Goal: Task Accomplishment & Management: Use online tool/utility

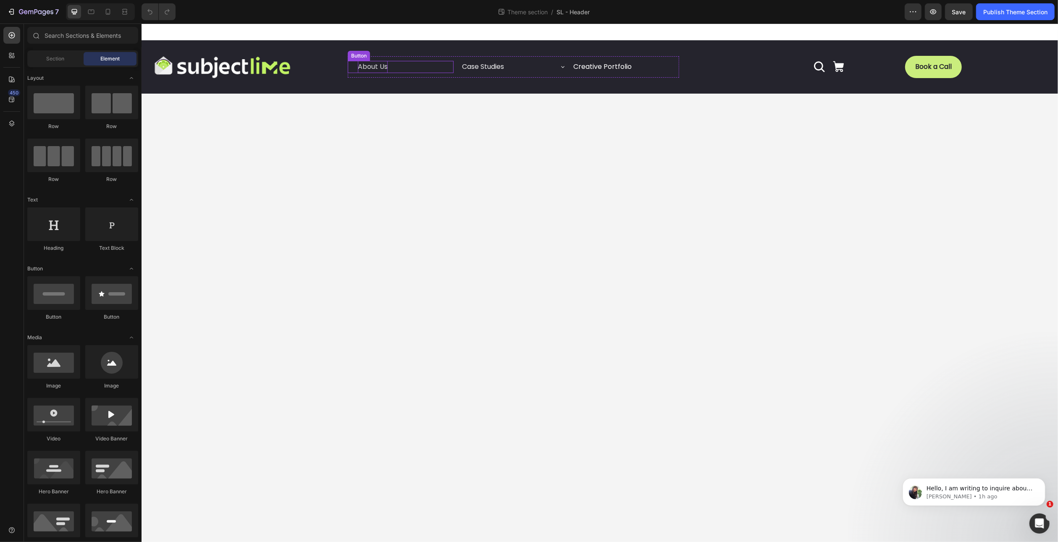
click at [375, 69] on p "About Us" at bounding box center [372, 67] width 30 height 12
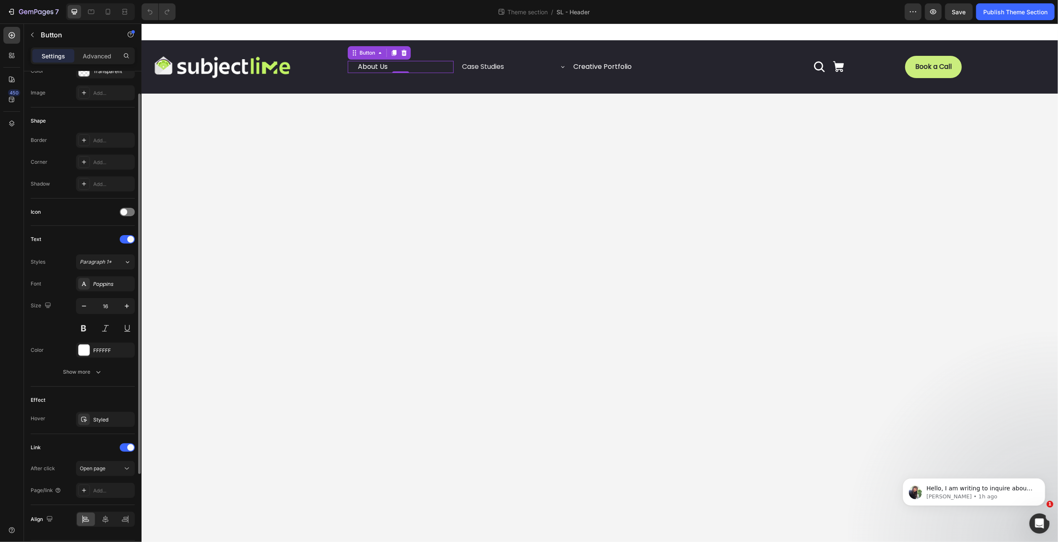
scroll to position [149, 0]
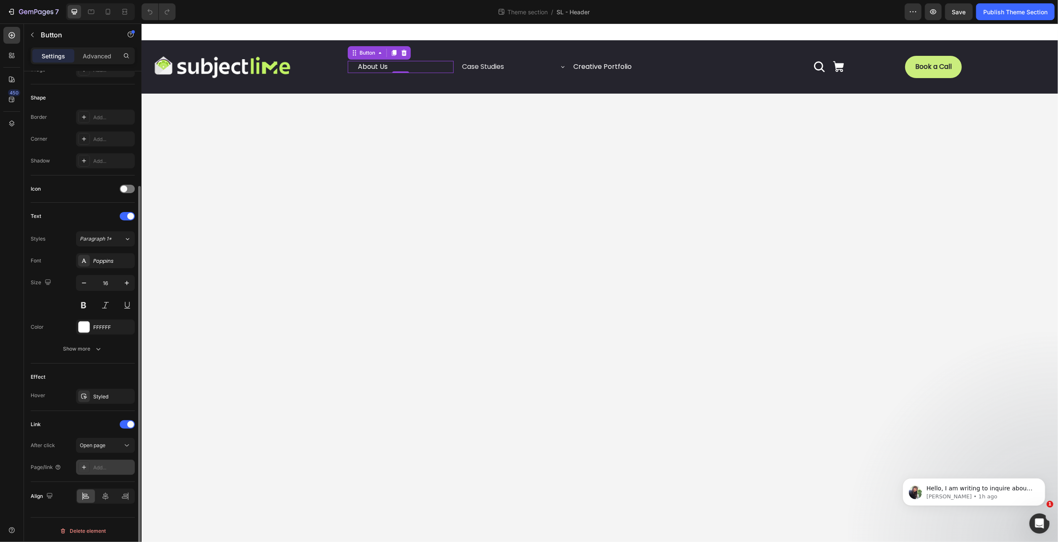
click at [101, 464] on div "Add..." at bounding box center [112, 468] width 39 height 8
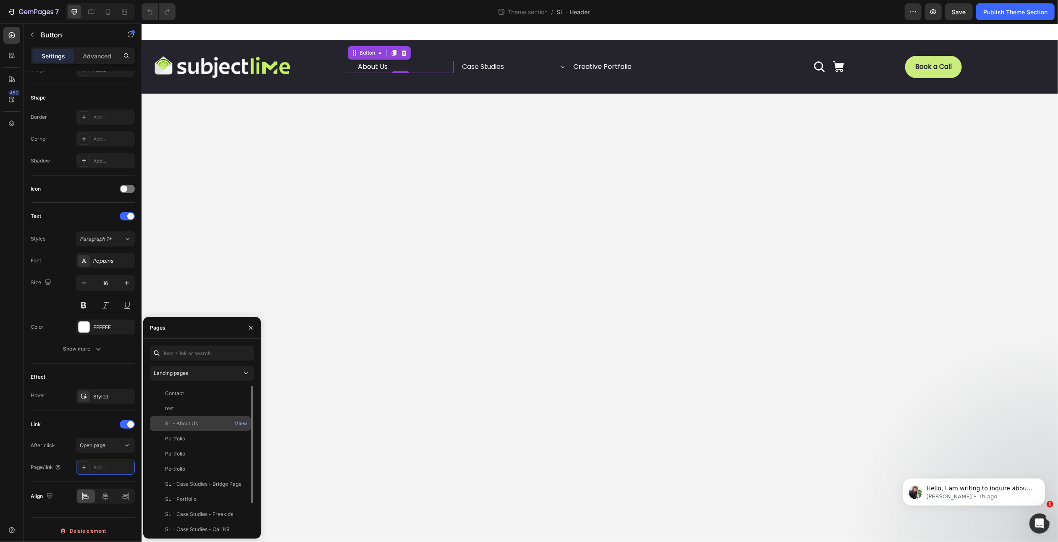
click at [181, 426] on div "SL - About Us" at bounding box center [181, 424] width 33 height 8
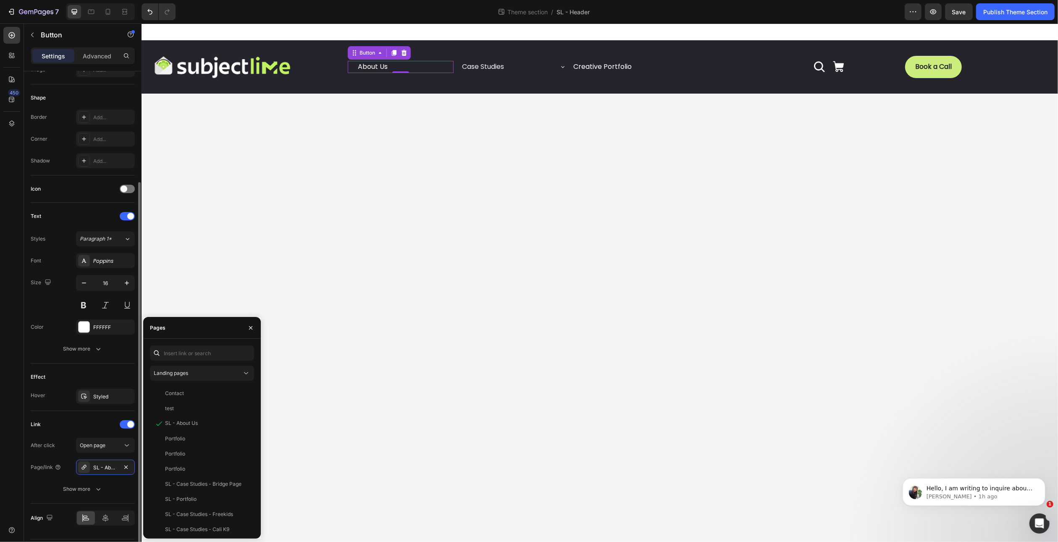
click at [74, 422] on div "Link" at bounding box center [83, 424] width 104 height 13
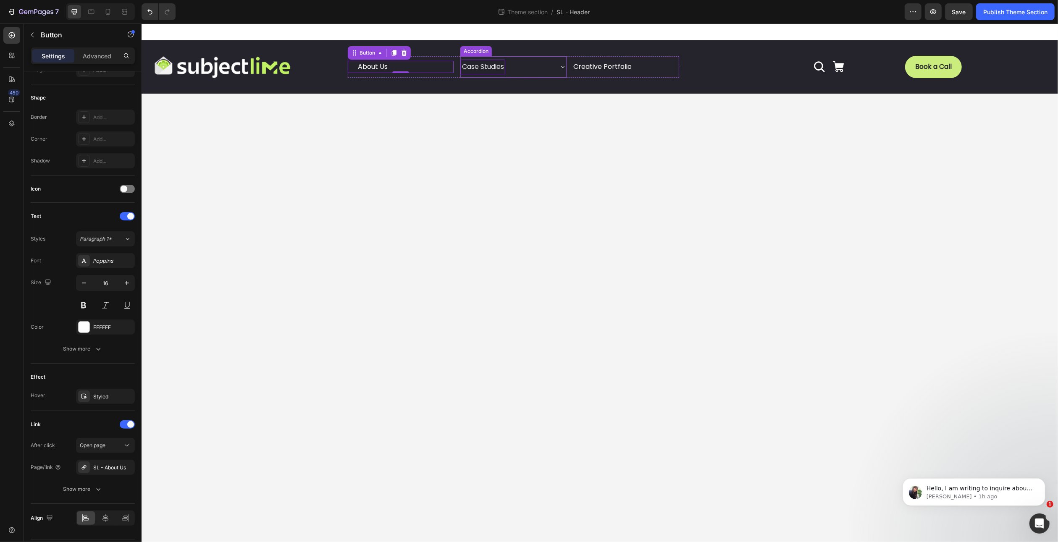
click at [495, 67] on p "Case Studies" at bounding box center [483, 67] width 42 height 12
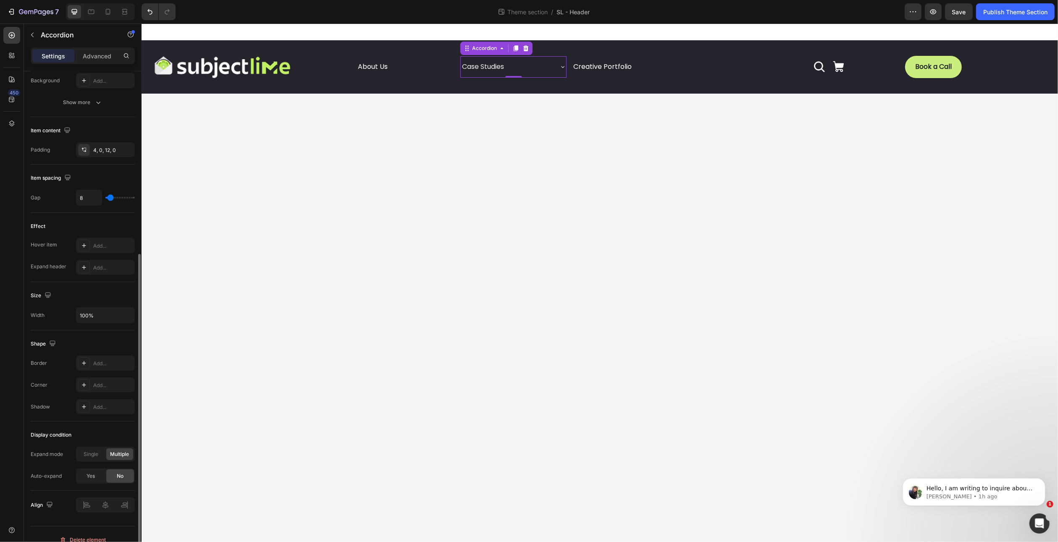
scroll to position [302, 0]
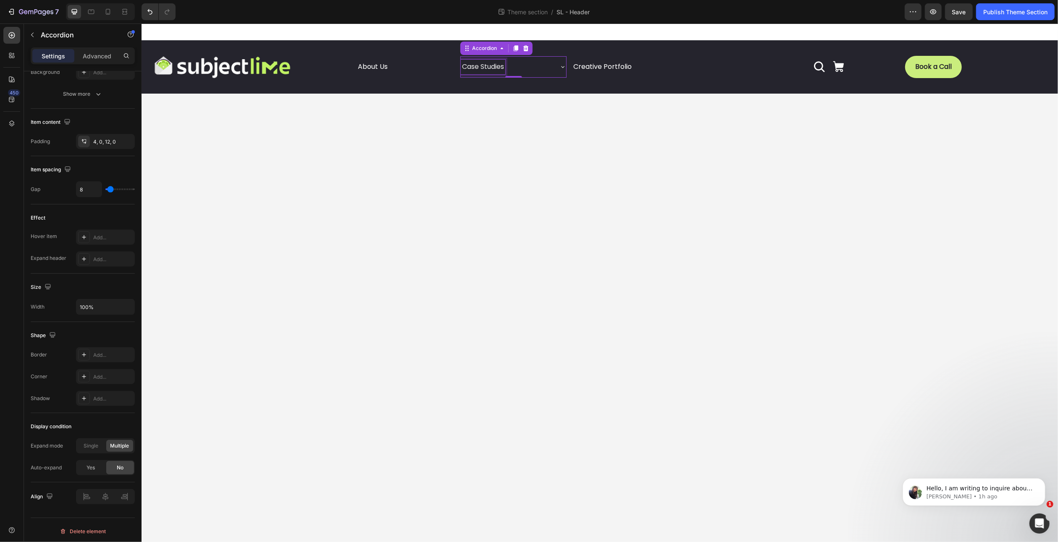
click at [485, 68] on p "Case Studies" at bounding box center [483, 67] width 42 height 12
click at [520, 66] on div "Case Studies" at bounding box center [506, 67] width 92 height 15
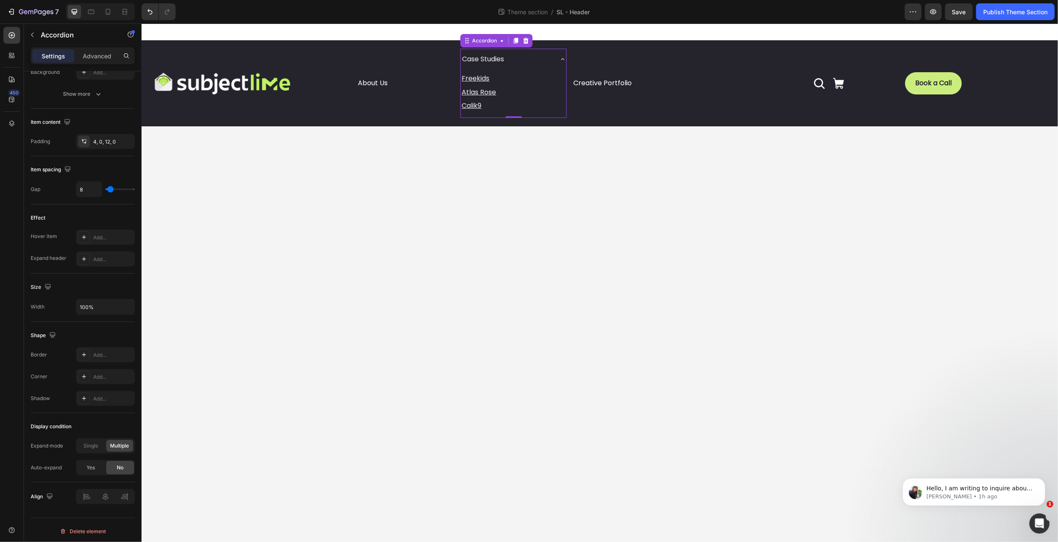
click at [534, 60] on div "Case Studies" at bounding box center [506, 59] width 92 height 15
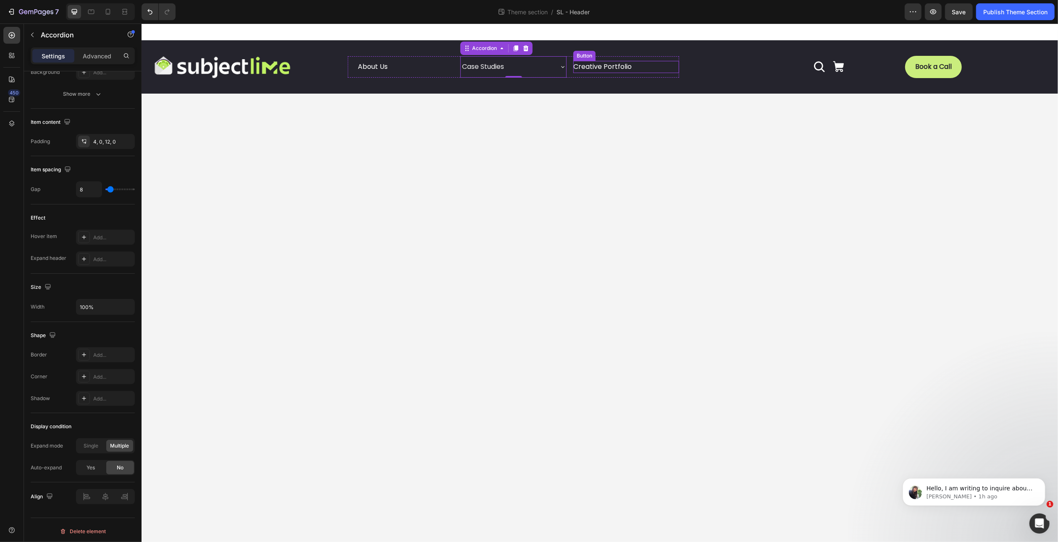
click at [638, 65] on div "Creative Portfolio Button" at bounding box center [626, 67] width 106 height 12
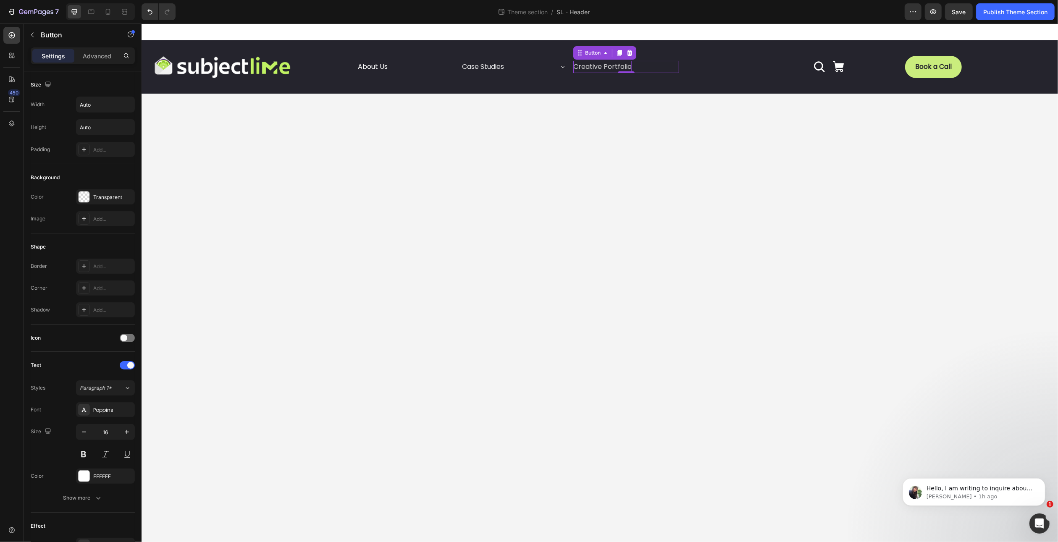
click at [609, 64] on p "Creative Portfolio" at bounding box center [602, 67] width 58 height 12
click at [647, 62] on div "Creative Portfolio Button 0" at bounding box center [626, 67] width 106 height 12
click at [620, 65] on p "Creative Portfolio" at bounding box center [602, 67] width 58 height 12
click at [817, 65] on icon at bounding box center [819, 66] width 13 height 13
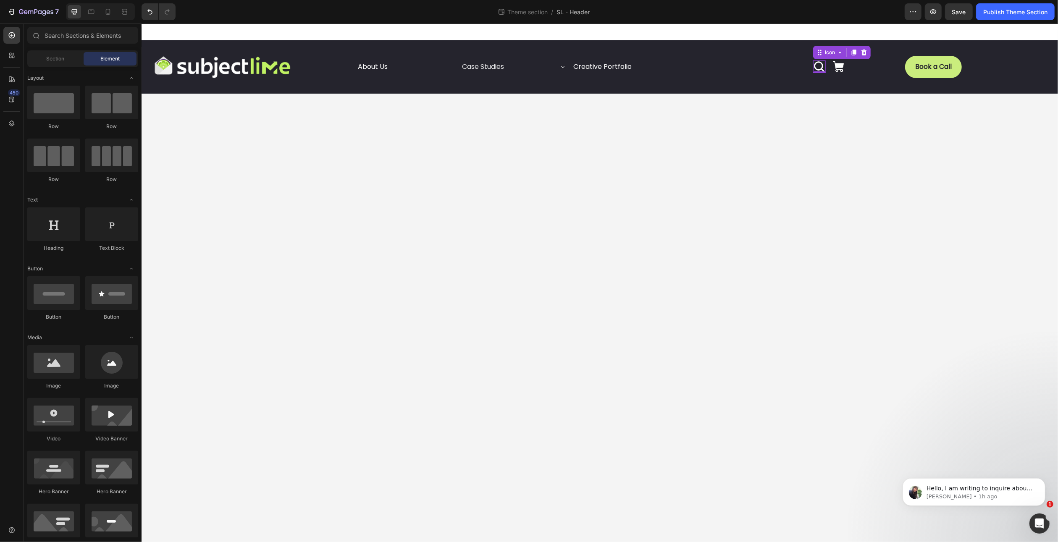
click at [526, 34] on div at bounding box center [599, 32] width 917 height 17
click at [1040, 525] on icon "Open Intercom Messenger" at bounding box center [1039, 523] width 14 height 14
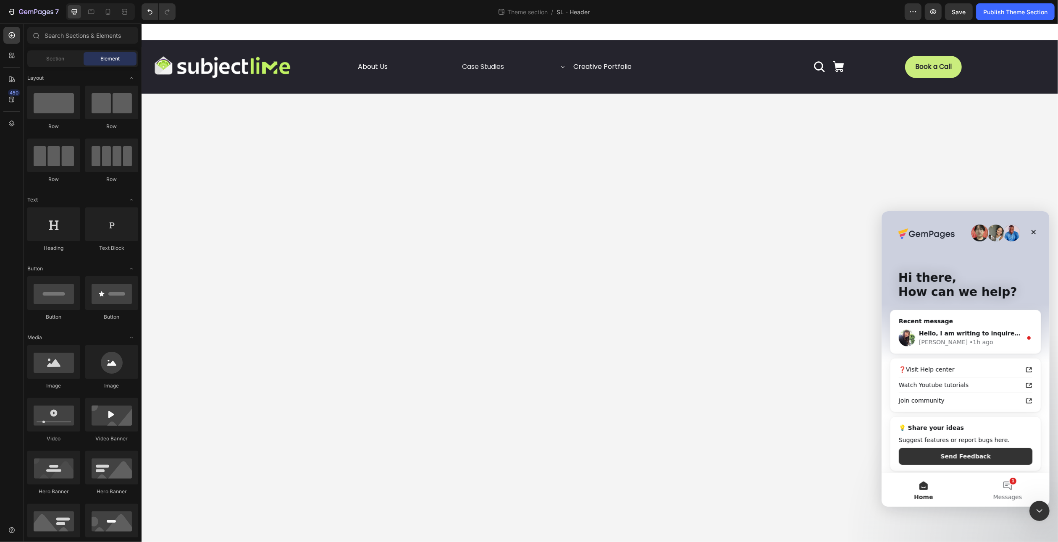
click at [810, 343] on body "Image About Us Button Case Studies Accordion Creative Portfolio Button Row Icon…" at bounding box center [599, 283] width 917 height 519
click at [1036, 509] on icon "Close Intercom Messenger" at bounding box center [1038, 510] width 10 height 10
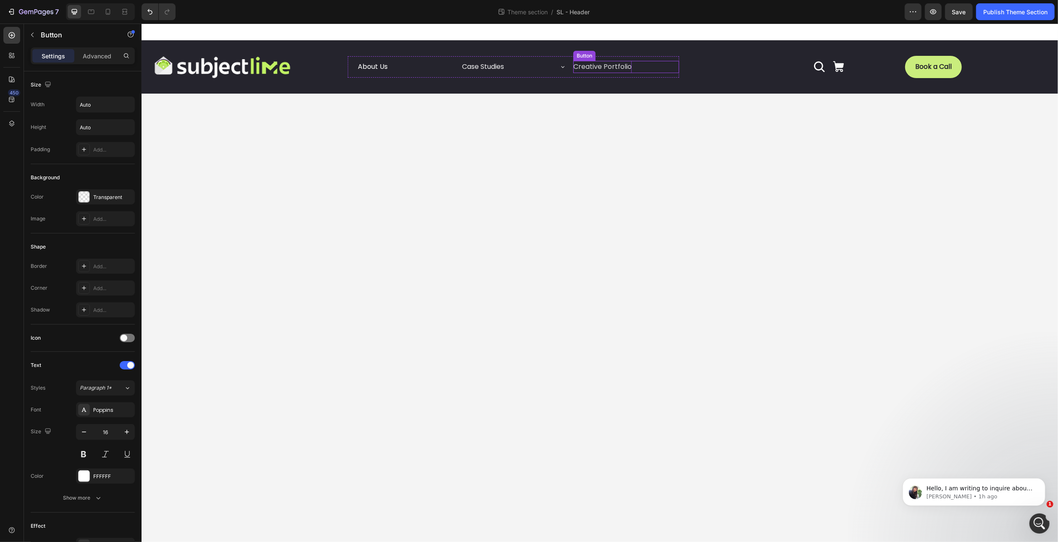
click at [584, 68] on p "Creative Portfolio" at bounding box center [602, 67] width 58 height 12
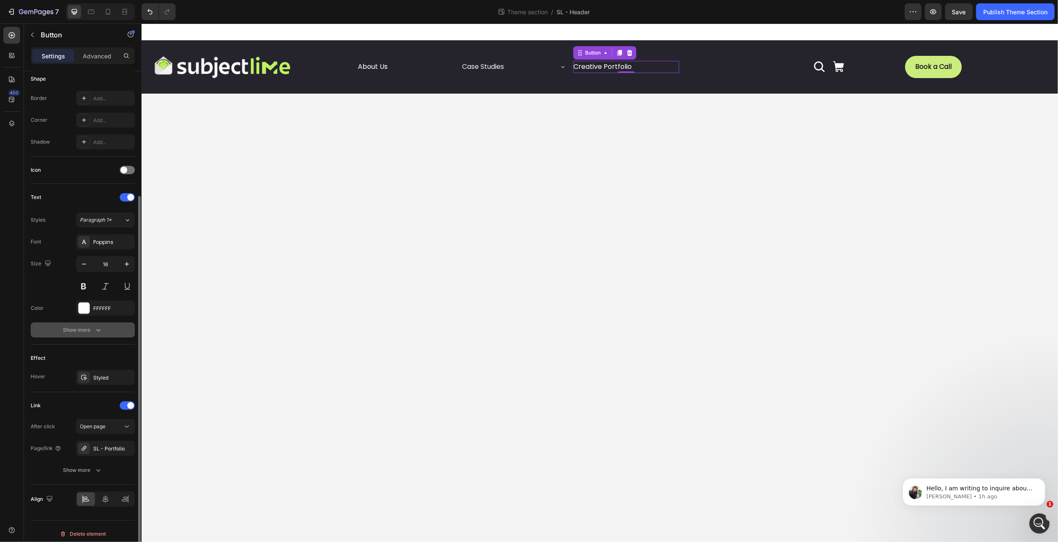
scroll to position [171, 0]
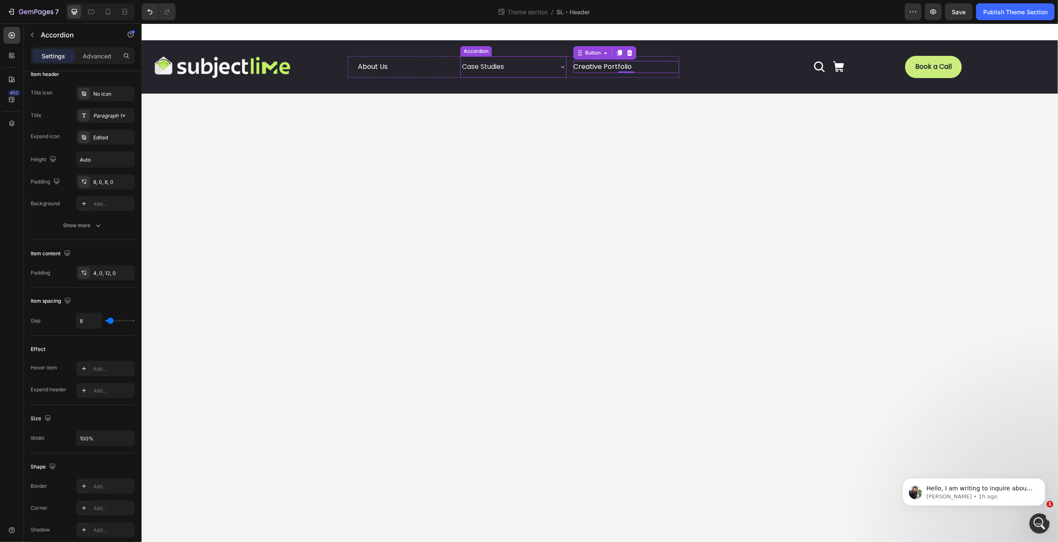
click at [523, 70] on div "Case Studies" at bounding box center [506, 67] width 92 height 15
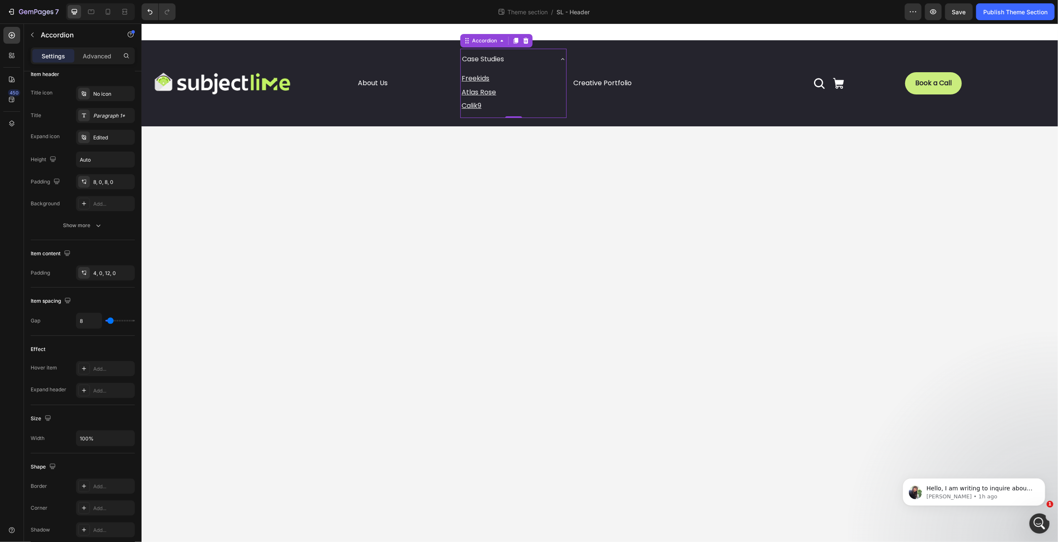
scroll to position [0, 0]
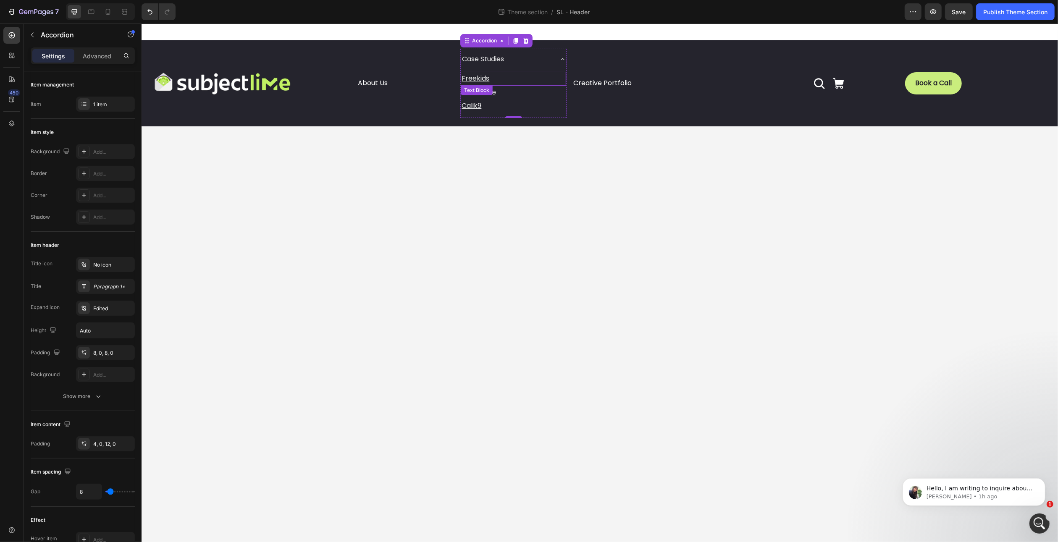
click at [478, 78] on u "Freekids" at bounding box center [475, 79] width 28 height 10
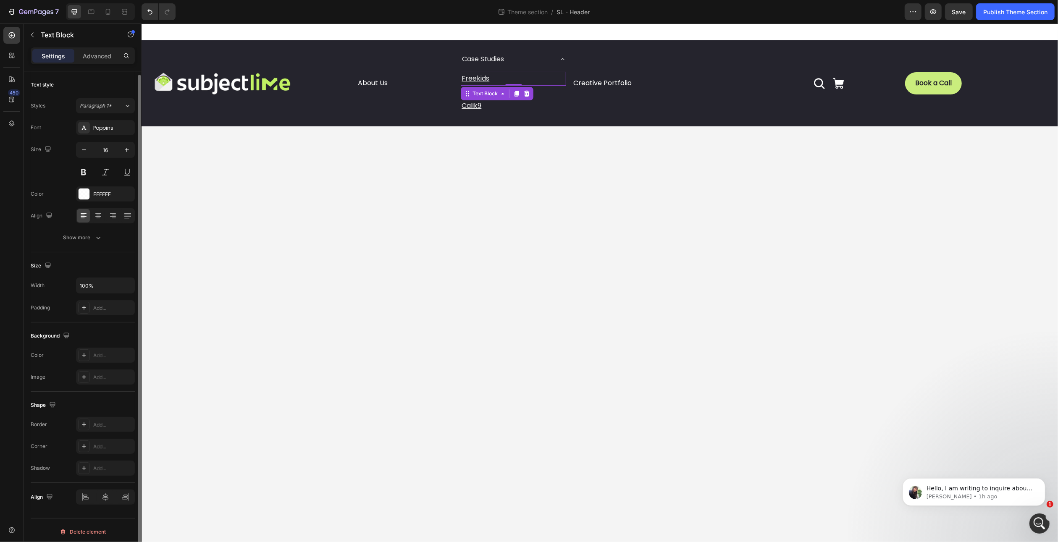
scroll to position [2, 0]
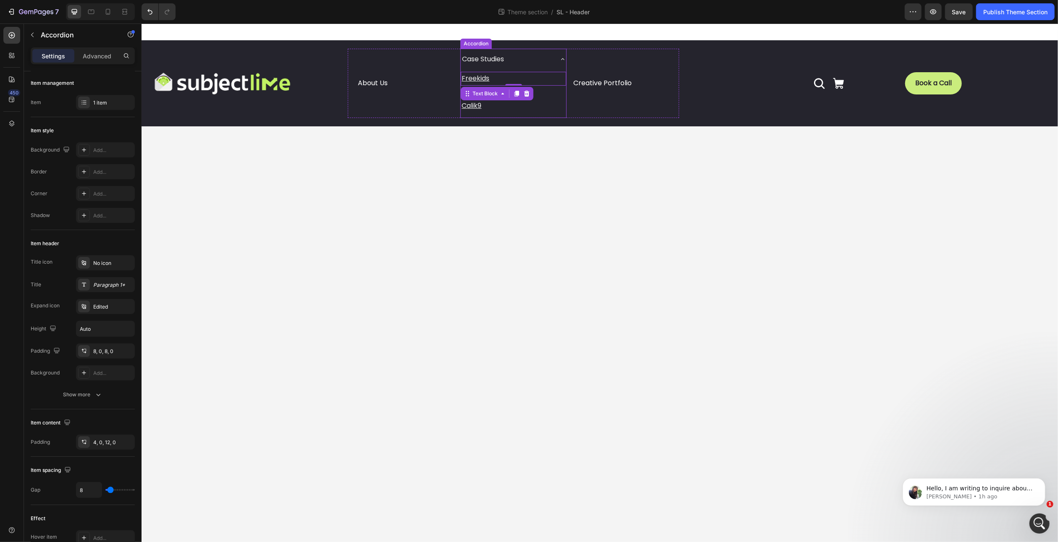
click at [563, 57] on icon at bounding box center [562, 59] width 7 height 7
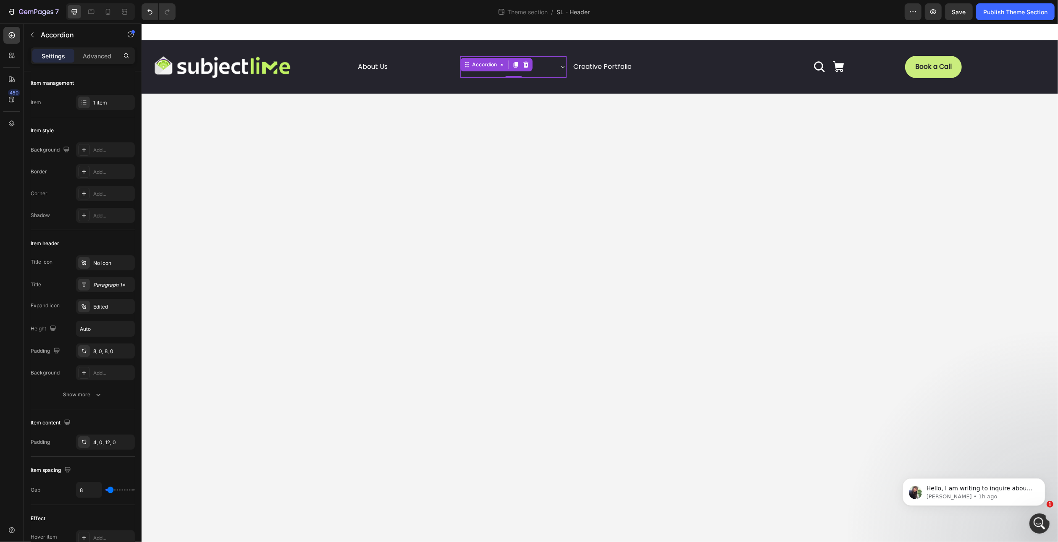
scroll to position [0, 0]
click at [547, 66] on div "Case Studies" at bounding box center [506, 67] width 92 height 15
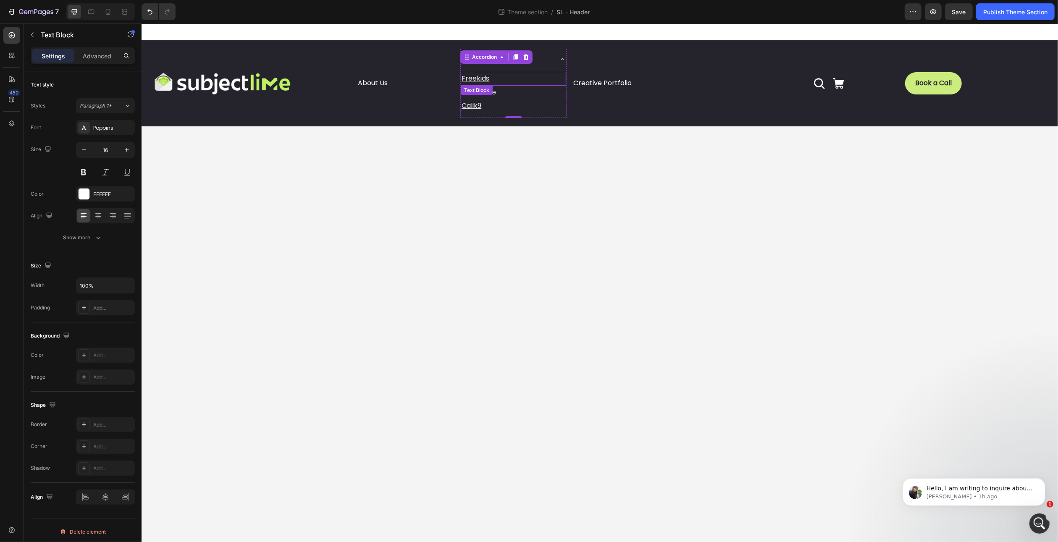
click at [483, 78] on u "Freekids" at bounding box center [475, 79] width 28 height 10
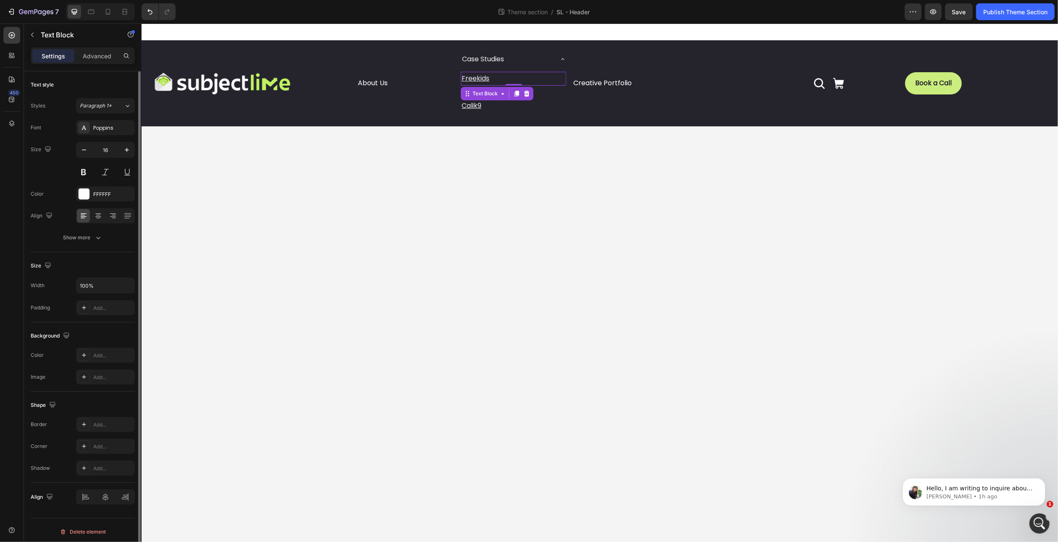
scroll to position [2, 0]
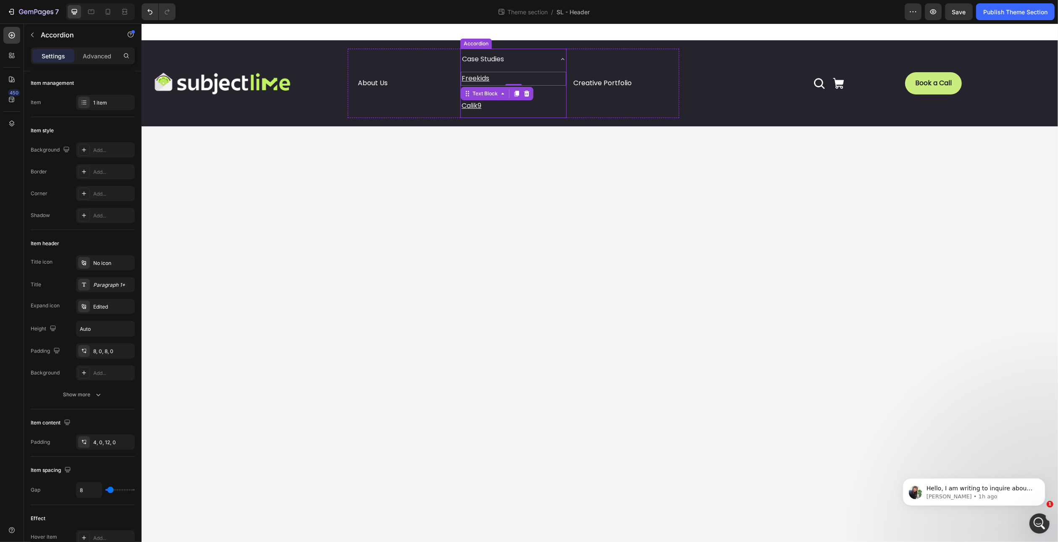
click at [552, 60] on div "Case Studies" at bounding box center [506, 59] width 92 height 15
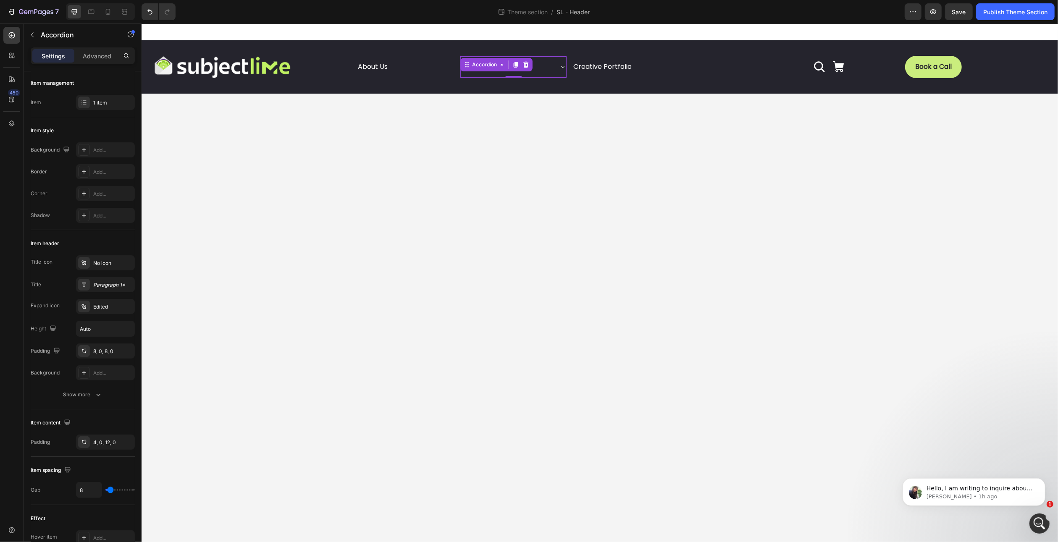
scroll to position [0, 0]
click at [216, 12] on div "Theme section / SL - Header" at bounding box center [543, 11] width 723 height 17
click at [36, 14] on icon "button" at bounding box center [36, 12] width 34 height 7
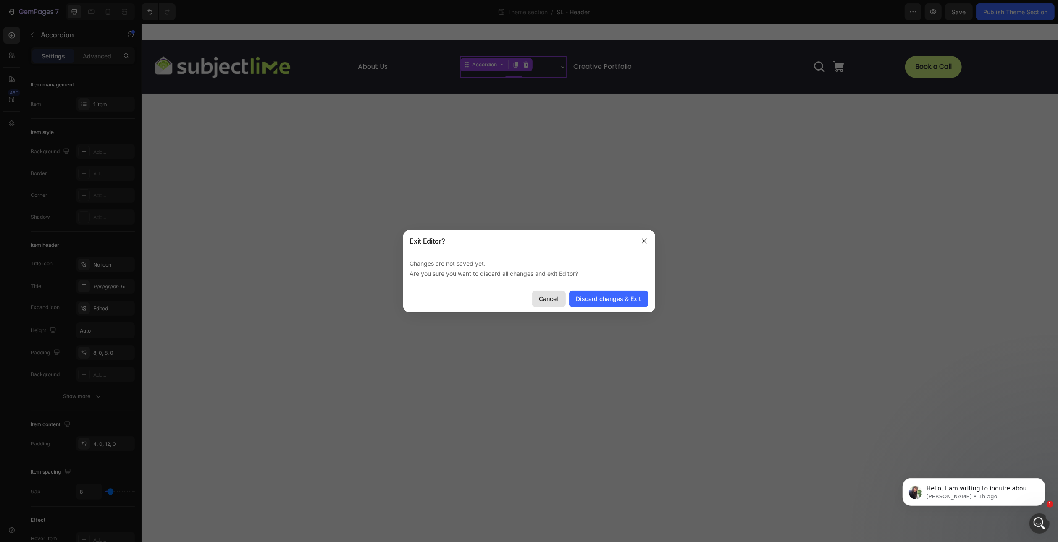
click at [556, 302] on div "Cancel" at bounding box center [548, 298] width 19 height 9
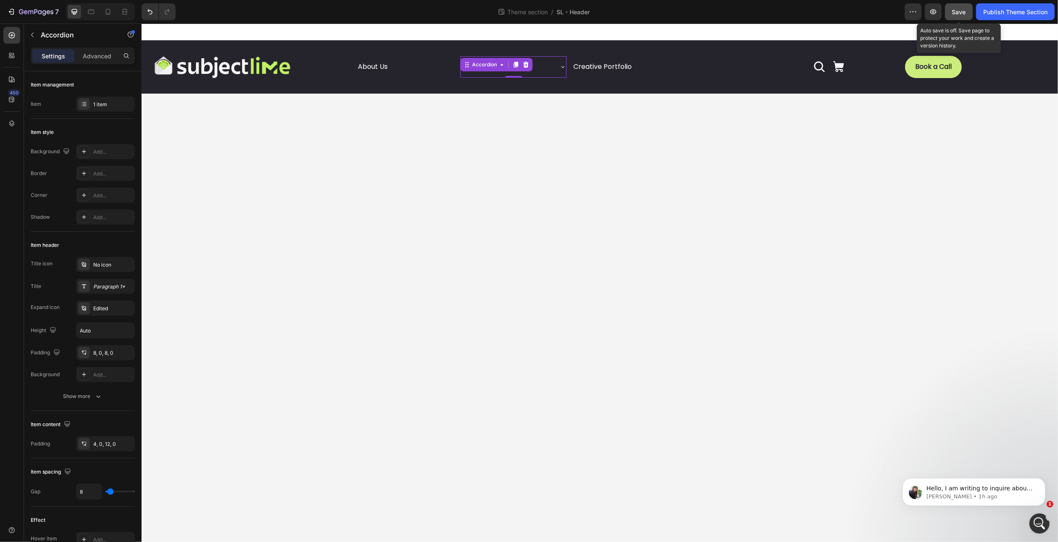
click at [956, 14] on span "Save" at bounding box center [959, 11] width 14 height 7
click at [92, 13] on icon at bounding box center [91, 12] width 8 height 8
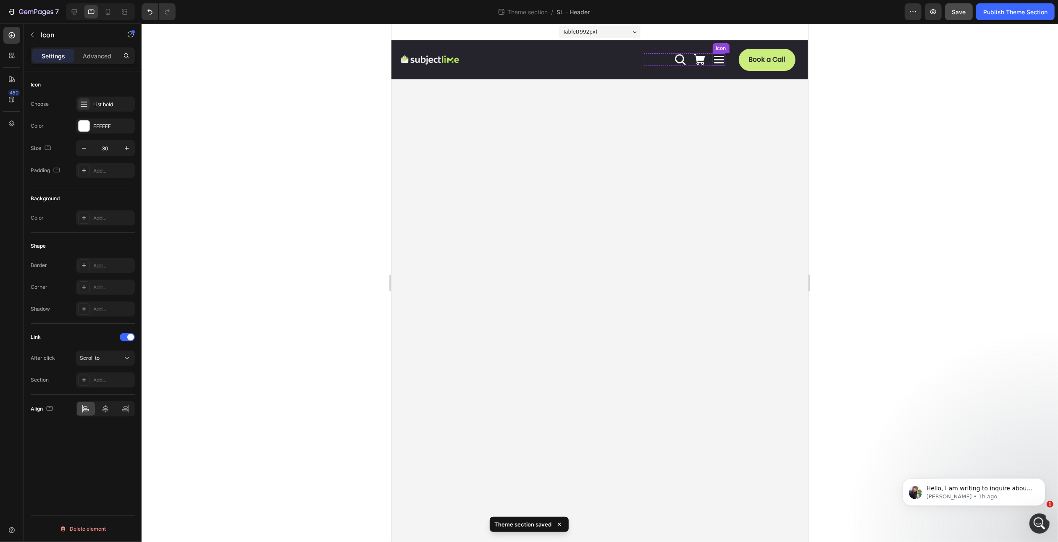
click at [719, 61] on icon at bounding box center [718, 59] width 13 height 13
click at [108, 362] on button "Scroll to" at bounding box center [105, 358] width 59 height 15
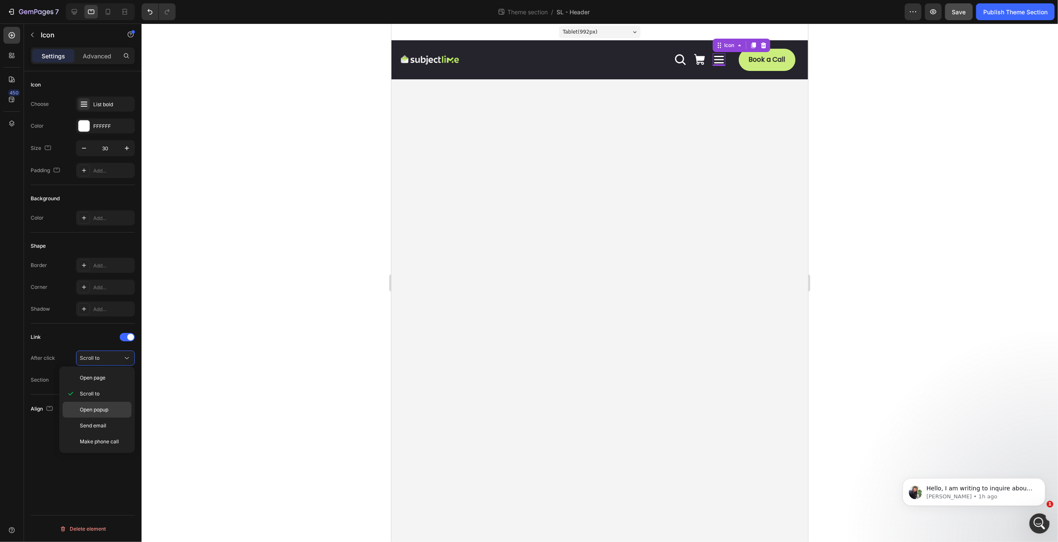
click at [90, 406] on span "Open popup" at bounding box center [94, 410] width 29 height 8
click at [114, 382] on div "Choose one" at bounding box center [101, 380] width 43 height 8
click at [123, 382] on icon at bounding box center [127, 380] width 8 height 8
click at [120, 356] on div "Open popup" at bounding box center [101, 359] width 43 height 8
click at [100, 376] on span "Open page" at bounding box center [93, 378] width 26 height 8
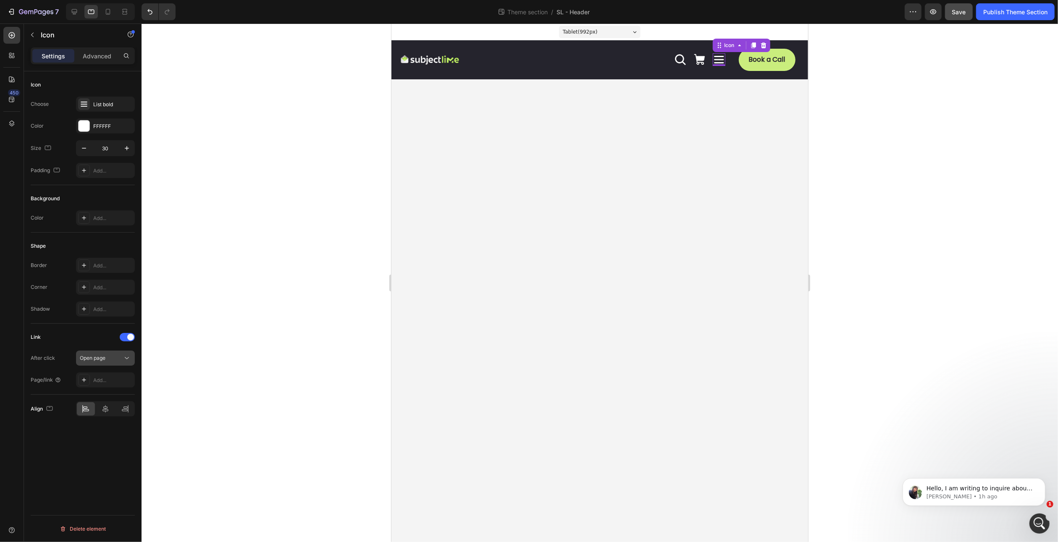
click at [106, 357] on div "Open page" at bounding box center [101, 359] width 43 height 8
click at [63, 344] on div "Link After click Open page Page/link Add..." at bounding box center [83, 359] width 104 height 57
click at [92, 382] on div "Add..." at bounding box center [105, 380] width 59 height 15
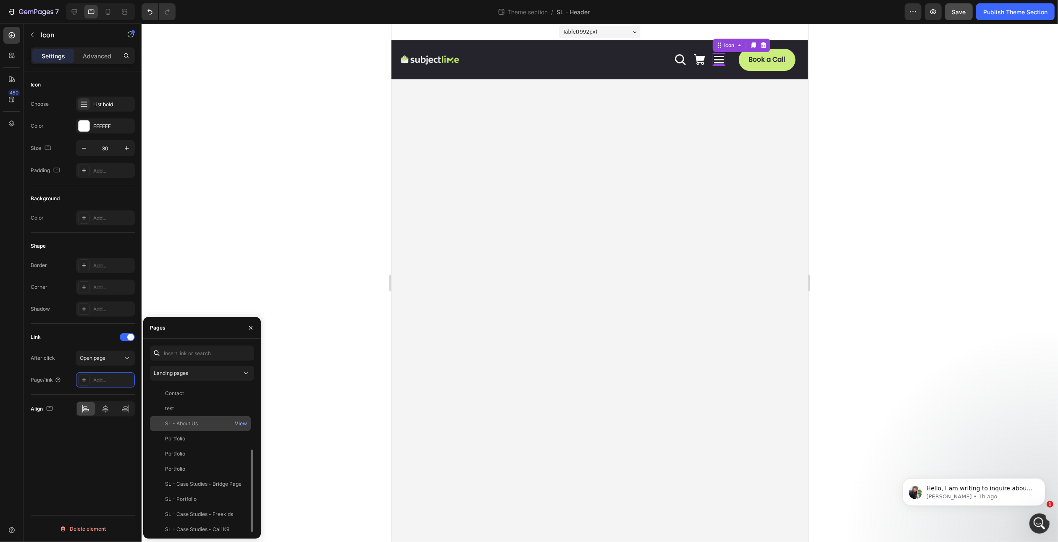
scroll to position [35, 0]
click at [195, 448] on div "SL - Case Studies - Bridge Page" at bounding box center [203, 449] width 76 height 8
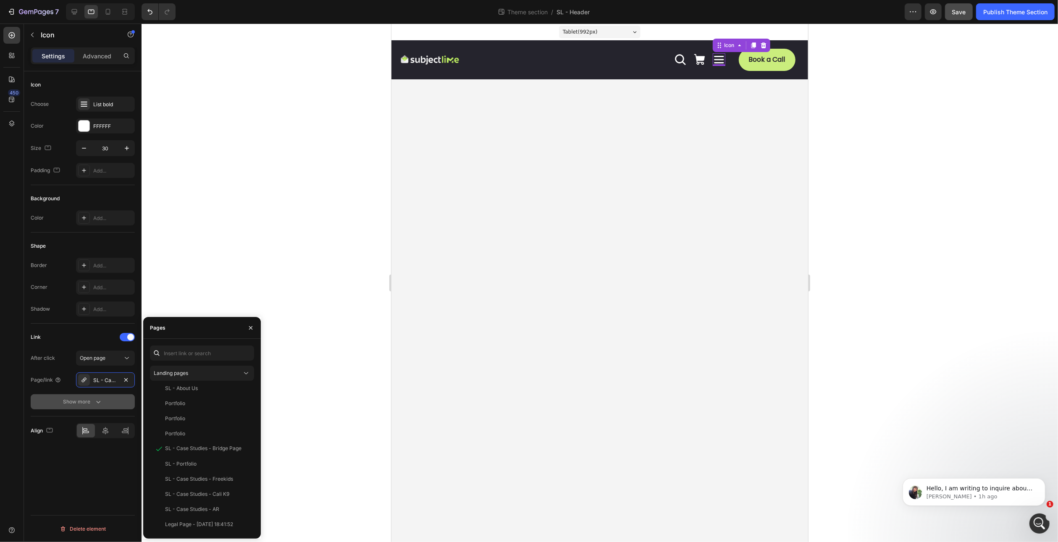
click at [81, 399] on div "Show more" at bounding box center [82, 402] width 39 height 8
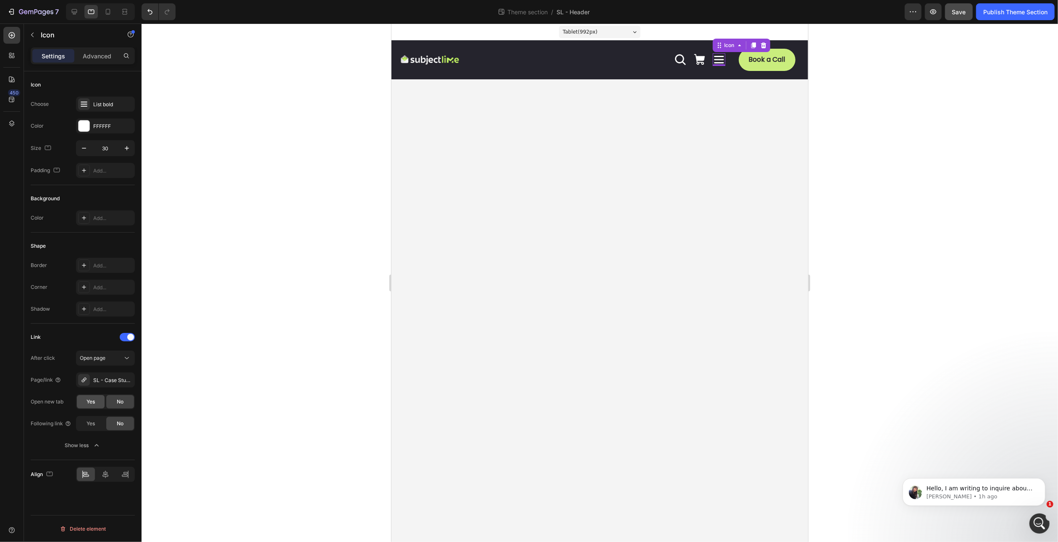
click at [95, 400] on span "Yes" at bounding box center [91, 402] width 8 height 8
click at [107, 10] on icon at bounding box center [108, 12] width 8 height 8
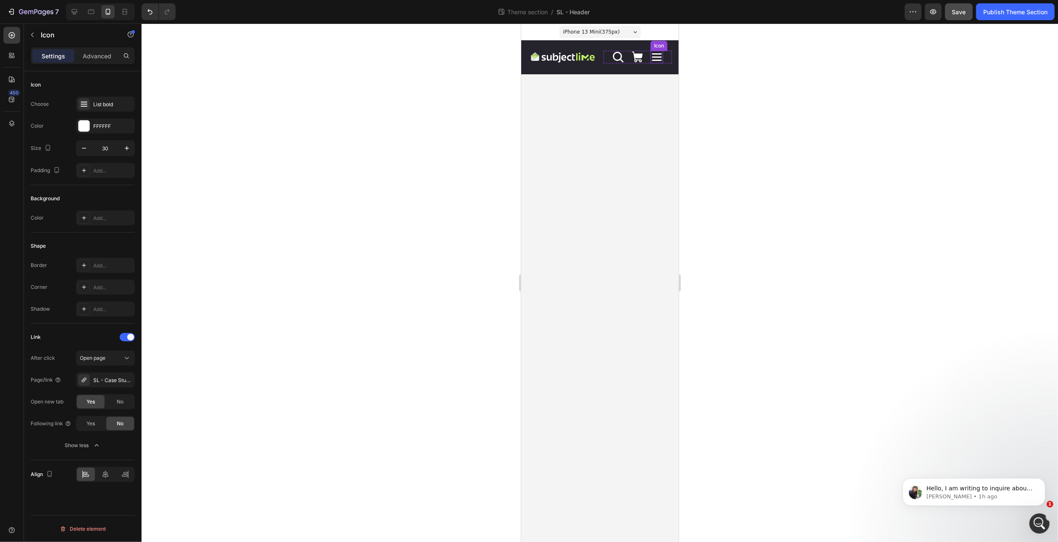
click at [657, 55] on icon at bounding box center [656, 57] width 13 height 13
click at [116, 357] on div "Scroll to" at bounding box center [101, 359] width 43 height 8
click at [100, 376] on span "Open page" at bounding box center [93, 378] width 26 height 8
click at [100, 384] on div "Add..." at bounding box center [105, 380] width 59 height 15
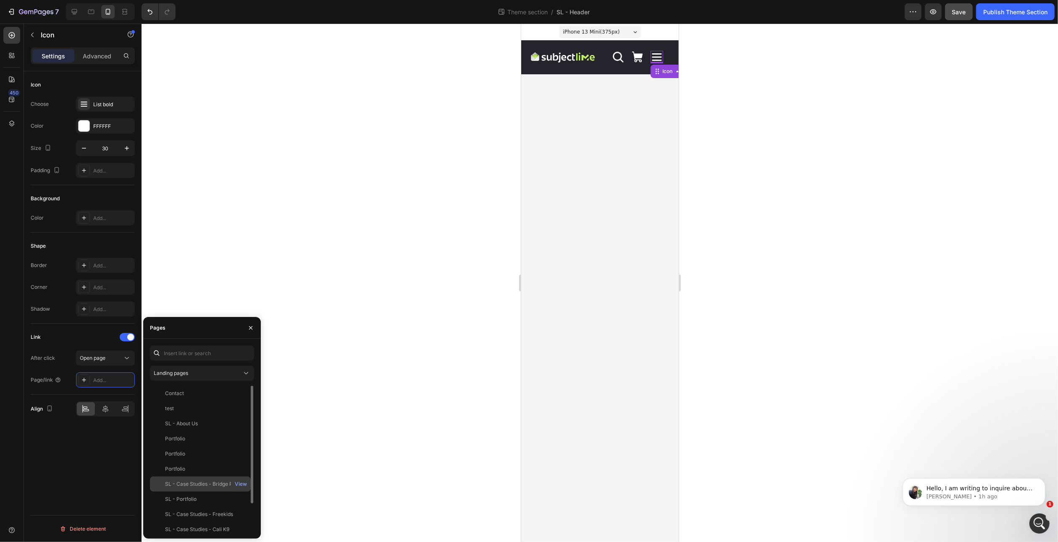
click at [192, 486] on div "SL - Case Studies - Bridge Page" at bounding box center [203, 485] width 76 height 8
click at [83, 401] on div "Show more" at bounding box center [82, 402] width 39 height 8
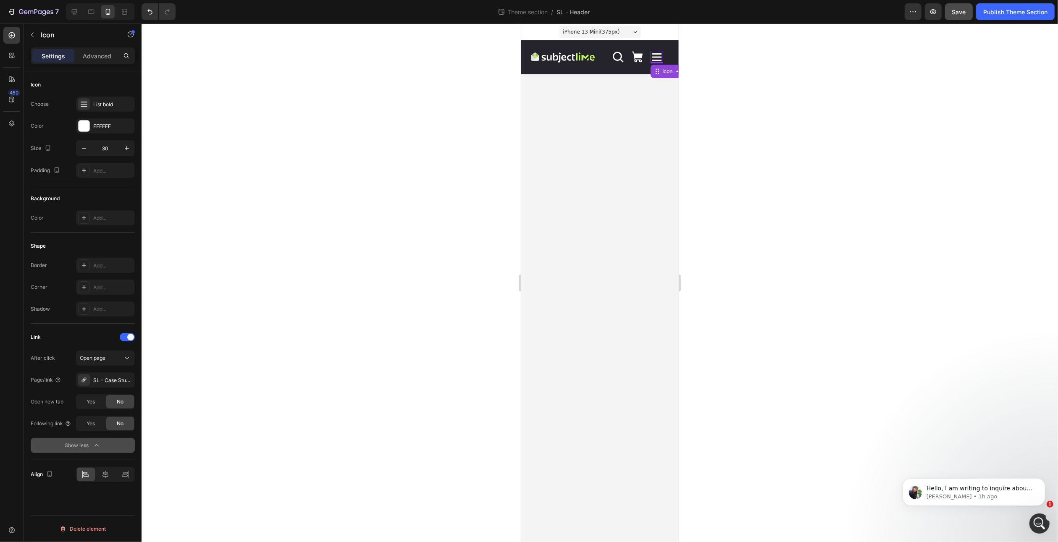
click at [94, 442] on icon "button" at bounding box center [96, 446] width 8 height 8
click at [67, 331] on div "Link" at bounding box center [83, 337] width 104 height 13
click at [637, 56] on icon at bounding box center [637, 57] width 11 height 11
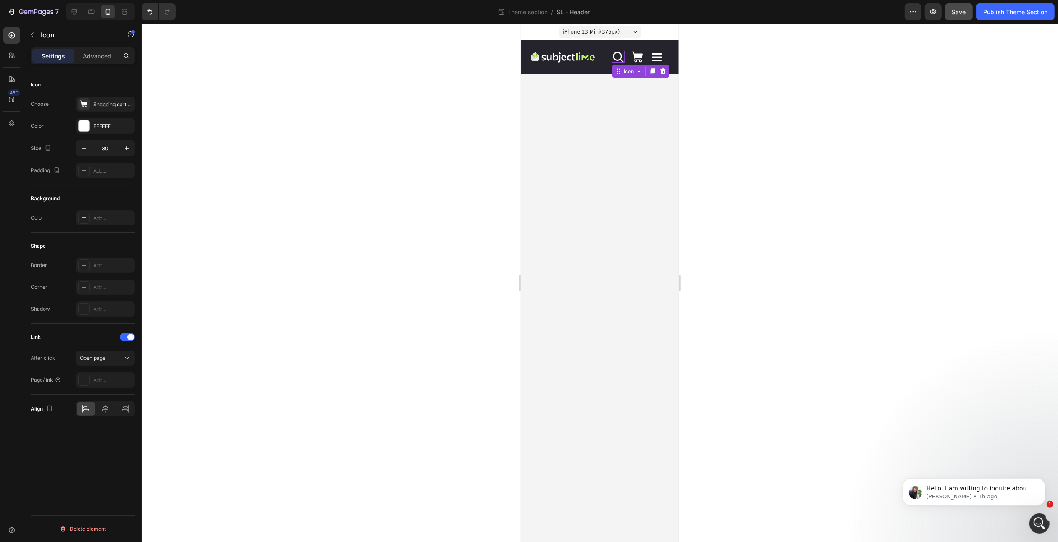
click at [620, 59] on icon at bounding box center [618, 57] width 11 height 11
click at [110, 356] on div "Open page" at bounding box center [101, 359] width 43 height 8
click at [74, 351] on div "After click Open page" at bounding box center [83, 358] width 104 height 15
click at [963, 13] on span "Save" at bounding box center [959, 11] width 14 height 7
click at [1002, 13] on div "Publish Theme Section" at bounding box center [1015, 12] width 64 height 9
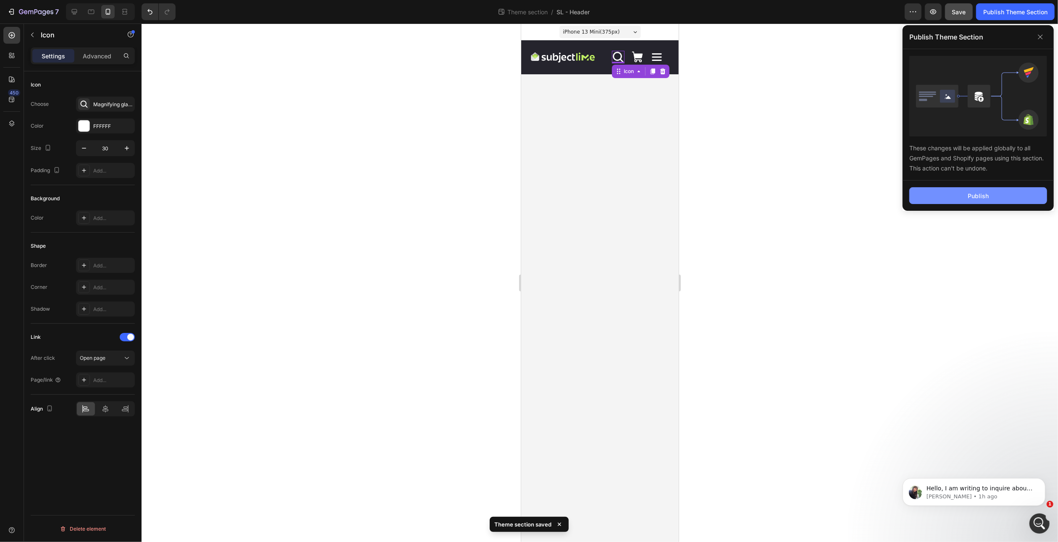
click at [986, 192] on div "Publish" at bounding box center [978, 196] width 21 height 9
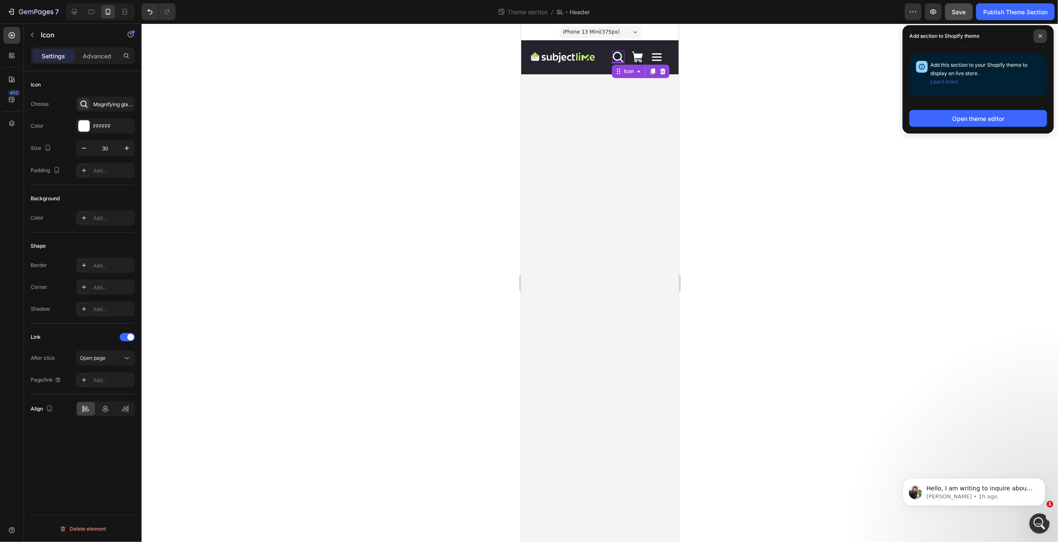
click at [1042, 34] on icon at bounding box center [1040, 36] width 4 height 4
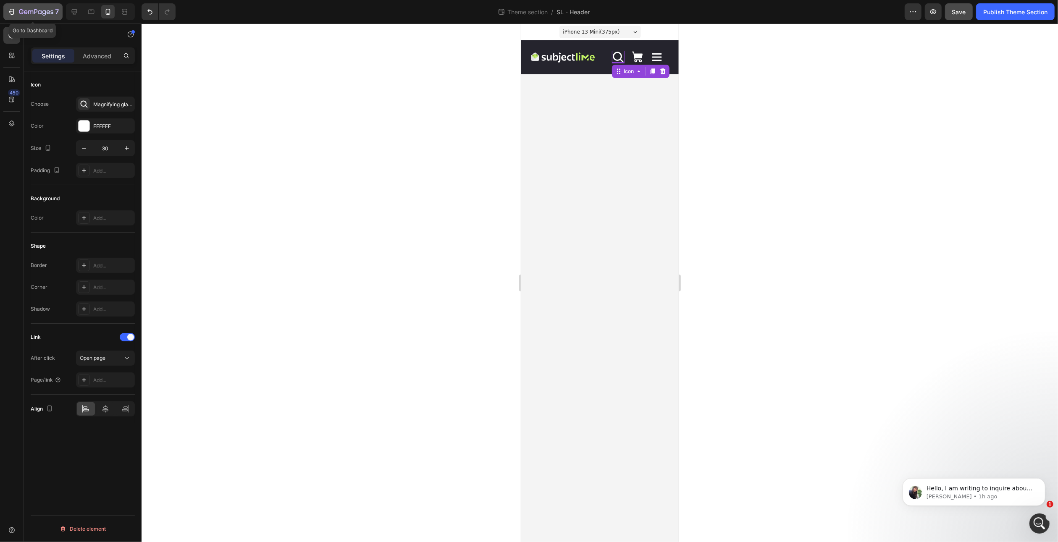
click at [39, 11] on icon "button" at bounding box center [36, 12] width 34 height 7
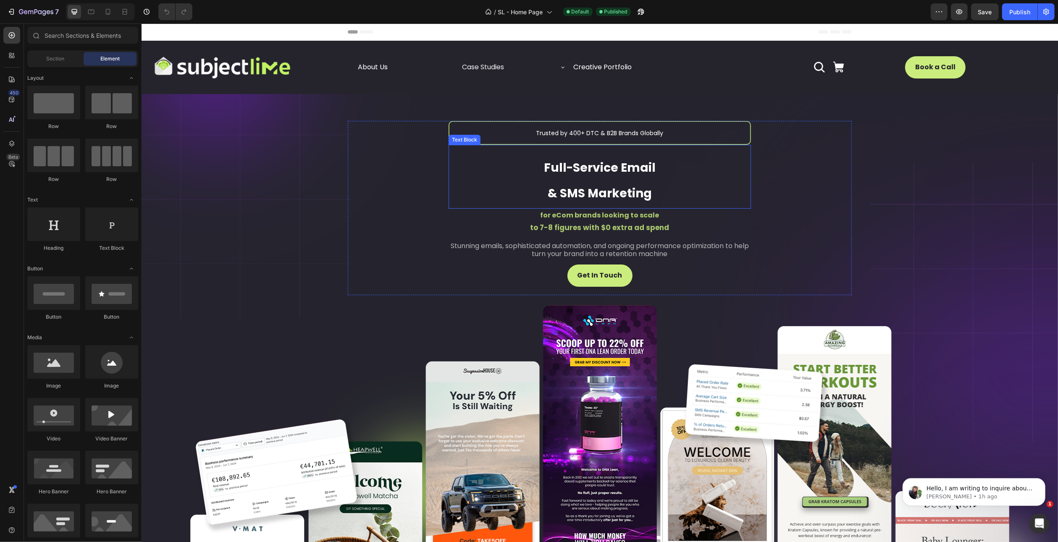
click at [586, 168] on strong "Full-Service Email" at bounding box center [600, 168] width 112 height 16
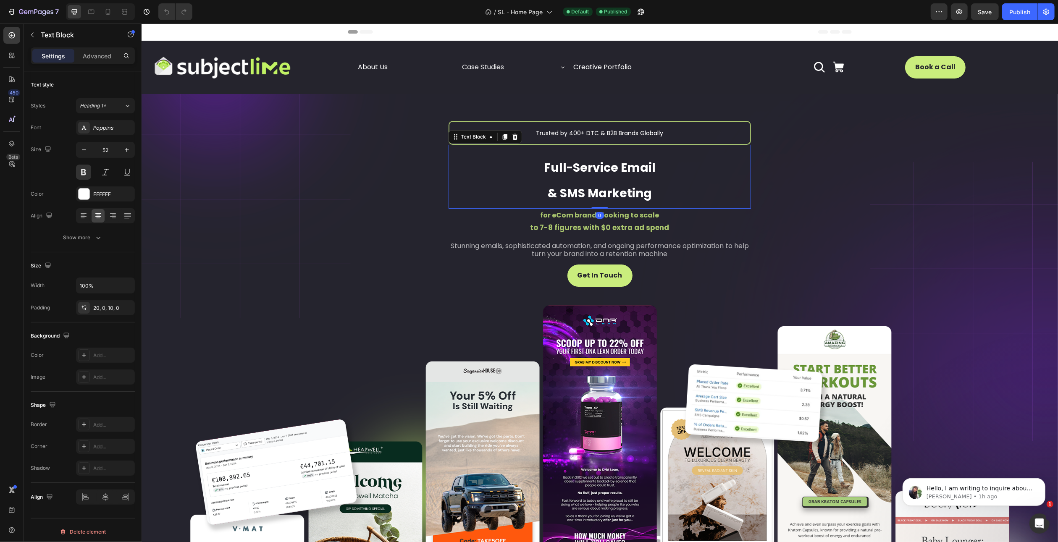
click at [590, 172] on strong "Full-Service Email" at bounding box center [600, 168] width 112 height 16
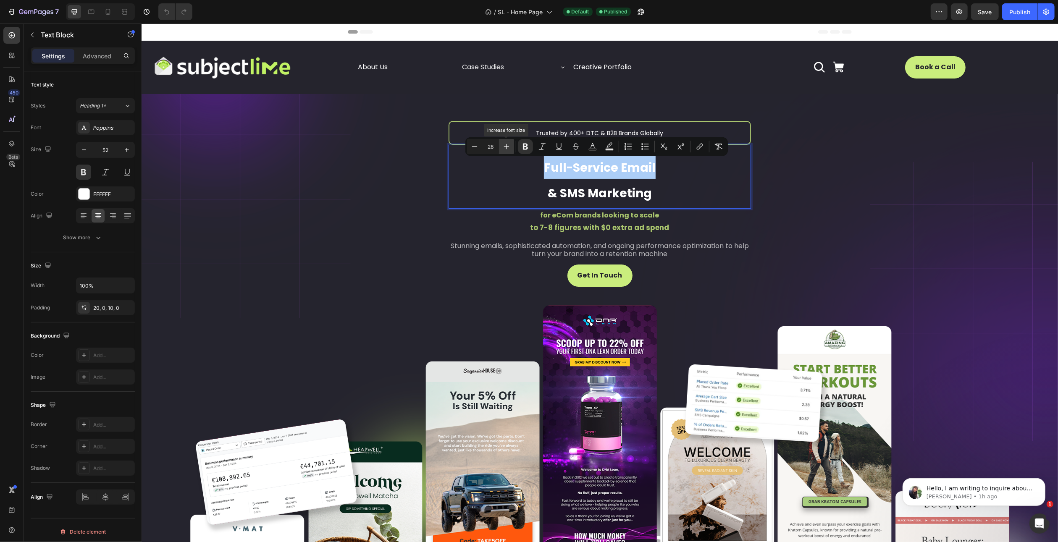
click at [508, 147] on icon "Editor contextual toolbar" at bounding box center [506, 146] width 8 height 8
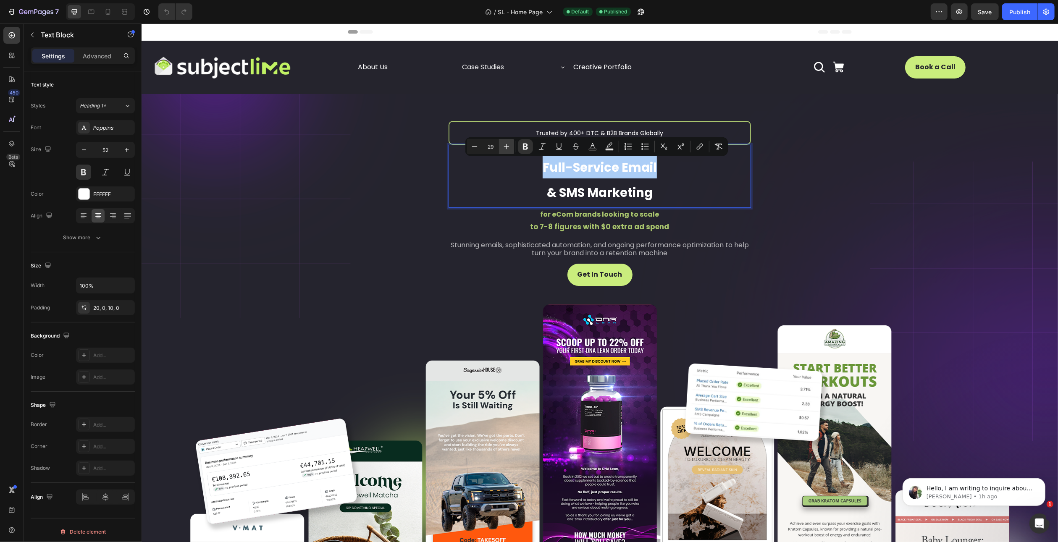
click at [508, 147] on icon "Editor contextual toolbar" at bounding box center [506, 146] width 8 height 8
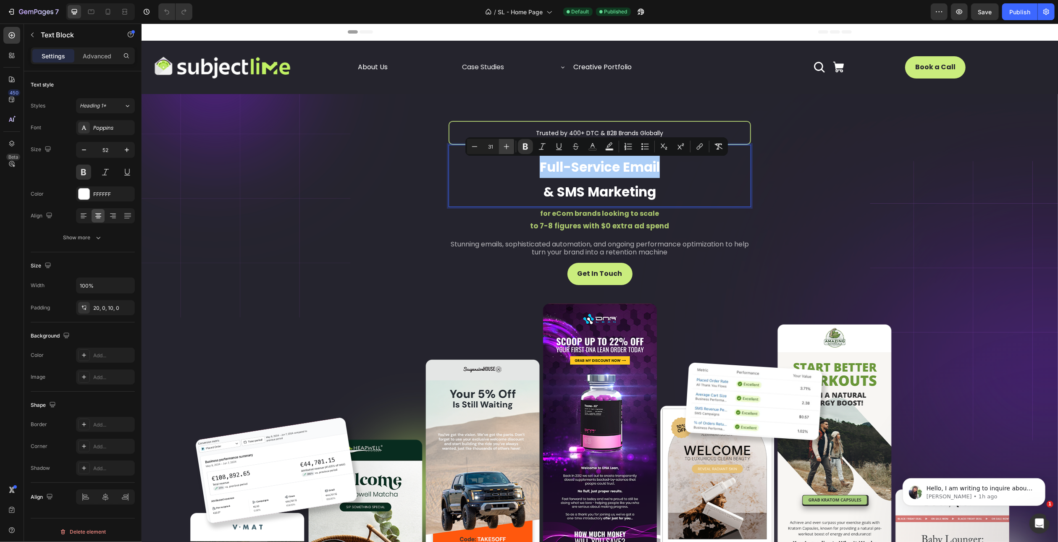
click at [508, 147] on icon "Editor contextual toolbar" at bounding box center [506, 146] width 8 height 8
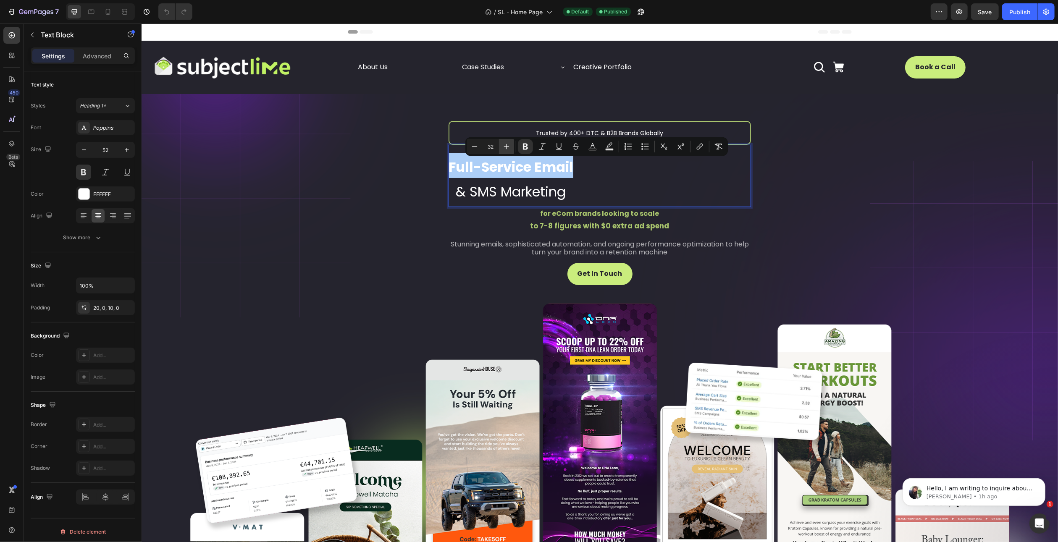
click at [508, 147] on icon "Editor contextual toolbar" at bounding box center [506, 146] width 8 height 8
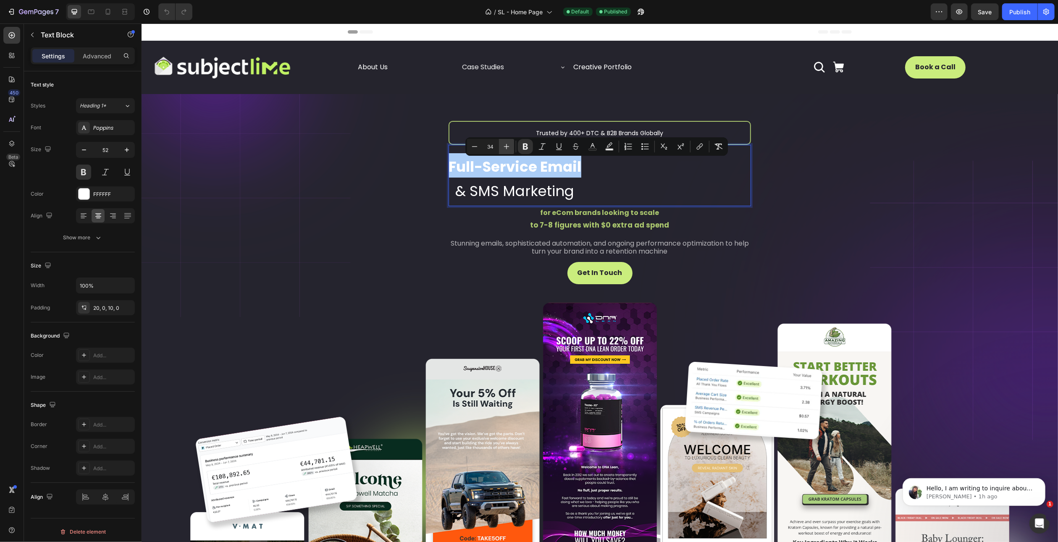
click at [508, 147] on icon "Editor contextual toolbar" at bounding box center [506, 146] width 8 height 8
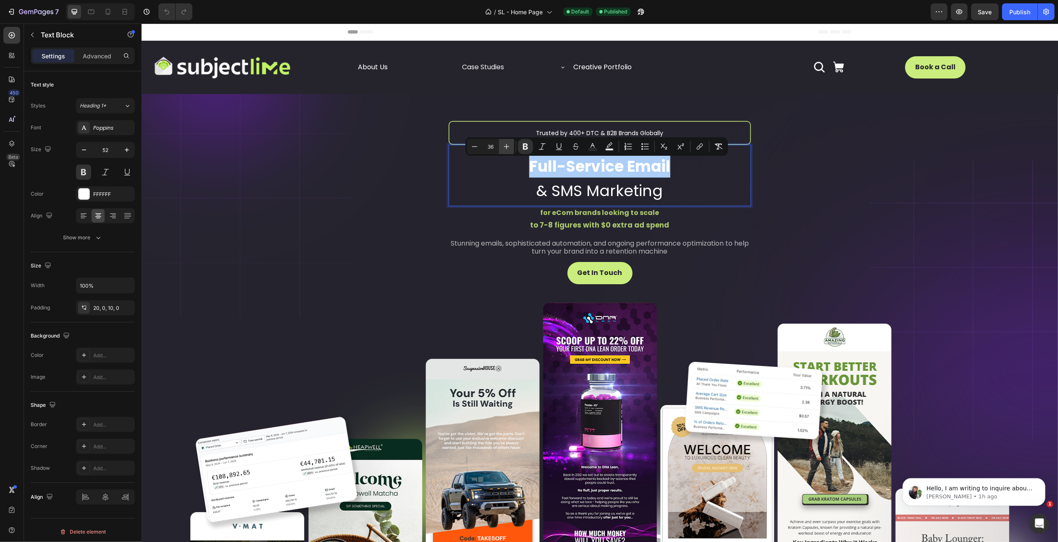
click at [508, 147] on icon "Editor contextual toolbar" at bounding box center [506, 146] width 8 height 8
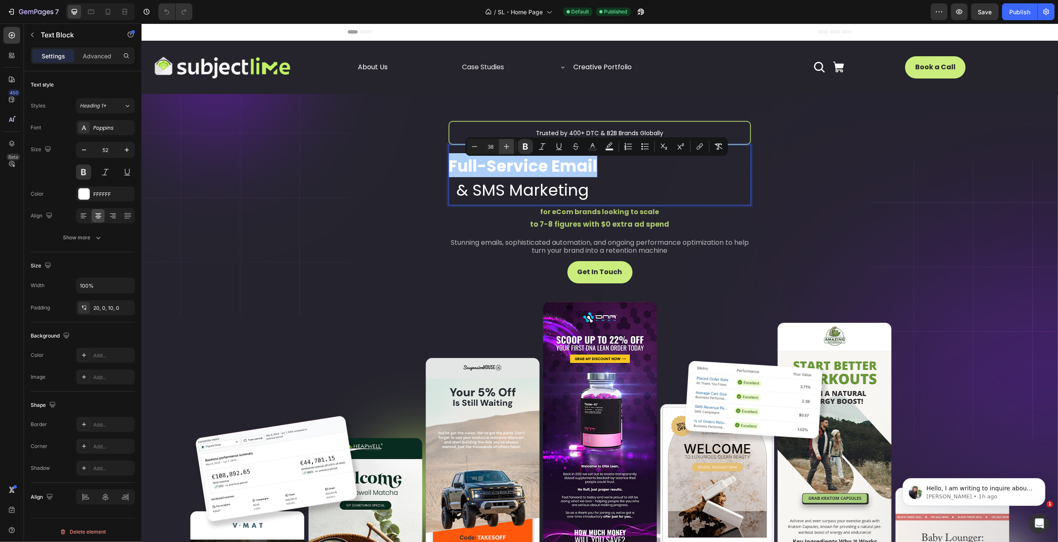
click at [508, 147] on icon "Editor contextual toolbar" at bounding box center [506, 146] width 8 height 8
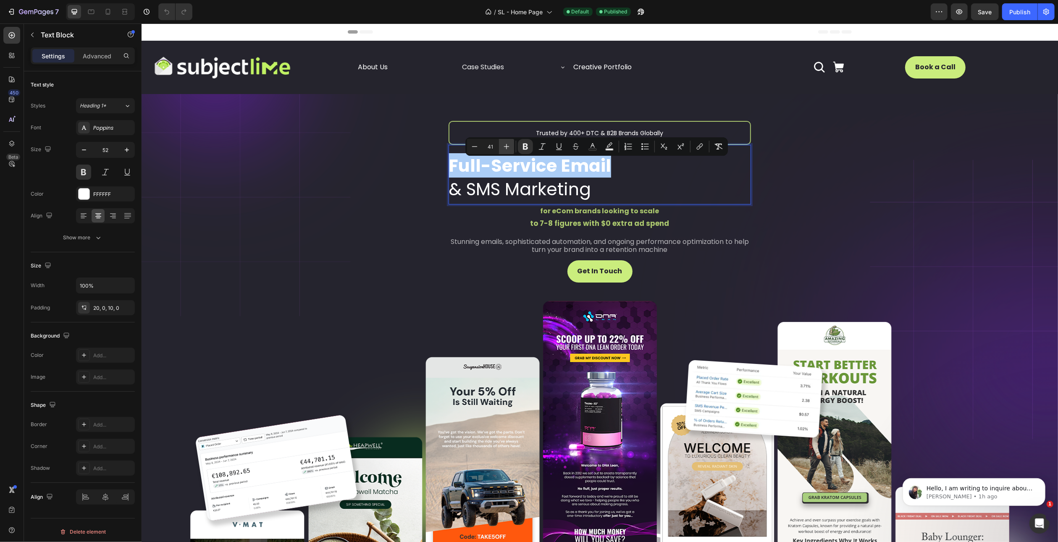
click at [508, 147] on icon "Editor contextual toolbar" at bounding box center [506, 146] width 8 height 8
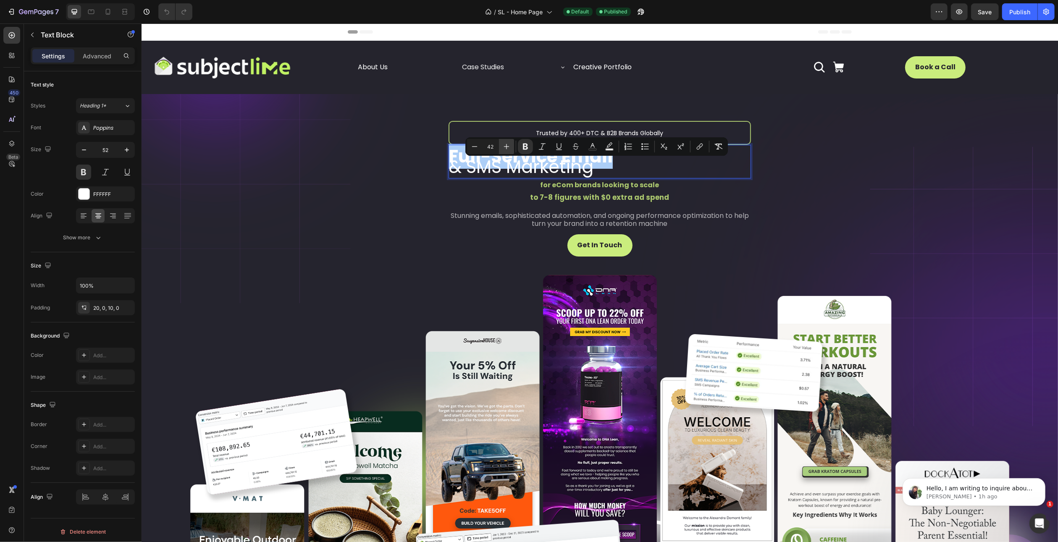
click at [508, 147] on icon "Editor contextual toolbar" at bounding box center [506, 146] width 8 height 8
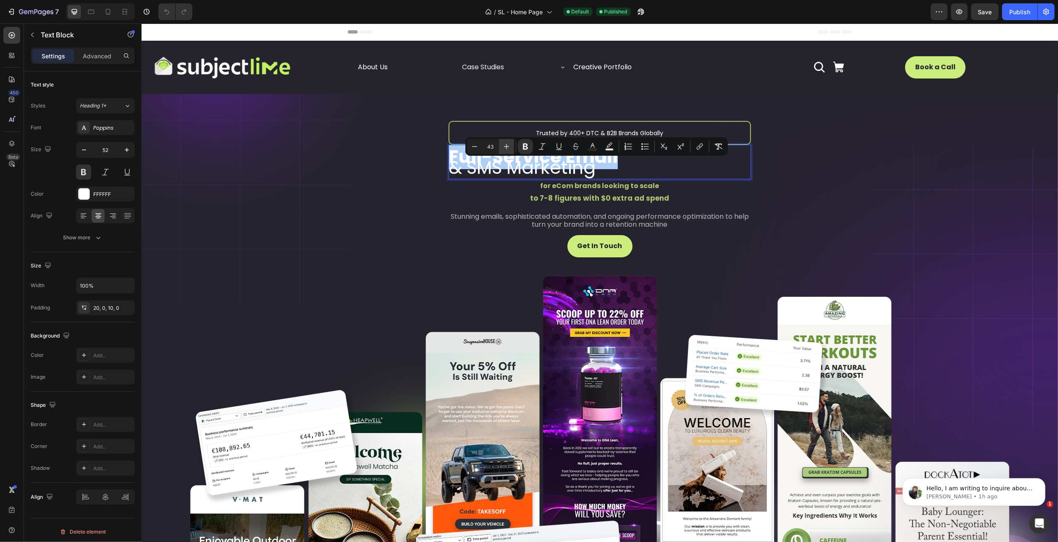
click at [508, 147] on icon "Editor contextual toolbar" at bounding box center [506, 146] width 8 height 8
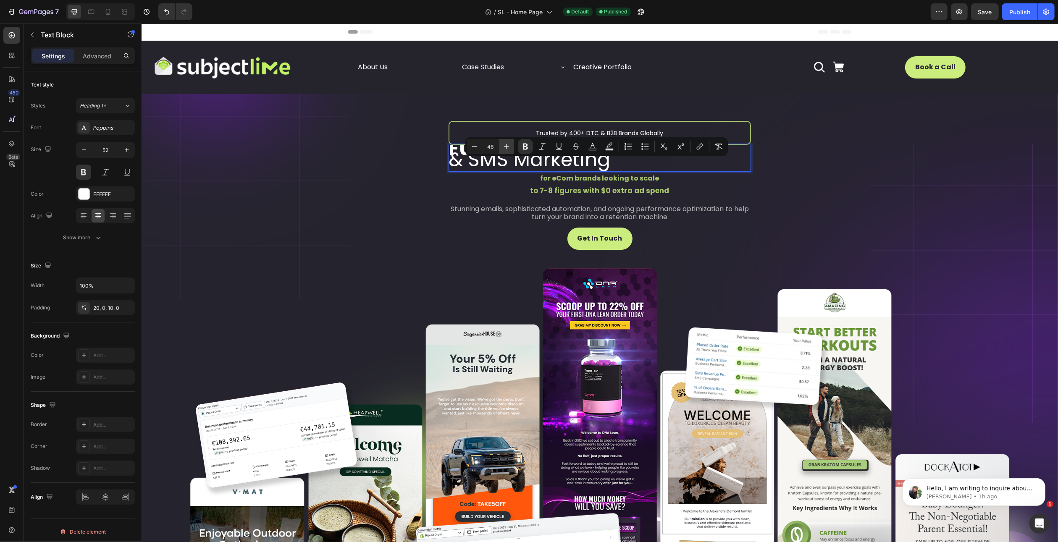
click at [508, 147] on icon "Editor contextual toolbar" at bounding box center [506, 146] width 8 height 8
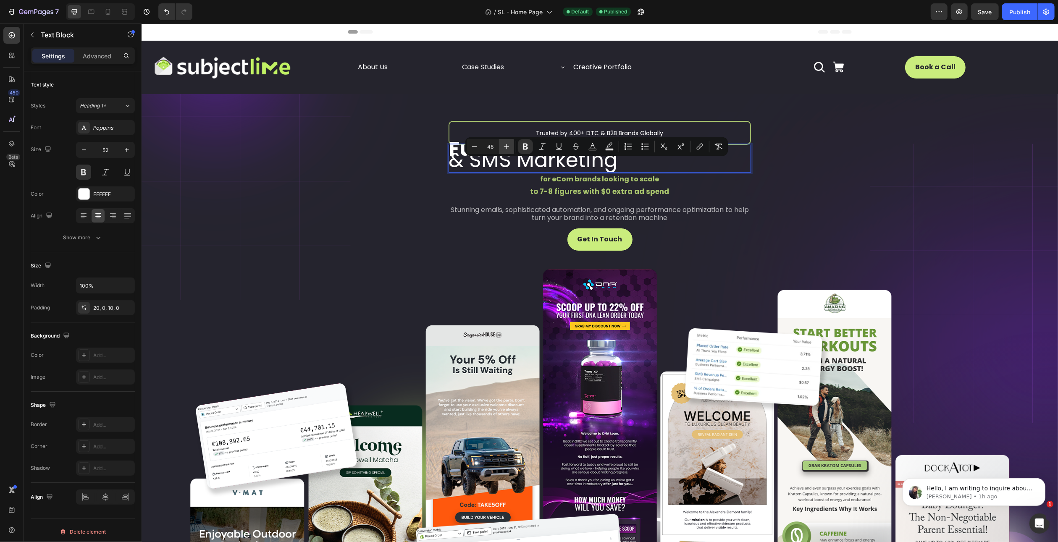
click at [508, 147] on icon "Editor contextual toolbar" at bounding box center [506, 146] width 8 height 8
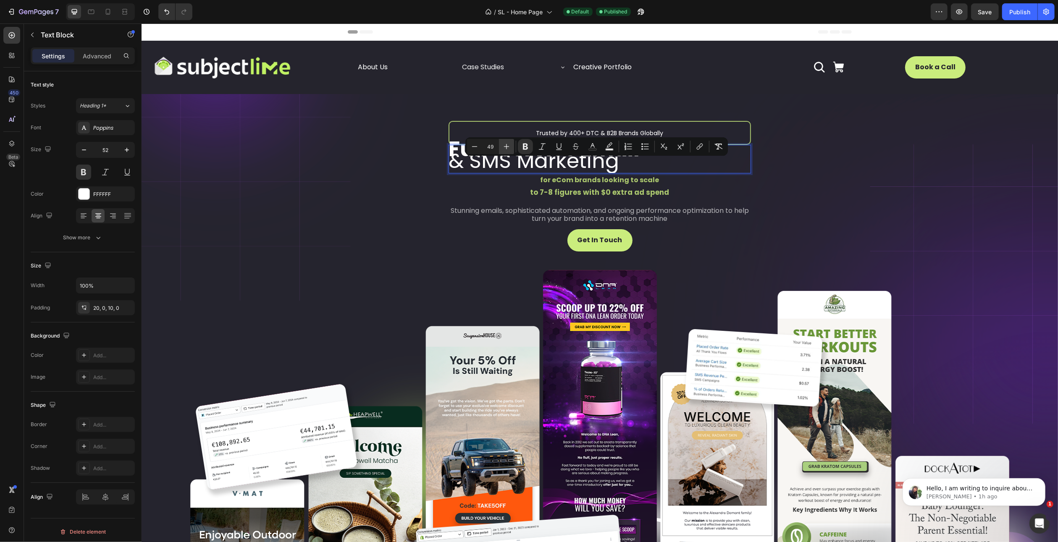
click at [508, 147] on icon "Editor contextual toolbar" at bounding box center [506, 146] width 8 height 8
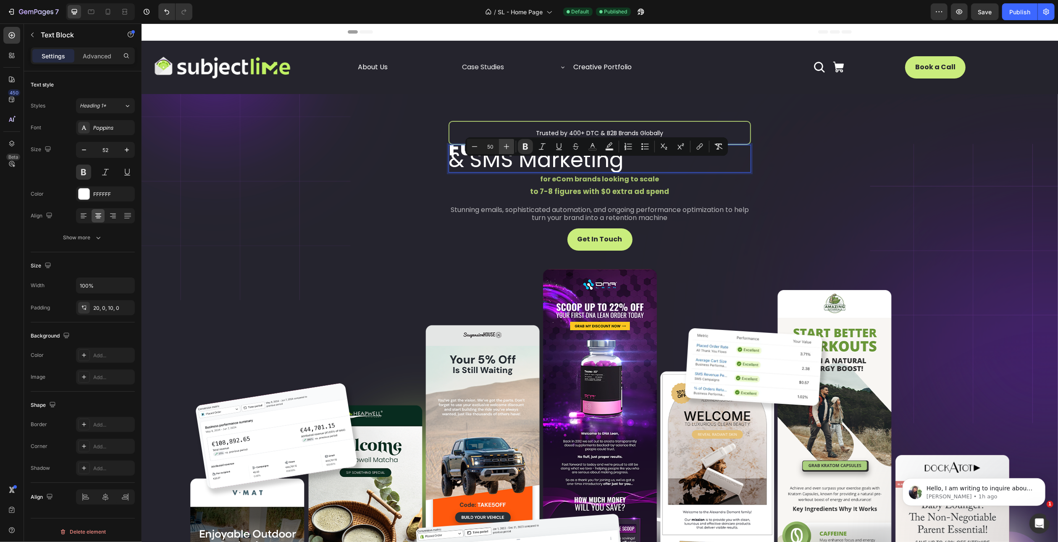
click at [508, 147] on icon "Editor contextual toolbar" at bounding box center [506, 146] width 8 height 8
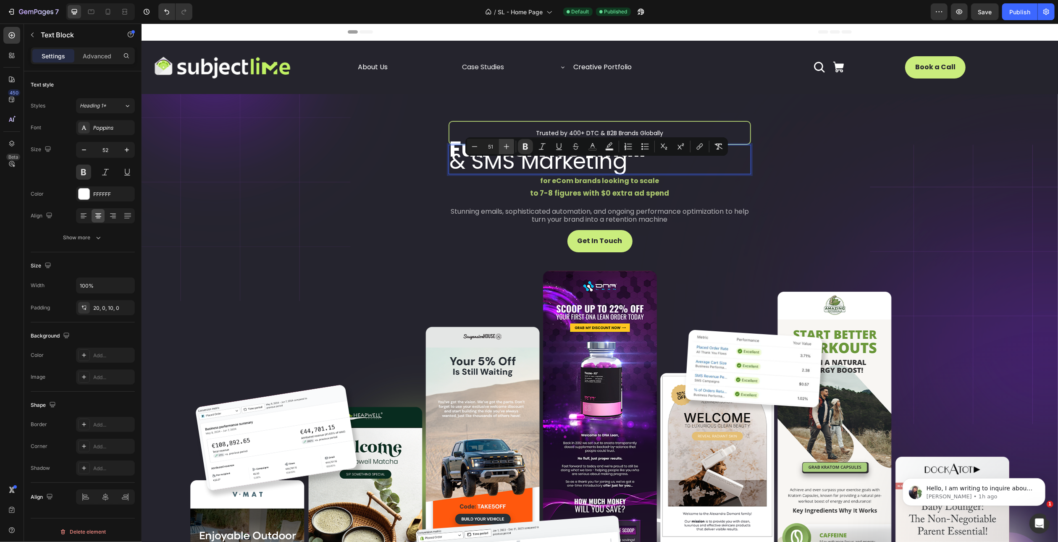
click at [508, 147] on icon "Editor contextual toolbar" at bounding box center [506, 146] width 8 height 8
type input "52"
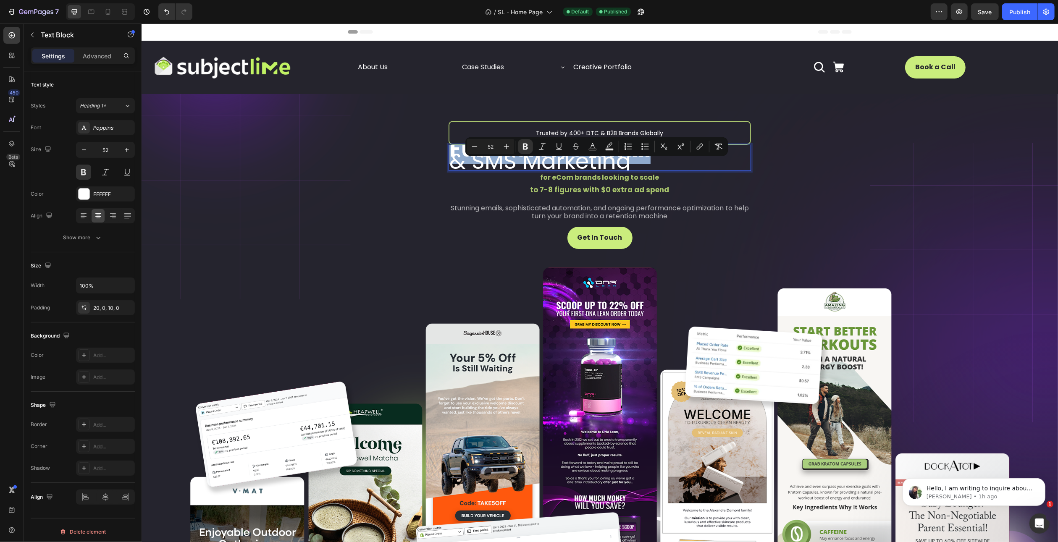
click at [644, 163] on strong "Full-Service Email" at bounding box center [549, 149] width 201 height 31
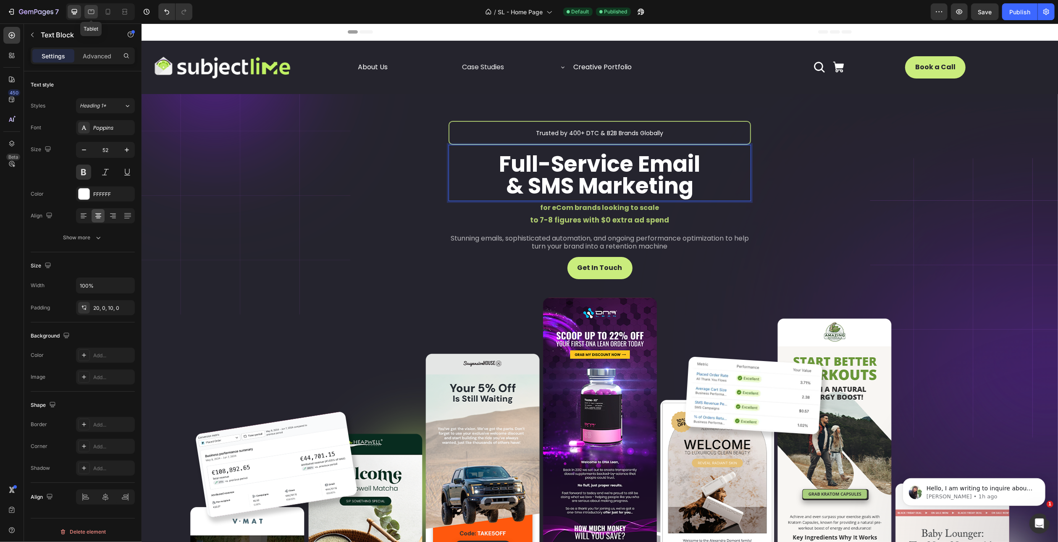
click at [92, 12] on icon at bounding box center [91, 12] width 8 height 8
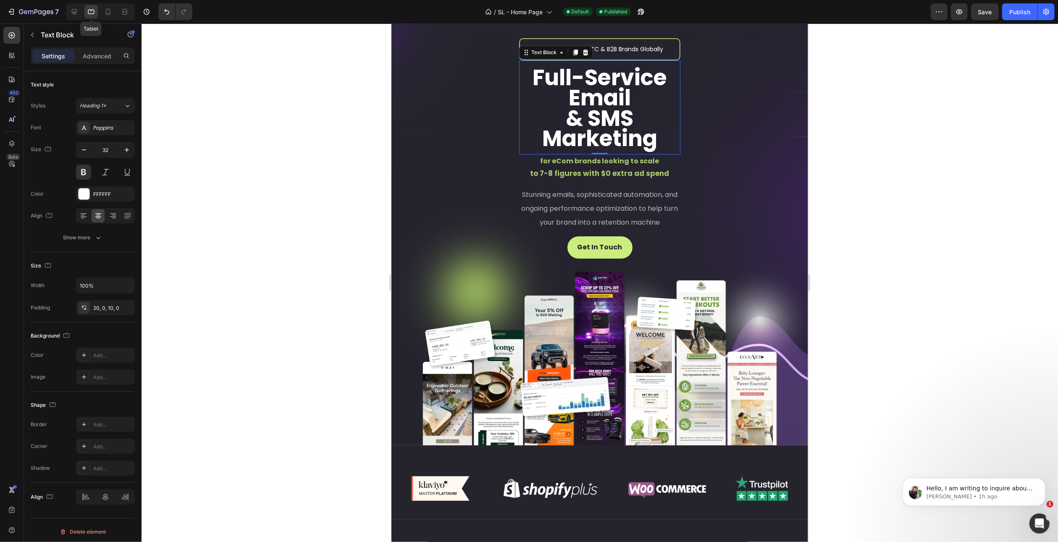
scroll to position [76, 0]
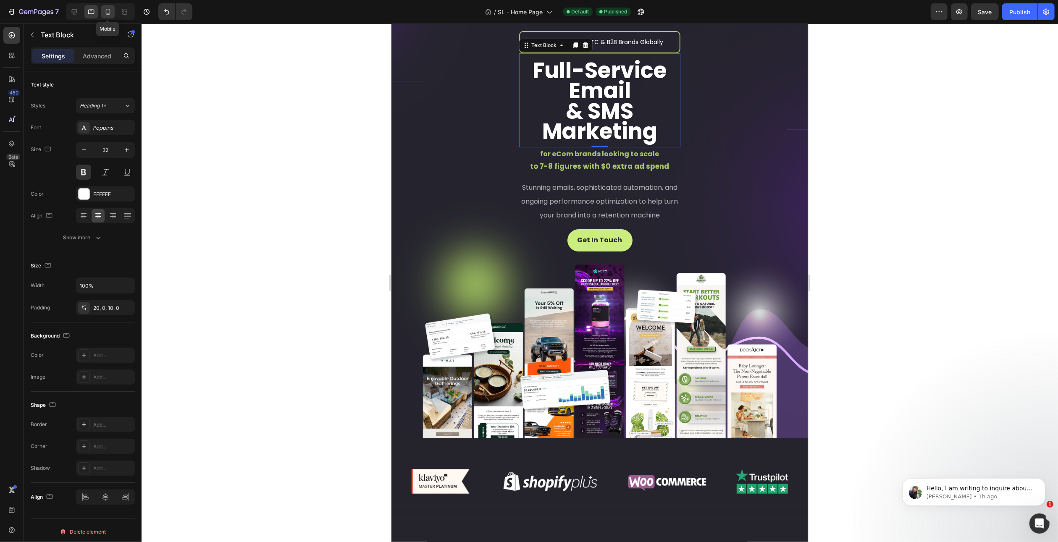
click at [104, 12] on icon at bounding box center [108, 12] width 8 height 8
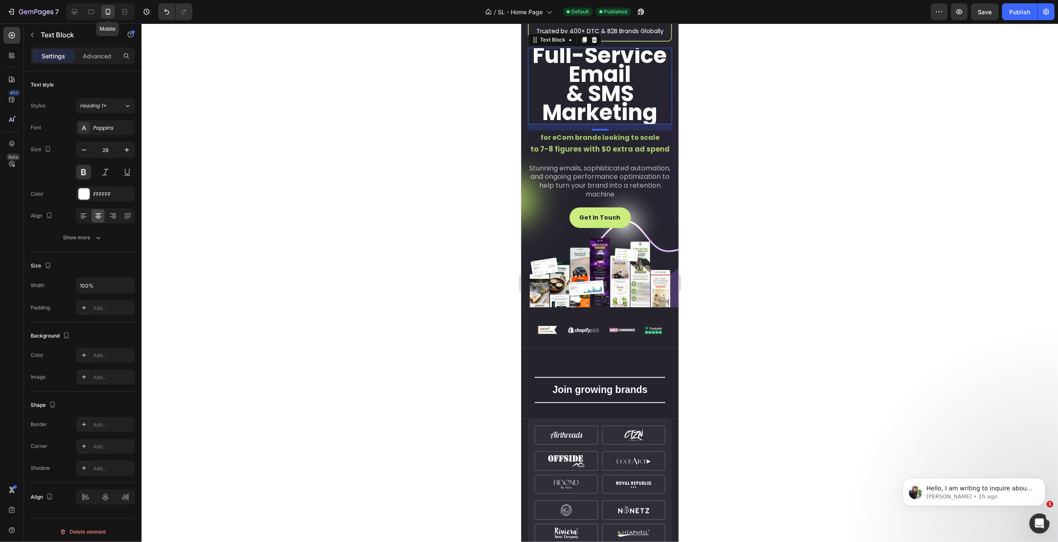
scroll to position [70, 0]
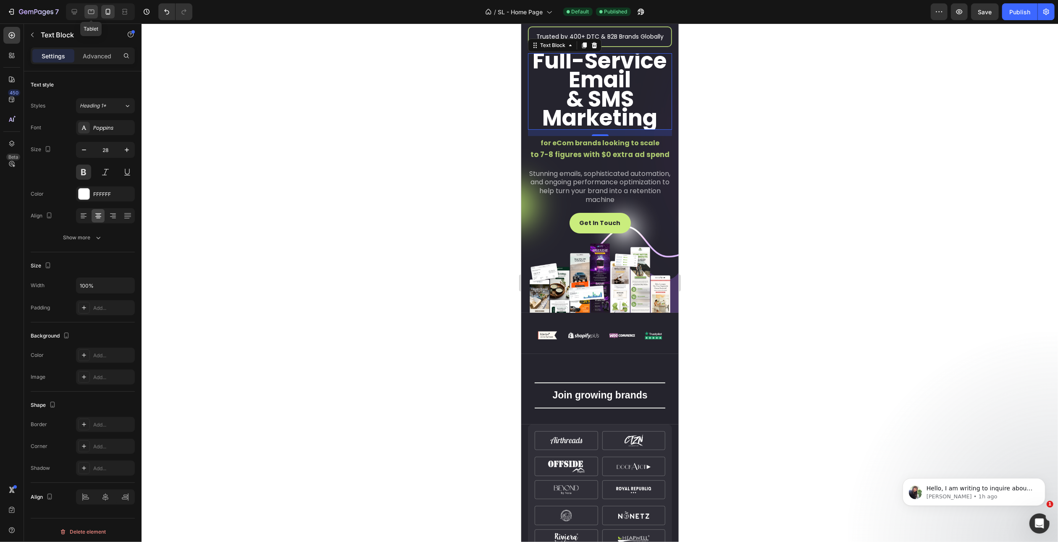
click at [87, 13] on icon at bounding box center [91, 12] width 8 height 8
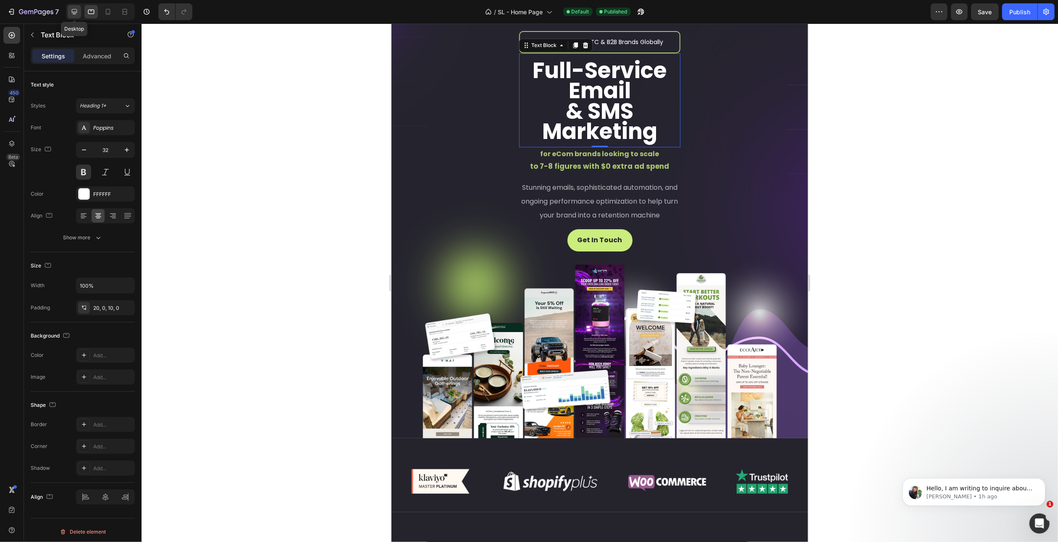
click at [78, 11] on icon at bounding box center [74, 12] width 8 height 8
type input "52"
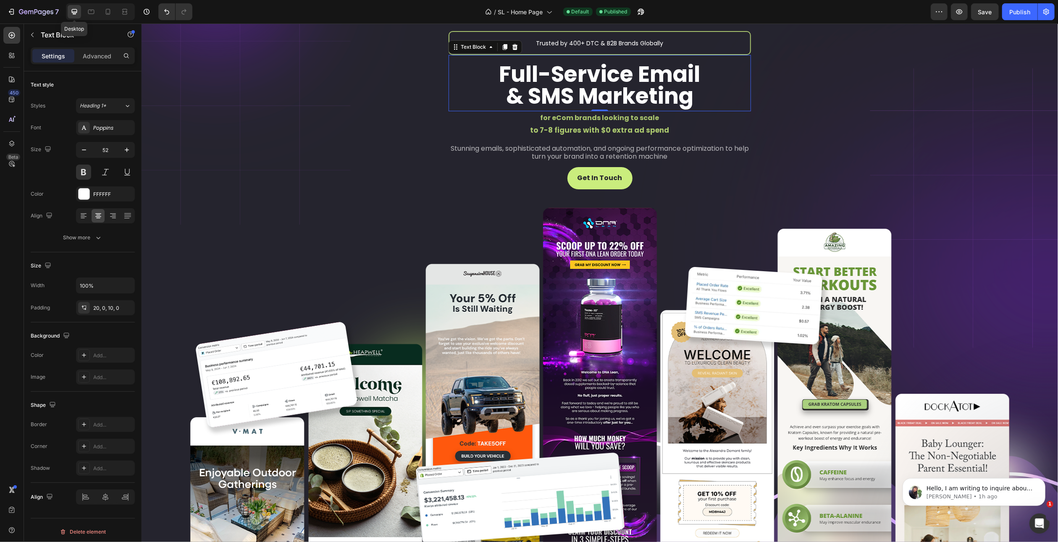
scroll to position [77, 0]
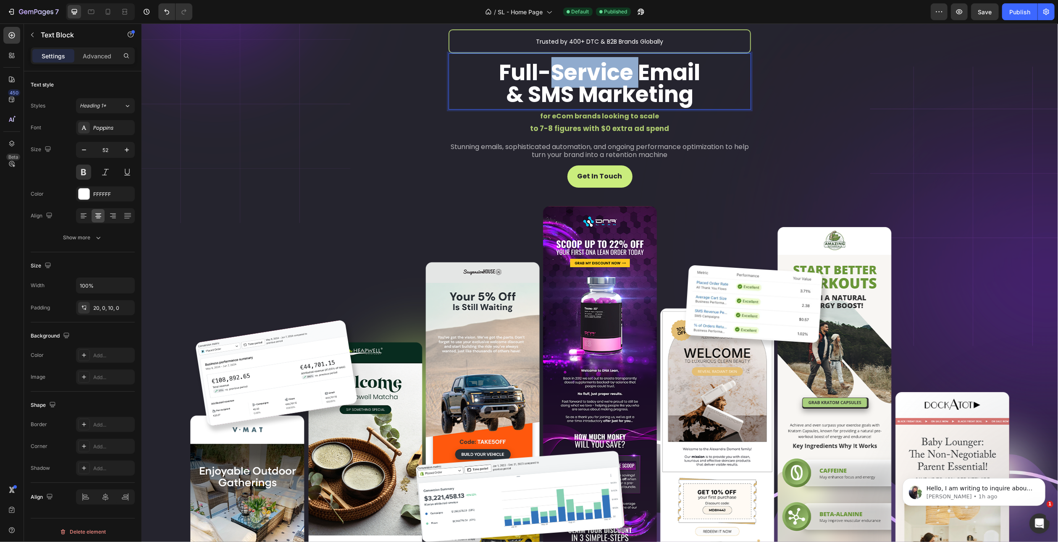
click at [572, 74] on strong "Full-Service Email" at bounding box center [599, 72] width 201 height 31
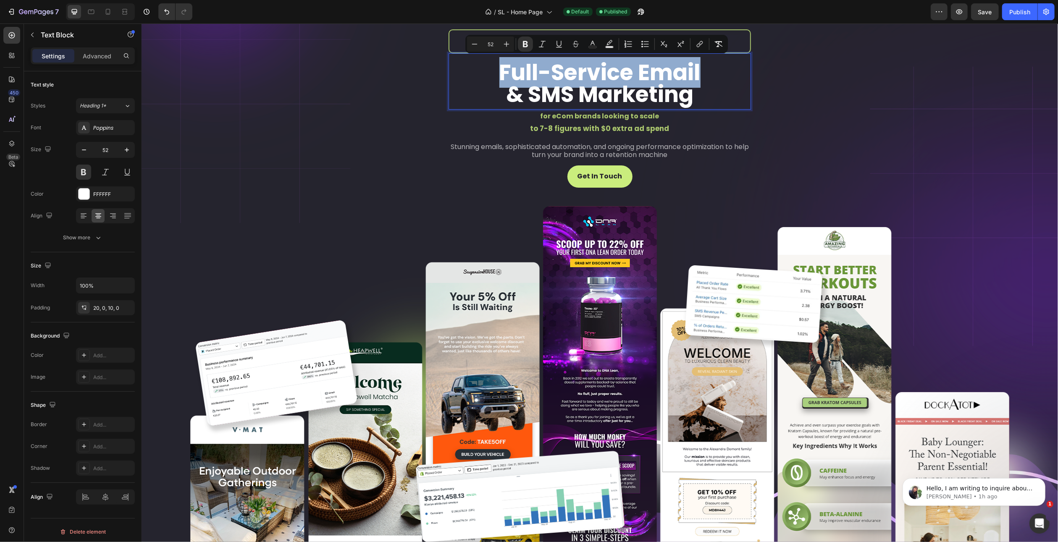
copy strong "Full-Service Email"
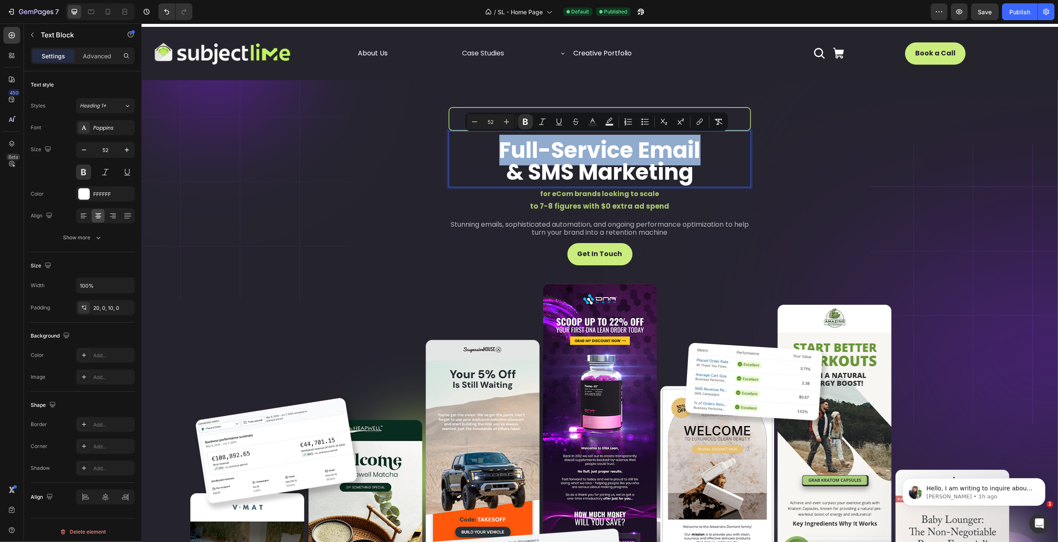
scroll to position [0, 0]
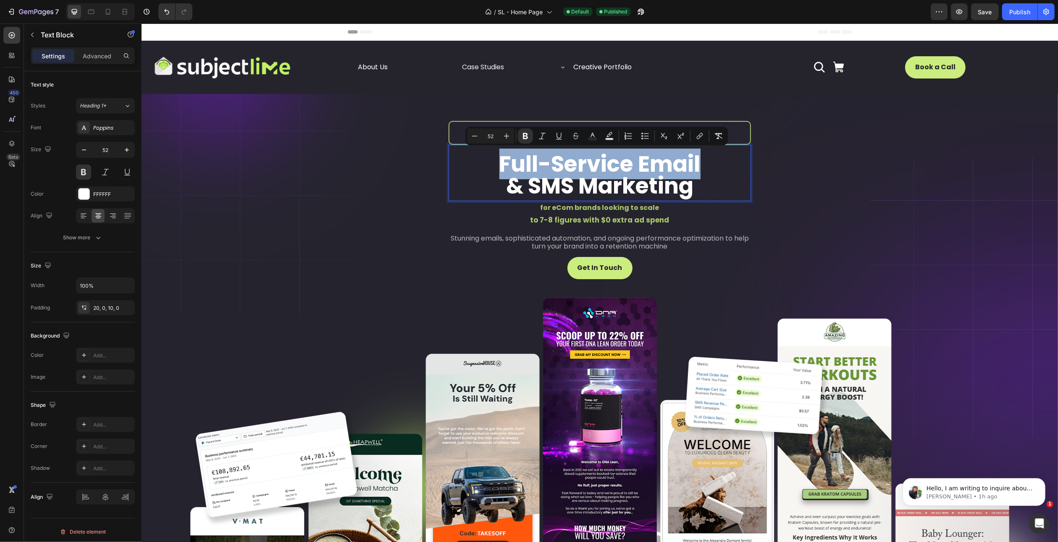
click at [472, 173] on p "Full-Service Email" at bounding box center [599, 164] width 302 height 22
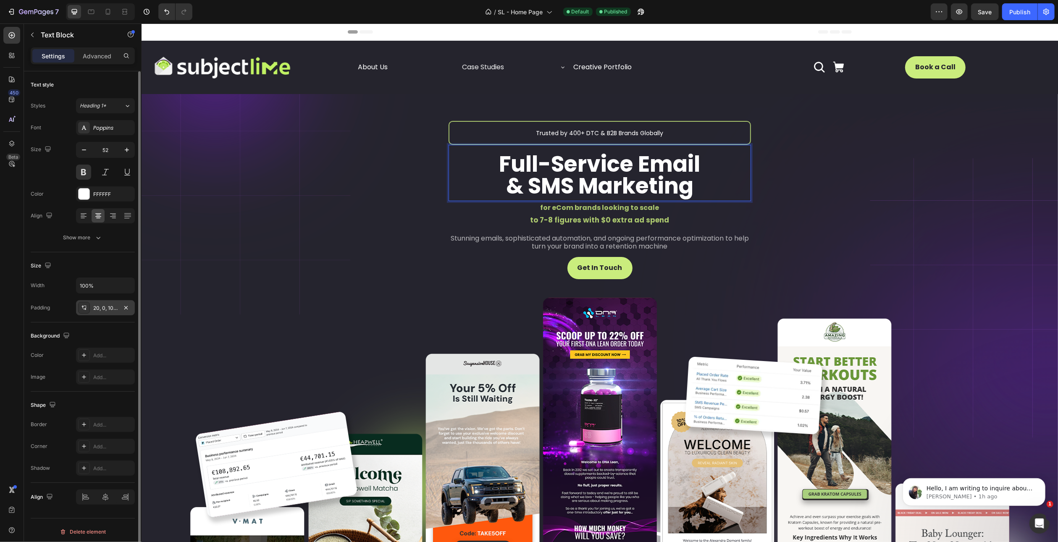
click at [102, 309] on div "20, 0, 10, 0" at bounding box center [105, 309] width 24 height 8
click at [100, 325] on div "Background The changes might be hidden by the video. Color Add... Image Add..." at bounding box center [83, 357] width 104 height 69
click at [511, 137] on icon at bounding box center [514, 137] width 7 height 7
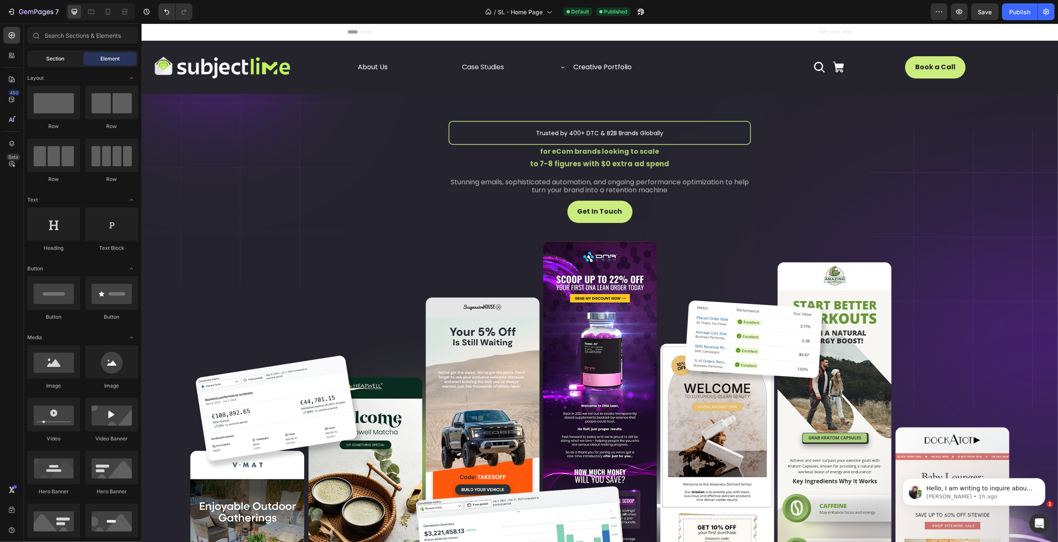
click at [51, 55] on span "Section" at bounding box center [56, 59] width 18 height 8
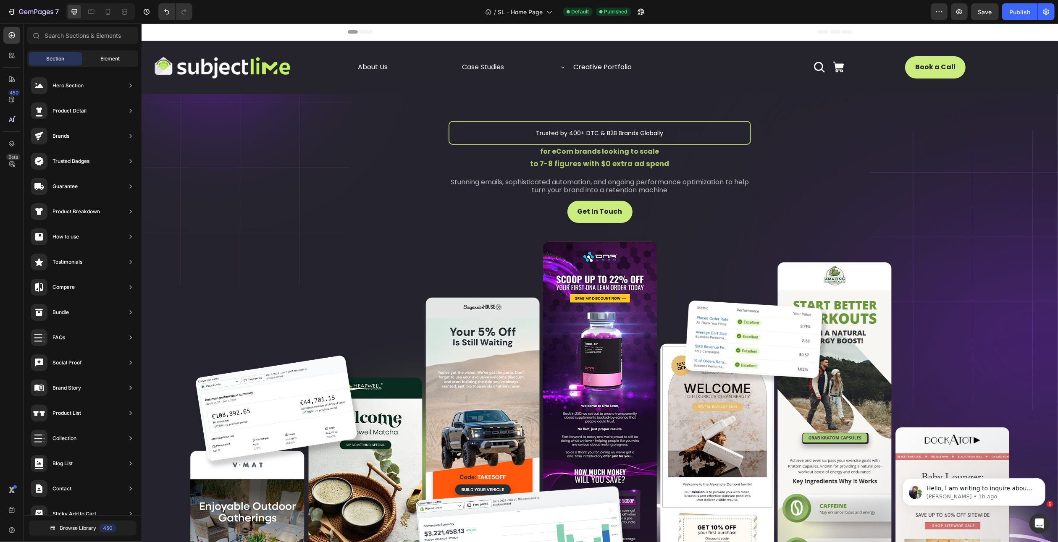
click at [99, 57] on div "Element" at bounding box center [110, 58] width 53 height 13
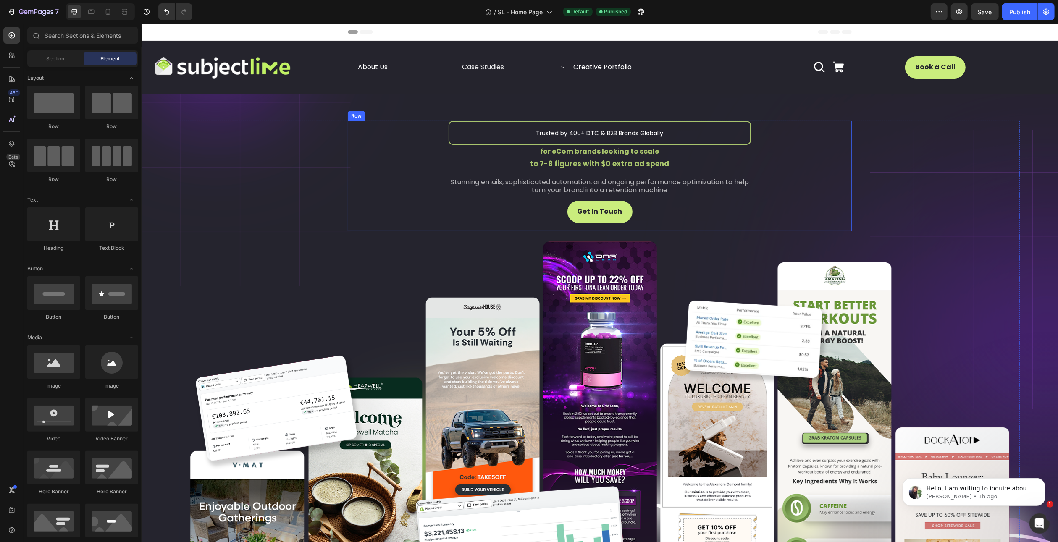
click at [407, 154] on div "Trusted by 400+ DTC & B2B Brands Globally Text Block for eCom brands looking to…" at bounding box center [599, 176] width 504 height 110
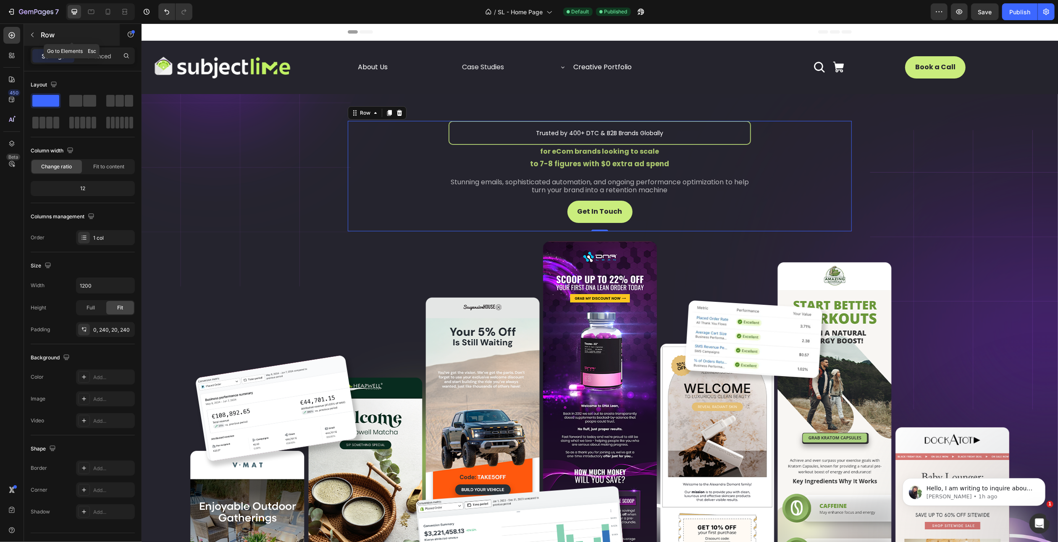
click at [51, 33] on p "Row" at bounding box center [76, 35] width 71 height 10
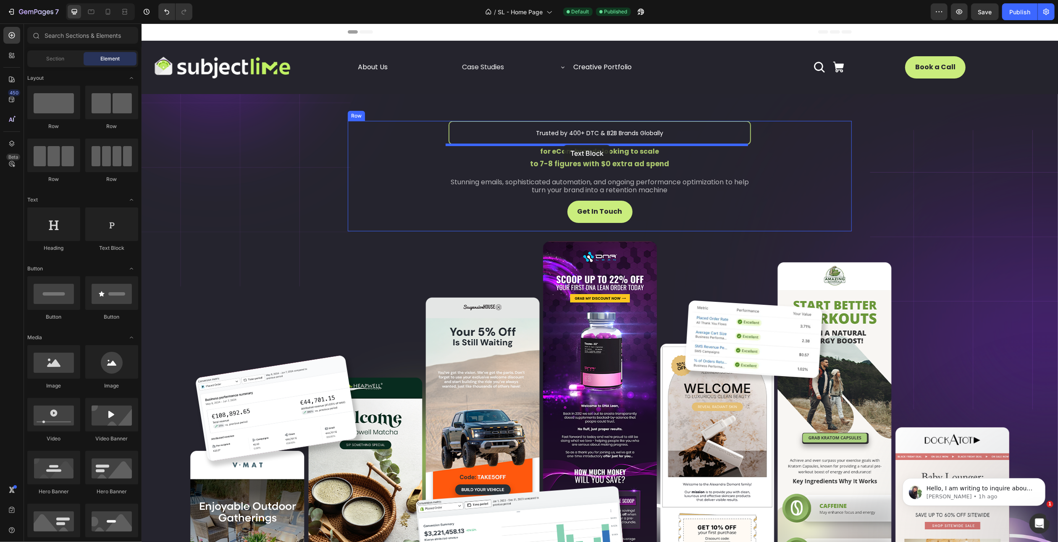
drag, startPoint x: 245, startPoint y: 247, endPoint x: 563, endPoint y: 145, distance: 334.5
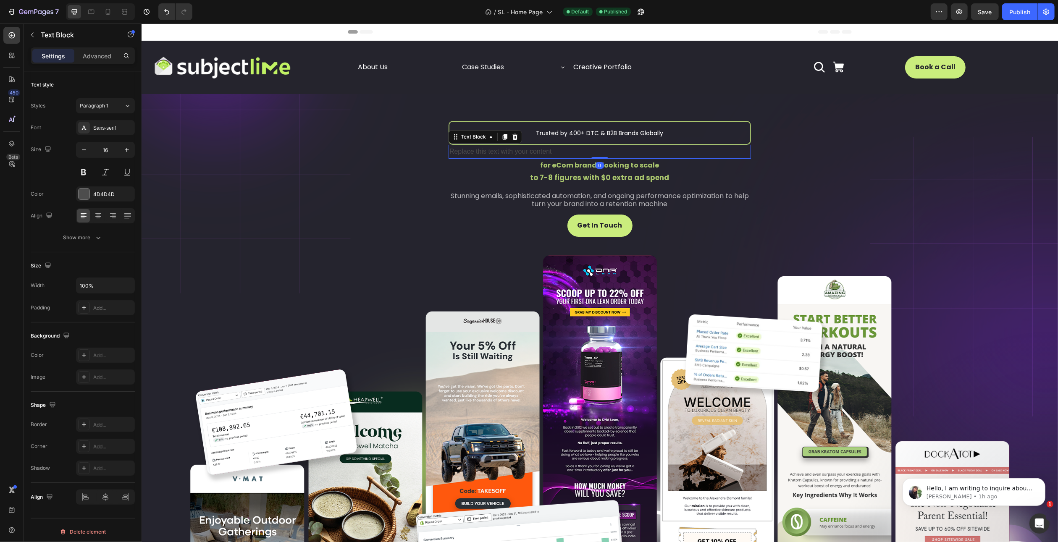
click at [499, 152] on div "Replace this text with your content" at bounding box center [599, 152] width 302 height 14
click at [499, 152] on p "Replace this text with your content" at bounding box center [599, 152] width 301 height 12
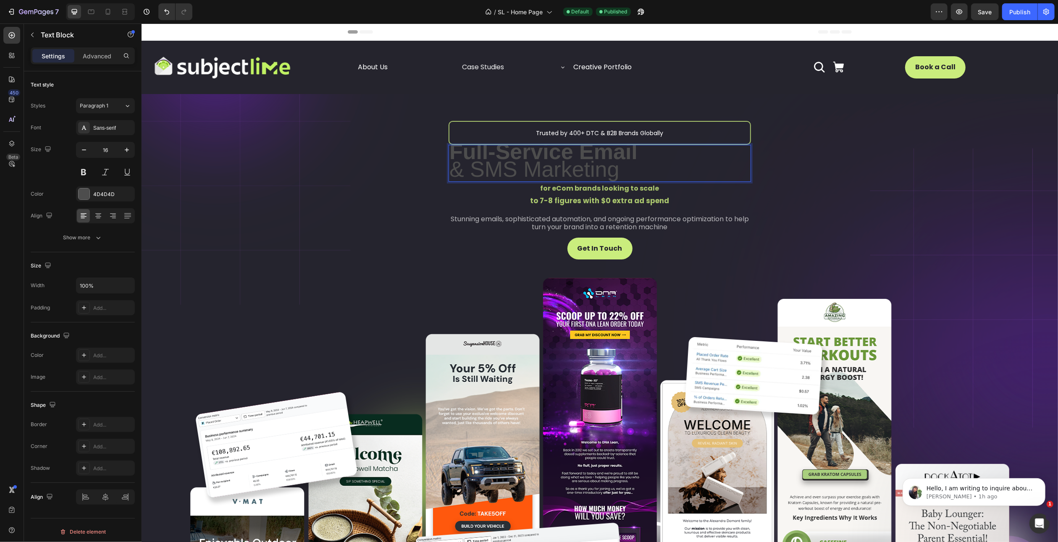
click at [586, 166] on span "& SMS Marketing" at bounding box center [534, 169] width 170 height 24
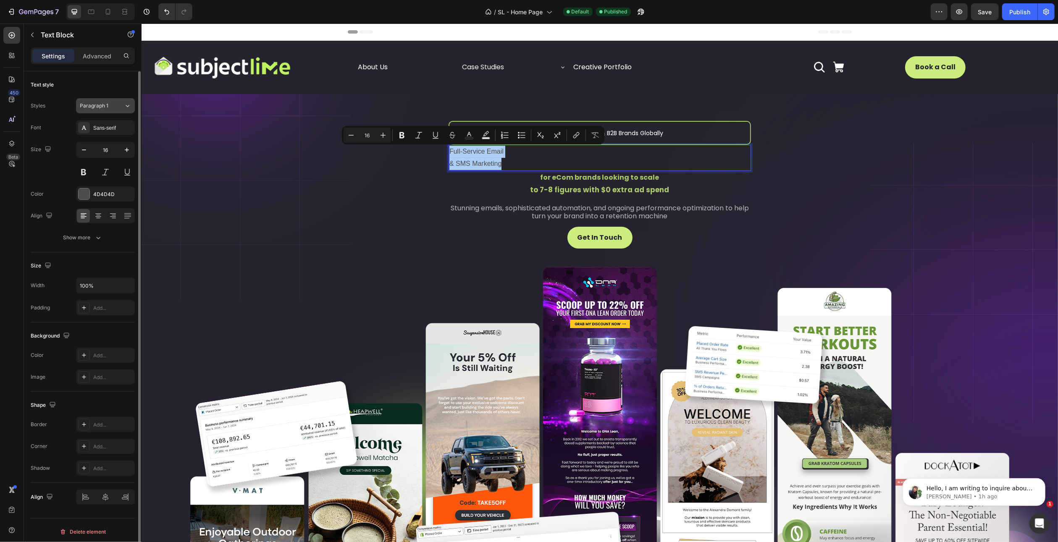
click at [109, 106] on div "Paragraph 1" at bounding box center [97, 106] width 34 height 8
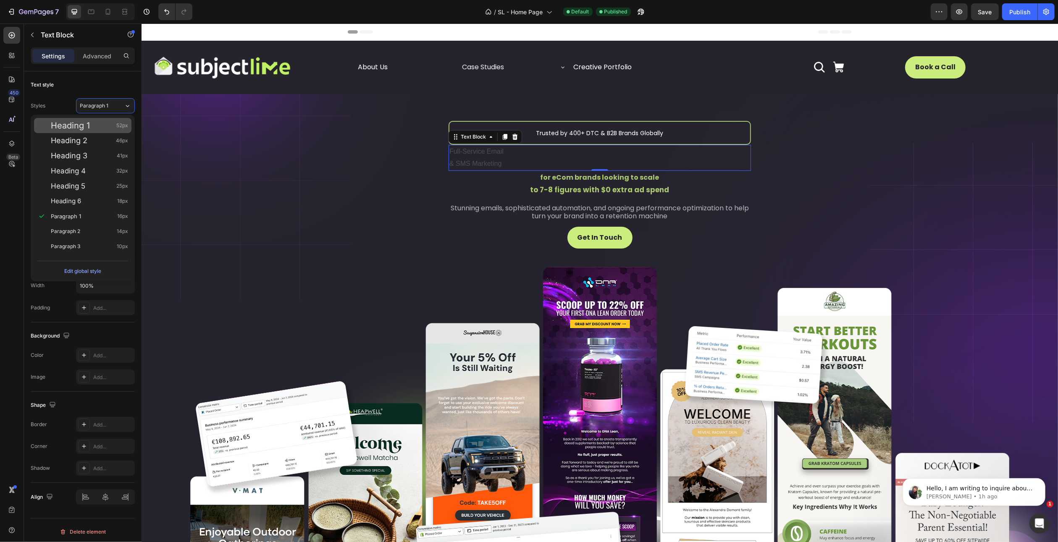
click at [104, 126] on div "Heading 1 52px" at bounding box center [89, 125] width 77 height 8
type input "52"
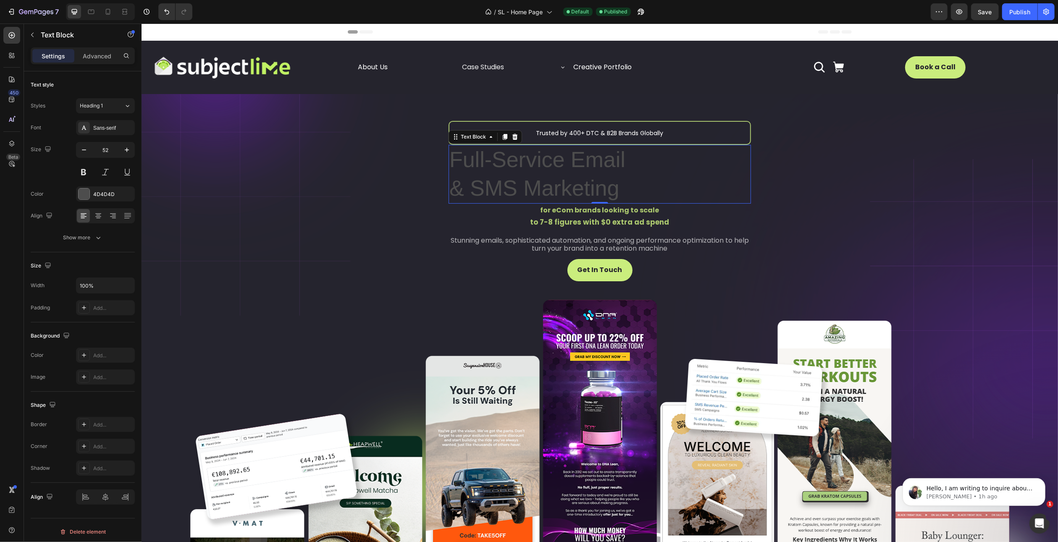
click at [104, 126] on div "Sans-serif" at bounding box center [112, 128] width 39 height 8
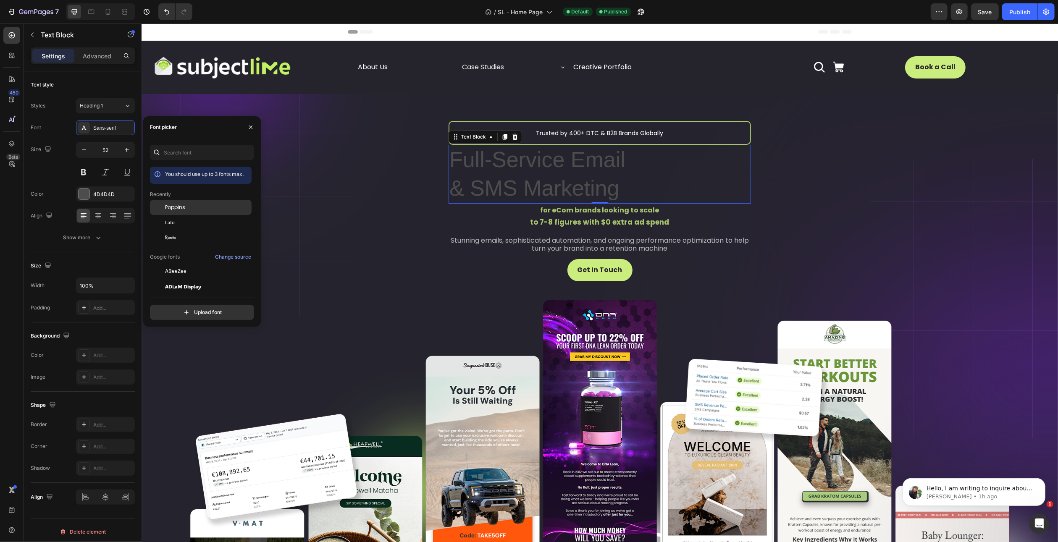
click at [178, 207] on span "Poppins" at bounding box center [175, 208] width 20 height 8
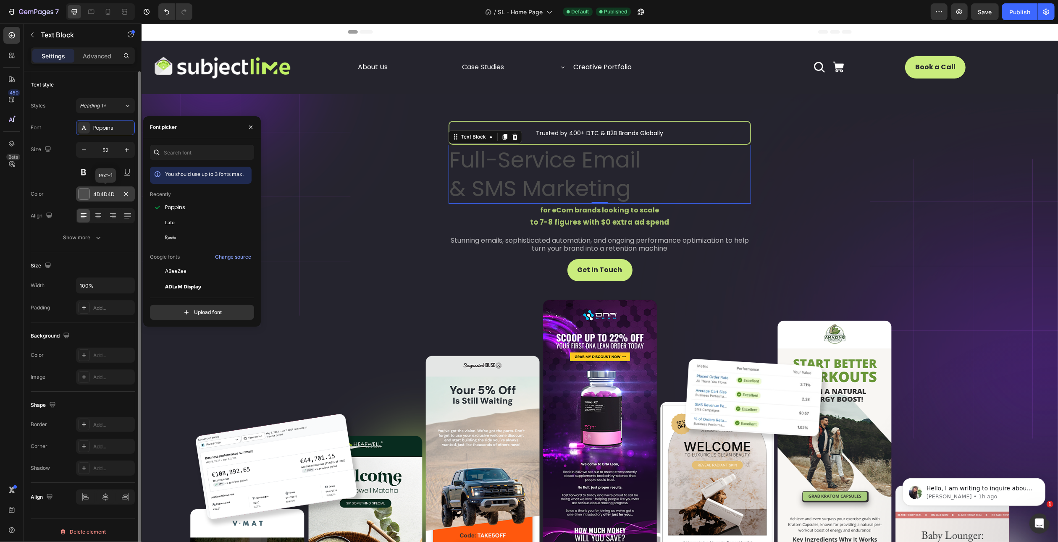
click at [96, 194] on div "4D4D4D" at bounding box center [105, 195] width 24 height 8
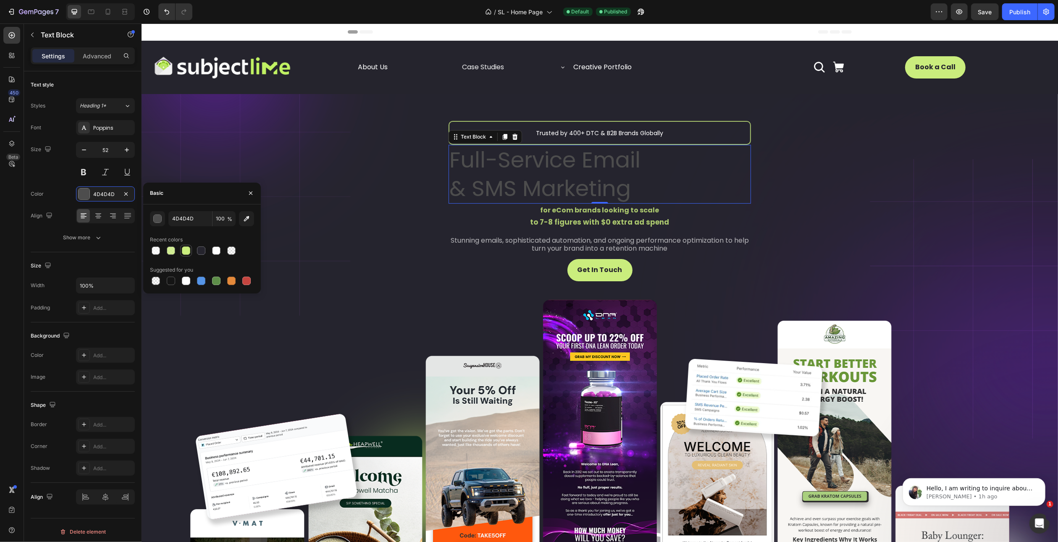
click at [184, 250] on div at bounding box center [186, 251] width 8 height 8
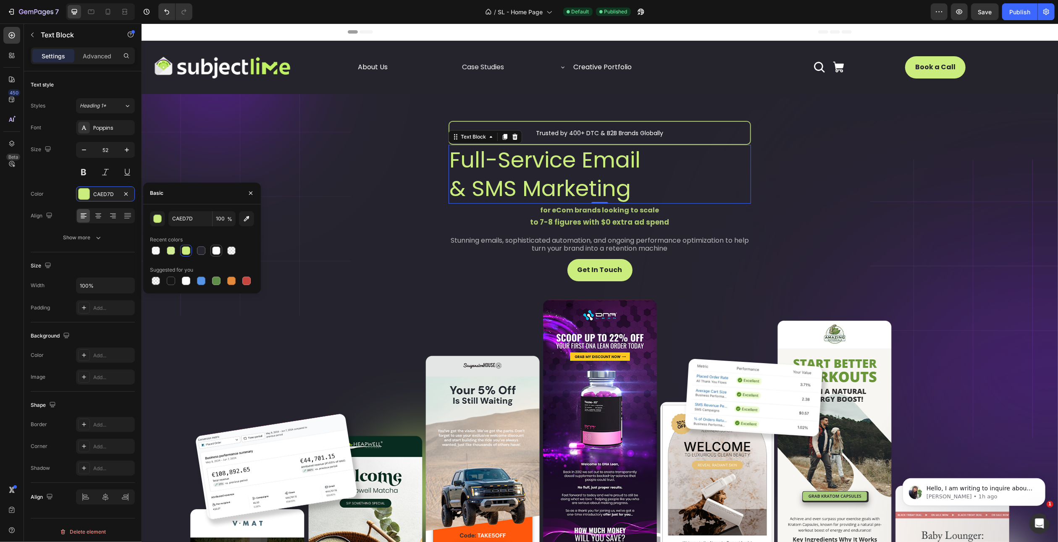
click at [214, 251] on div at bounding box center [216, 251] width 8 height 8
type input "FFFFFF"
type input "90"
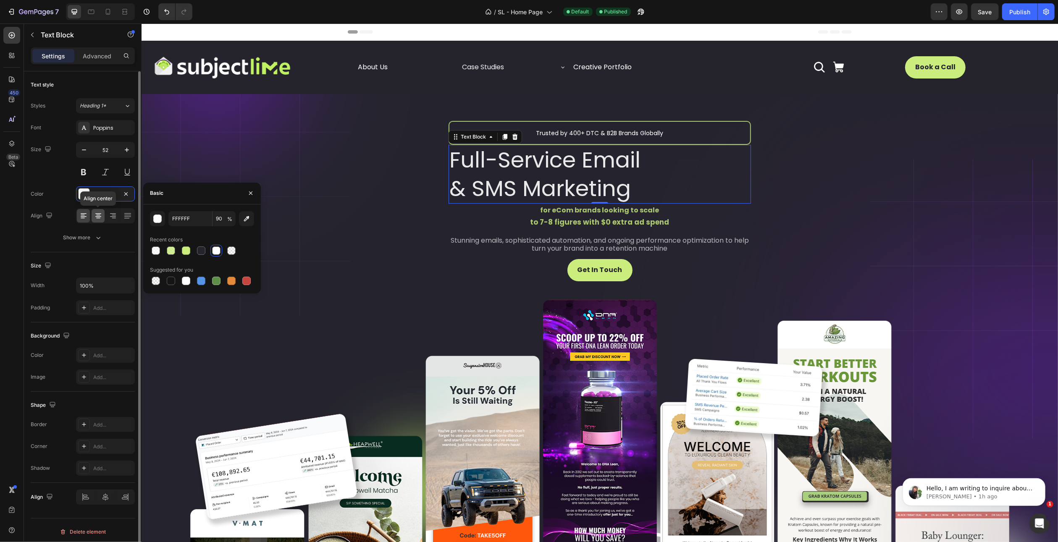
click at [98, 221] on div at bounding box center [98, 215] width 13 height 13
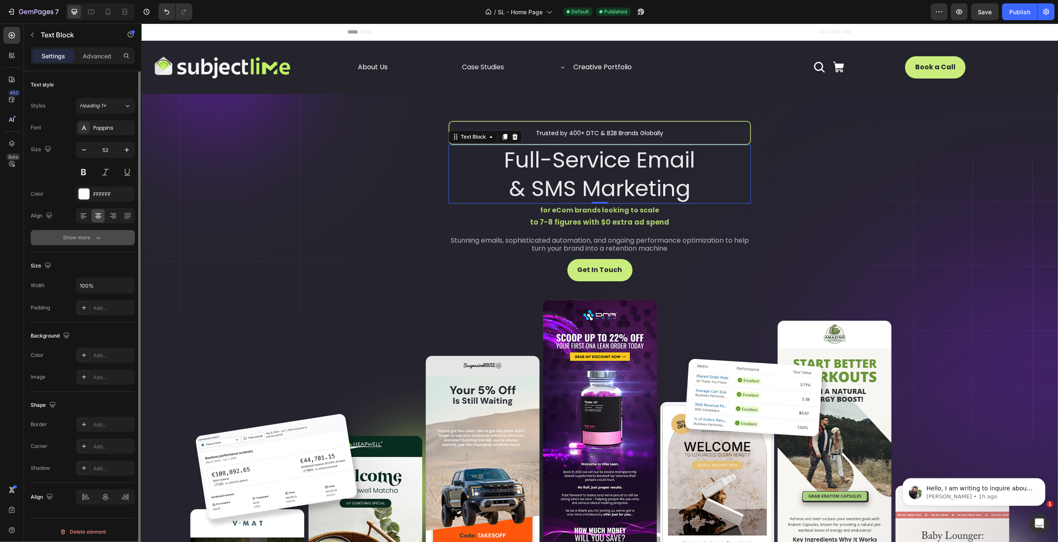
click at [97, 235] on icon "button" at bounding box center [98, 238] width 8 height 8
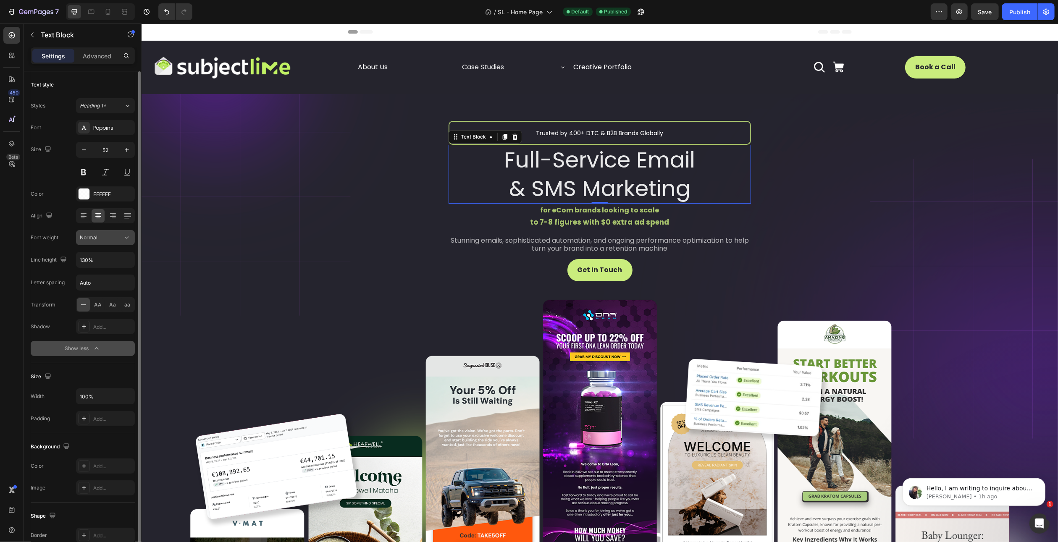
click at [128, 236] on icon at bounding box center [127, 238] width 8 height 8
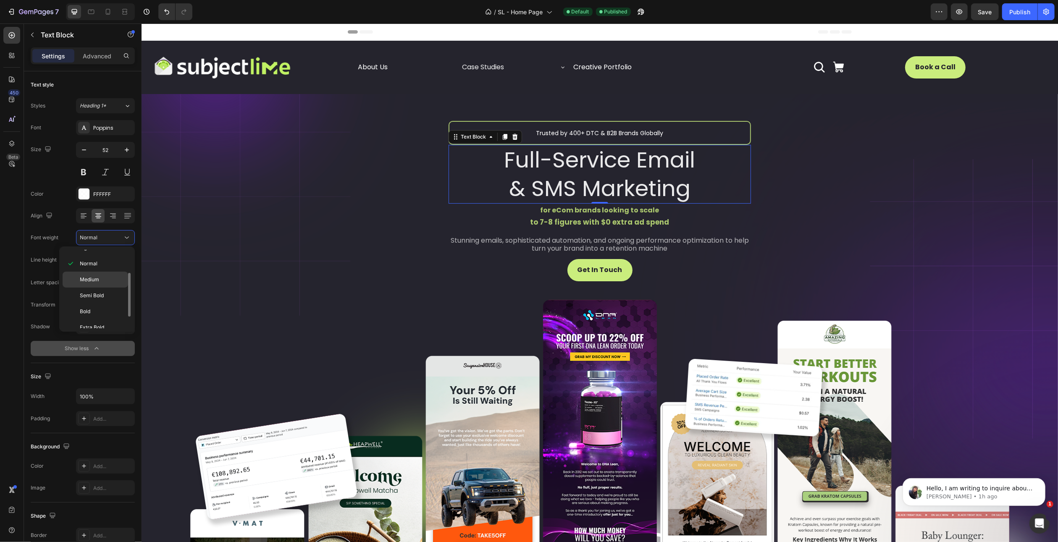
scroll to position [62, 0]
click at [99, 288] on p "Bold" at bounding box center [102, 292] width 45 height 8
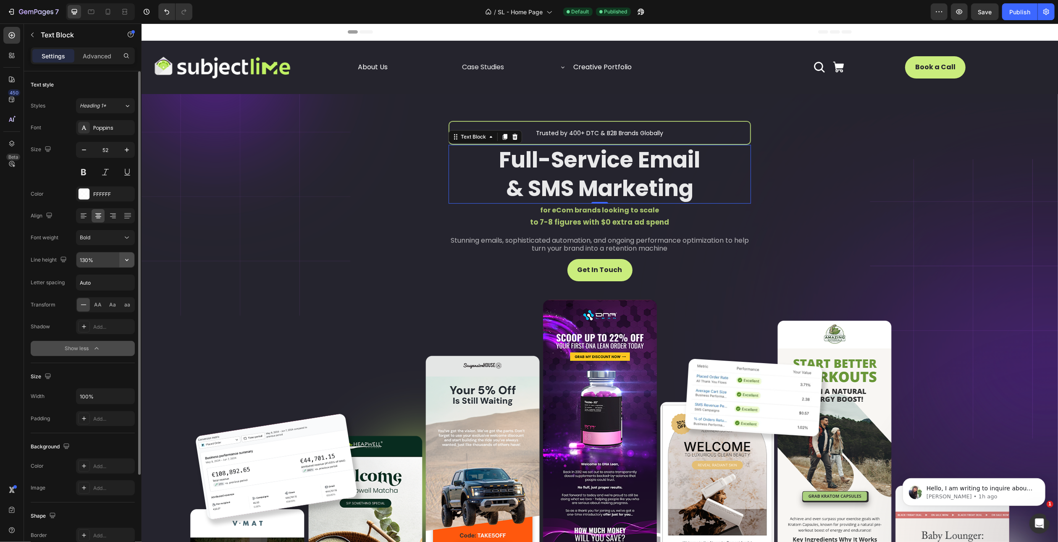
click at [131, 261] on icon "button" at bounding box center [127, 260] width 8 height 8
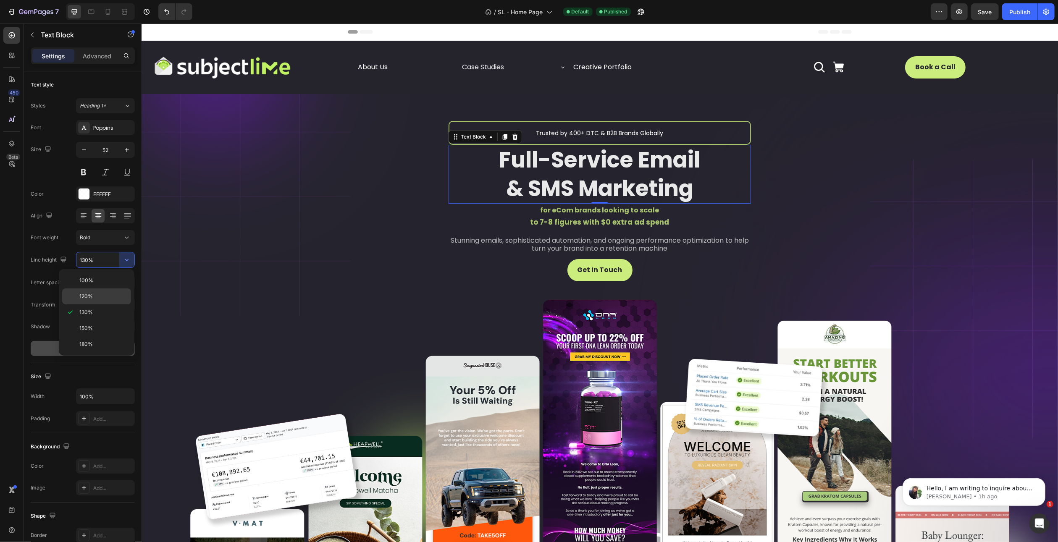
click at [106, 293] on p "120%" at bounding box center [103, 297] width 48 height 8
type input "120%"
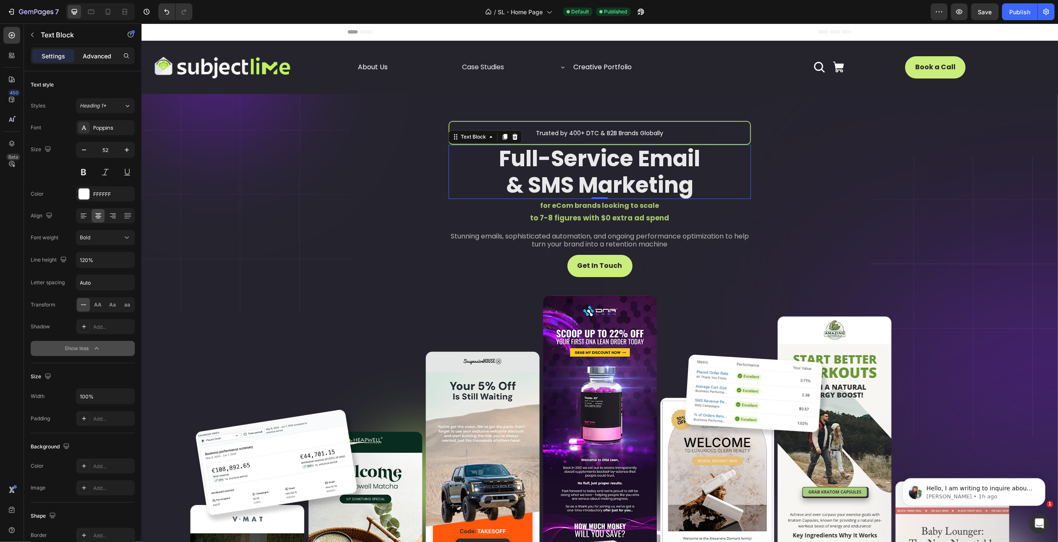
click at [93, 58] on p "Advanced" at bounding box center [97, 56] width 29 height 9
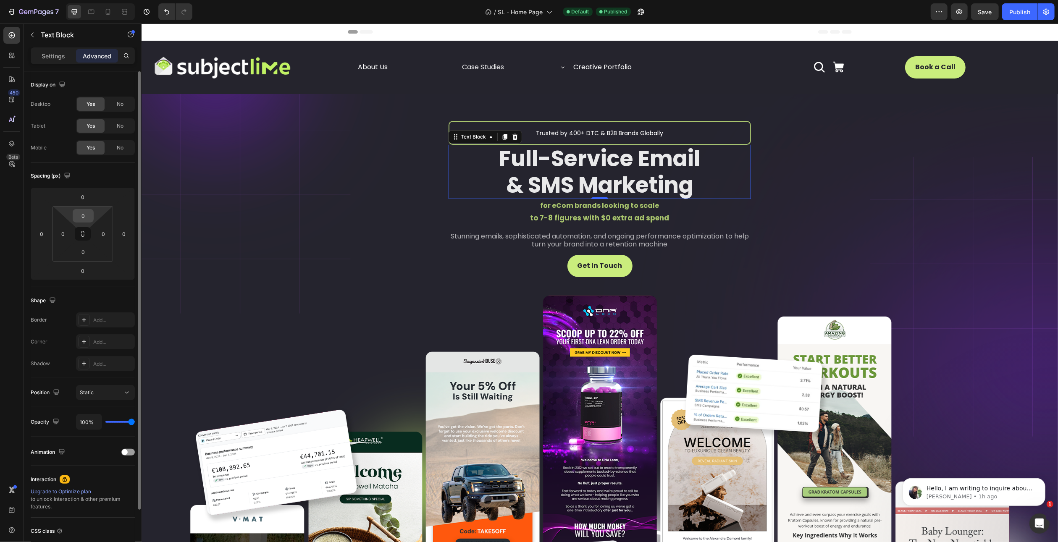
click at [85, 219] on input "0" at bounding box center [83, 216] width 17 height 13
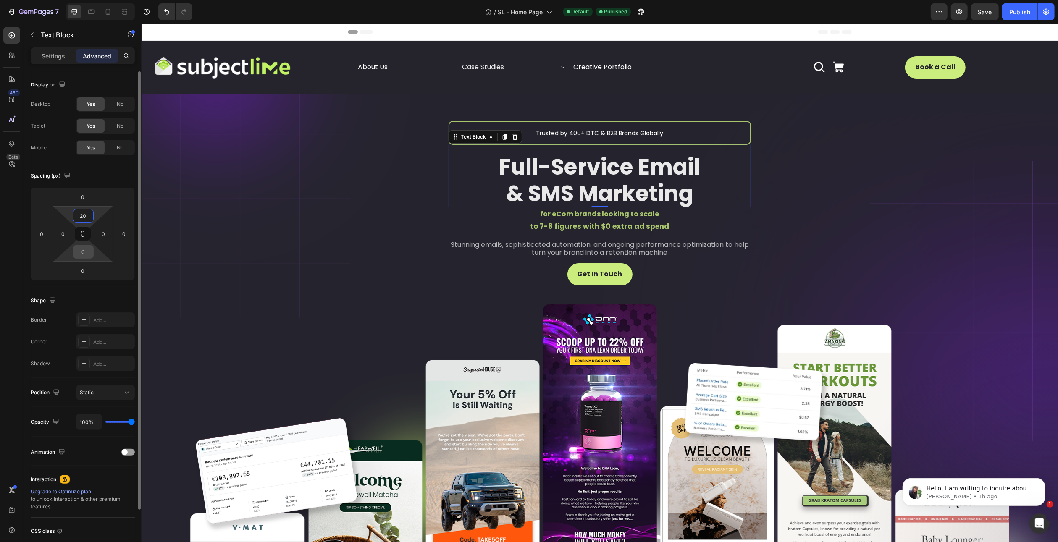
type input "20"
click at [83, 250] on input "0" at bounding box center [83, 252] width 17 height 13
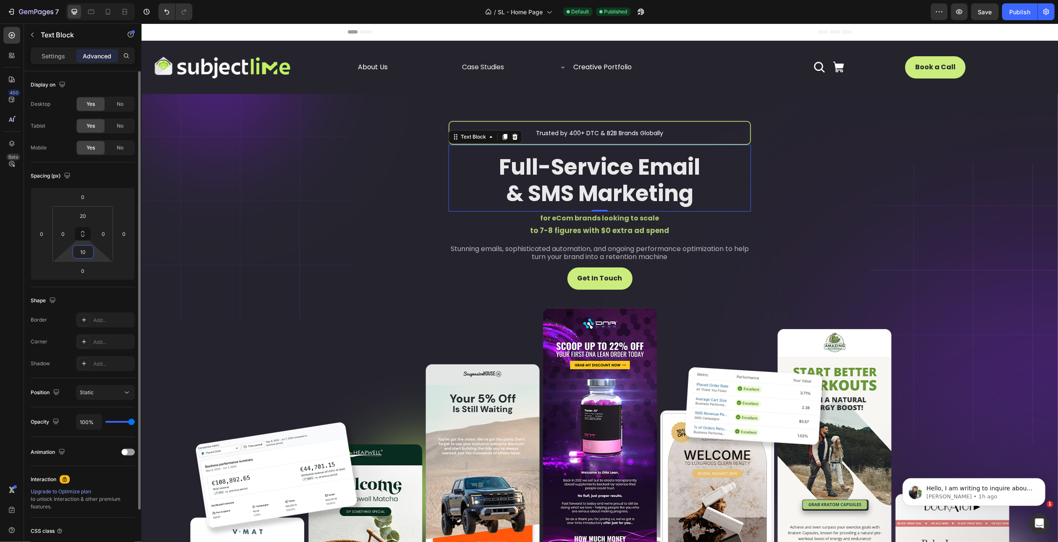
type input "10"
click at [55, 290] on div "Shape Border Add... Corner Add... Shadow Add..." at bounding box center [83, 332] width 104 height 91
click at [93, 11] on icon at bounding box center [91, 12] width 8 height 8
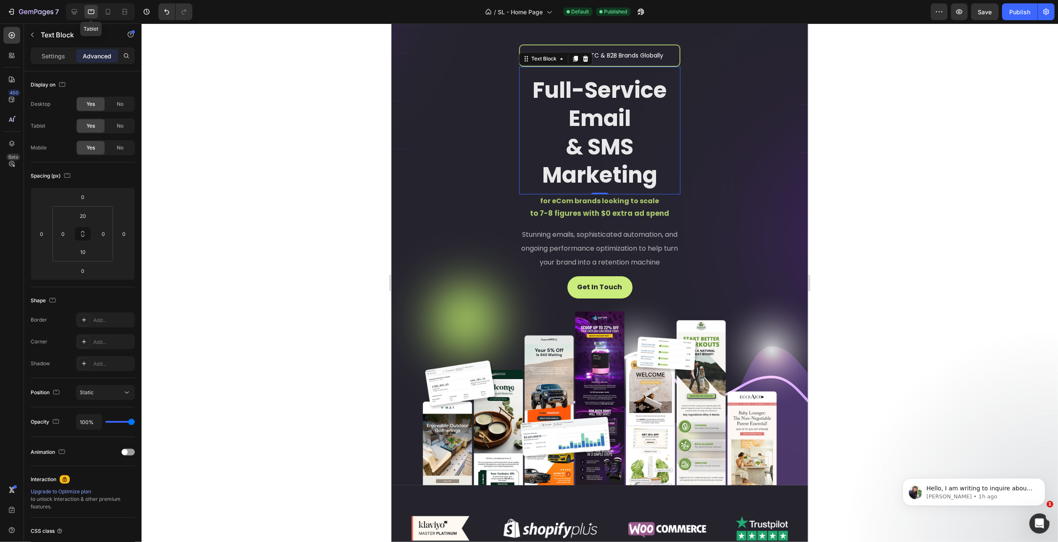
scroll to position [76, 0]
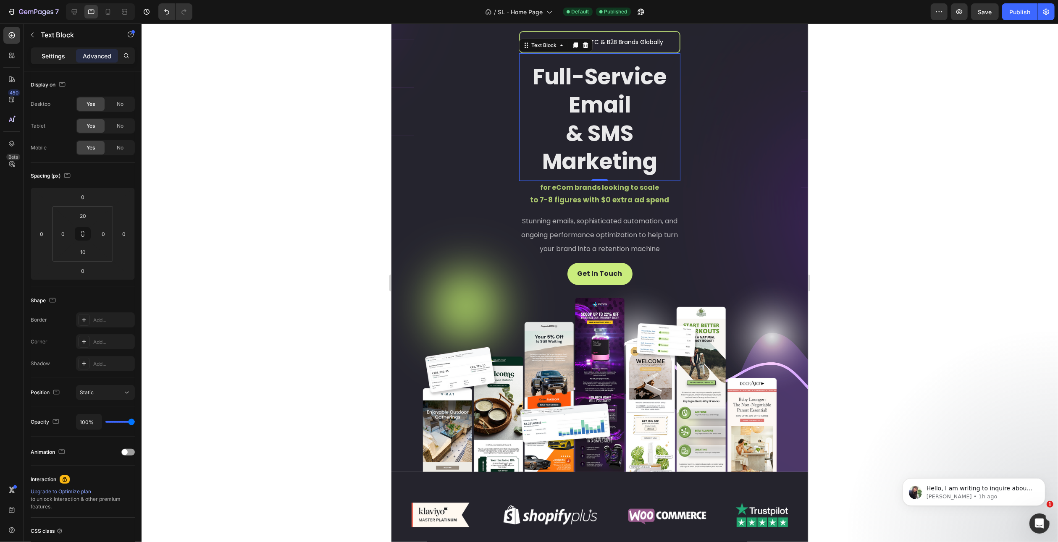
click at [61, 54] on p "Settings" at bounding box center [54, 56] width 24 height 9
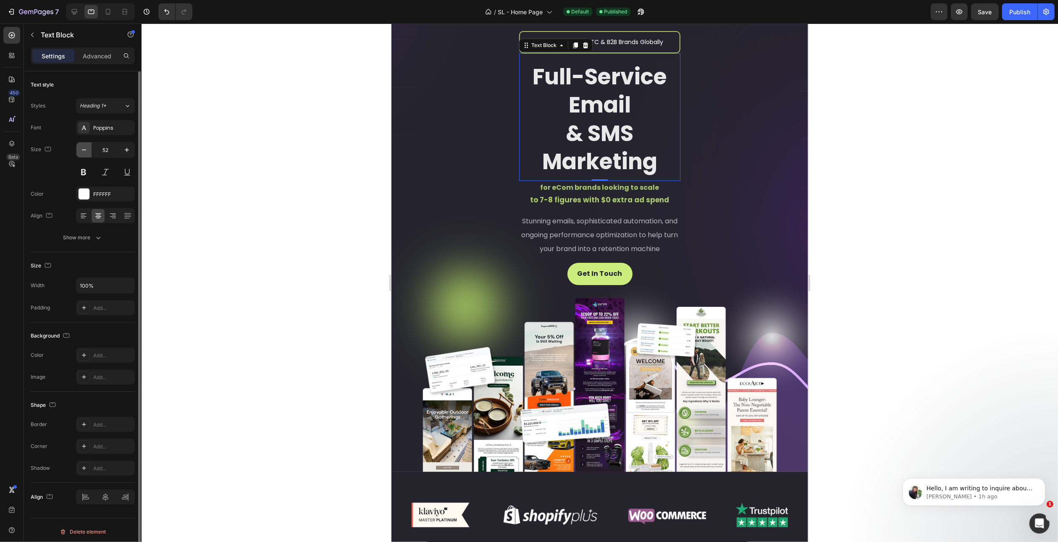
click at [84, 150] on icon "button" at bounding box center [84, 150] width 8 height 8
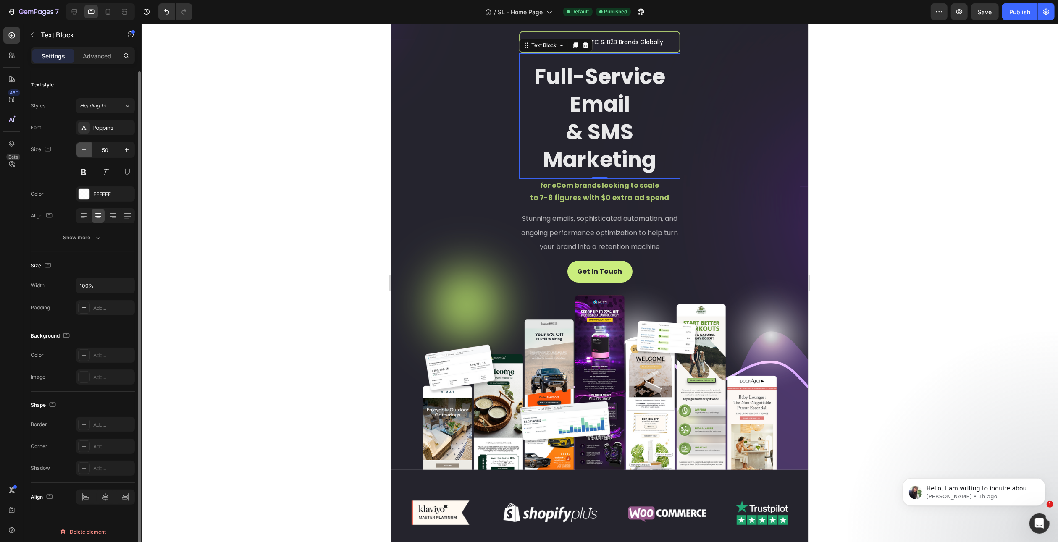
click at [84, 150] on icon "button" at bounding box center [84, 150] width 8 height 8
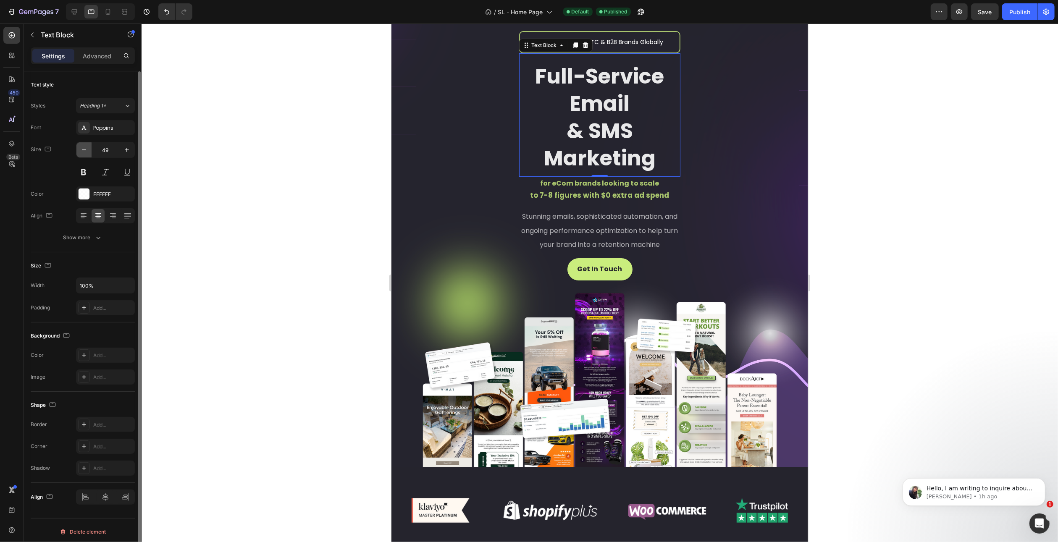
click at [84, 150] on icon "button" at bounding box center [84, 150] width 8 height 8
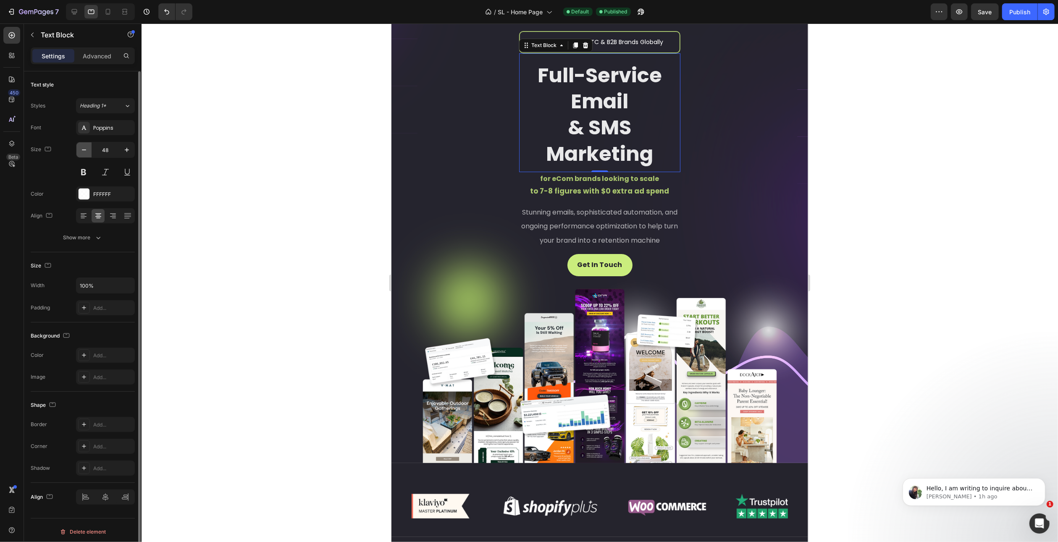
click at [84, 150] on icon "button" at bounding box center [84, 150] width 8 height 8
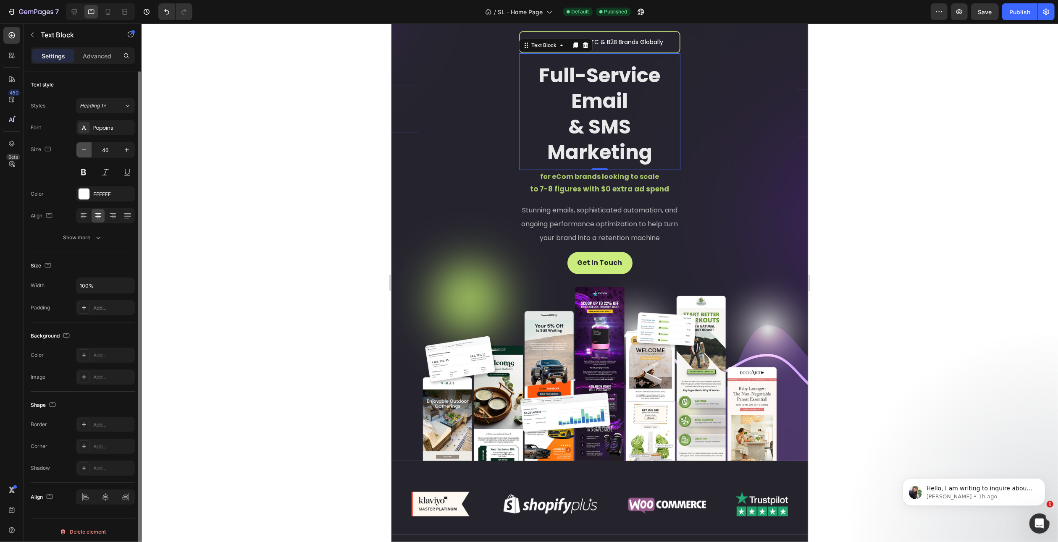
click at [84, 150] on icon "button" at bounding box center [84, 150] width 8 height 8
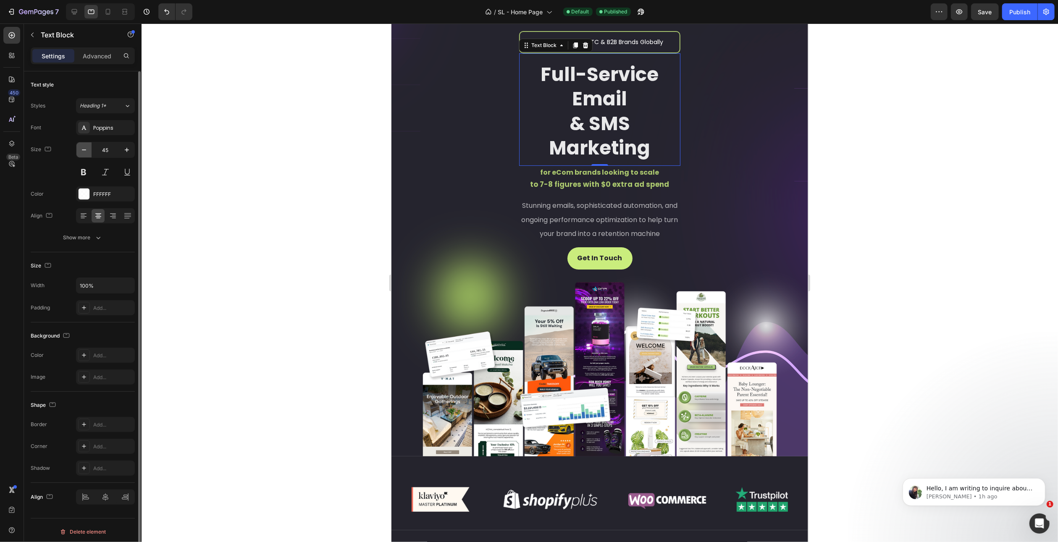
click at [84, 150] on icon "button" at bounding box center [84, 150] width 8 height 8
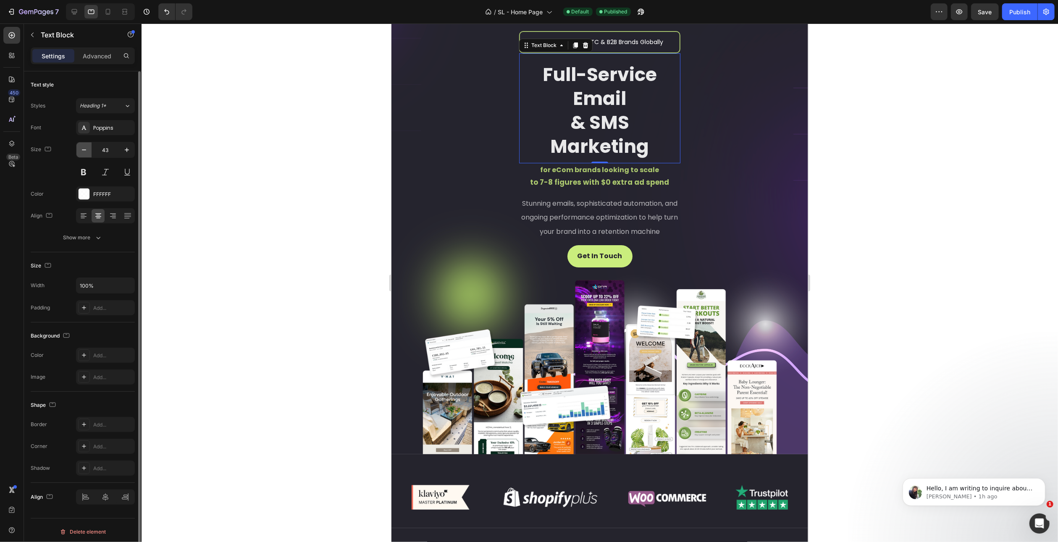
click at [84, 150] on icon "button" at bounding box center [84, 150] width 8 height 8
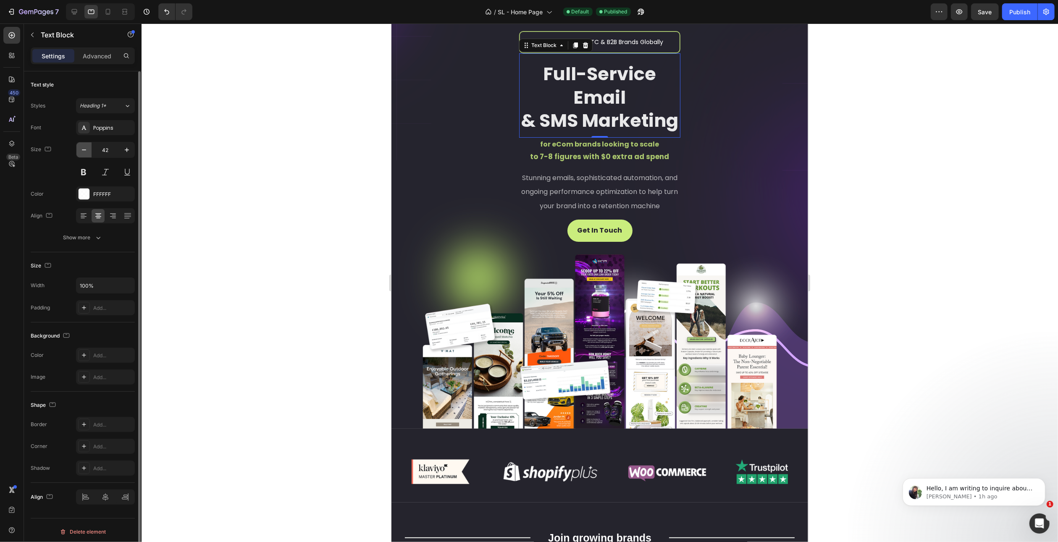
click at [84, 150] on icon "button" at bounding box center [84, 150] width 8 height 8
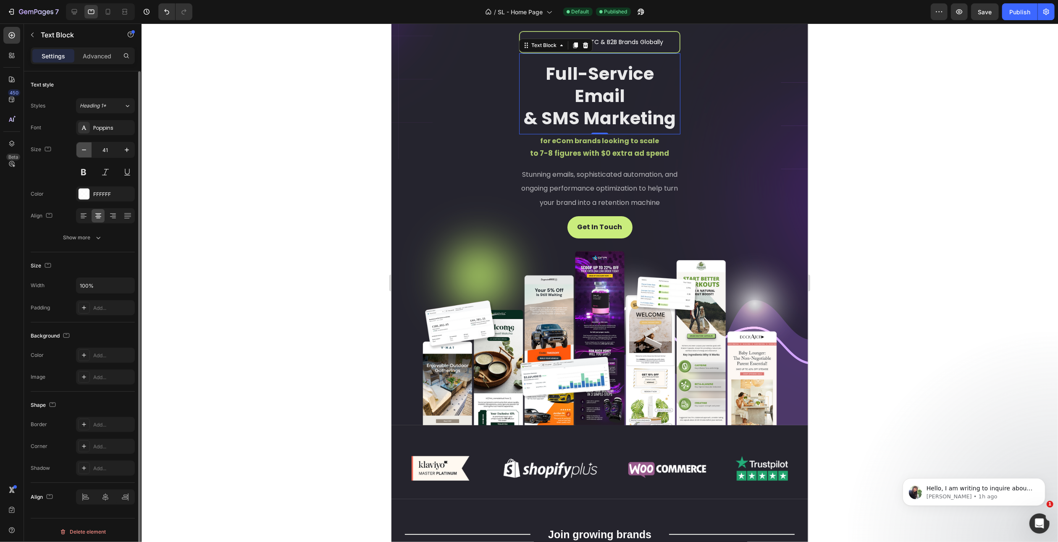
click at [84, 150] on icon "button" at bounding box center [84, 150] width 8 height 8
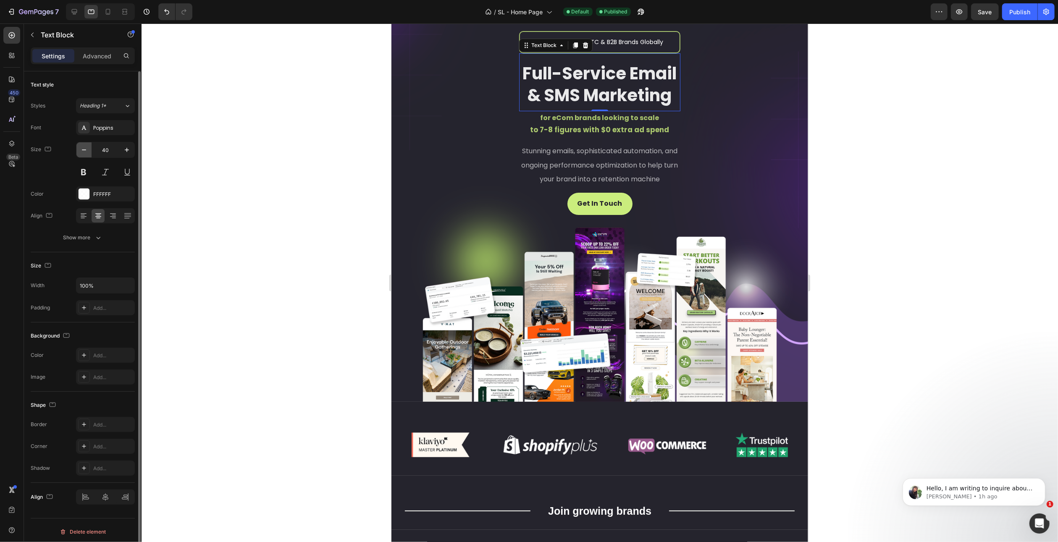
click at [84, 150] on icon "button" at bounding box center [84, 150] width 8 height 8
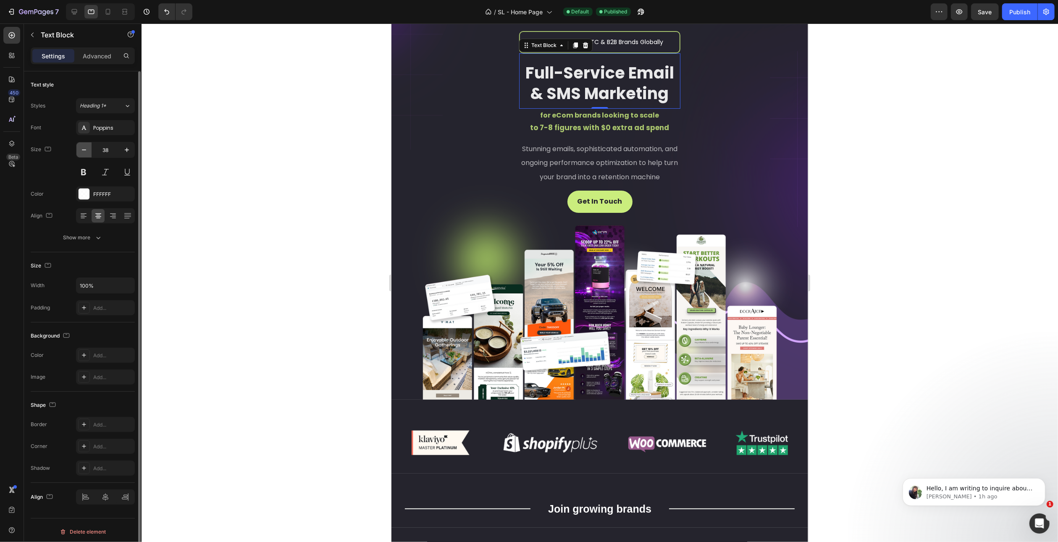
click at [84, 150] on icon "button" at bounding box center [84, 150] width 8 height 8
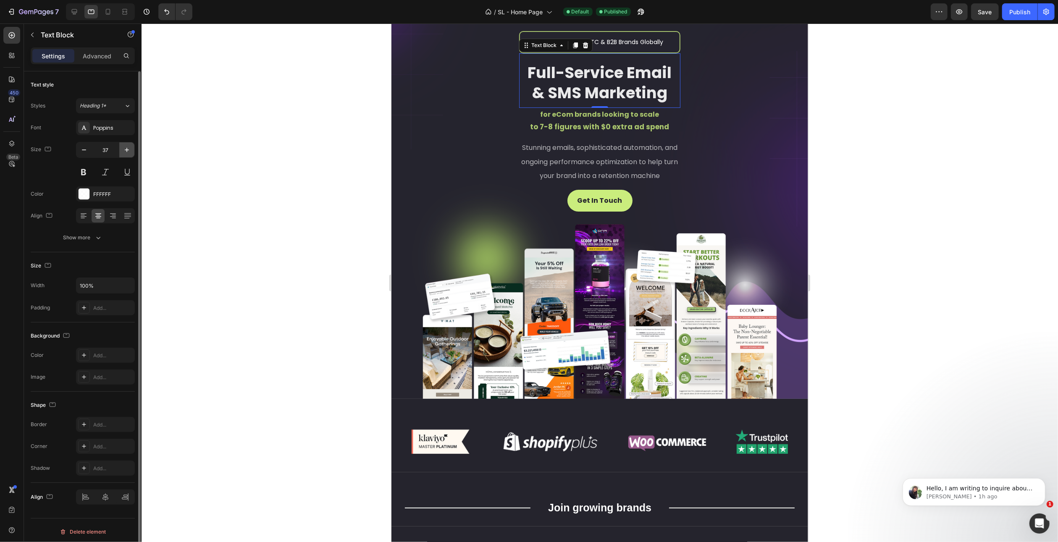
click at [126, 149] on icon "button" at bounding box center [127, 150] width 8 height 8
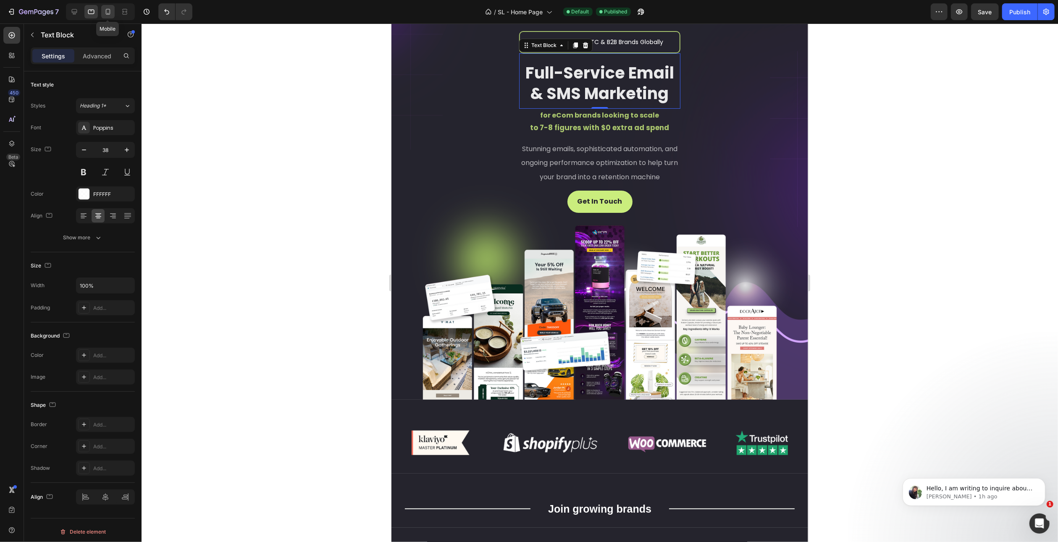
click at [105, 15] on icon at bounding box center [108, 12] width 8 height 8
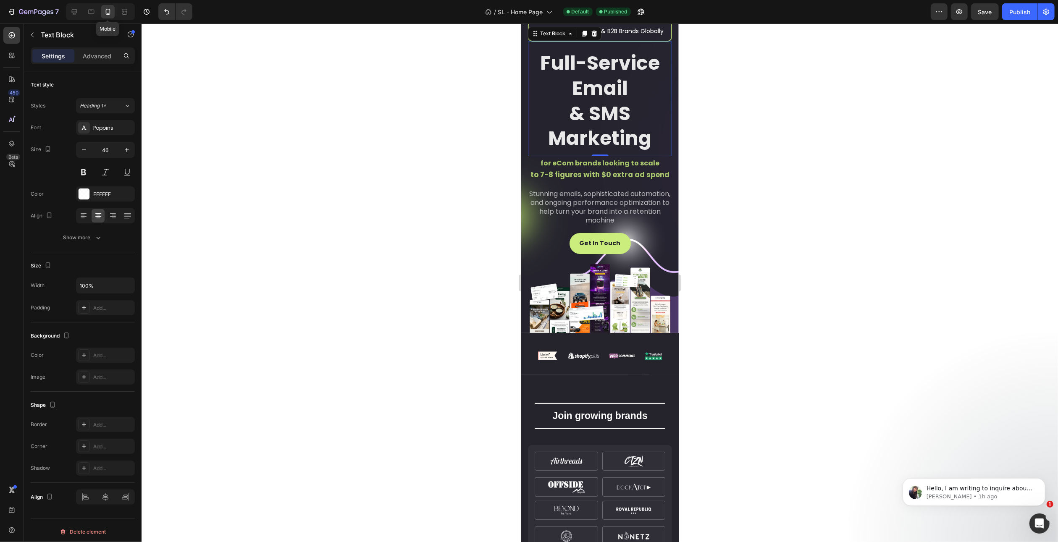
scroll to position [64, 0]
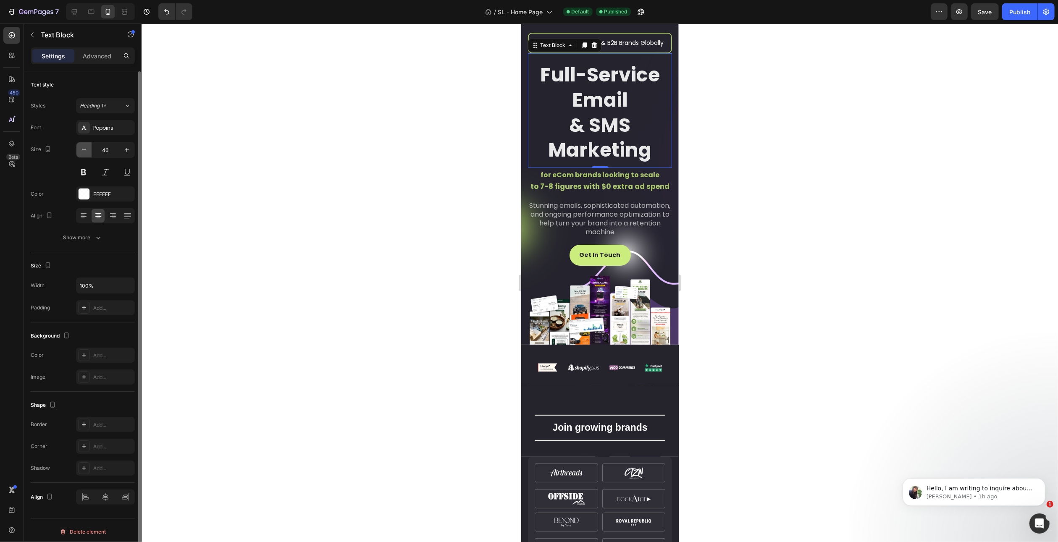
click at [80, 148] on icon "button" at bounding box center [84, 150] width 8 height 8
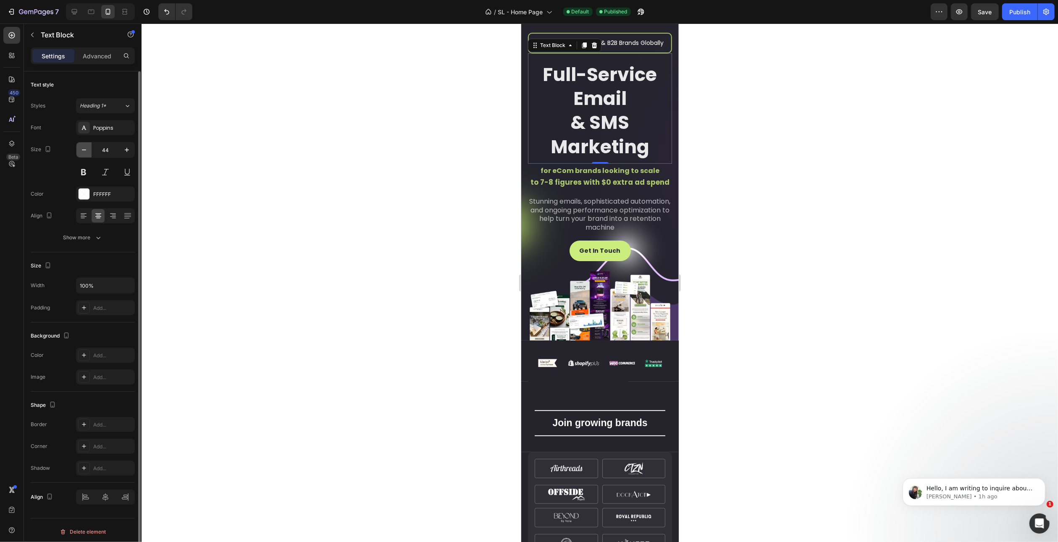
click at [80, 148] on icon "button" at bounding box center [84, 150] width 8 height 8
click at [83, 148] on icon "button" at bounding box center [84, 150] width 8 height 8
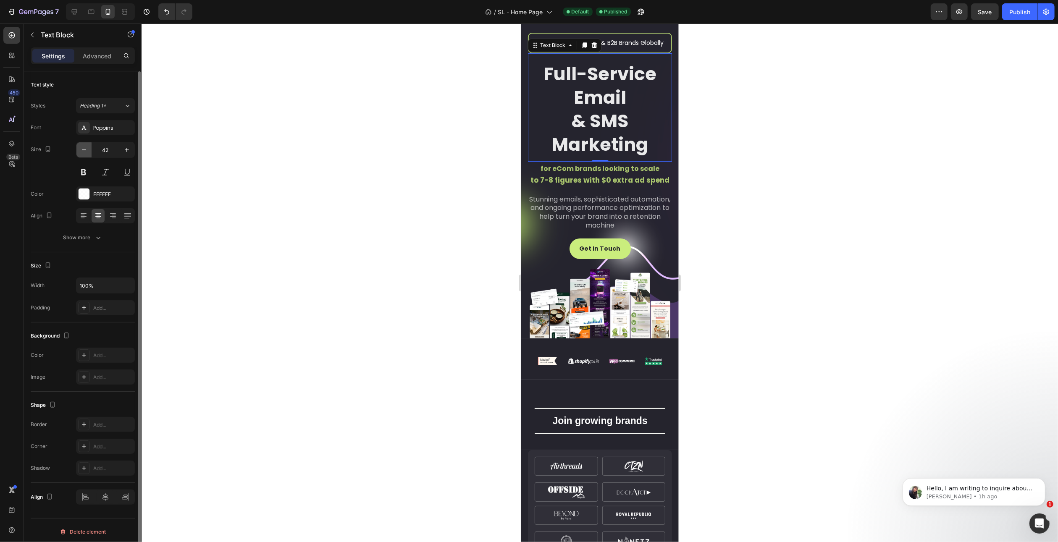
click at [83, 148] on icon "button" at bounding box center [84, 150] width 8 height 8
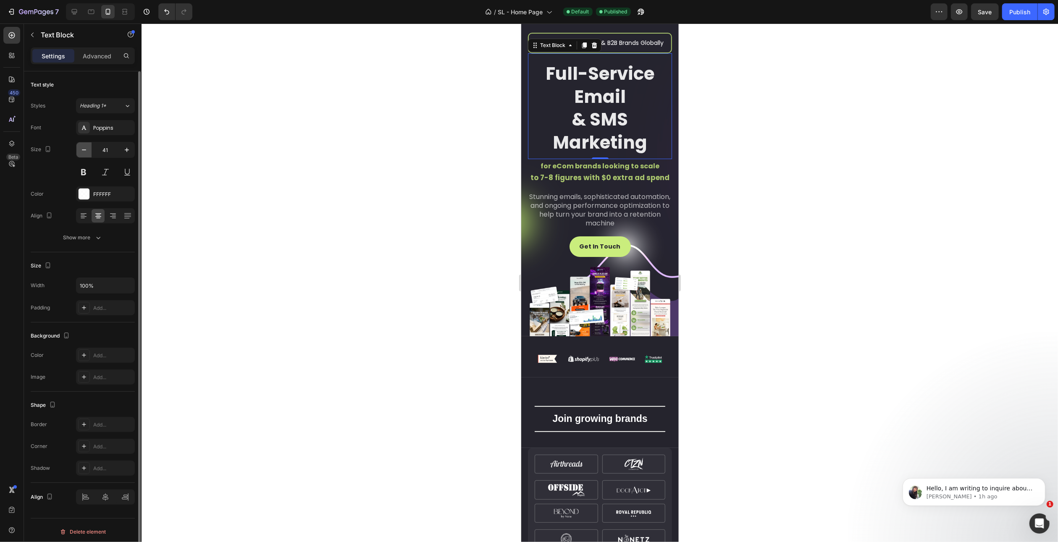
click at [83, 148] on icon "button" at bounding box center [84, 150] width 8 height 8
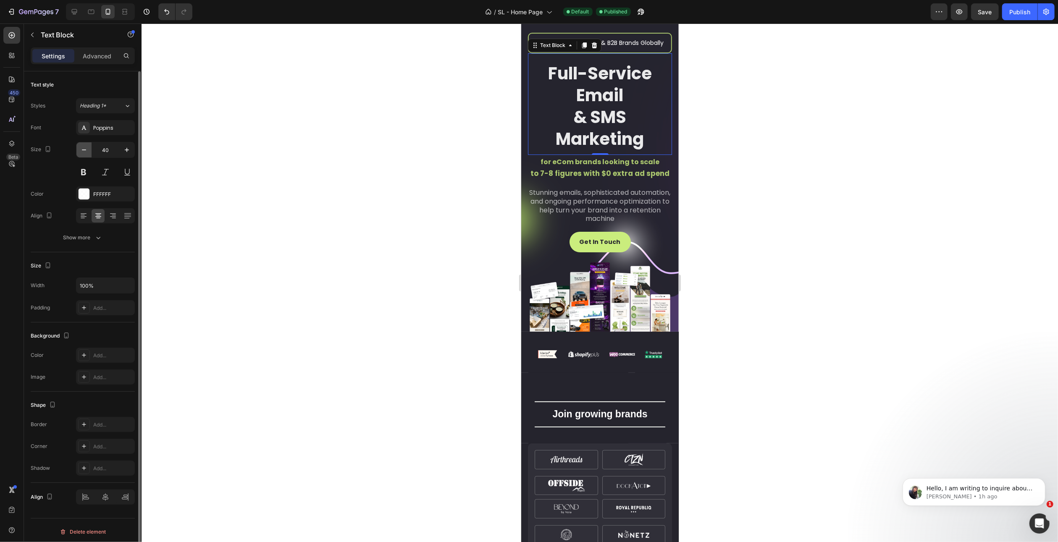
click at [83, 148] on icon "button" at bounding box center [84, 150] width 8 height 8
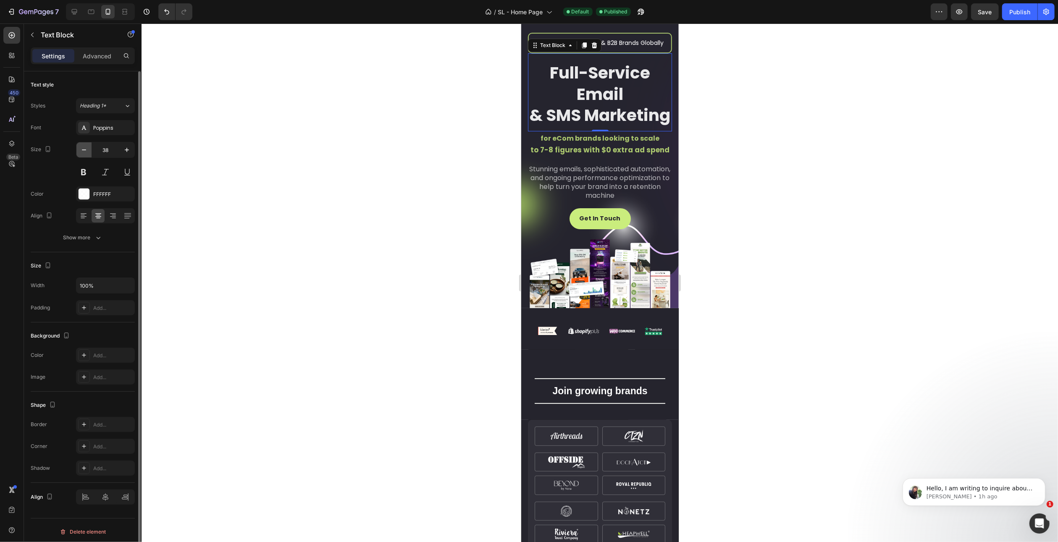
click at [83, 148] on icon "button" at bounding box center [84, 150] width 8 height 8
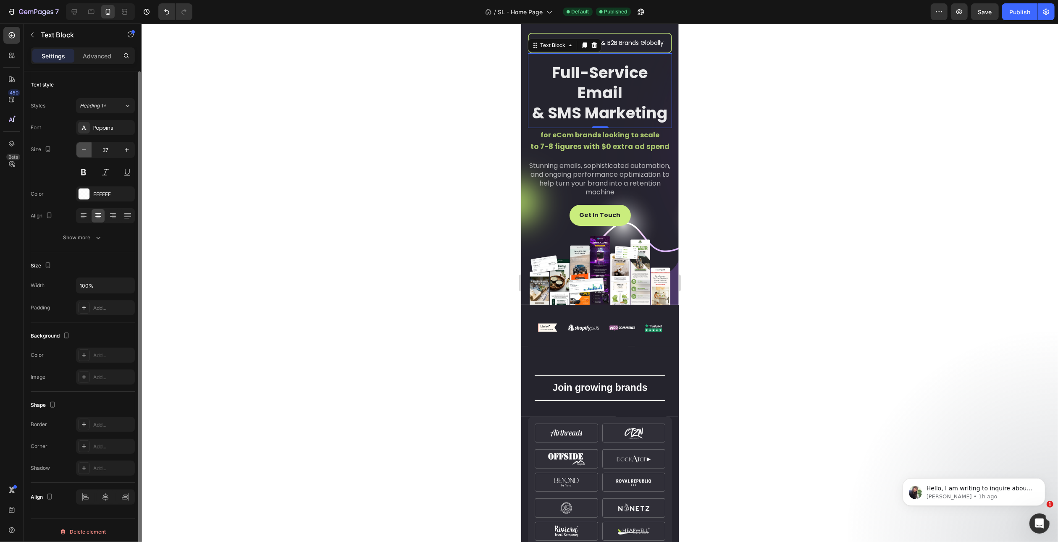
click at [83, 148] on icon "button" at bounding box center [84, 150] width 8 height 8
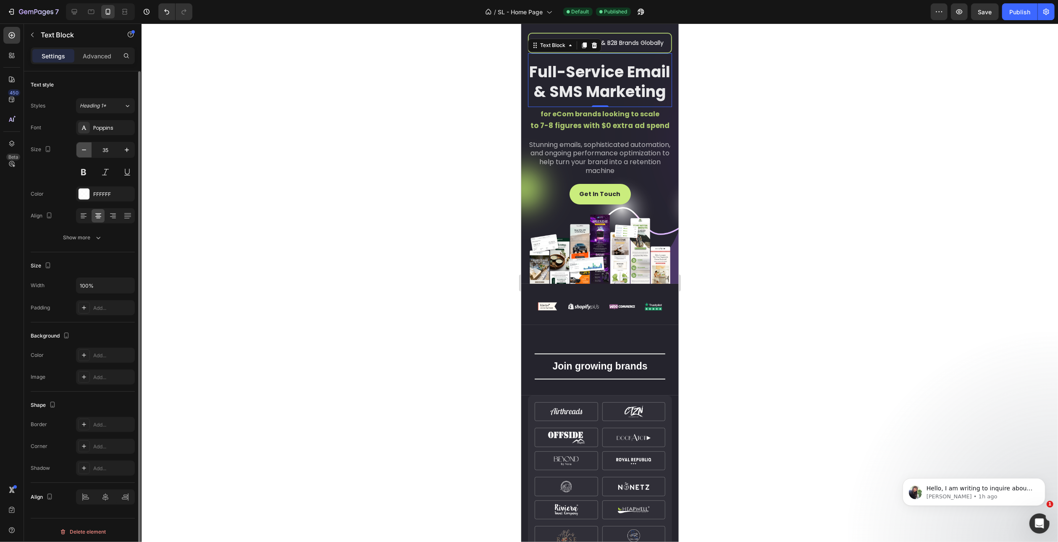
click at [83, 148] on icon "button" at bounding box center [84, 150] width 8 height 8
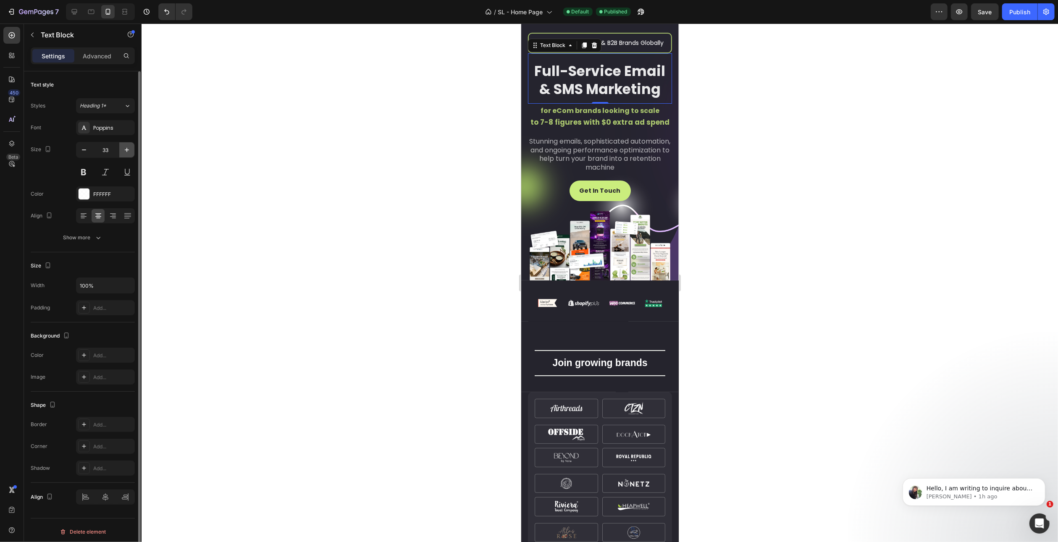
click at [126, 150] on icon "button" at bounding box center [127, 150] width 4 height 4
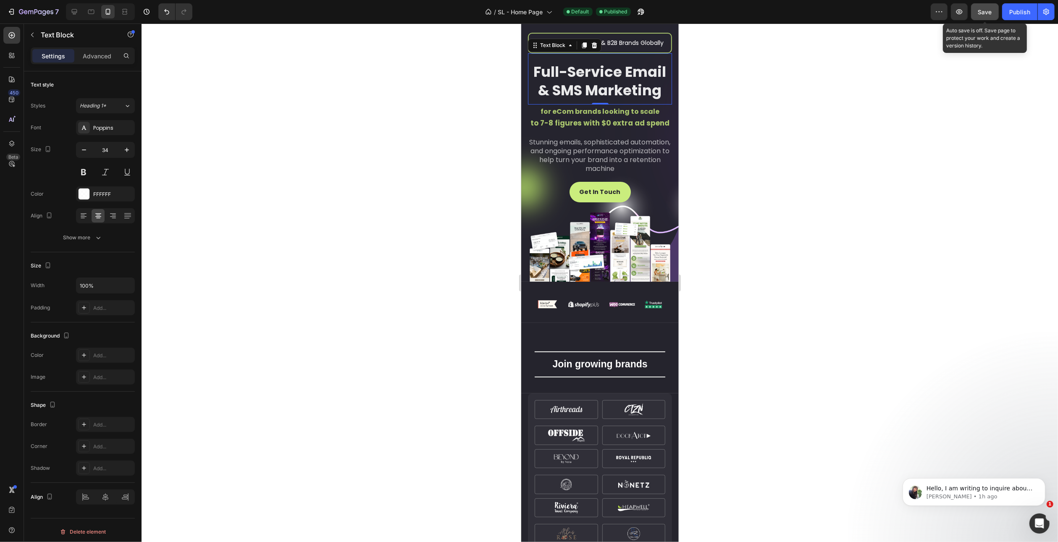
click at [977, 13] on button "Save" at bounding box center [985, 11] width 28 height 17
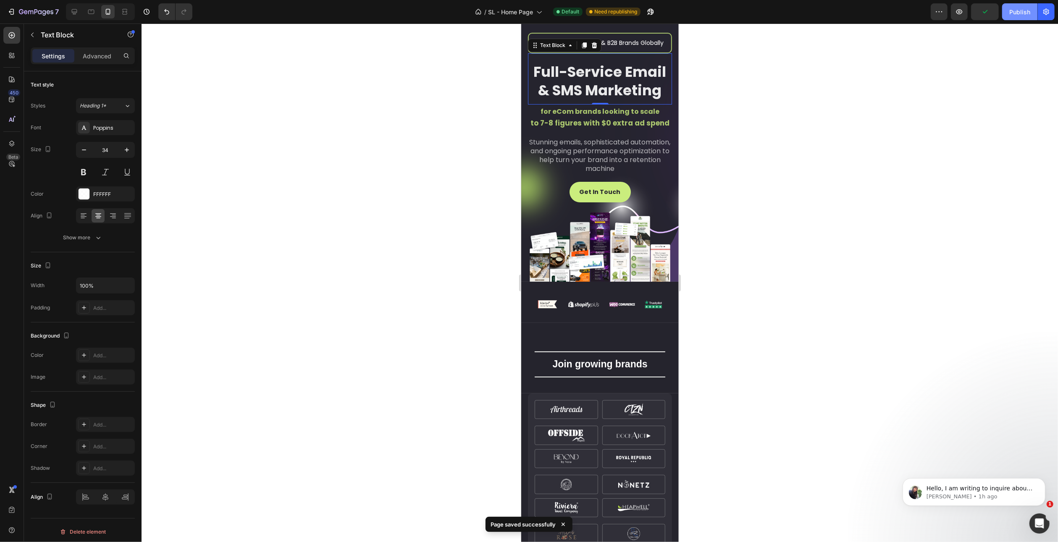
click at [1017, 12] on div "Publish" at bounding box center [1019, 12] width 21 height 9
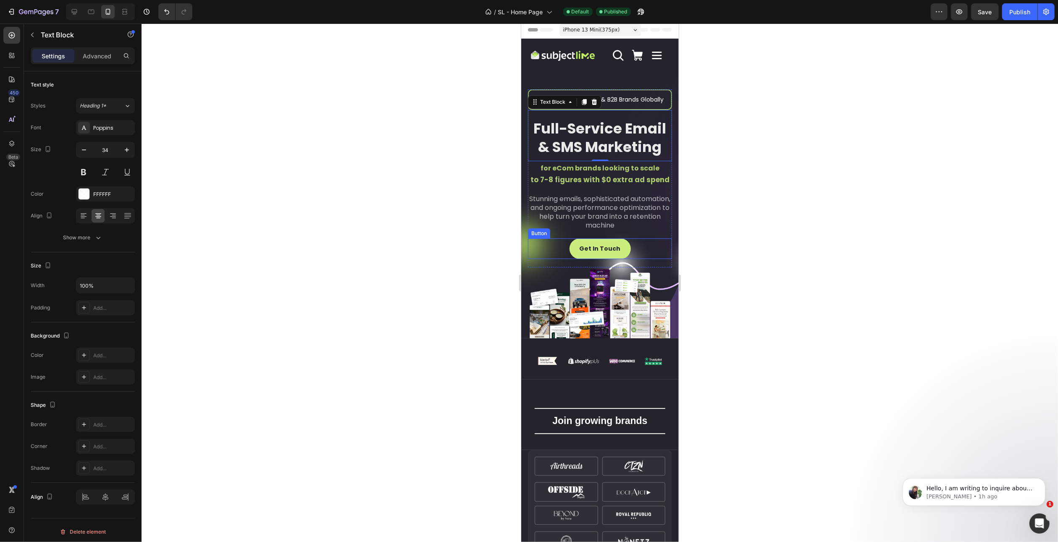
scroll to position [0, 0]
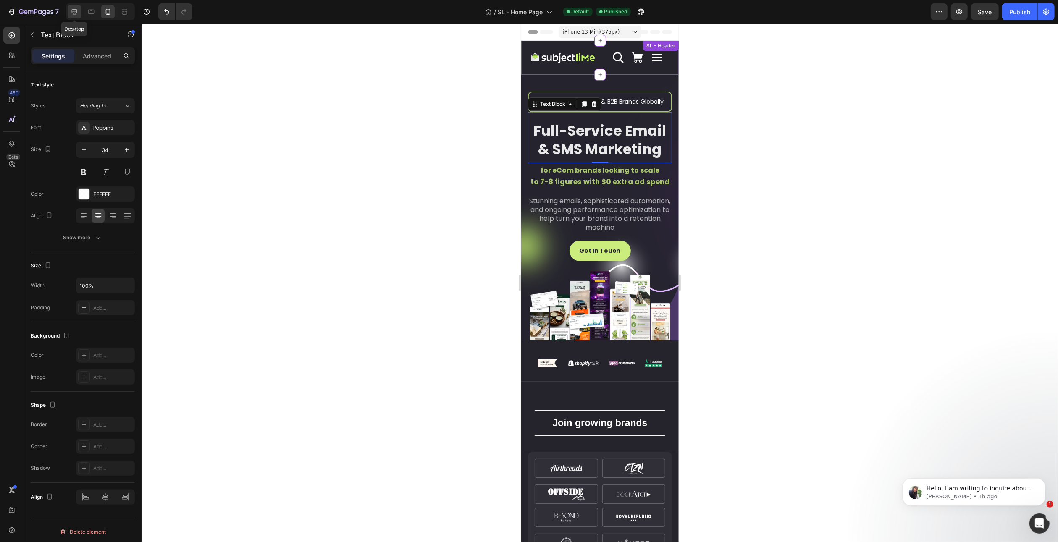
click at [72, 11] on icon at bounding box center [74, 11] width 5 height 5
type input "52"
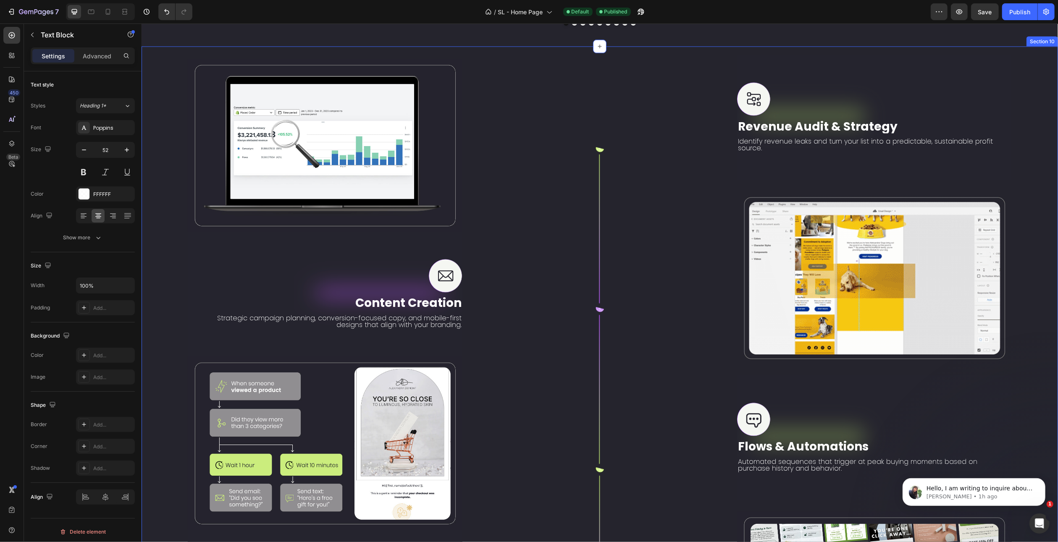
scroll to position [1478, 0]
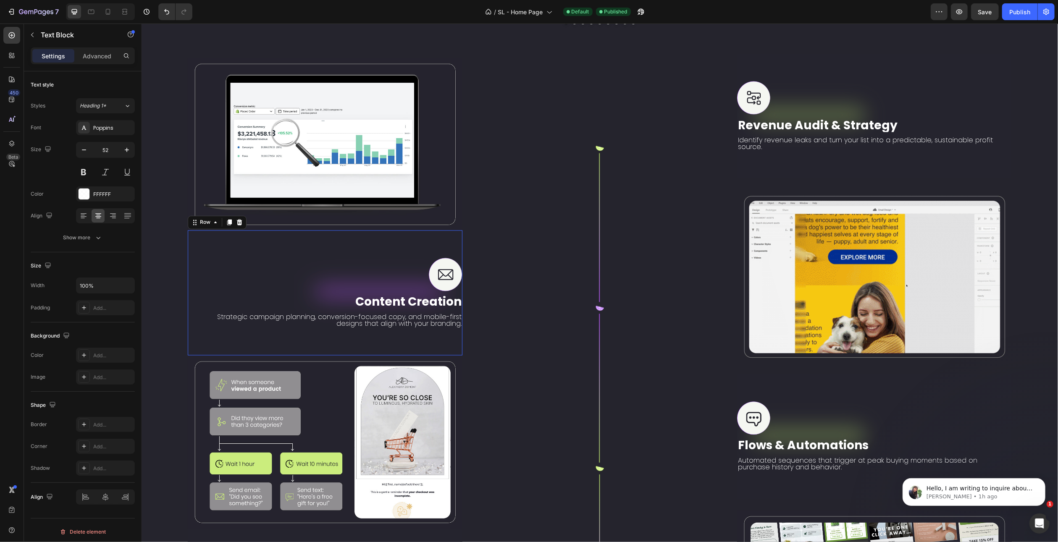
click at [363, 277] on div "Image Content Creation Text Block Strategic campaign planning, conversion-focus…" at bounding box center [324, 293] width 275 height 125
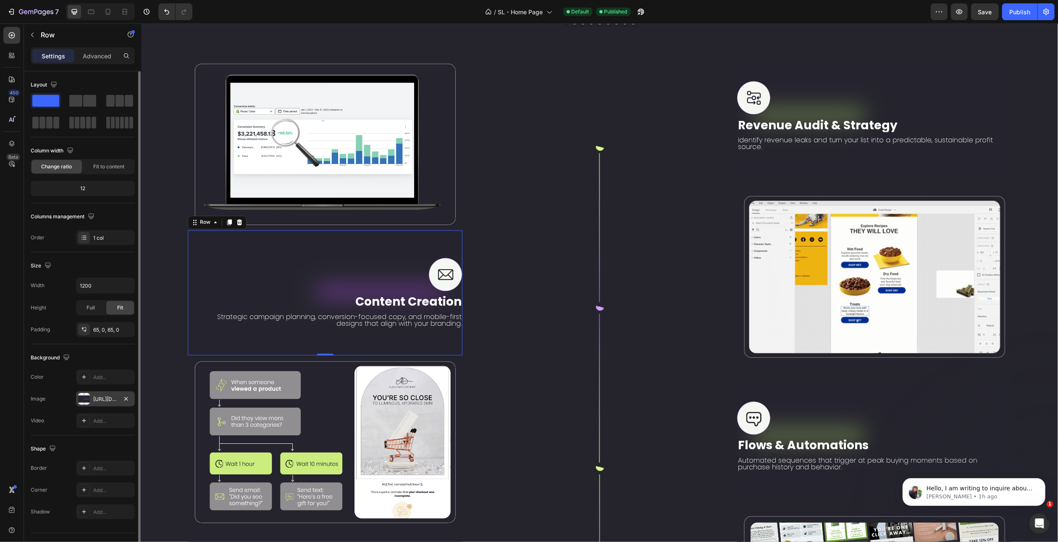
click at [103, 396] on div "https://cdn.shopify.com/s/files/1/0935/6715/6611/files/gempages_572965182523835…" at bounding box center [105, 400] width 24 height 8
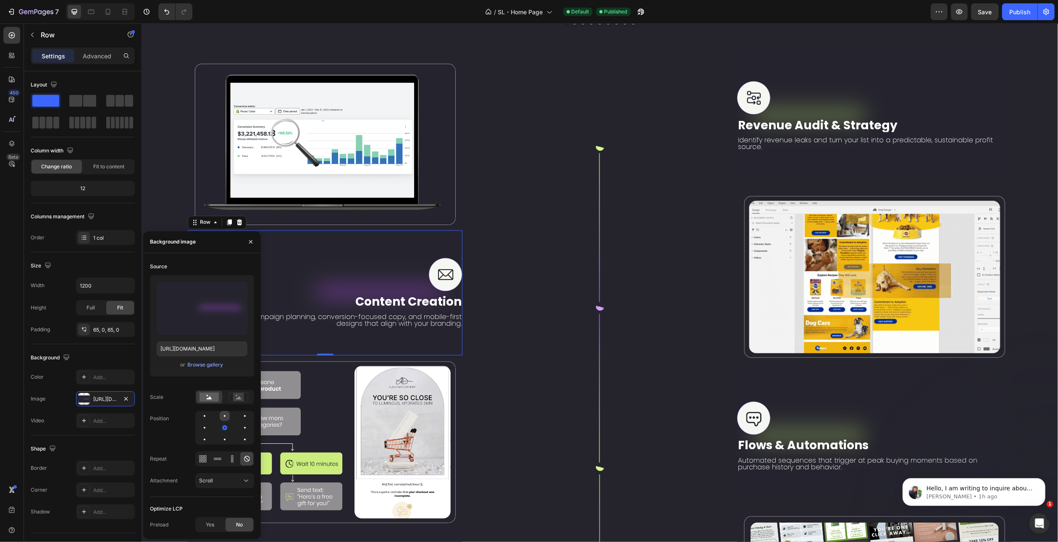
click at [240, 415] on div at bounding box center [245, 416] width 10 height 10
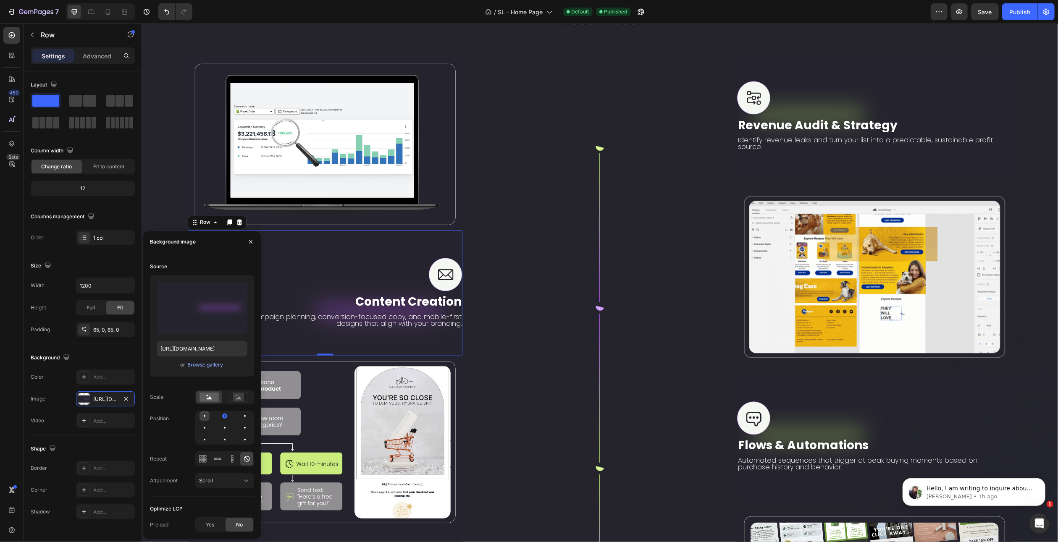
click at [220, 416] on div at bounding box center [225, 416] width 10 height 10
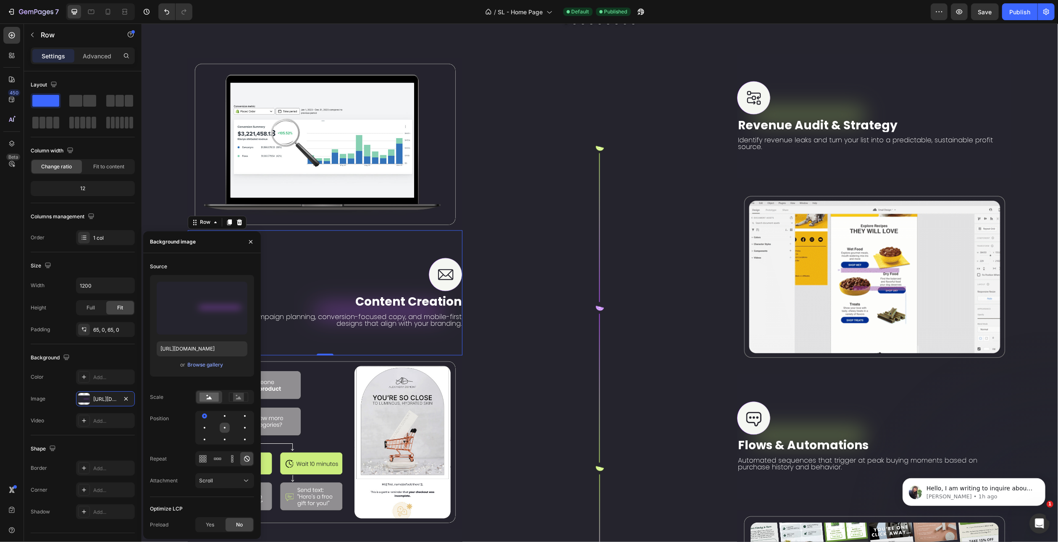
click at [225, 428] on div at bounding box center [225, 428] width 2 height 2
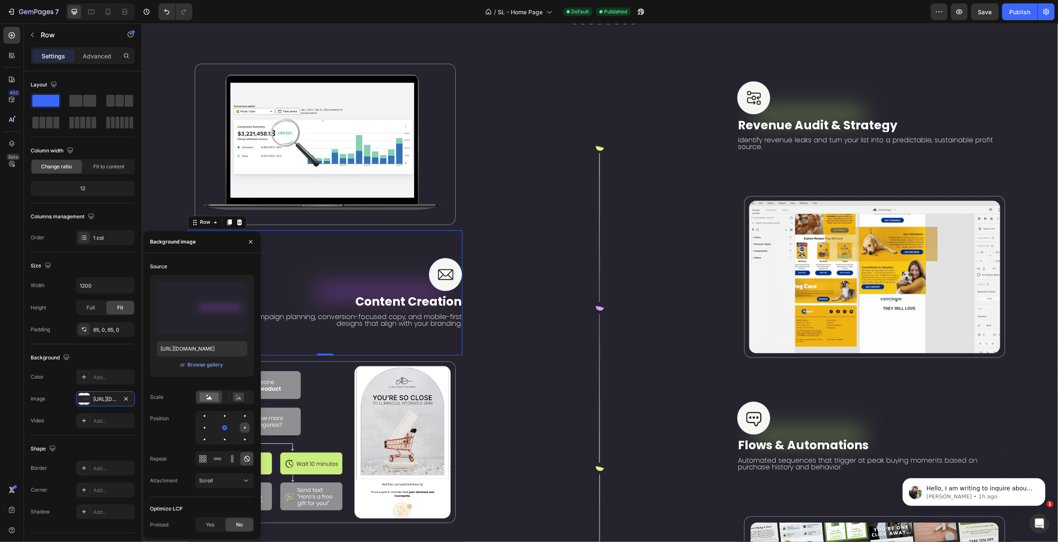
click at [210, 435] on div at bounding box center [205, 440] width 10 height 10
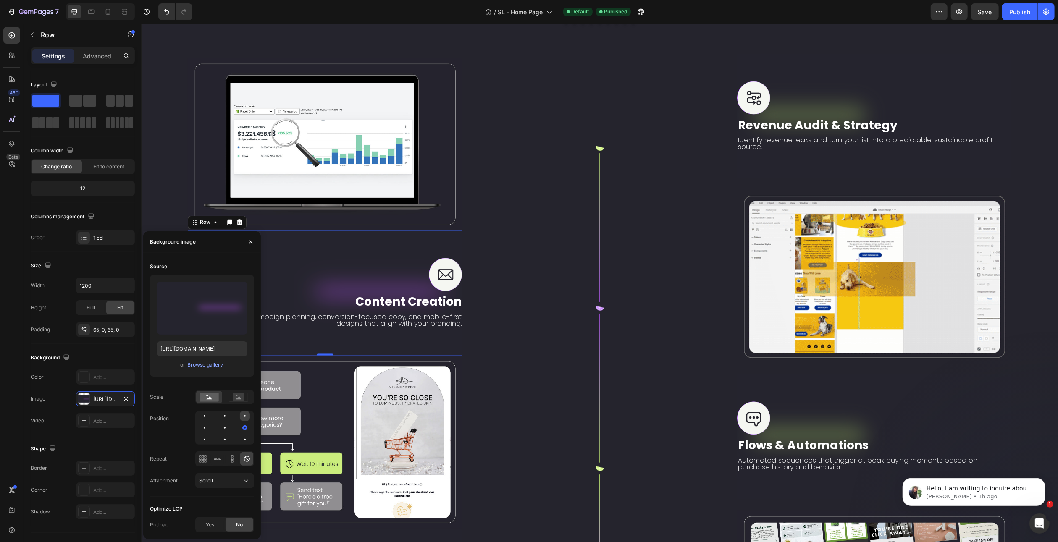
click at [210, 423] on div at bounding box center [205, 428] width 10 height 10
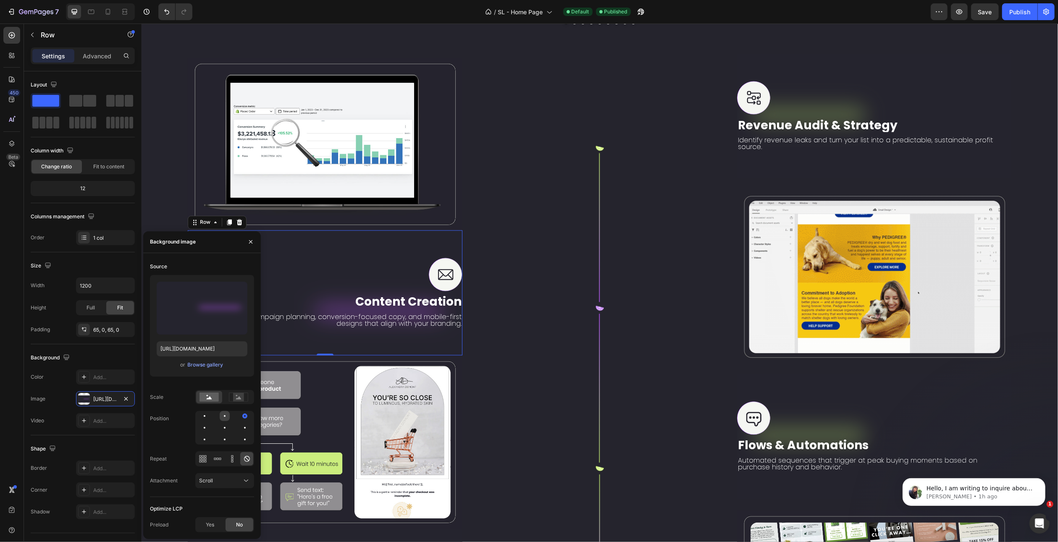
click at [240, 416] on div at bounding box center [245, 416] width 10 height 10
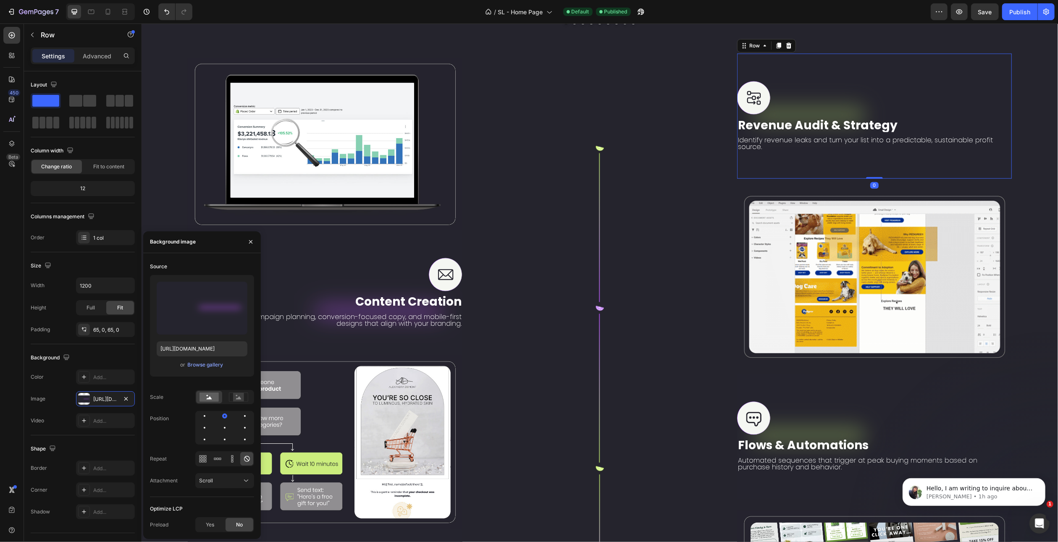
click at [810, 98] on div "Image Revenue Audit & Strategy Text Block Identify revenue leaks and turn your …" at bounding box center [874, 116] width 275 height 125
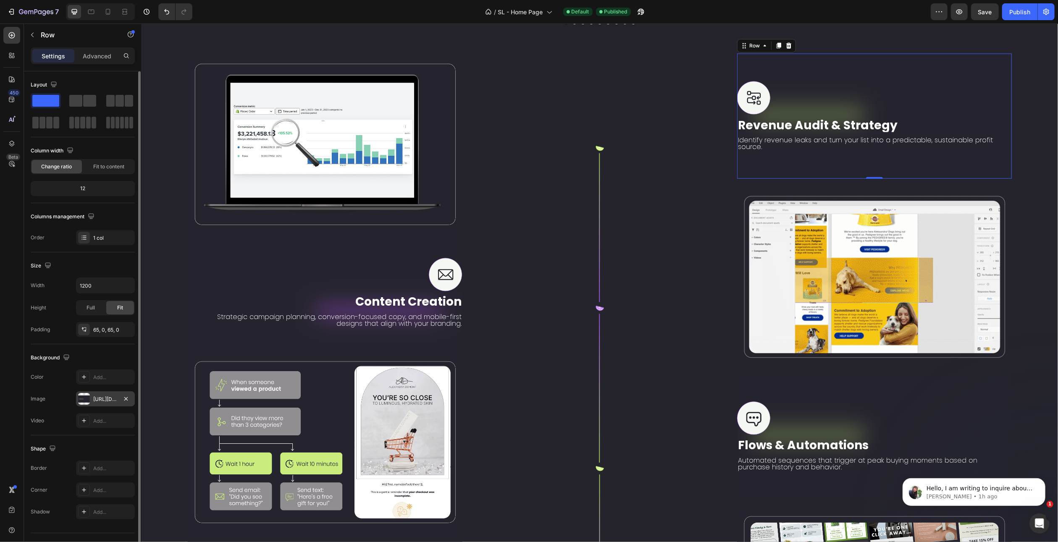
click at [108, 396] on div "https://cdn.shopify.com/s/files/1/0935/6715/6611/files/gempages_572965182523835…" at bounding box center [105, 400] width 24 height 8
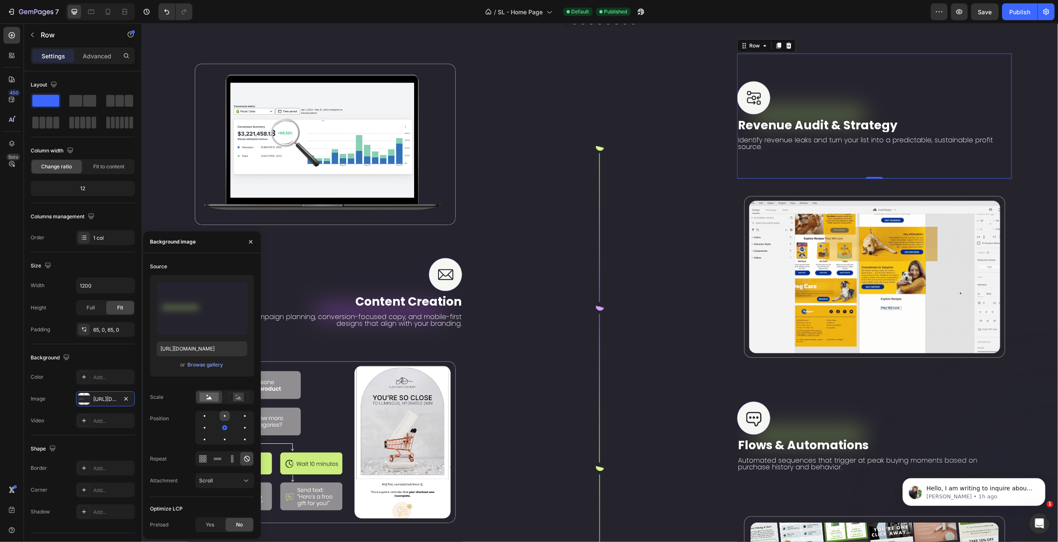
click at [240, 414] on div at bounding box center [245, 416] width 10 height 10
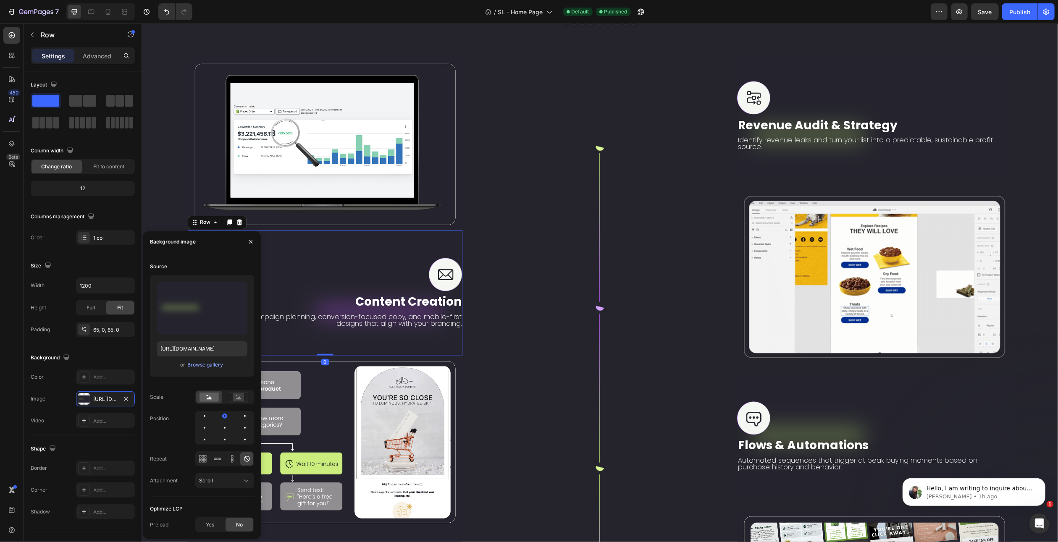
click at [366, 274] on div "Image Content Creation Text Block Strategic campaign planning, conversion-focus…" at bounding box center [324, 293] width 275 height 125
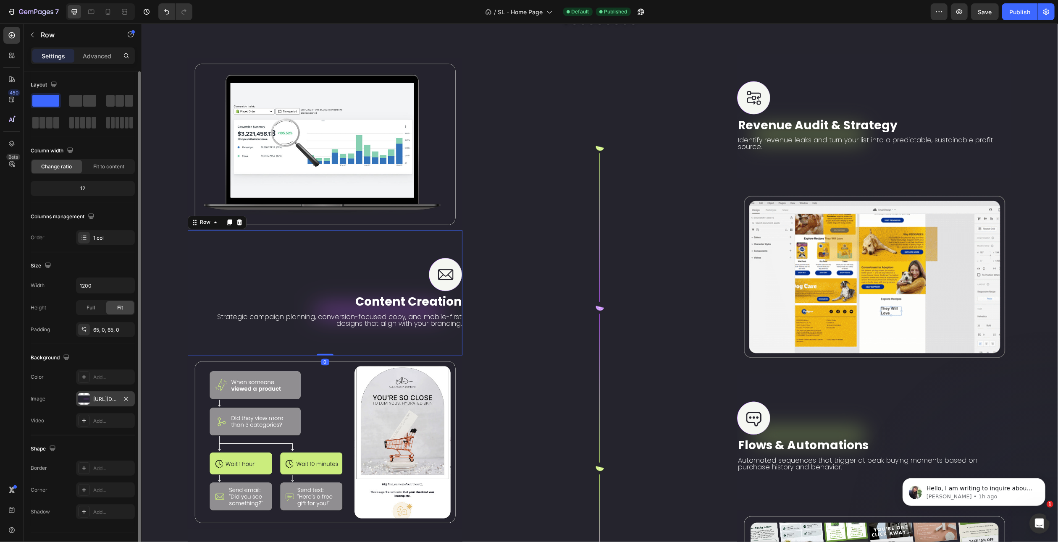
click at [101, 396] on div "https://cdn.shopify.com/s/files/1/0935/6715/6611/files/gempages_572965182523835…" at bounding box center [105, 400] width 24 height 8
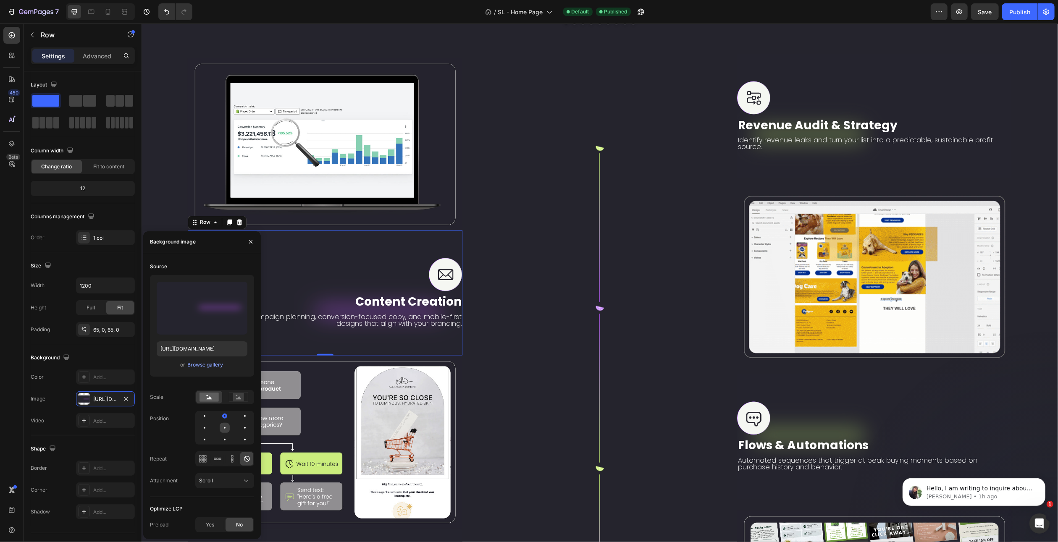
click at [240, 426] on div at bounding box center [245, 428] width 10 height 10
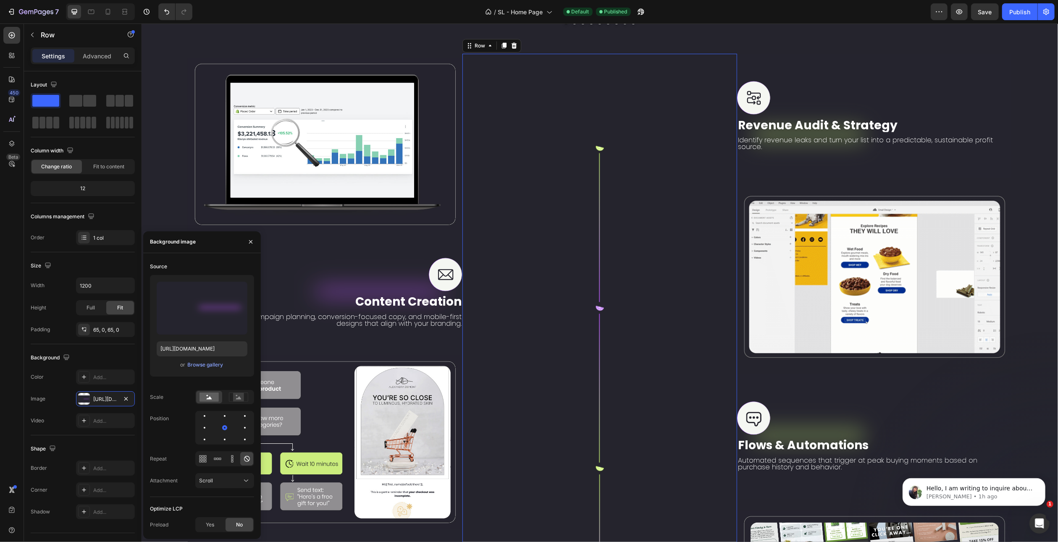
click at [512, 294] on div "Image Row 0" at bounding box center [599, 428] width 275 height 749
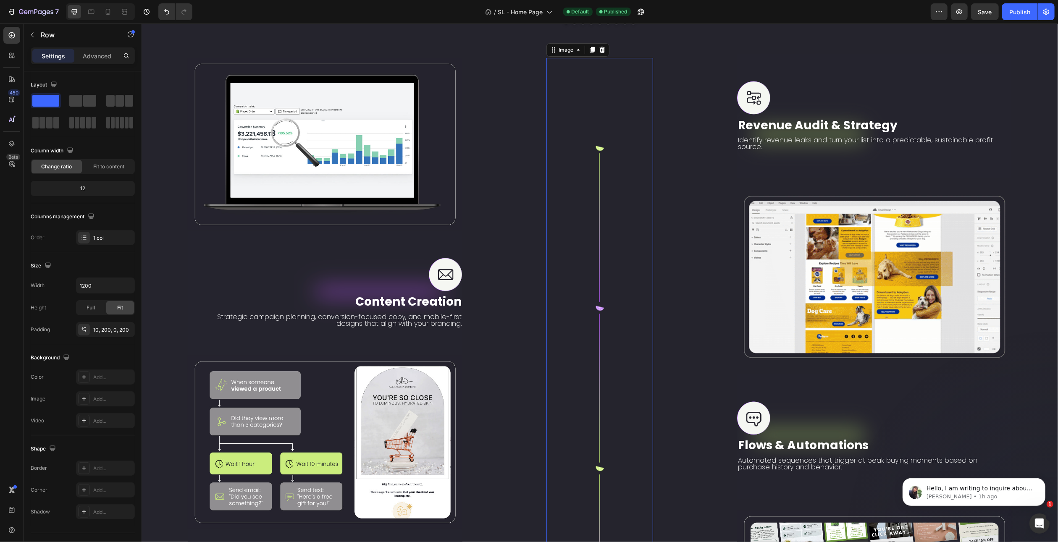
click at [592, 287] on img at bounding box center [599, 430] width 16 height 744
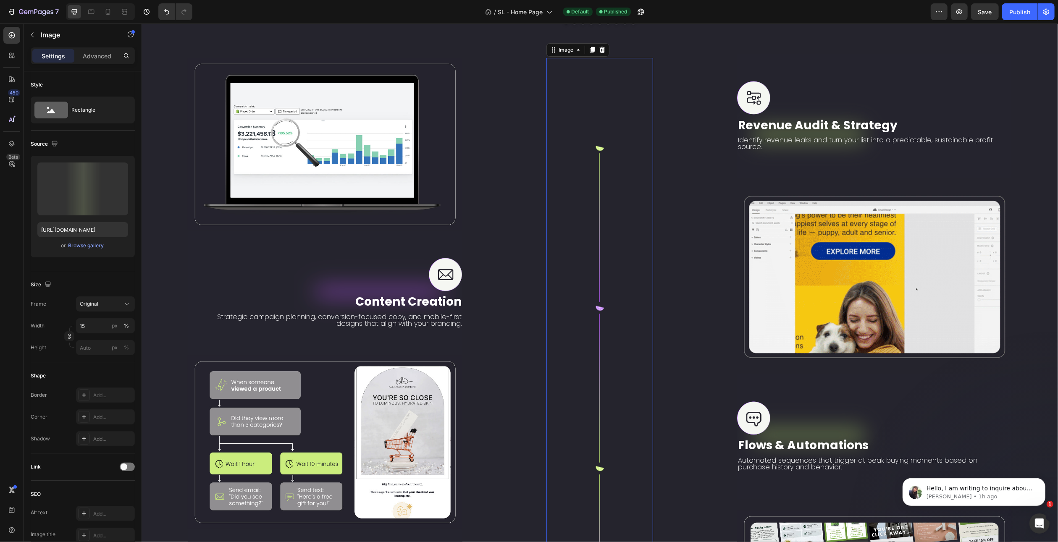
click at [616, 258] on div at bounding box center [599, 430] width 107 height 744
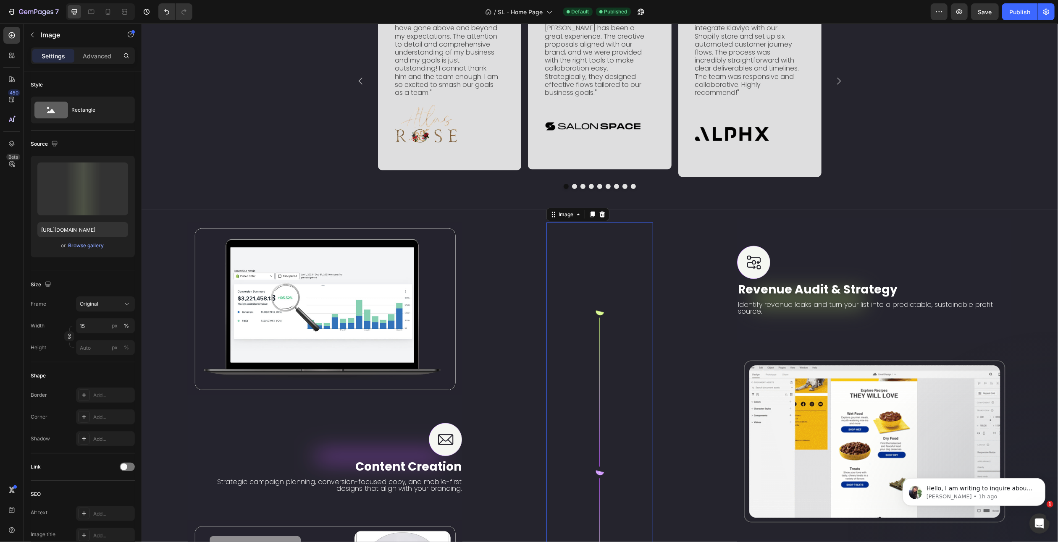
scroll to position [1324, 0]
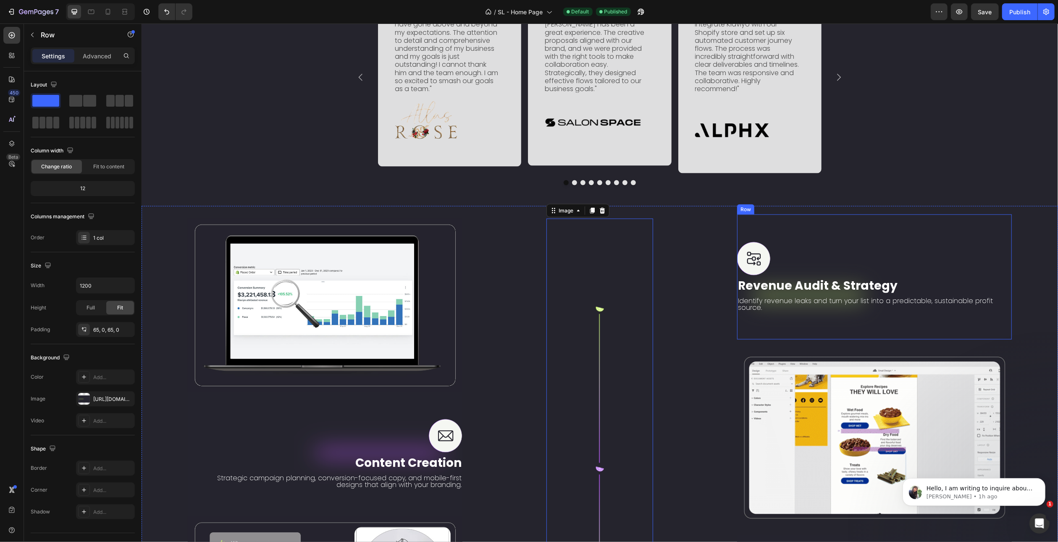
click at [816, 257] on div "Image Revenue Audit & Strategy Text Block Identify revenue leaks and turn your …" at bounding box center [874, 277] width 275 height 125
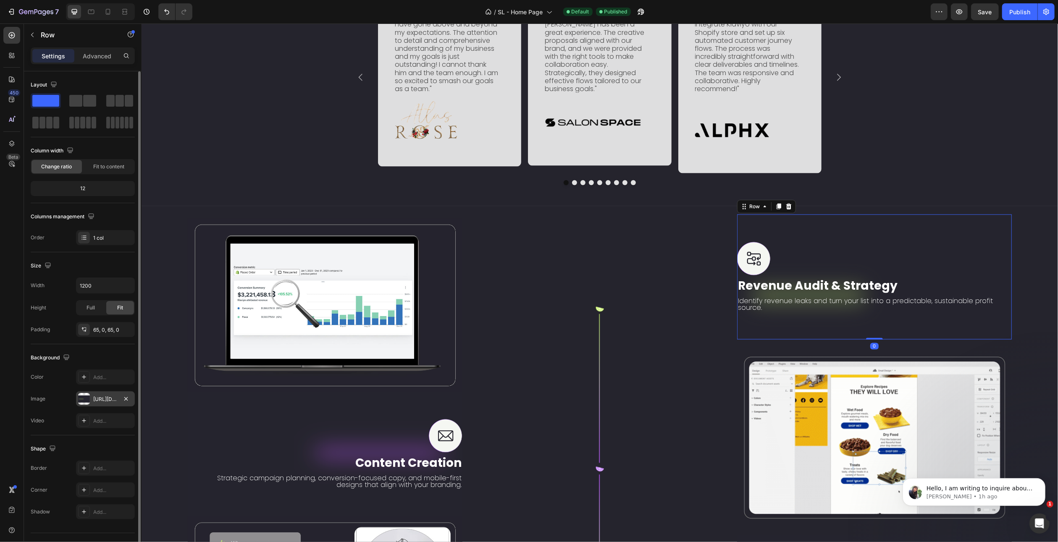
click at [98, 399] on div "https://cdn.shopify.com/s/files/1/0935/6715/6611/files/gempages_572965182523835…" at bounding box center [105, 400] width 24 height 8
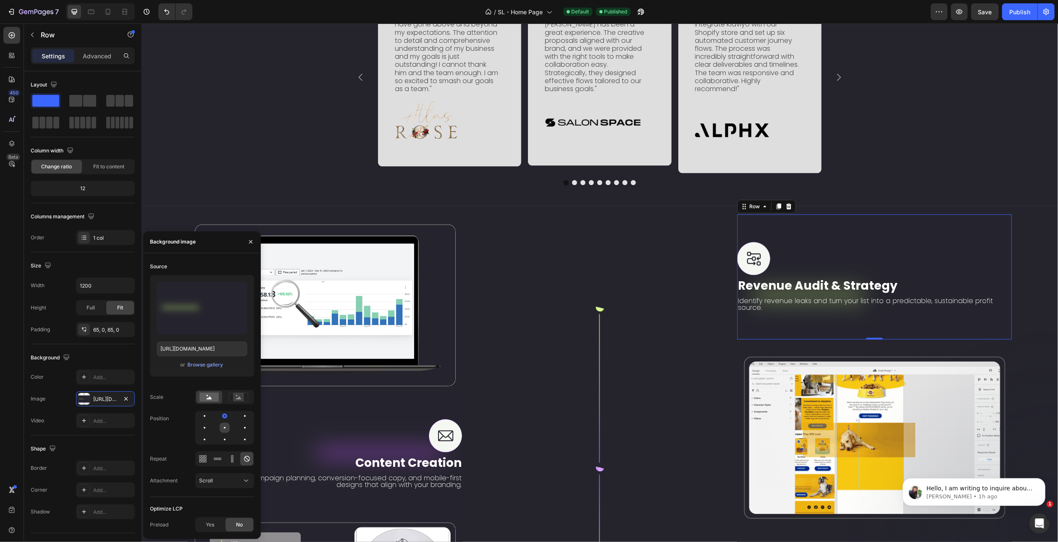
click at [240, 424] on div at bounding box center [245, 428] width 10 height 10
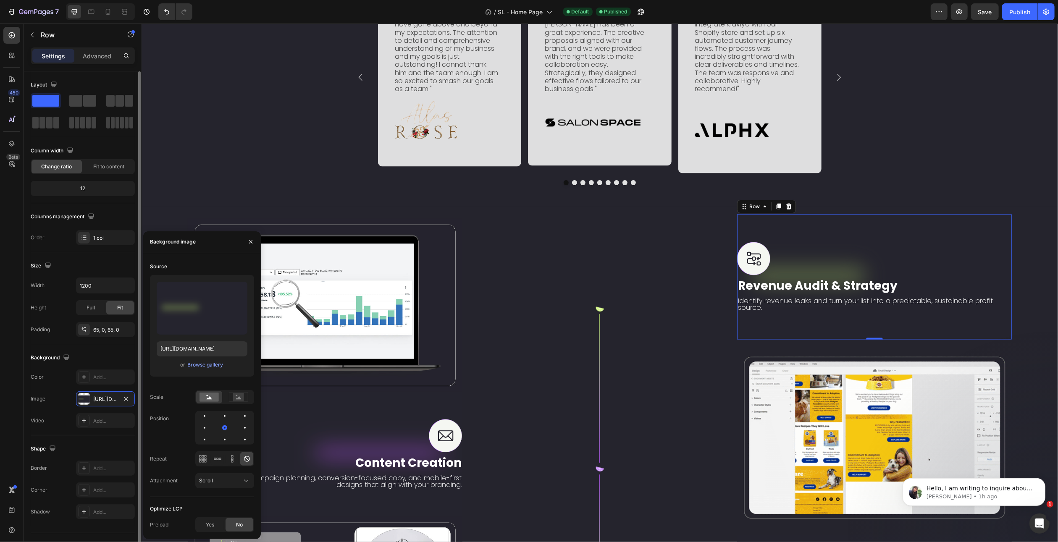
click at [61, 392] on div "Image https://cdn.shopify.com/s/files/1/0935/6715/6611/files/gempages_572965182…" at bounding box center [83, 399] width 104 height 15
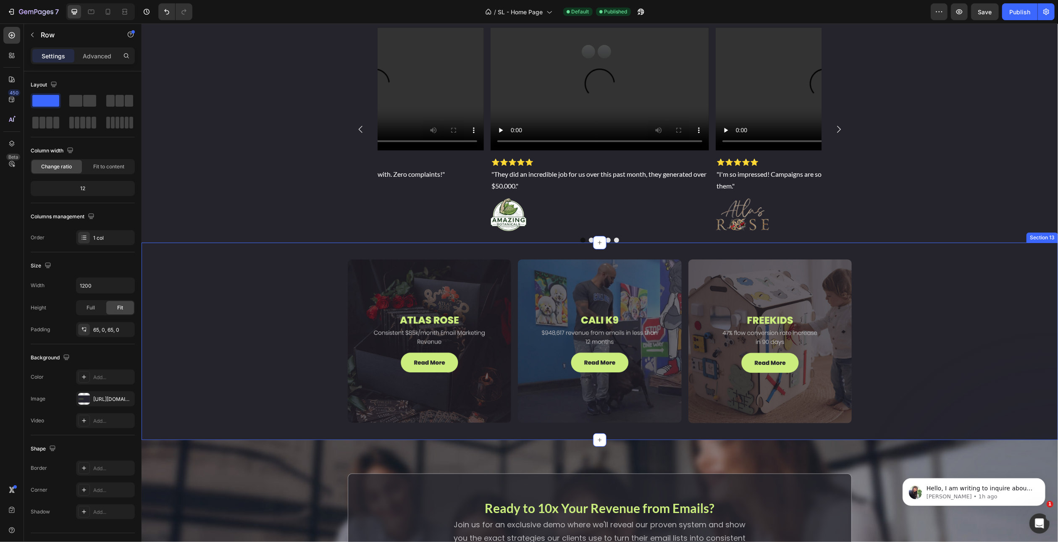
scroll to position [2374, 0]
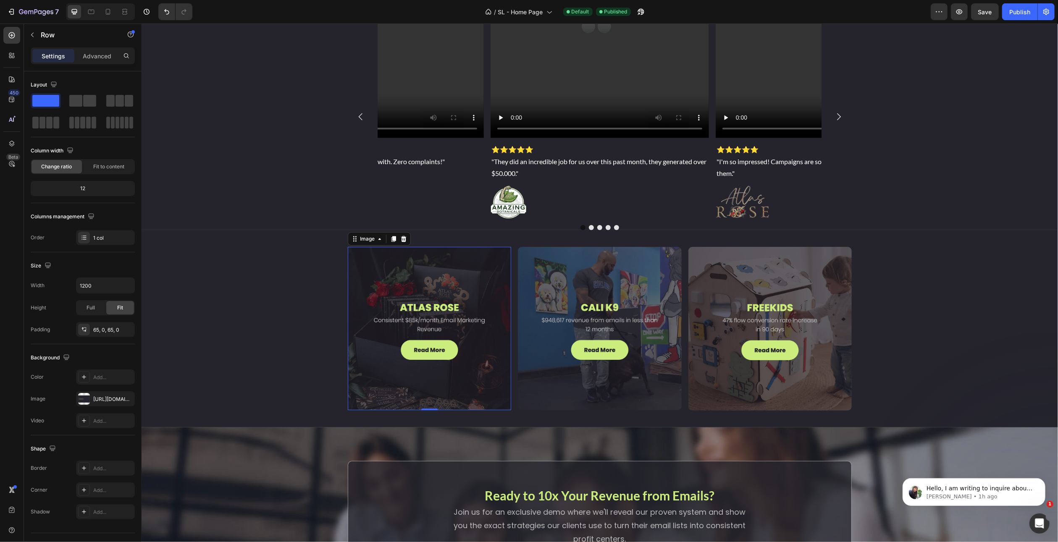
click at [418, 336] on img at bounding box center [428, 328] width 163 height 163
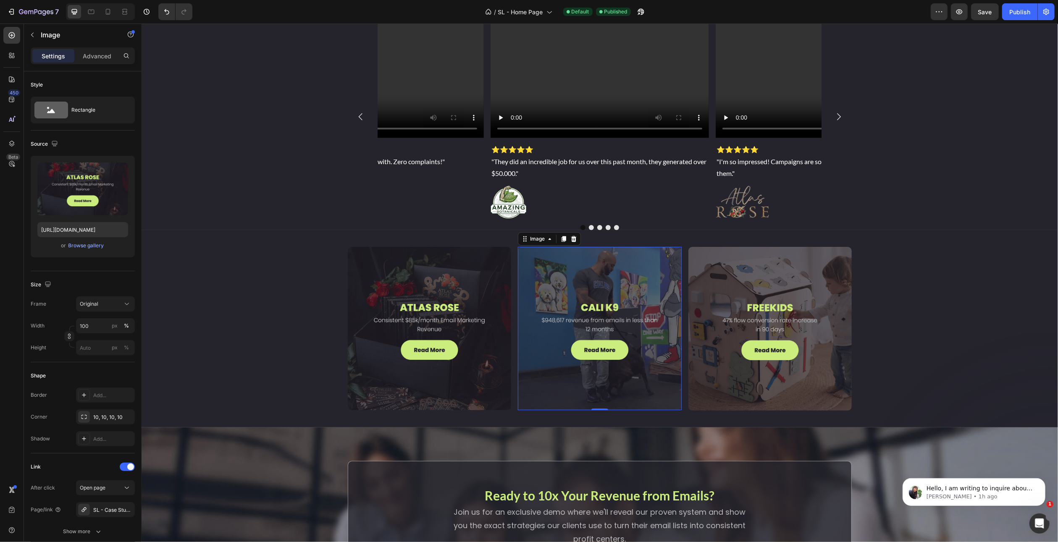
click at [590, 338] on img at bounding box center [599, 328] width 163 height 163
click at [726, 338] on img at bounding box center [769, 328] width 163 height 163
click at [447, 337] on img at bounding box center [428, 328] width 163 height 163
click at [582, 346] on img at bounding box center [599, 328] width 163 height 163
click at [713, 336] on img at bounding box center [769, 328] width 163 height 163
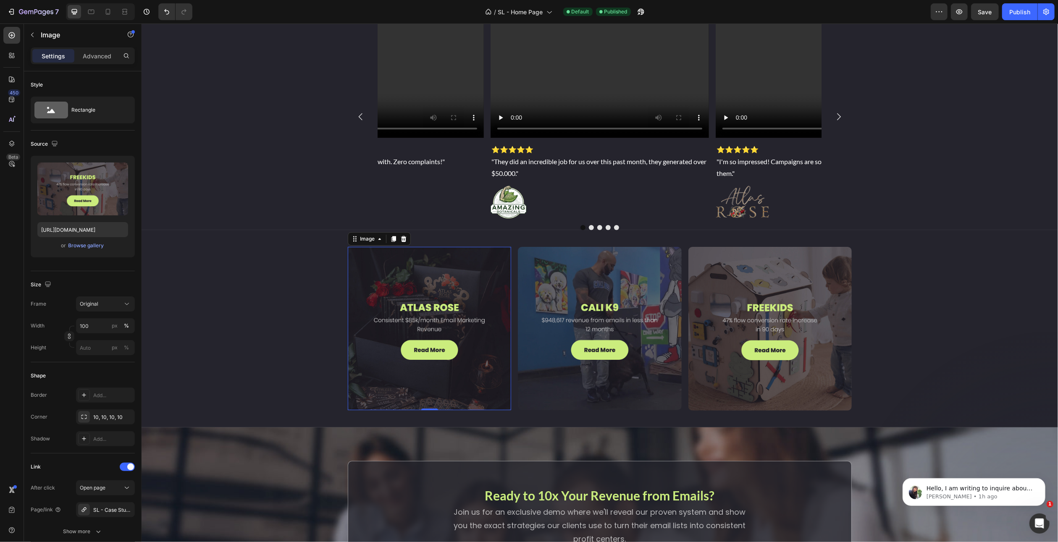
click at [422, 342] on img at bounding box center [428, 328] width 163 height 163
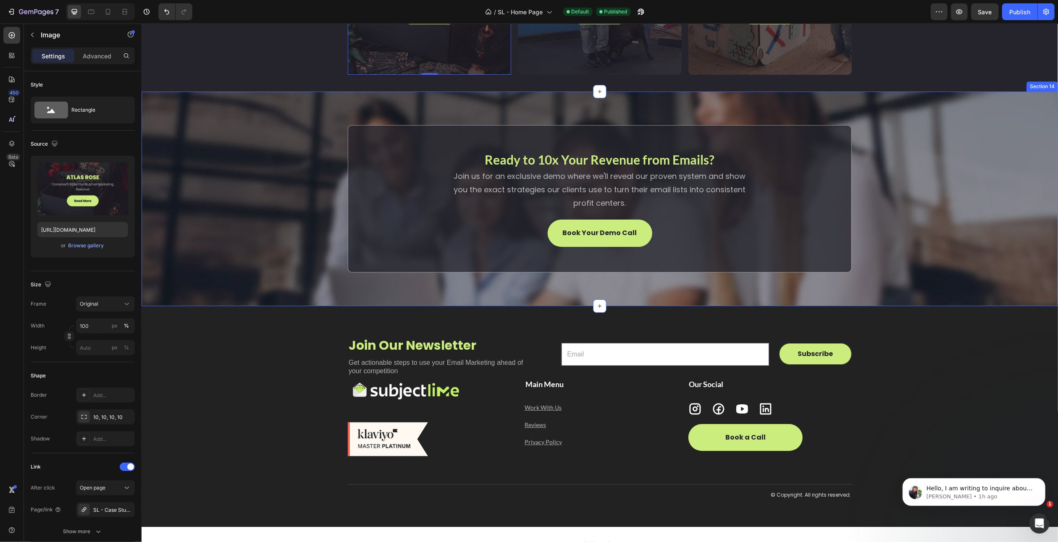
scroll to position [2752, 0]
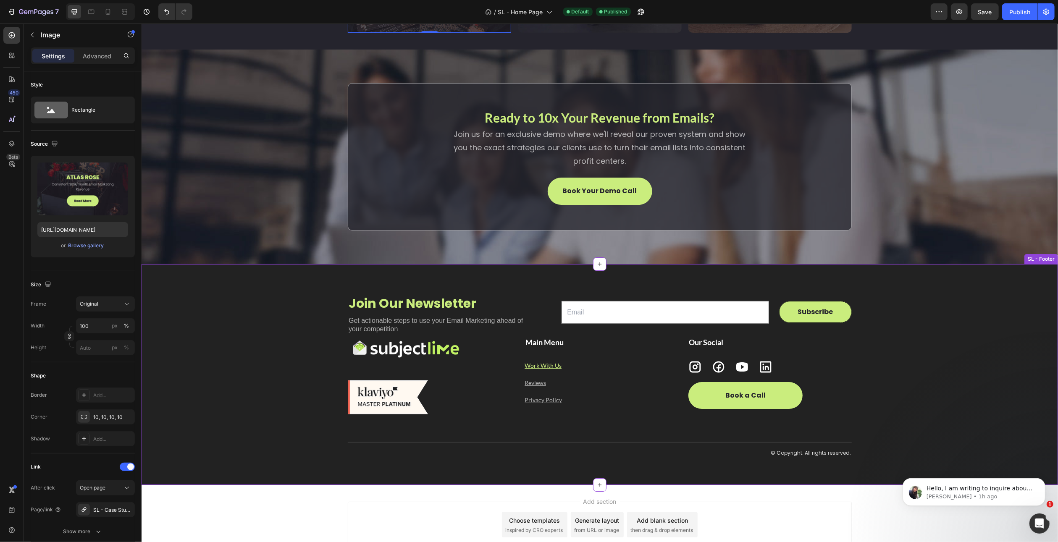
click at [541, 368] on u "Work With Us" at bounding box center [542, 365] width 37 height 7
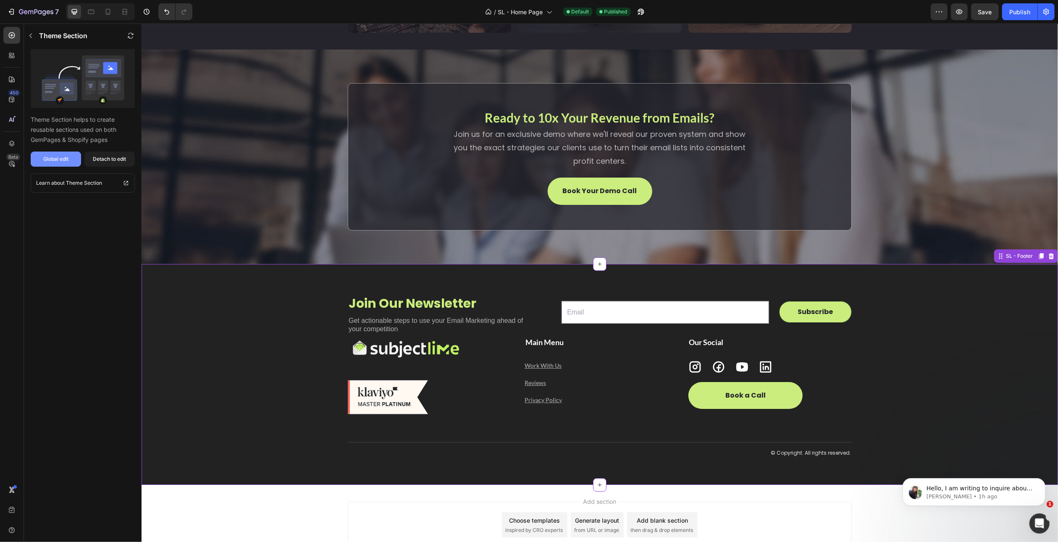
click at [65, 161] on div "Global edit" at bounding box center [55, 159] width 25 height 8
click at [40, 37] on p "Theme Section" at bounding box center [63, 36] width 48 height 10
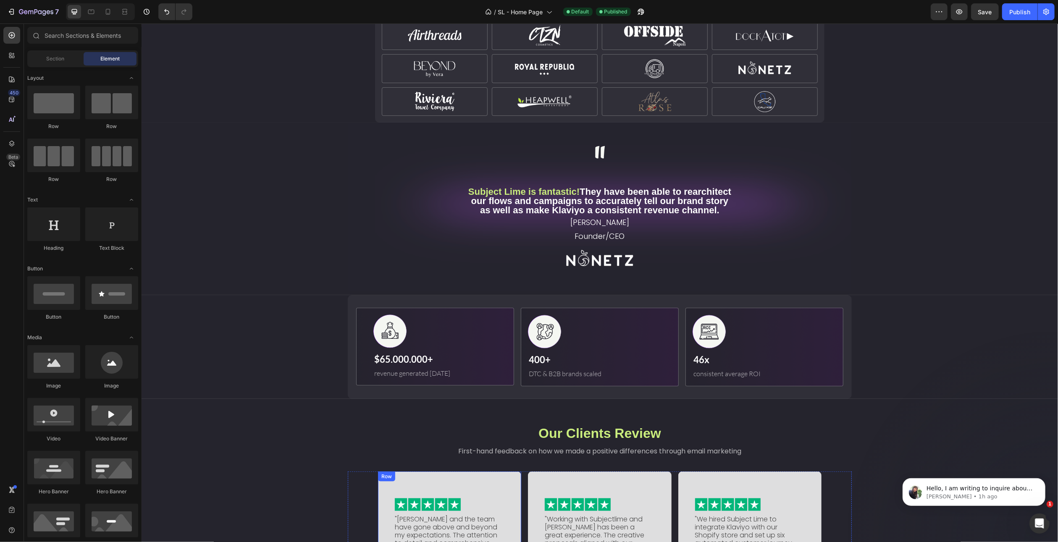
scroll to position [540, 0]
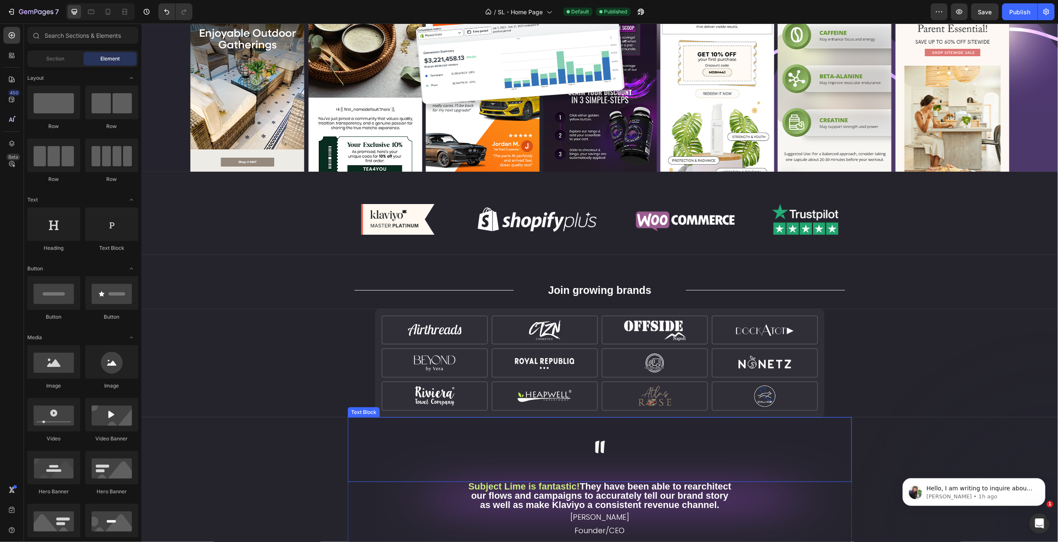
click at [597, 442] on span """ at bounding box center [599, 458] width 11 height 56
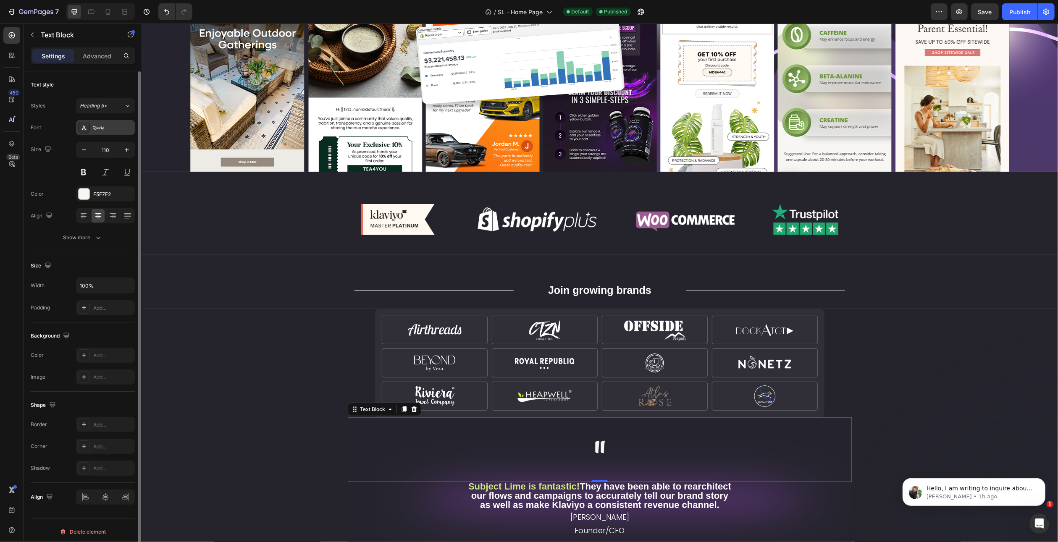
click at [94, 124] on div "Rancho" at bounding box center [112, 128] width 39 height 8
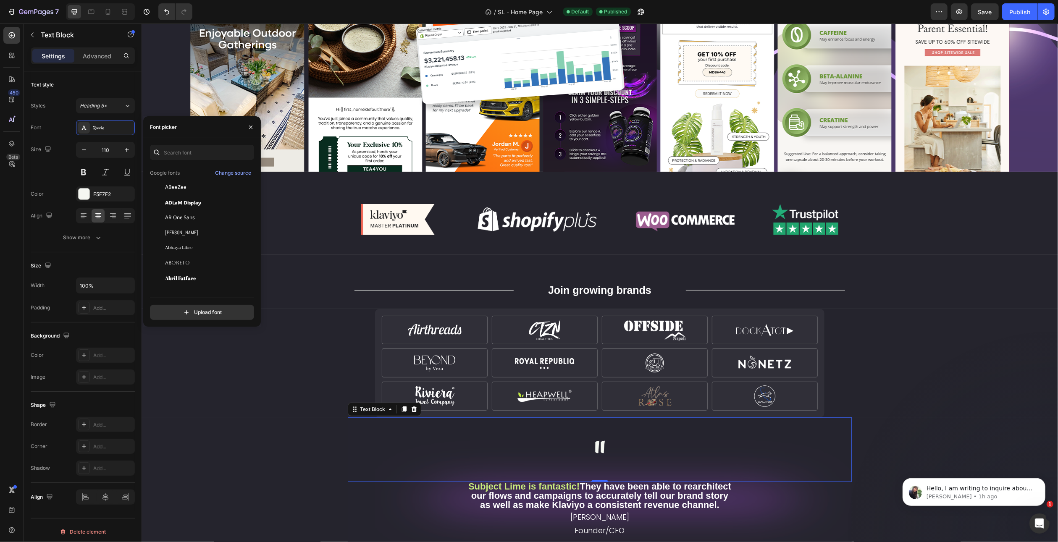
scroll to position [0, 0]
click at [596, 450] on span """ at bounding box center [599, 458] width 11 height 56
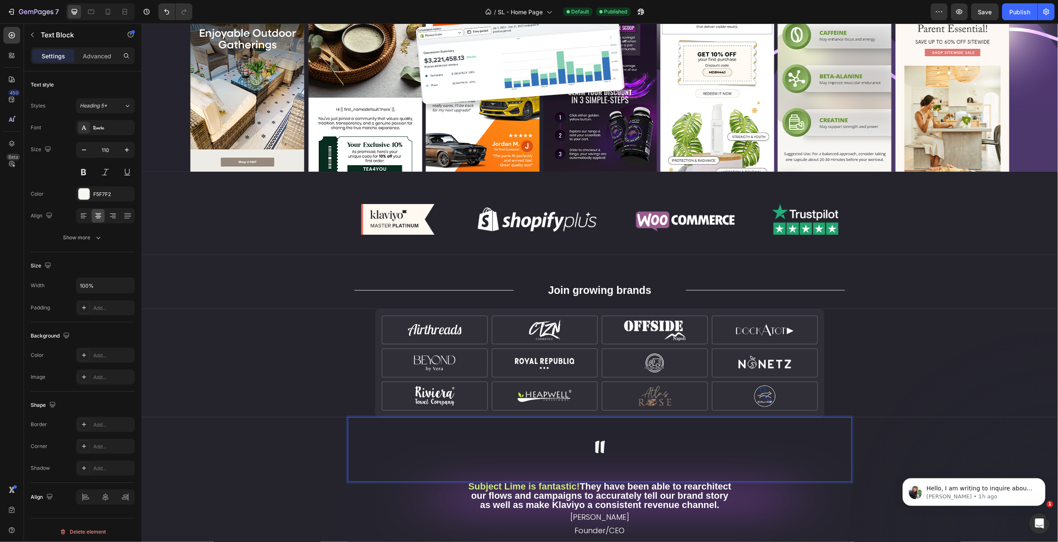
click at [596, 448] on span """ at bounding box center [599, 458] width 11 height 56
click at [318, 443] on div ",, Text Block 0 Subject Lime is fantastic! They have been able to rearchitect o…" at bounding box center [599, 502] width 903 height 168
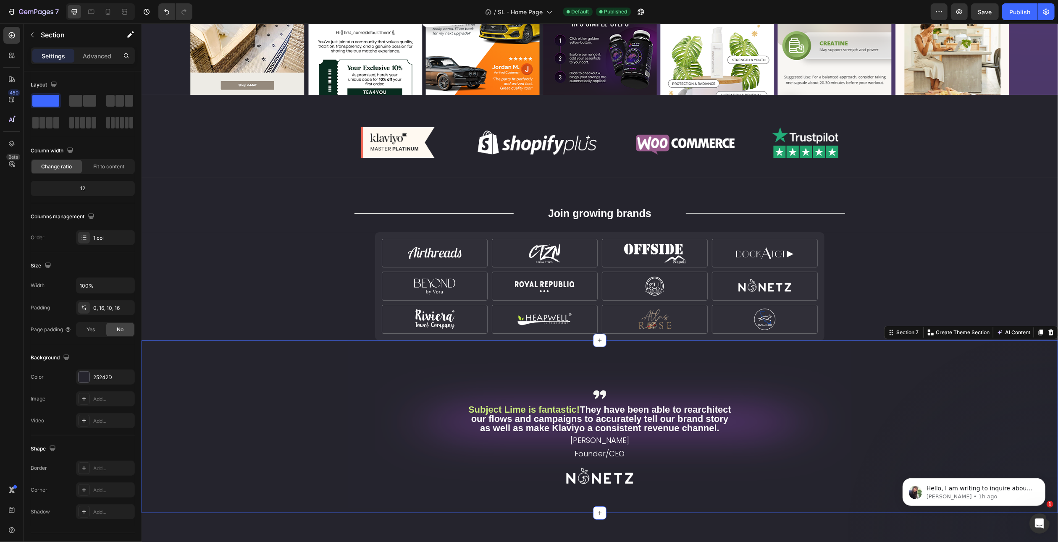
scroll to position [624, 0]
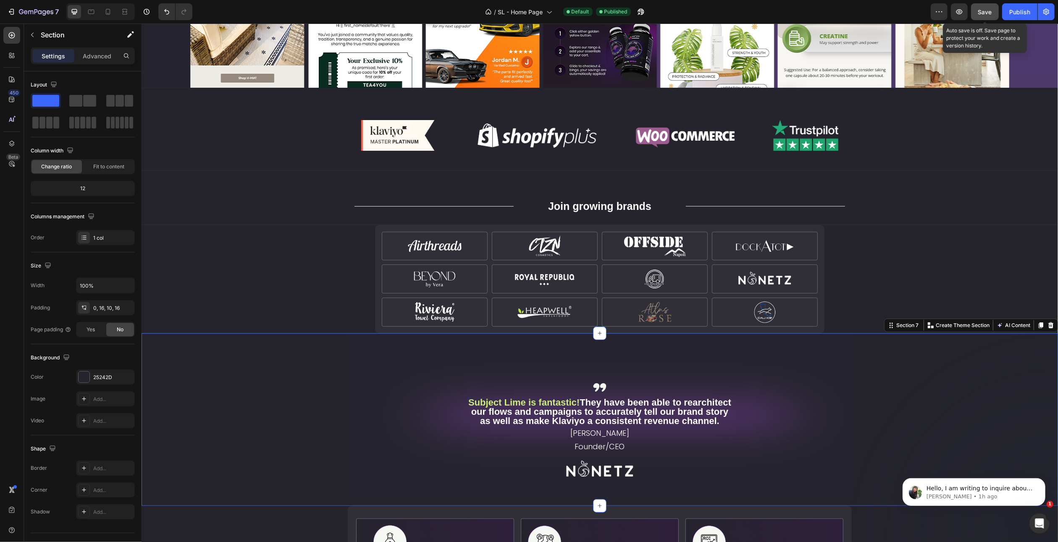
click at [988, 11] on span "Save" at bounding box center [985, 11] width 14 height 7
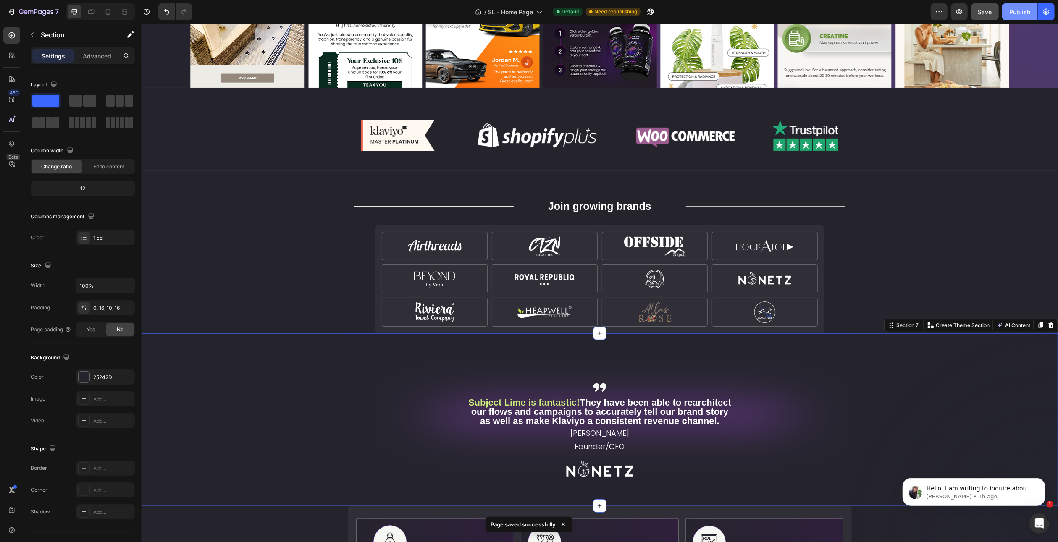
click at [1013, 15] on div "Publish" at bounding box center [1019, 12] width 21 height 9
click at [602, 412] on p "Subject Lime is fantastic! They have been able to rearchitect our flows and cam…" at bounding box center [599, 412] width 269 height 28
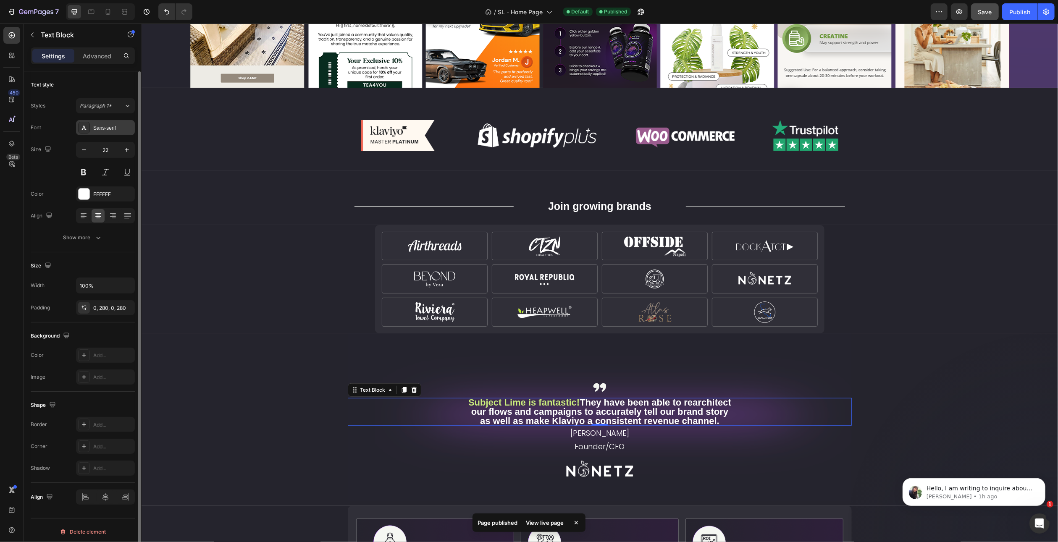
click at [105, 127] on div "Sans-serif" at bounding box center [112, 128] width 39 height 8
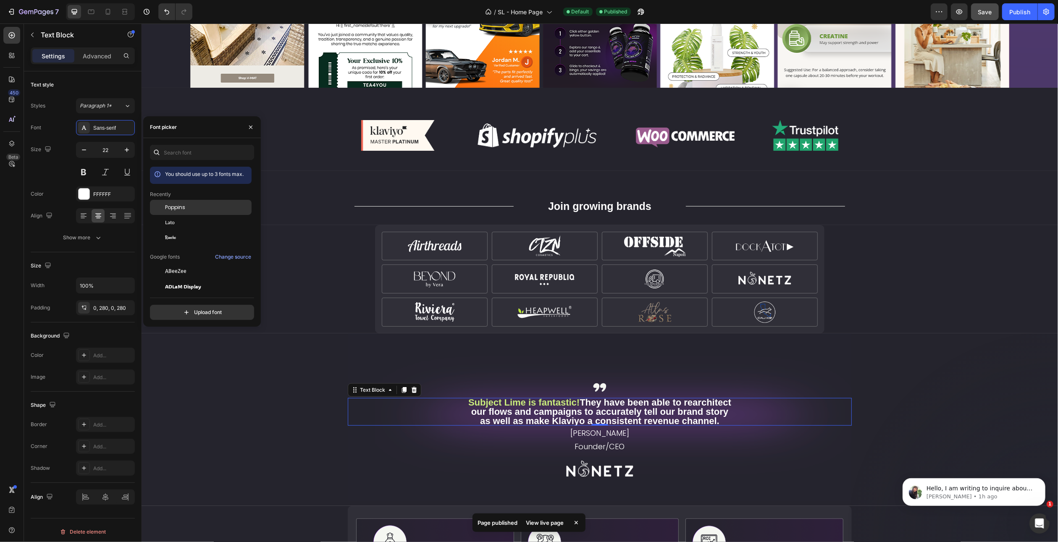
click at [179, 208] on span "Poppins" at bounding box center [175, 208] width 20 height 8
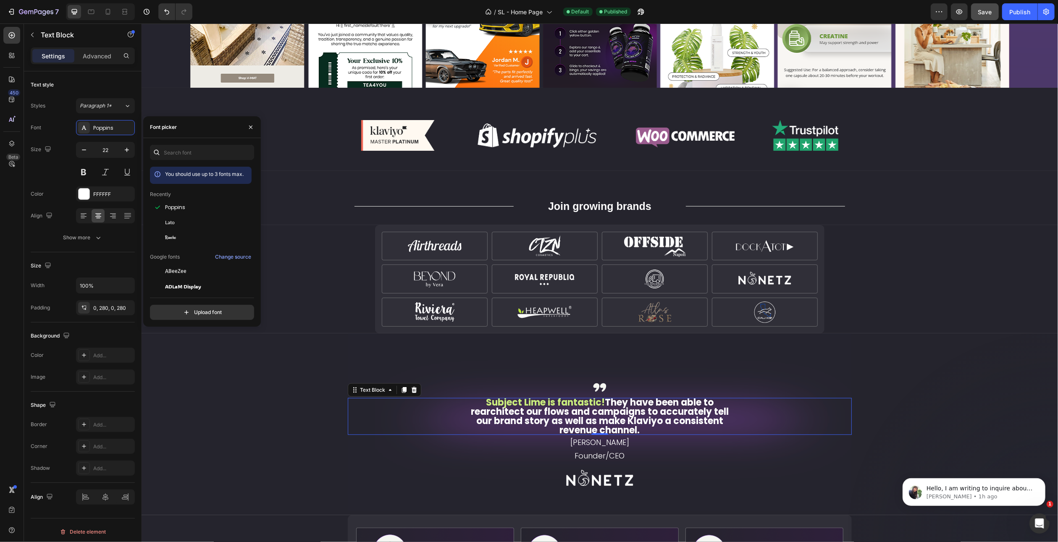
click at [706, 11] on div "/ SL - Home Page Default Published" at bounding box center [565, 11] width 732 height 17
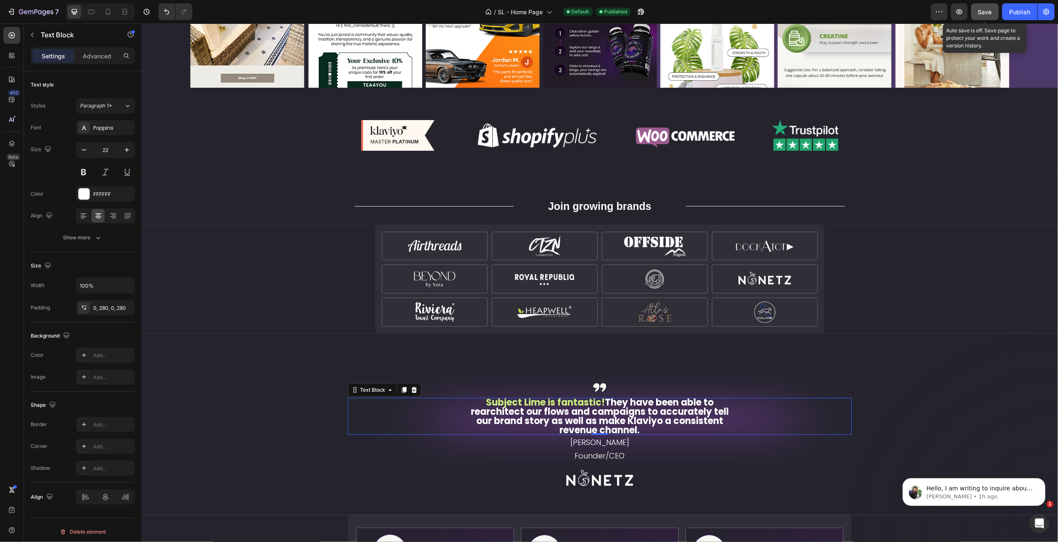
click at [985, 10] on span "Save" at bounding box center [985, 11] width 14 height 7
click at [1012, 12] on div "Publish" at bounding box center [1019, 12] width 21 height 9
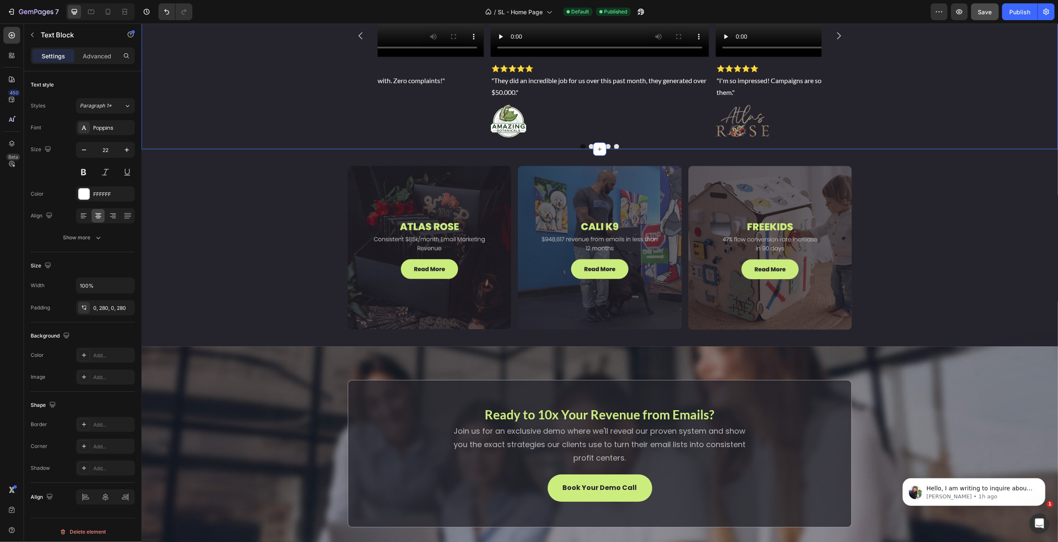
scroll to position [2472, 0]
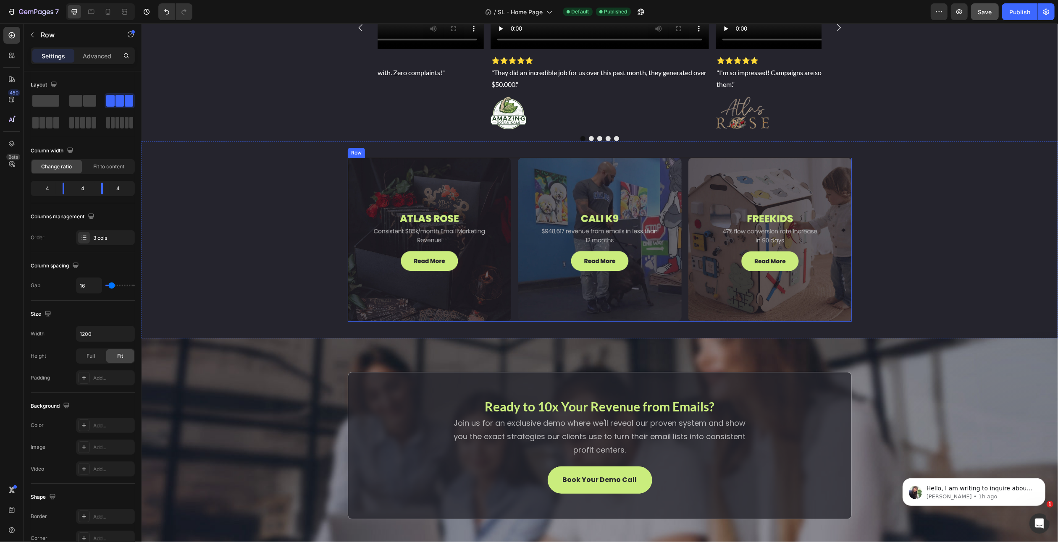
click at [683, 171] on div "Image Image Image Row" at bounding box center [599, 239] width 504 height 163
click at [126, 332] on icon "button" at bounding box center [127, 334] width 8 height 8
click at [100, 370] on p "Full 100%" at bounding box center [103, 370] width 48 height 8
type input "100%"
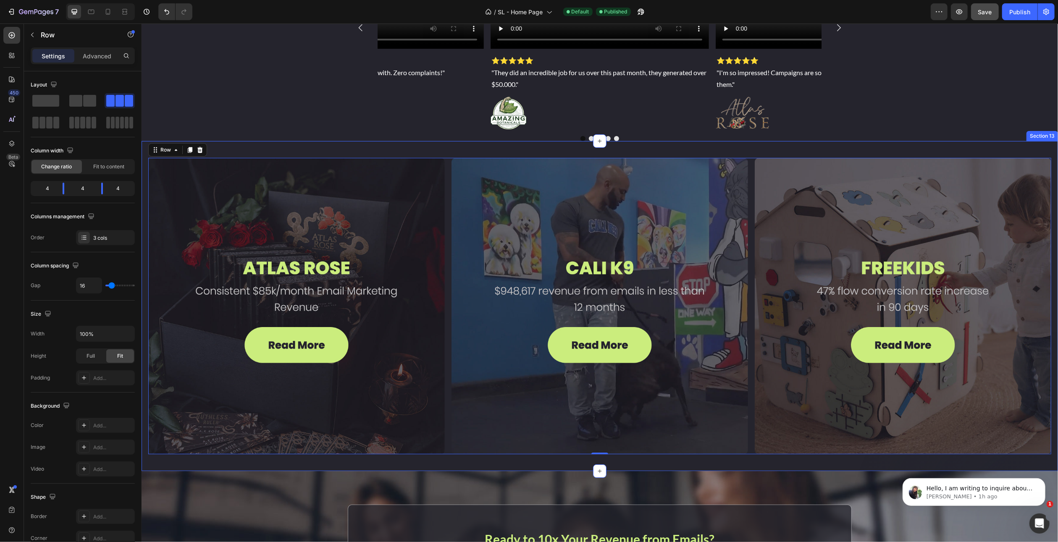
click at [145, 177] on div "Image Image Image Row 0 Section 13" at bounding box center [599, 306] width 917 height 330
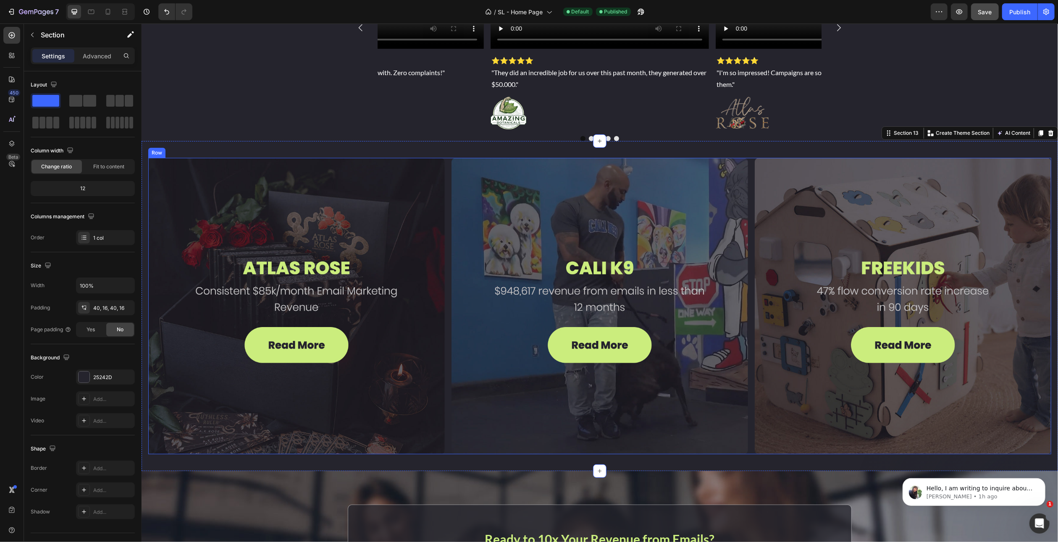
click at [447, 168] on div "Image Image Image Row" at bounding box center [599, 306] width 903 height 297
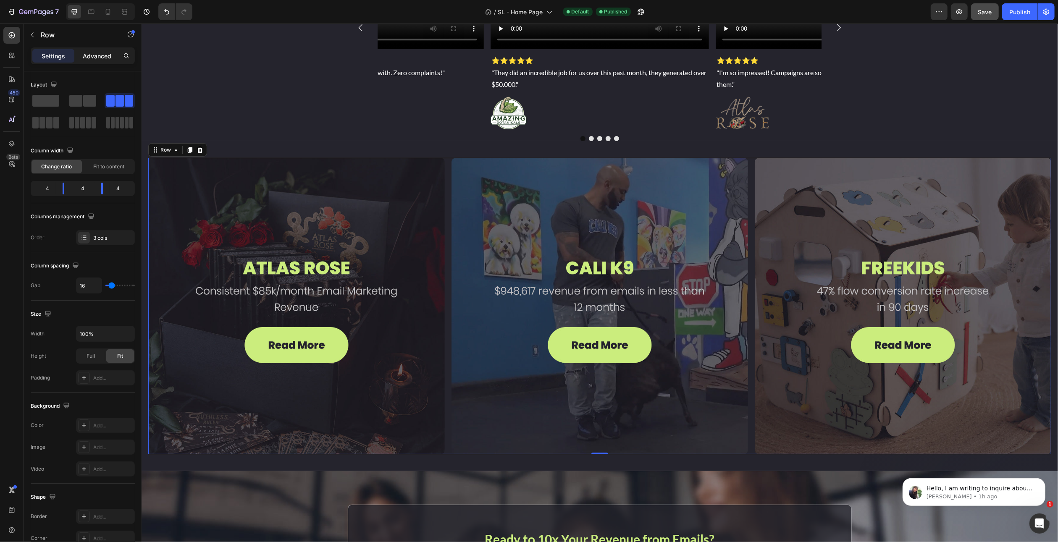
click at [95, 56] on p "Advanced" at bounding box center [97, 56] width 29 height 9
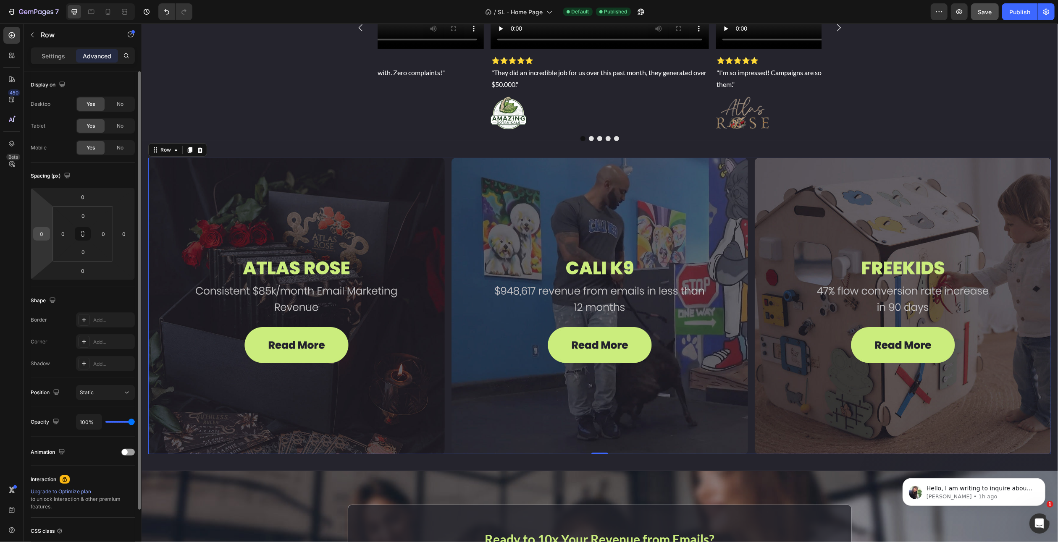
click at [39, 232] on input "0" at bounding box center [41, 234] width 13 height 13
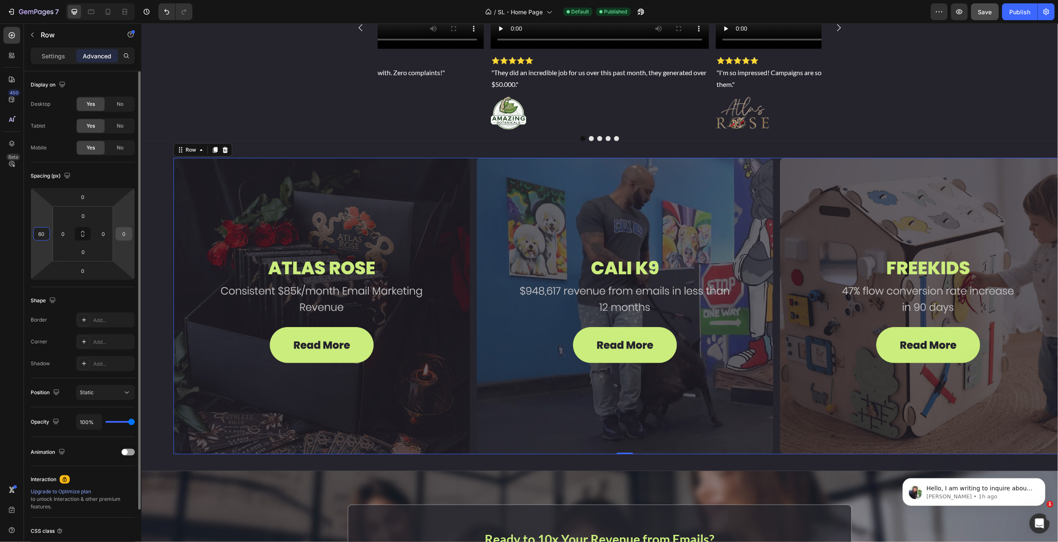
type input "60"
click at [122, 232] on input "0" at bounding box center [124, 234] width 13 height 13
click at [108, 287] on div "Shape Border Add... Corner Add... Shadow Add..." at bounding box center [83, 332] width 104 height 91
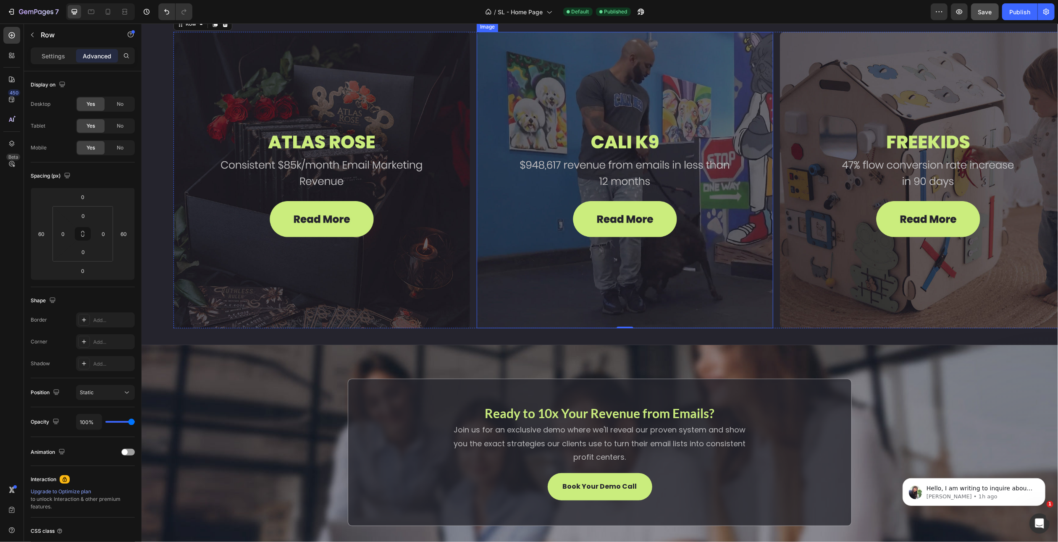
scroll to position [2403, 0]
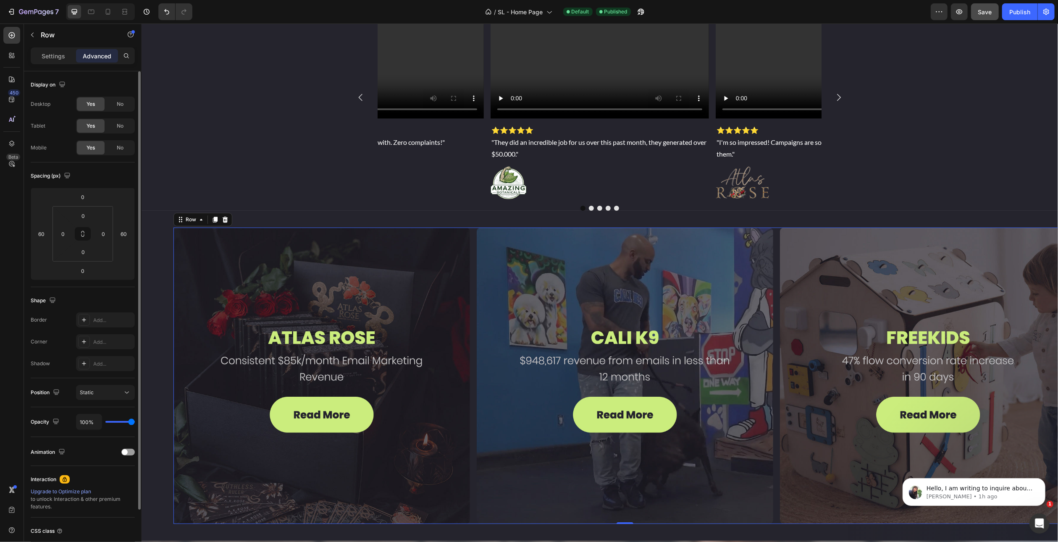
click at [79, 288] on div "Shape Border Add... Corner Add... Shadow Add..." at bounding box center [83, 332] width 104 height 91
click at [473, 234] on div "Image Image Image Row 0" at bounding box center [624, 376] width 903 height 297
click at [121, 233] on input "60" at bounding box center [124, 234] width 13 height 13
type input "120"
click at [0, 0] on div "Spacing (px) 0 60 0 120 0 0 0 0" at bounding box center [0, 0] width 0 height 0
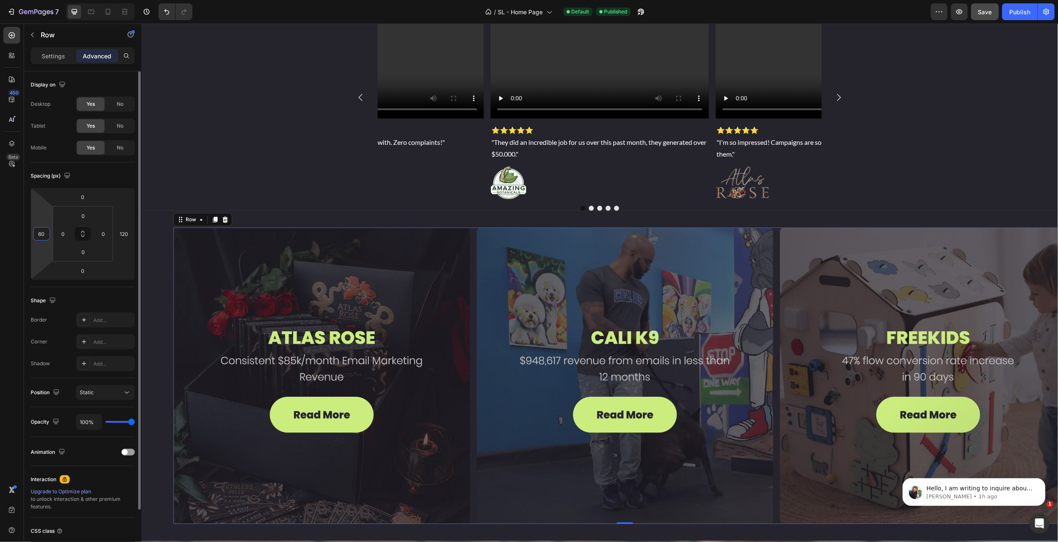
click at [36, 234] on input "60" at bounding box center [41, 234] width 13 height 13
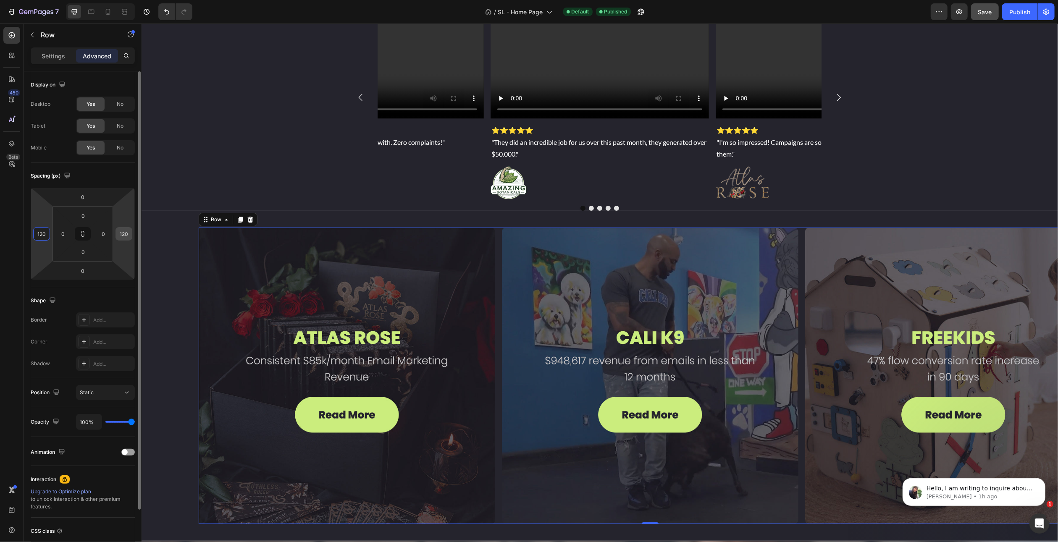
type input "120"
click at [124, 237] on input "120" at bounding box center [124, 234] width 13 height 13
type input "0"
click at [43, 235] on input "120" at bounding box center [41, 234] width 13 height 13
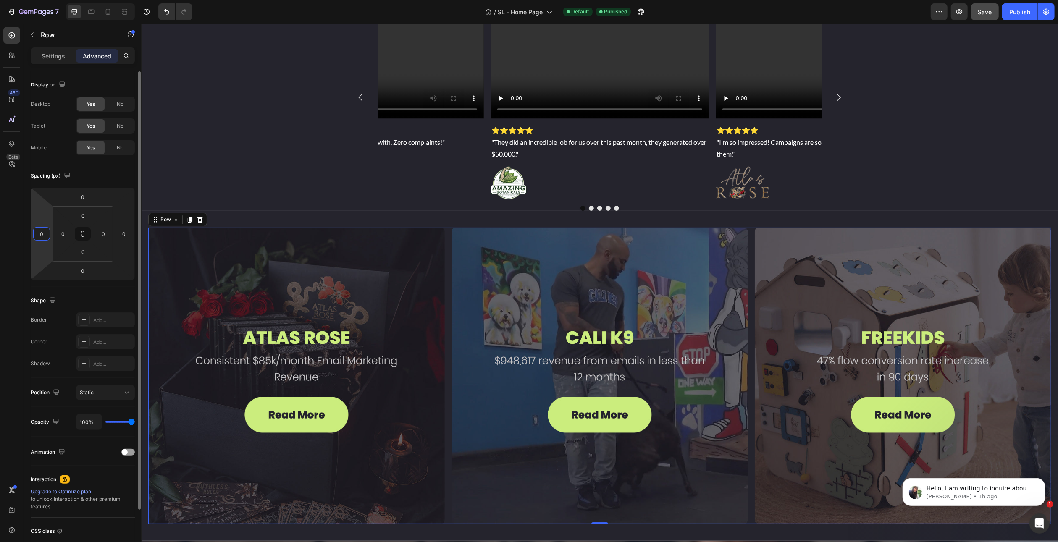
type input "0"
click at [0, 0] on div "Spacing (px) 0 0 0 0 0 0 0 0" at bounding box center [0, 0] width 0 height 0
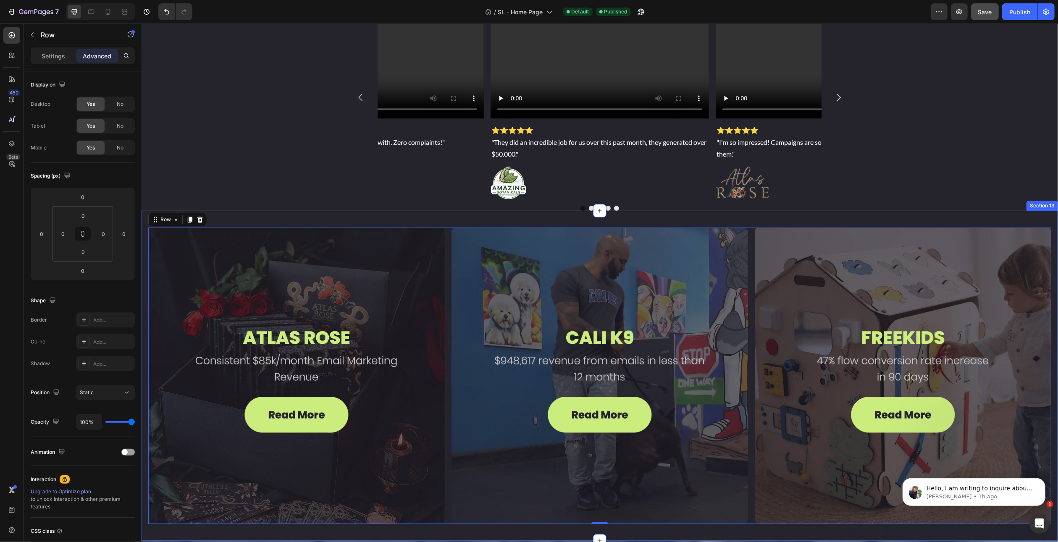
click at [144, 259] on div "Image Image Image Row 0 Section 13" at bounding box center [599, 376] width 917 height 330
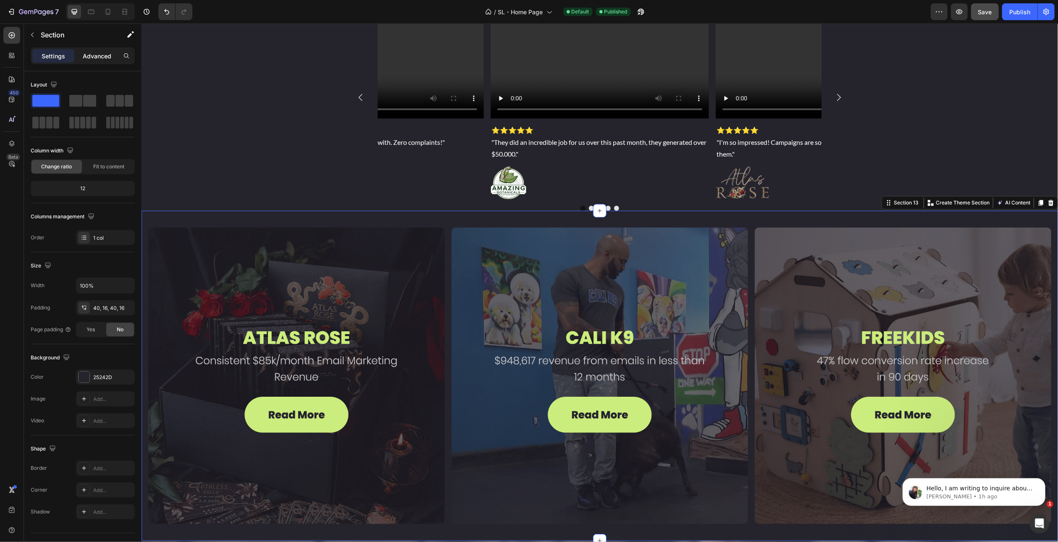
click at [95, 52] on p "Advanced" at bounding box center [97, 56] width 29 height 9
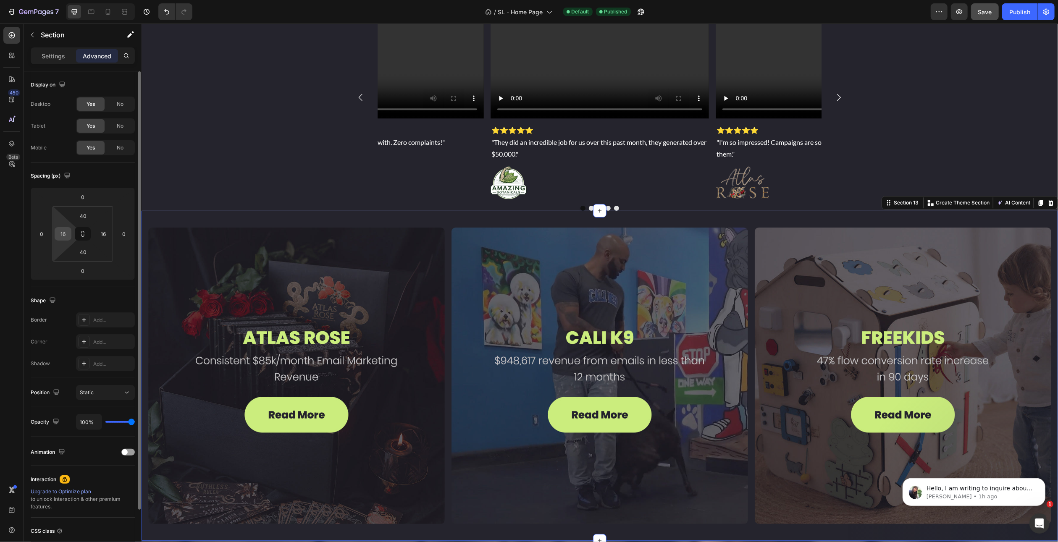
click at [66, 235] on input "16" at bounding box center [63, 234] width 13 height 13
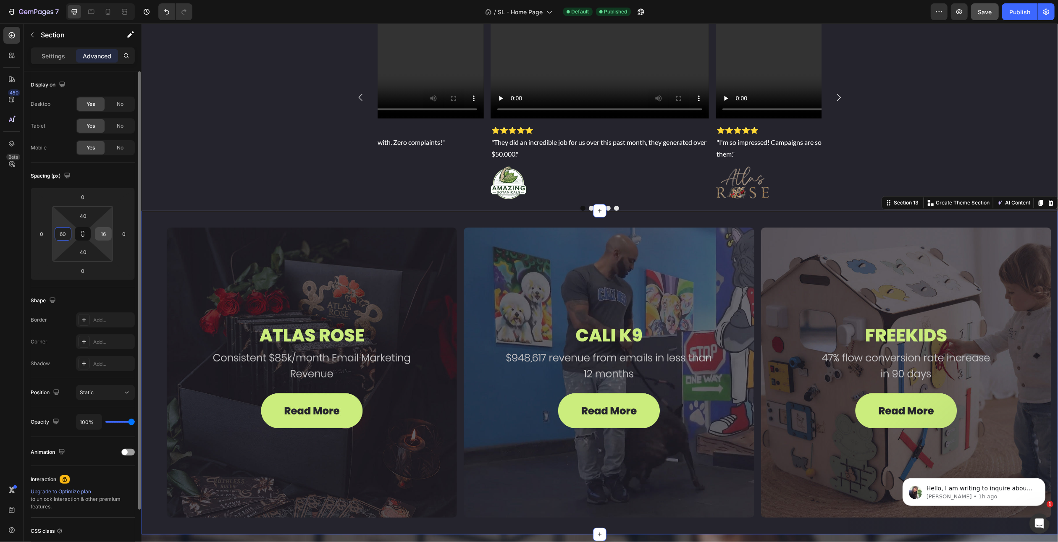
type input "60"
click at [106, 230] on input "16" at bounding box center [103, 234] width 13 height 13
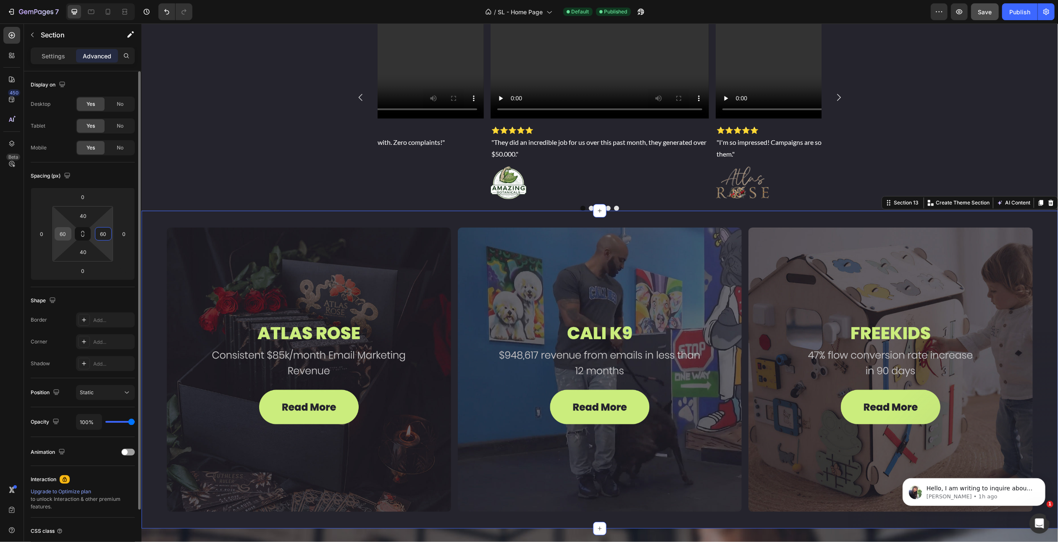
type input "60"
click at [66, 231] on input "60" at bounding box center [63, 234] width 13 height 13
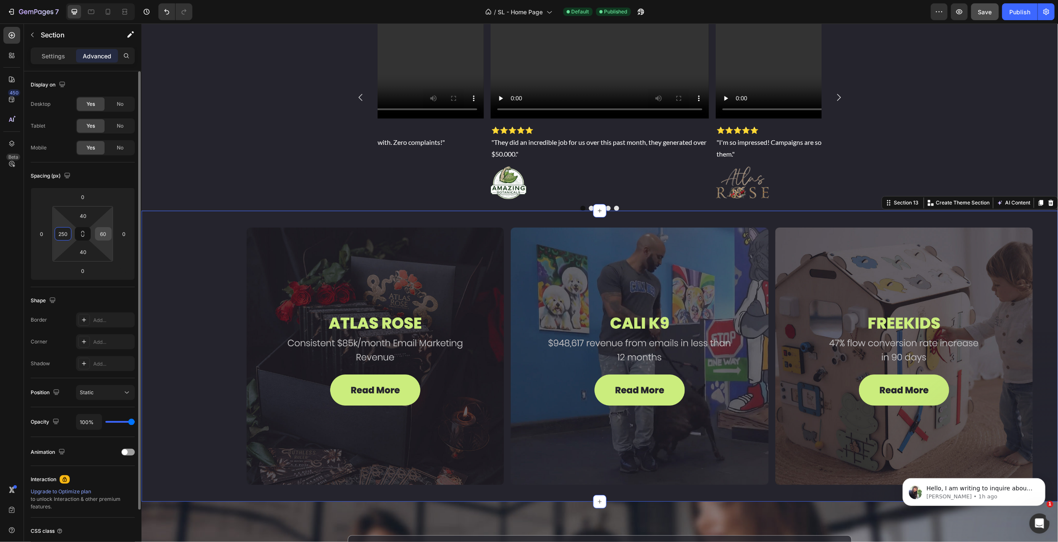
type input "250"
click at [101, 232] on input "60" at bounding box center [103, 234] width 13 height 13
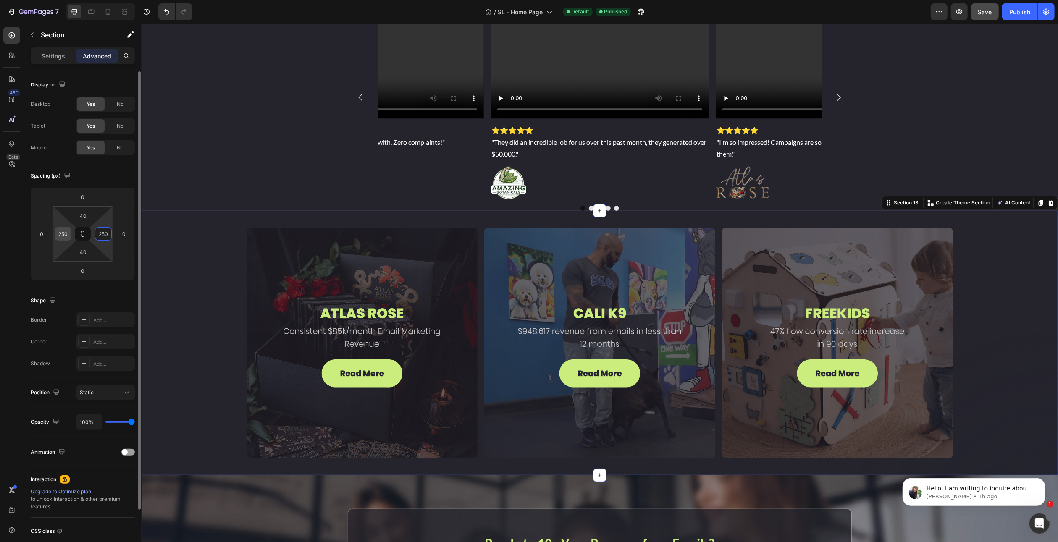
type input "250"
click at [63, 235] on input "250" at bounding box center [63, 234] width 13 height 13
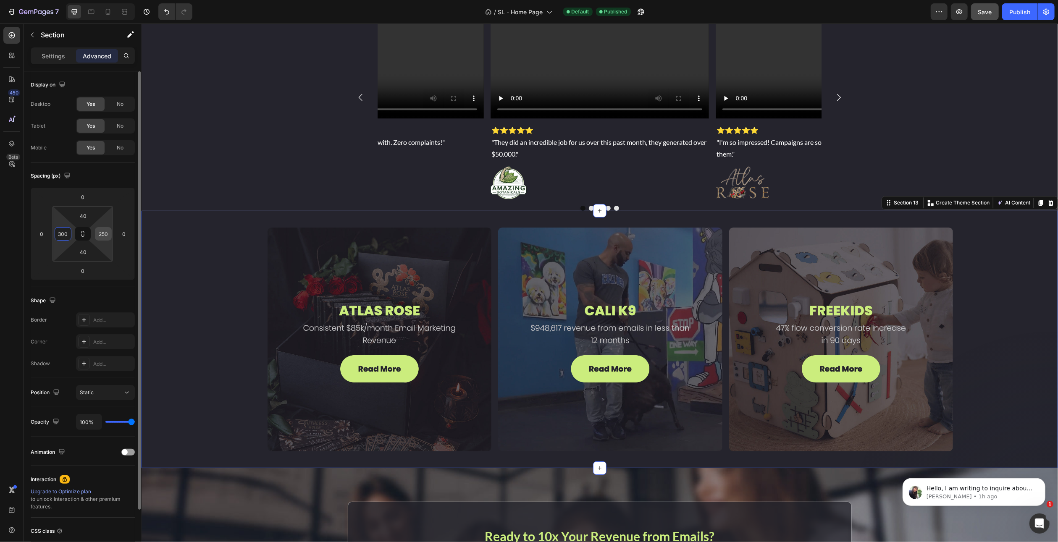
type input "300"
click at [101, 231] on input "250" at bounding box center [103, 234] width 13 height 13
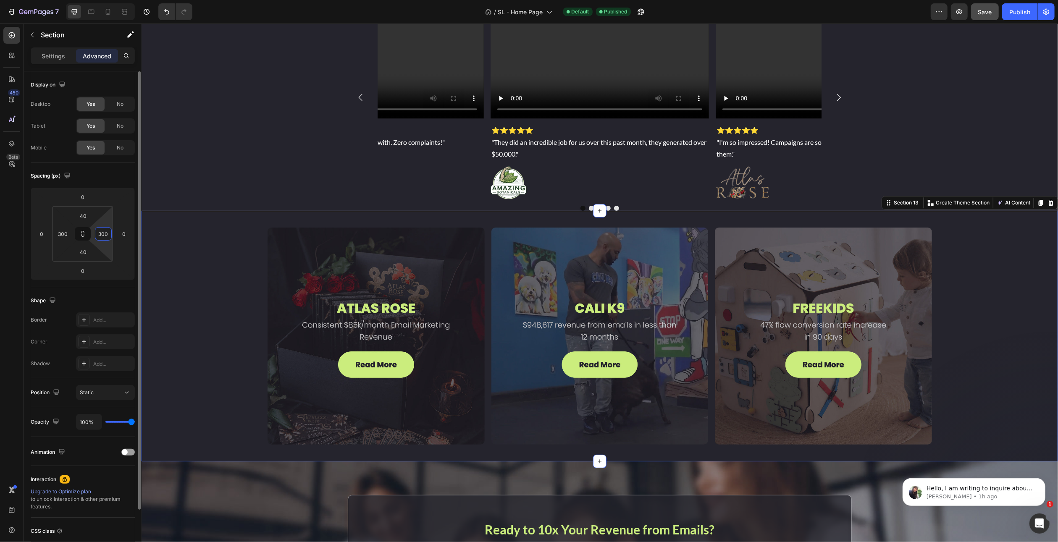
type input "300"
click at [0, 0] on div "Spacing (px) 0 0 0 0 40 300 40 300" at bounding box center [0, 0] width 0 height 0
click at [985, 12] on span "Save" at bounding box center [985, 11] width 14 height 7
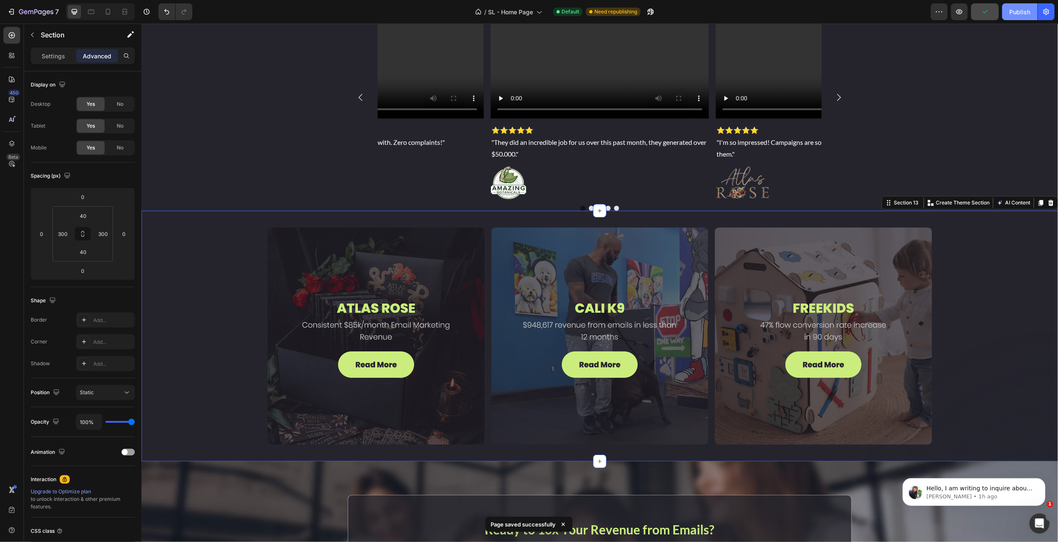
click at [1014, 11] on div "Publish" at bounding box center [1019, 12] width 21 height 9
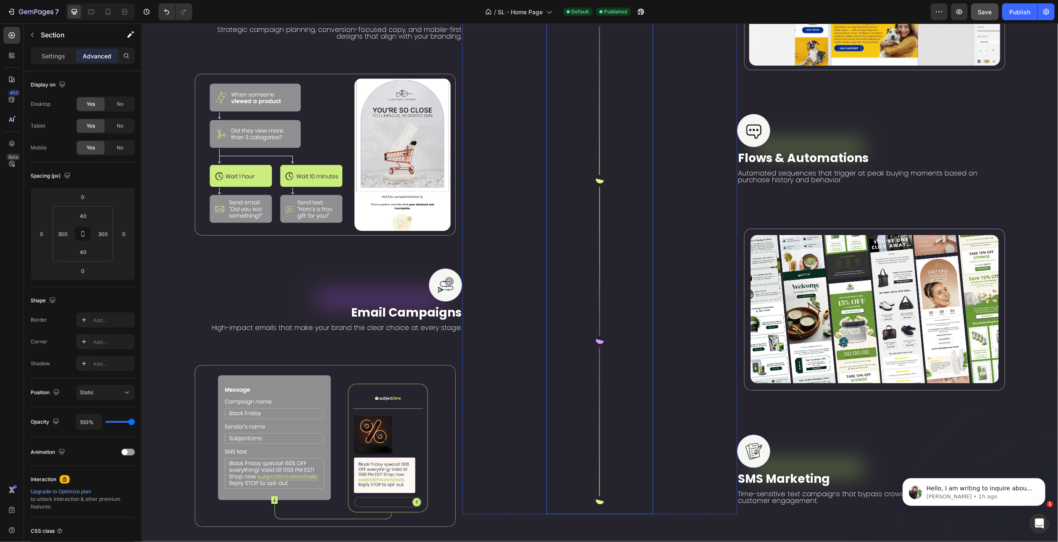
scroll to position [1811, 0]
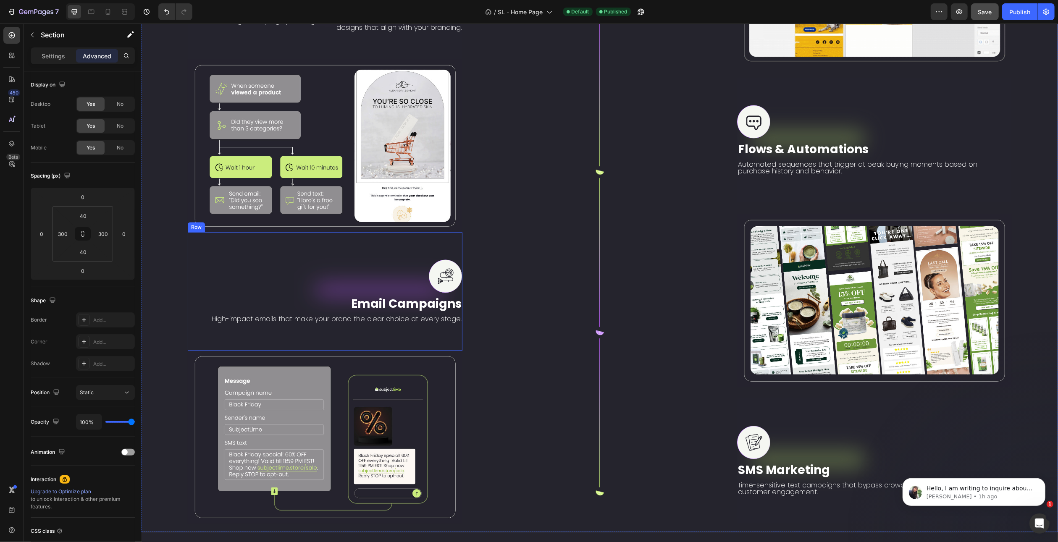
click at [343, 253] on div "Image Email Campaigns Text Block High-impact emails that make your brand the cl…" at bounding box center [324, 291] width 275 height 118
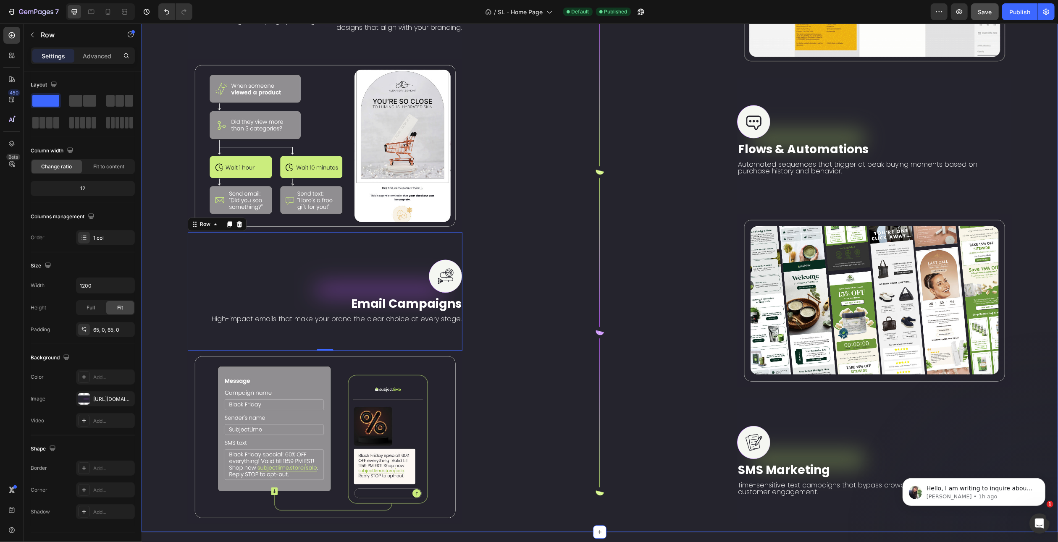
click at [499, 503] on div "Image Row" at bounding box center [599, 140] width 275 height 767
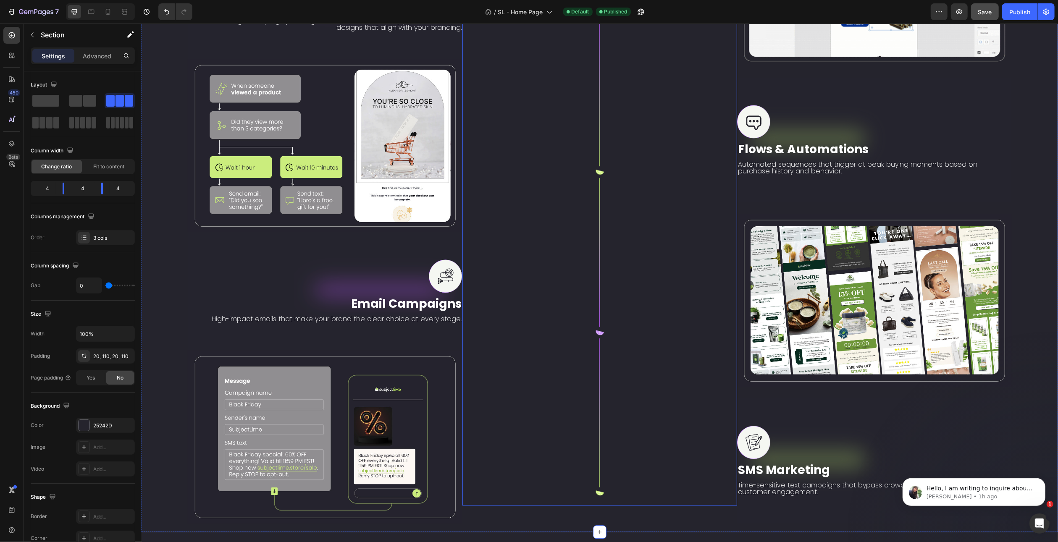
click at [505, 255] on div "Image Row" at bounding box center [599, 131] width 275 height 749
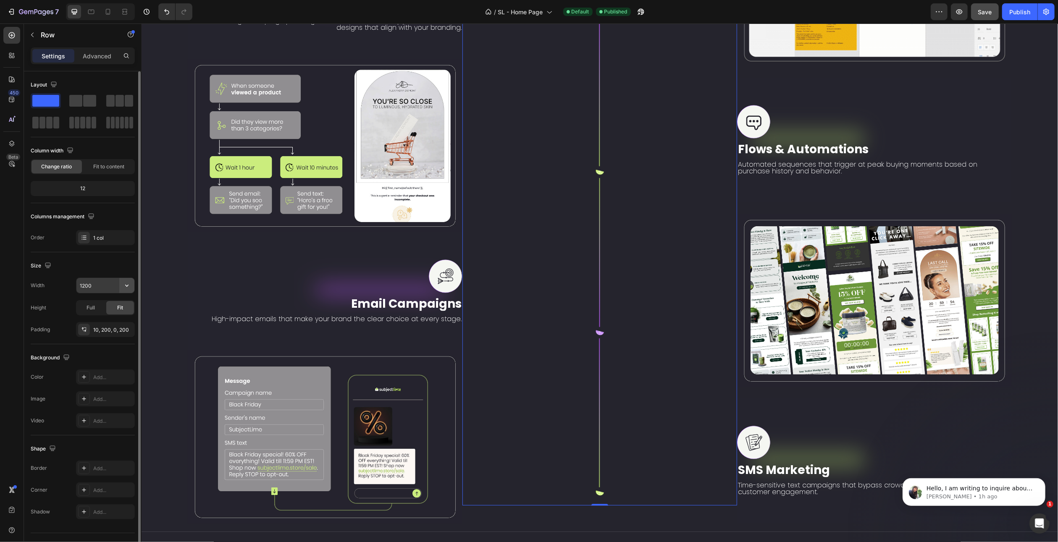
click at [125, 286] on icon "button" at bounding box center [127, 285] width 8 height 8
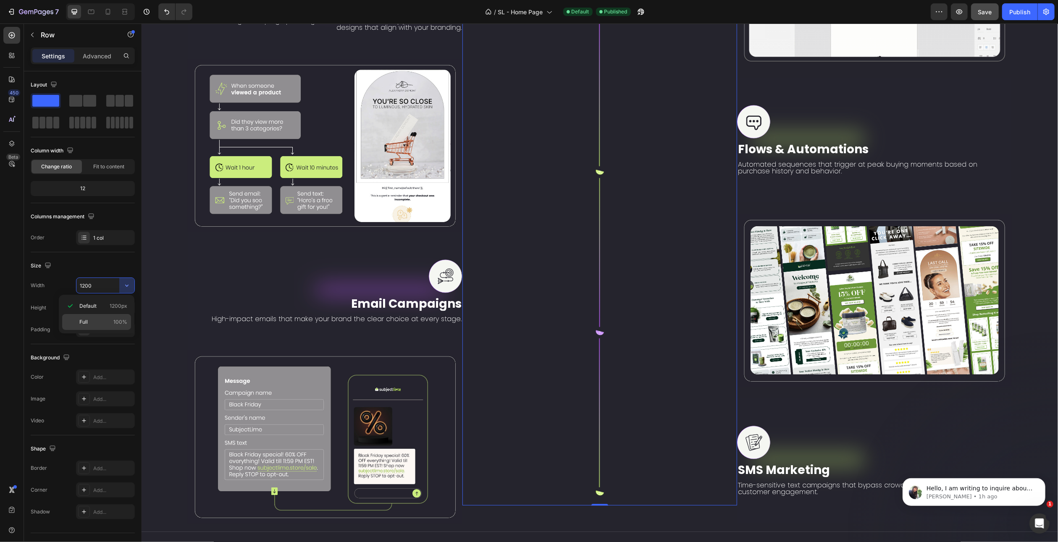
click at [87, 322] on span "Full" at bounding box center [83, 322] width 8 height 8
type input "100%"
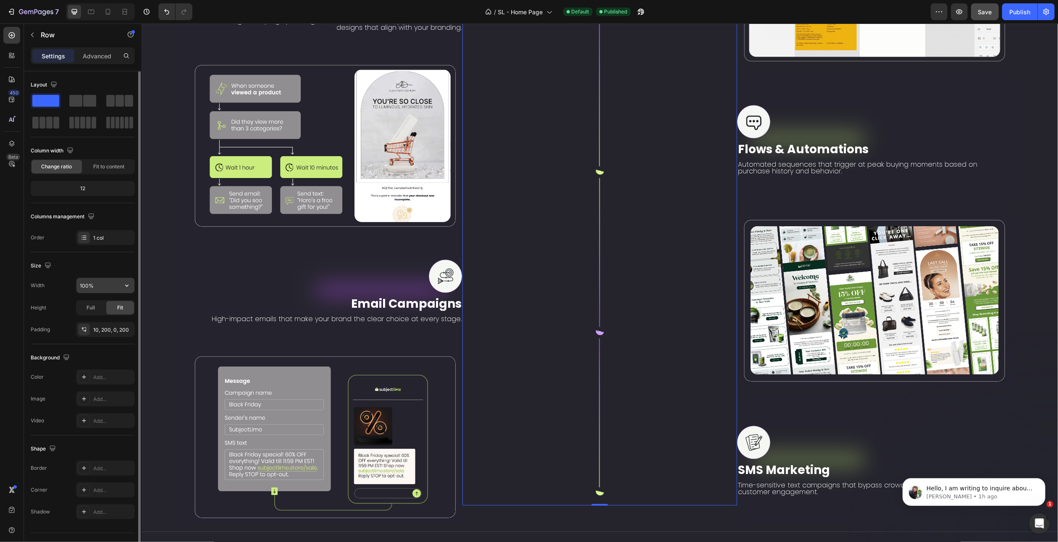
click at [122, 287] on button "button" at bounding box center [126, 285] width 15 height 15
click at [92, 306] on span "Full" at bounding box center [91, 308] width 8 height 8
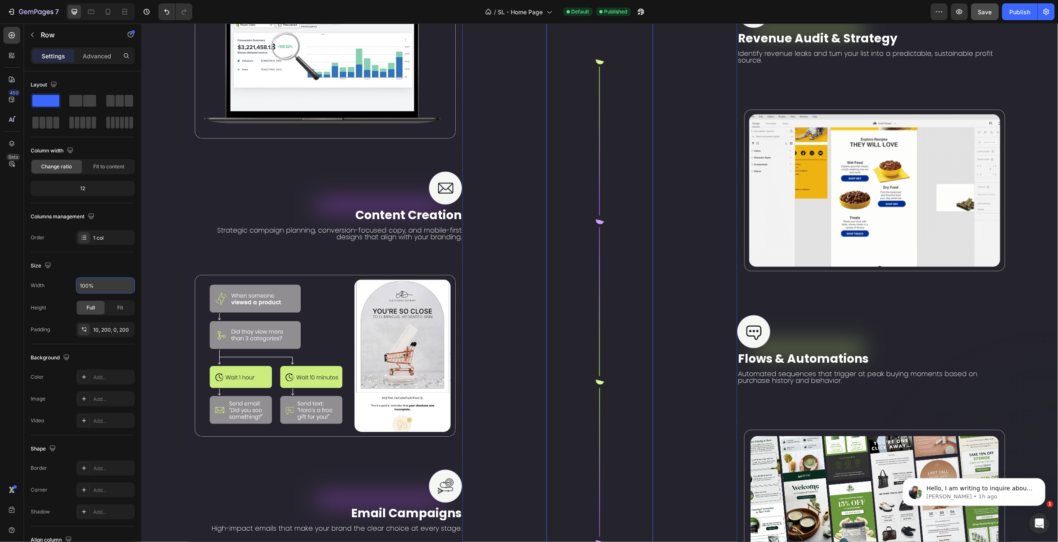
scroll to position [1602, 0]
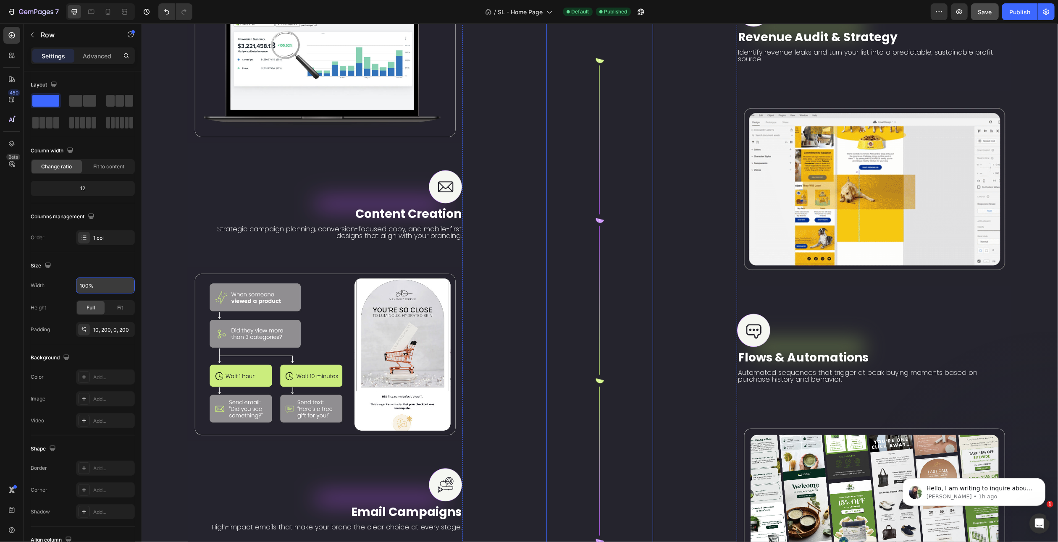
click at [603, 376] on img at bounding box center [599, 342] width 16 height 744
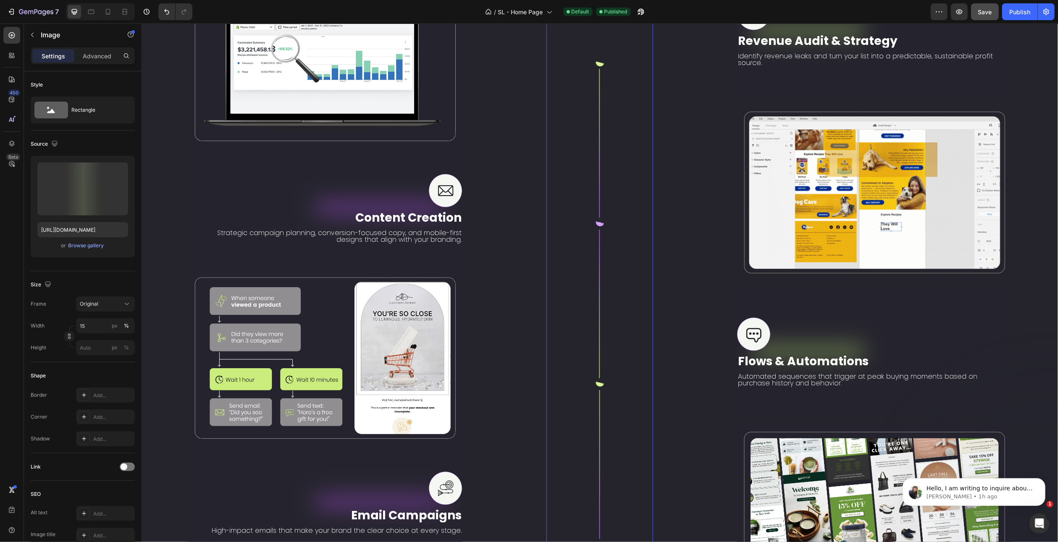
scroll to position [1476, 0]
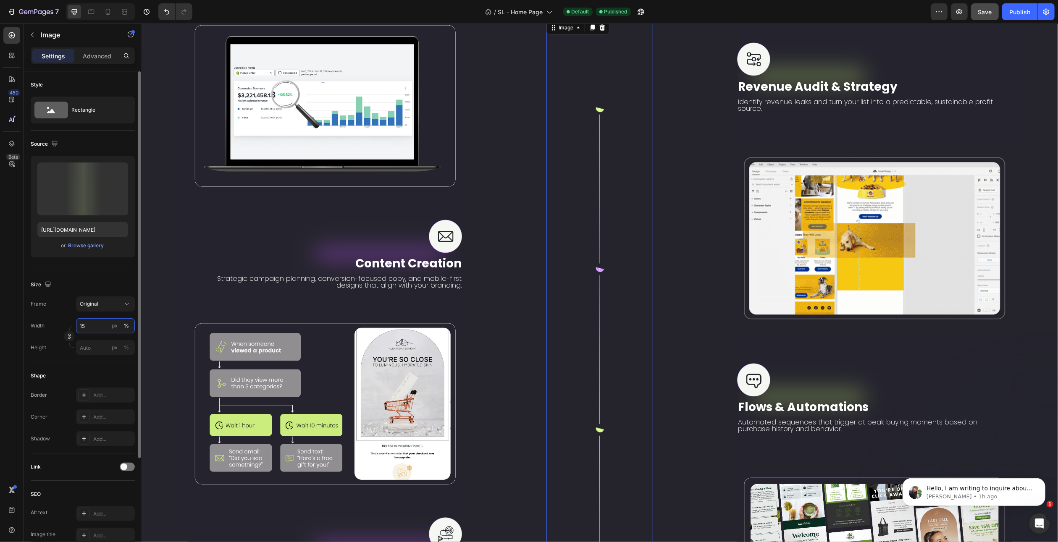
click at [82, 329] on input "15" at bounding box center [105, 325] width 59 height 15
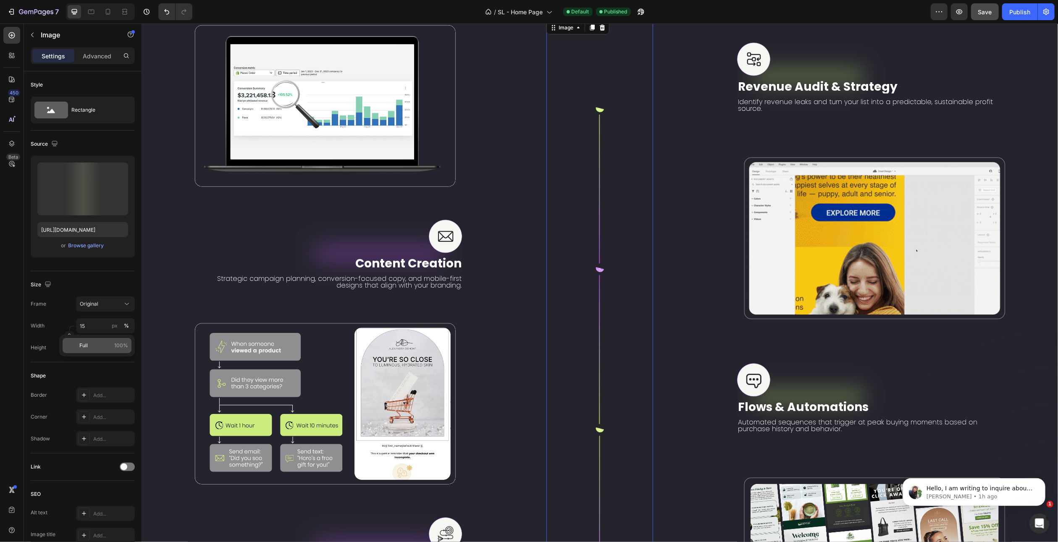
click at [91, 344] on p "Full 100%" at bounding box center [103, 346] width 49 height 8
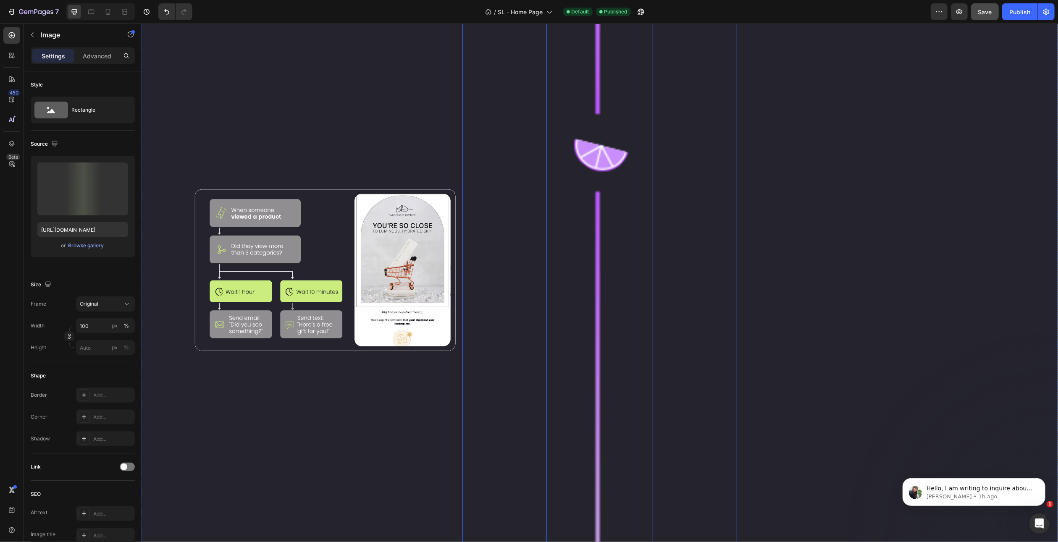
scroll to position [3073, 0]
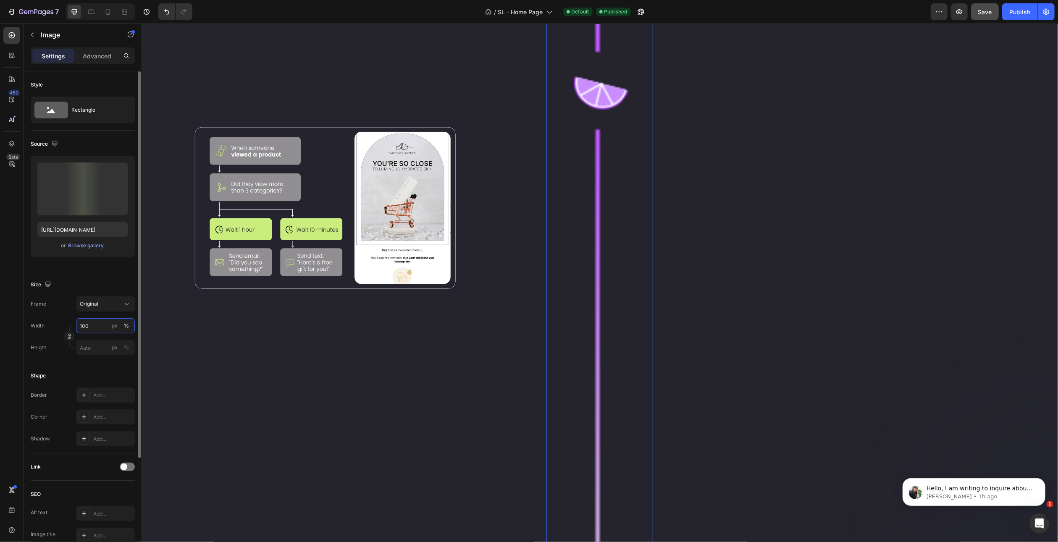
click at [88, 325] on input "100" at bounding box center [105, 325] width 59 height 15
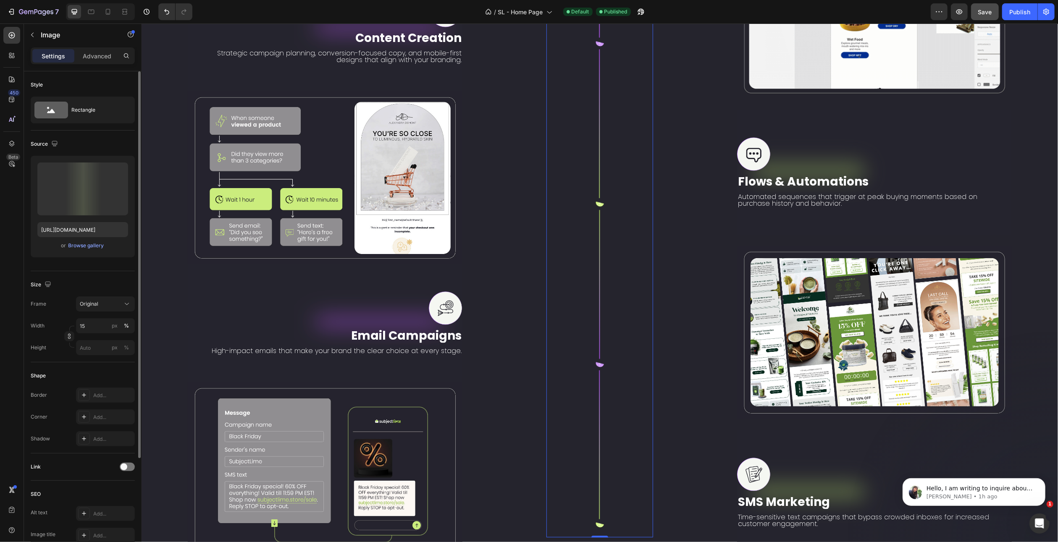
click at [84, 363] on div "Shape Border Add... Corner Add... Shadow Add..." at bounding box center [83, 408] width 104 height 91
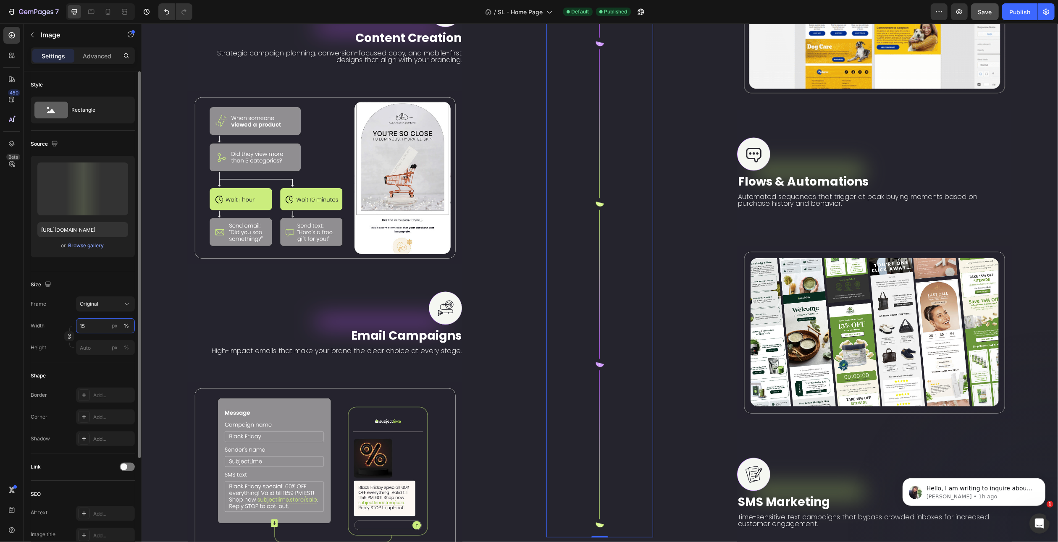
click at [83, 326] on input "15" at bounding box center [105, 325] width 59 height 15
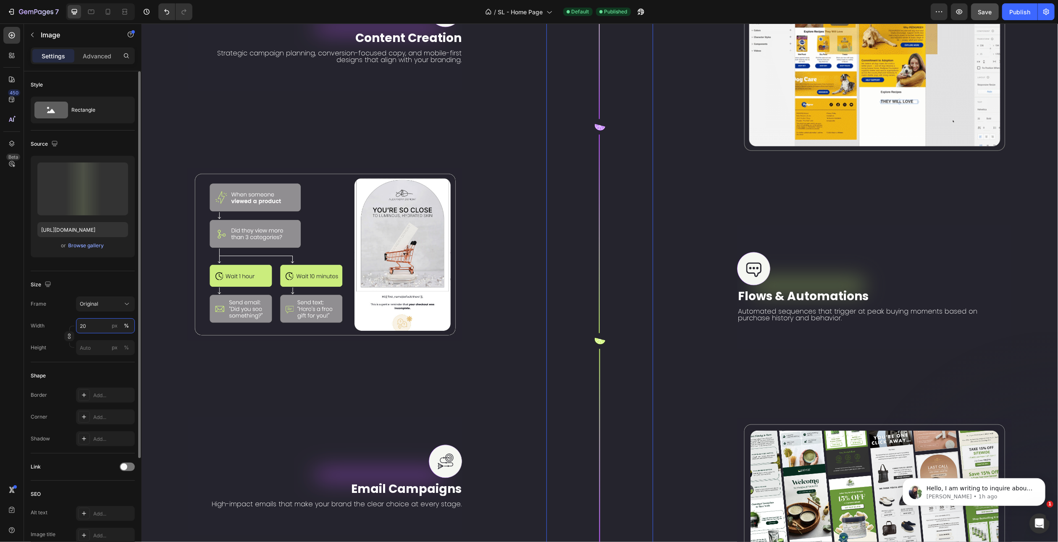
scroll to position [1774, 0]
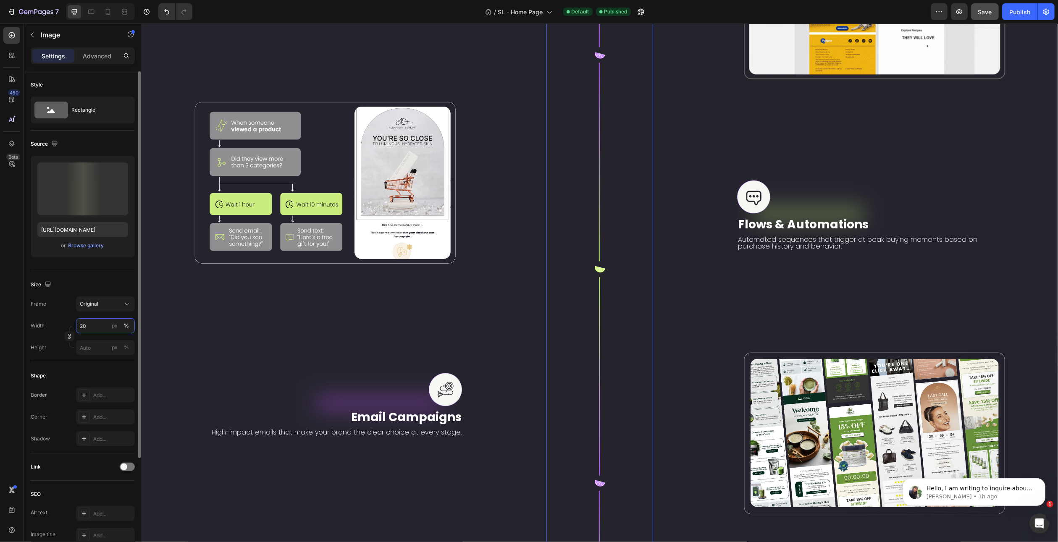
click at [83, 326] on input "20" at bounding box center [105, 325] width 59 height 15
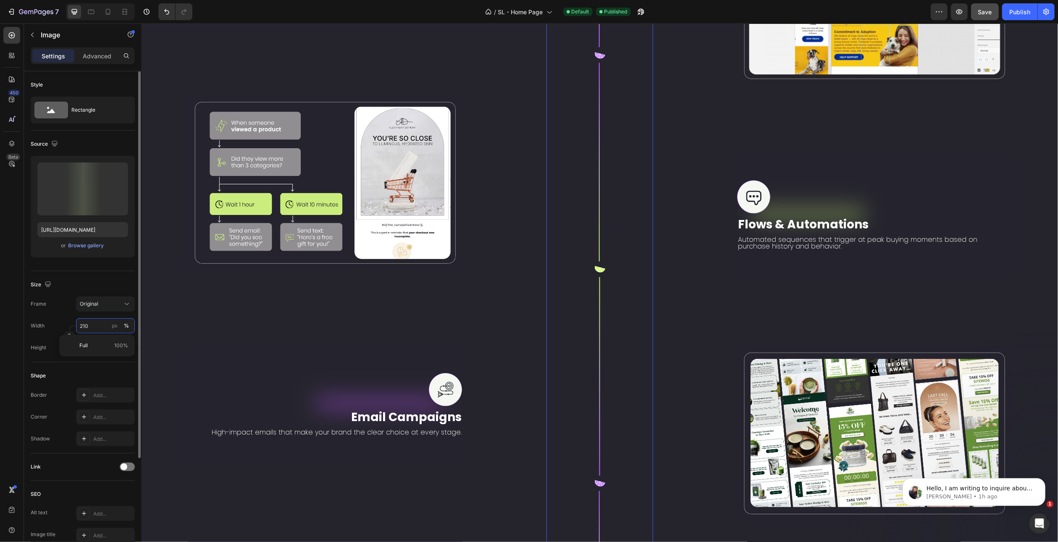
scroll to position [3073, 0]
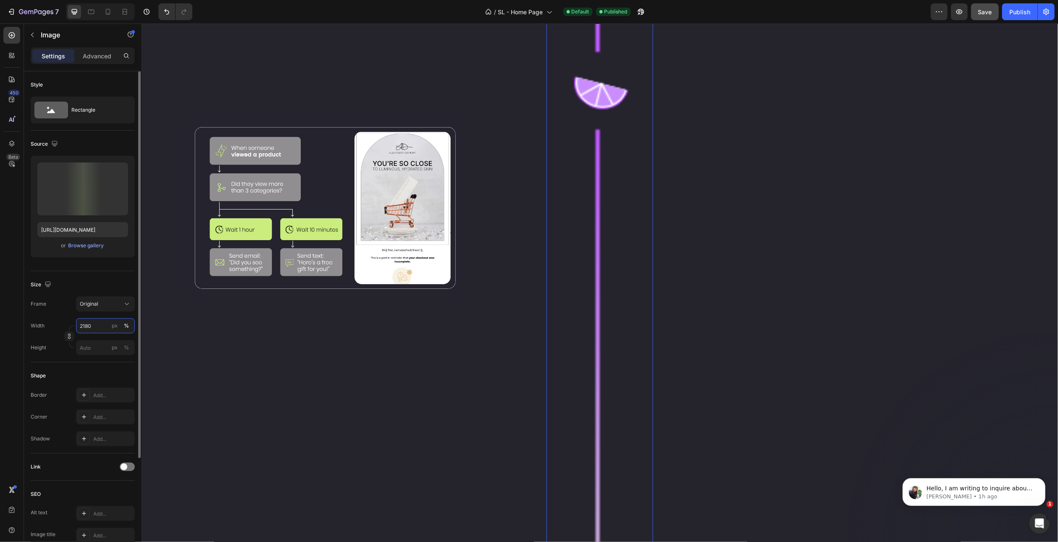
click at [85, 326] on input "2180" at bounding box center [105, 325] width 59 height 15
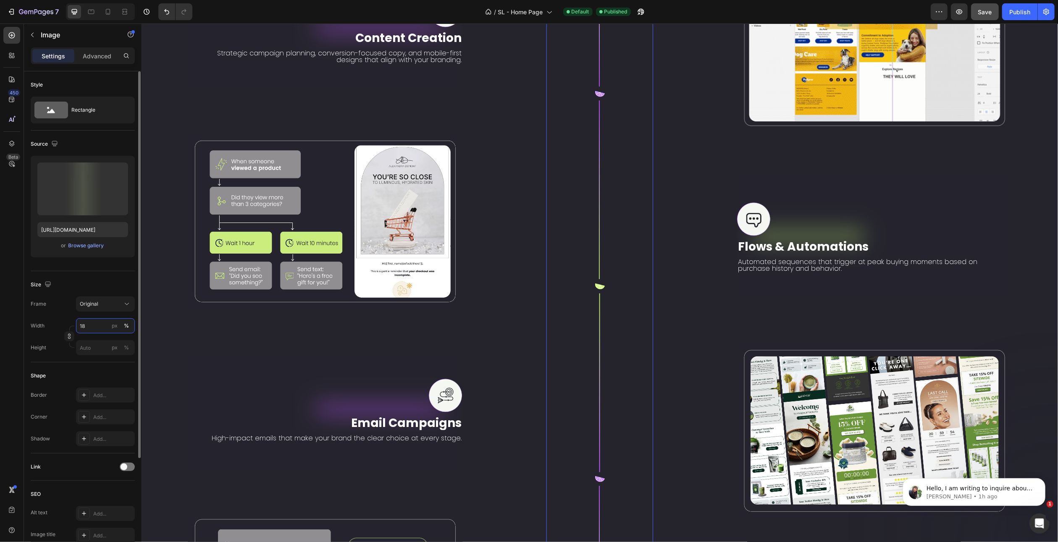
scroll to position [1742, 0]
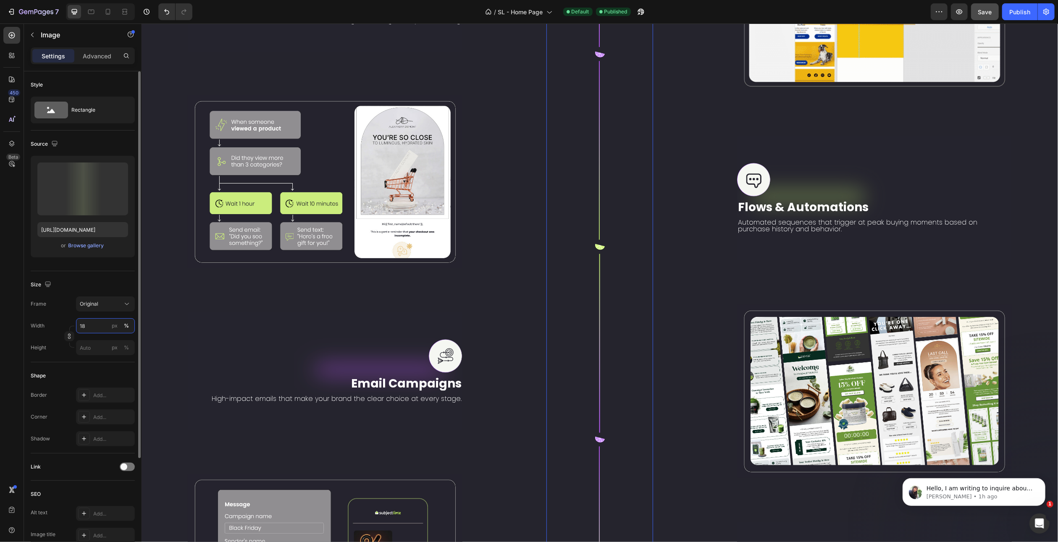
click at [85, 326] on input "18" at bounding box center [105, 325] width 59 height 15
click at [82, 327] on input "18" at bounding box center [105, 325] width 59 height 15
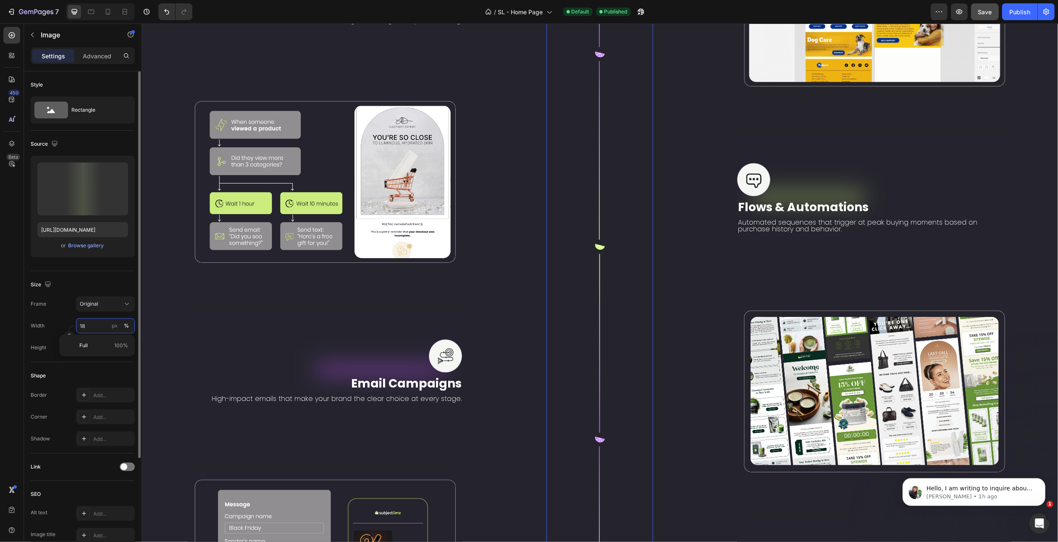
scroll to position [1702, 0]
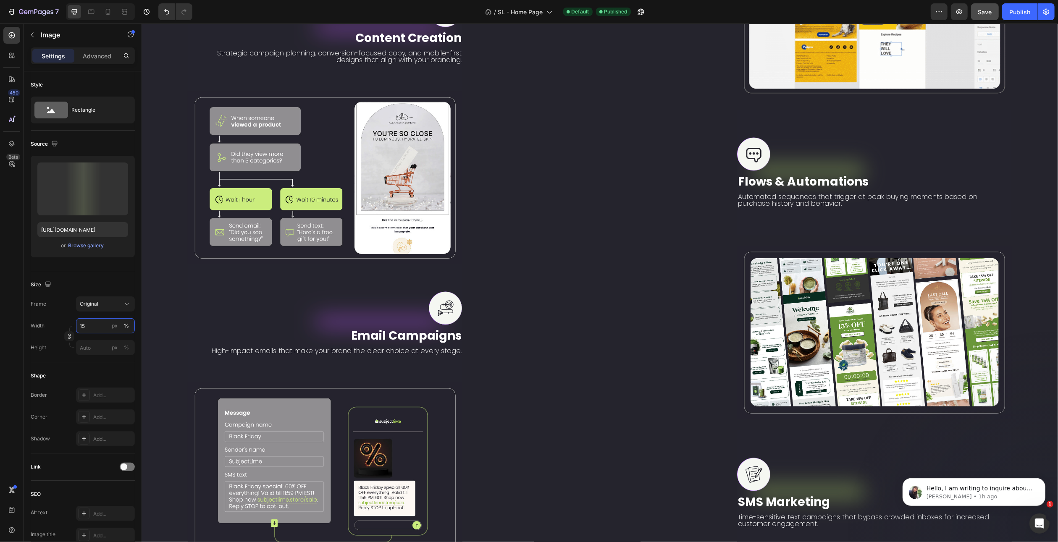
type input "1"
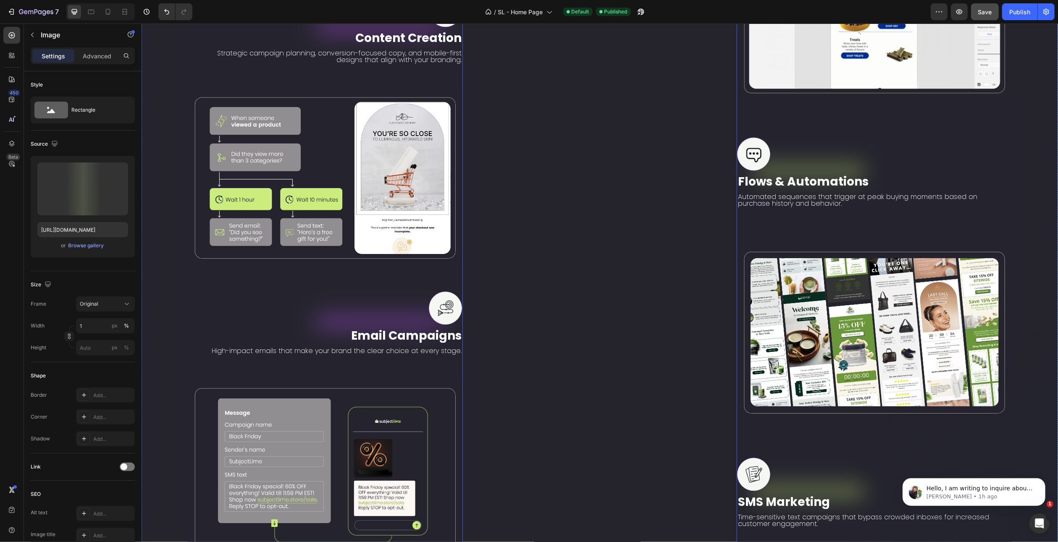
click at [577, 245] on div "Image 0" at bounding box center [599, 174] width 107 height 762
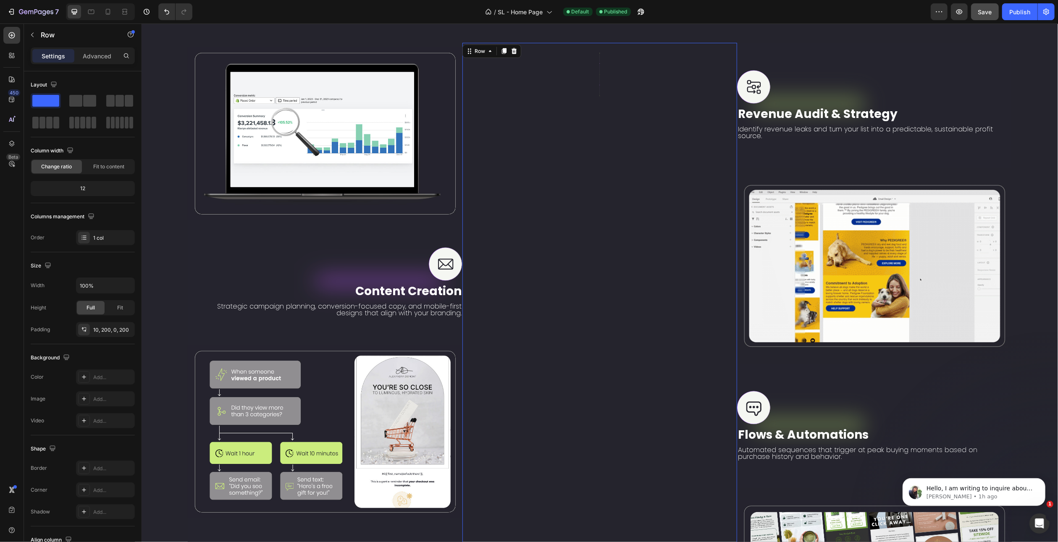
scroll to position [1408, 0]
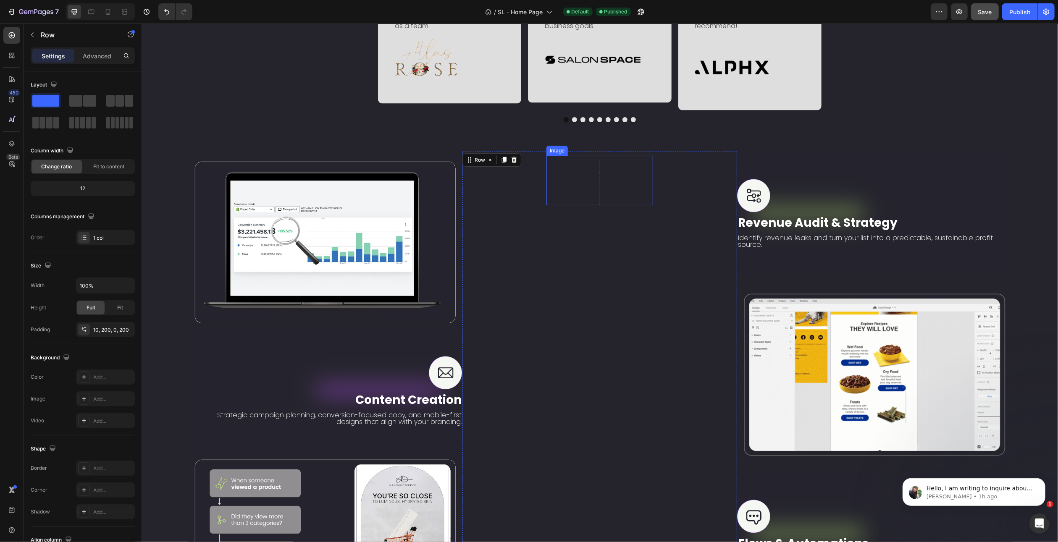
click at [598, 192] on div at bounding box center [599, 181] width 107 height 50
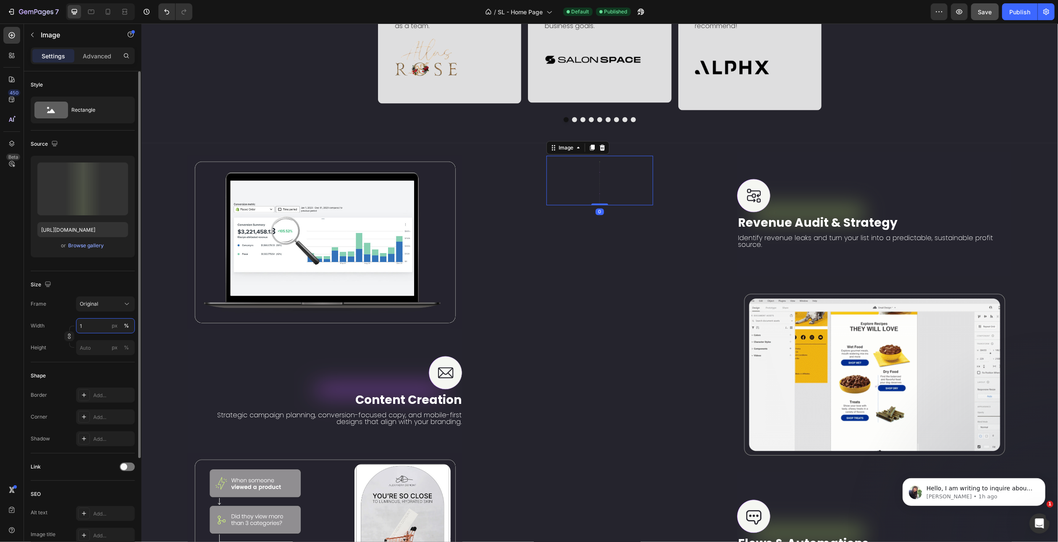
click at [79, 331] on input "1" at bounding box center [105, 325] width 59 height 15
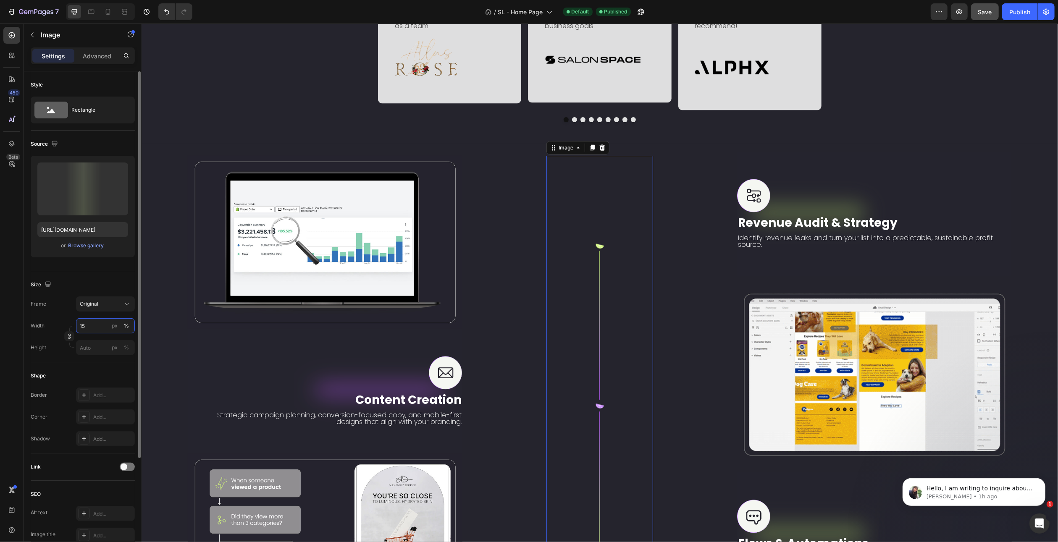
type input "15"
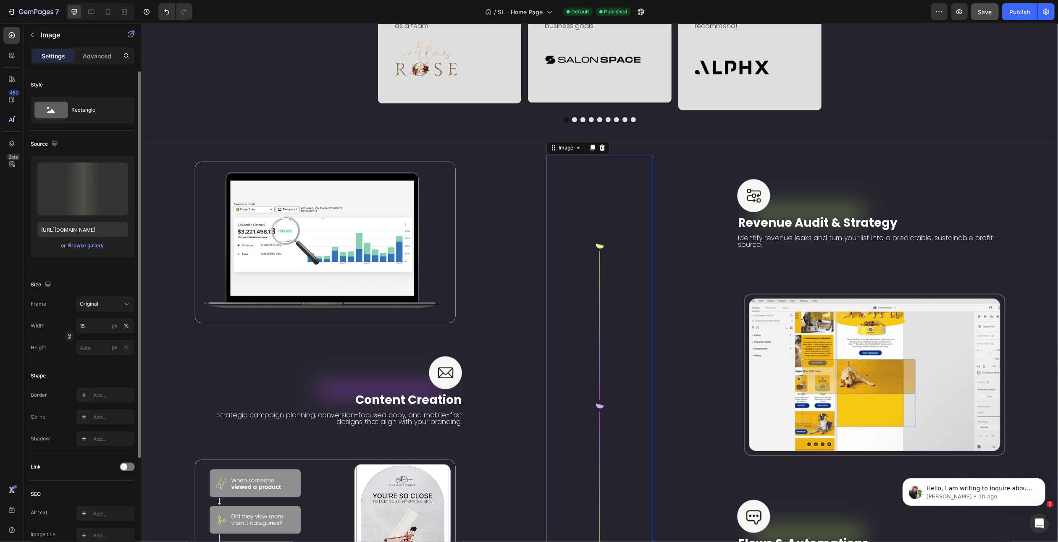
click at [95, 370] on div "Shape" at bounding box center [83, 375] width 104 height 13
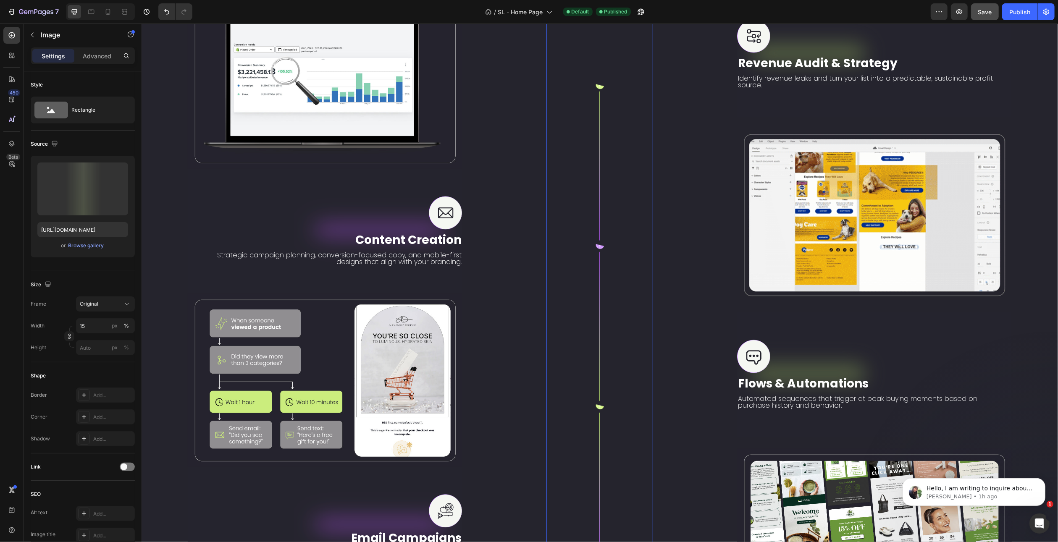
scroll to position [1618, 0]
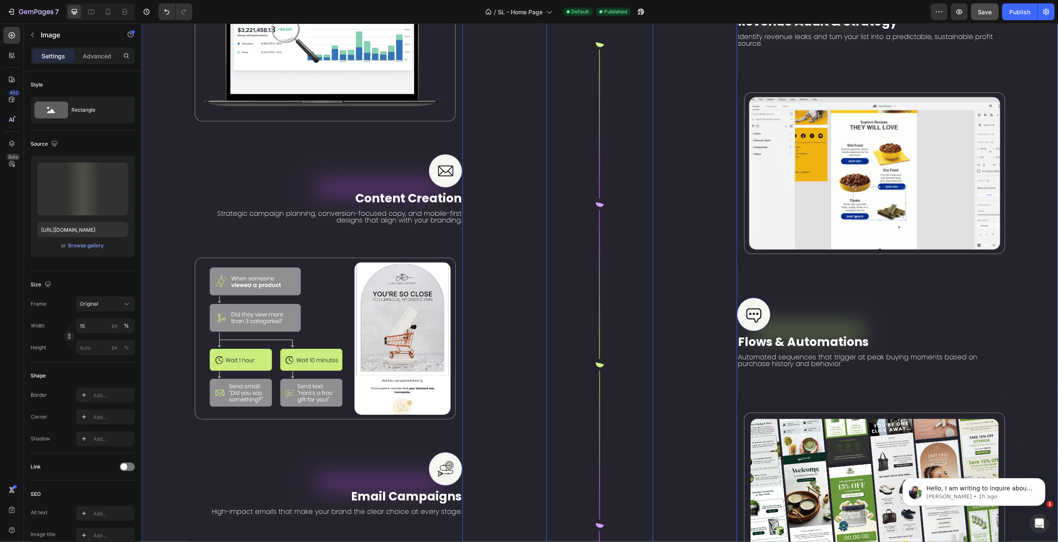
click at [520, 249] on div "Image 0 Row" at bounding box center [599, 333] width 275 height 767
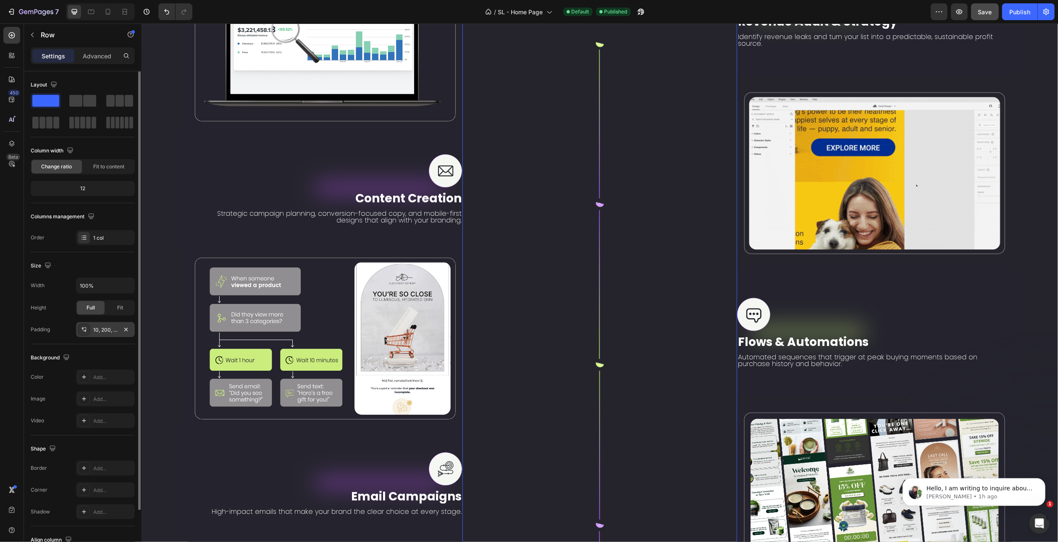
click at [111, 326] on div "10, 200, 0, 200" at bounding box center [105, 330] width 24 height 8
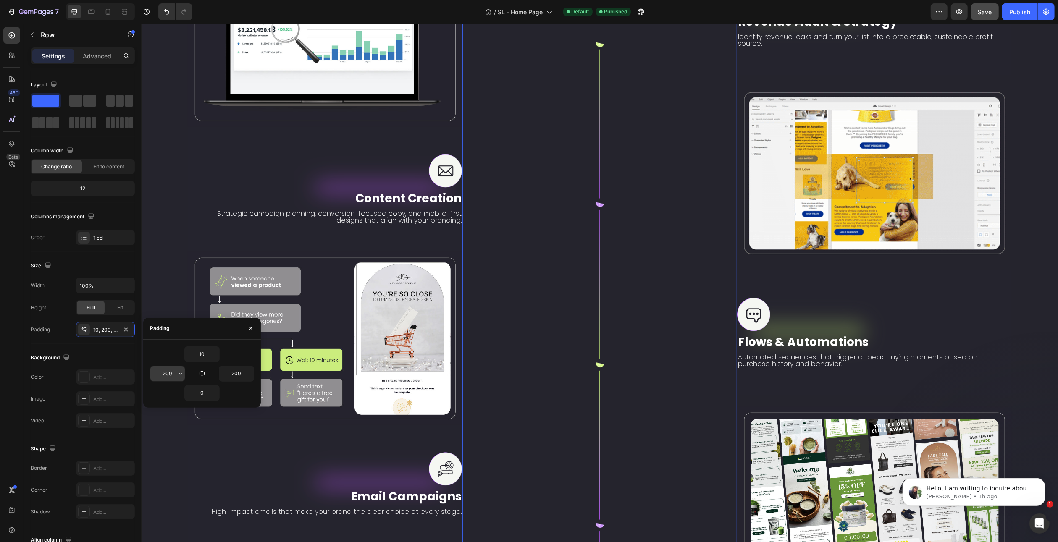
click at [172, 374] on input "200" at bounding box center [167, 373] width 34 height 15
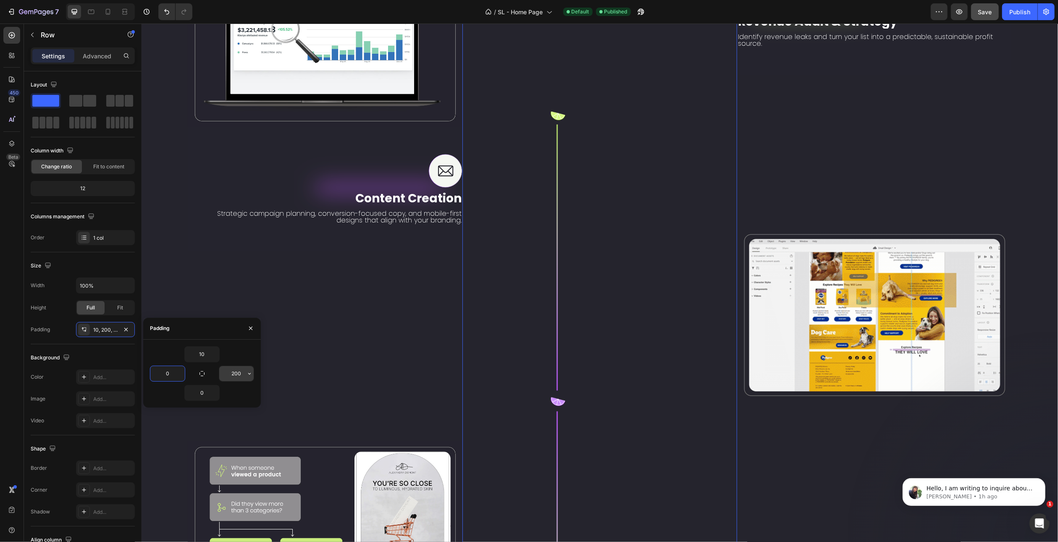
type input "0"
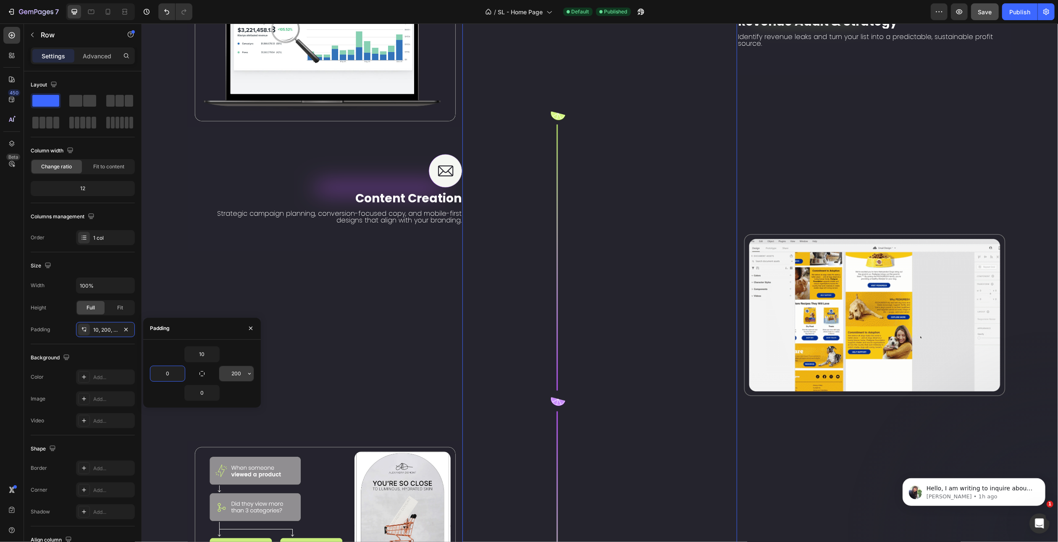
click at [234, 373] on input "200" at bounding box center [236, 373] width 34 height 15
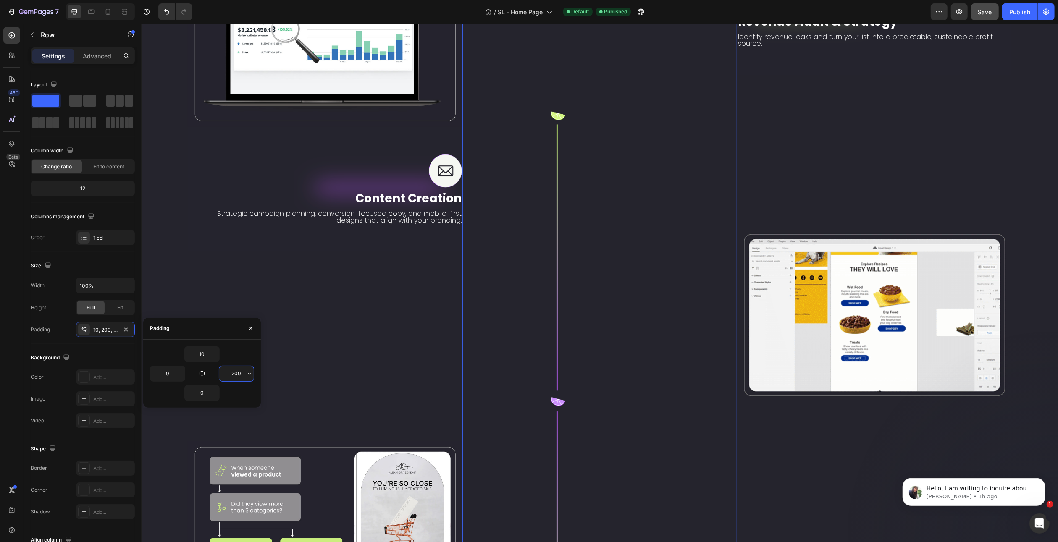
type input "0"
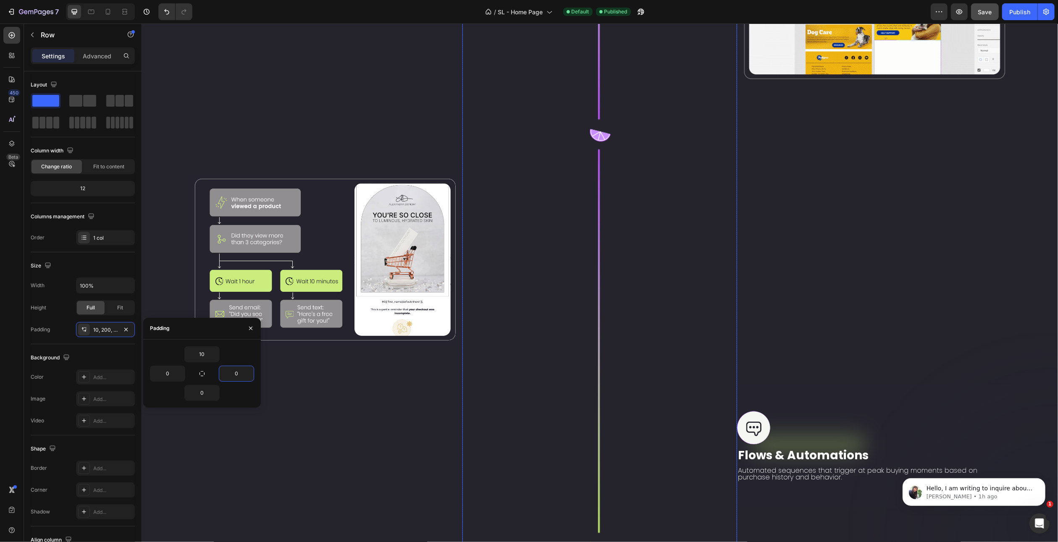
scroll to position [1912, 0]
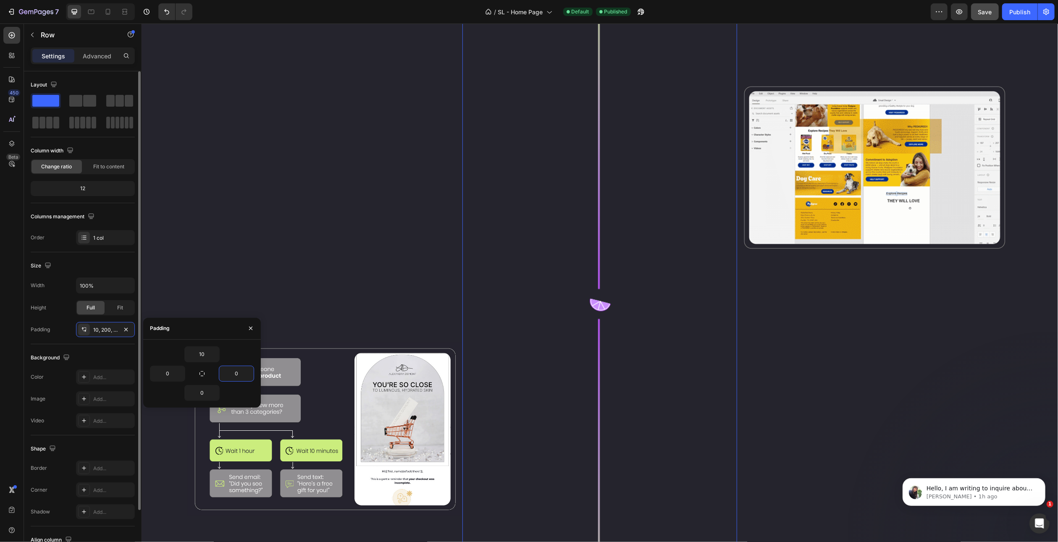
click at [88, 263] on div "Size" at bounding box center [83, 265] width 104 height 13
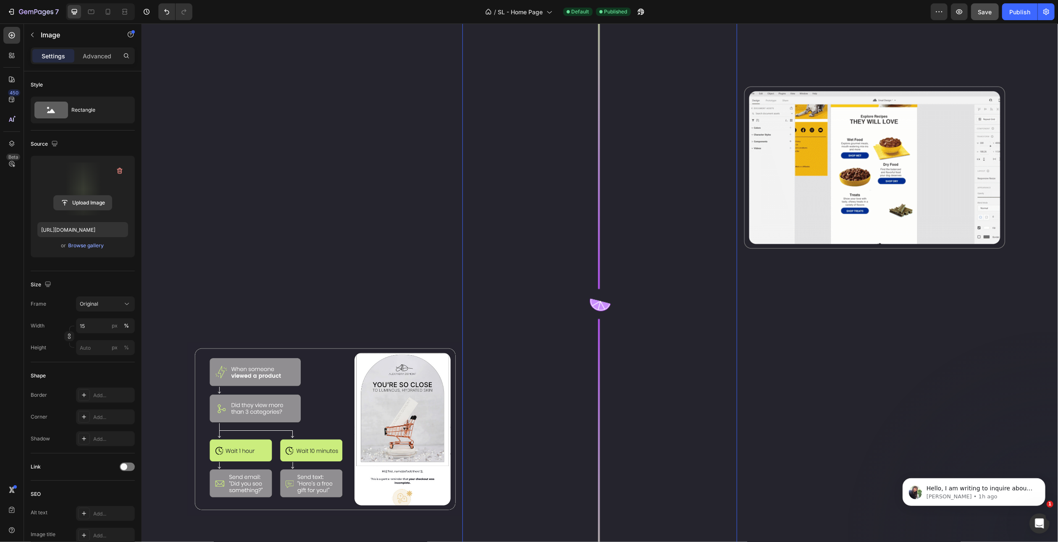
click at [82, 205] on input "file" at bounding box center [83, 203] width 58 height 14
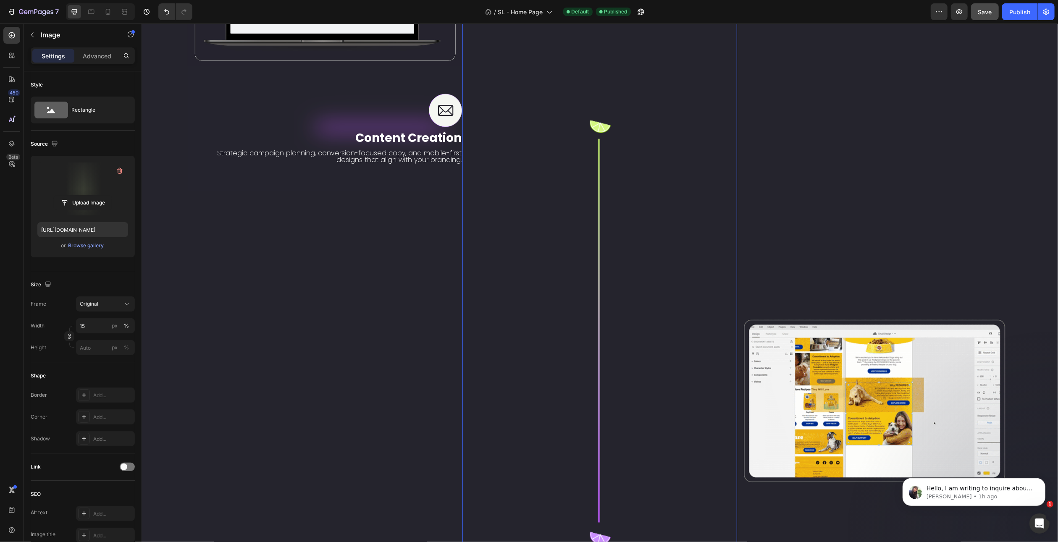
scroll to position [1945, 0]
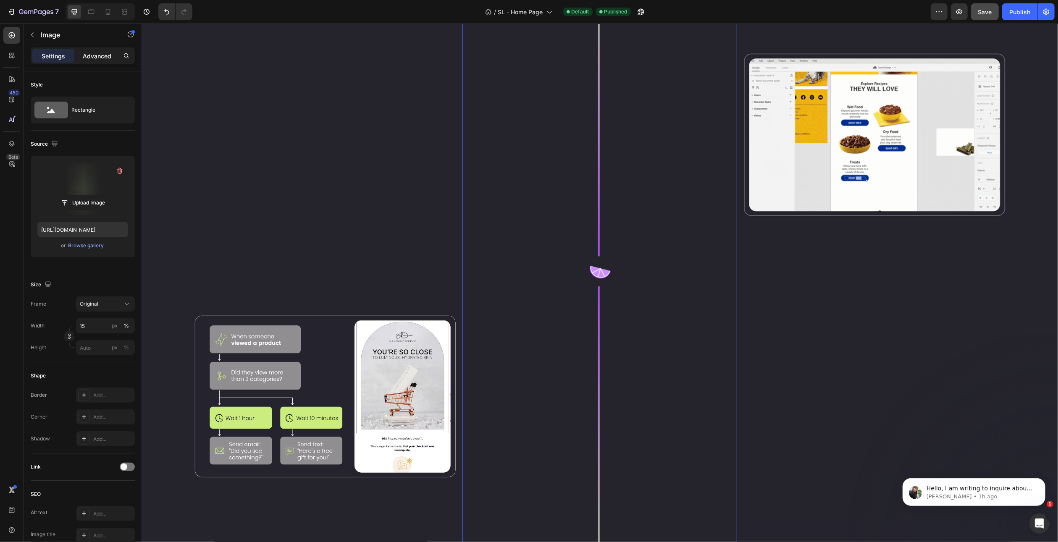
click at [91, 58] on p "Advanced" at bounding box center [97, 56] width 29 height 9
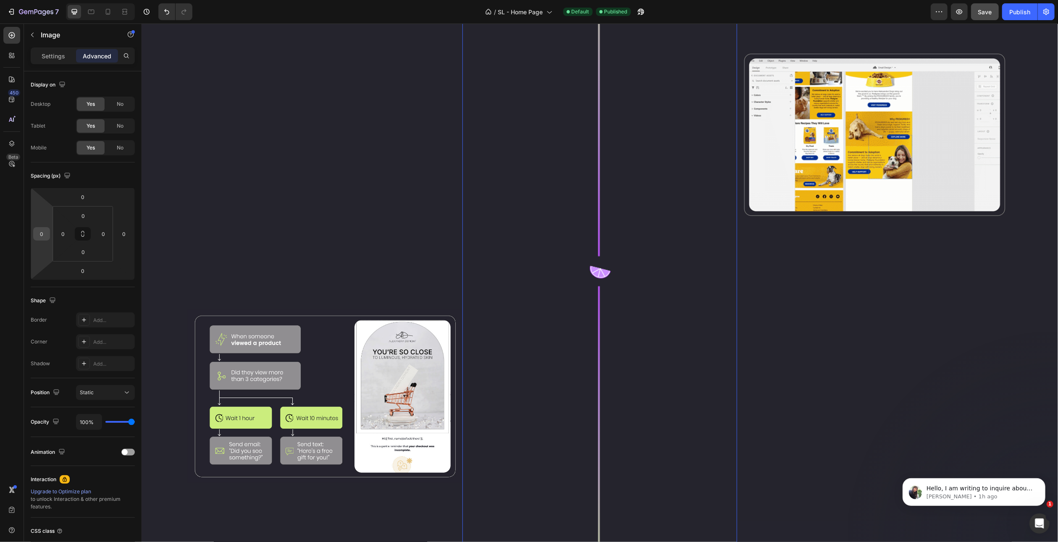
click at [40, 233] on input "0" at bounding box center [41, 234] width 13 height 13
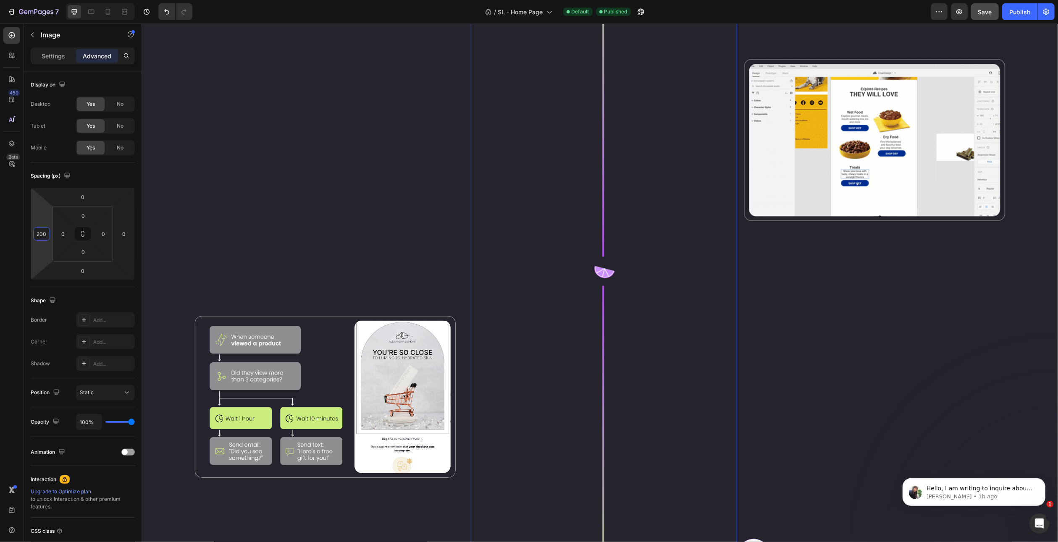
scroll to position [1749, 0]
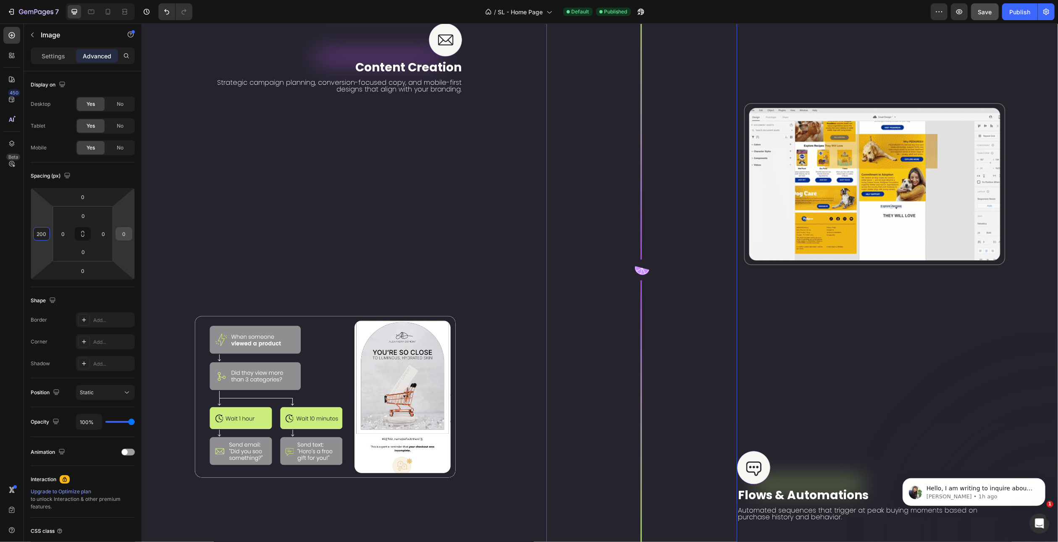
type input "200"
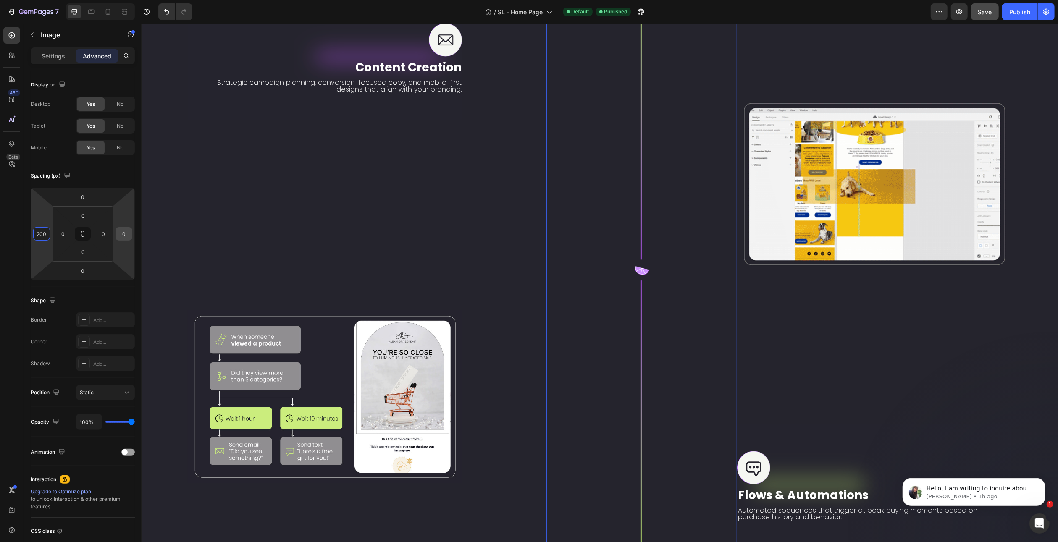
click at [125, 236] on input "0" at bounding box center [124, 234] width 13 height 13
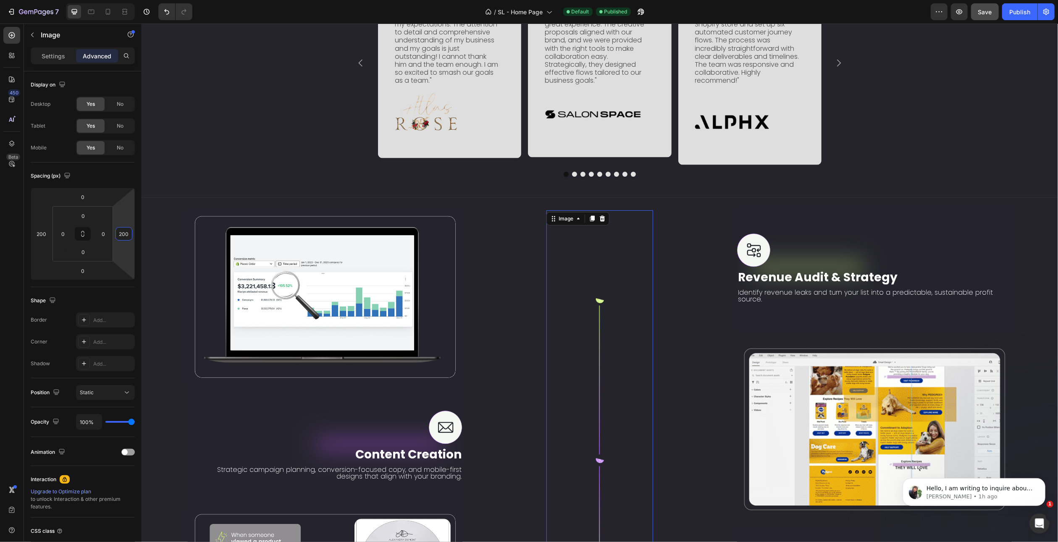
scroll to position [1438, 0]
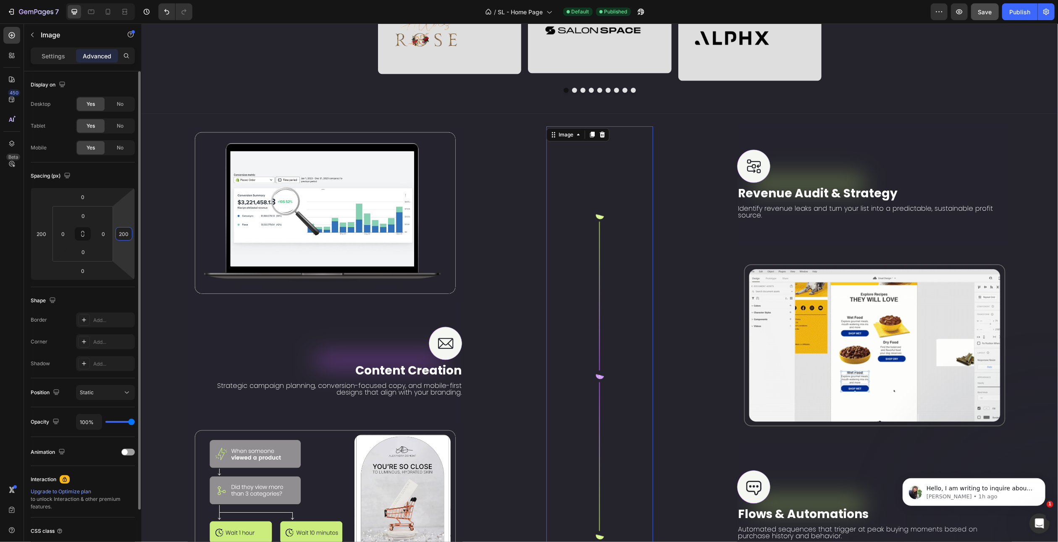
type input "200"
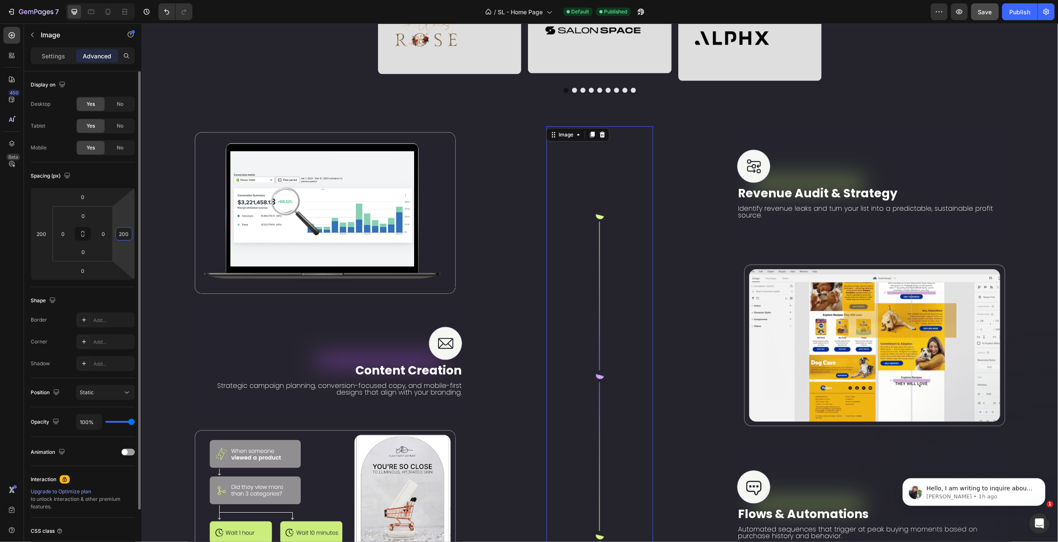
click at [112, 287] on div "Display on Desktop Yes No Tablet Yes No Mobile Yes No" at bounding box center [83, 332] width 104 height 91
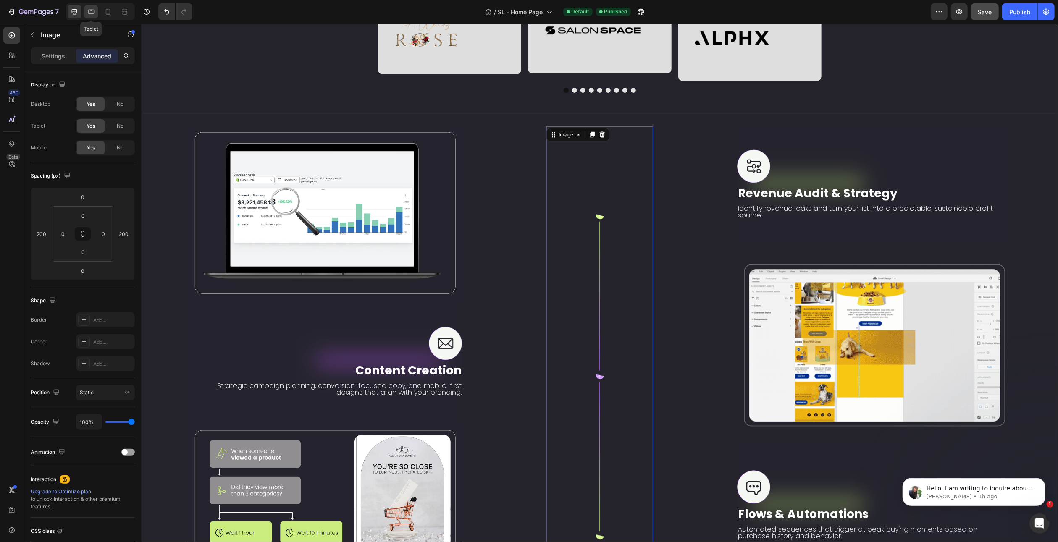
click at [90, 13] on icon at bounding box center [91, 12] width 6 height 5
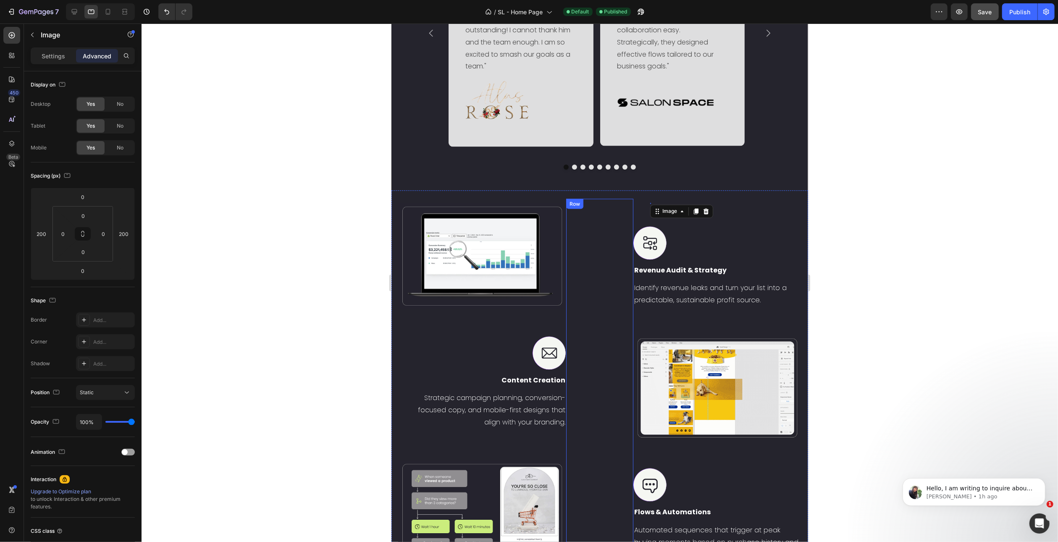
scroll to position [1388, 0]
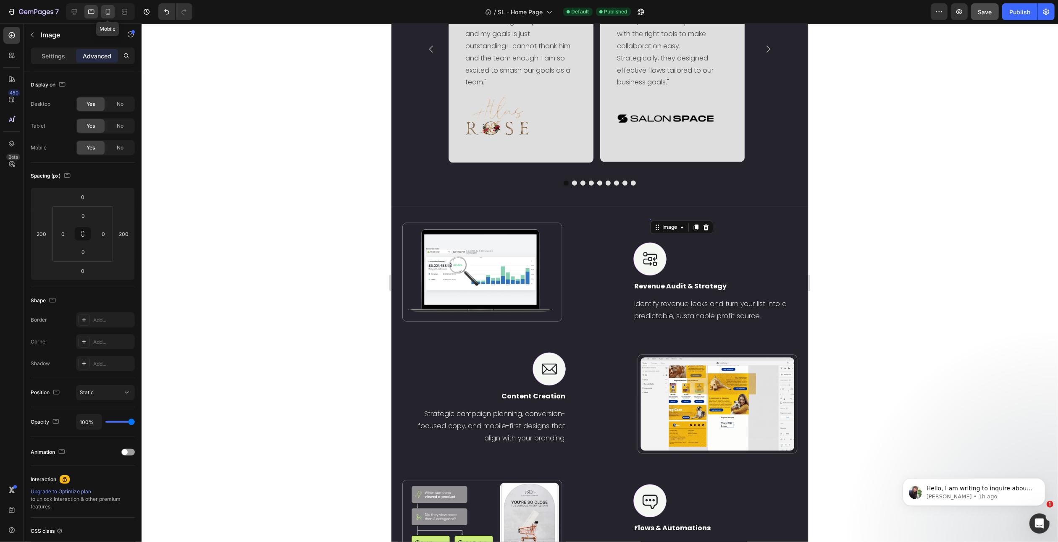
click at [109, 14] on icon at bounding box center [108, 12] width 8 height 8
type input "24"
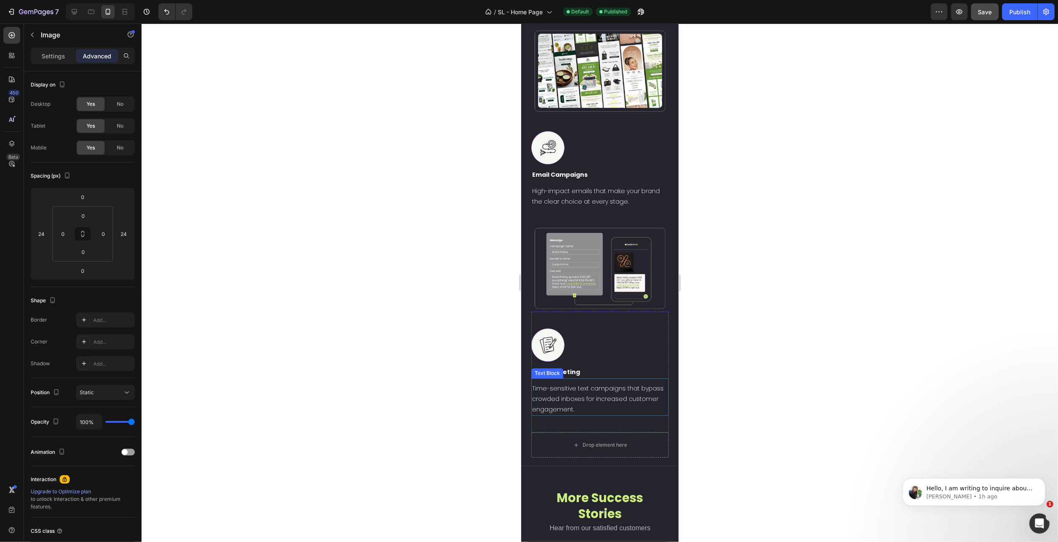
scroll to position [2005, 0]
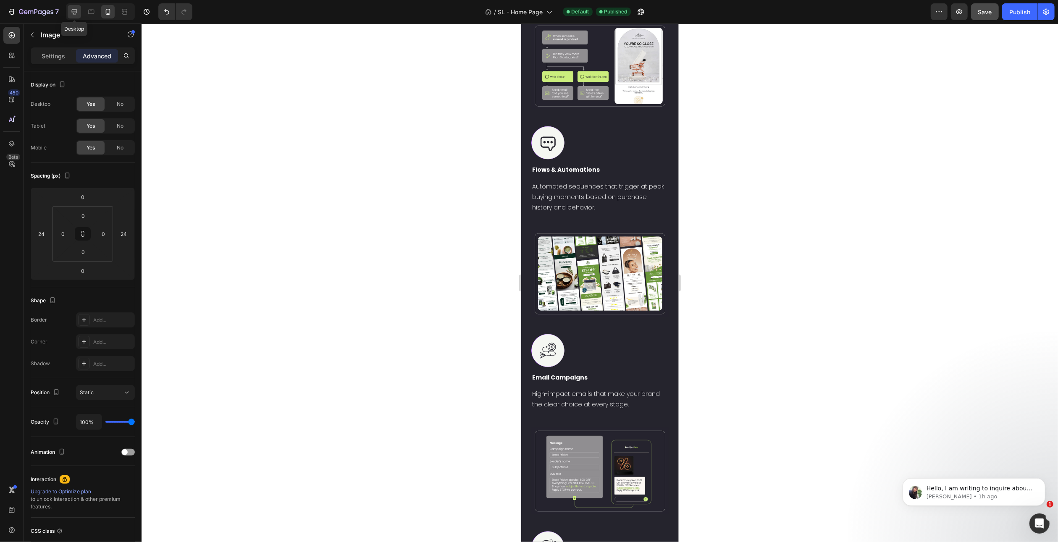
click at [73, 11] on icon at bounding box center [74, 11] width 5 height 5
type input "200"
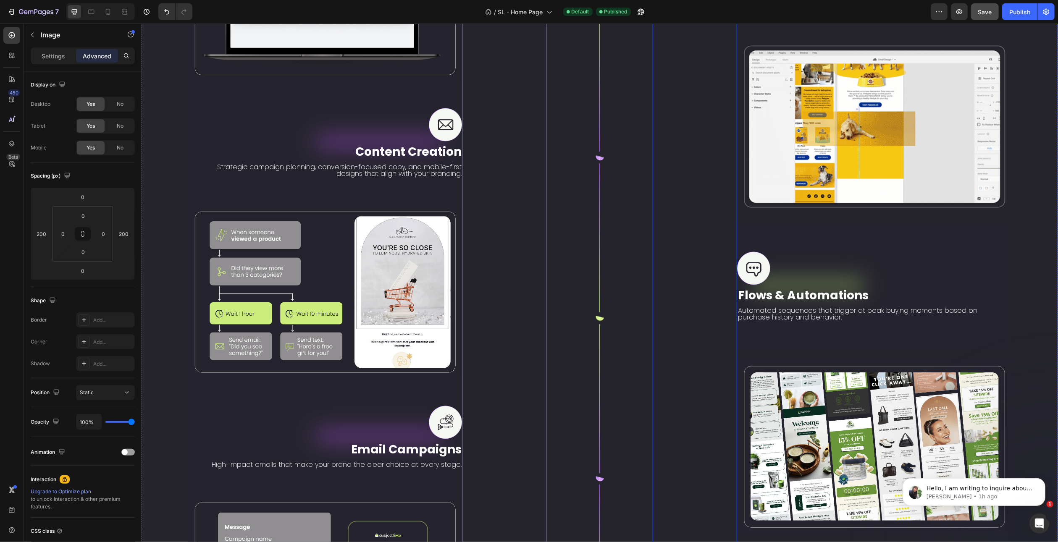
scroll to position [1518, 0]
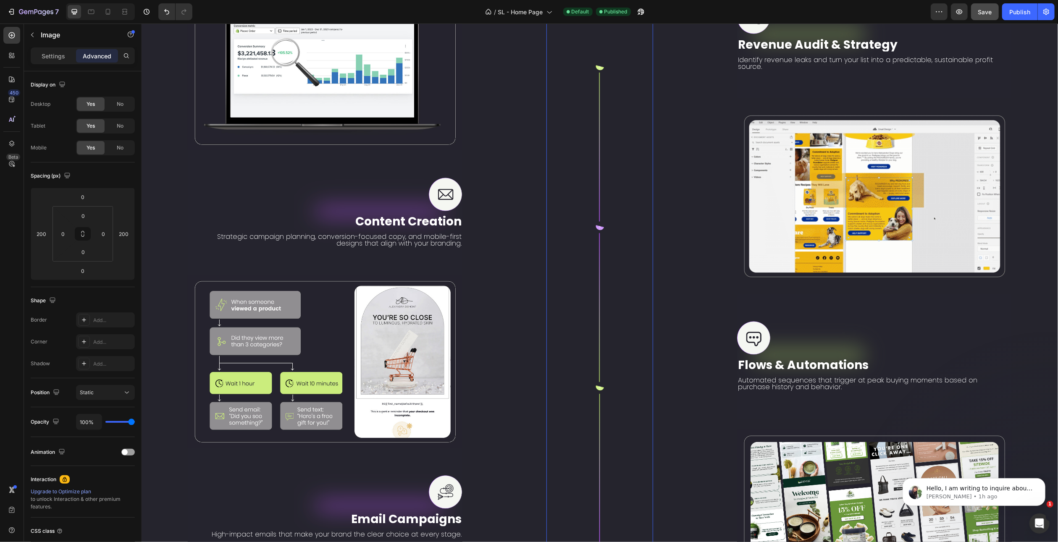
click at [702, 10] on div "/ SL - Home Page Default Published" at bounding box center [565, 11] width 732 height 17
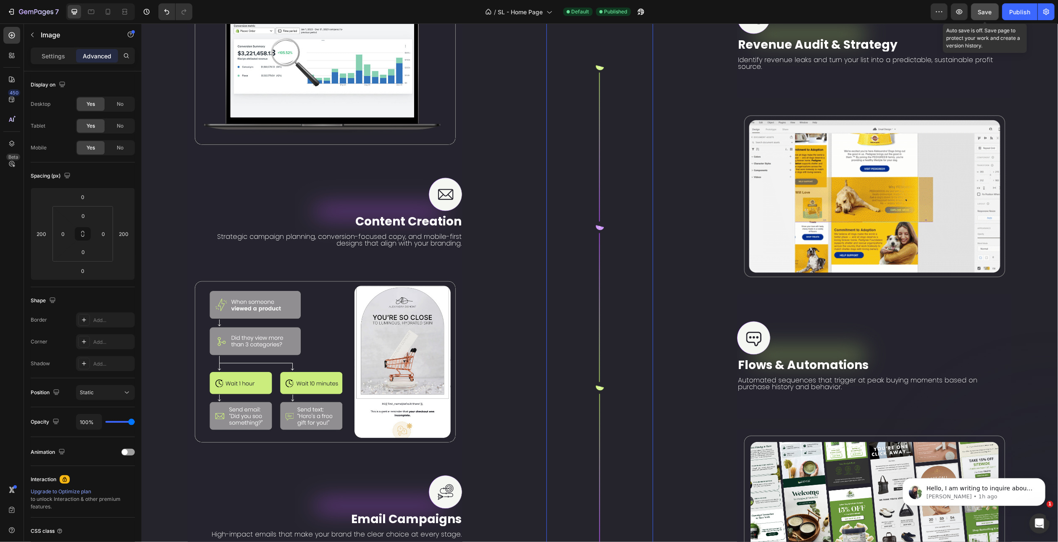
click at [984, 9] on span "Save" at bounding box center [985, 11] width 14 height 7
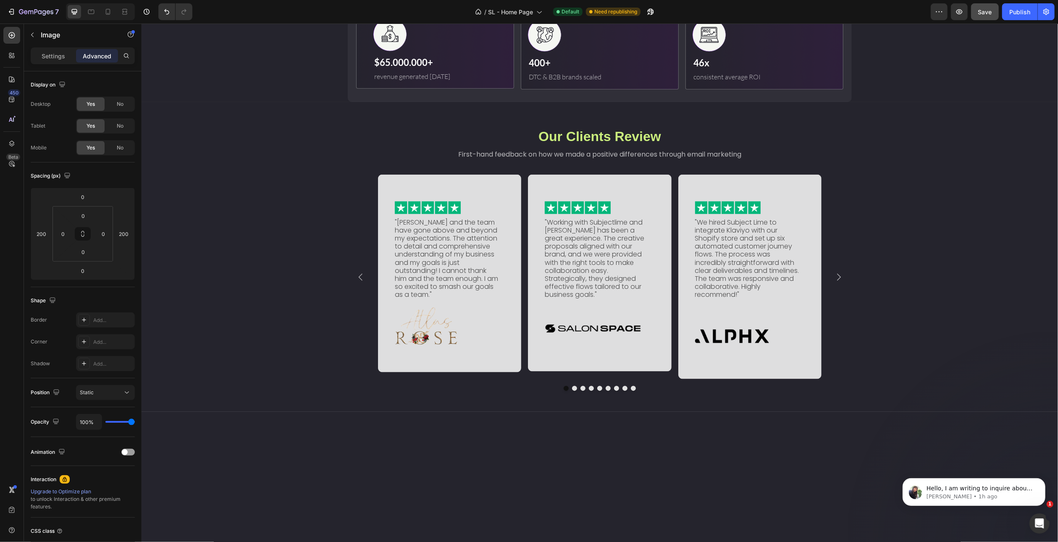
scroll to position [846, 0]
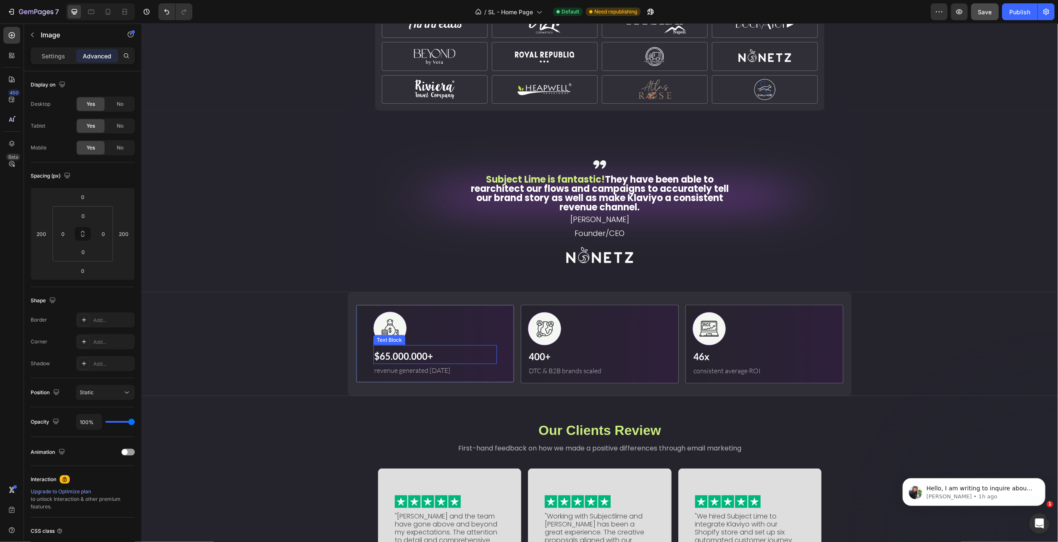
click at [384, 355] on p "$65.000.000+" at bounding box center [435, 357] width 122 height 14
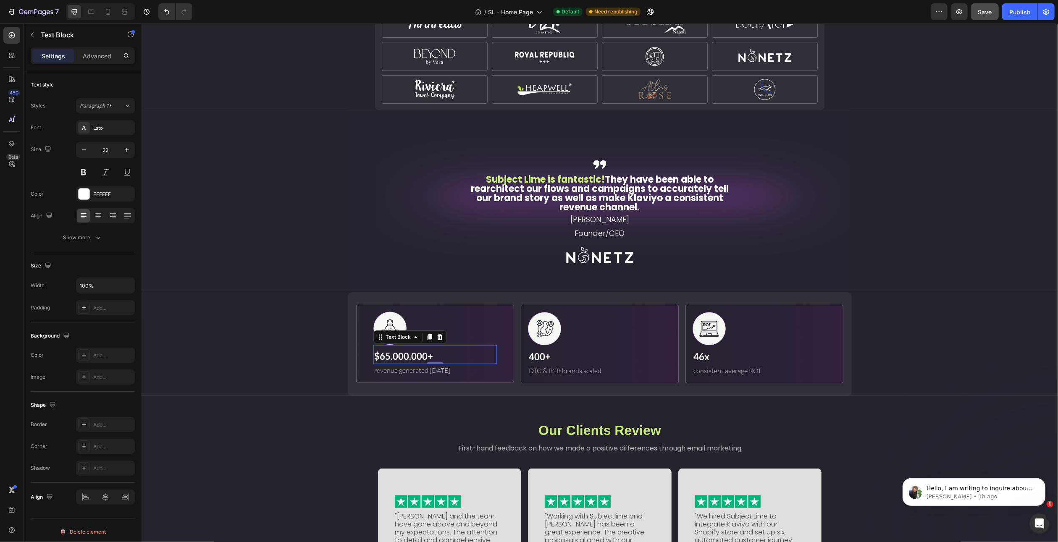
click at [382, 355] on p "$65.000.000+" at bounding box center [435, 357] width 122 height 14
click at [381, 355] on p "$65.000.000+" at bounding box center [435, 357] width 122 height 14
click at [379, 355] on p "$65.000.000+" at bounding box center [435, 357] width 122 height 14
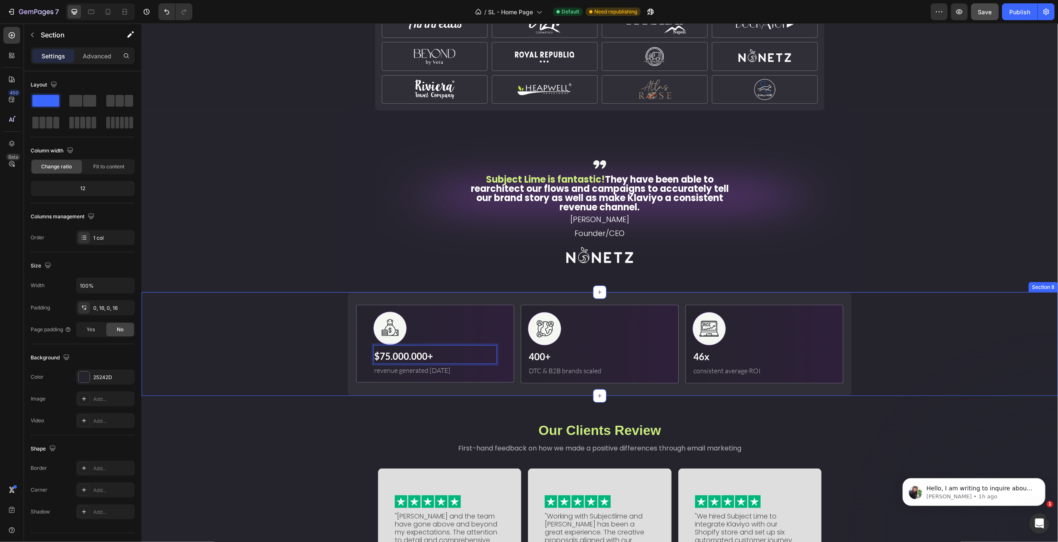
click at [323, 358] on div "Image $75.000.000+ Text Block 0 revenue generated in 4 years Text Block Row Ima…" at bounding box center [599, 344] width 903 height 104
click at [982, 14] on span "Save" at bounding box center [985, 11] width 14 height 7
click at [1020, 13] on div "Publish" at bounding box center [1019, 12] width 21 height 9
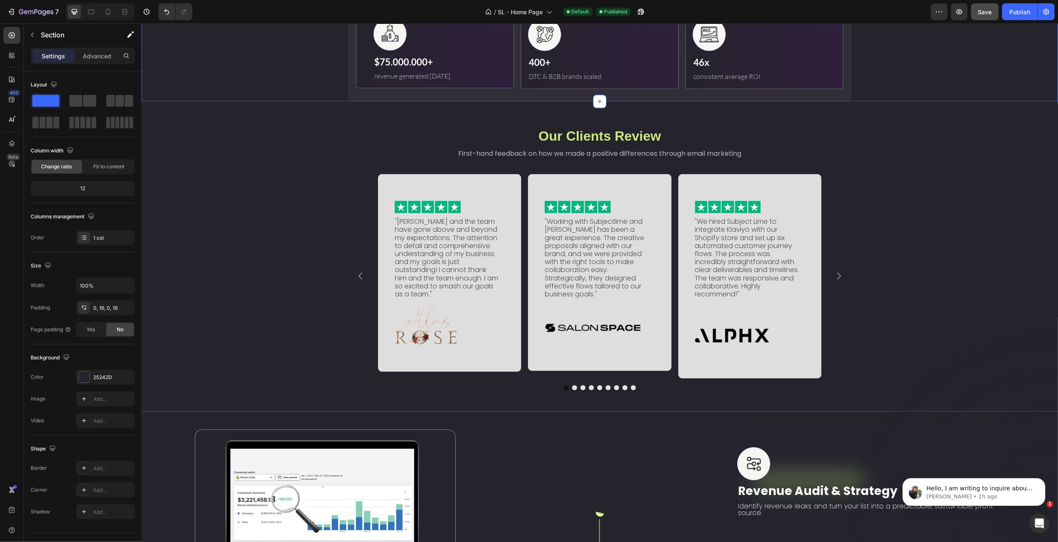
scroll to position [1392, 0]
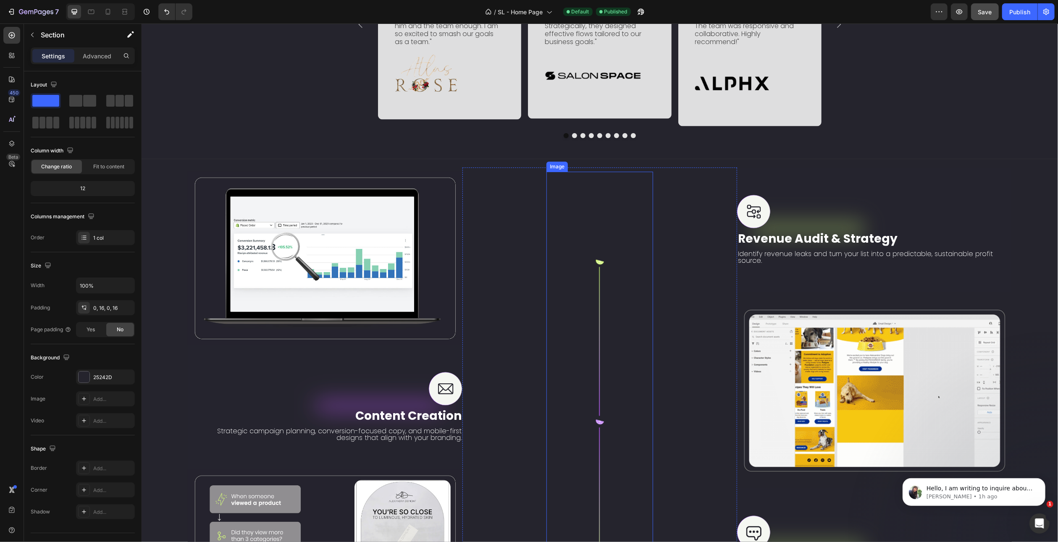
click at [597, 274] on img at bounding box center [599, 544] width 16 height 744
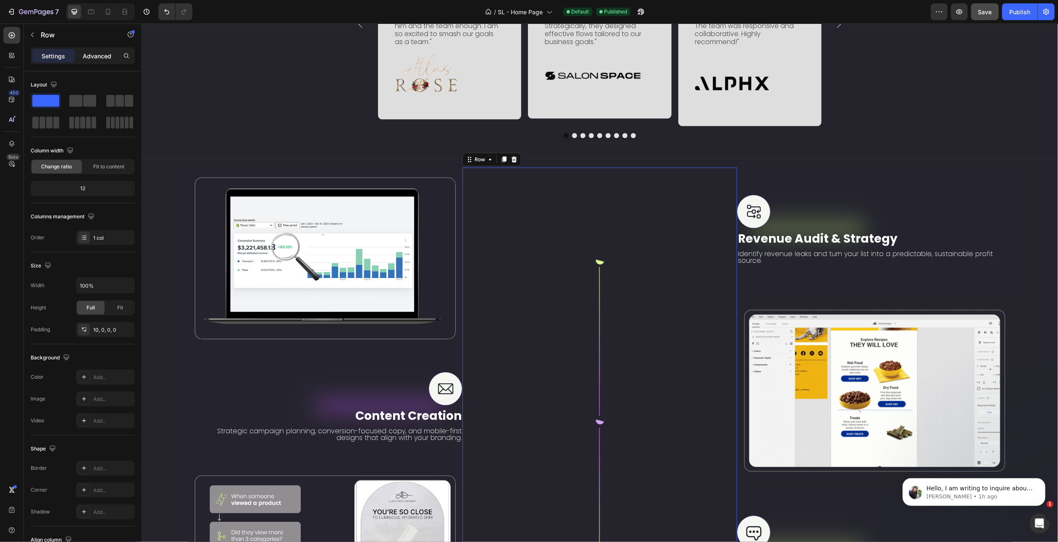
click at [94, 53] on p "Advanced" at bounding box center [97, 56] width 29 height 9
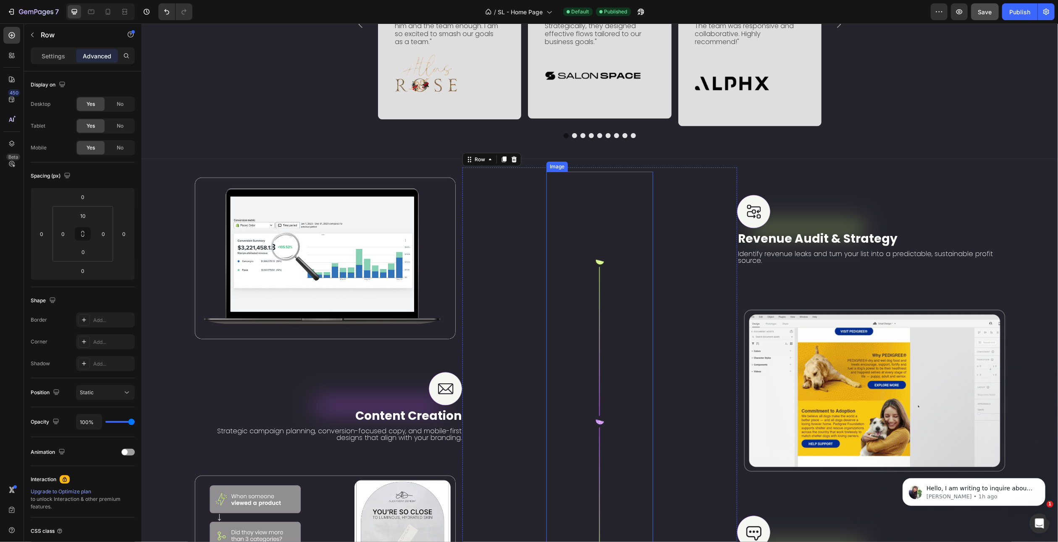
click at [610, 328] on div at bounding box center [599, 544] width 107 height 744
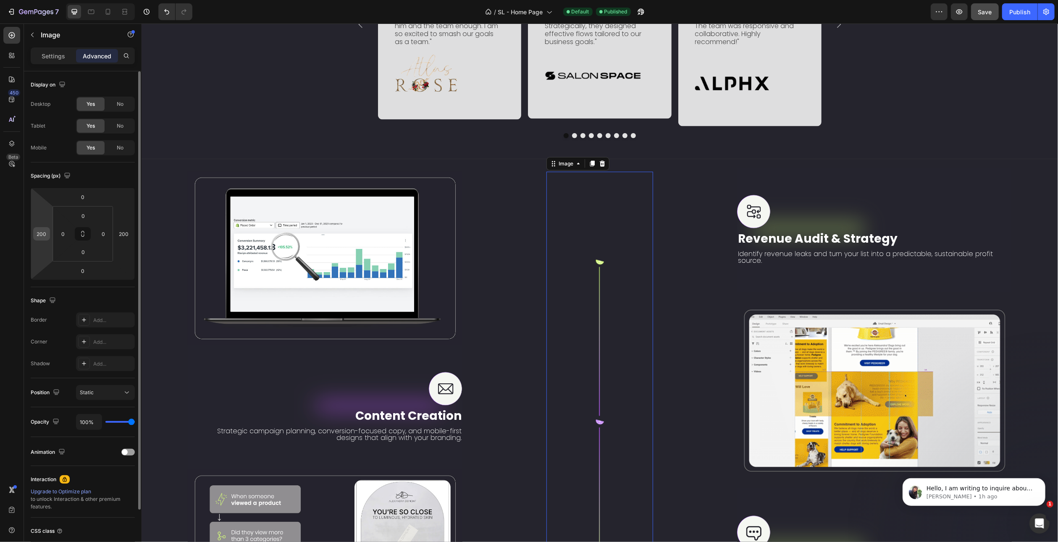
click at [41, 233] on input "200" at bounding box center [41, 234] width 13 height 13
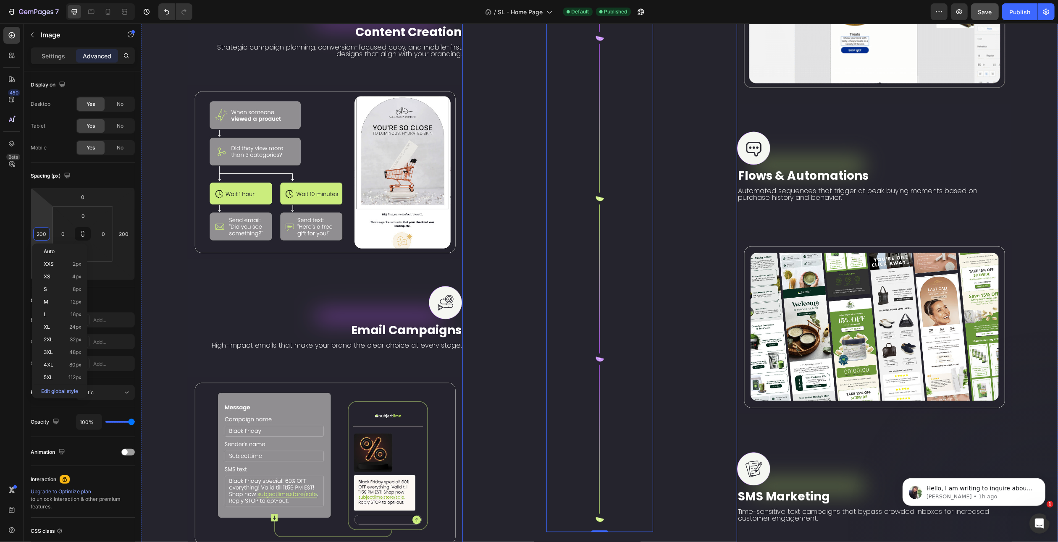
scroll to position [1854, 0]
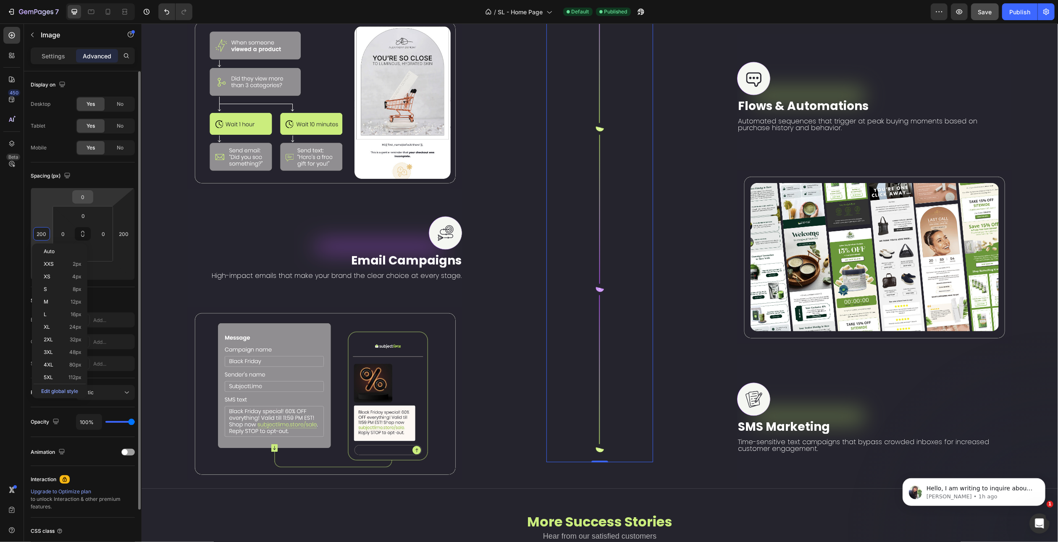
click at [83, 195] on input "0" at bounding box center [82, 197] width 17 height 13
click at [84, 182] on div "Spacing (px)" at bounding box center [83, 175] width 104 height 13
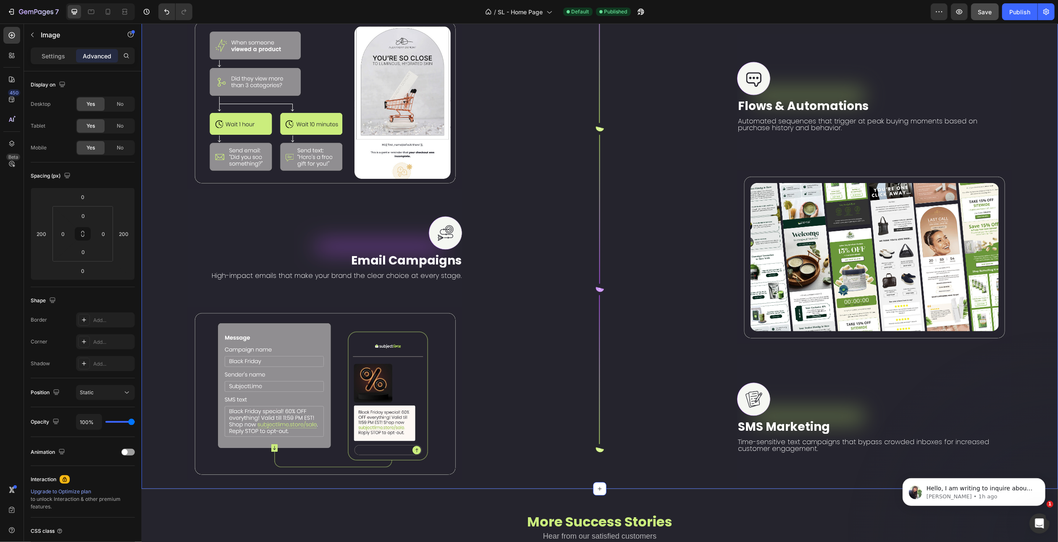
click at [155, 305] on div "Image Image Content Creation Text Block Strategic campaign planning, conversion…" at bounding box center [599, 97] width 917 height 783
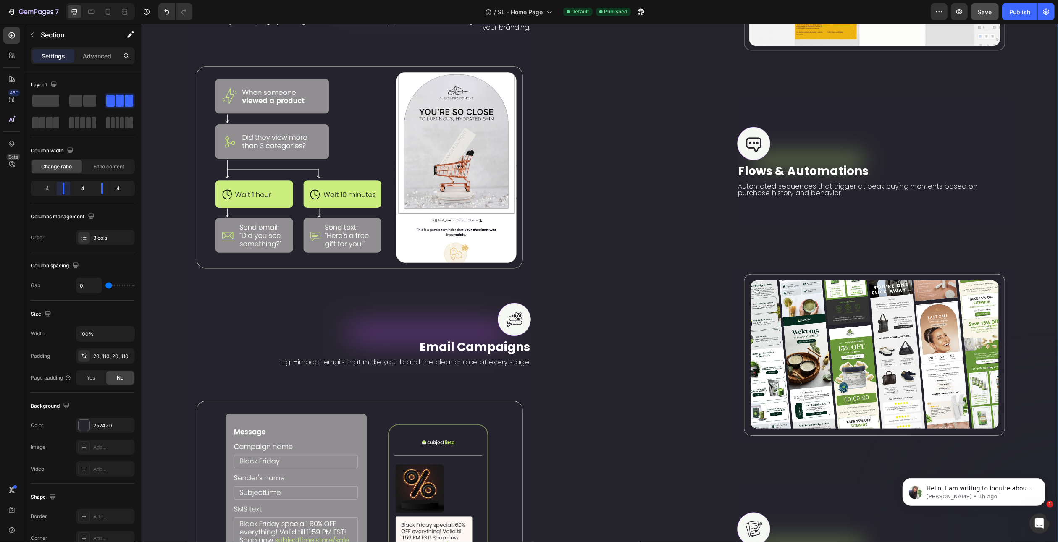
scroll to position [1897, 0]
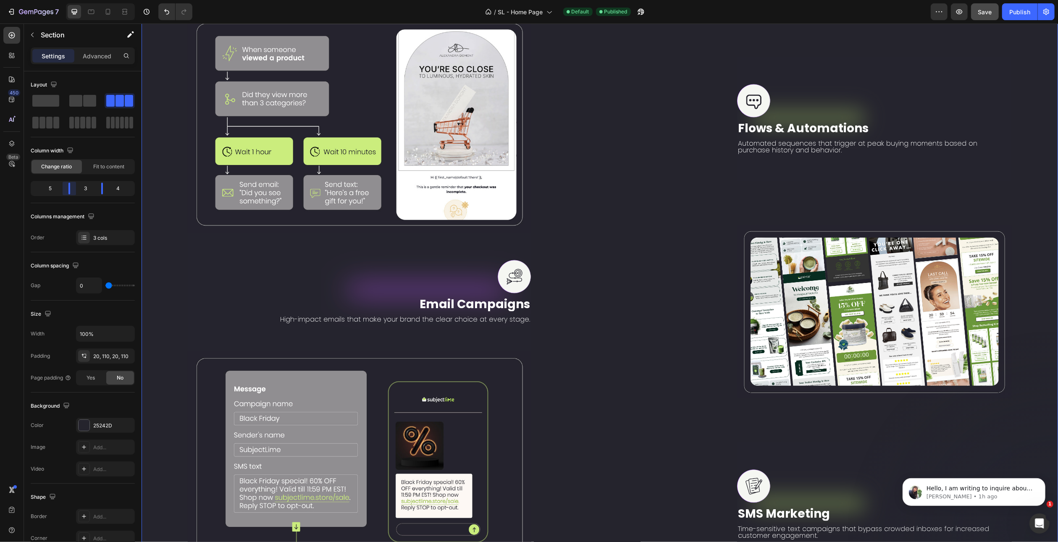
drag, startPoint x: 65, startPoint y: 188, endPoint x: 71, endPoint y: 188, distance: 6.3
click at [71, 0] on body "7 Version history / SL - Home Page Default Published Preview Save Publish 450 B…" at bounding box center [529, 0] width 1058 height 0
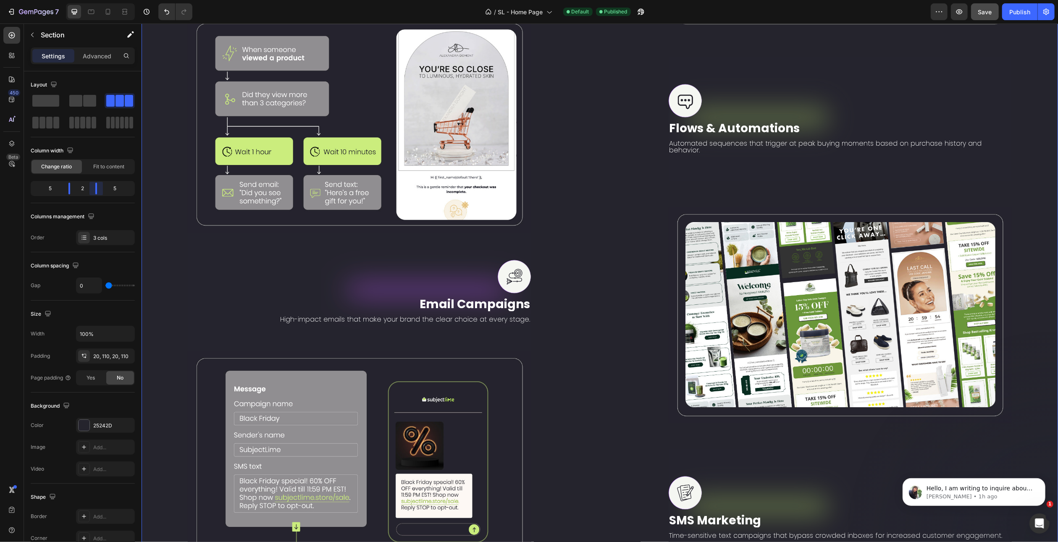
drag, startPoint x: 101, startPoint y: 189, endPoint x: 95, endPoint y: 189, distance: 6.3
click at [95, 0] on body "7 Version history / SL - Home Page Default Published Preview Save Publish 450 B…" at bounding box center [529, 0] width 1058 height 0
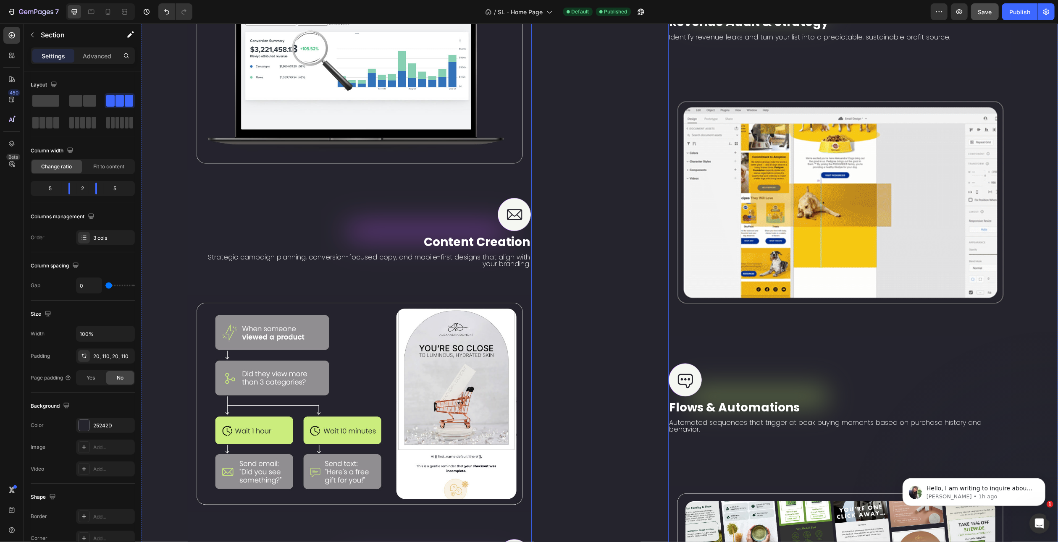
scroll to position [1519, 0]
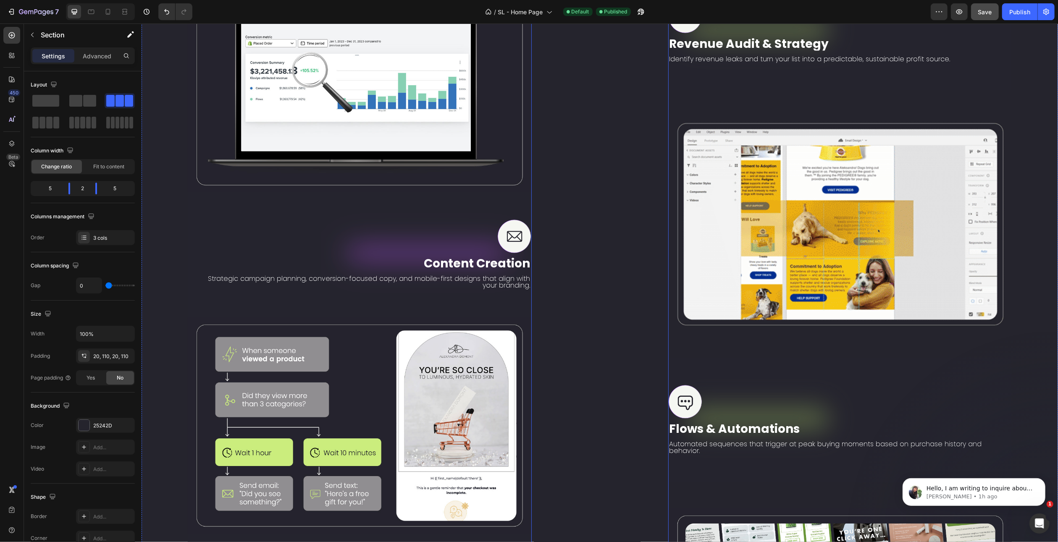
click at [593, 175] on div "Image" at bounding box center [599, 422] width 137 height 892
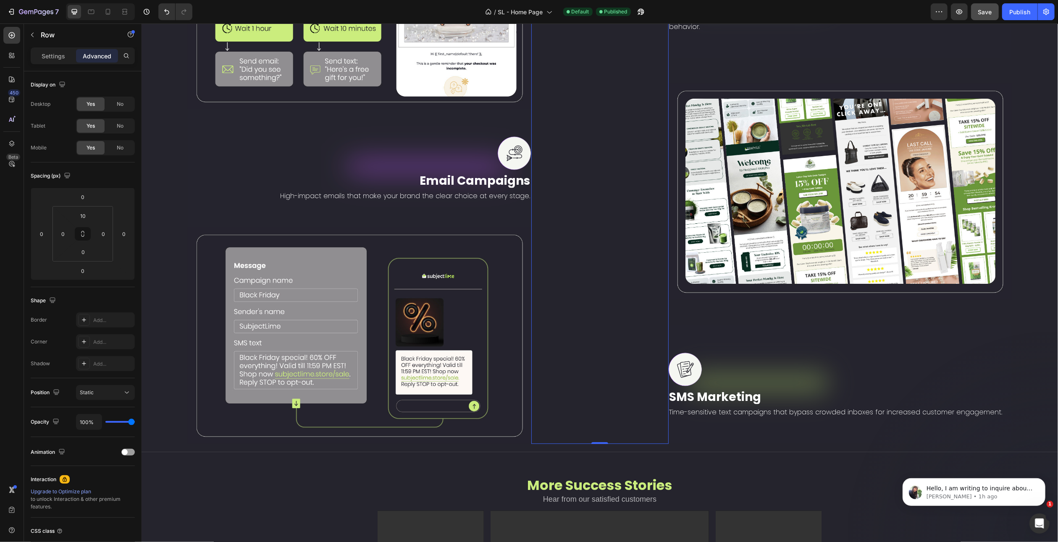
scroll to position [2189, 0]
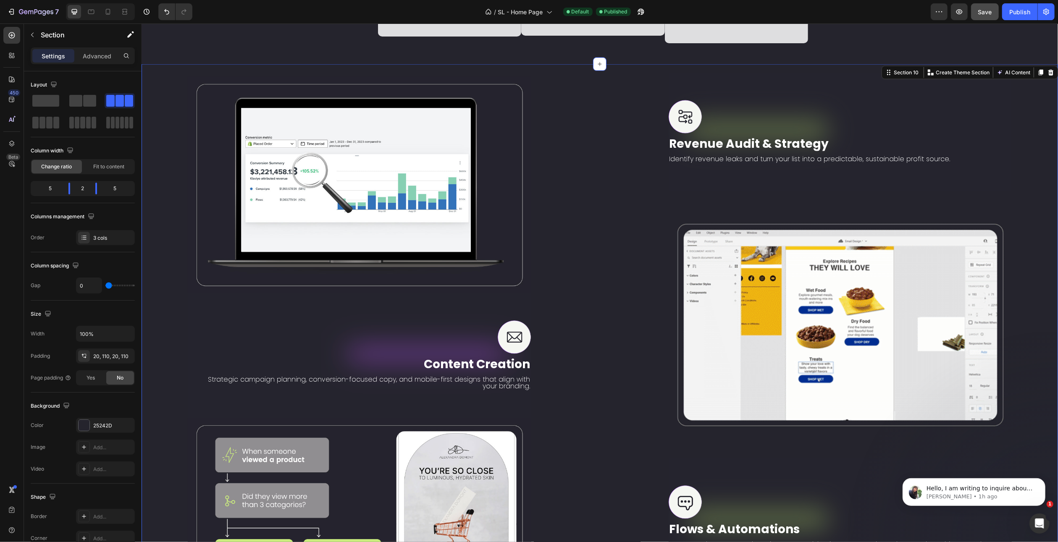
scroll to position [1433, 0]
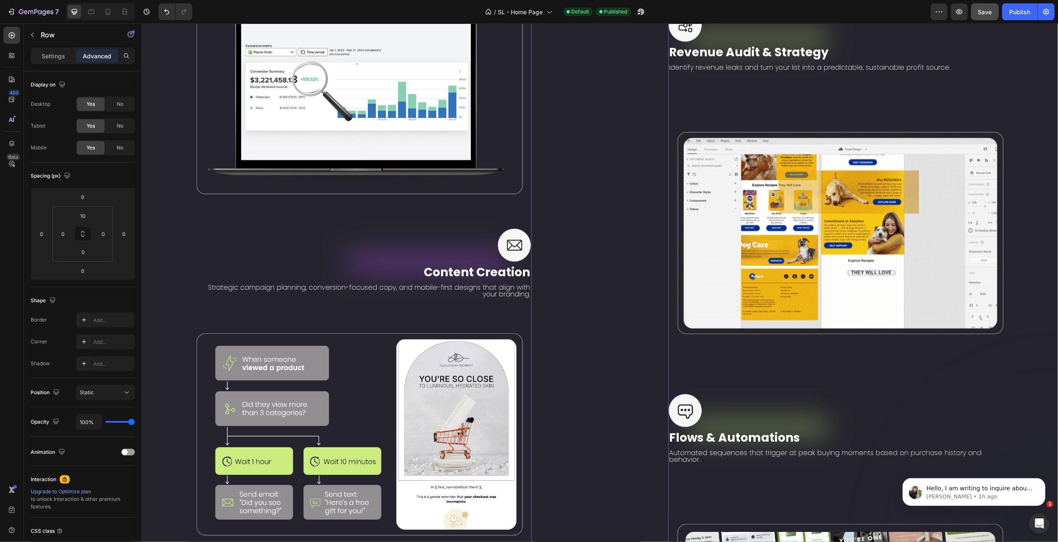
scroll to position [1685, 0]
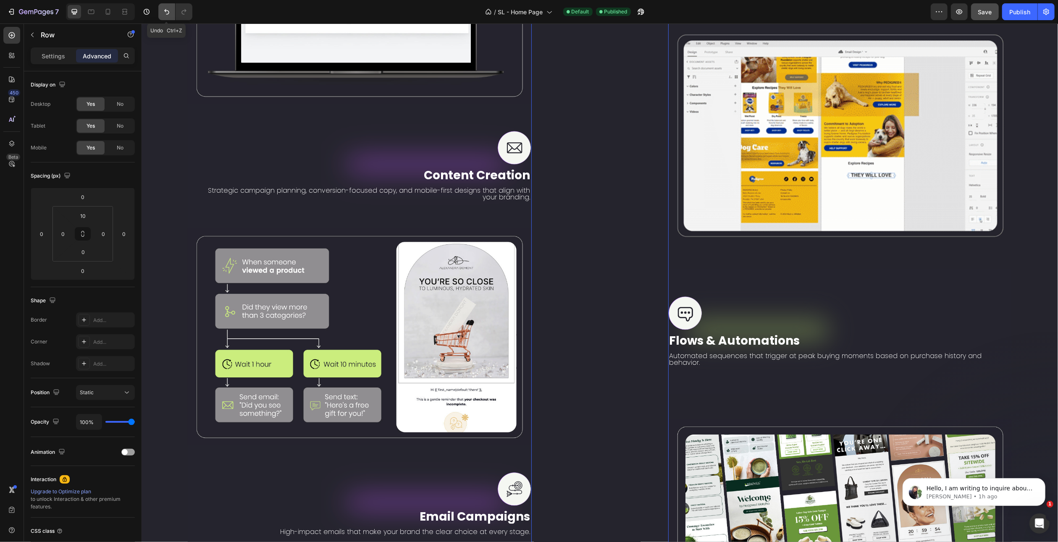
click at [163, 13] on icon "Undo/Redo" at bounding box center [167, 12] width 8 height 8
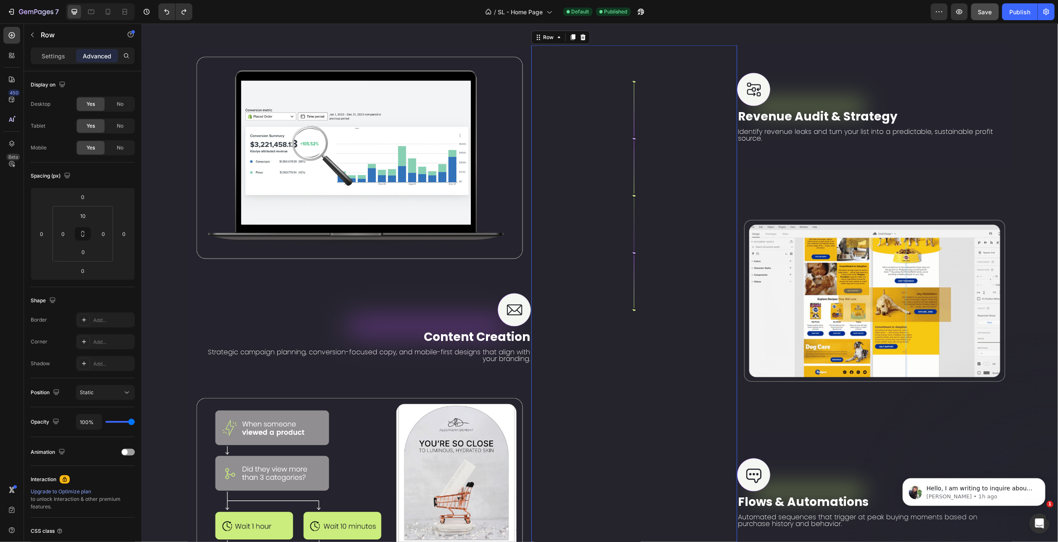
scroll to position [1433, 0]
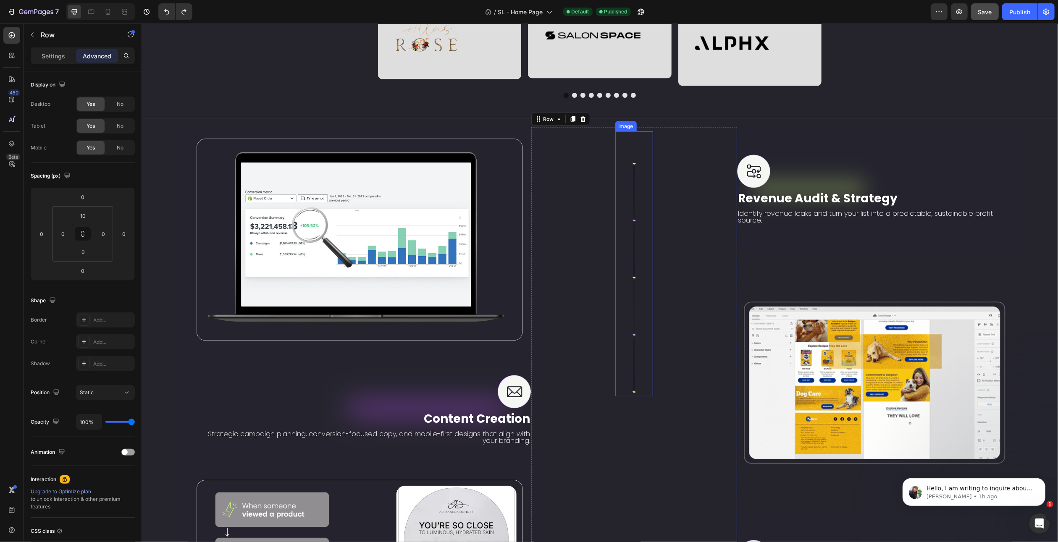
click at [631, 202] on img at bounding box center [634, 263] width 6 height 265
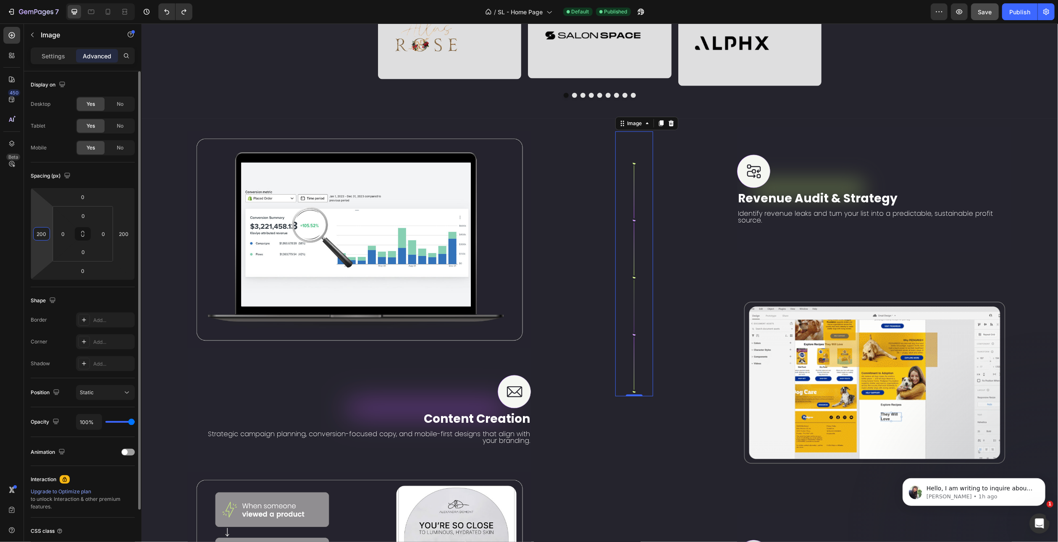
click at [42, 235] on input "200" at bounding box center [41, 234] width 13 height 13
type input "0"
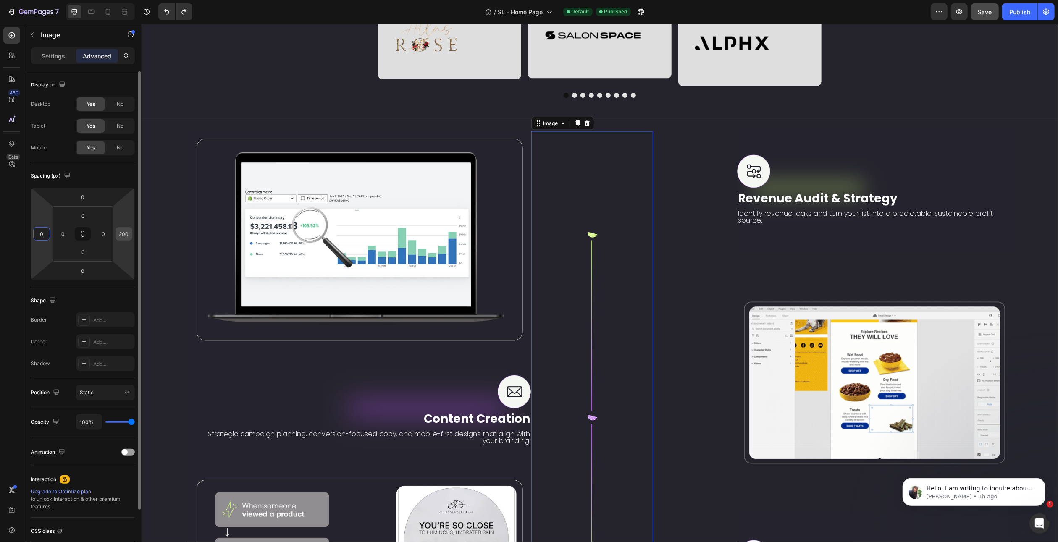
click at [122, 235] on input "200" at bounding box center [124, 234] width 13 height 13
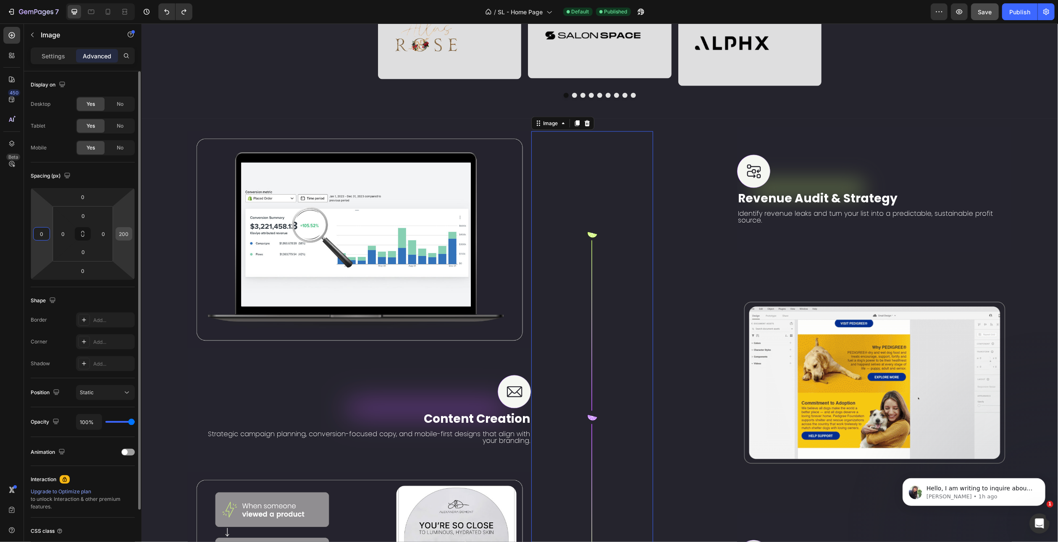
type input "0"
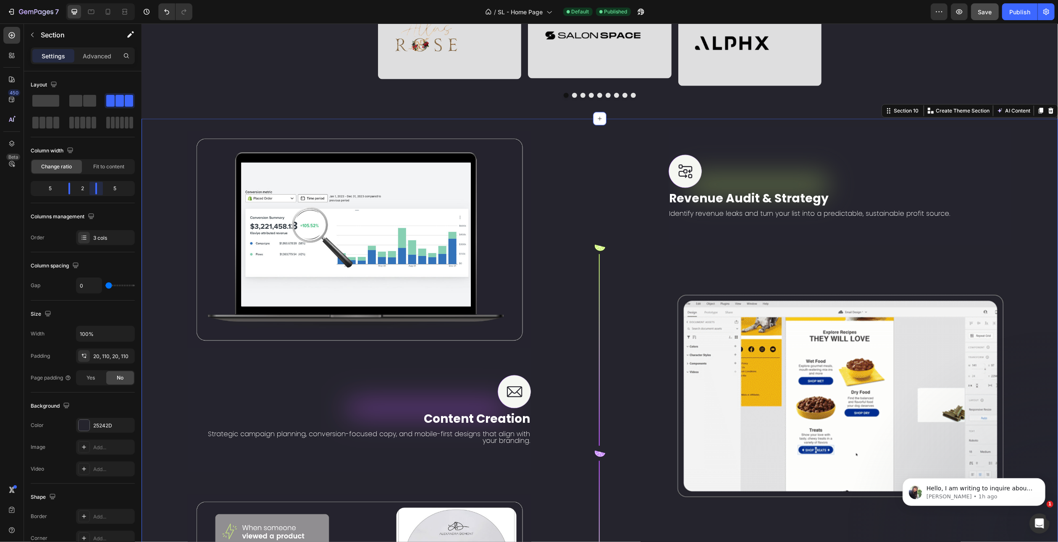
drag, startPoint x: 102, startPoint y: 187, endPoint x: 96, endPoint y: 186, distance: 5.5
click at [96, 0] on body "7 Version history / SL - Home Page Default Published Preview Save Publish 450 B…" at bounding box center [529, 0] width 1058 height 0
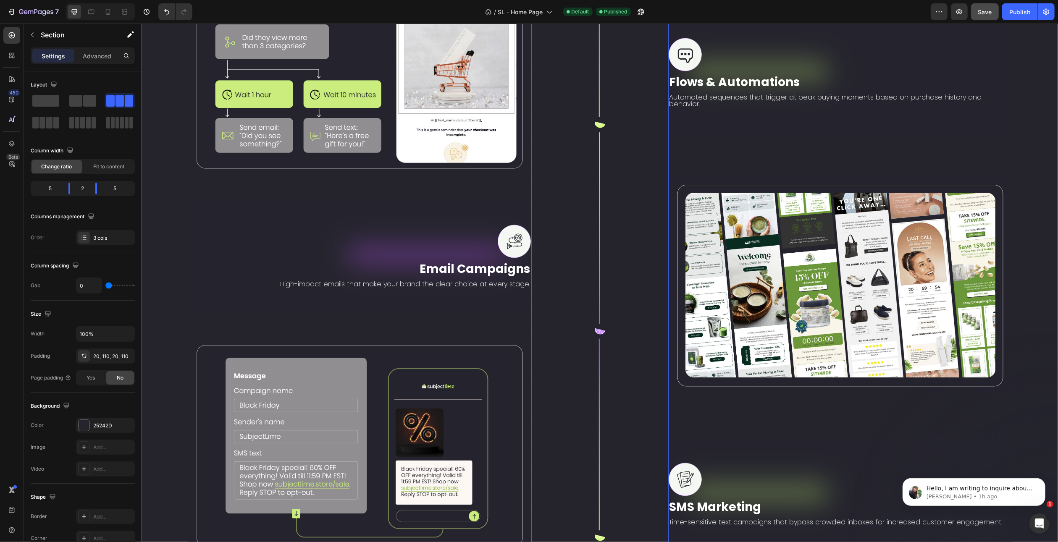
scroll to position [2105, 0]
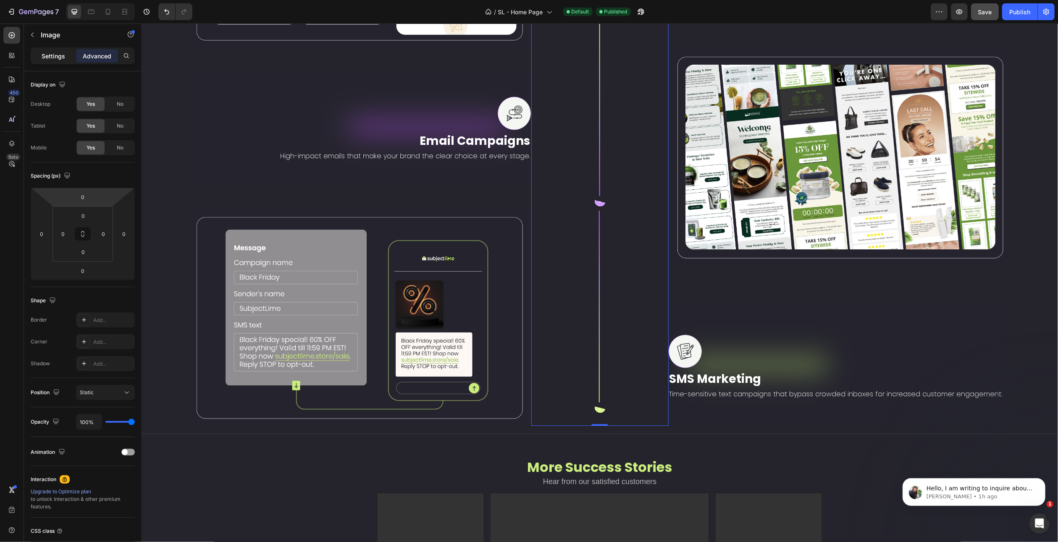
click at [61, 52] on p "Settings" at bounding box center [54, 56] width 24 height 9
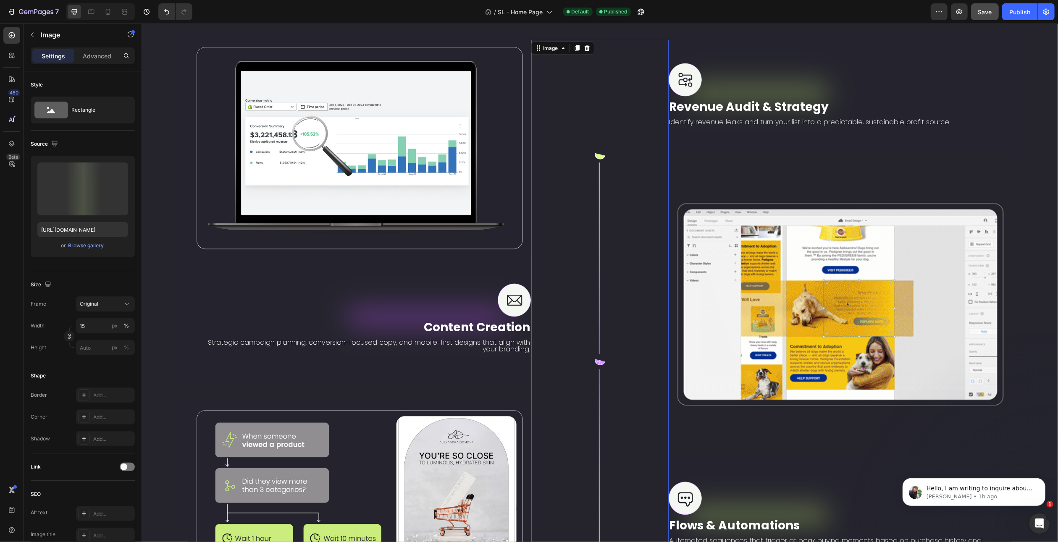
scroll to position [1391, 0]
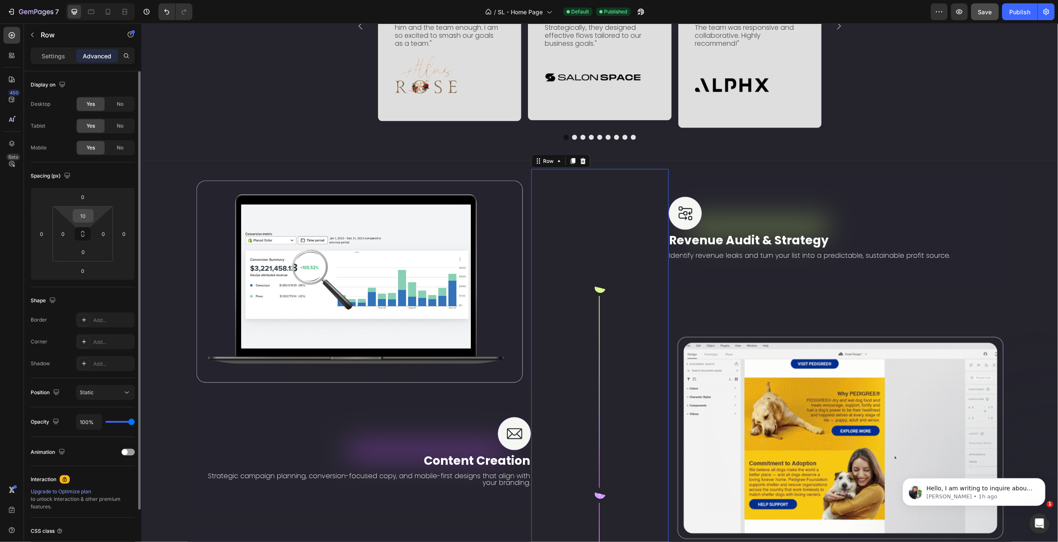
click at [82, 212] on input "10" at bounding box center [83, 216] width 17 height 13
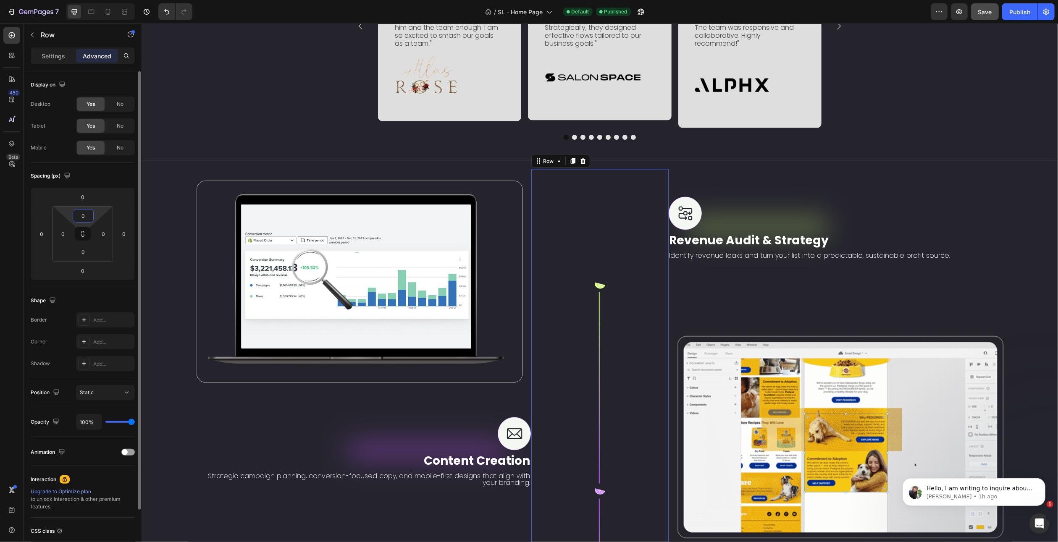
type input "0"
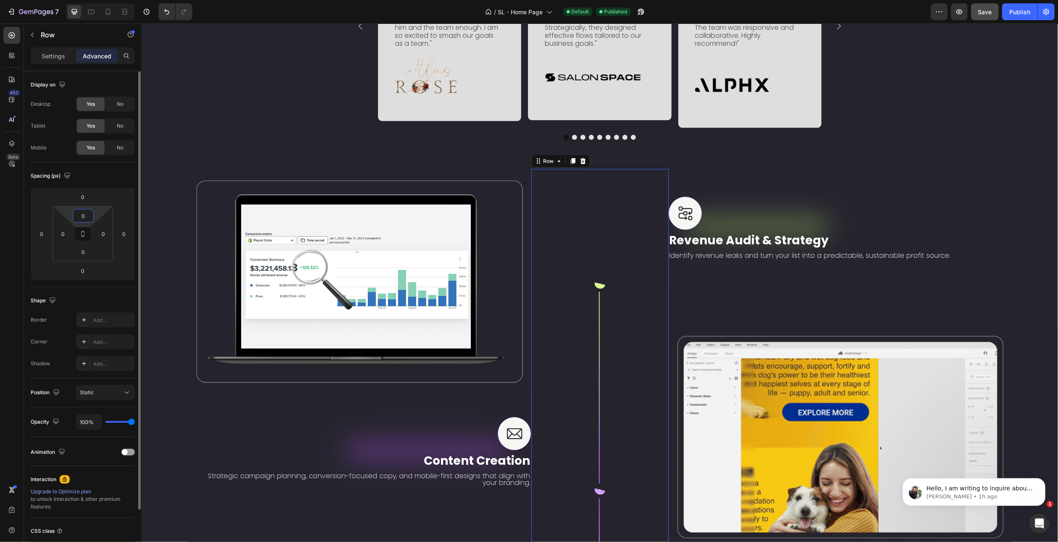
click at [28, 226] on div "Display on Desktop Yes No Tablet Yes No Mobile Yes No Spacing (px) 0 0 0 0 0 0 …" at bounding box center [83, 351] width 118 height 560
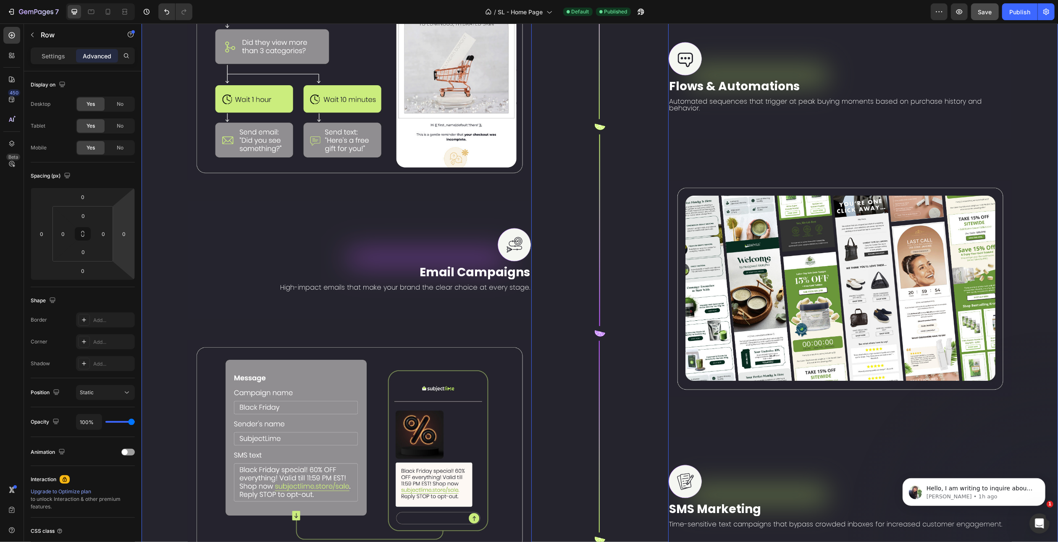
scroll to position [2063, 0]
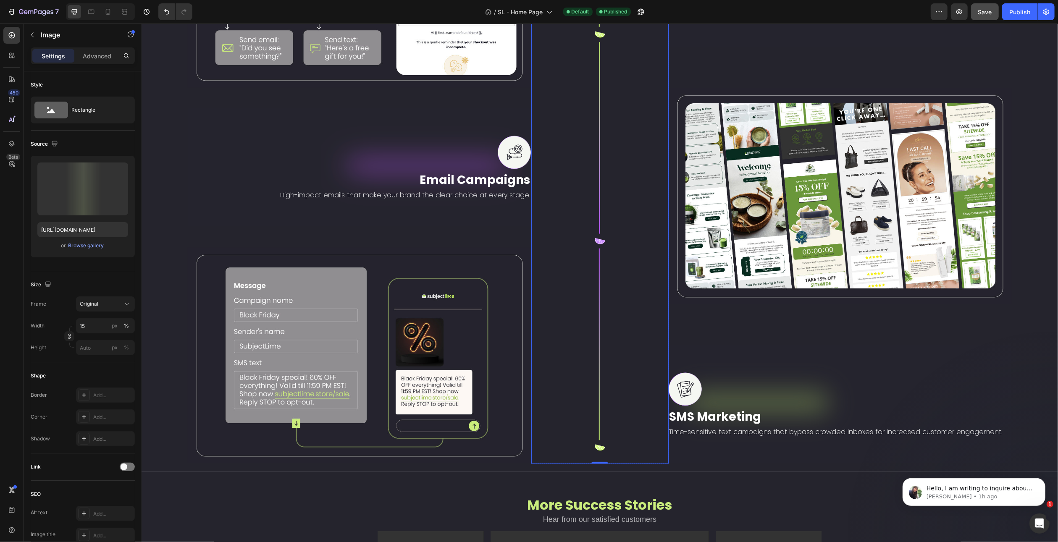
click at [92, 52] on p "Advanced" at bounding box center [97, 56] width 29 height 9
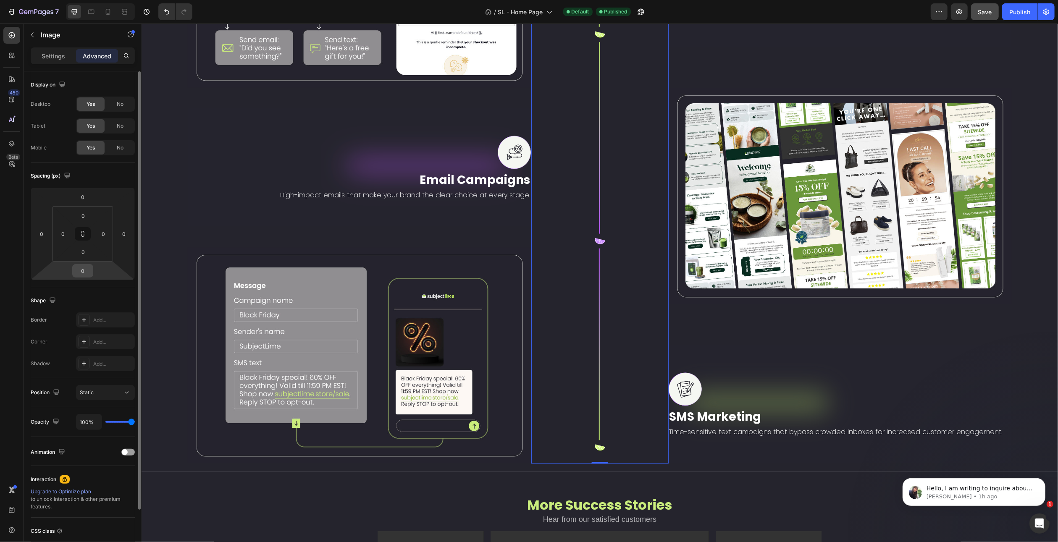
click at [84, 269] on input "0" at bounding box center [82, 271] width 17 height 13
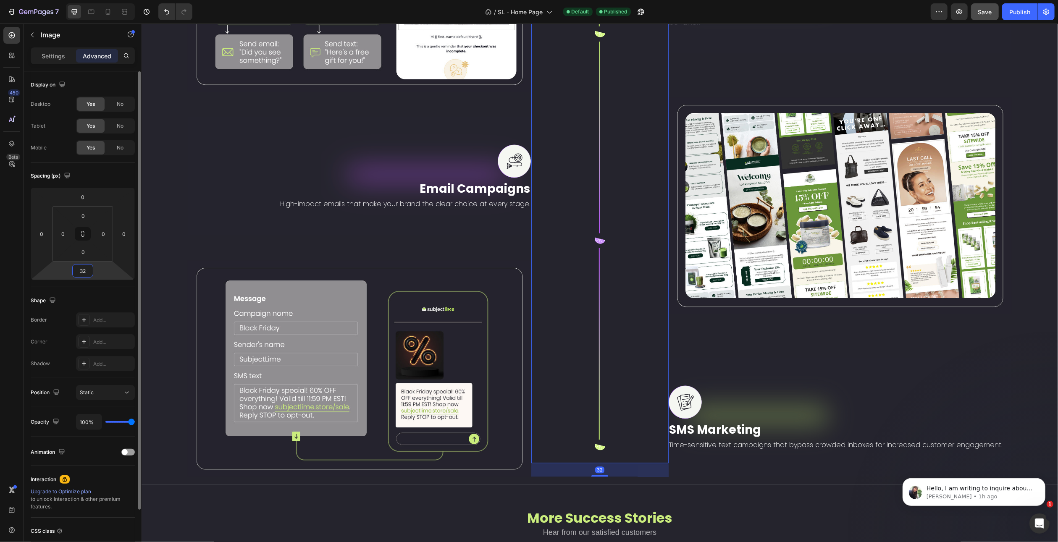
scroll to position [2067, 0]
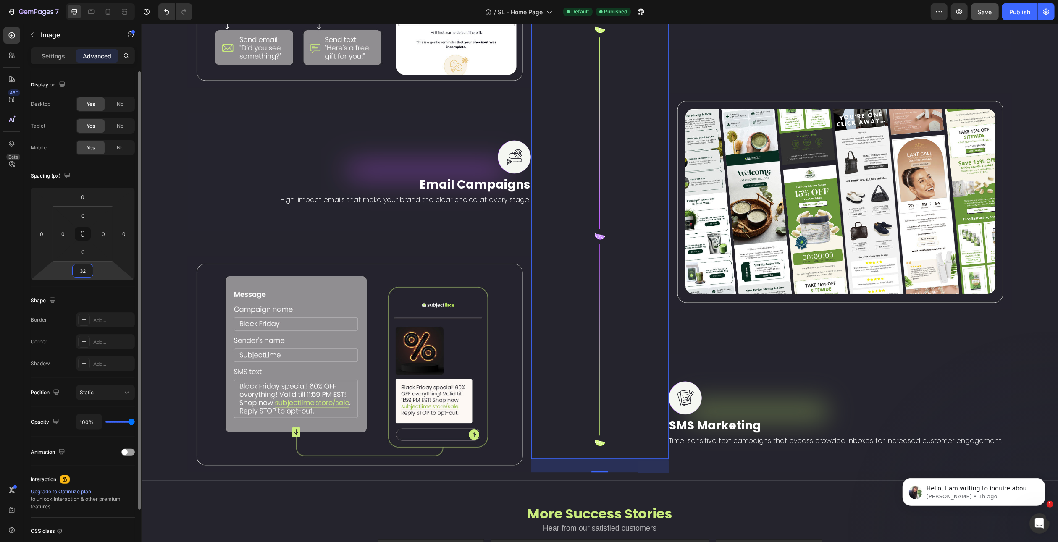
click at [84, 269] on input "32" at bounding box center [82, 271] width 17 height 13
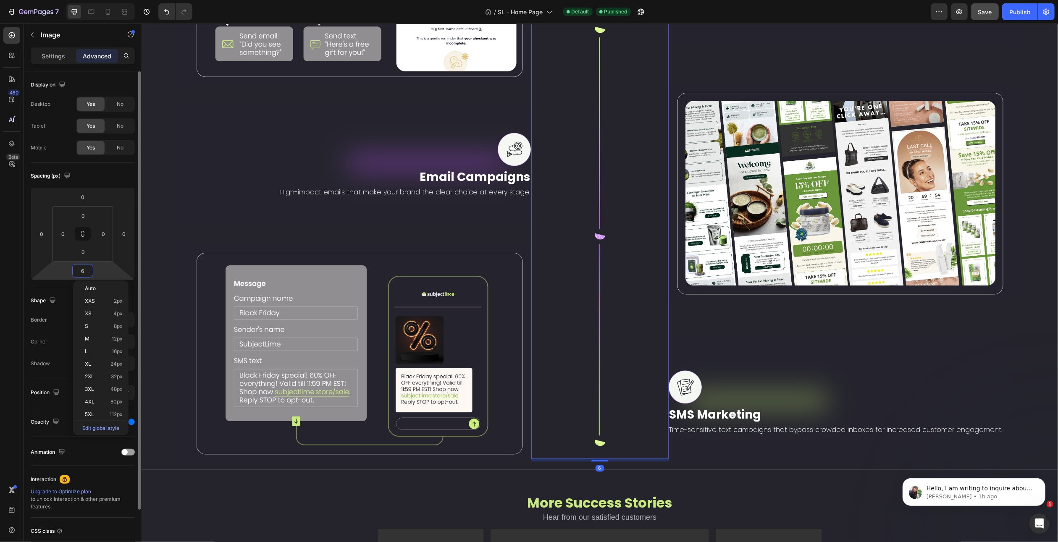
scroll to position [2071, 0]
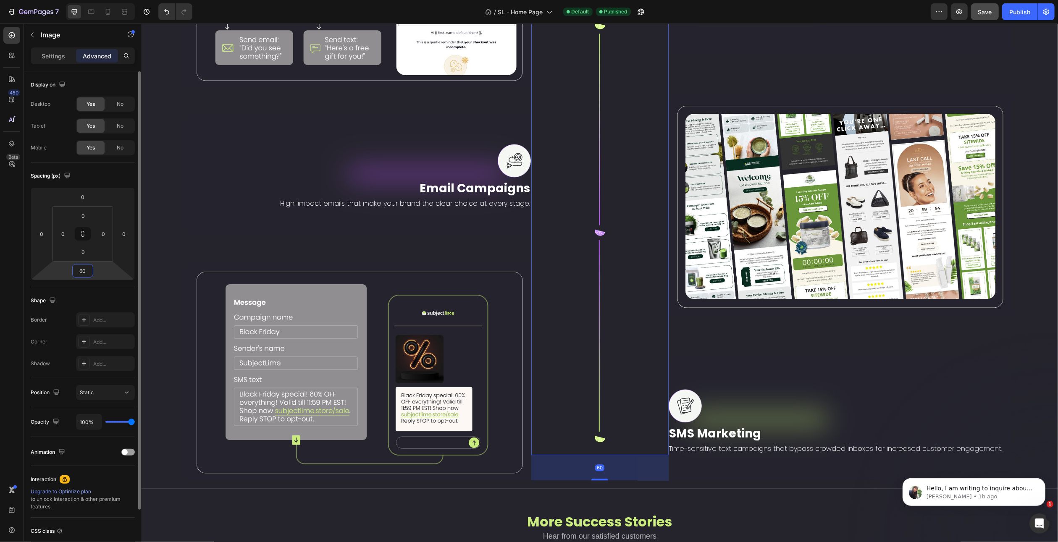
click at [84, 269] on input "60" at bounding box center [82, 271] width 17 height 13
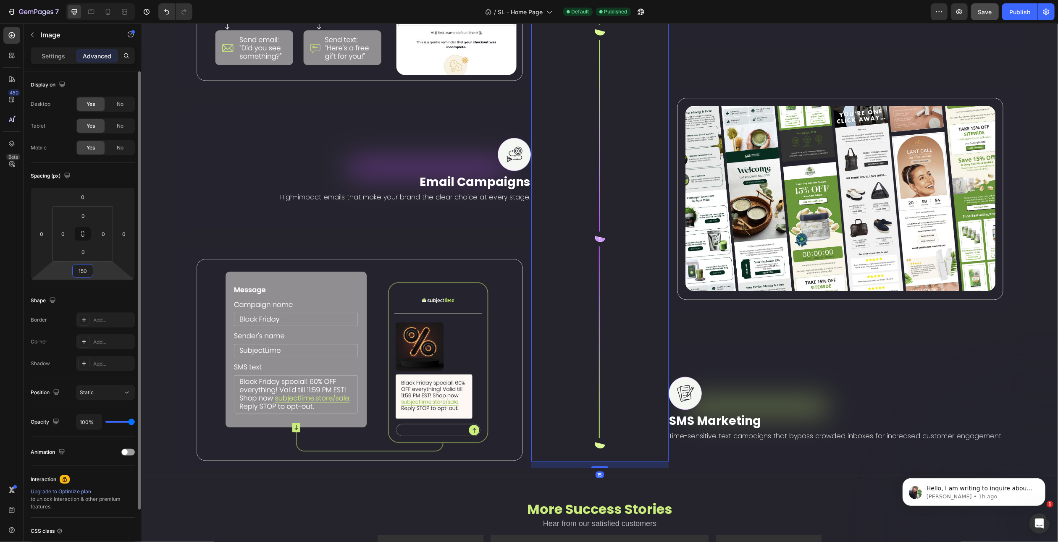
scroll to position [2084, 0]
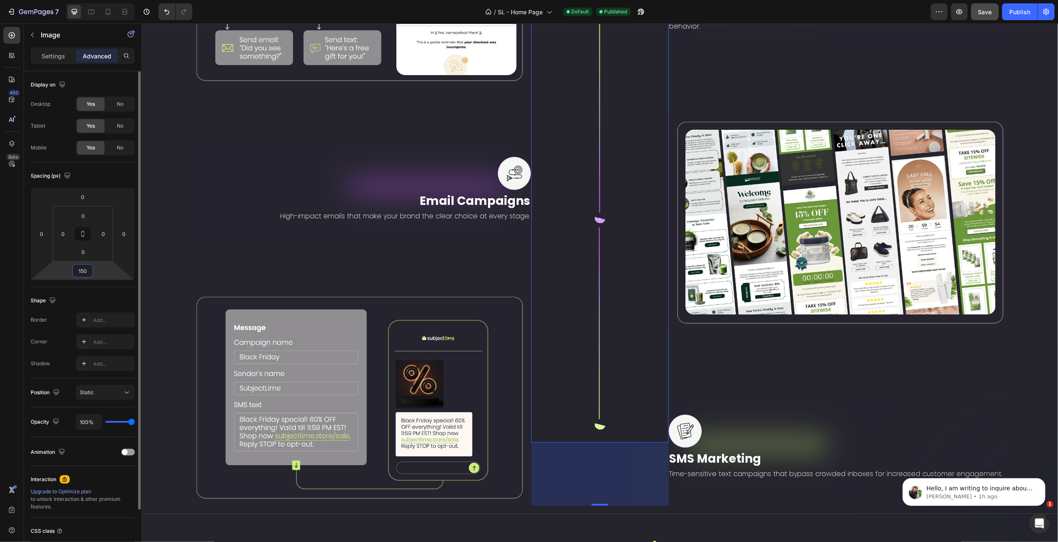
type input "150"
click at [0, 0] on div "Spacing (px) 0 0 150 0 0 0 0 0" at bounding box center [0, 0] width 0 height 0
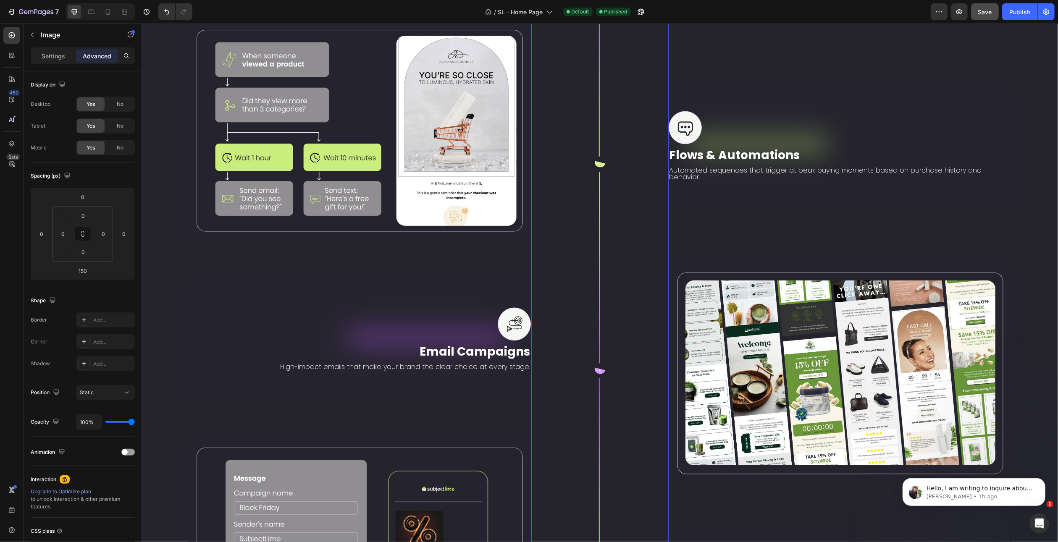
scroll to position [2269, 0]
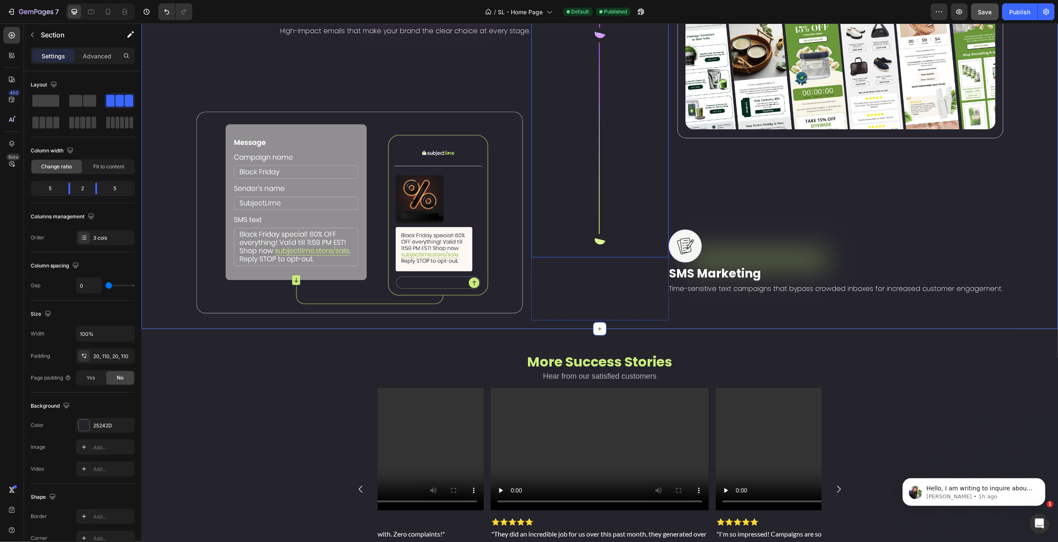
scroll to position [2017, 0]
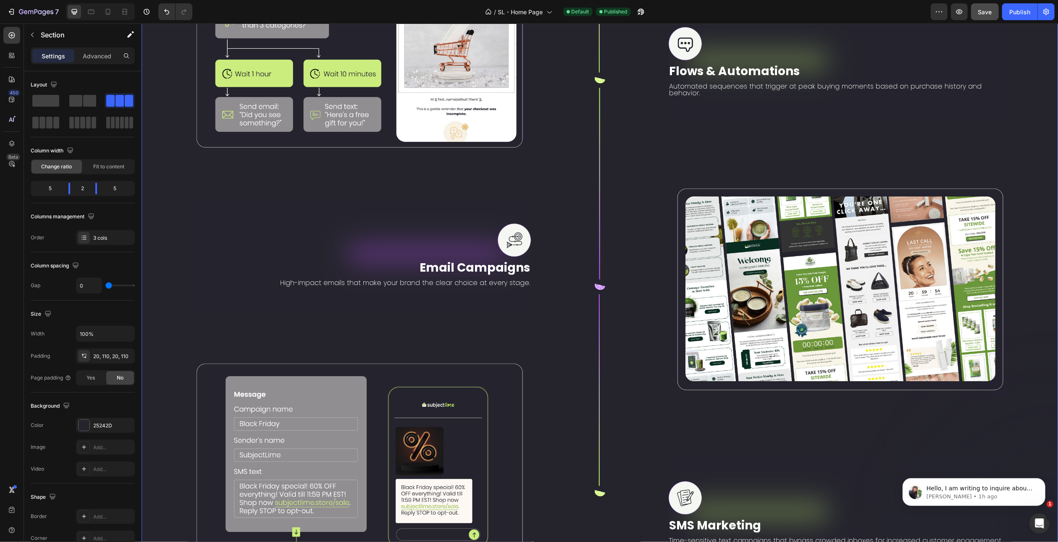
click at [505, 183] on div "Image Image Content Creation Text Block Strategic campaign planning, conversion…" at bounding box center [359, 62] width 344 height 1022
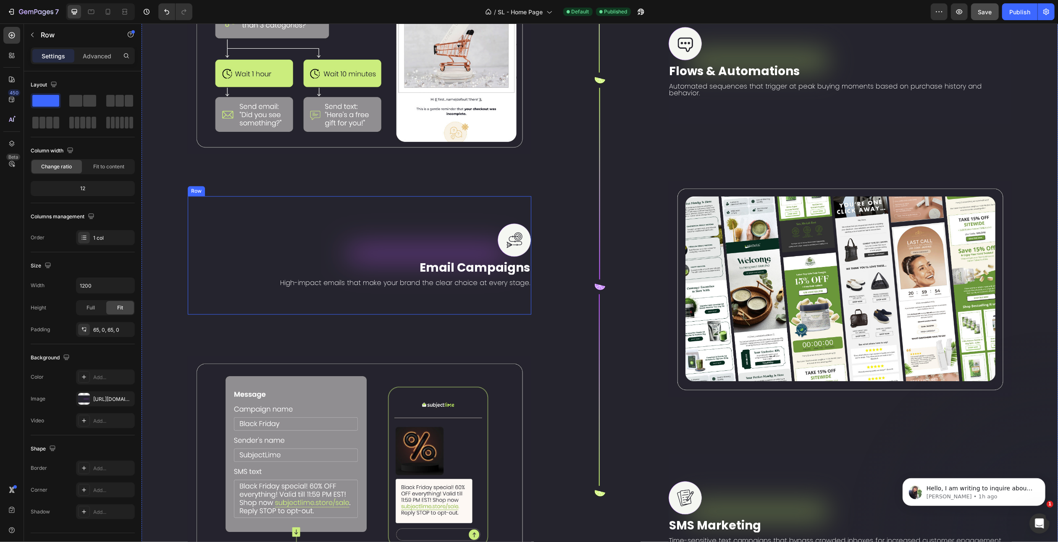
click at [490, 205] on div "Image Email Campaigns Text Block High-impact emails that make your brand the cl…" at bounding box center [359, 255] width 344 height 118
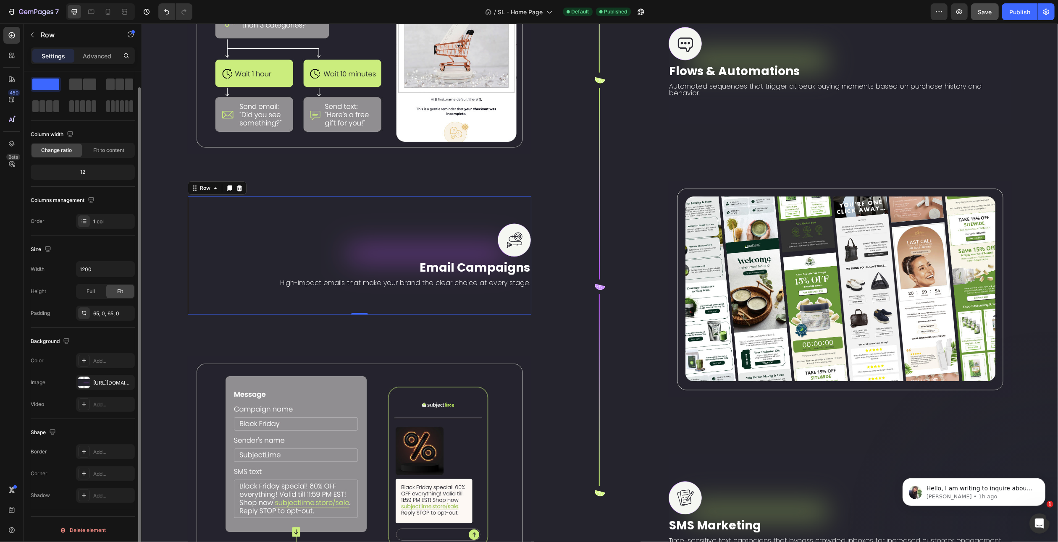
scroll to position [0, 0]
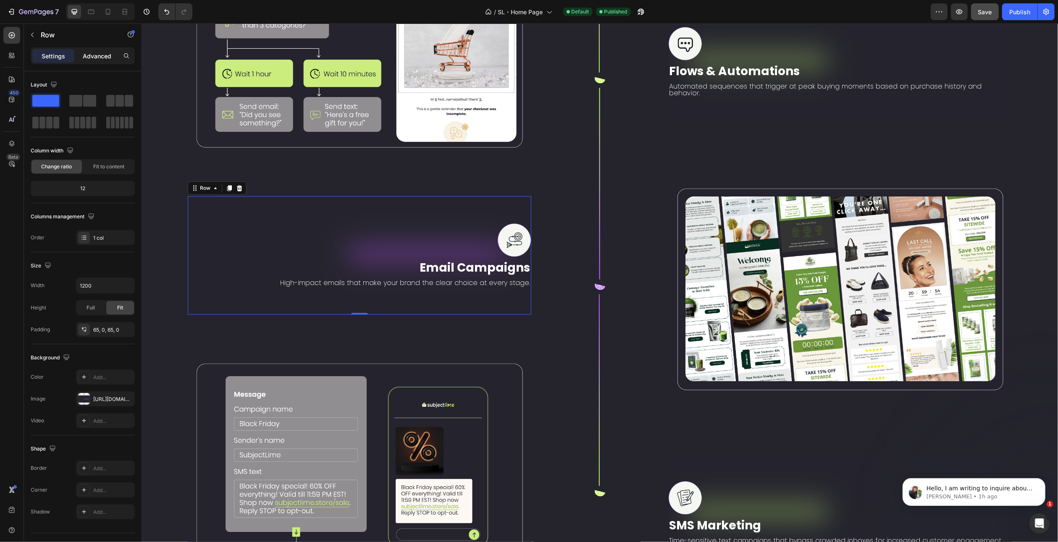
click at [93, 55] on p "Advanced" at bounding box center [97, 56] width 29 height 9
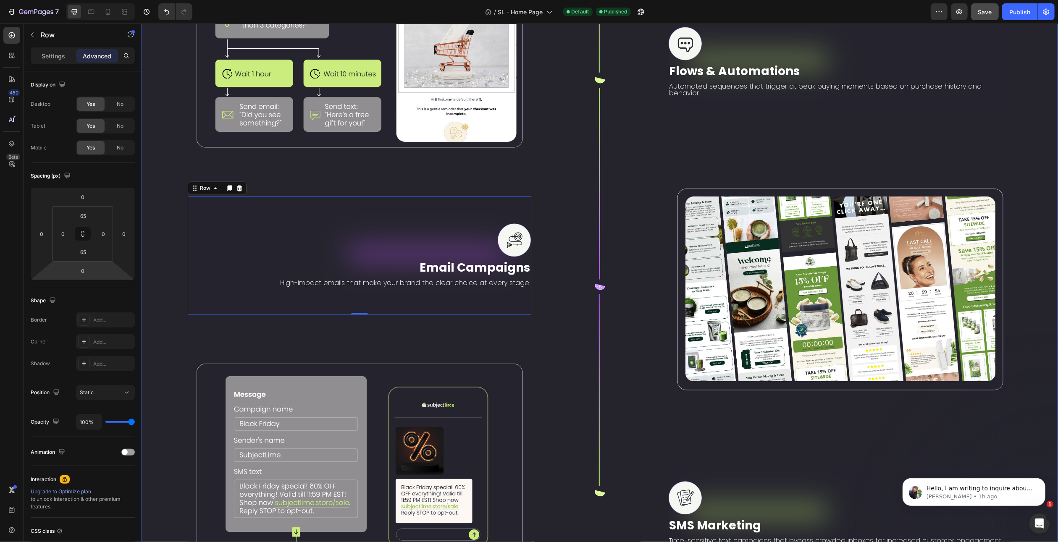
click at [332, 168] on div "Image Image Content Creation Text Block Strategic campaign planning, conversion…" at bounding box center [359, 62] width 344 height 1022
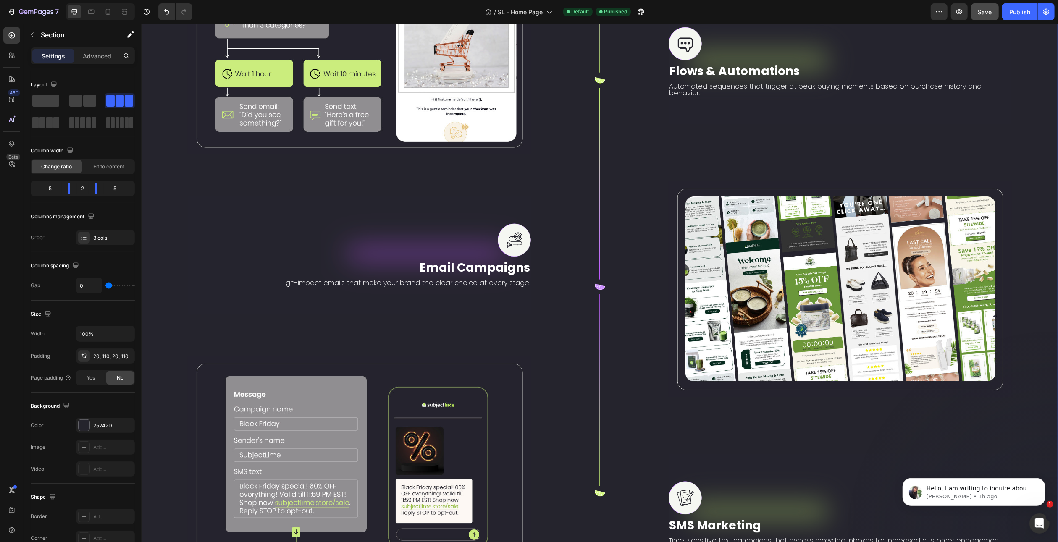
click at [2, 260] on div "450 Beta" at bounding box center [12, 283] width 24 height 519
click at [40, 34] on div "Section" at bounding box center [67, 35] width 87 height 22
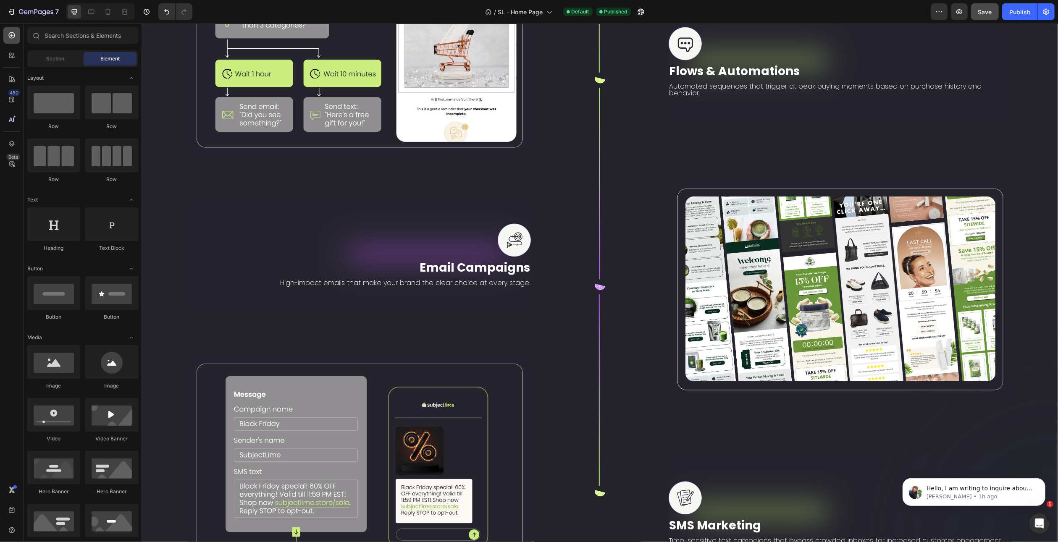
click at [12, 37] on icon at bounding box center [12, 35] width 8 height 8
click at [125, 11] on icon at bounding box center [125, 12] width 8 height 8
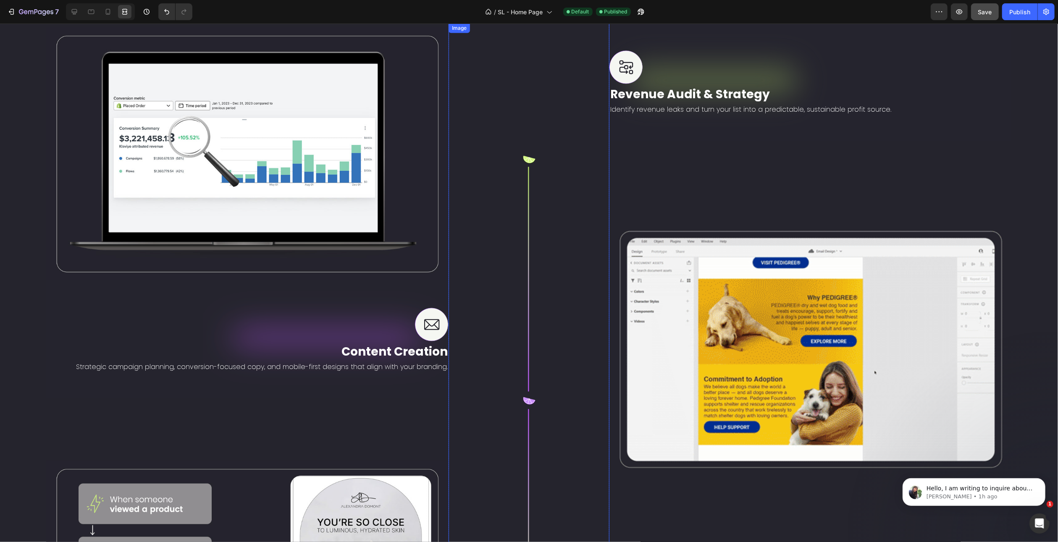
scroll to position [1438, 0]
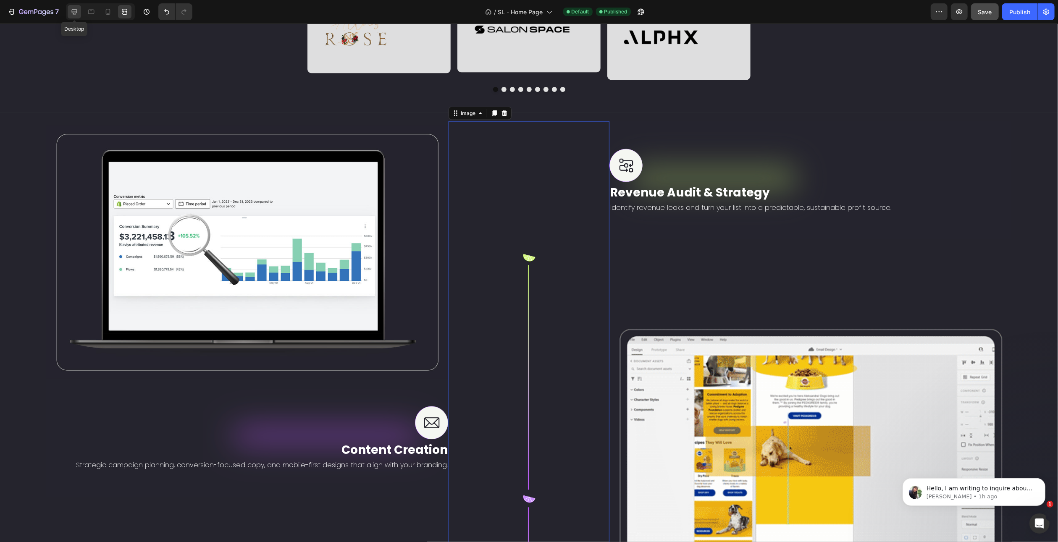
click at [74, 15] on icon at bounding box center [74, 12] width 8 height 8
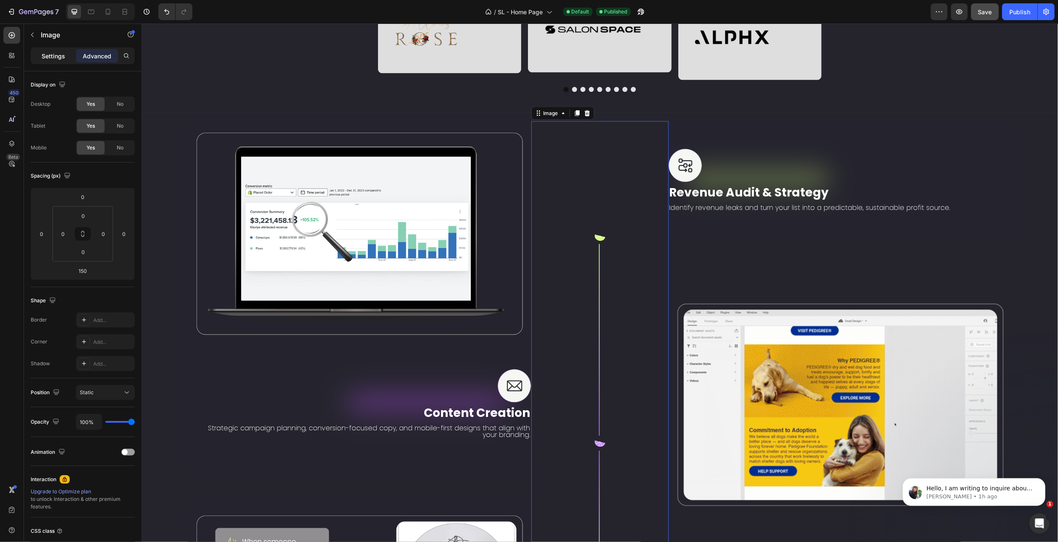
click at [51, 58] on p "Settings" at bounding box center [54, 56] width 24 height 9
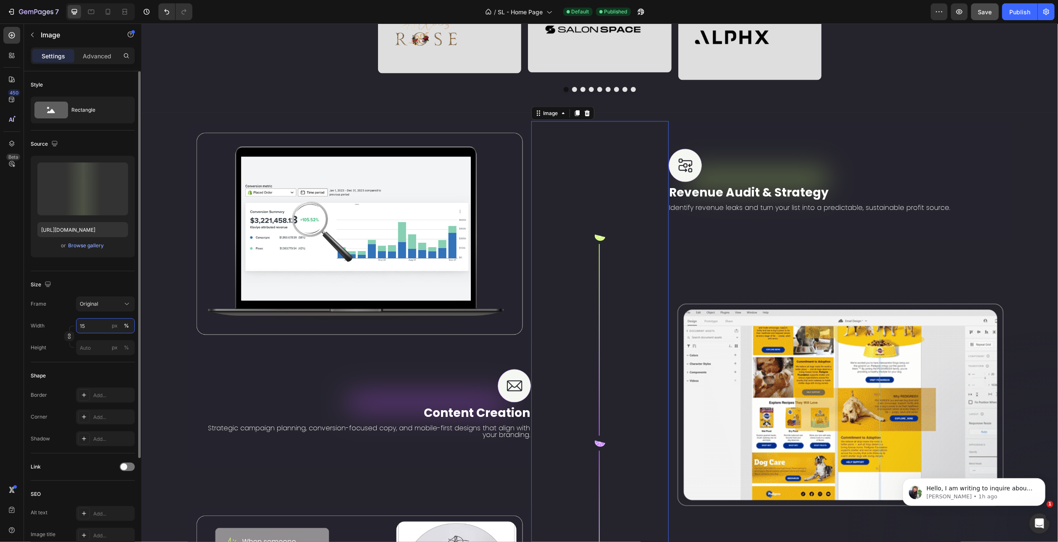
click at [93, 328] on input "15" at bounding box center [105, 325] width 59 height 15
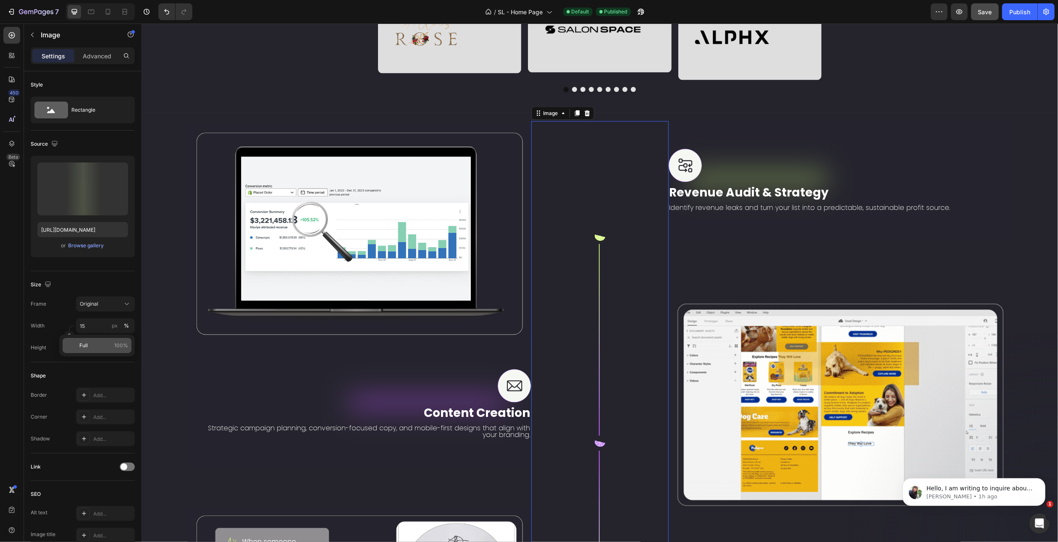
click at [84, 347] on span "Full" at bounding box center [83, 346] width 8 height 8
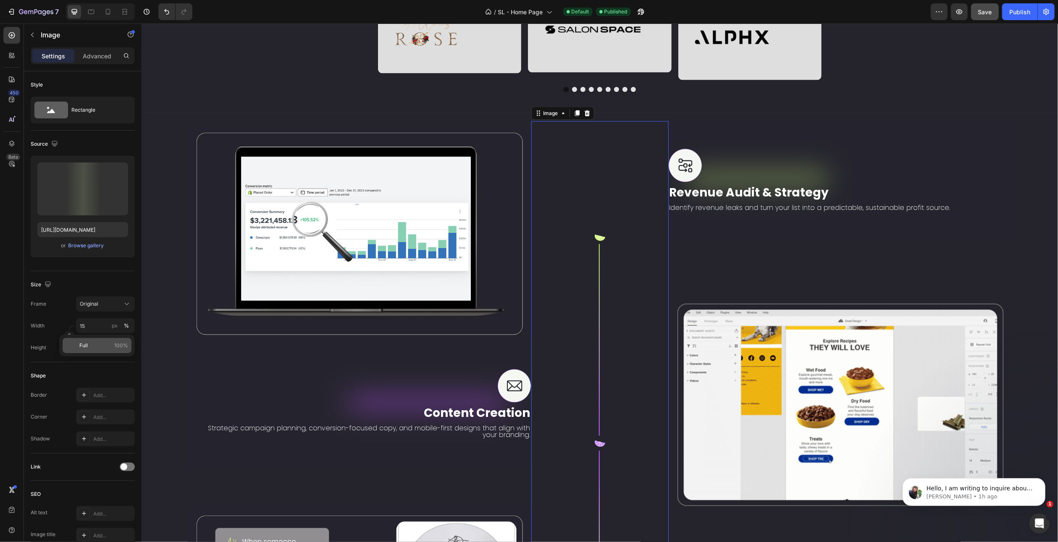
type input "100"
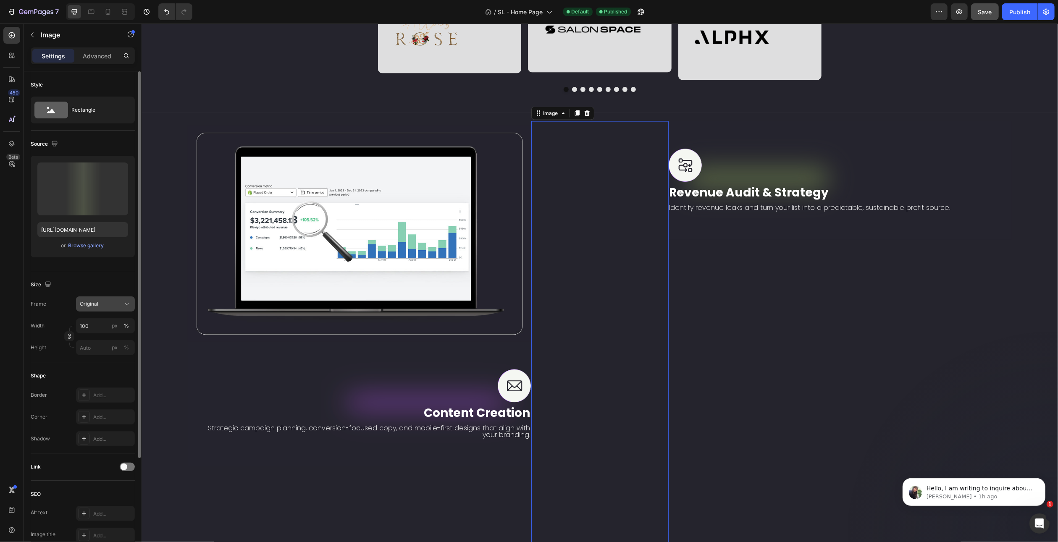
click at [126, 305] on icon at bounding box center [127, 304] width 8 height 8
click at [105, 340] on div "Vertical" at bounding box center [103, 340] width 49 height 8
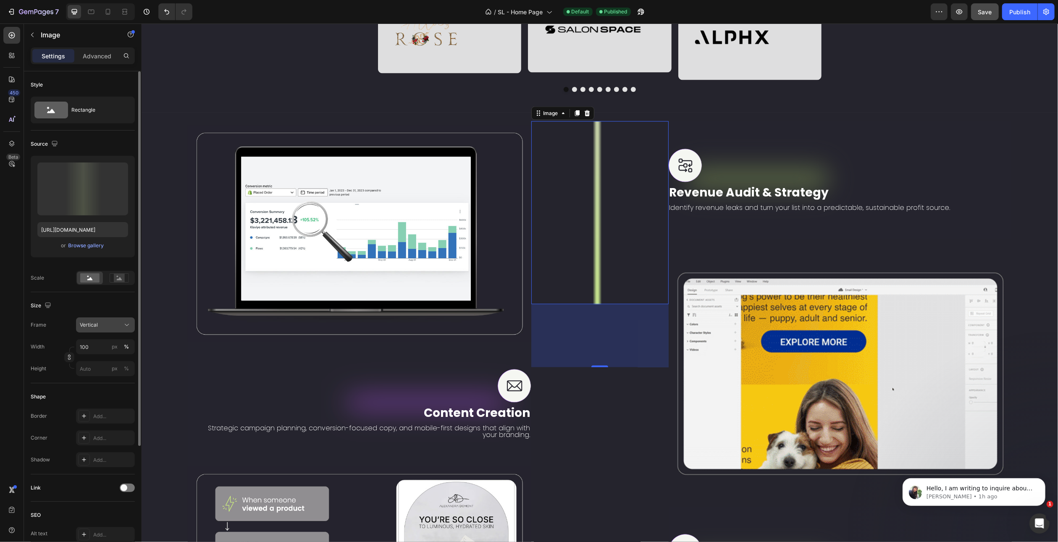
click at [118, 328] on div "Vertical" at bounding box center [100, 325] width 41 height 8
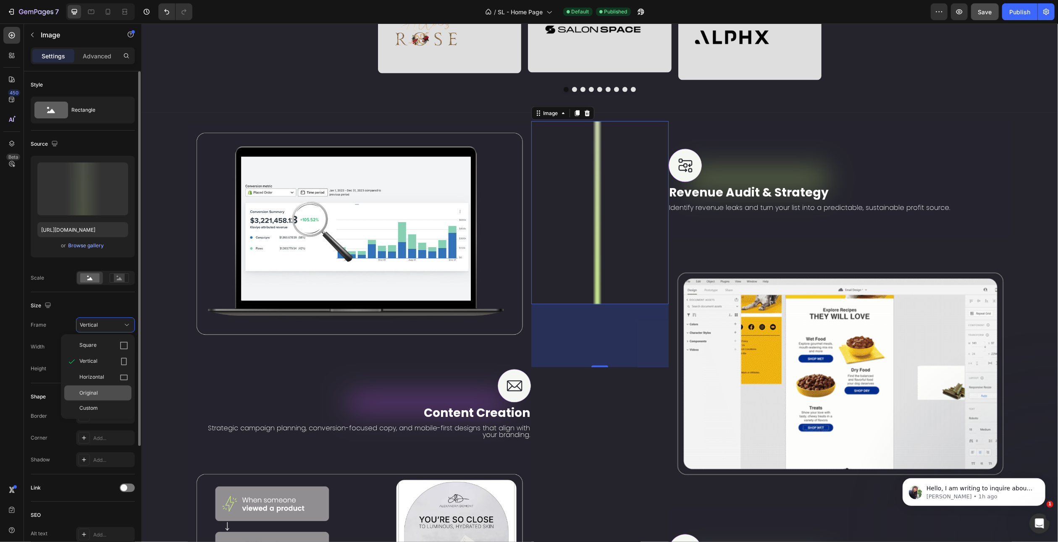
click at [104, 392] on div "Original" at bounding box center [103, 393] width 49 height 8
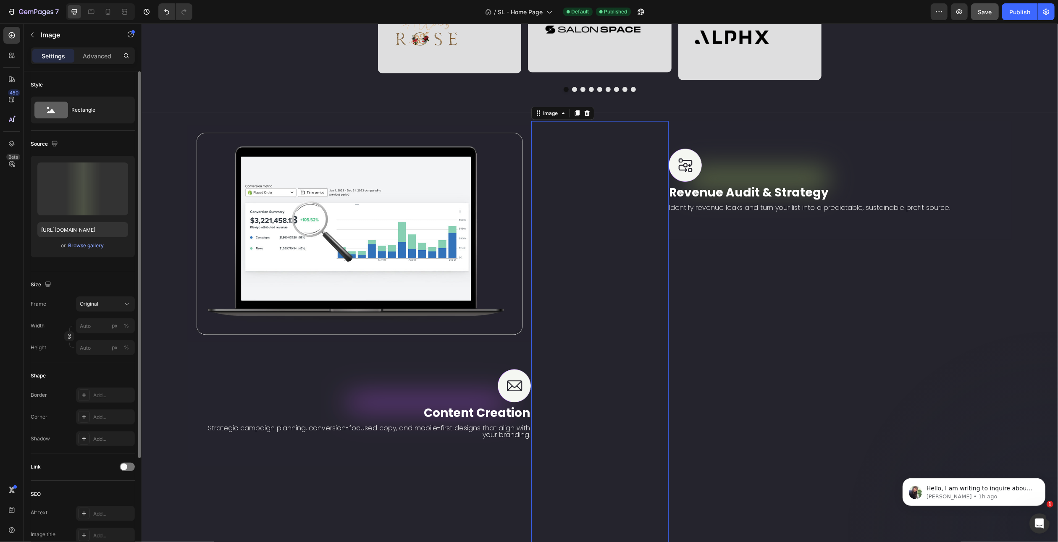
click at [97, 57] on p "Advanced" at bounding box center [97, 56] width 29 height 9
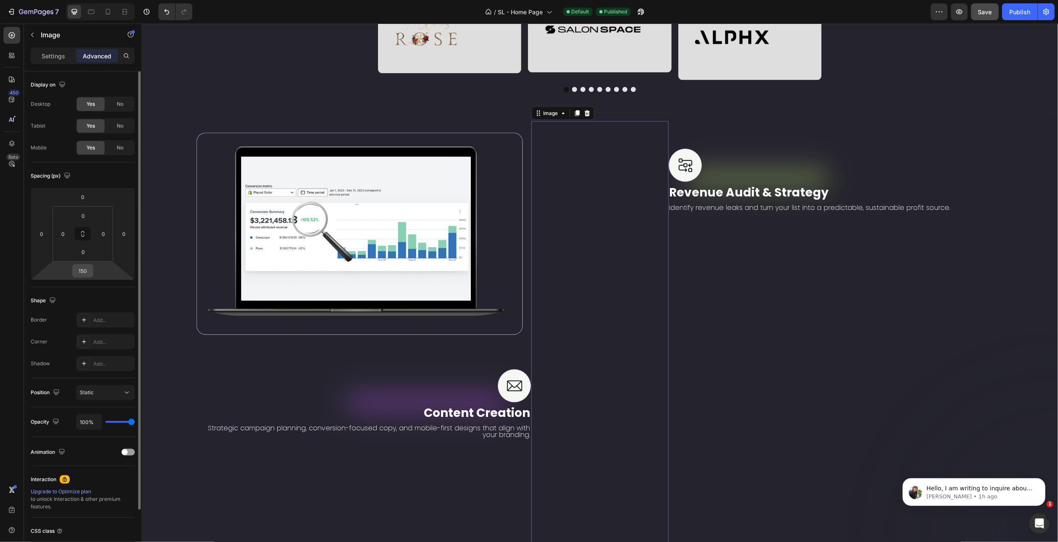
click at [84, 269] on input "150" at bounding box center [82, 271] width 17 height 13
type input "0"
click at [0, 0] on div "Spacing (px) 0 0 0 0 0 0 0 0" at bounding box center [0, 0] width 0 height 0
click at [42, 238] on input "0" at bounding box center [41, 234] width 13 height 13
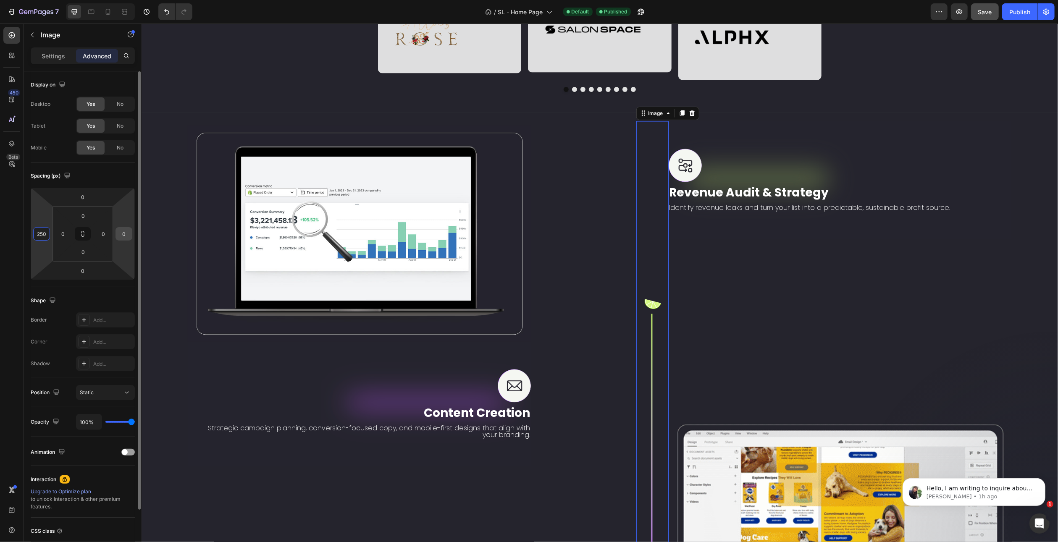
type input "250"
click at [124, 237] on input "0" at bounding box center [124, 234] width 13 height 13
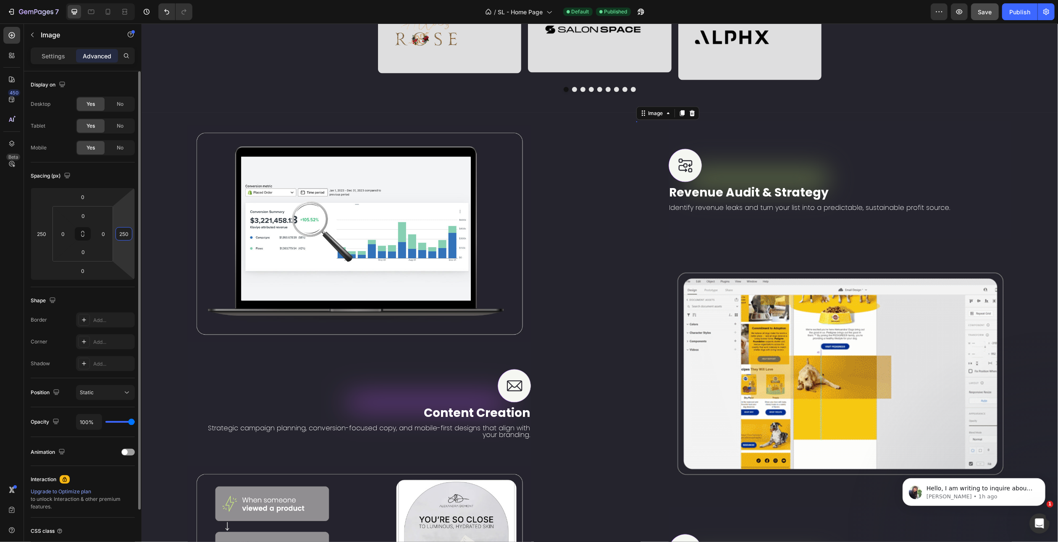
click at [123, 233] on input "250" at bounding box center [124, 234] width 13 height 13
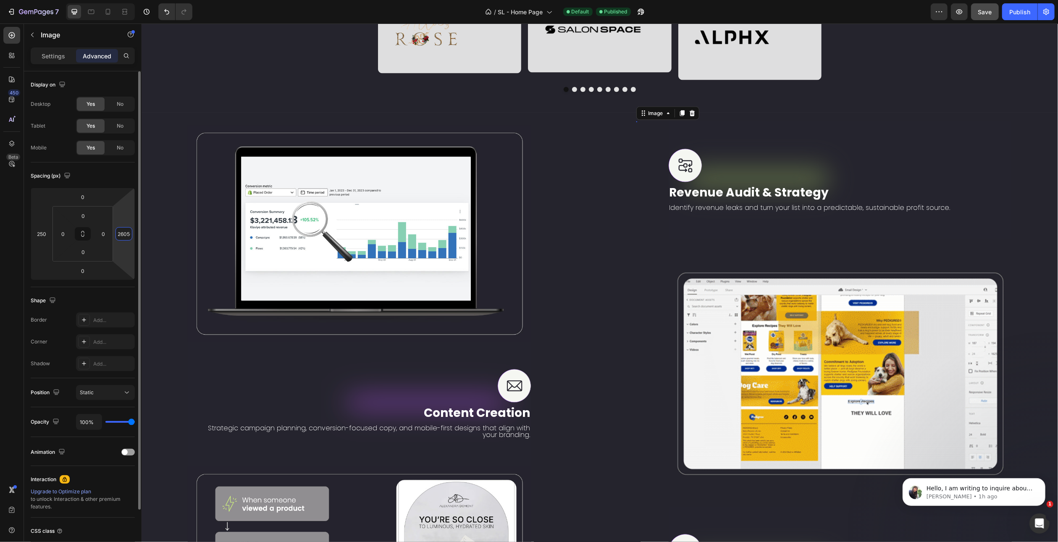
click at [121, 235] on input "26050" at bounding box center [124, 234] width 13 height 13
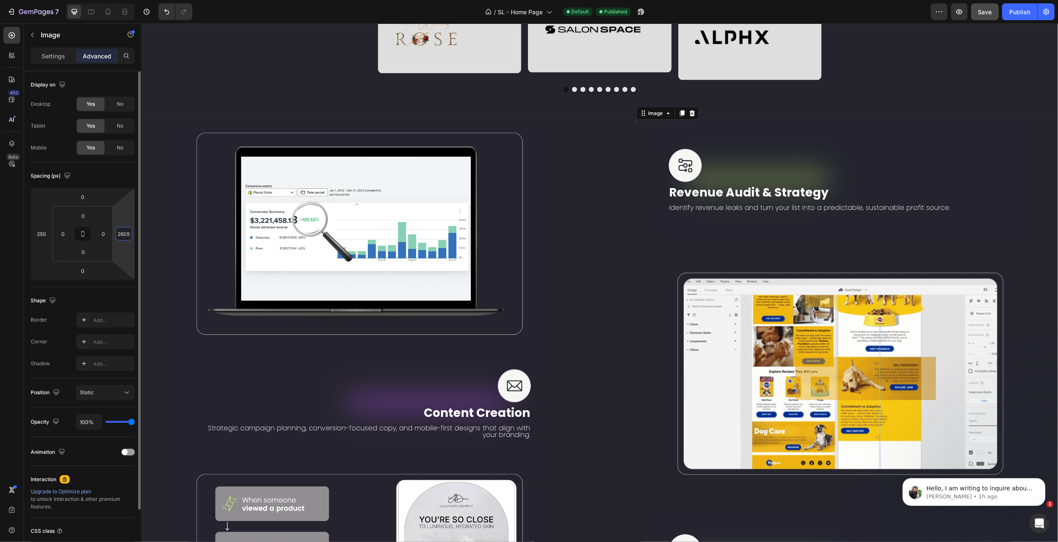
click at [121, 235] on input "26050" at bounding box center [124, 234] width 13 height 13
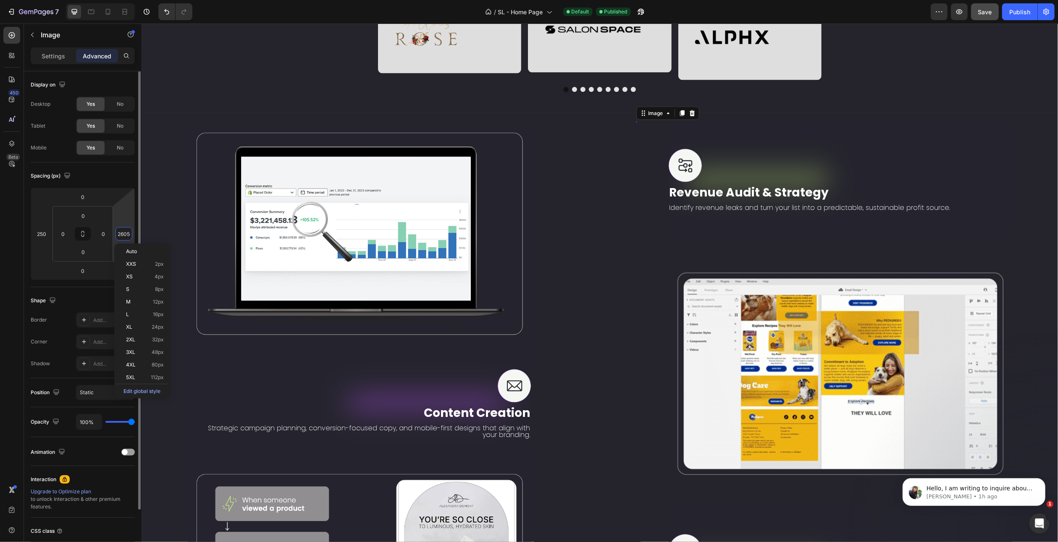
click at [121, 235] on input "26050" at bounding box center [124, 234] width 13 height 13
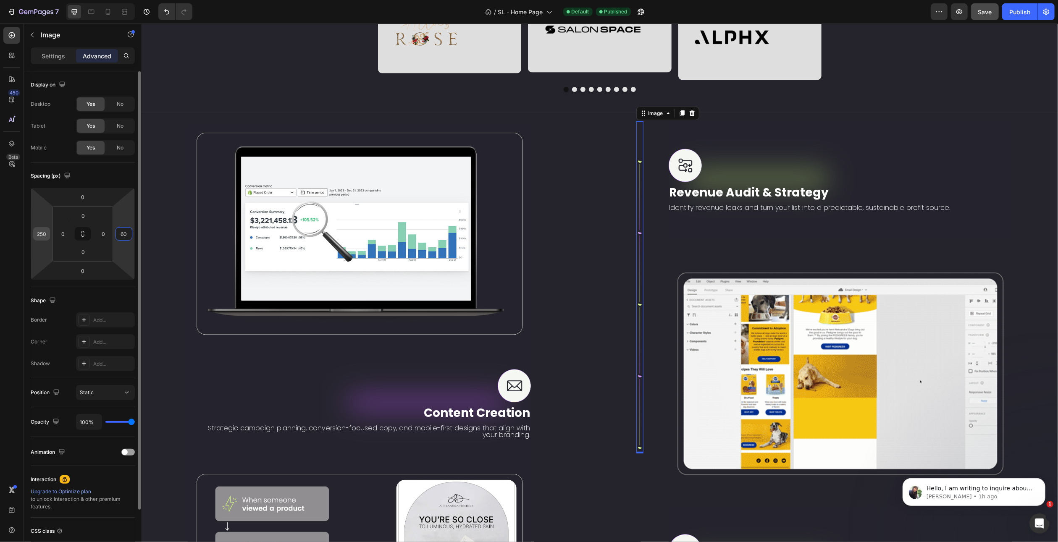
type input "60"
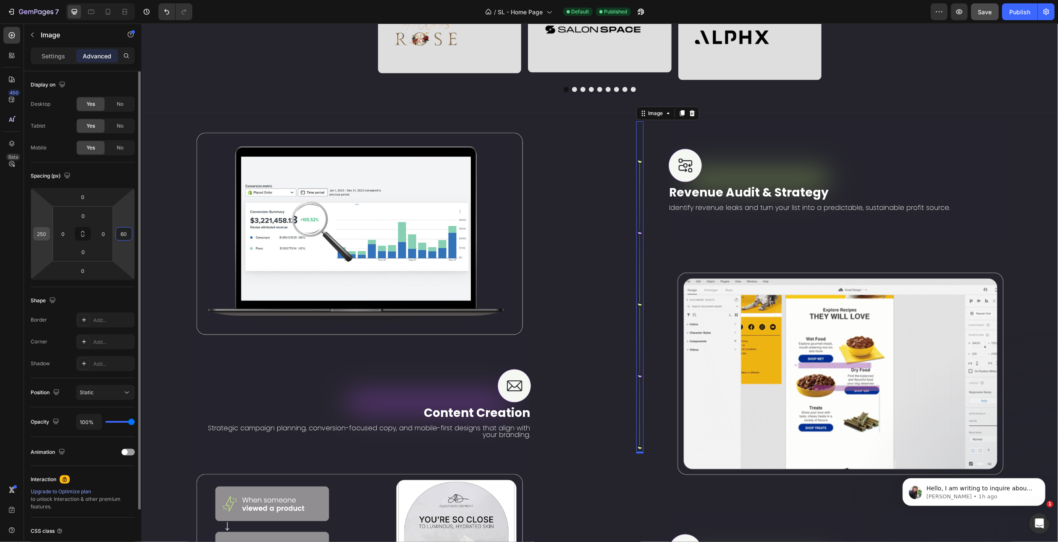
click at [39, 233] on input "250" at bounding box center [41, 234] width 13 height 13
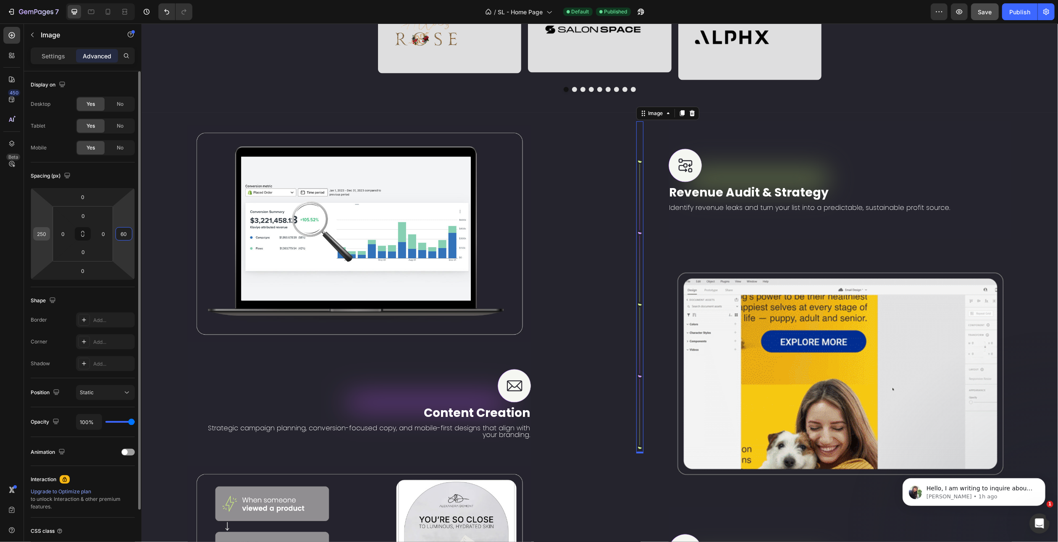
click at [40, 233] on input "250" at bounding box center [41, 234] width 13 height 13
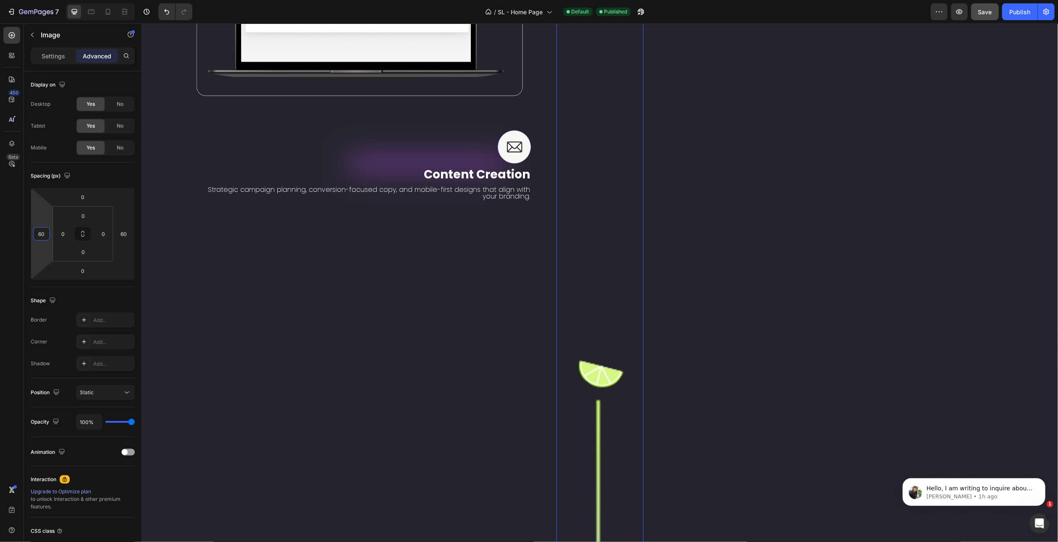
scroll to position [1690, 0]
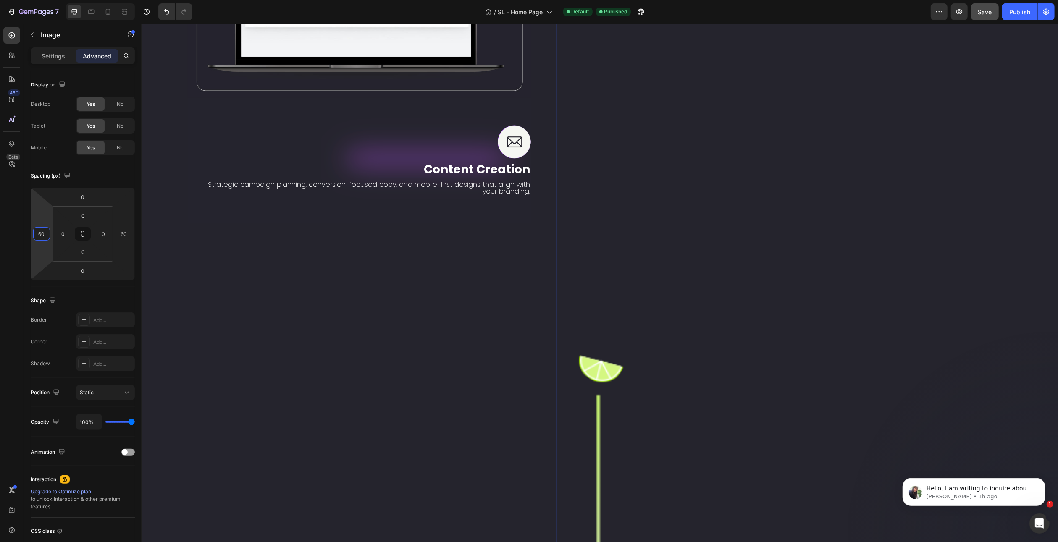
click at [87, 287] on div "Shape Border Add... Corner Add... Shadow Add..." at bounding box center [83, 332] width 104 height 91
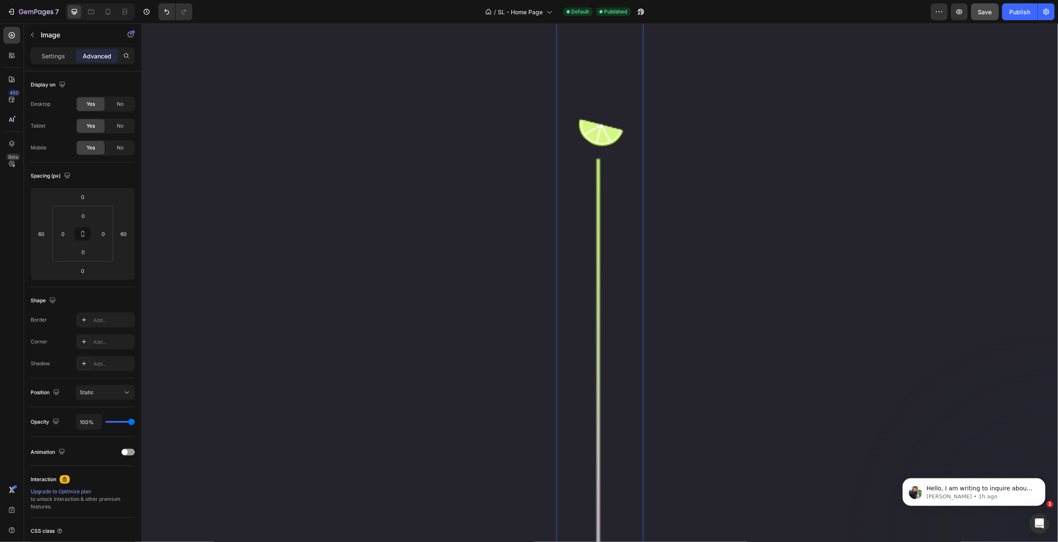
scroll to position [1985, 0]
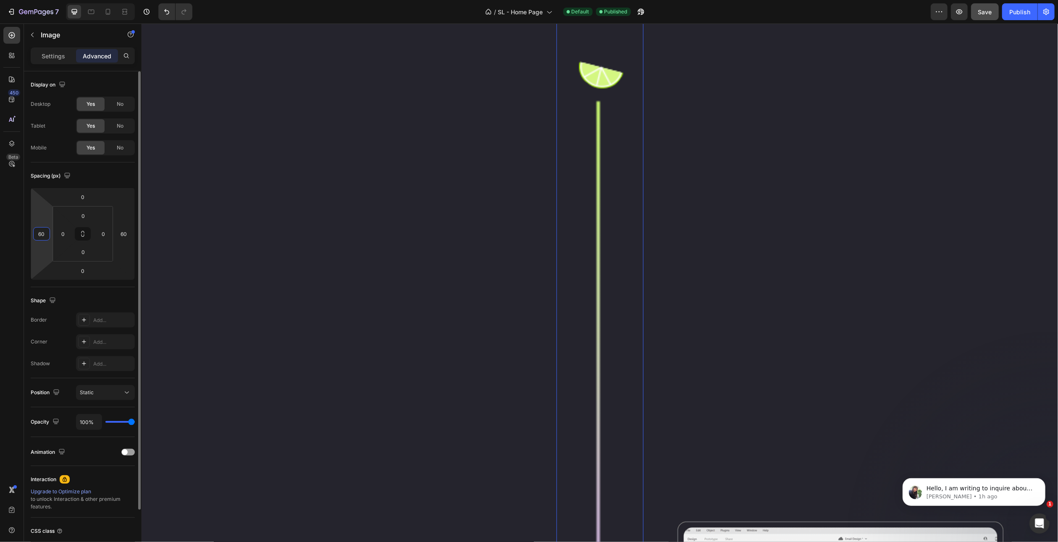
click at [40, 229] on input "60" at bounding box center [41, 234] width 13 height 13
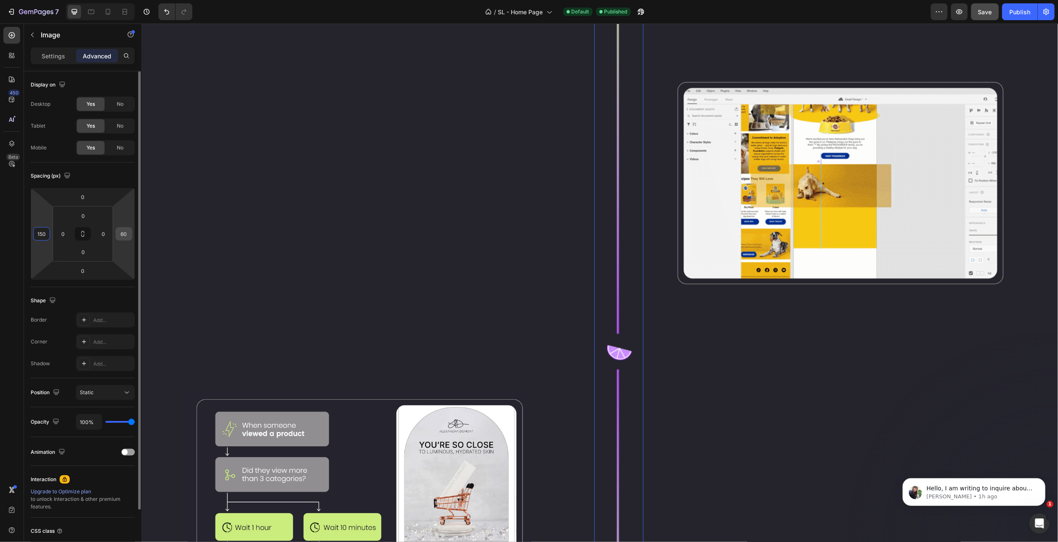
type input "150"
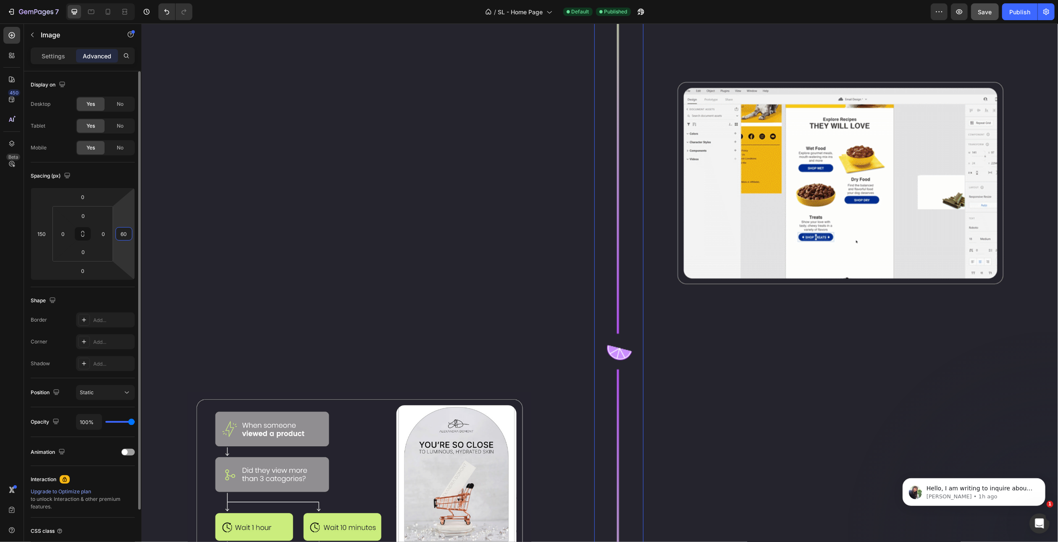
click at [126, 233] on input "60" at bounding box center [124, 234] width 13 height 13
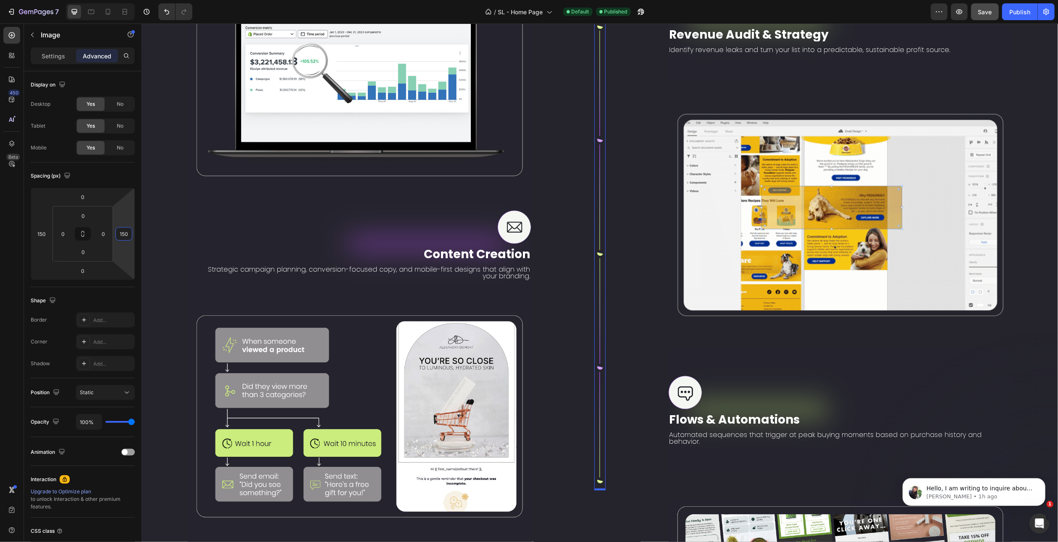
scroll to position [1522, 0]
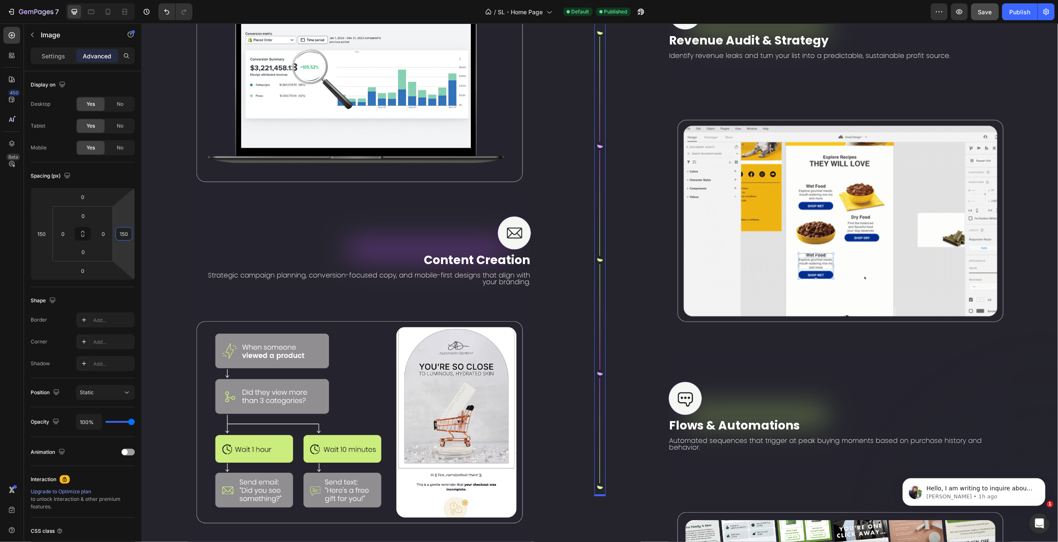
type input "150"
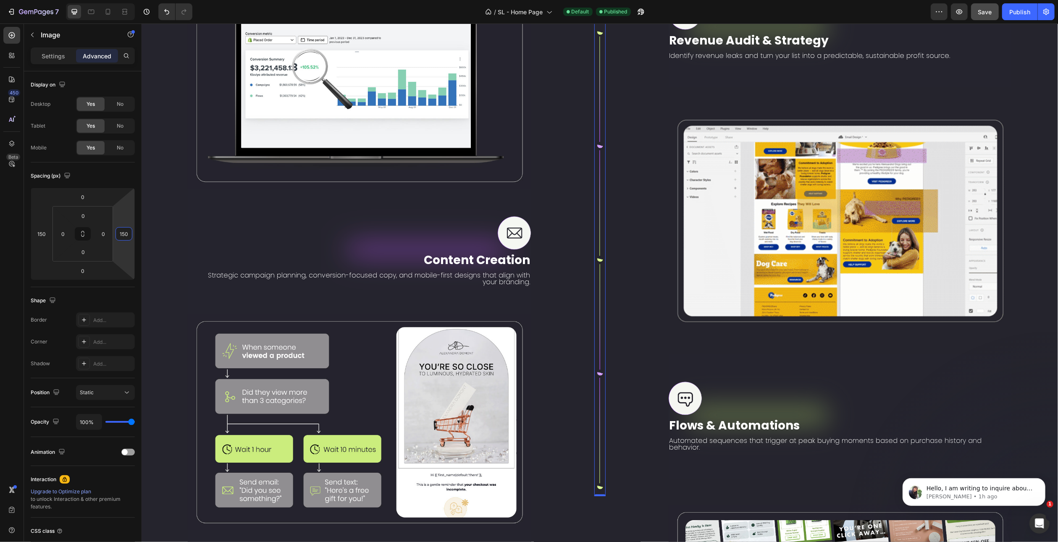
click at [594, 160] on img at bounding box center [599, 233] width 11 height 528
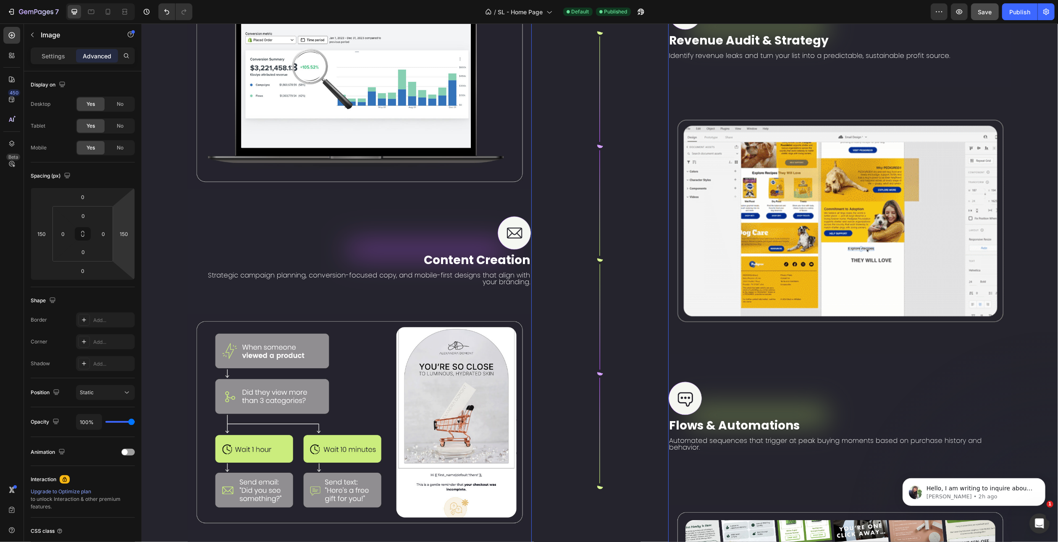
click at [571, 164] on div "Image" at bounding box center [599, 417] width 137 height 896
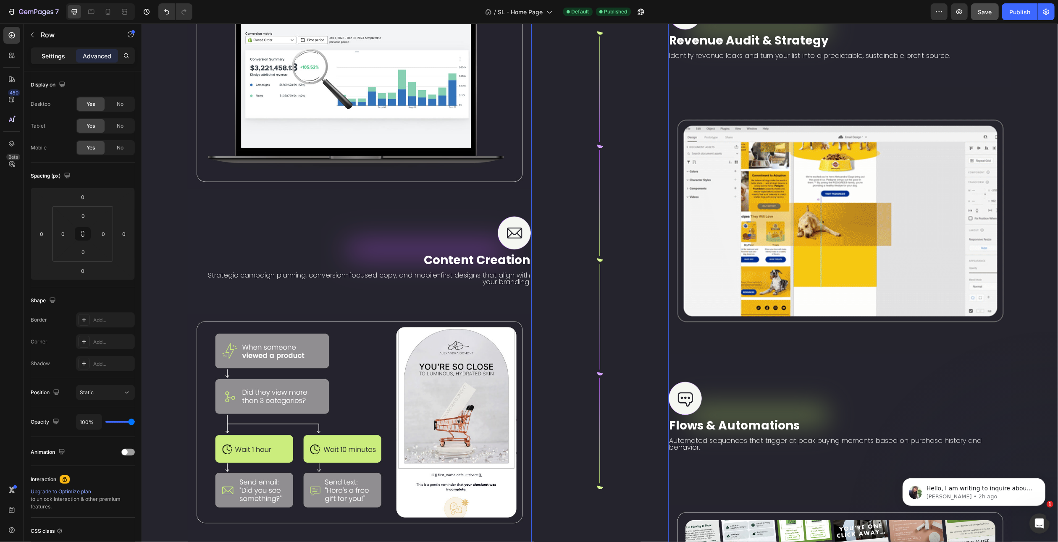
click at [56, 54] on p "Settings" at bounding box center [54, 56] width 24 height 9
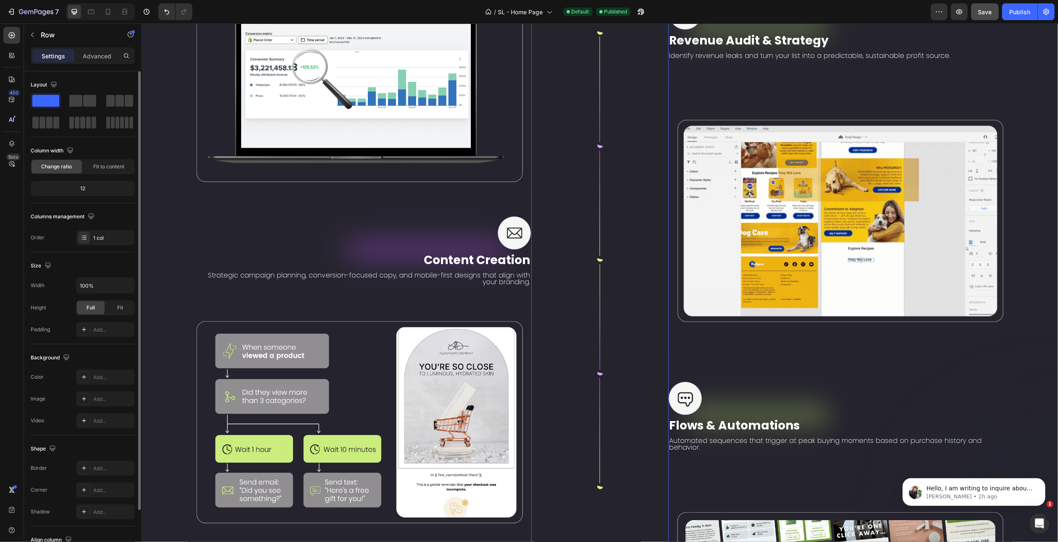
scroll to position [64, 0]
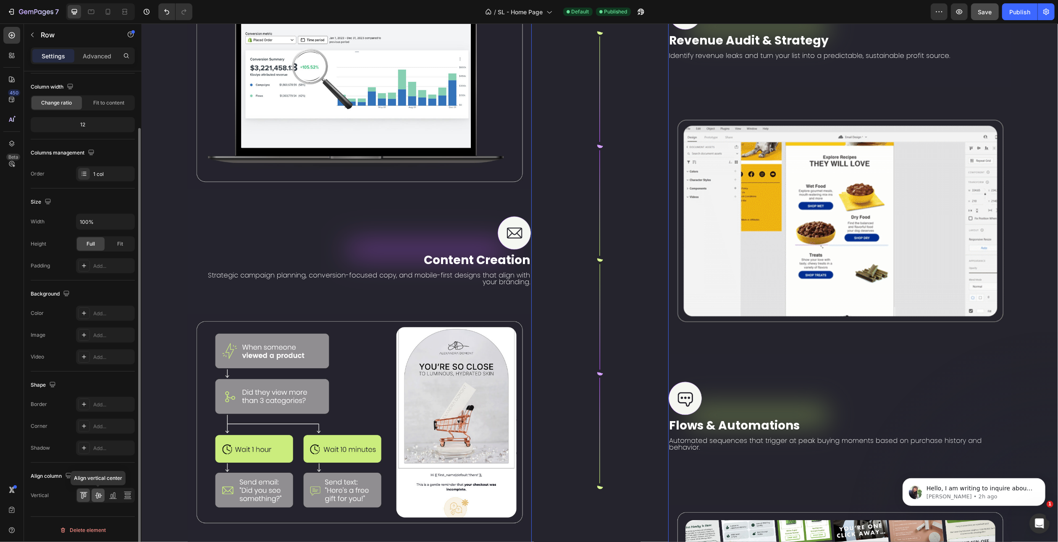
click at [100, 496] on icon at bounding box center [98, 496] width 7 height 6
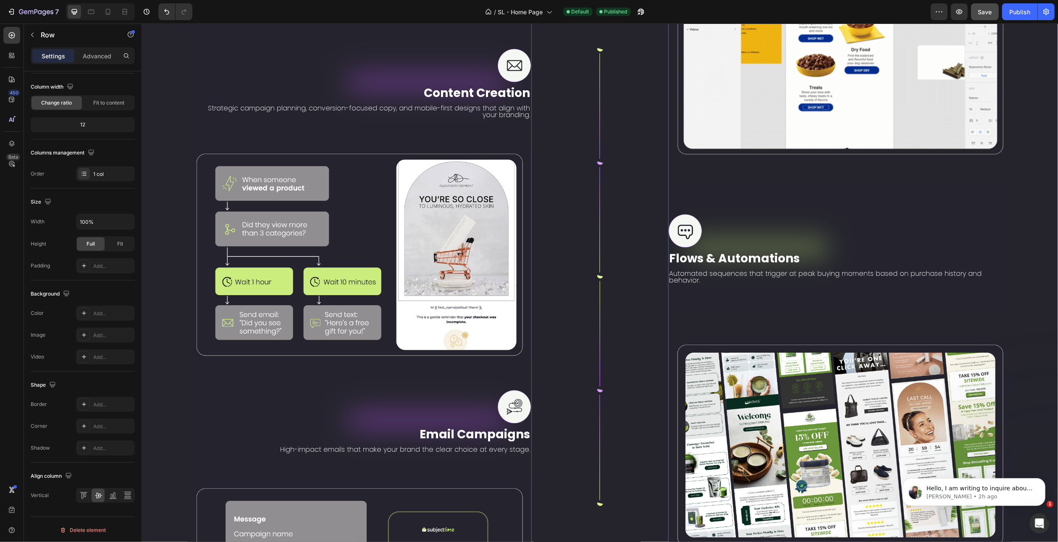
scroll to position [1774, 0]
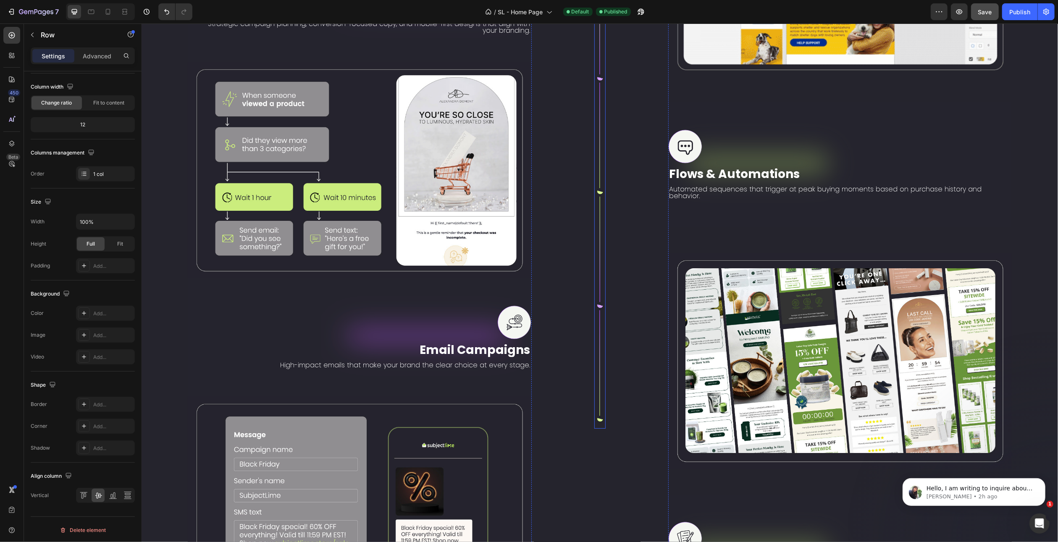
click at [594, 190] on img at bounding box center [599, 165] width 11 height 528
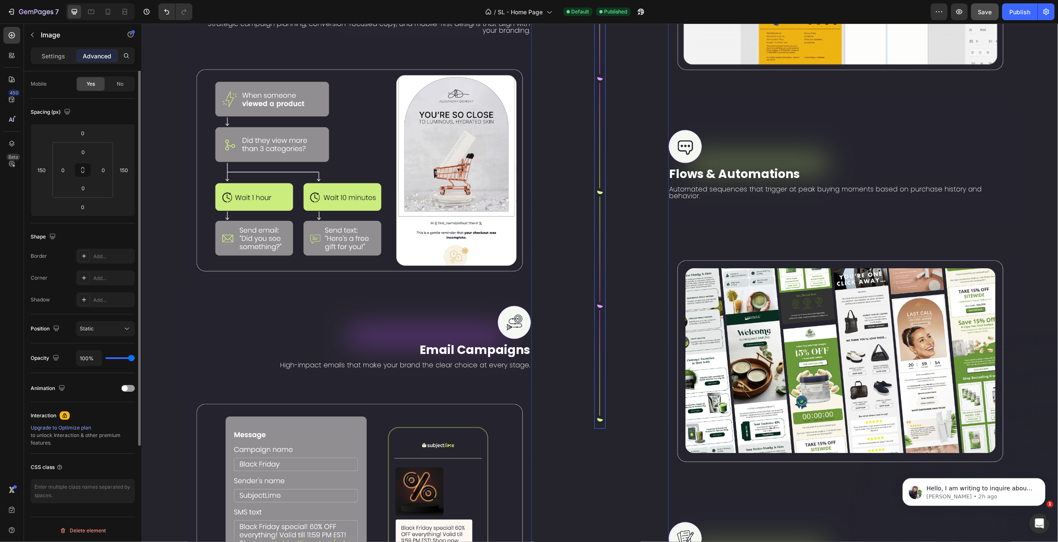
scroll to position [0, 0]
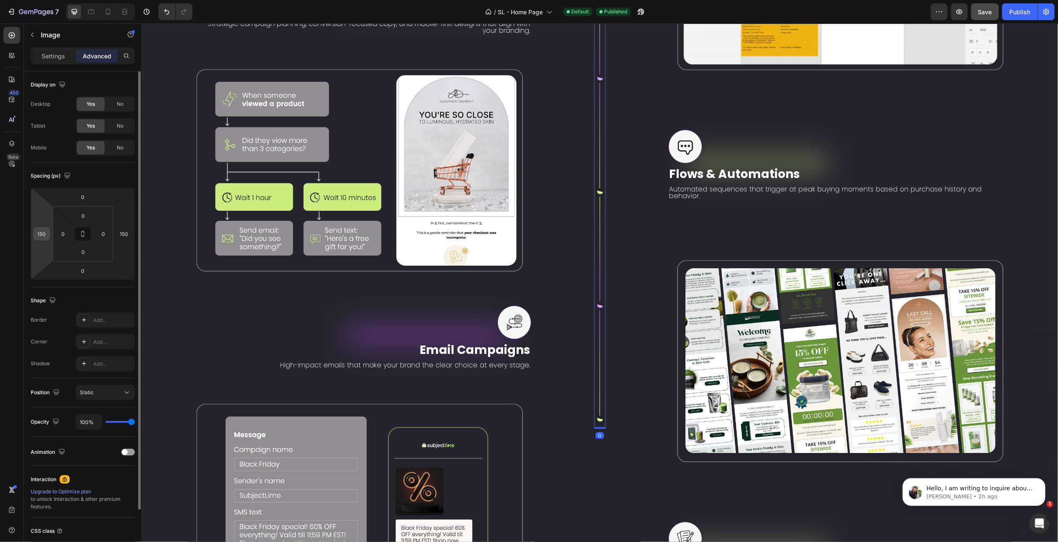
click at [39, 230] on input "150" at bounding box center [41, 234] width 13 height 13
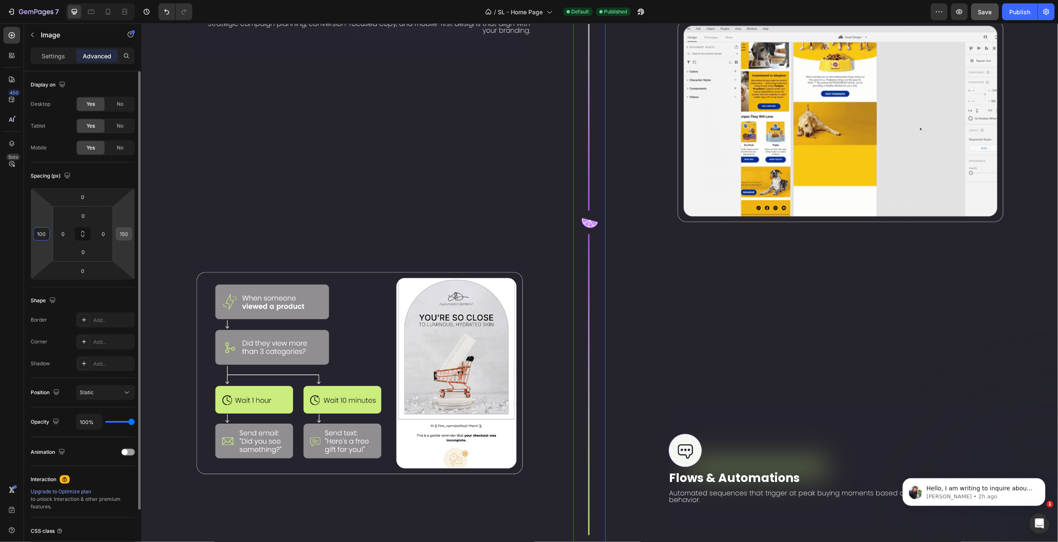
type input "100"
click at [125, 234] on input "150" at bounding box center [124, 234] width 13 height 13
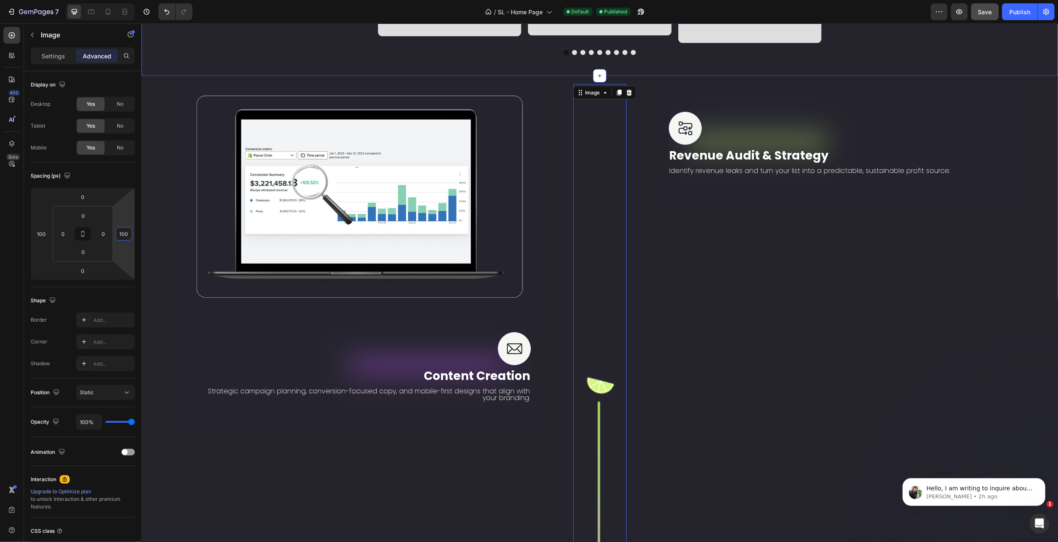
scroll to position [1513, 0]
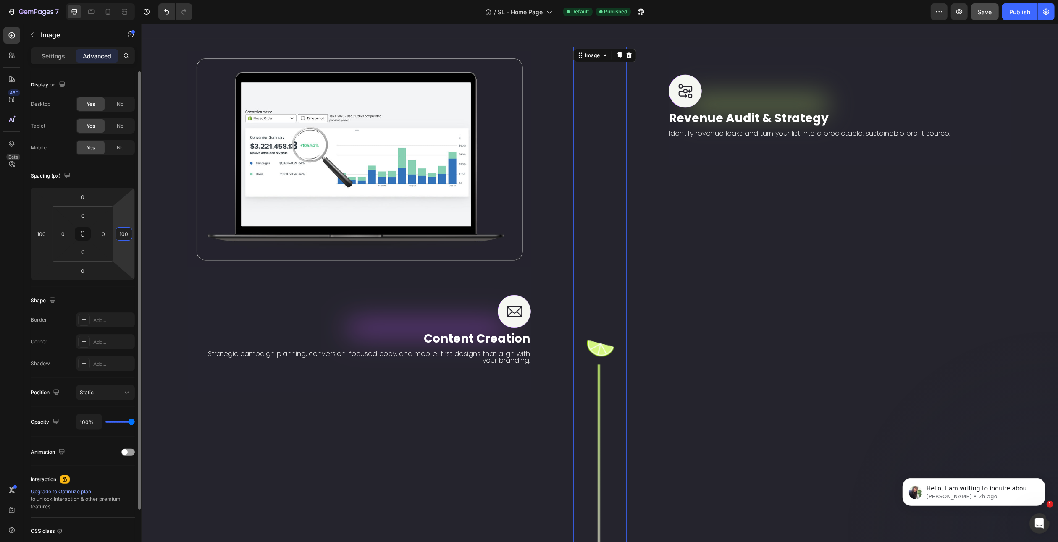
type input "100"
click at [94, 289] on div "Shape Border Add... Corner Add... Shadow Add..." at bounding box center [83, 332] width 104 height 91
click at [38, 231] on input "100" at bounding box center [41, 234] width 13 height 13
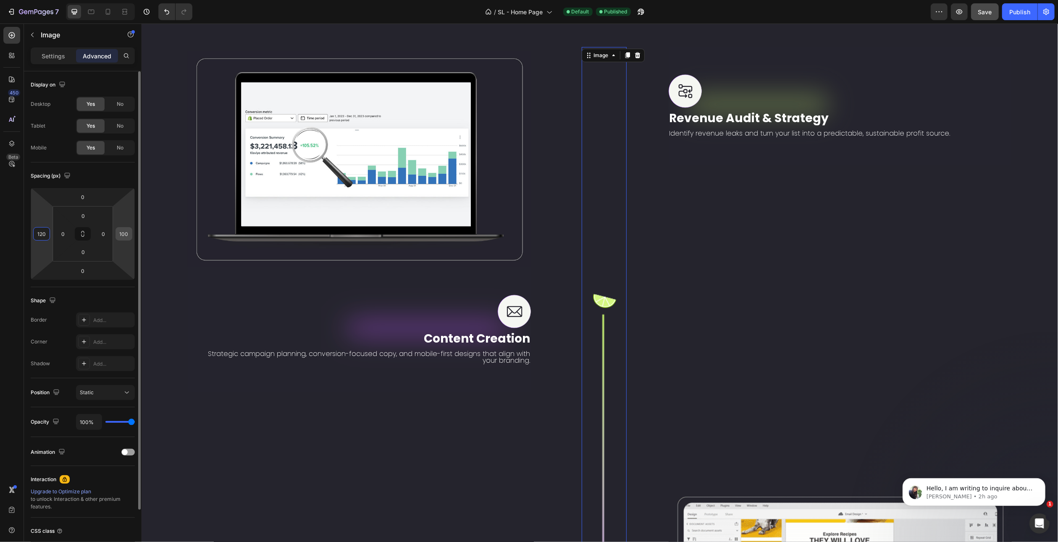
type input "120"
click at [121, 234] on input "100" at bounding box center [124, 234] width 13 height 13
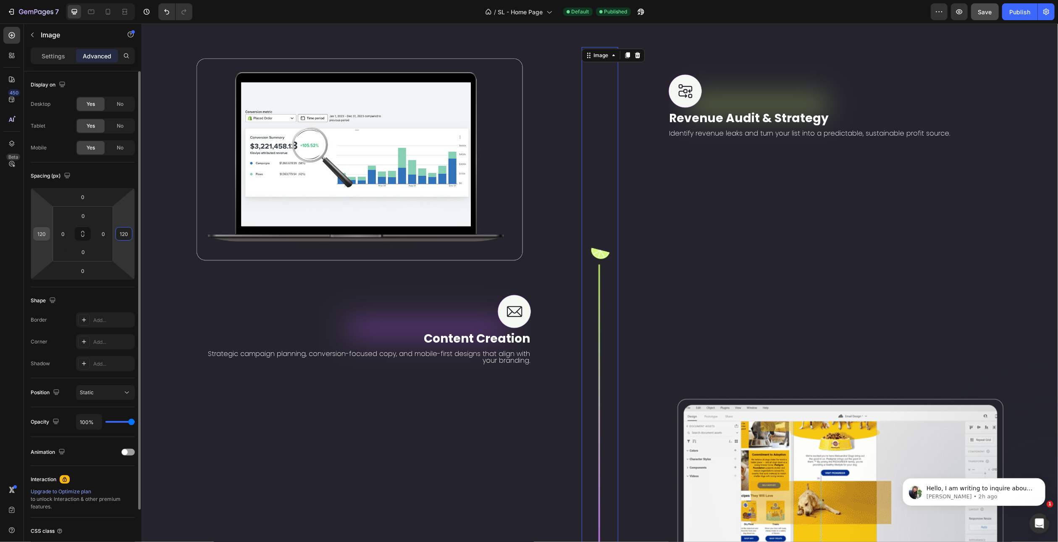
type input "120"
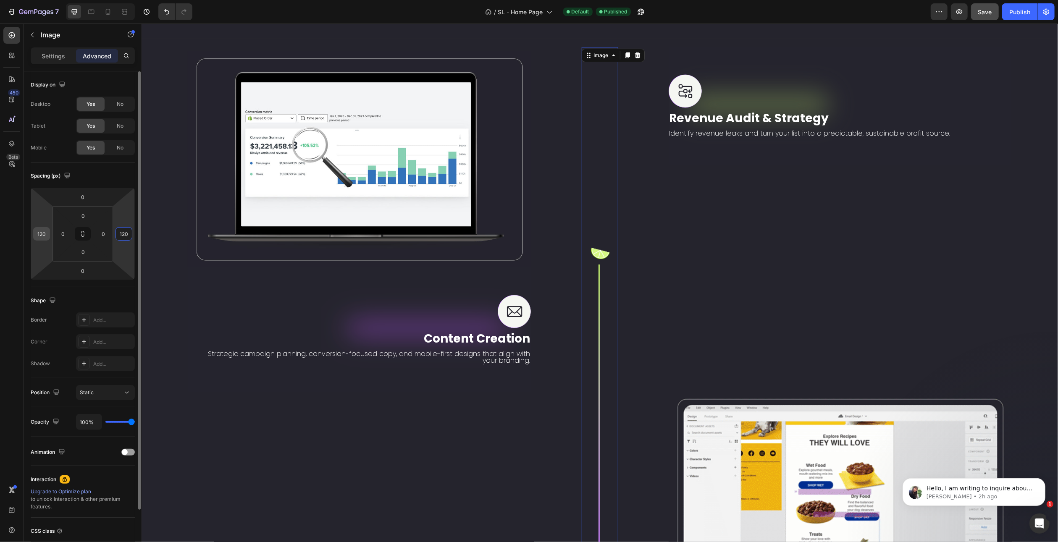
click at [43, 233] on input "120" at bounding box center [41, 234] width 13 height 13
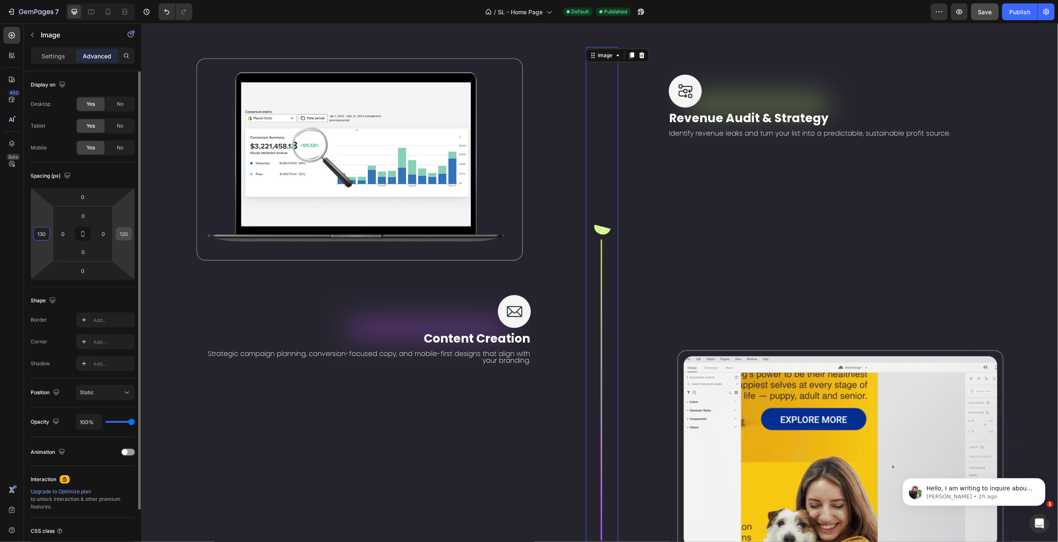
type input "130"
click at [123, 234] on input "120" at bounding box center [124, 234] width 13 height 13
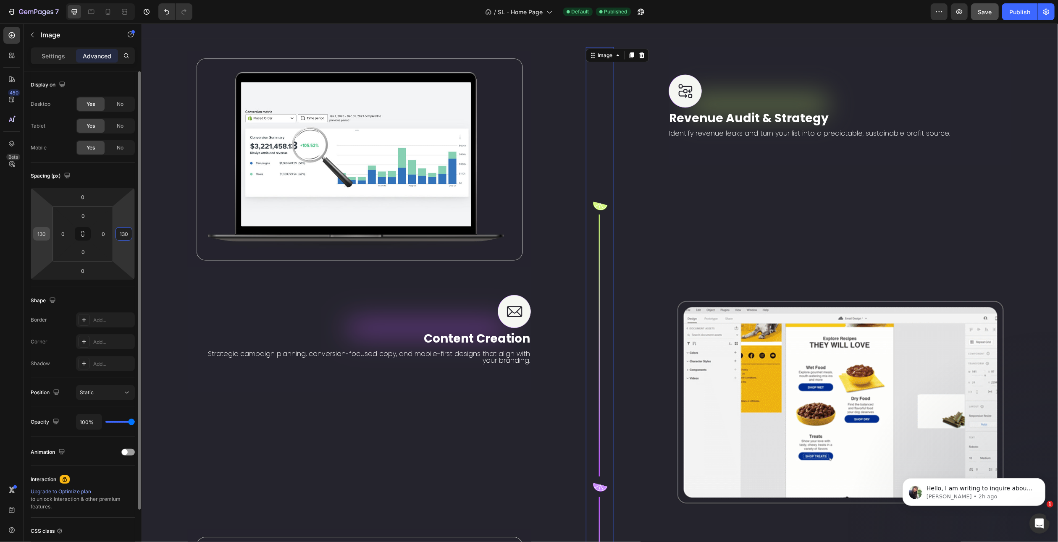
type input "130"
click at [41, 236] on input "130" at bounding box center [41, 234] width 13 height 13
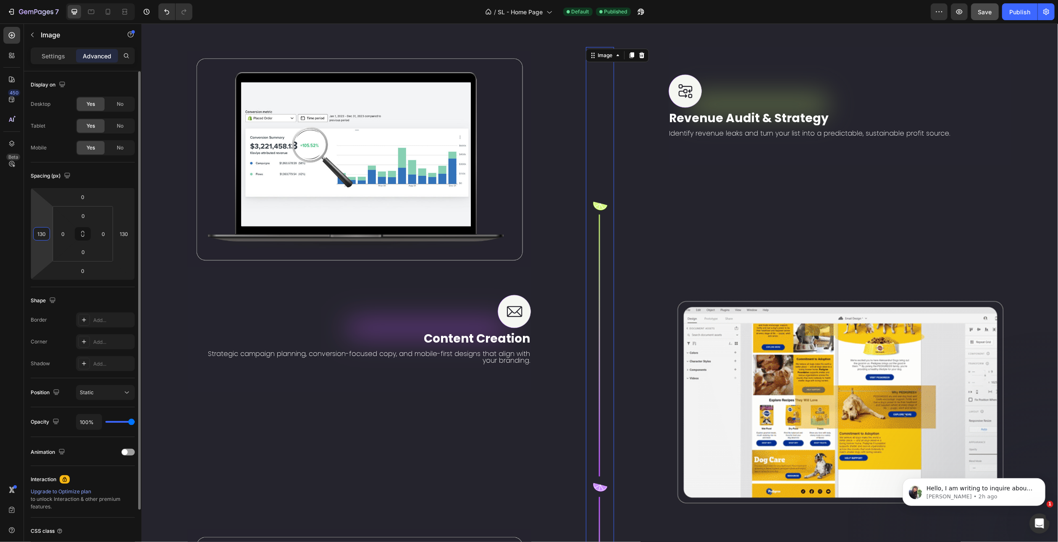
click at [41, 236] on input "130" at bounding box center [41, 234] width 13 height 13
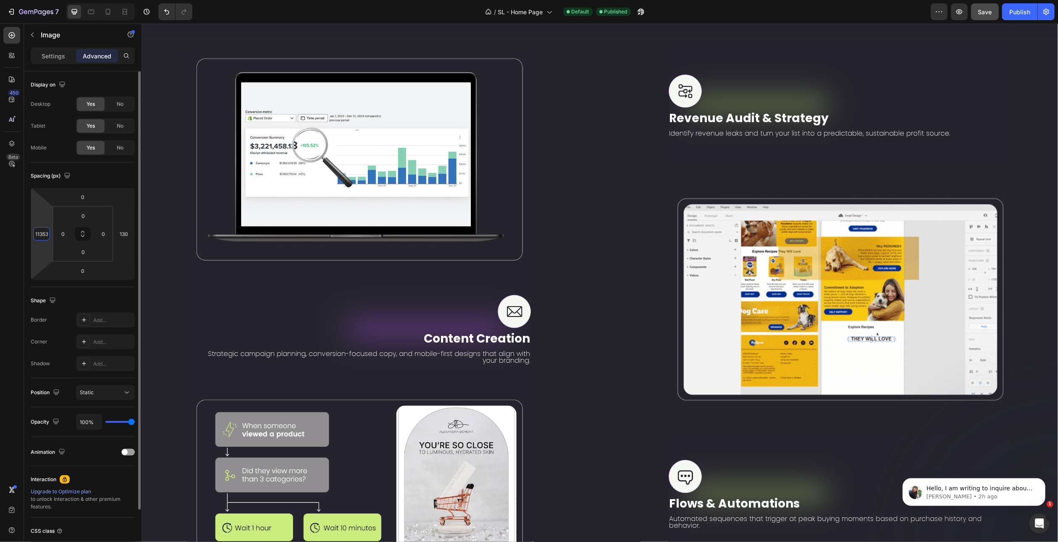
click at [41, 236] on input "113530" at bounding box center [41, 234] width 13 height 13
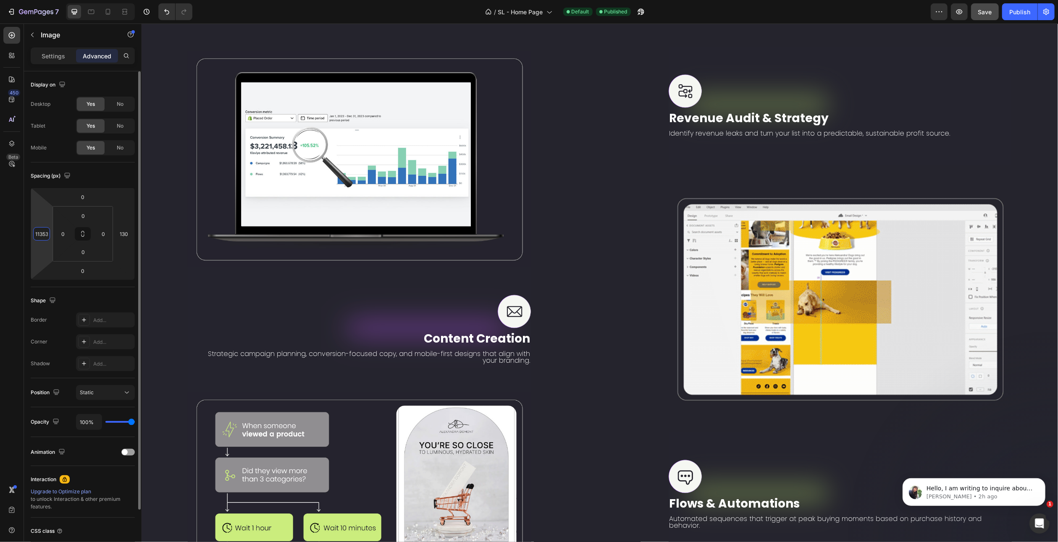
click at [41, 236] on input "113530" at bounding box center [41, 234] width 13 height 13
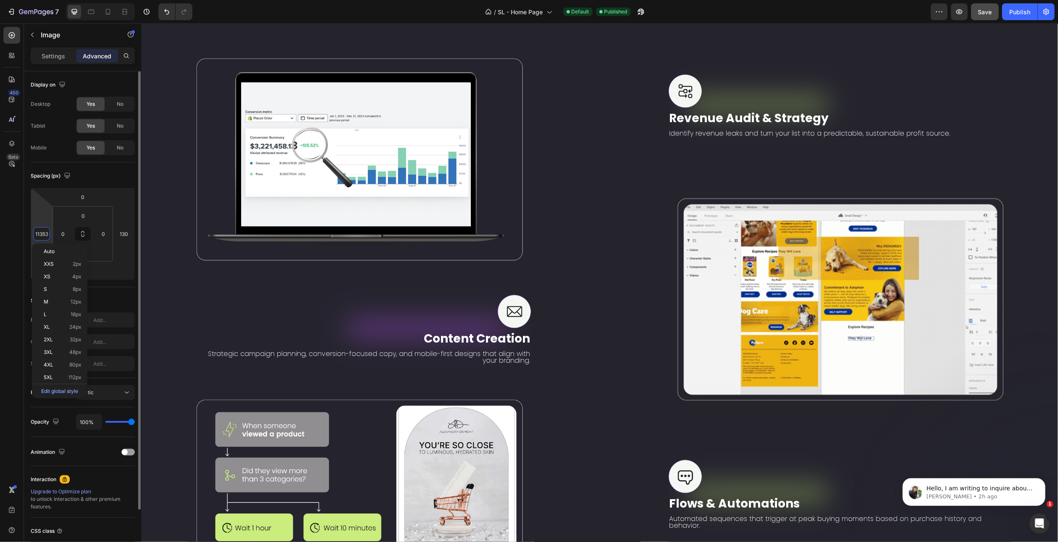
click at [42, 236] on input "113530" at bounding box center [41, 234] width 13 height 13
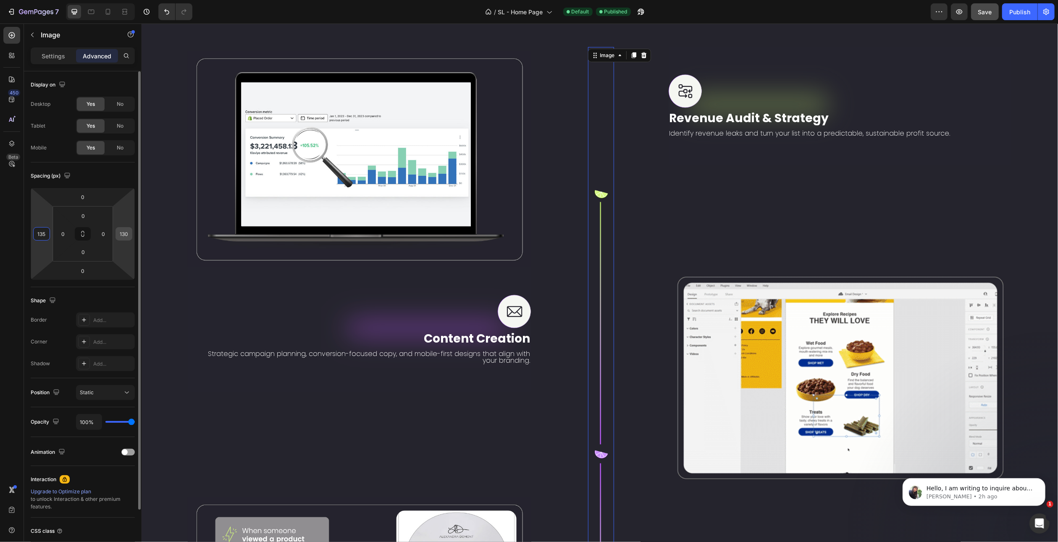
type input "135"
click at [119, 235] on input "130" at bounding box center [124, 234] width 13 height 13
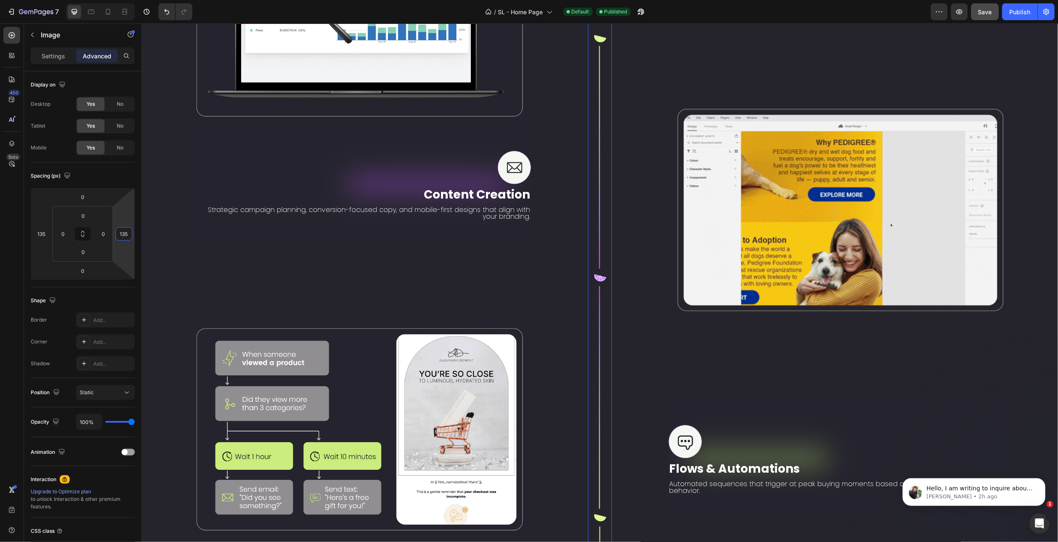
scroll to position [1471, 0]
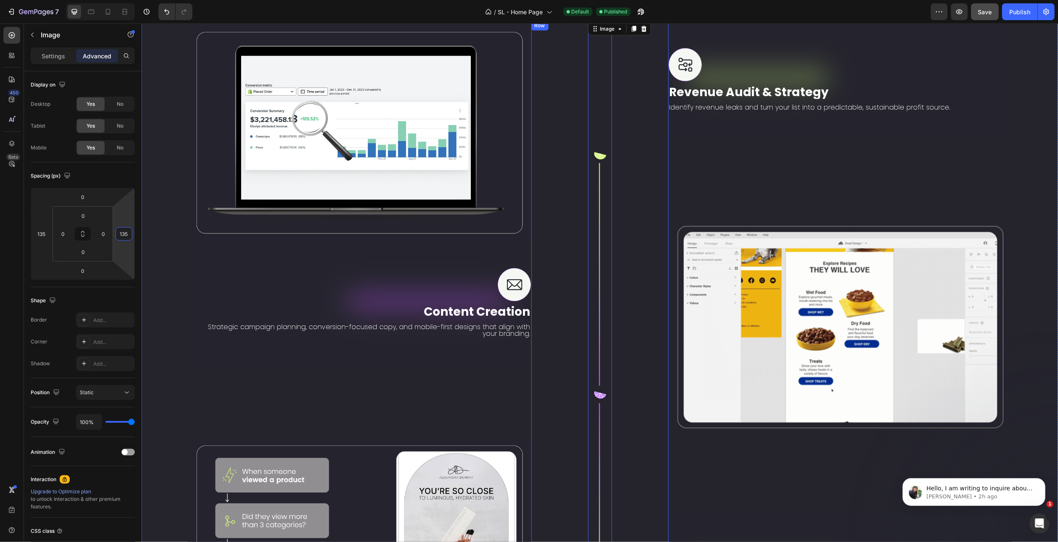
type input "135"
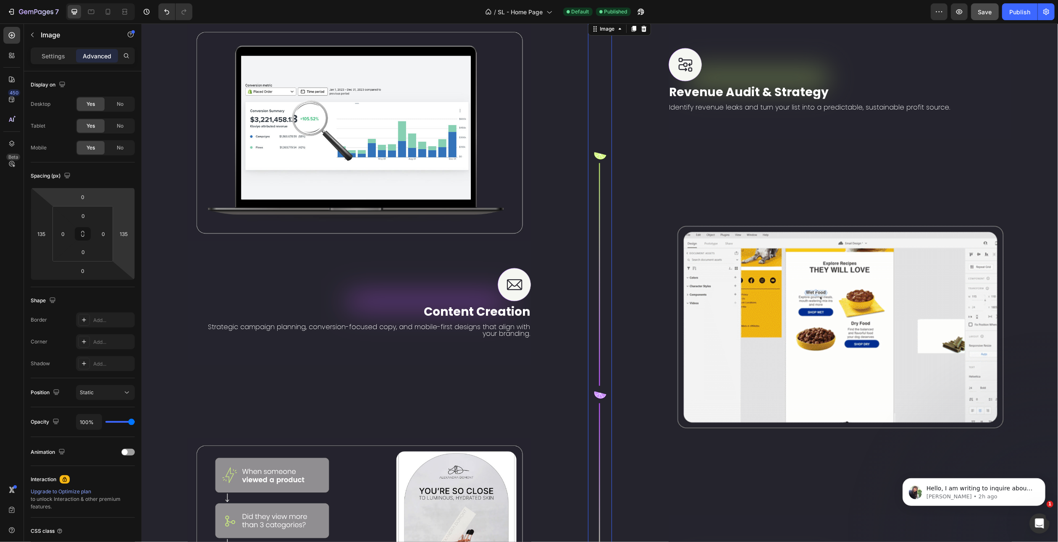
click at [54, 48] on div "Settings Advanced" at bounding box center [83, 55] width 104 height 17
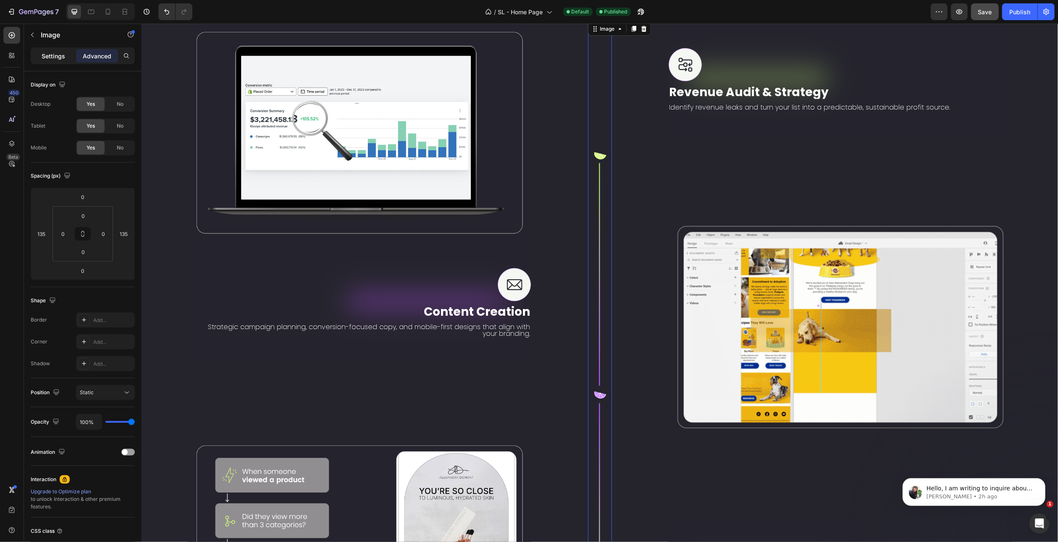
click at [54, 53] on p "Settings" at bounding box center [54, 56] width 24 height 9
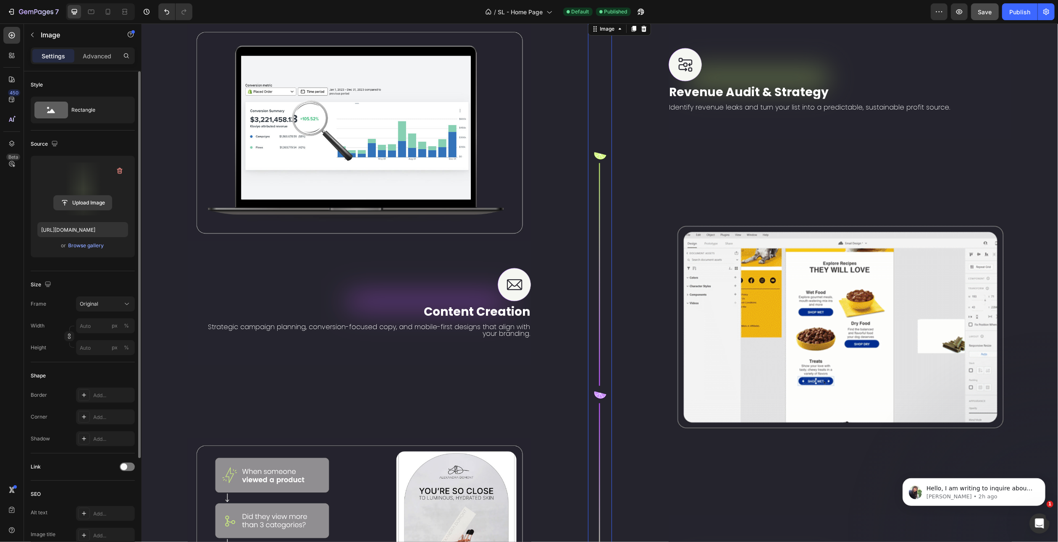
click at [89, 204] on input "file" at bounding box center [83, 203] width 58 height 14
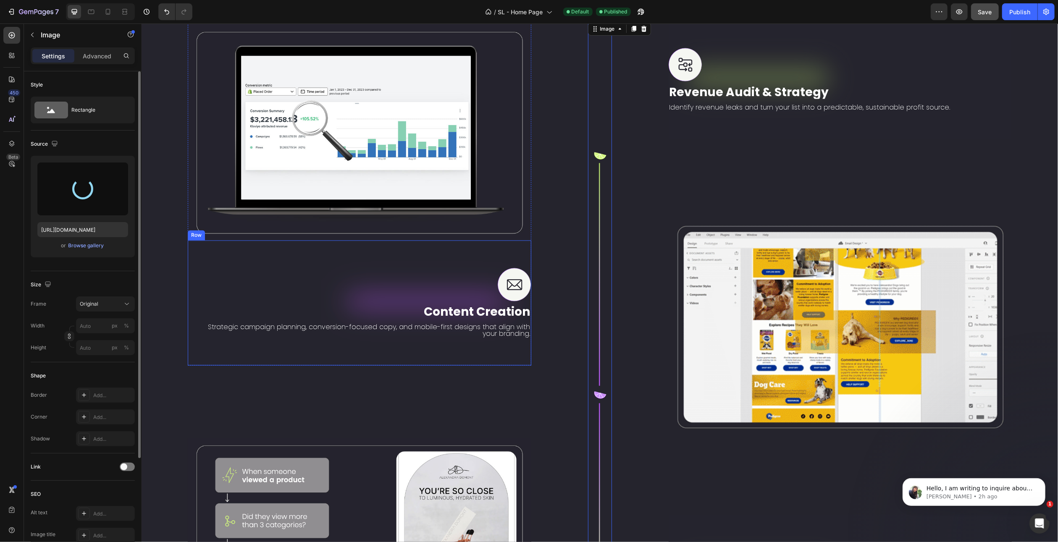
type input "https://cdn.shopify.com/s/files/1/0935/6715/6611/files/gempages_572965182523835…"
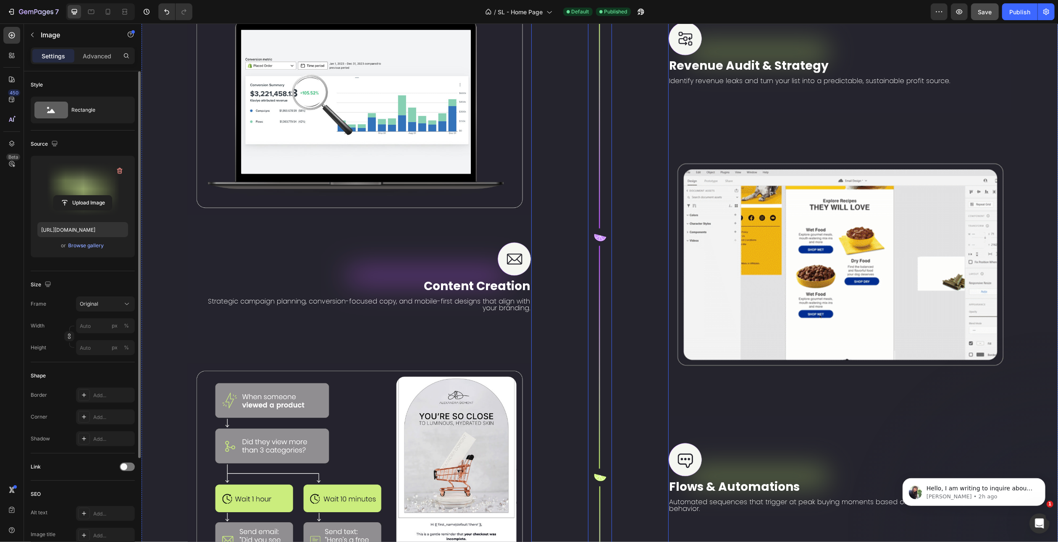
scroll to position [1429, 0]
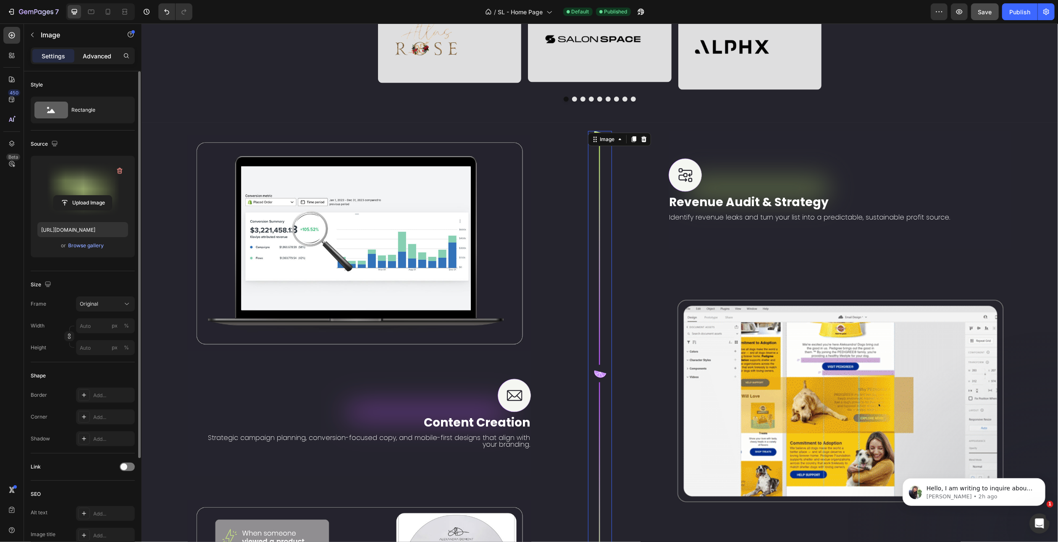
click at [88, 55] on p "Advanced" at bounding box center [97, 56] width 29 height 9
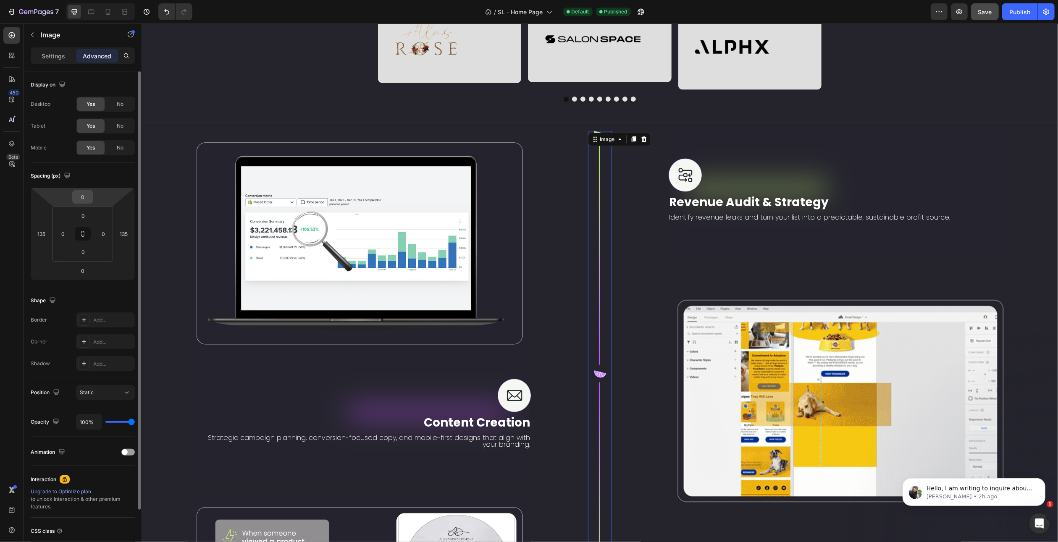
click at [85, 196] on input "0" at bounding box center [82, 197] width 17 height 13
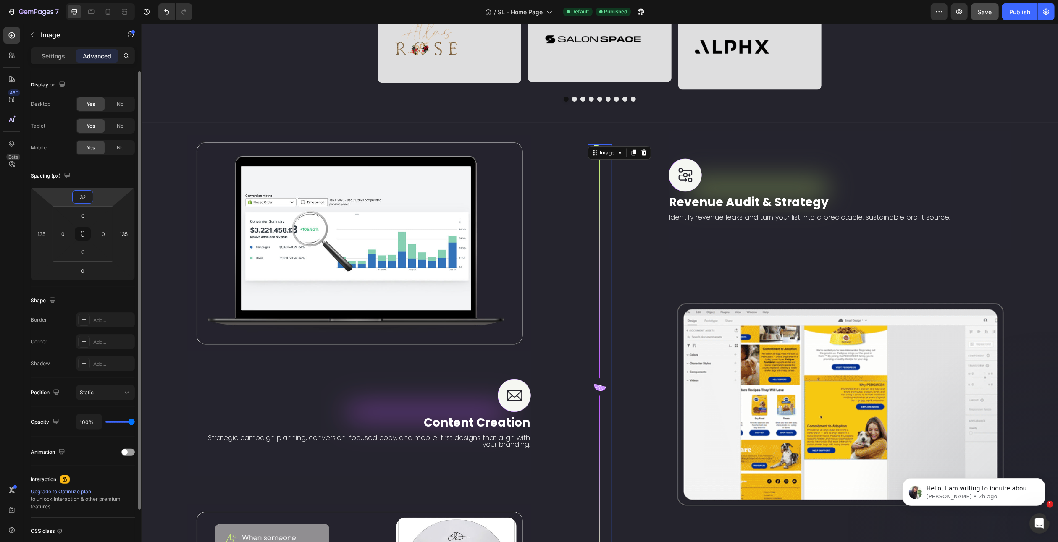
click at [84, 196] on input "32" at bounding box center [82, 197] width 17 height 13
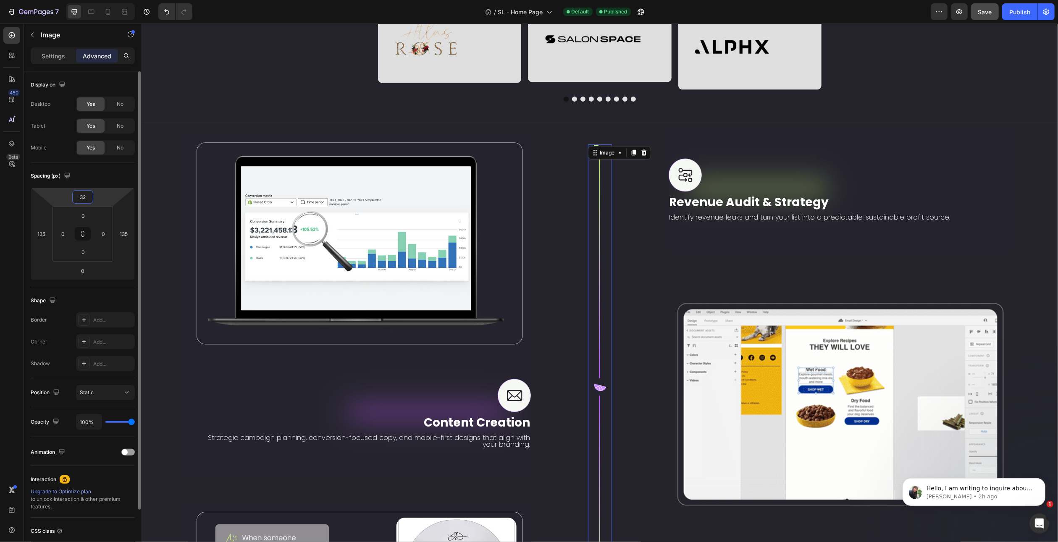
click at [84, 196] on input "32" at bounding box center [82, 197] width 17 height 13
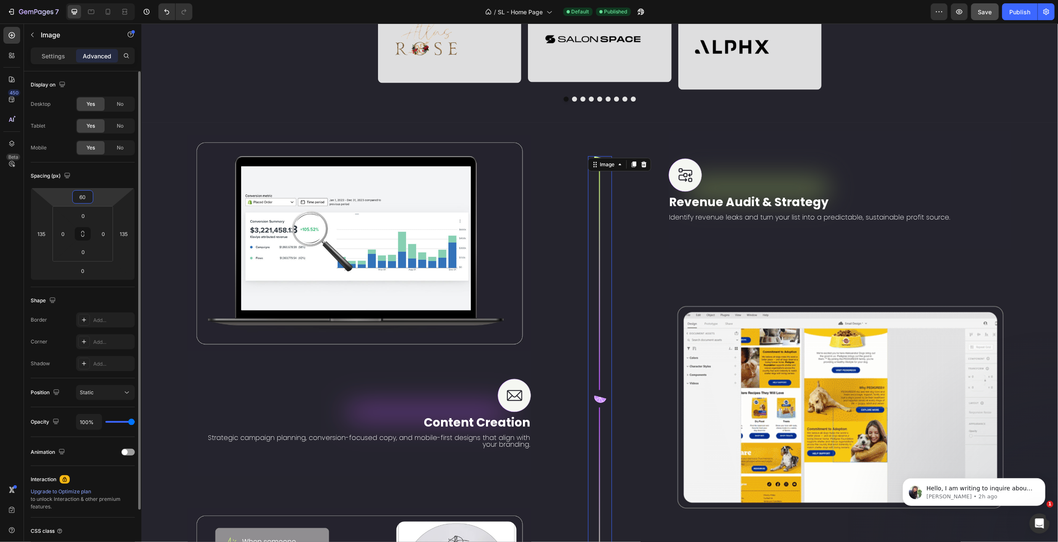
click at [84, 196] on input "60" at bounding box center [82, 197] width 17 height 13
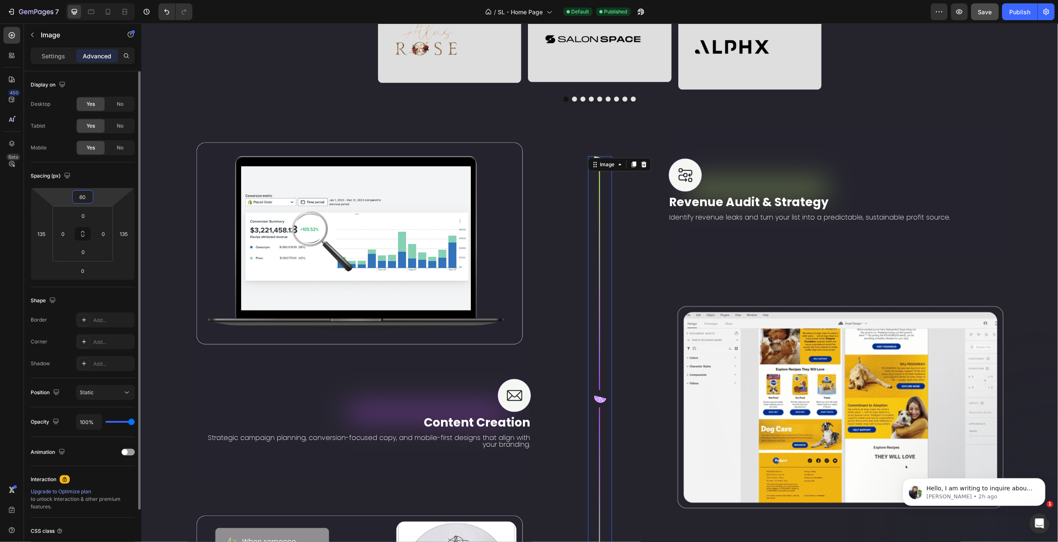
click at [84, 196] on input "60" at bounding box center [82, 197] width 17 height 13
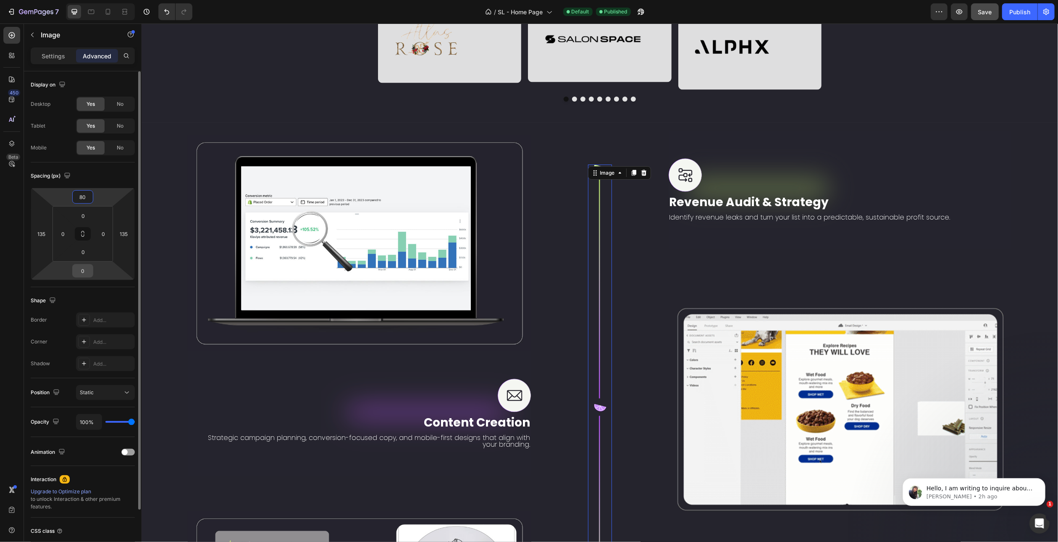
type input "80"
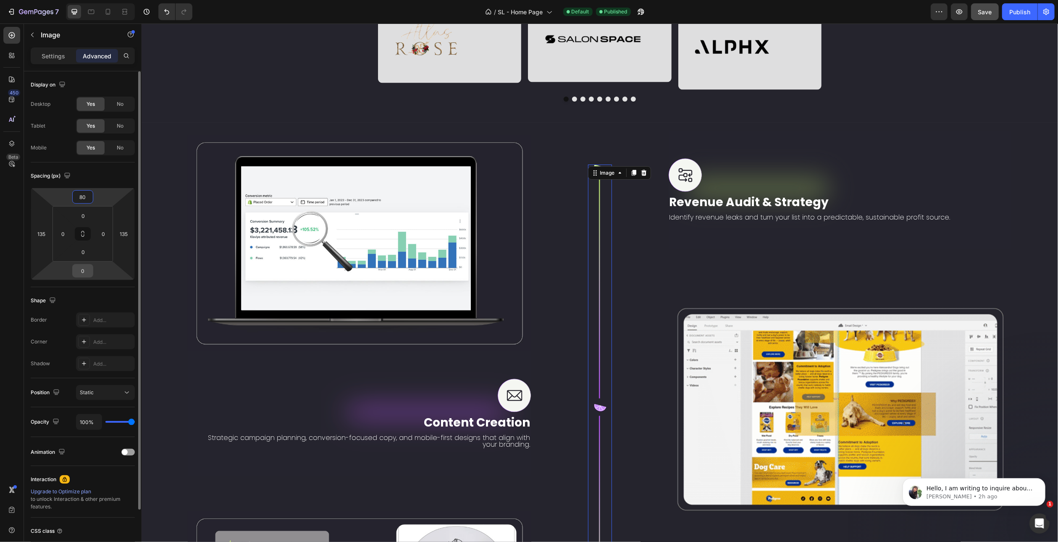
click at [85, 270] on input "0" at bounding box center [82, 271] width 17 height 13
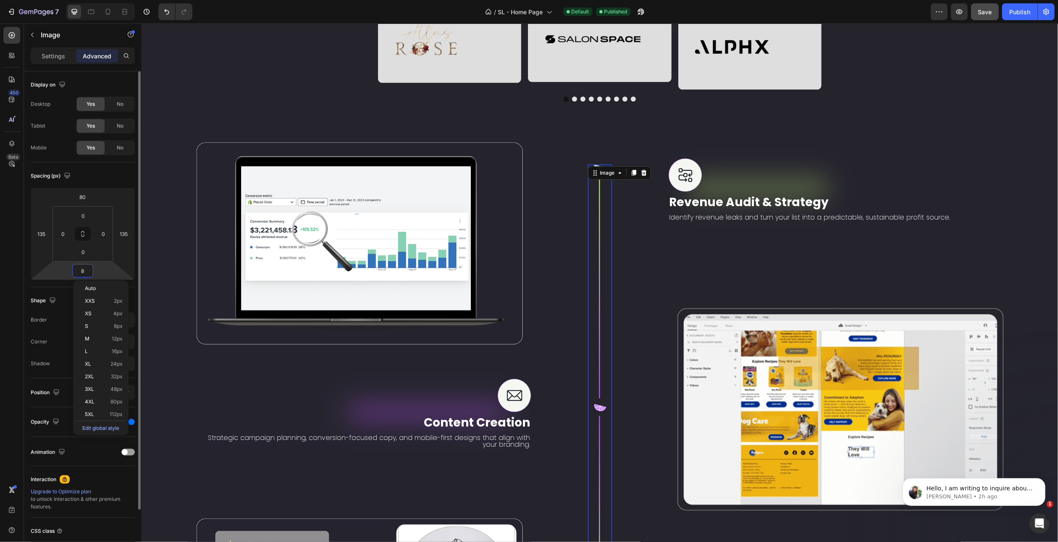
type input "80"
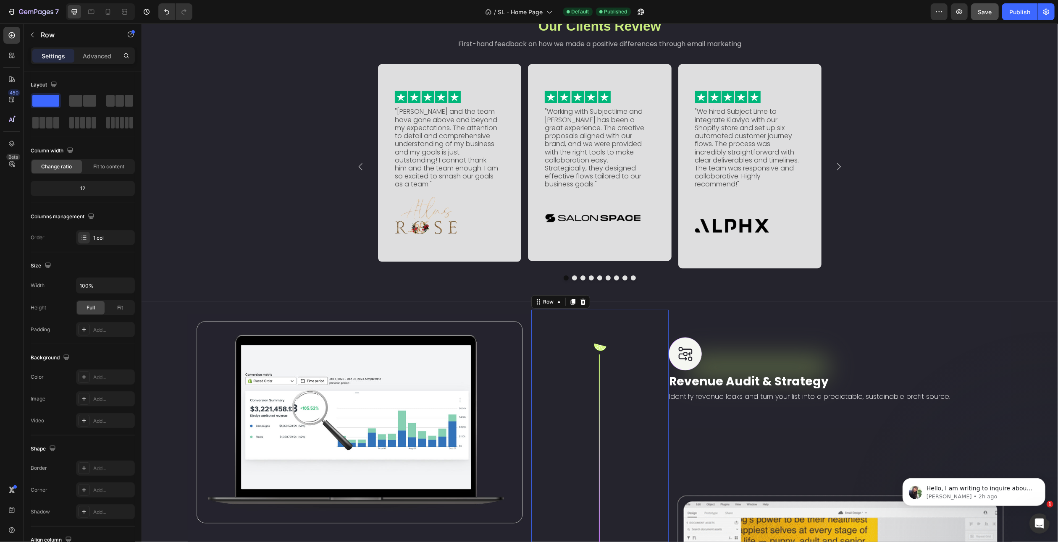
scroll to position [1233, 0]
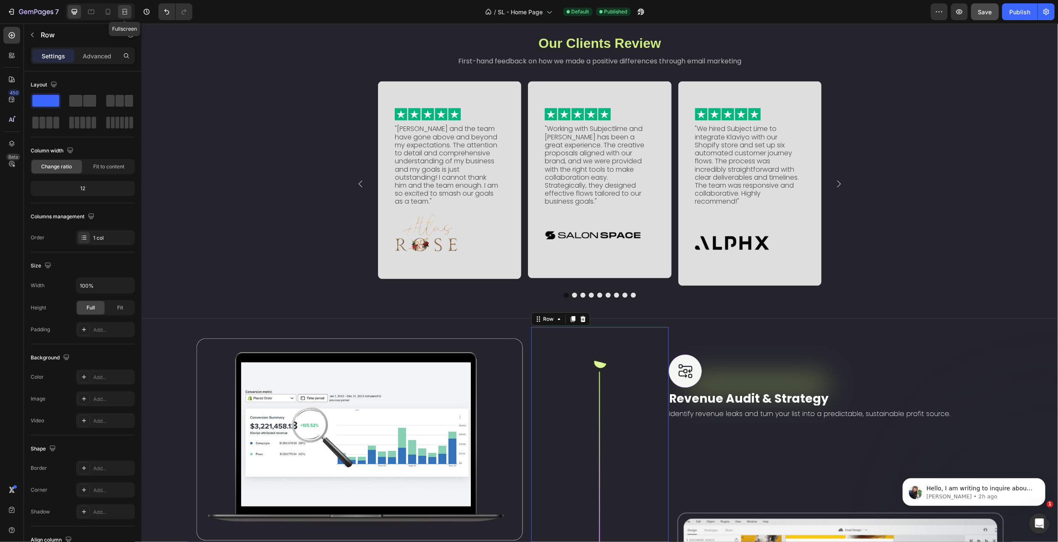
click at [126, 12] on icon at bounding box center [126, 12] width 3 height 2
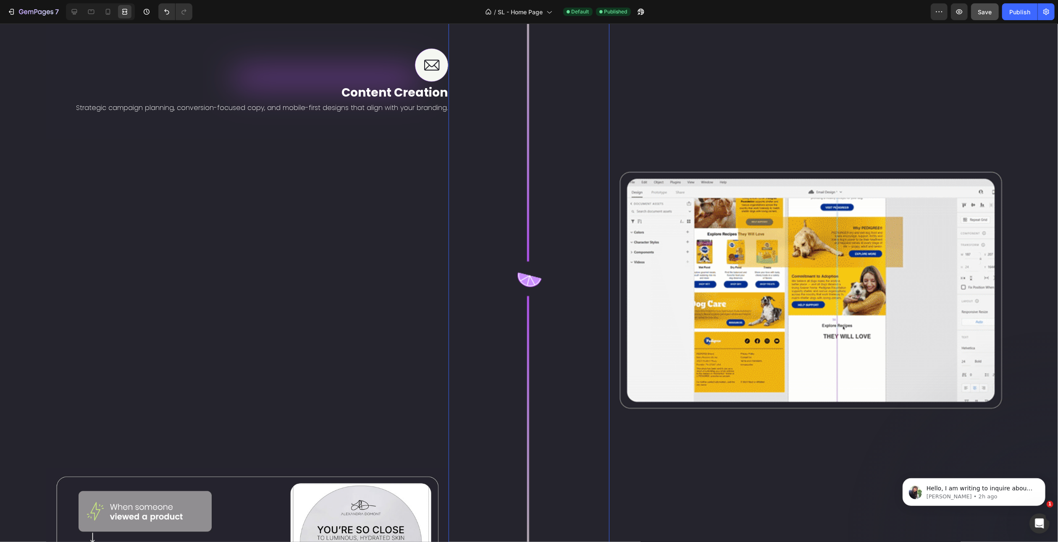
scroll to position [1947, 0]
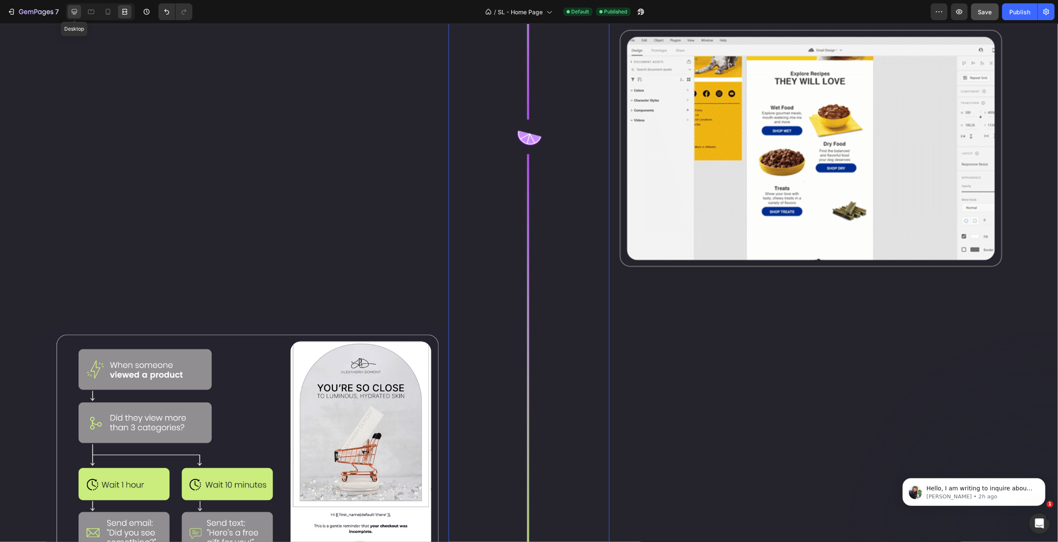
click at [72, 11] on icon at bounding box center [74, 12] width 8 height 8
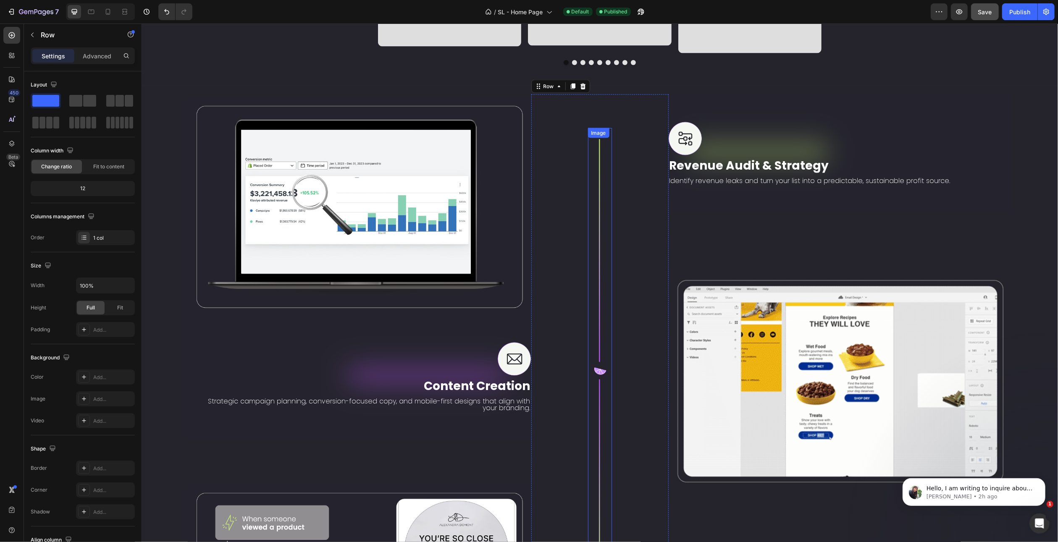
scroll to position [1437, 0]
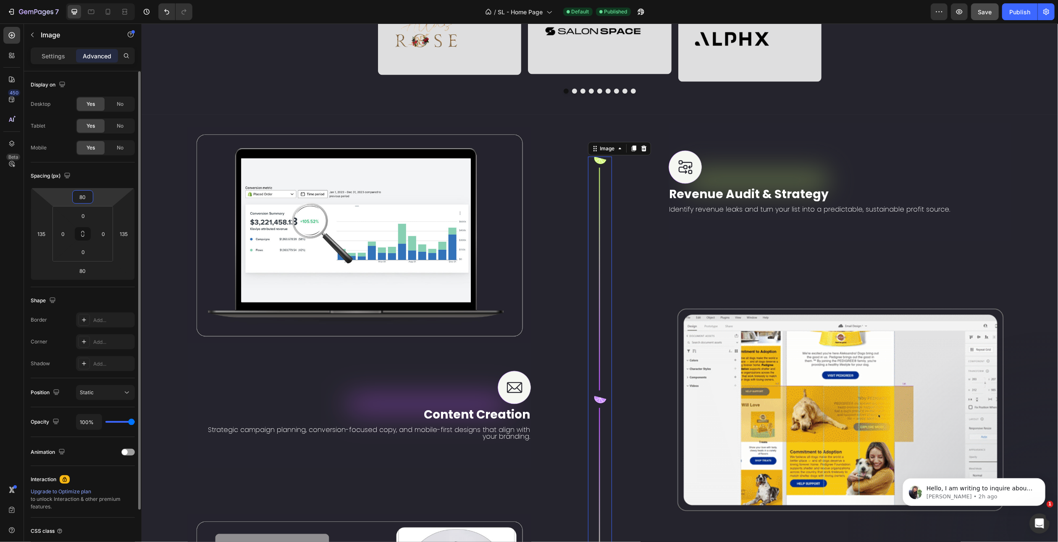
click at [82, 200] on input "80" at bounding box center [82, 197] width 17 height 13
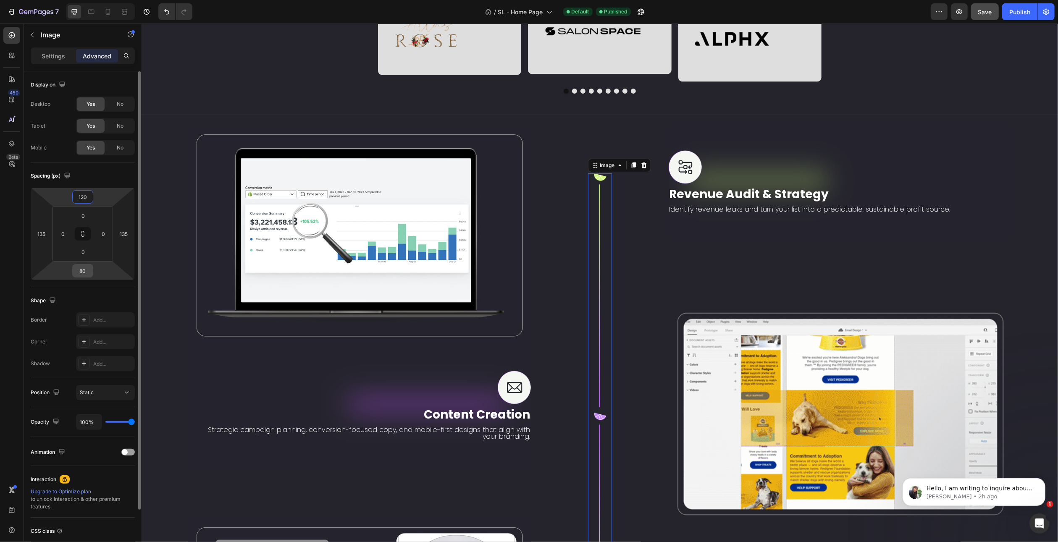
type input "120"
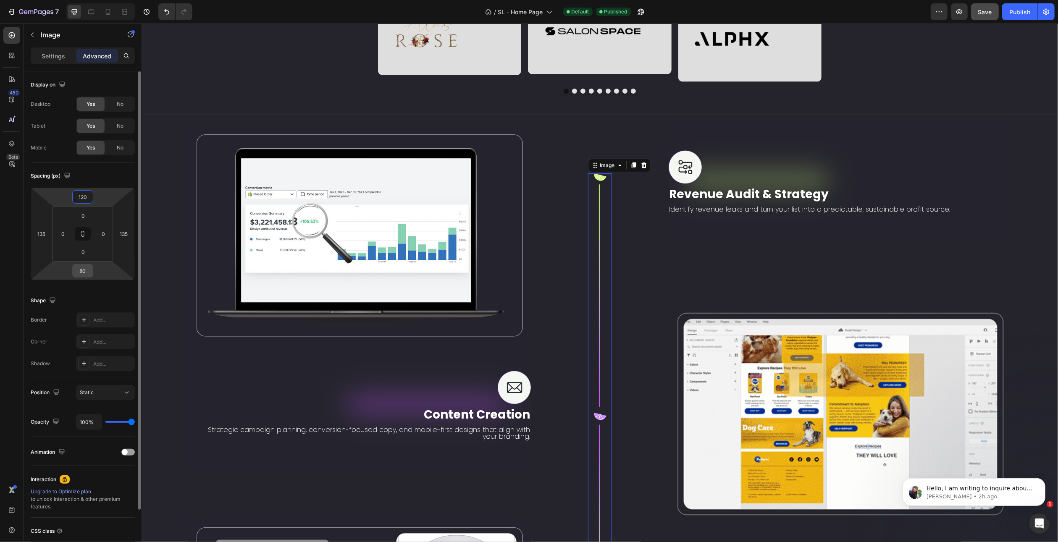
click at [83, 272] on input "80" at bounding box center [82, 271] width 17 height 13
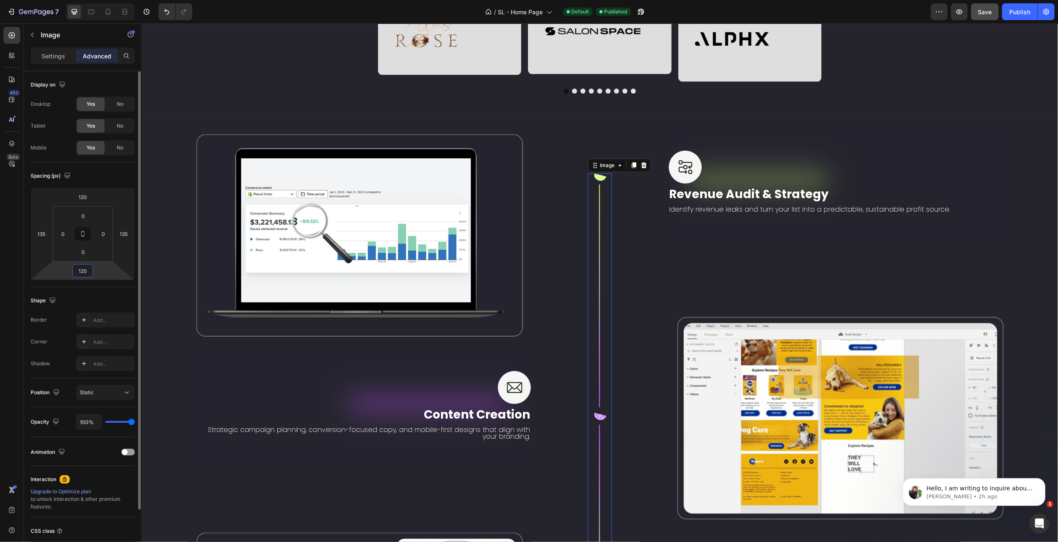
type input "120"
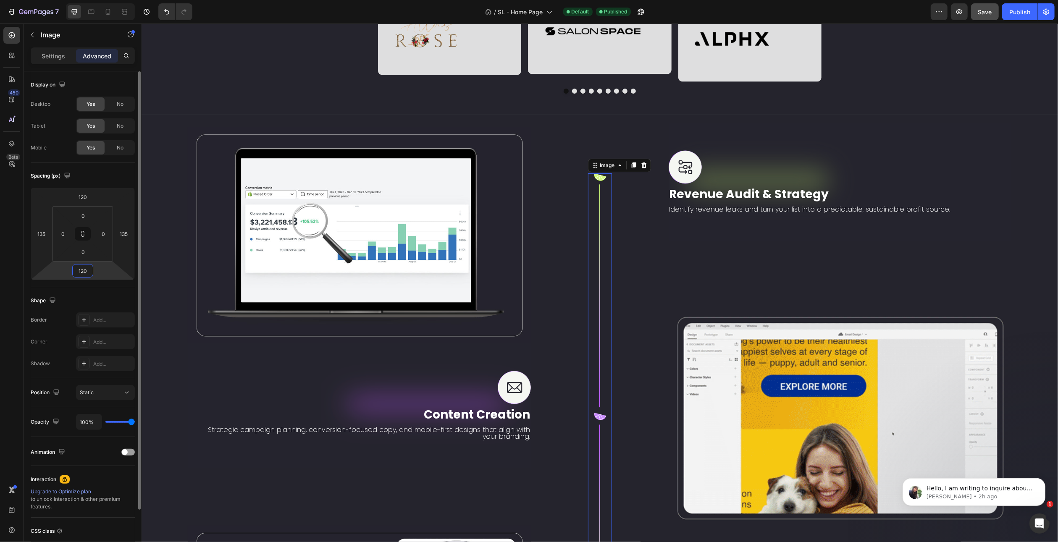
click at [81, 294] on div "Shape" at bounding box center [83, 300] width 104 height 13
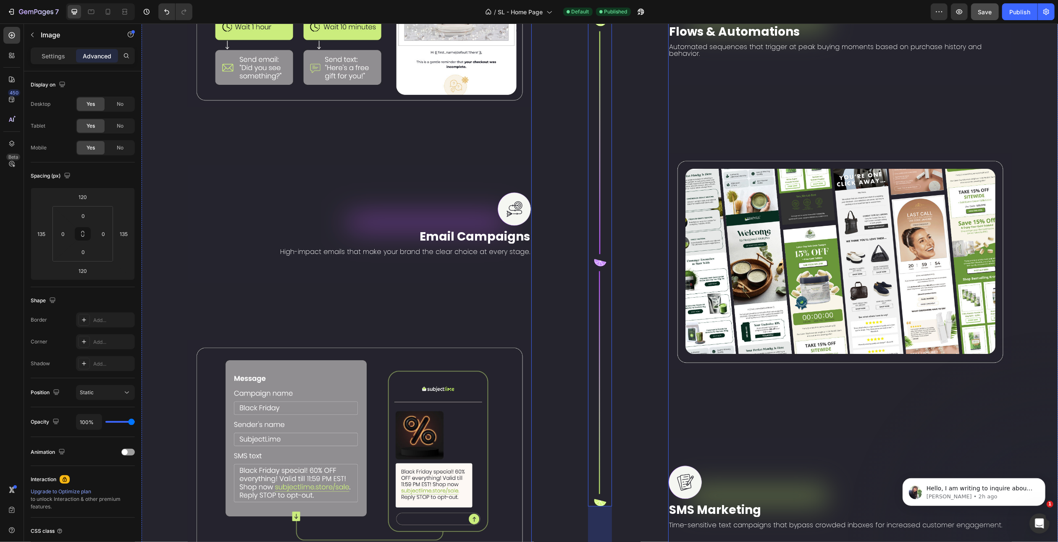
scroll to position [2235, 0]
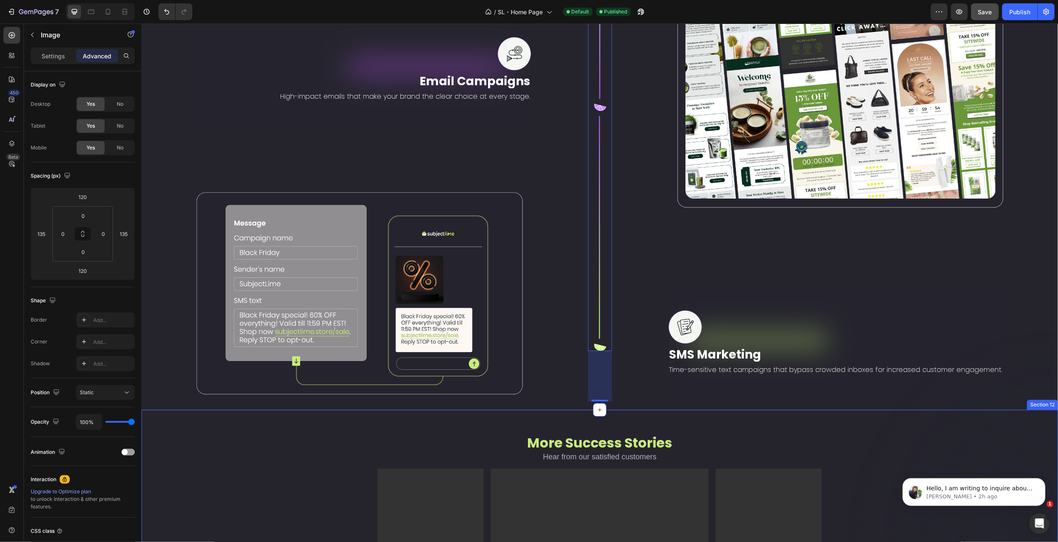
click at [553, 410] on div "More Success Stories Heading Hear from our satisfied customers Heading Row Vide…" at bounding box center [599, 547] width 917 height 274
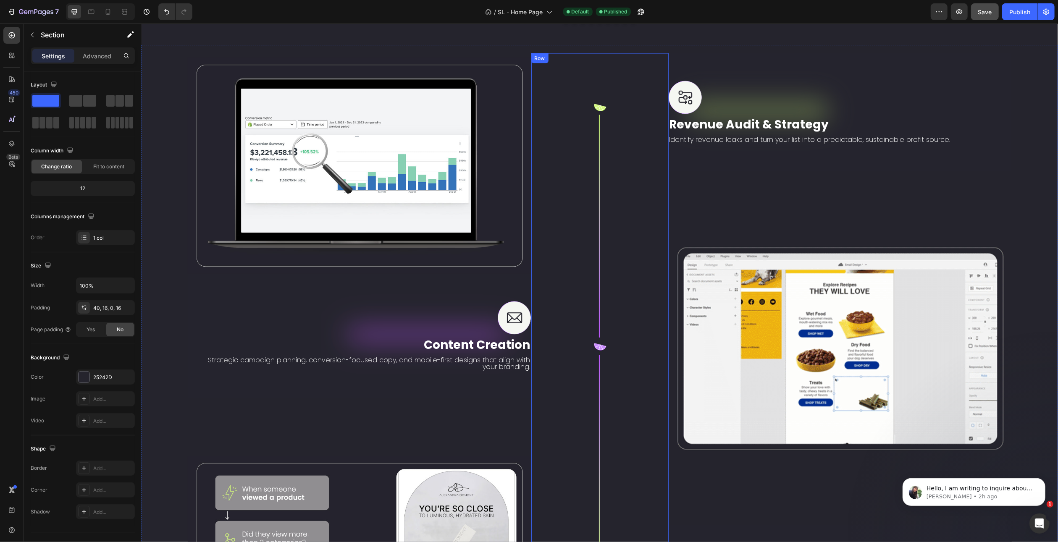
scroll to position [1395, 0]
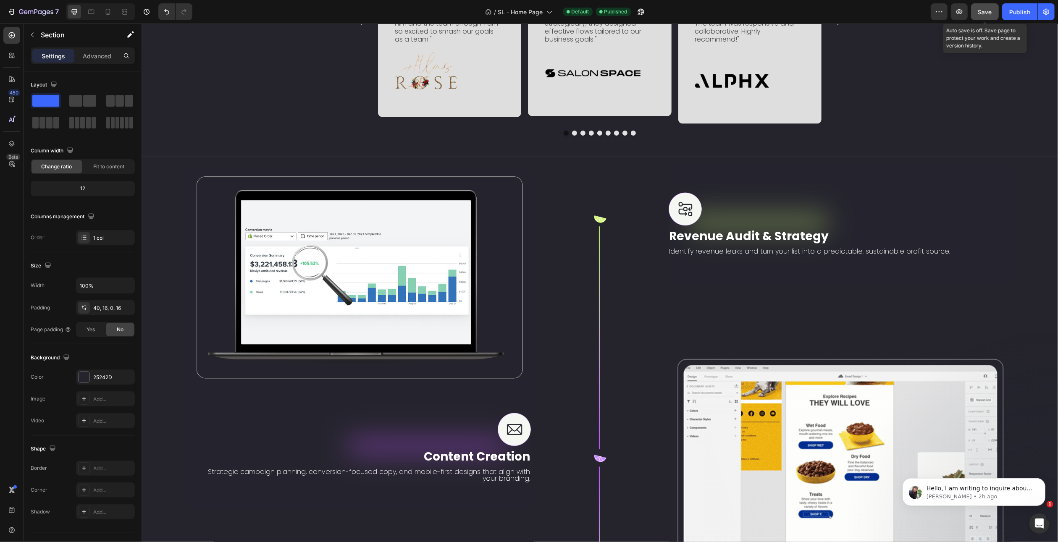
click at [983, 12] on span "Save" at bounding box center [985, 11] width 14 height 7
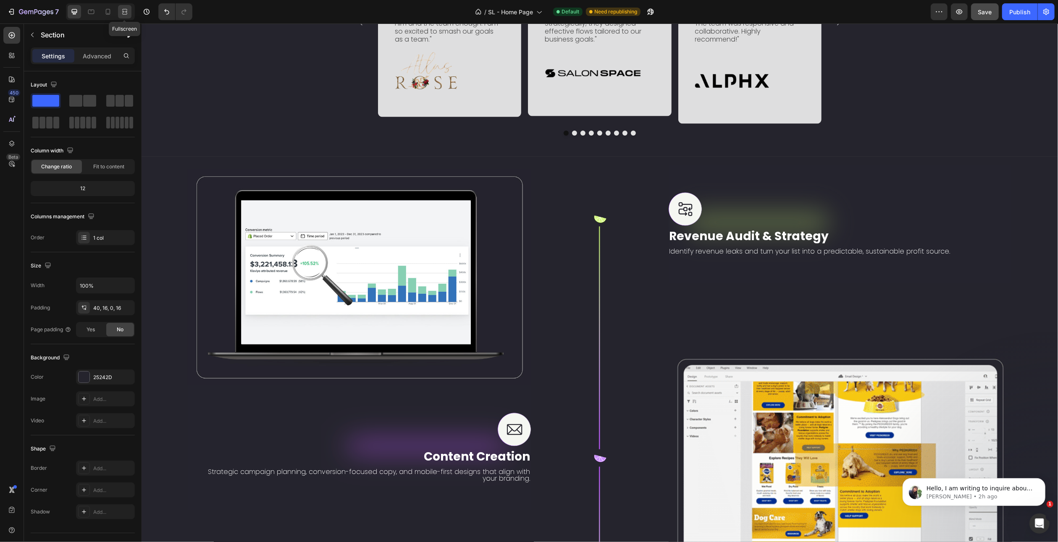
click at [123, 13] on icon at bounding box center [125, 12] width 8 height 8
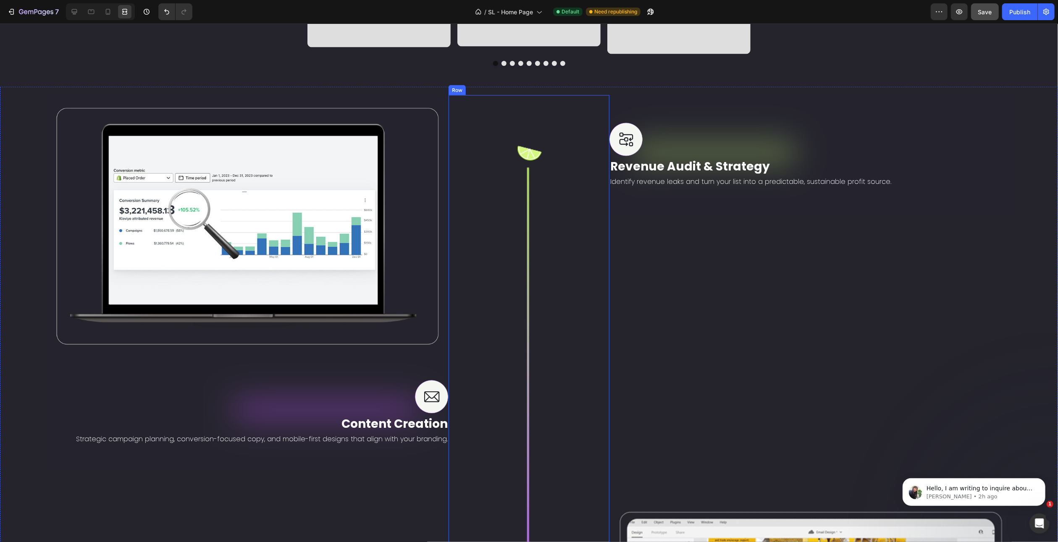
scroll to position [1370, 0]
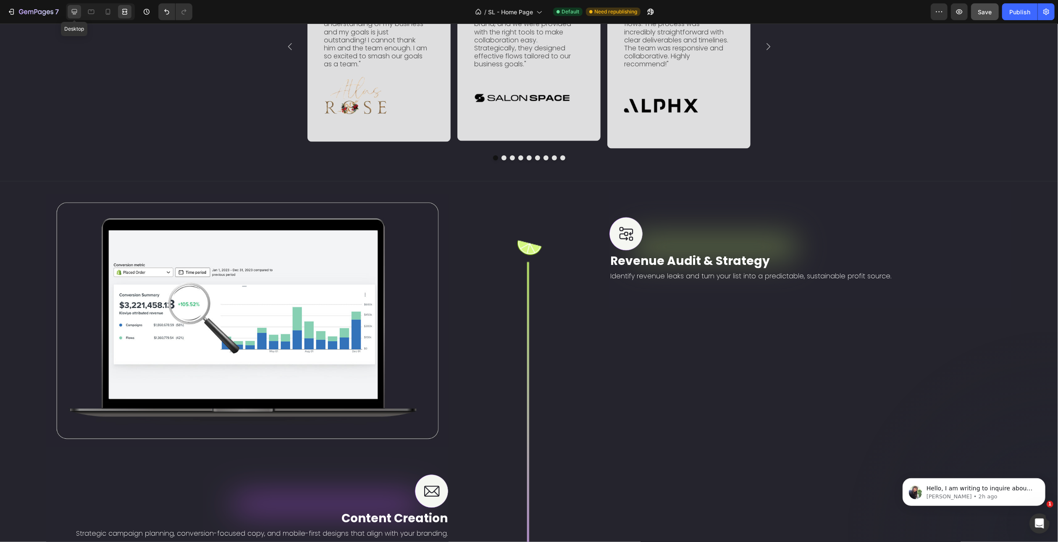
click at [74, 12] on icon at bounding box center [74, 12] width 8 height 8
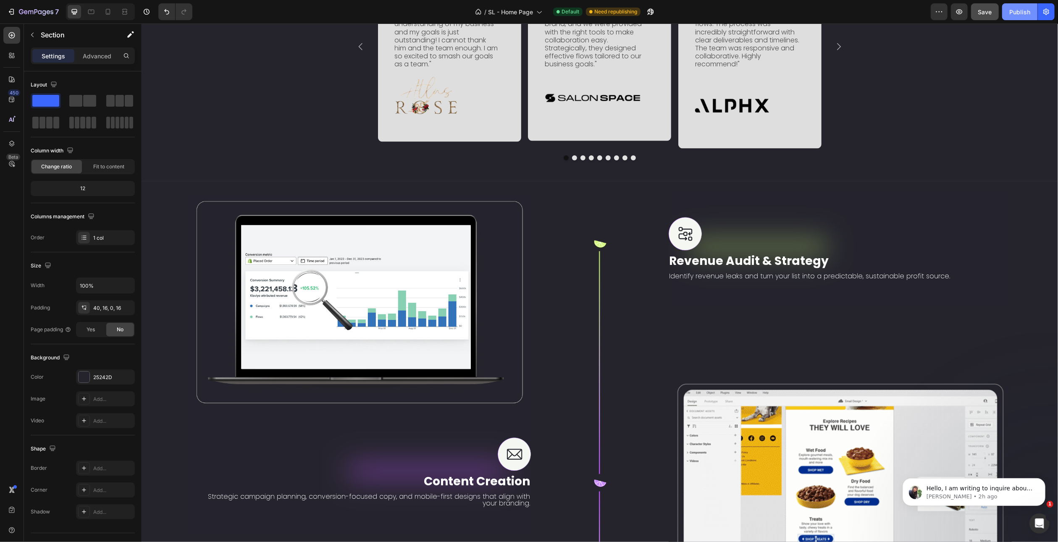
click at [1023, 14] on div "Publish" at bounding box center [1019, 12] width 21 height 9
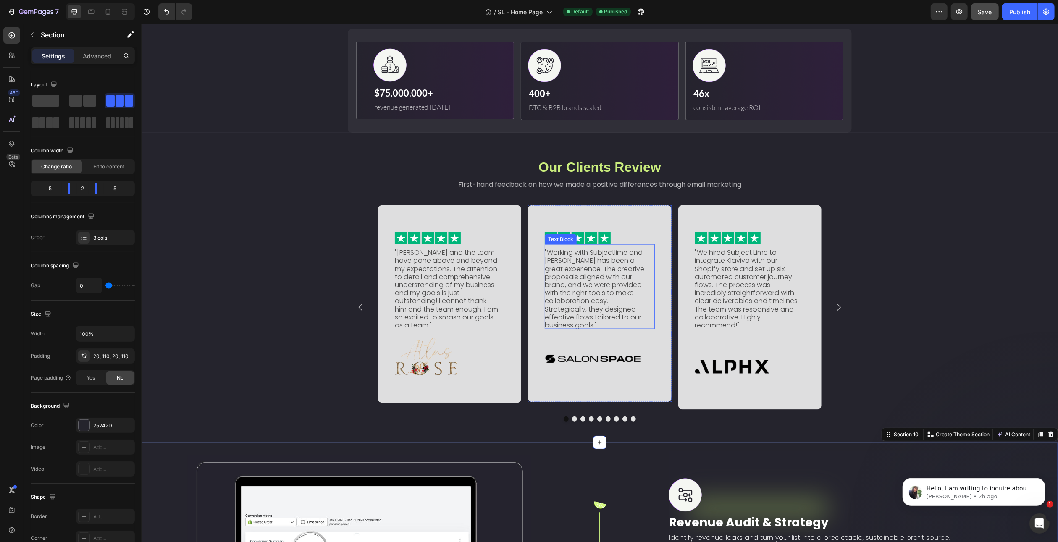
scroll to position [1076, 0]
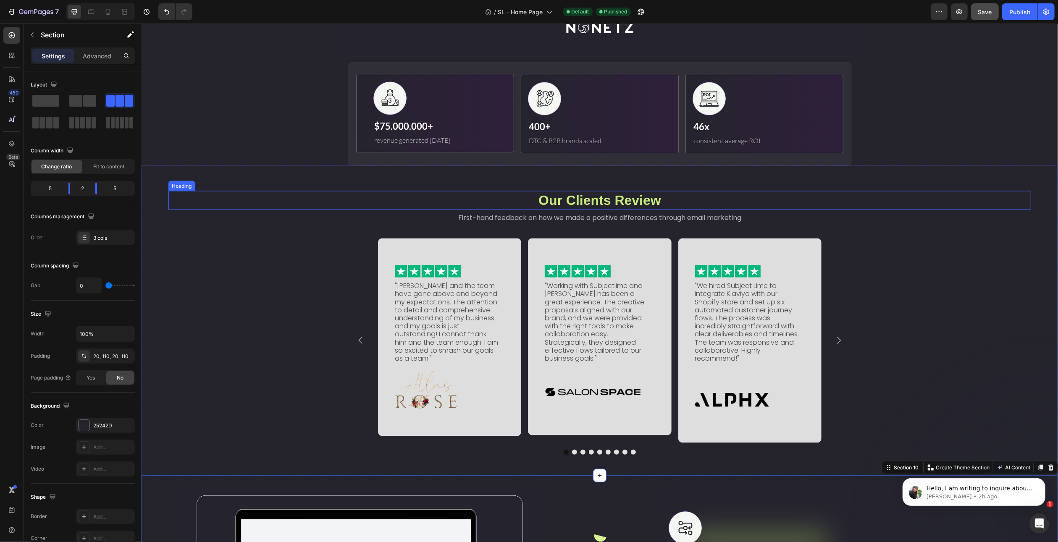
click at [586, 196] on h2 "Our Clients Review" at bounding box center [599, 200] width 863 height 19
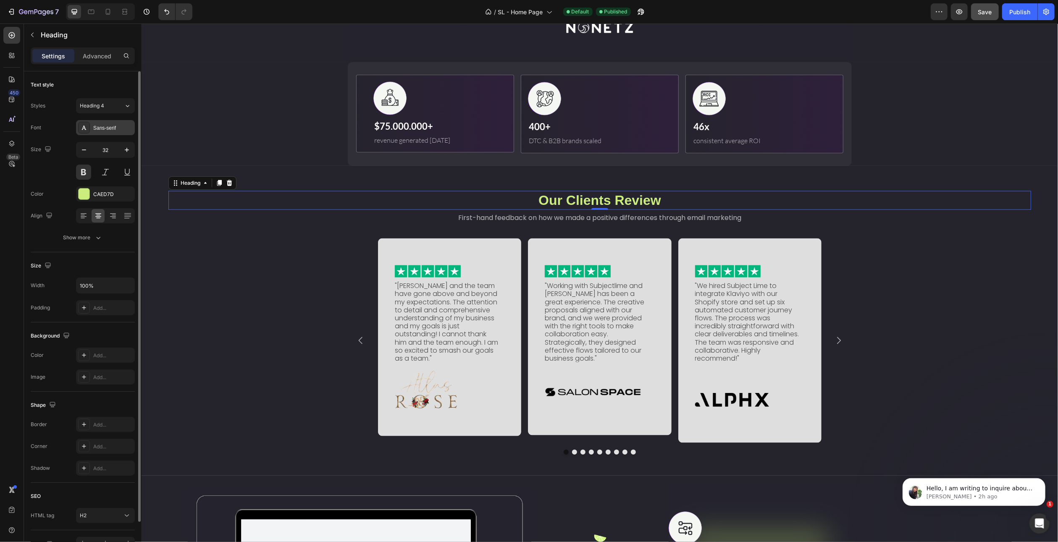
click at [107, 131] on div "Sans-serif" at bounding box center [112, 128] width 39 height 8
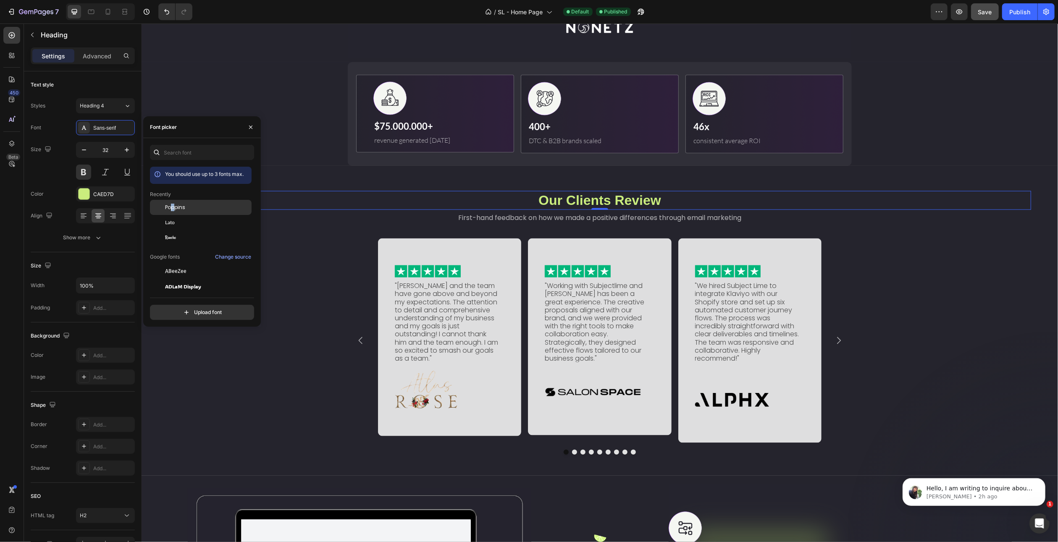
click at [173, 207] on span "Poppins" at bounding box center [175, 208] width 20 height 8
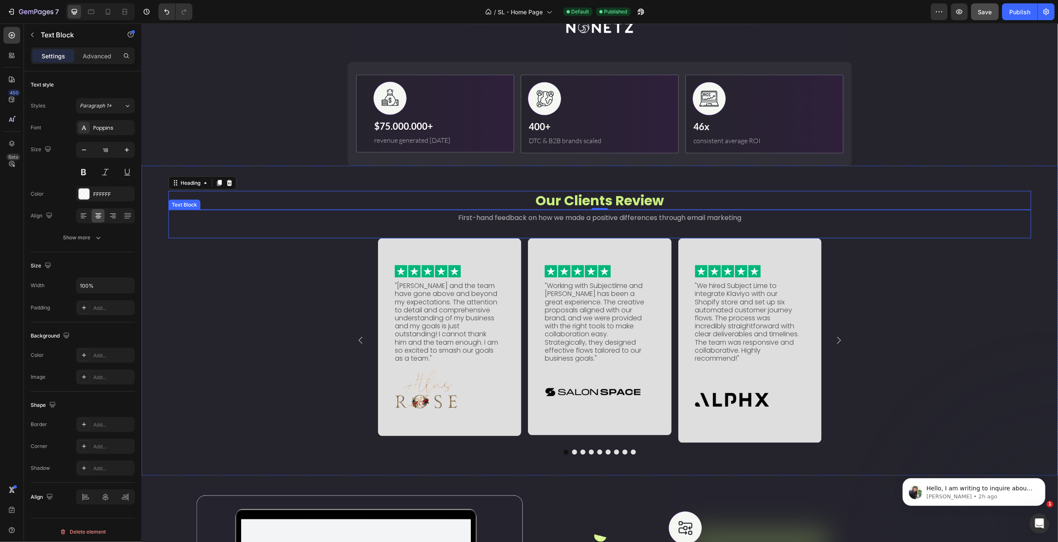
click at [505, 218] on span "First-hand feedback on how we made a positive differences through email marketi…" at bounding box center [599, 218] width 283 height 10
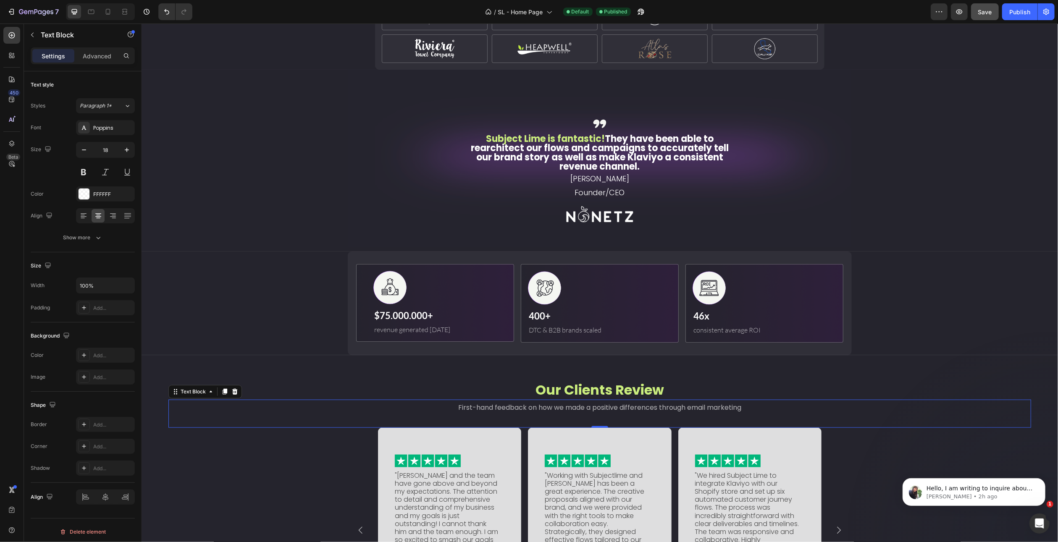
scroll to position [782, 0]
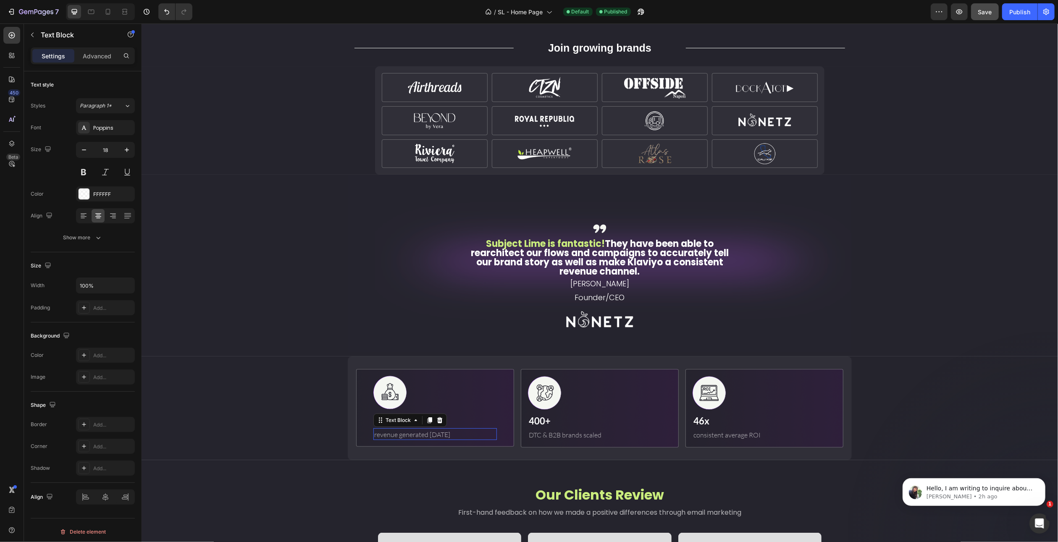
click at [422, 431] on span "revenue generated [DATE]" at bounding box center [412, 435] width 76 height 8
click at [562, 435] on span "DTC & B2B brands scaled" at bounding box center [564, 435] width 73 height 8
click at [724, 437] on span "consistent average ROI" at bounding box center [726, 435] width 67 height 8
click at [543, 420] on p "400+" at bounding box center [599, 421] width 142 height 14
click at [414, 422] on p "$75.000.000+" at bounding box center [435, 421] width 122 height 14
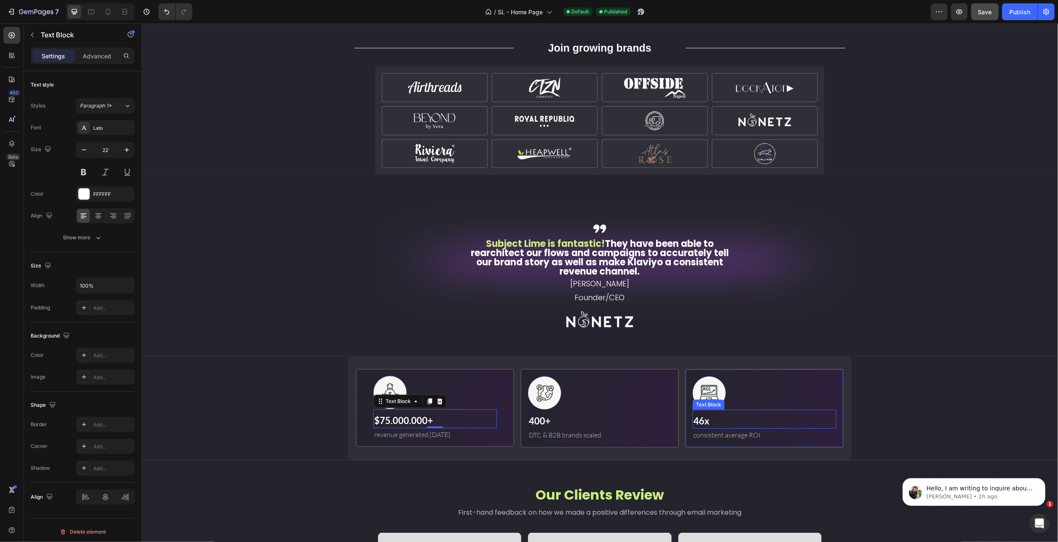
click at [712, 420] on p "46x" at bounding box center [764, 421] width 142 height 14
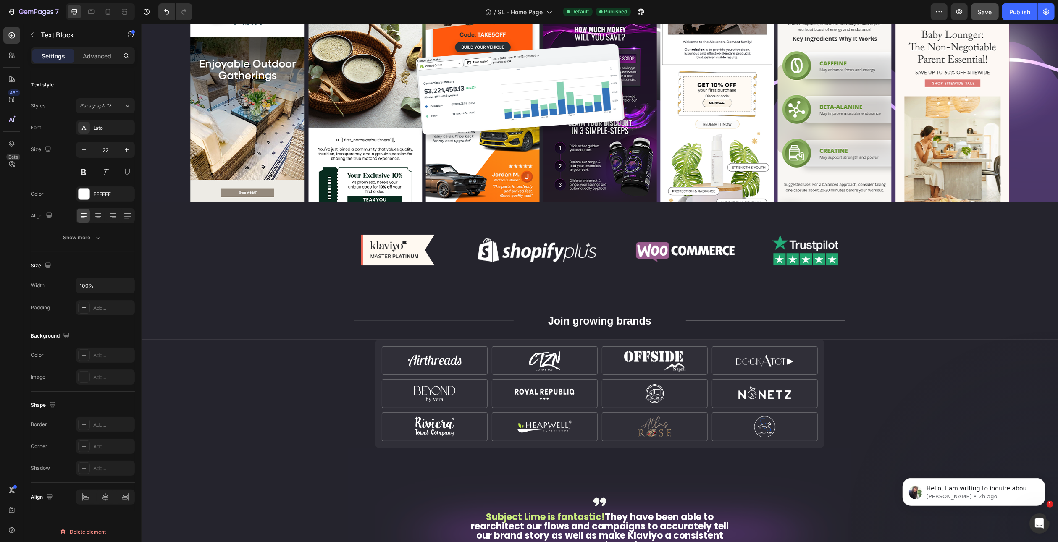
scroll to position [446, 0]
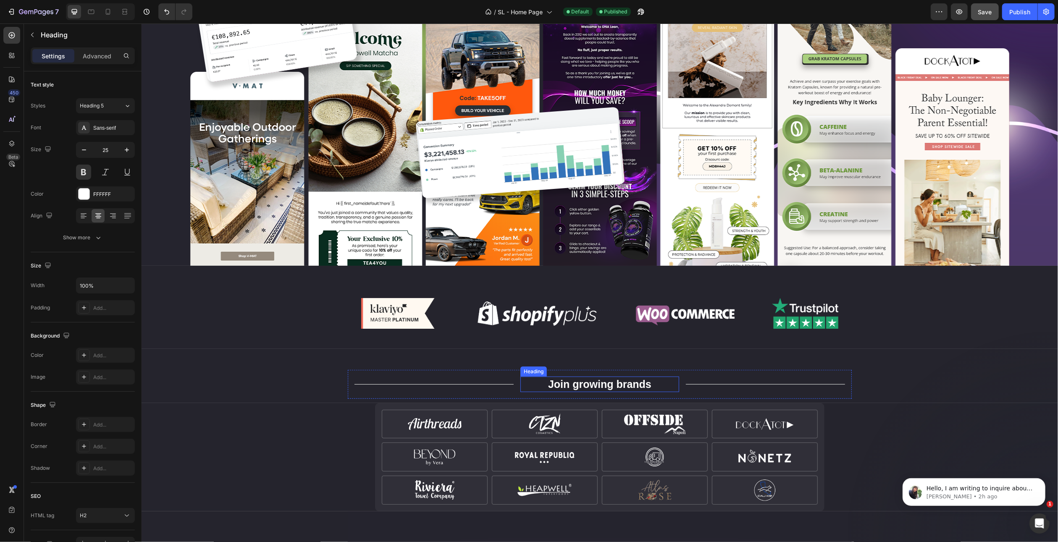
click at [579, 383] on h2 "Join growing brands" at bounding box center [599, 385] width 159 height 16
click at [104, 126] on div "Sans-serif" at bounding box center [112, 128] width 39 height 8
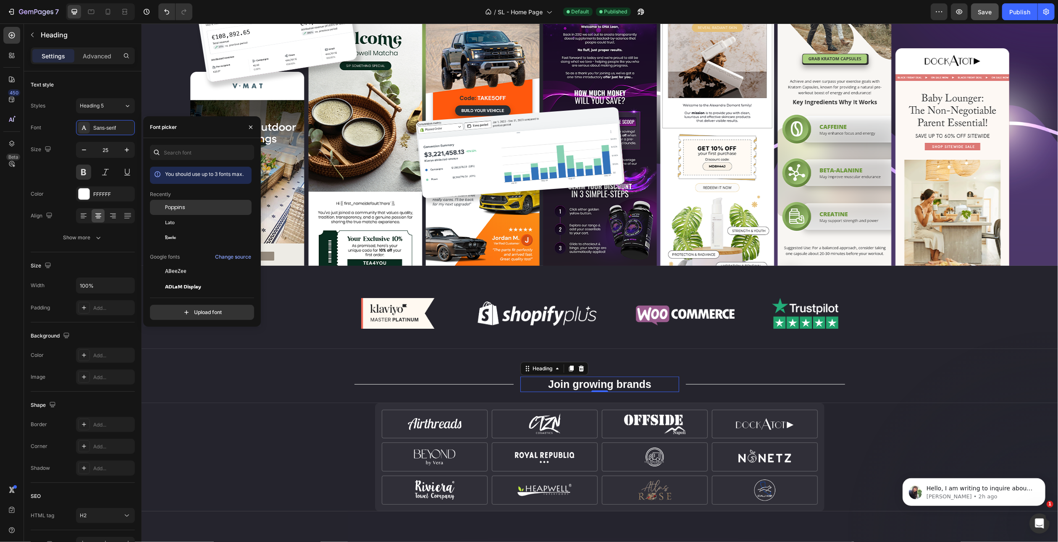
click at [177, 209] on span "Poppins" at bounding box center [175, 208] width 20 height 8
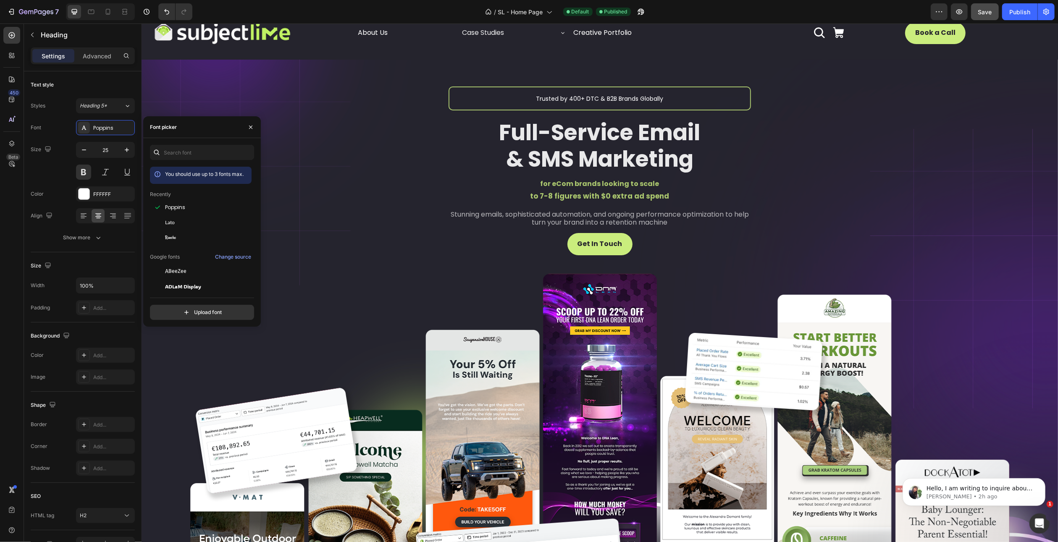
scroll to position [0, 0]
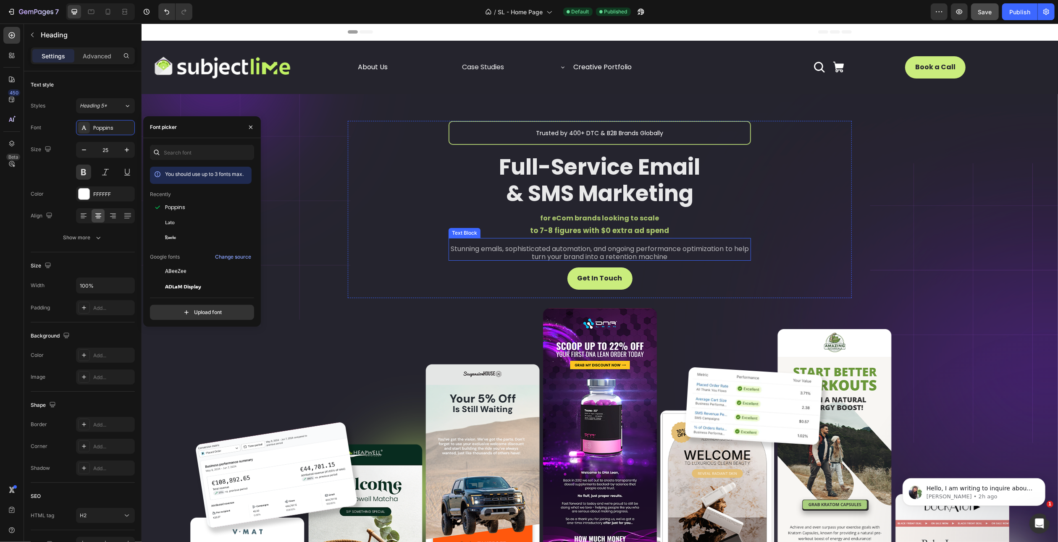
click at [545, 256] on span "Stunning emails, sophisticated automation, and ongoing performance optimization…" at bounding box center [599, 253] width 298 height 18
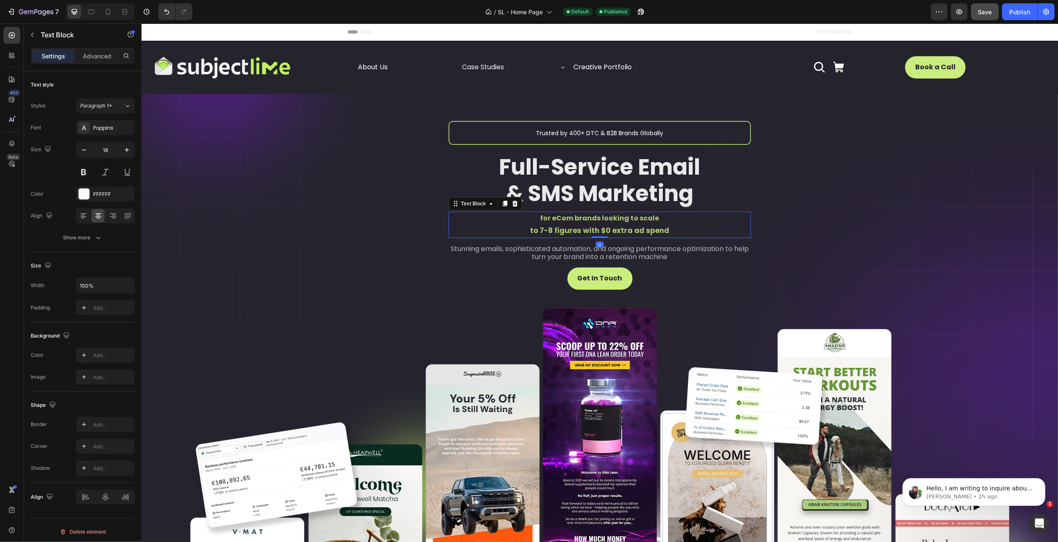
click at [585, 225] on p "to 7-8 figures with $0 extra ad spend" at bounding box center [599, 231] width 301 height 13
click at [586, 190] on p "Full-Service Email & SMS Marketing" at bounding box center [599, 180] width 301 height 53
click at [589, 133] on span "Trusted by 400+ DTC & B2B Brands Globally" at bounding box center [599, 133] width 127 height 8
click at [597, 279] on p "Get In Touch" at bounding box center [599, 279] width 45 height 12
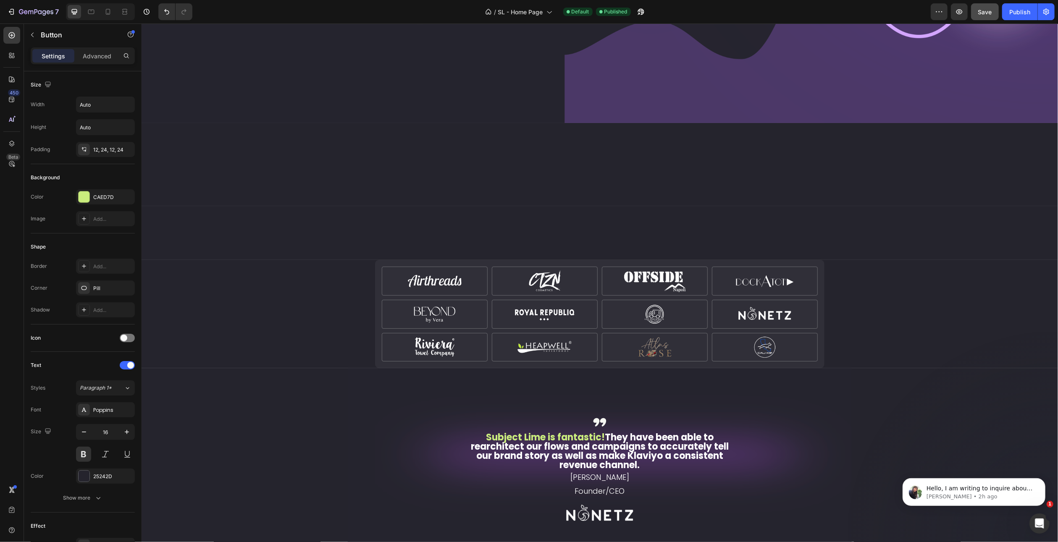
scroll to position [924, 0]
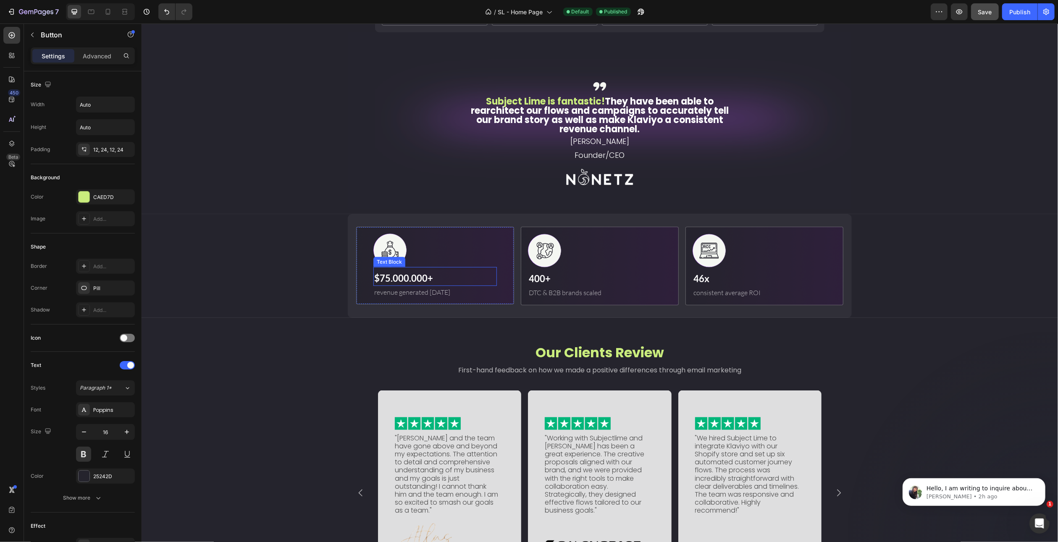
click at [402, 274] on p "$75.000.000+" at bounding box center [435, 278] width 122 height 14
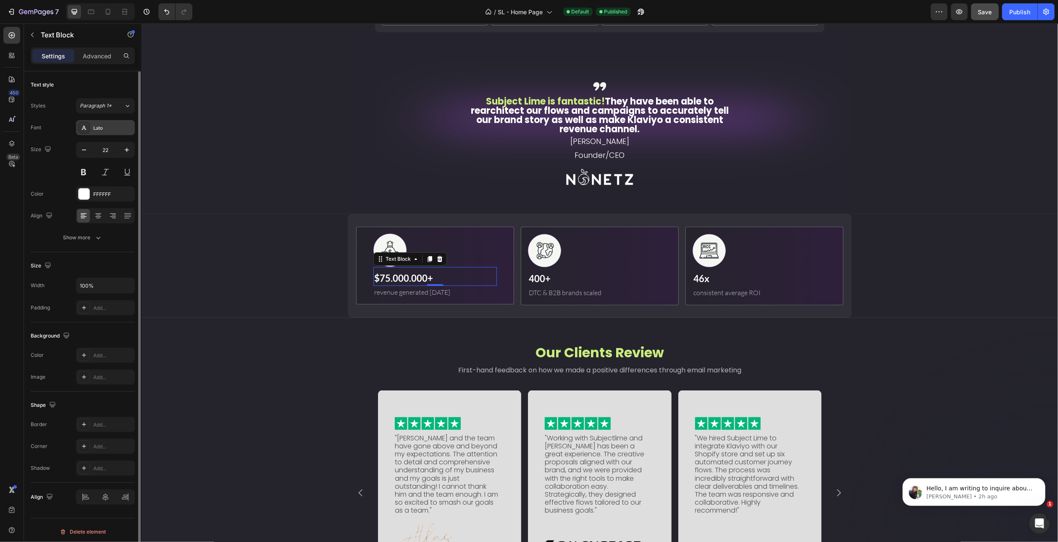
click at [98, 127] on div "Lato" at bounding box center [112, 128] width 39 height 8
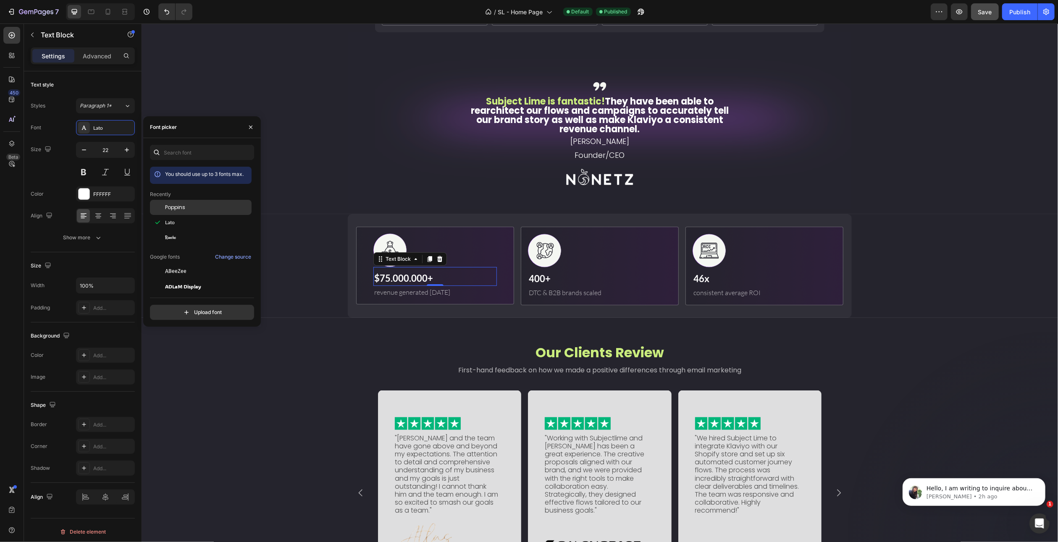
click at [171, 206] on span "Poppins" at bounding box center [175, 208] width 20 height 8
click at [401, 294] on span "revenue generated [DATE]" at bounding box center [412, 292] width 76 height 8
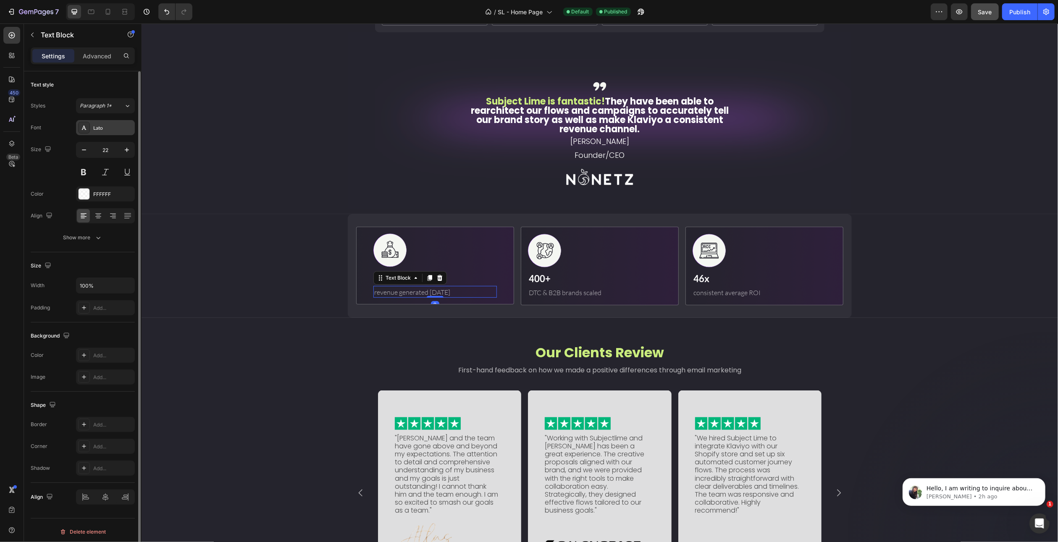
click at [102, 122] on div "Lato" at bounding box center [105, 127] width 59 height 15
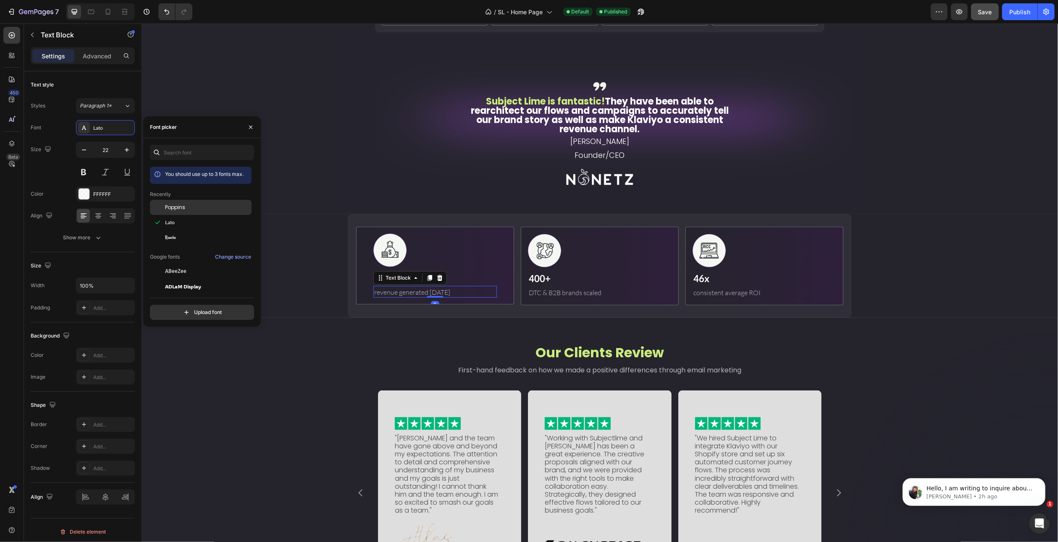
click at [182, 264] on div "Poppins" at bounding box center [201, 271] width 102 height 15
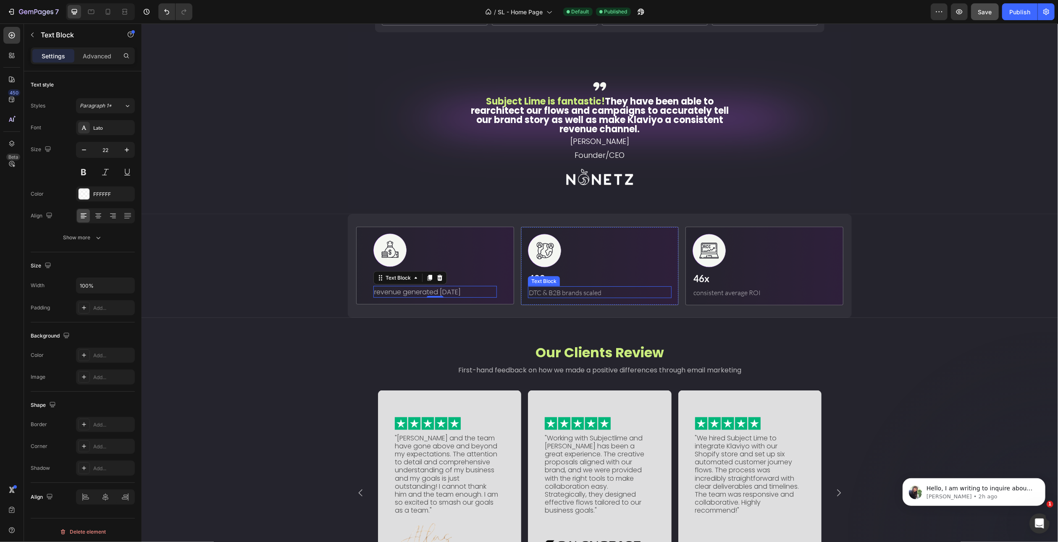
click at [541, 278] on div "Text Block" at bounding box center [543, 282] width 29 height 8
click at [578, 289] on span "DTC & B2B brands scaled" at bounding box center [564, 293] width 73 height 8
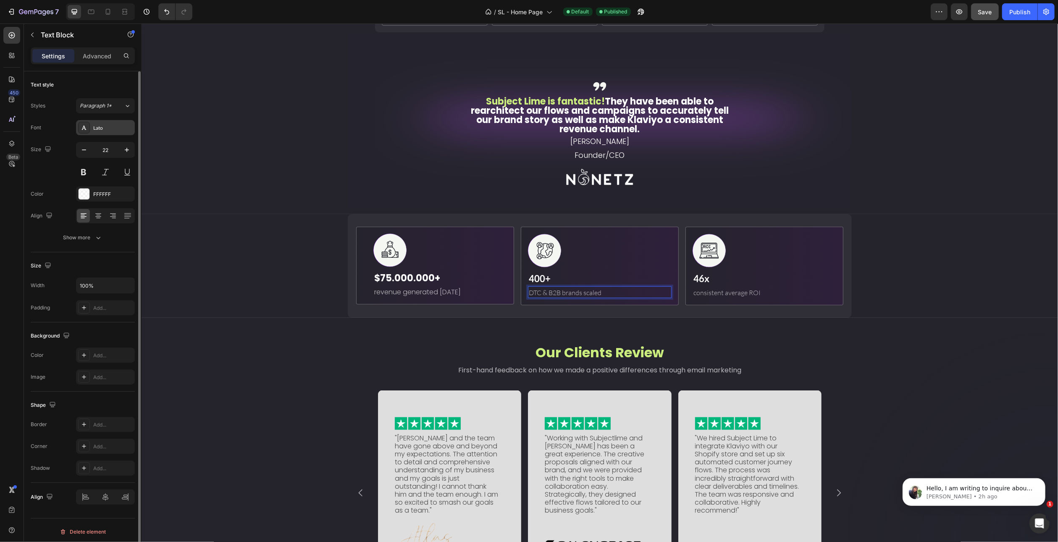
click at [105, 128] on div "Lato" at bounding box center [112, 128] width 39 height 8
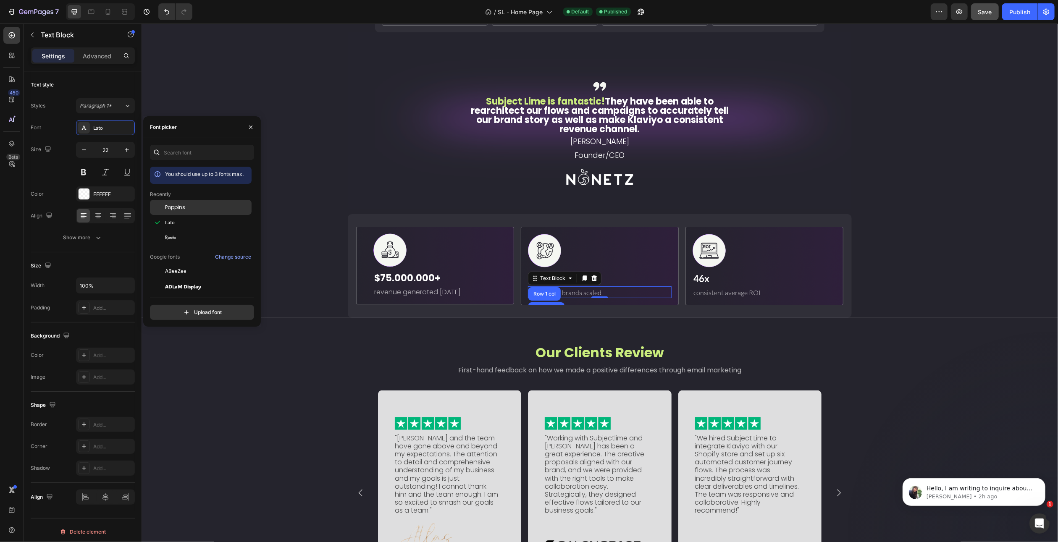
click at [175, 264] on div "Poppins" at bounding box center [201, 271] width 102 height 15
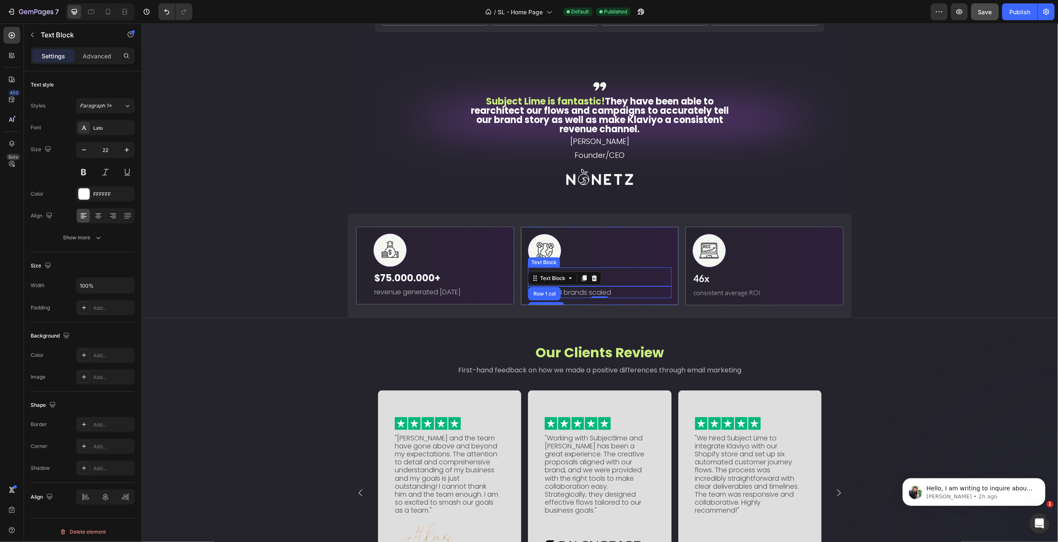
click at [612, 279] on p "400+" at bounding box center [599, 279] width 142 height 14
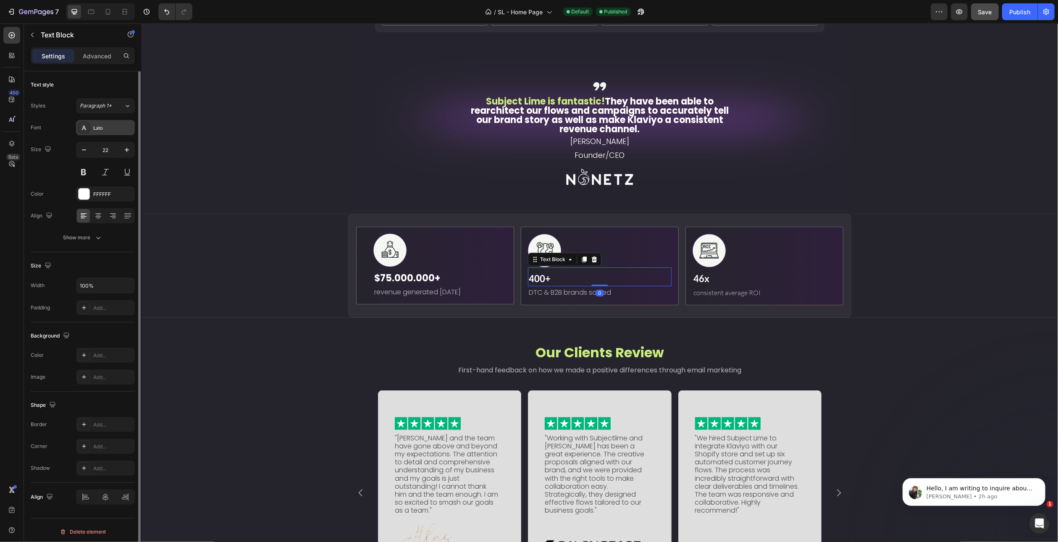
click at [95, 131] on div "Lato" at bounding box center [112, 128] width 39 height 8
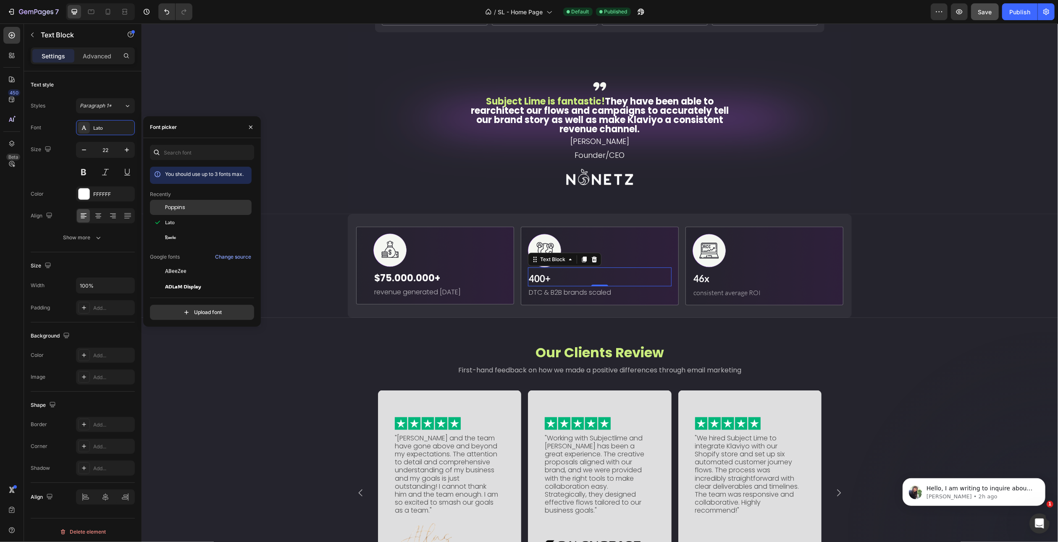
click at [175, 205] on span "Poppins" at bounding box center [175, 208] width 20 height 8
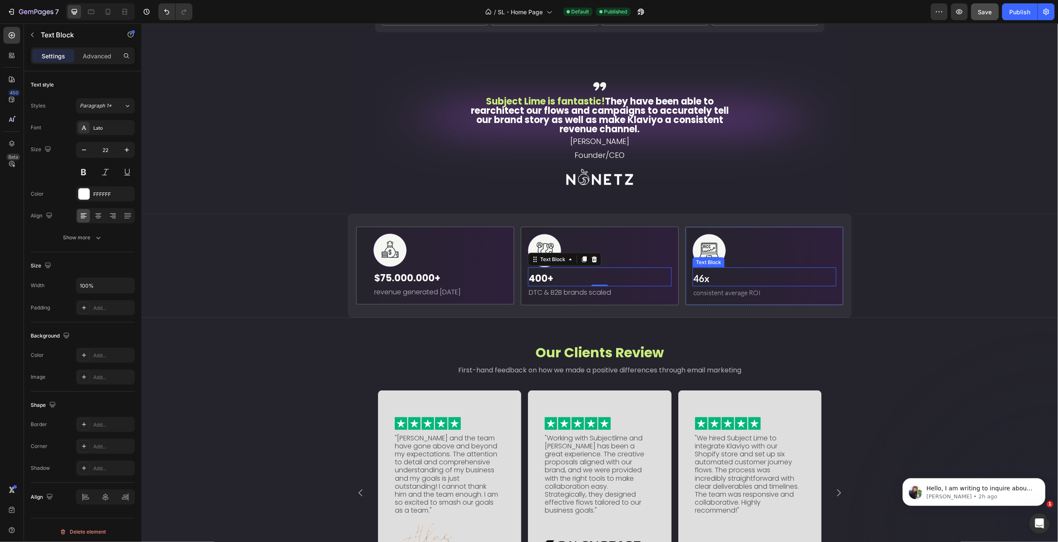
click at [715, 281] on p "46x" at bounding box center [764, 279] width 142 height 14
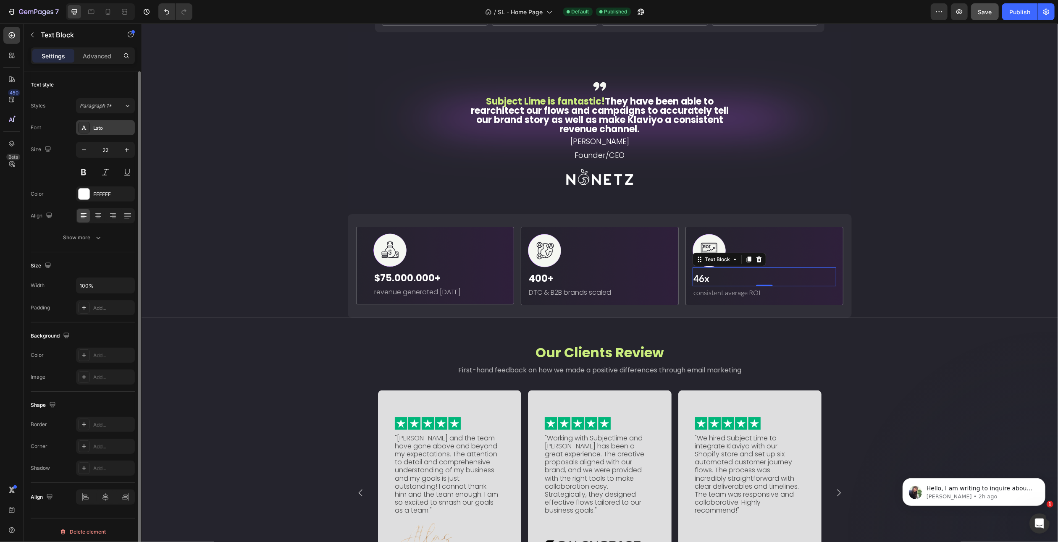
click at [100, 124] on div "Lato" at bounding box center [112, 128] width 39 height 8
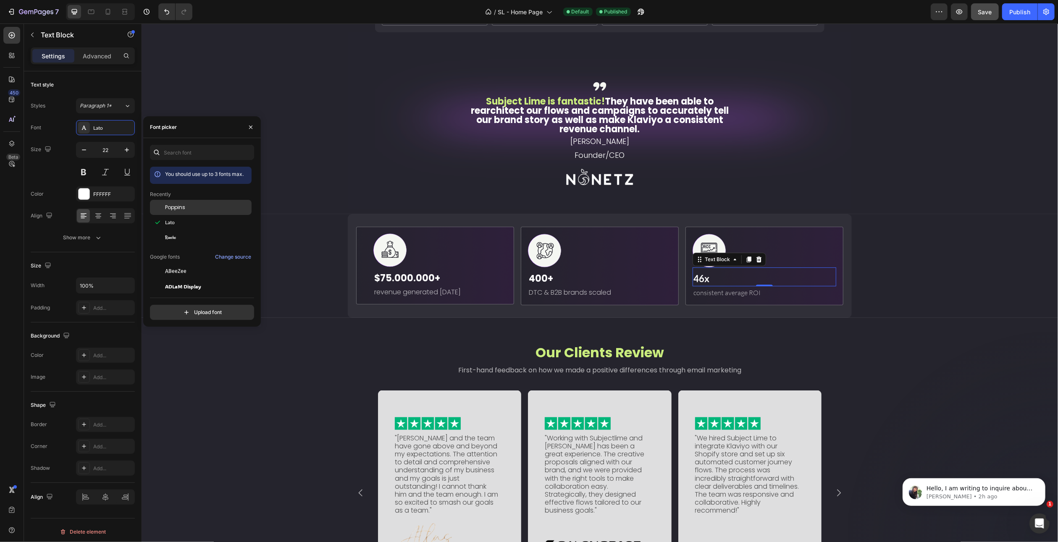
click at [175, 206] on span "Poppins" at bounding box center [175, 208] width 20 height 8
click at [710, 291] on span "consistent average ROI" at bounding box center [726, 293] width 67 height 8
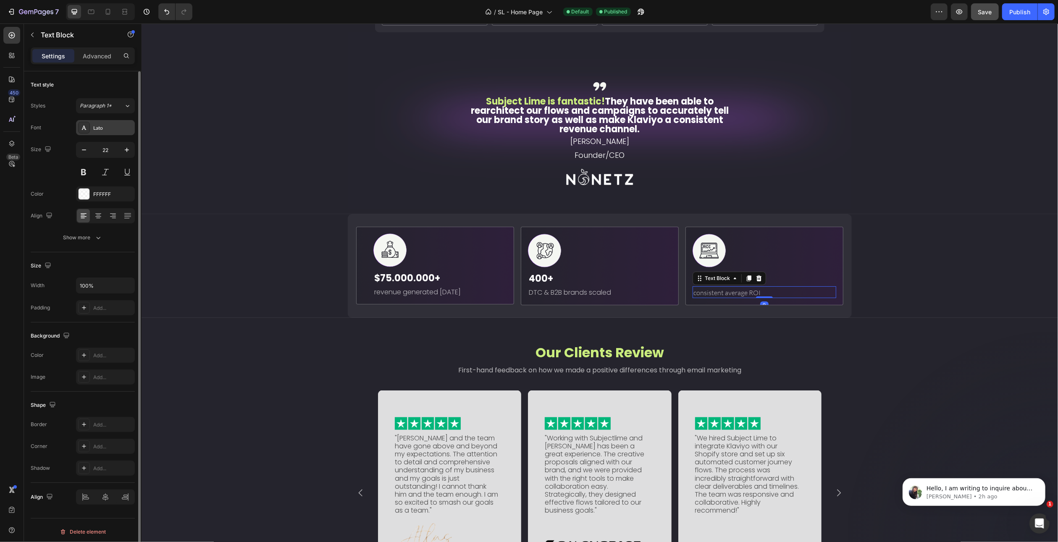
click at [100, 125] on div "Lato" at bounding box center [112, 128] width 39 height 8
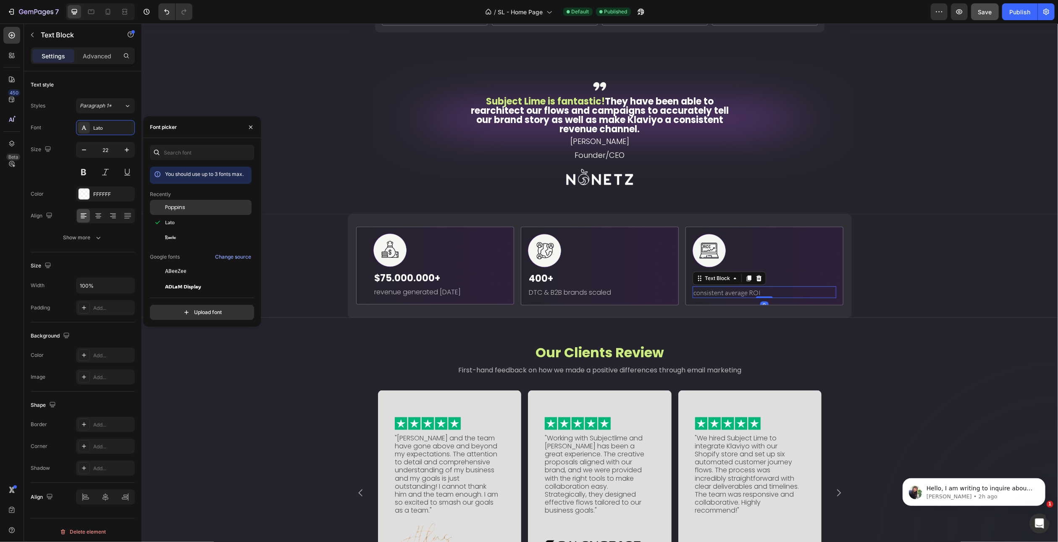
click at [172, 205] on span "Poppins" at bounding box center [175, 208] width 20 height 8
click at [584, 117] on p "Subject Lime is fantastic! They have been able to rearchitect our flows and cam…" at bounding box center [599, 115] width 269 height 37
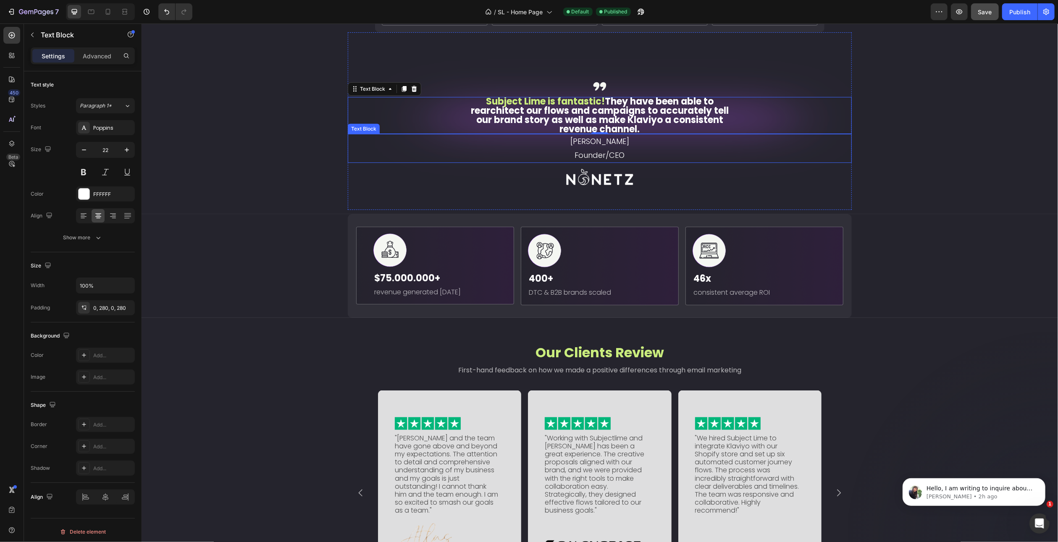
click at [604, 145] on p "[PERSON_NAME]" at bounding box center [599, 141] width 502 height 13
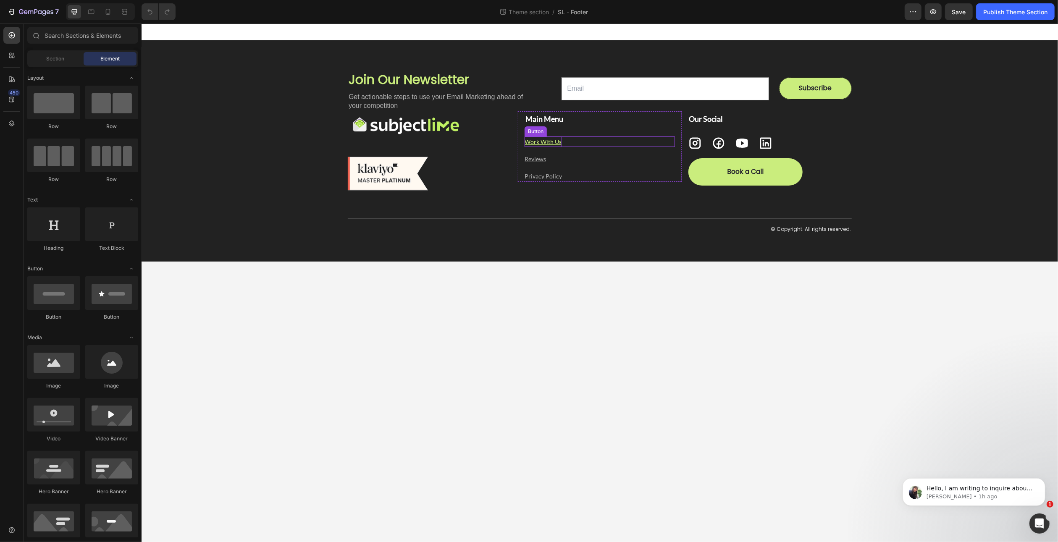
click at [546, 143] on u "Work With Us" at bounding box center [542, 141] width 37 height 7
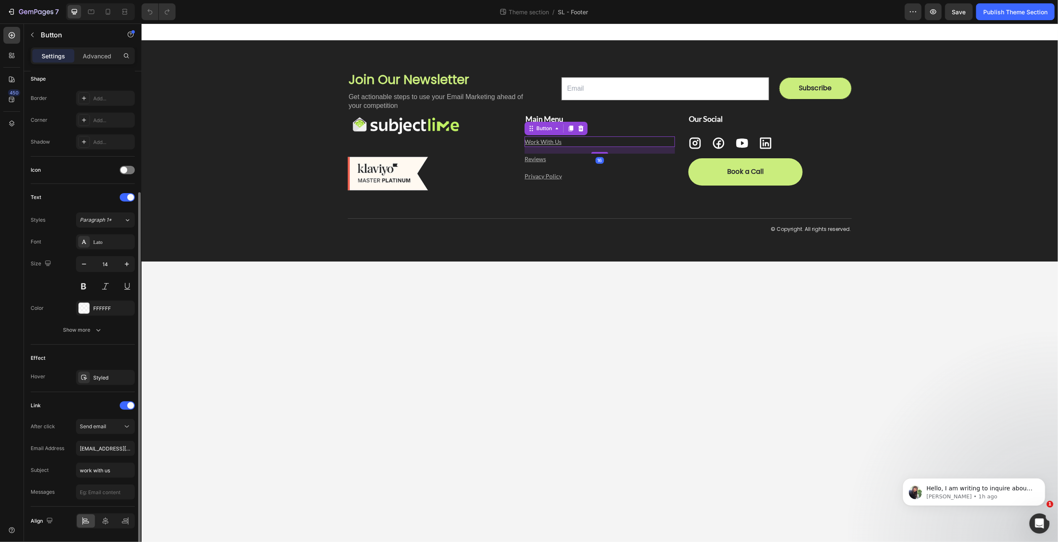
scroll to position [193, 0]
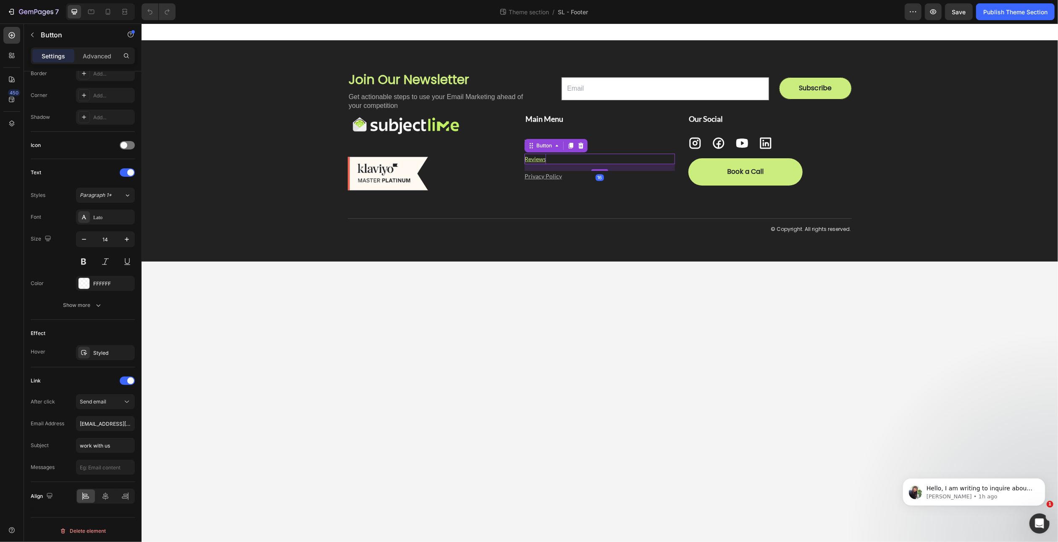
click at [541, 158] on u "Reviews" at bounding box center [534, 158] width 21 height 7
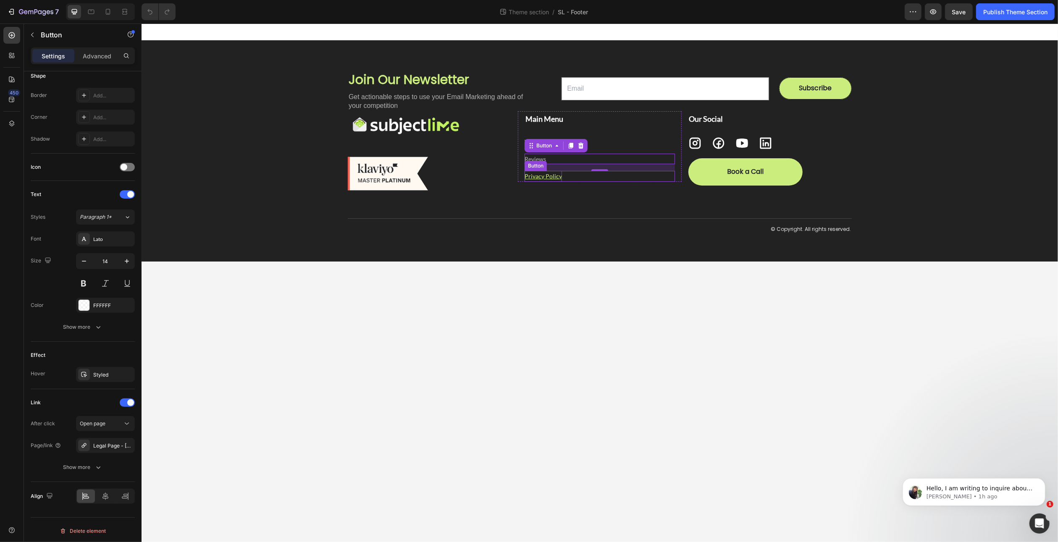
click at [540, 178] on u "Privacy Policy" at bounding box center [542, 176] width 37 height 7
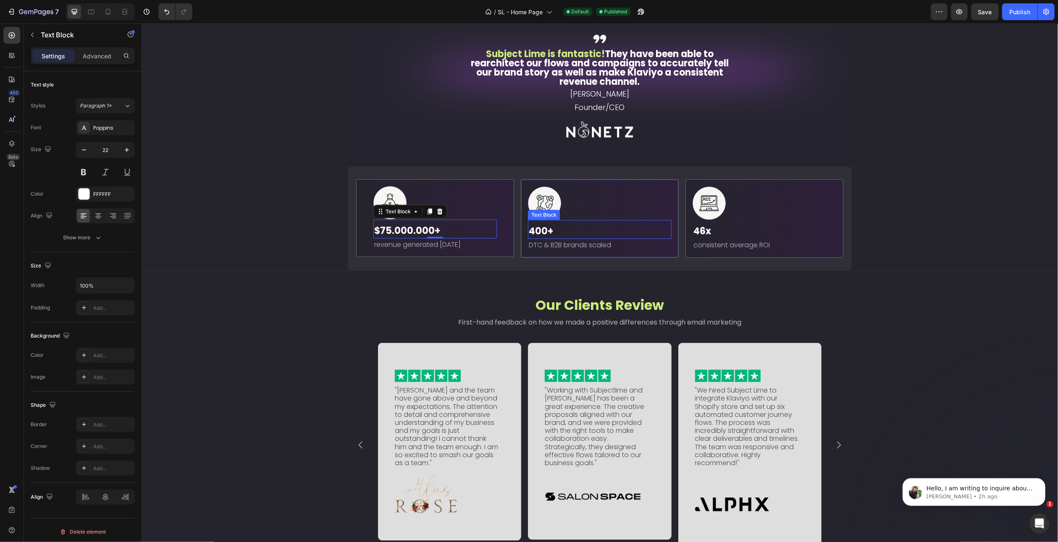
click at [541, 238] on p "400+" at bounding box center [599, 231] width 142 height 14
click at [407, 238] on p "$75.000.000+" at bounding box center [435, 231] width 122 height 14
click at [363, 257] on div "Image $75.000.000+ Text Block 0 revenue generated [DATE] Text Block Row" at bounding box center [435, 218] width 158 height 78
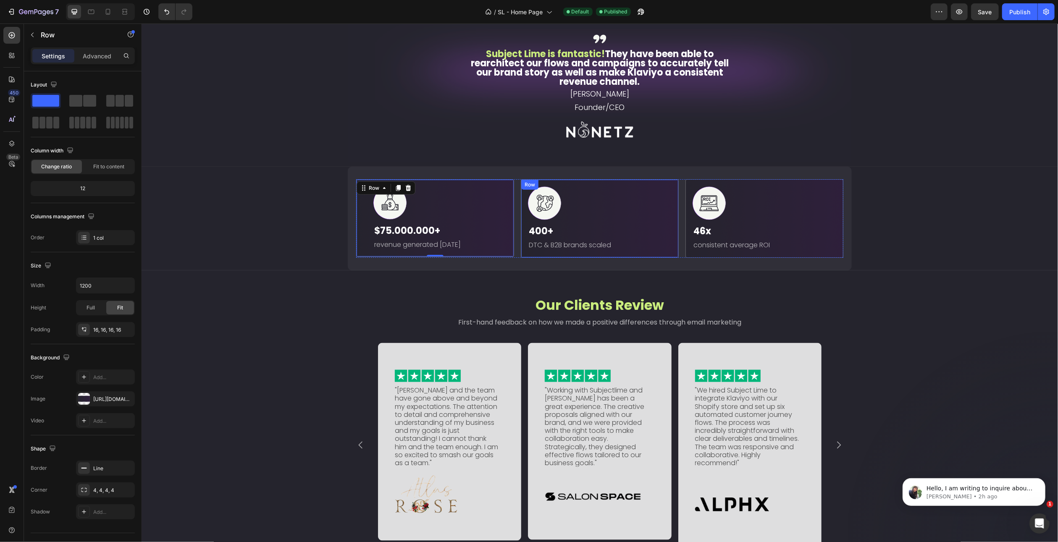
click at [523, 258] on div "Image 400+ Text Block DTC & B2B brands scaled Text Block Row" at bounding box center [599, 218] width 158 height 79
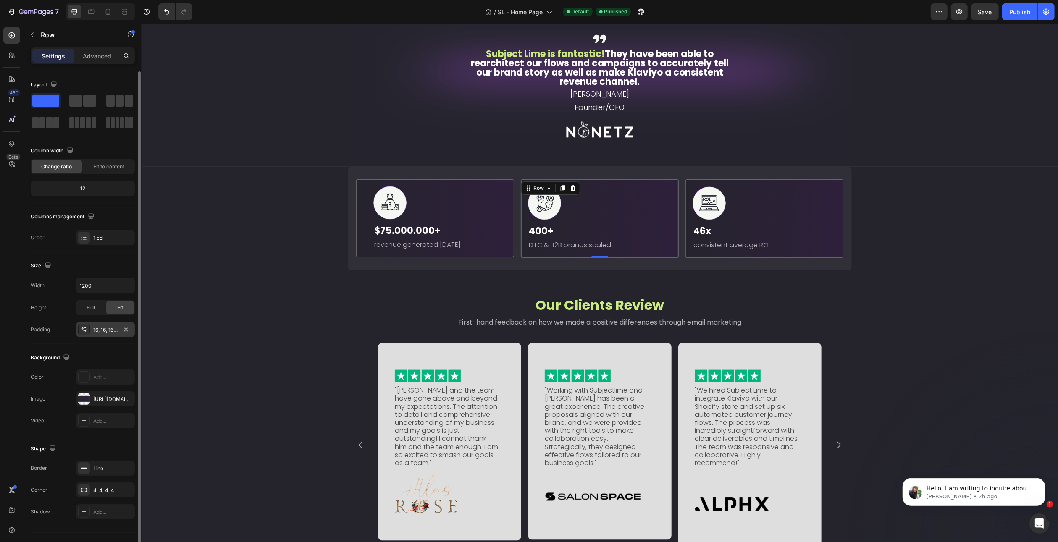
click at [107, 329] on div "16, 16, 16, 16" at bounding box center [105, 330] width 24 height 8
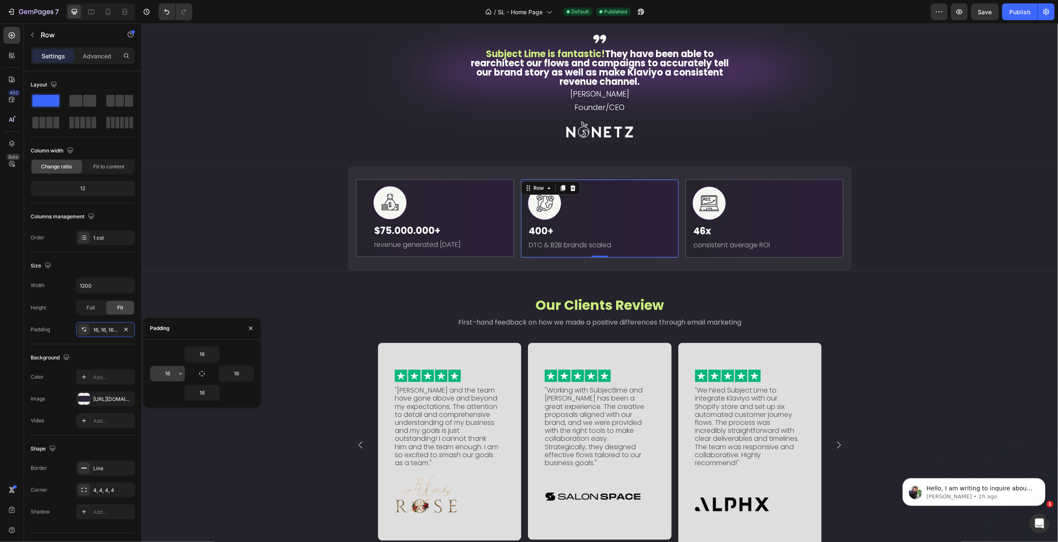
click at [171, 373] on input "16" at bounding box center [167, 373] width 34 height 15
type input "40"
click at [236, 372] on input "16" at bounding box center [236, 373] width 34 height 15
type input "40"
click at [765, 220] on div at bounding box center [764, 204] width 144 height 34
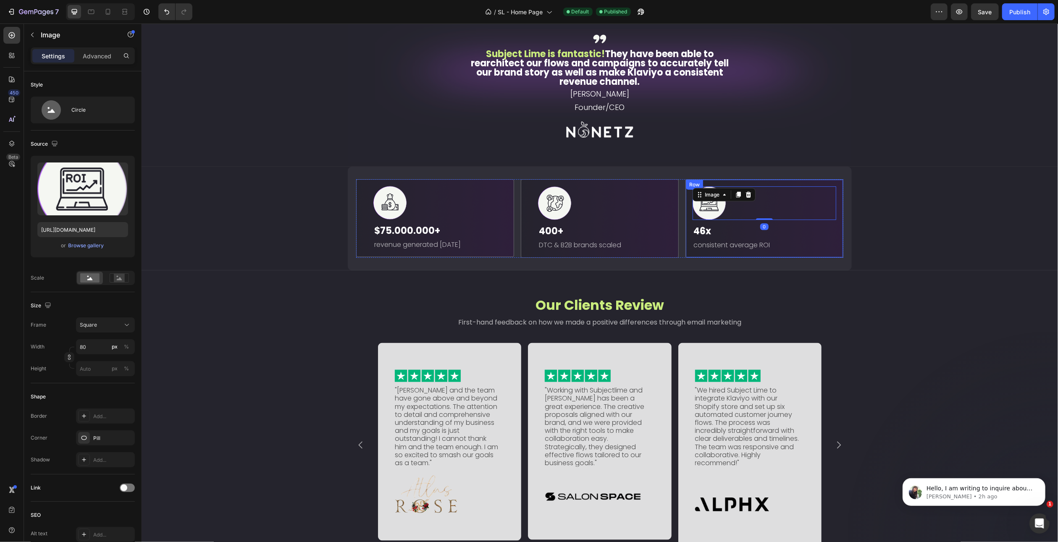
click at [835, 258] on div "Image 0 46x Text Block consistent average ROI Text Block Row" at bounding box center [764, 218] width 158 height 79
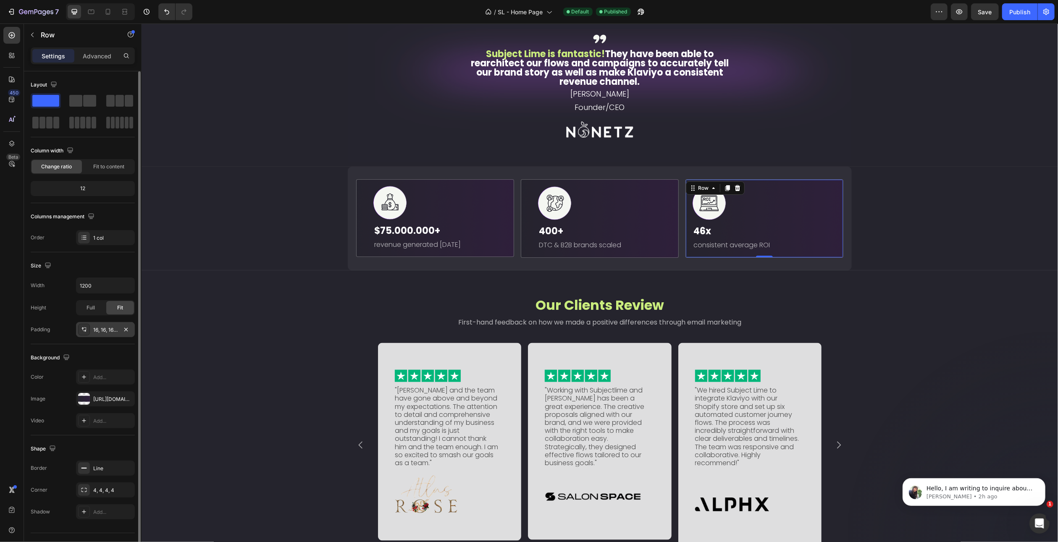
click at [98, 326] on div "16, 16, 16, 16" at bounding box center [105, 330] width 24 height 8
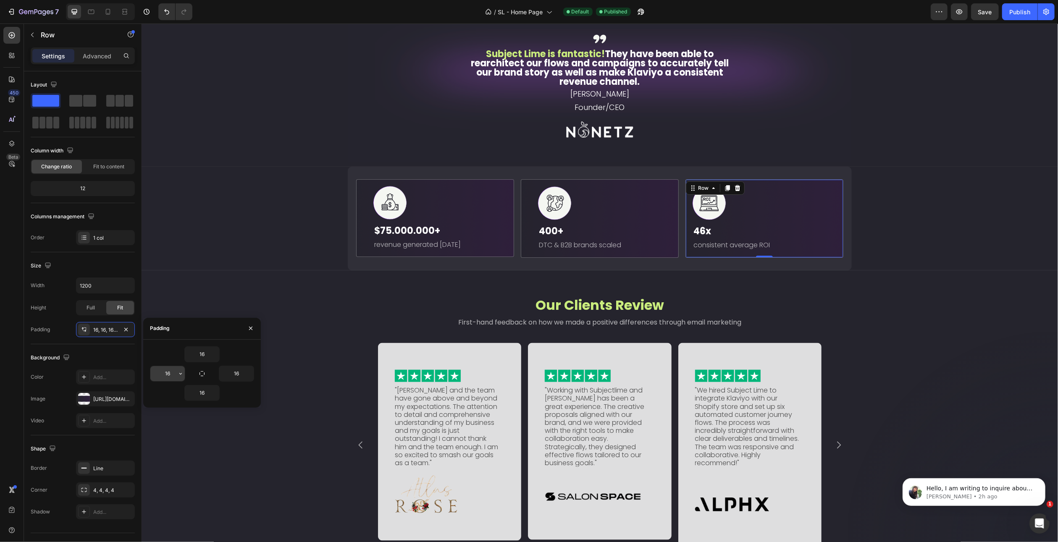
click at [169, 370] on input "16" at bounding box center [167, 373] width 34 height 15
type input "40"
click at [240, 373] on input "16" at bounding box center [236, 373] width 34 height 15
type input "40"
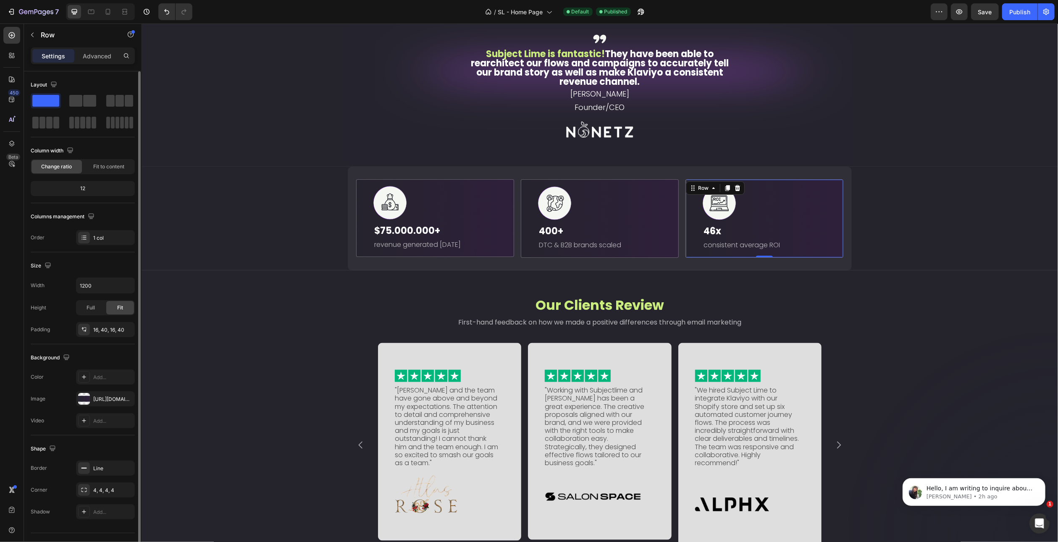
click at [103, 344] on div "Background The changes might be hidden by the video. Color Add... Image https:/…" at bounding box center [83, 389] width 104 height 91
click at [287, 264] on div "Image $75.000.000+ Text Block revenue generated in 4 years Text Block Row Image…" at bounding box center [599, 219] width 903 height 104
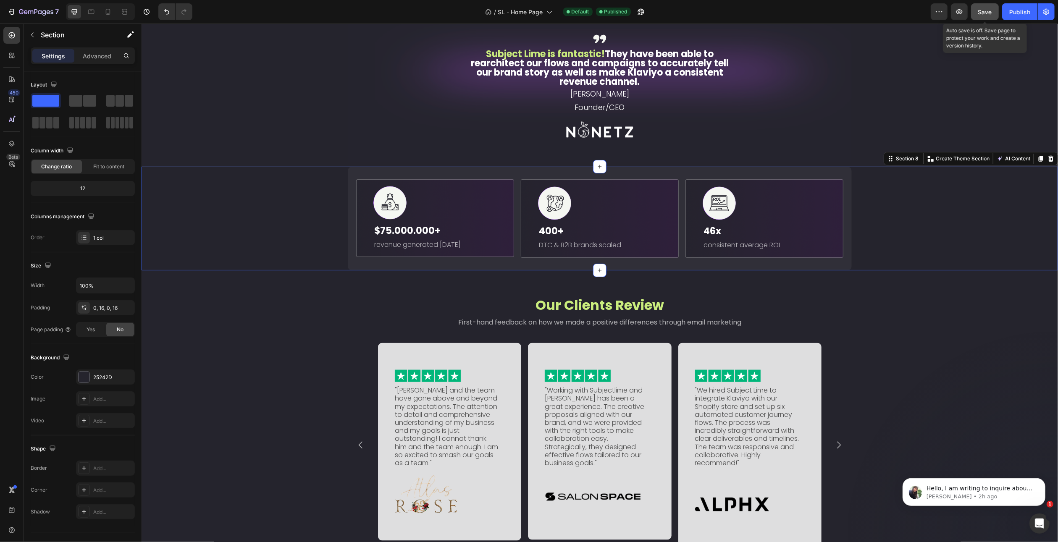
click at [985, 8] on div "Save" at bounding box center [985, 12] width 14 height 9
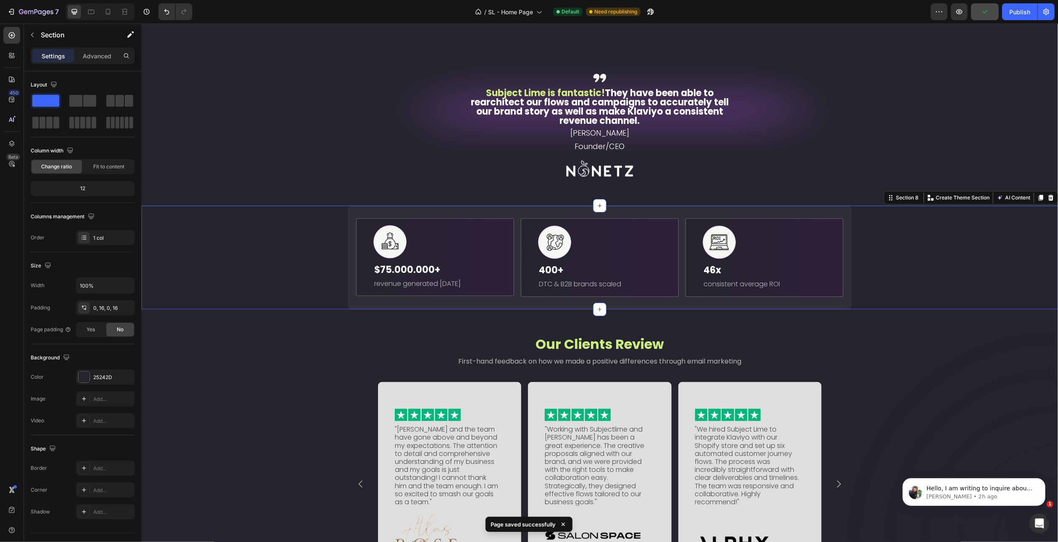
scroll to position [840, 0]
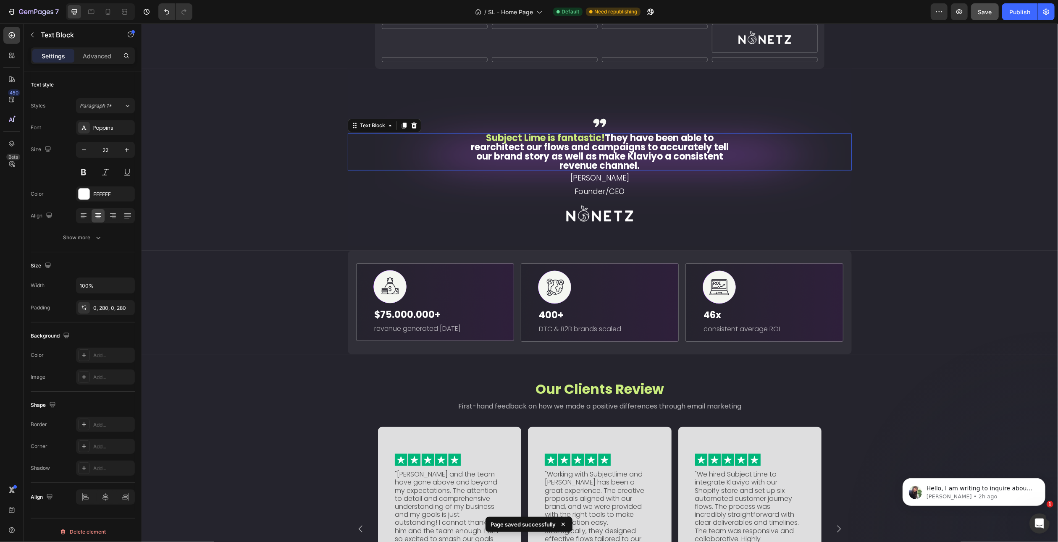
click at [620, 189] on p "Subject Lime is fantastic! They have been able to rearchitect our flows and cam…" at bounding box center [599, 176] width 269 height 37
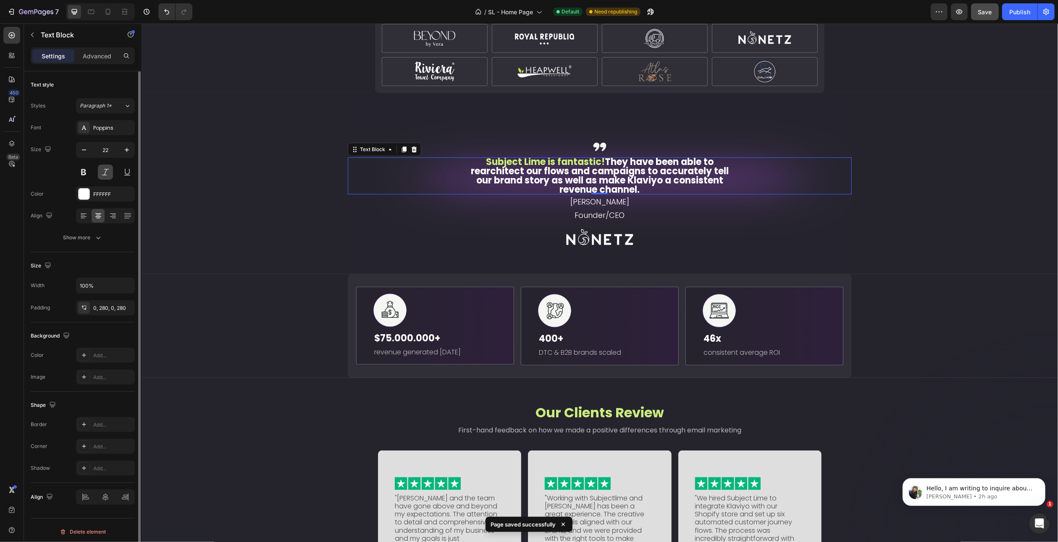
click at [107, 174] on button at bounding box center [105, 172] width 15 height 15
click at [86, 173] on button at bounding box center [83, 172] width 15 height 15
click at [99, 172] on button at bounding box center [105, 172] width 15 height 15
click at [82, 173] on button at bounding box center [83, 172] width 15 height 15
click at [93, 234] on div "Show more" at bounding box center [82, 238] width 39 height 8
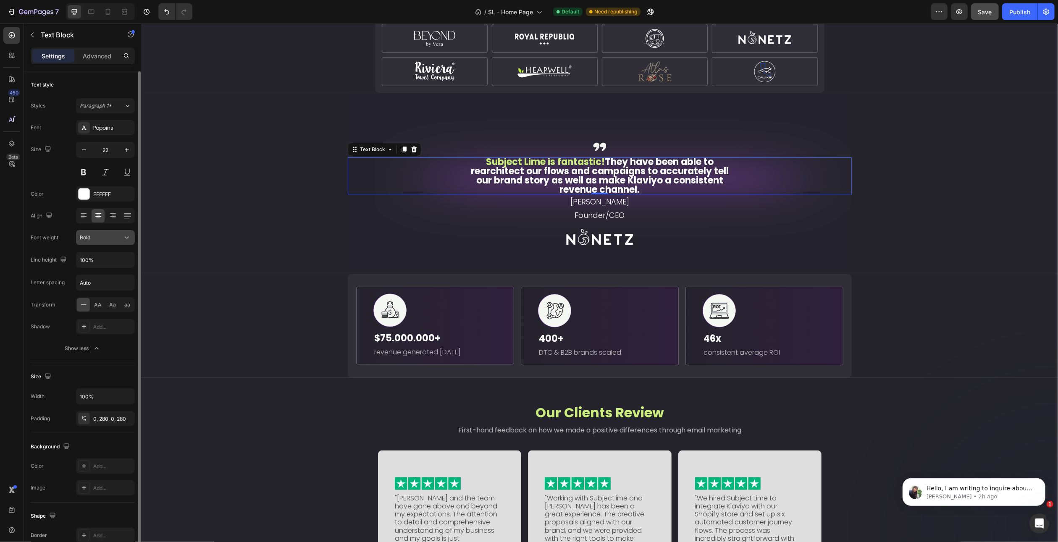
click at [128, 237] on icon at bounding box center [127, 238] width 8 height 8
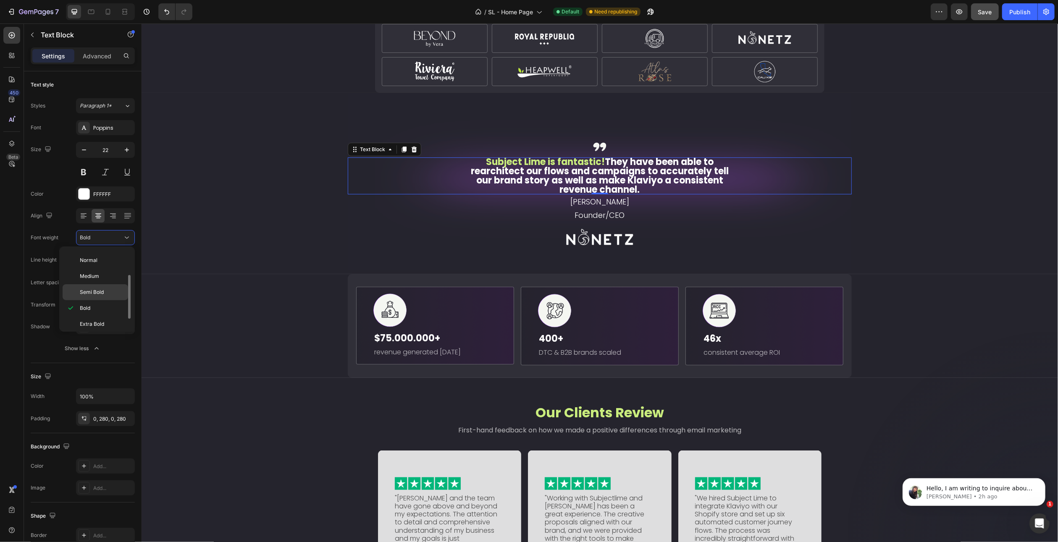
click at [101, 289] on span "Semi Bold" at bounding box center [92, 293] width 24 height 8
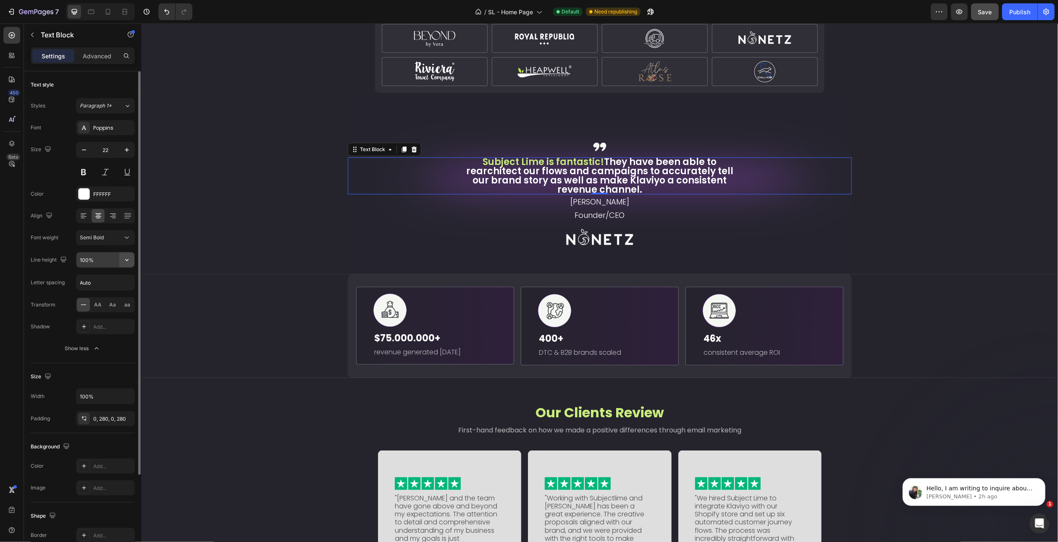
click at [131, 261] on button "button" at bounding box center [126, 259] width 15 height 15
click at [99, 300] on p "120%" at bounding box center [103, 297] width 48 height 8
type input "120%"
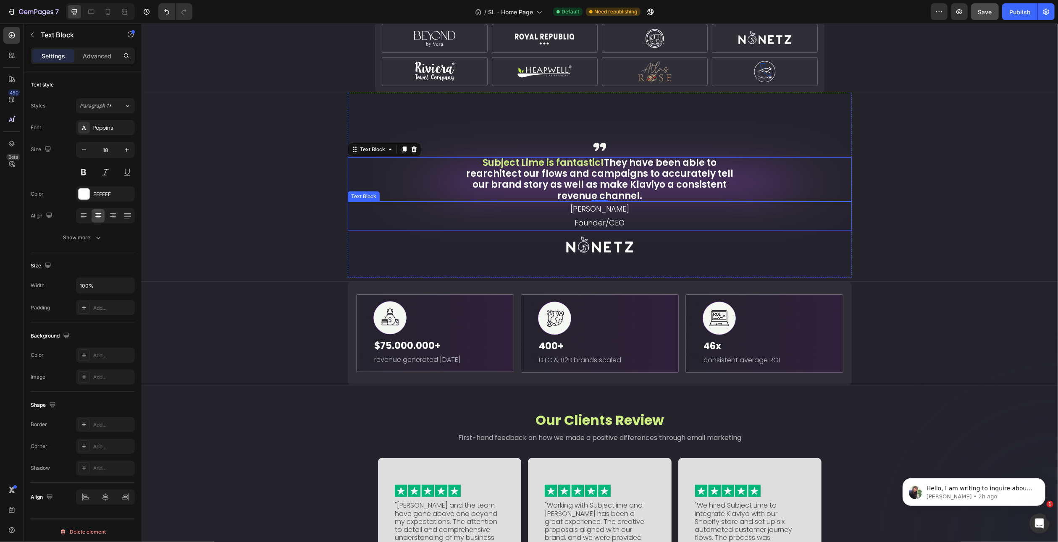
click at [636, 216] on p "Cathy Paraggio" at bounding box center [599, 208] width 502 height 13
click at [93, 57] on p "Advanced" at bounding box center [97, 56] width 29 height 9
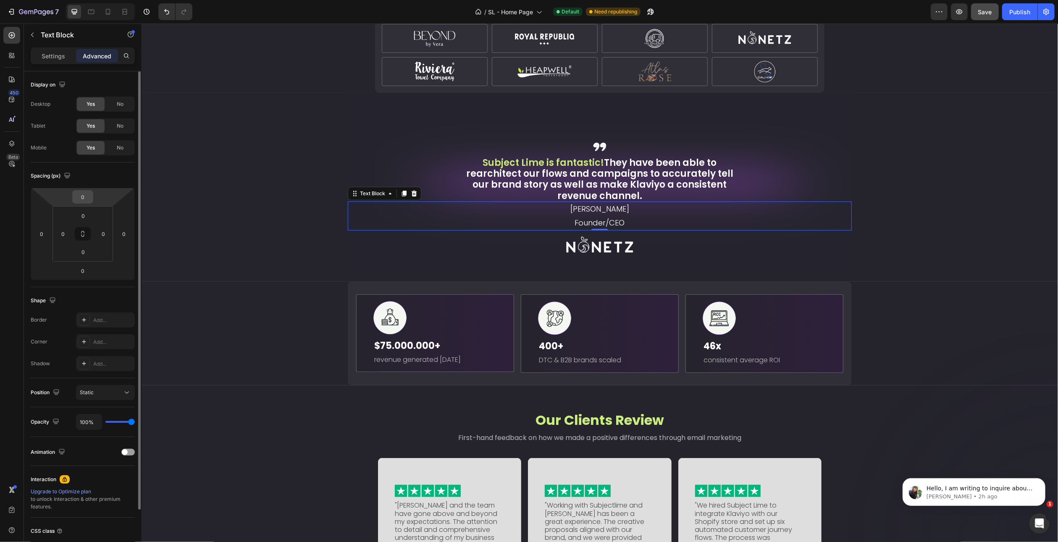
click at [84, 200] on input "0" at bounding box center [82, 197] width 17 height 13
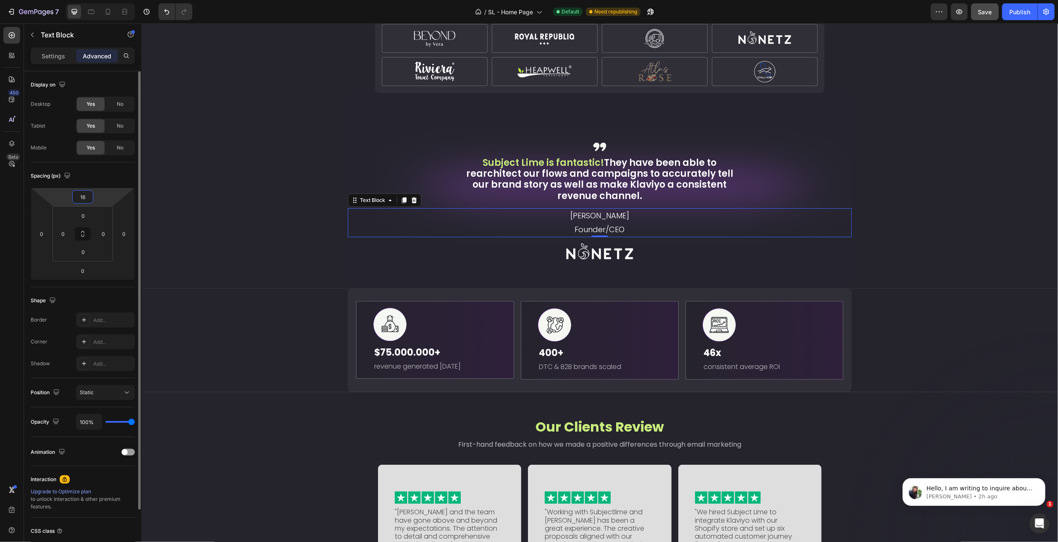
type input "16"
click at [0, 0] on div "Spacing (px) 16 0 0 0 0 0 0 0" at bounding box center [0, 0] width 0 height 0
click at [276, 233] on div ",, Text Block Subject Lime is fantastic! They have been able to rearchitect our…" at bounding box center [599, 189] width 903 height 192
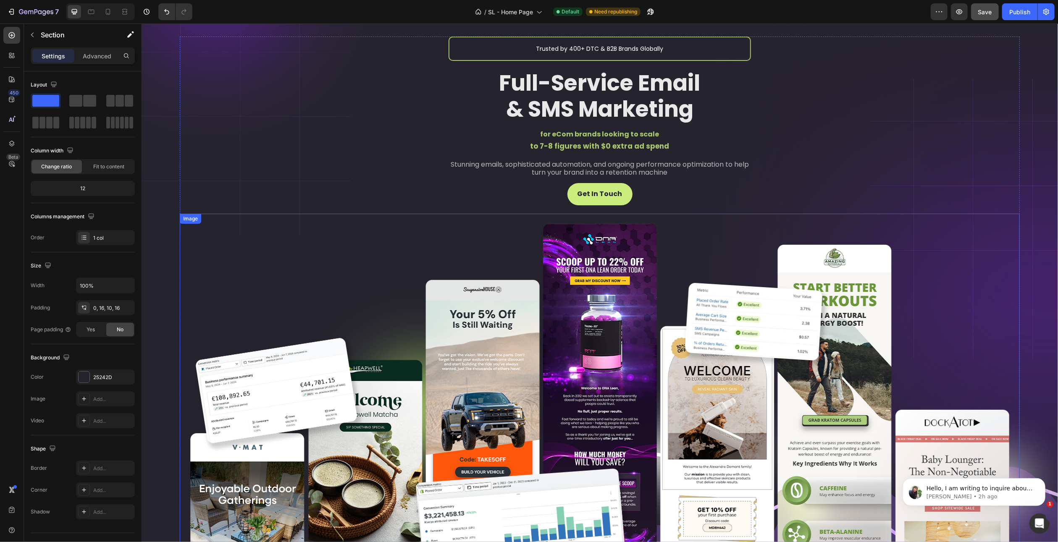
scroll to position [42, 0]
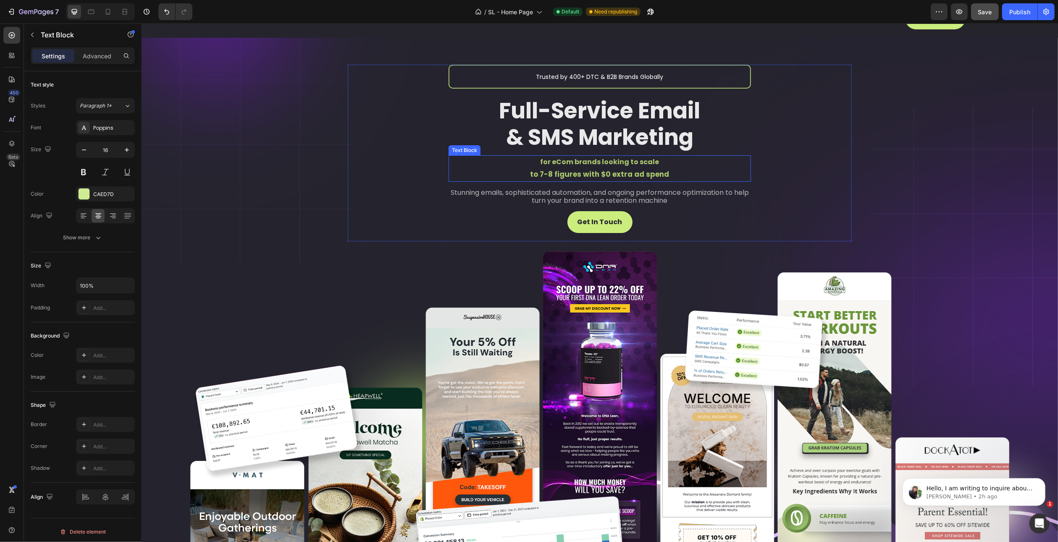
click at [587, 179] on span "to 7-8 figures with $0 extra ad spend" at bounding box center [599, 174] width 139 height 10
click at [568, 205] on span "Stunning emails, sophisticated automation, and ongoing performance optimization…" at bounding box center [599, 197] width 298 height 18
click at [572, 179] on span "to 7-8 figures with $0 extra ad spend" at bounding box center [599, 174] width 139 height 10
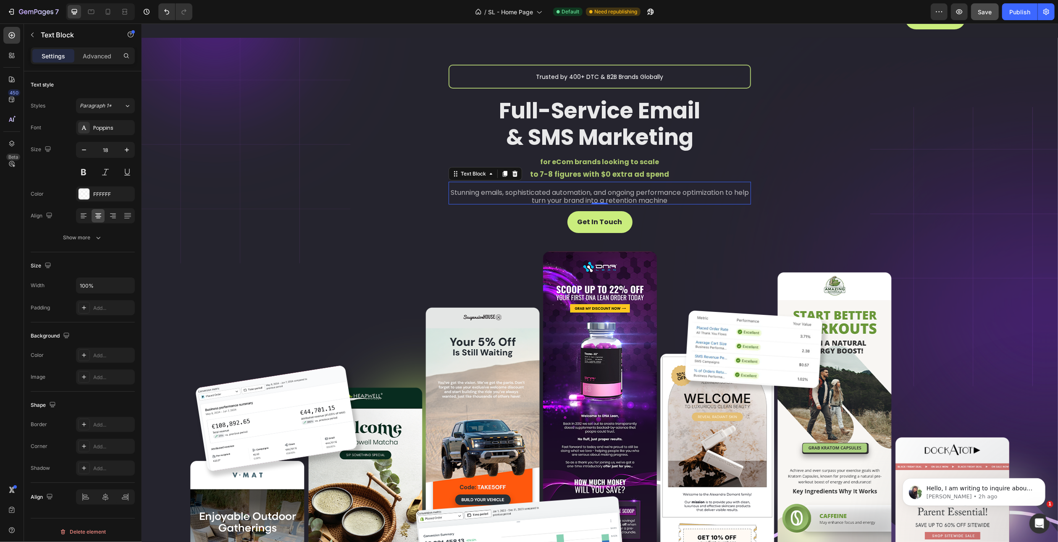
click at [558, 203] on span "Stunning emails, sophisticated automation, and ongoing performance optimization…" at bounding box center [599, 197] width 298 height 18
click at [574, 81] on span "Trusted by 400+ DTC & B2B Brands Globally" at bounding box center [599, 77] width 127 height 8
click at [576, 81] on span "Trusted by 400+ DTC & B2B Brands Globally" at bounding box center [599, 77] width 127 height 8
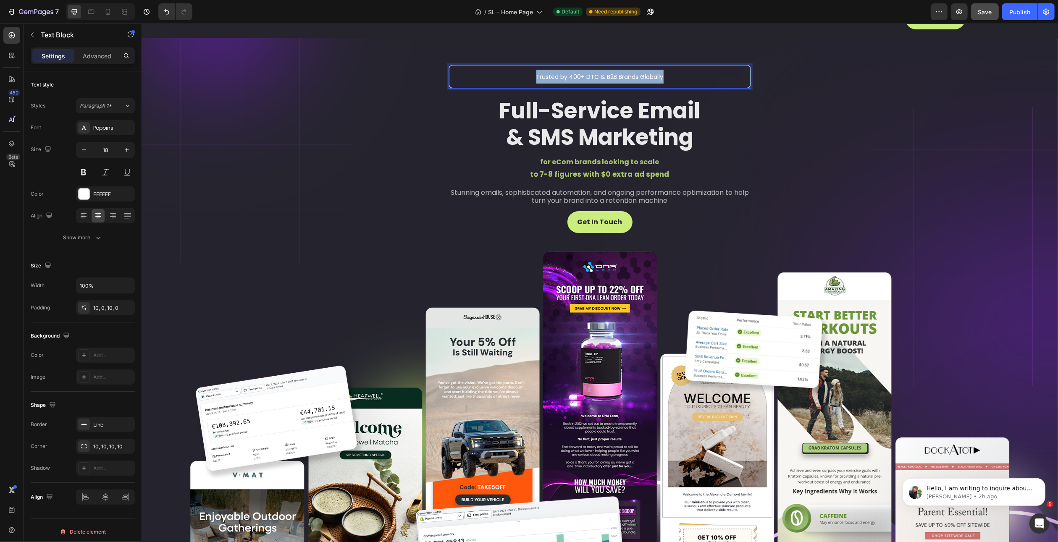
click at [576, 81] on span "Trusted by 400+ DTC & B2B Brands Globally" at bounding box center [599, 77] width 127 height 8
click at [553, 122] on p "Full-Service Email & SMS Marketing" at bounding box center [599, 124] width 301 height 53
click at [568, 81] on span "Trusted by 400+ DTC & B2B Brands Globally" at bounding box center [599, 77] width 127 height 8
click at [502, 60] on icon at bounding box center [504, 57] width 5 height 6
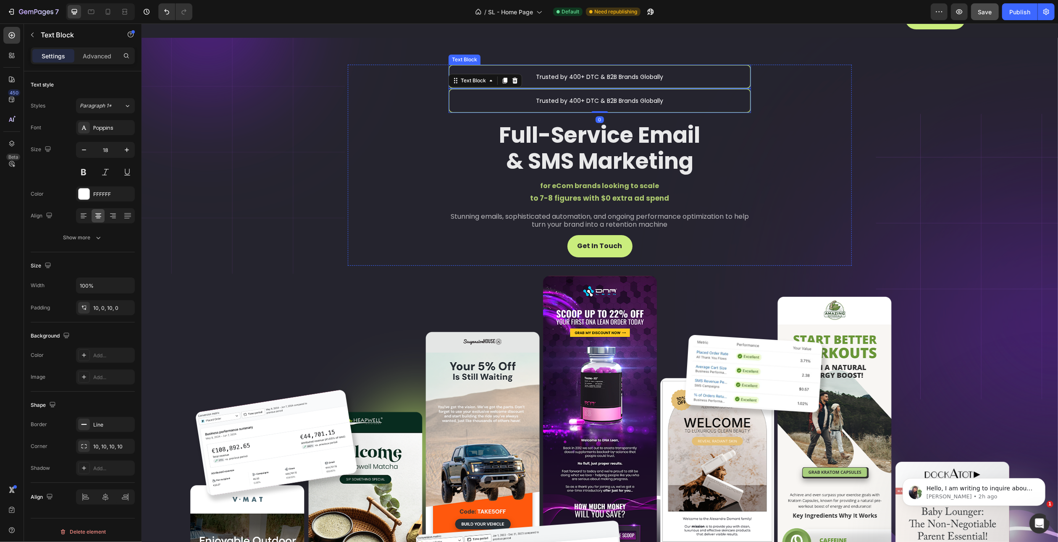
click at [618, 81] on span "Trusted by 400+ DTC & B2B Brands Globally" at bounding box center [599, 77] width 127 height 8
click at [657, 84] on p "Trusted by 400+ DTC & B2B Brands Globally" at bounding box center [599, 77] width 301 height 14
click at [505, 72] on icon "Editor contextual toolbar" at bounding box center [506, 74] width 8 height 8
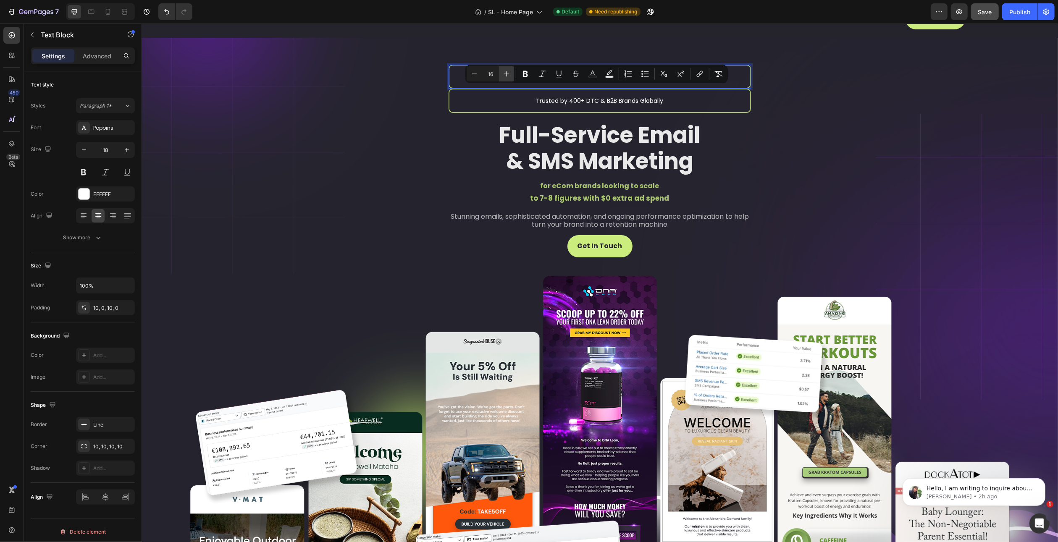
click at [505, 72] on icon "Editor contextual toolbar" at bounding box center [506, 74] width 8 height 8
type input "18"
click at [561, 105] on span "Trusted by 400+ DTC & B2B Brands Globally" at bounding box center [599, 100] width 127 height 8
click at [723, 83] on p "Trusted by 400+ DTC & B2B Brands Globally" at bounding box center [599, 76] width 301 height 13
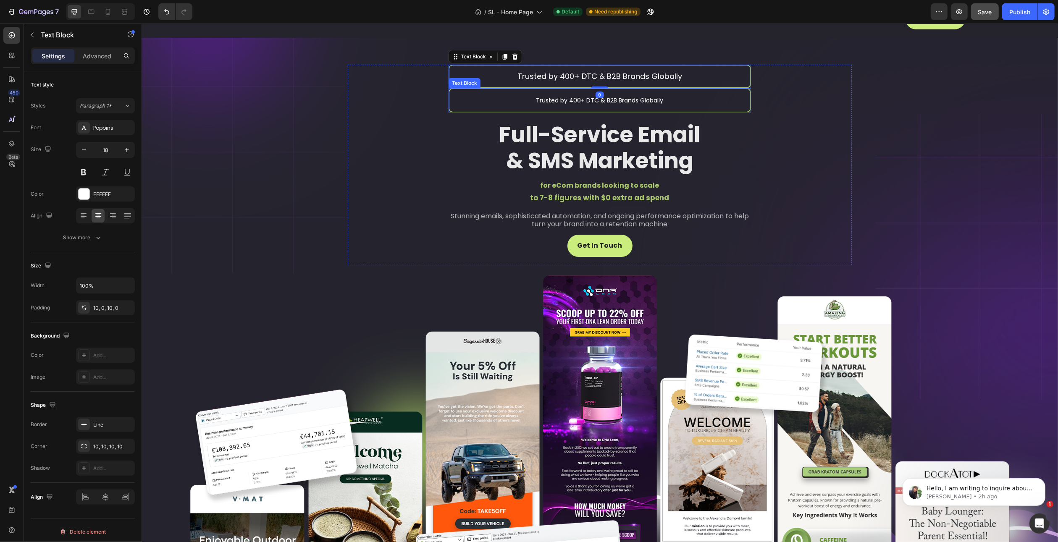
click at [692, 107] on p "Trusted by 400+ DTC & B2B Brands Globally" at bounding box center [599, 100] width 301 height 14
click at [512, 83] on icon at bounding box center [514, 80] width 5 height 6
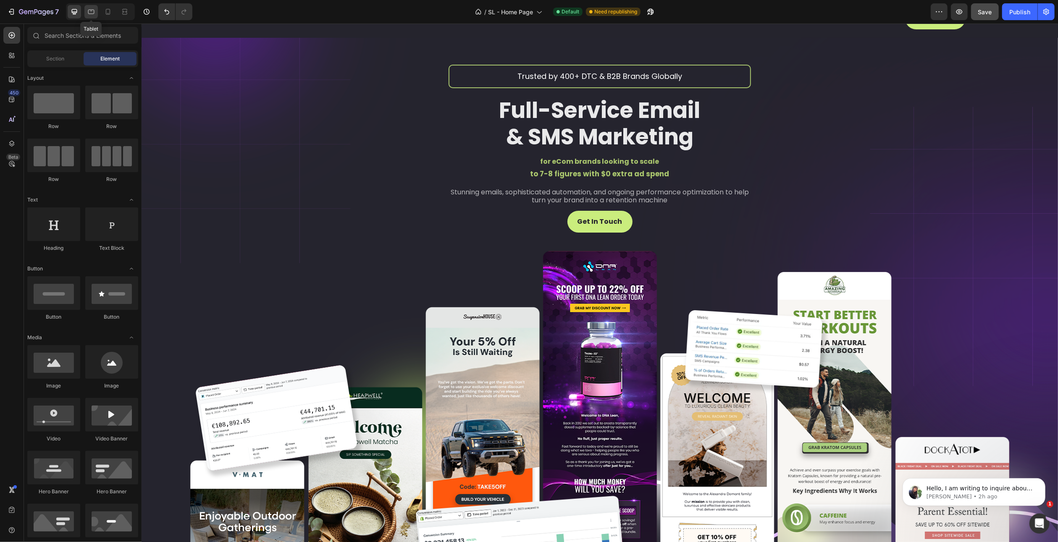
click at [95, 13] on icon at bounding box center [91, 12] width 8 height 8
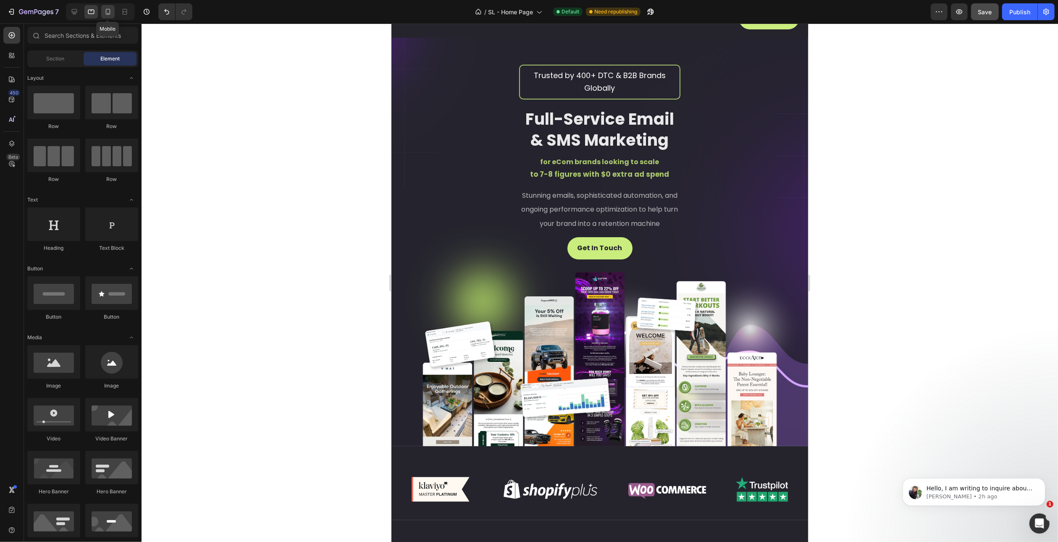
click at [104, 15] on icon at bounding box center [108, 12] width 8 height 8
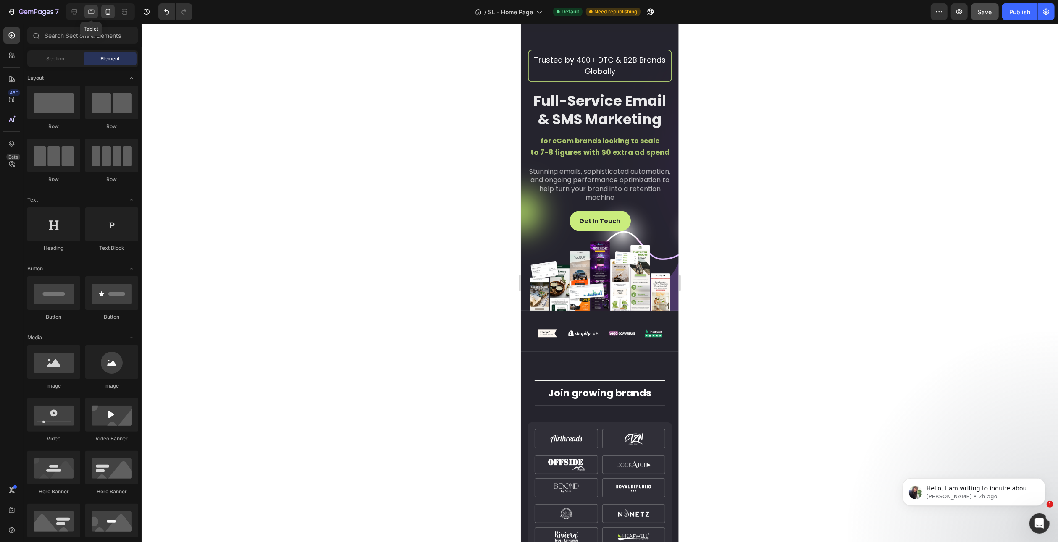
click at [88, 14] on icon at bounding box center [91, 12] width 8 height 8
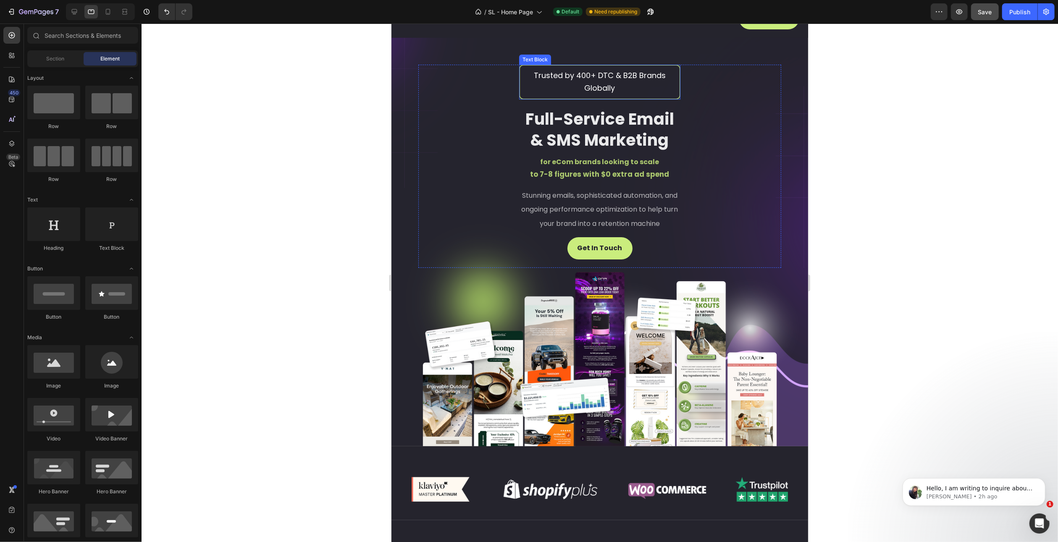
click at [597, 74] on span "Trusted by 400+ DTC & B2B Brands Globally" at bounding box center [600, 81] width 132 height 23
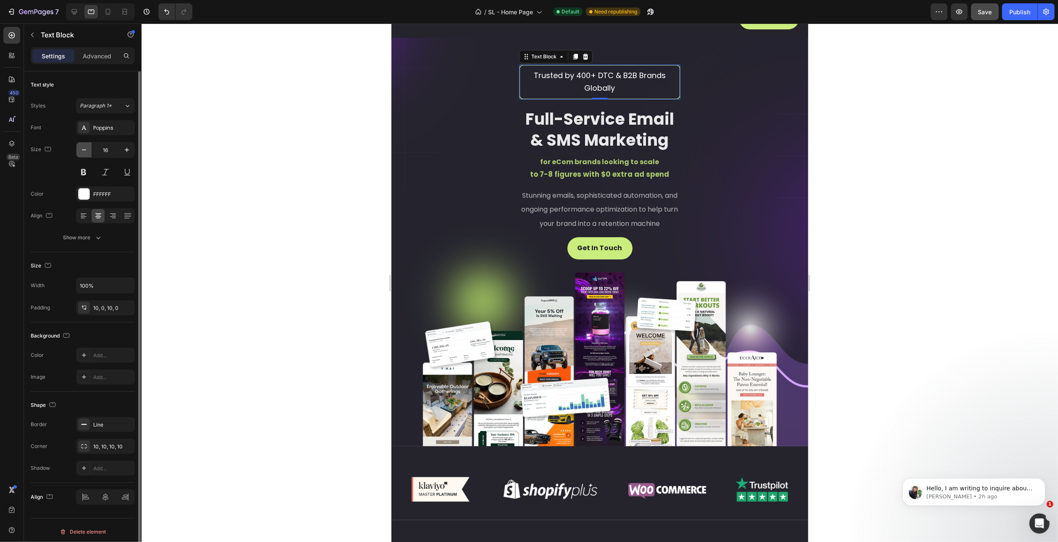
click at [84, 149] on icon "button" at bounding box center [84, 150] width 8 height 8
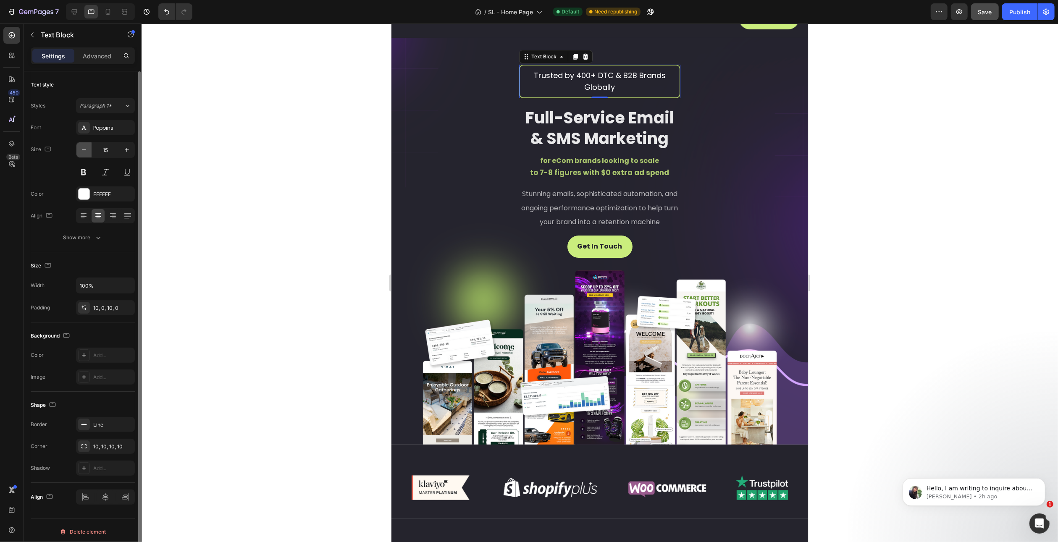
click at [84, 149] on icon "button" at bounding box center [84, 150] width 8 height 8
click at [131, 147] on icon "button" at bounding box center [127, 150] width 8 height 8
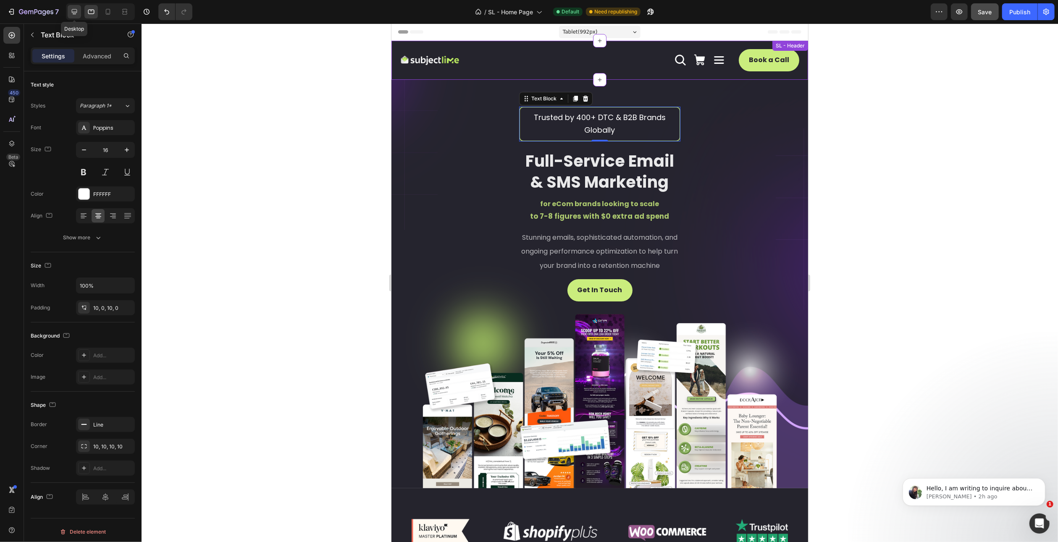
click at [75, 13] on icon at bounding box center [74, 11] width 5 height 5
type input "18"
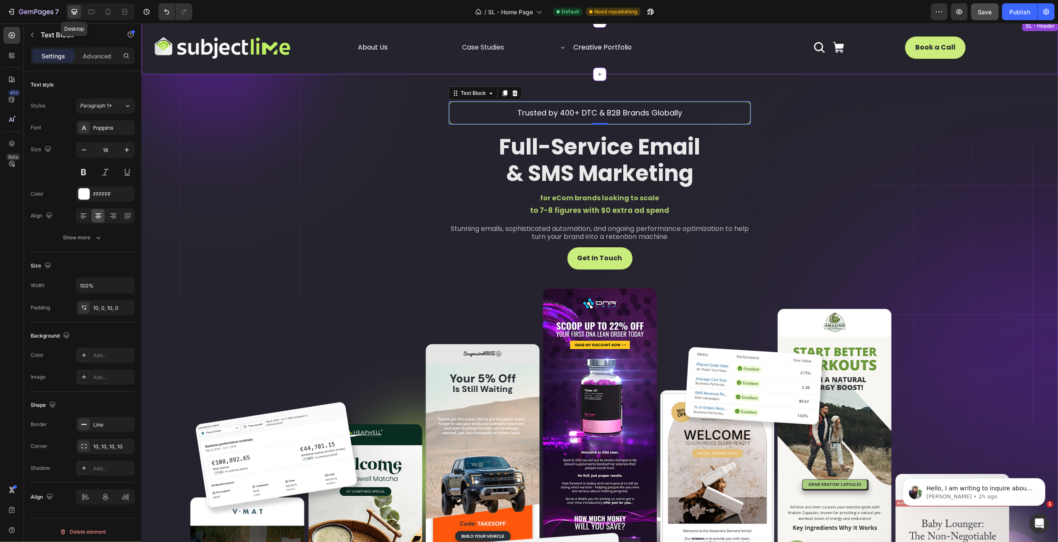
scroll to position [67, 0]
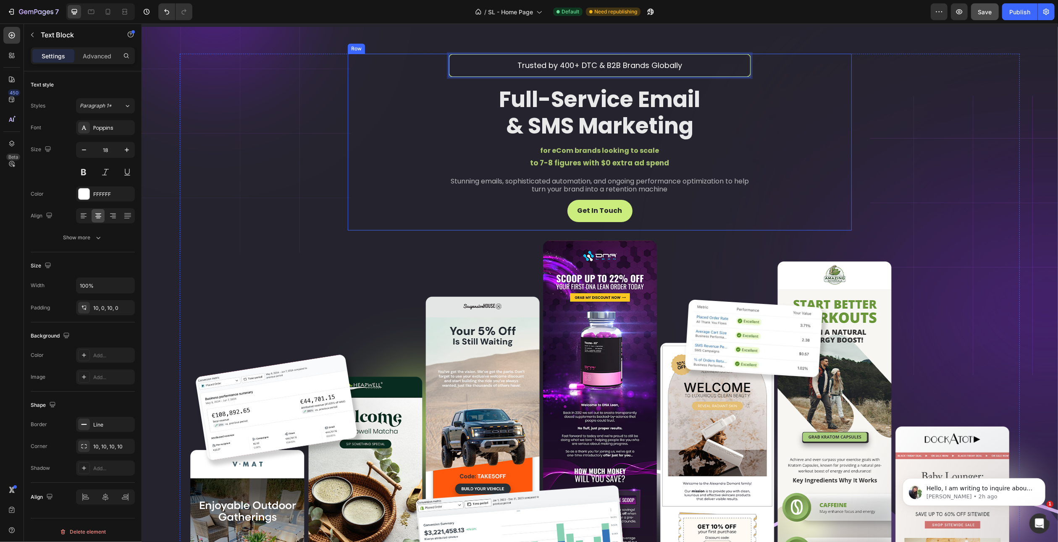
click at [756, 63] on div "Trusted by 400+ DTC & B2B Brands Globally Text Block 0 Full-Service Email & SMS…" at bounding box center [599, 142] width 504 height 177
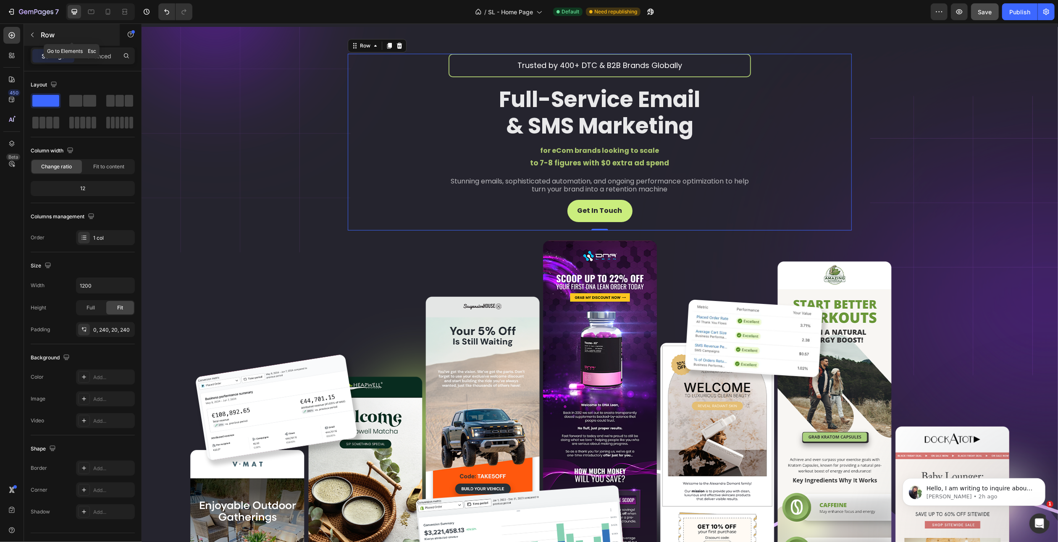
click at [47, 37] on p "Row" at bounding box center [76, 35] width 71 height 10
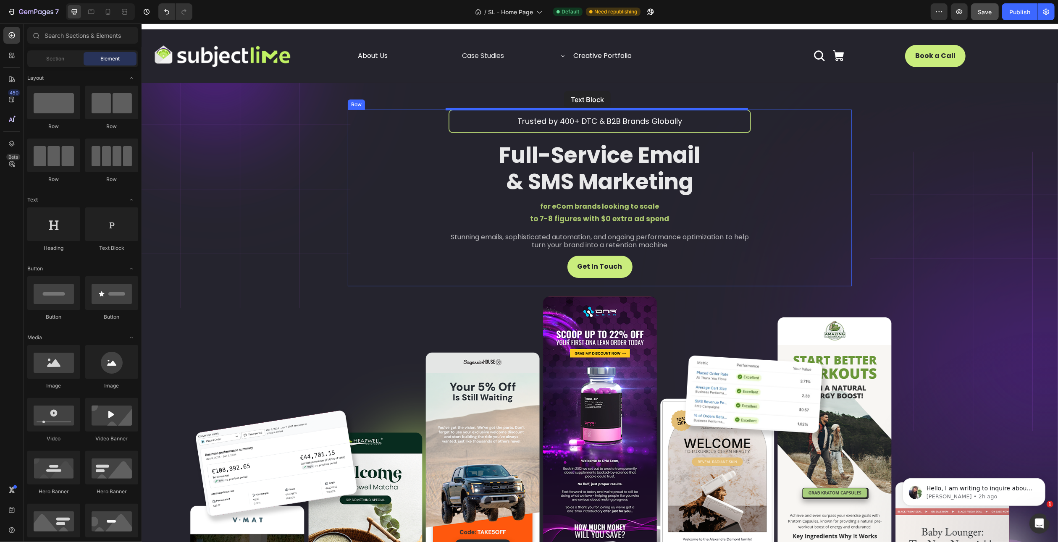
scroll to position [10, 0]
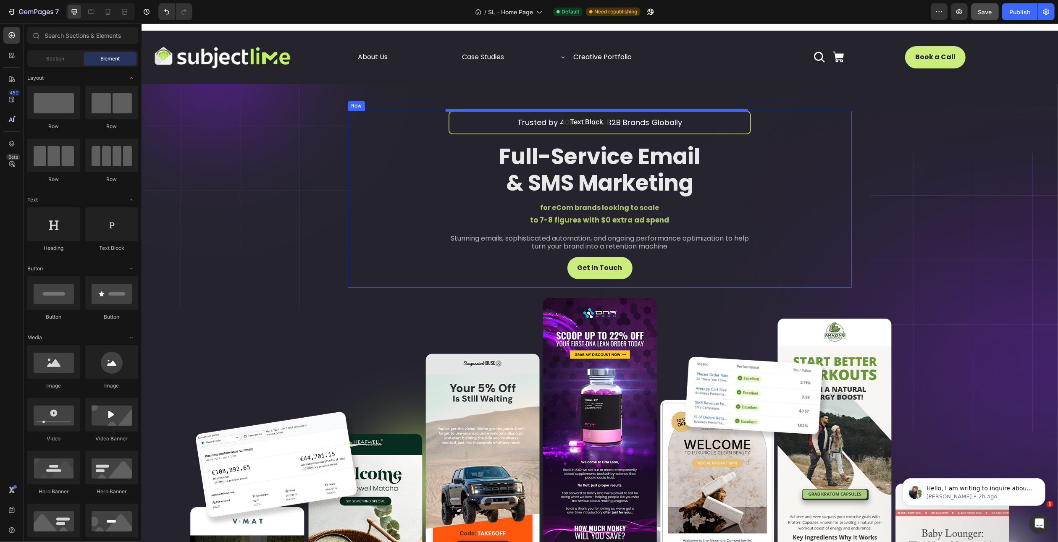
drag, startPoint x: 258, startPoint y: 252, endPoint x: 563, endPoint y: 113, distance: 335.6
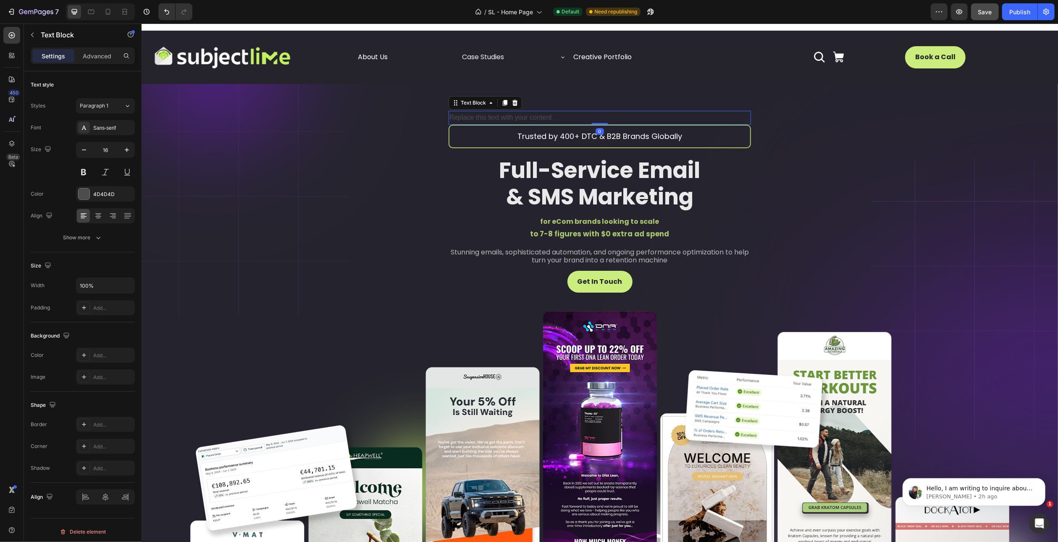
click at [536, 118] on div "Replace this text with your content" at bounding box center [599, 118] width 302 height 14
click at [536, 118] on p "Replace this text with your content" at bounding box center [599, 118] width 301 height 12
click at [536, 120] on p "Trusted by 400+ DTC & B2B Brands Globally" at bounding box center [599, 118] width 301 height 12
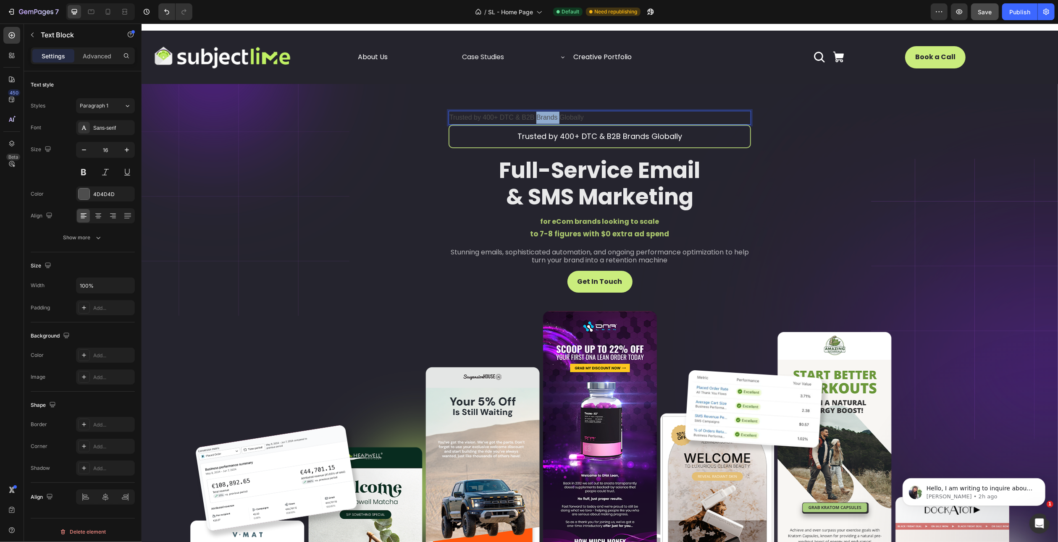
click at [536, 120] on p "Trusted by 400+ DTC & B2B Brands Globally" at bounding box center [599, 118] width 301 height 12
click at [536, 137] on span "Trusted by 400+ DTC & B2B Brands Globally" at bounding box center [599, 136] width 165 height 11
click at [536, 118] on p "Trusted by 400+ DTC & B2B Brands Globally" at bounding box center [599, 118] width 301 height 12
click at [534, 138] on span "Trusted by 400+ DTC & B2B Brands Globally" at bounding box center [599, 136] width 165 height 11
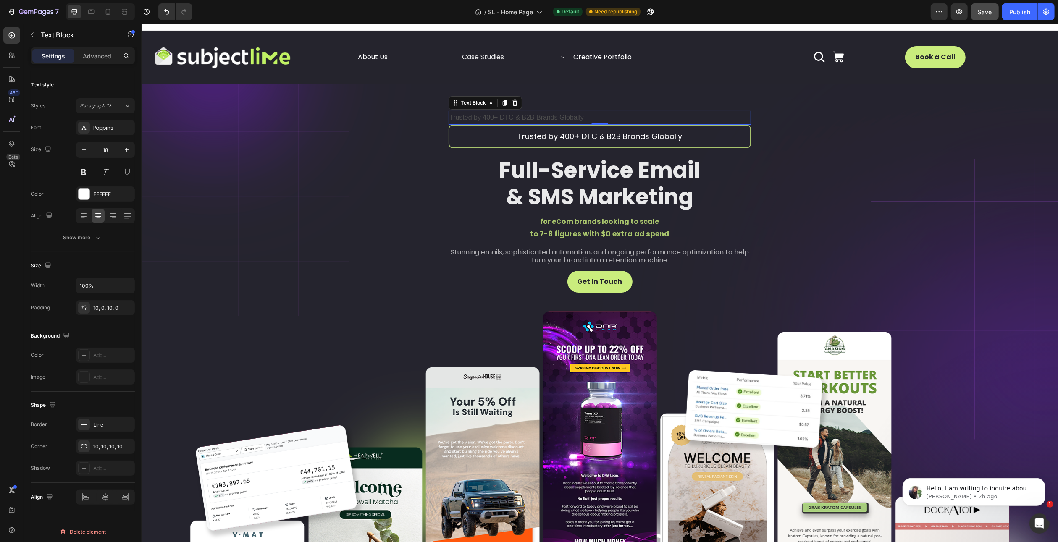
click at [534, 120] on p "Trusted by 400+ DTC & B2B Brands Globally" at bounding box center [599, 118] width 301 height 12
click at [528, 117] on p "Trusted by 400+ DTC & B2B Brands Globally" at bounding box center [599, 118] width 301 height 12
click at [604, 117] on p "Trusted by 400+ DTC & B2B Brands Globally" at bounding box center [599, 118] width 301 height 12
click at [126, 149] on icon "button" at bounding box center [127, 150] width 8 height 8
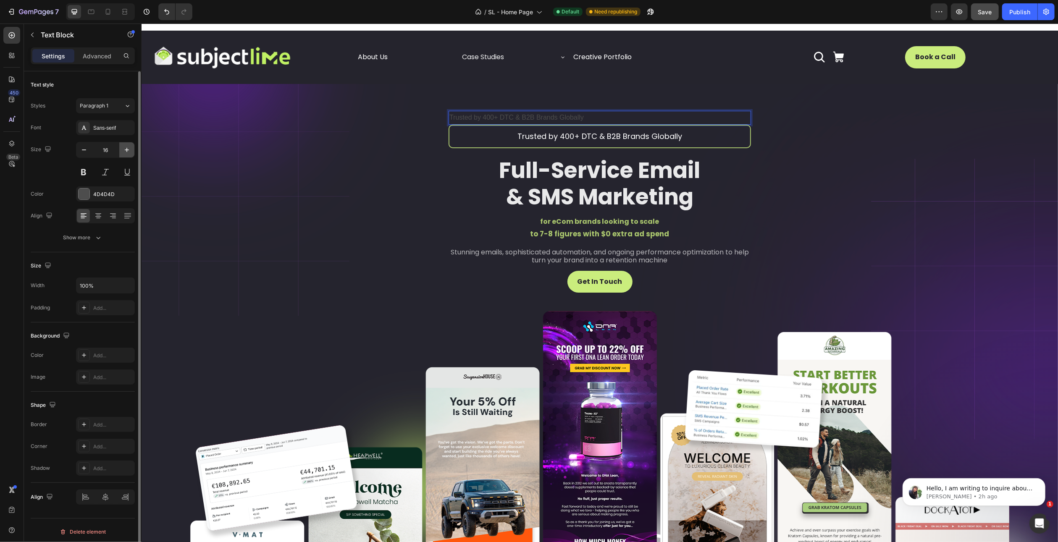
click at [126, 149] on icon "button" at bounding box center [127, 150] width 8 height 8
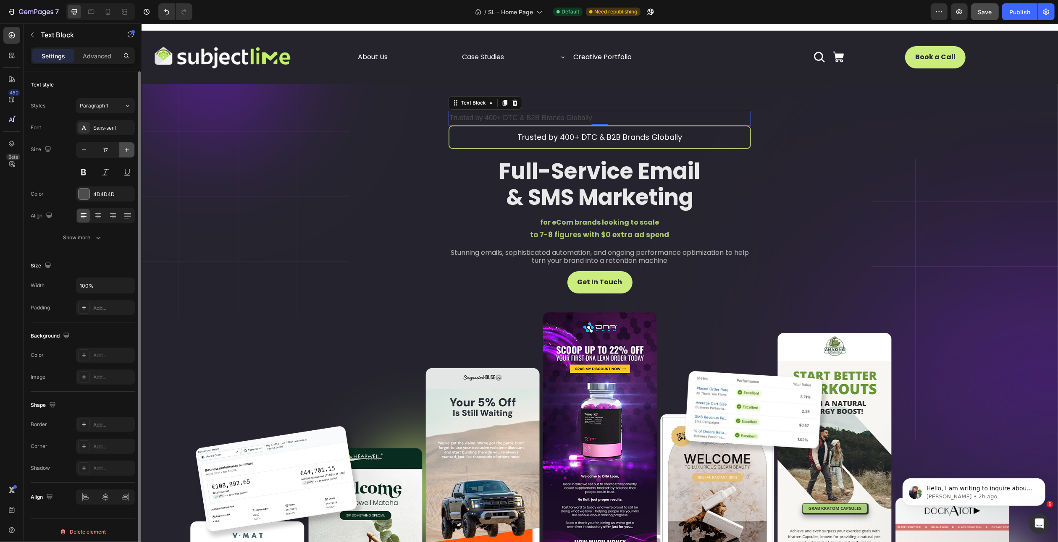
type input "18"
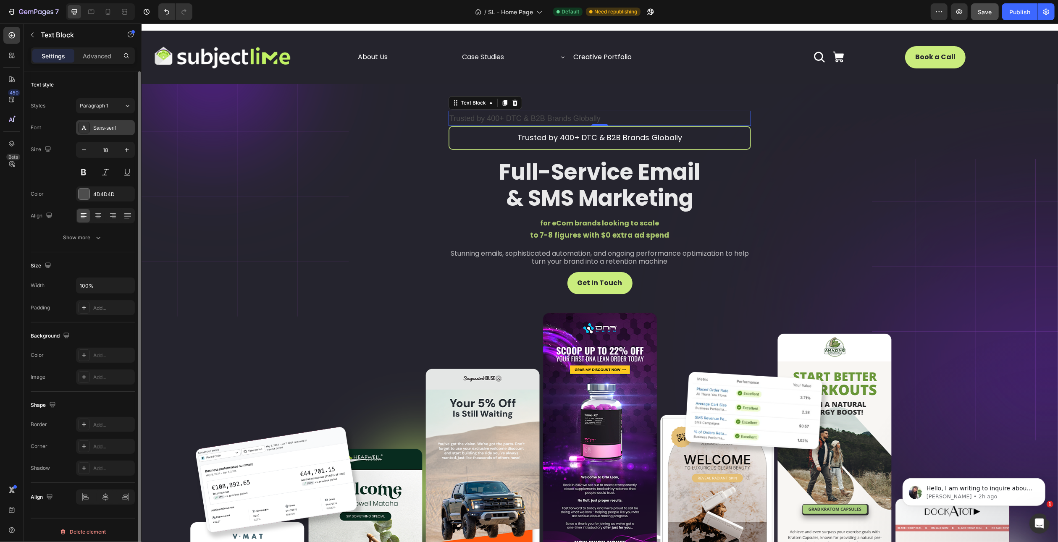
click at [109, 123] on div "Sans-serif" at bounding box center [105, 127] width 59 height 15
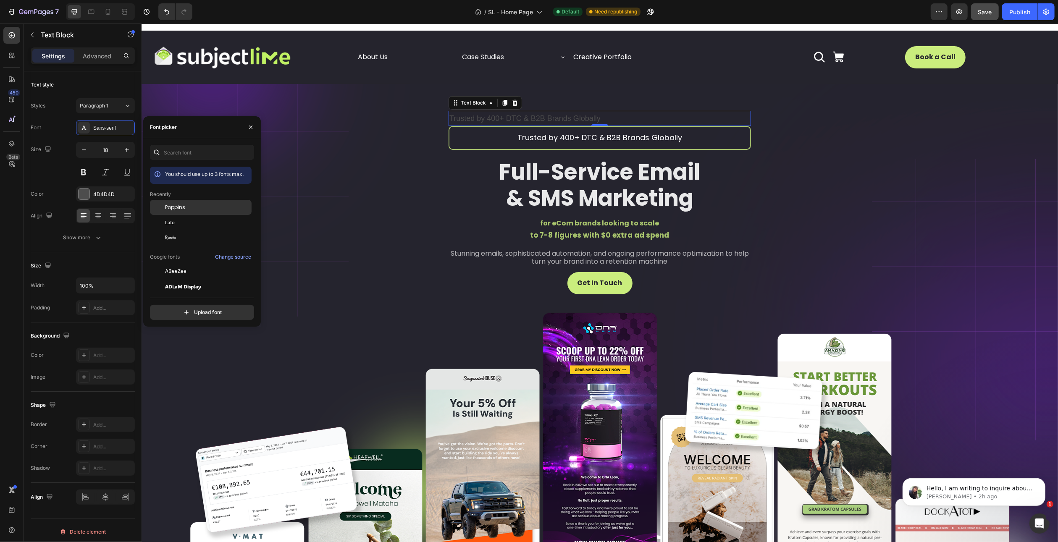
click at [176, 204] on span "Poppins" at bounding box center [175, 208] width 20 height 8
click at [99, 215] on icon at bounding box center [98, 215] width 4 height 1
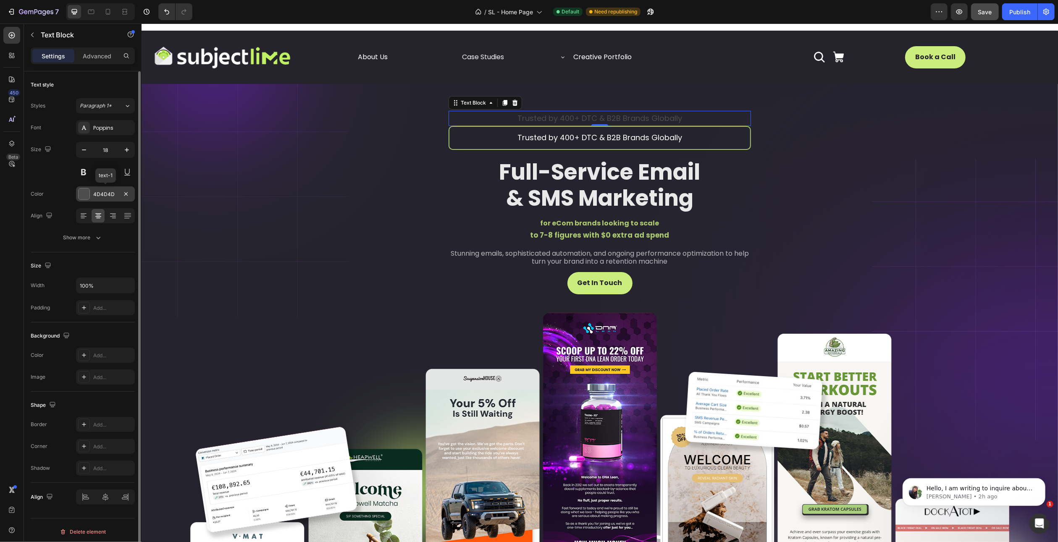
click at [106, 192] on div "4D4D4D" at bounding box center [105, 195] width 24 height 8
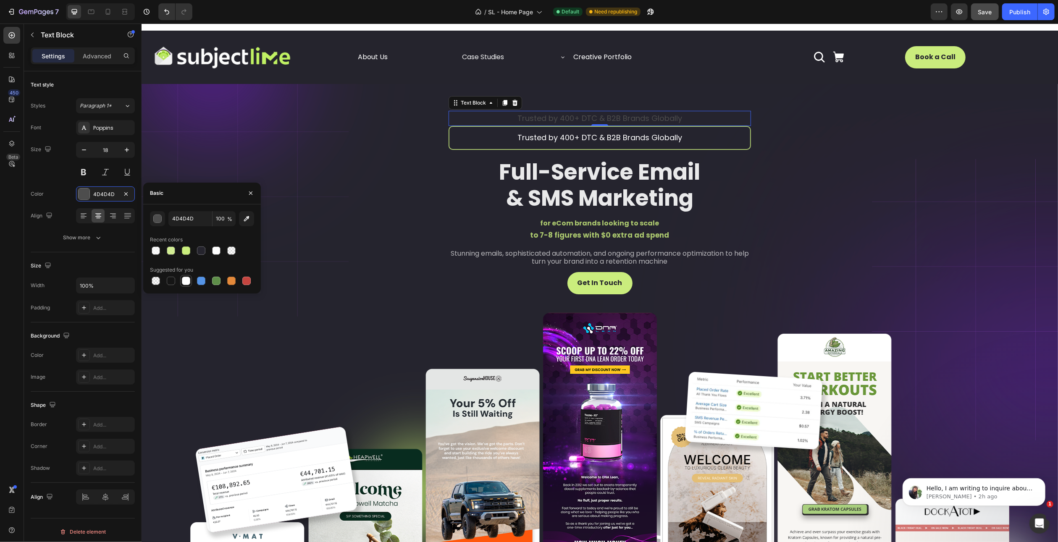
click at [186, 281] on div at bounding box center [186, 281] width 8 height 8
type input "FFFFFF"
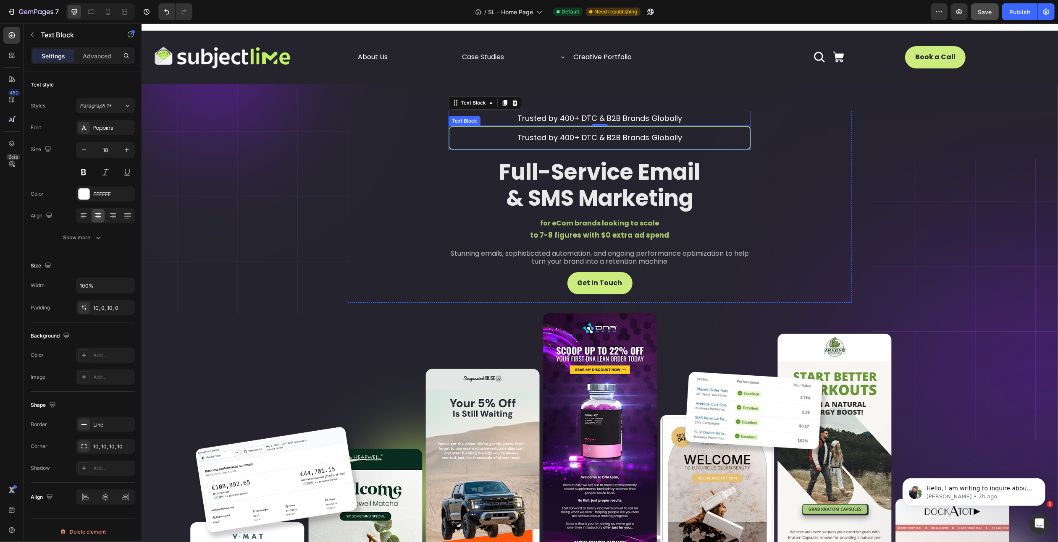
click at [503, 137] on p "Trusted by 400+ DTC & B2B Brands Globally" at bounding box center [599, 137] width 301 height 13
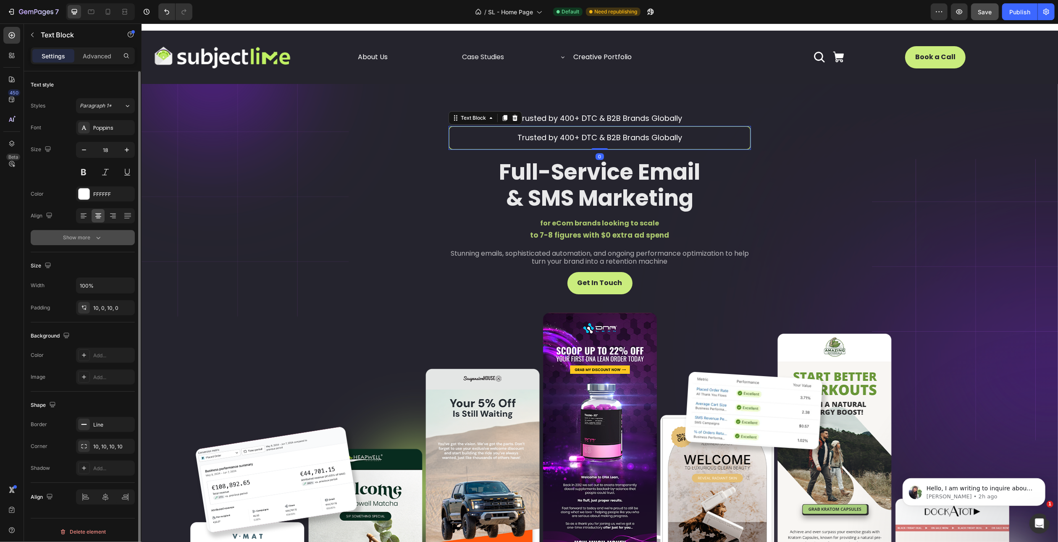
click at [102, 241] on icon "button" at bounding box center [98, 238] width 8 height 8
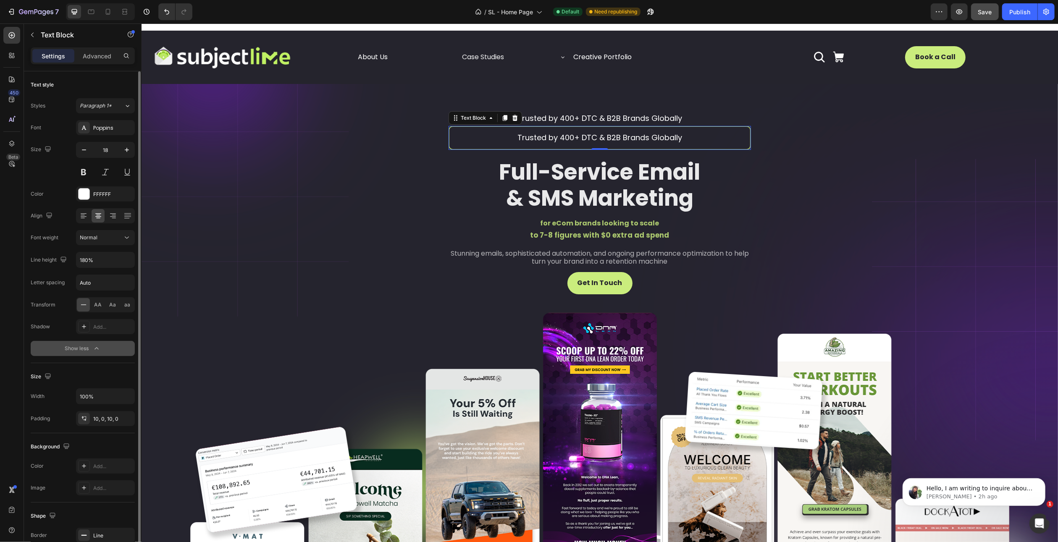
click at [91, 347] on div "Show less" at bounding box center [83, 348] width 36 height 8
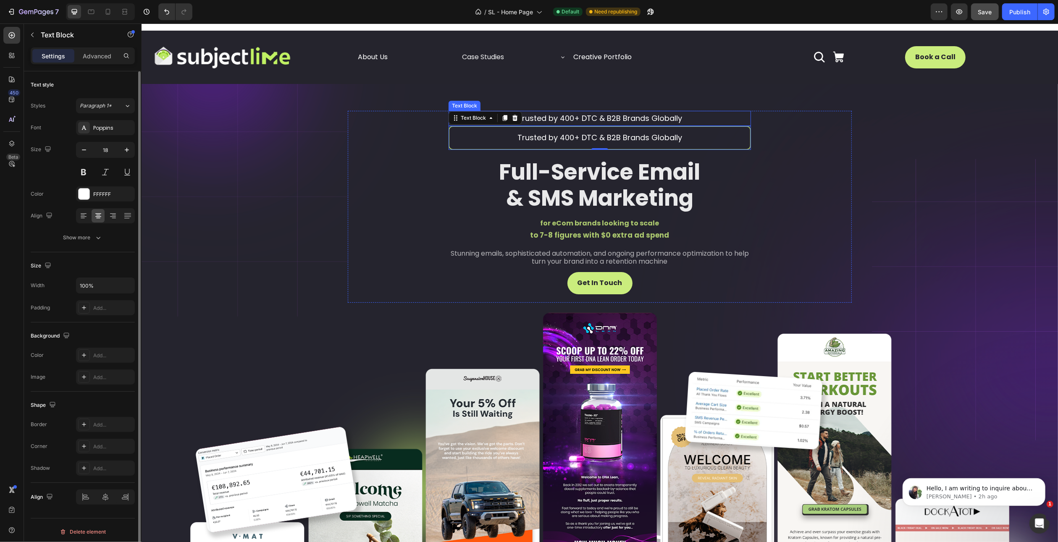
click at [567, 116] on p "Trusted by 400+ DTC & B2B Brands Globally" at bounding box center [599, 118] width 301 height 13
click at [101, 307] on div "Add..." at bounding box center [112, 309] width 39 height 8
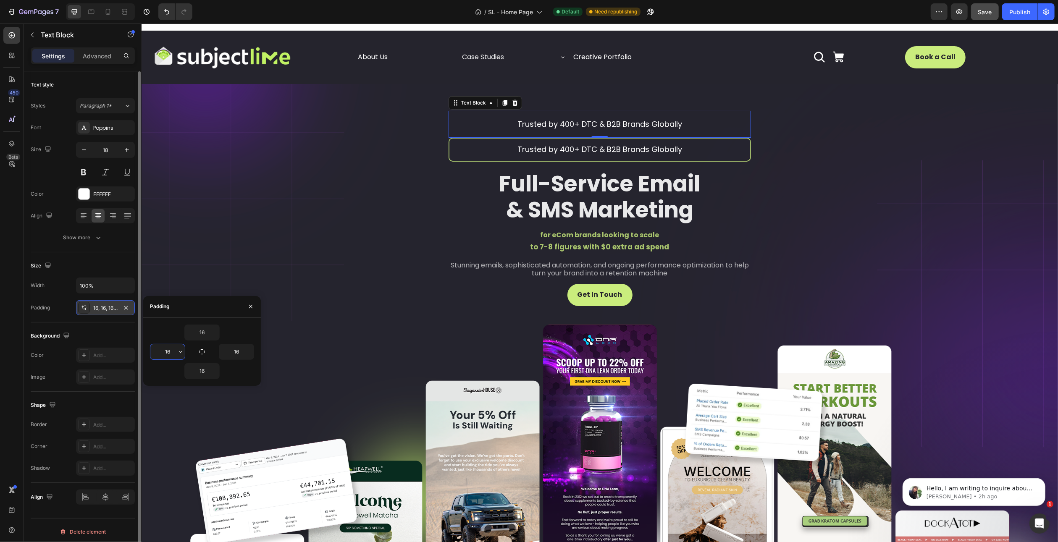
click at [168, 352] on input "16" at bounding box center [167, 351] width 34 height 15
type input "0"
click at [205, 368] on input "16" at bounding box center [202, 371] width 34 height 15
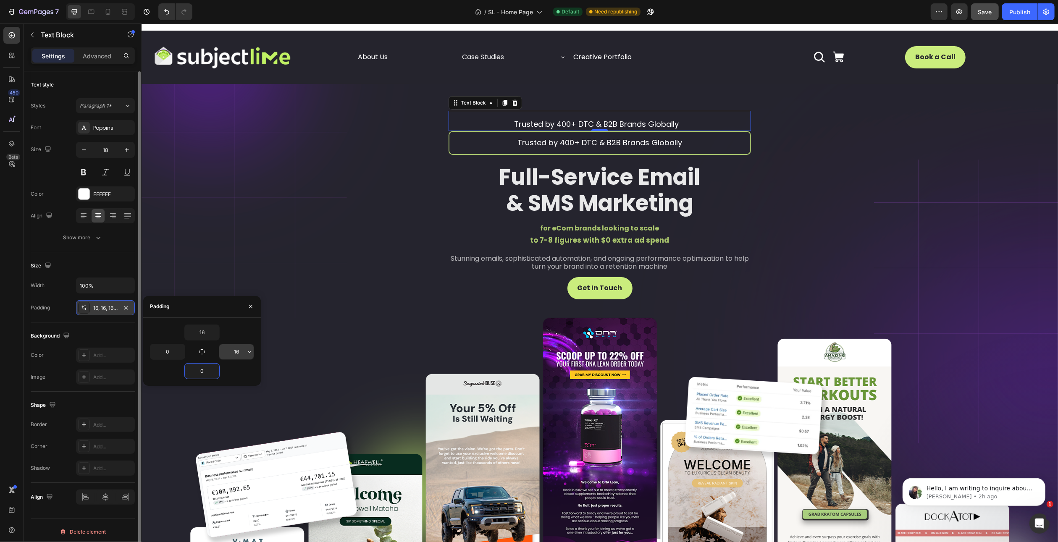
type input "0"
click at [237, 357] on input "16" at bounding box center [236, 351] width 34 height 15
type input "0"
click at [203, 329] on input "16" at bounding box center [202, 332] width 34 height 15
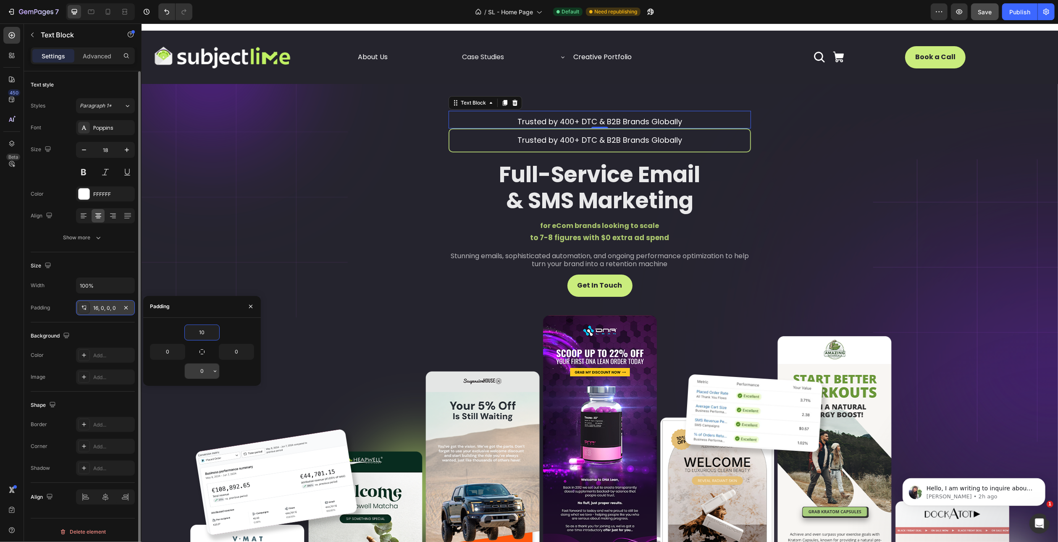
type input "10"
click at [204, 368] on input "0" at bounding box center [202, 371] width 34 height 15
type input "10"
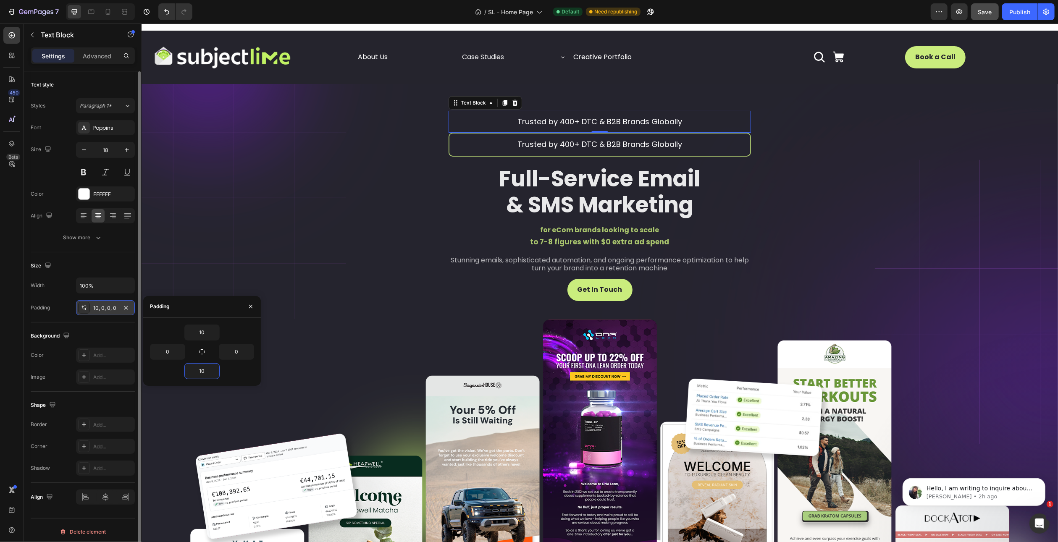
click at [99, 399] on div "Shape" at bounding box center [83, 405] width 104 height 13
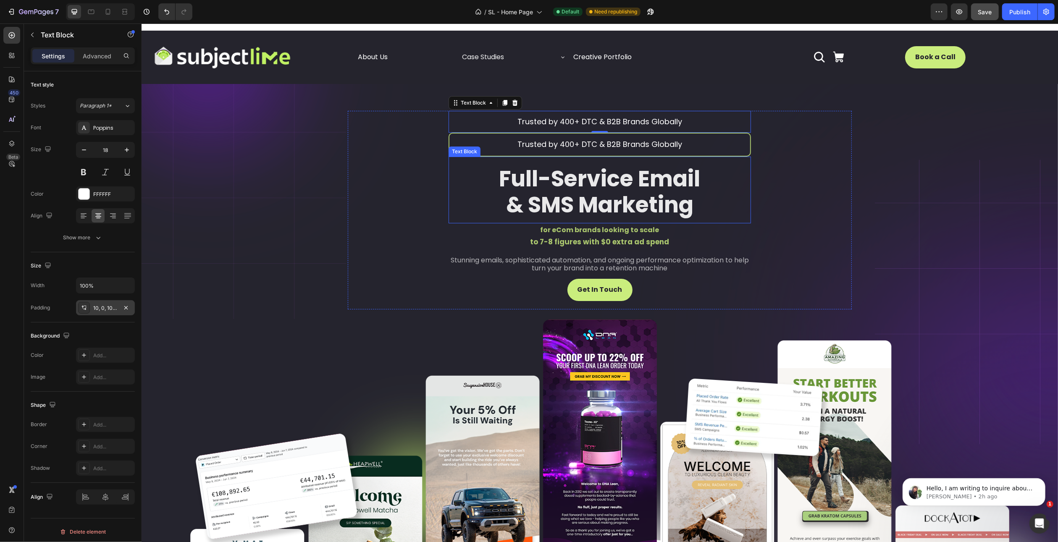
click at [455, 150] on div "Text Block" at bounding box center [464, 152] width 29 height 8
click at [494, 139] on p "Trusted by 400+ DTC & B2B Brands Globally" at bounding box center [599, 144] width 301 height 13
click at [536, 120] on p "Trusted by 400+ DTC & B2B Brands Globally" at bounding box center [599, 121] width 302 height 13
click at [108, 446] on div "Add..." at bounding box center [112, 447] width 39 height 8
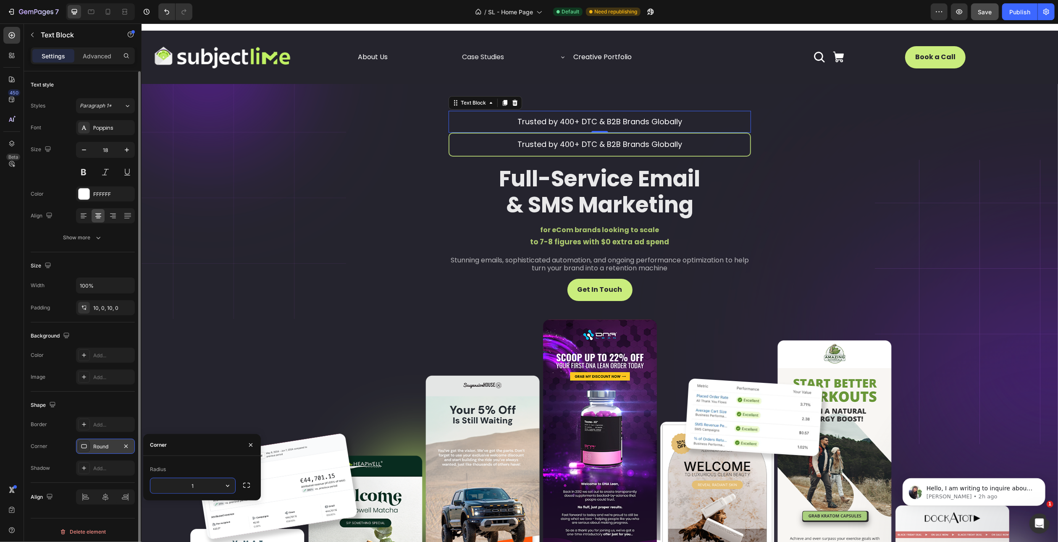
type input "10"
click at [103, 423] on div "Add..." at bounding box center [112, 425] width 39 height 8
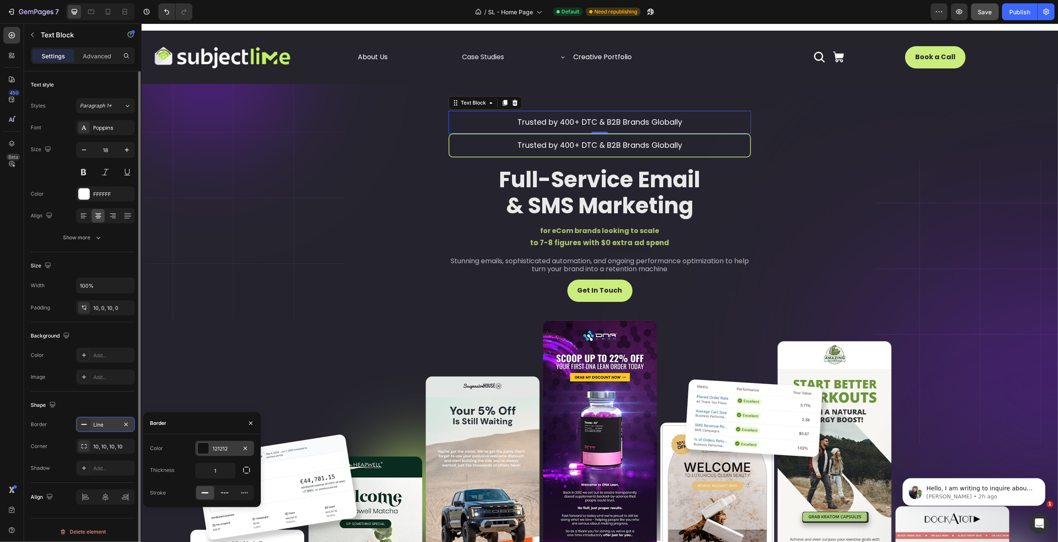
click at [223, 446] on div "121212" at bounding box center [225, 449] width 24 height 8
click at [187, 482] on div at bounding box center [186, 480] width 8 height 8
type input "CAED7D"
click at [87, 402] on div "Shape" at bounding box center [83, 405] width 104 height 13
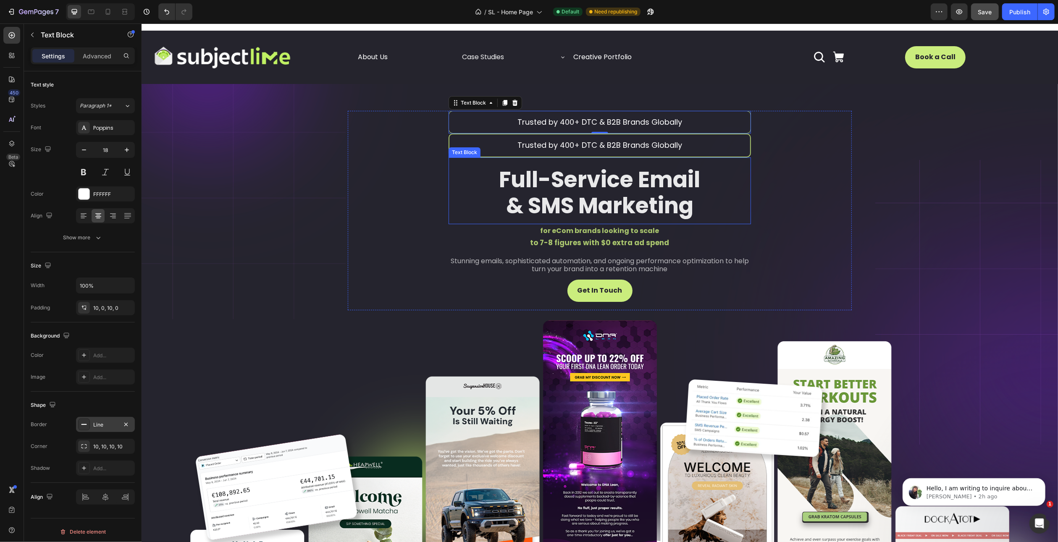
click at [465, 166] on div "Full-Service Email & SMS Marketing" at bounding box center [599, 193] width 302 height 54
click at [471, 125] on div "Text Block" at bounding box center [464, 129] width 29 height 8
click at [491, 117] on p "Trusted by 400+ DTC & B2B Brands Globally" at bounding box center [600, 122] width 302 height 13
click at [100, 426] on div "Line" at bounding box center [105, 425] width 24 height 8
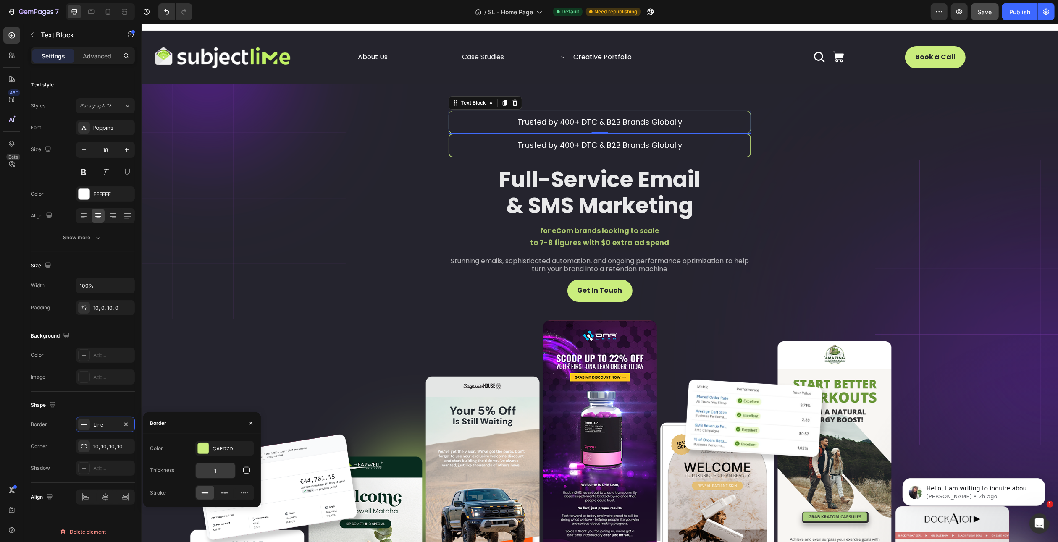
click at [216, 468] on input "1" at bounding box center [215, 470] width 39 height 15
type input "2"
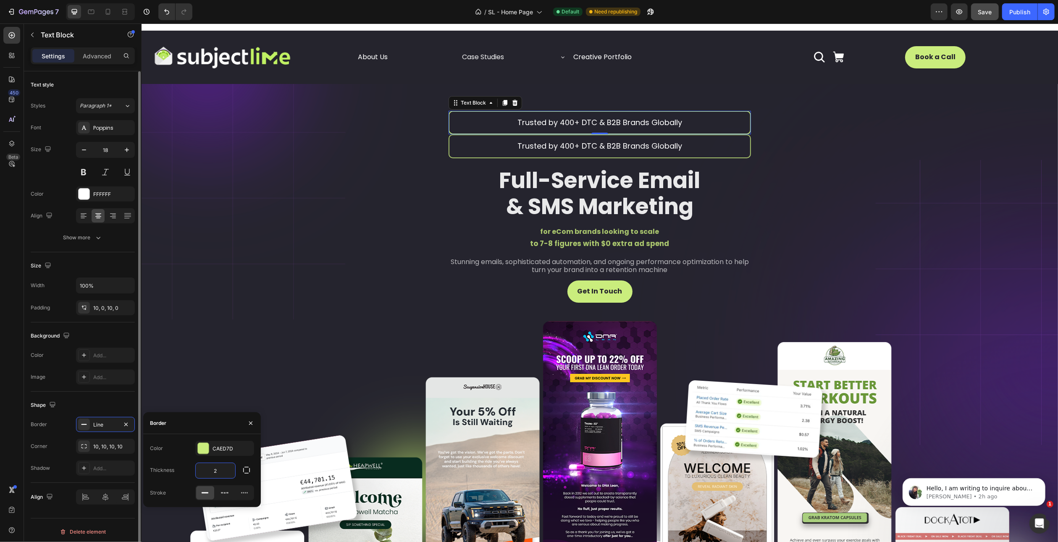
click at [66, 413] on div "Shape Border Line Corner 10, 10, 10, 10 Shadow Add..." at bounding box center [83, 437] width 104 height 91
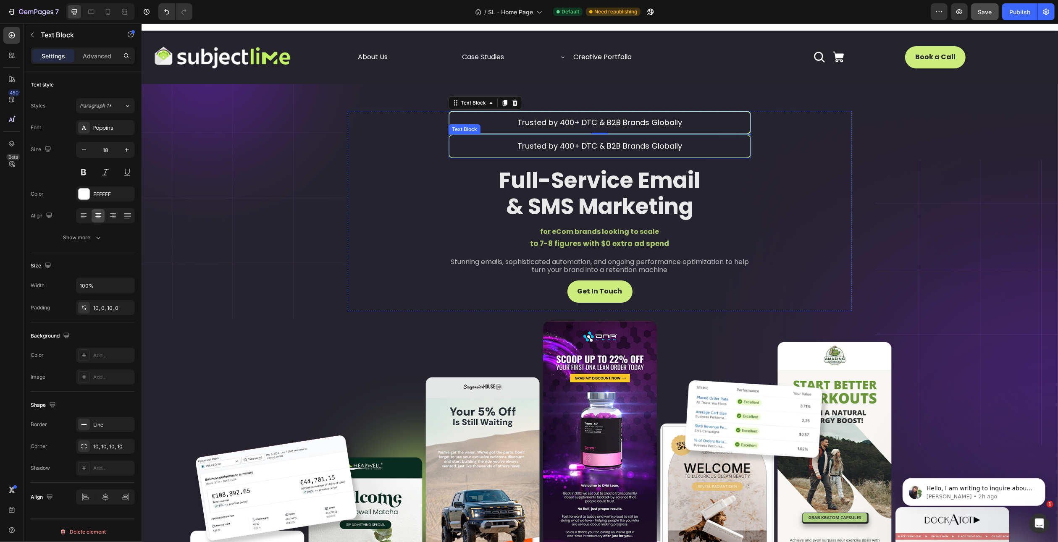
click at [496, 147] on p "Trusted by 400+ DTC & B2B Brands Globally" at bounding box center [599, 145] width 301 height 13
click at [513, 126] on icon at bounding box center [514, 127] width 5 height 6
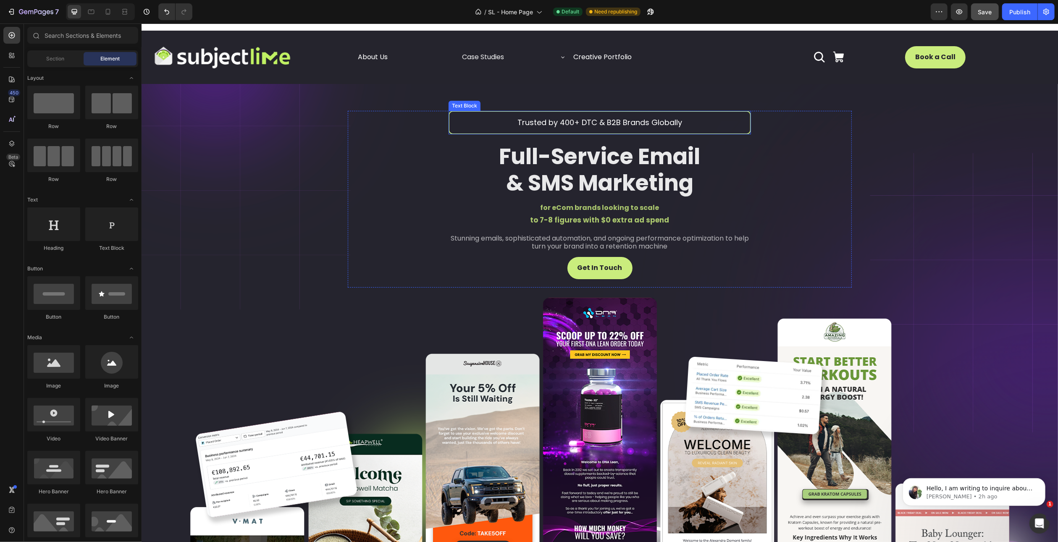
click at [477, 120] on p "Trusted by 400+ DTC & B2B Brands Globally" at bounding box center [599, 122] width 301 height 13
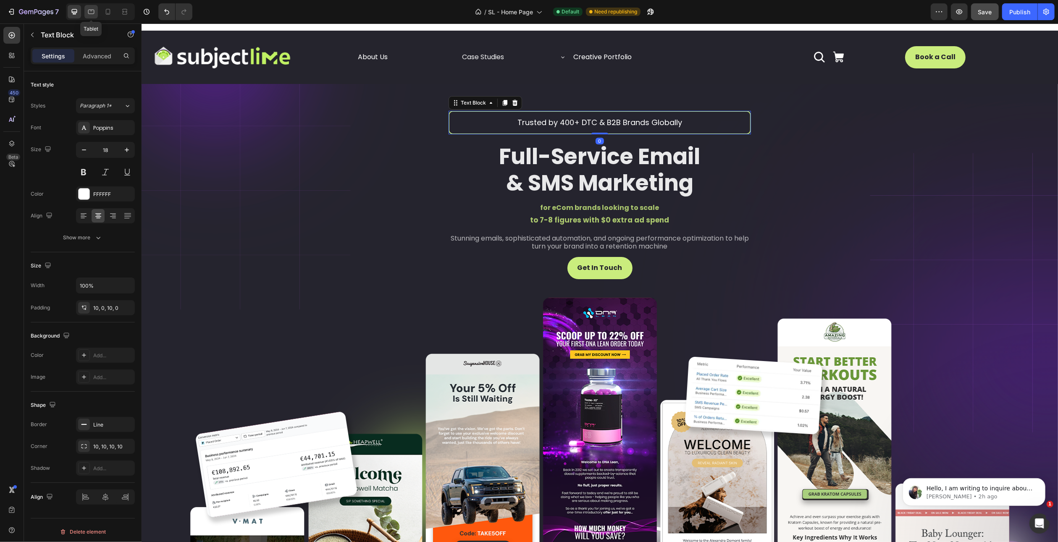
click at [92, 10] on icon at bounding box center [91, 12] width 6 height 5
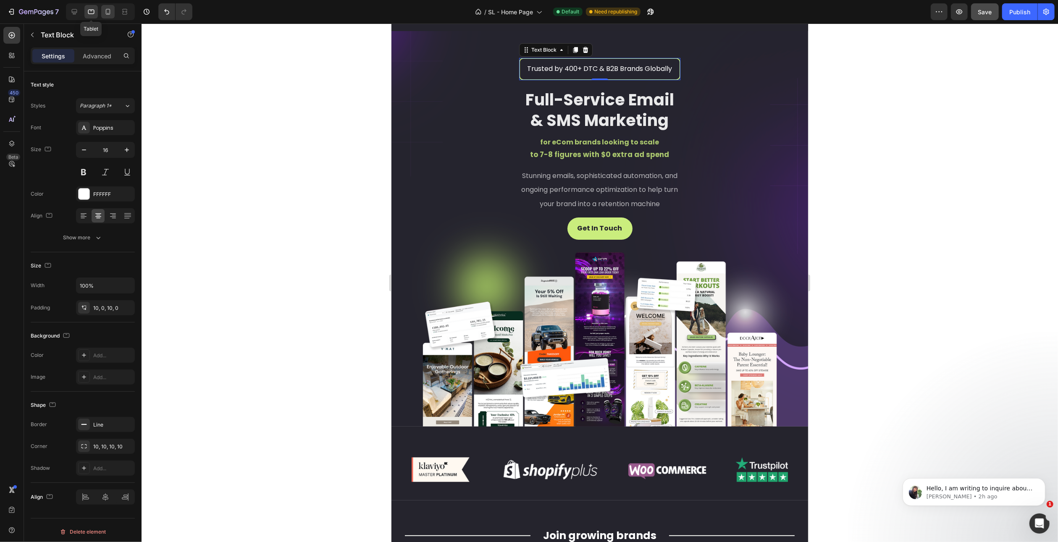
scroll to position [53, 0]
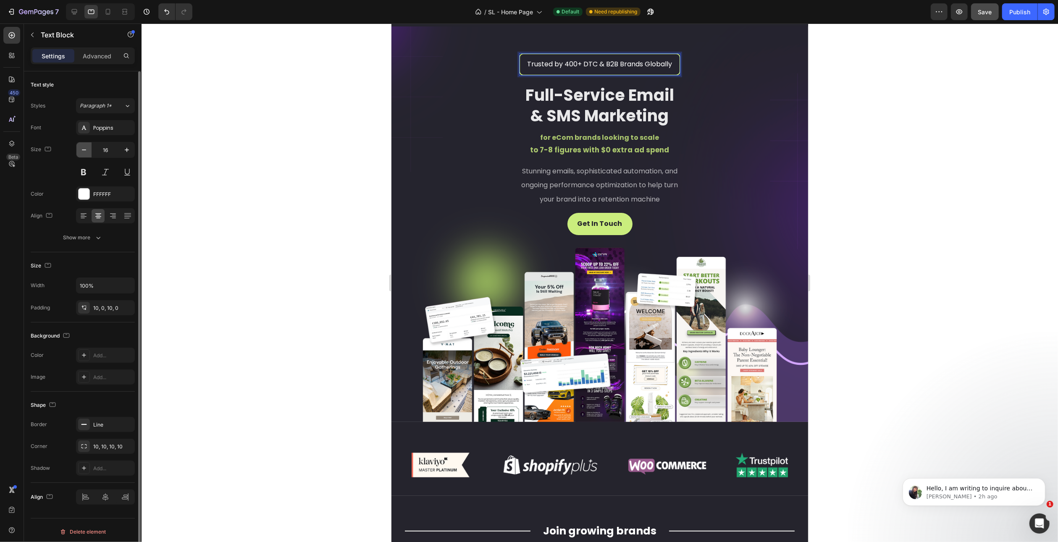
click at [85, 150] on icon "button" at bounding box center [84, 150] width 8 height 8
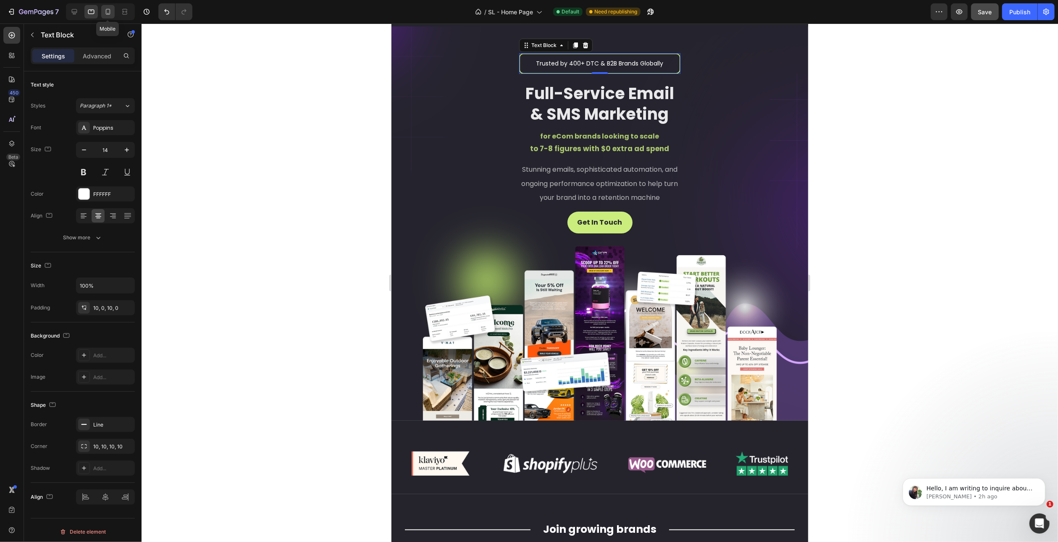
click at [106, 13] on icon at bounding box center [108, 12] width 5 height 6
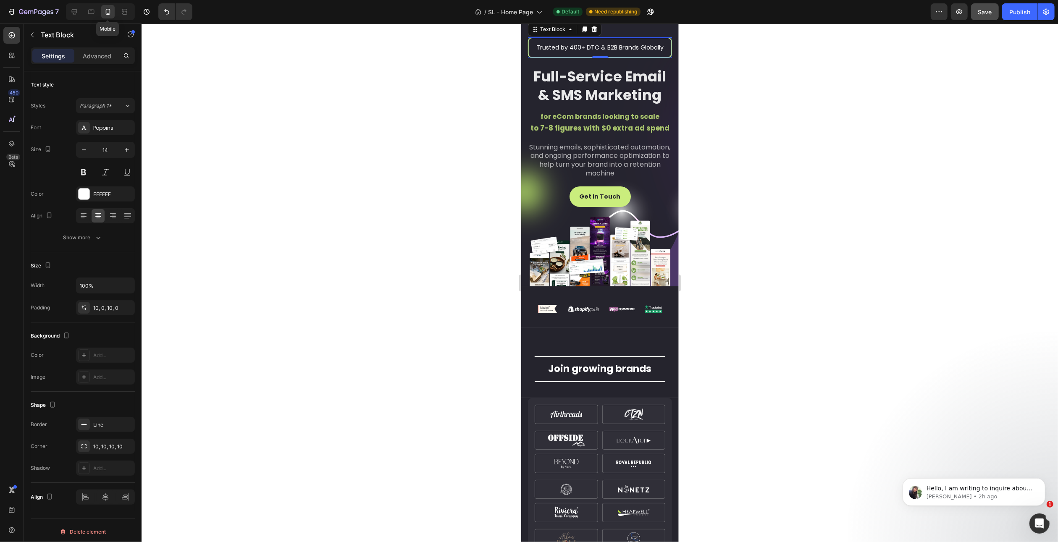
scroll to position [37, 0]
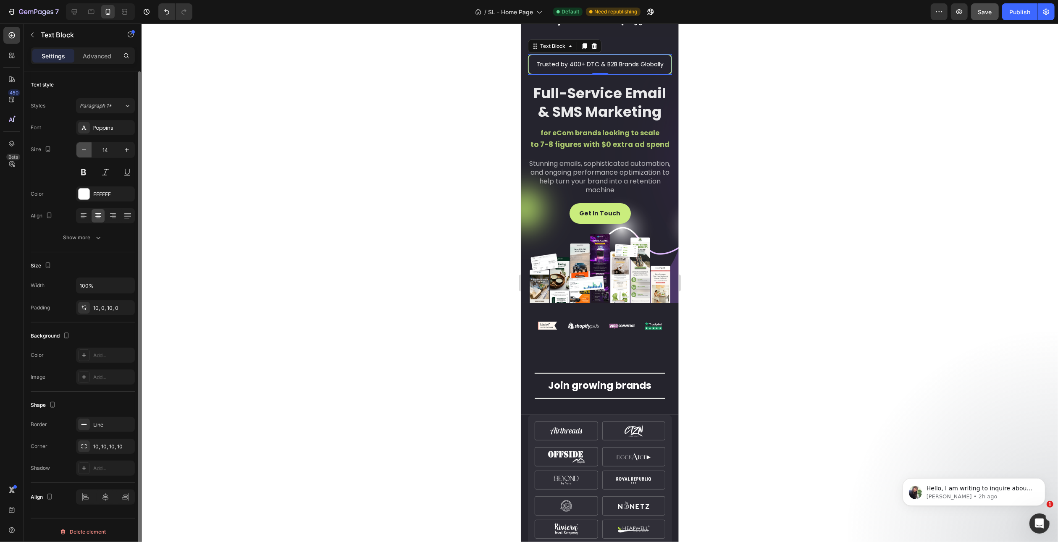
click at [84, 150] on icon "button" at bounding box center [84, 150] width 8 height 8
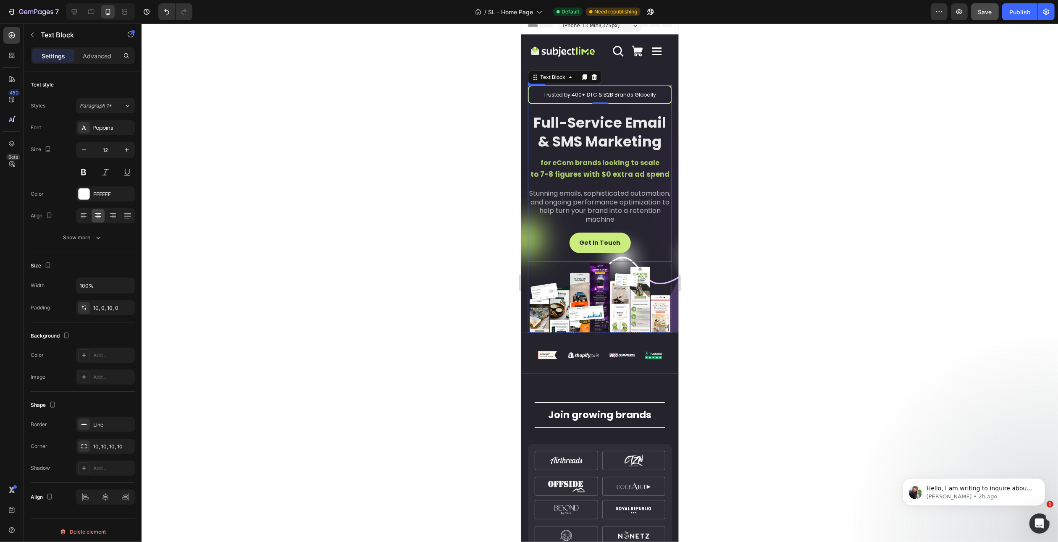
scroll to position [0, 0]
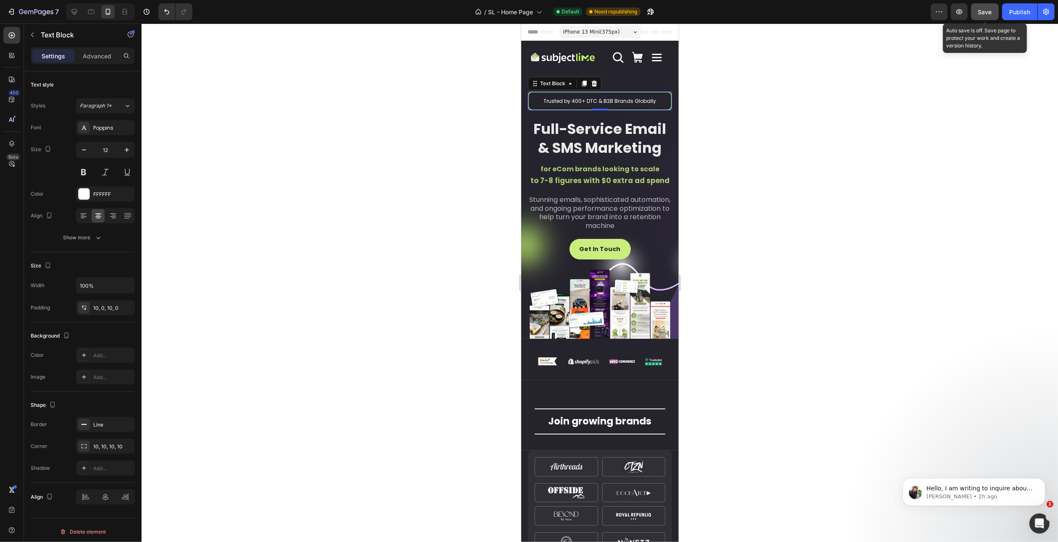
click at [993, 11] on button "Save" at bounding box center [985, 11] width 28 height 17
click at [68, 9] on div at bounding box center [74, 11] width 13 height 13
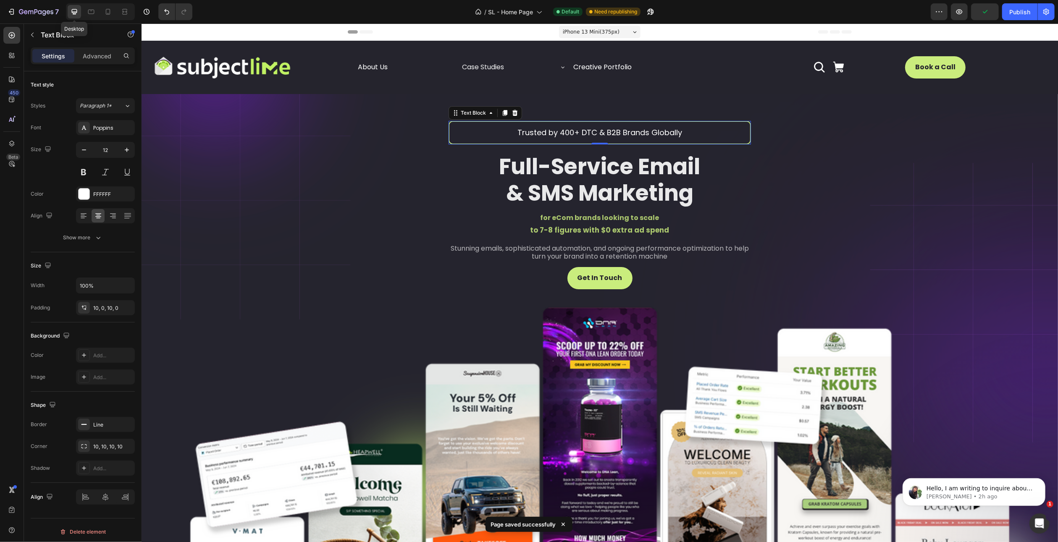
type input "18"
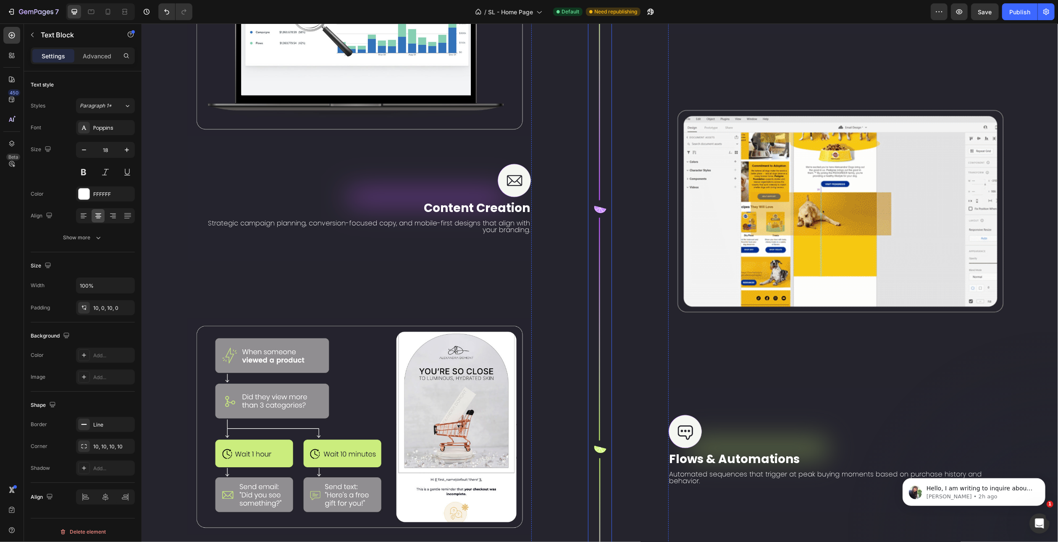
scroll to position [1468, 0]
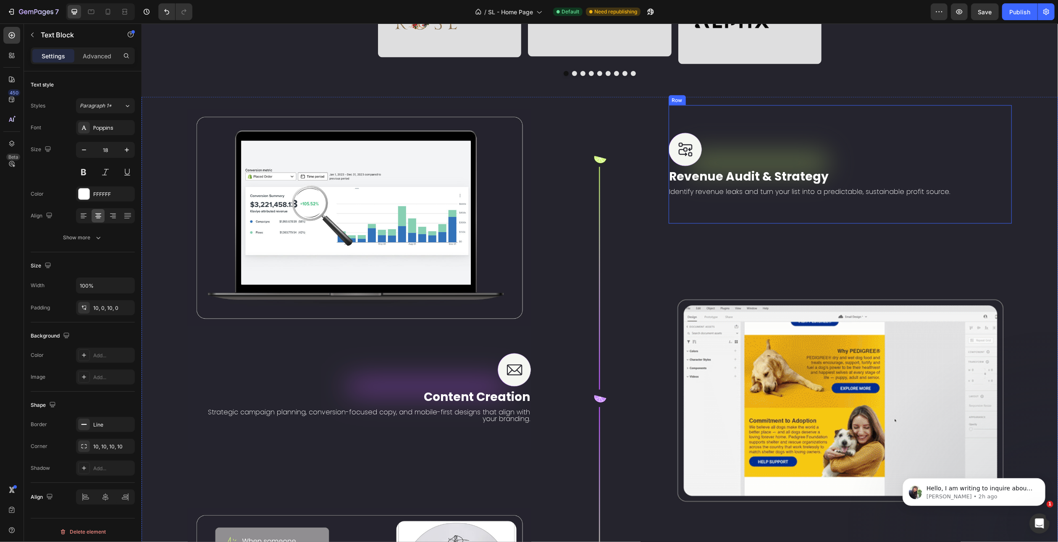
click at [733, 129] on div "Image Revenue Audit & Strategy Text Block Identify revenue leaks and turn your …" at bounding box center [840, 164] width 344 height 118
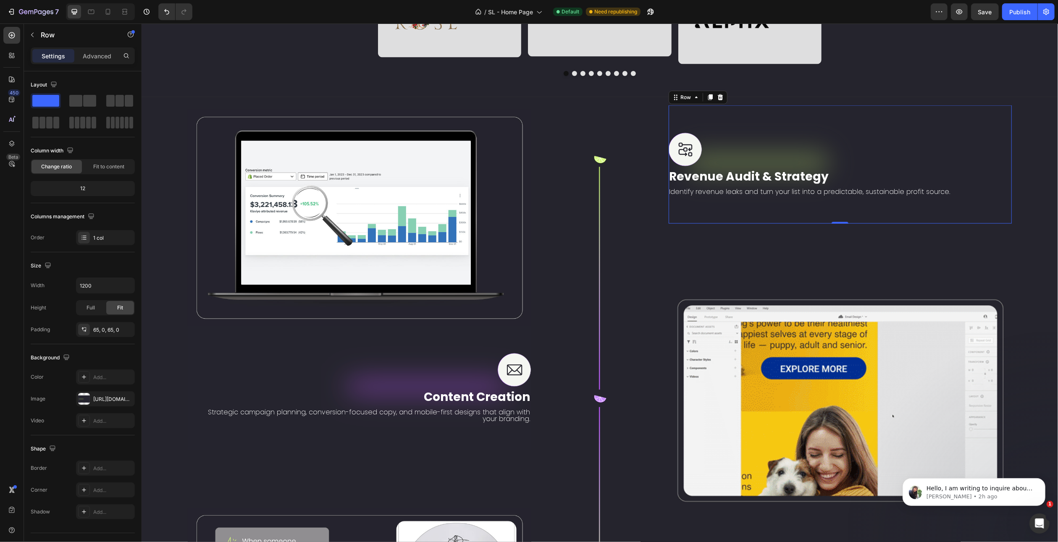
click at [760, 126] on div "Image Revenue Audit & Strategy Text Block Identify revenue leaks and turn your …" at bounding box center [840, 164] width 344 height 118
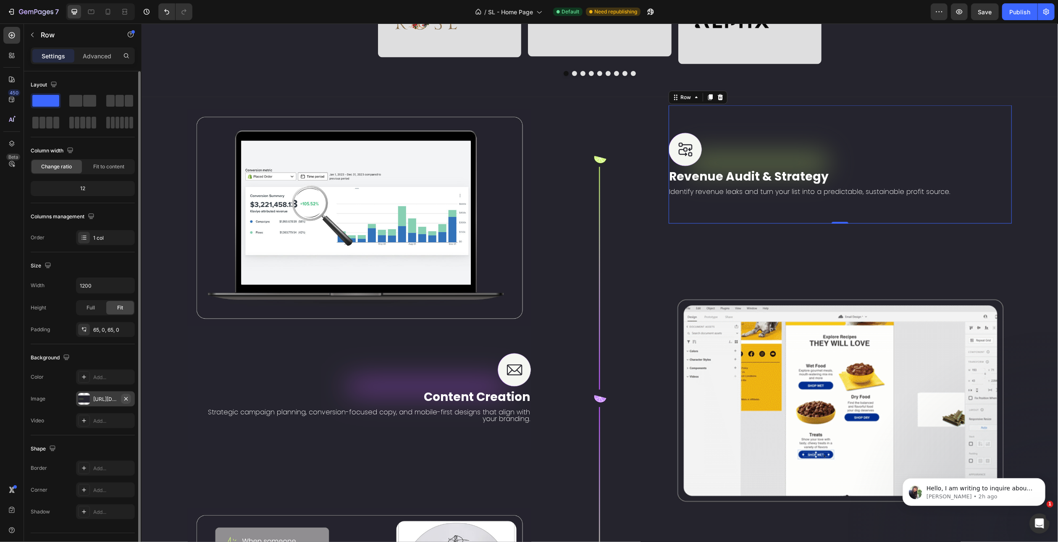
click at [126, 400] on icon "button" at bounding box center [126, 399] width 7 height 7
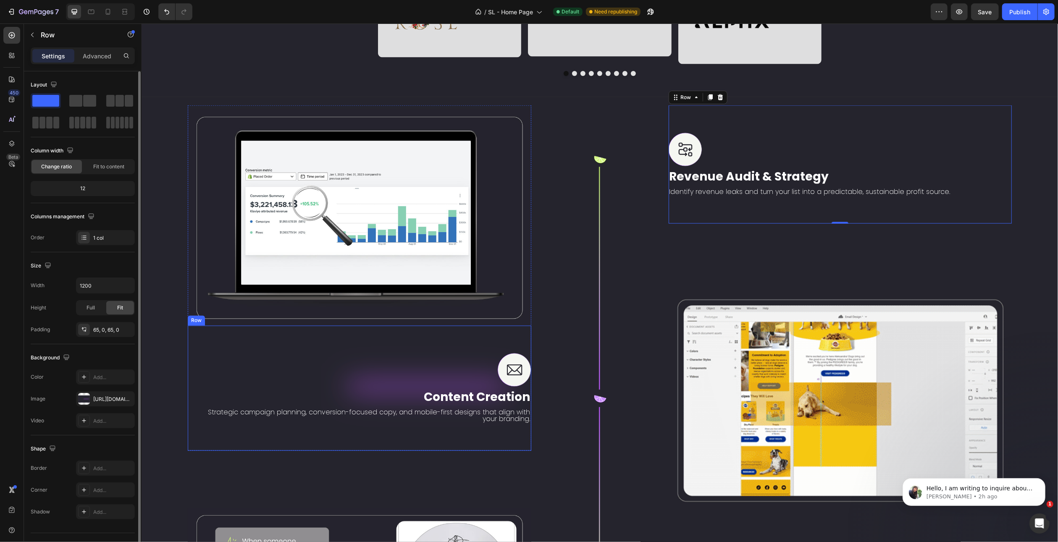
click at [408, 345] on div "Image Content Creation Text Block Strategic campaign planning, conversion-focus…" at bounding box center [359, 388] width 344 height 125
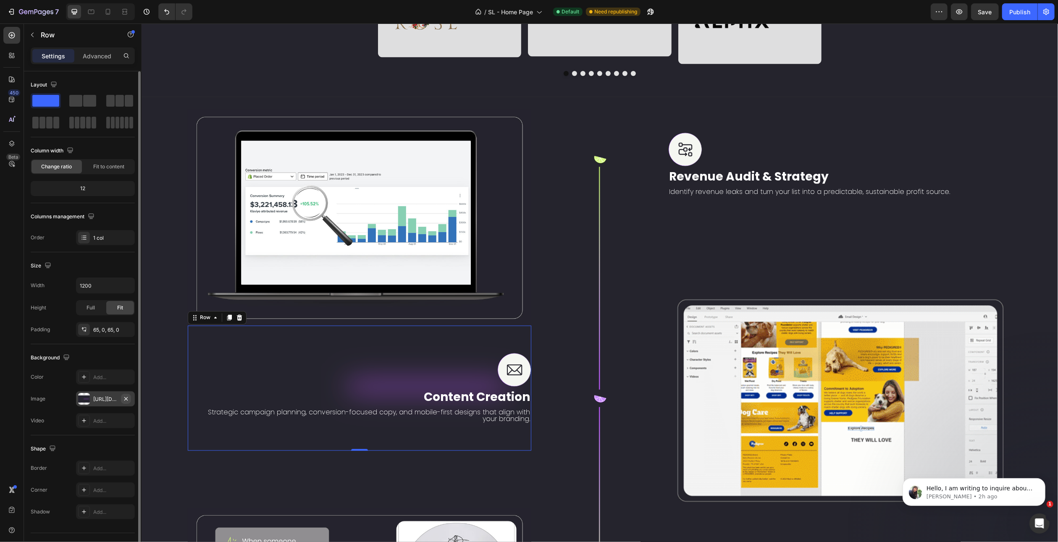
click at [125, 400] on icon "button" at bounding box center [126, 399] width 7 height 7
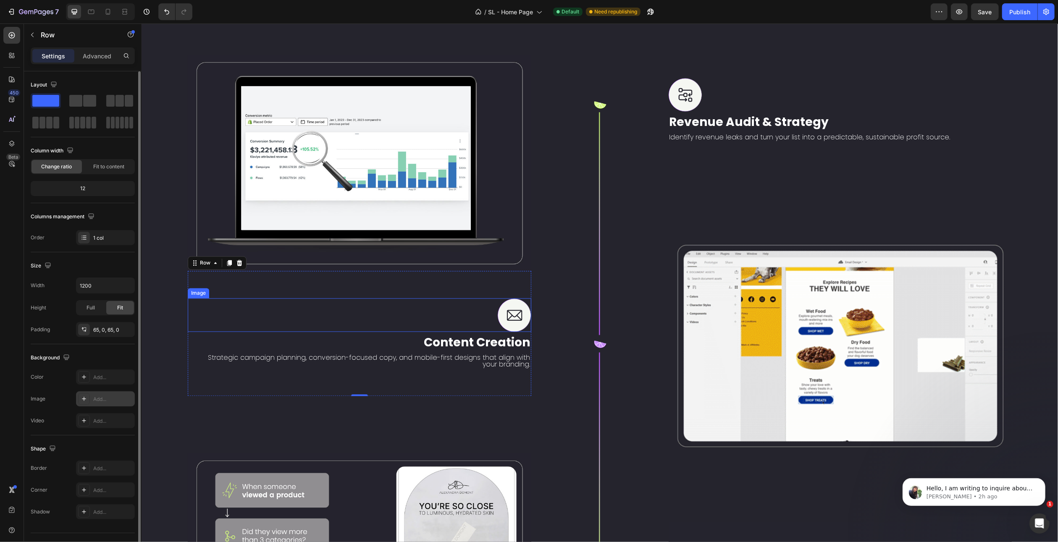
scroll to position [1678, 0]
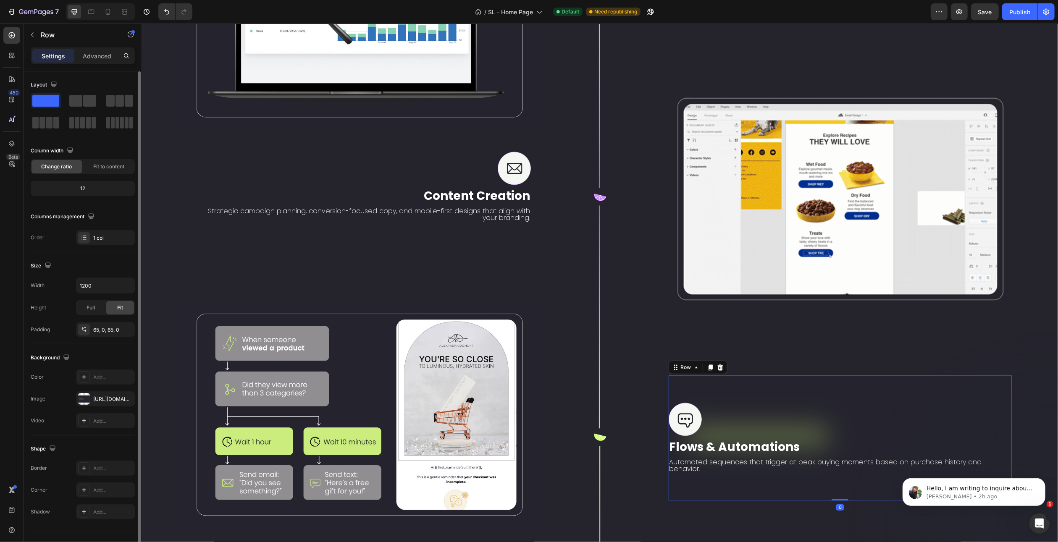
click at [736, 376] on div "Image Flows & Automations Text Block Automated sequences that trigger at peak b…" at bounding box center [840, 438] width 344 height 125
click at [125, 398] on icon "button" at bounding box center [125, 398] width 3 height 3
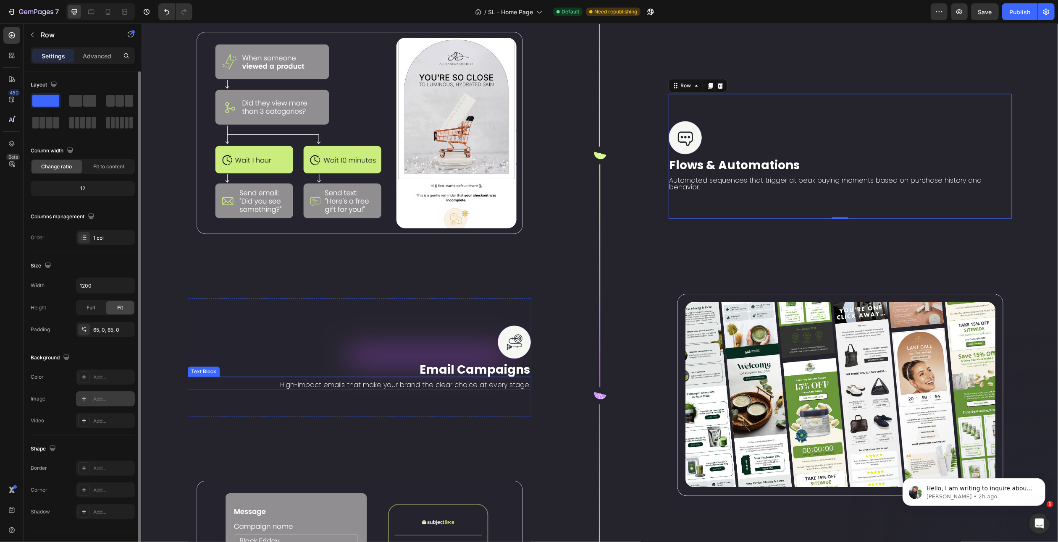
scroll to position [1972, 0]
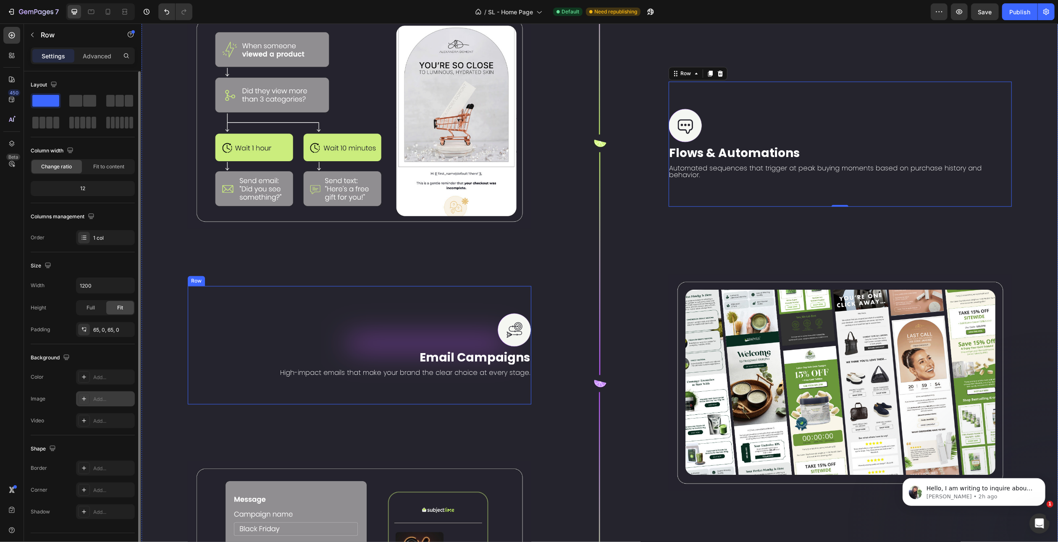
click at [455, 286] on div "Image Email Campaigns Text Block High-impact emails that make your brand the cl…" at bounding box center [359, 345] width 344 height 118
click at [125, 397] on icon "button" at bounding box center [125, 398] width 3 height 3
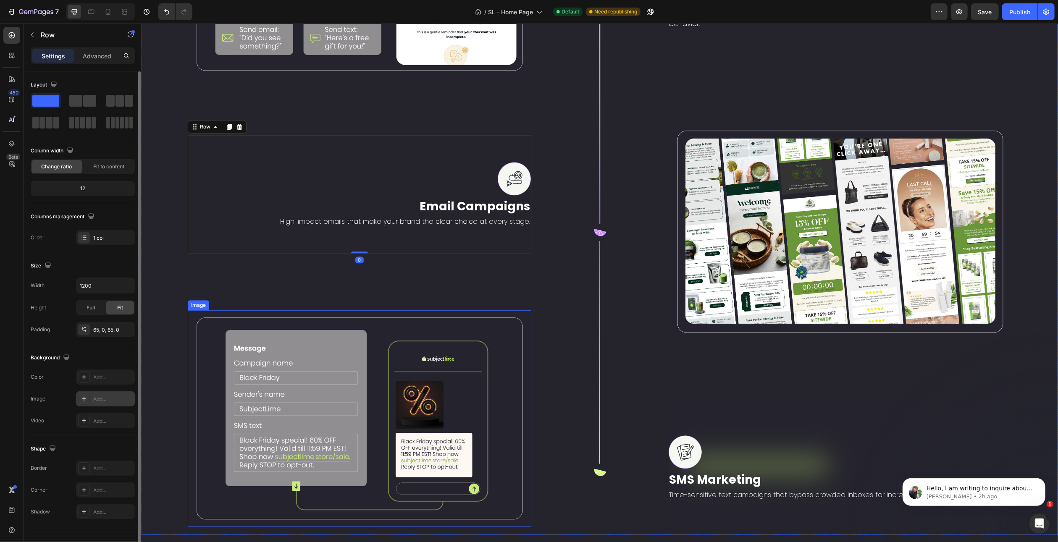
scroll to position [2224, 0]
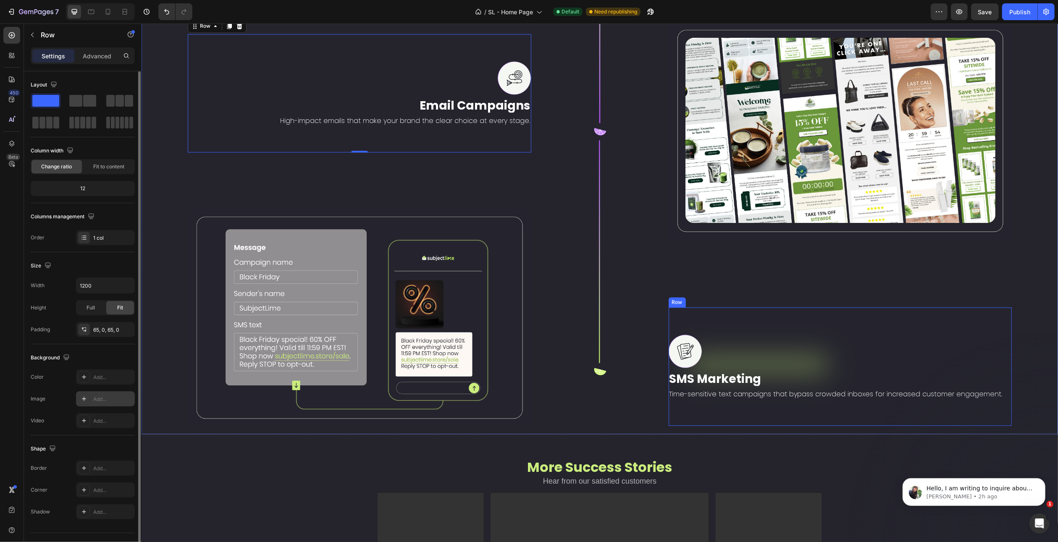
click at [762, 308] on div "Image SMS Marketing Text Block Time-sensitive text campaigns that bypass crowde…" at bounding box center [840, 367] width 344 height 118
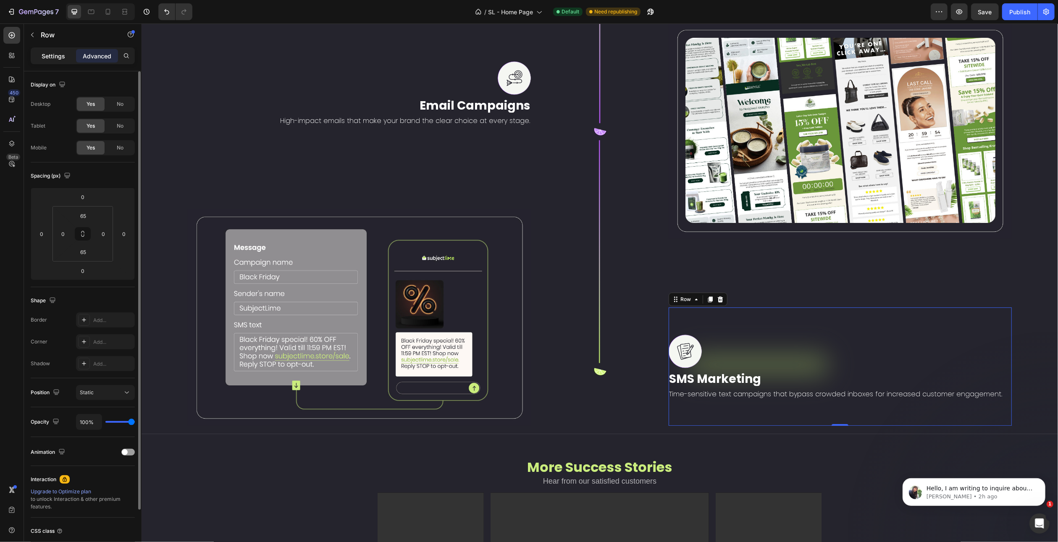
click at [56, 58] on p "Settings" at bounding box center [54, 56] width 24 height 9
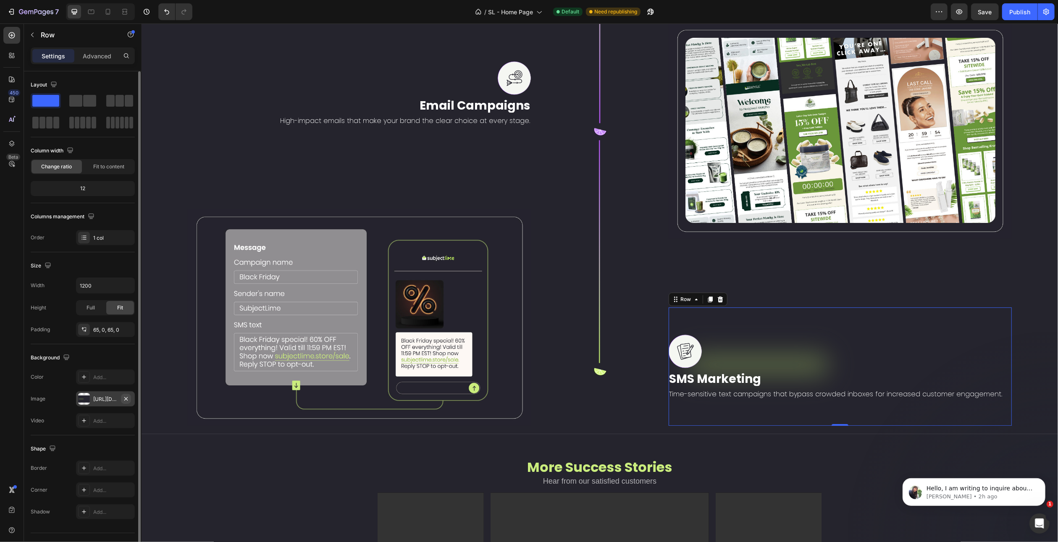
click at [127, 396] on icon "button" at bounding box center [126, 399] width 7 height 7
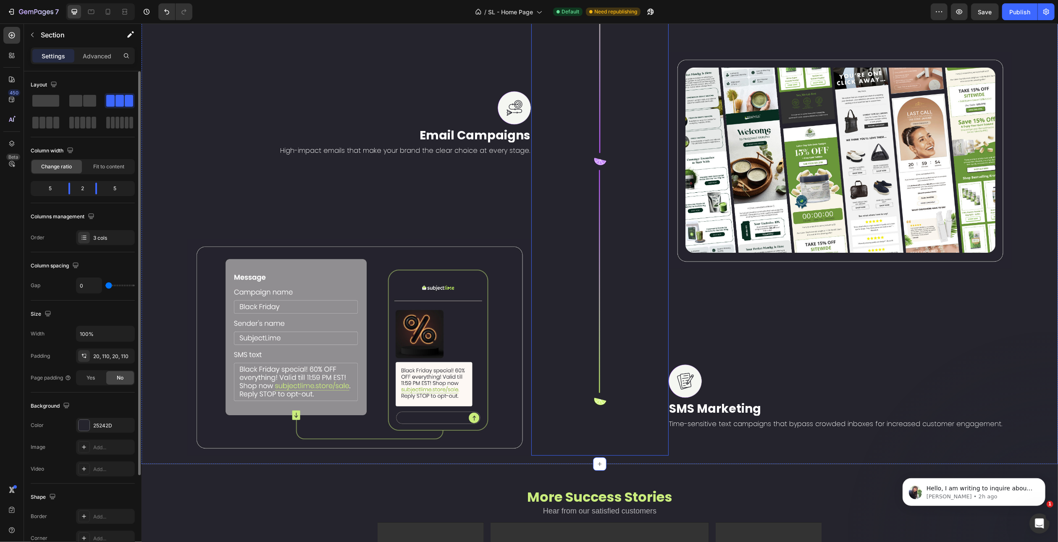
scroll to position [1930, 0]
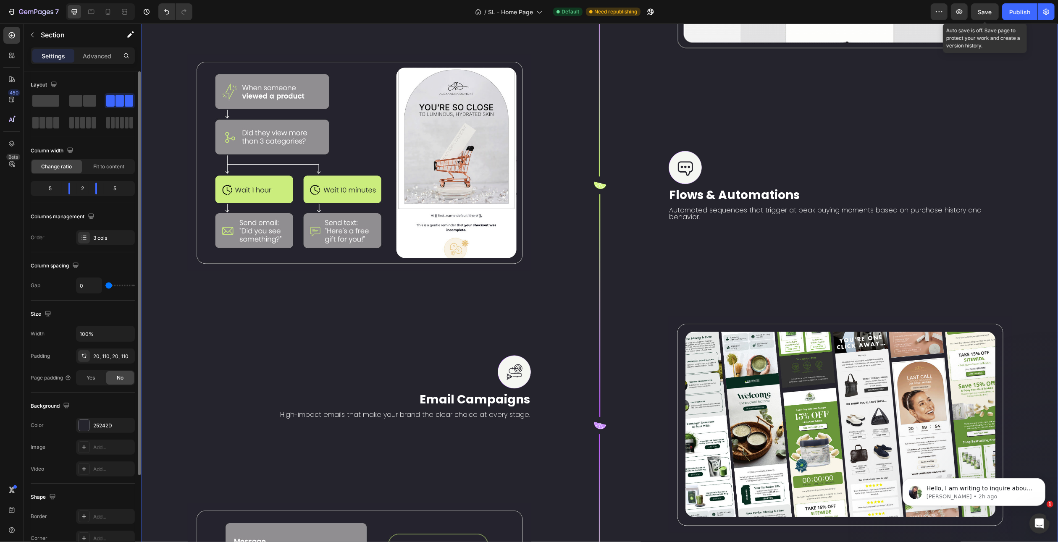
click at [989, 13] on span "Save" at bounding box center [985, 11] width 14 height 7
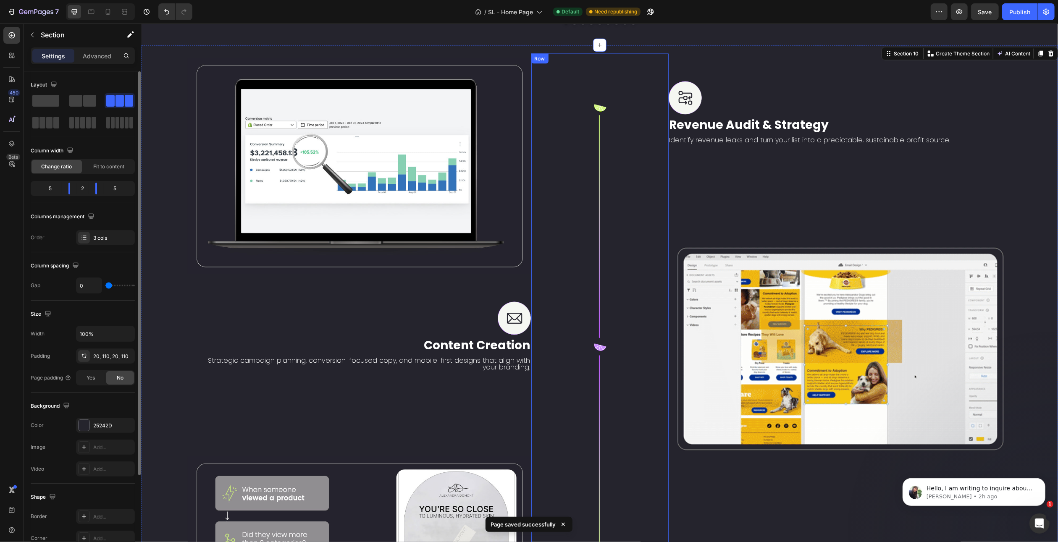
scroll to position [1426, 0]
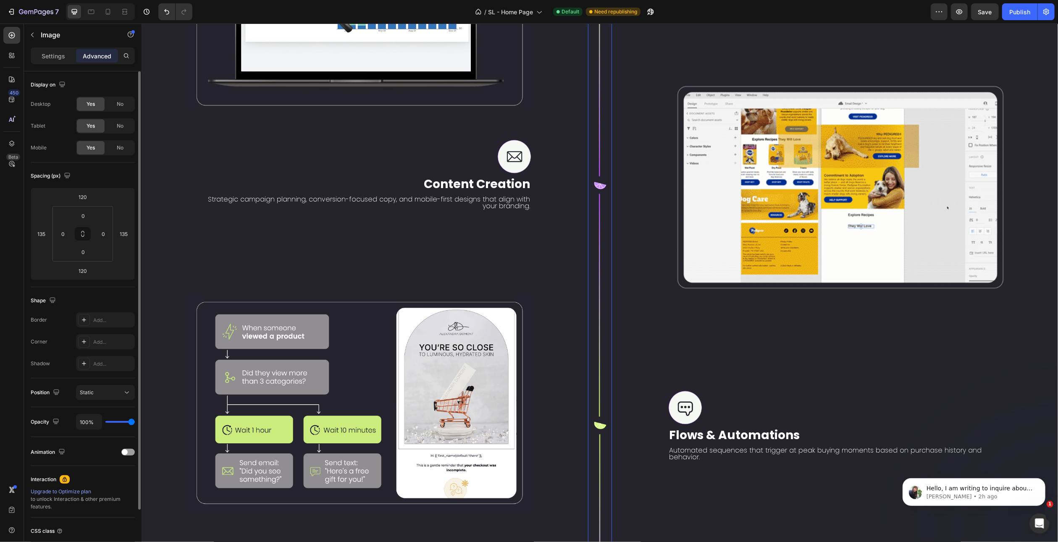
scroll to position [1678, 0]
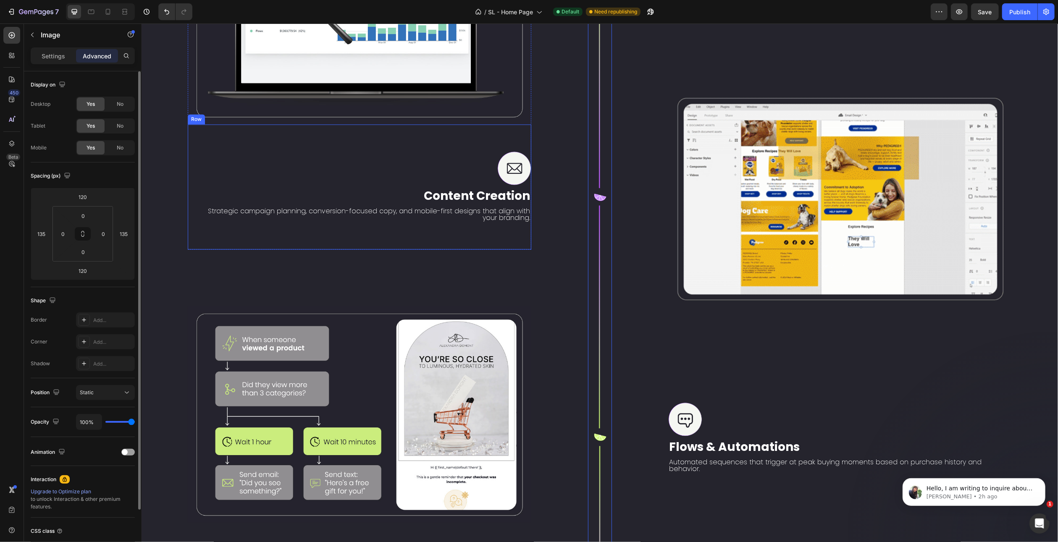
click at [475, 224] on div "Image Content Creation Text Block Strategic campaign planning, conversion-focus…" at bounding box center [359, 186] width 344 height 125
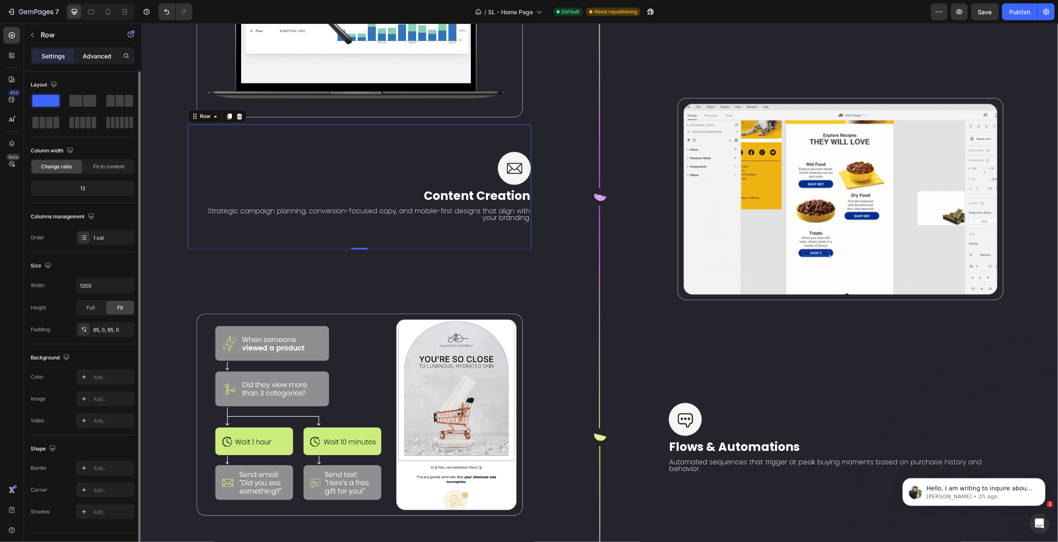
click at [100, 50] on div "Advanced" at bounding box center [97, 55] width 42 height 13
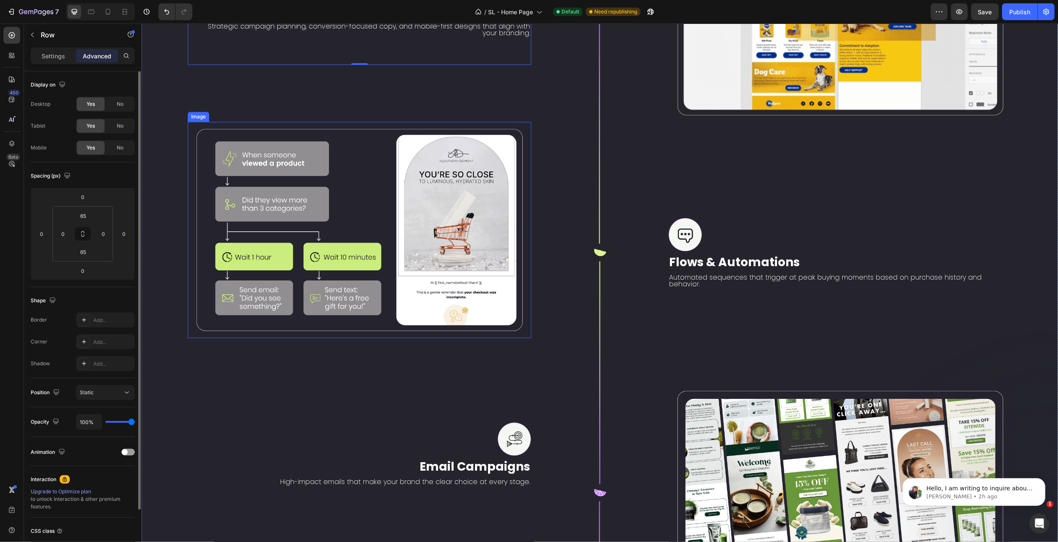
scroll to position [1888, 0]
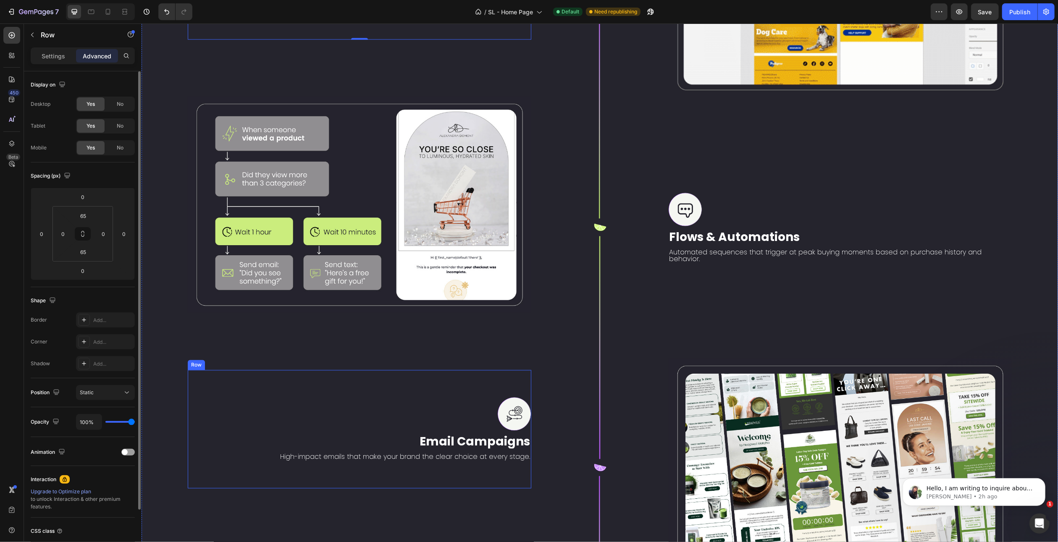
click at [479, 370] on div "Image Email Campaigns Text Block High-impact emails that make your brand the cl…" at bounding box center [359, 429] width 344 height 118
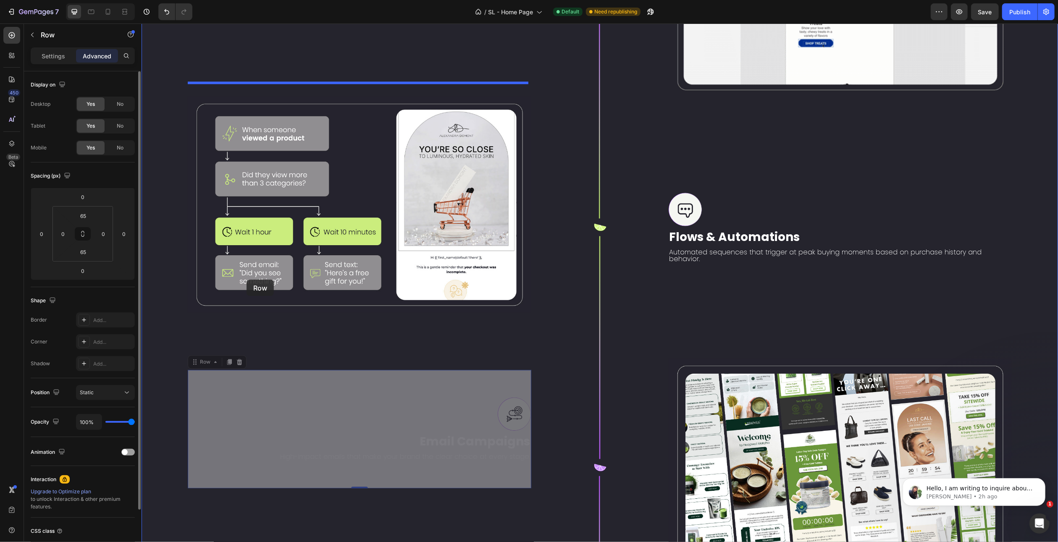
drag, startPoint x: 209, startPoint y: 336, endPoint x: 246, endPoint y: 280, distance: 67.3
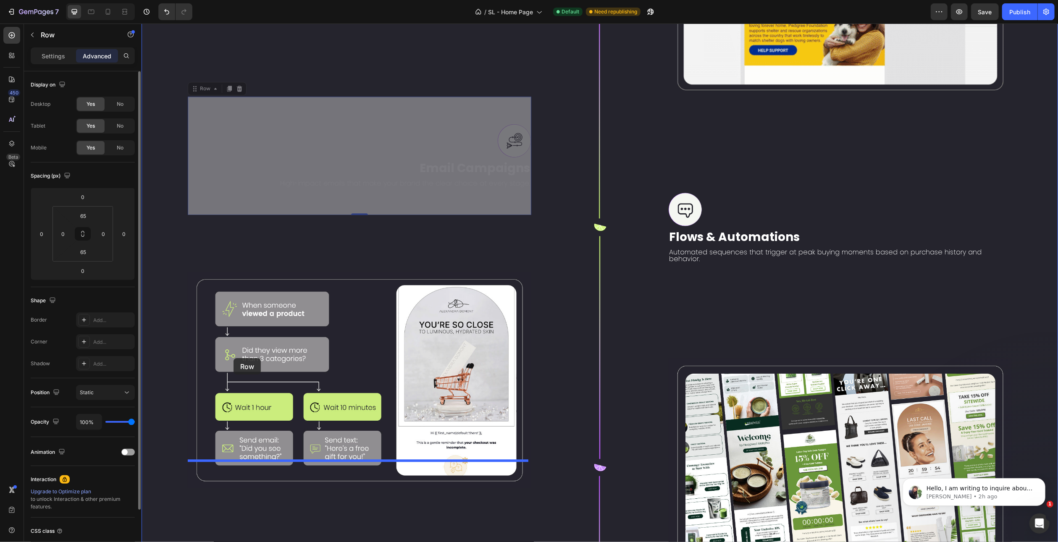
drag, startPoint x: 201, startPoint y: 74, endPoint x: 233, endPoint y: 358, distance: 286.6
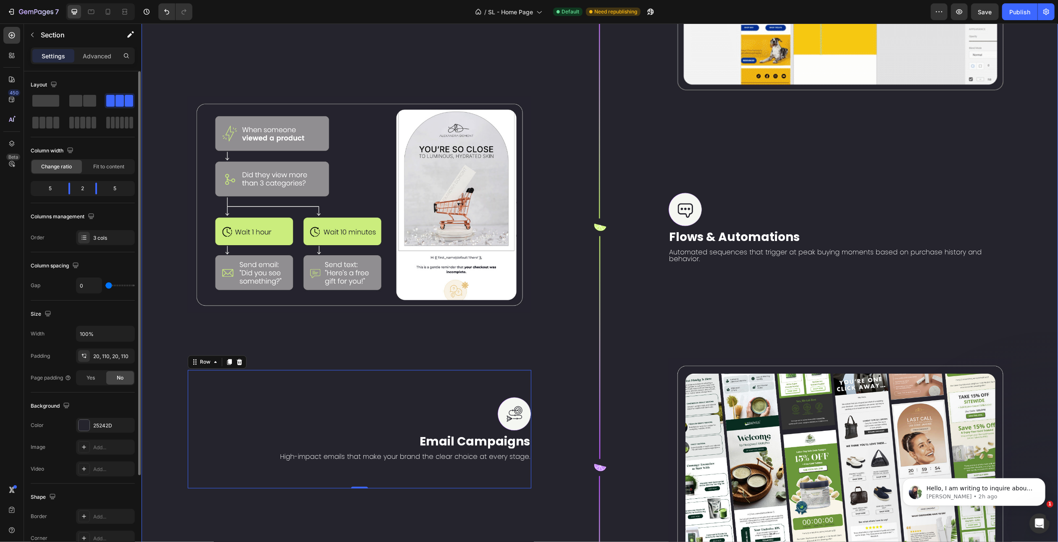
click at [368, 304] on div "Image Image Content Creation Text Block Strategic campaign planning, conversion…" at bounding box center [359, 228] width 344 height 1068
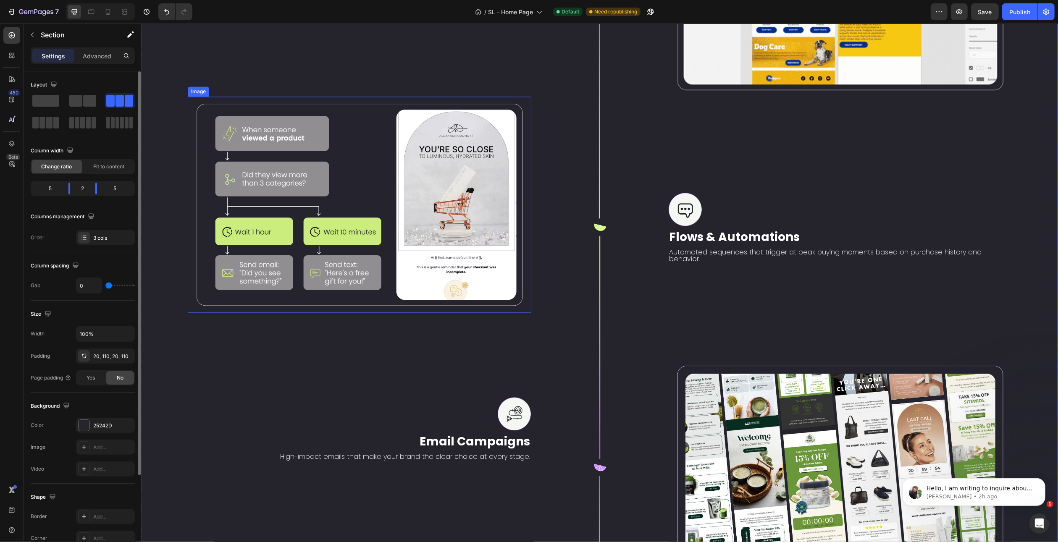
click at [381, 257] on img at bounding box center [359, 205] width 344 height 216
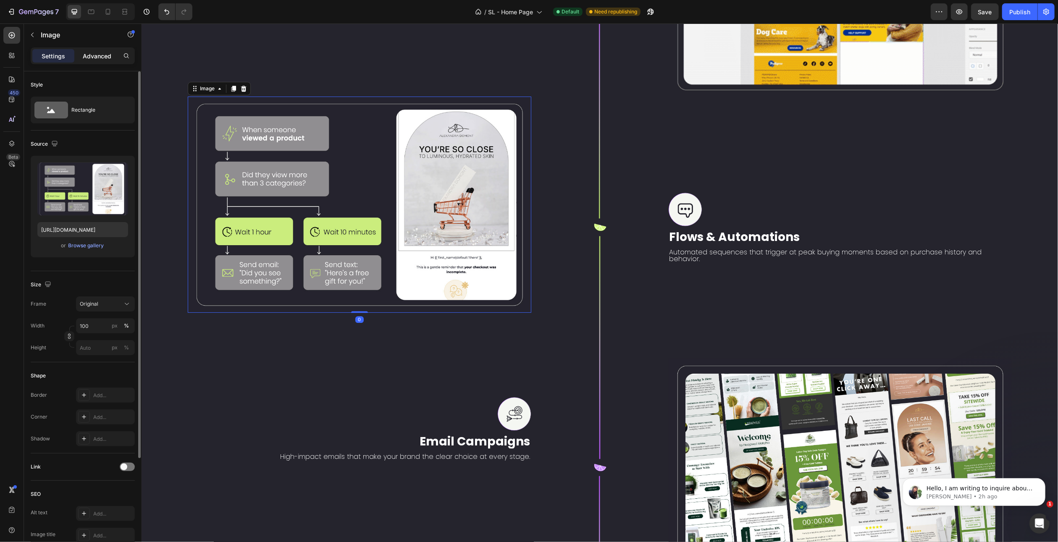
click at [94, 58] on p "Advanced" at bounding box center [97, 56] width 29 height 9
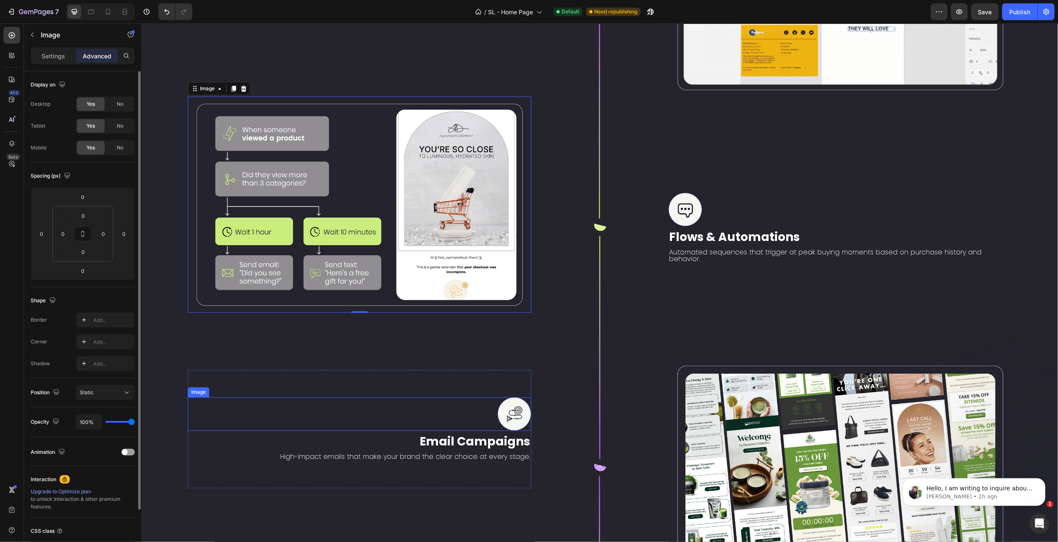
scroll to position [1594, 0]
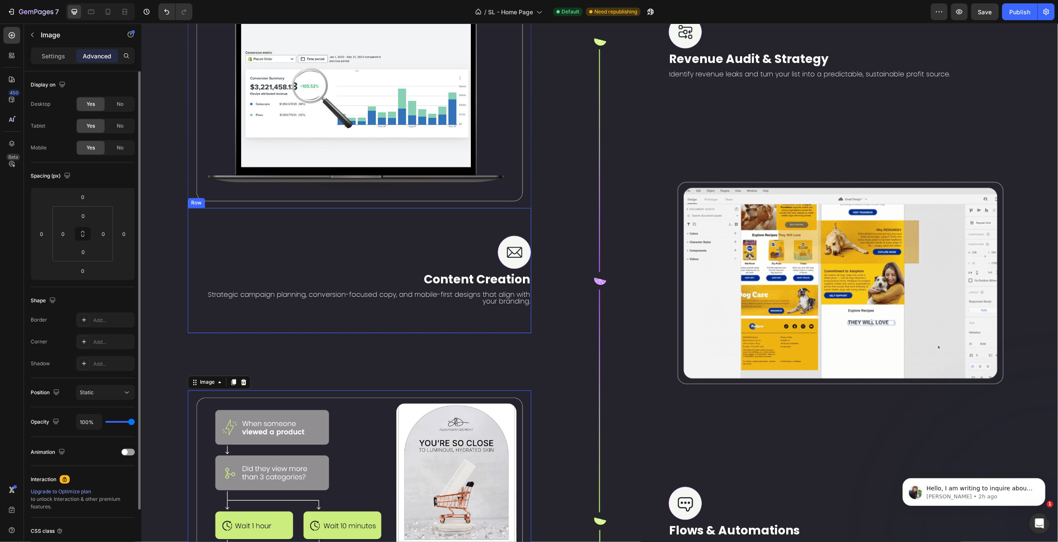
click at [488, 216] on div "Image Content Creation Text Block Strategic campaign planning, conversion-focus…" at bounding box center [359, 270] width 344 height 125
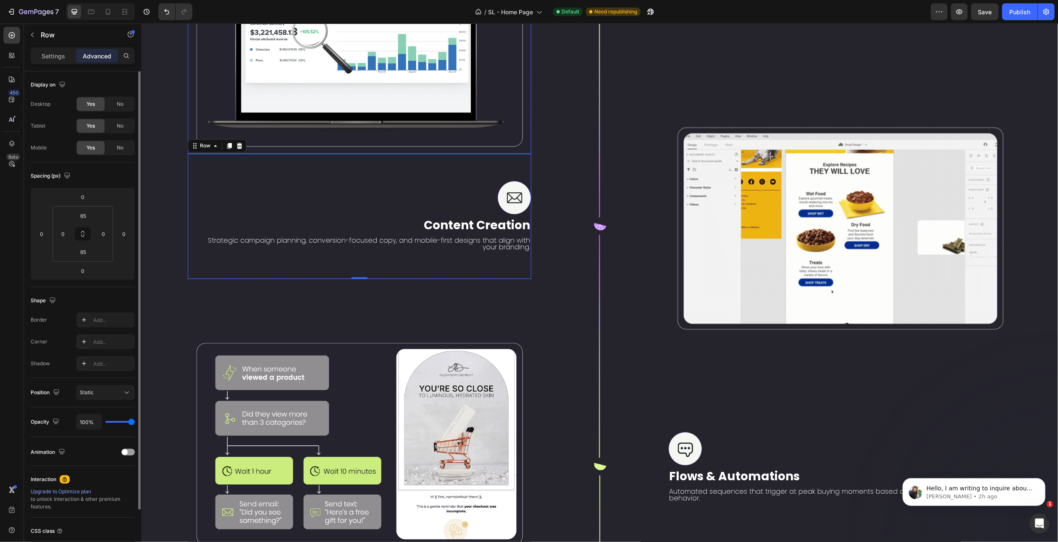
scroll to position [1692, 0]
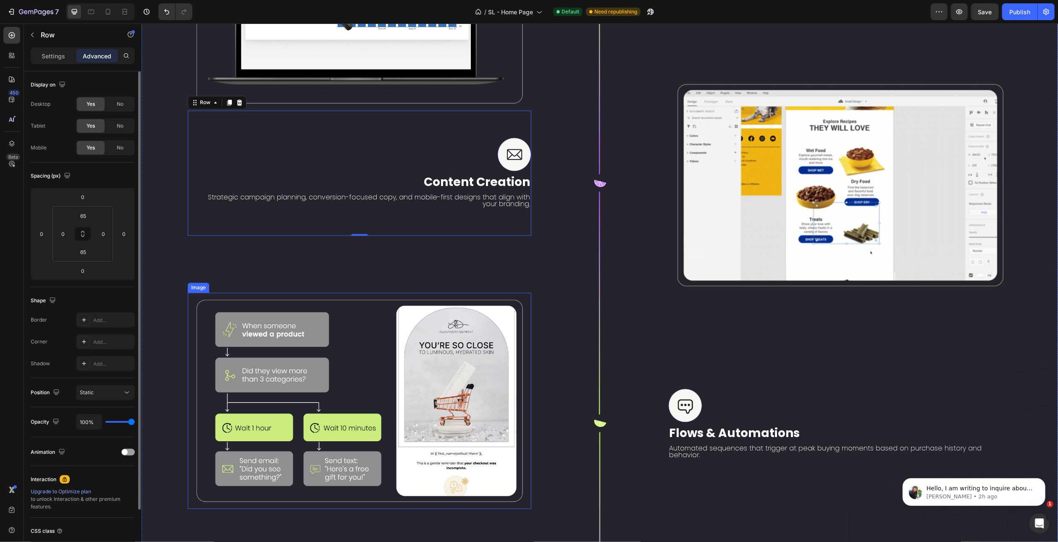
click at [482, 320] on img at bounding box center [359, 401] width 344 height 216
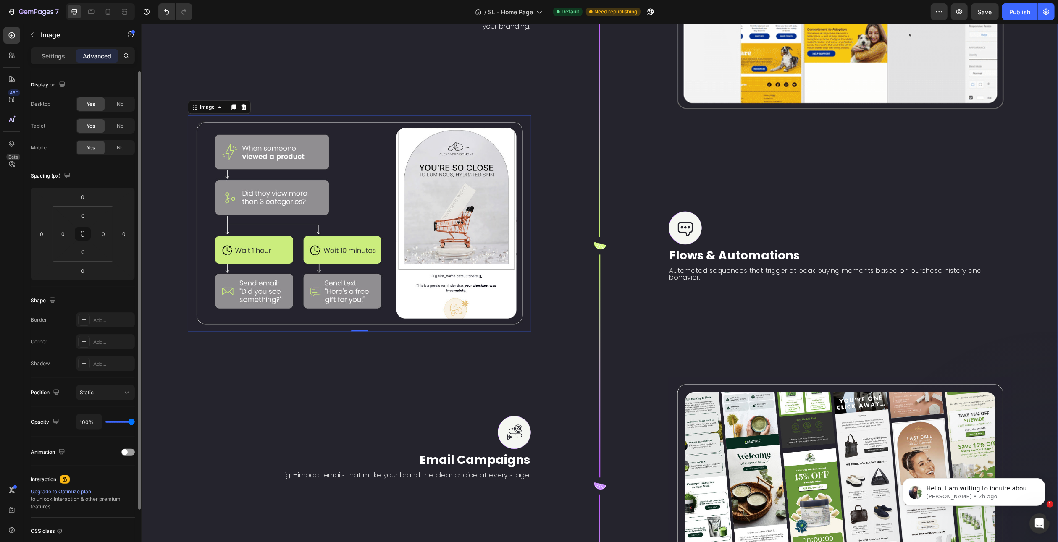
scroll to position [1944, 0]
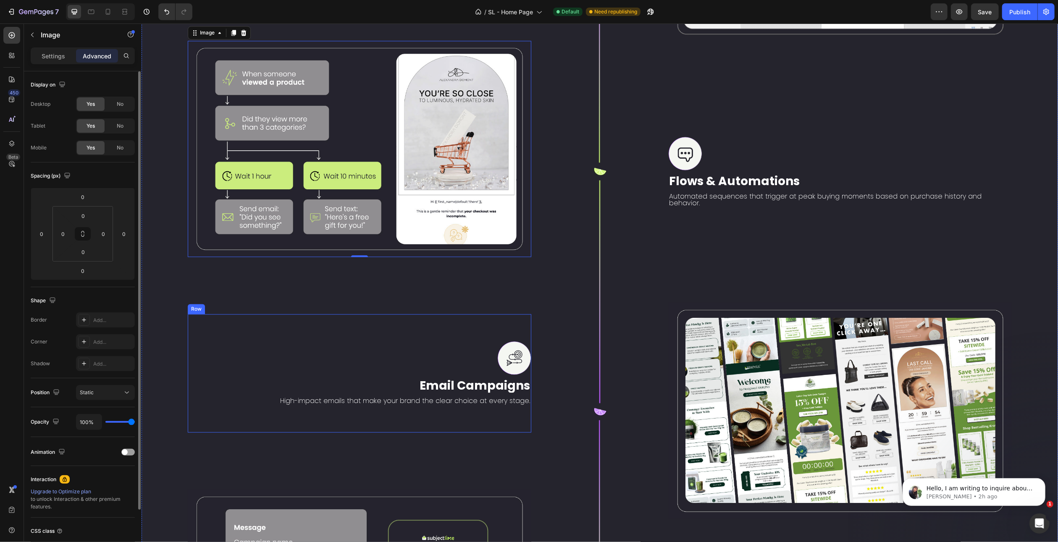
click at [505, 314] on div "Image Email Campaigns Text Block High-impact emails that make your brand the cl…" at bounding box center [359, 373] width 344 height 118
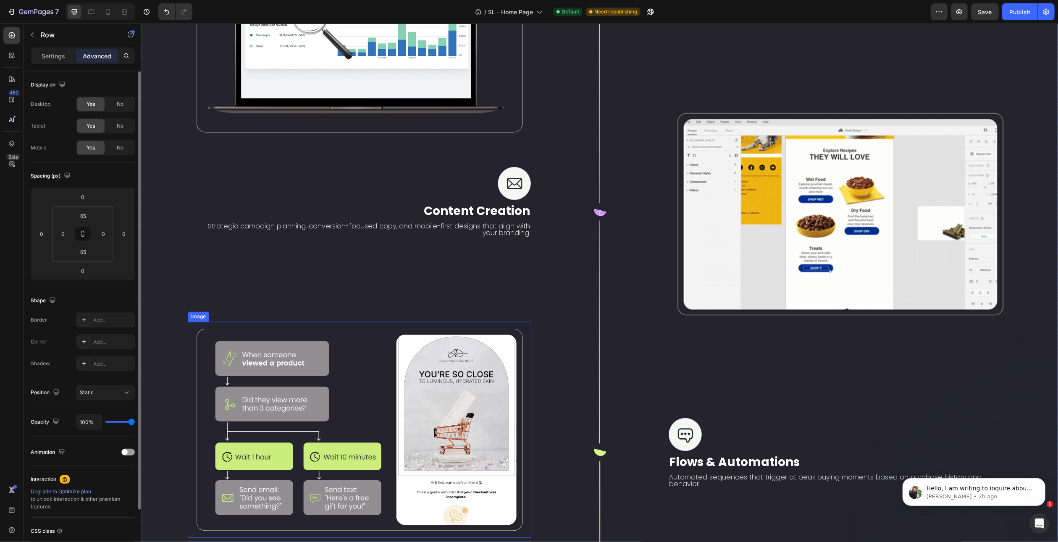
scroll to position [1650, 0]
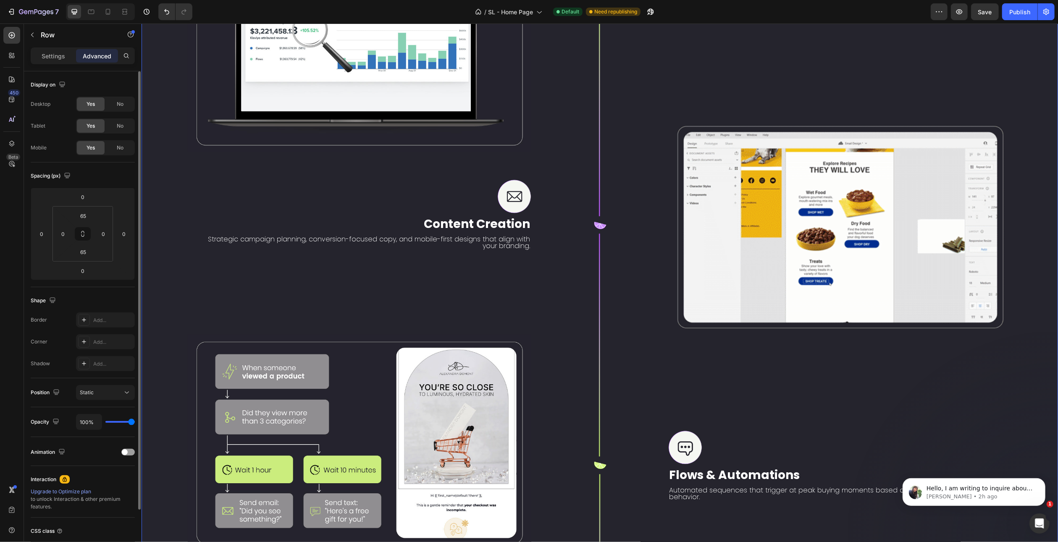
click at [472, 311] on div "Image Image Content Creation Text Block Strategic campaign planning, conversion…" at bounding box center [359, 466] width 344 height 1068
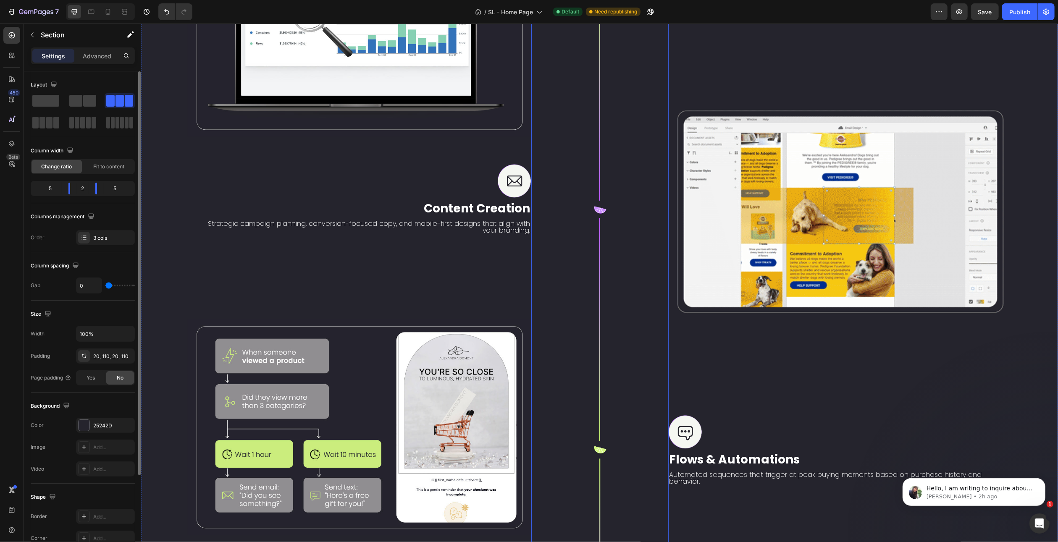
scroll to position [1398, 0]
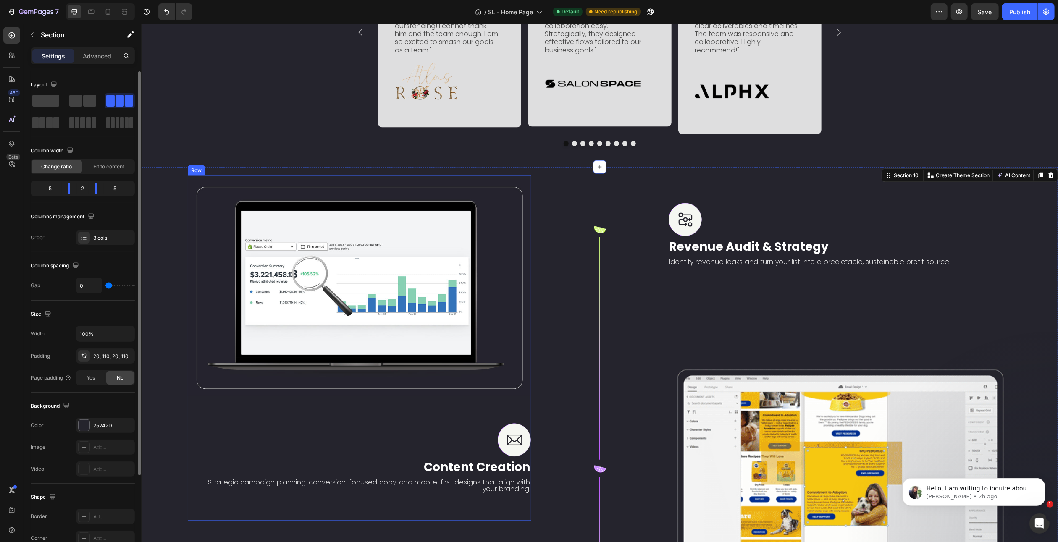
click at [247, 185] on div "Image Image Content Creation Text Block Strategic campaign planning, conversion…" at bounding box center [359, 349] width 344 height 346
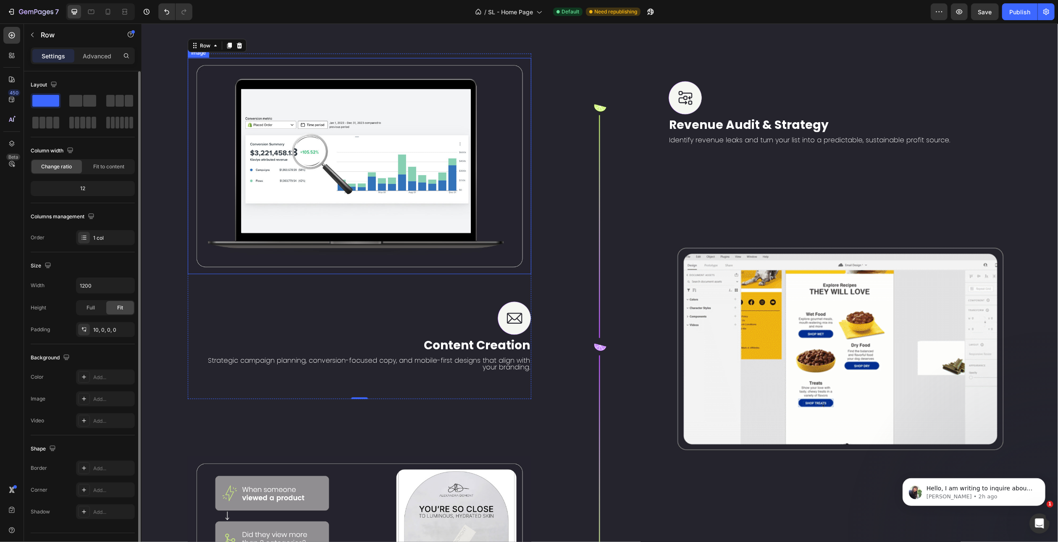
scroll to position [1608, 0]
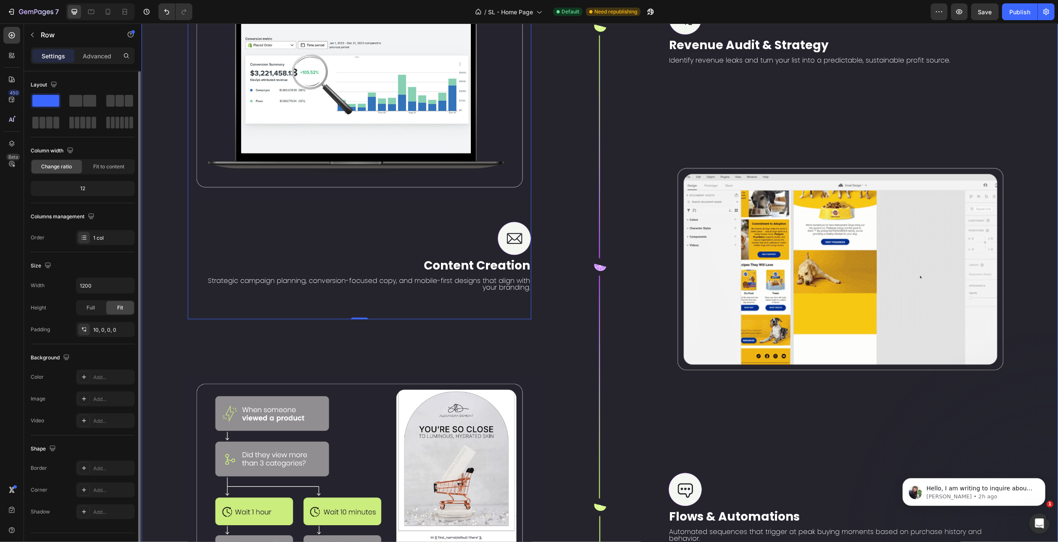
click at [520, 341] on div "Image Image Content Creation Text Block Strategic campaign planning, conversion…" at bounding box center [359, 508] width 344 height 1068
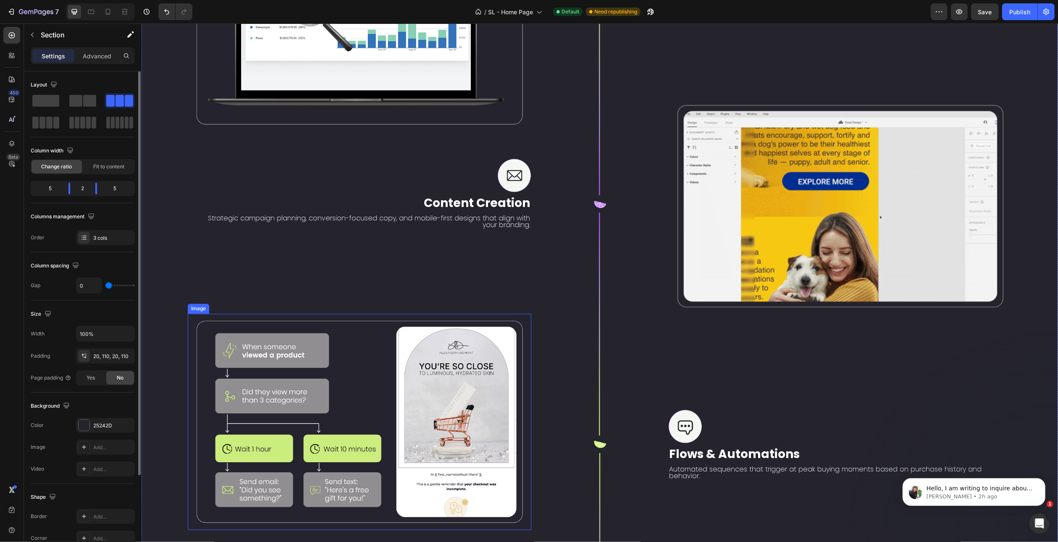
scroll to position [1776, 0]
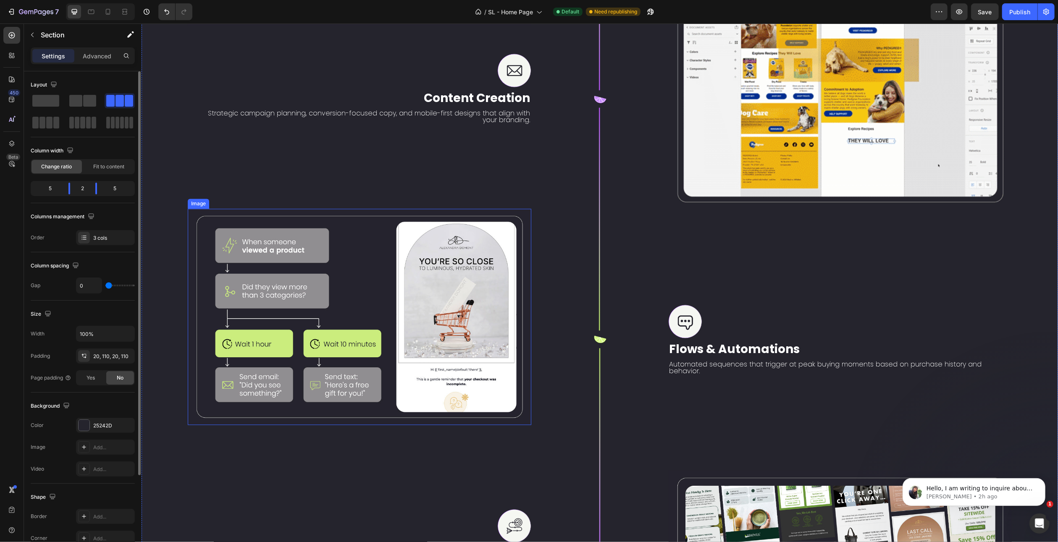
click at [478, 267] on img at bounding box center [359, 317] width 344 height 216
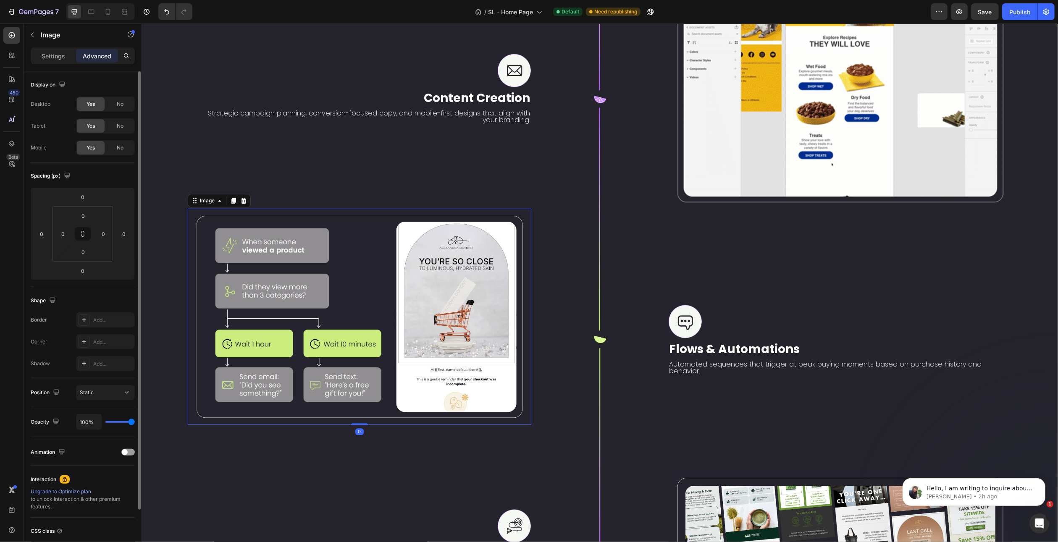
scroll to position [1986, 0]
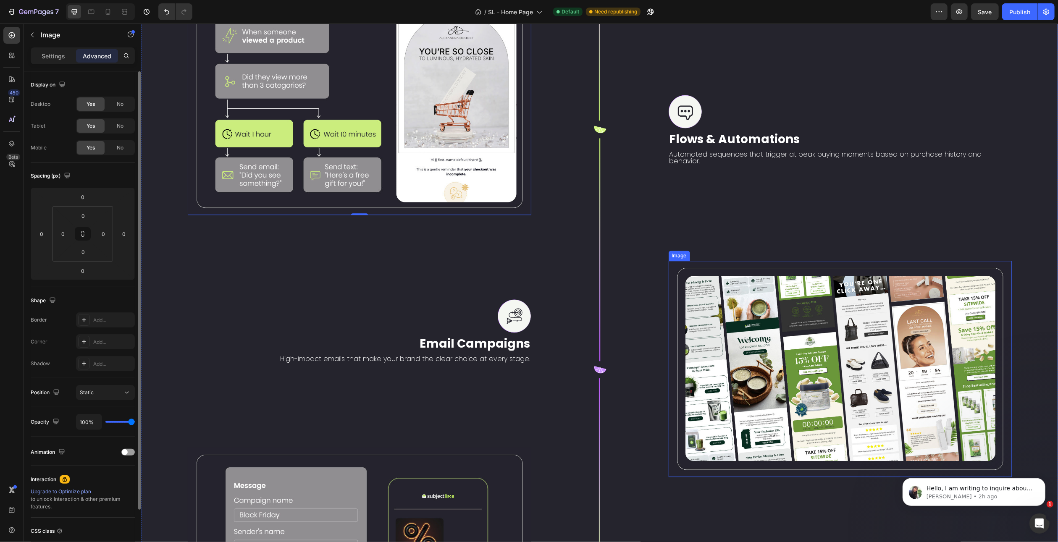
click at [701, 261] on img at bounding box center [840, 369] width 344 height 216
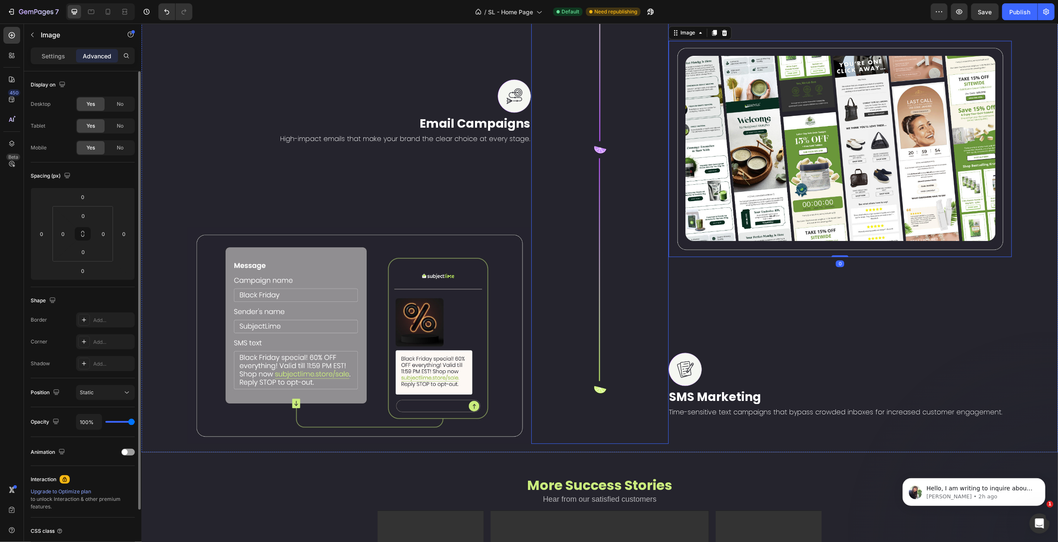
scroll to position [2238, 0]
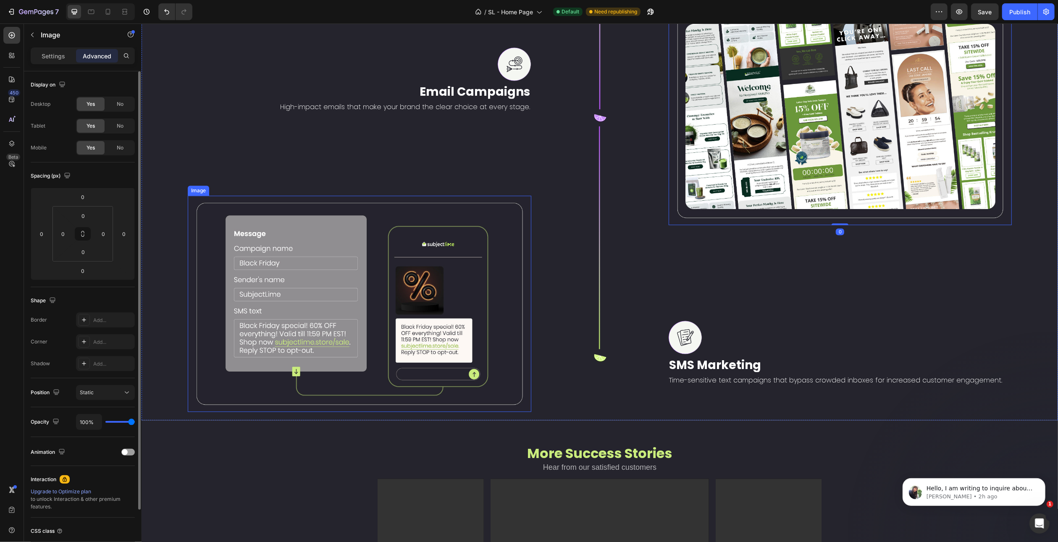
click at [455, 225] on img at bounding box center [359, 304] width 344 height 216
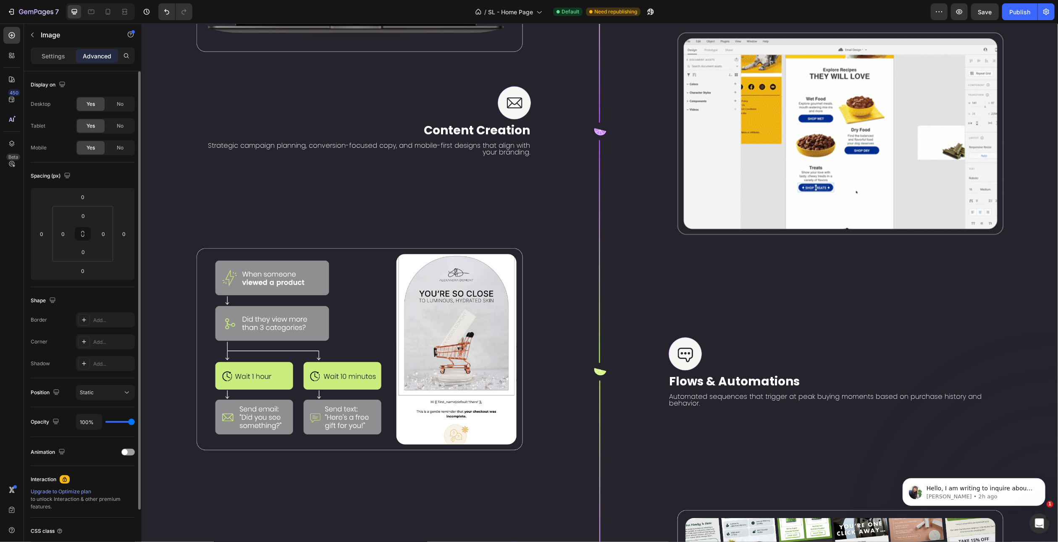
scroll to position [1734, 0]
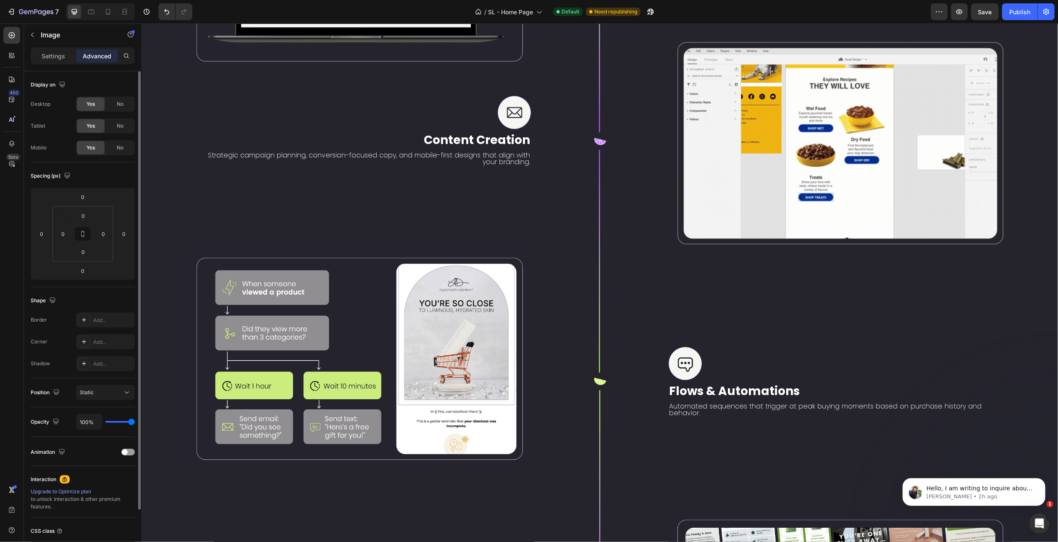
click at [459, 277] on img at bounding box center [359, 359] width 344 height 216
click at [54, 53] on p "Settings" at bounding box center [54, 56] width 24 height 9
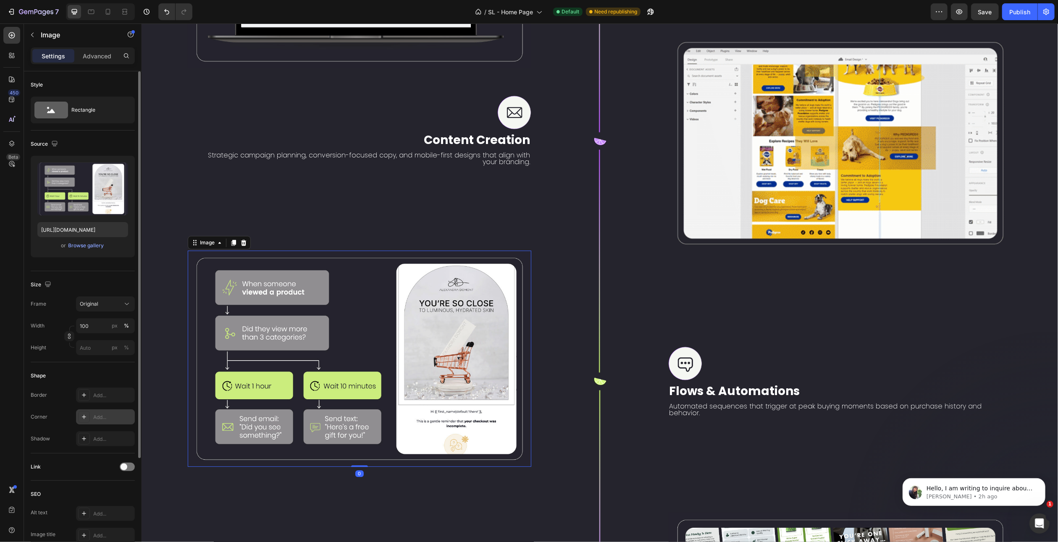
click at [102, 420] on div "Add..." at bounding box center [112, 418] width 39 height 8
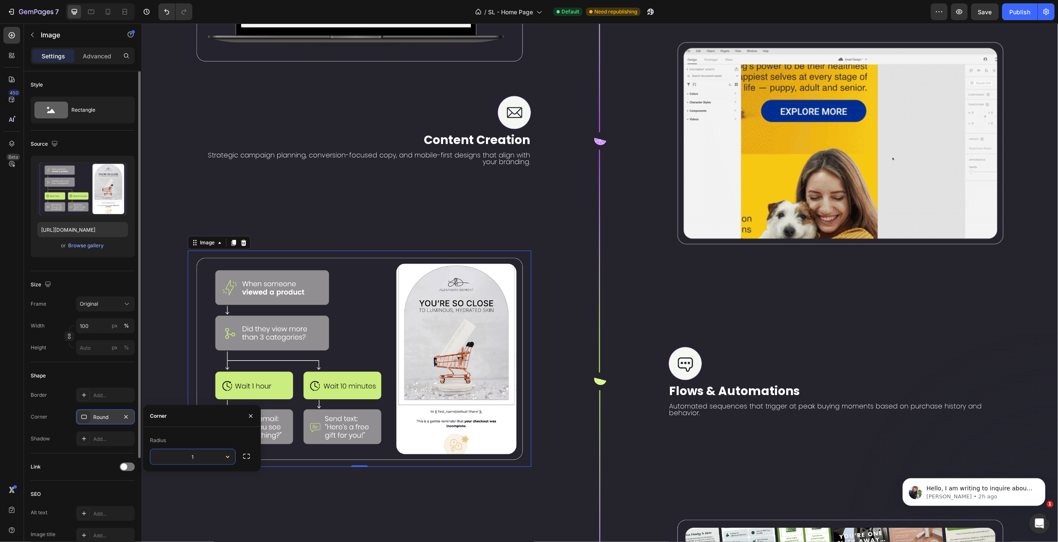
type input "10"
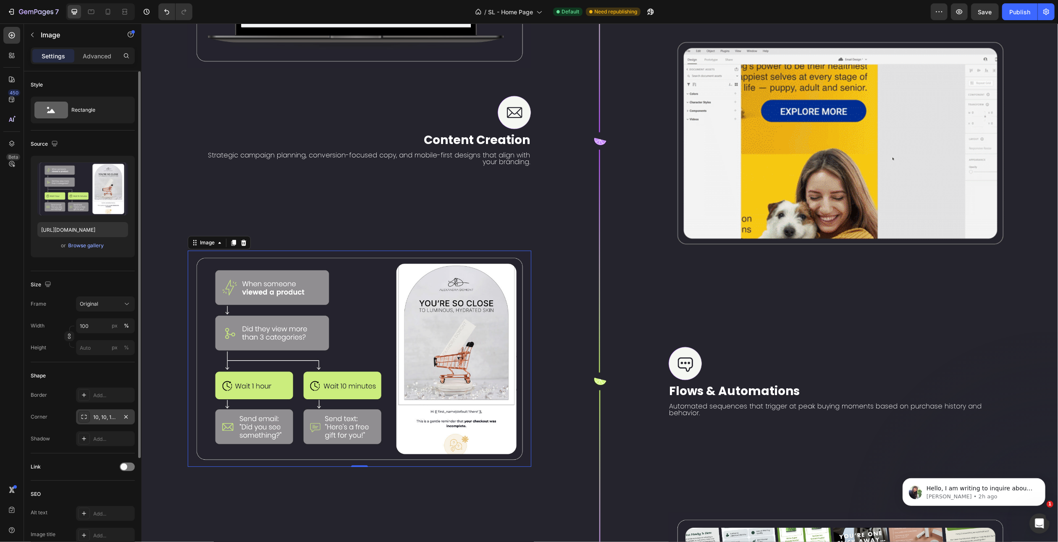
click at [73, 421] on div "Corner 10, 10, 10, 10" at bounding box center [83, 417] width 104 height 15
click at [153, 273] on div "Image Image Content Creation Text Block Strategic campaign planning, conversion…" at bounding box center [599, 382] width 917 height 1085
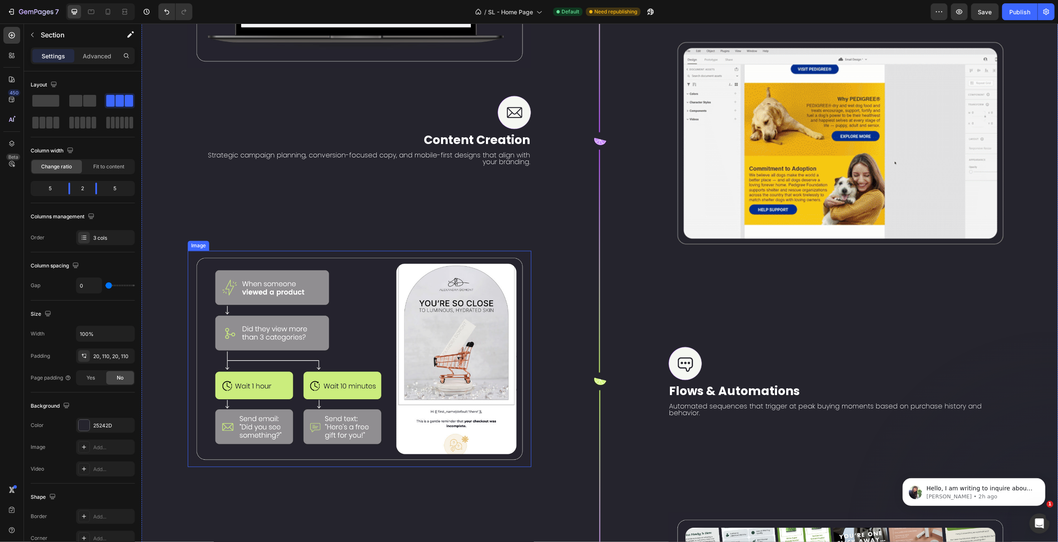
click at [220, 263] on img at bounding box center [359, 359] width 344 height 216
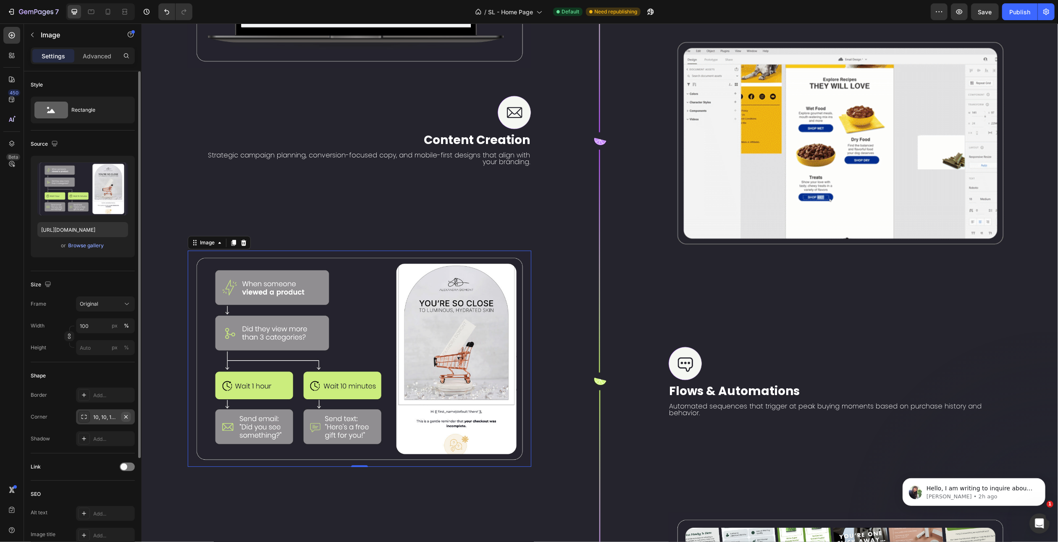
click at [129, 416] on icon "button" at bounding box center [126, 417] width 7 height 7
click at [157, 327] on div "Image Image Content Creation Text Block Strategic campaign planning, conversion…" at bounding box center [599, 382] width 917 height 1085
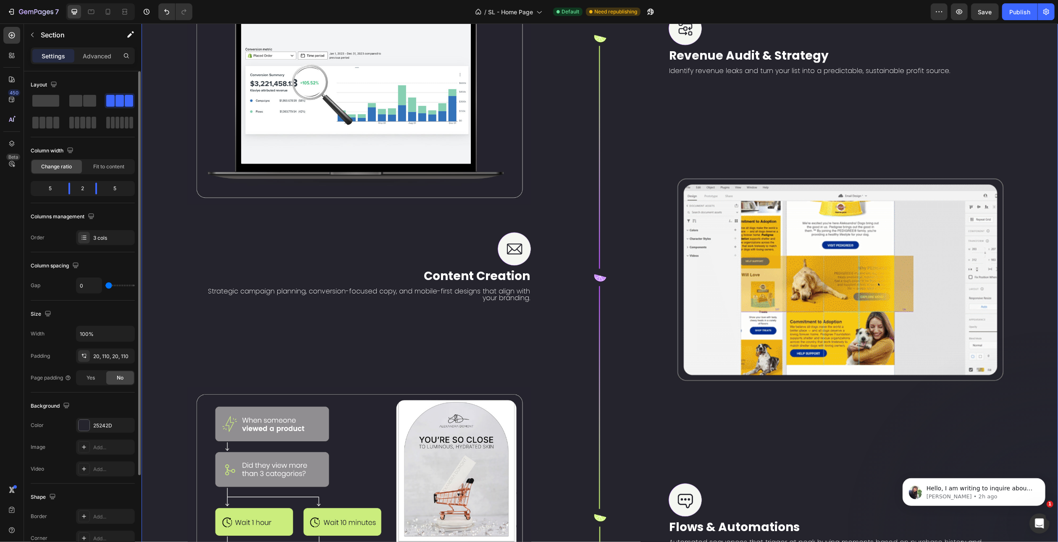
scroll to position [1692, 0]
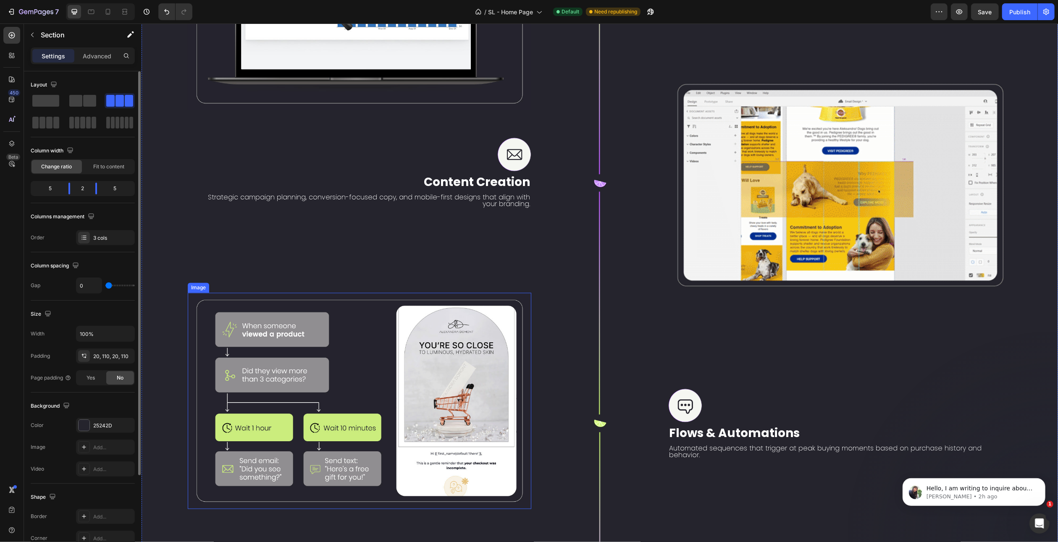
click at [469, 300] on img at bounding box center [359, 401] width 344 height 216
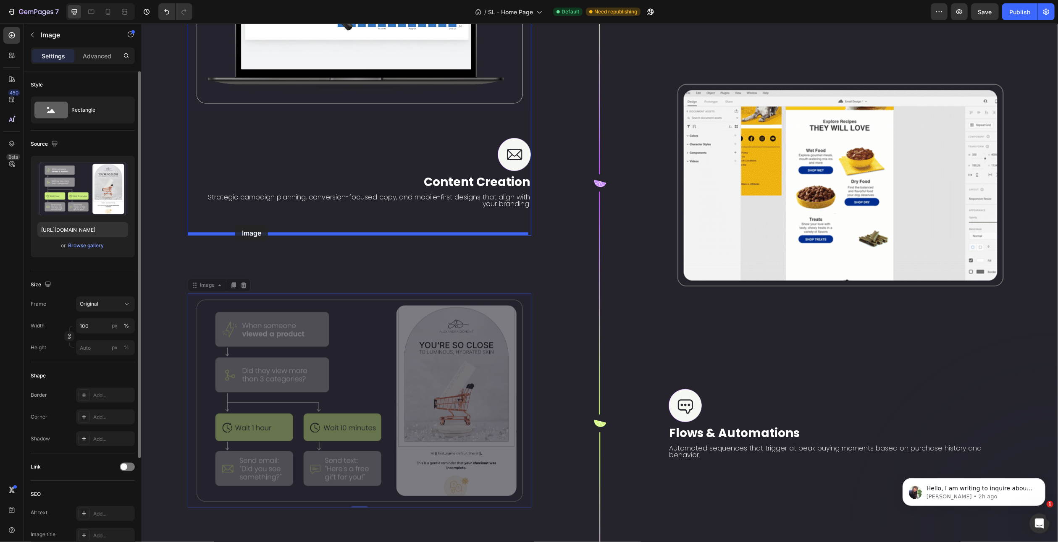
drag, startPoint x: 203, startPoint y: 272, endPoint x: 235, endPoint y: 225, distance: 56.9
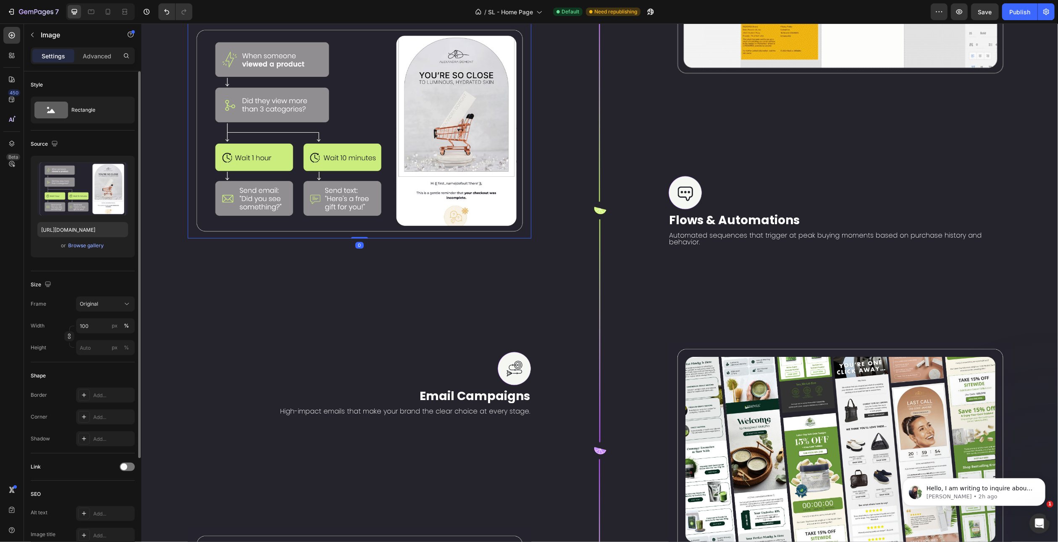
scroll to position [1944, 0]
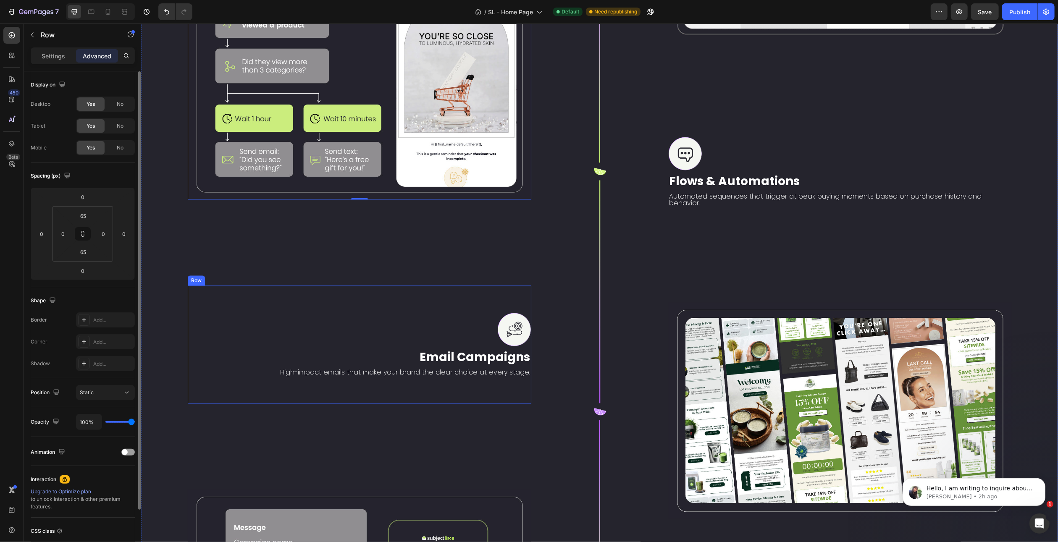
click at [475, 286] on div "Image Email Campaigns Text Block High-impact emails that make your brand the cl…" at bounding box center [359, 345] width 344 height 118
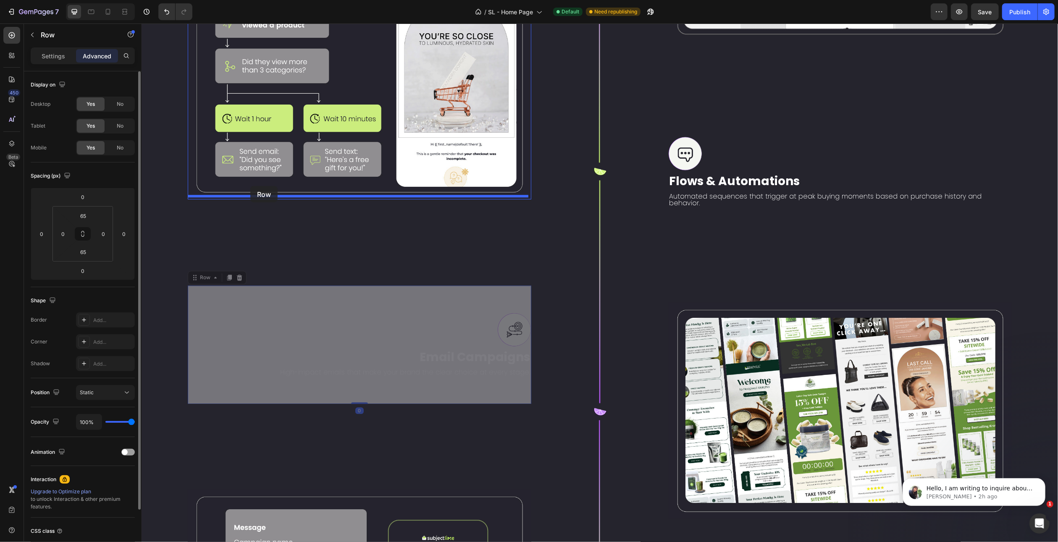
drag, startPoint x: 203, startPoint y: 257, endPoint x: 250, endPoint y: 186, distance: 84.6
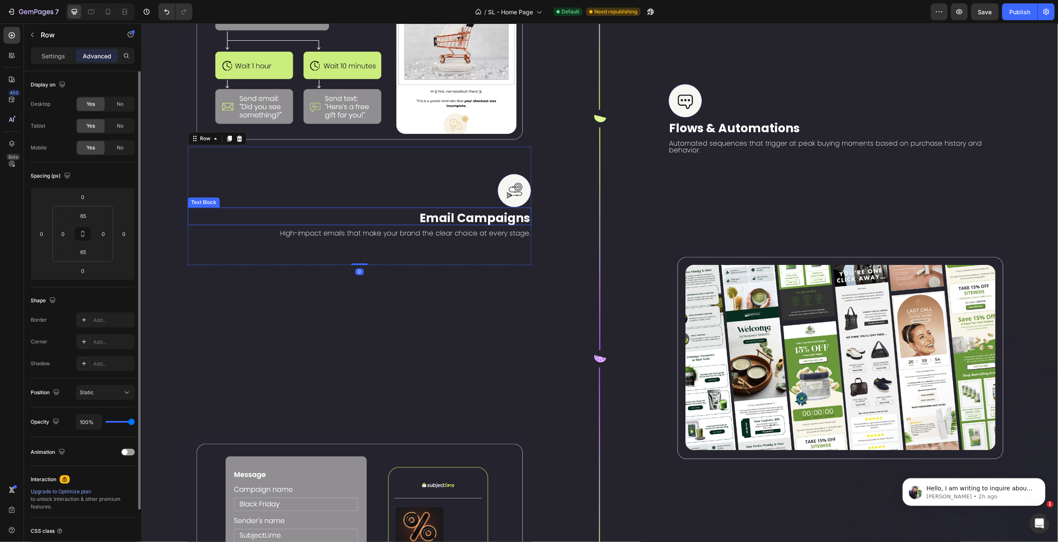
scroll to position [2112, 0]
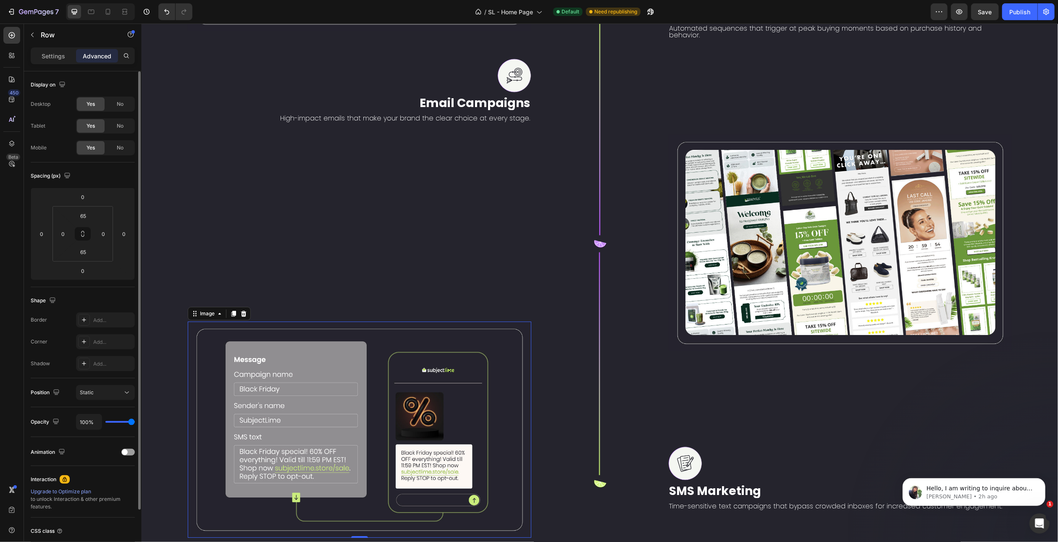
click at [204, 322] on img at bounding box center [359, 430] width 344 height 216
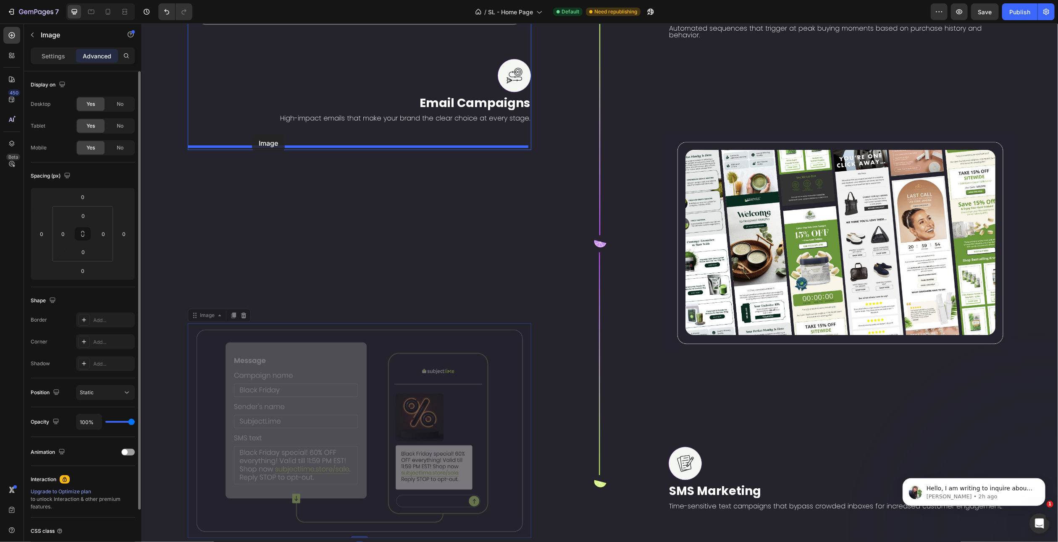
drag, startPoint x: 203, startPoint y: 274, endPoint x: 252, endPoint y: 135, distance: 147.2
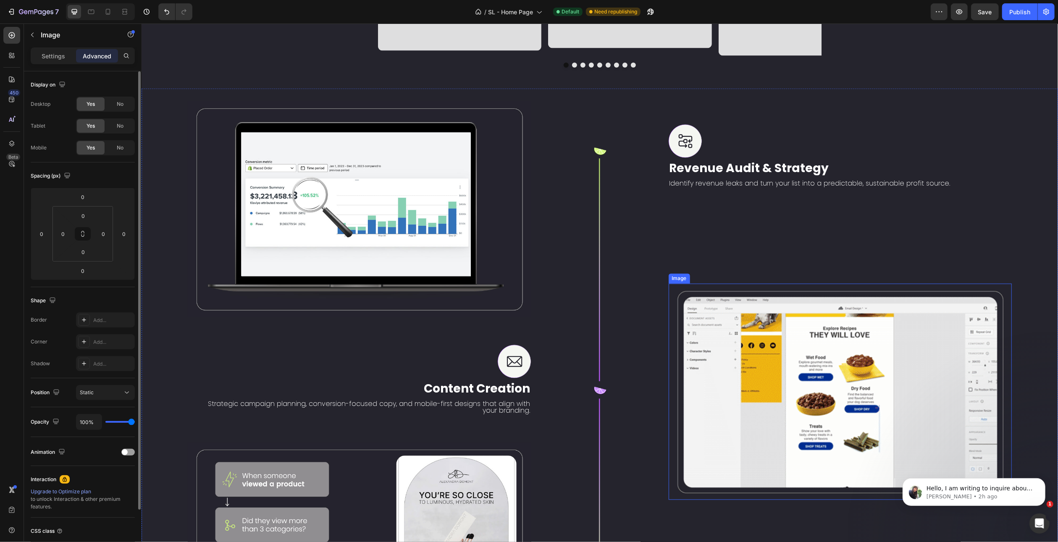
scroll to position [1454, 0]
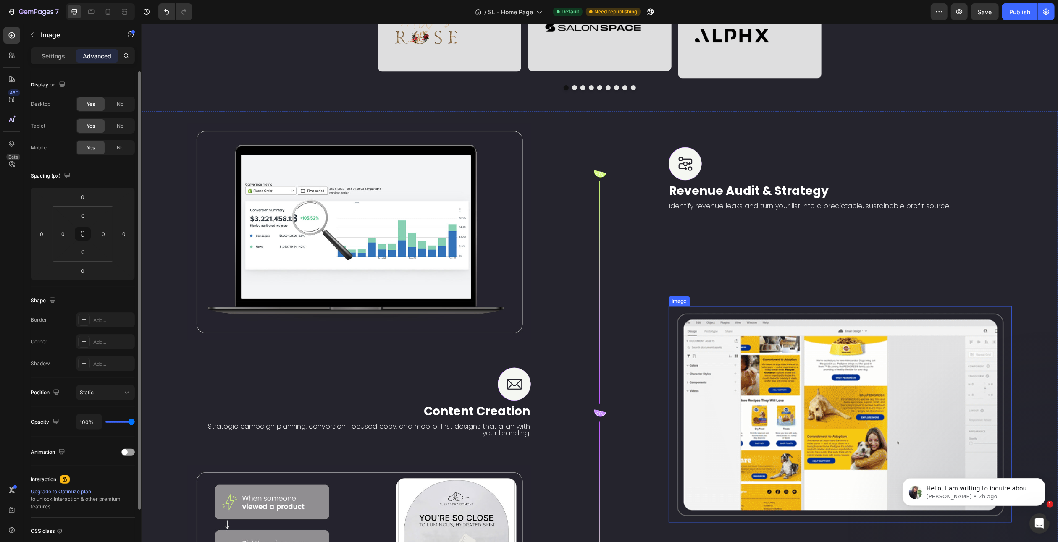
click at [698, 309] on img at bounding box center [840, 415] width 344 height 216
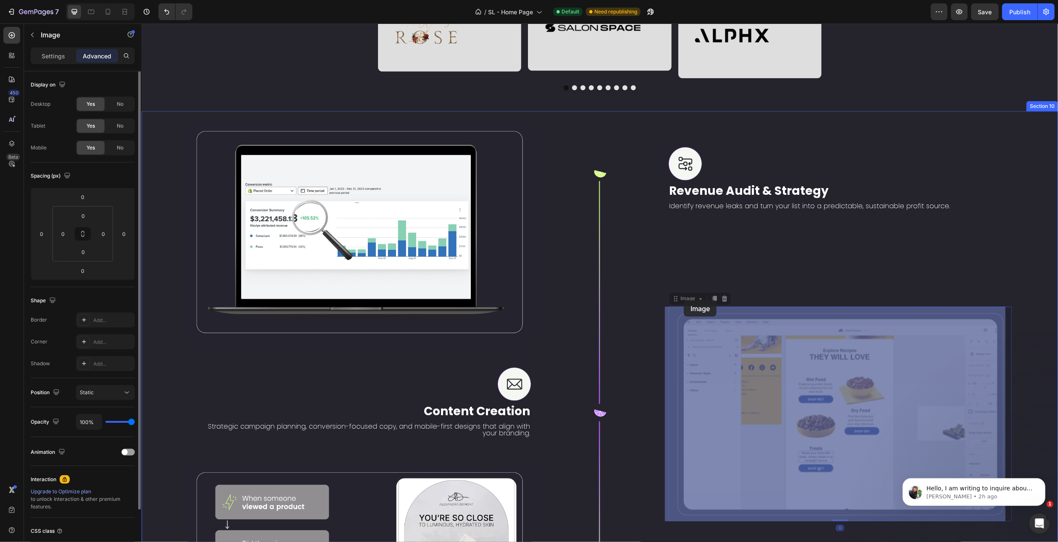
click at [683, 301] on div "Header Image Row Image Row Image Row Image Row Row Image Row Image Row Image Ro…" at bounding box center [599, 412] width 917 height 3685
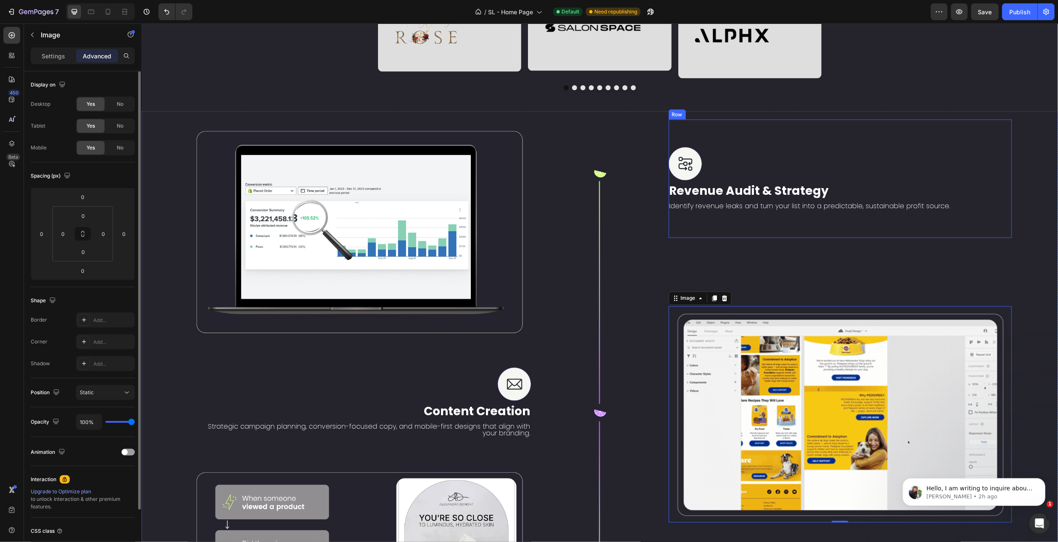
click at [713, 144] on div "Image Revenue Audit & Strategy Text Block Identify revenue leaks and turn your …" at bounding box center [840, 179] width 344 height 118
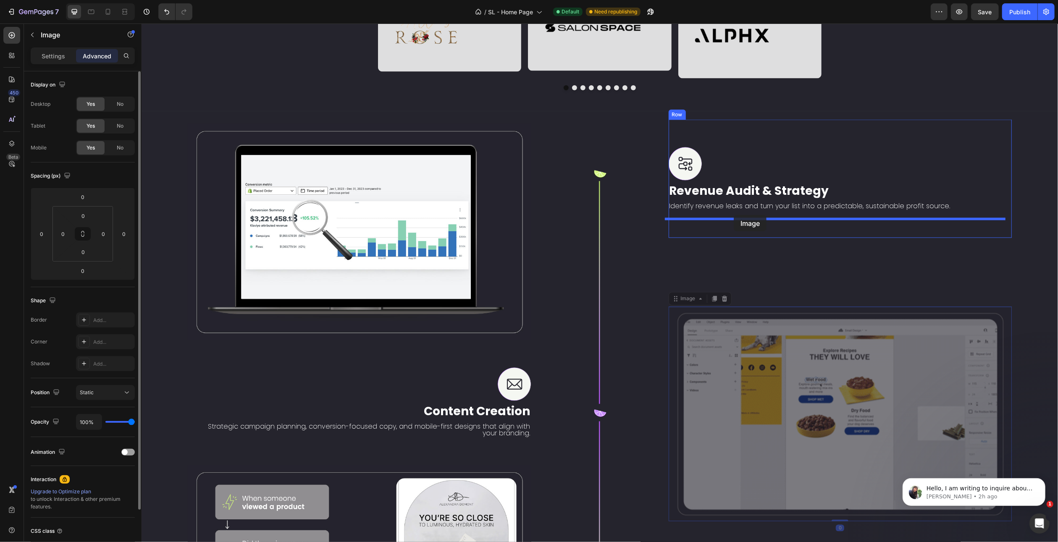
drag, startPoint x: 678, startPoint y: 304, endPoint x: 733, endPoint y: 215, distance: 104.9
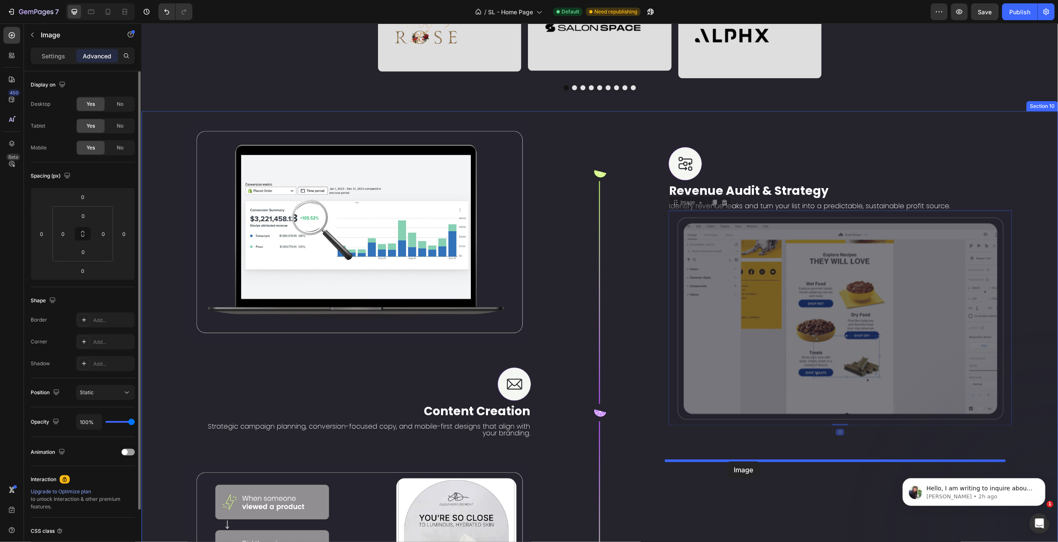
drag, startPoint x: 683, startPoint y: 211, endPoint x: 727, endPoint y: 462, distance: 254.1
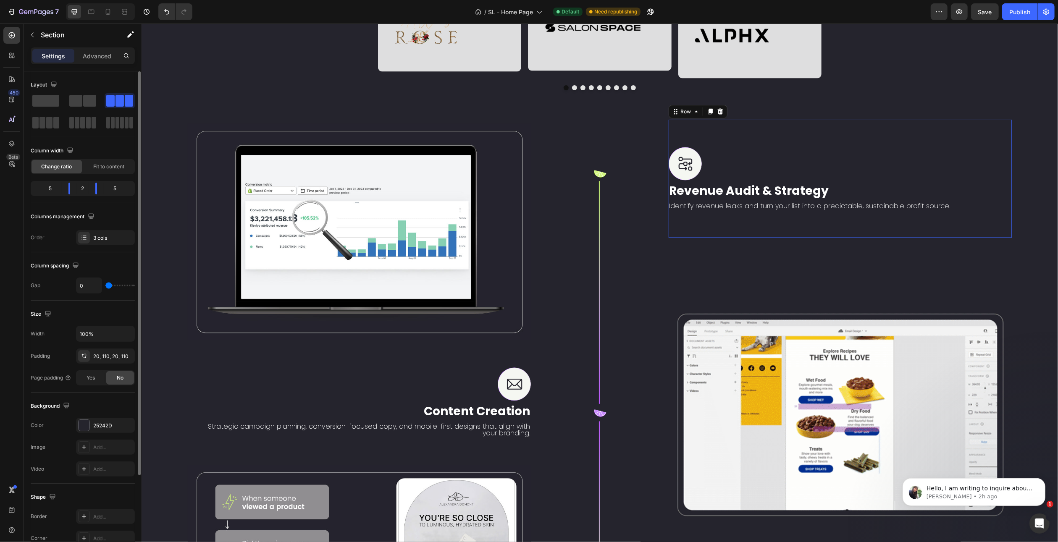
click at [739, 146] on div "Image Revenue Audit & Strategy Text Block Identify revenue leaks and turn your …" at bounding box center [840, 179] width 344 height 118
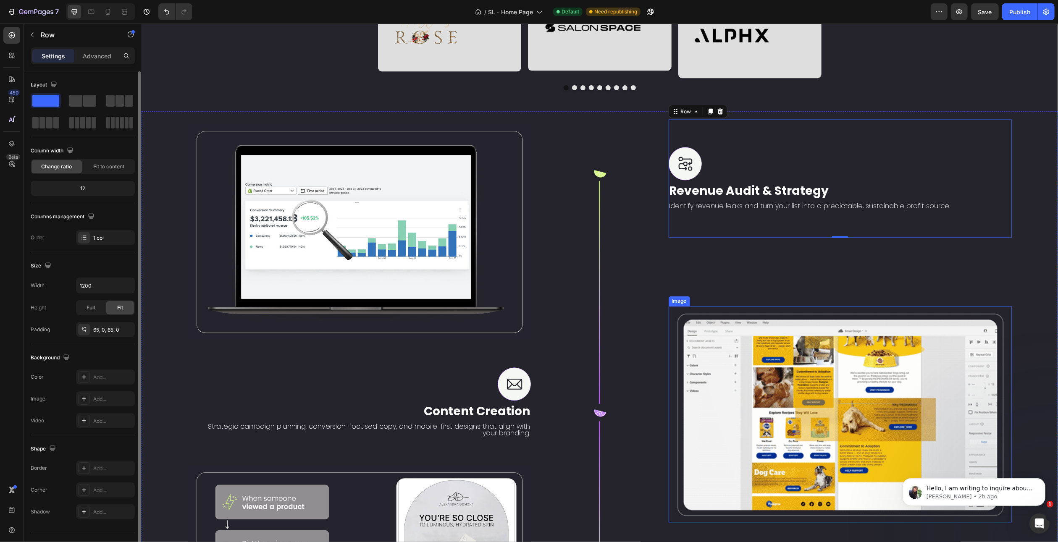
click at [773, 337] on img at bounding box center [840, 415] width 344 height 216
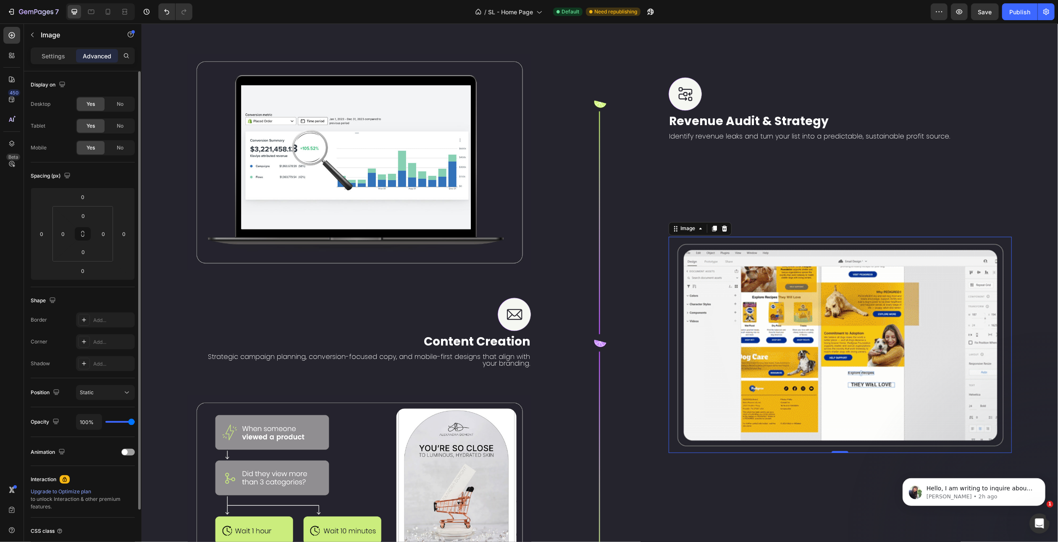
scroll to position [1496, 0]
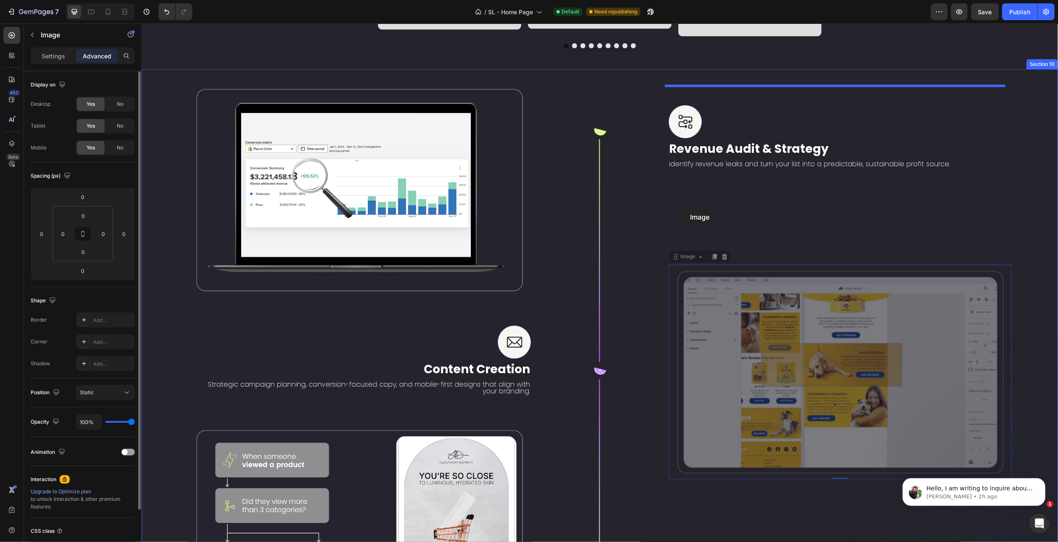
drag, startPoint x: 682, startPoint y: 258, endPoint x: 683, endPoint y: 209, distance: 48.7
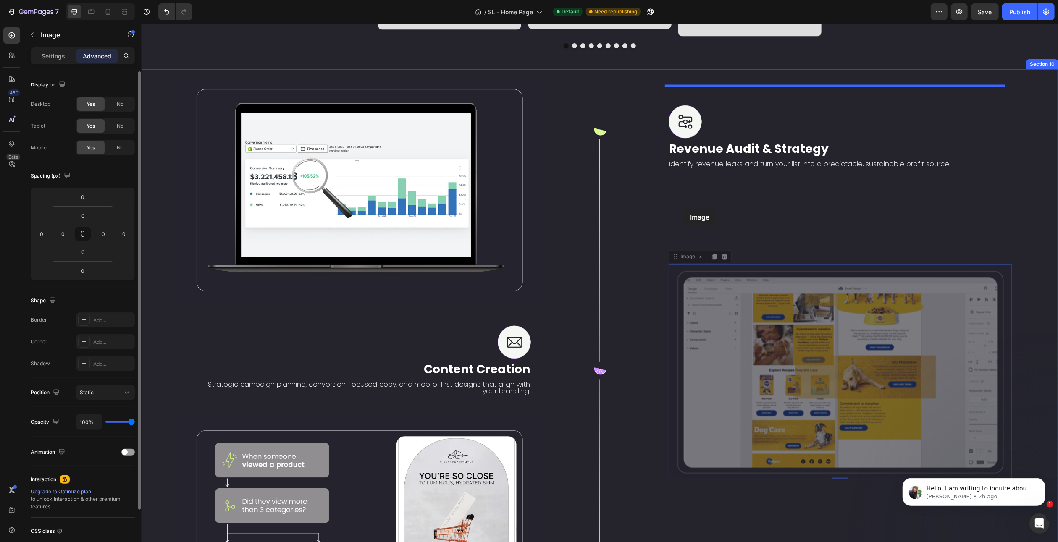
click at [683, 209] on div "Header Image Row Image Row Image Row Image Row Row Image Row Image Row Image Ro…" at bounding box center [599, 370] width 917 height 3685
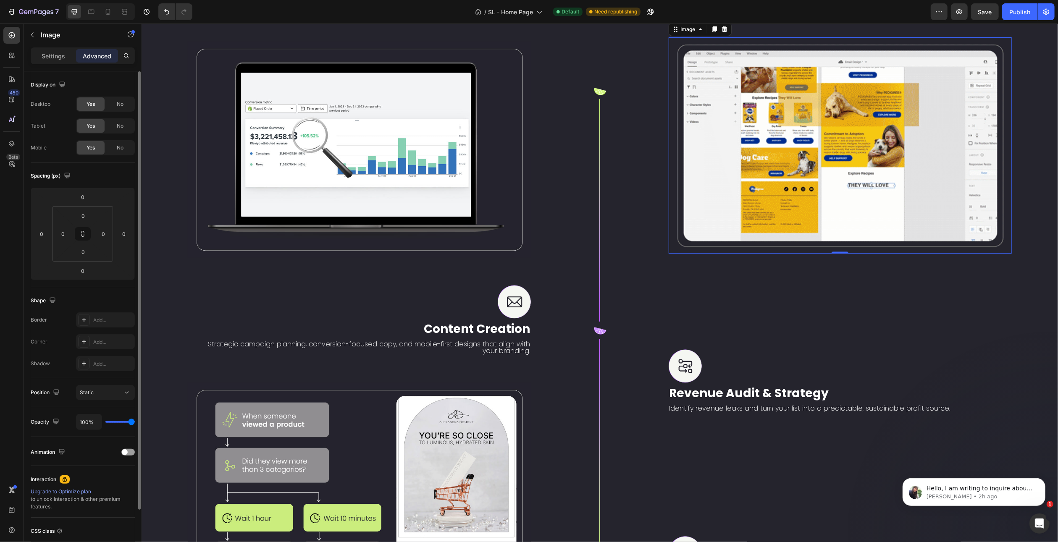
scroll to position [1538, 0]
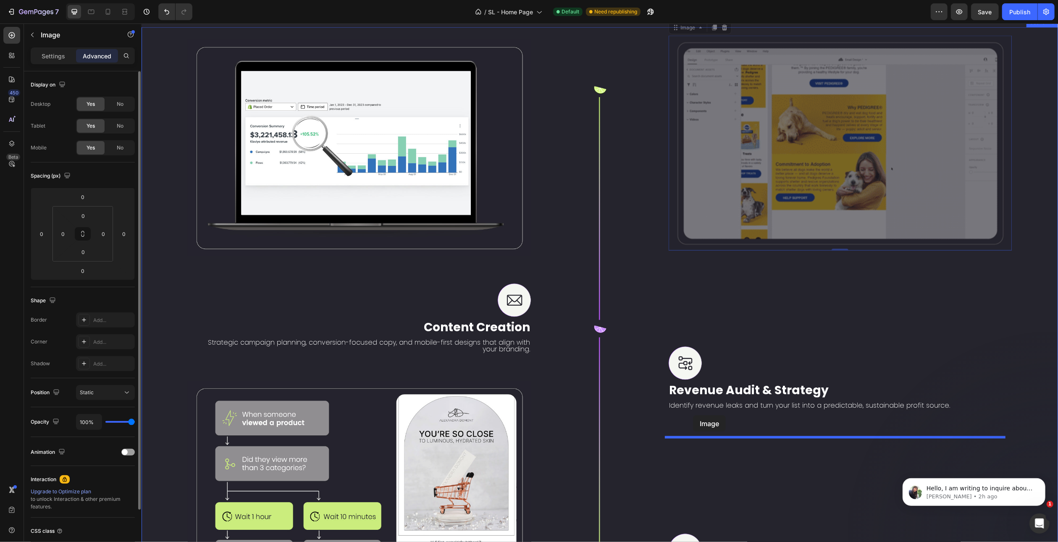
drag, startPoint x: 681, startPoint y: 34, endPoint x: 693, endPoint y: 415, distance: 381.2
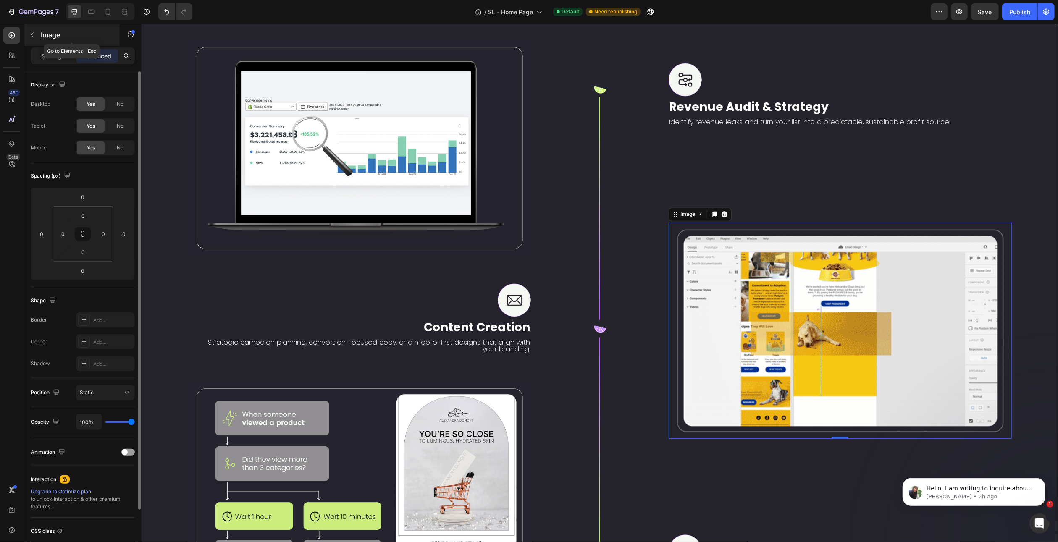
click at [48, 33] on p "Image" at bounding box center [76, 35] width 71 height 10
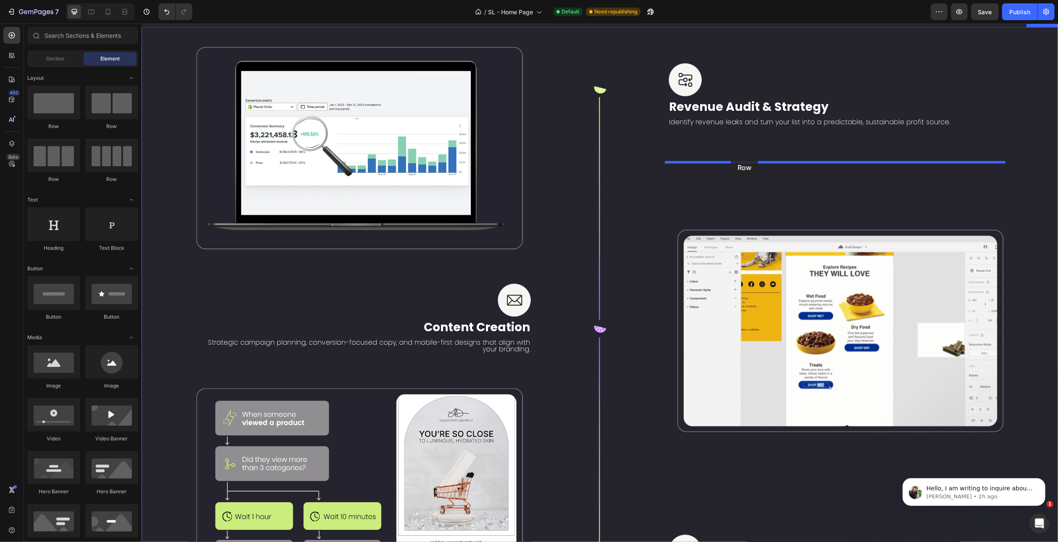
drag, startPoint x: 197, startPoint y: 130, endPoint x: 731, endPoint y: 159, distance: 534.3
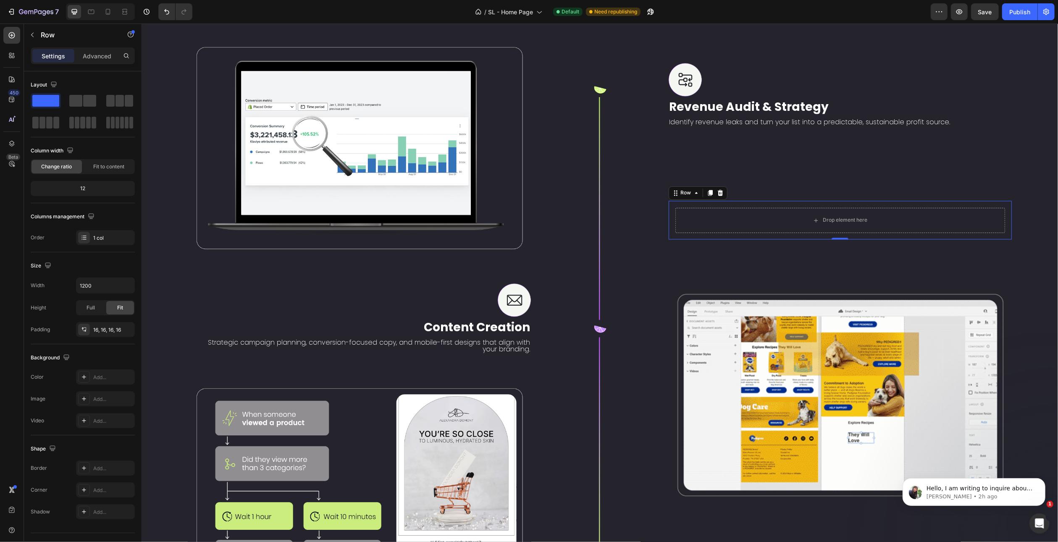
click at [765, 205] on div "Drop element here Row 0" at bounding box center [840, 220] width 344 height 39
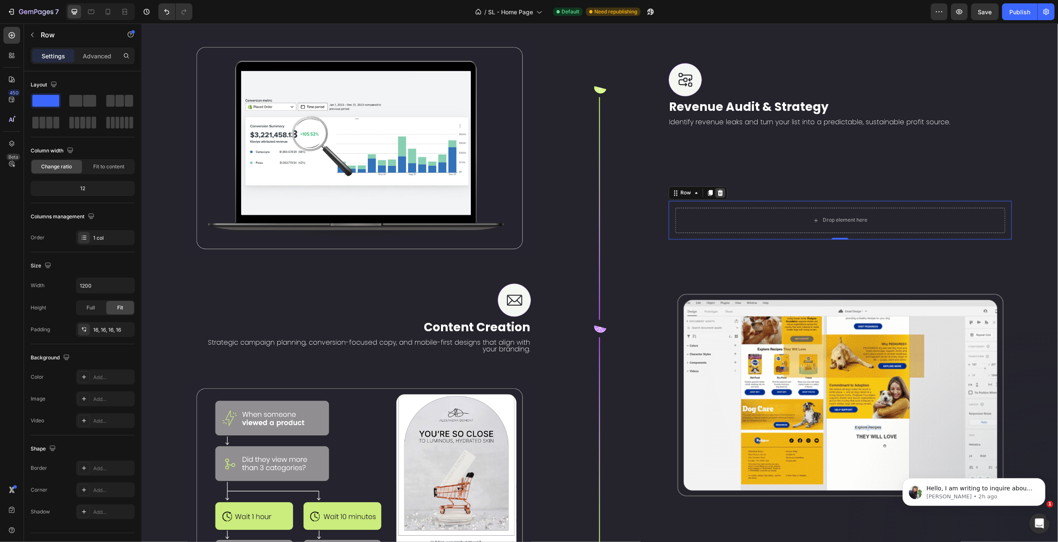
click at [719, 194] on icon at bounding box center [720, 193] width 7 height 7
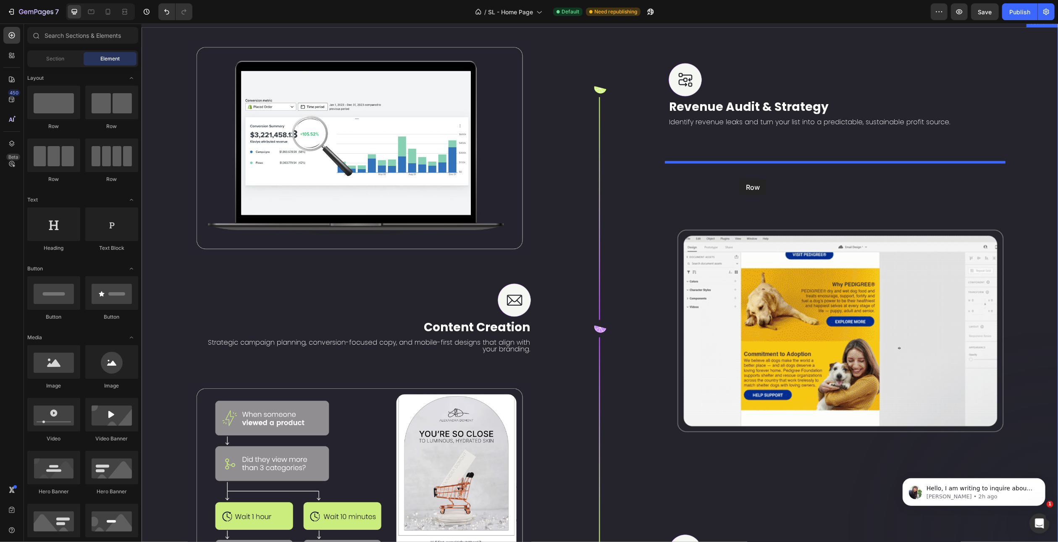
drag, startPoint x: 178, startPoint y: 134, endPoint x: 739, endPoint y: 179, distance: 562.6
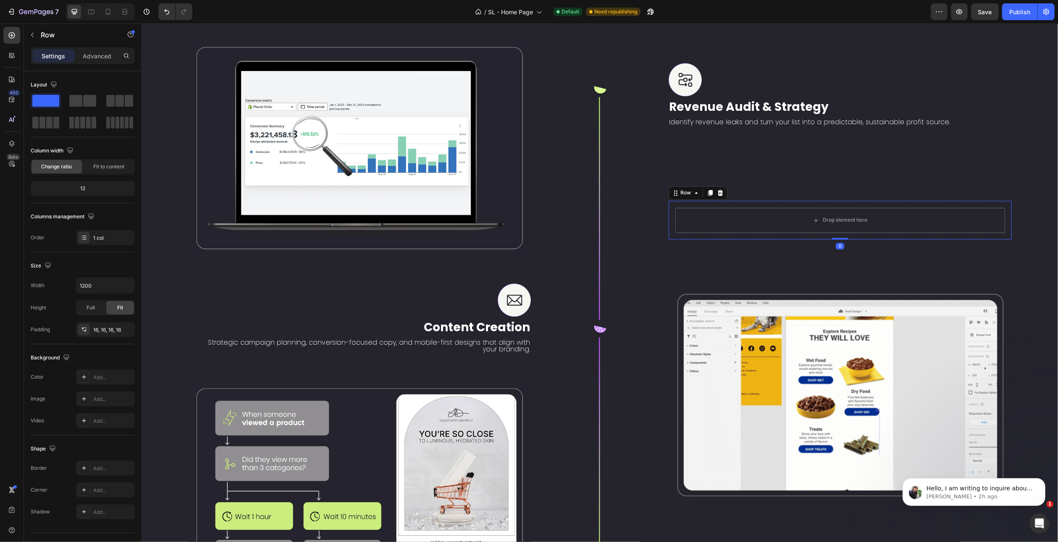
click at [767, 208] on div "Drop element here Row 0" at bounding box center [840, 220] width 344 height 39
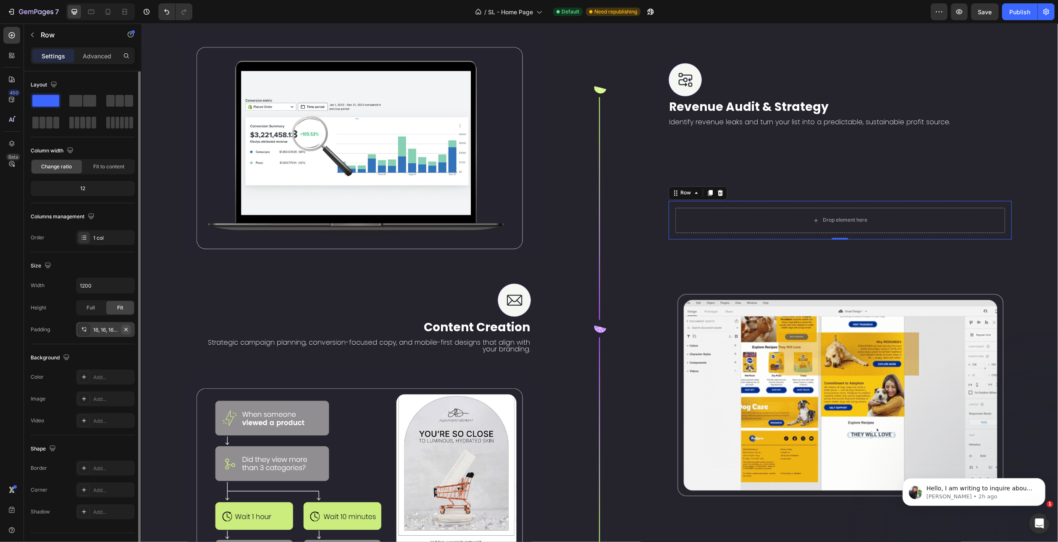
click at [126, 329] on icon "button" at bounding box center [125, 329] width 3 height 3
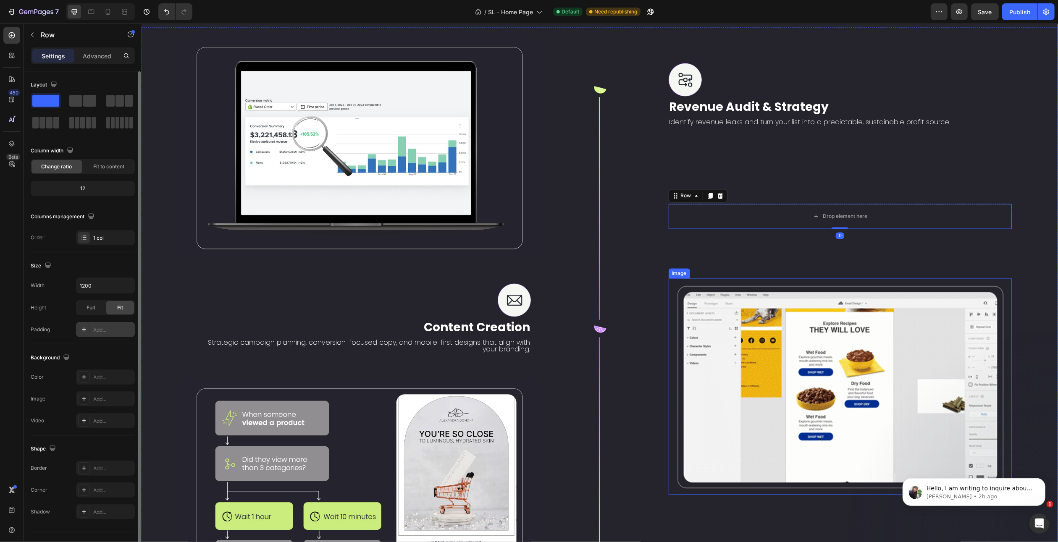
click at [704, 367] on img at bounding box center [840, 387] width 344 height 216
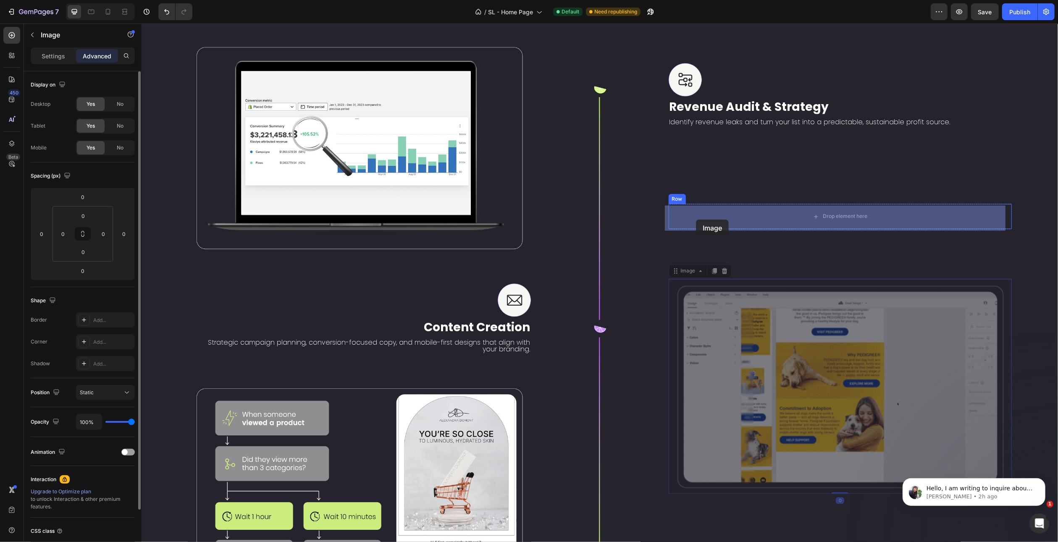
drag, startPoint x: 682, startPoint y: 268, endPoint x: 696, endPoint y: 220, distance: 50.7
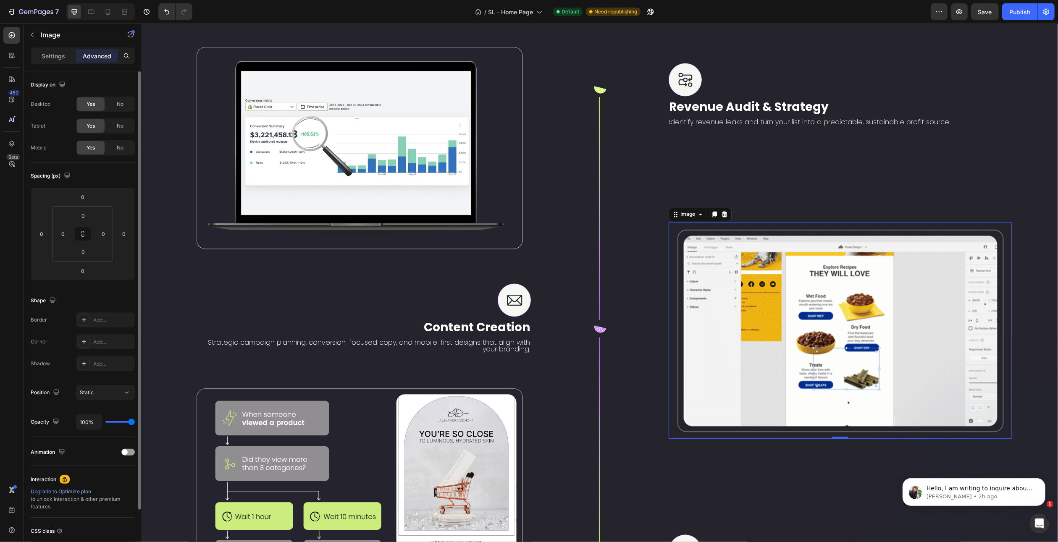
click at [1002, 235] on img at bounding box center [840, 331] width 344 height 216
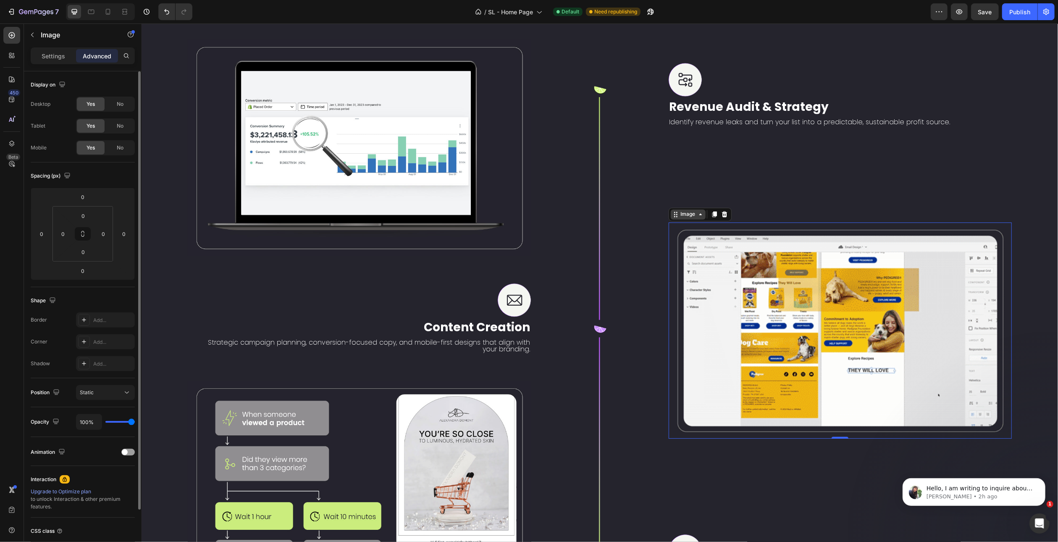
click at [691, 214] on div "Image" at bounding box center [688, 215] width 18 height 8
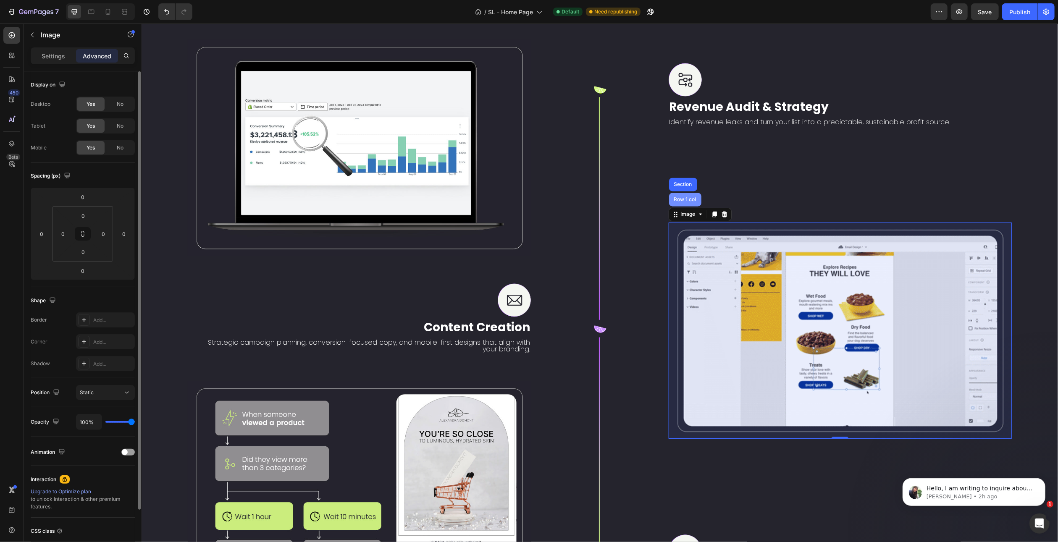
click at [685, 201] on div "Row 1 col" at bounding box center [685, 199] width 26 height 5
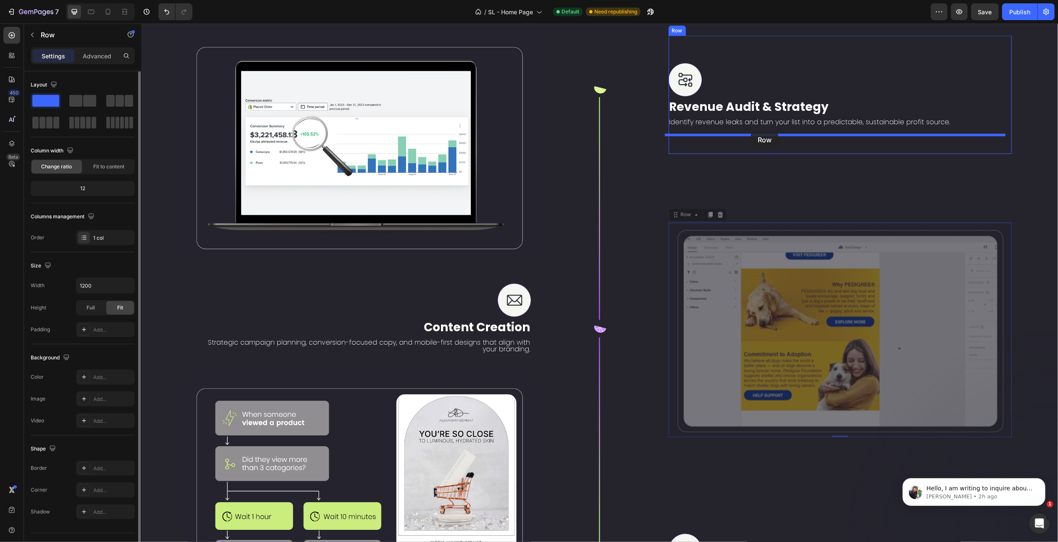
drag, startPoint x: 680, startPoint y: 214, endPoint x: 751, endPoint y: 131, distance: 108.4
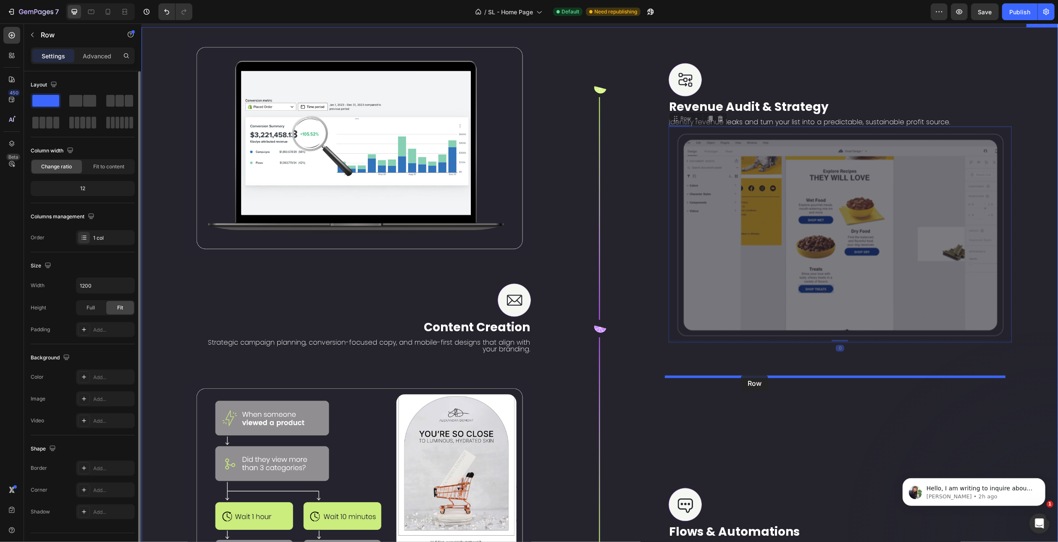
drag, startPoint x: 682, startPoint y: 126, endPoint x: 741, endPoint y: 375, distance: 255.5
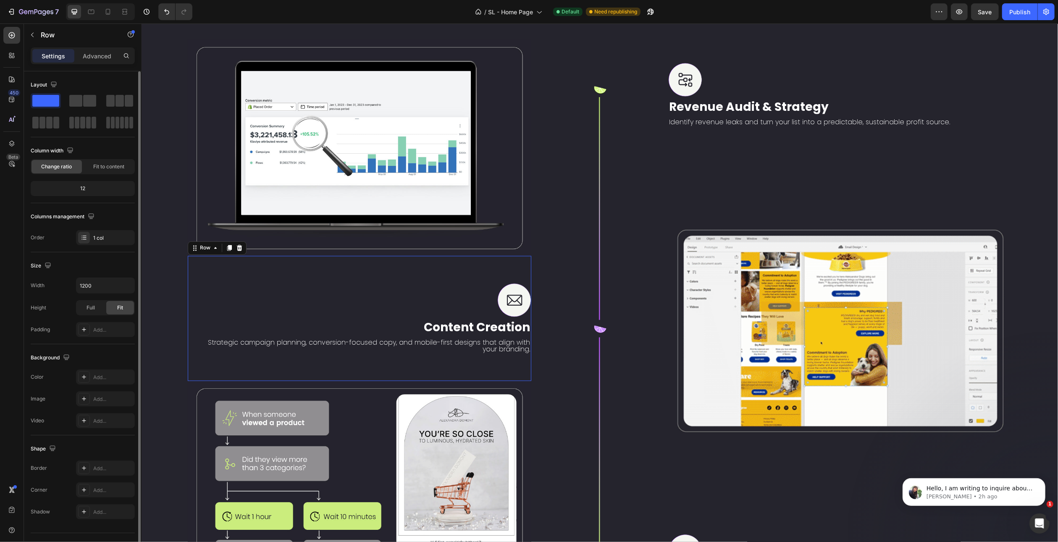
click at [501, 377] on div "Image Content Creation Text Block Strategic campaign planning, conversion-focus…" at bounding box center [359, 318] width 344 height 125
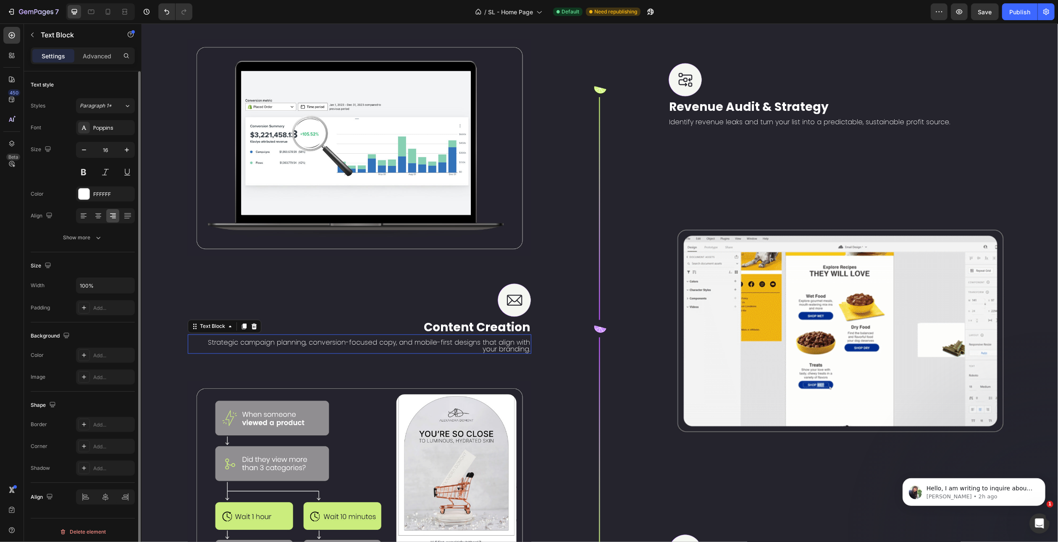
click at [511, 353] on p "Strategic campaign planning, conversion-focused copy, and mobile-first designs …" at bounding box center [361, 346] width 337 height 13
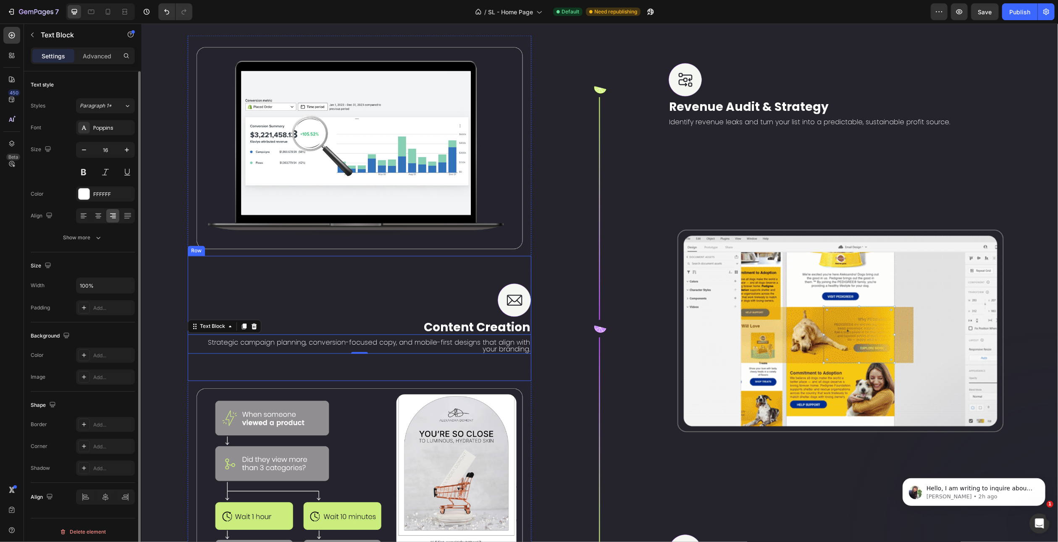
click at [510, 380] on div "Image Content Creation Text Block Strategic campaign planning, conversion-focus…" at bounding box center [359, 318] width 344 height 125
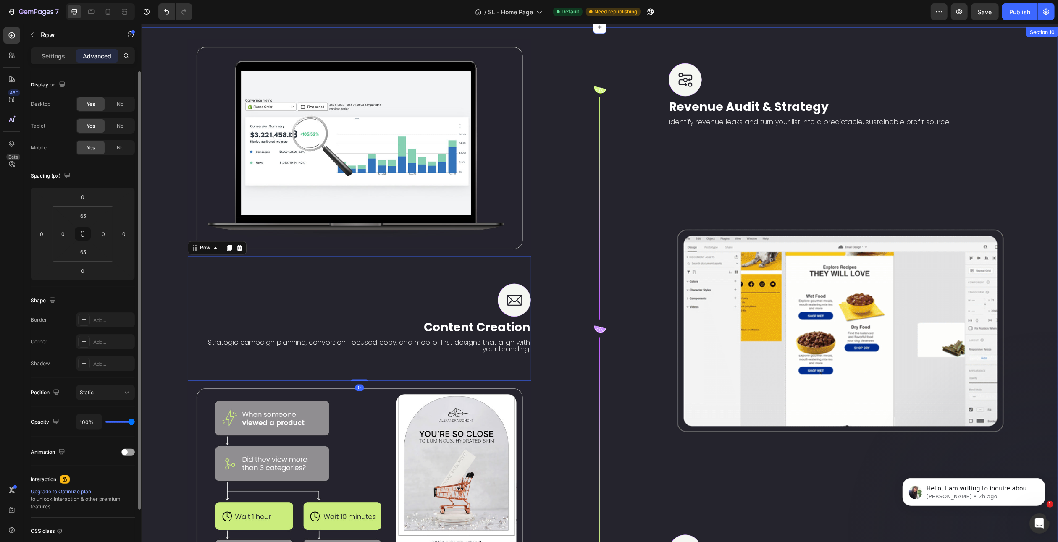
click at [716, 269] on img at bounding box center [840, 331] width 344 height 216
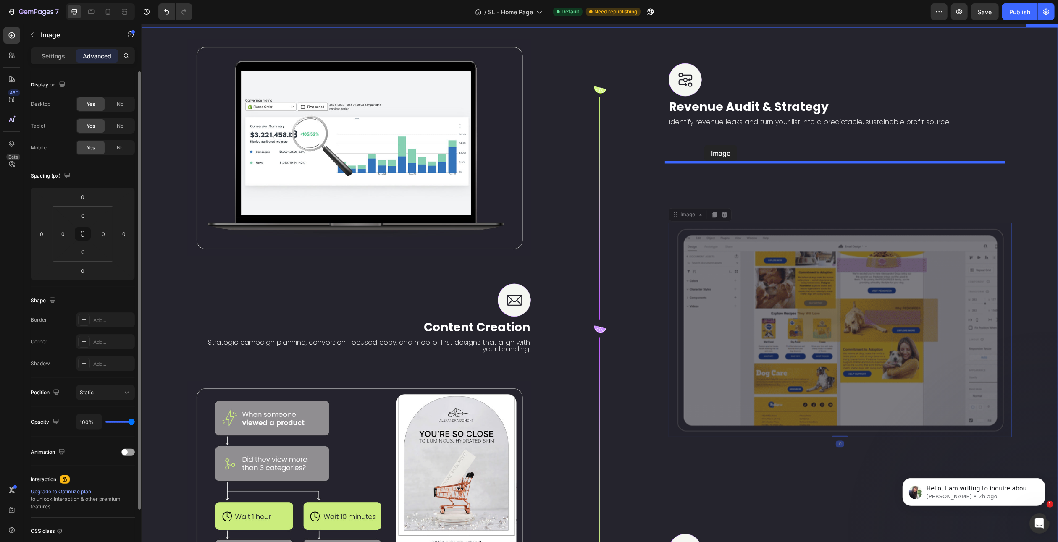
drag, startPoint x: 681, startPoint y: 216, endPoint x: 704, endPoint y: 145, distance: 74.7
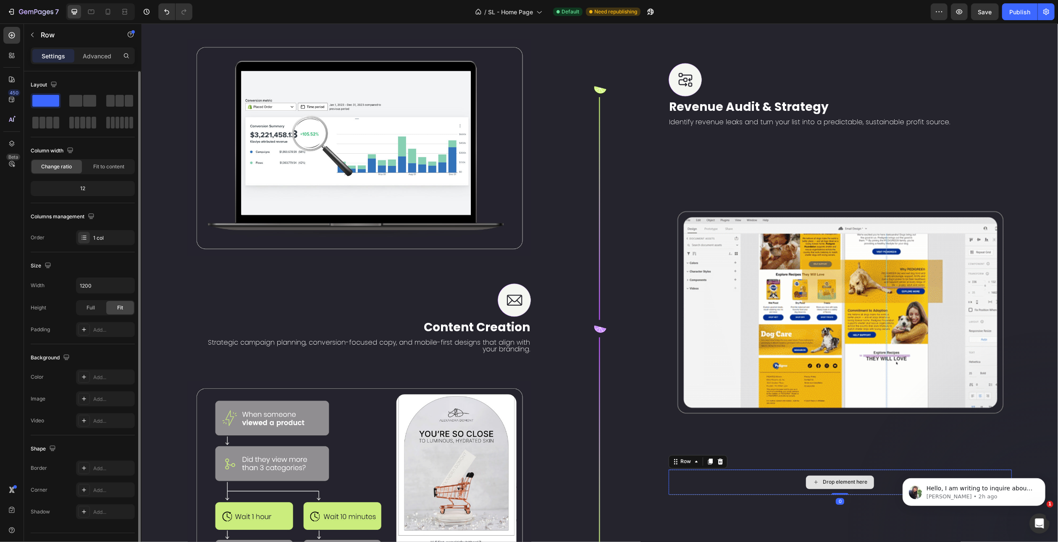
click at [694, 473] on div "Drop element here" at bounding box center [840, 482] width 344 height 25
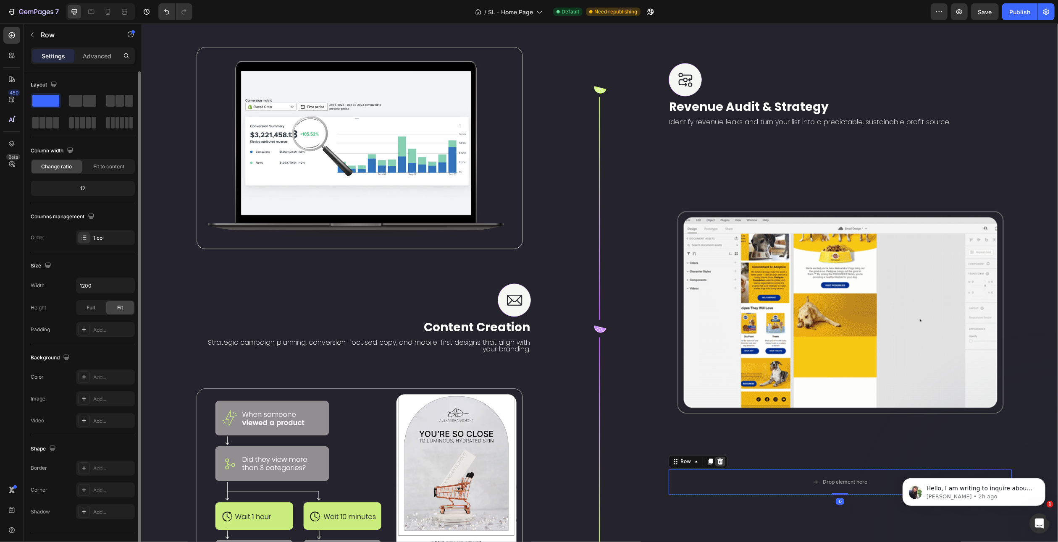
click at [717, 459] on icon at bounding box center [719, 462] width 5 height 6
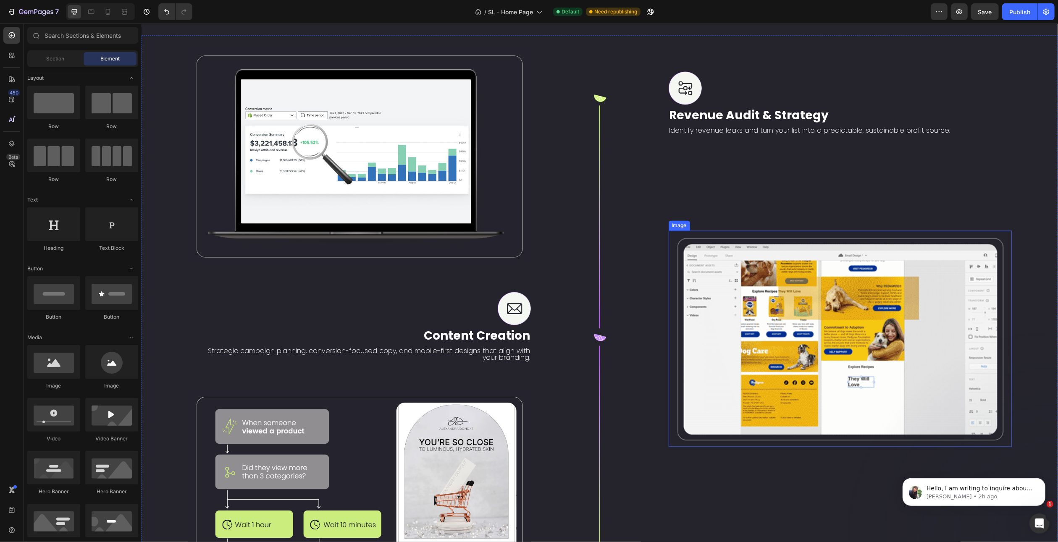
scroll to position [1706, 0]
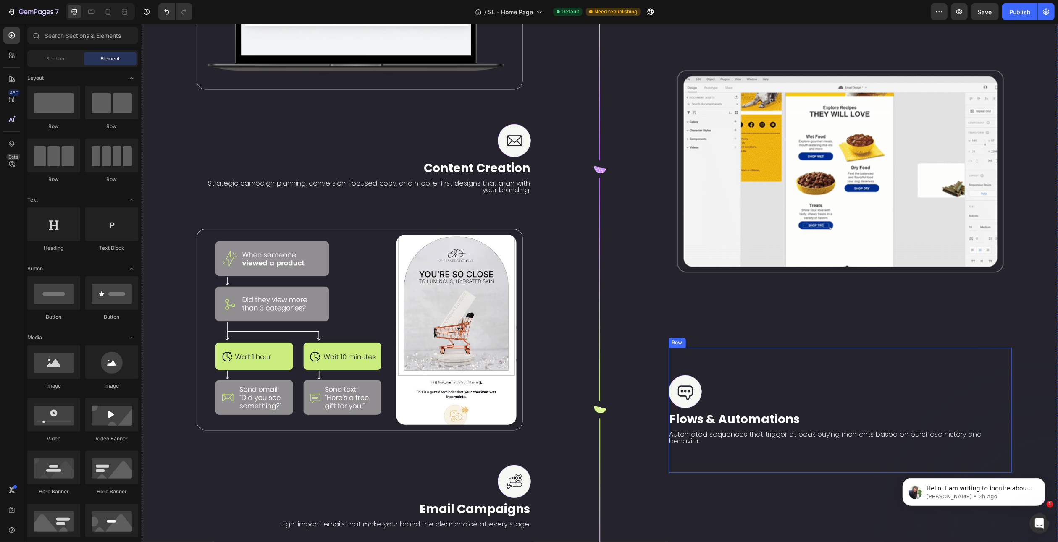
click at [717, 348] on div "Image Flows & Automations Text Block Automated sequences that trigger at peak b…" at bounding box center [840, 410] width 344 height 125
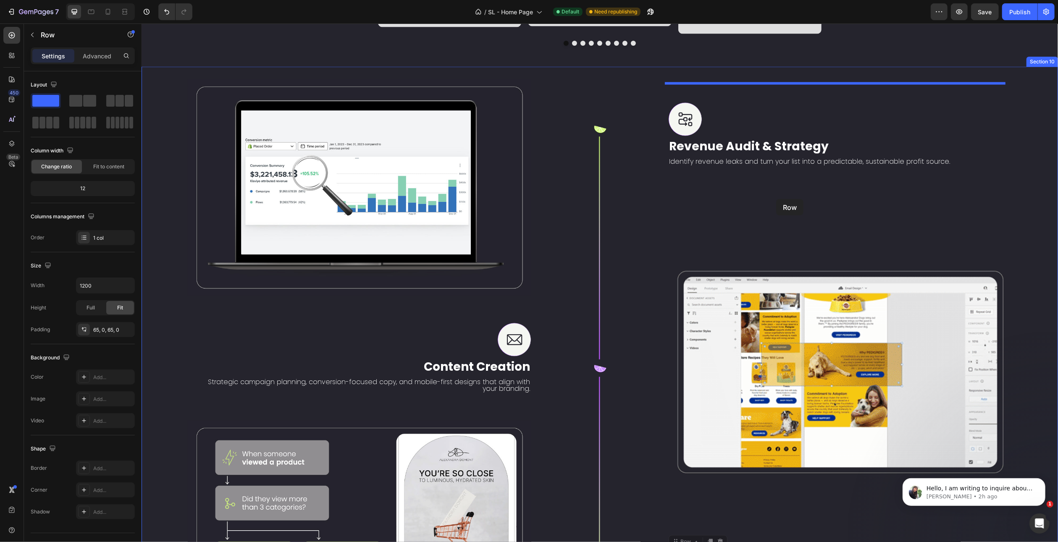
scroll to position [1457, 0]
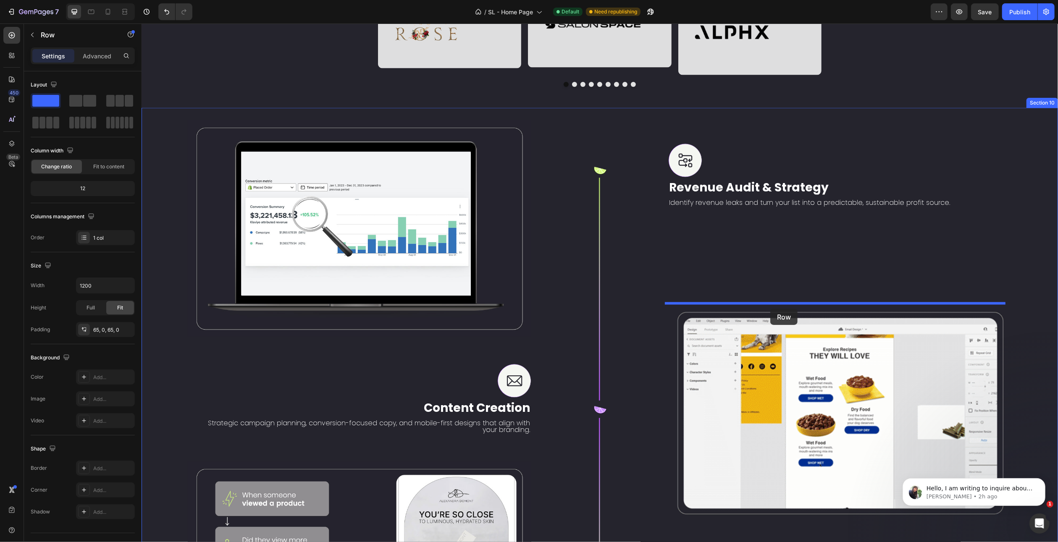
drag, startPoint x: 682, startPoint y: 321, endPoint x: 770, endPoint y: 309, distance: 89.1
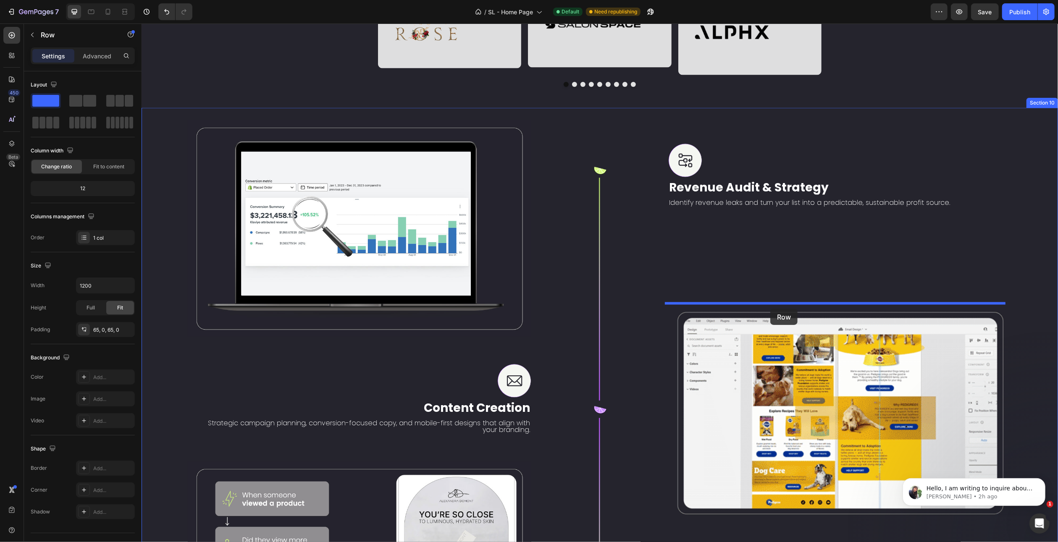
click at [770, 309] on div "Header Image Row Image Row Image Row Image Row Row Image Row Image Row Image Ro…" at bounding box center [599, 409] width 917 height 3685
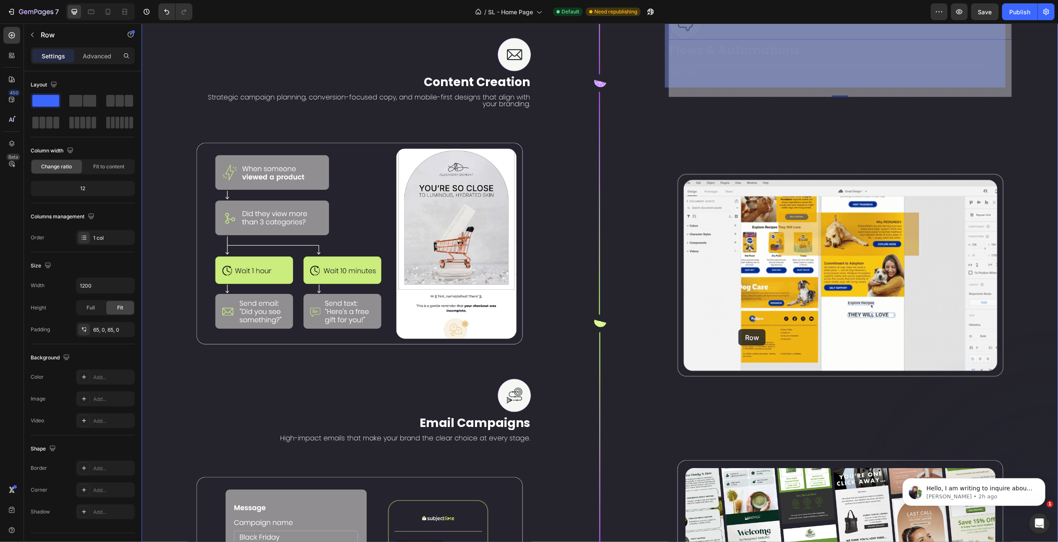
scroll to position [1793, 0]
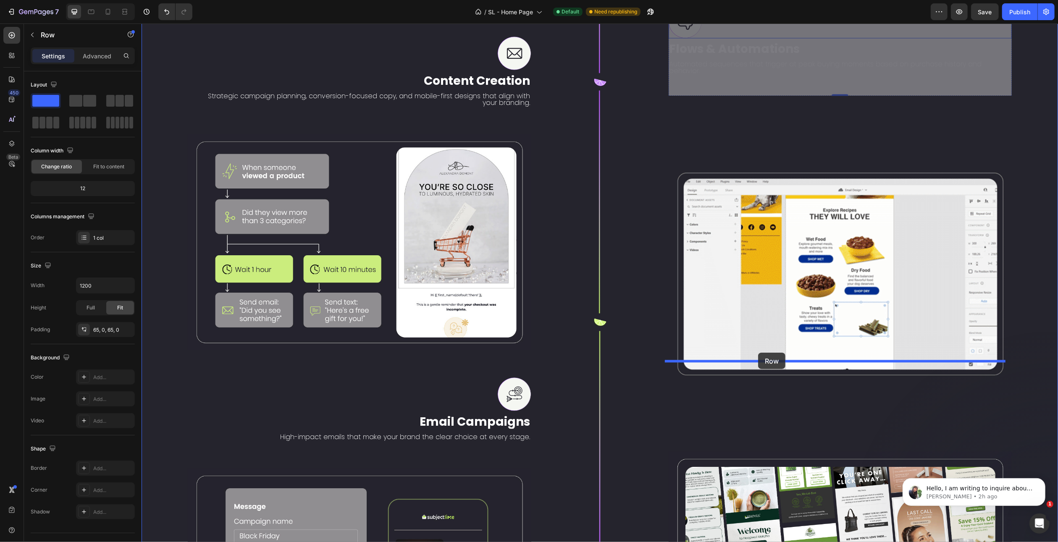
drag, startPoint x: 681, startPoint y: 171, endPoint x: 758, endPoint y: 353, distance: 197.3
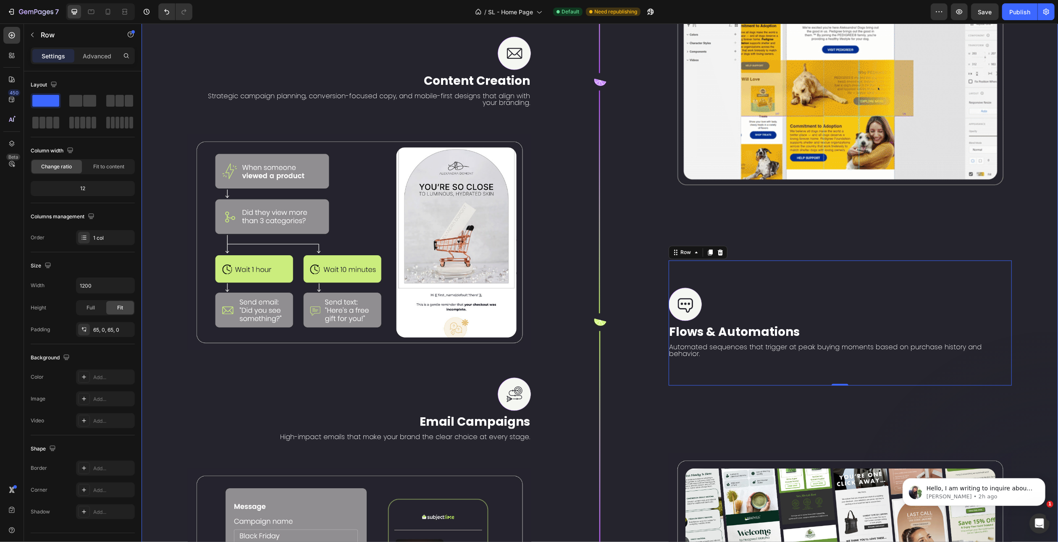
click at [772, 218] on div "Image Revenue Audit & Strategy Text Block Identify revenue leaks and turn your …" at bounding box center [840, 323] width 344 height 1068
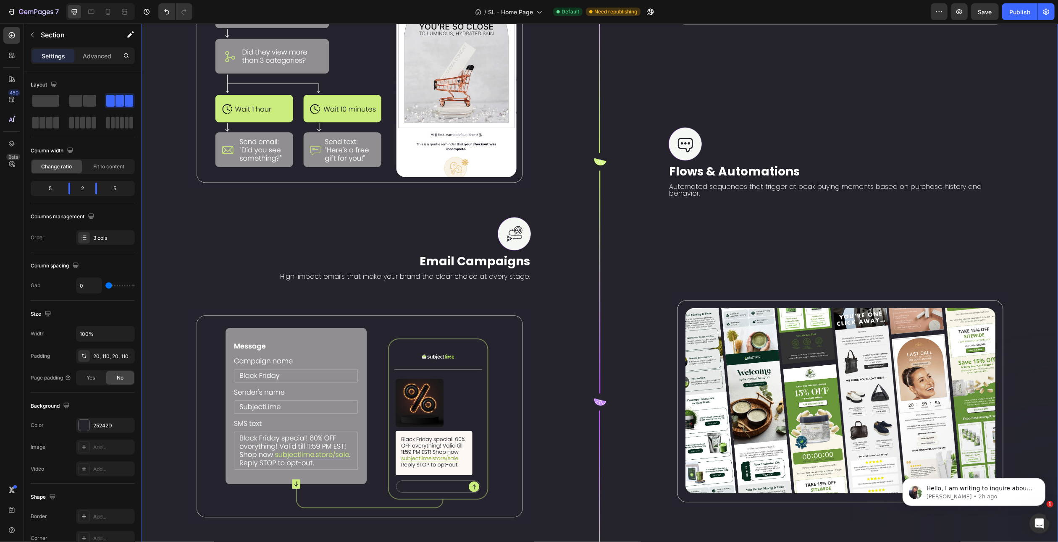
scroll to position [2003, 0]
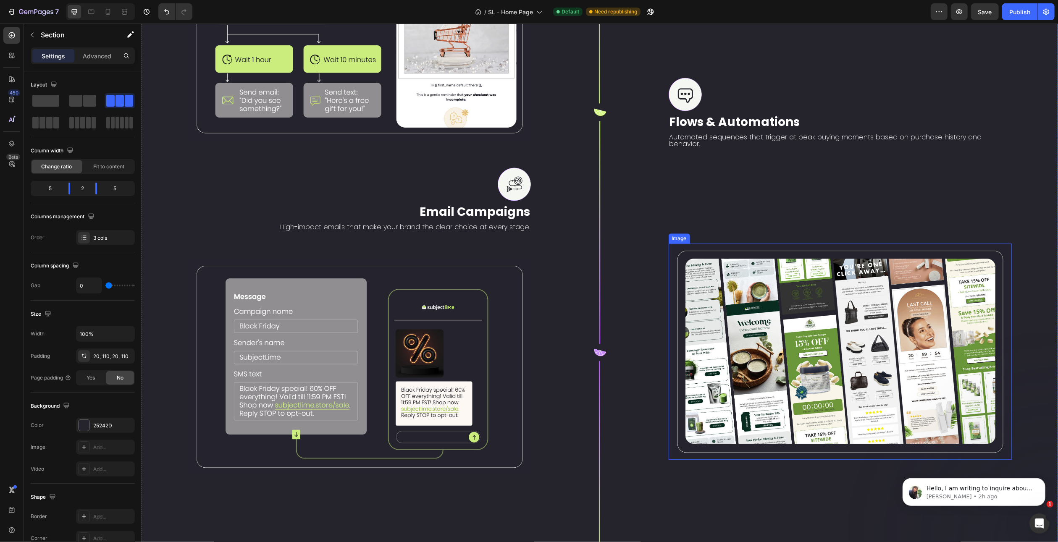
click at [707, 244] on img at bounding box center [840, 352] width 344 height 216
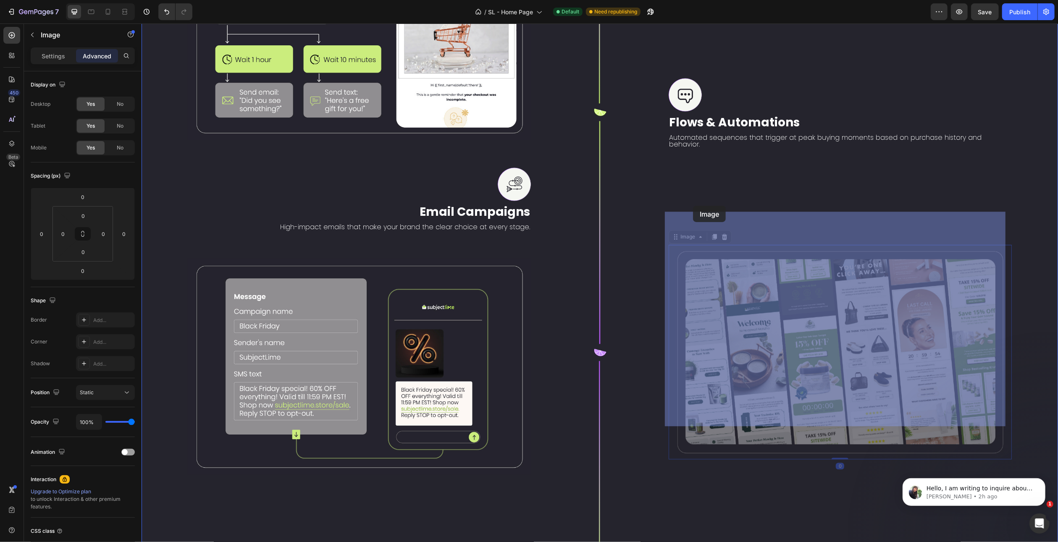
drag, startPoint x: 684, startPoint y: 207, endPoint x: 693, endPoint y: 206, distance: 8.5
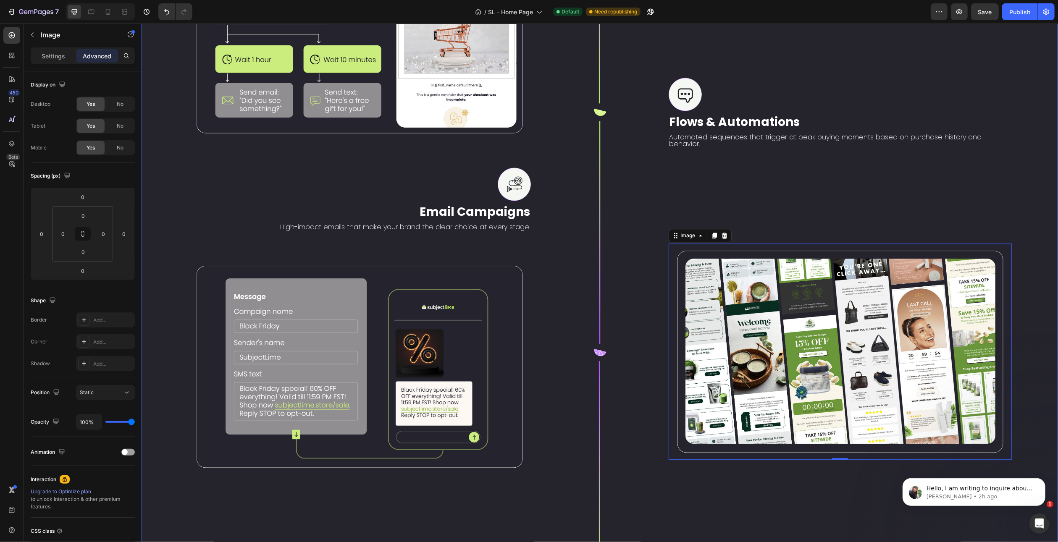
click at [799, 166] on div "Image Revenue Audit & Strategy Text Block Identify revenue leaks and turn your …" at bounding box center [840, 113] width 344 height 1068
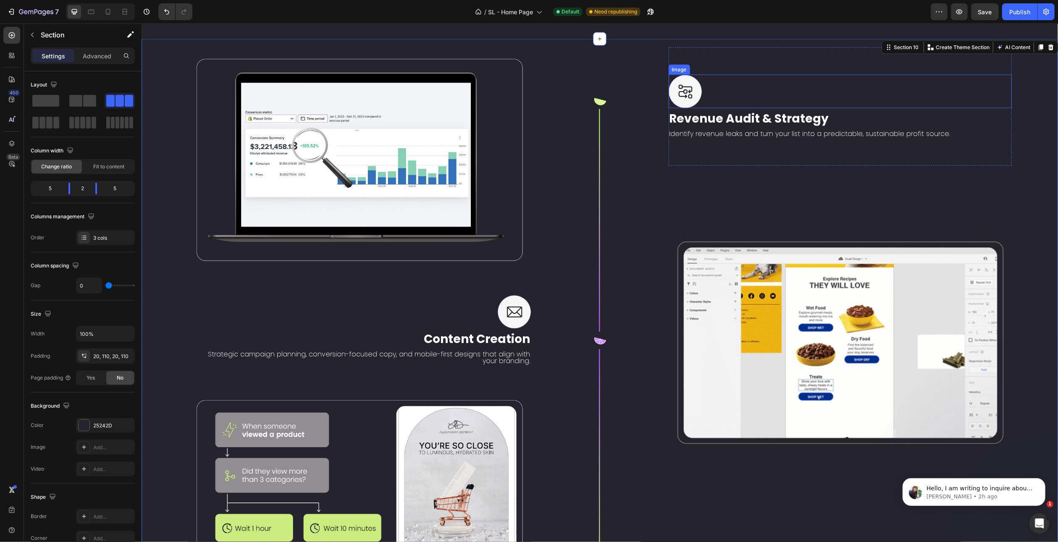
scroll to position [1335, 0]
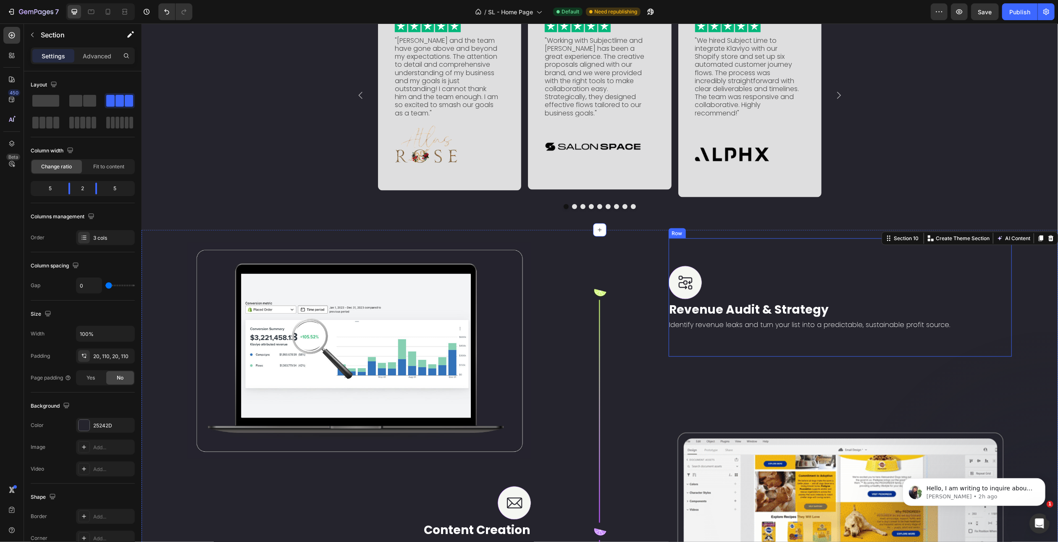
click at [782, 271] on div "Image Revenue Audit & Strategy Text Block Identify revenue leaks and turn your …" at bounding box center [840, 298] width 344 height 118
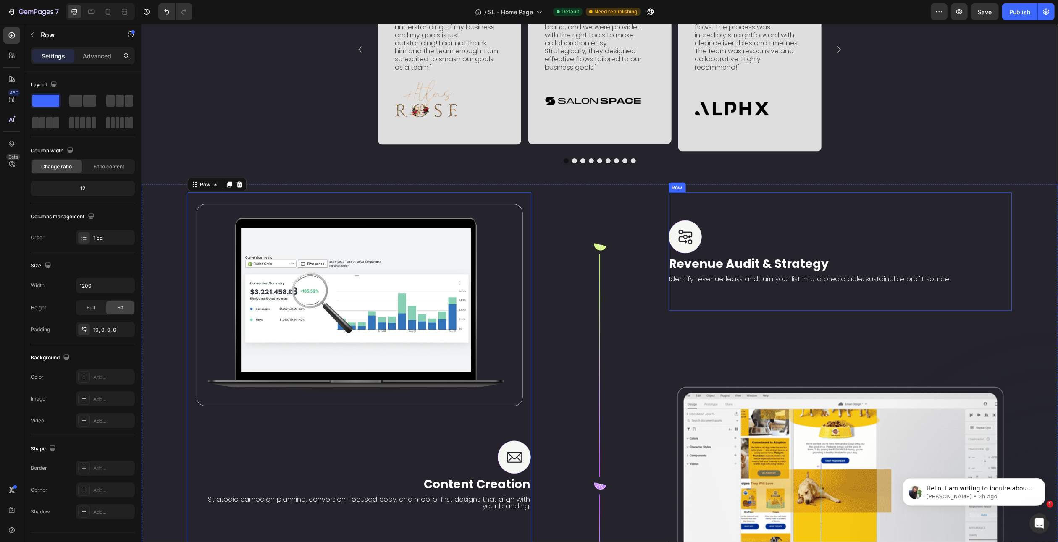
scroll to position [1506, 0]
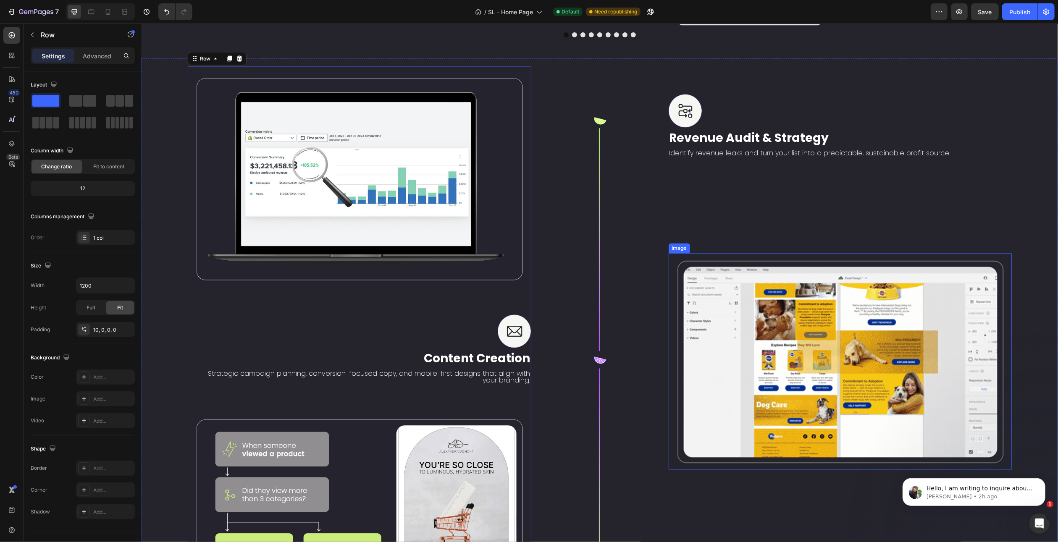
click at [778, 357] on img at bounding box center [840, 362] width 344 height 216
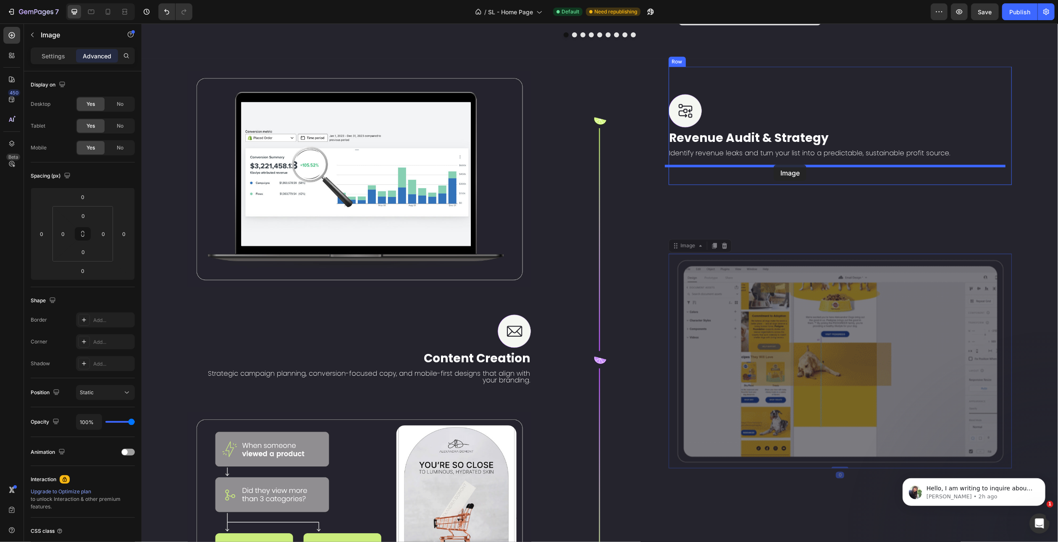
drag, startPoint x: 685, startPoint y: 247, endPoint x: 773, endPoint y: 165, distance: 121.3
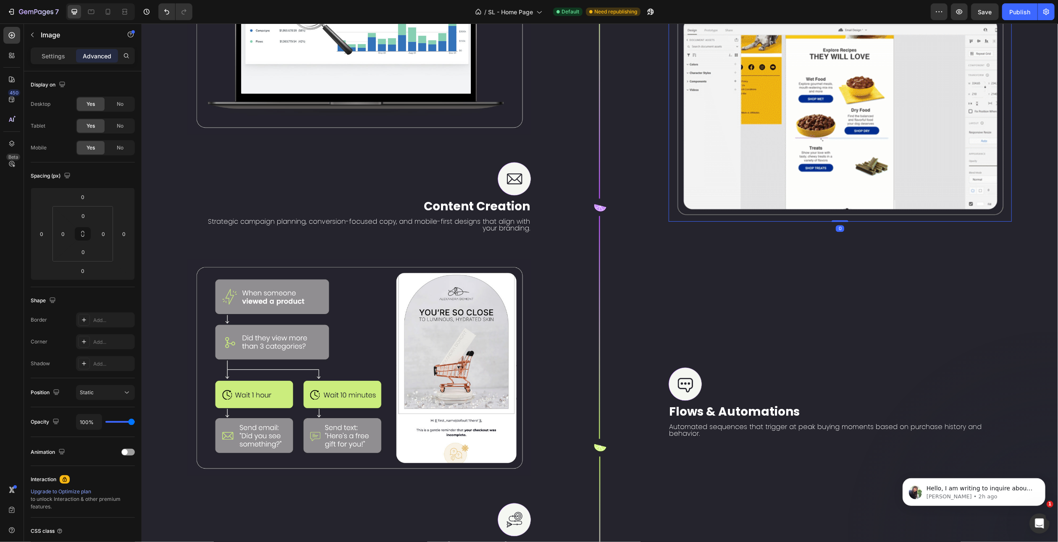
scroll to position [1674, 0]
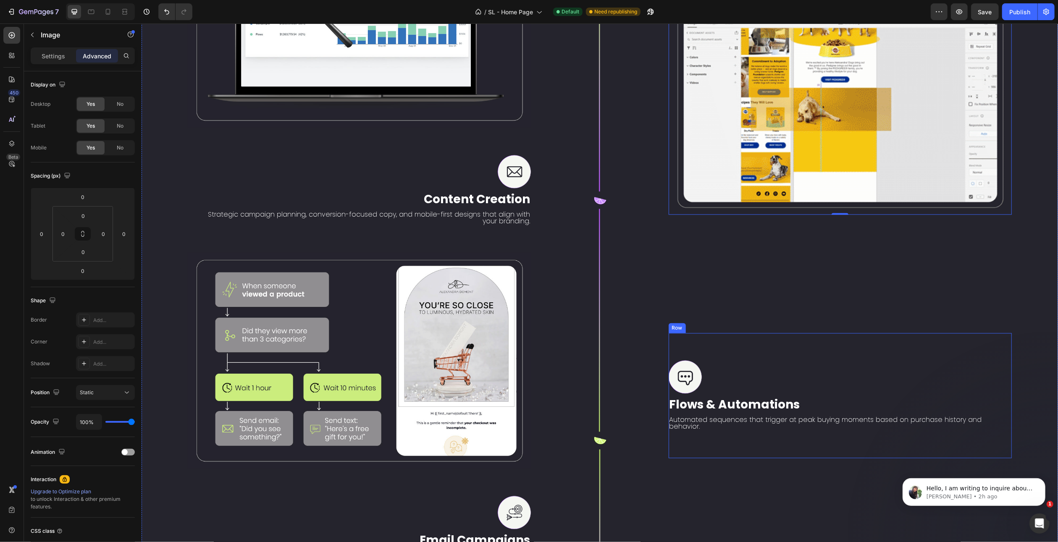
click at [722, 340] on div "Image Flows & Automations Text Block Automated sequences that trigger at peak b…" at bounding box center [840, 395] width 344 height 125
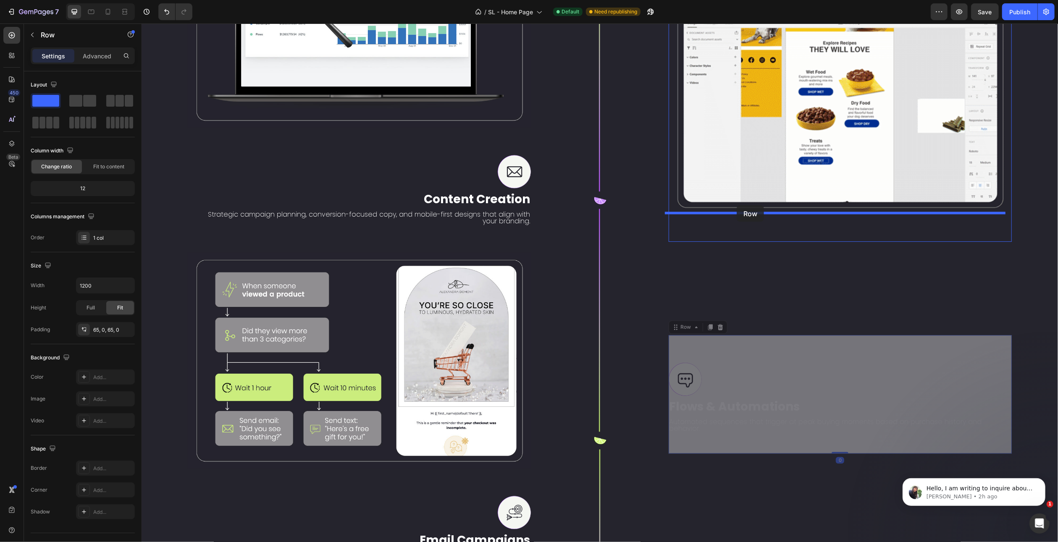
drag, startPoint x: 680, startPoint y: 314, endPoint x: 736, endPoint y: 205, distance: 122.7
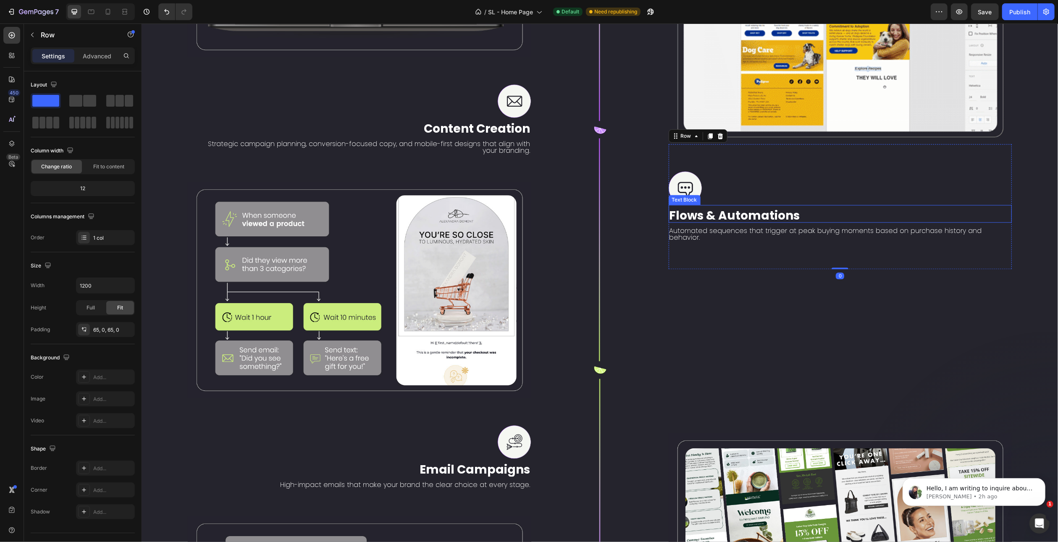
scroll to position [1843, 0]
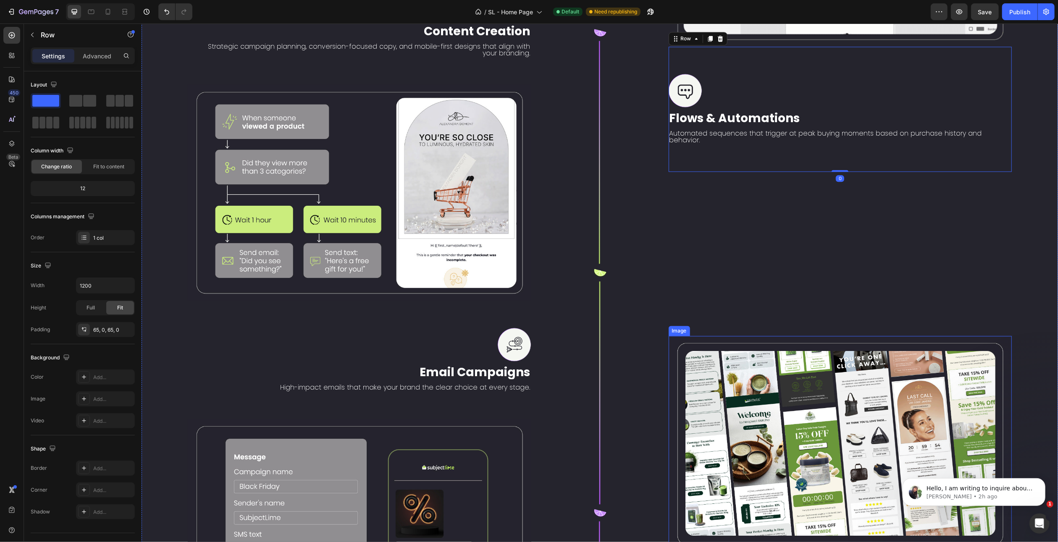
click at [715, 336] on img at bounding box center [840, 444] width 344 height 216
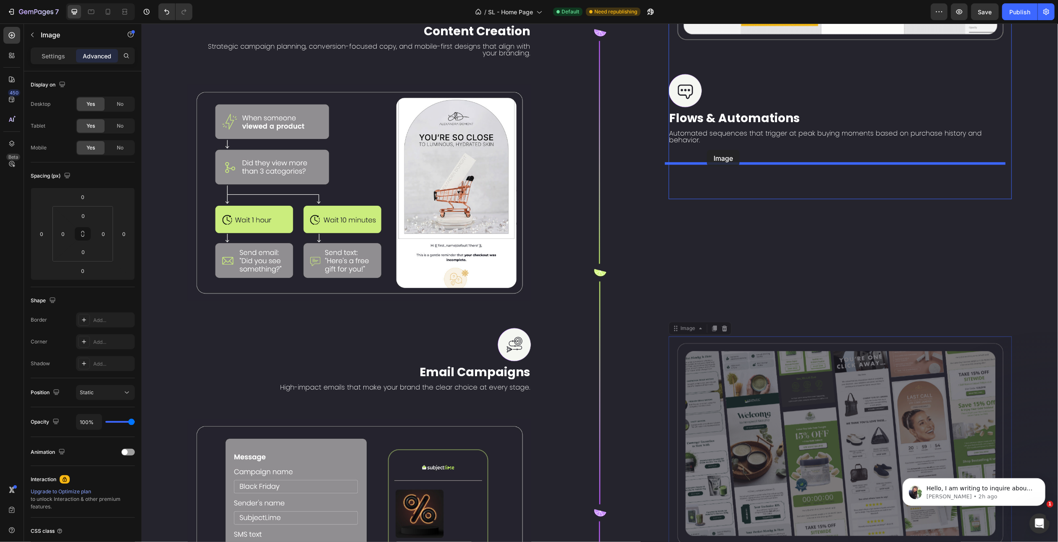
drag, startPoint x: 681, startPoint y: 304, endPoint x: 707, endPoint y: 150, distance: 156.4
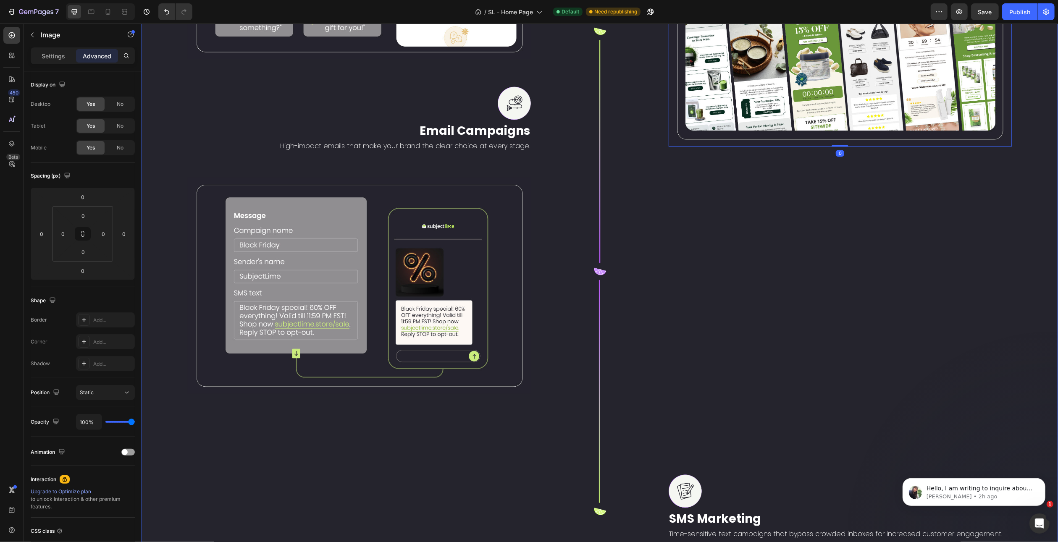
scroll to position [2095, 0]
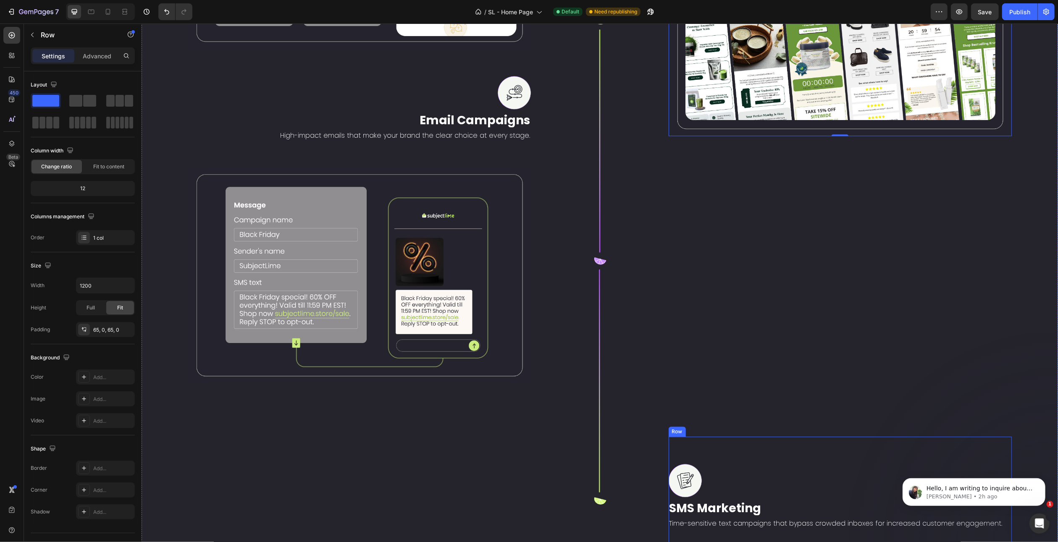
click at [691, 437] on div "Image SMS Marketing Text Block Time-sensitive text campaigns that bypass crowde…" at bounding box center [840, 496] width 344 height 118
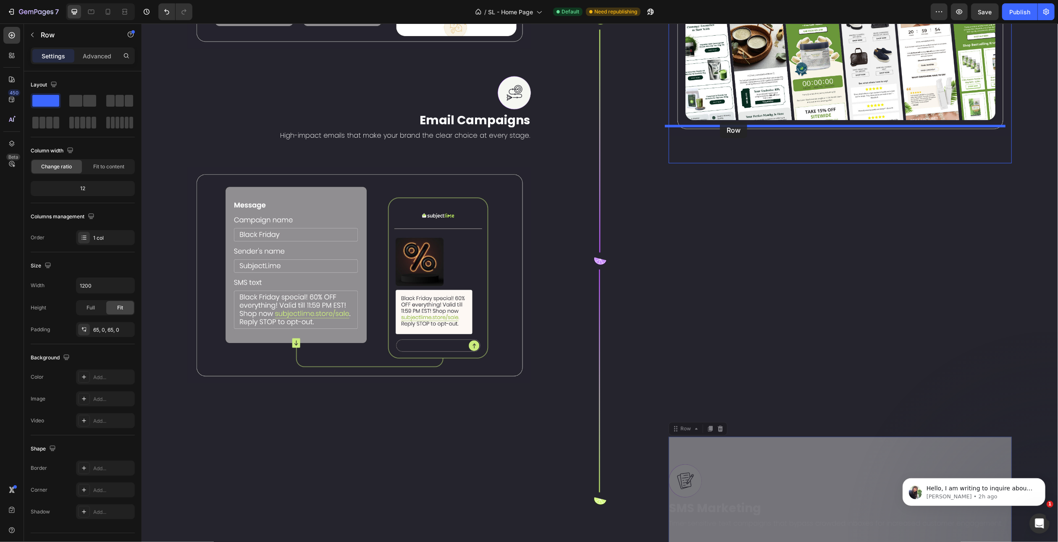
drag, startPoint x: 682, startPoint y: 388, endPoint x: 720, endPoint y: 122, distance: 269.0
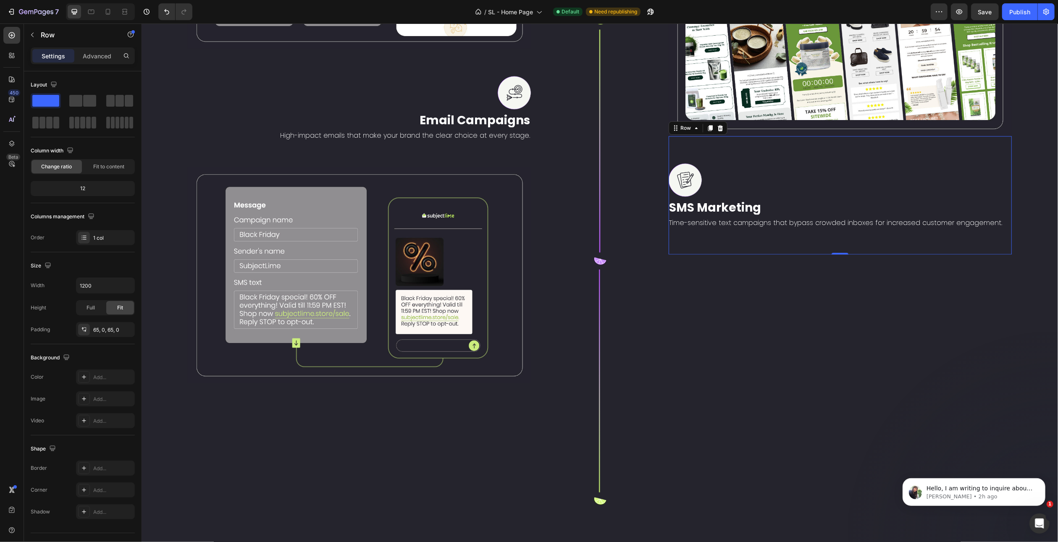
click at [702, 238] on div "Image SMS Marketing Text Block Time-sensitive text campaigns that bypass crowde…" at bounding box center [840, 195] width 344 height 118
click at [97, 328] on div "65, 0, 65, 0" at bounding box center [105, 330] width 24 height 8
click at [106, 13] on icon at bounding box center [108, 12] width 8 height 8
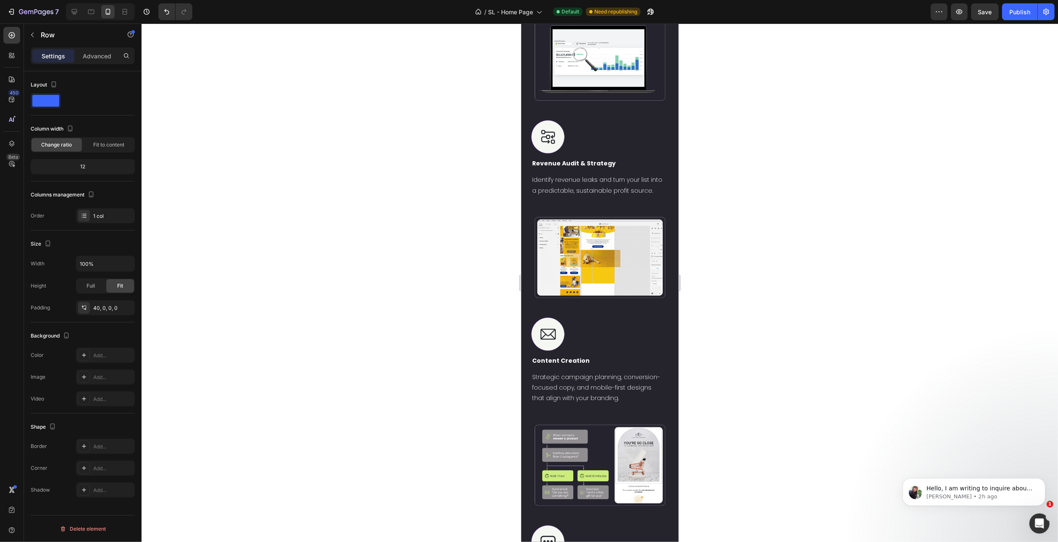
scroll to position [1369, 0]
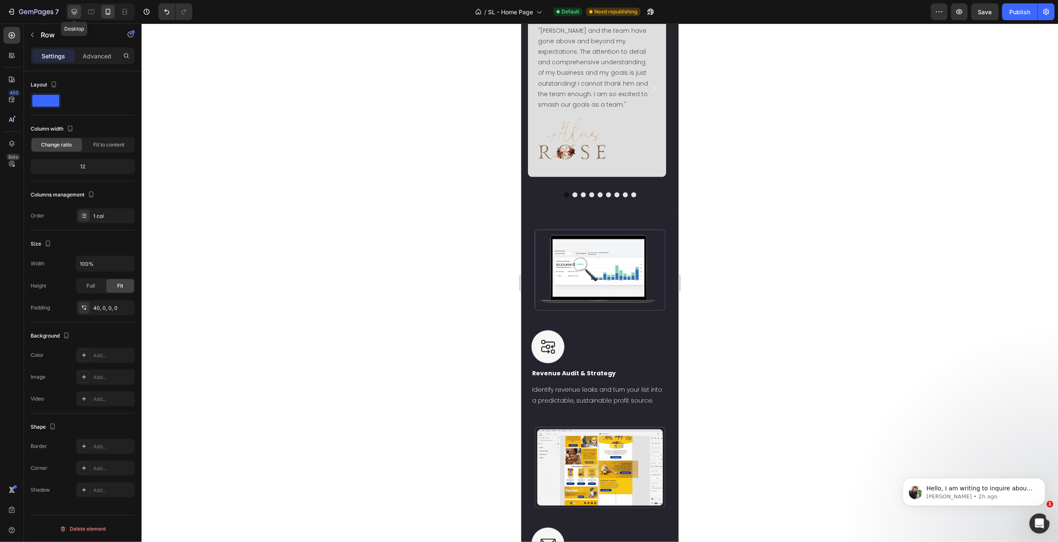
click at [76, 15] on icon at bounding box center [74, 12] width 8 height 8
type input "1200"
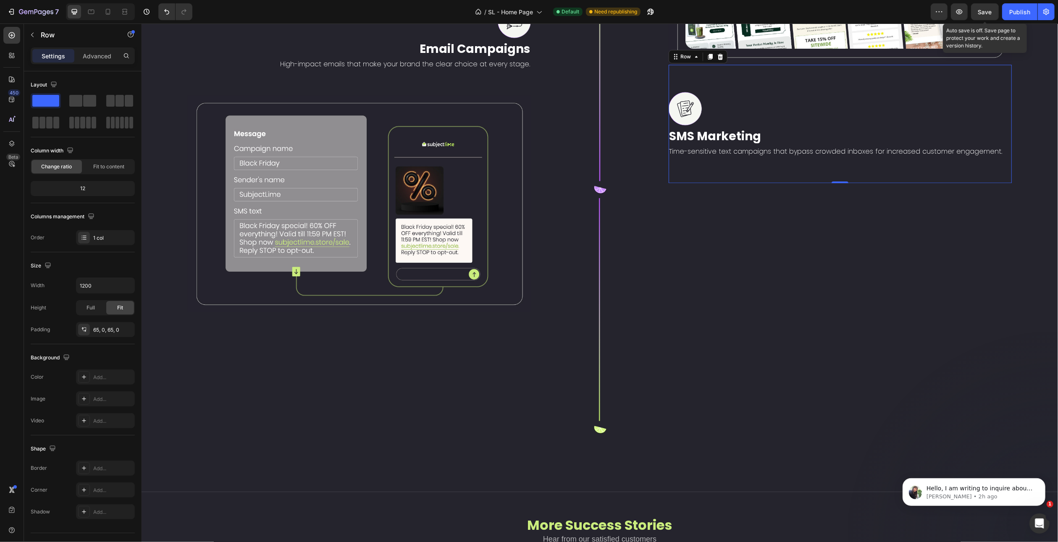
scroll to position [2167, 0]
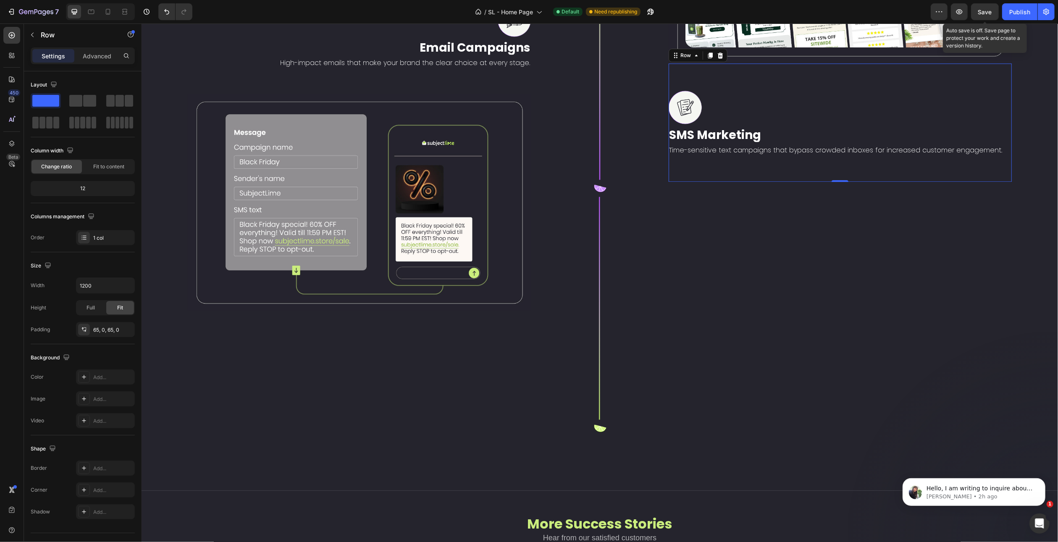
click at [986, 9] on span "Save" at bounding box center [985, 11] width 14 height 7
drag, startPoint x: 597, startPoint y: 439, endPoint x: 596, endPoint y: 317, distance: 122.3
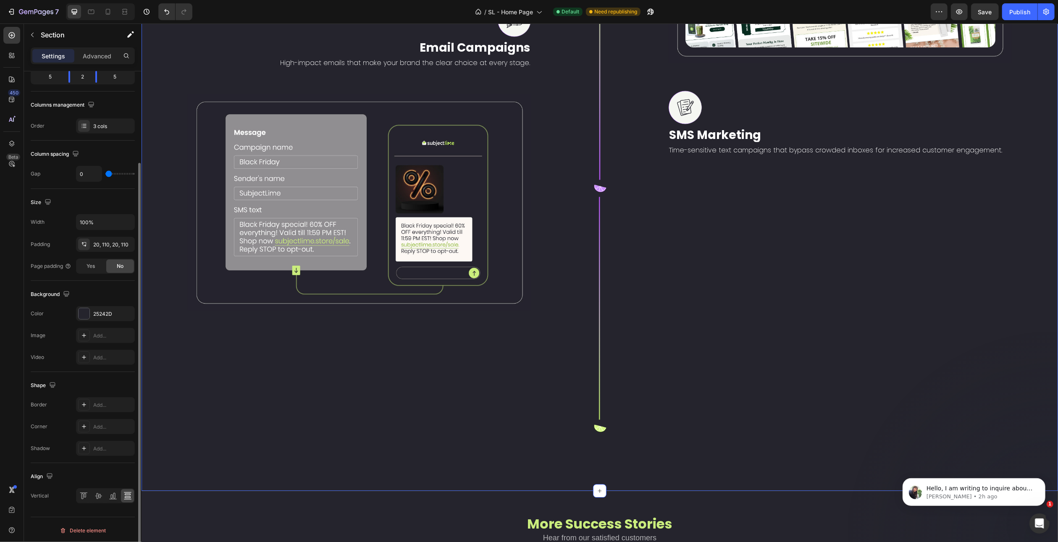
scroll to position [0, 0]
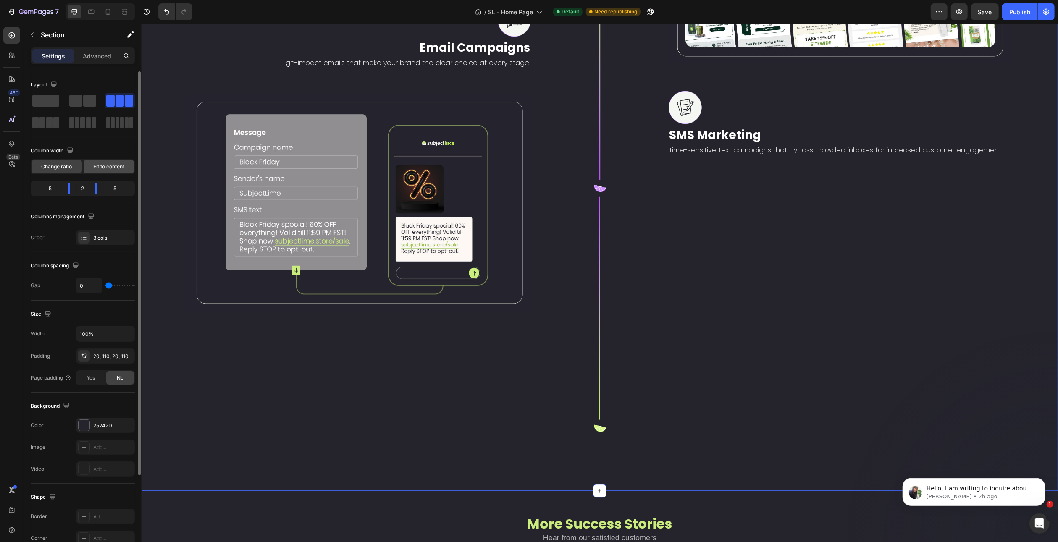
click at [102, 166] on span "Fit to content" at bounding box center [108, 167] width 31 height 8
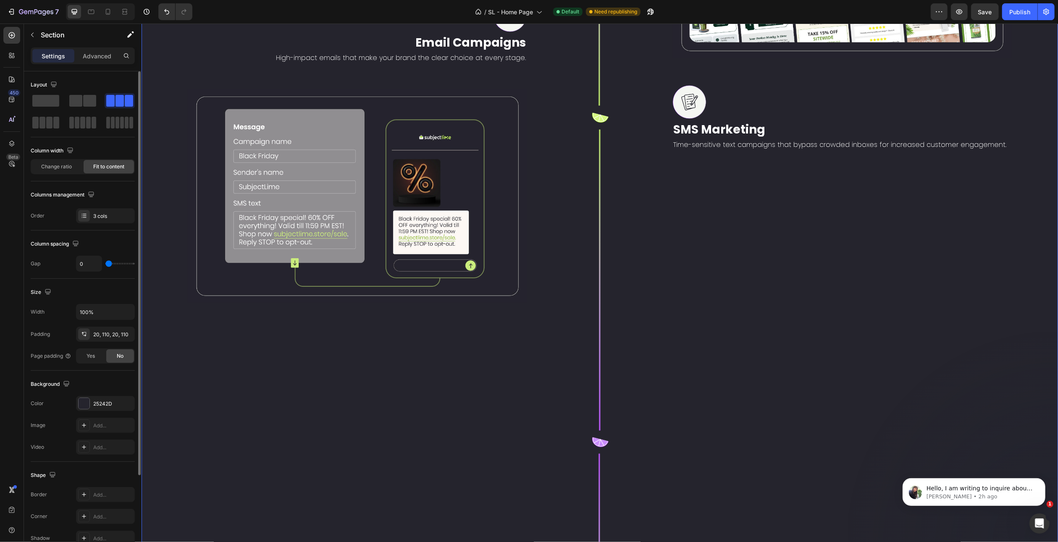
scroll to position [2161, 0]
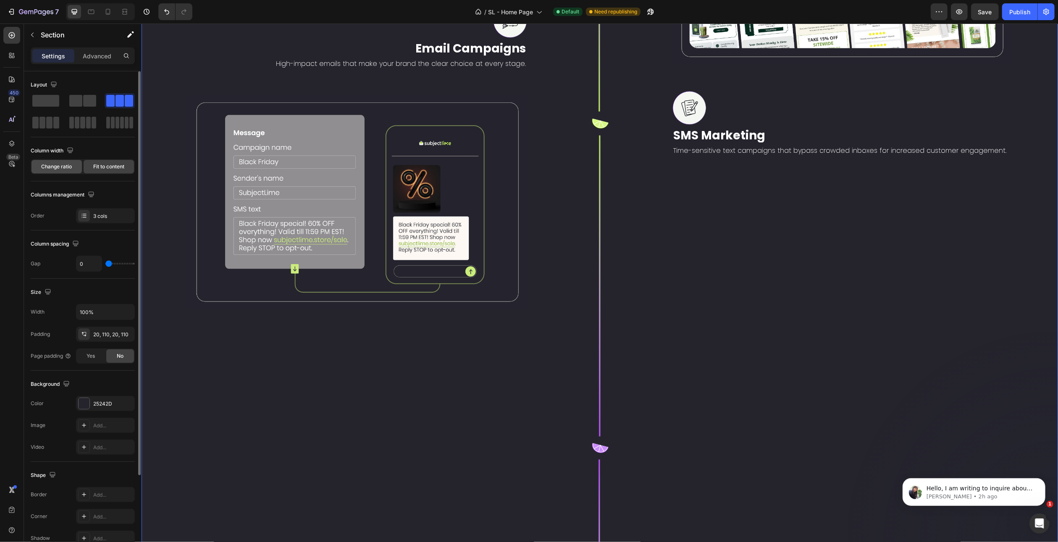
click at [66, 166] on span "Change ratio" at bounding box center [57, 167] width 31 height 8
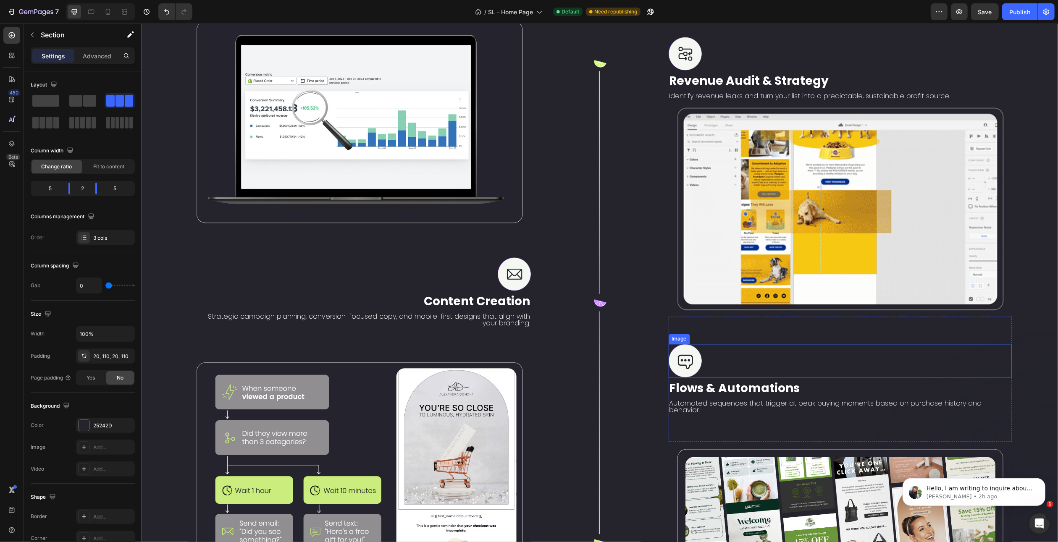
scroll to position [1453, 0]
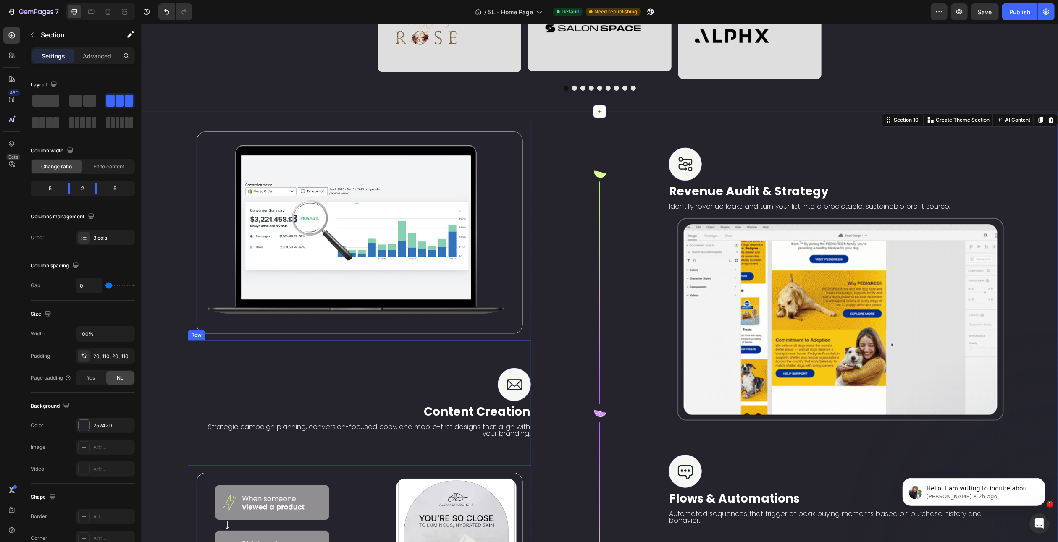
click at [511, 452] on div "Image Content Creation Text Block Strategic campaign planning, conversion-focus…" at bounding box center [359, 403] width 344 height 125
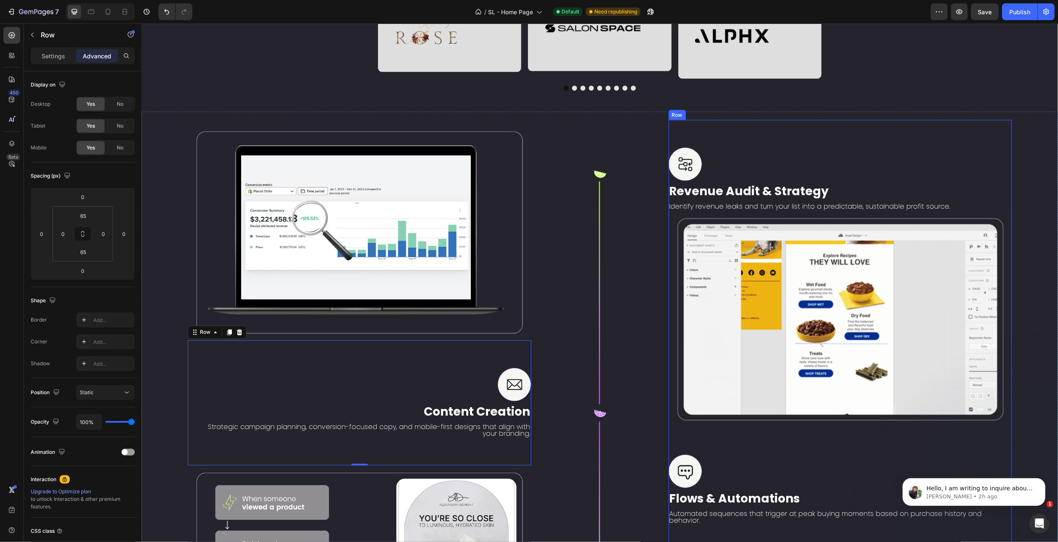
click at [708, 142] on div "Image Revenue Audit & Strategy Text Block Identify revenue leaks and turn your …" at bounding box center [840, 517] width 344 height 795
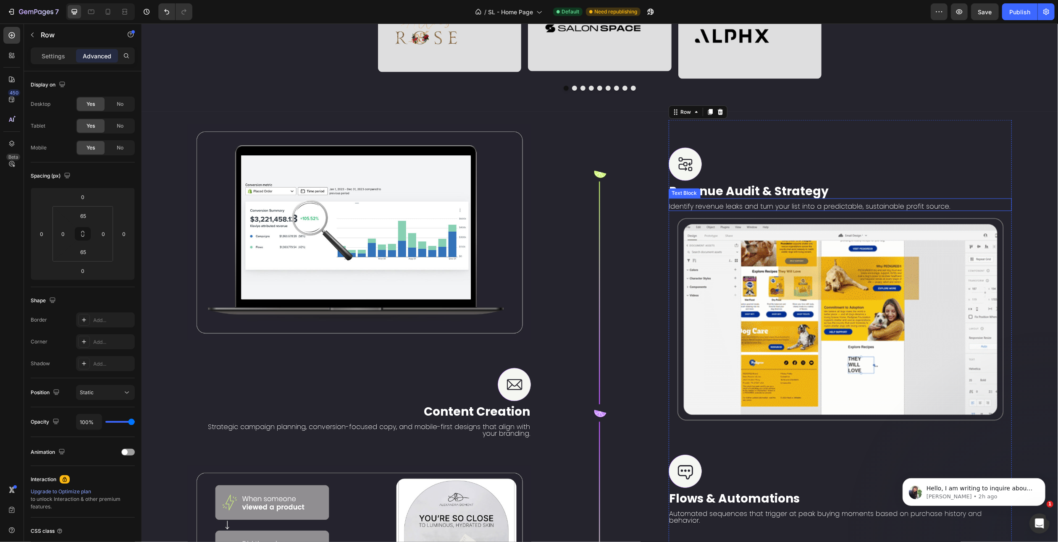
click at [719, 210] on p "Identify revenue leaks and turn your list into a predictable, sustainable profi…" at bounding box center [840, 207] width 342 height 7
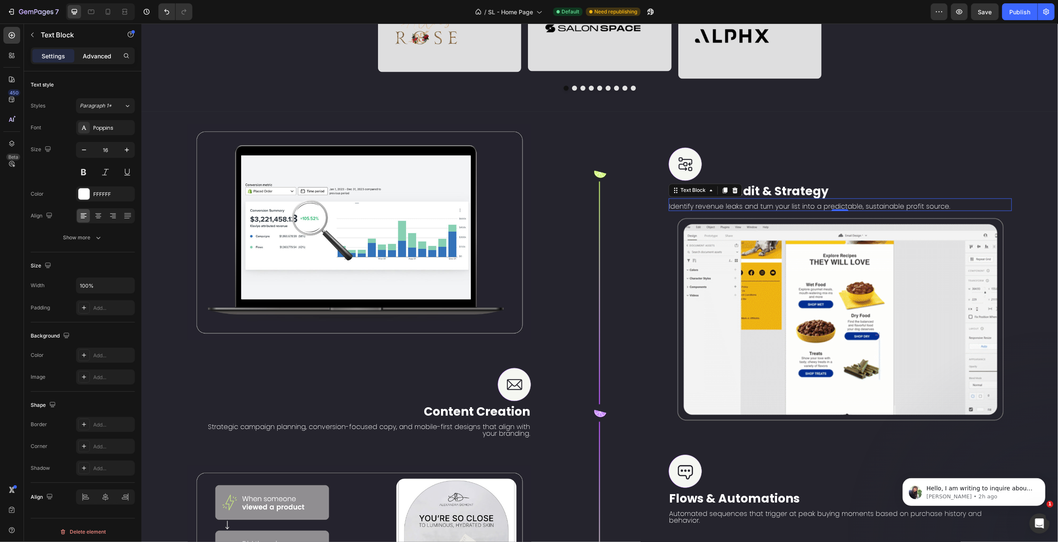
click at [95, 55] on p "Advanced" at bounding box center [97, 56] width 29 height 9
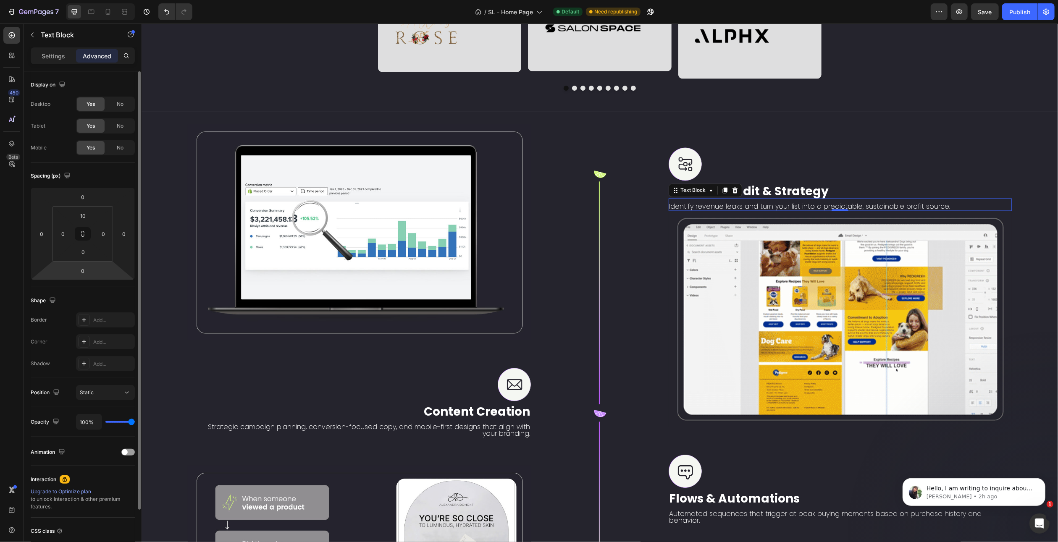
click at [84, 0] on html "7 Version history / SL - Home Page Default Need republishing Preview Save Publi…" at bounding box center [529, 0] width 1058 height 0
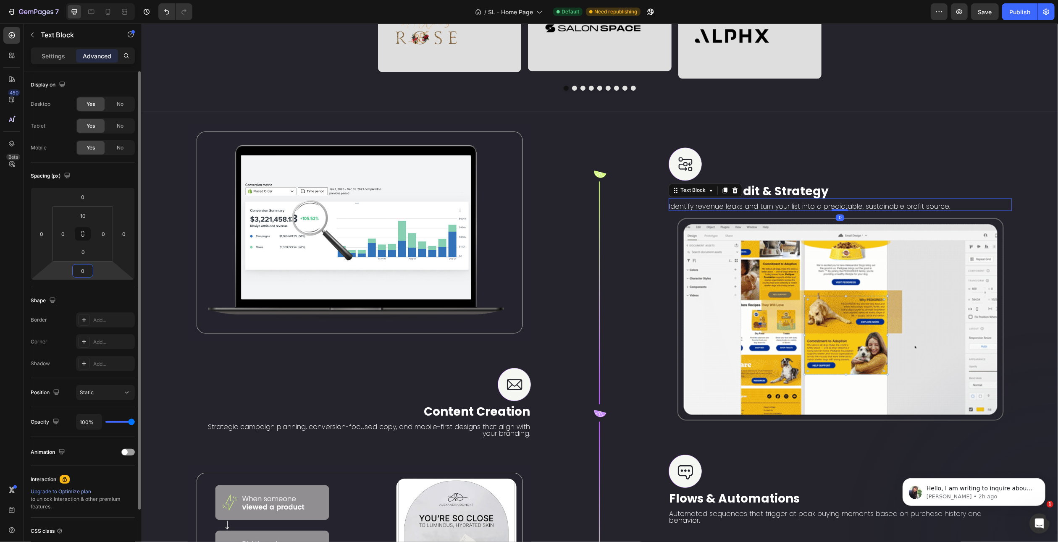
click at [84, 274] on input "0" at bounding box center [82, 271] width 17 height 13
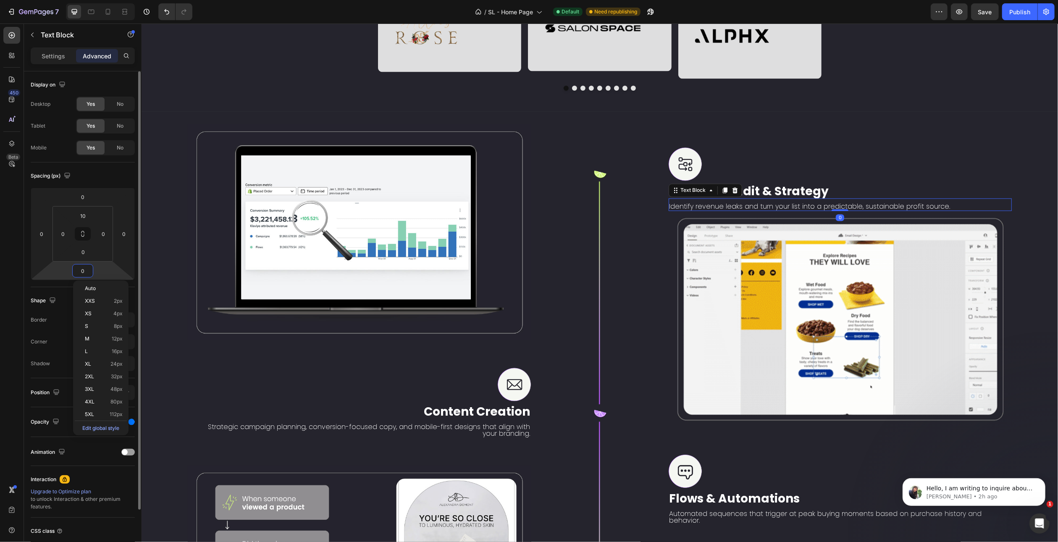
click at [81, 271] on input "0" at bounding box center [82, 271] width 17 height 13
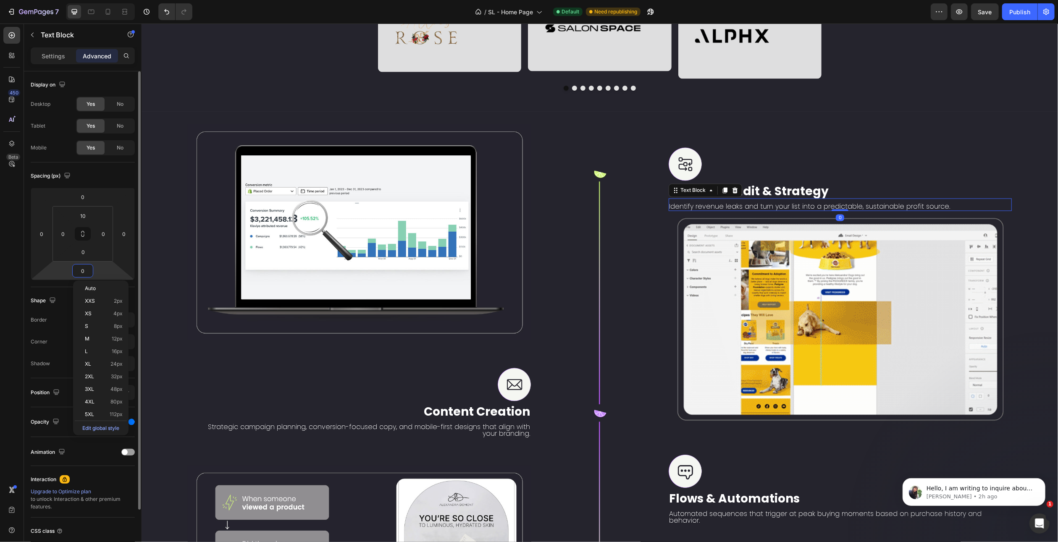
click at [81, 271] on input "0" at bounding box center [82, 271] width 17 height 13
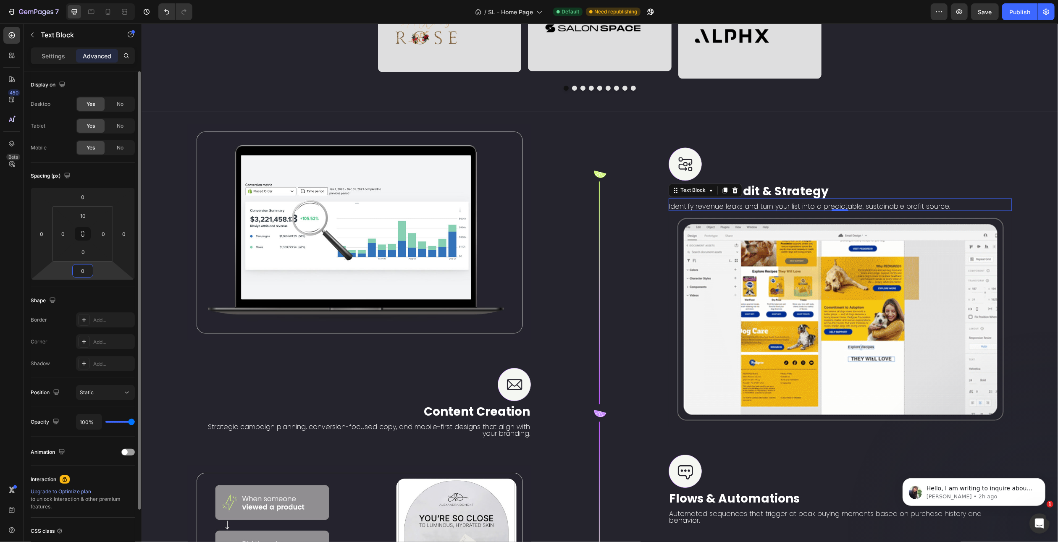
click at [81, 271] on input "0" at bounding box center [82, 271] width 17 height 13
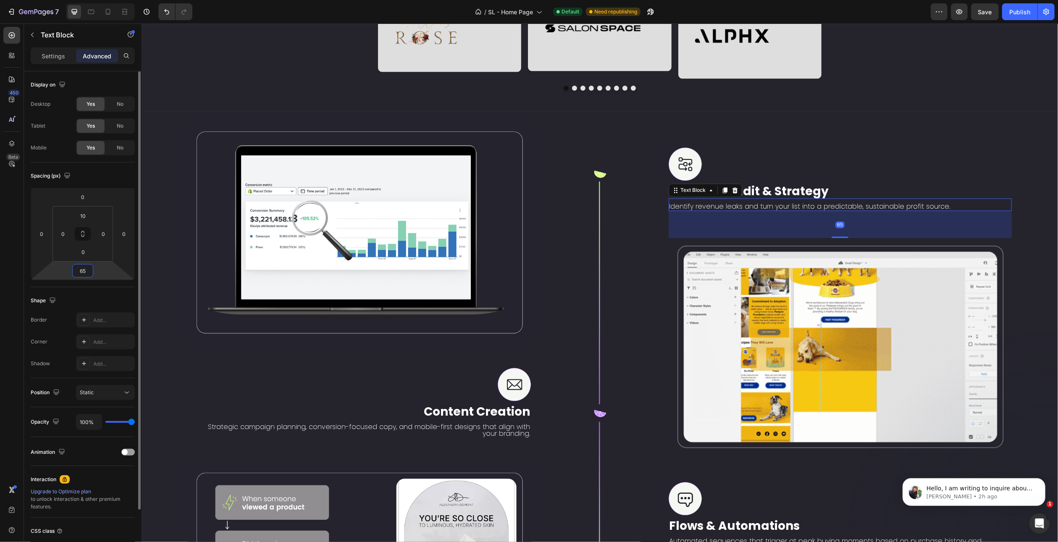
type input "65"
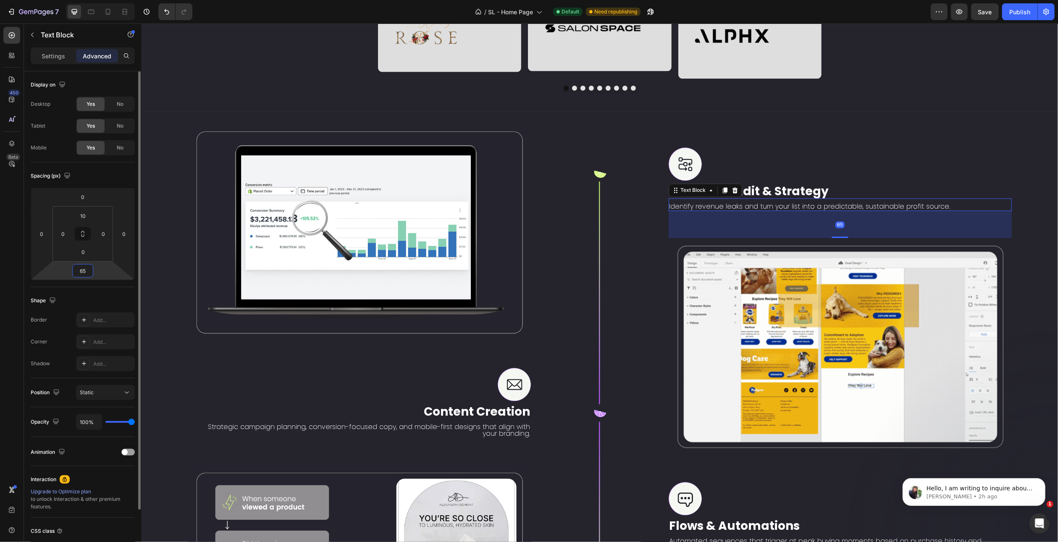
click at [41, 289] on div "Shape Border Add... Corner Add... Shadow Add..." at bounding box center [83, 332] width 104 height 91
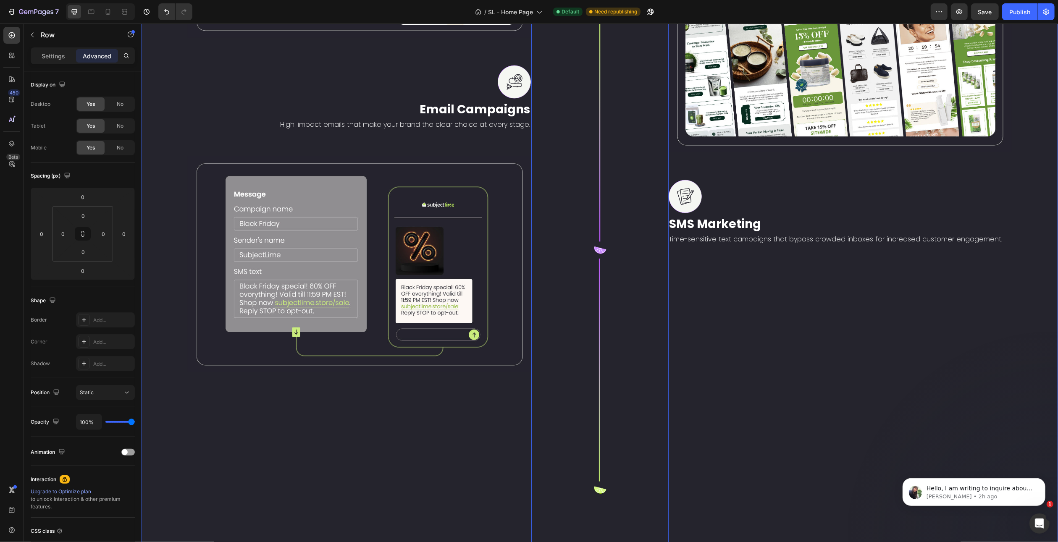
scroll to position [2125, 0]
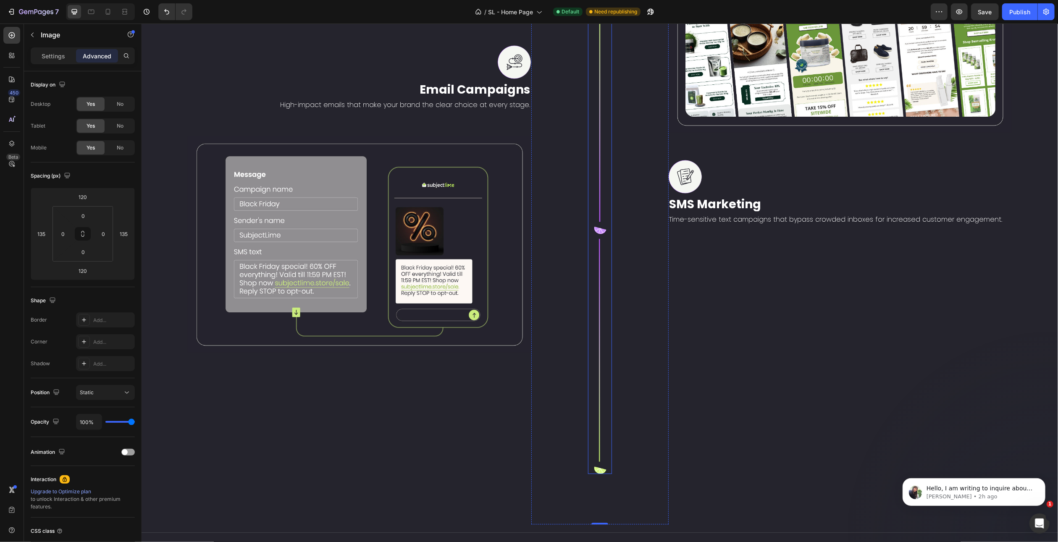
click at [51, 57] on p "Settings" at bounding box center [54, 56] width 24 height 9
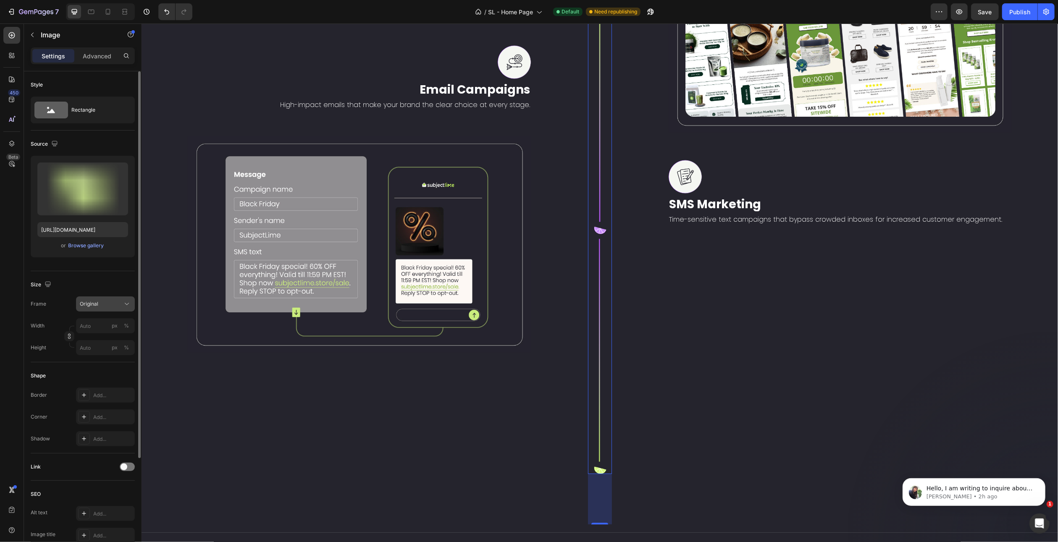
click at [124, 305] on icon at bounding box center [127, 304] width 8 height 8
click at [96, 388] on span "Custom" at bounding box center [88, 388] width 18 height 8
click at [87, 349] on input "px %" at bounding box center [105, 346] width 59 height 15
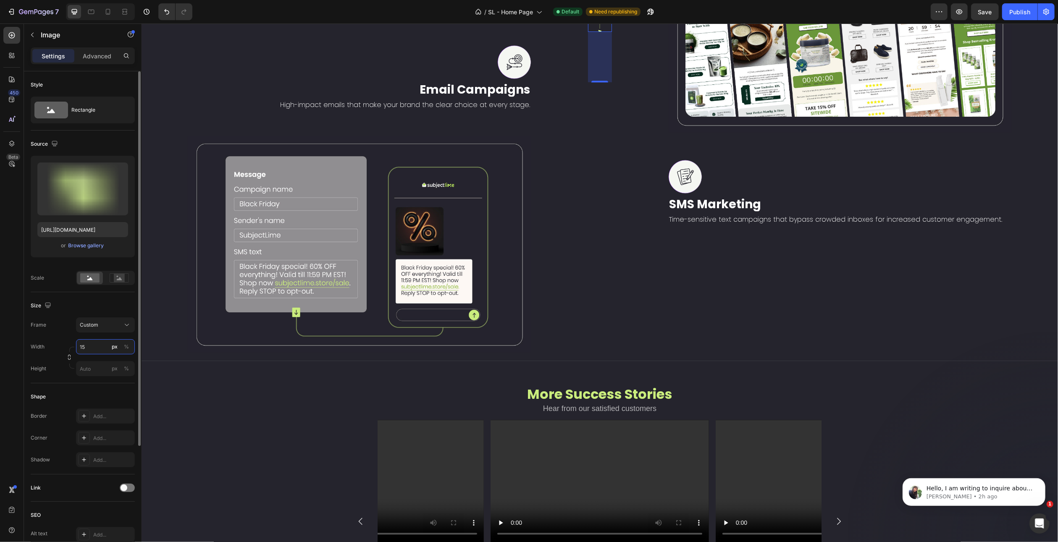
click at [84, 349] on input "15" at bounding box center [105, 346] width 59 height 15
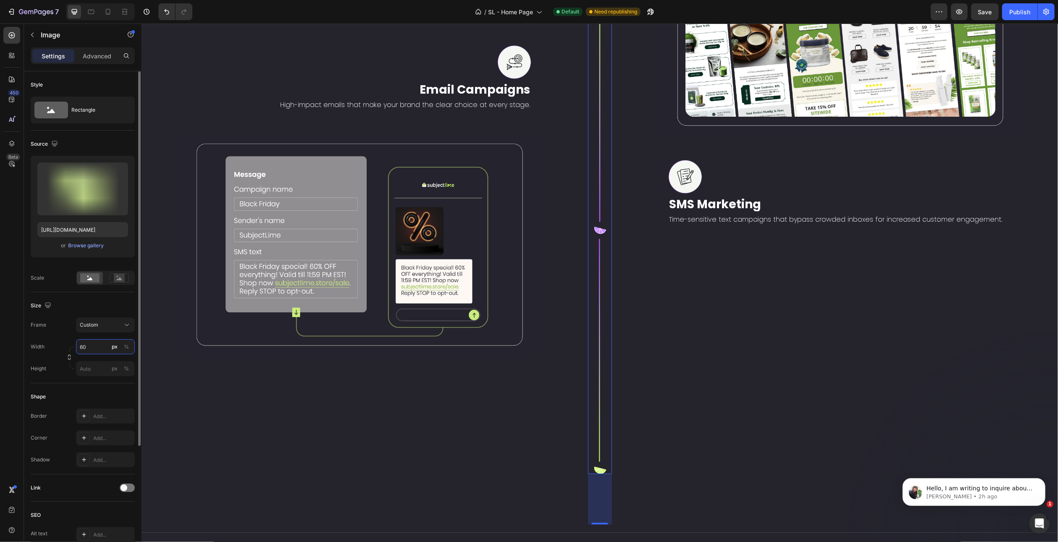
click at [84, 349] on input "60" at bounding box center [105, 346] width 59 height 15
type input "45"
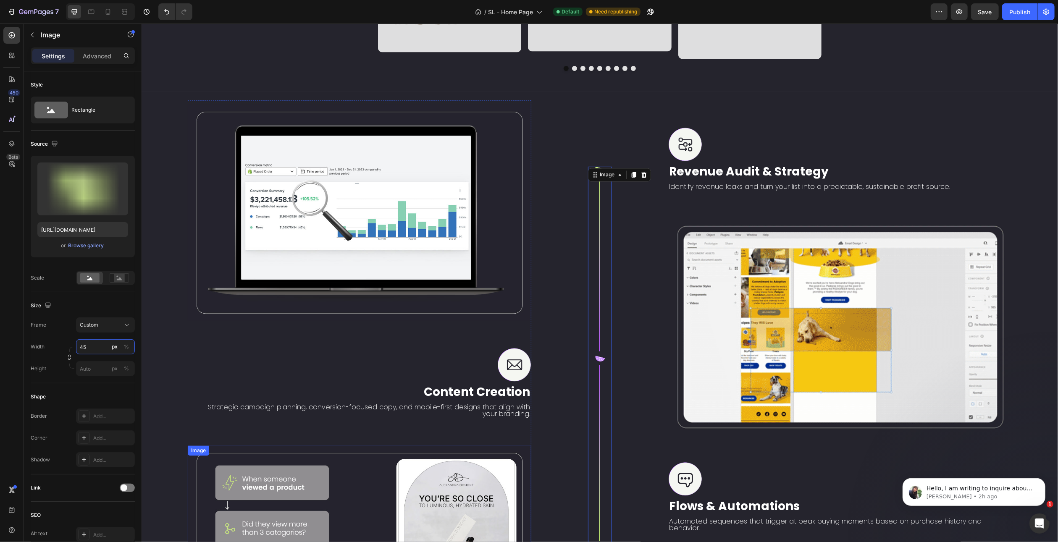
scroll to position [1411, 0]
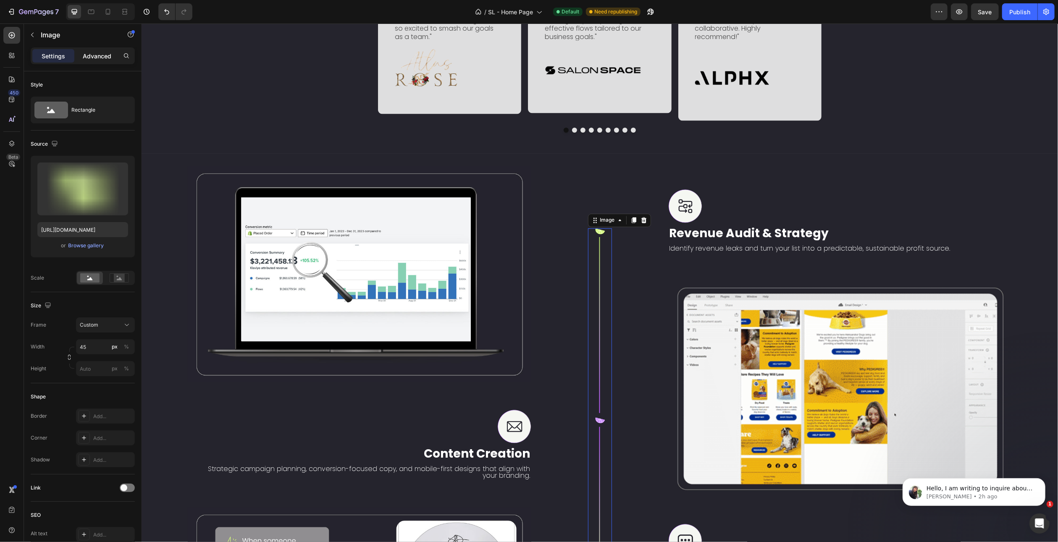
click at [95, 54] on p "Advanced" at bounding box center [97, 56] width 29 height 9
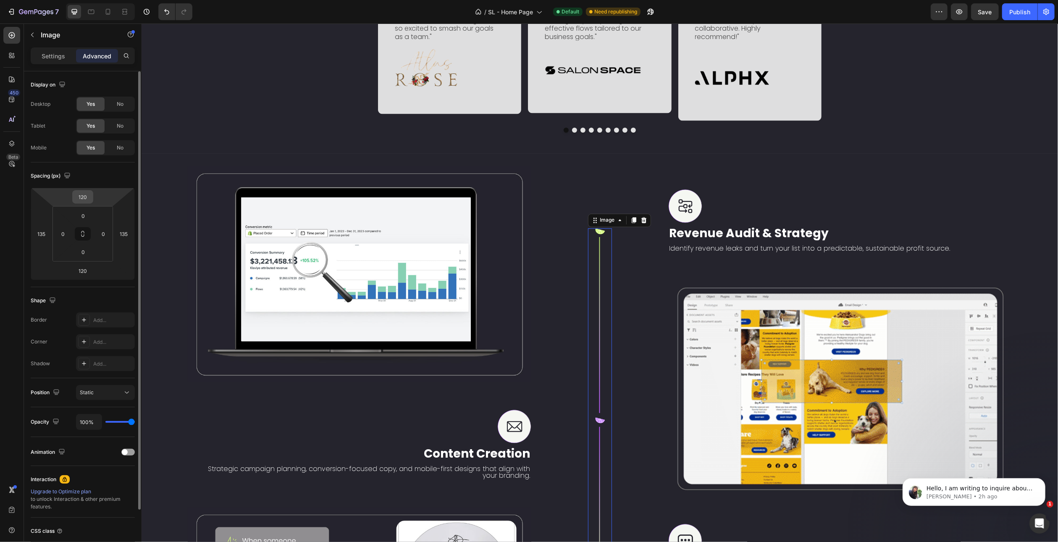
click at [82, 200] on input "120" at bounding box center [82, 197] width 17 height 13
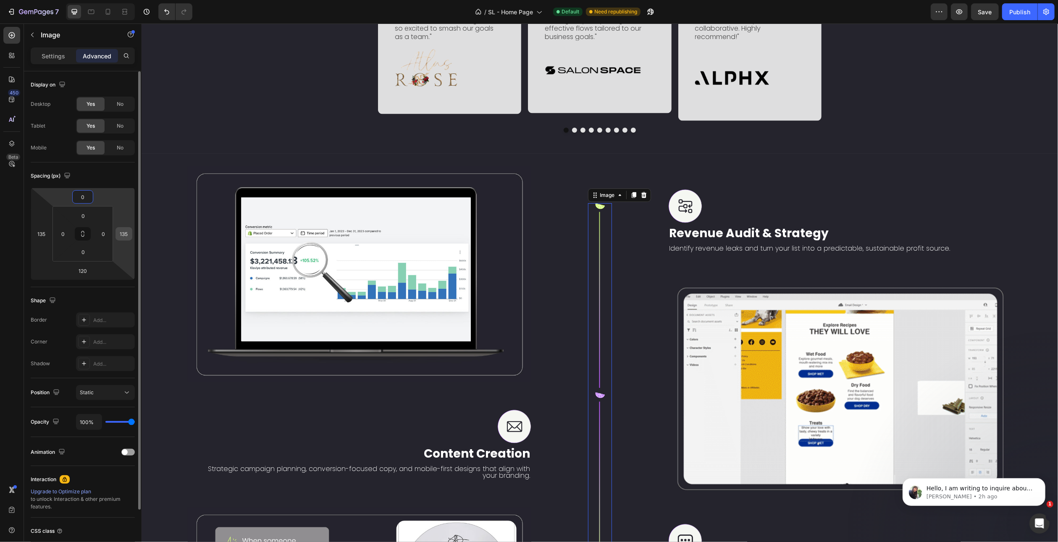
type input "0"
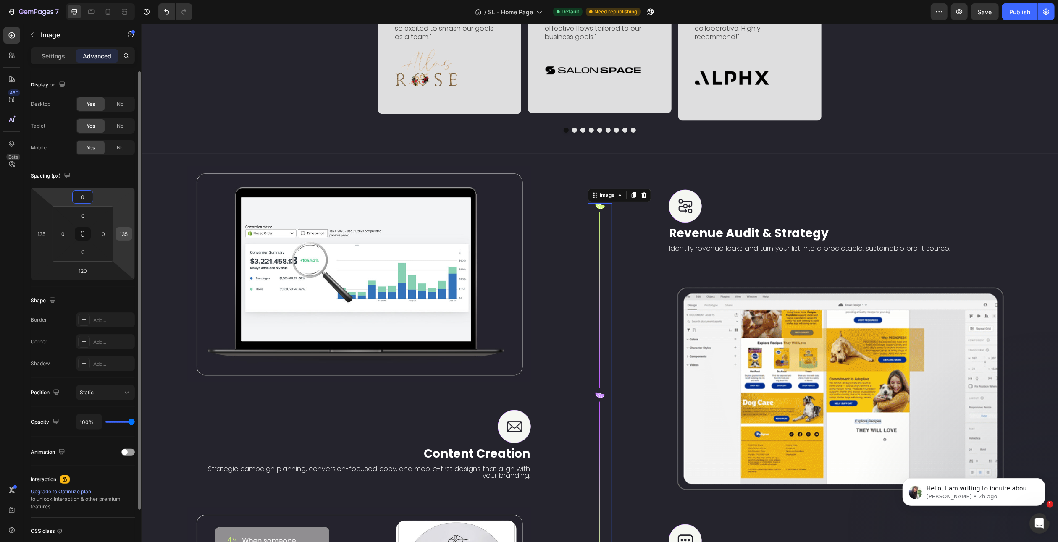
click at [124, 234] on input "135" at bounding box center [124, 234] width 13 height 13
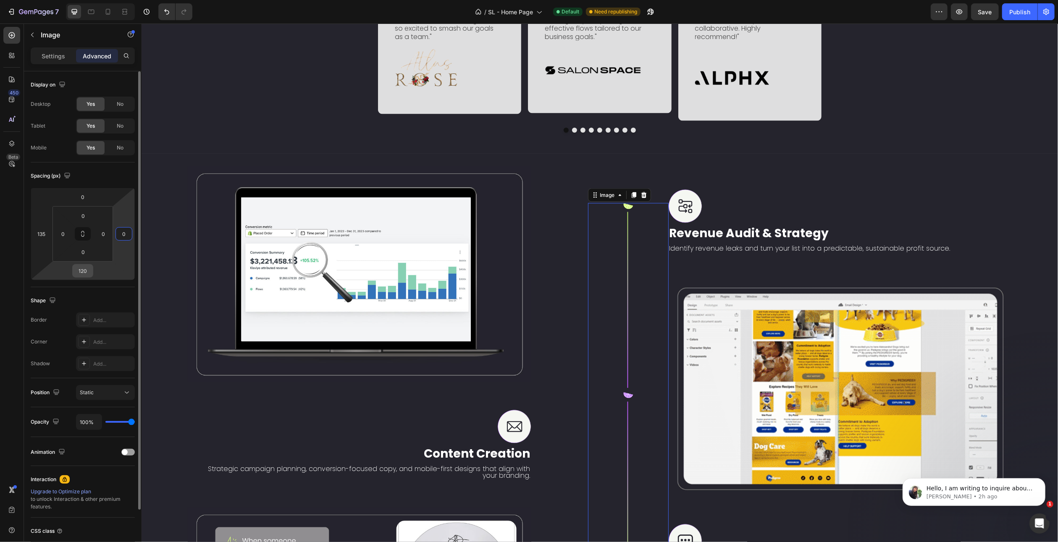
type input "0"
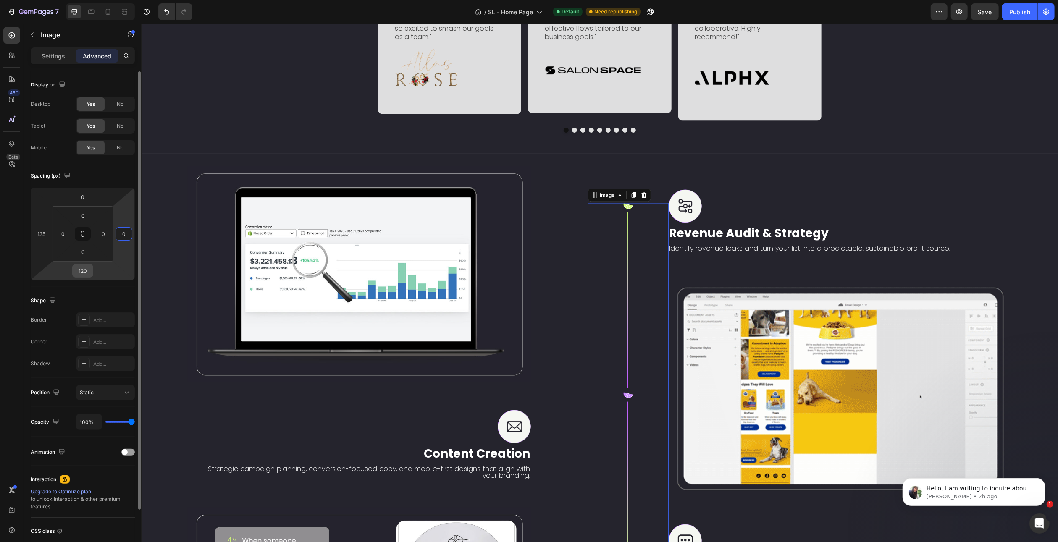
click at [81, 272] on input "120" at bounding box center [82, 271] width 17 height 13
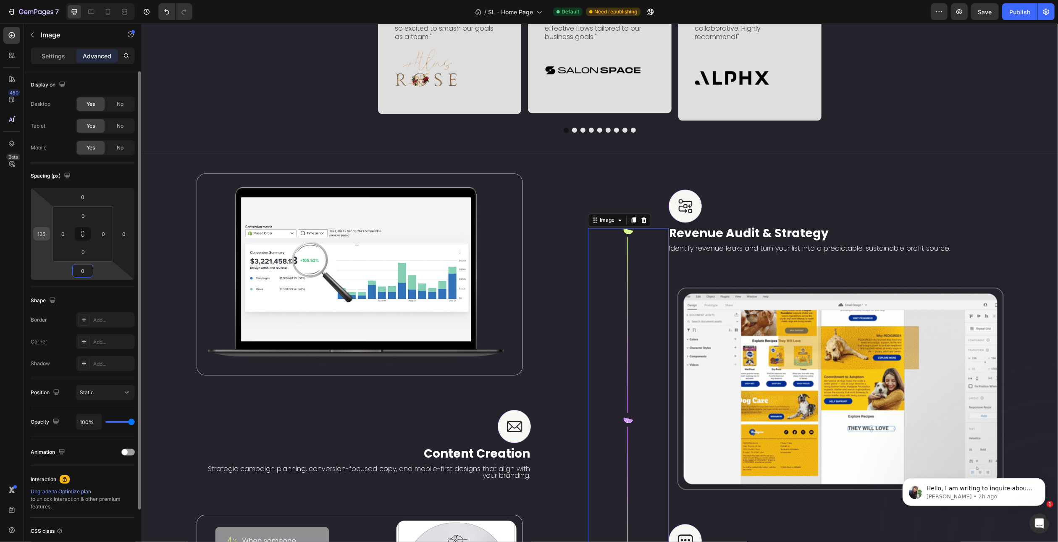
type input "0"
click at [42, 235] on input "135" at bounding box center [41, 234] width 13 height 13
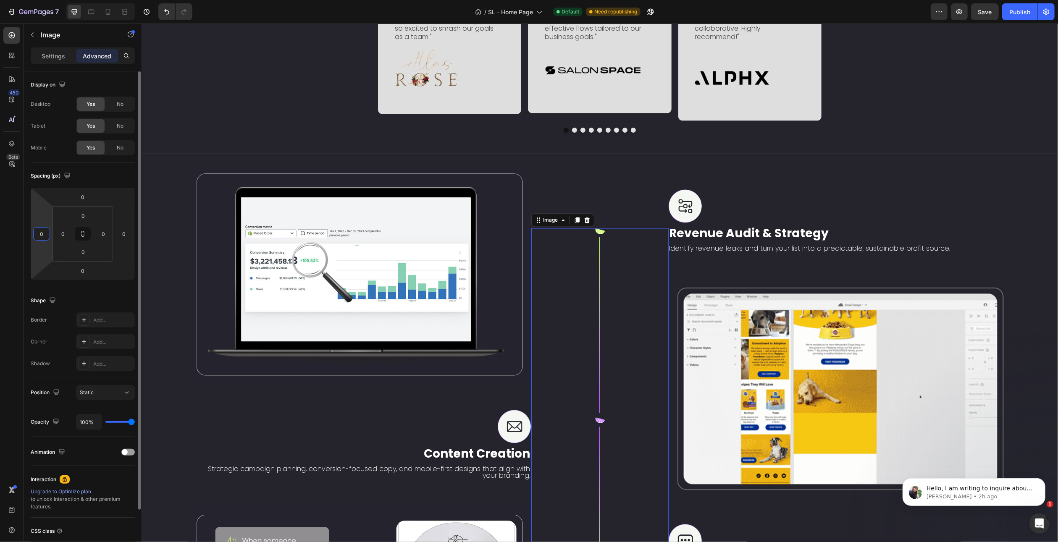
type input "0"
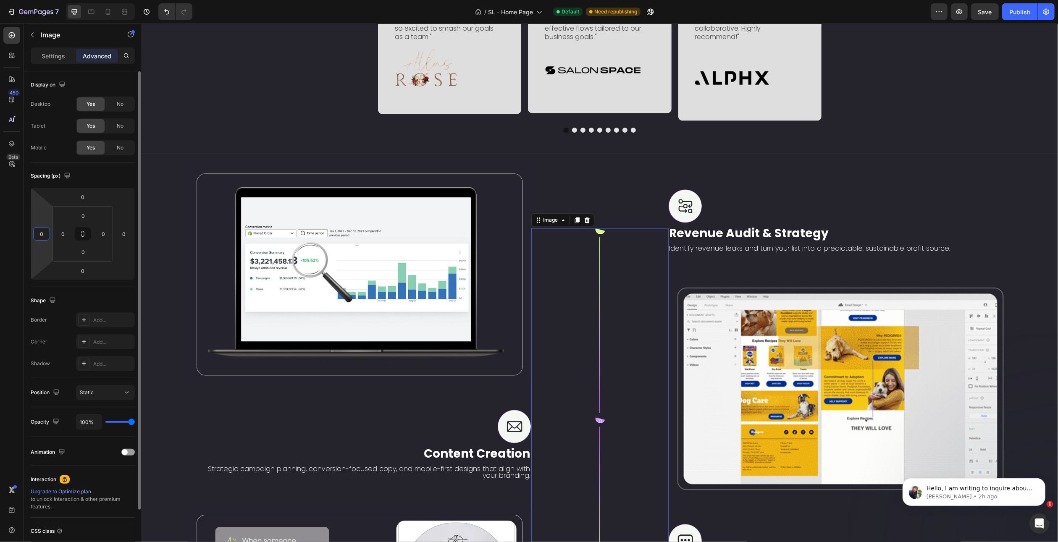
click at [27, 231] on div "Display on Desktop Yes No Tablet Yes No Mobile Yes No Spacing (px) 0 0 0 0 0 0 …" at bounding box center [83, 351] width 118 height 560
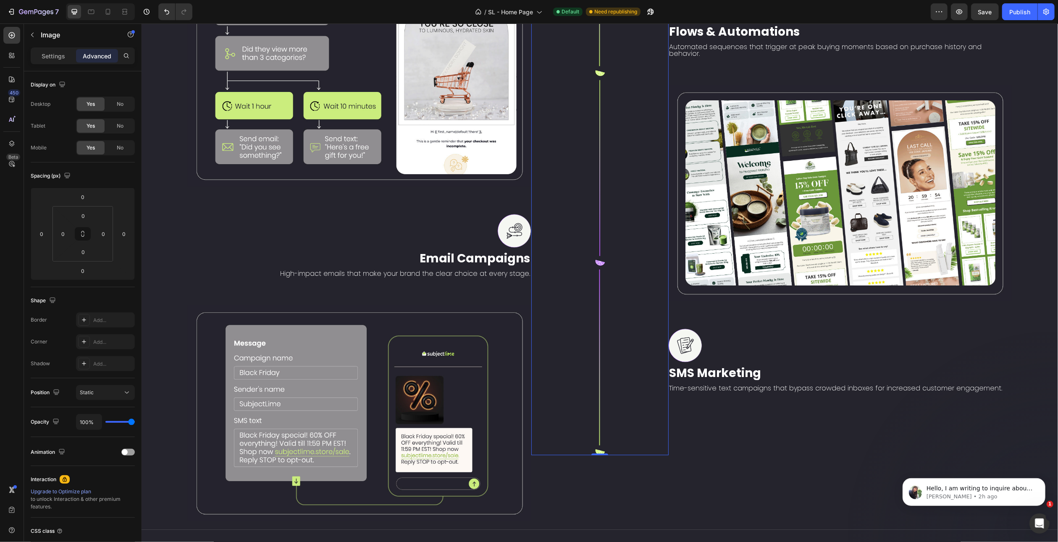
scroll to position [1957, 0]
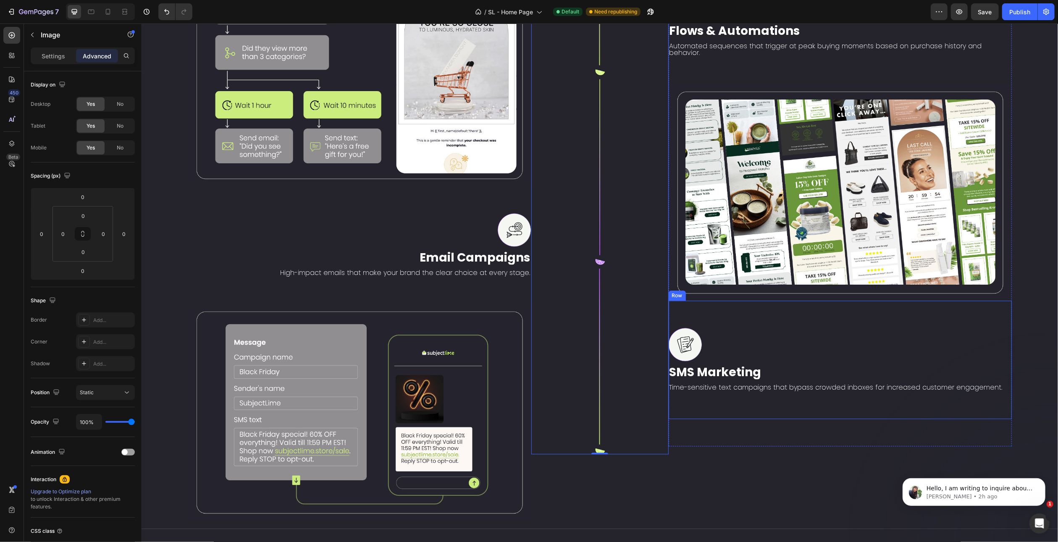
click at [733, 310] on div "Image SMS Marketing Text Block Time-sensitive text campaigns that bypass crowde…" at bounding box center [840, 360] width 344 height 118
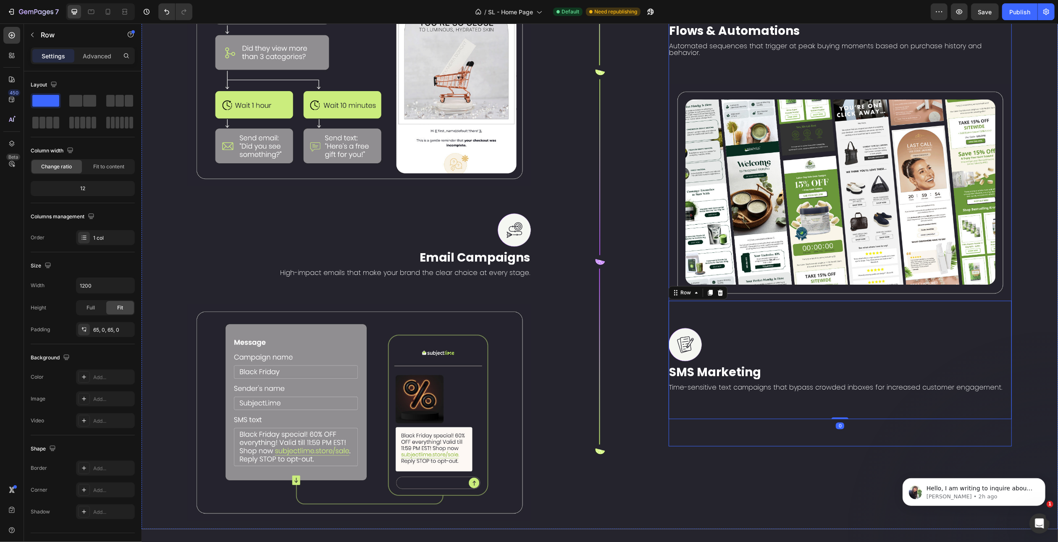
click at [735, 422] on div "Image Revenue Audit & Strategy Text Block Identify revenue leaks and turn your …" at bounding box center [840, 35] width 344 height 822
click at [710, 303] on div "Image SMS Marketing Text Block Time-sensitive text campaigns that bypass crowde…" at bounding box center [840, 360] width 344 height 118
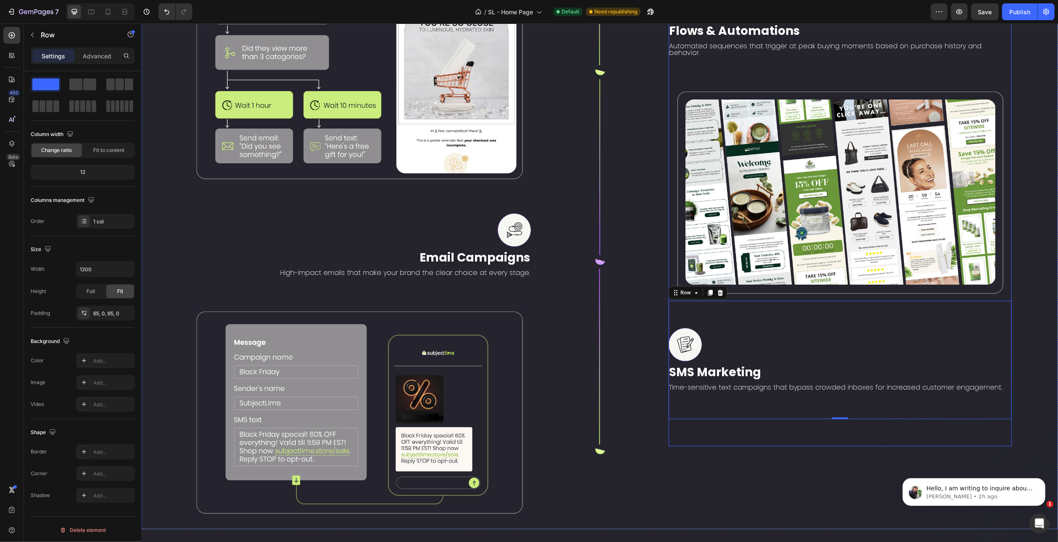
click at [757, 424] on div "Image Revenue Audit & Strategy Text Block Identify revenue leaks and turn your …" at bounding box center [840, 35] width 344 height 822
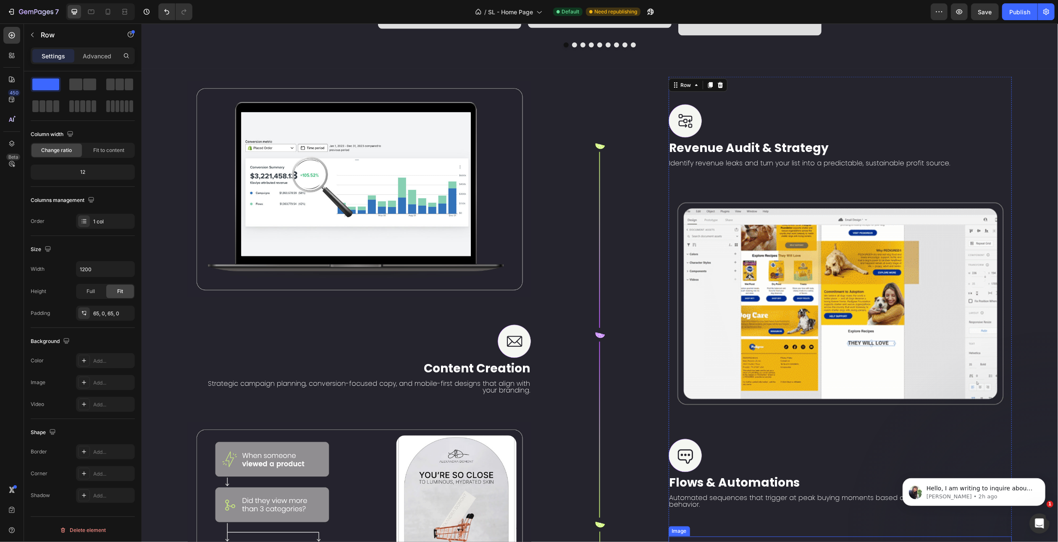
scroll to position [1376, 0]
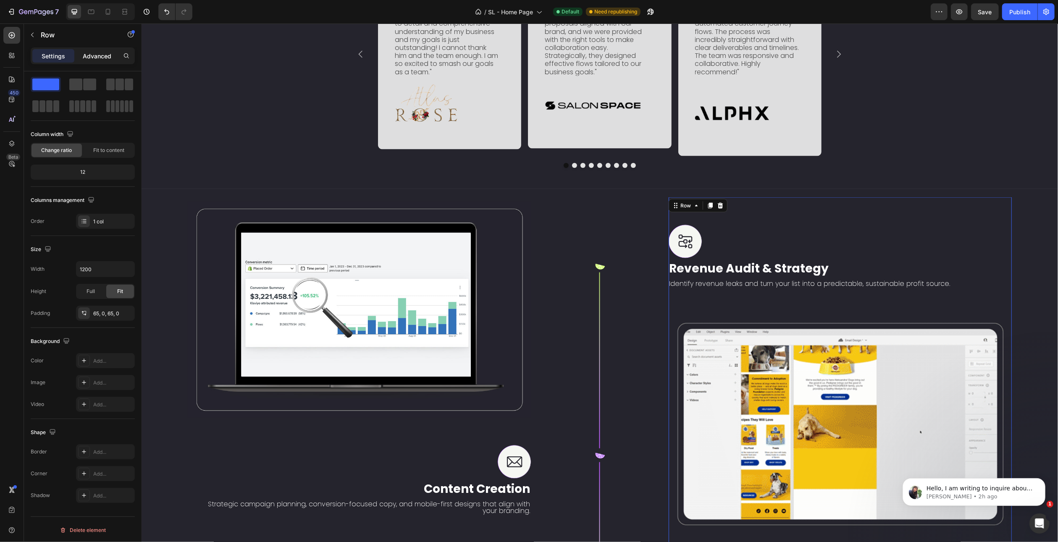
click at [94, 59] on p "Advanced" at bounding box center [97, 56] width 29 height 9
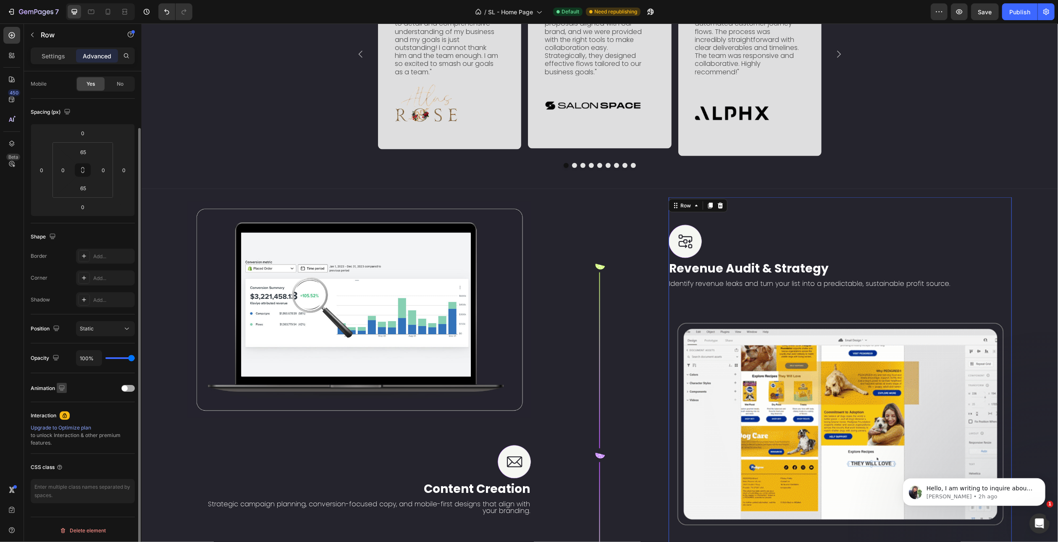
scroll to position [0, 0]
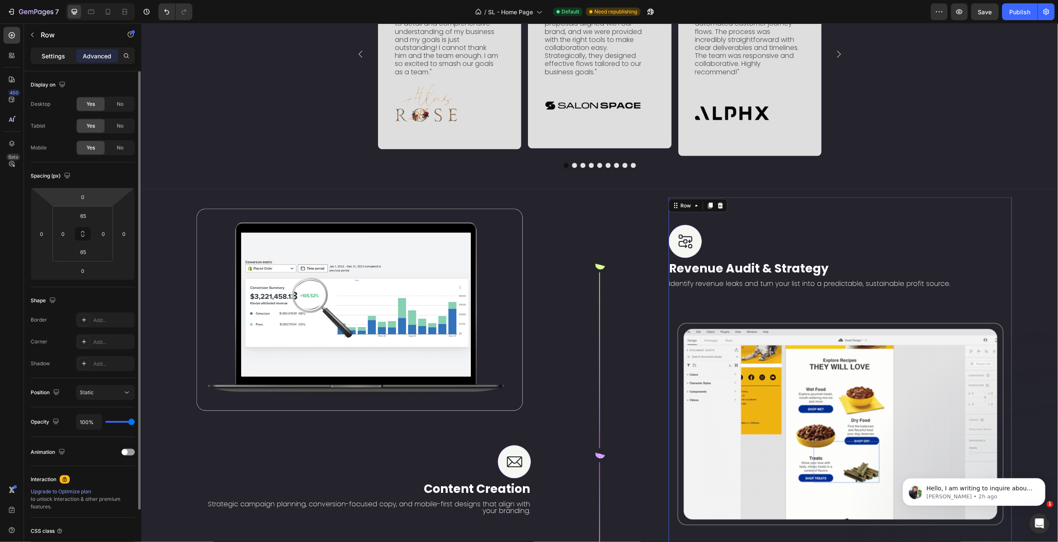
click at [62, 56] on p "Settings" at bounding box center [54, 56] width 24 height 9
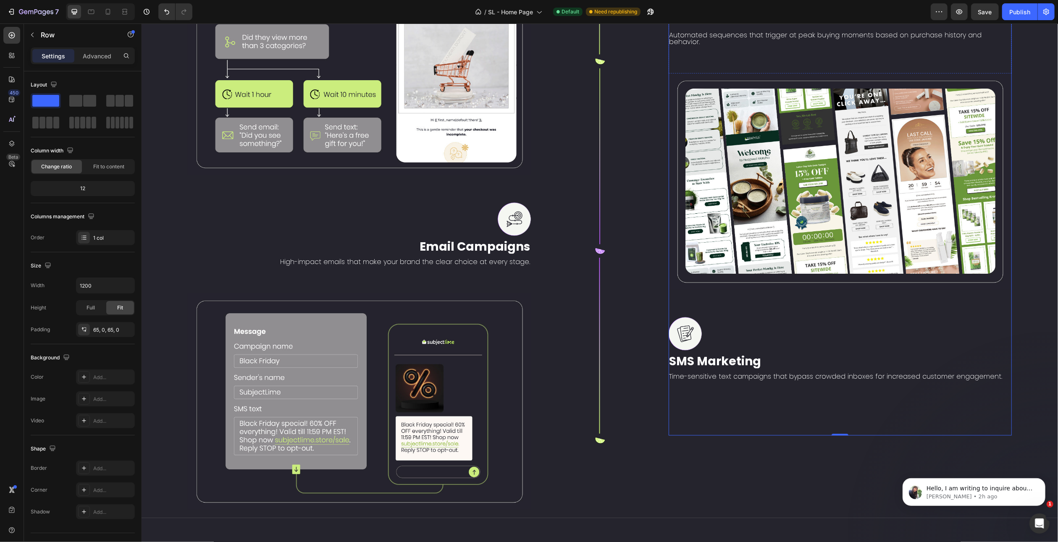
scroll to position [2006, 0]
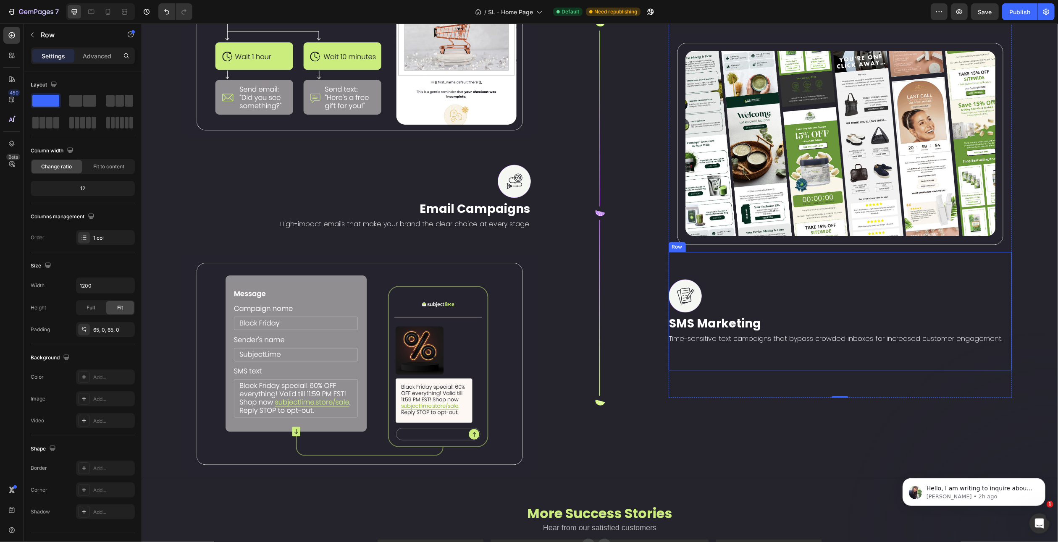
click at [752, 252] on div "Image SMS Marketing Text Block Time-sensitive text campaigns that bypass crowde…" at bounding box center [840, 311] width 344 height 118
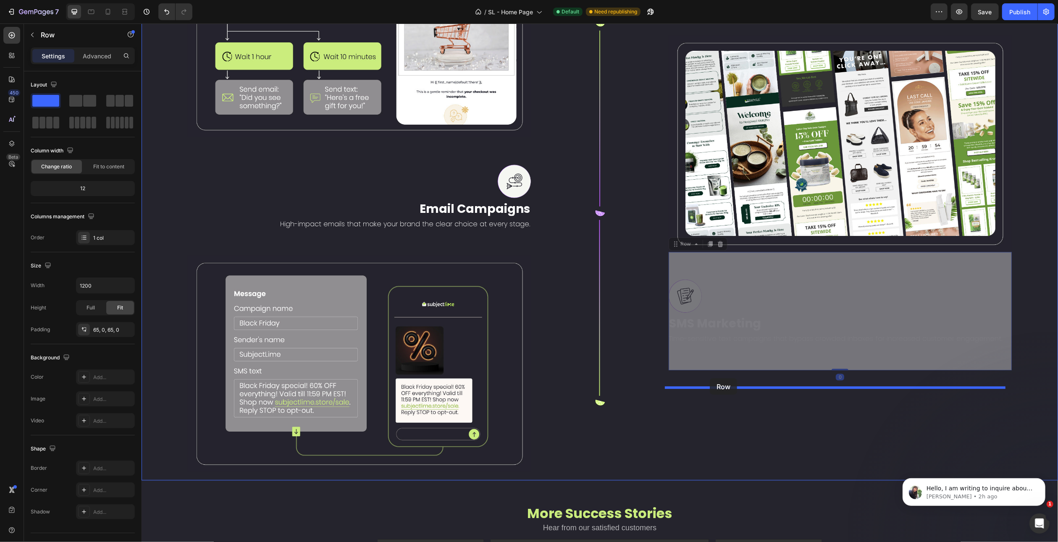
drag, startPoint x: 673, startPoint y: 234, endPoint x: 710, endPoint y: 379, distance: 148.6
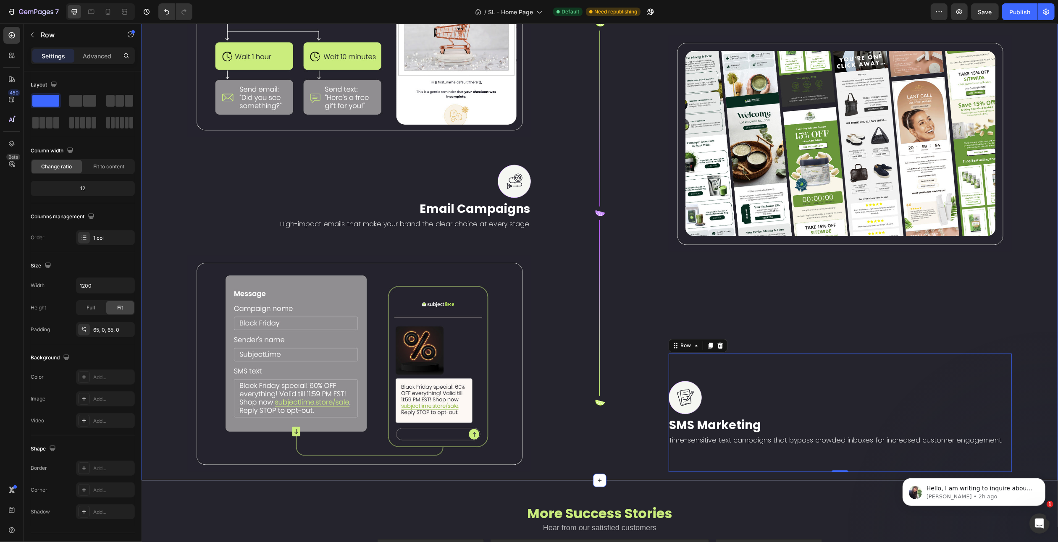
click at [736, 289] on div "Image Revenue Audit & Strategy Text Block Identify revenue leaks and turn your …" at bounding box center [840, 24] width 344 height 896
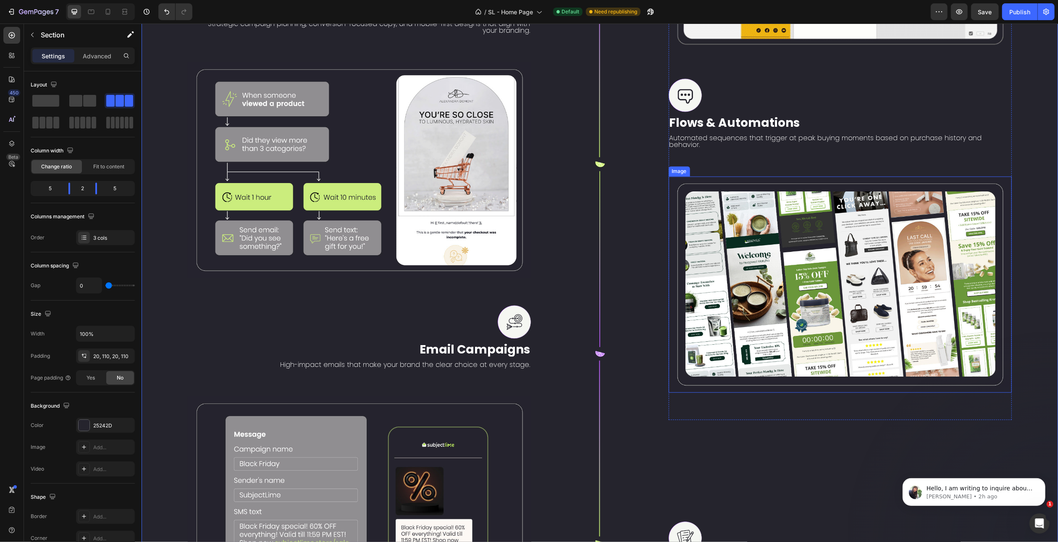
scroll to position [1880, 0]
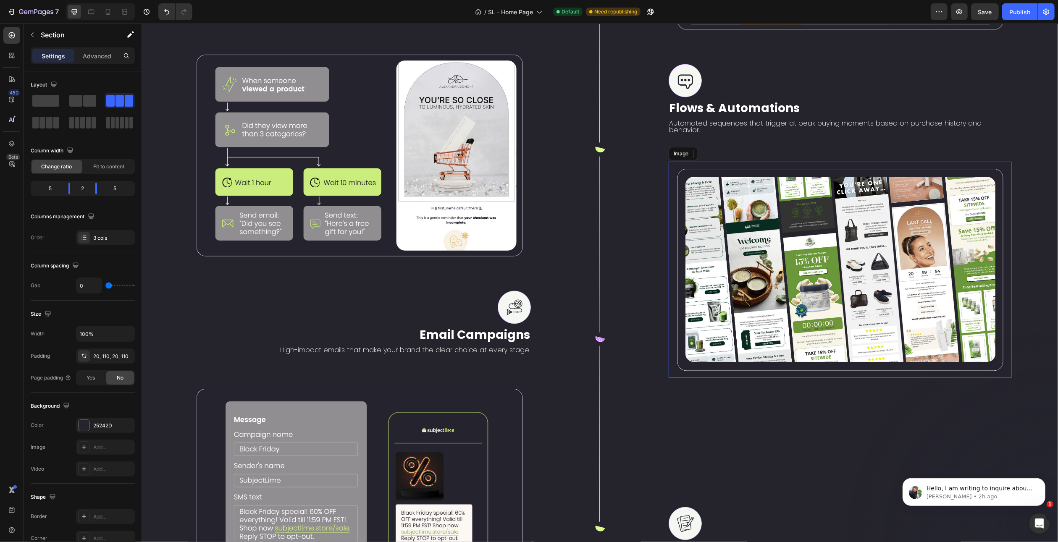
click at [684, 162] on img at bounding box center [840, 270] width 344 height 216
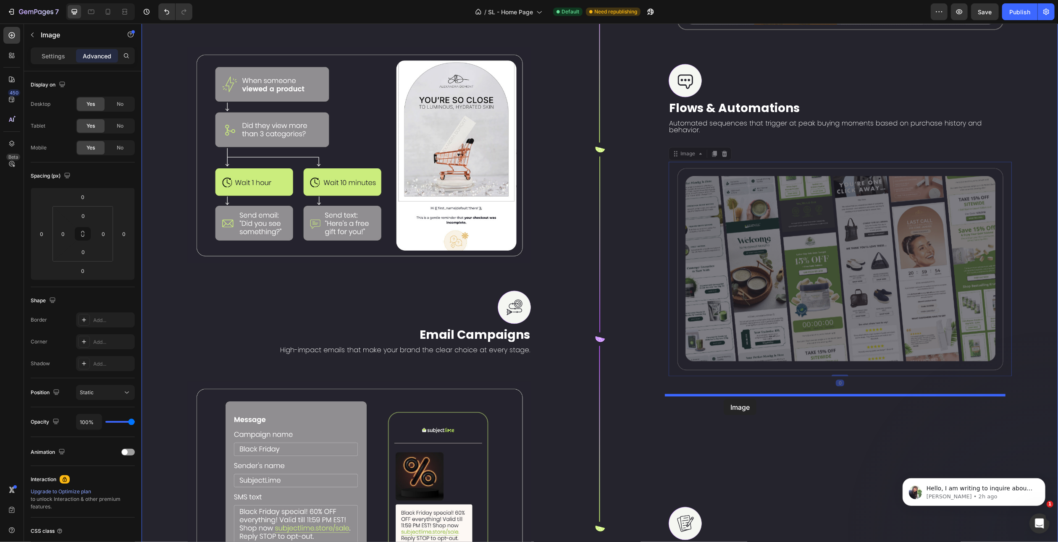
drag, startPoint x: 681, startPoint y: 146, endPoint x: 723, endPoint y: 399, distance: 256.8
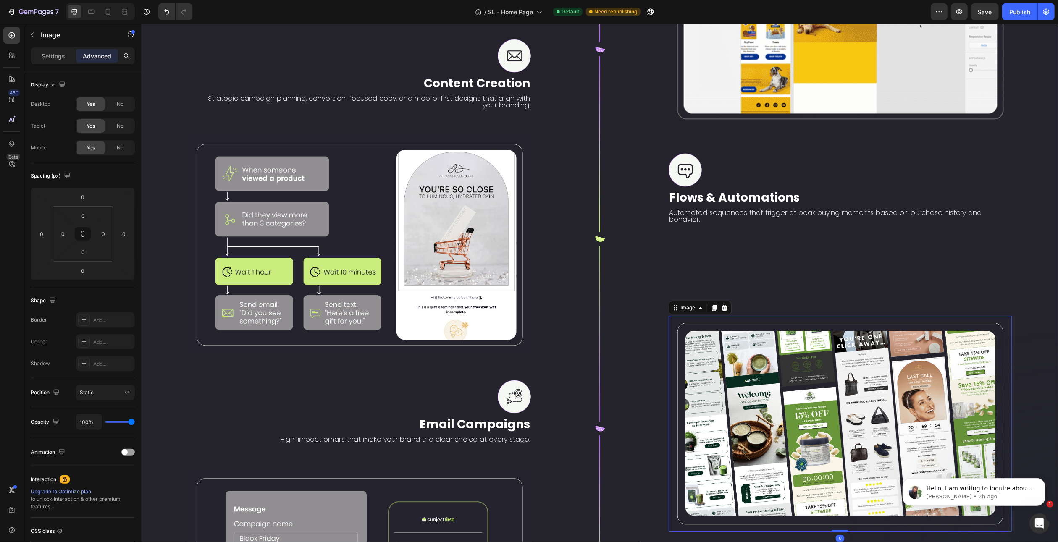
scroll to position [1754, 0]
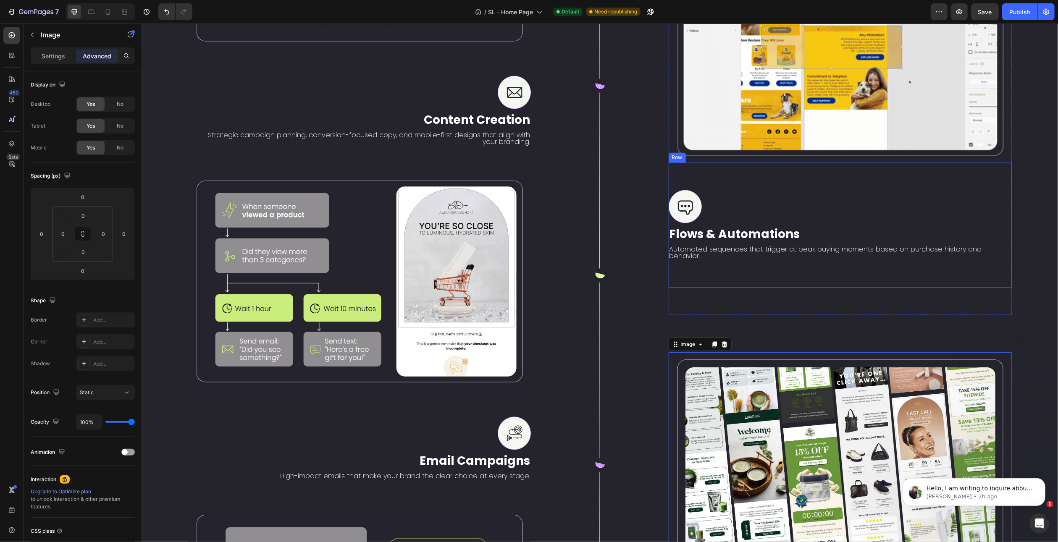
click at [703, 172] on div "Image Flows & Automations Text Block Automated sequences that trigger at peak b…" at bounding box center [840, 225] width 344 height 125
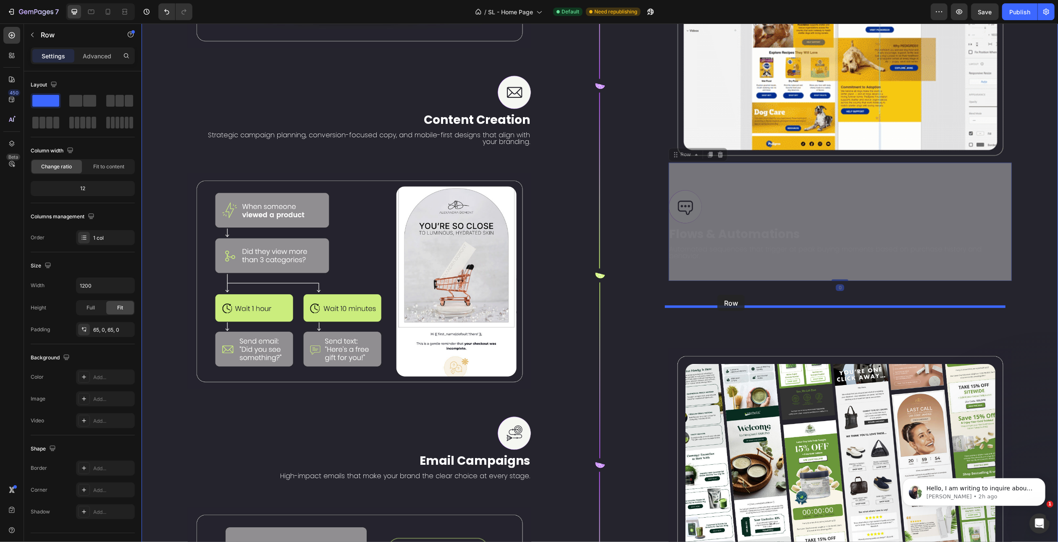
drag, startPoint x: 677, startPoint y: 153, endPoint x: 717, endPoint y: 295, distance: 147.5
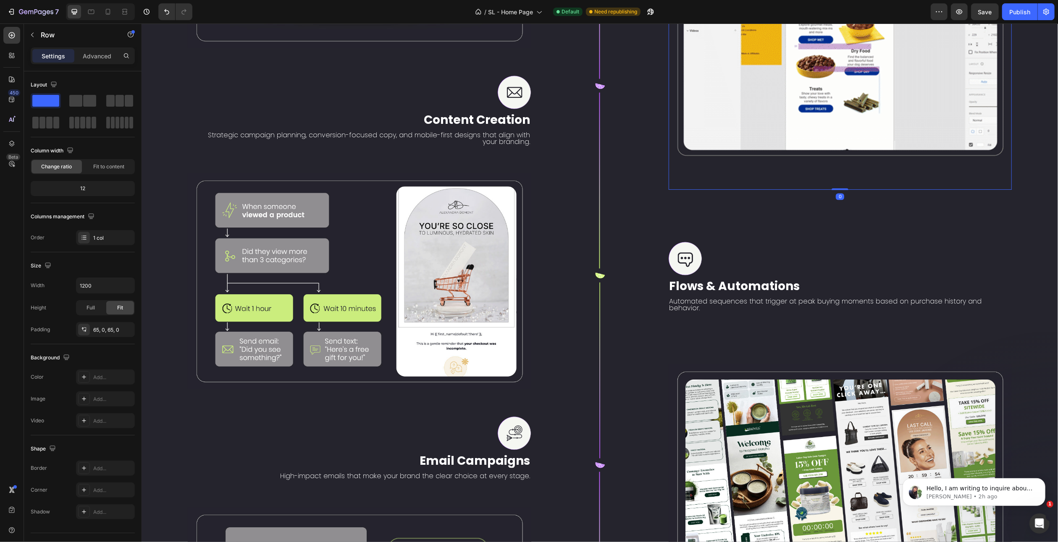
click at [740, 175] on div "Image Revenue Audit & Strategy Text Block Identify revenue leaks and turn your …" at bounding box center [840, 9] width 344 height 362
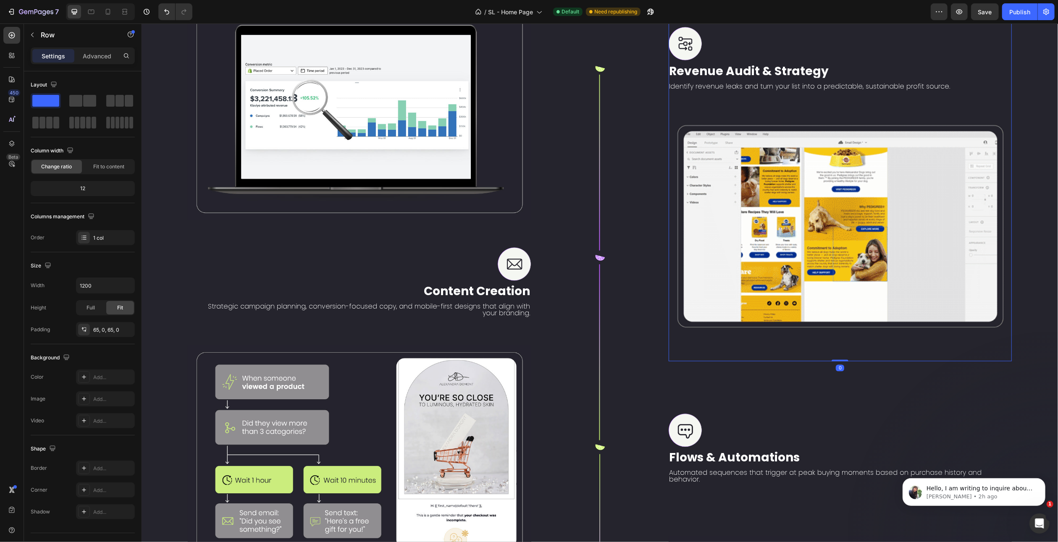
scroll to position [1502, 0]
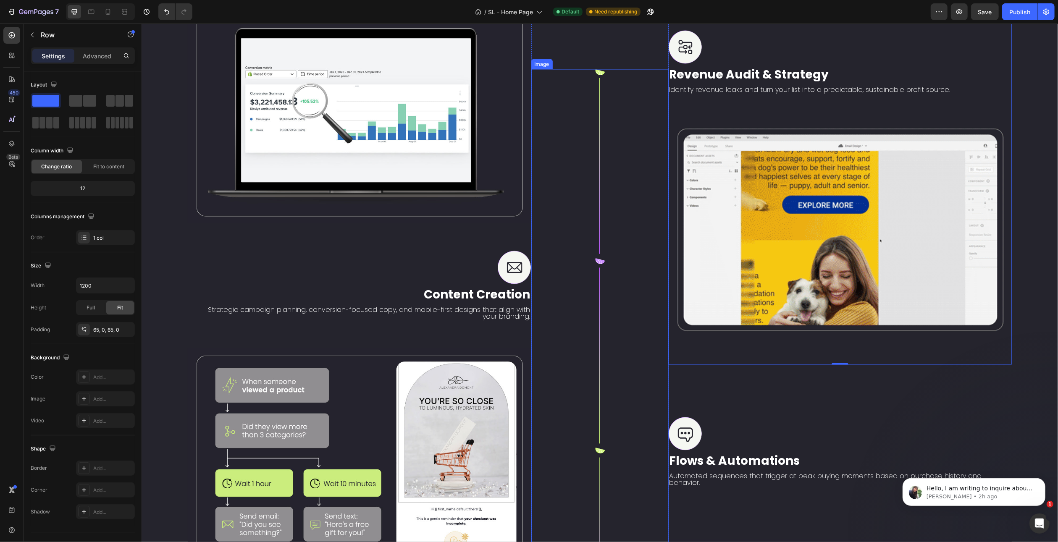
click at [652, 202] on div at bounding box center [599, 451] width 137 height 764
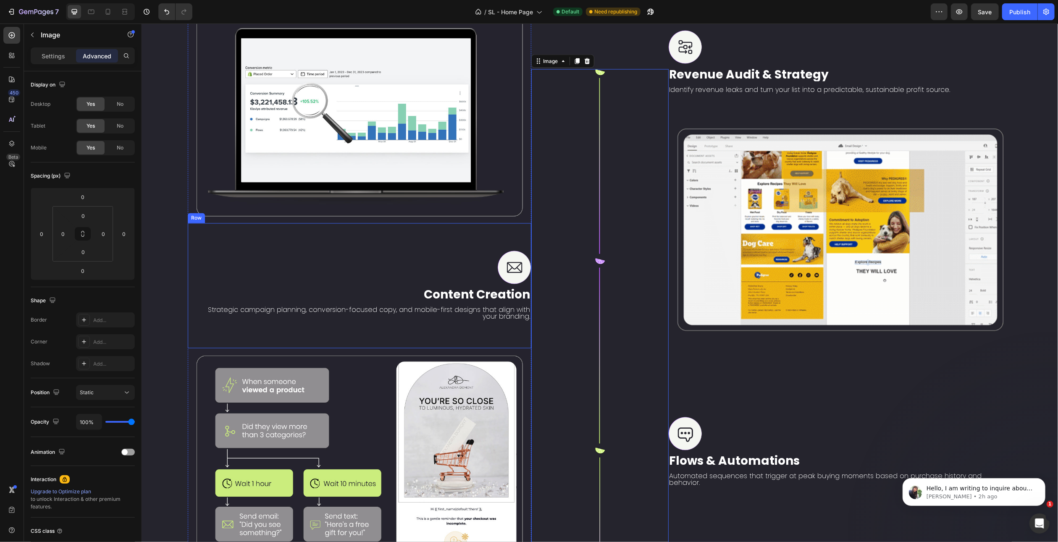
click at [170, 241] on div "Image Image Content Creation Text Block Strategic campaign planning, conversion…" at bounding box center [599, 451] width 917 height 913
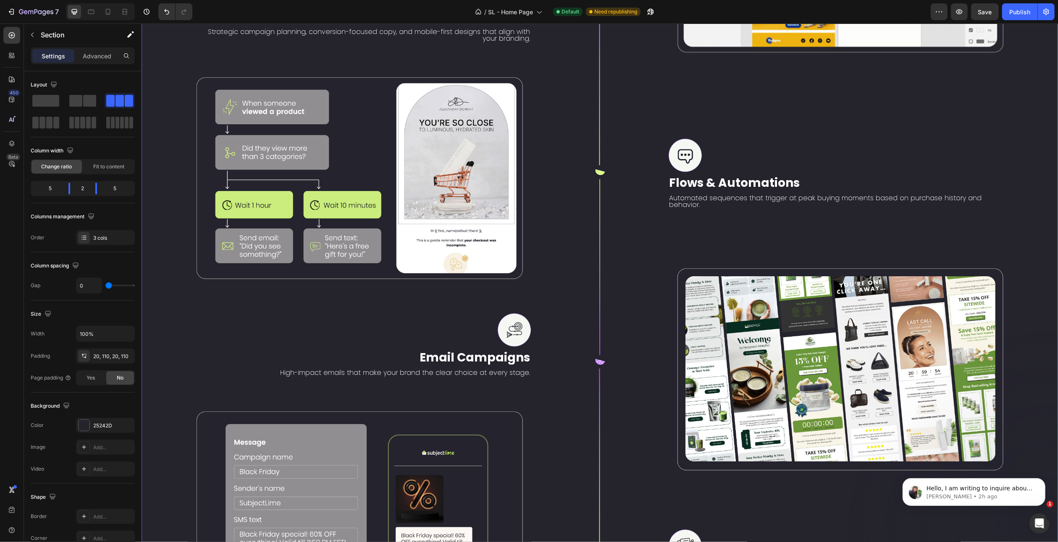
scroll to position [1856, 0]
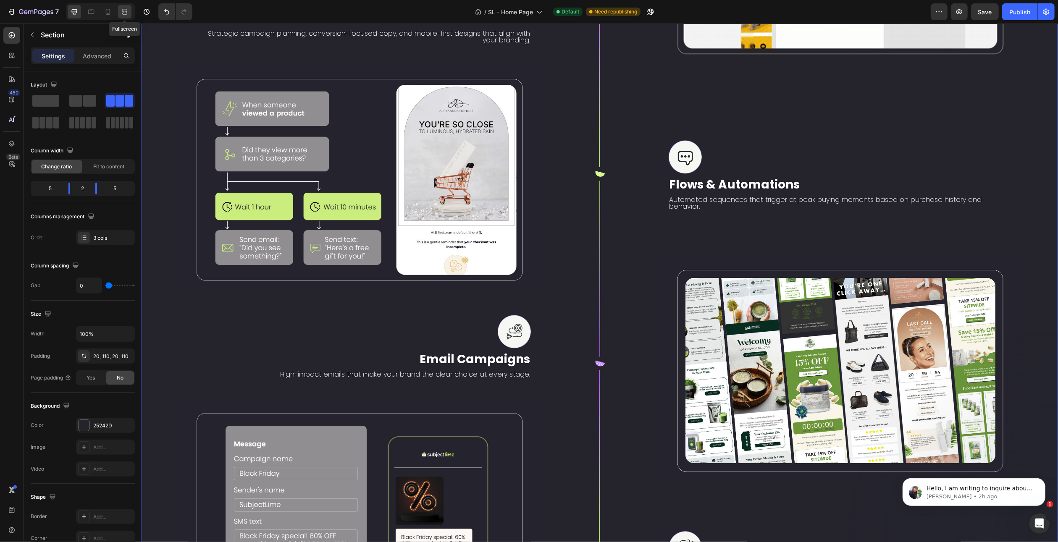
click at [125, 12] on icon at bounding box center [125, 12] width 8 height 8
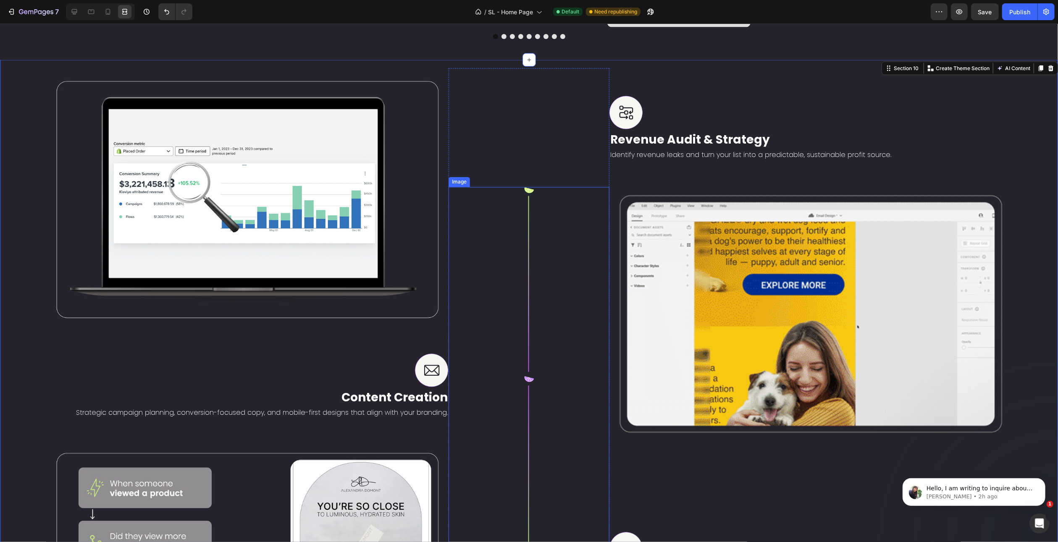
scroll to position [1508, 0]
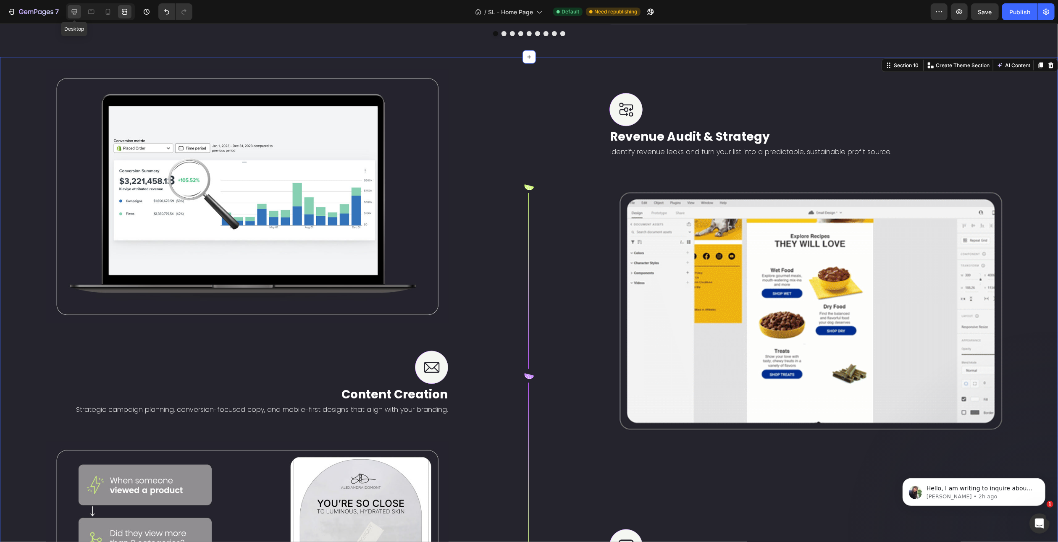
click at [73, 12] on icon at bounding box center [74, 11] width 5 height 5
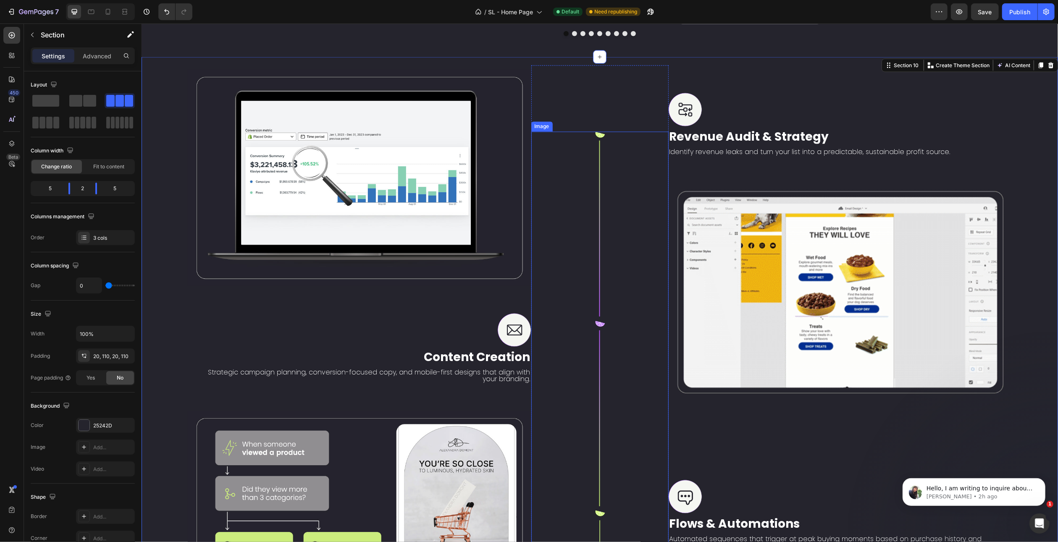
click at [598, 158] on img at bounding box center [599, 514] width 19 height 764
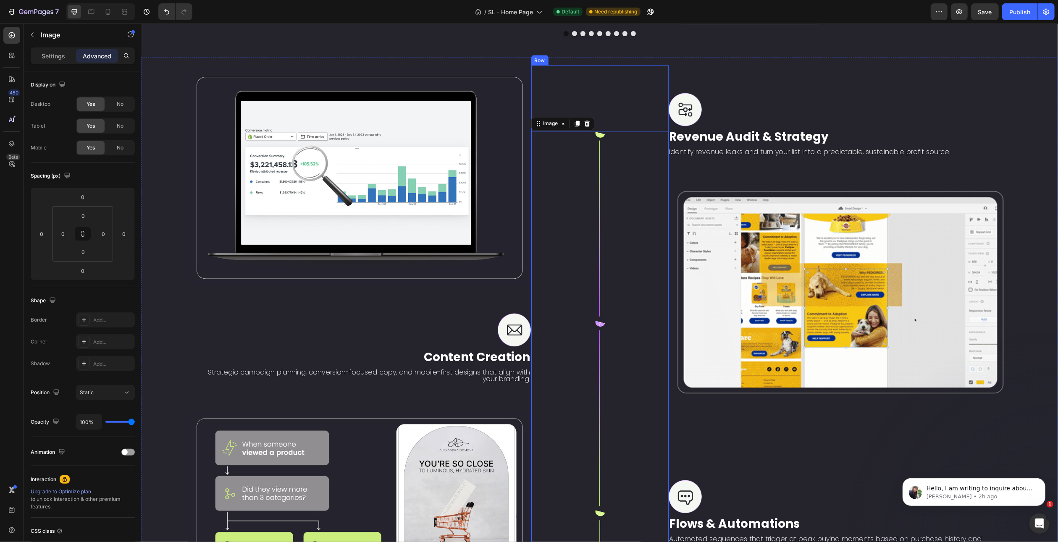
click at [599, 105] on div "Image 0" at bounding box center [599, 514] width 137 height 896
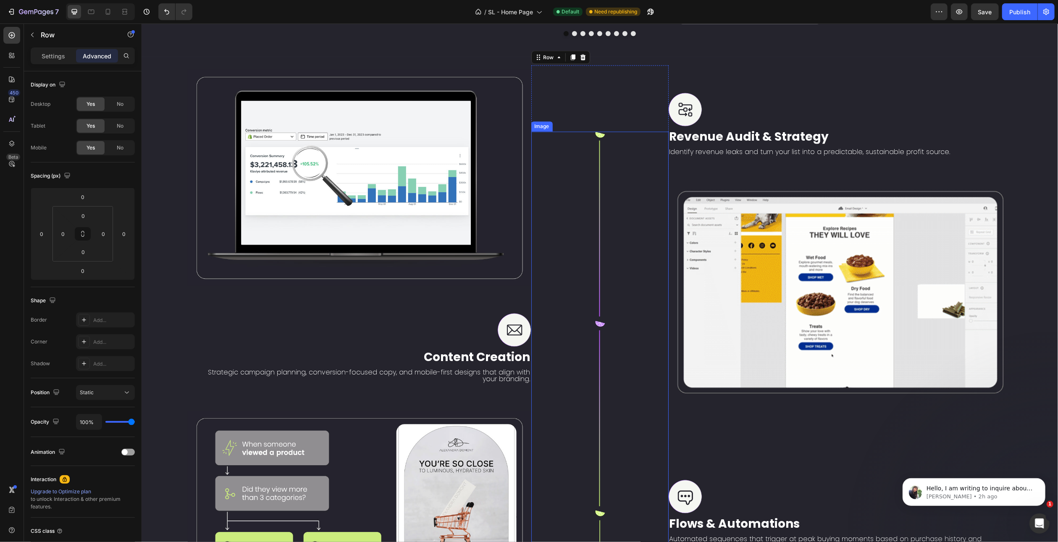
click at [594, 174] on img at bounding box center [599, 514] width 19 height 764
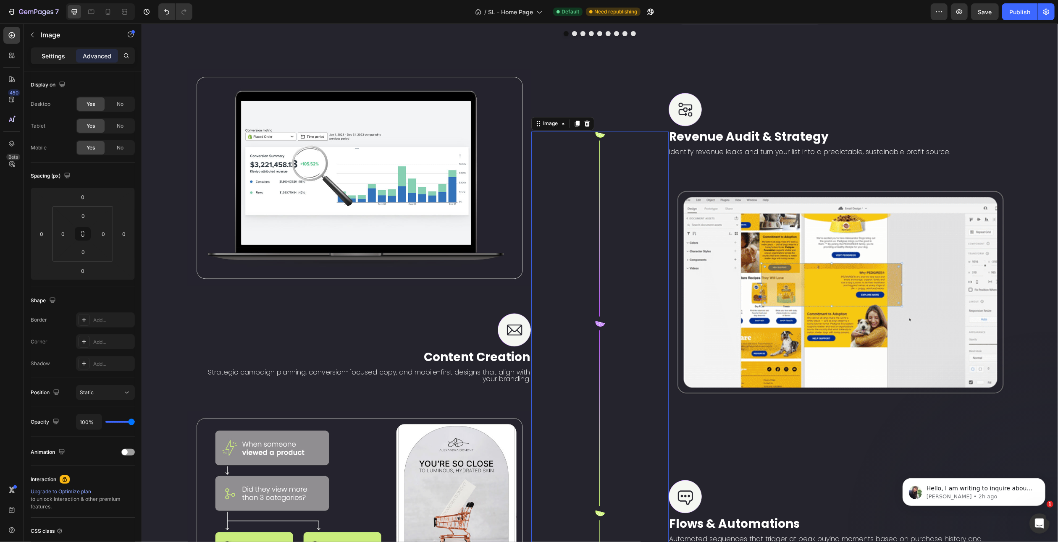
click at [58, 57] on p "Settings" at bounding box center [54, 56] width 24 height 9
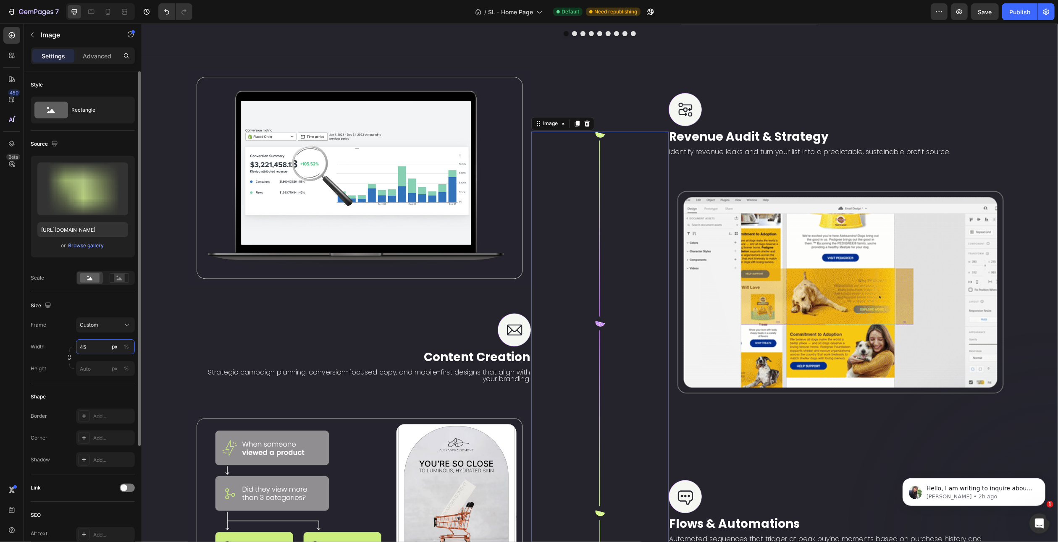
click at [81, 347] on input "45" at bounding box center [105, 346] width 59 height 15
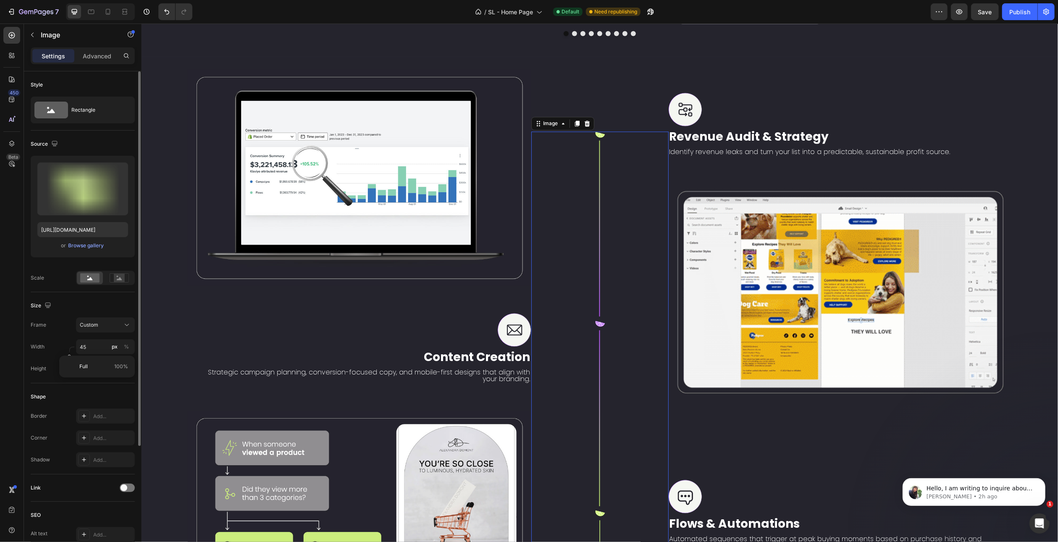
click at [60, 337] on div "Frame Custom Width 45 px % Height px %" at bounding box center [83, 347] width 104 height 59
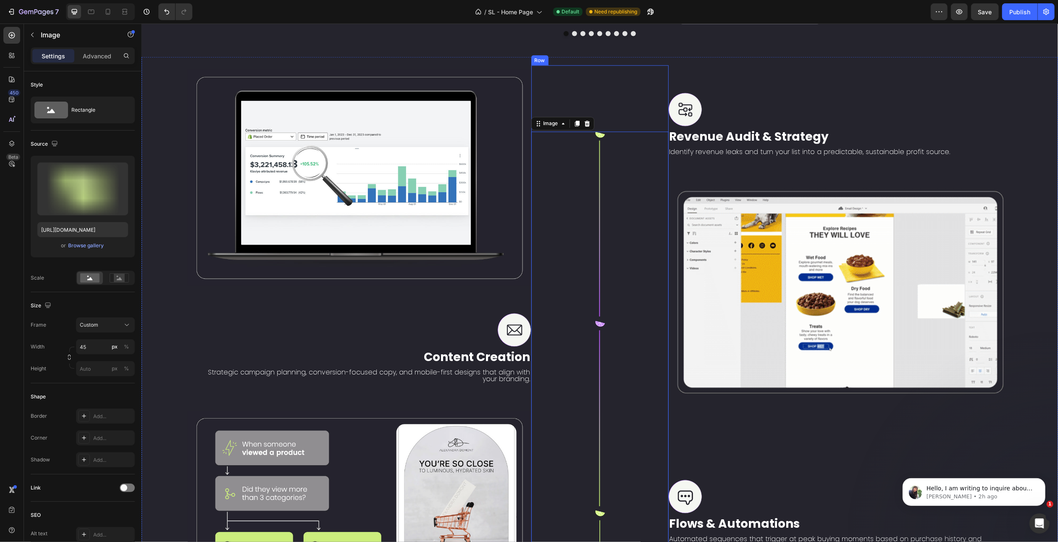
click at [606, 110] on div "Image 0" at bounding box center [599, 514] width 137 height 896
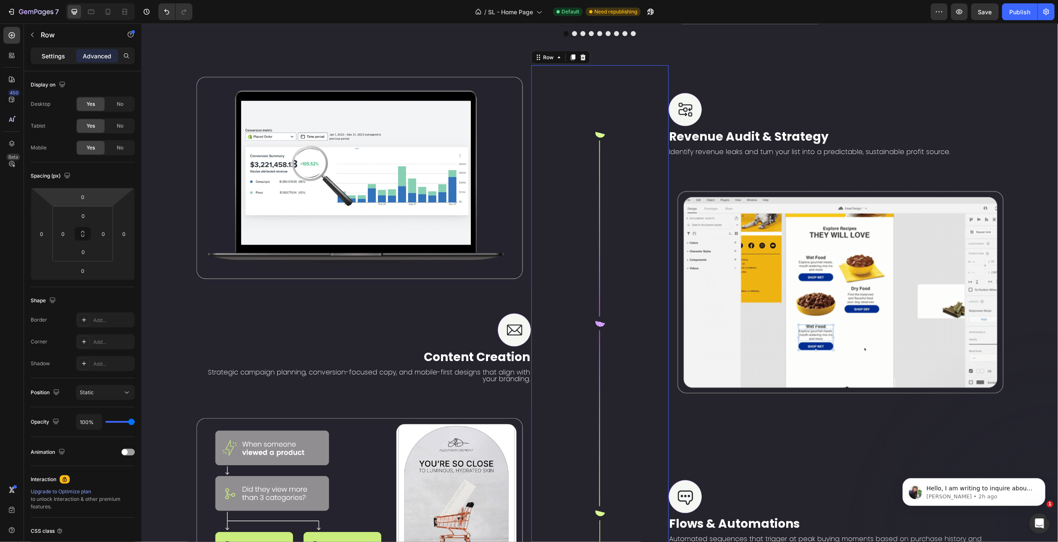
click at [54, 58] on p "Settings" at bounding box center [54, 56] width 24 height 9
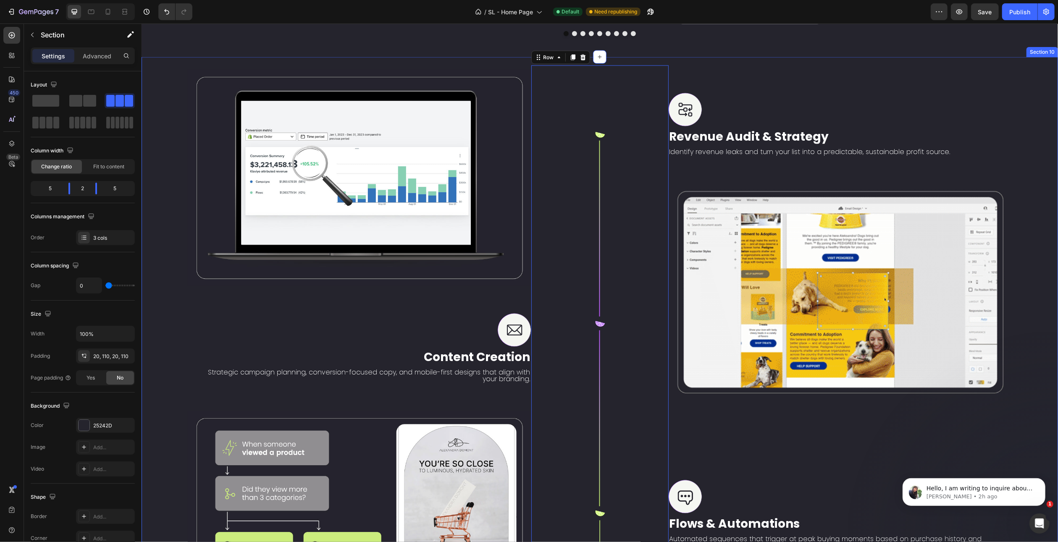
click at [165, 87] on div "Image Image Content Creation Text Block Strategic campaign planning, conversion…" at bounding box center [599, 513] width 917 height 913
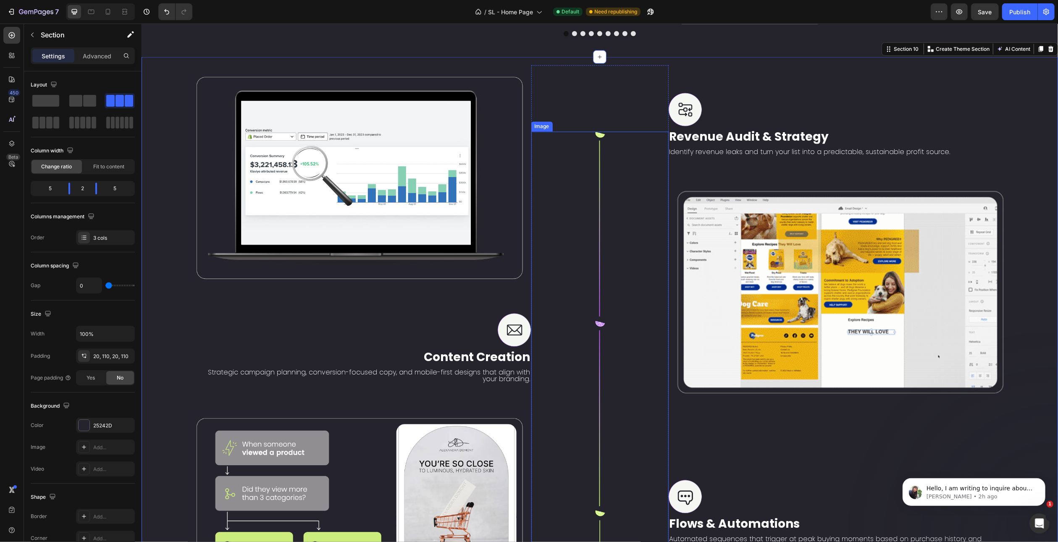
click at [574, 225] on div at bounding box center [599, 514] width 137 height 764
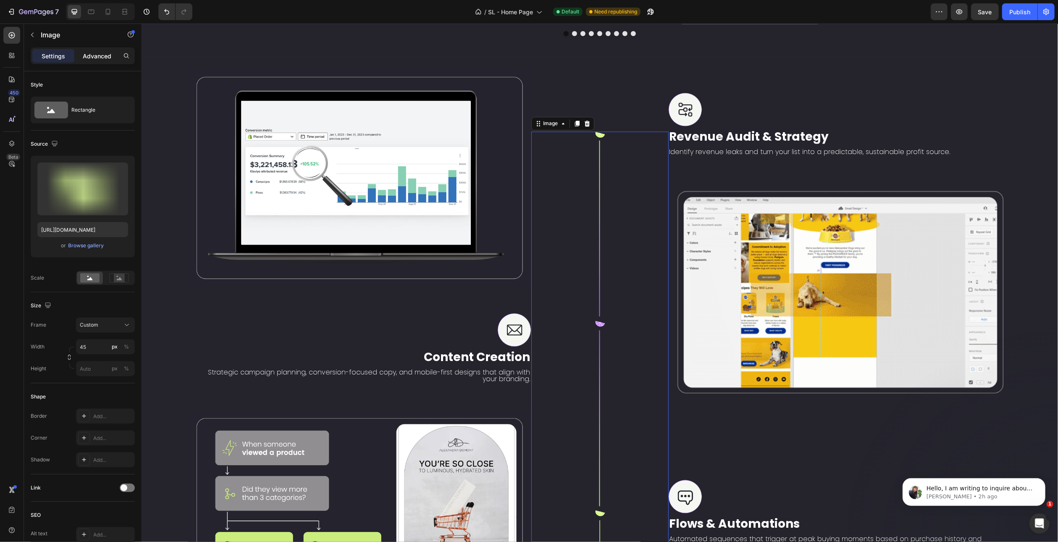
click at [89, 57] on p "Advanced" at bounding box center [97, 56] width 29 height 9
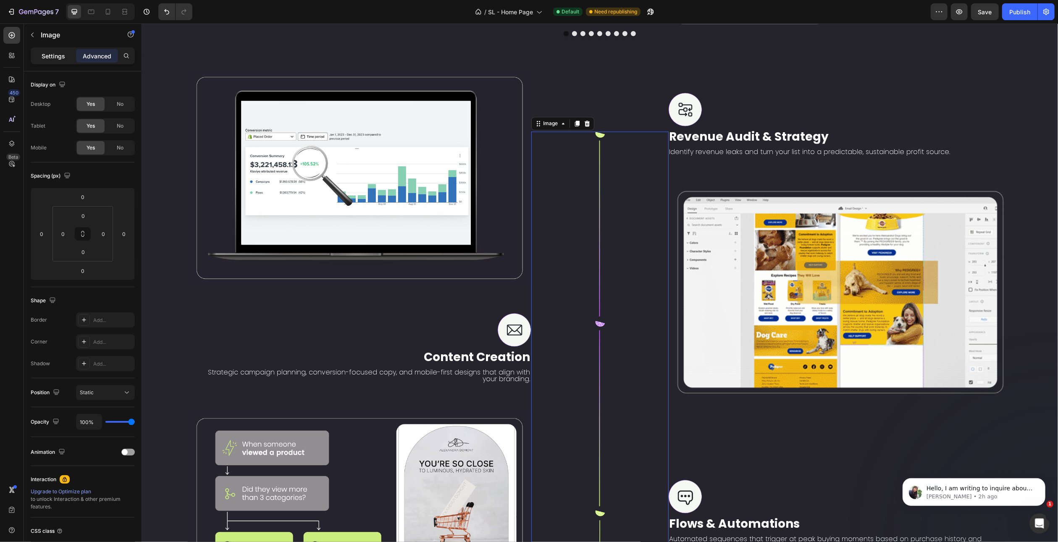
click at [53, 56] on p "Settings" at bounding box center [54, 56] width 24 height 9
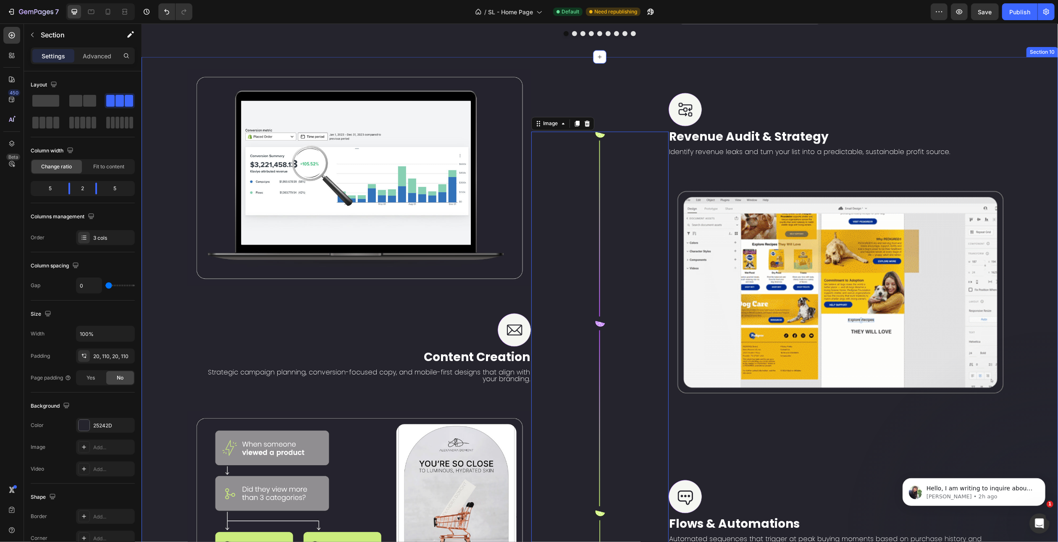
click at [564, 68] on div "Image Image Content Creation Text Block Strategic campaign planning, conversion…" at bounding box center [599, 513] width 917 height 913
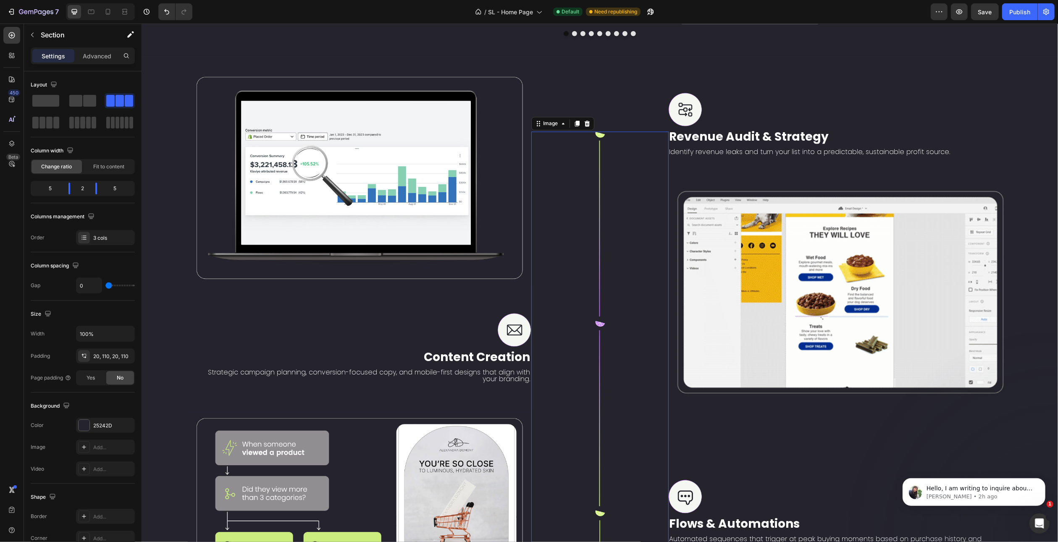
click at [590, 294] on img at bounding box center [599, 514] width 19 height 764
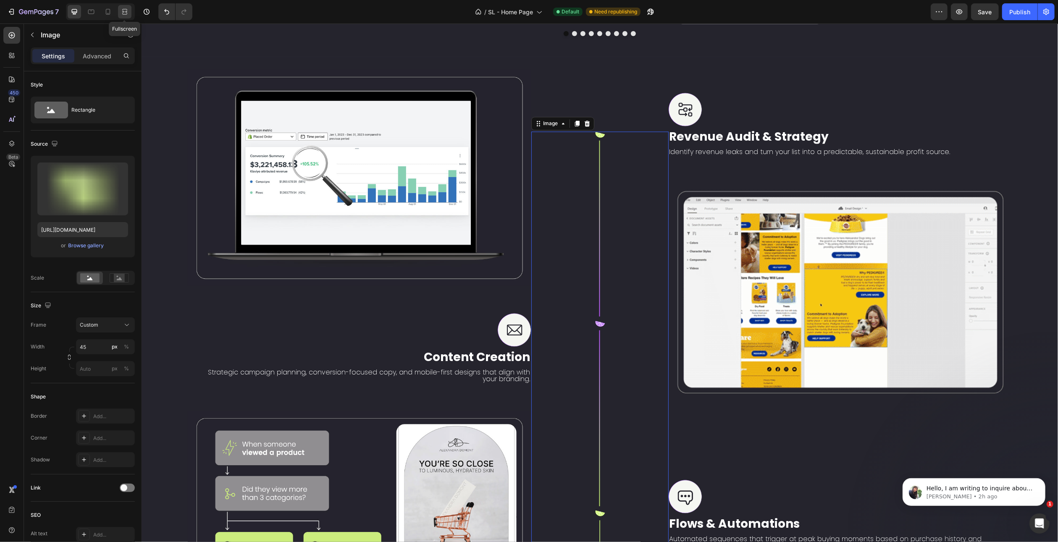
click at [121, 14] on icon at bounding box center [125, 12] width 8 height 8
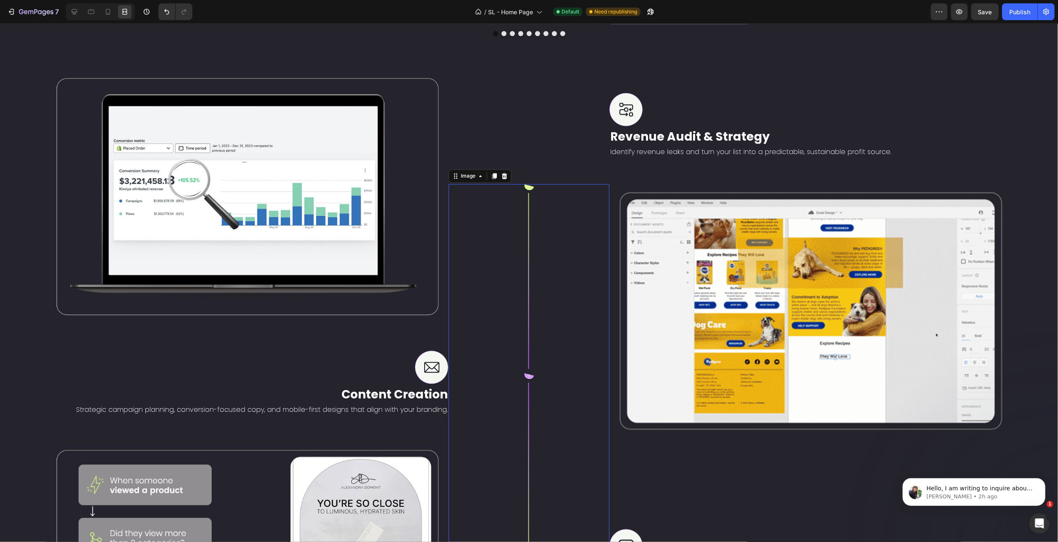
scroll to position [1466, 0]
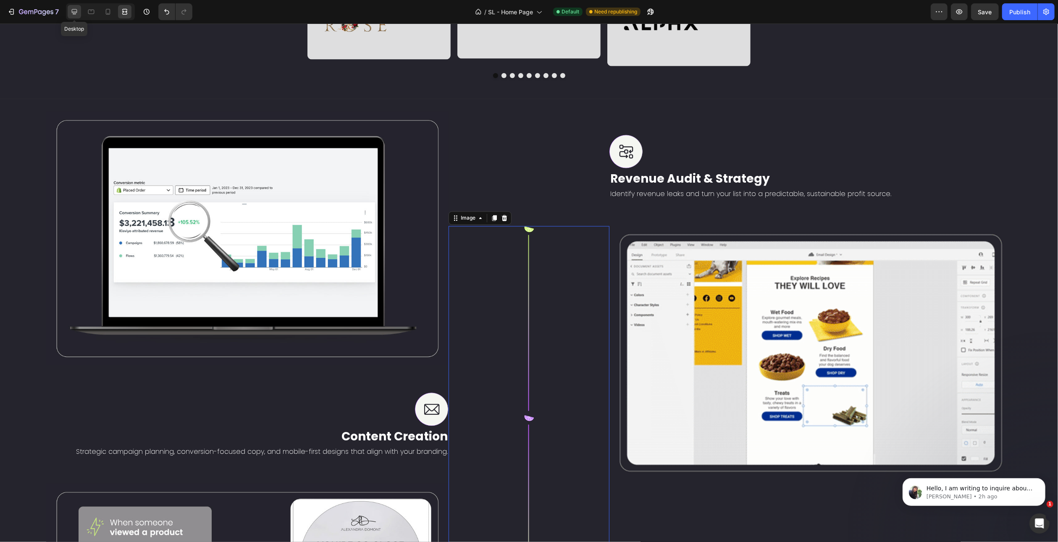
click at [76, 6] on div at bounding box center [74, 11] width 13 height 13
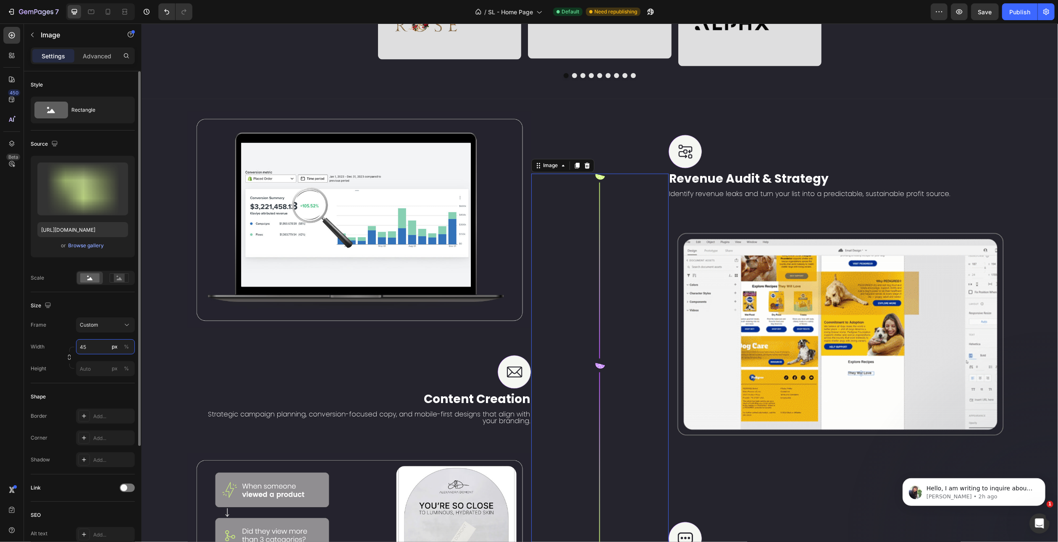
click at [79, 345] on input "45" at bounding box center [105, 346] width 59 height 15
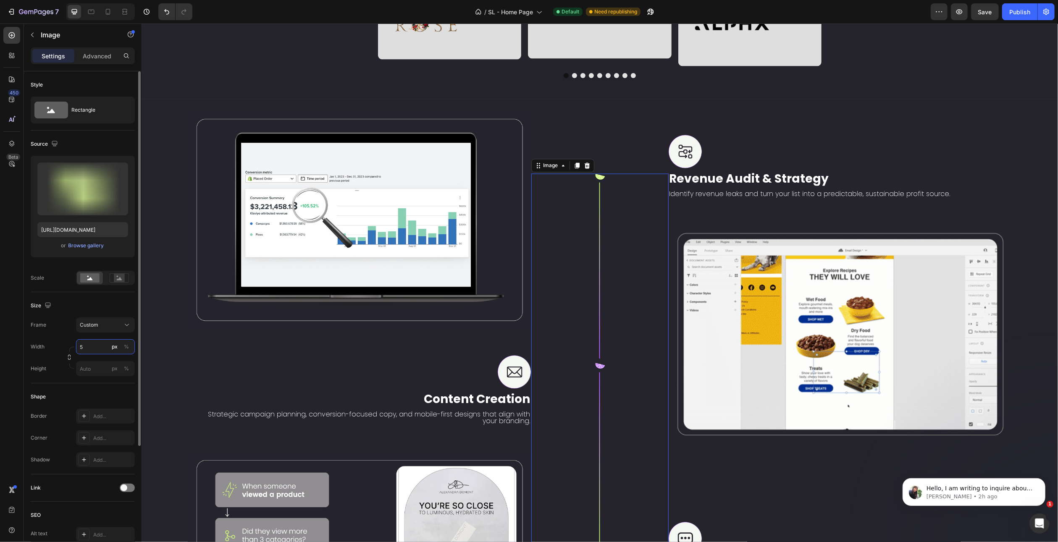
type input "50"
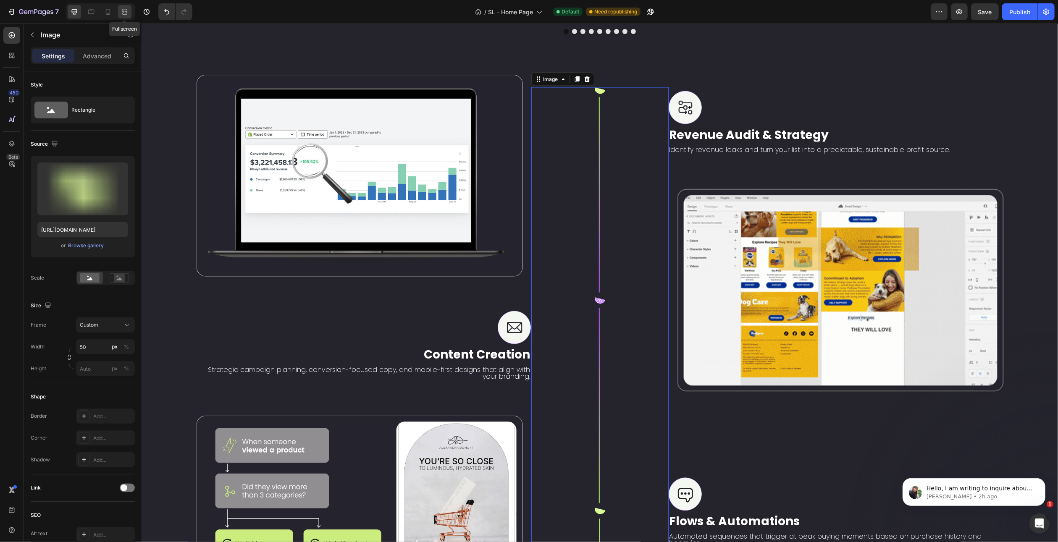
type input "50"
click at [120, 17] on div at bounding box center [124, 11] width 13 height 13
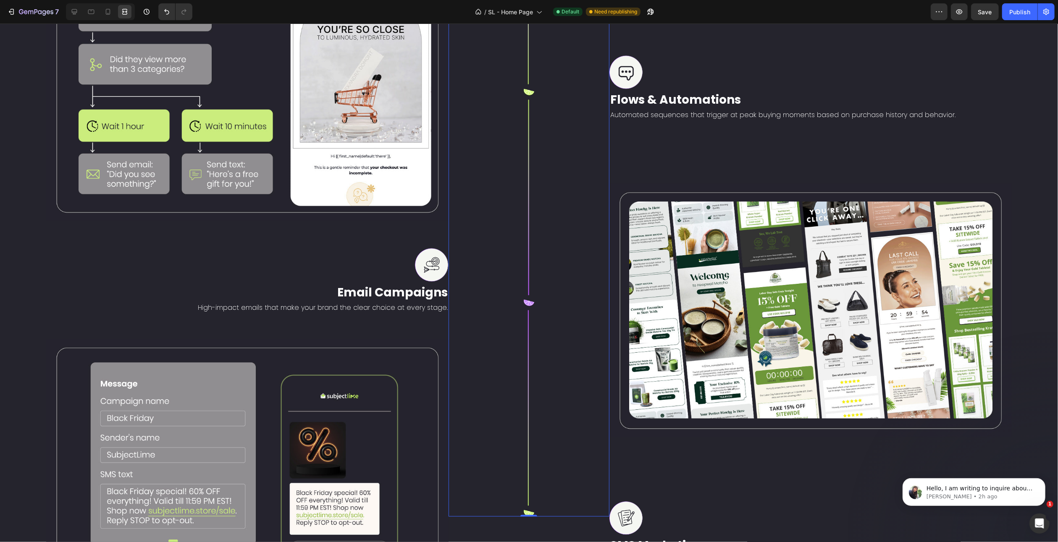
scroll to position [2096, 0]
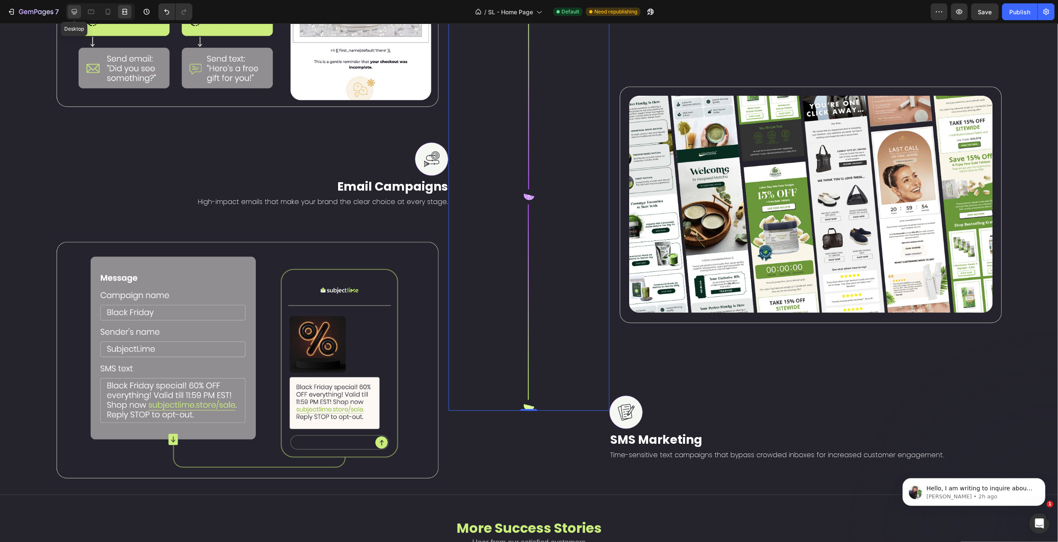
click at [74, 15] on icon at bounding box center [74, 12] width 8 height 8
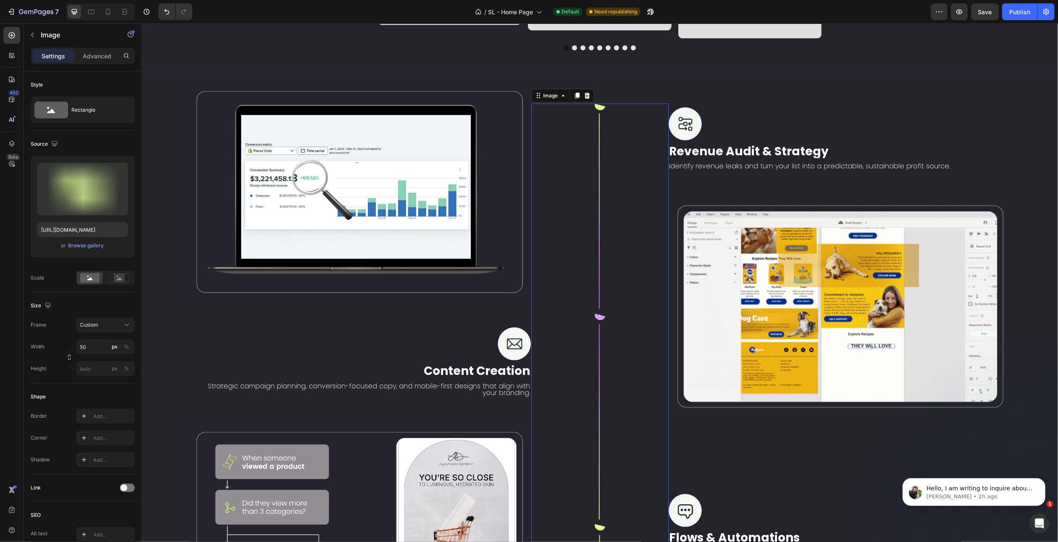
scroll to position [1453, 0]
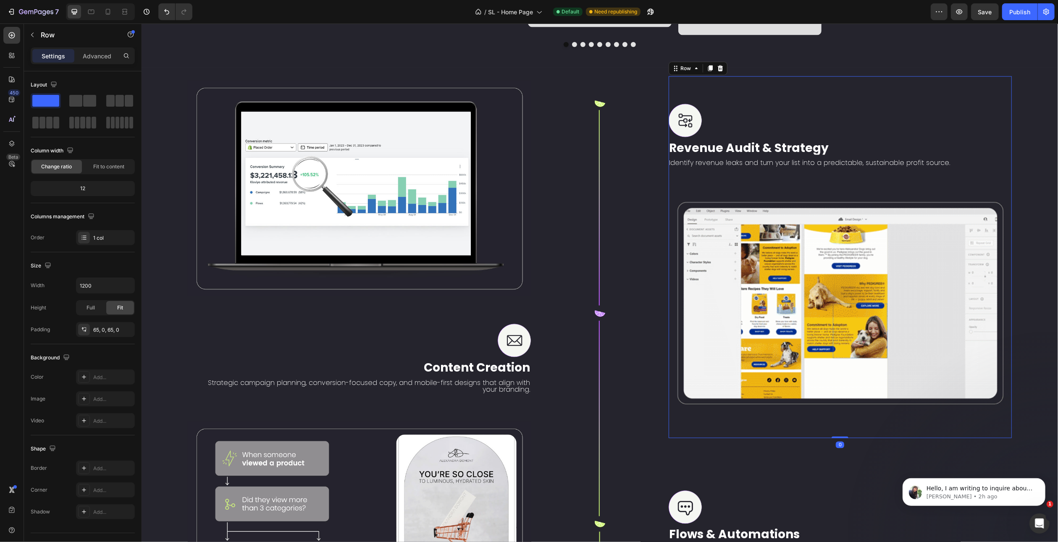
click at [703, 145] on div "Image Revenue Audit & Strategy Text Block Identify revenue leaks and turn your …" at bounding box center [840, 257] width 344 height 362
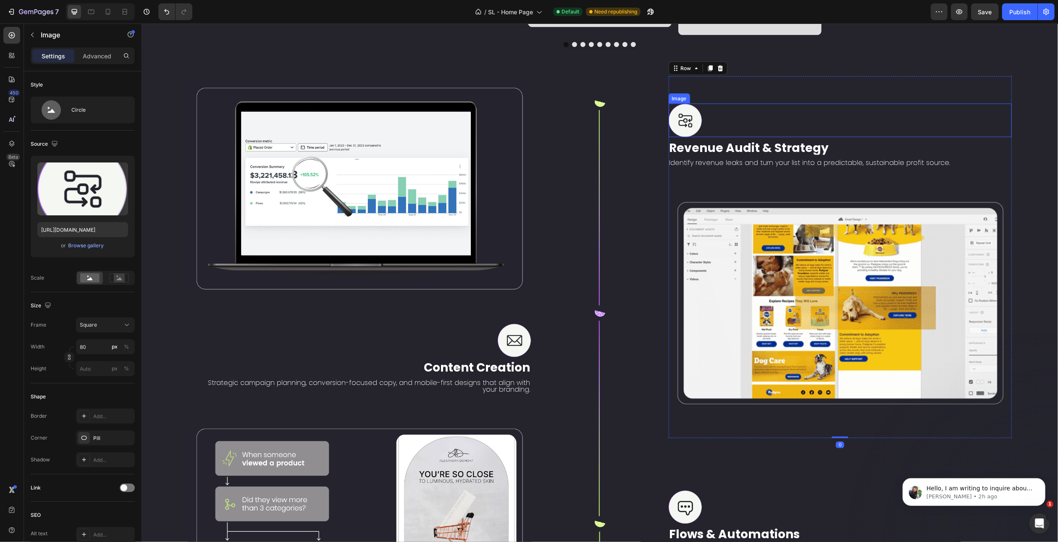
click at [705, 137] on div at bounding box center [840, 121] width 344 height 34
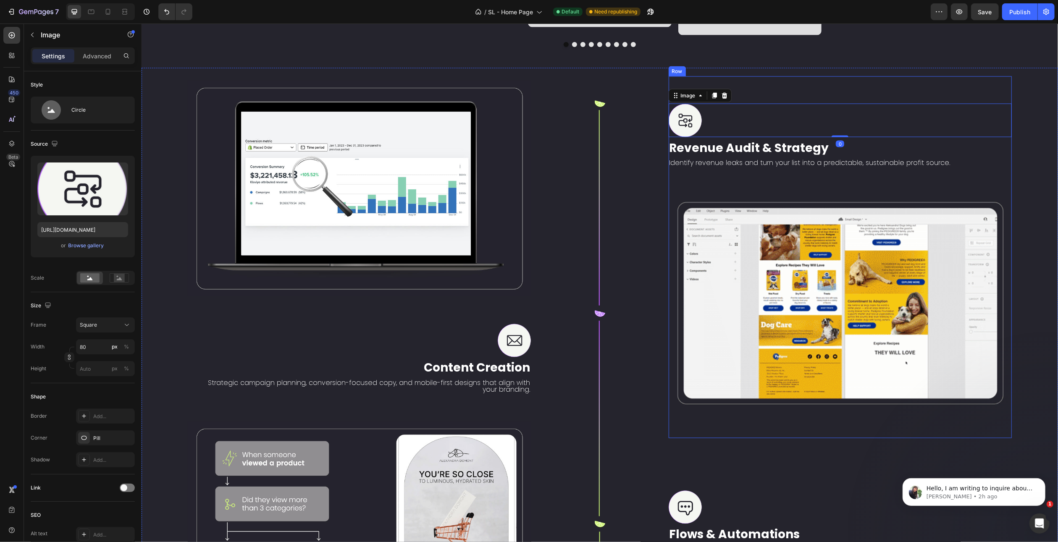
click at [731, 142] on div "Image 0 Revenue Audit & Strategy Text Block Identify revenue leaks and turn you…" at bounding box center [840, 257] width 344 height 362
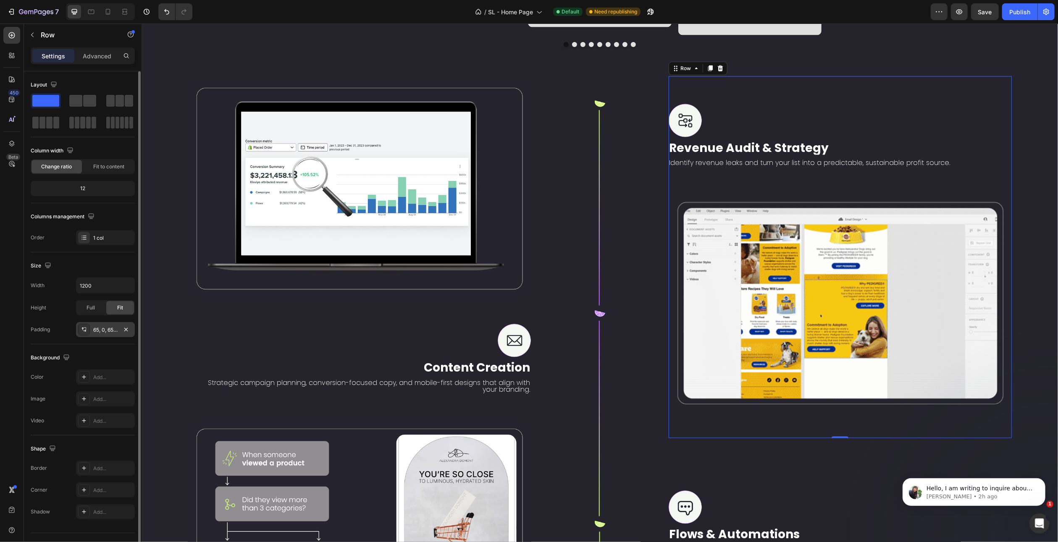
click at [102, 331] on div "65, 0, 65, 0" at bounding box center [105, 330] width 24 height 8
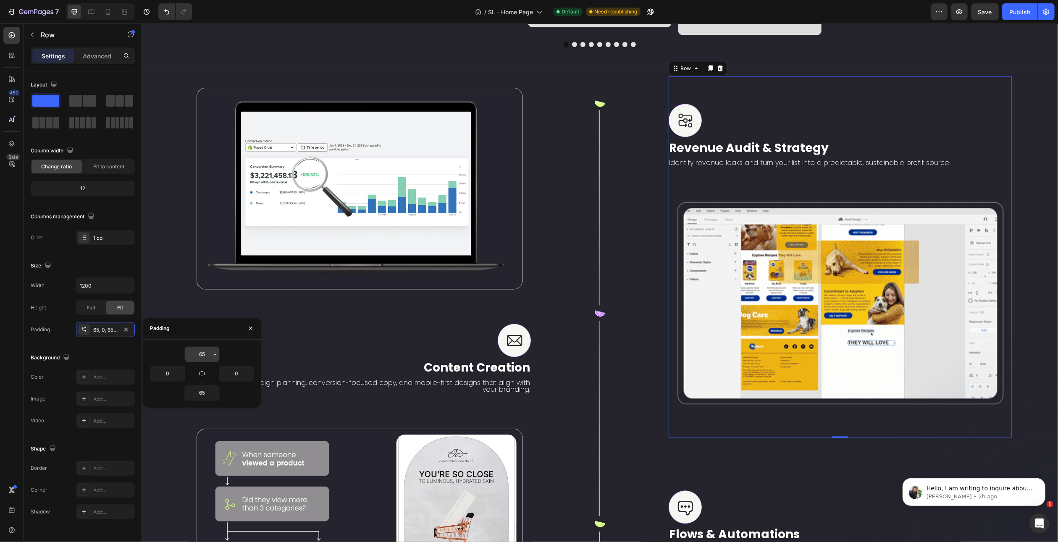
click at [200, 356] on input "65" at bounding box center [202, 354] width 34 height 15
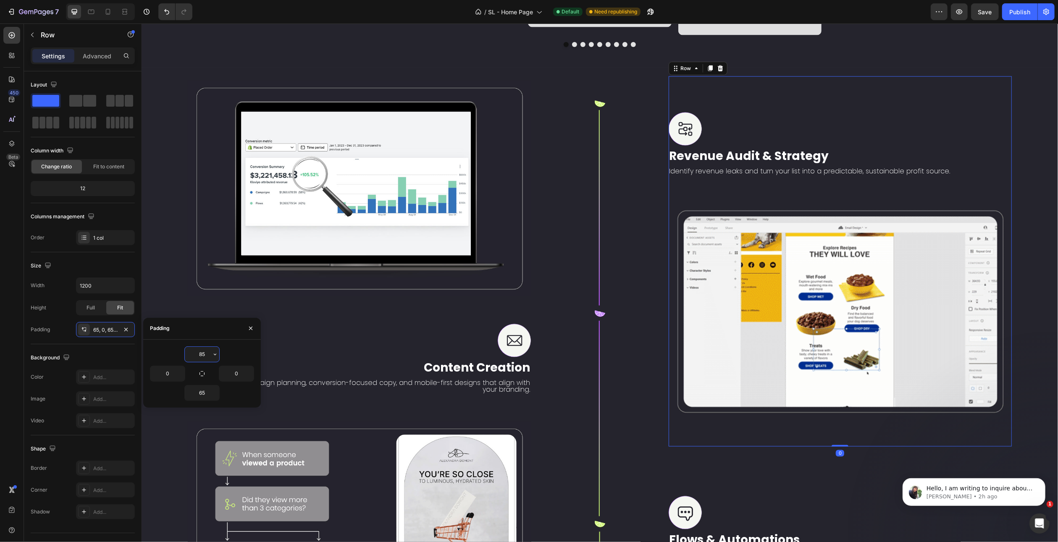
click at [200, 356] on input "85" at bounding box center [202, 354] width 34 height 15
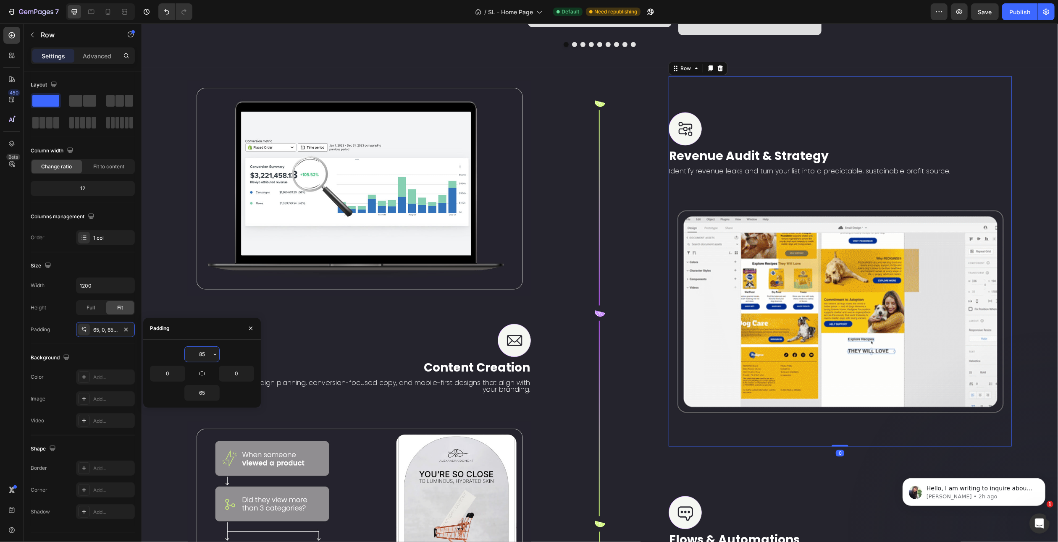
click at [200, 356] on input "85" at bounding box center [202, 354] width 34 height 15
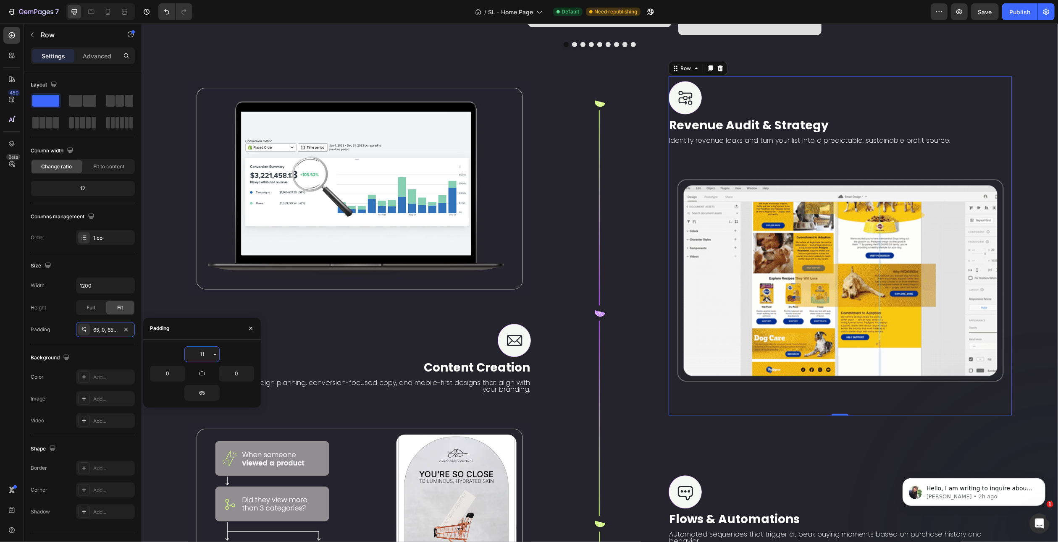
type input "115"
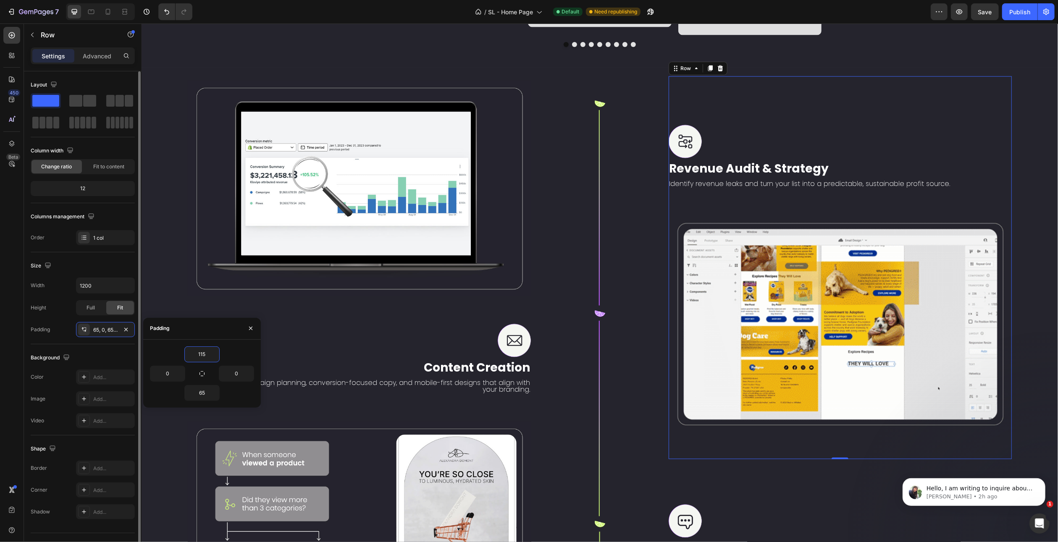
click at [87, 344] on div "Background The changes might be hidden by the video. Color Add... Image Add... …" at bounding box center [83, 389] width 104 height 91
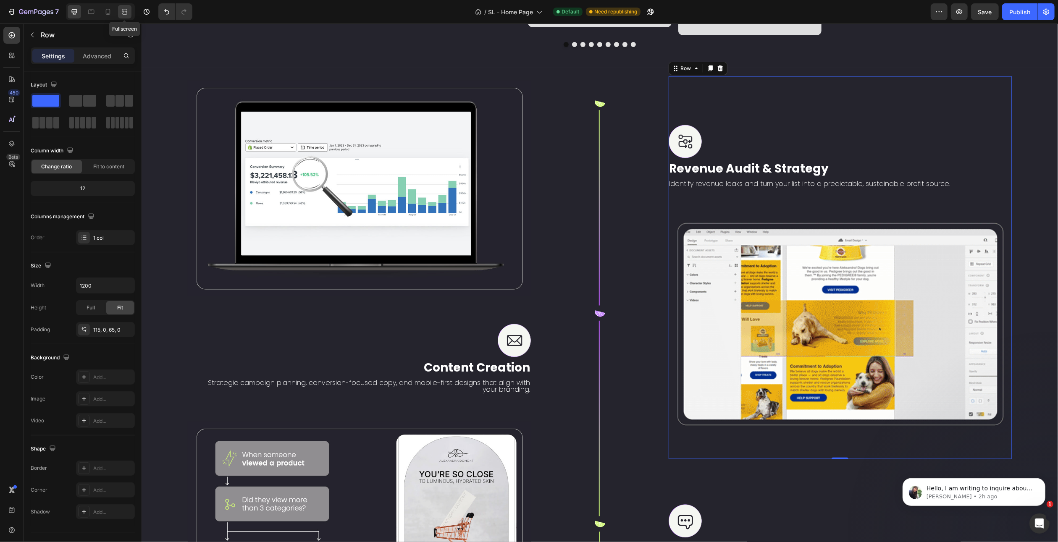
click at [121, 16] on icon at bounding box center [125, 12] width 8 height 8
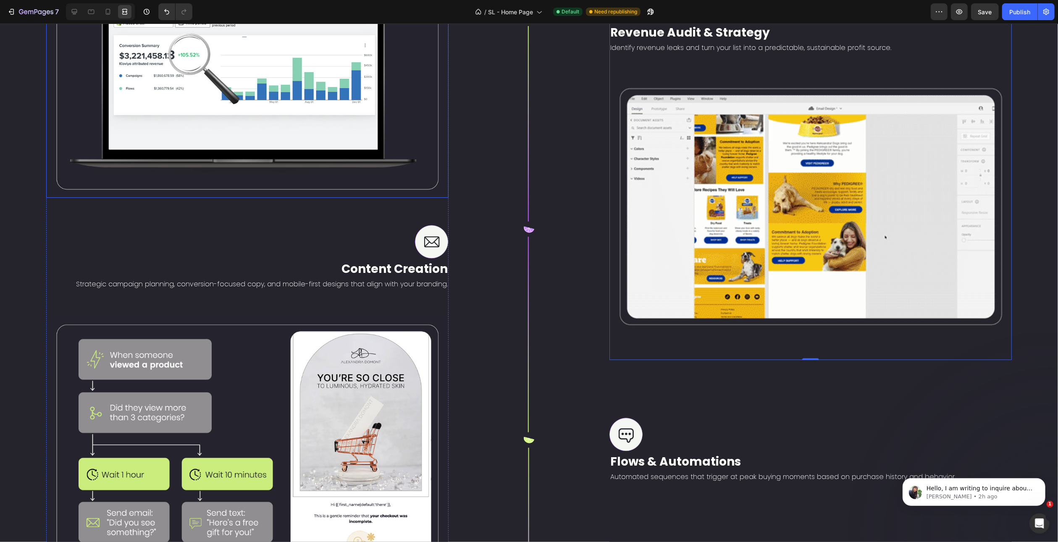
scroll to position [1453, 0]
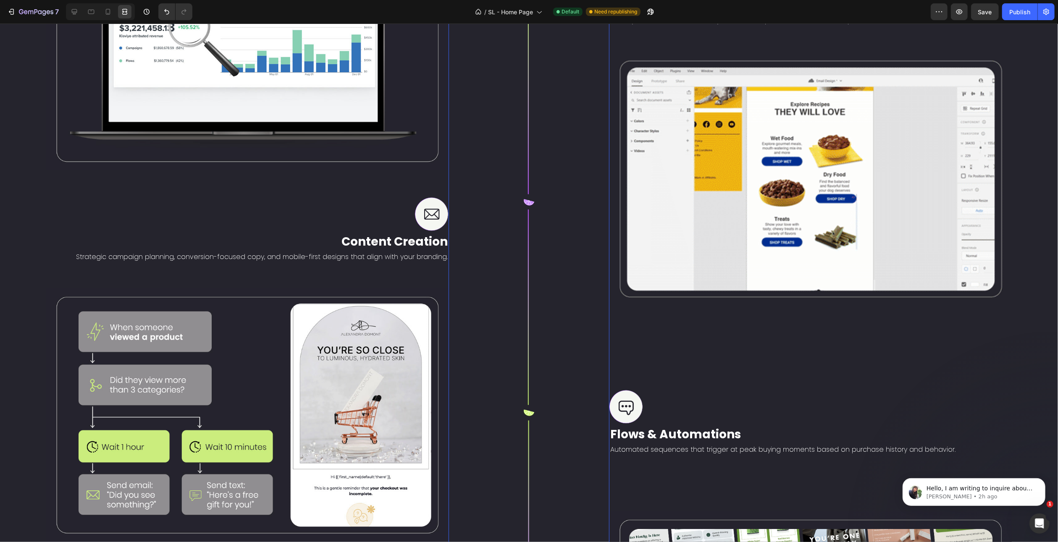
scroll to position [1621, 0]
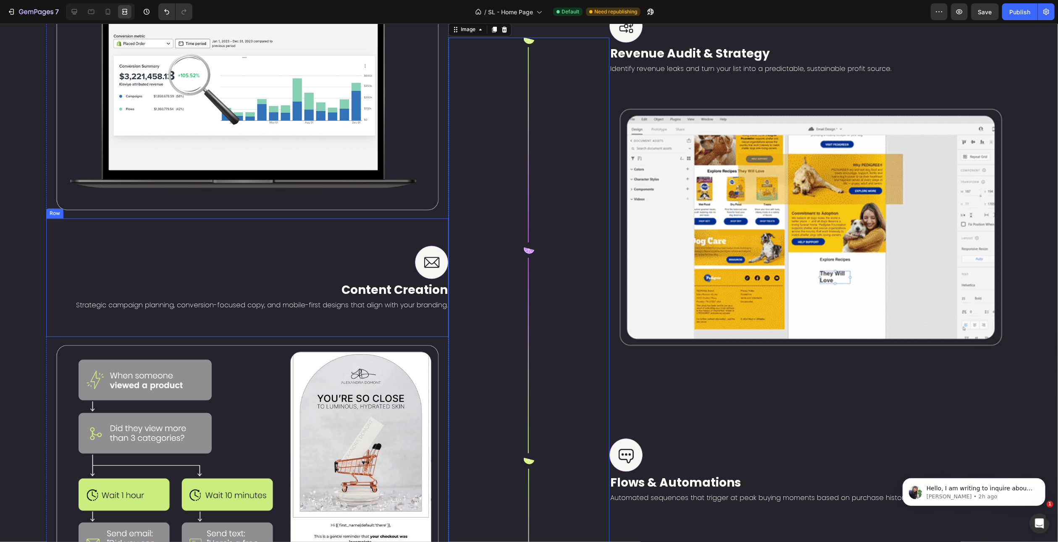
click at [402, 229] on div "Image Content Creation Text Block Strategic campaign planning, conversion-focus…" at bounding box center [247, 277] width 402 height 118
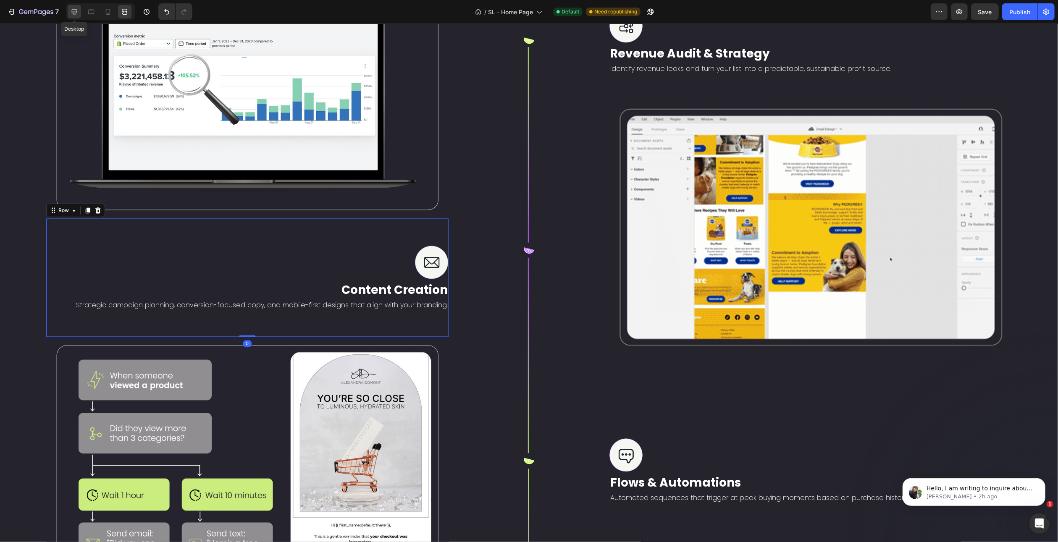
click at [75, 9] on icon at bounding box center [74, 11] width 5 height 5
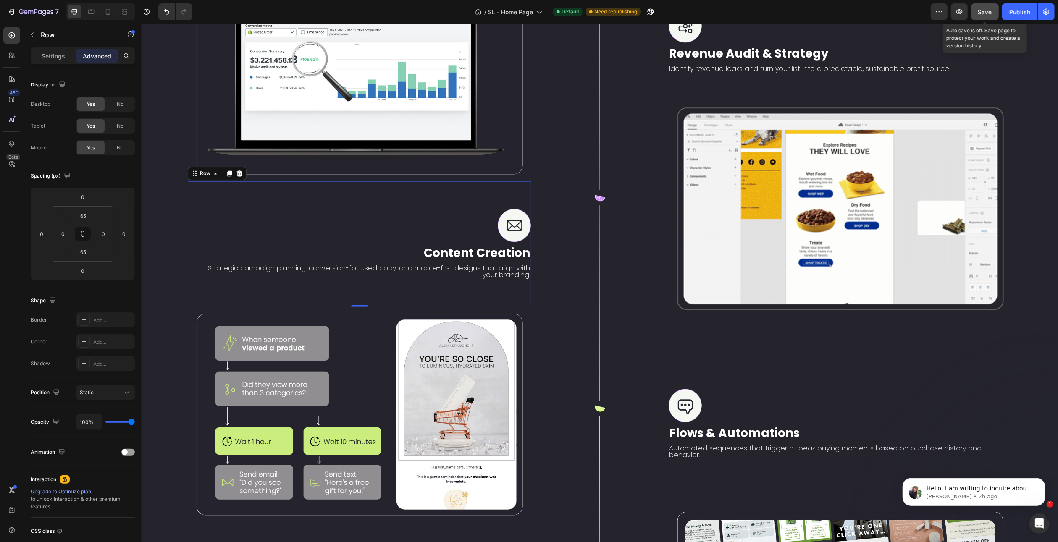
click at [975, 11] on button "Save" at bounding box center [985, 11] width 28 height 17
click at [1017, 10] on div "Publish" at bounding box center [1019, 12] width 21 height 9
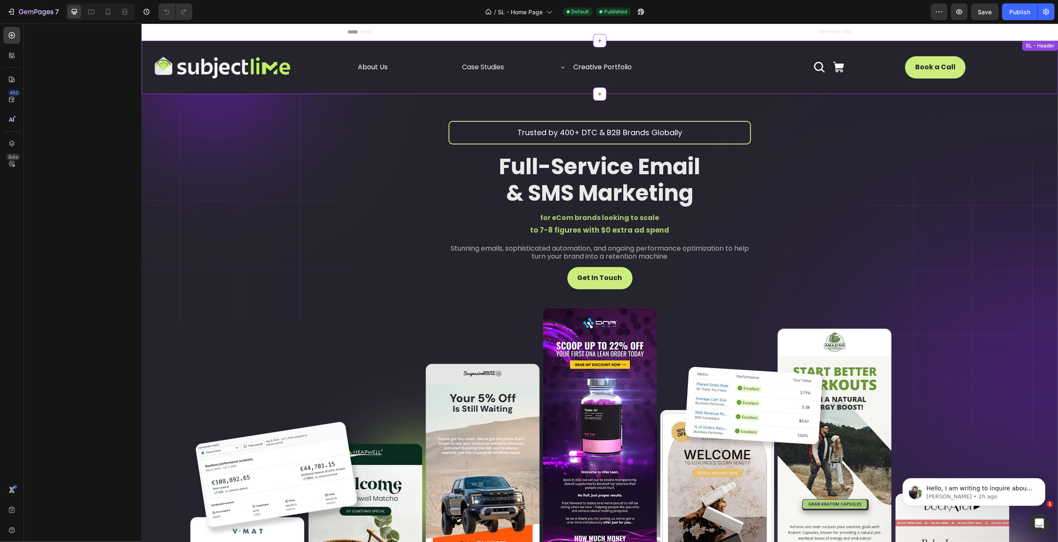
click at [832, 64] on icon at bounding box center [838, 67] width 13 height 13
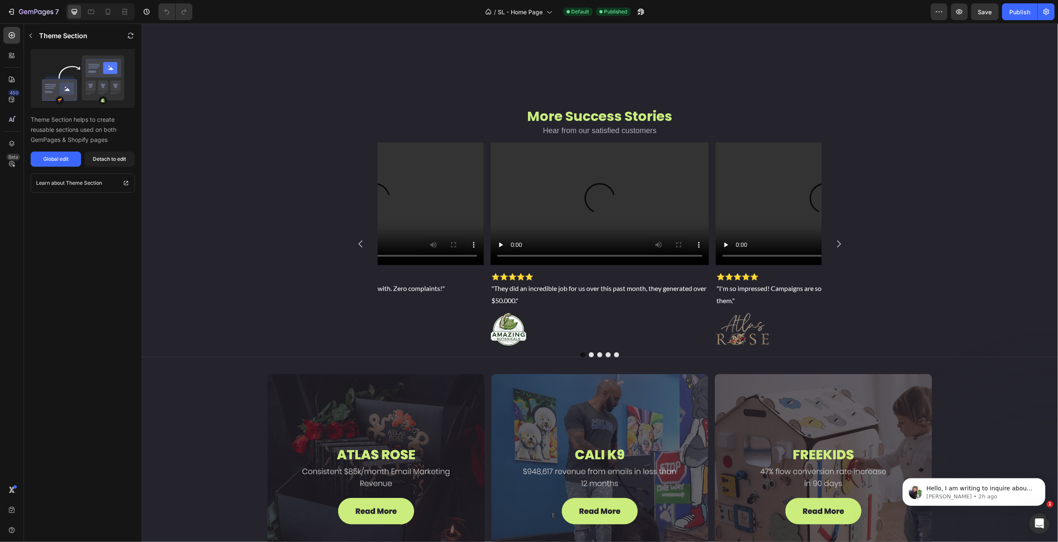
scroll to position [2521, 0]
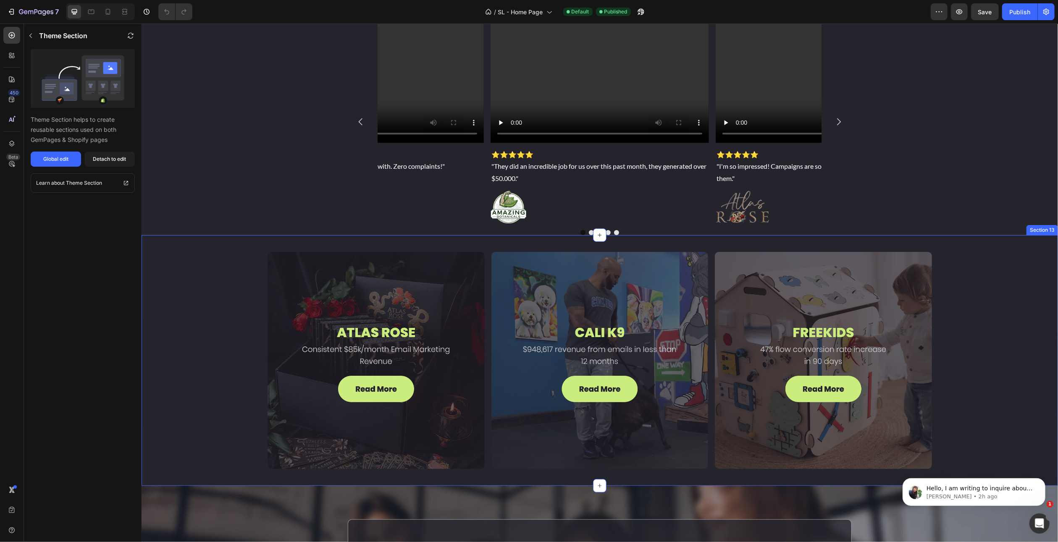
click at [239, 292] on div "Image Image Image Row Section 13" at bounding box center [599, 360] width 917 height 251
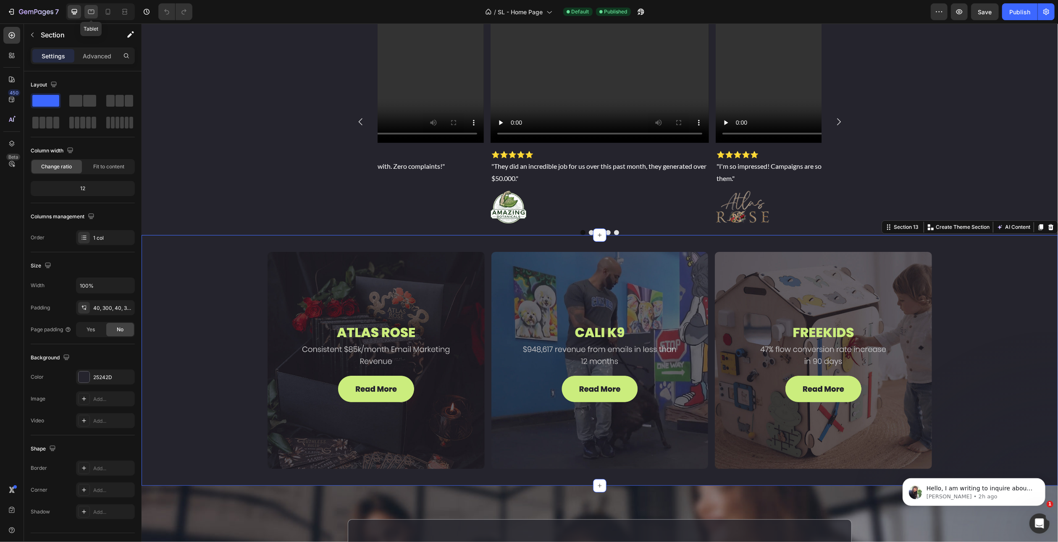
click at [89, 11] on icon at bounding box center [91, 12] width 8 height 8
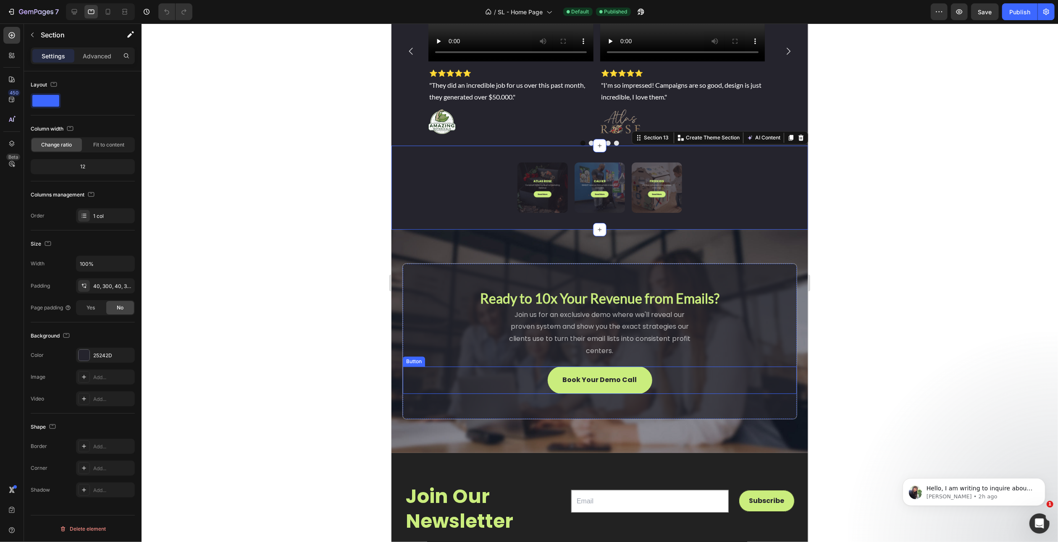
scroll to position [2331, 0]
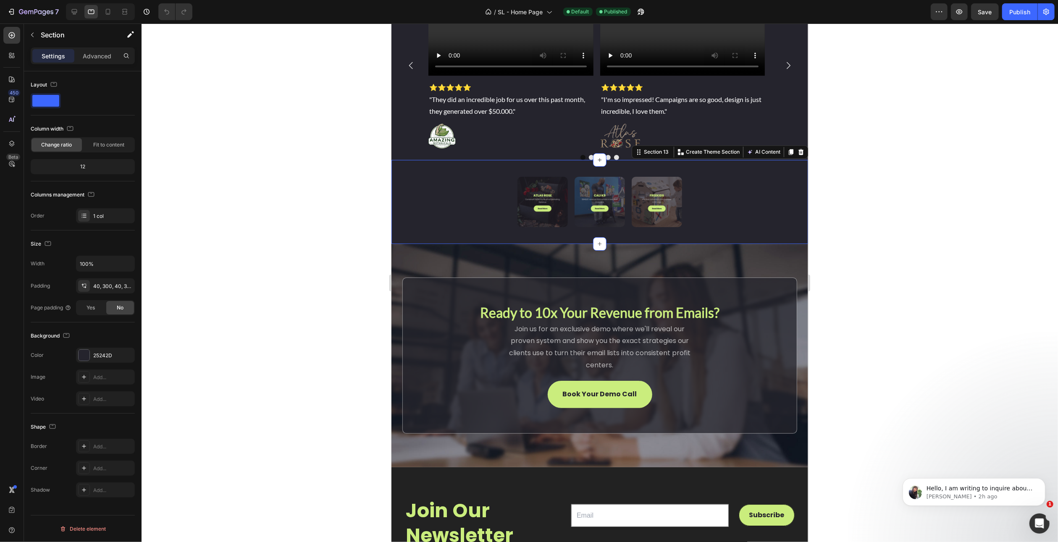
click at [438, 197] on div "Image Image Image Row Section 13 Create Theme Section AI Content Write with Gem…" at bounding box center [599, 202] width 417 height 84
click at [101, 286] on div "40, 300, 40, 300" at bounding box center [105, 287] width 24 height 8
click at [57, 281] on div "Padding 40, 300, 40, 300" at bounding box center [83, 286] width 104 height 15
click at [91, 56] on p "Advanced" at bounding box center [97, 56] width 29 height 9
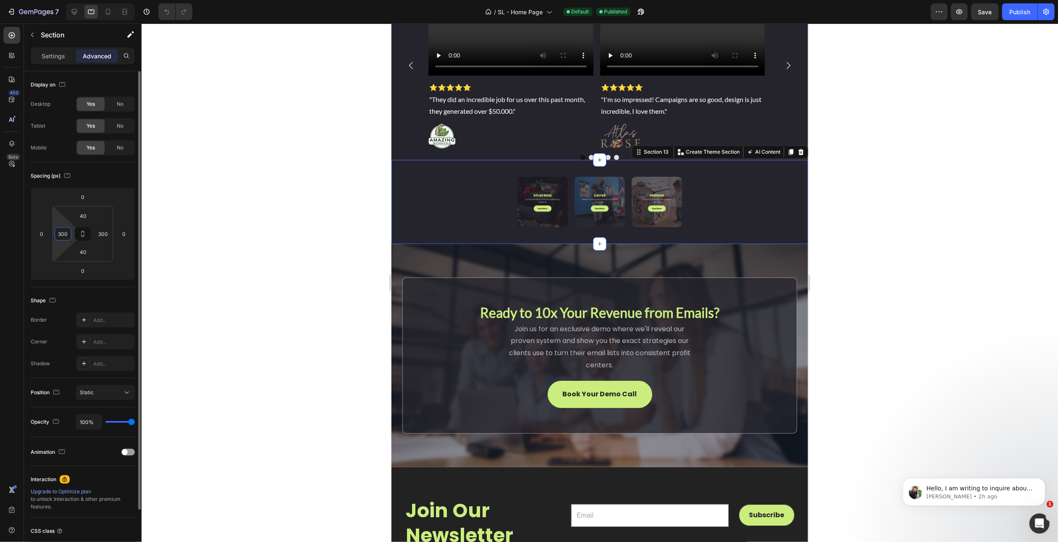
click at [63, 235] on input "300" at bounding box center [63, 234] width 13 height 13
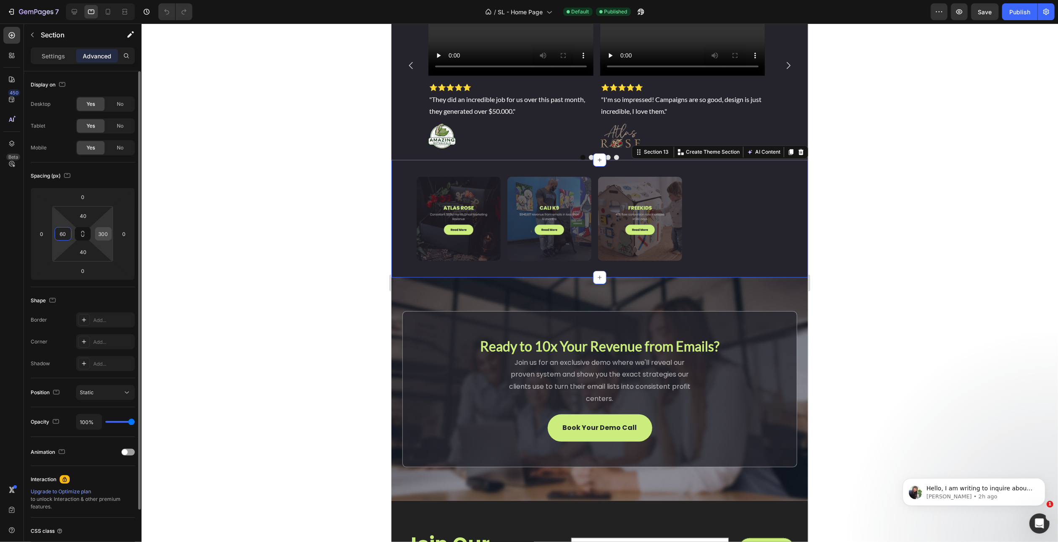
type input "60"
click at [103, 236] on input "300" at bounding box center [103, 234] width 13 height 13
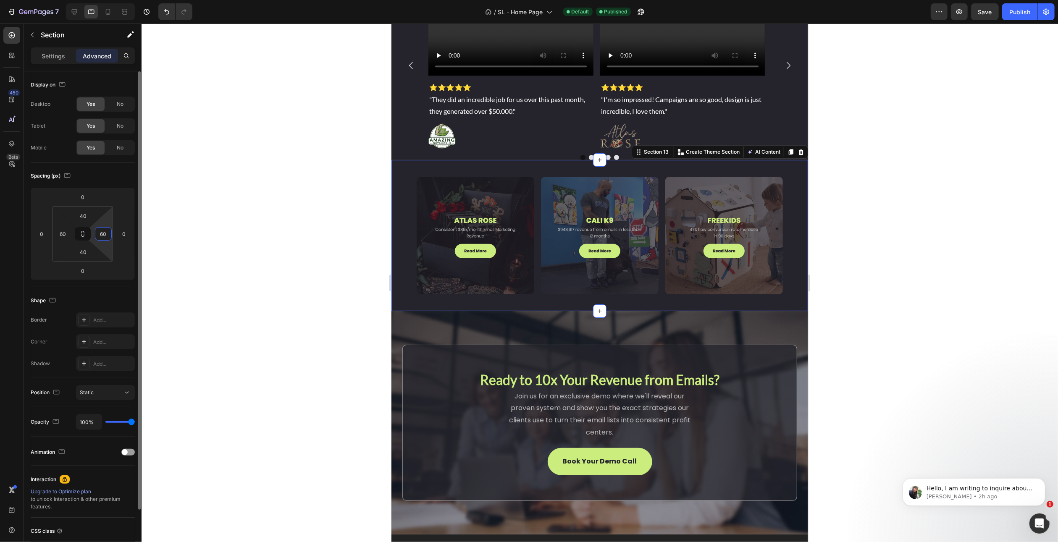
type input "60"
click at [0, 0] on div "Spacing (px) 0 0 0 0 40 60 40 60" at bounding box center [0, 0] width 0 height 0
click at [107, 11] on icon at bounding box center [108, 12] width 8 height 8
type input "24"
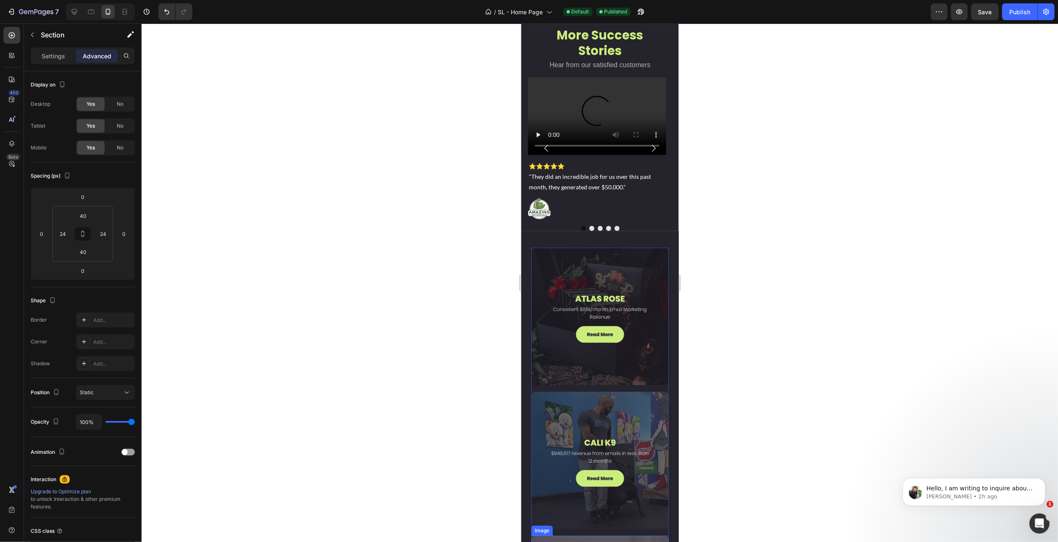
scroll to position [2754, 0]
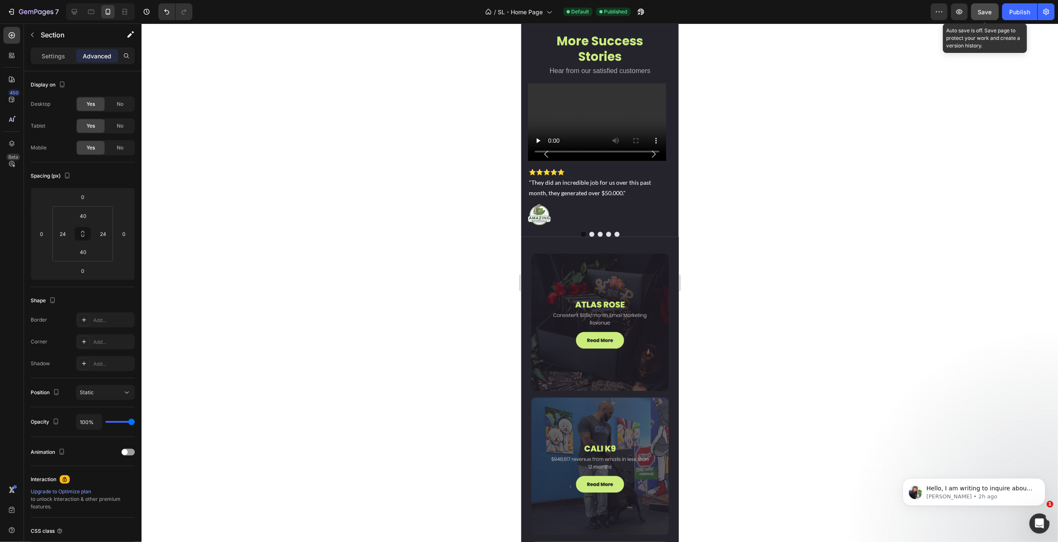
click at [992, 14] on span "Save" at bounding box center [985, 11] width 14 height 7
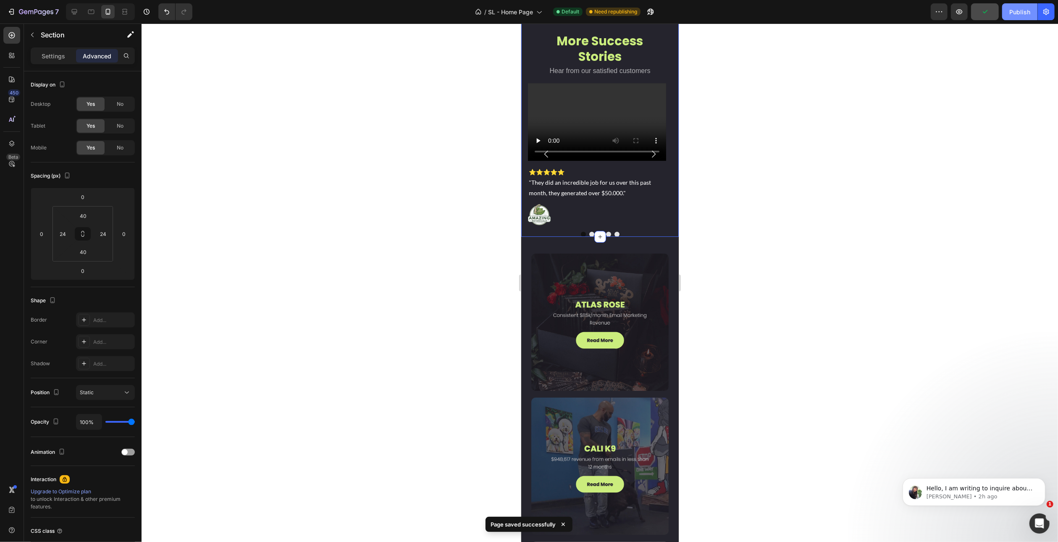
click at [1013, 12] on div "Publish" at bounding box center [1019, 12] width 21 height 9
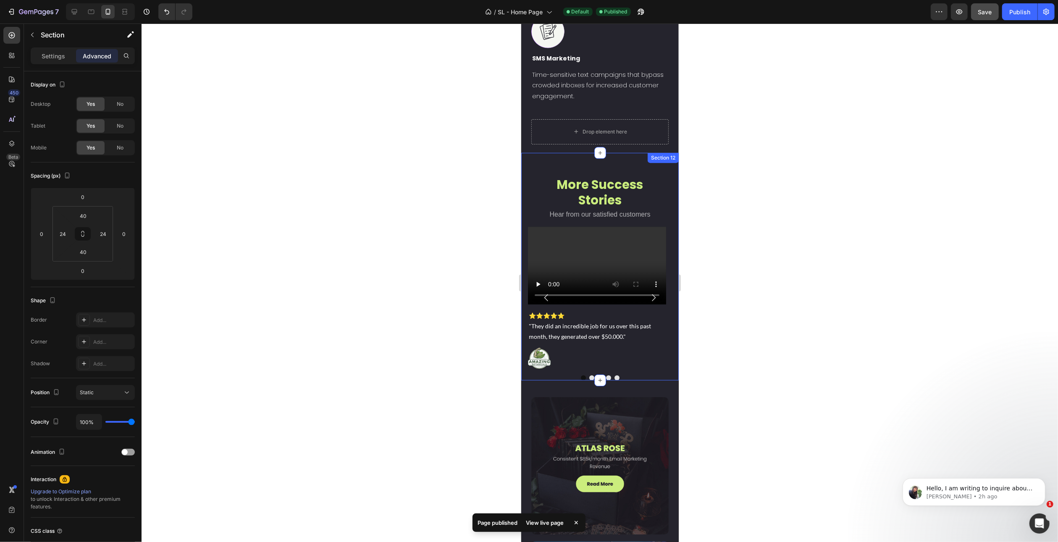
scroll to position [2628, 0]
click at [611, 324] on span ""They did an incredible job for us over this past month, they generated over $5…" at bounding box center [589, 333] width 122 height 18
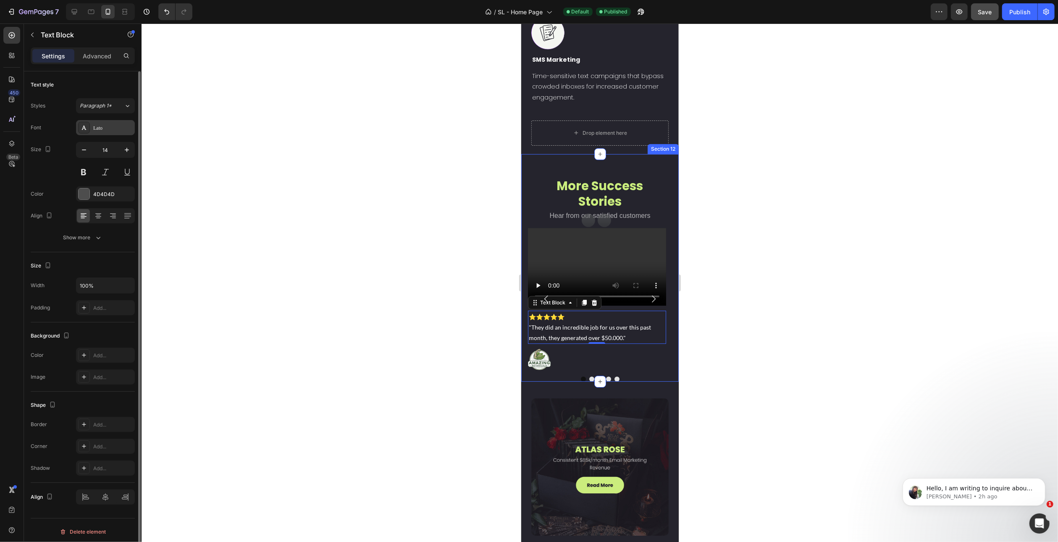
click at [113, 126] on div "Lato" at bounding box center [112, 128] width 39 height 8
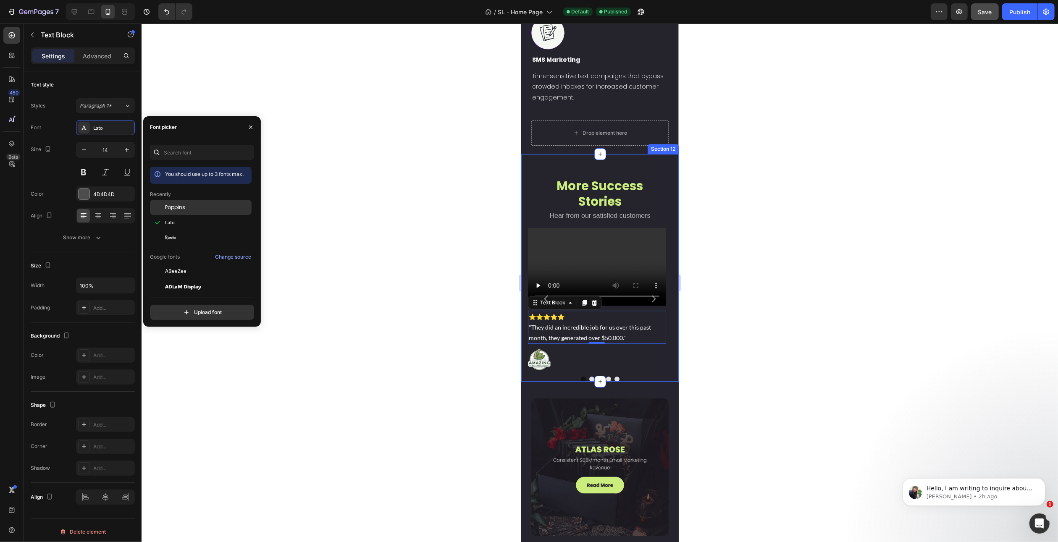
click at [177, 264] on div "Poppins" at bounding box center [201, 271] width 102 height 15
click at [648, 294] on icon "Carousel Next Arrow" at bounding box center [653, 299] width 10 height 10
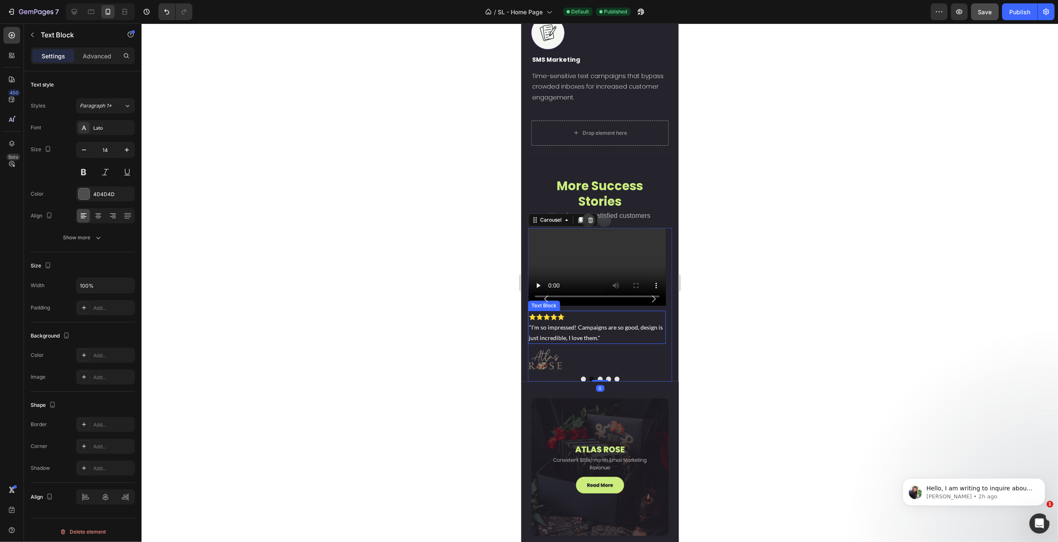
click at [577, 324] on span ""I'm so impressed! Campaigns are so good, design is just incredible, I love the…" at bounding box center [595, 333] width 134 height 18
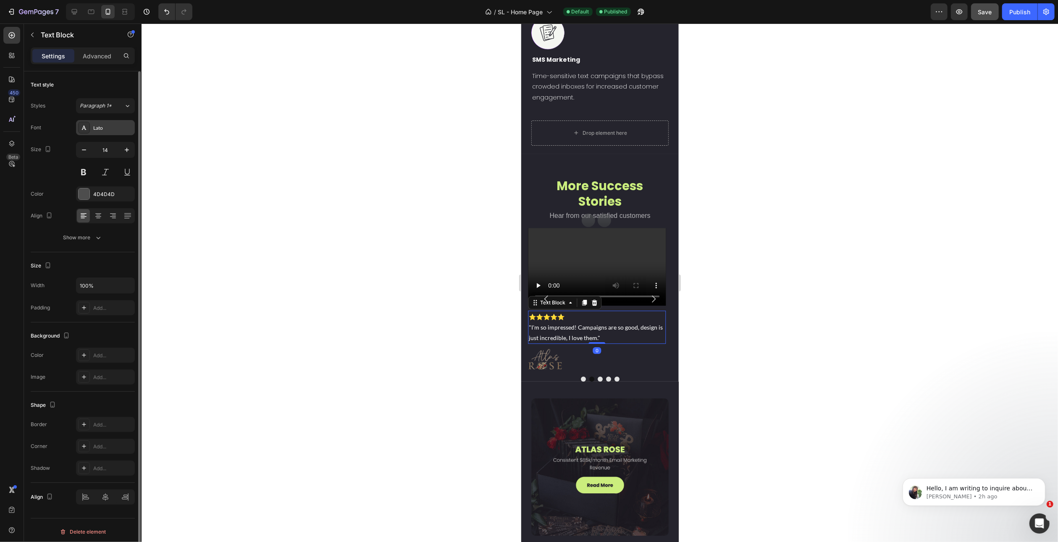
click at [109, 124] on div "Lato" at bounding box center [112, 128] width 39 height 8
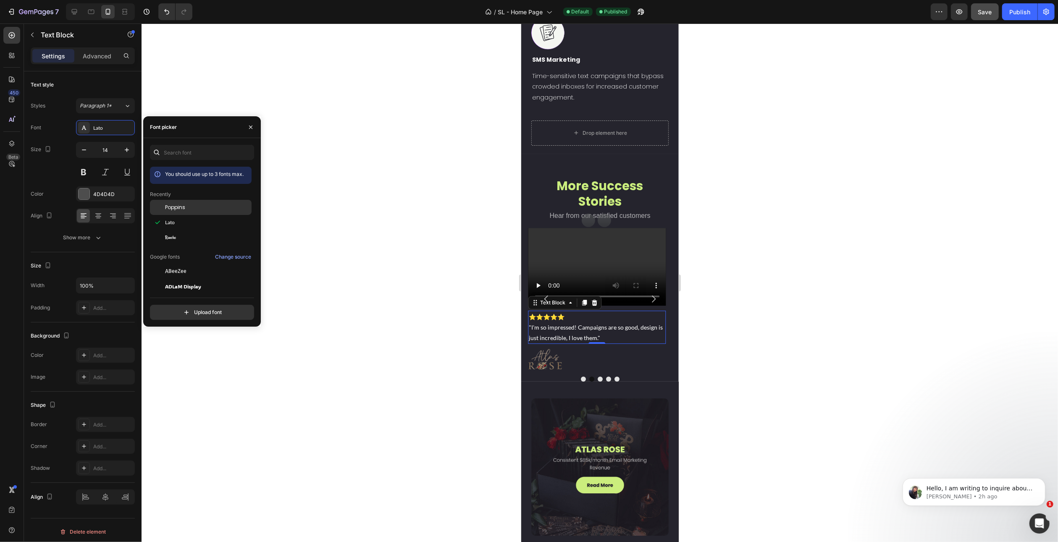
click at [178, 206] on span "Poppins" at bounding box center [175, 208] width 20 height 8
click at [648, 294] on icon "Carousel Next Arrow" at bounding box center [653, 299] width 10 height 10
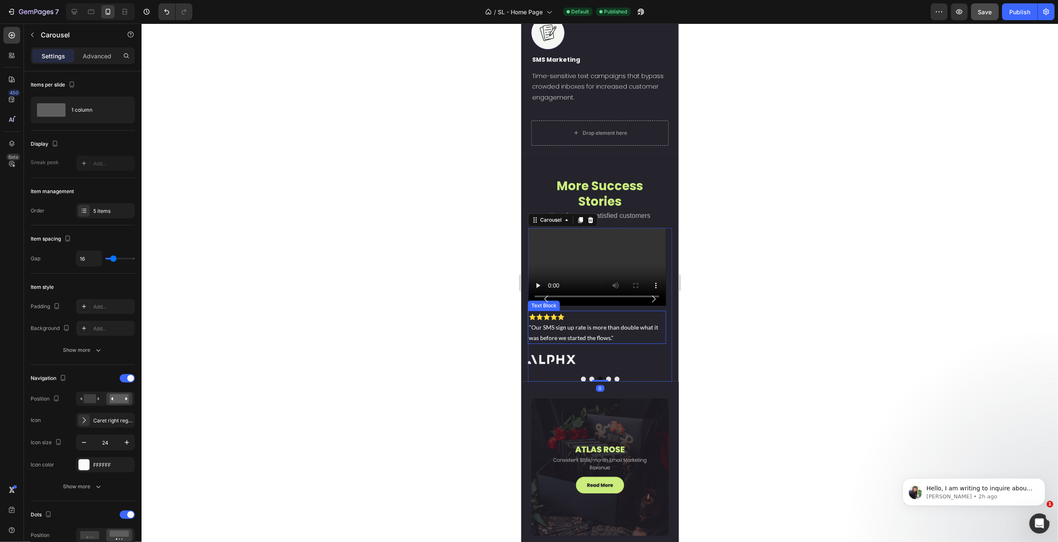
click at [576, 324] on span ""Our SMS sign up rate is more than double what it was before we started the flo…" at bounding box center [592, 333] width 129 height 18
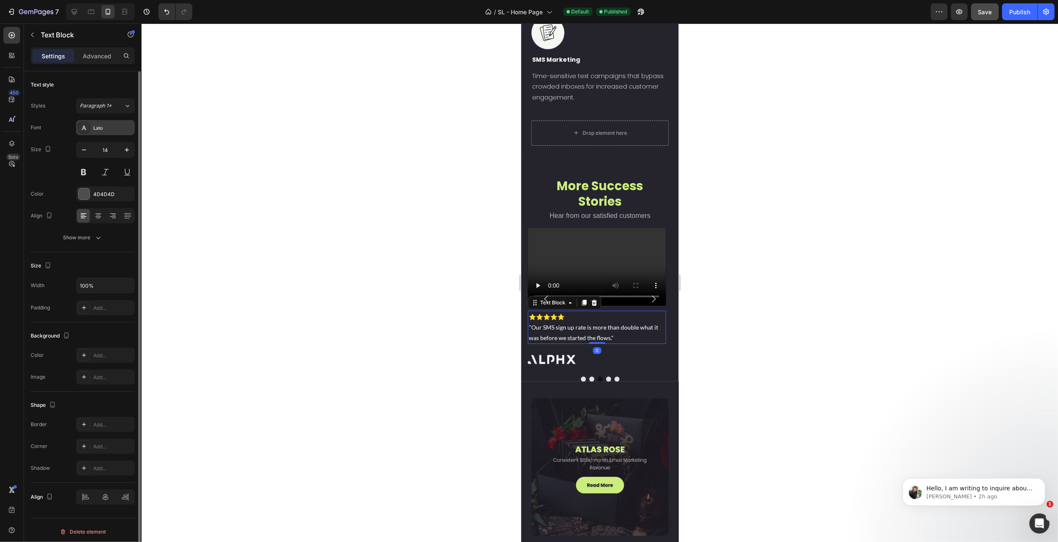
click at [100, 126] on div "Lato" at bounding box center [112, 128] width 39 height 8
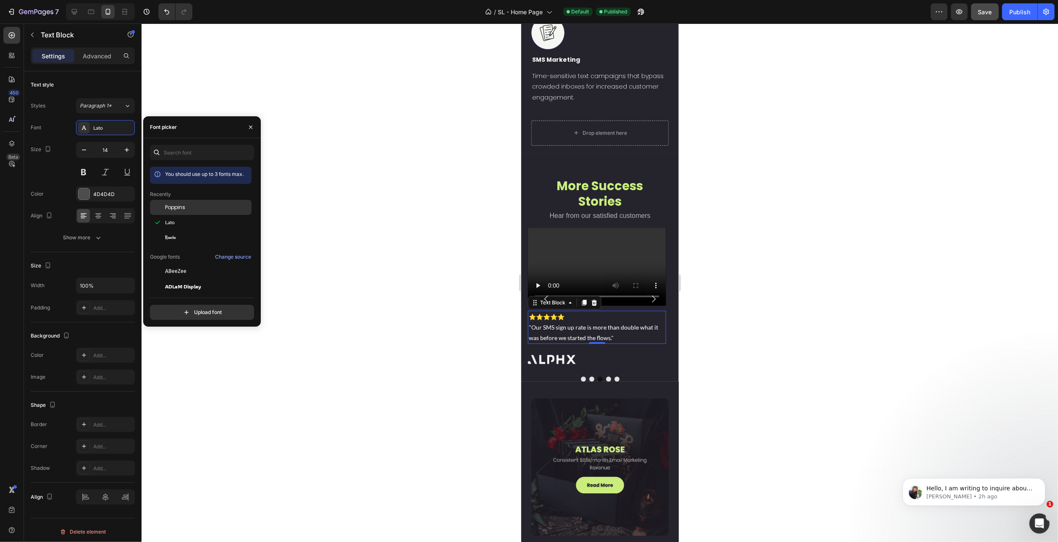
click at [170, 208] on span "Poppins" at bounding box center [175, 208] width 20 height 8
click at [652, 296] on icon "Carousel Next Arrow" at bounding box center [654, 299] width 4 height 7
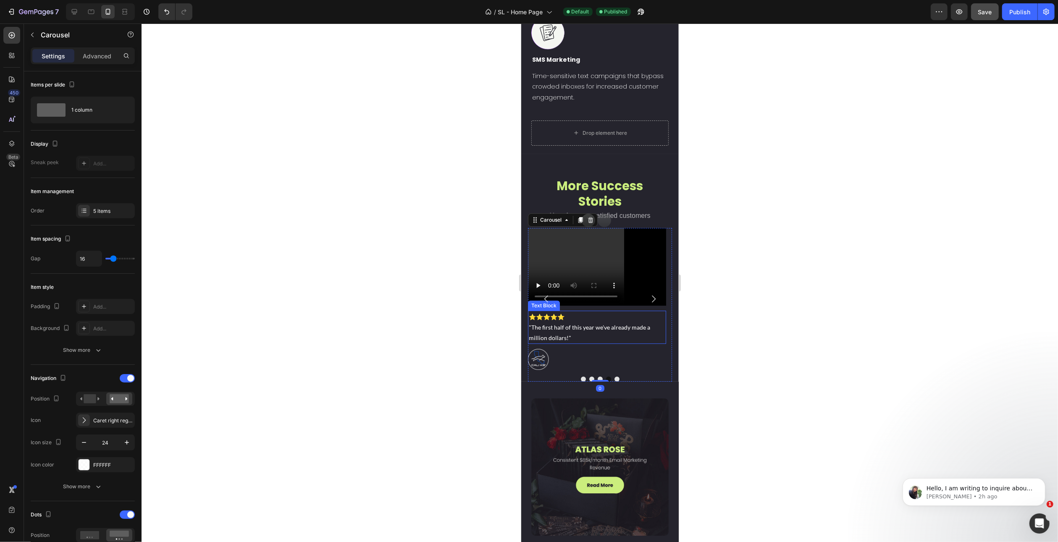
click at [600, 324] on span ""The first half of this year we've already made a million dollars!"" at bounding box center [588, 333] width 121 height 18
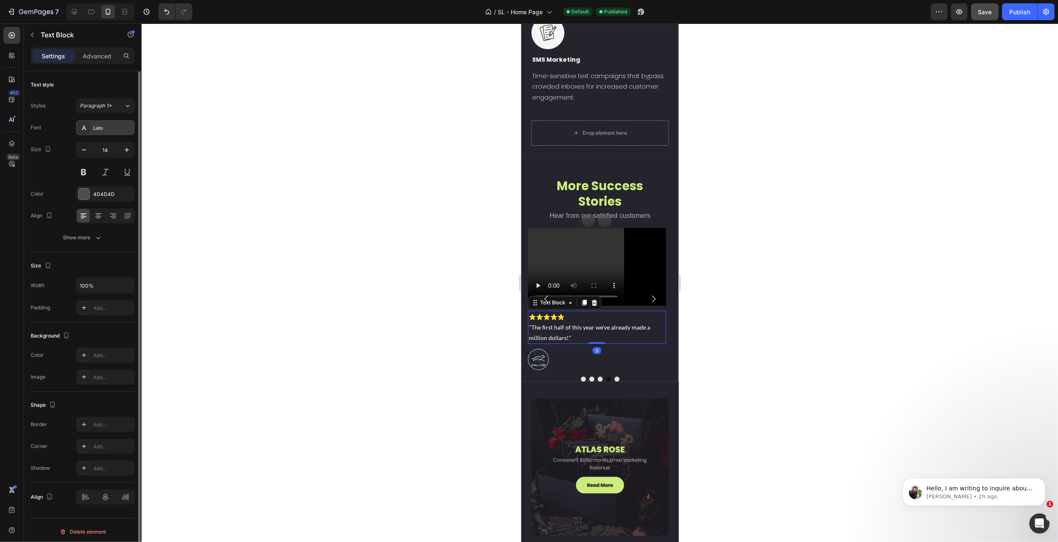
click at [100, 126] on div "Lato" at bounding box center [112, 128] width 39 height 8
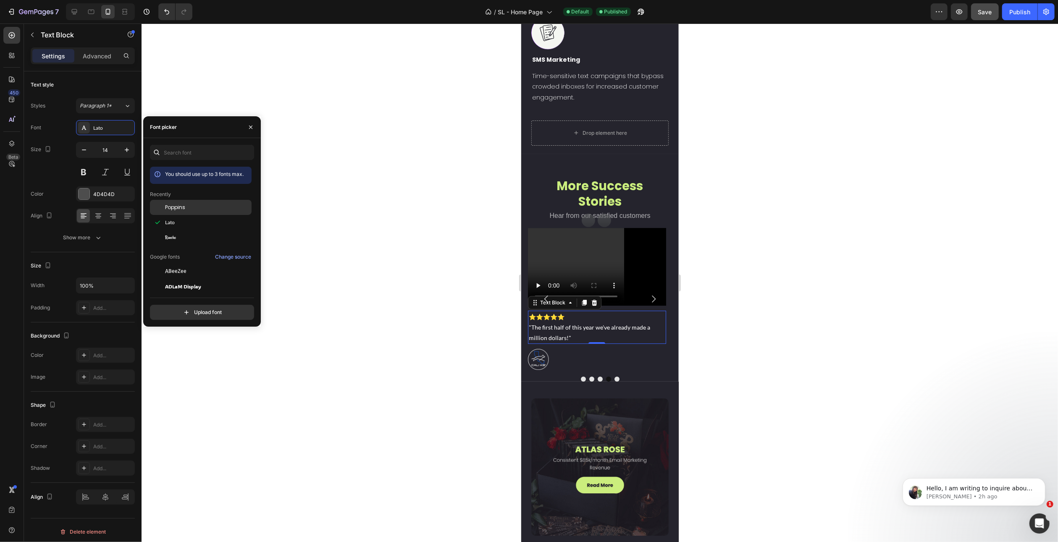
click at [167, 208] on span "Poppins" at bounding box center [175, 208] width 20 height 8
click at [648, 294] on icon "Carousel Next Arrow" at bounding box center [653, 299] width 10 height 10
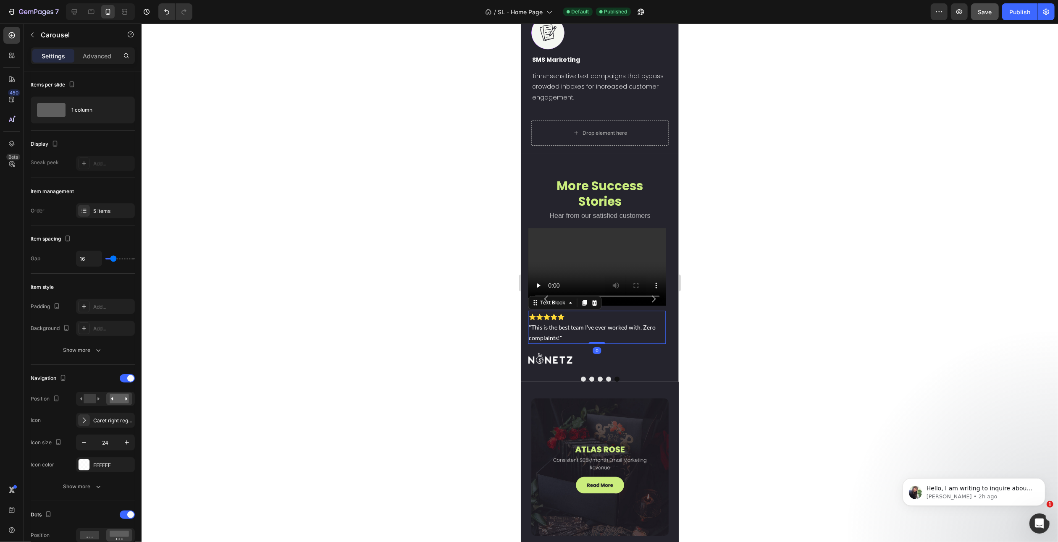
click at [570, 324] on span ""This is the best team I've ever worked with. Zero complaints!"" at bounding box center [591, 333] width 127 height 18
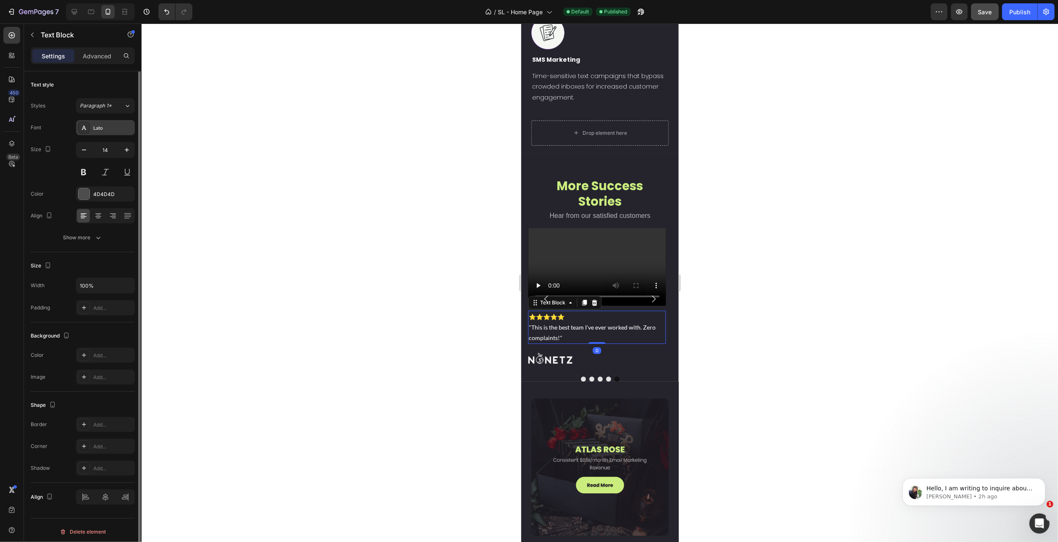
click at [95, 122] on div "Lato" at bounding box center [105, 127] width 59 height 15
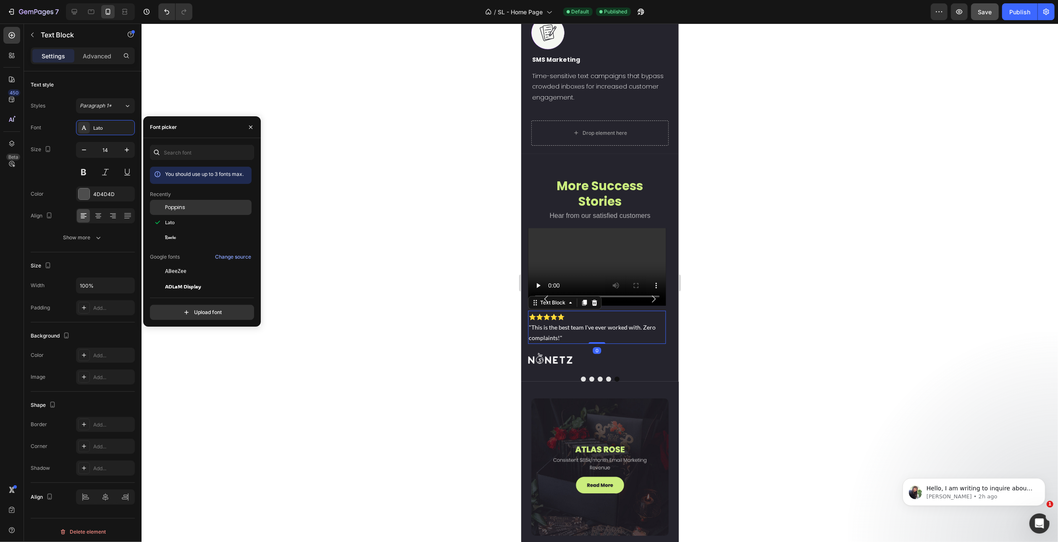
click at [176, 264] on div "Poppins" at bounding box center [201, 271] width 102 height 15
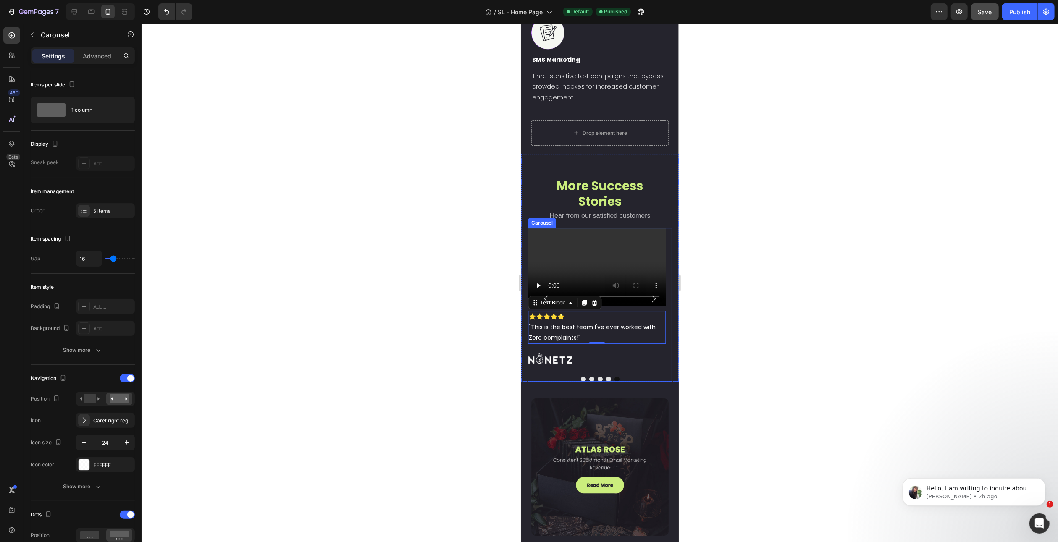
click at [648, 294] on icon "Carousel Next Arrow" at bounding box center [653, 299] width 10 height 10
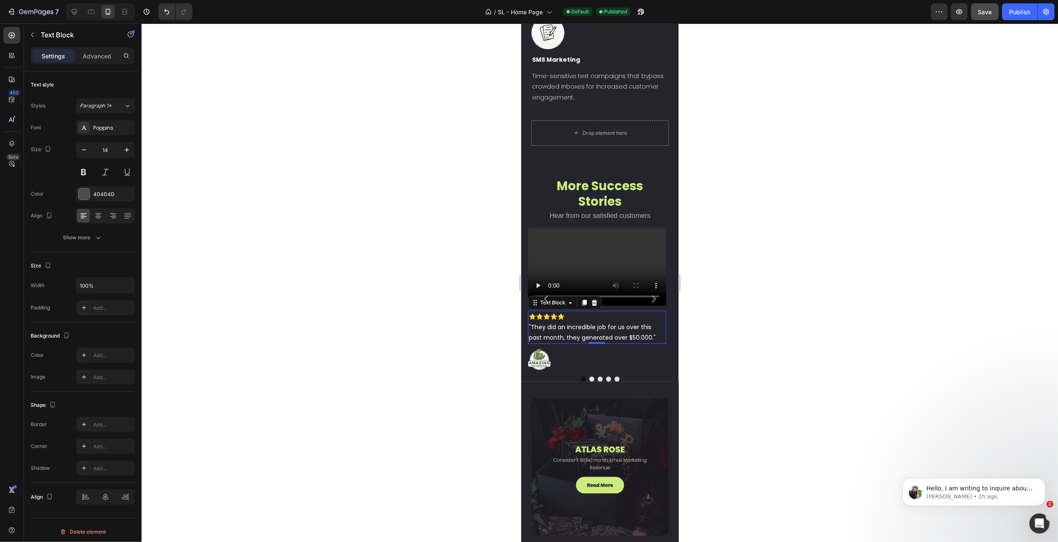
click at [593, 323] on span ""They did an incredible job for us over this past month, they generated over $5…" at bounding box center [591, 332] width 127 height 19
click at [980, 15] on div "Save" at bounding box center [985, 12] width 14 height 9
click at [1028, 13] on div "Publish" at bounding box center [1019, 12] width 21 height 9
click at [605, 178] on h2 "More Success Stories" at bounding box center [599, 194] width 131 height 33
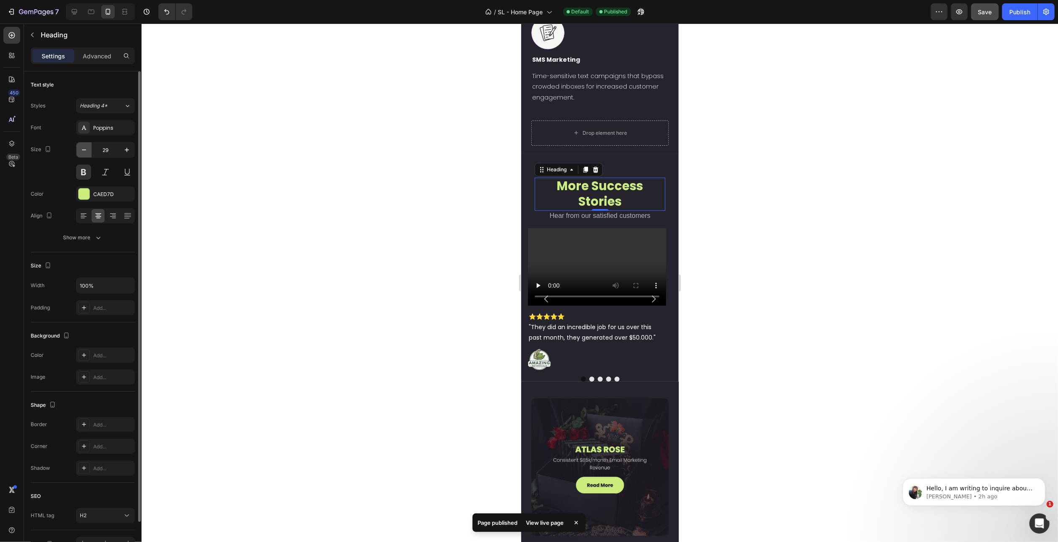
click at [83, 148] on icon "button" at bounding box center [84, 150] width 8 height 8
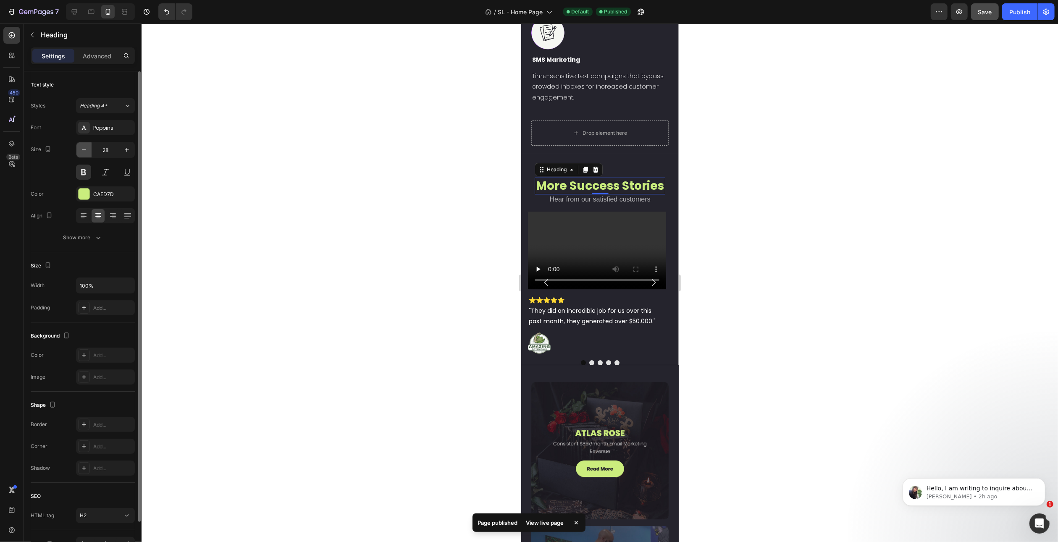
click at [83, 148] on icon "button" at bounding box center [84, 150] width 8 height 8
type input "26"
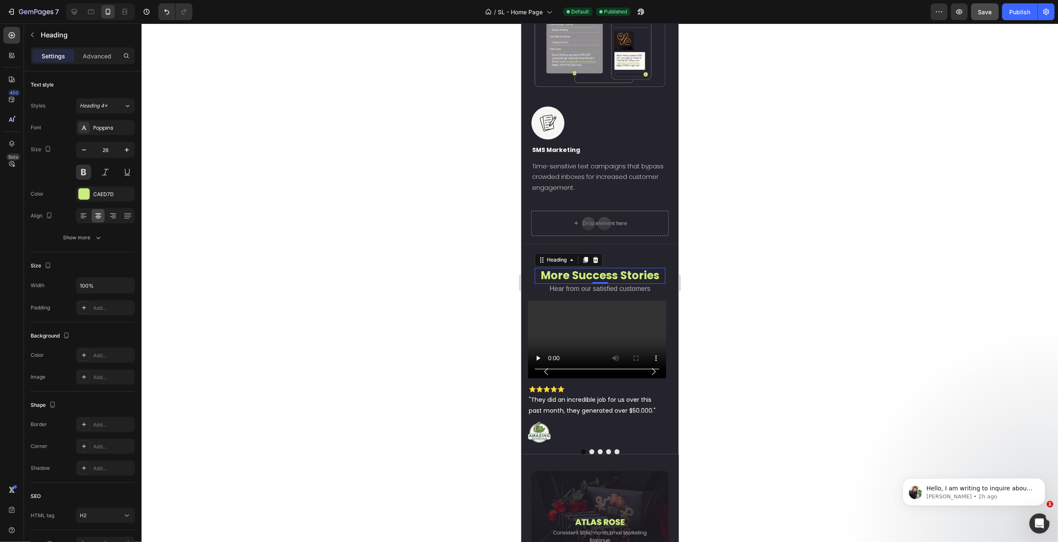
scroll to position [2502, 0]
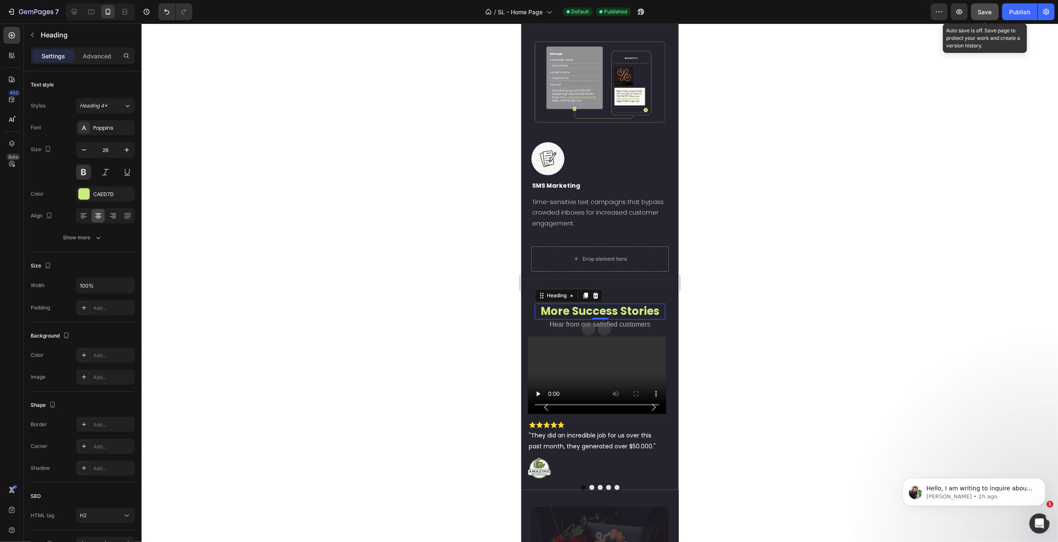
click at [986, 12] on span "Save" at bounding box center [985, 11] width 14 height 7
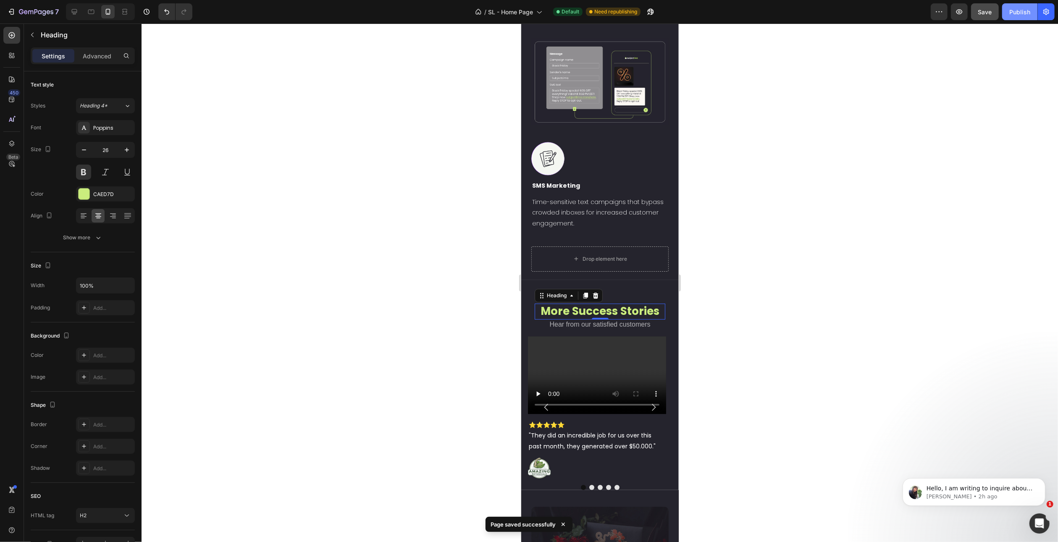
click at [1015, 12] on div "Publish" at bounding box center [1019, 12] width 21 height 9
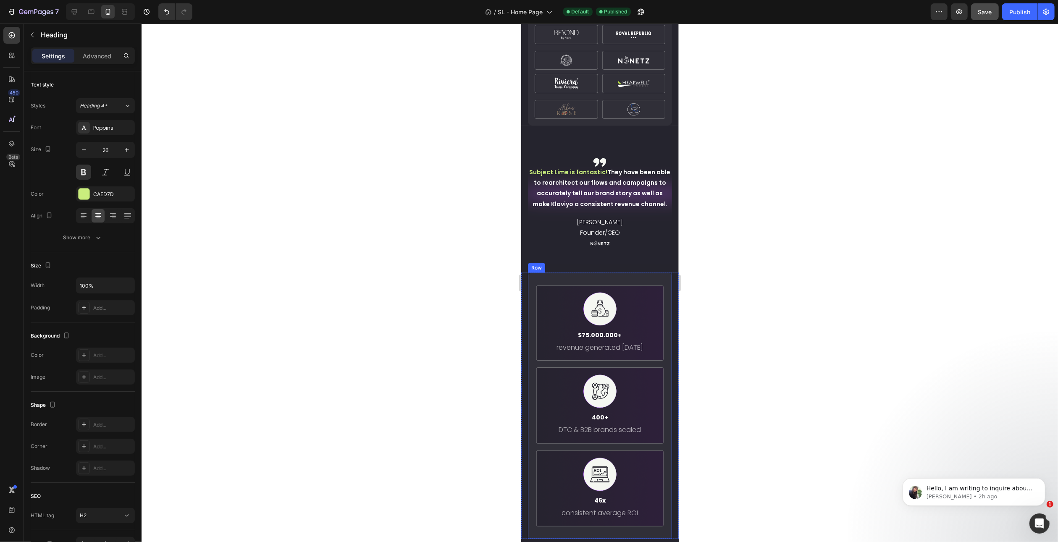
scroll to position [841, 0]
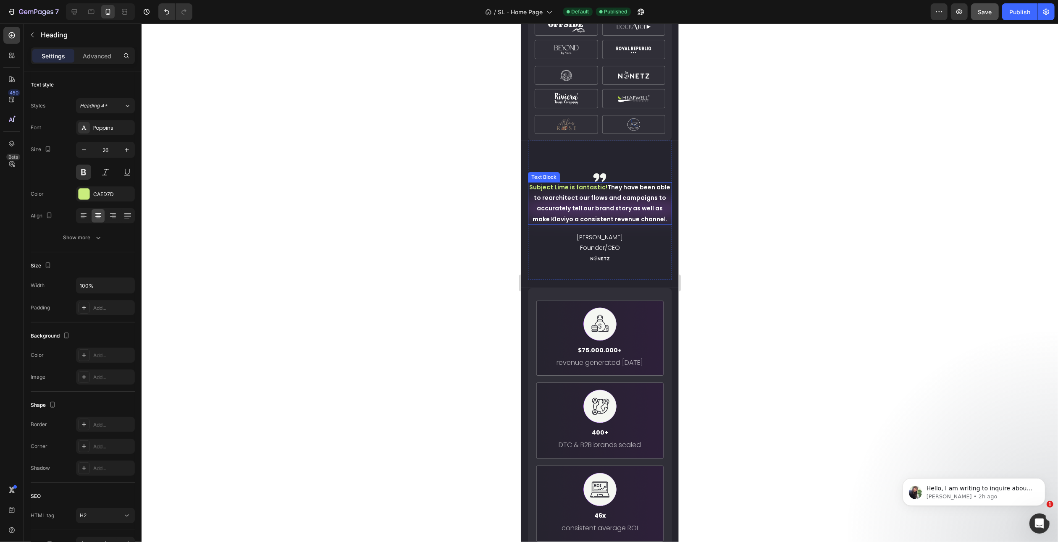
click at [628, 187] on p "Subject Lime is fantastic! They have been able to rearchitect our flows and cam…" at bounding box center [600, 203] width 144 height 42
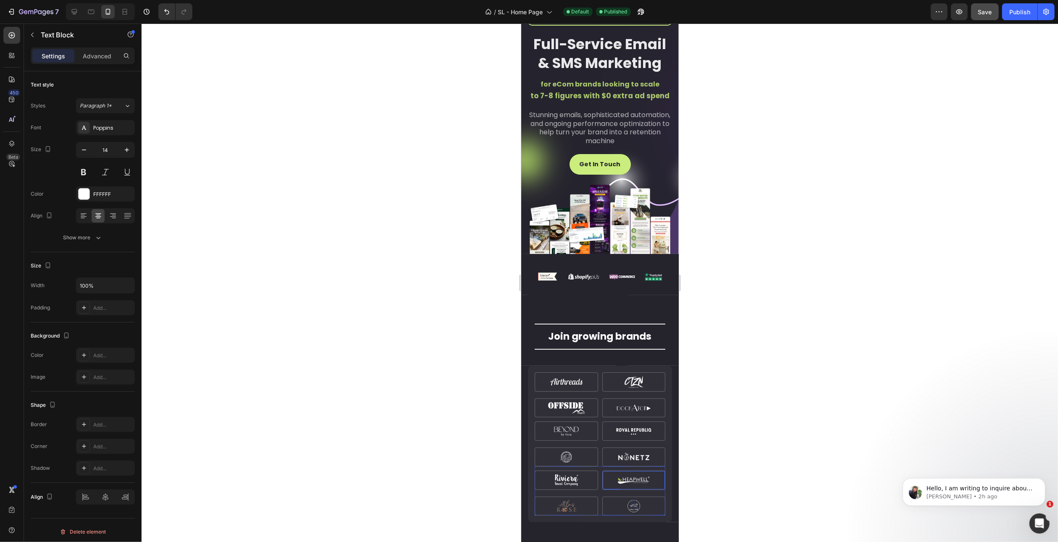
scroll to position [0, 0]
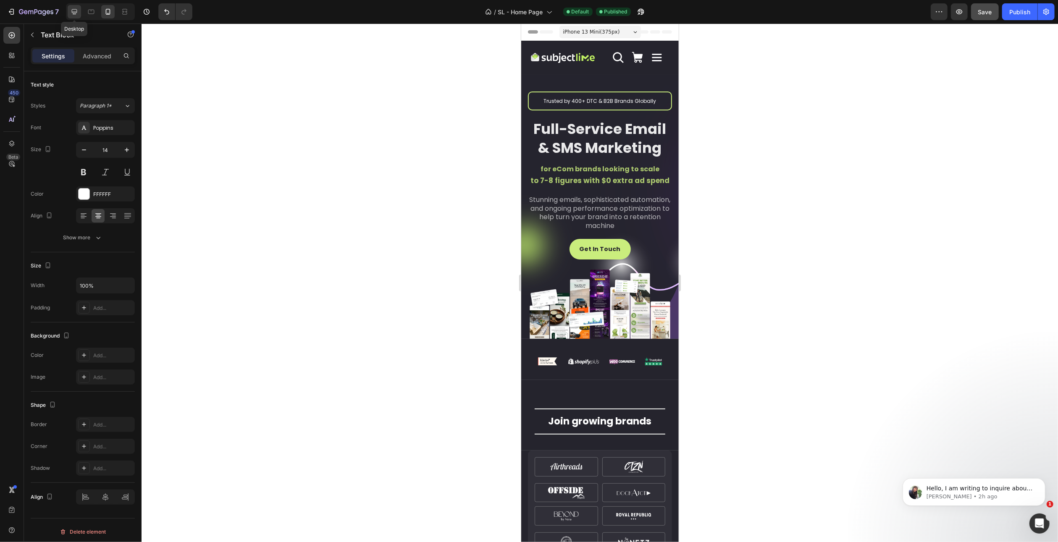
click at [75, 14] on icon at bounding box center [74, 11] width 5 height 5
type input "22"
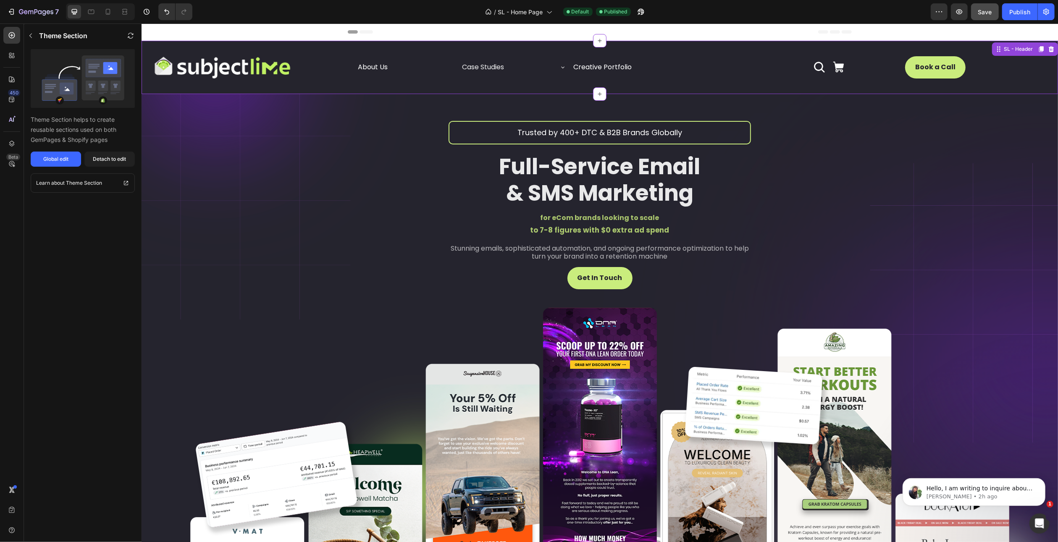
click at [517, 66] on div "Case Studies" at bounding box center [506, 67] width 92 height 15
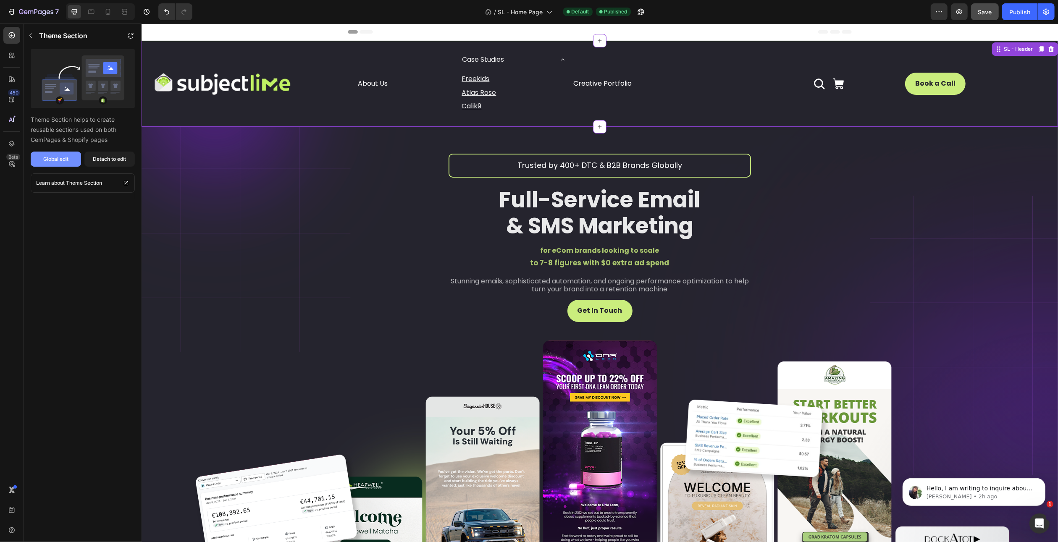
click at [63, 159] on div "Global edit" at bounding box center [55, 159] width 25 height 8
click at [545, 58] on div "Case Studies" at bounding box center [506, 60] width 92 height 15
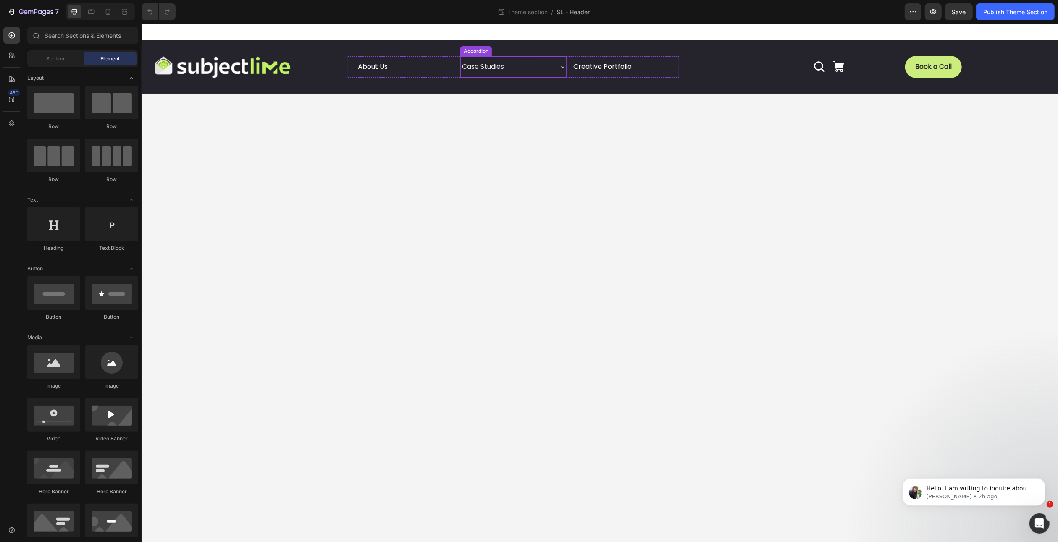
click at [536, 64] on div "Case Studies" at bounding box center [506, 67] width 92 height 15
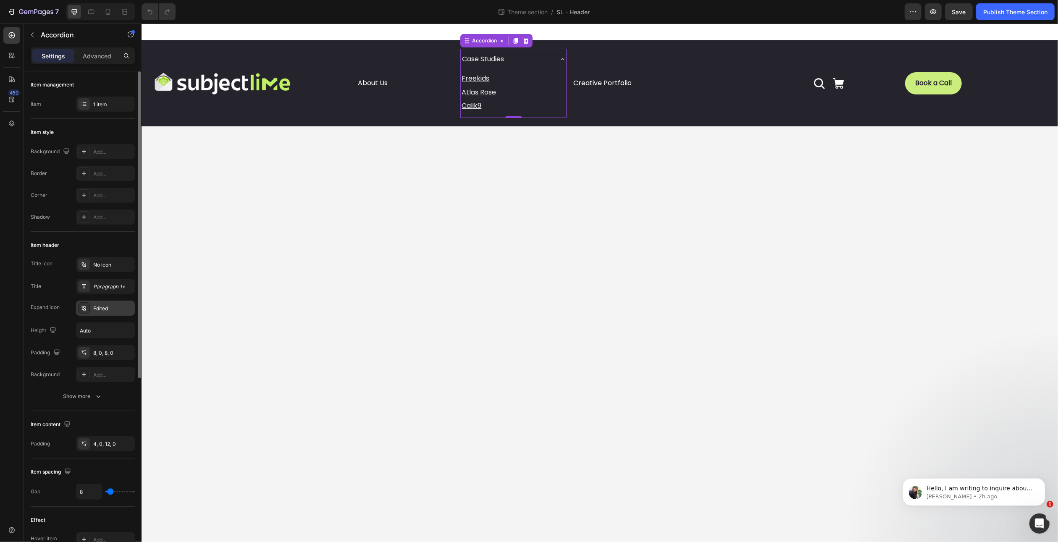
click at [95, 308] on div "Edited" at bounding box center [112, 309] width 39 height 8
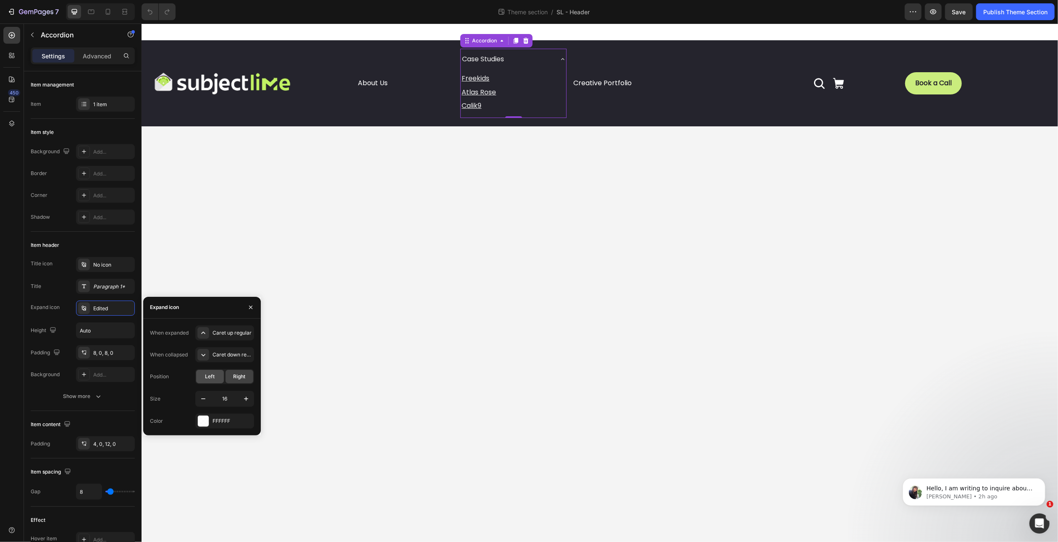
click at [207, 377] on span "Left" at bounding box center [210, 377] width 10 height 8
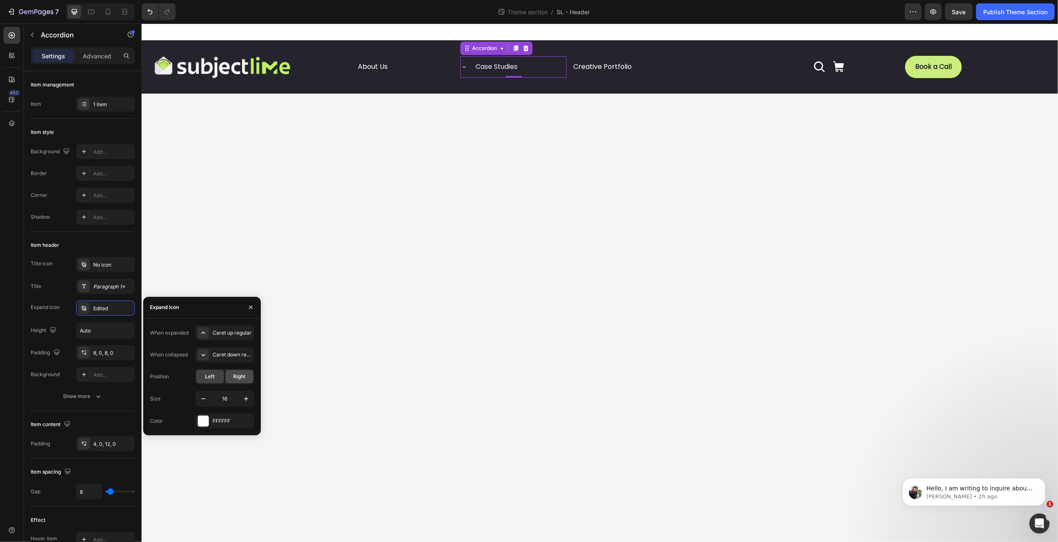
click at [234, 376] on span "Right" at bounding box center [240, 377] width 12 height 8
click at [210, 379] on span "Left" at bounding box center [210, 377] width 10 height 8
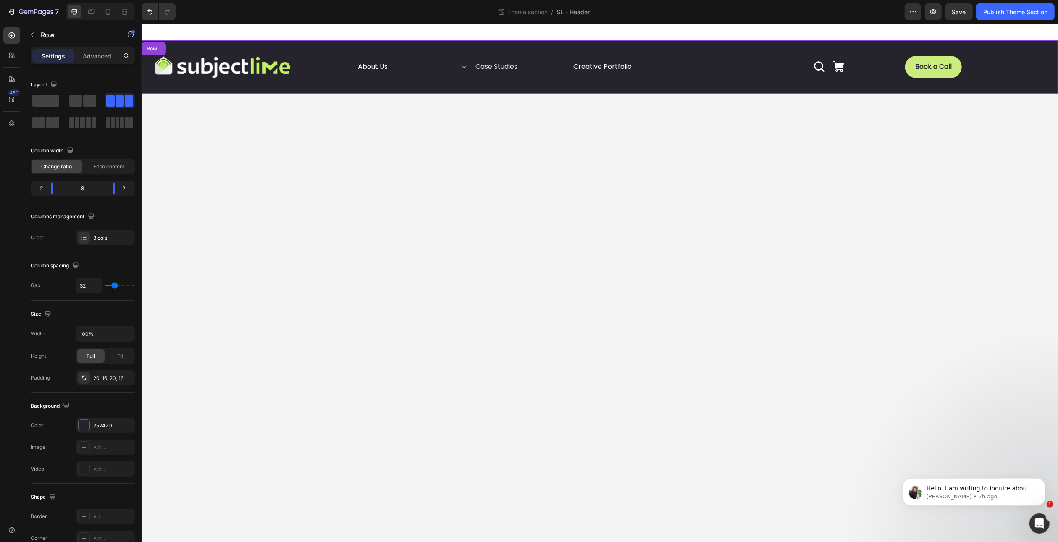
click at [461, 89] on div "Image About Us Button Case Studies Accordion 0 Creative Portfolio Button Row Ic…" at bounding box center [599, 66] width 917 height 53
click at [964, 14] on span "Save" at bounding box center [959, 11] width 14 height 7
click at [1007, 10] on div "Publish Theme Section" at bounding box center [1015, 12] width 64 height 9
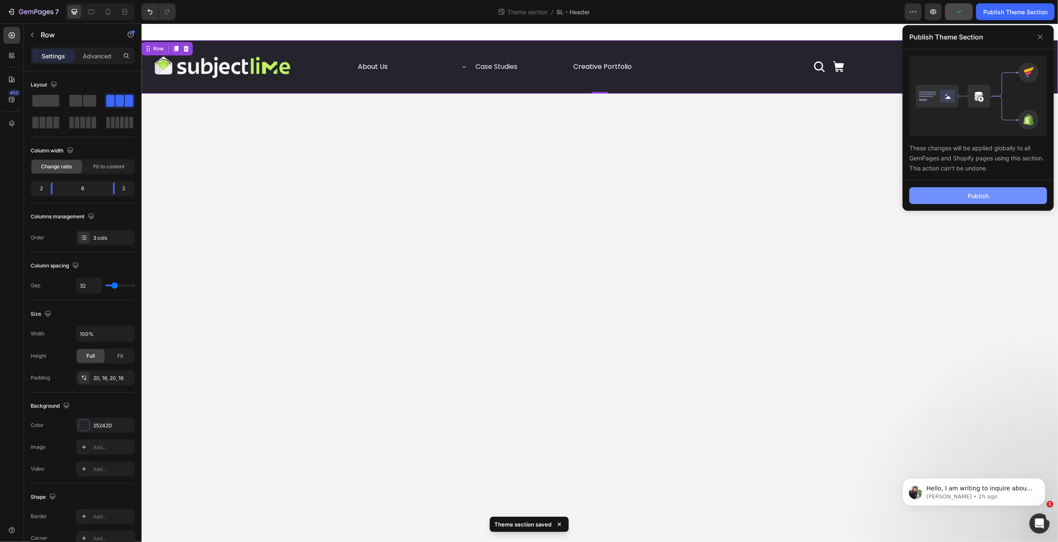
click at [970, 190] on button "Publish" at bounding box center [979, 195] width 138 height 17
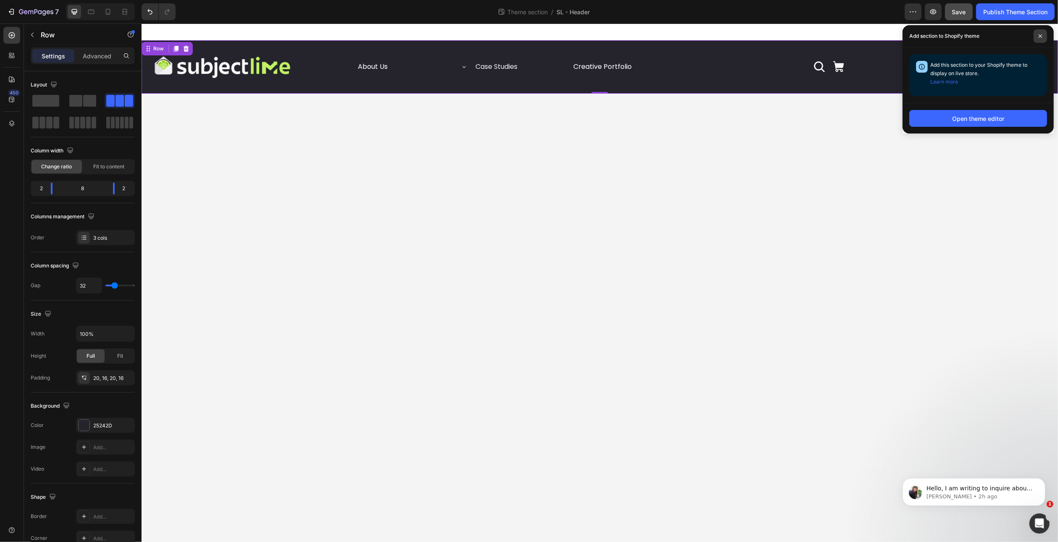
click at [1041, 35] on icon at bounding box center [1040, 36] width 4 height 4
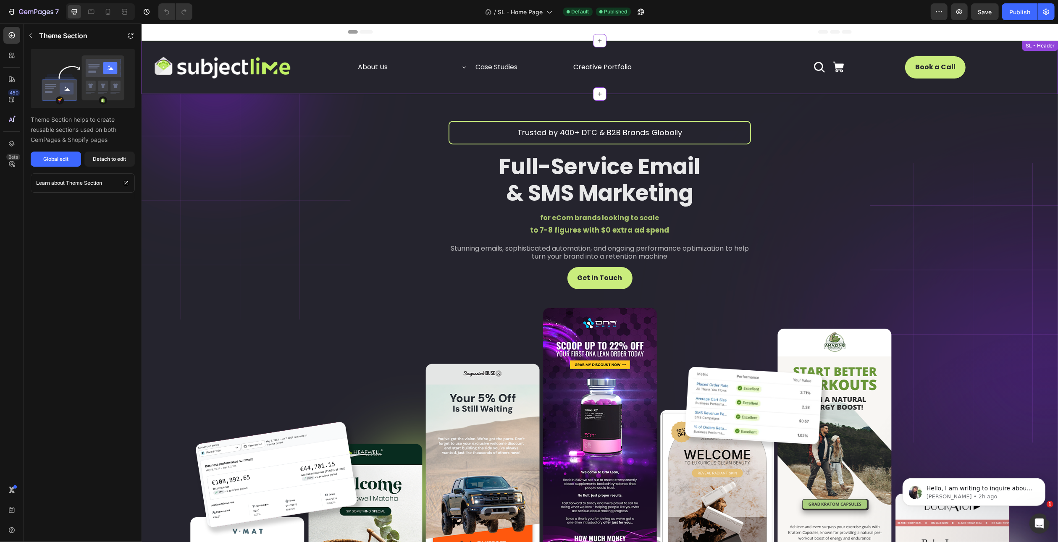
click at [461, 66] on icon at bounding box center [463, 67] width 7 height 7
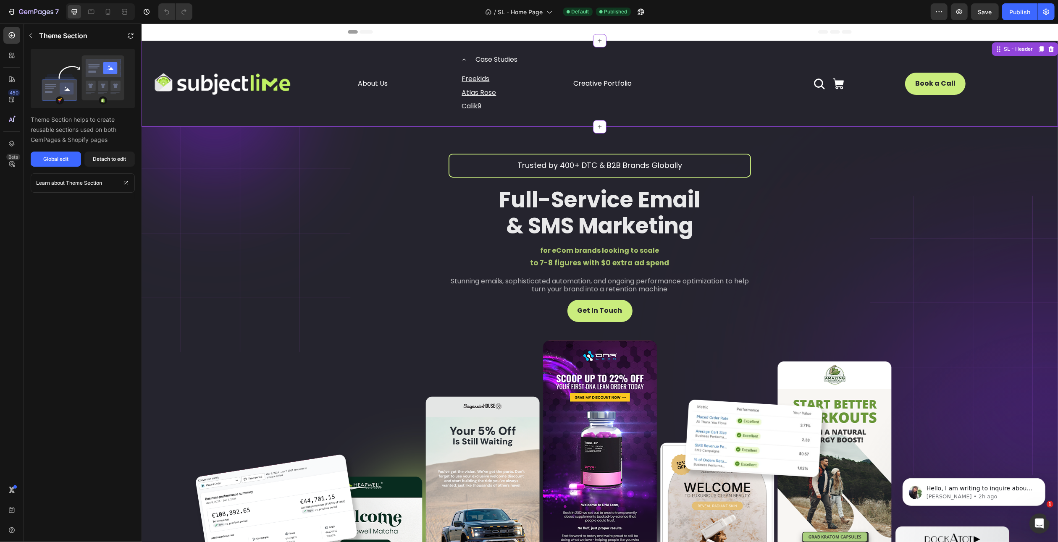
click at [461, 60] on icon at bounding box center [463, 59] width 7 height 7
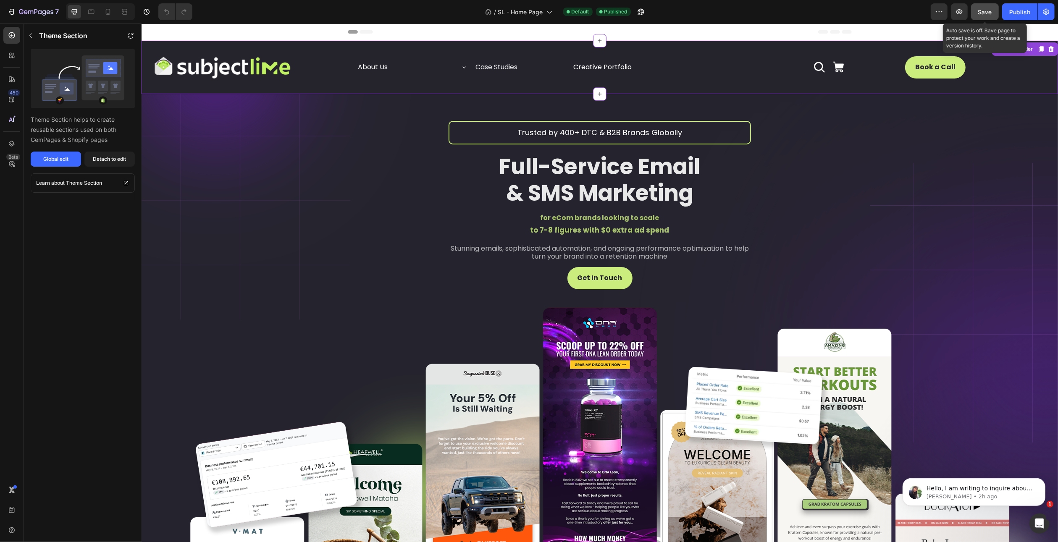
click at [992, 13] on span "Save" at bounding box center [985, 11] width 14 height 7
click at [1012, 11] on div "Publish" at bounding box center [1019, 12] width 21 height 9
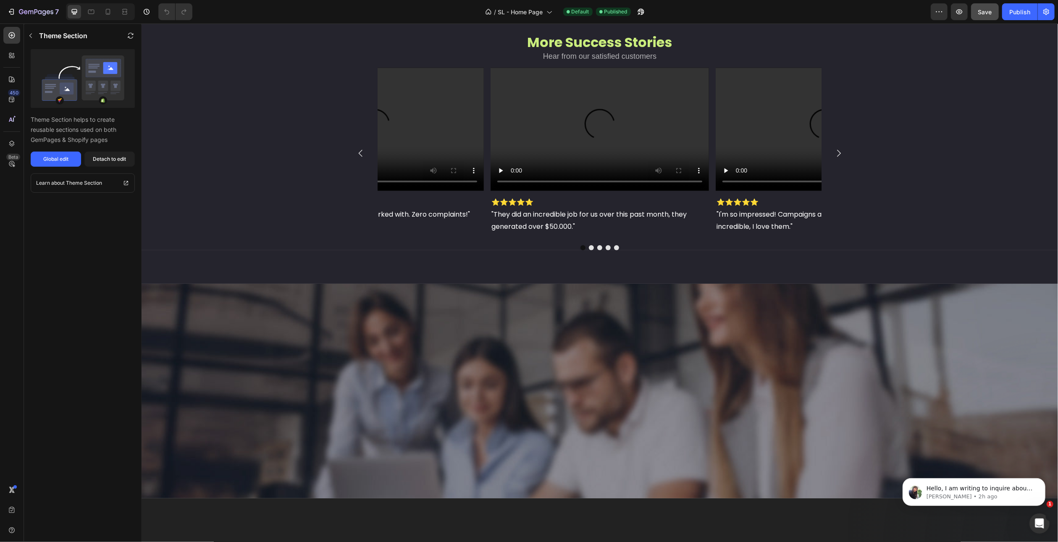
scroll to position [2100, 0]
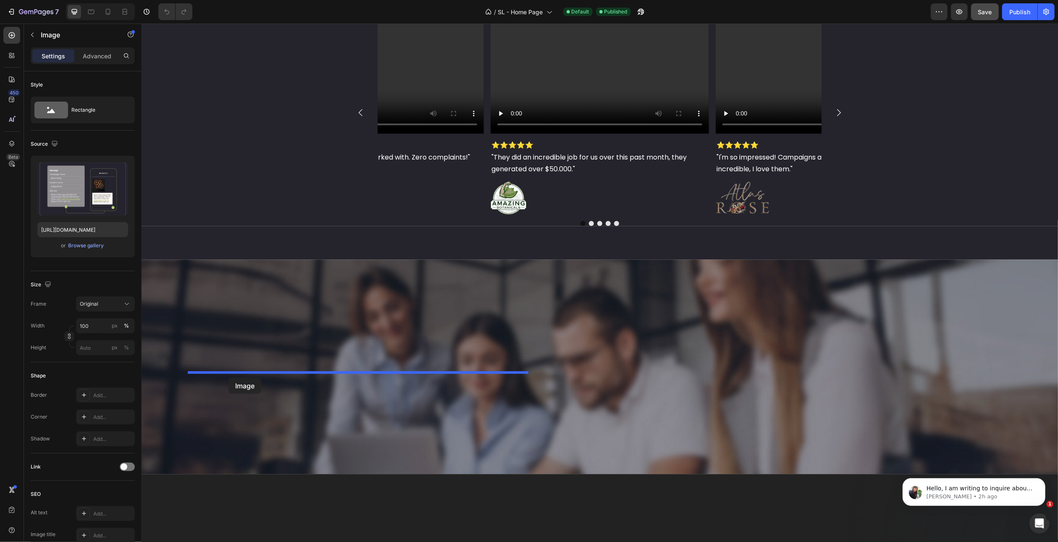
drag, startPoint x: 195, startPoint y: 152, endPoint x: 228, endPoint y: 378, distance: 227.5
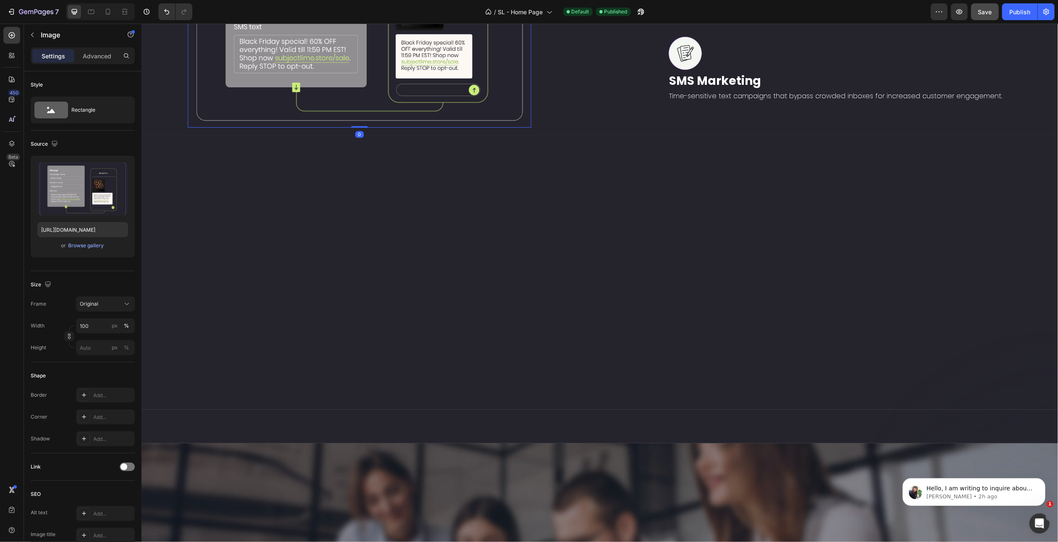
scroll to position [1890, 0]
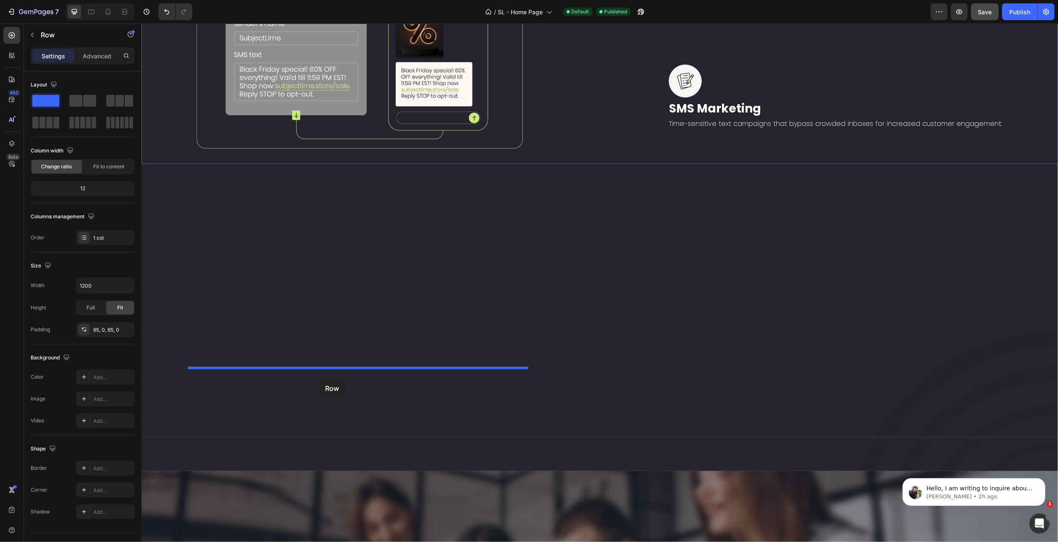
drag, startPoint x: 203, startPoint y: 243, endPoint x: 318, endPoint y: 380, distance: 179.2
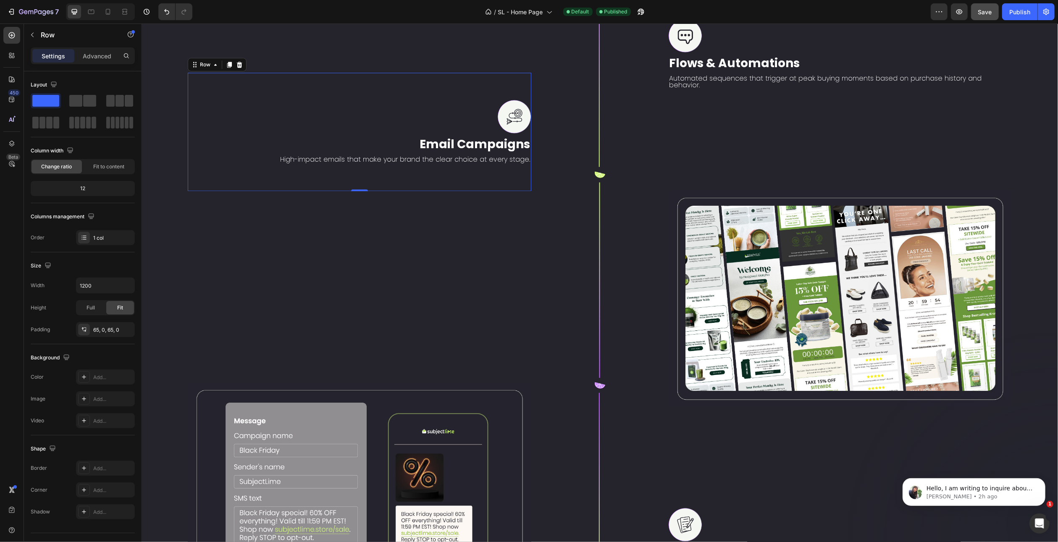
scroll to position [1764, 0]
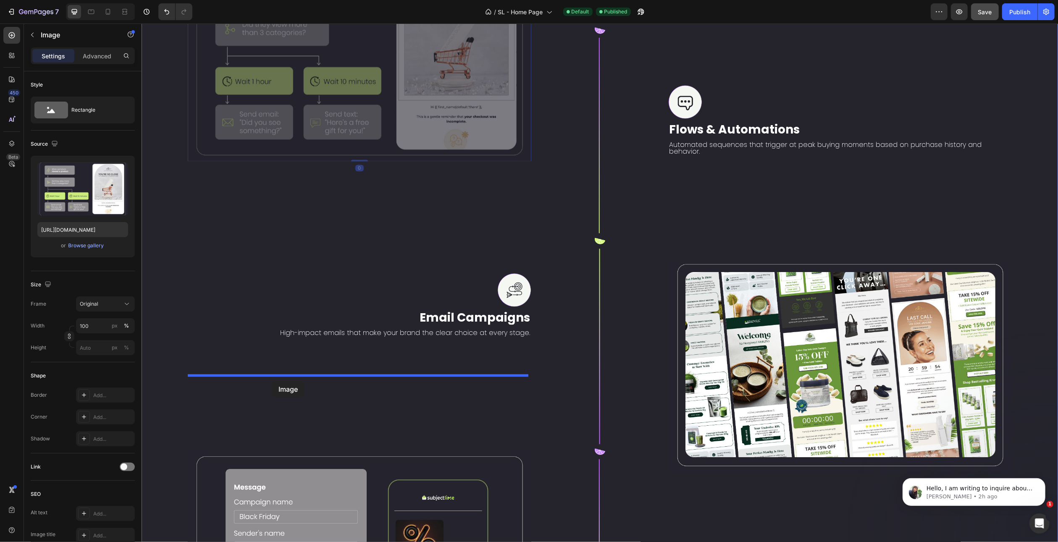
drag, startPoint x: 196, startPoint y: 167, endPoint x: 271, endPoint y: 381, distance: 226.7
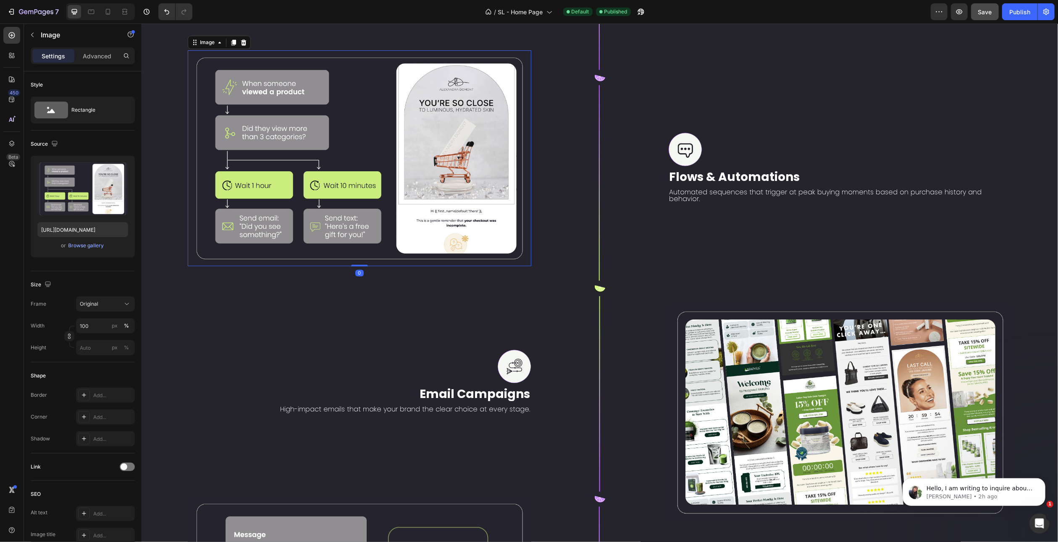
scroll to position [1512, 0]
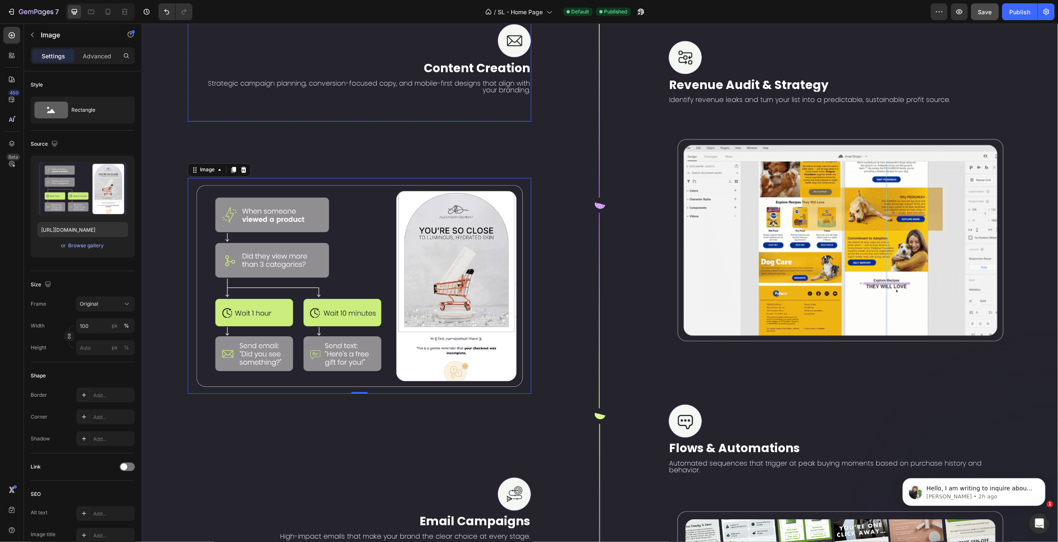
click at [211, 122] on div "Image Content Creation Text Block Strategic campaign planning, conversion-focus…" at bounding box center [359, 59] width 344 height 125
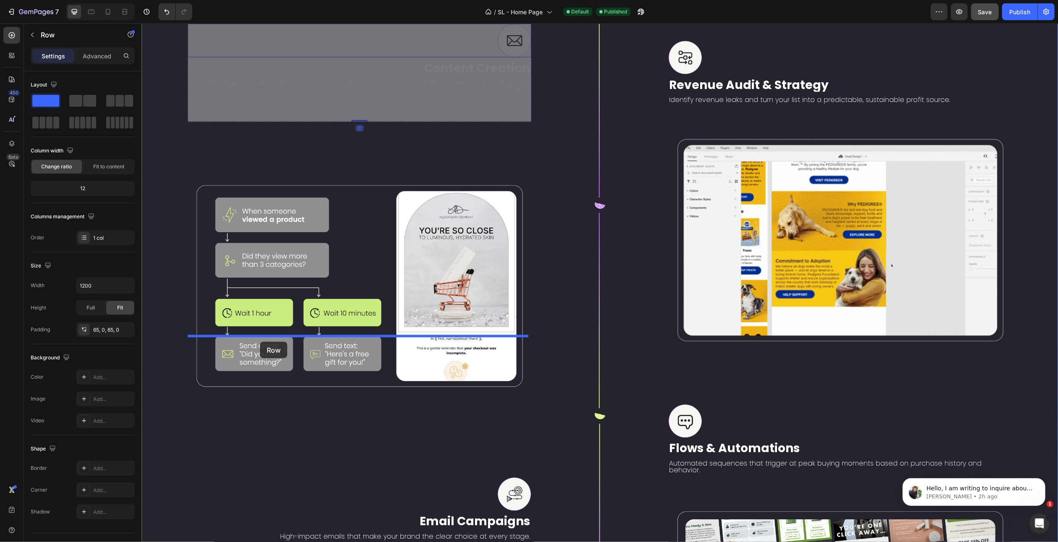
drag, startPoint x: 201, startPoint y: 205, endPoint x: 260, endPoint y: 342, distance: 149.3
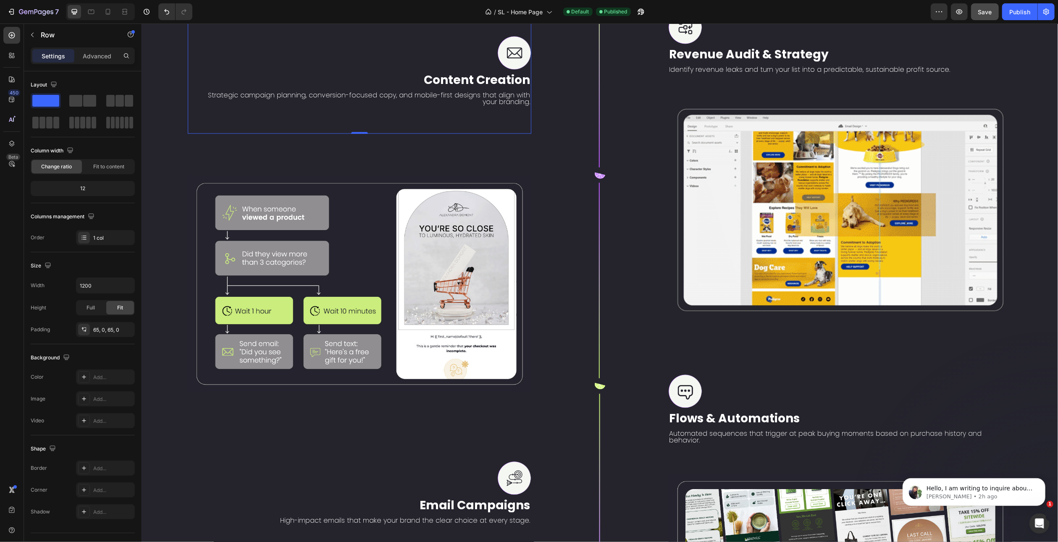
scroll to position [1348, 0]
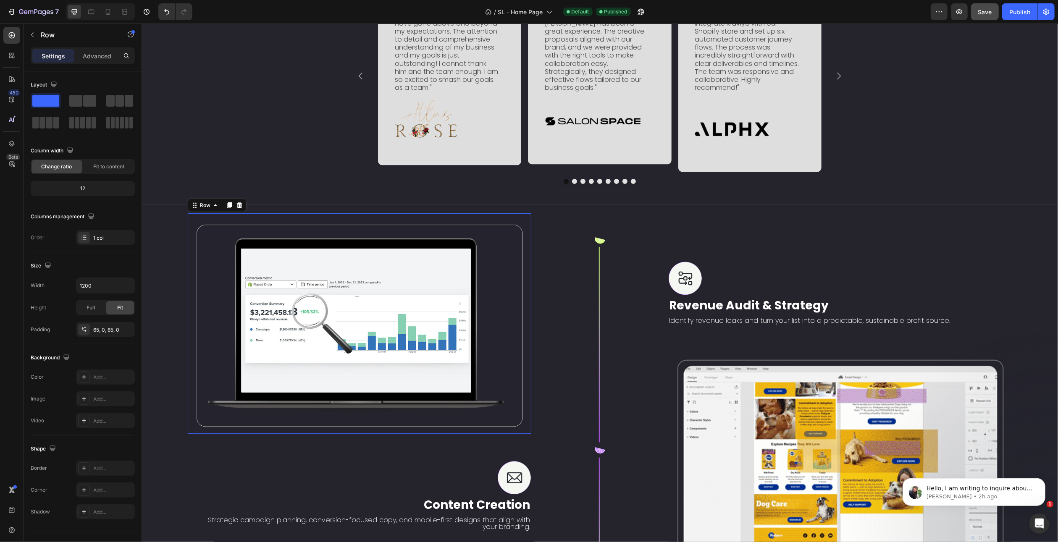
click at [518, 236] on div "Image Row 0" at bounding box center [359, 323] width 344 height 221
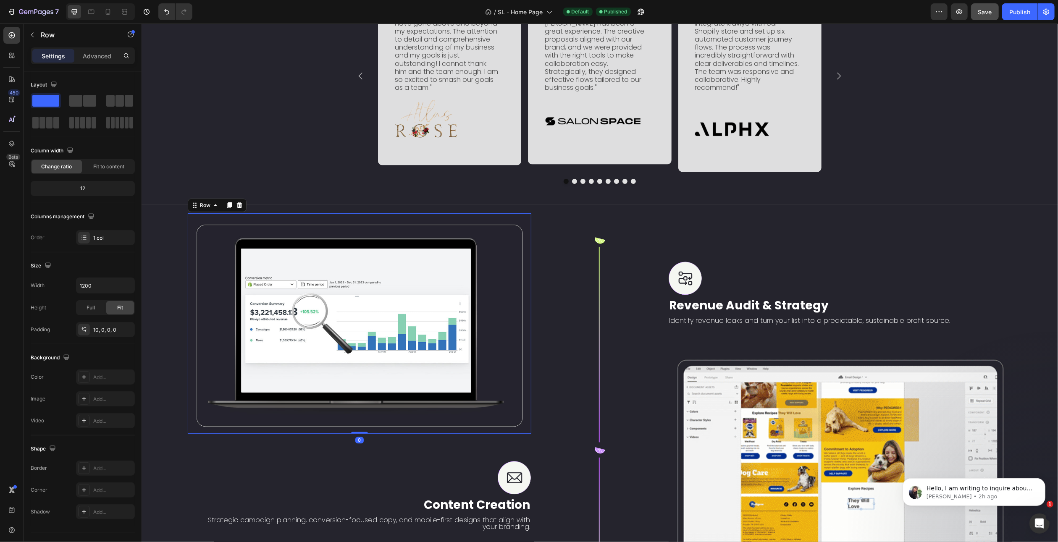
scroll to position [1516, 0]
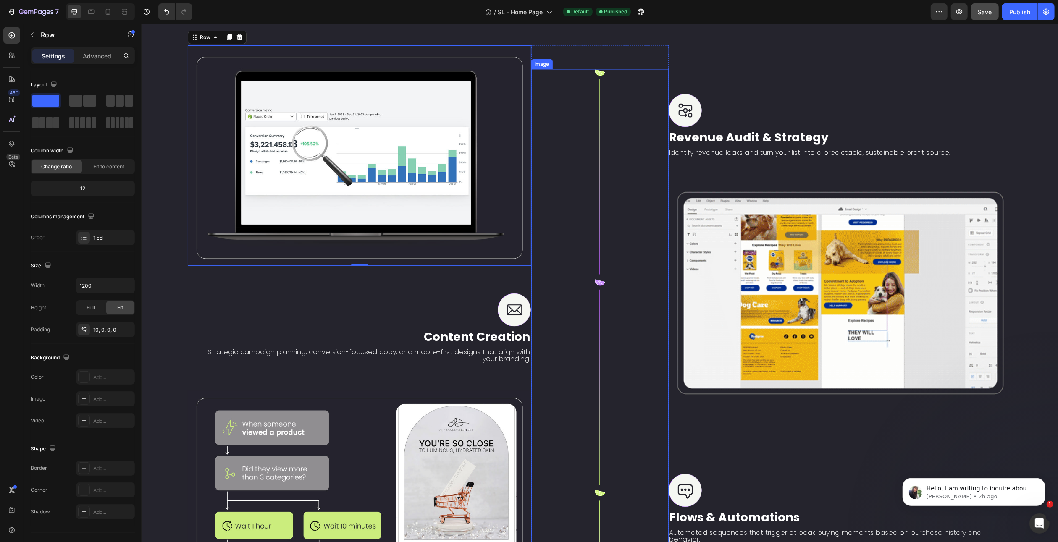
click at [552, 237] on div at bounding box center [599, 493] width 137 height 849
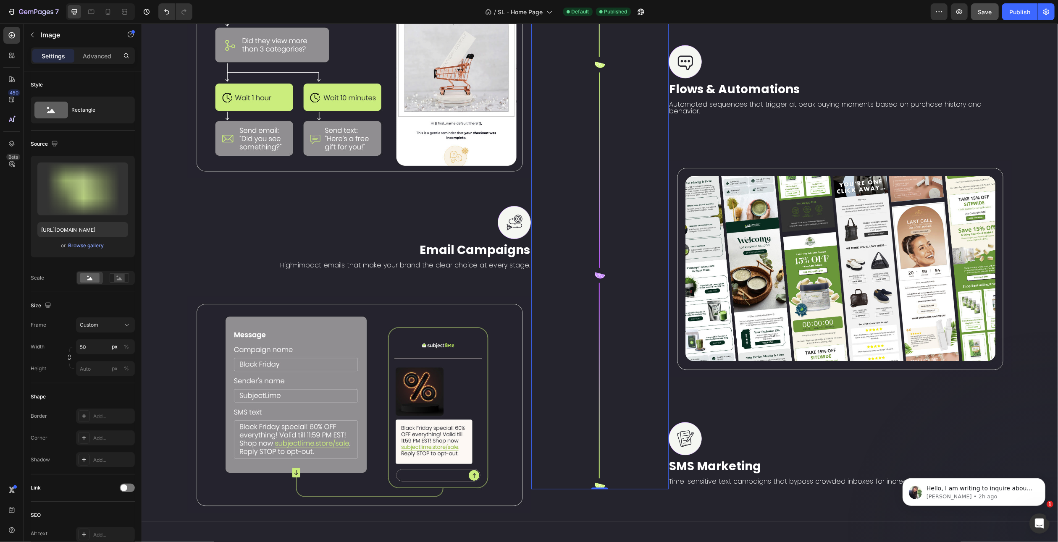
scroll to position [1810, 0]
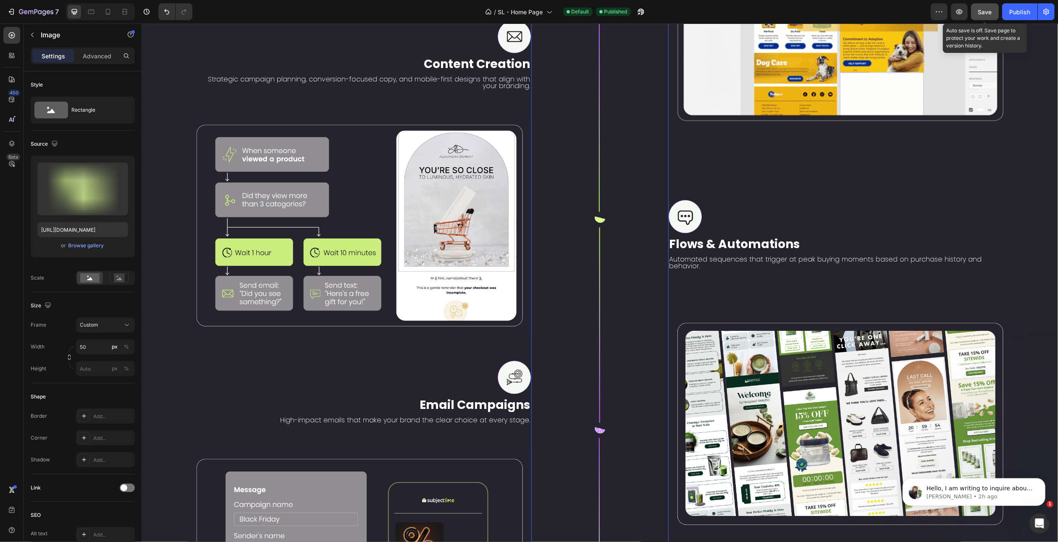
click at [985, 10] on span "Save" at bounding box center [985, 11] width 14 height 7
click at [121, 13] on icon at bounding box center [125, 12] width 8 height 8
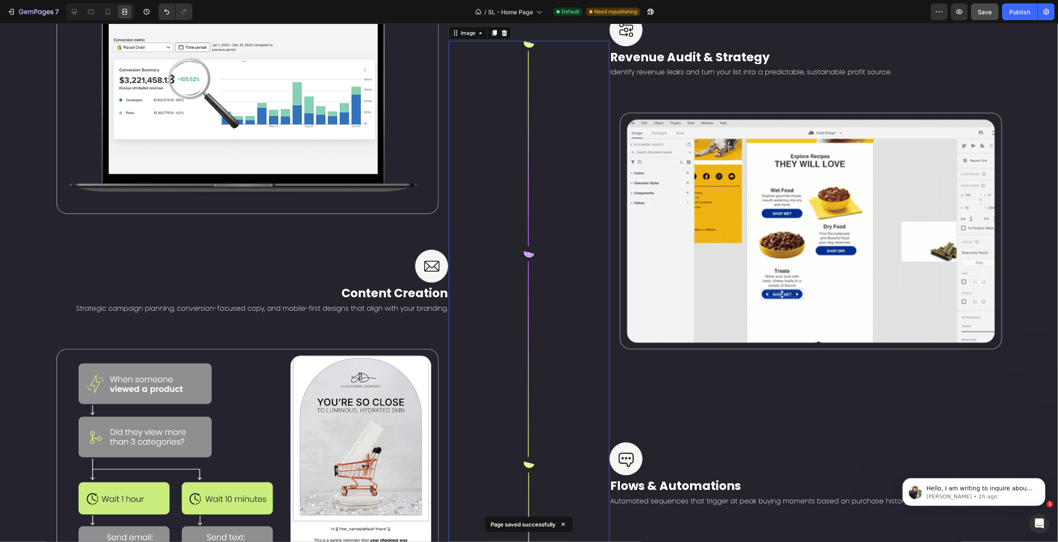
scroll to position [1511, 0]
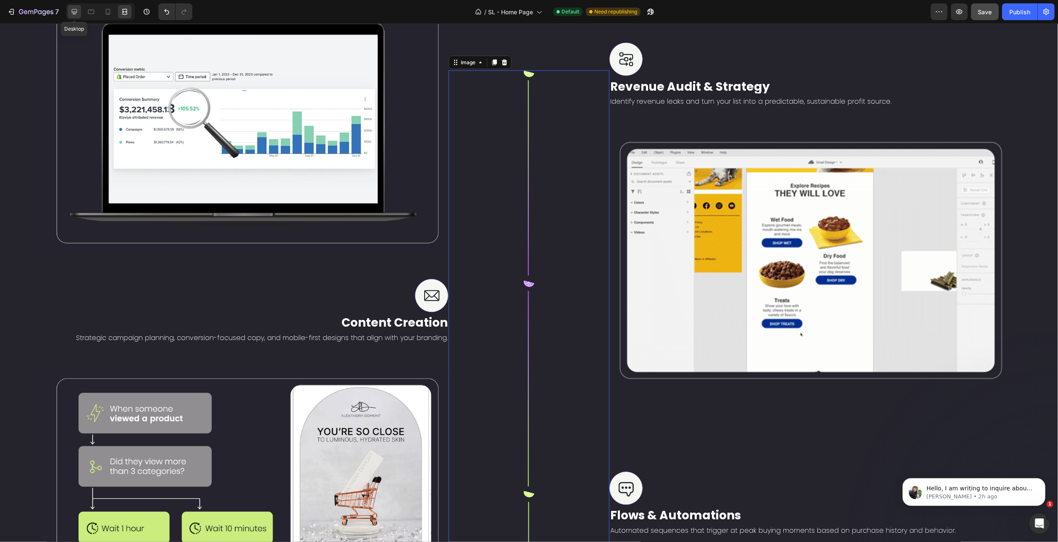
click at [76, 14] on icon at bounding box center [74, 12] width 8 height 8
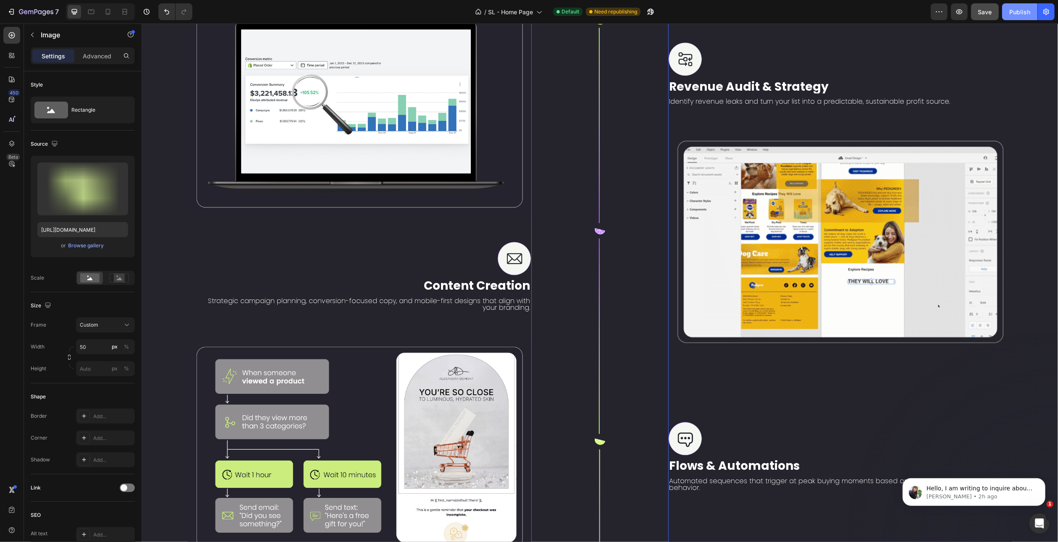
click at [1014, 15] on div "Publish" at bounding box center [1019, 12] width 21 height 9
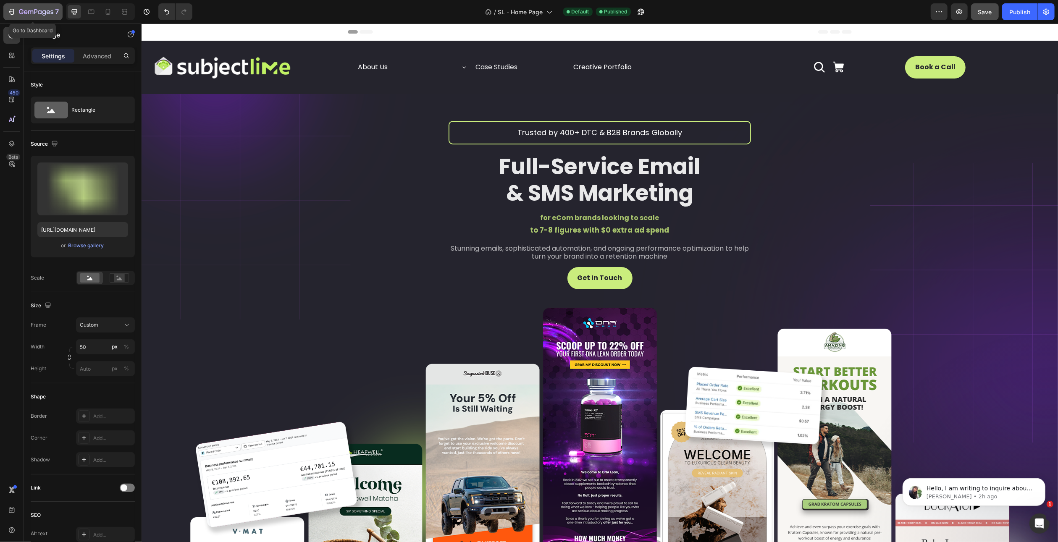
click at [43, 9] on icon "button" at bounding box center [36, 12] width 34 height 7
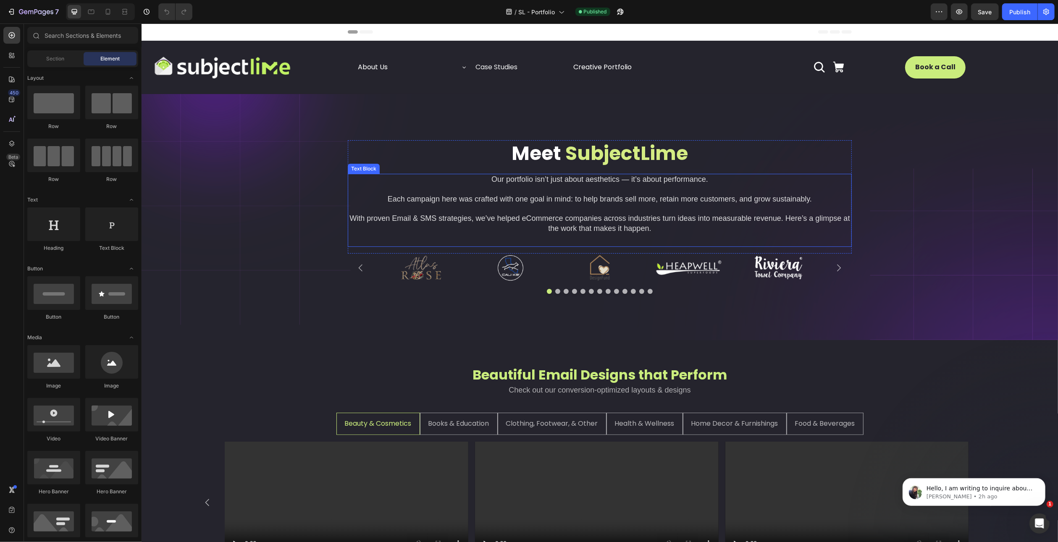
click at [568, 190] on p at bounding box center [599, 189] width 502 height 10
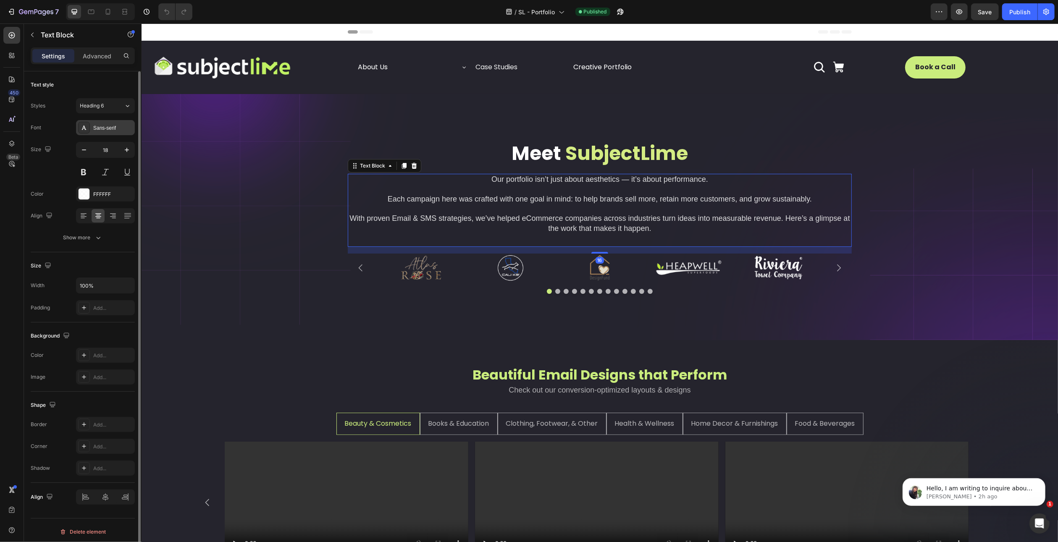
click at [101, 121] on div "Sans-serif" at bounding box center [105, 127] width 59 height 15
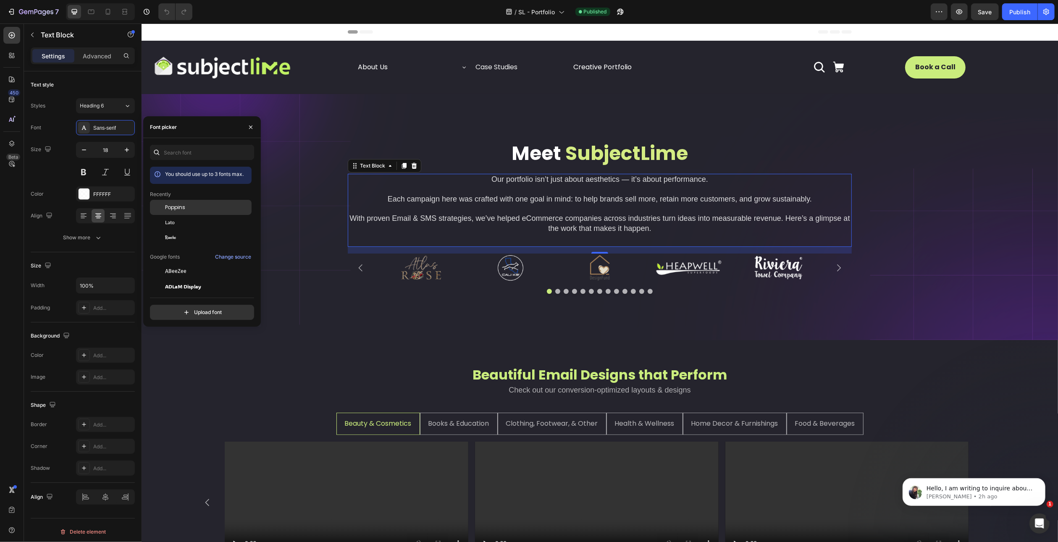
click at [183, 204] on span "Poppins" at bounding box center [175, 208] width 20 height 8
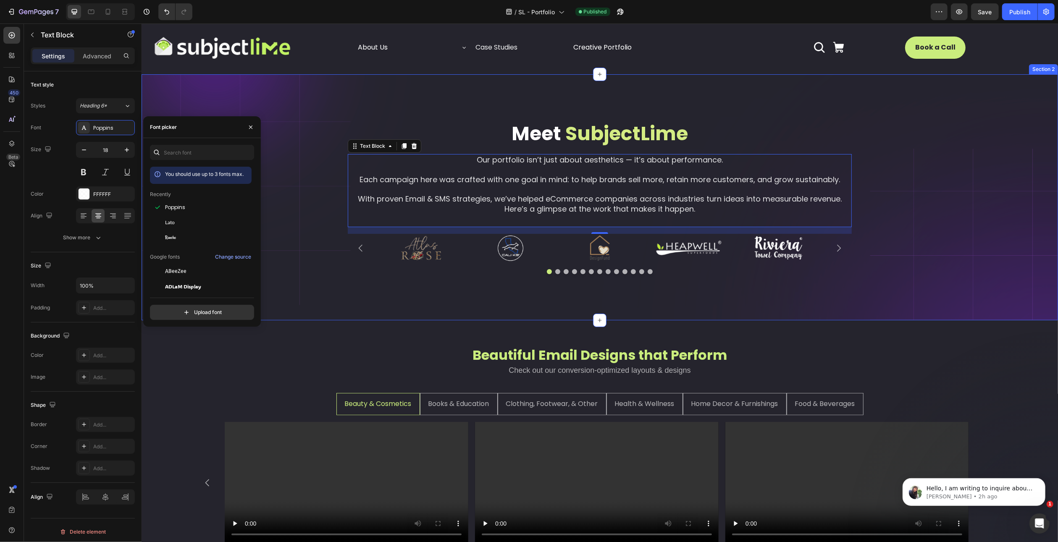
scroll to position [126, 0]
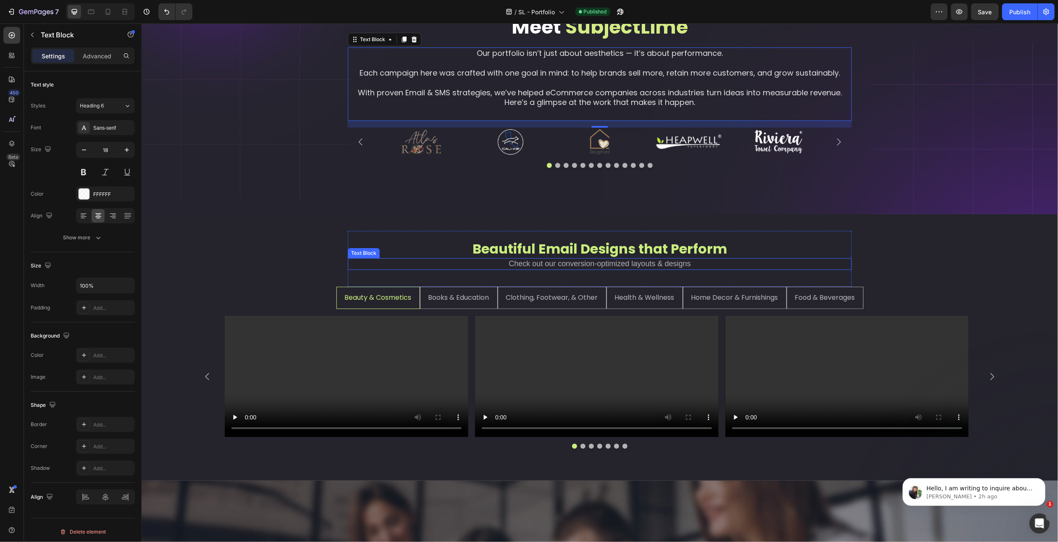
click at [551, 263] on p "Check out our conversion-optimized layouts & designs" at bounding box center [599, 264] width 502 height 10
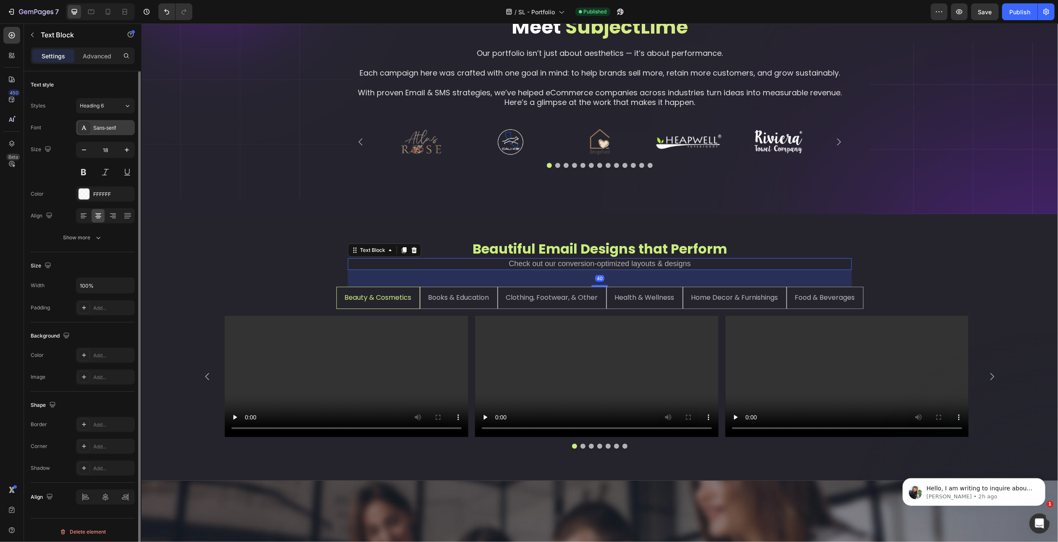
click at [97, 126] on div "Sans-serif" at bounding box center [112, 128] width 39 height 8
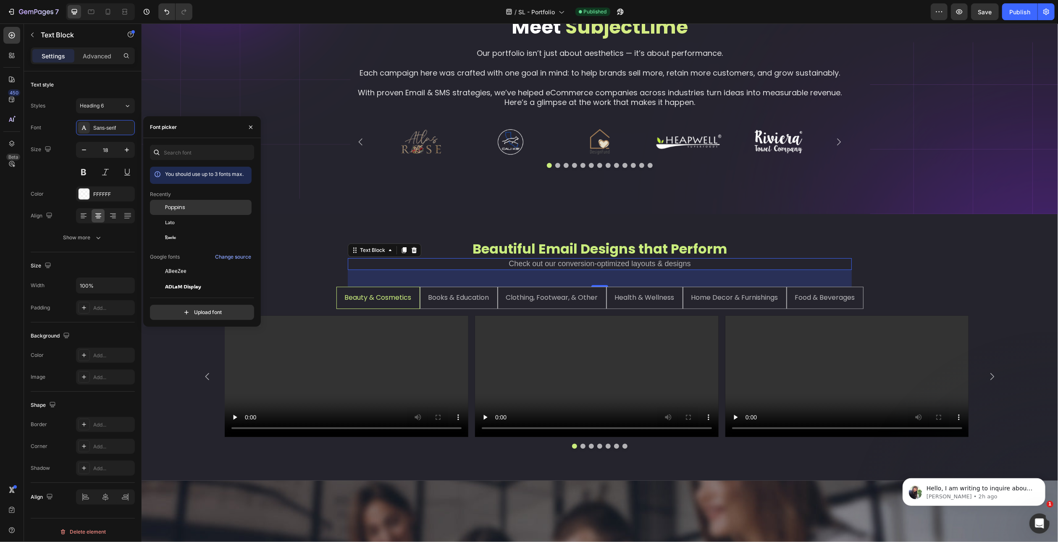
click at [169, 208] on span "Poppins" at bounding box center [175, 208] width 20 height 8
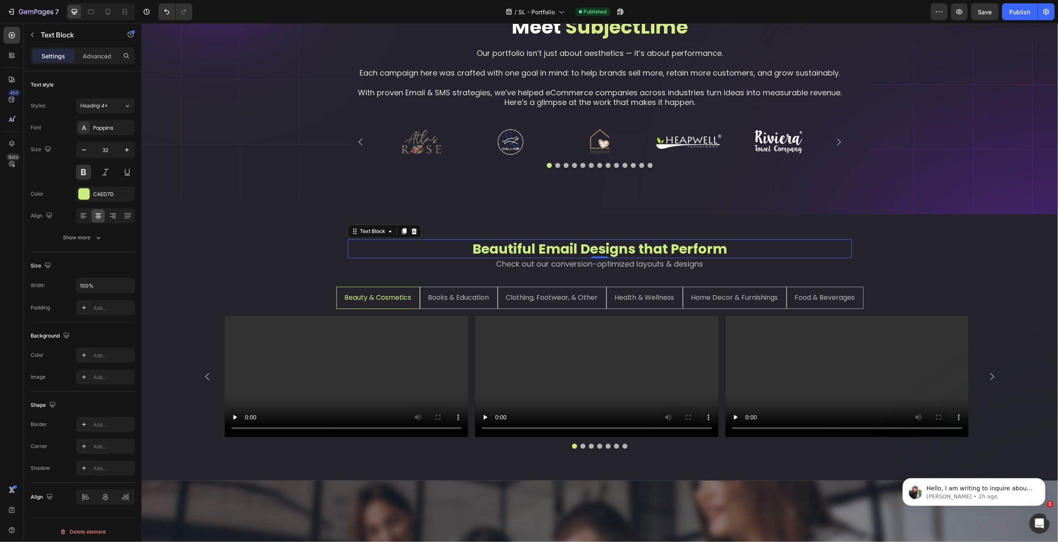
click at [536, 249] on p "Beautiful Email Designs that Perform" at bounding box center [599, 249] width 502 height 18
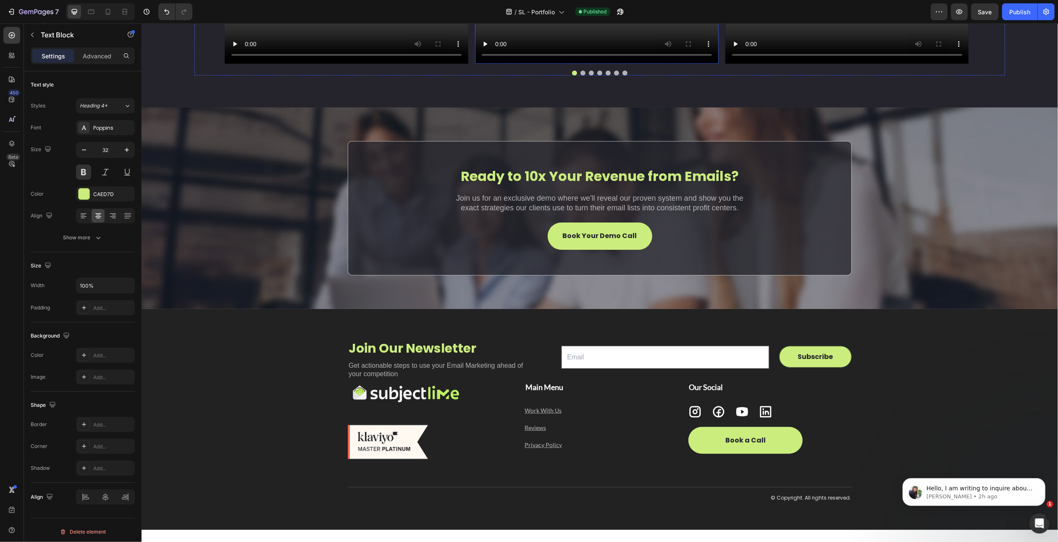
scroll to position [672, 0]
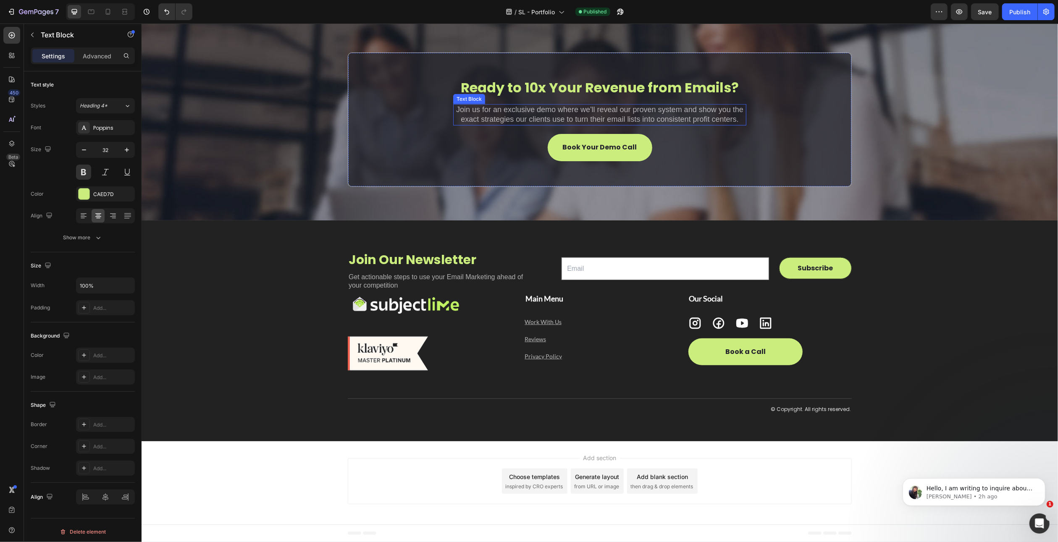
click at [559, 125] on p "Join us for an exclusive demo where we'll reveal our proven system and show you…" at bounding box center [600, 115] width 292 height 20
click at [104, 127] on div "Sans-serif" at bounding box center [112, 128] width 39 height 8
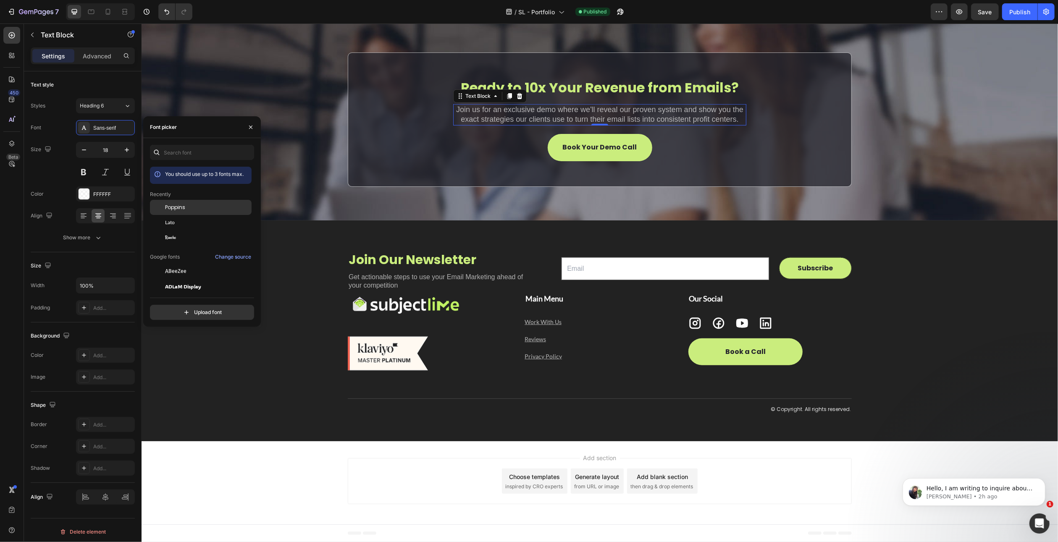
click at [183, 206] on span "Poppins" at bounding box center [175, 208] width 20 height 8
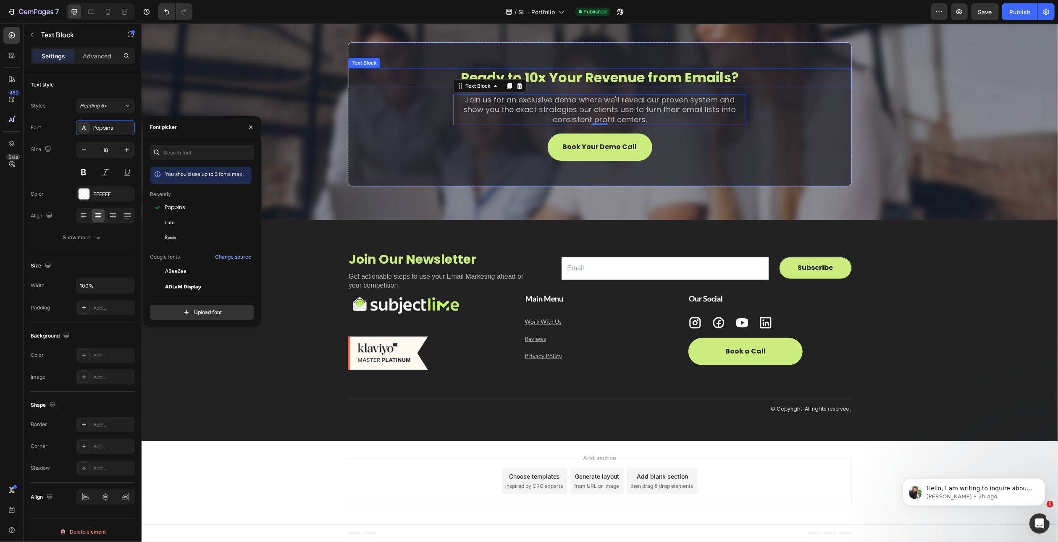
click at [549, 87] on p "Ready to 10x Your Revenue from Emails?" at bounding box center [600, 78] width 502 height 18
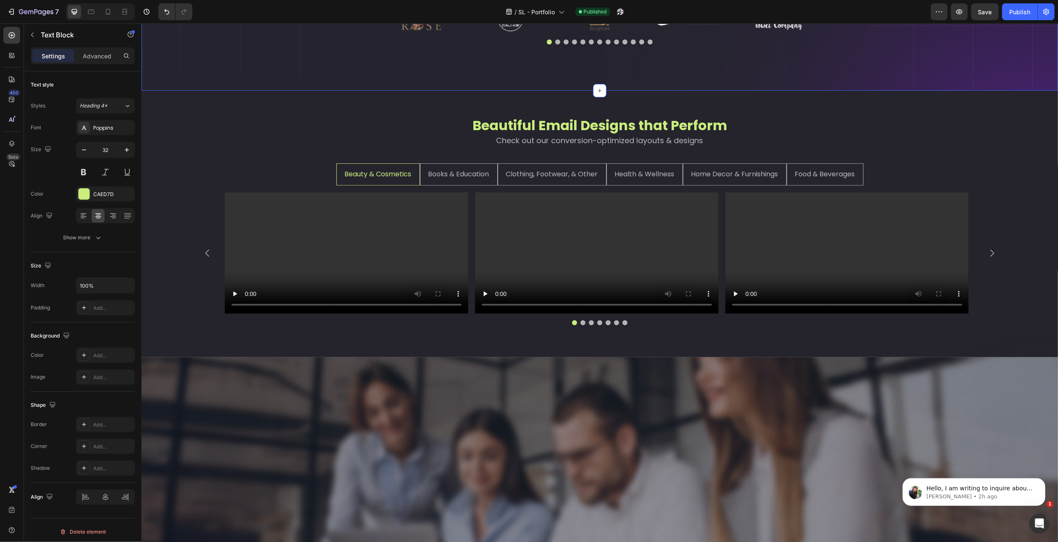
scroll to position [252, 0]
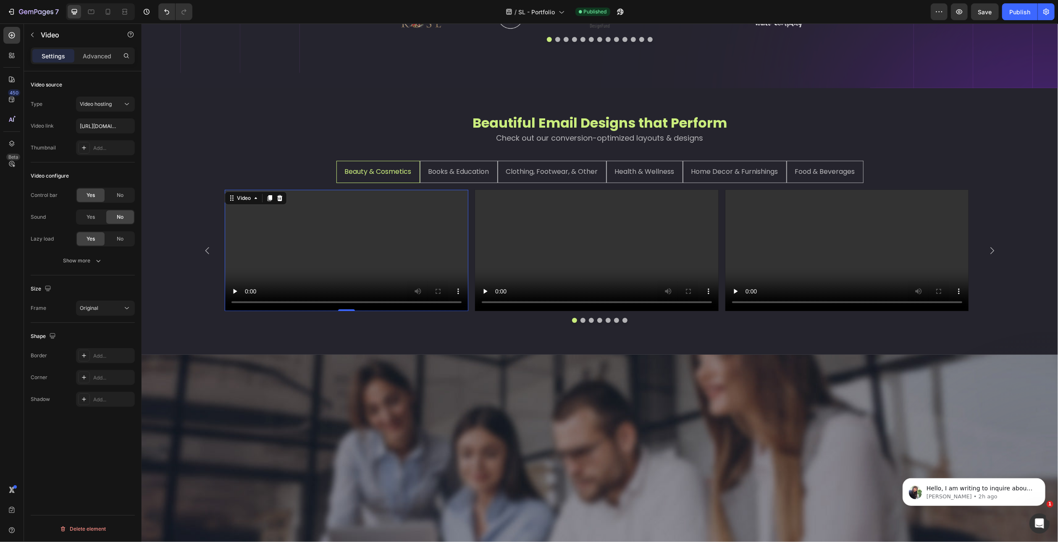
click at [308, 255] on video at bounding box center [346, 251] width 244 height 122
click at [94, 257] on icon "button" at bounding box center [98, 261] width 8 height 8
click at [92, 263] on span "Yes" at bounding box center [91, 261] width 8 height 8
click at [88, 301] on div "Show less" at bounding box center [83, 304] width 36 height 8
click at [985, 11] on span "Save" at bounding box center [985, 11] width 14 height 7
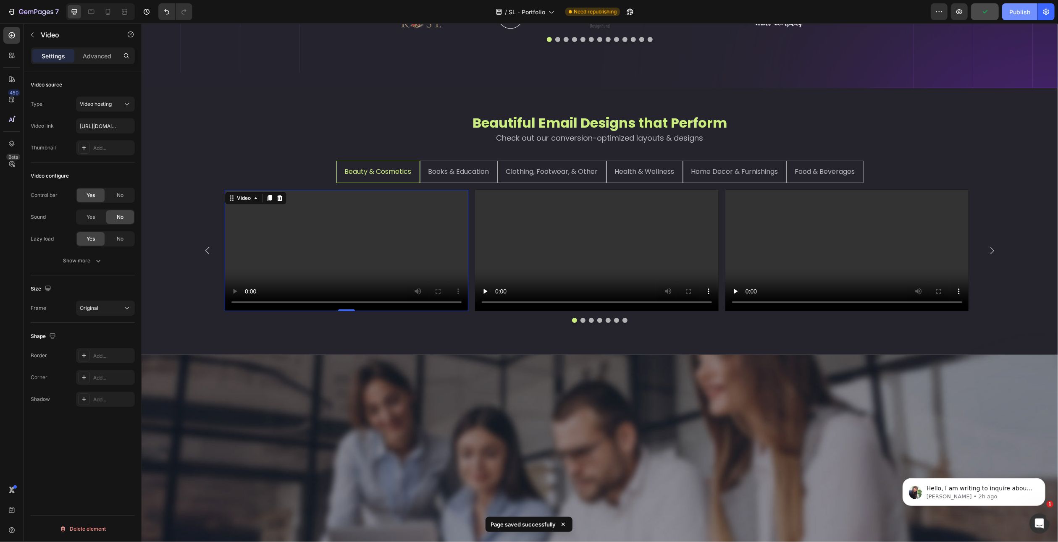
click at [1011, 13] on div "Publish" at bounding box center [1019, 12] width 21 height 9
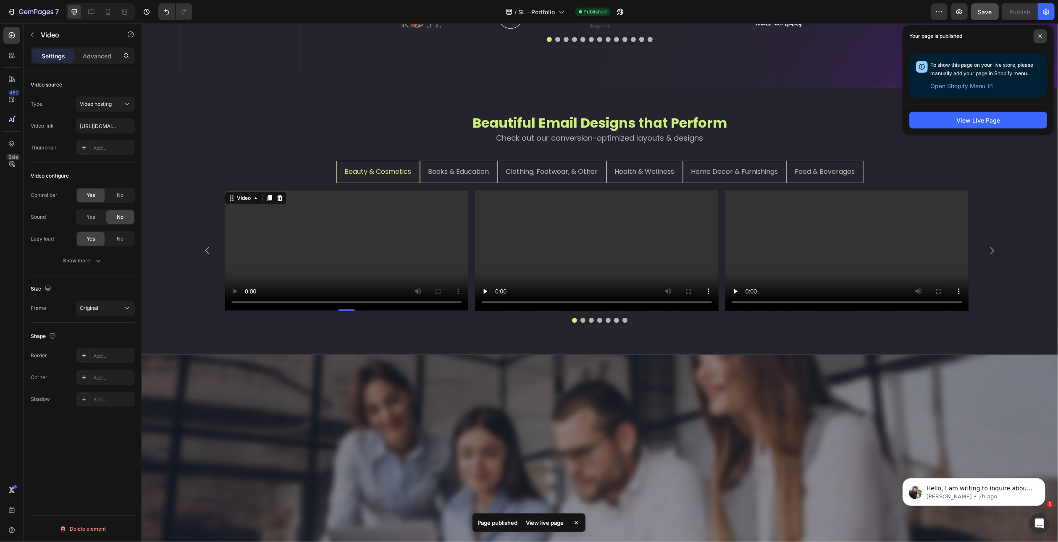
click at [1042, 34] on span at bounding box center [1040, 35] width 13 height 13
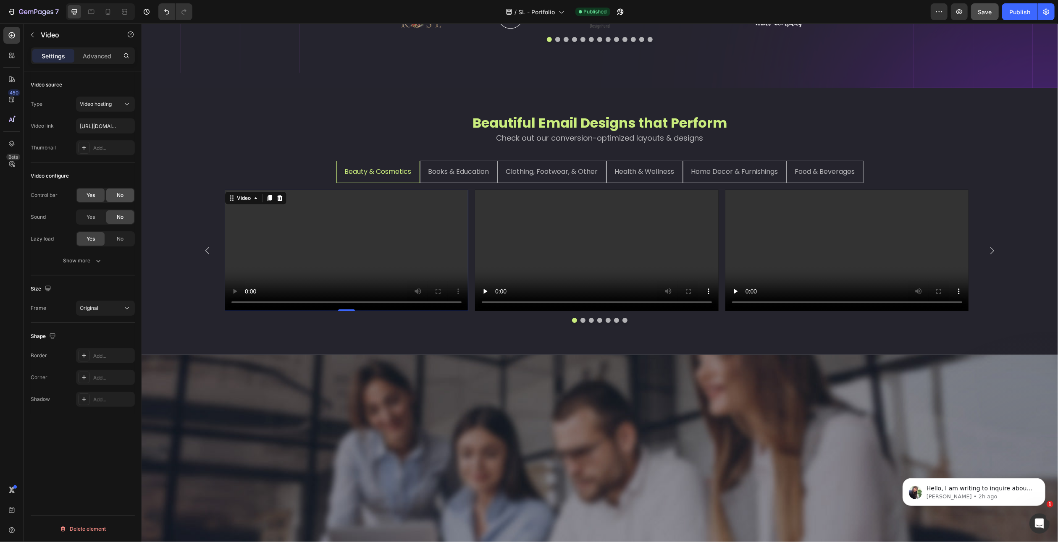
click at [125, 194] on div "No" at bounding box center [120, 195] width 28 height 13
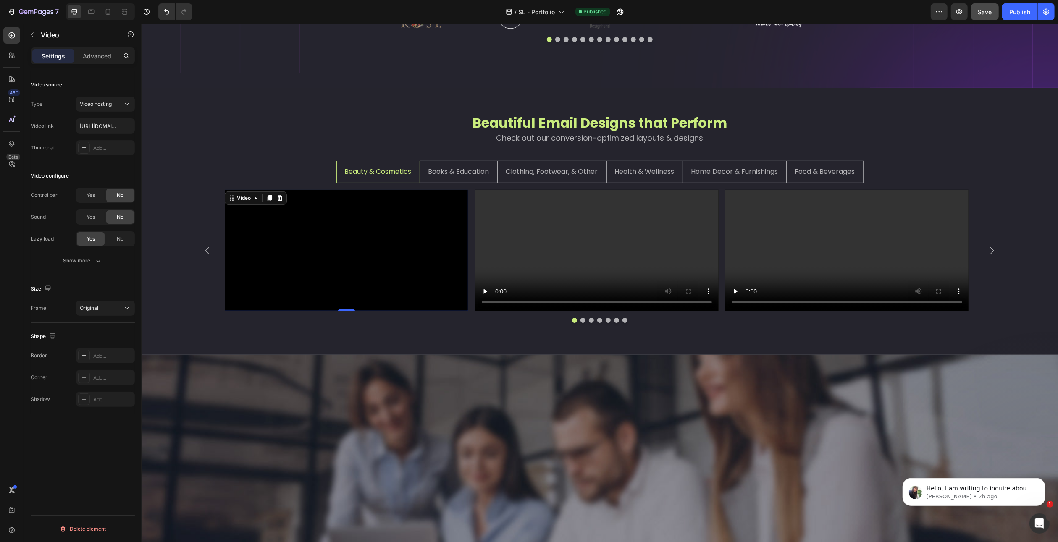
click at [95, 259] on icon "button" at bounding box center [98, 261] width 8 height 8
click at [96, 281] on div "Yes" at bounding box center [91, 282] width 28 height 13
click at [606, 308] on video at bounding box center [597, 251] width 244 height 122
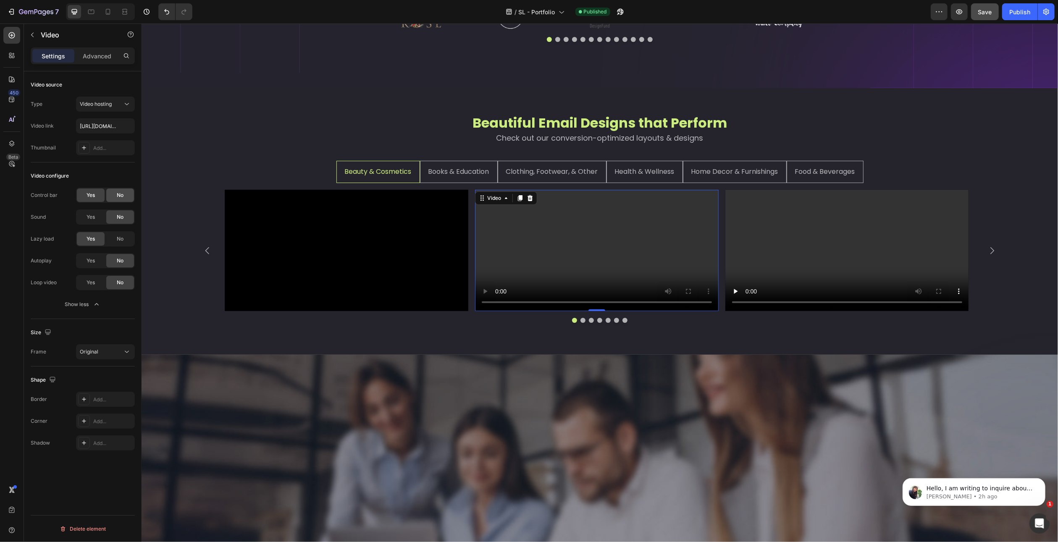
click at [114, 195] on div "No" at bounding box center [120, 195] width 28 height 13
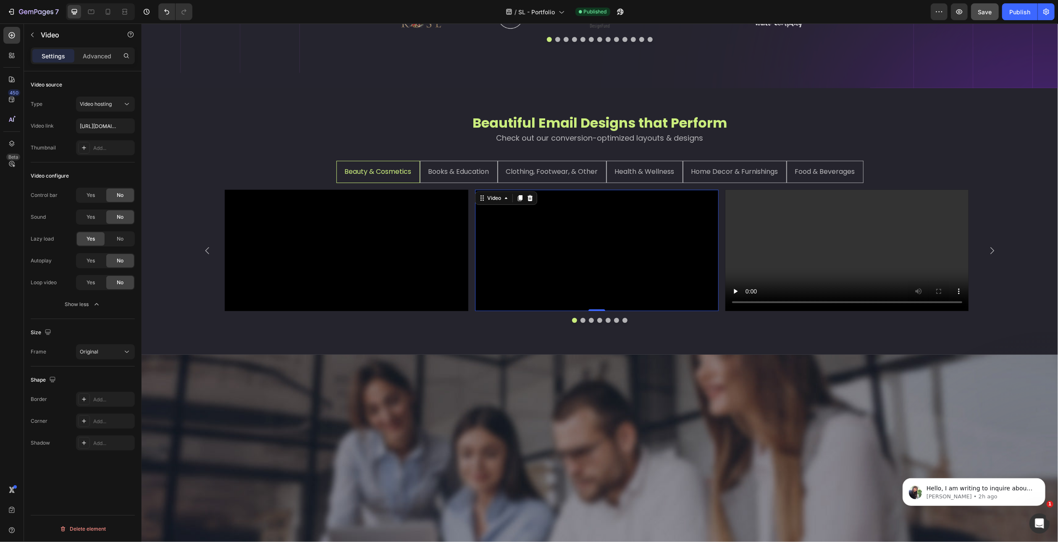
drag, startPoint x: 91, startPoint y: 258, endPoint x: 74, endPoint y: 257, distance: 16.8
click at [91, 258] on span "Yes" at bounding box center [91, 261] width 8 height 8
click at [95, 280] on div "Yes" at bounding box center [91, 282] width 28 height 13
click at [826, 311] on video at bounding box center [847, 251] width 244 height 122
click at [118, 198] on span "No" at bounding box center [120, 196] width 7 height 8
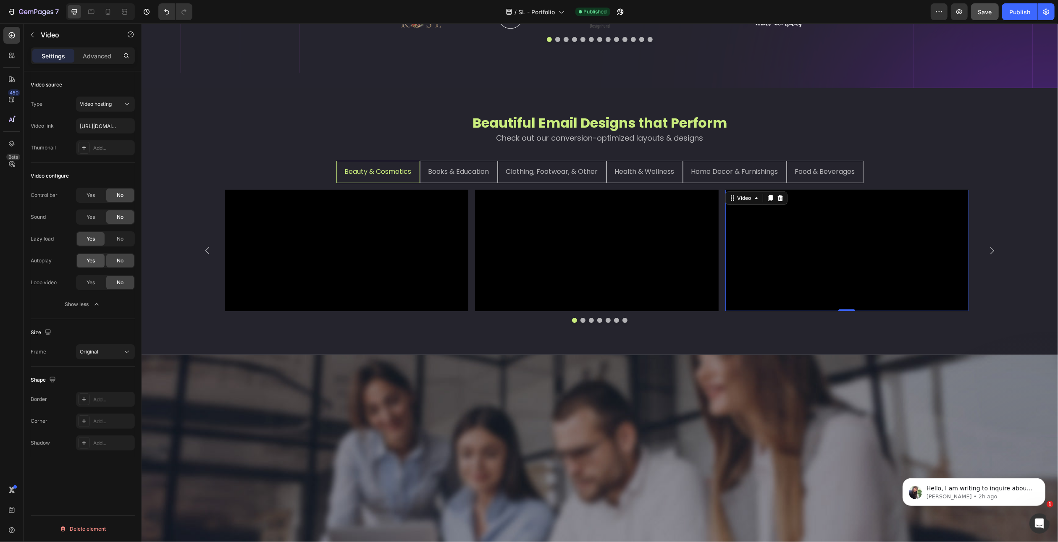
click at [100, 258] on div "Yes" at bounding box center [91, 260] width 28 height 13
click at [94, 286] on div "Yes" at bounding box center [91, 282] width 28 height 13
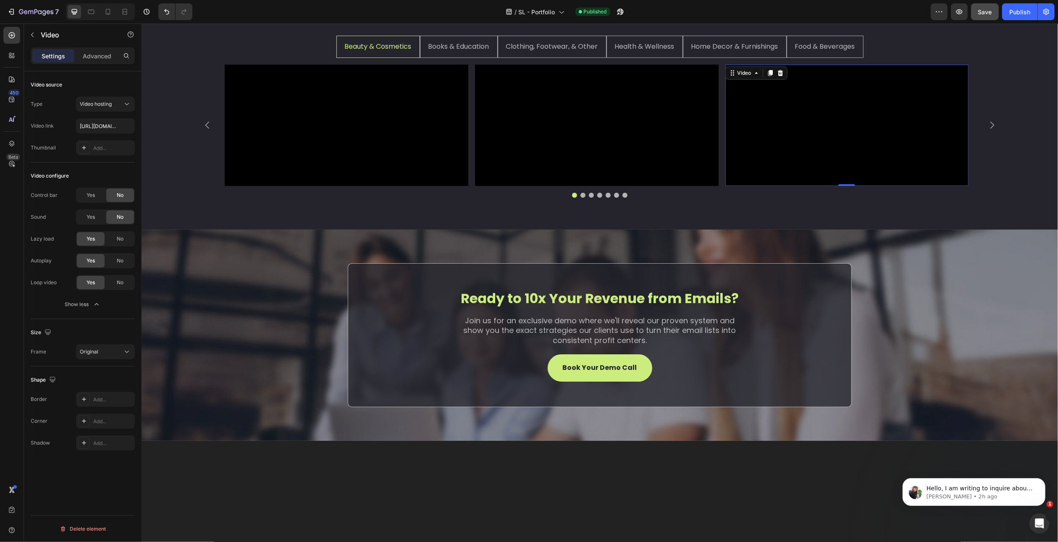
scroll to position [378, 0]
click at [987, 129] on icon "Carousel Next Arrow" at bounding box center [992, 124] width 10 height 10
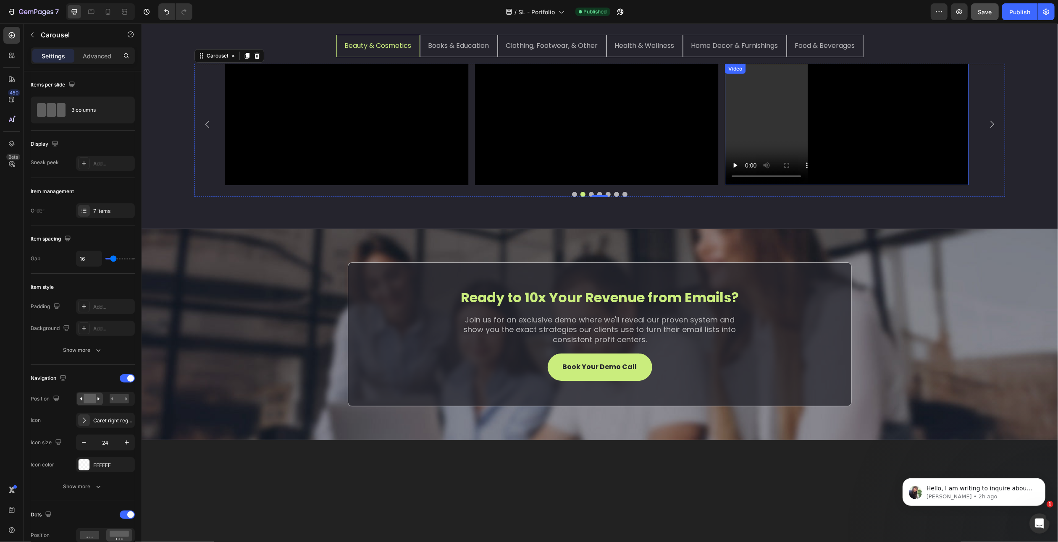
click at [833, 186] on video at bounding box center [847, 125] width 244 height 122
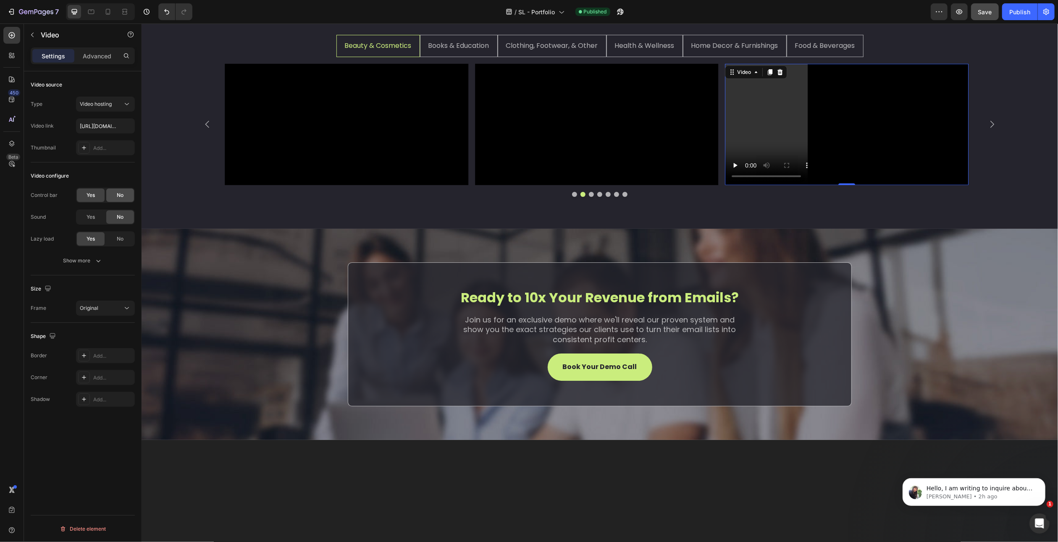
click at [118, 198] on span "No" at bounding box center [120, 196] width 7 height 8
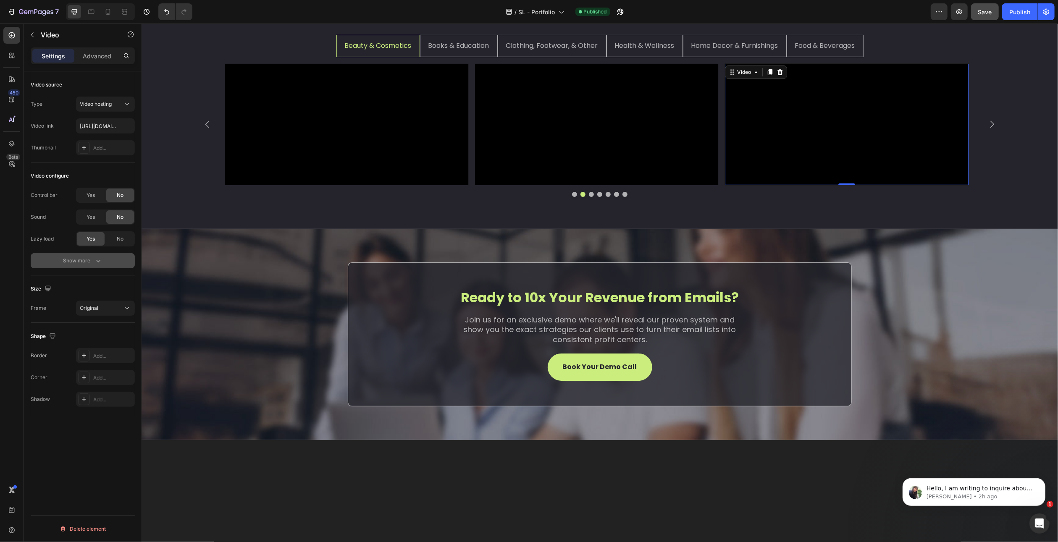
click at [89, 261] on div "Show more" at bounding box center [82, 261] width 39 height 8
click at [95, 281] on span "Yes" at bounding box center [91, 283] width 8 height 8
click at [92, 262] on span "Yes" at bounding box center [91, 261] width 8 height 8
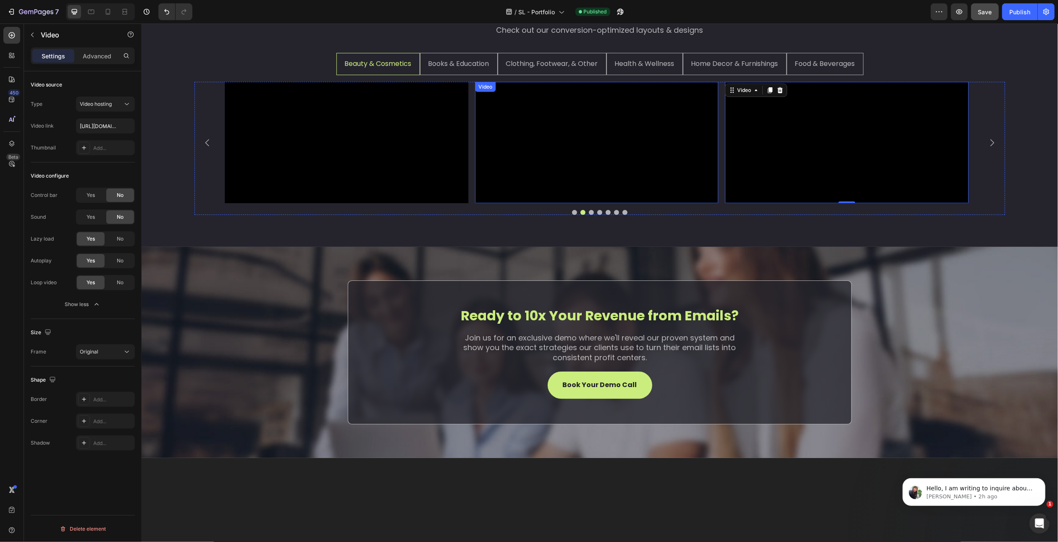
scroll to position [318, 0]
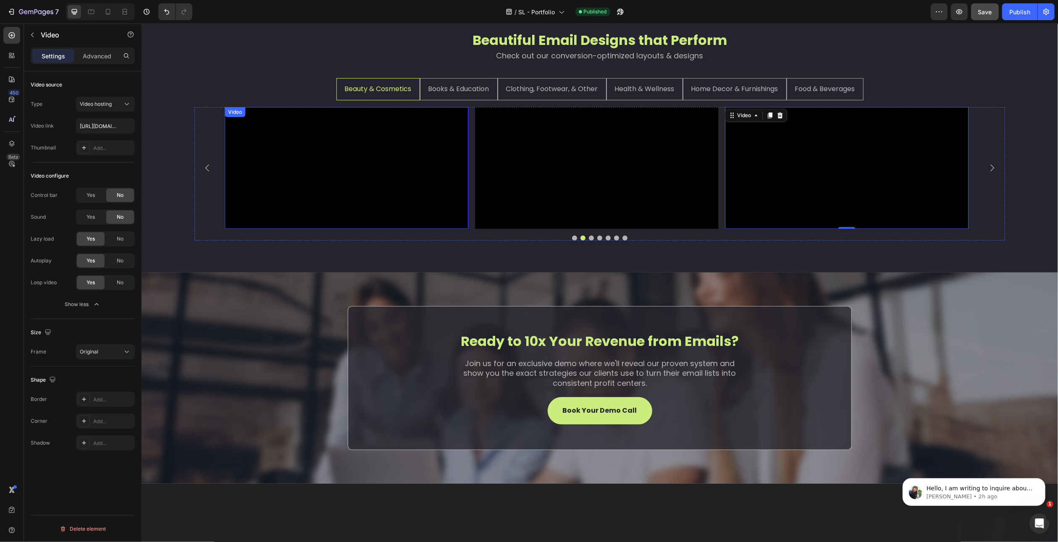
click at [294, 229] on video at bounding box center [346, 168] width 244 height 122
click at [97, 300] on icon "button" at bounding box center [96, 304] width 8 height 8
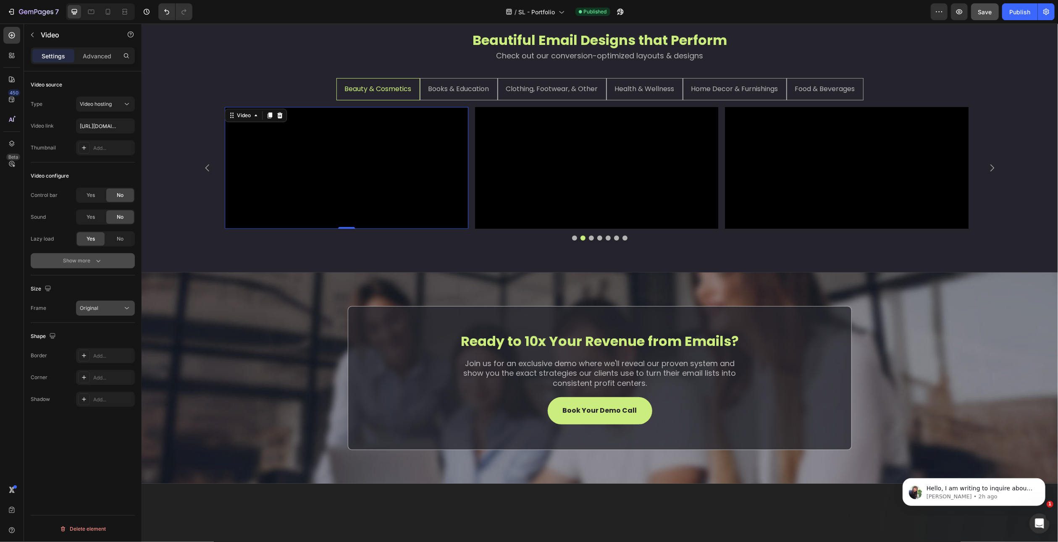
click at [118, 313] on button "Original" at bounding box center [105, 308] width 59 height 15
click at [130, 313] on button "Original" at bounding box center [105, 308] width 59 height 15
click at [122, 281] on div "Size Frame Original" at bounding box center [83, 299] width 104 height 47
click at [104, 376] on div "Add..." at bounding box center [112, 378] width 39 height 8
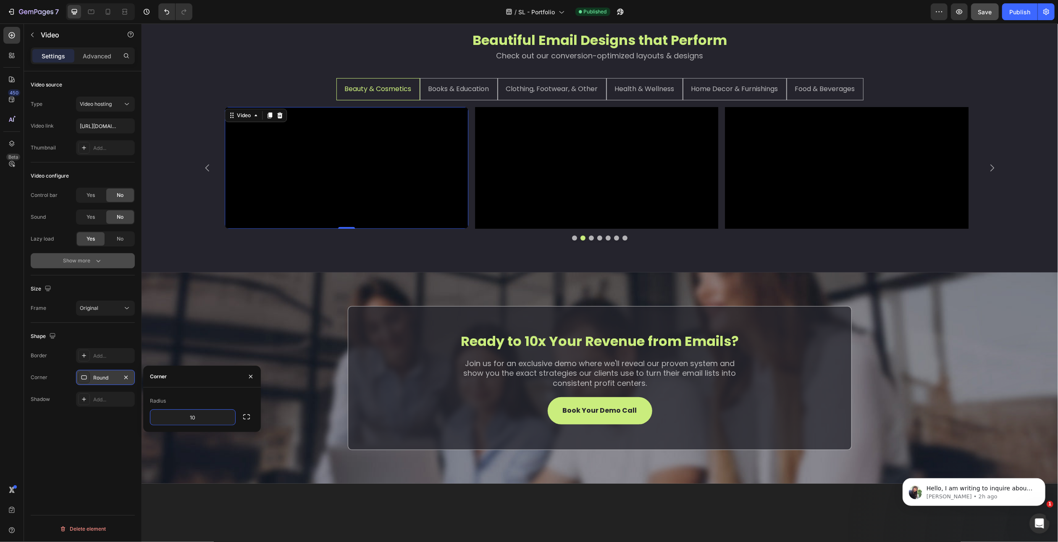
type input "10"
click at [204, 404] on div "Radius" at bounding box center [202, 400] width 104 height 13
click at [526, 193] on video at bounding box center [597, 168] width 244 height 122
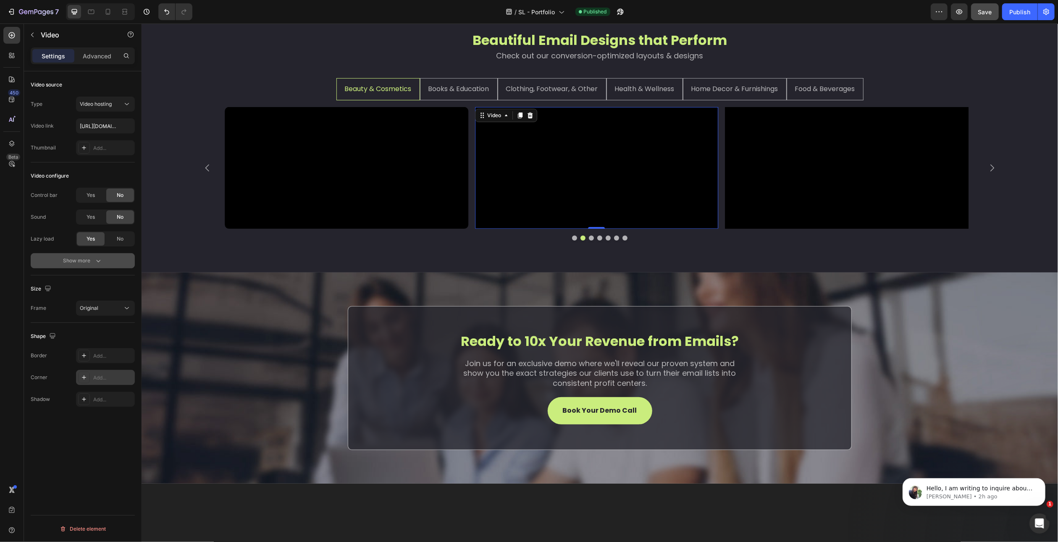
click at [88, 379] on div at bounding box center [84, 378] width 12 height 12
type input "10"
click at [208, 391] on div "Radius 10" at bounding box center [202, 410] width 118 height 45
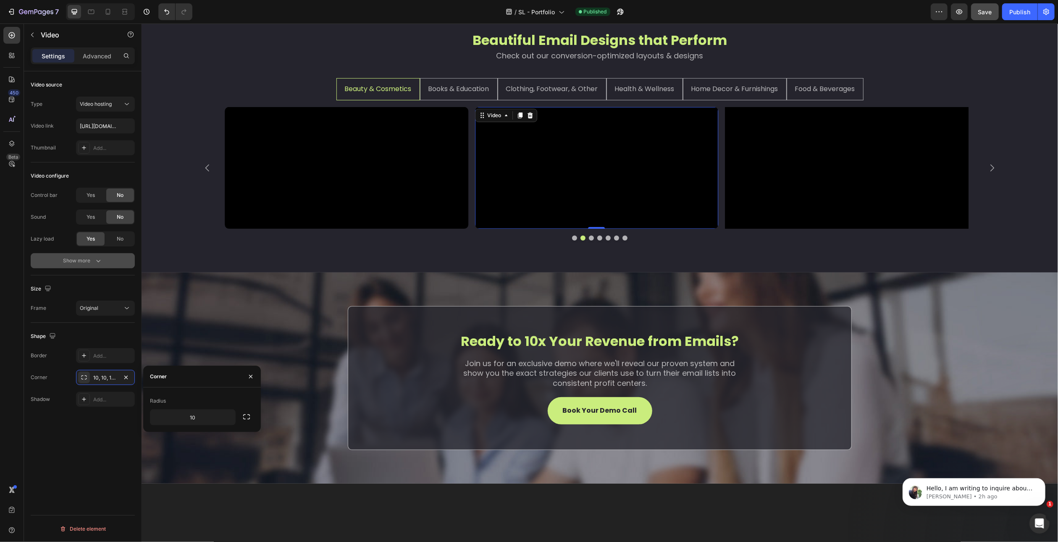
click at [93, 432] on div "Video source Type Video hosting Video link https://cdn.shopify.com/videos/c/o/v…" at bounding box center [83, 318] width 118 height 495
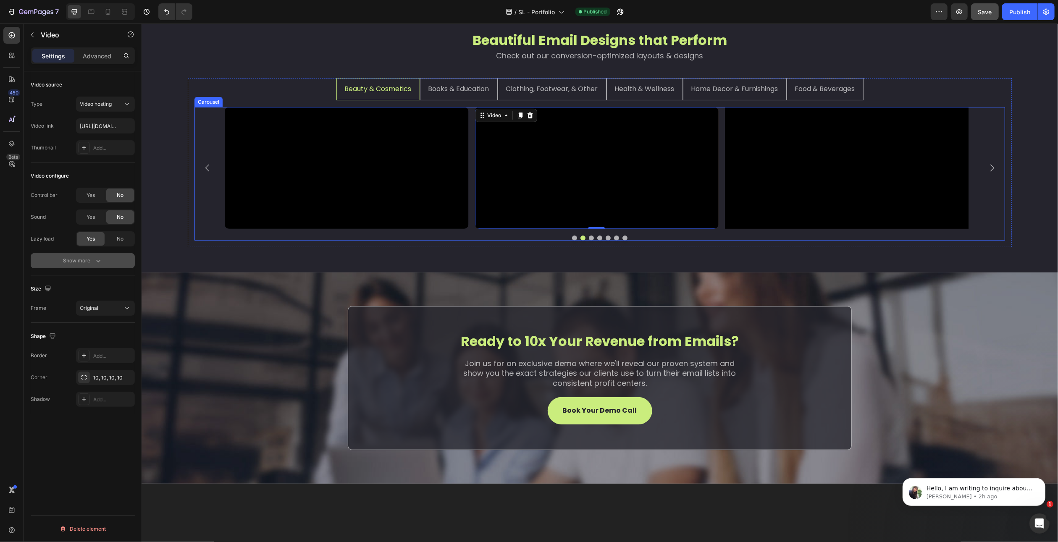
click at [572, 241] on button "Dot" at bounding box center [574, 238] width 5 height 5
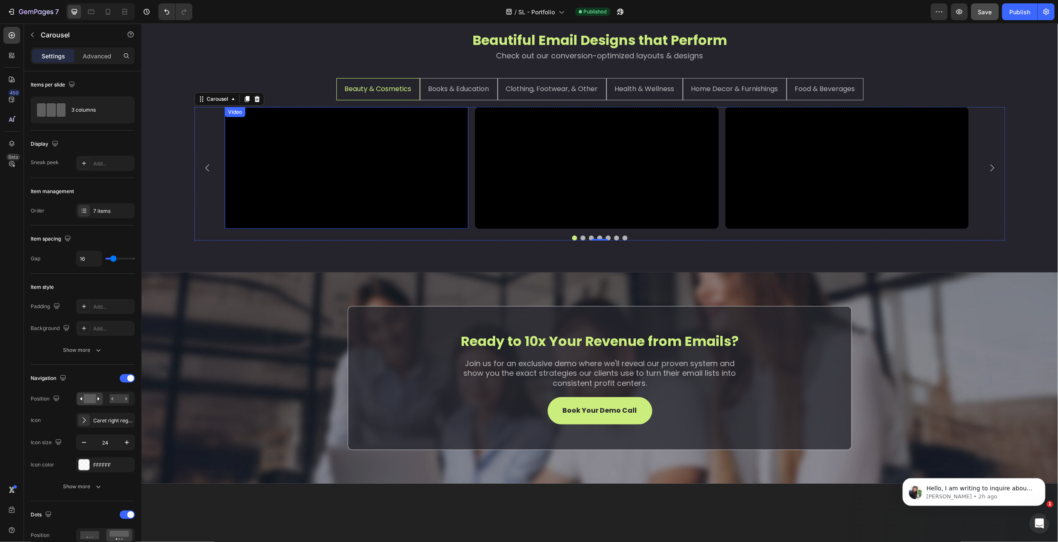
click at [339, 219] on video at bounding box center [346, 168] width 244 height 122
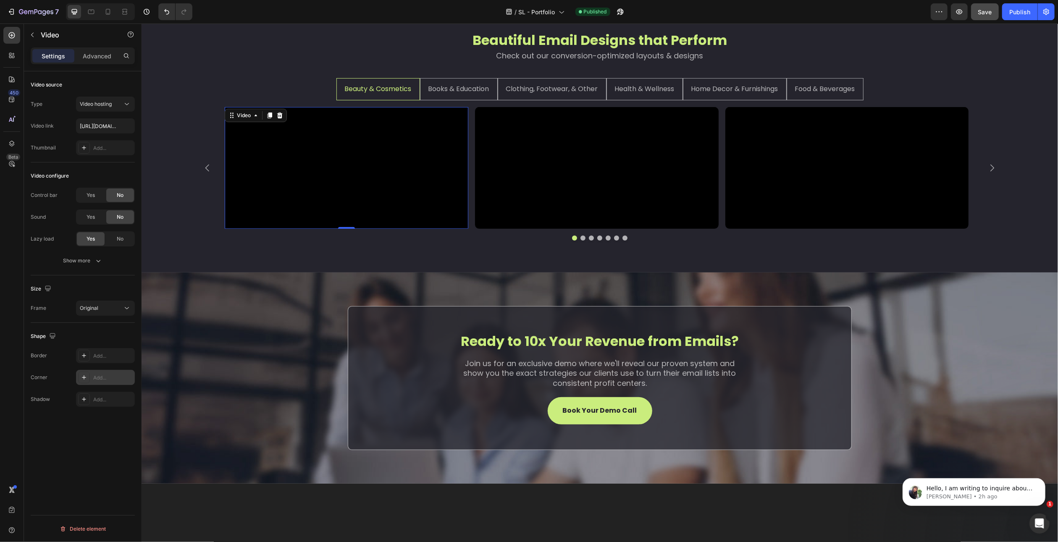
click at [110, 374] on div "Add..." at bounding box center [112, 378] width 39 height 8
type input "10"
click at [105, 424] on div "Video source Type Video hosting Video link https://cdn.shopify.com/videos/c/o/v…" at bounding box center [83, 318] width 118 height 495
click at [589, 241] on button "Dot" at bounding box center [591, 238] width 5 height 5
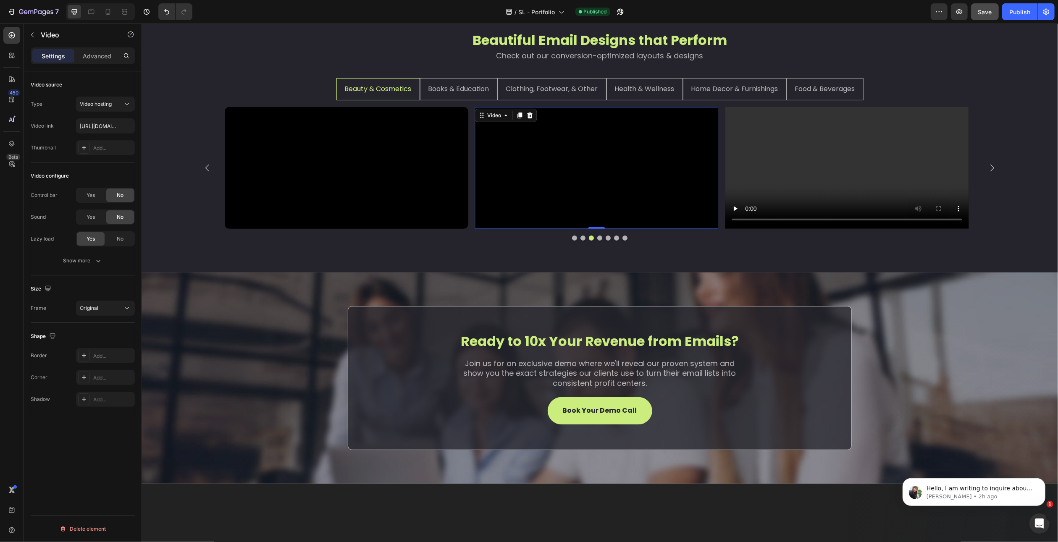
click at [586, 229] on video at bounding box center [597, 168] width 244 height 122
click at [89, 261] on div "Show more" at bounding box center [82, 261] width 39 height 8
click at [94, 303] on icon "button" at bounding box center [96, 304] width 8 height 8
click at [101, 378] on div "Add..." at bounding box center [112, 378] width 39 height 8
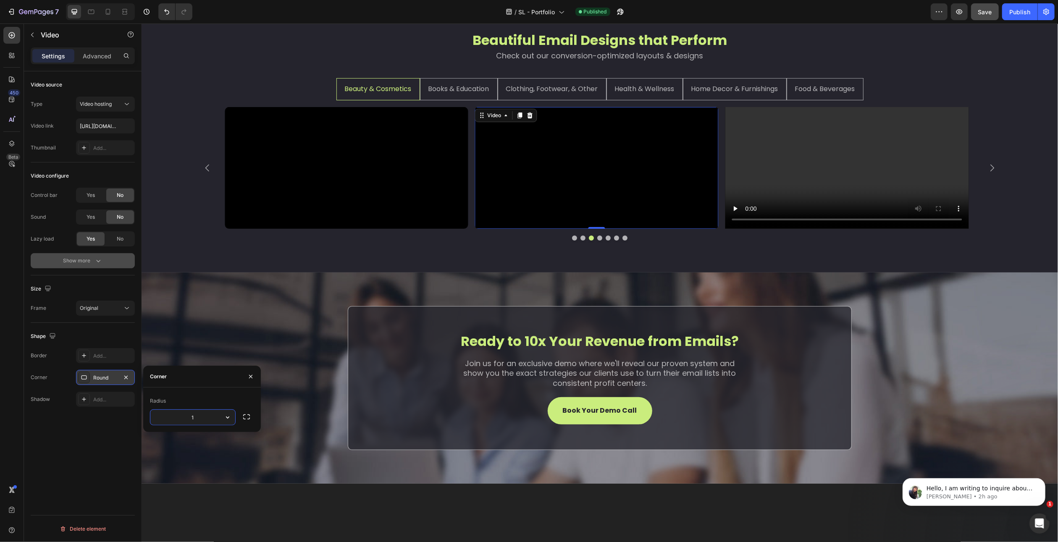
type input "10"
click at [115, 439] on div "Video source Type Video hosting Video link https://cdn.shopify.com/videos/c/o/v…" at bounding box center [83, 318] width 118 height 495
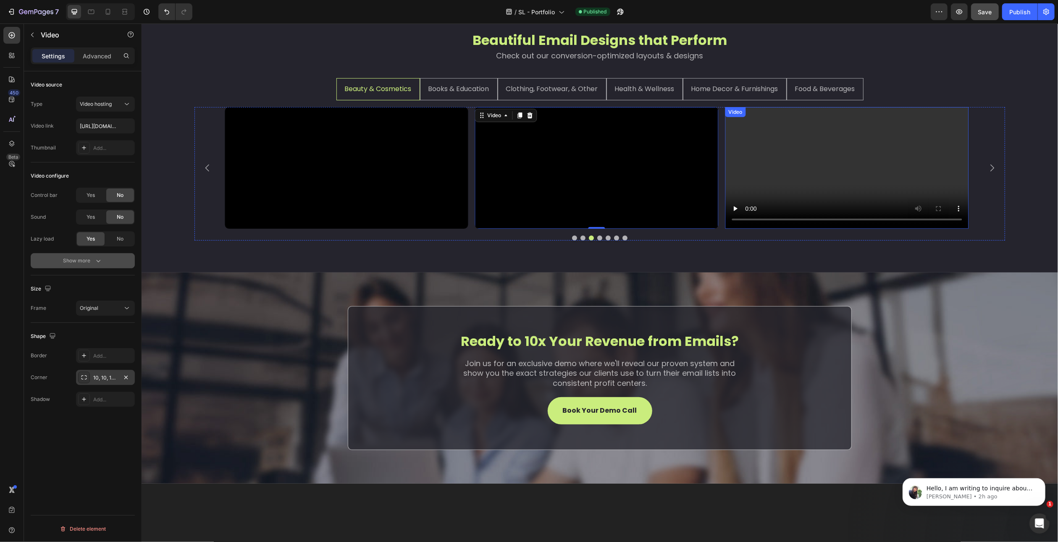
click at [797, 229] on video at bounding box center [847, 168] width 244 height 122
click at [112, 197] on div "No" at bounding box center [120, 195] width 28 height 13
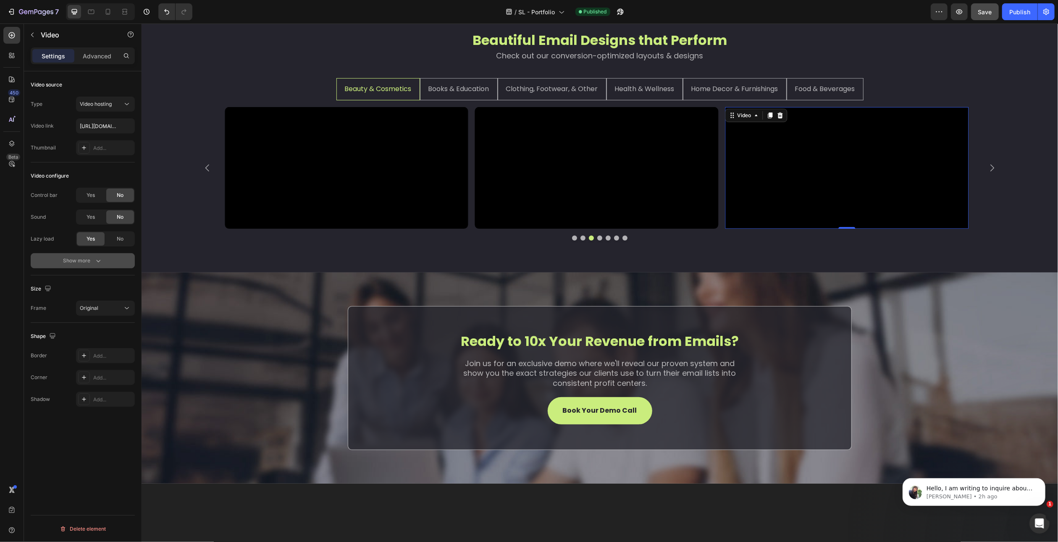
click at [92, 263] on div "Show more" at bounding box center [82, 261] width 39 height 8
click at [92, 263] on span "Yes" at bounding box center [91, 261] width 8 height 8
click at [92, 279] on span "Yes" at bounding box center [91, 283] width 8 height 8
click at [97, 418] on div "Add..." at bounding box center [112, 422] width 39 height 8
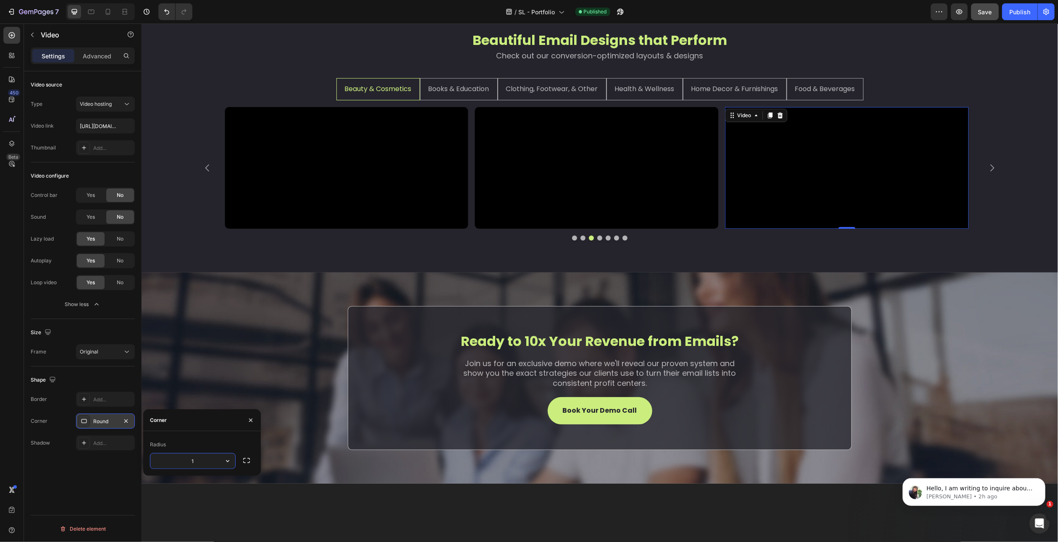
type input "10"
click at [117, 460] on div "Video source Type Video hosting Video link https://cdn.shopify.com/videos/c/o/v…" at bounding box center [83, 318] width 118 height 495
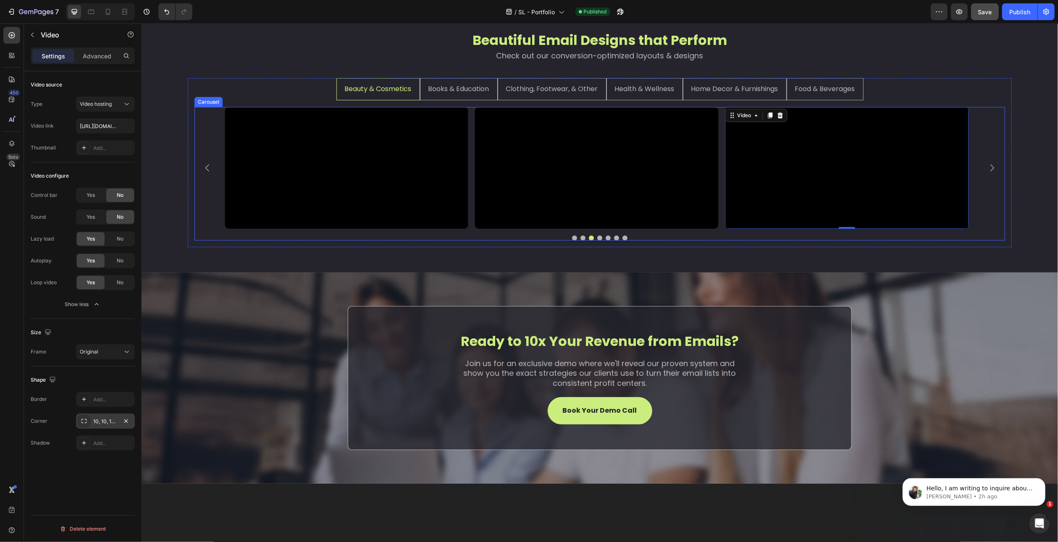
click at [988, 173] on icon "Carousel Next Arrow" at bounding box center [992, 168] width 10 height 10
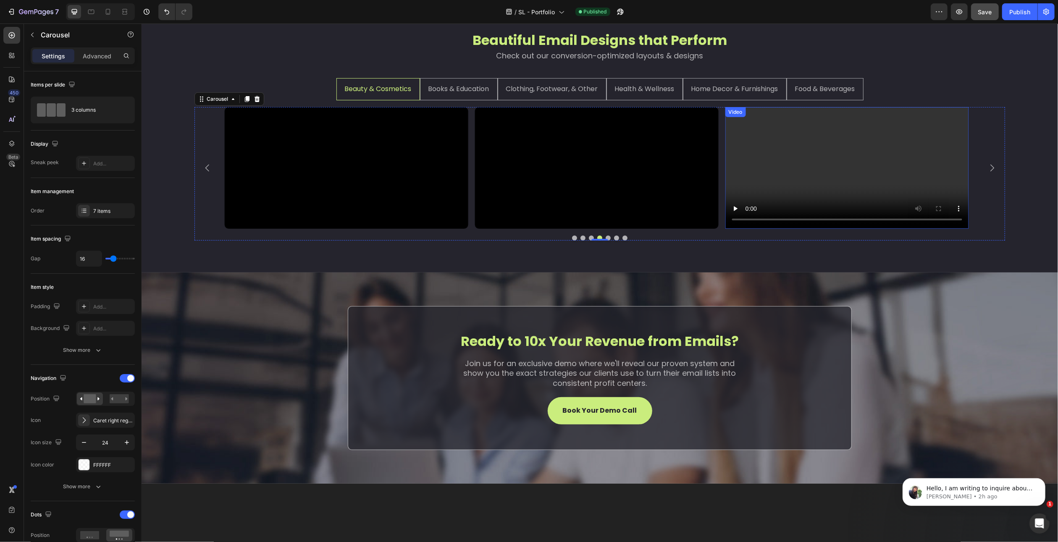
click at [824, 229] on video at bounding box center [847, 168] width 244 height 122
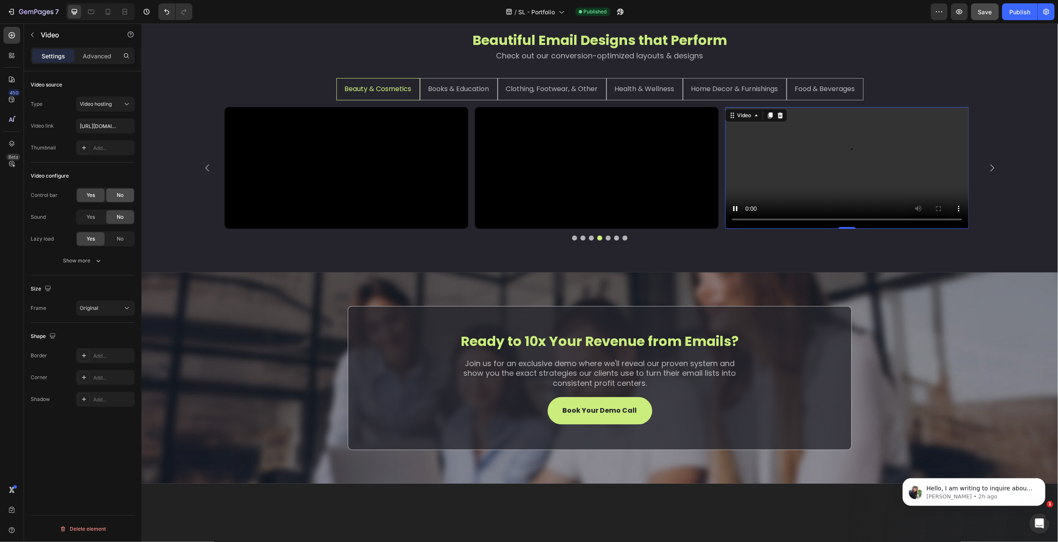
click at [119, 190] on div "No" at bounding box center [120, 195] width 28 height 13
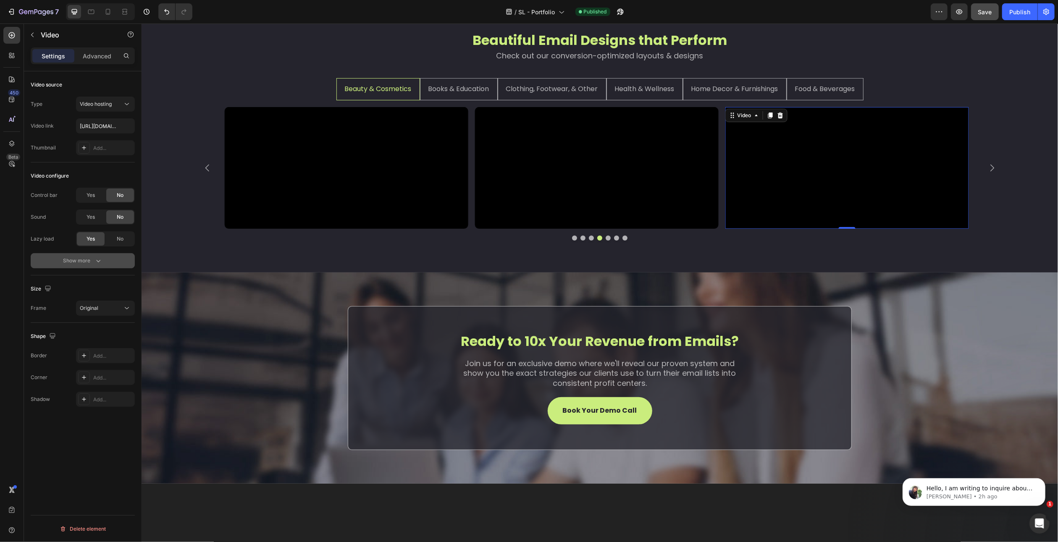
click at [92, 259] on div "Show more" at bounding box center [82, 261] width 39 height 8
click at [92, 262] on span "Yes" at bounding box center [91, 261] width 8 height 8
click at [95, 283] on span "Yes" at bounding box center [91, 283] width 8 height 8
click at [93, 426] on div "Add..." at bounding box center [105, 421] width 59 height 15
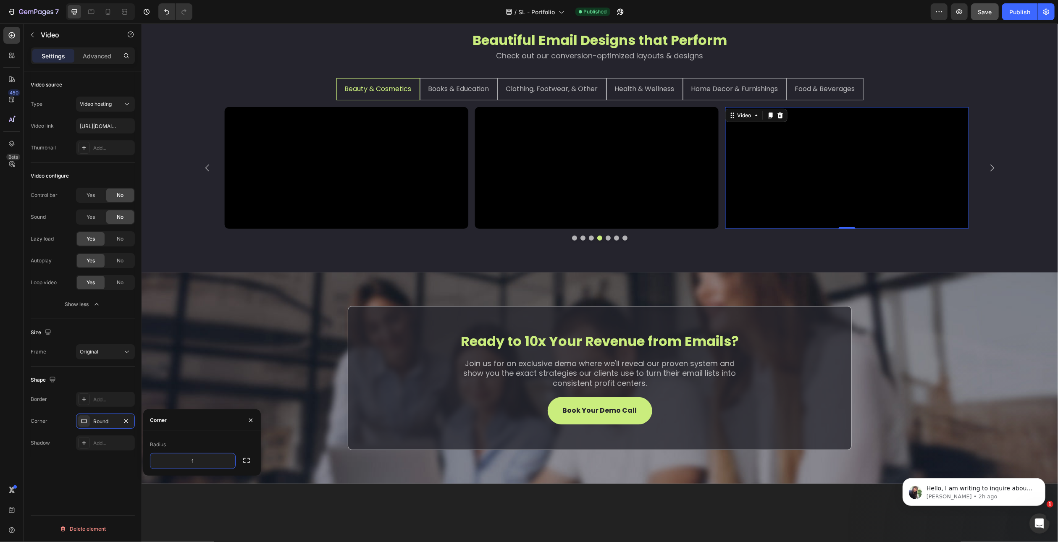
type input "10"
click at [104, 464] on div "Video source Type Video hosting Video link https://cdn.shopify.com/videos/c/o/v…" at bounding box center [83, 318] width 118 height 495
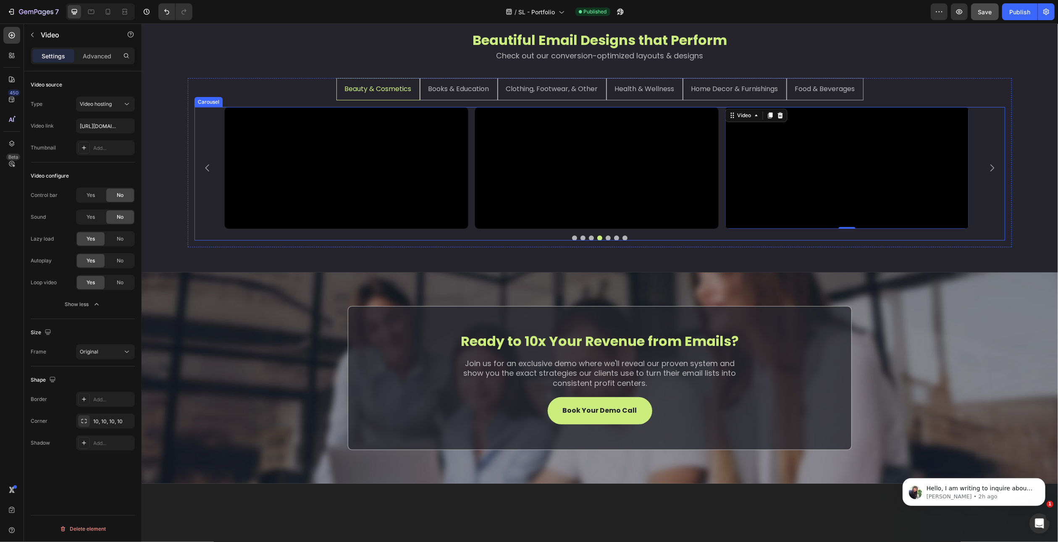
click at [987, 173] on icon "Carousel Next Arrow" at bounding box center [992, 168] width 10 height 10
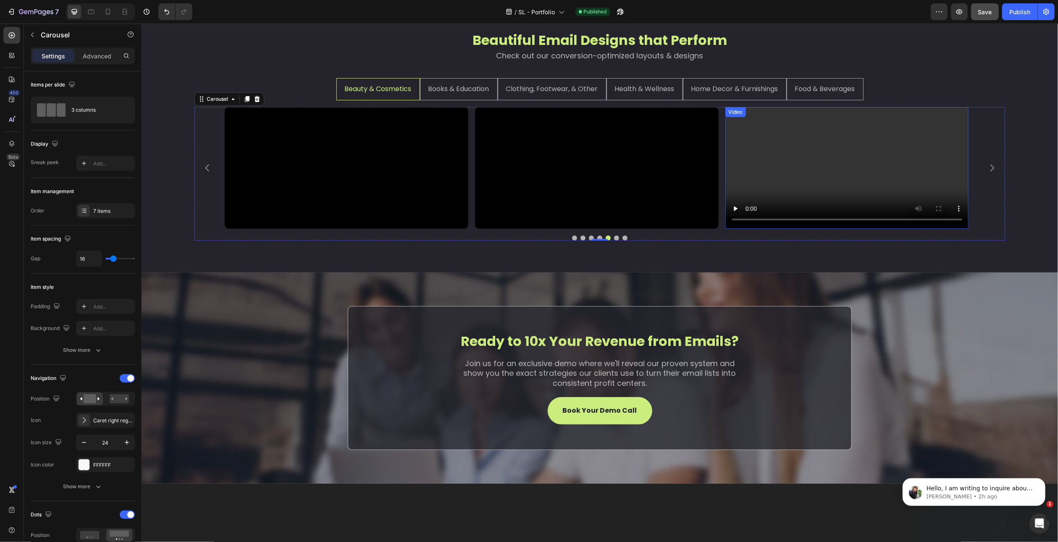
click at [807, 229] on video at bounding box center [847, 168] width 244 height 122
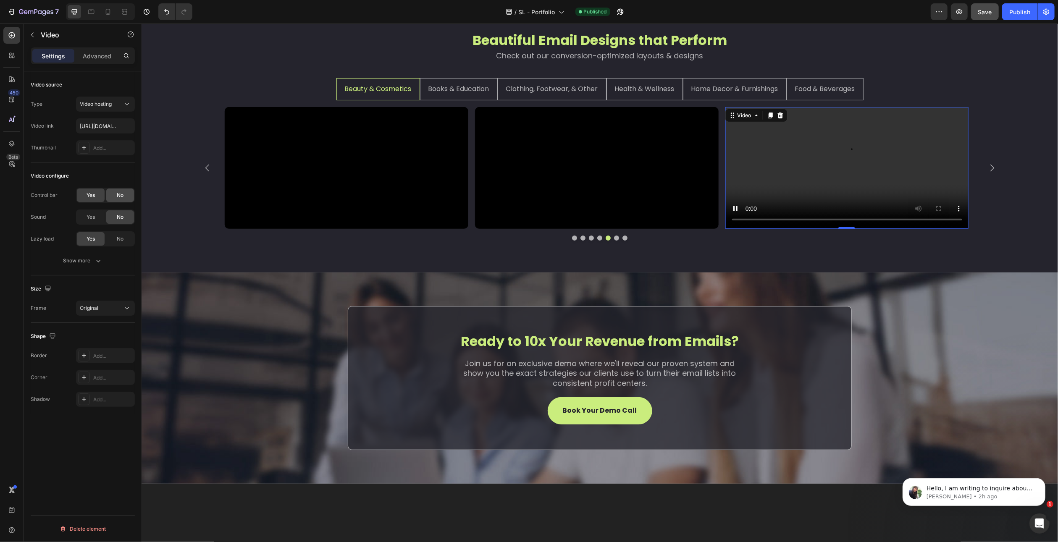
click at [117, 192] on span "No" at bounding box center [120, 196] width 7 height 8
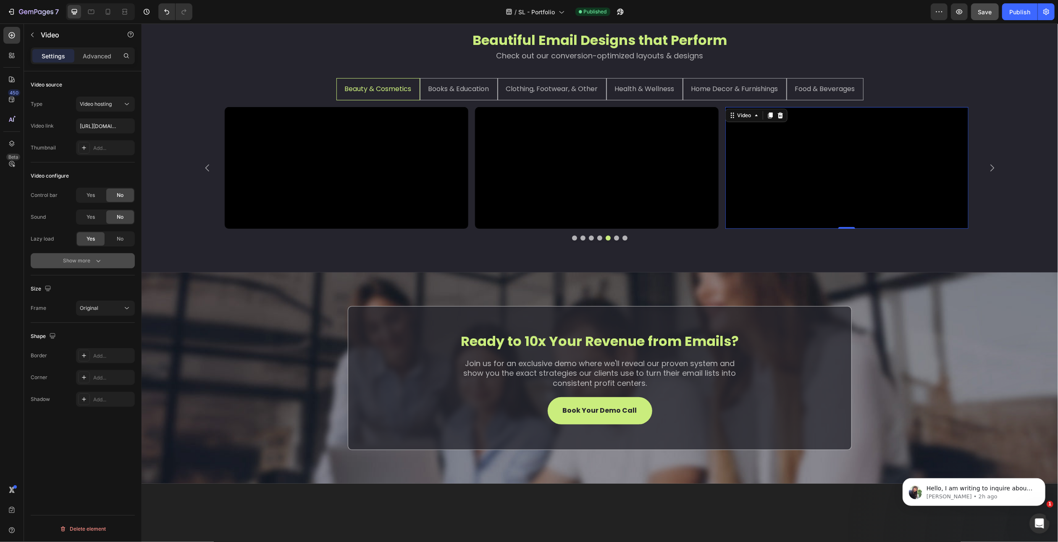
click at [81, 261] on div "Show more" at bounding box center [82, 261] width 39 height 8
click at [87, 257] on span "Yes" at bounding box center [91, 261] width 8 height 8
click at [93, 285] on span "Yes" at bounding box center [91, 283] width 8 height 8
click at [97, 421] on div "Add..." at bounding box center [112, 422] width 39 height 8
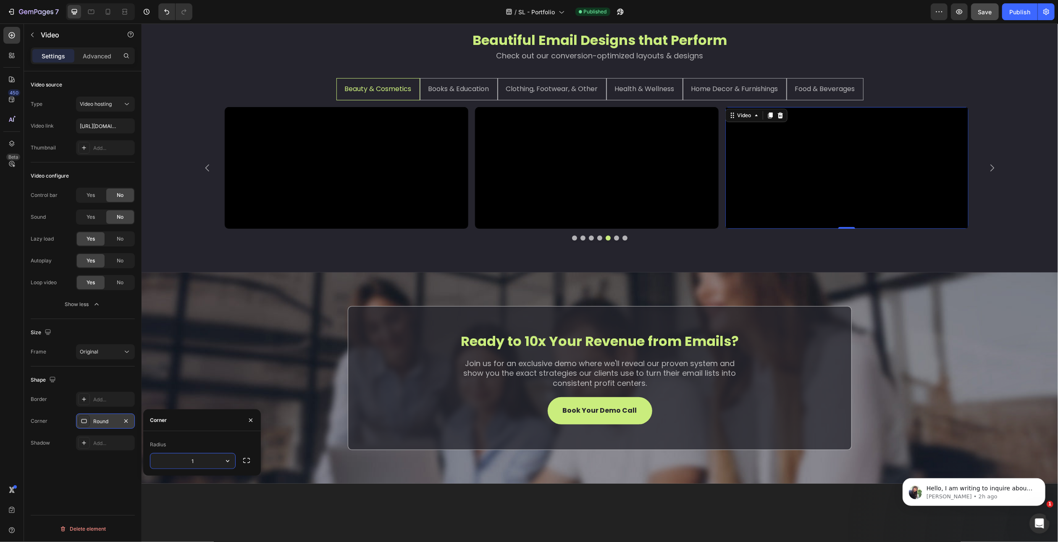
type input "10"
click at [96, 478] on div "Video source Type Video hosting Video link https://cdn.shopify.com/videos/c/o/v…" at bounding box center [83, 318] width 118 height 495
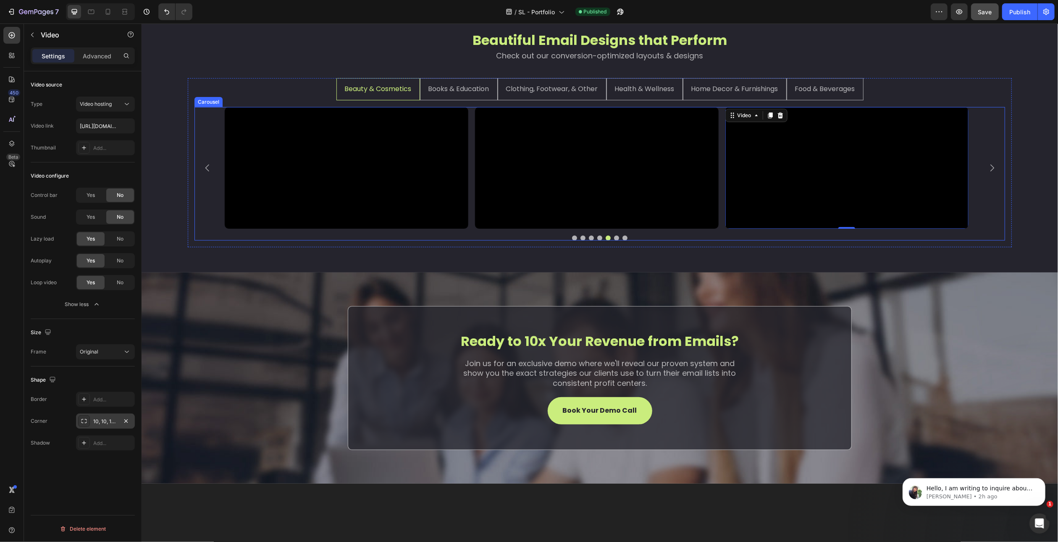
click at [990, 172] on icon "Carousel Next Arrow" at bounding box center [992, 168] width 4 height 7
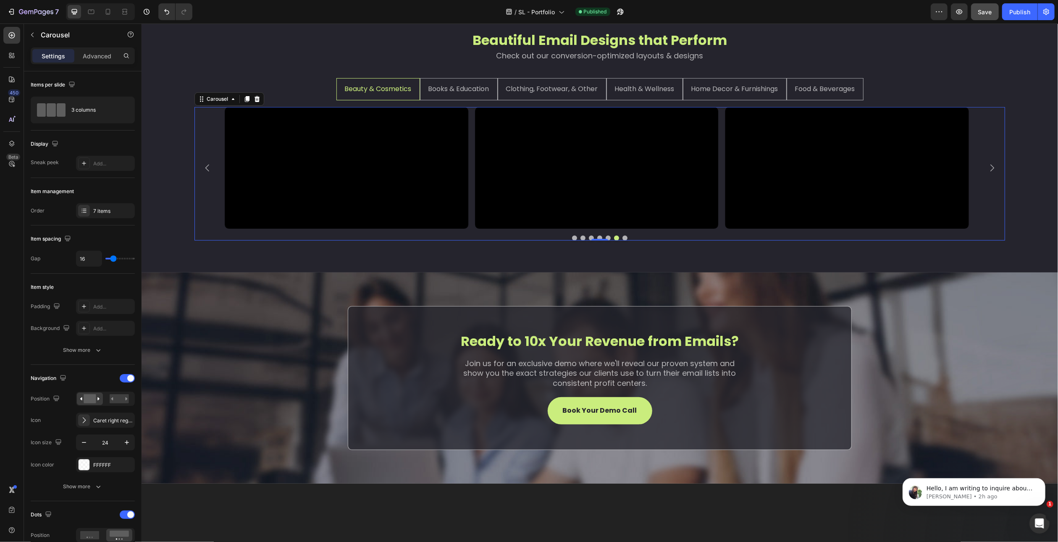
click at [990, 172] on icon "Carousel Next Arrow" at bounding box center [992, 168] width 4 height 7
click at [580, 229] on video at bounding box center [597, 168] width 244 height 122
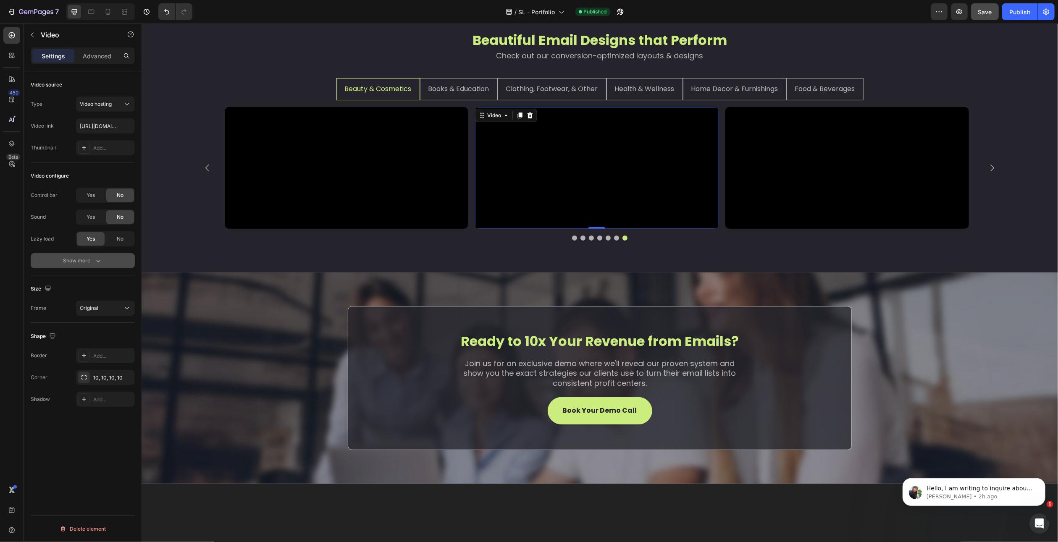
click at [96, 264] on icon "button" at bounding box center [98, 261] width 8 height 8
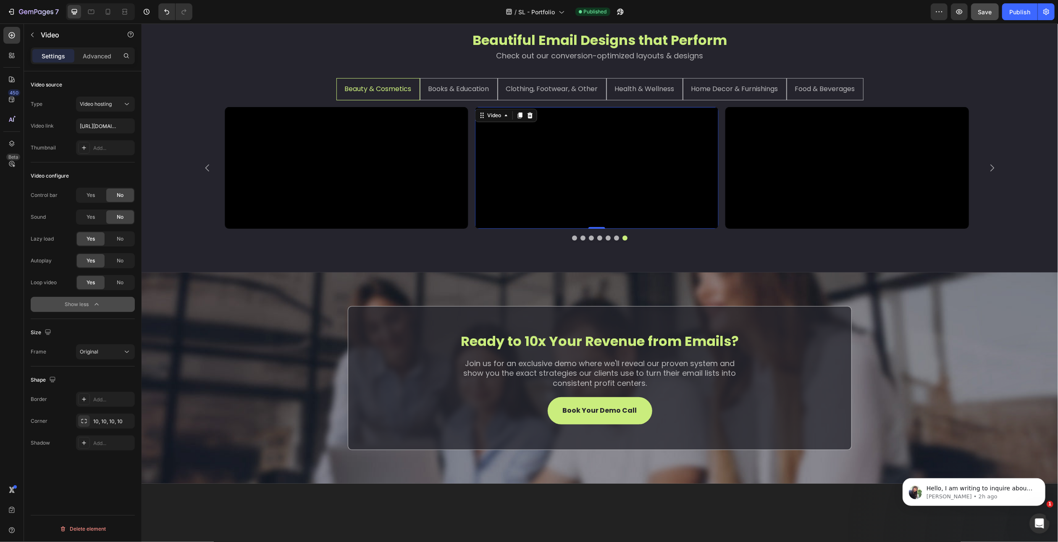
click at [97, 301] on icon "button" at bounding box center [96, 304] width 8 height 8
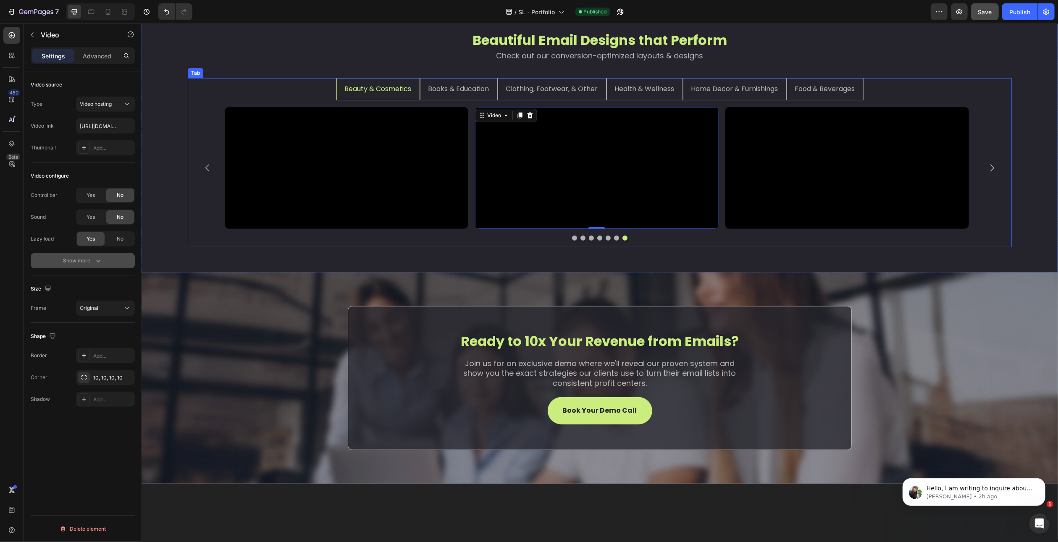
click at [432, 97] on li "Books & Education" at bounding box center [459, 89] width 78 height 22
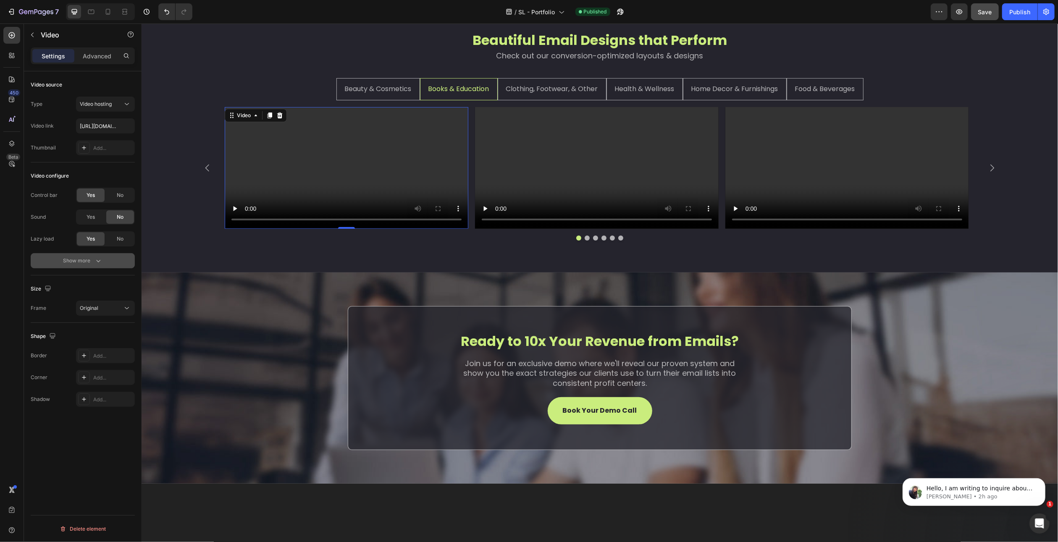
click at [362, 229] on video at bounding box center [346, 168] width 244 height 122
click at [119, 193] on span "No" at bounding box center [120, 196] width 7 height 8
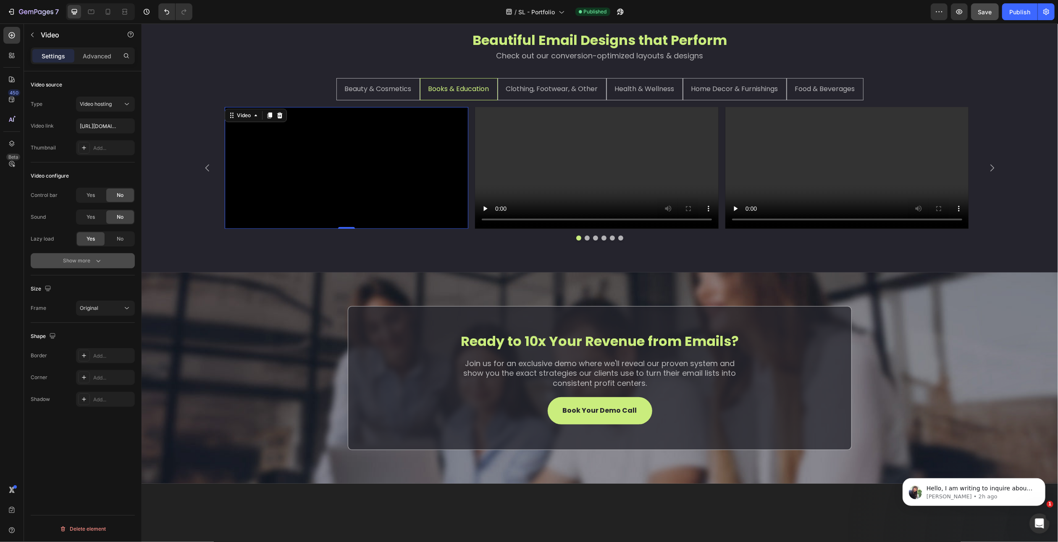
click at [95, 261] on icon "button" at bounding box center [98, 261] width 8 height 8
click at [98, 263] on div "Yes" at bounding box center [91, 260] width 28 height 13
click at [96, 282] on div "Yes" at bounding box center [91, 282] width 28 height 13
click at [100, 304] on icon "button" at bounding box center [96, 304] width 8 height 8
click at [104, 373] on div "Add..." at bounding box center [105, 377] width 59 height 15
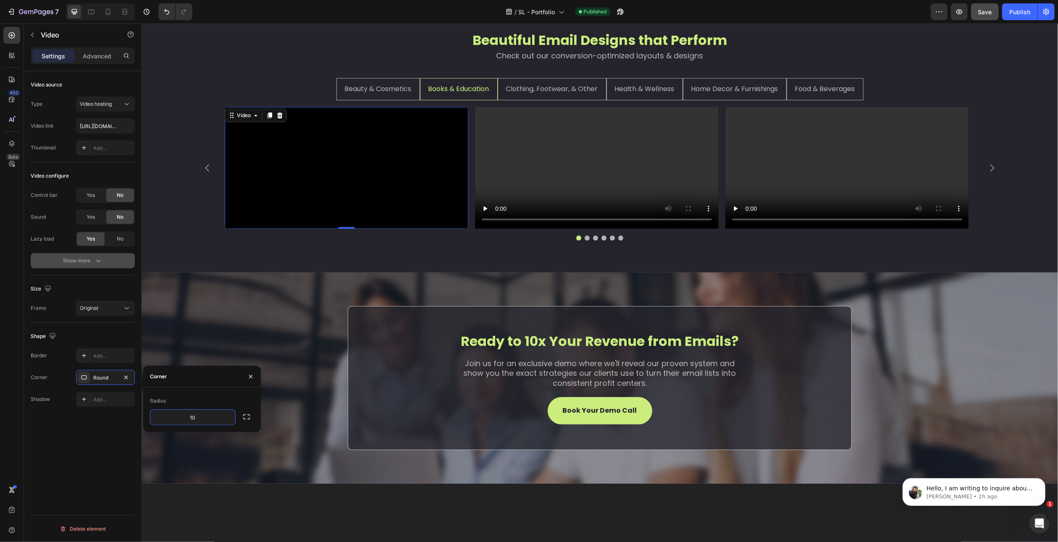
type input "10"
click at [184, 396] on div "Radius" at bounding box center [202, 400] width 104 height 13
click at [521, 221] on video at bounding box center [597, 168] width 244 height 122
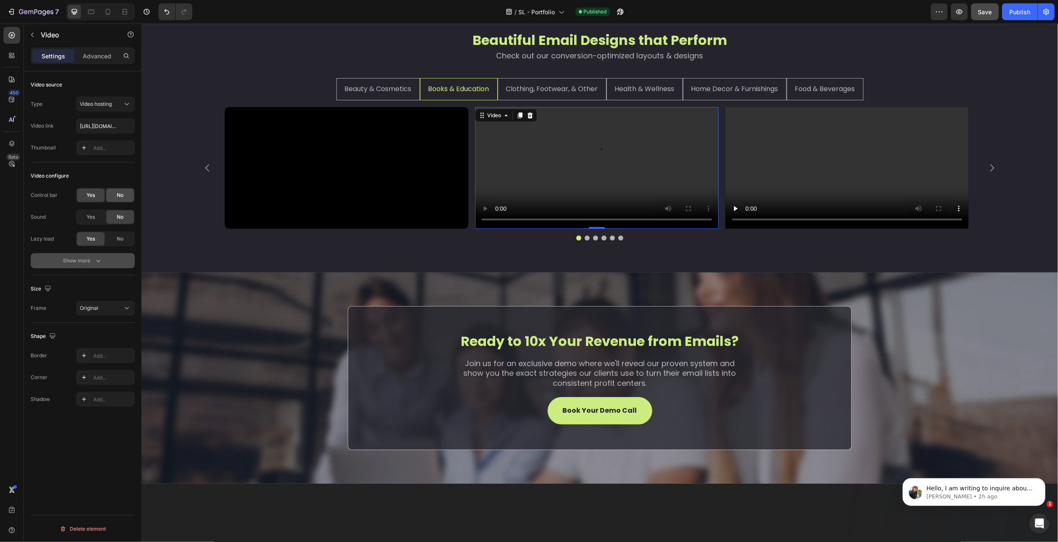
click at [122, 190] on div "No" at bounding box center [120, 195] width 28 height 13
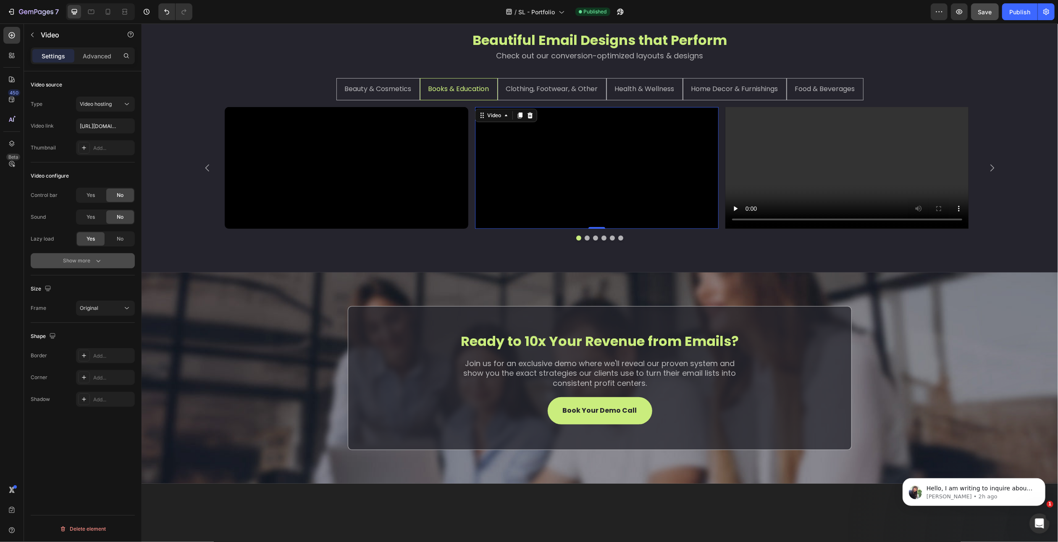
click at [91, 264] on div "Show more" at bounding box center [82, 261] width 39 height 8
click at [95, 260] on div "Yes" at bounding box center [91, 260] width 28 height 13
click at [93, 283] on span "Yes" at bounding box center [91, 283] width 8 height 8
click at [99, 426] on div "Add..." at bounding box center [105, 421] width 59 height 15
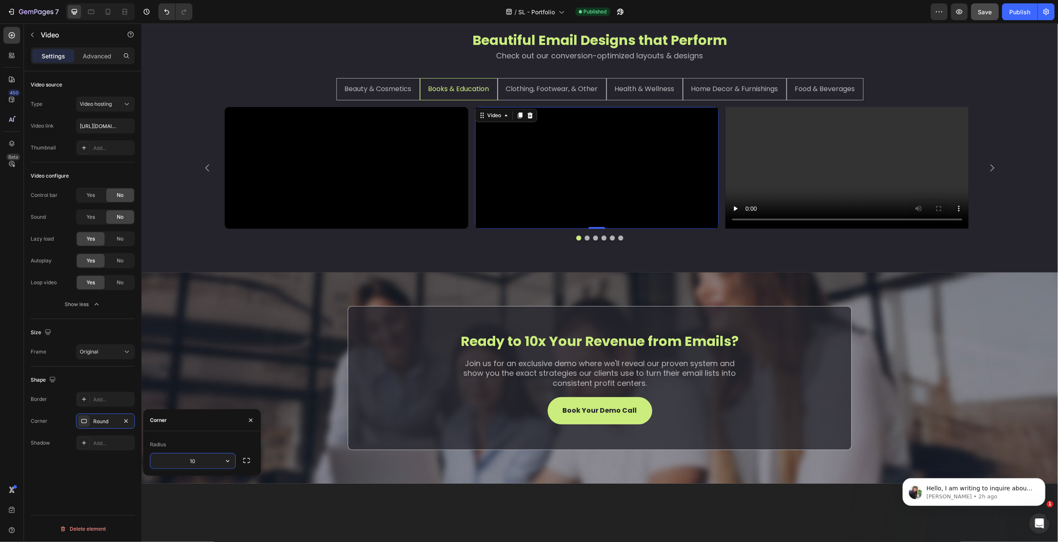
type input "10"
click at [189, 438] on div "Radius" at bounding box center [202, 444] width 104 height 13
click at [791, 229] on video at bounding box center [847, 168] width 244 height 122
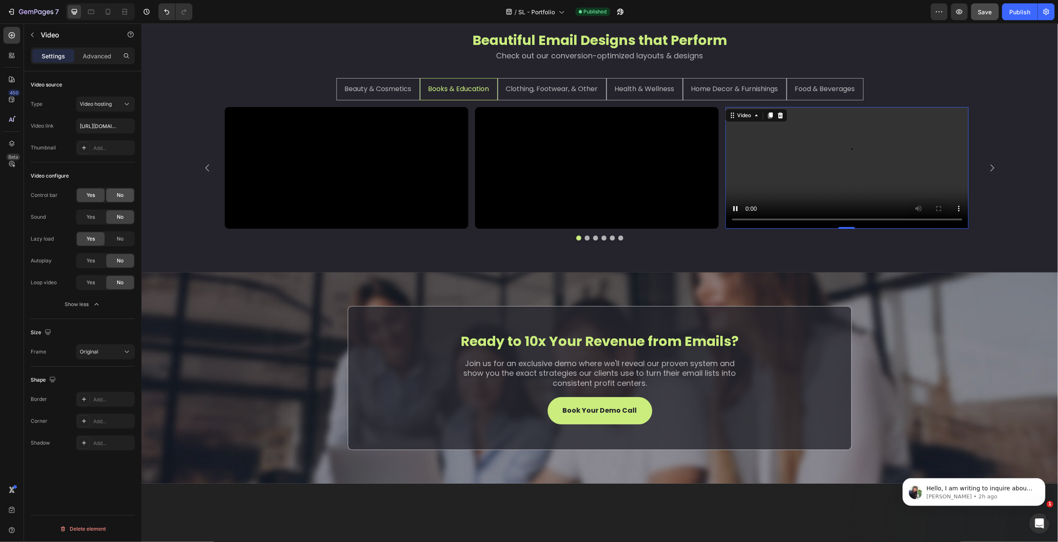
click at [110, 195] on div "No" at bounding box center [120, 195] width 28 height 13
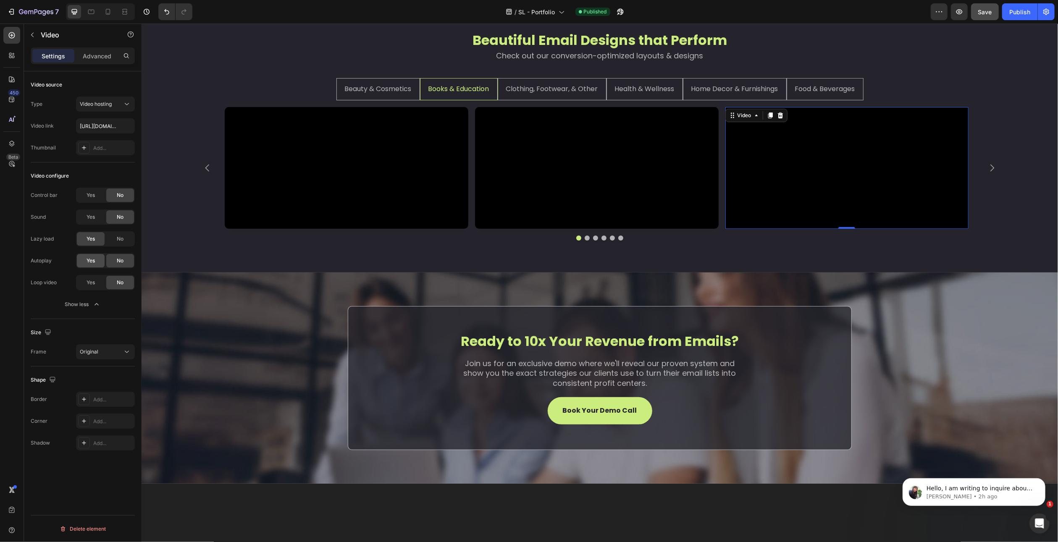
click at [91, 261] on span "Yes" at bounding box center [91, 261] width 8 height 8
click at [95, 287] on div "Yes" at bounding box center [91, 282] width 28 height 13
click at [105, 419] on div "Add..." at bounding box center [112, 422] width 39 height 8
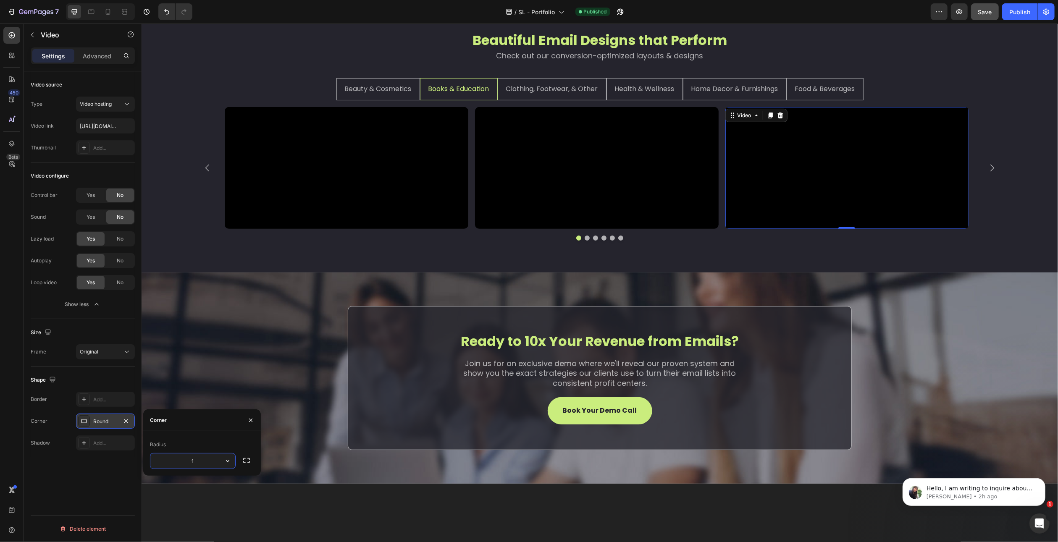
type input "10"
click at [124, 463] on div "Video source Type Video hosting Video link https://cdn.shopify.com/videos/c/o/v…" at bounding box center [83, 318] width 118 height 495
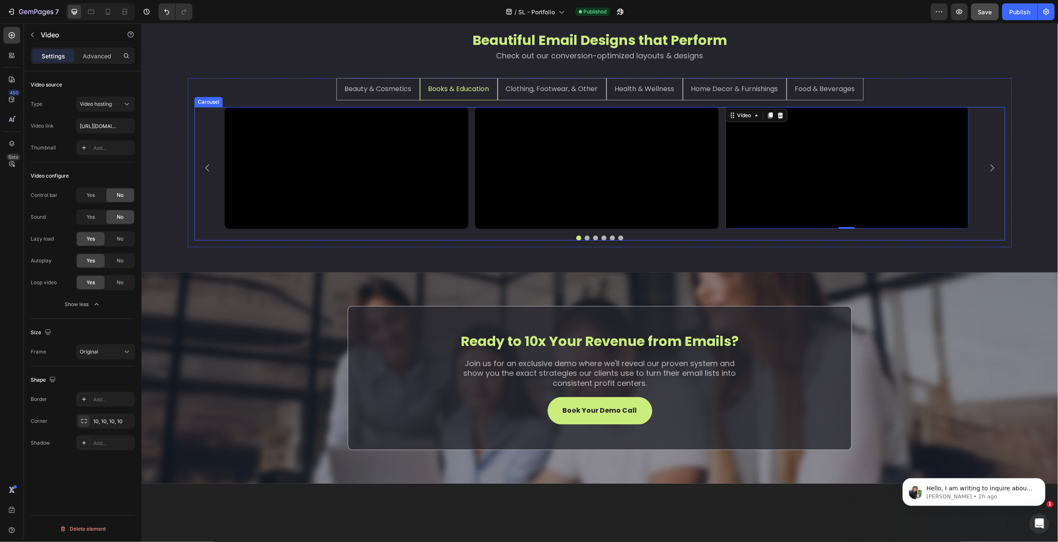
click at [987, 173] on icon "Carousel Next Arrow" at bounding box center [992, 168] width 10 height 10
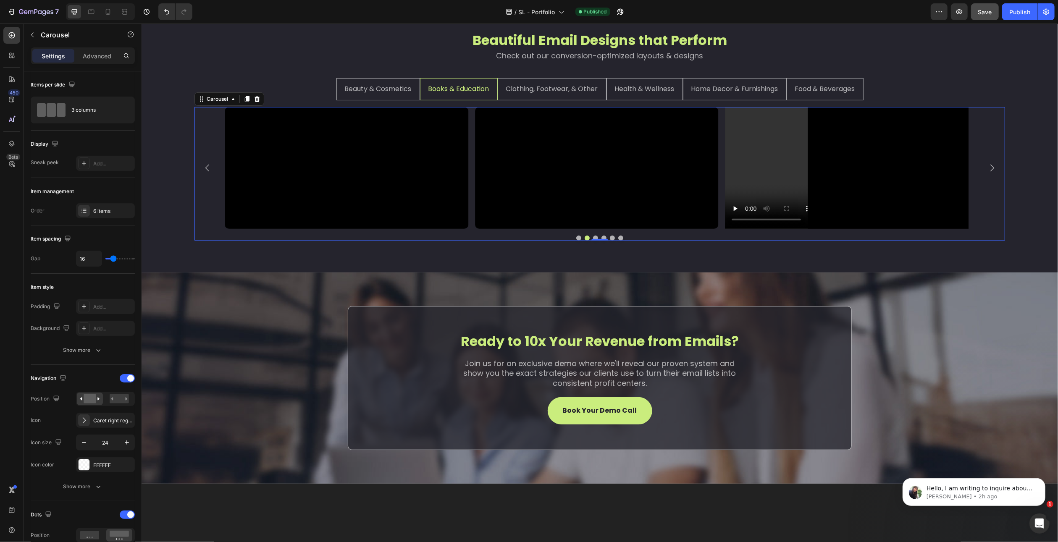
click at [987, 173] on icon "Carousel Next Arrow" at bounding box center [992, 168] width 10 height 10
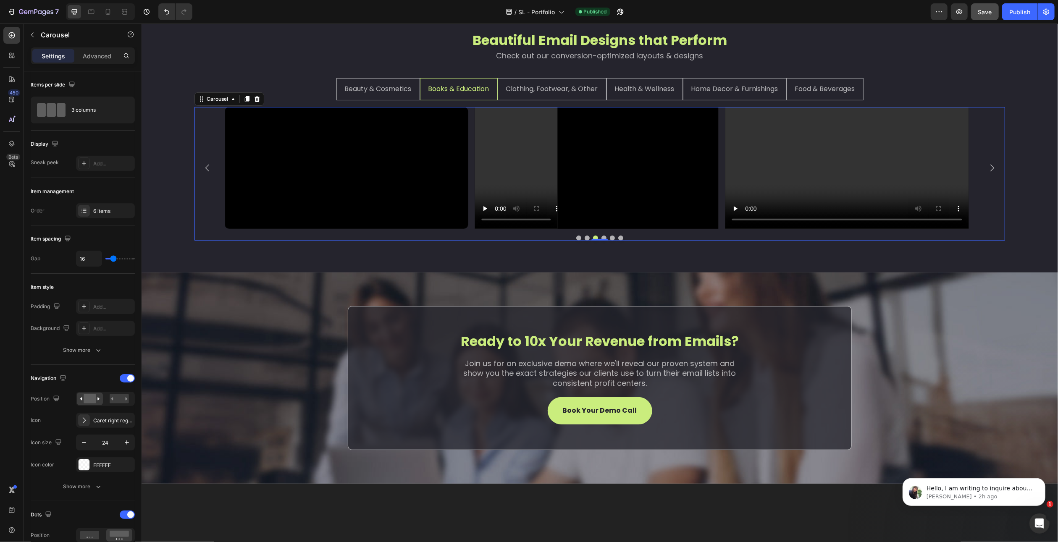
click at [987, 173] on icon "Carousel Next Arrow" at bounding box center [992, 168] width 10 height 10
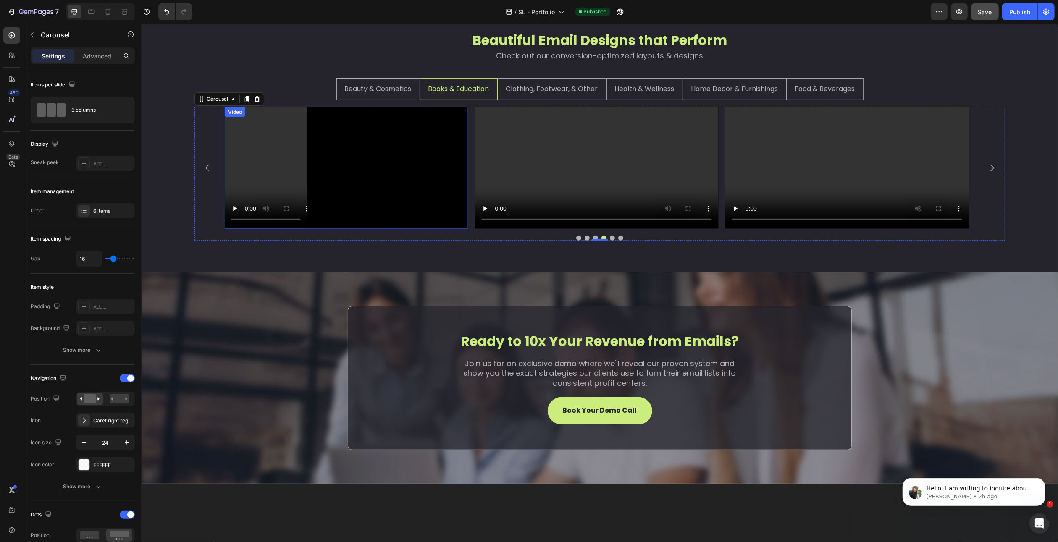
click at [405, 206] on video at bounding box center [346, 168] width 244 height 122
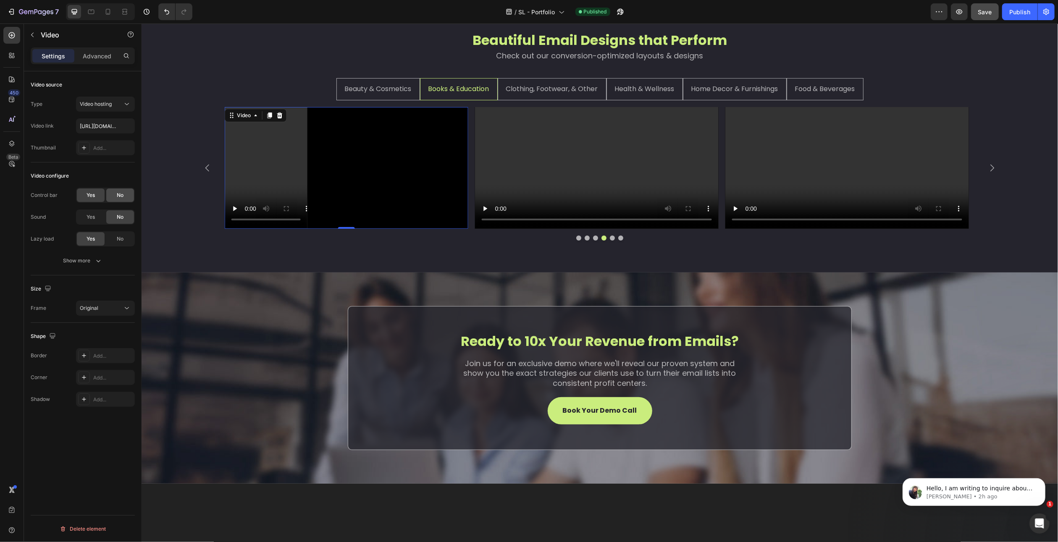
click at [109, 196] on div "No" at bounding box center [120, 195] width 28 height 13
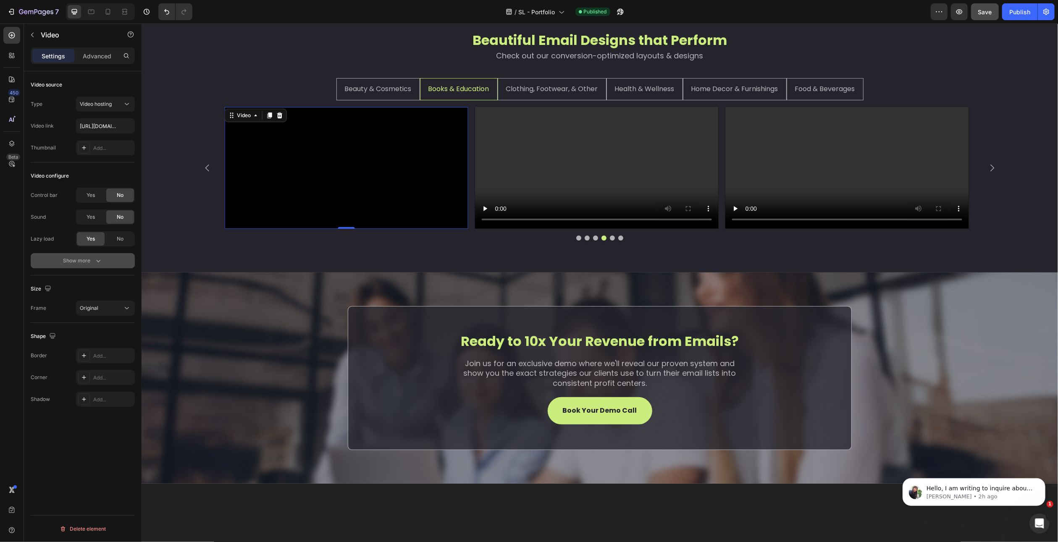
click at [81, 261] on div "Show more" at bounding box center [82, 261] width 39 height 8
click at [91, 259] on span "Yes" at bounding box center [91, 261] width 8 height 8
click at [92, 282] on span "Yes" at bounding box center [91, 283] width 8 height 8
click at [111, 421] on div "Add..." at bounding box center [112, 422] width 39 height 8
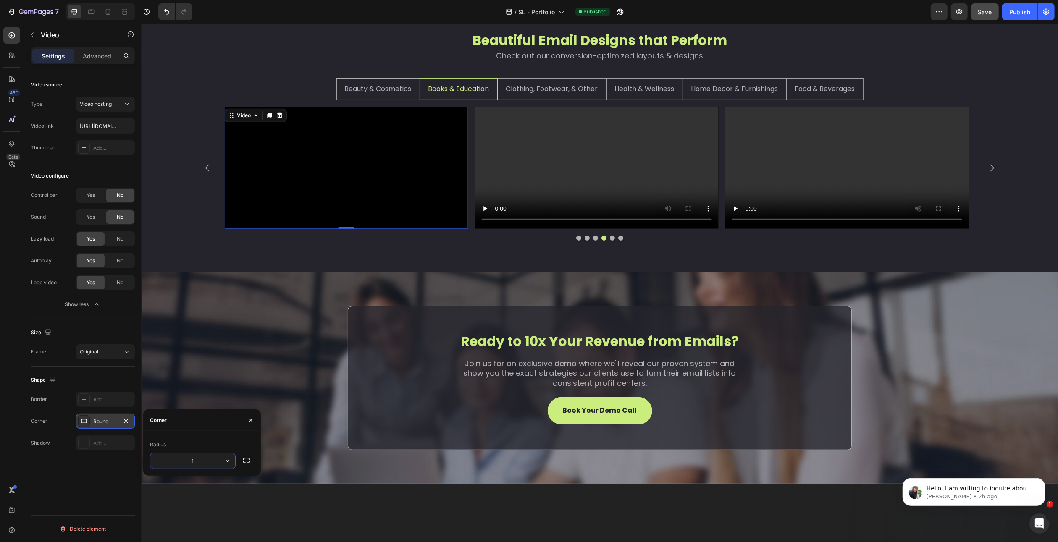
type input "10"
click at [120, 486] on div "Video source Type Video hosting Video link https://cdn.shopify.com/videos/c/o/v…" at bounding box center [83, 318] width 118 height 495
click at [586, 229] on video at bounding box center [597, 168] width 244 height 122
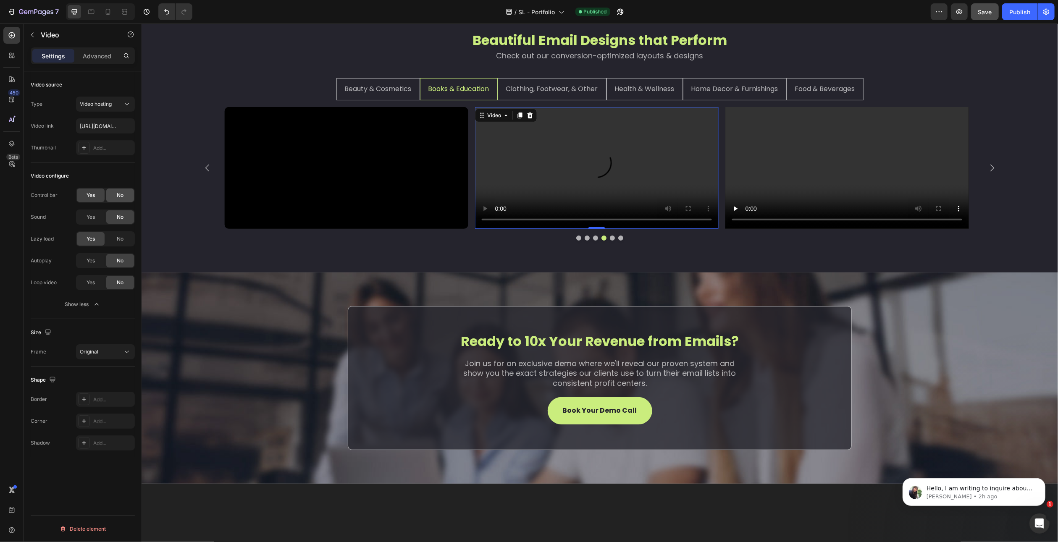
click at [126, 192] on div "No" at bounding box center [120, 195] width 28 height 13
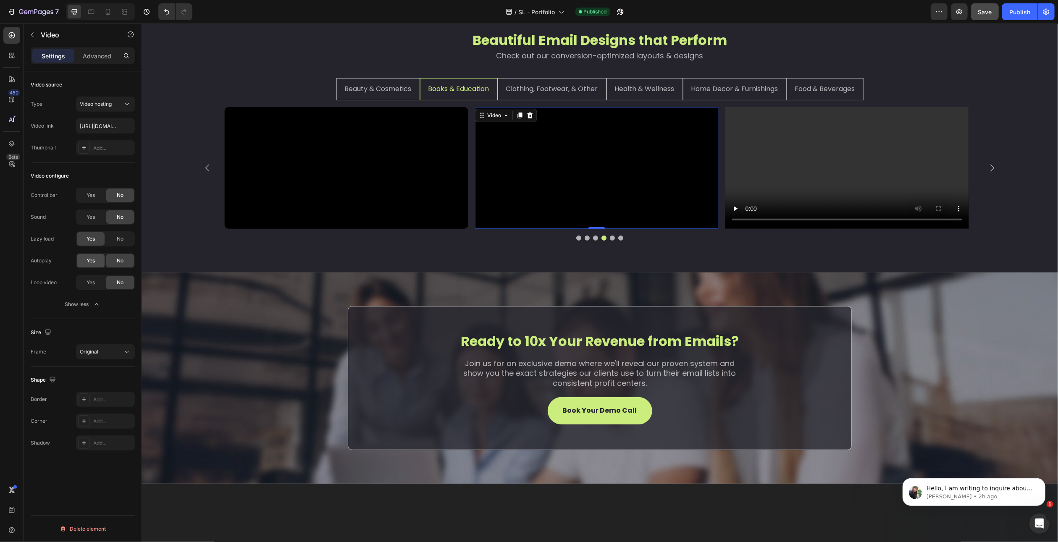
click at [92, 264] on span "Yes" at bounding box center [91, 261] width 8 height 8
click at [92, 284] on span "Yes" at bounding box center [91, 283] width 8 height 8
click at [119, 424] on div "Add..." at bounding box center [112, 422] width 39 height 8
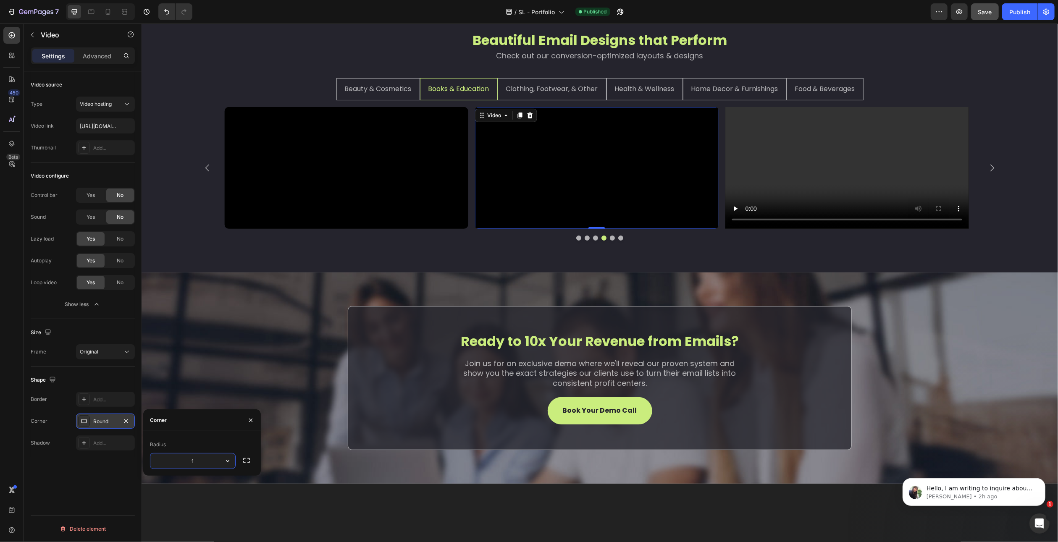
type input "10"
click at [114, 471] on div "Video source Type Video hosting Video link https://cdn.shopify.com/videos/c/o/v…" at bounding box center [83, 318] width 118 height 495
click at [806, 229] on video at bounding box center [847, 168] width 244 height 122
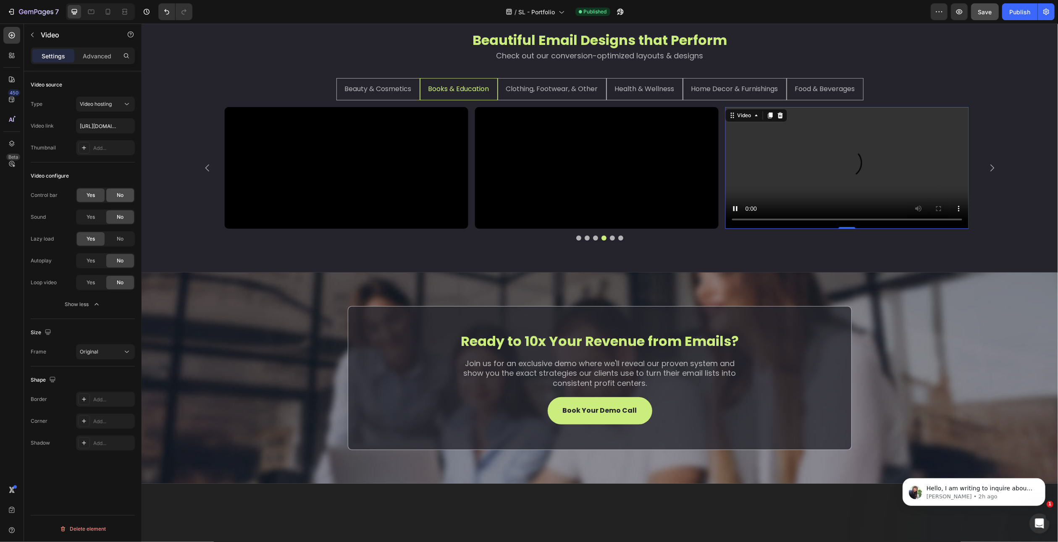
click at [121, 193] on span "No" at bounding box center [120, 196] width 7 height 8
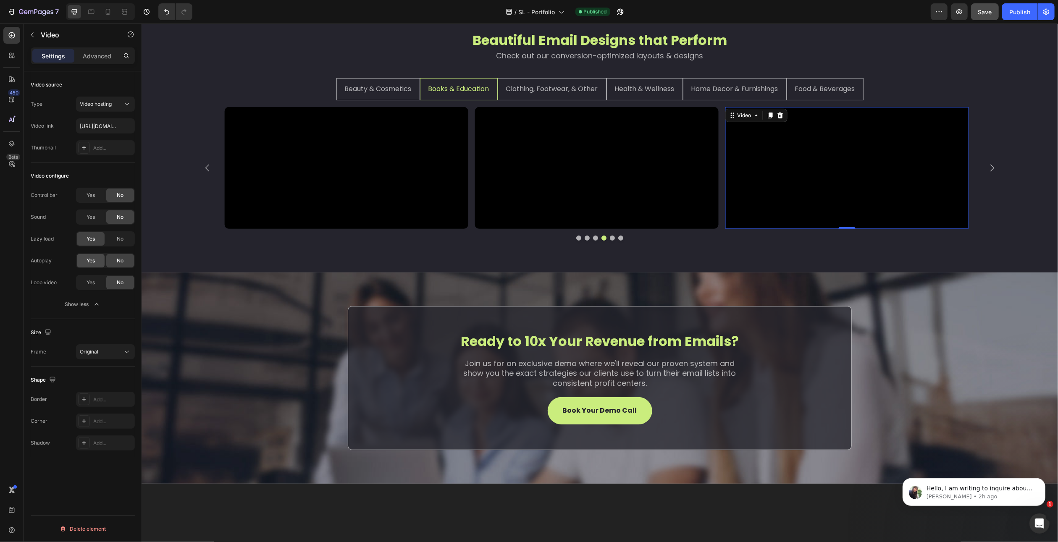
click at [90, 262] on span "Yes" at bounding box center [91, 261] width 8 height 8
click at [89, 289] on div "Yes No" at bounding box center [105, 282] width 59 height 15
click at [90, 286] on span "Yes" at bounding box center [91, 283] width 8 height 8
click at [116, 423] on div "Add..." at bounding box center [112, 422] width 39 height 8
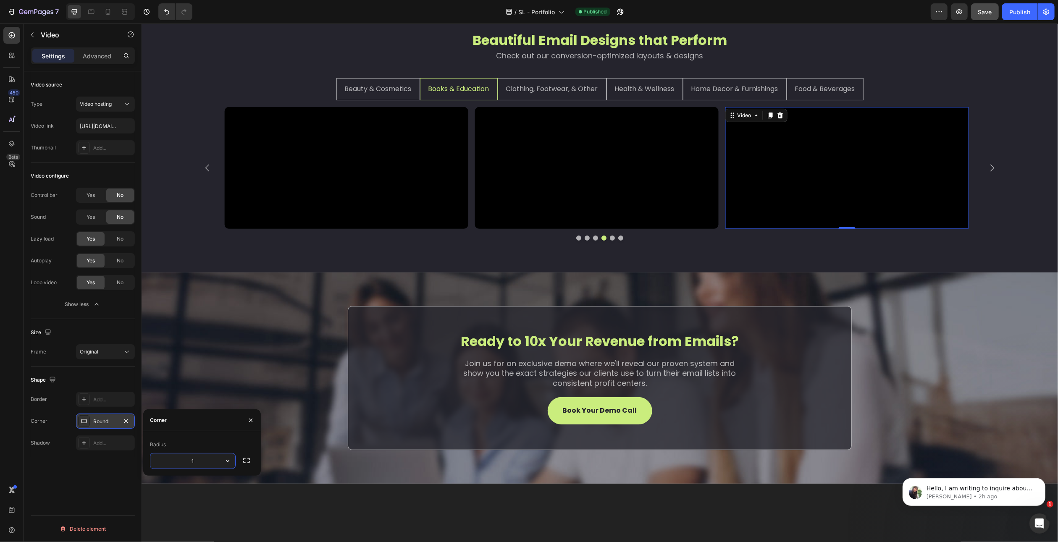
type input "10"
click at [107, 473] on div "Video source Type Video hosting Video link https://cdn.shopify.com/videos/c/o/v…" at bounding box center [83, 318] width 118 height 495
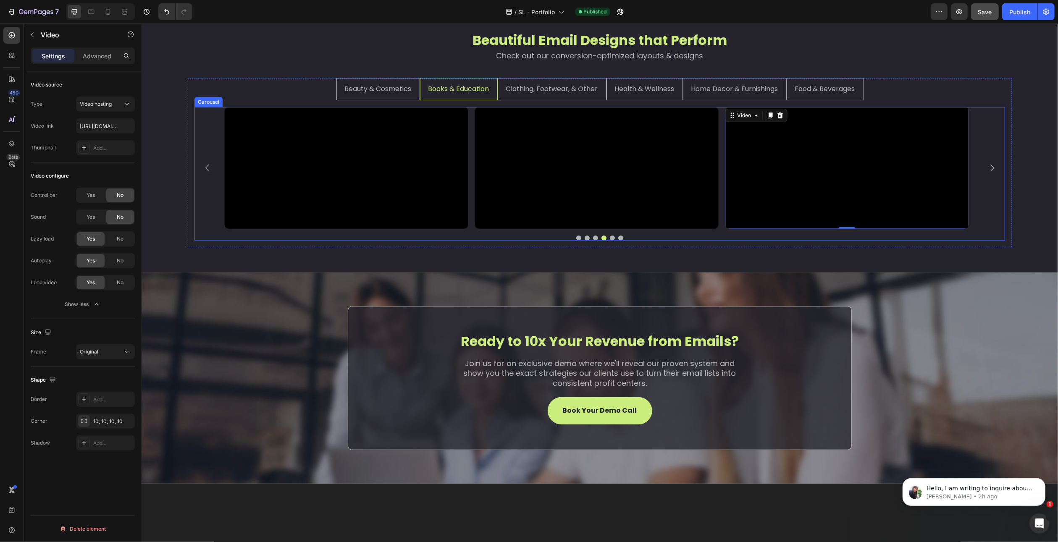
click at [990, 172] on icon "Carousel Next Arrow" at bounding box center [992, 168] width 4 height 7
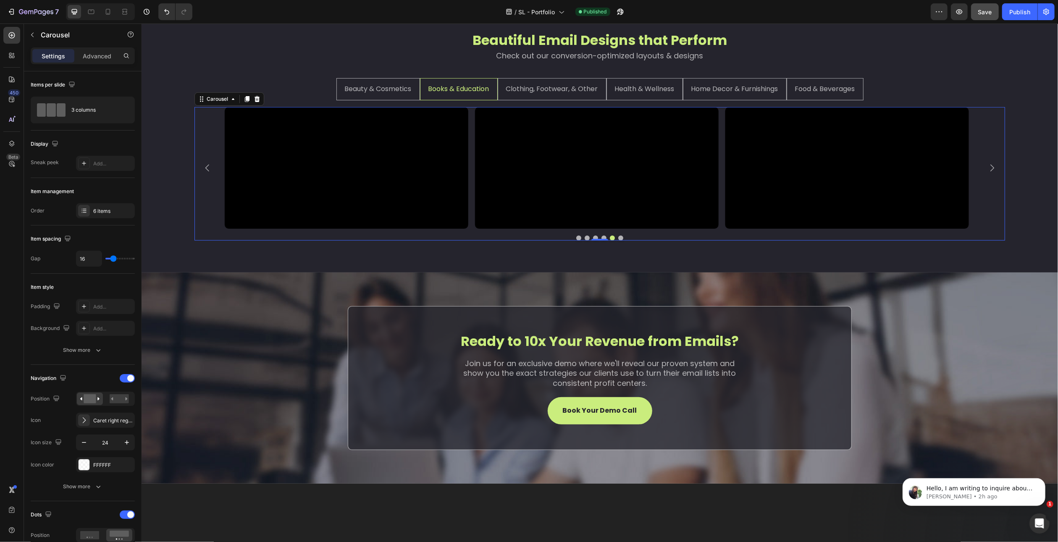
click at [990, 172] on icon "Carousel Next Arrow" at bounding box center [992, 168] width 4 height 7
click at [557, 97] on li "Clothing, Footwear, & Other" at bounding box center [551, 89] width 109 height 22
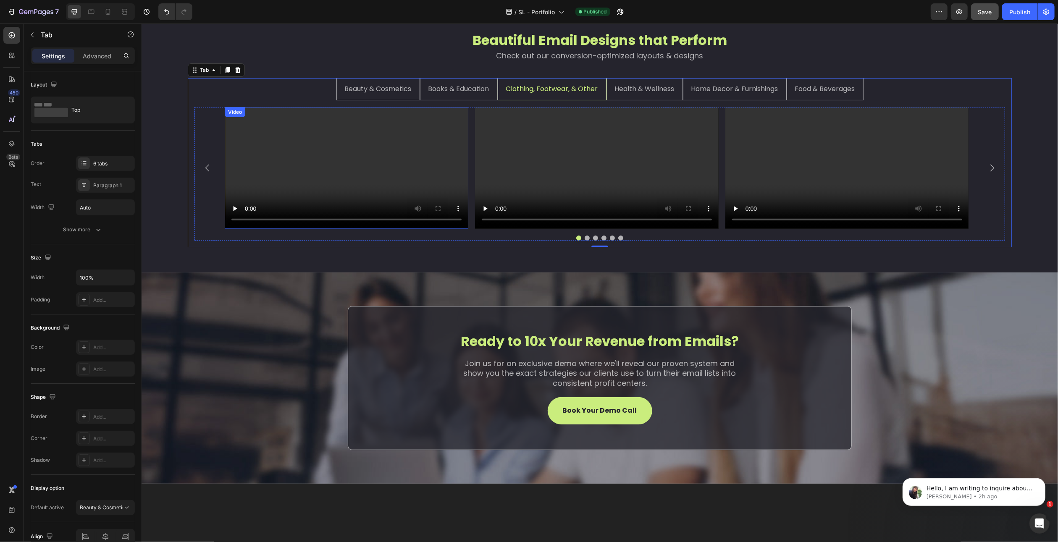
click at [350, 215] on video at bounding box center [346, 168] width 244 height 122
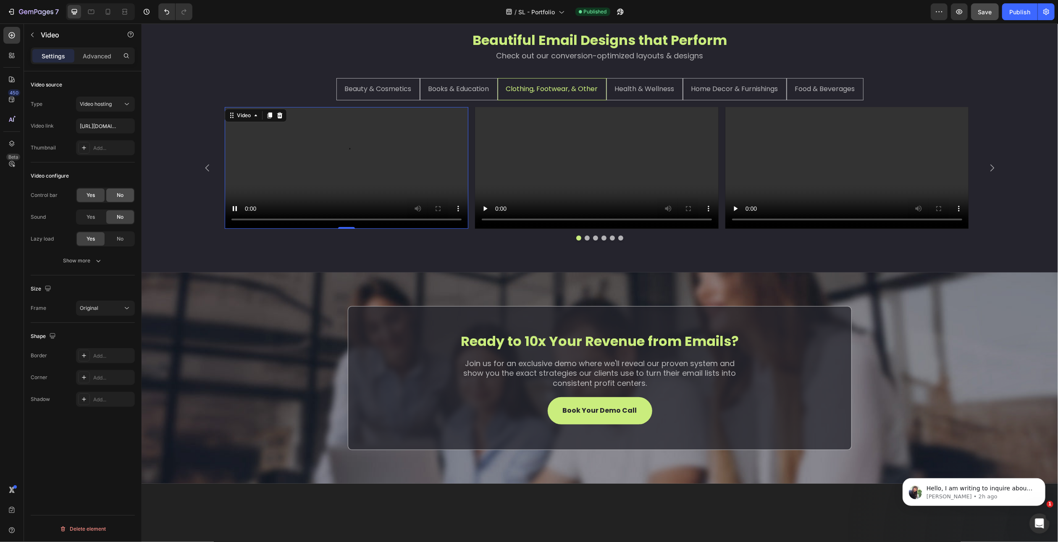
click at [116, 200] on div "No" at bounding box center [120, 195] width 28 height 13
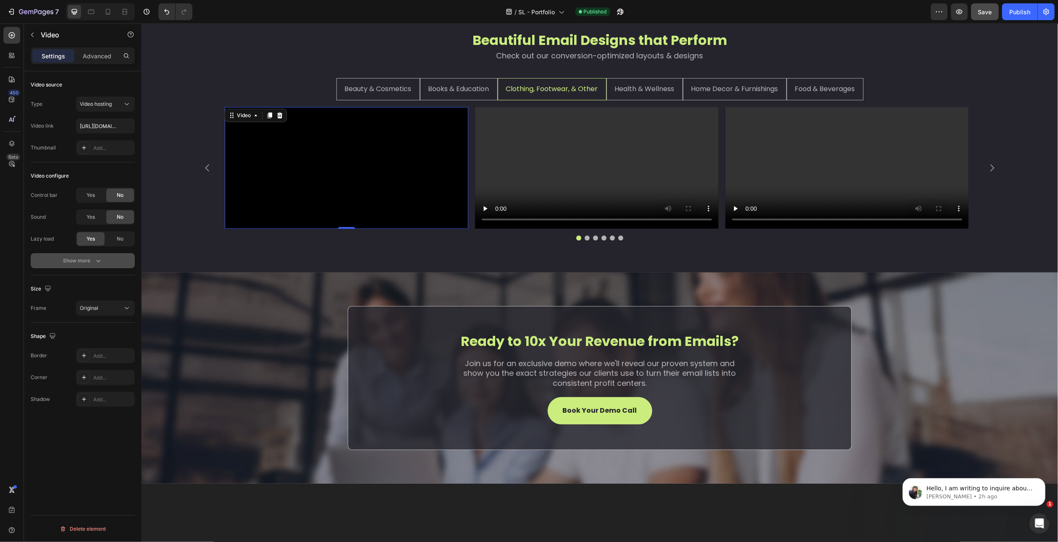
click at [91, 260] on div "Show more" at bounding box center [82, 261] width 39 height 8
click at [96, 260] on div "Yes" at bounding box center [91, 260] width 28 height 13
click at [94, 280] on span "Yes" at bounding box center [91, 283] width 8 height 8
click at [102, 419] on div "Add..." at bounding box center [112, 422] width 39 height 8
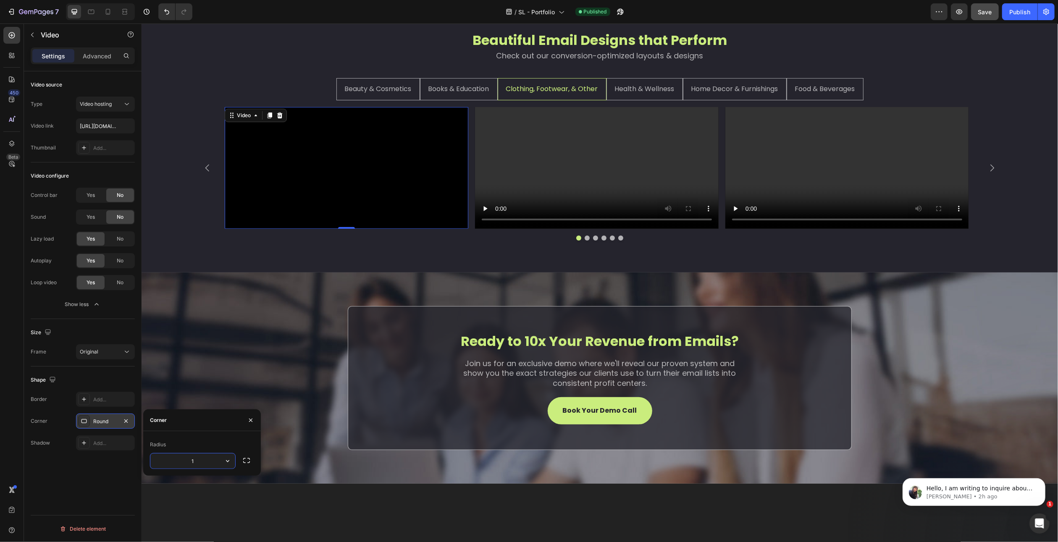
type input "10"
click at [94, 485] on div "Video source Type Video hosting Video link https://cdn.shopify.com/videos/c/o/v…" at bounding box center [83, 318] width 118 height 495
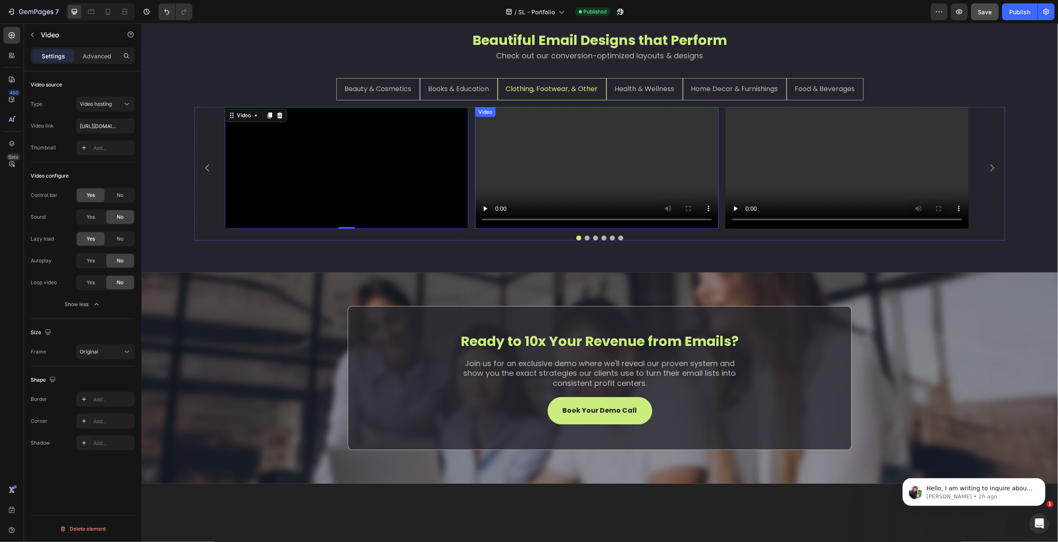
click at [576, 208] on video at bounding box center [597, 168] width 244 height 122
click at [115, 191] on div "No" at bounding box center [120, 195] width 28 height 13
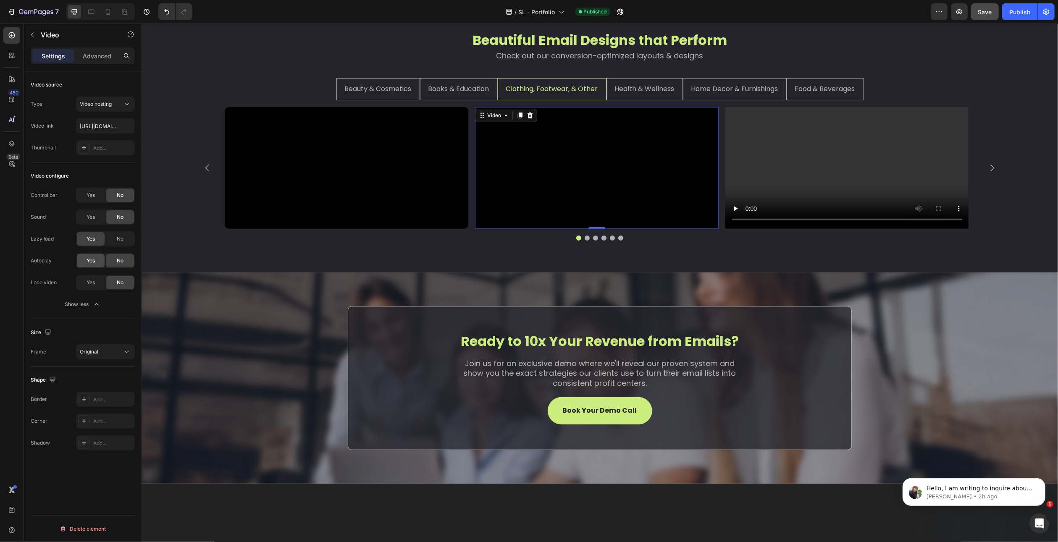
click at [87, 259] on span "Yes" at bounding box center [91, 261] width 8 height 8
click at [84, 285] on div "Yes" at bounding box center [91, 282] width 28 height 13
click at [117, 421] on div "Add..." at bounding box center [112, 422] width 39 height 8
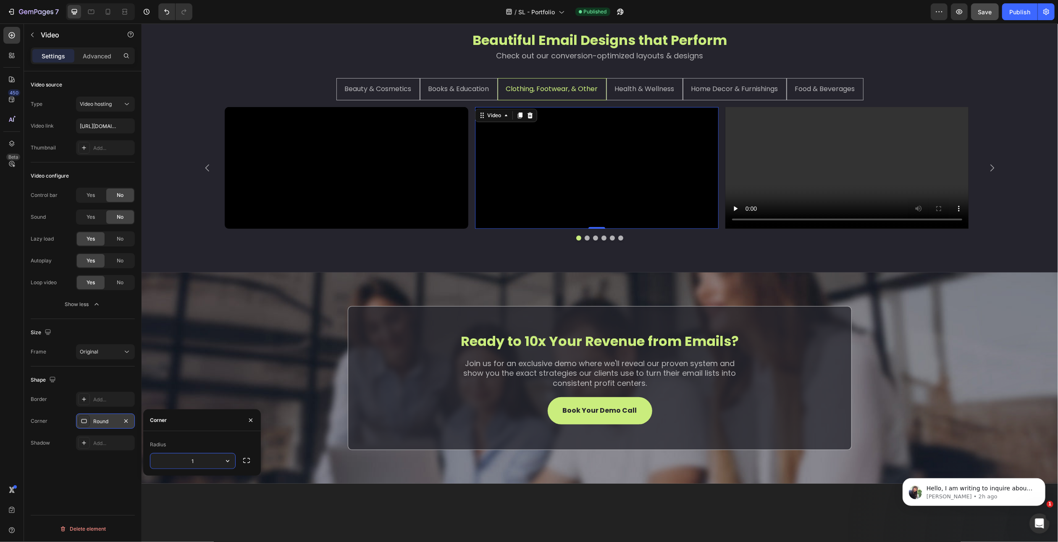
type input "10"
click at [123, 473] on div "Video source Type Video hosting Video link https://cdn.shopify.com/videos/c/o/v…" at bounding box center [83, 318] width 118 height 495
click at [807, 177] on video at bounding box center [847, 168] width 244 height 122
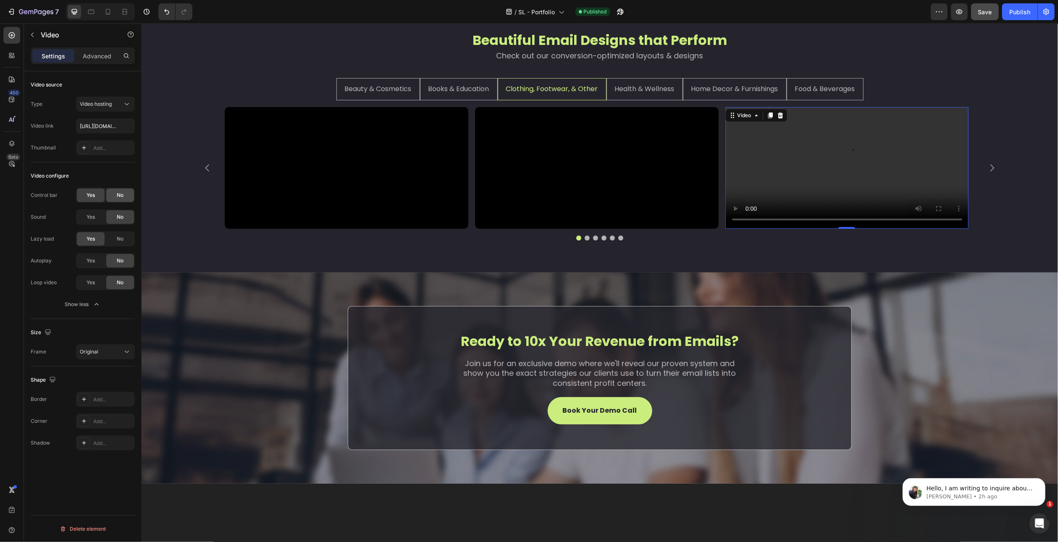
click at [111, 189] on div "No" at bounding box center [120, 195] width 28 height 13
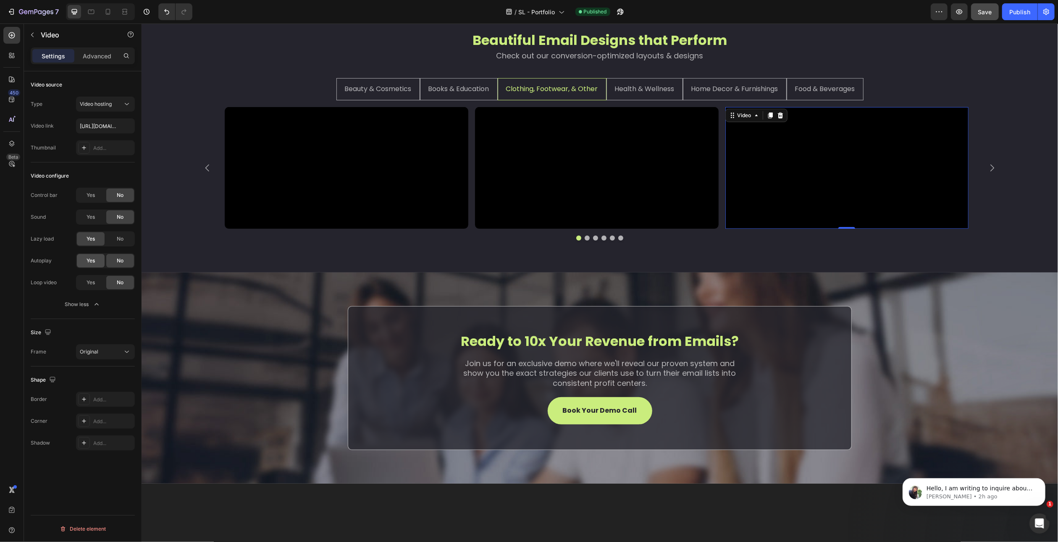
click at [97, 259] on div "Yes" at bounding box center [91, 260] width 28 height 13
click at [94, 290] on div "Autoplay Yes No Loop video Yes No Show less" at bounding box center [83, 282] width 104 height 59
click at [92, 283] on span "Yes" at bounding box center [91, 283] width 8 height 8
click at [121, 424] on div "Add..." at bounding box center [112, 422] width 39 height 8
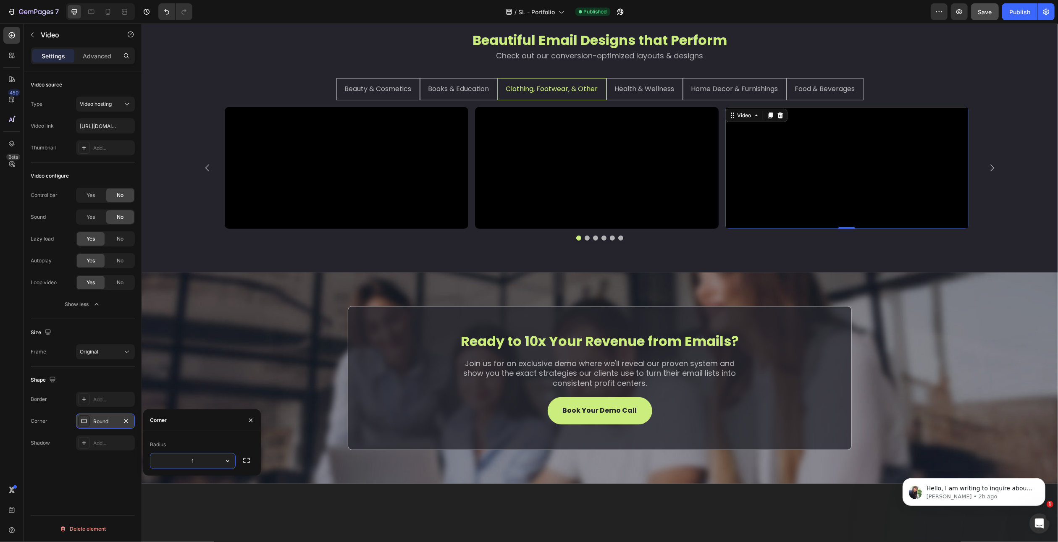
type input "10"
click at [117, 477] on div "Video source Type Video hosting Video link https://cdn.shopify.com/videos/c/o/v…" at bounding box center [83, 318] width 118 height 495
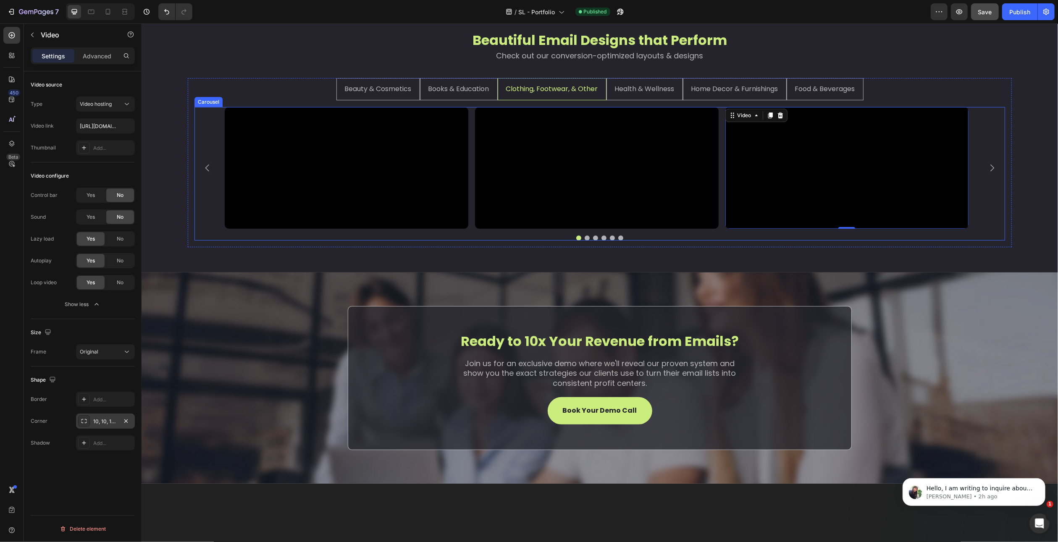
click at [988, 173] on icon "Carousel Next Arrow" at bounding box center [992, 168] width 10 height 10
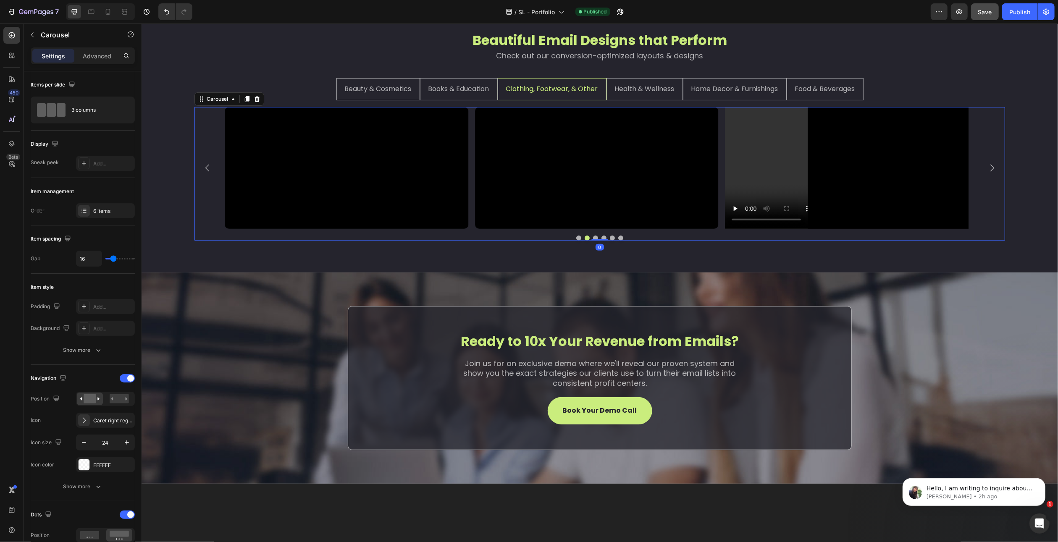
click at [988, 173] on icon "Carousel Next Arrow" at bounding box center [992, 168] width 10 height 10
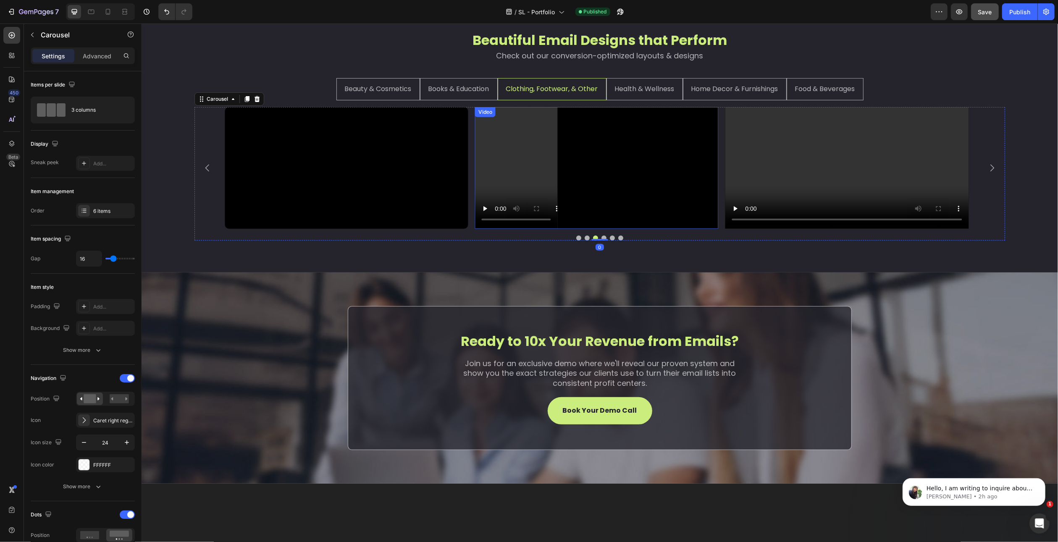
click at [580, 229] on video at bounding box center [597, 168] width 244 height 122
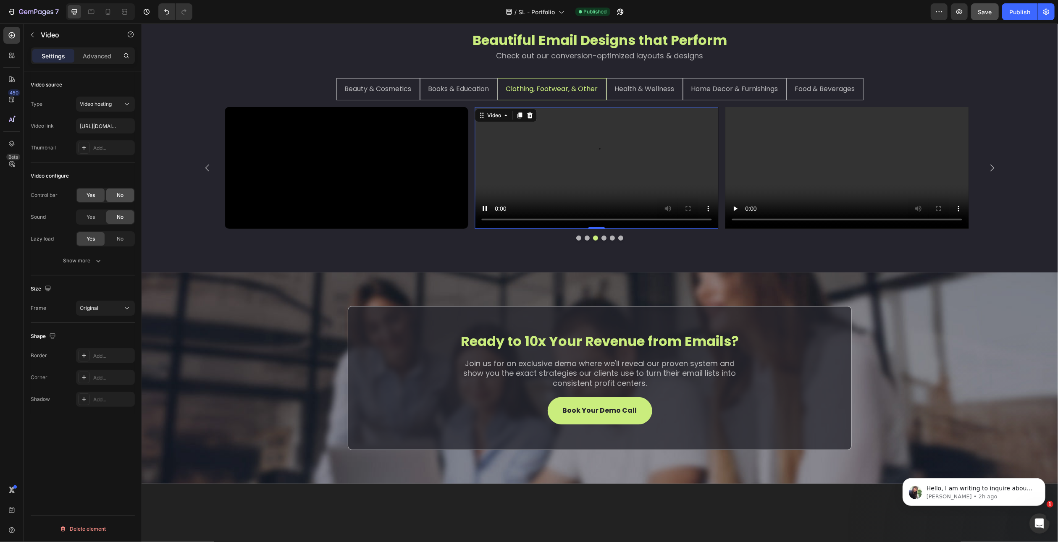
click at [124, 198] on div "No" at bounding box center [120, 195] width 28 height 13
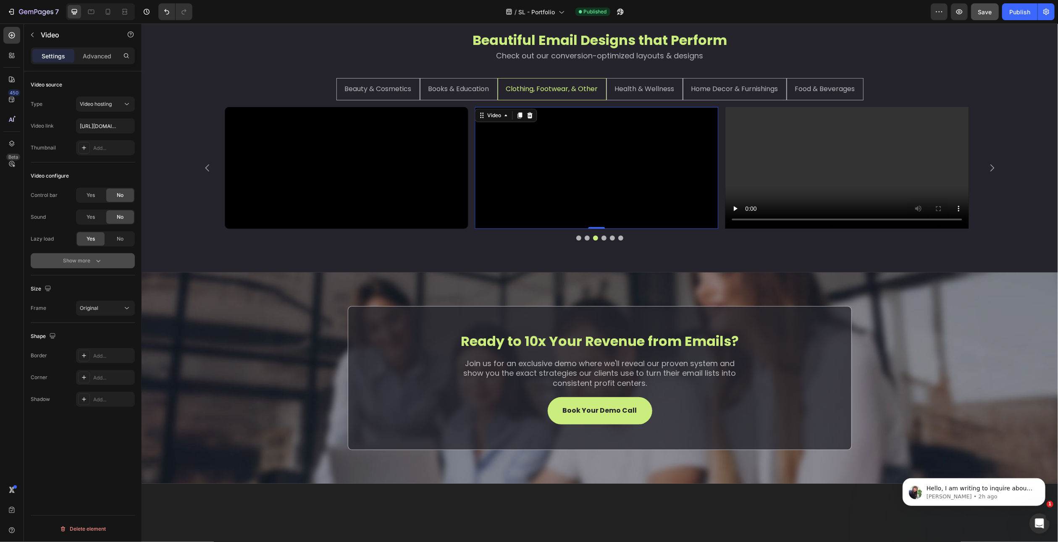
click at [95, 258] on icon "button" at bounding box center [98, 261] width 8 height 8
click at [94, 280] on span "Yes" at bounding box center [91, 283] width 8 height 8
click at [92, 263] on span "Yes" at bounding box center [91, 261] width 8 height 8
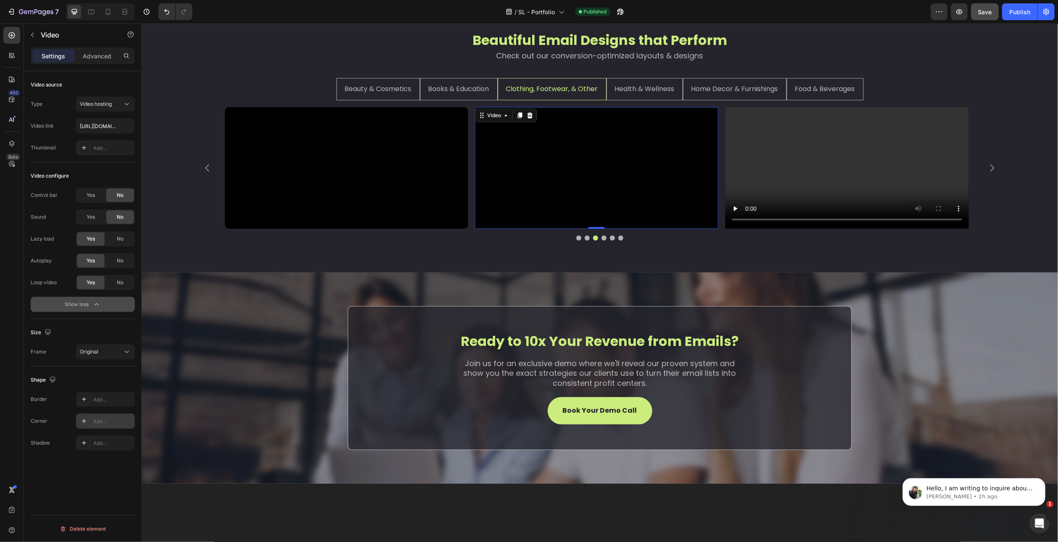
click at [116, 426] on div "Add..." at bounding box center [105, 421] width 59 height 15
type input "10"
click at [96, 477] on div "Video source Type Video hosting Video link https://cdn.shopify.com/videos/c/o/v…" at bounding box center [83, 318] width 118 height 495
click at [810, 229] on video at bounding box center [847, 168] width 244 height 122
click at [123, 192] on span "No" at bounding box center [120, 196] width 7 height 8
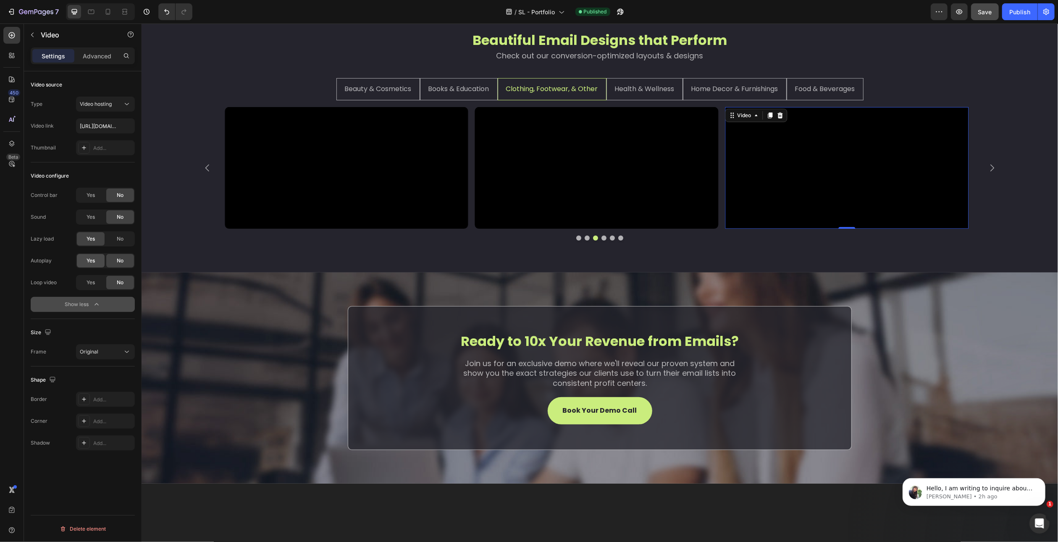
click at [94, 255] on div "Yes" at bounding box center [91, 260] width 28 height 13
click at [94, 281] on span "Yes" at bounding box center [91, 283] width 8 height 8
click at [107, 419] on div "Add..." at bounding box center [112, 422] width 39 height 8
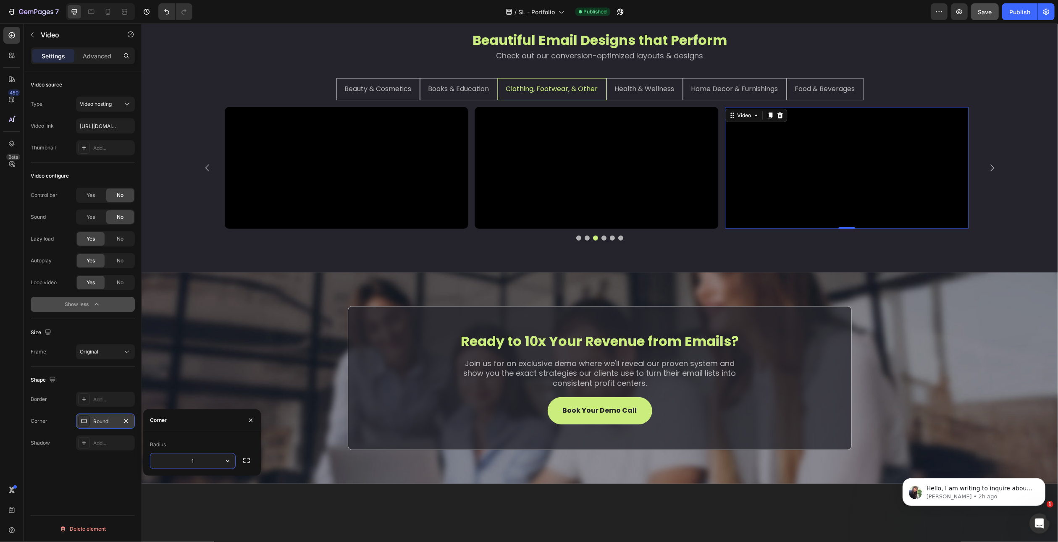
type input "10"
click at [115, 484] on div "Video source Type Video hosting Video link https://cdn.shopify.com/videos/c/o/v…" at bounding box center [83, 318] width 118 height 495
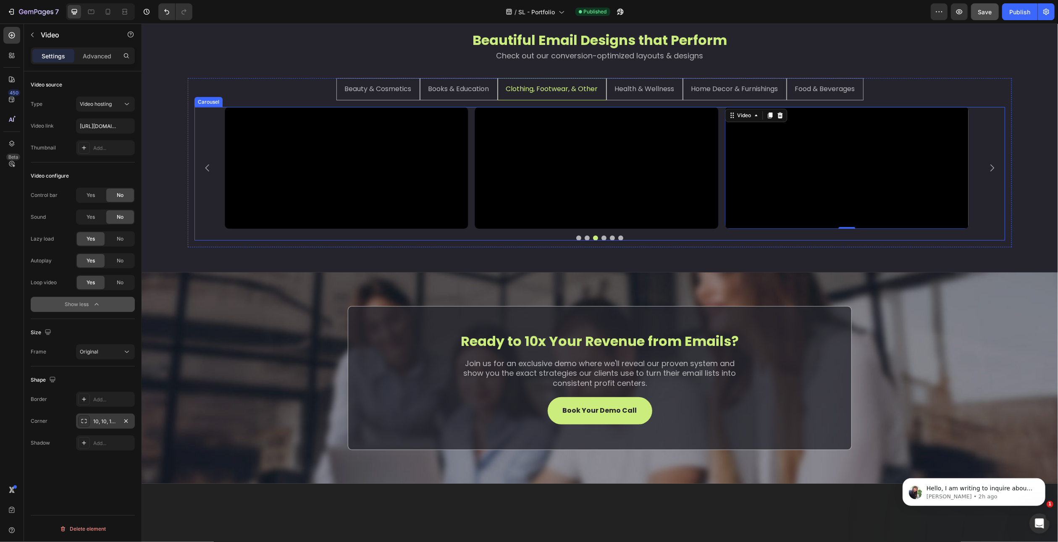
click at [987, 173] on icon "Carousel Next Arrow" at bounding box center [992, 168] width 10 height 10
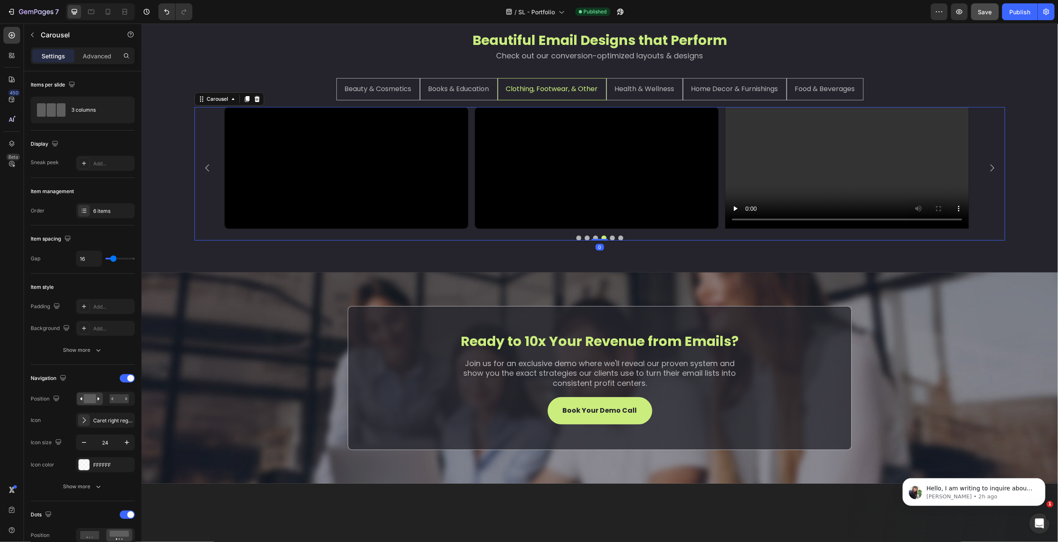
click at [987, 173] on icon "Carousel Next Arrow" at bounding box center [992, 168] width 10 height 10
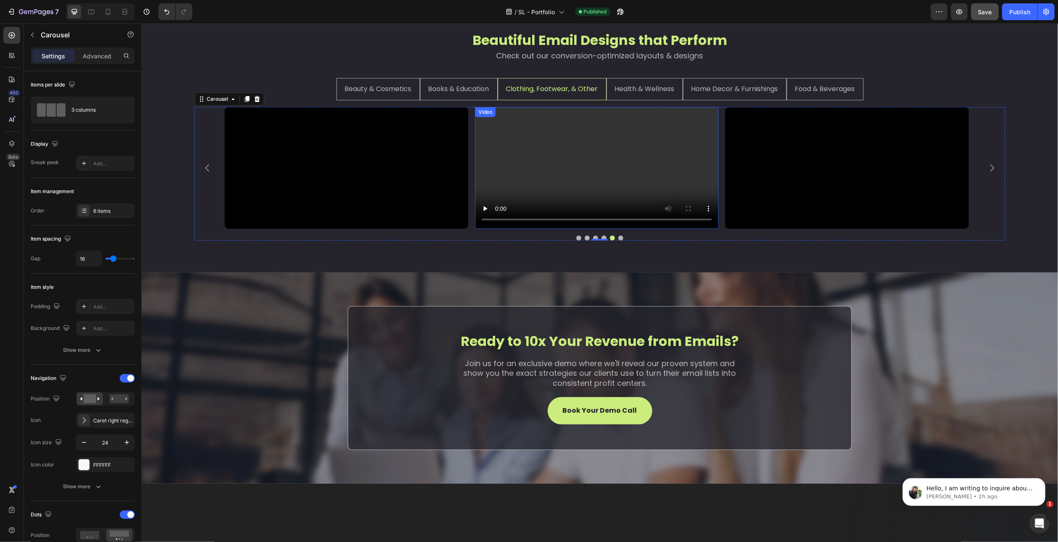
click at [581, 229] on video at bounding box center [597, 168] width 244 height 122
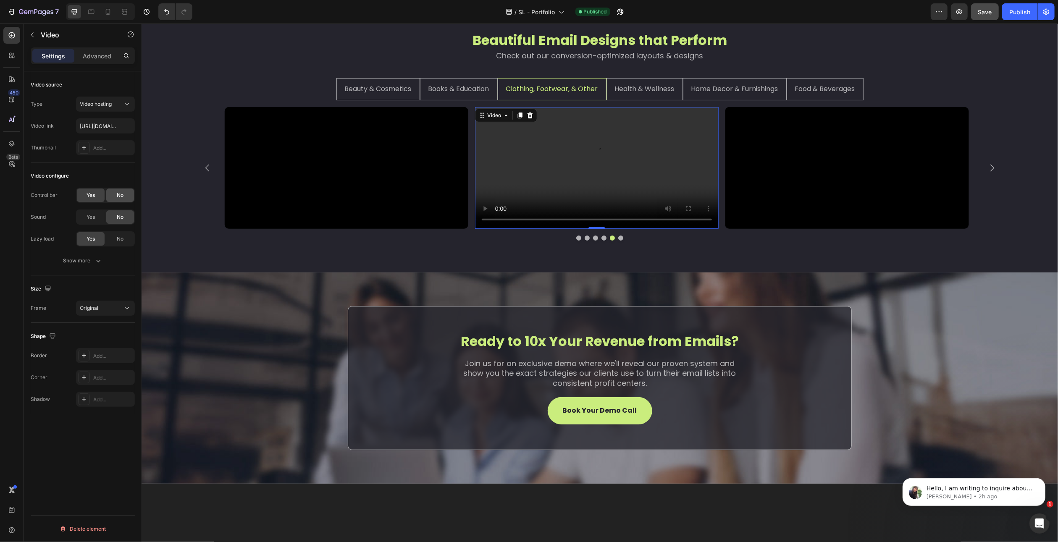
click at [112, 195] on div "No" at bounding box center [120, 195] width 28 height 13
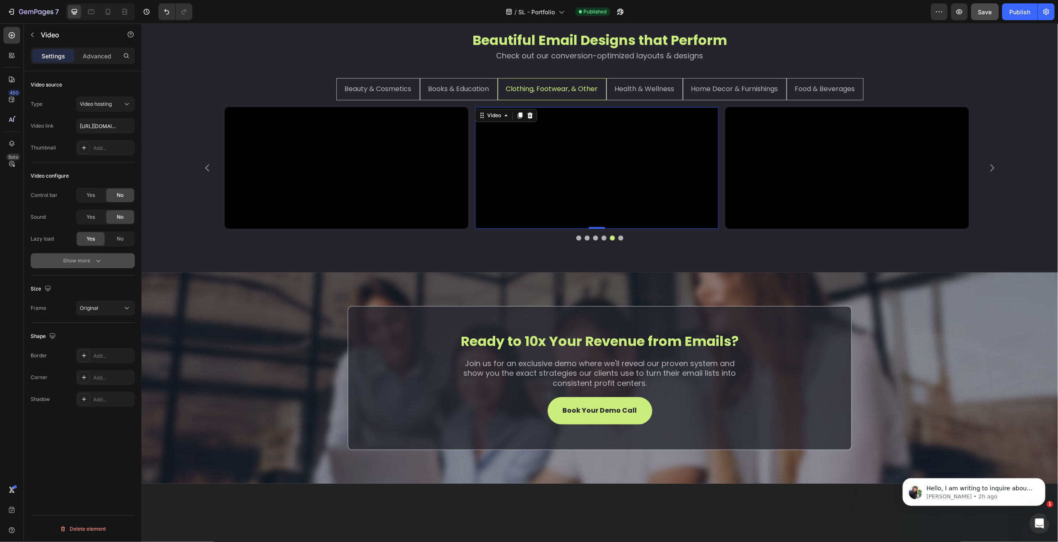
click at [88, 260] on div "Show more" at bounding box center [82, 261] width 39 height 8
click at [92, 253] on div "Yes No" at bounding box center [105, 260] width 59 height 15
click at [92, 261] on span "Yes" at bounding box center [91, 261] width 8 height 8
click at [92, 282] on span "Yes" at bounding box center [91, 283] width 8 height 8
click at [105, 421] on div "Add..." at bounding box center [112, 422] width 39 height 8
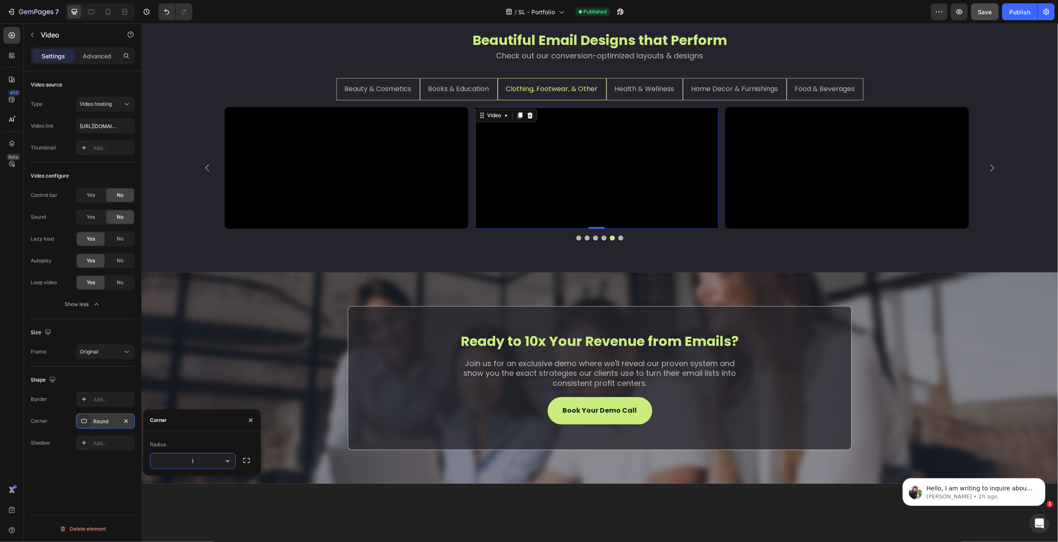
type input "10"
click at [110, 477] on div "Video source Type Video hosting Video link https://cdn.shopify.com/videos/c/o/v…" at bounding box center [83, 318] width 118 height 495
click at [799, 221] on video at bounding box center [847, 168] width 244 height 122
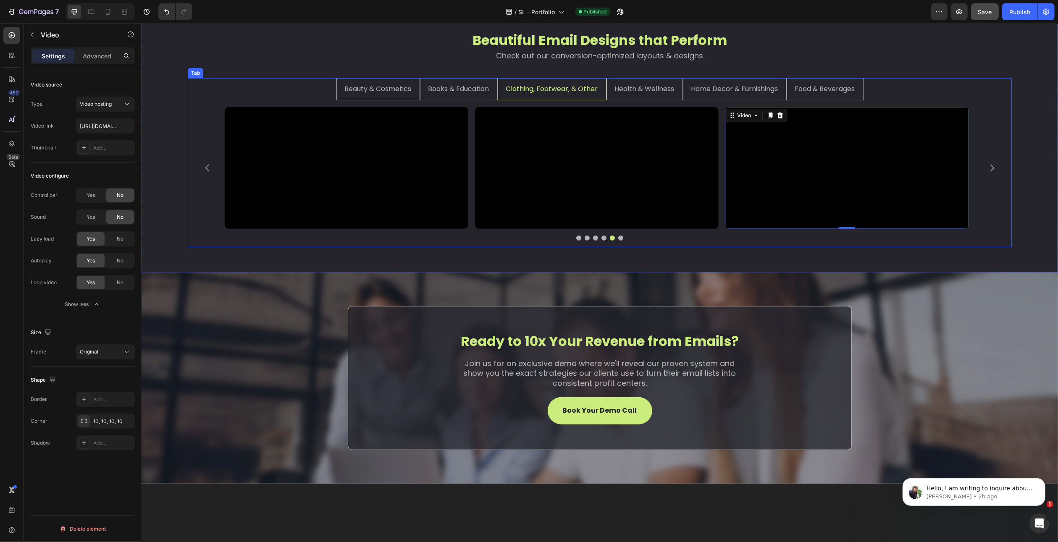
click at [669, 97] on li "Health & Wellness" at bounding box center [644, 89] width 76 height 22
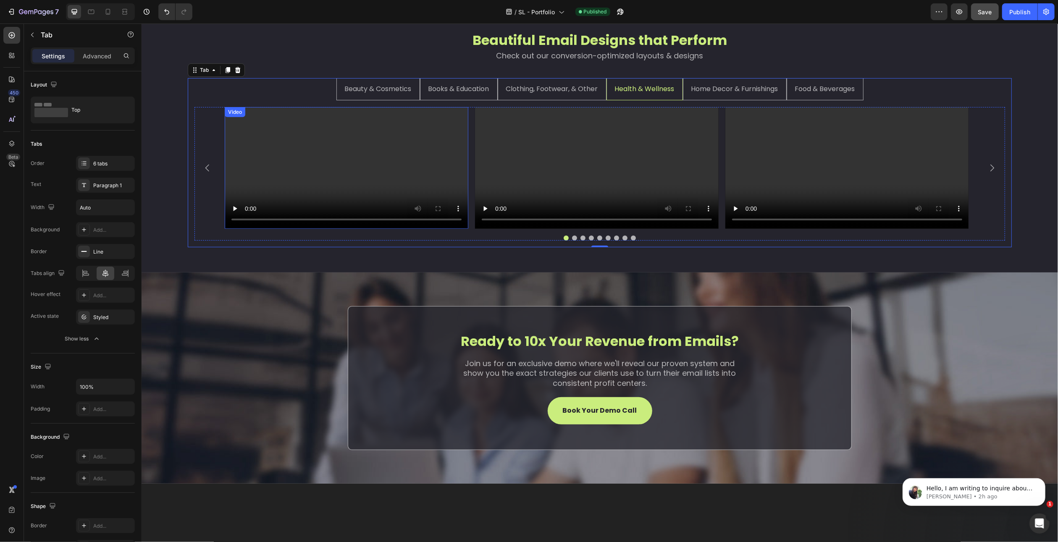
click at [389, 173] on video at bounding box center [346, 168] width 244 height 122
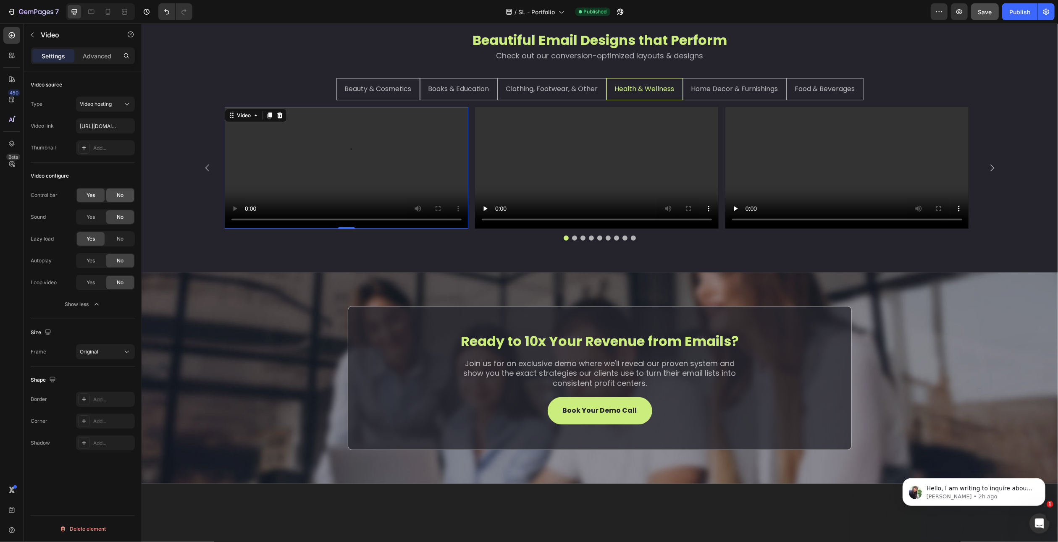
click at [118, 189] on div "No" at bounding box center [120, 195] width 28 height 13
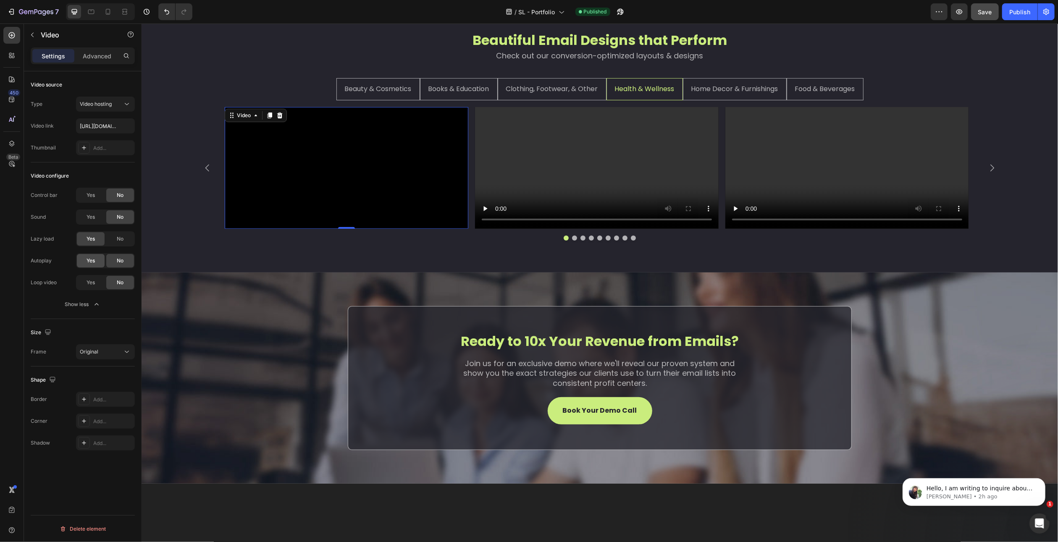
click at [84, 267] on div "Yes" at bounding box center [91, 260] width 28 height 13
click at [98, 281] on div "Yes" at bounding box center [91, 282] width 28 height 13
click at [105, 418] on div "Add..." at bounding box center [112, 422] width 39 height 8
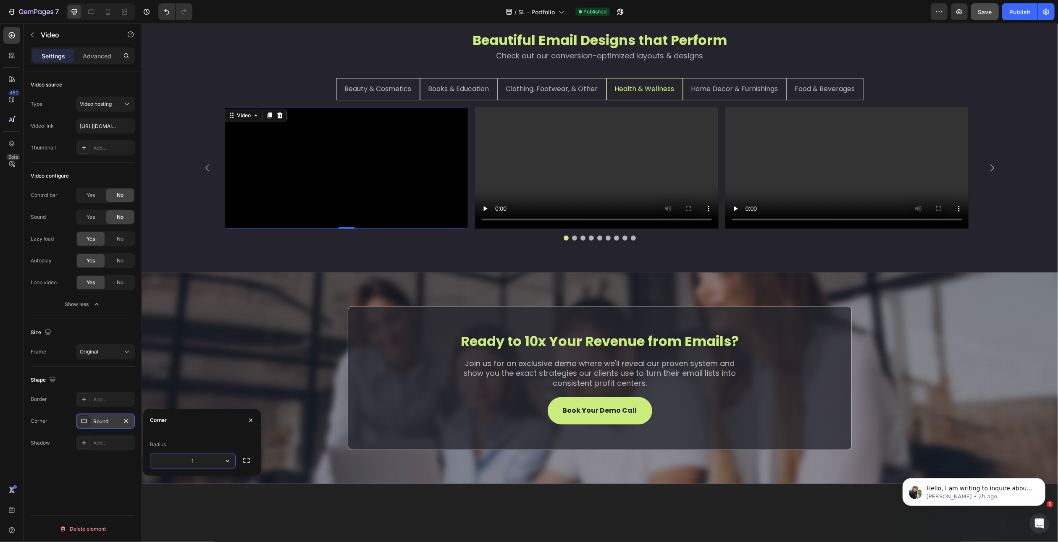
type input "10"
click at [120, 491] on div "Video source Type Video hosting Video link https://cdn.shopify.com/videos/c/o/v…" at bounding box center [83, 318] width 118 height 495
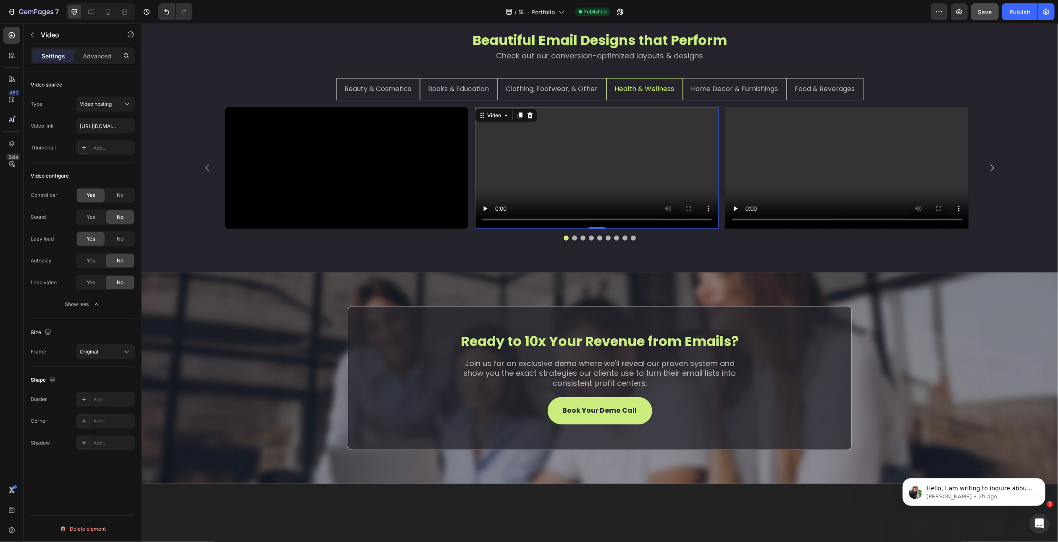
click at [549, 188] on video at bounding box center [597, 168] width 244 height 122
click at [113, 195] on div "No" at bounding box center [120, 195] width 28 height 13
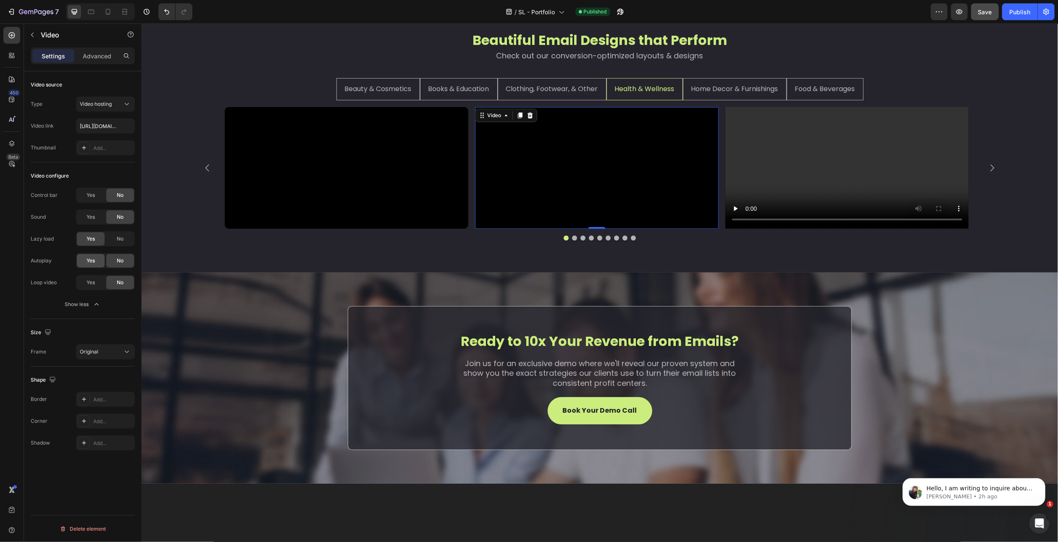
click at [97, 255] on div "Yes" at bounding box center [91, 260] width 28 height 13
click at [96, 288] on div "Yes" at bounding box center [91, 282] width 28 height 13
click at [121, 425] on div "Add..." at bounding box center [105, 421] width 59 height 15
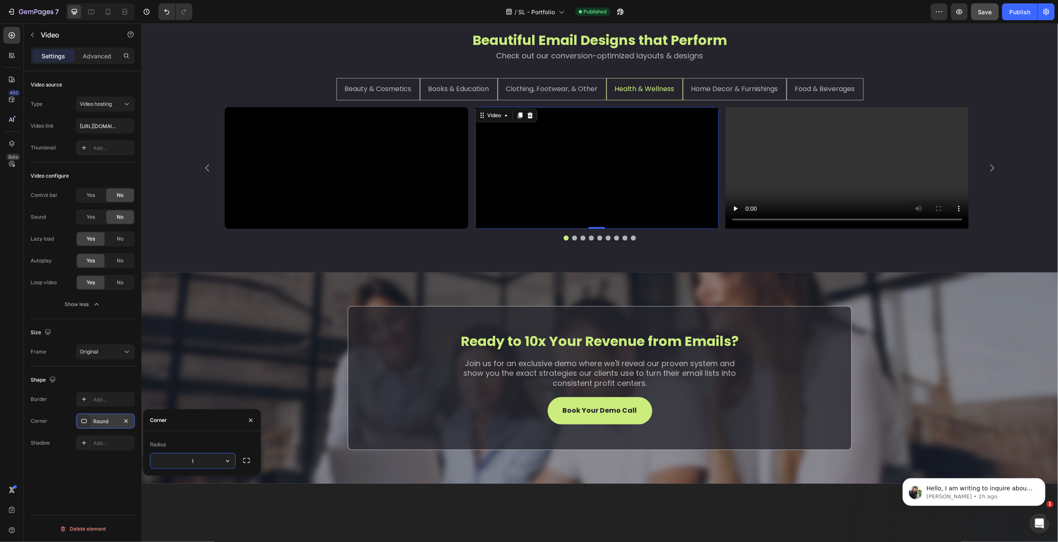
type input "10"
click at [111, 478] on div "Video source Type Video hosting Video link https://cdn.shopify.com/videos/c/o/v…" at bounding box center [83, 318] width 118 height 495
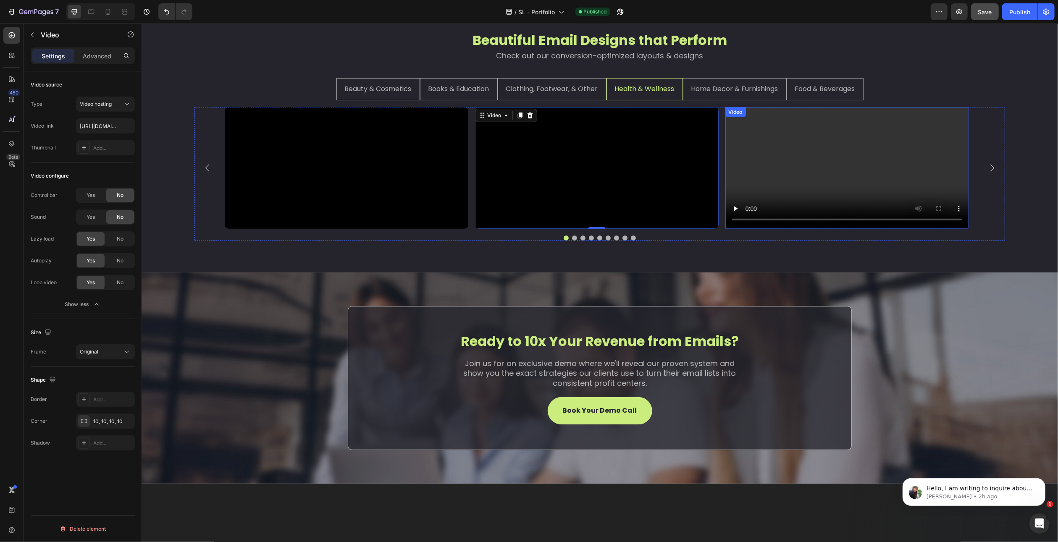
click at [858, 210] on video at bounding box center [847, 168] width 244 height 122
click at [124, 190] on div "No" at bounding box center [120, 195] width 28 height 13
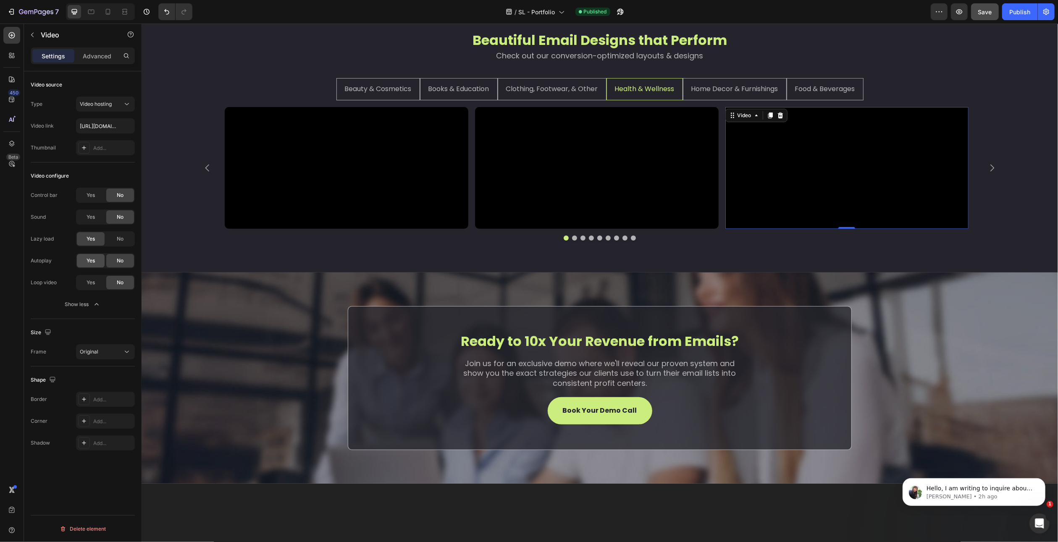
click at [86, 256] on div "Yes" at bounding box center [91, 260] width 28 height 13
click at [94, 283] on span "Yes" at bounding box center [91, 283] width 8 height 8
click at [101, 426] on div "Add..." at bounding box center [105, 421] width 59 height 15
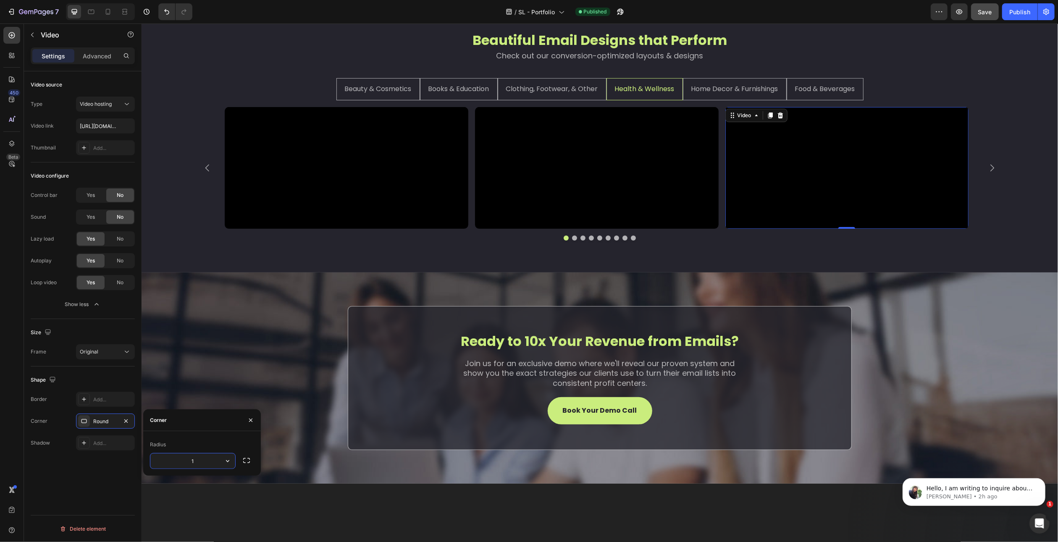
type input "10"
click at [89, 469] on div "Video source Type Video hosting Video link https://cdn.shopify.com/videos/c/o/v…" at bounding box center [83, 318] width 118 height 495
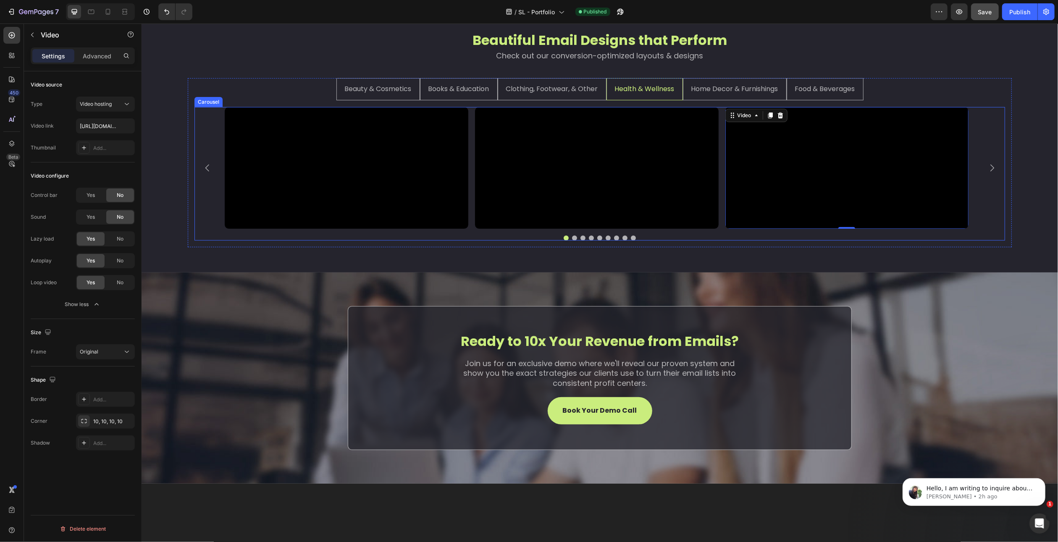
click at [991, 180] on button "Carousel Next Arrow" at bounding box center [992, 168] width 24 height 24
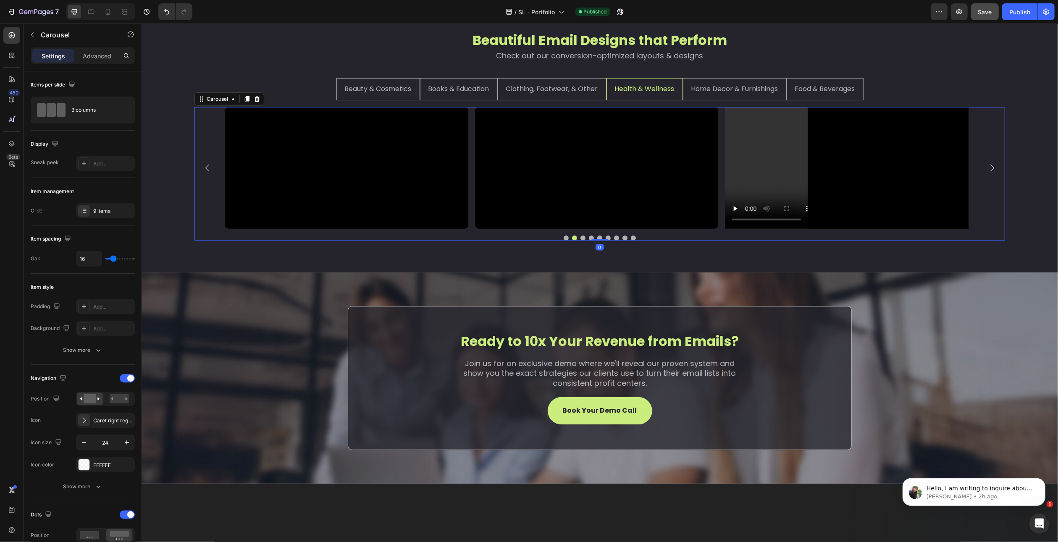
click at [991, 180] on button "Carousel Next Arrow" at bounding box center [992, 168] width 24 height 24
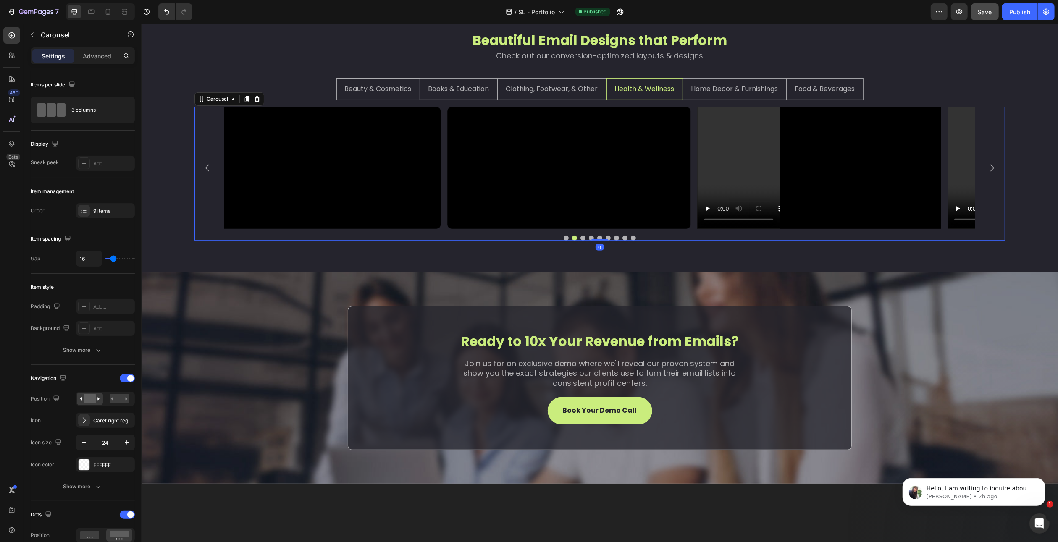
click at [991, 180] on button "Carousel Next Arrow" at bounding box center [992, 168] width 24 height 24
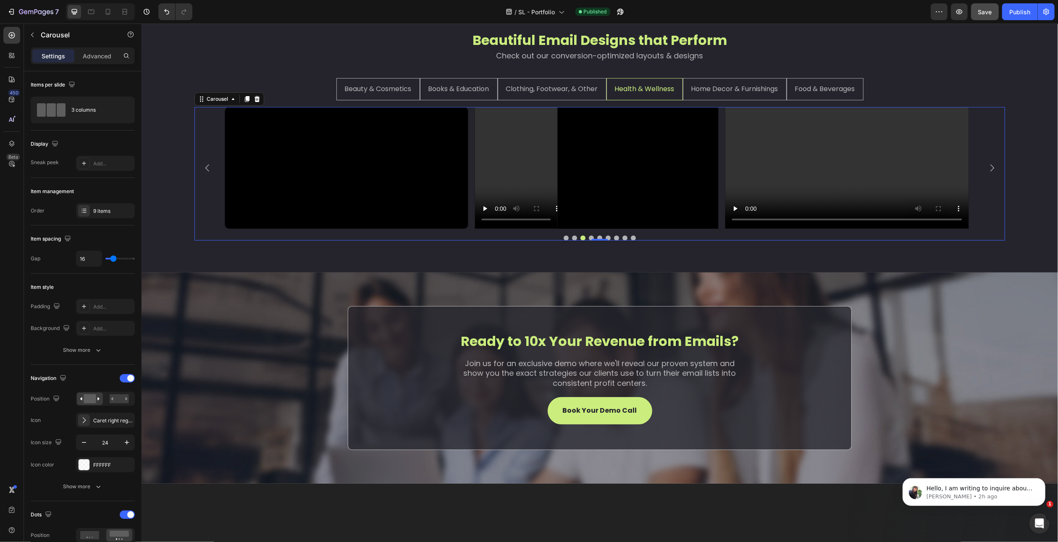
click at [991, 180] on button "Carousel Next Arrow" at bounding box center [992, 168] width 24 height 24
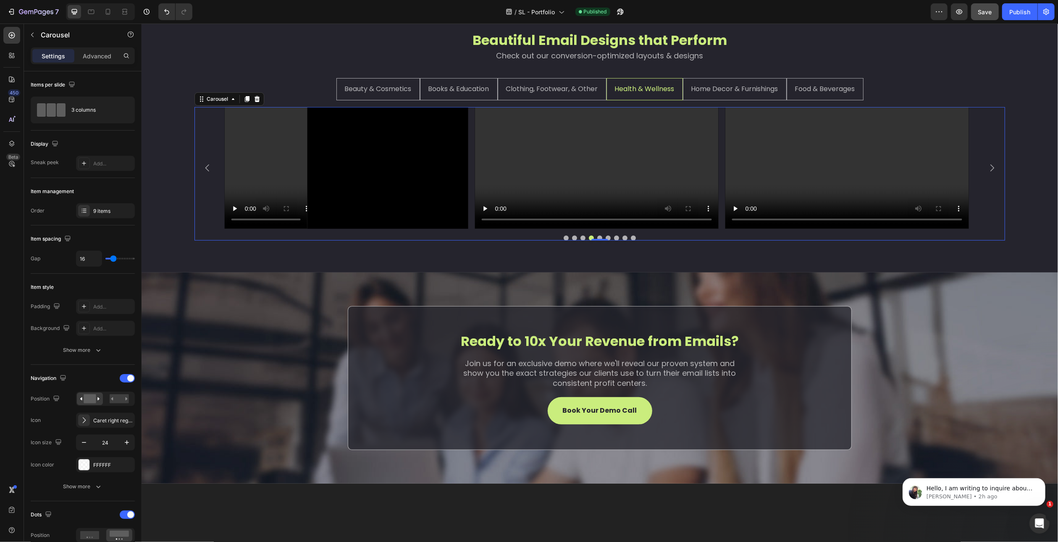
click at [205, 172] on icon "Carousel Back Arrow" at bounding box center [207, 168] width 4 height 7
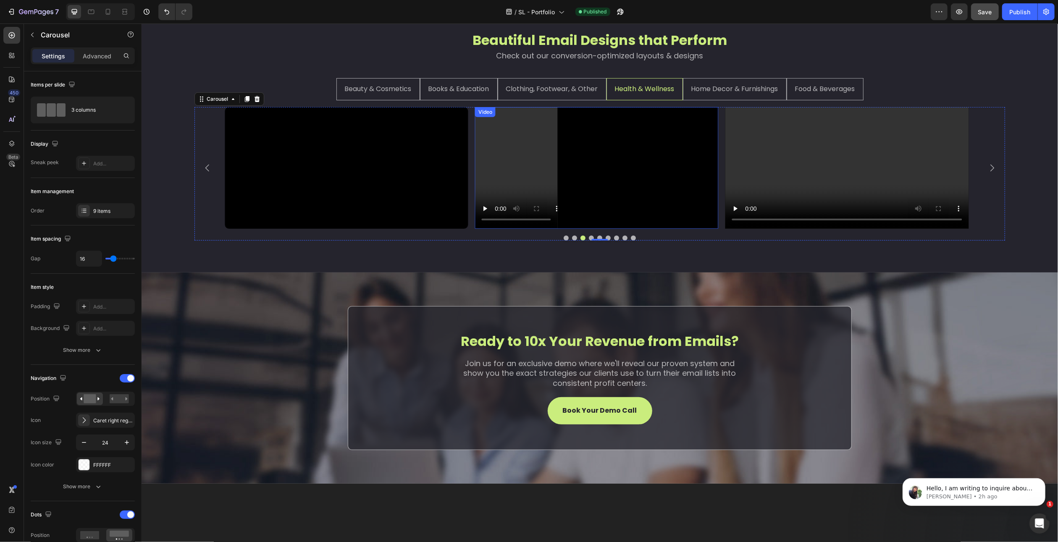
click at [641, 205] on video at bounding box center [597, 168] width 244 height 122
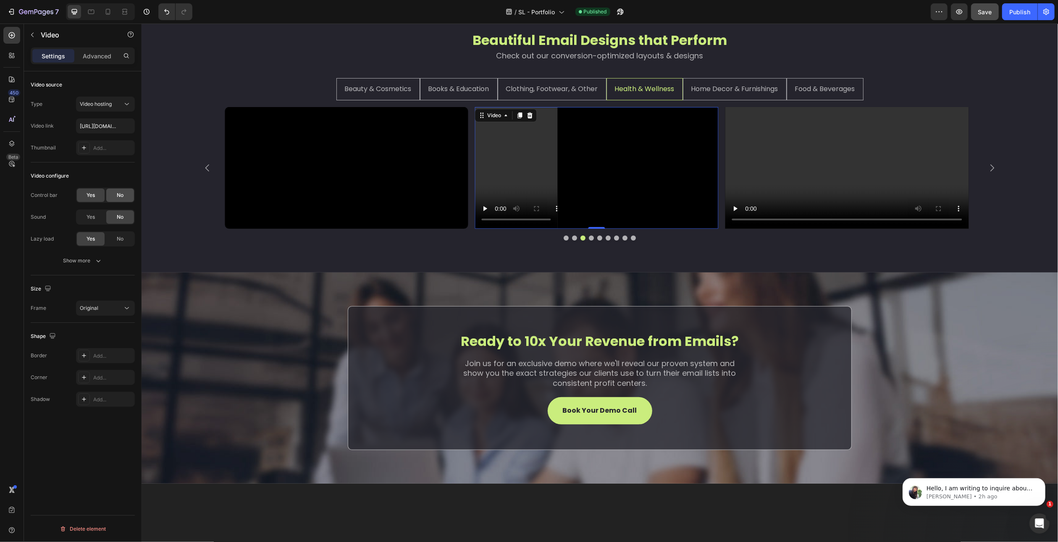
click at [120, 190] on div "No" at bounding box center [120, 195] width 28 height 13
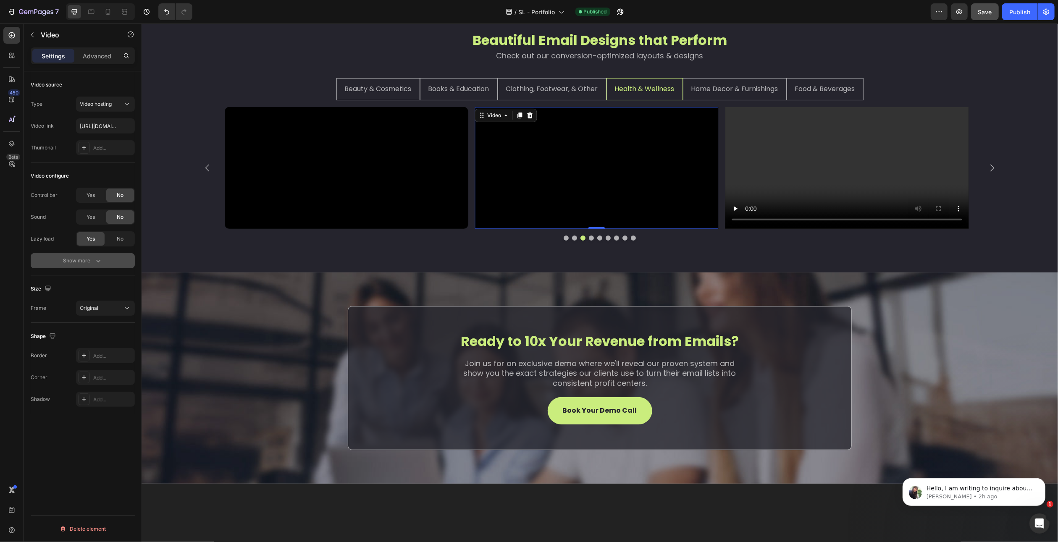
click at [86, 260] on div "Show more" at bounding box center [82, 261] width 39 height 8
click at [90, 282] on span "Yes" at bounding box center [91, 283] width 8 height 8
click at [95, 257] on span "Yes" at bounding box center [91, 261] width 8 height 8
click at [113, 418] on div "Add..." at bounding box center [112, 422] width 39 height 8
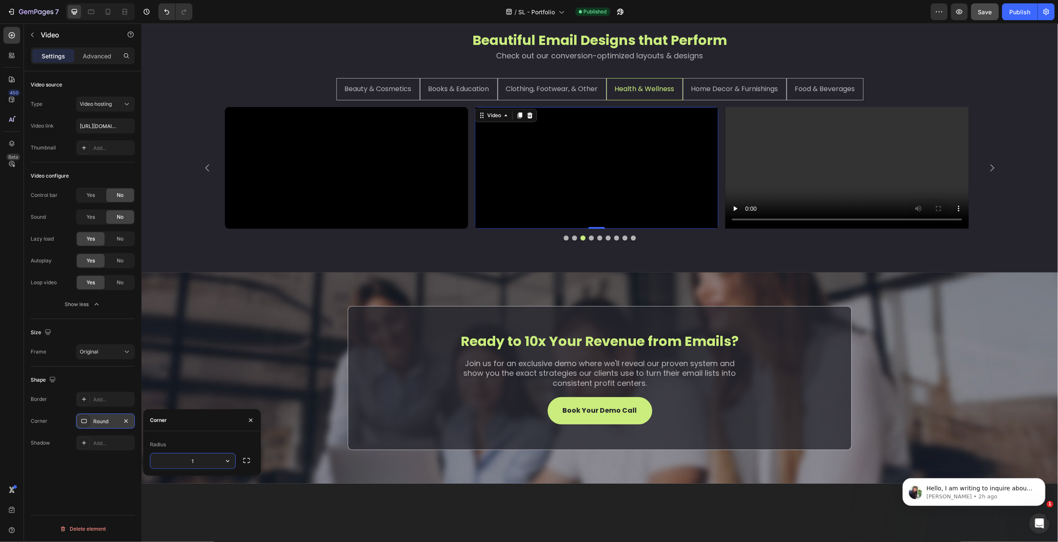
type input "10"
click at [90, 468] on div "Video source Type Video hosting Video link https://cdn.shopify.com/videos/c/o/v…" at bounding box center [83, 318] width 118 height 495
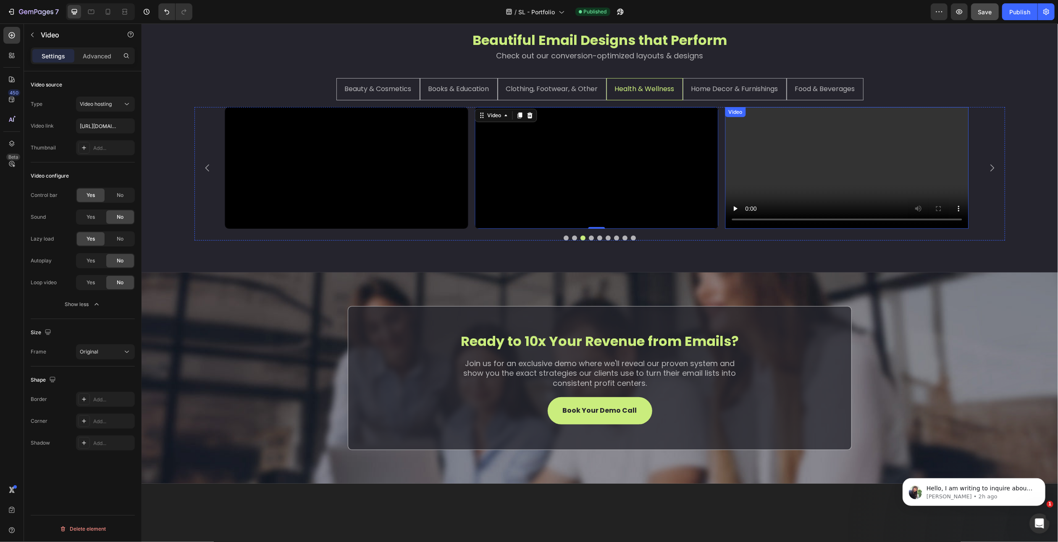
click at [799, 229] on video at bounding box center [847, 168] width 244 height 122
click at [120, 189] on div "No" at bounding box center [120, 195] width 28 height 13
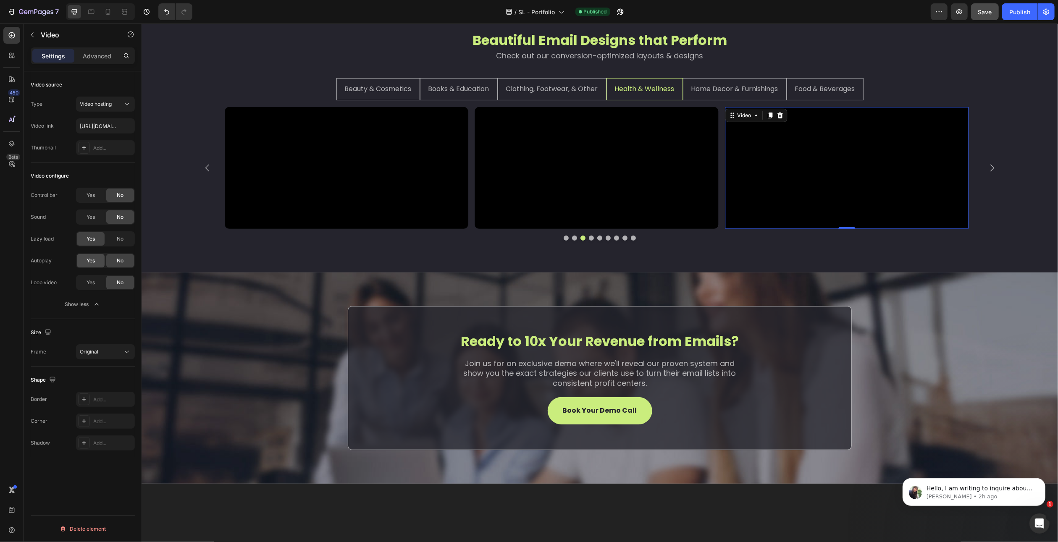
click at [91, 255] on div "Yes" at bounding box center [91, 260] width 28 height 13
click at [92, 285] on span "Yes" at bounding box center [91, 283] width 8 height 8
click at [110, 426] on div "Add..." at bounding box center [105, 421] width 59 height 15
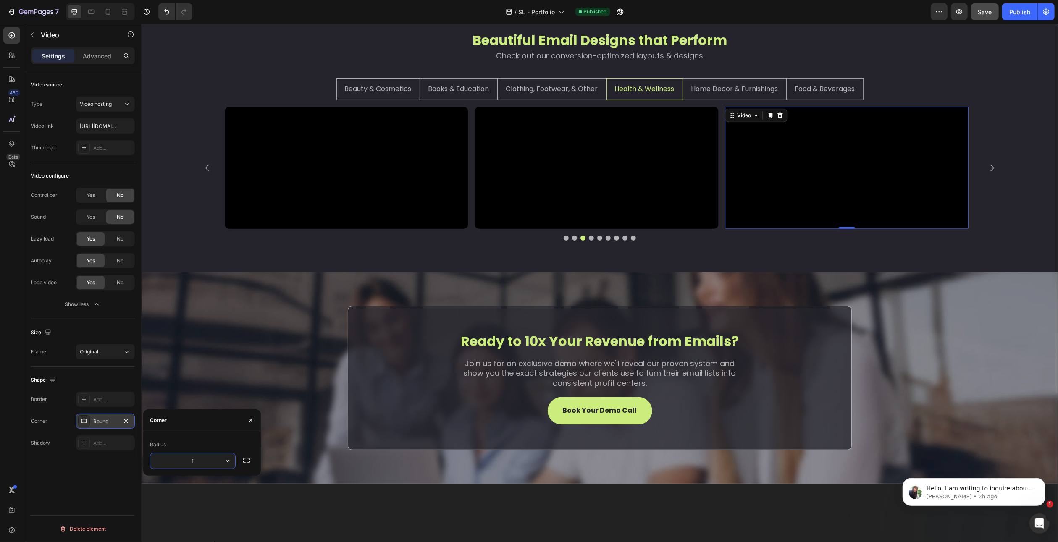
type input "10"
click at [112, 468] on div "Video source Type Video hosting Video link https://cdn.shopify.com/videos/c/o/v…" at bounding box center [83, 318] width 118 height 495
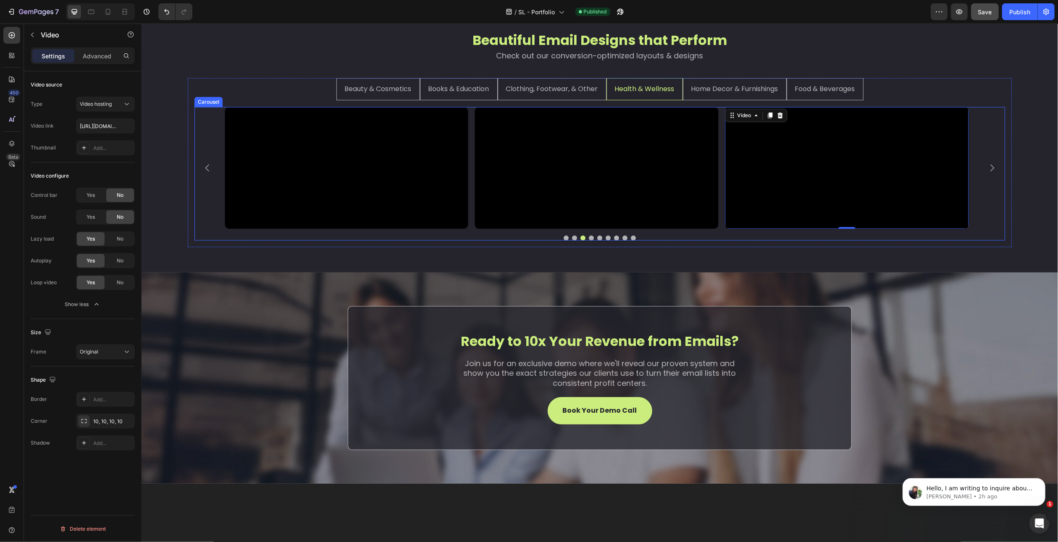
click at [988, 173] on icon "Carousel Next Arrow" at bounding box center [992, 168] width 10 height 10
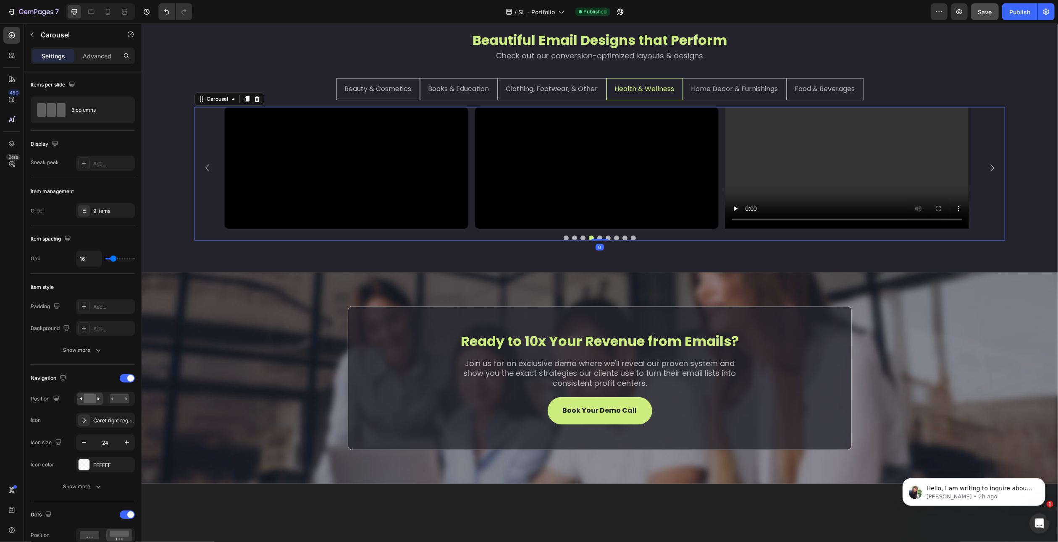
click at [988, 173] on icon "Carousel Next Arrow" at bounding box center [992, 168] width 10 height 10
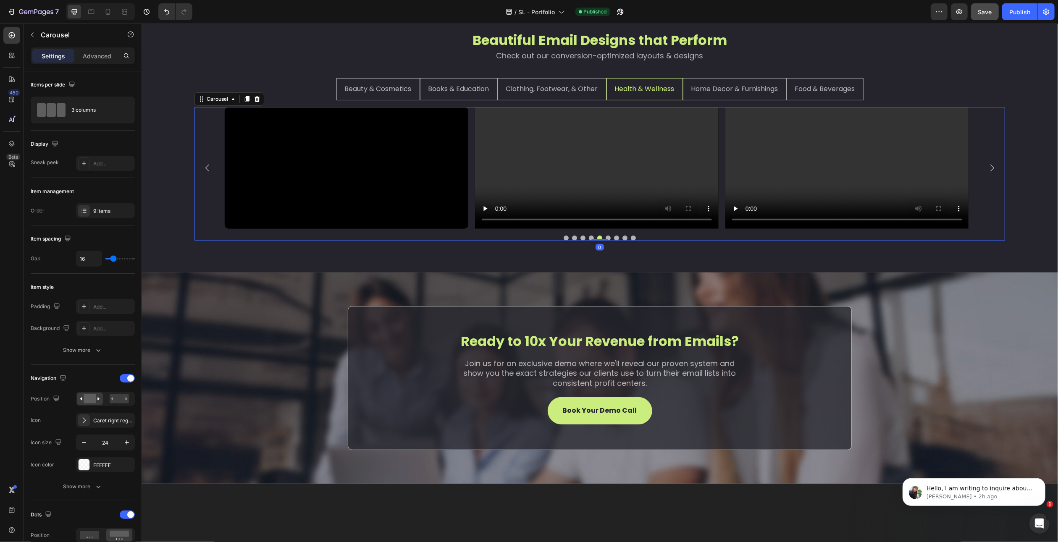
click at [988, 173] on icon "Carousel Next Arrow" at bounding box center [992, 168] width 10 height 10
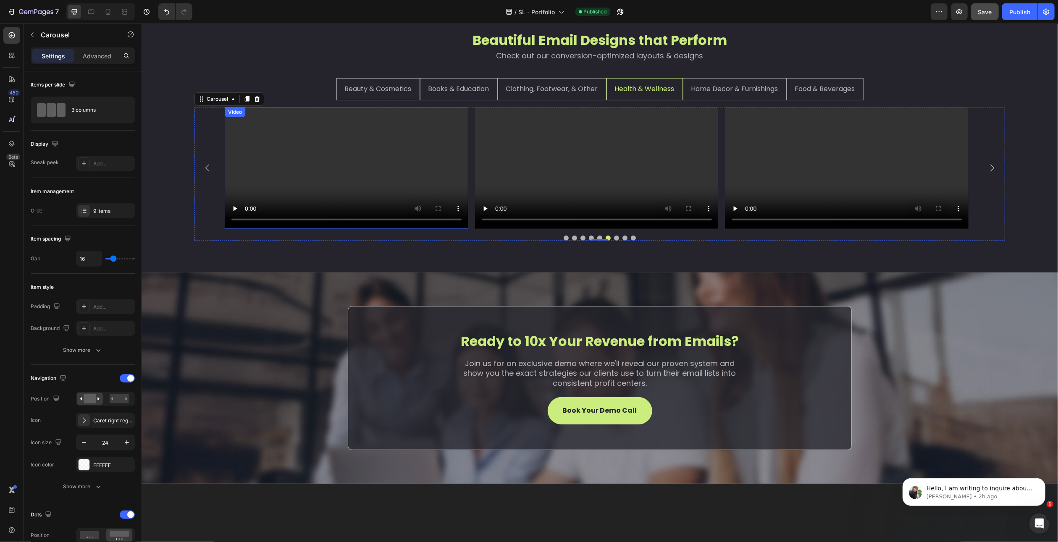
click at [343, 198] on video at bounding box center [346, 168] width 244 height 122
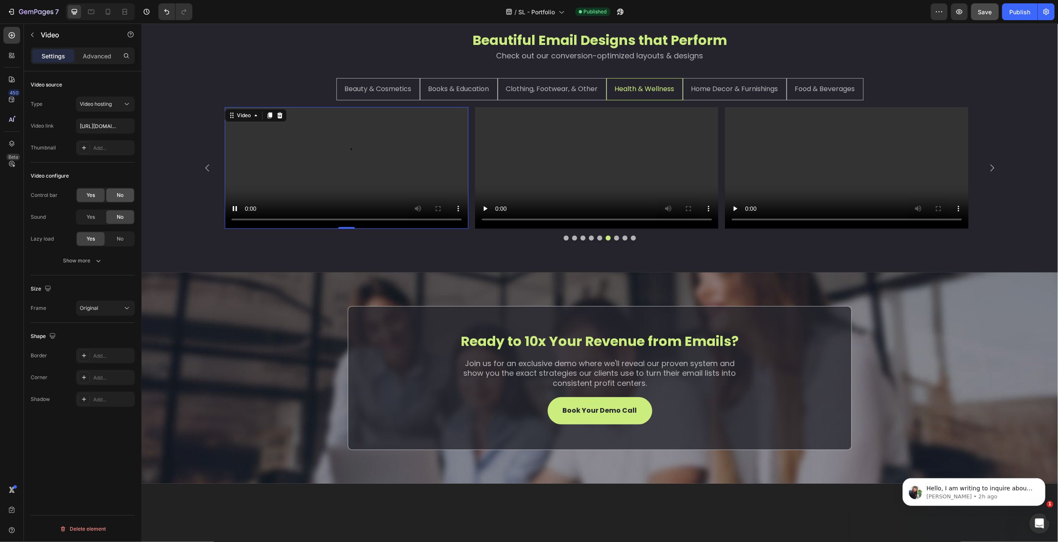
click at [118, 197] on span "No" at bounding box center [120, 196] width 7 height 8
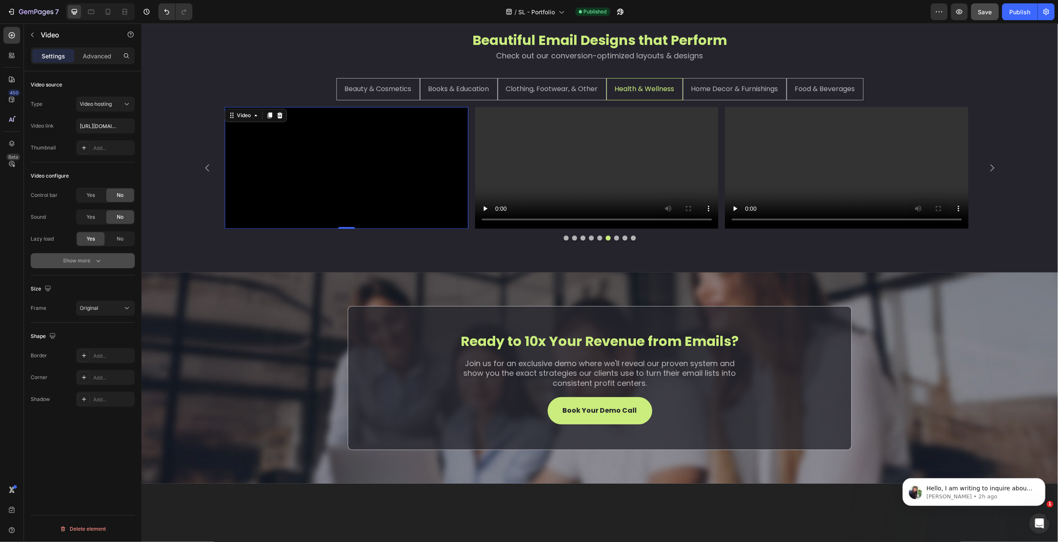
click at [92, 260] on div "Show more" at bounding box center [82, 261] width 39 height 8
click at [92, 260] on span "Yes" at bounding box center [91, 261] width 8 height 8
click at [88, 279] on span "Yes" at bounding box center [91, 283] width 8 height 8
click at [100, 424] on div "Add..." at bounding box center [112, 422] width 39 height 8
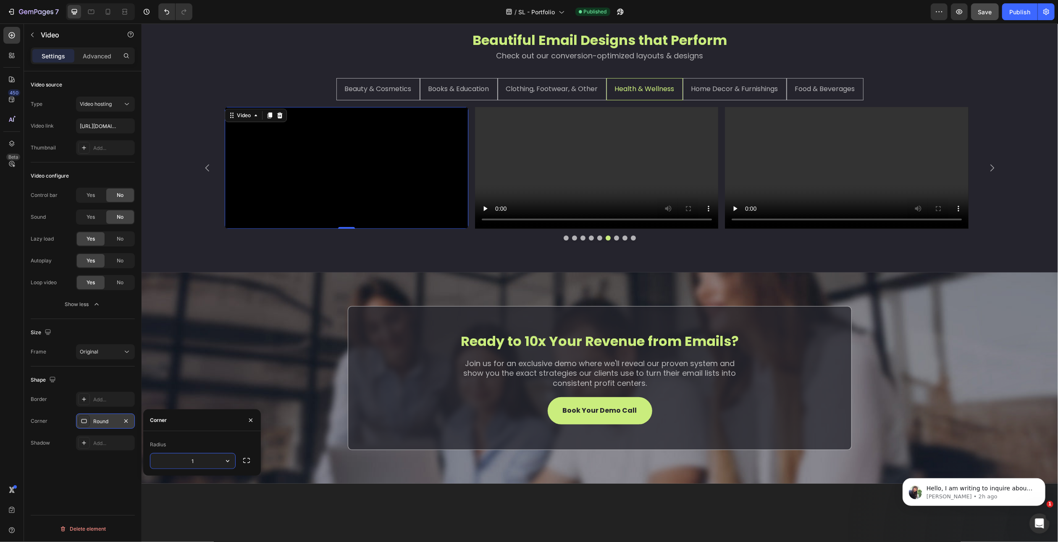
type input "10"
click at [108, 484] on div "Video source Type Video hosting Video link https://cdn.shopify.com/videos/c/o/v…" at bounding box center [83, 318] width 118 height 495
click at [598, 224] on video at bounding box center [597, 168] width 244 height 122
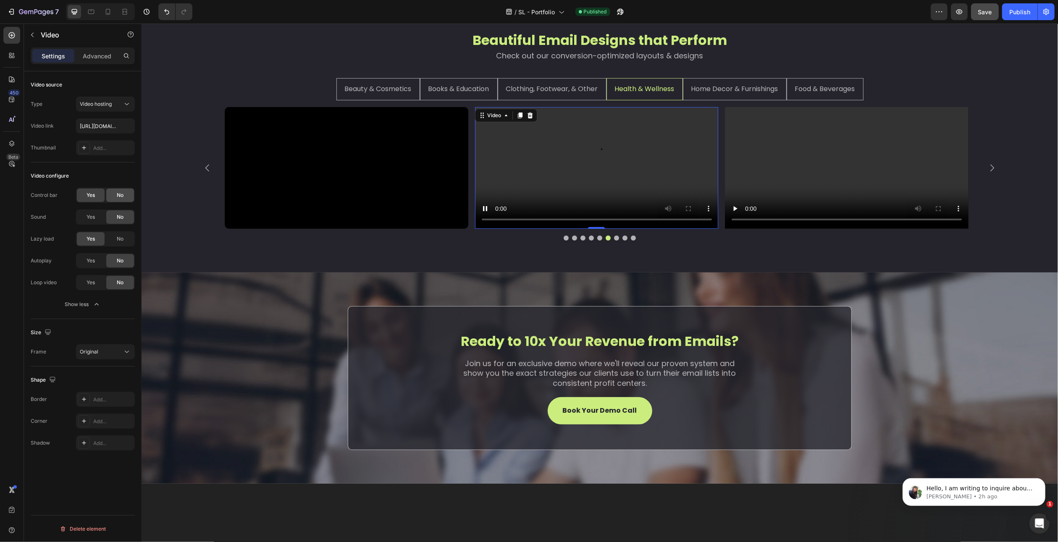
click at [122, 194] on span "No" at bounding box center [120, 196] width 7 height 8
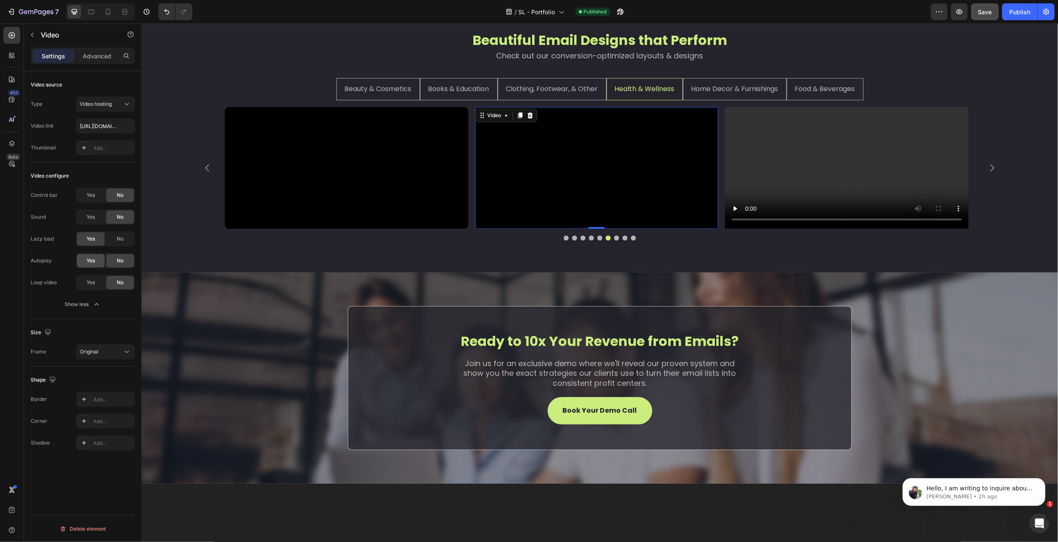
click at [97, 260] on div "Yes" at bounding box center [91, 260] width 28 height 13
click at [92, 284] on span "Yes" at bounding box center [91, 283] width 8 height 8
click at [95, 419] on div "Add..." at bounding box center [112, 422] width 39 height 8
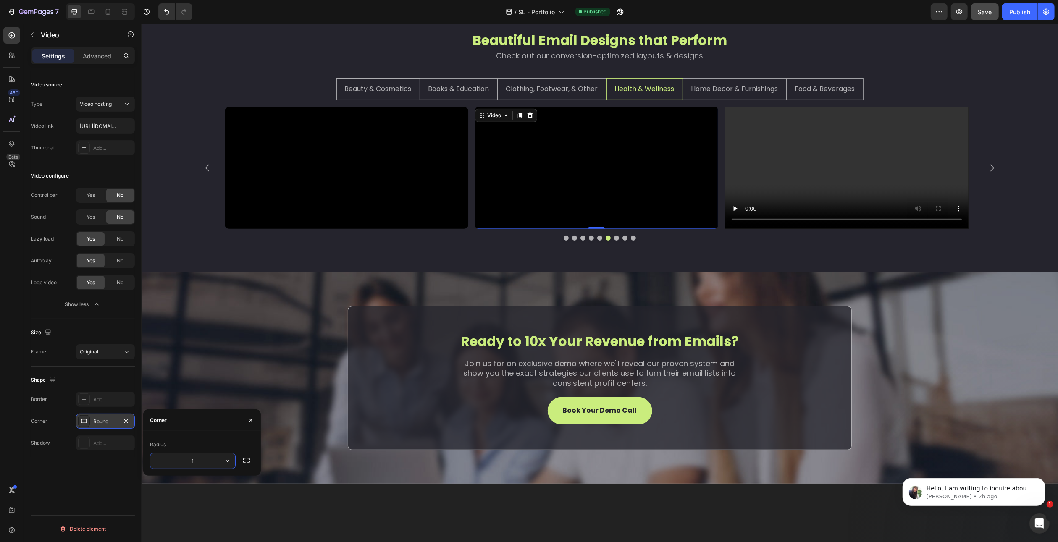
type input "10"
click at [104, 476] on div "Video source Type Video hosting Video link https://cdn.shopify.com/videos/c/o/v…" at bounding box center [83, 318] width 118 height 495
click at [810, 154] on video at bounding box center [847, 168] width 244 height 122
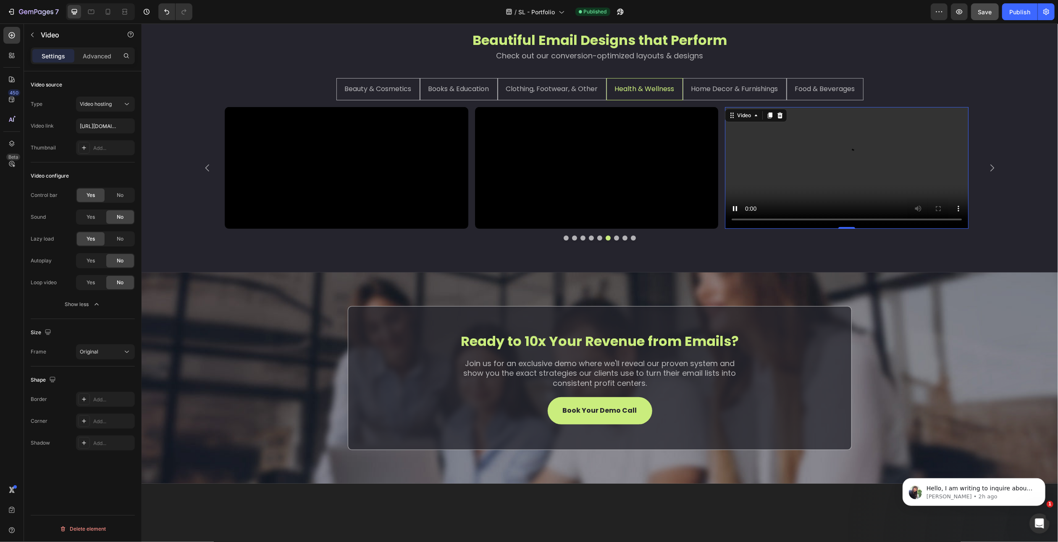
click at [125, 194] on div "No" at bounding box center [120, 195] width 28 height 13
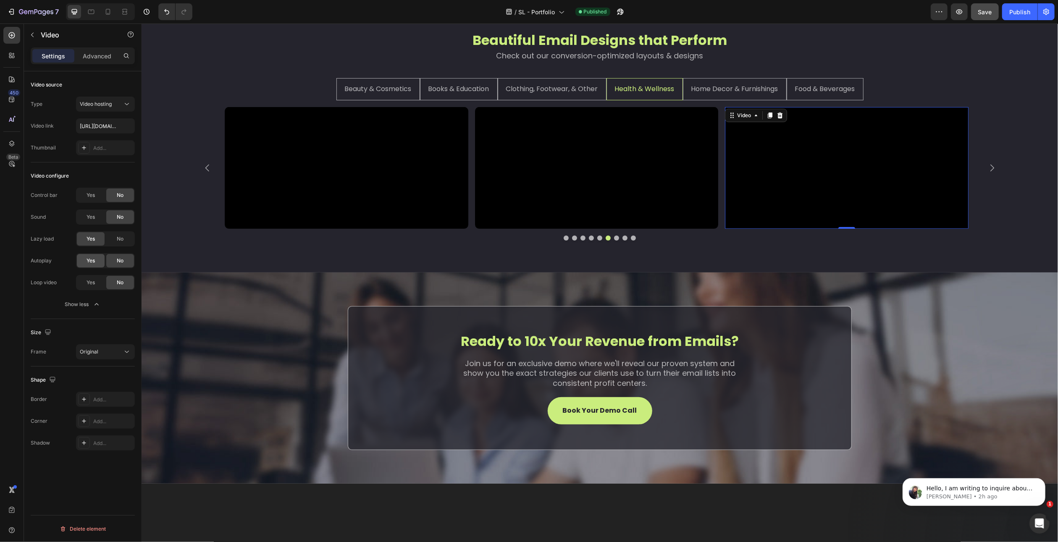
click at [92, 260] on span "Yes" at bounding box center [91, 261] width 8 height 8
click at [92, 281] on span "Yes" at bounding box center [91, 283] width 8 height 8
click at [110, 414] on div "Add..." at bounding box center [105, 421] width 59 height 15
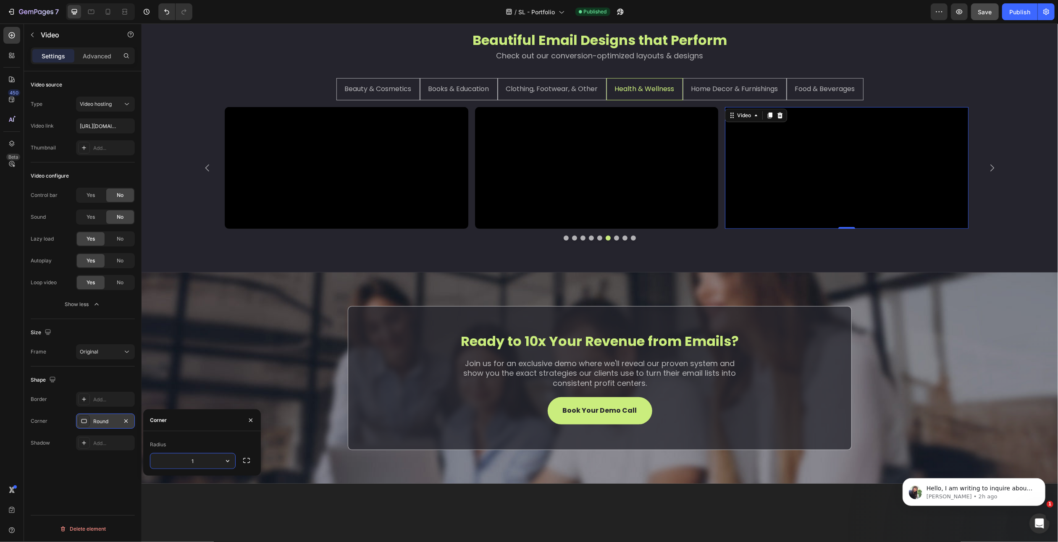
type input "10"
click at [99, 470] on div "Video source Type Video hosting Video link https://cdn.shopify.com/videos/c/o/v…" at bounding box center [83, 318] width 118 height 495
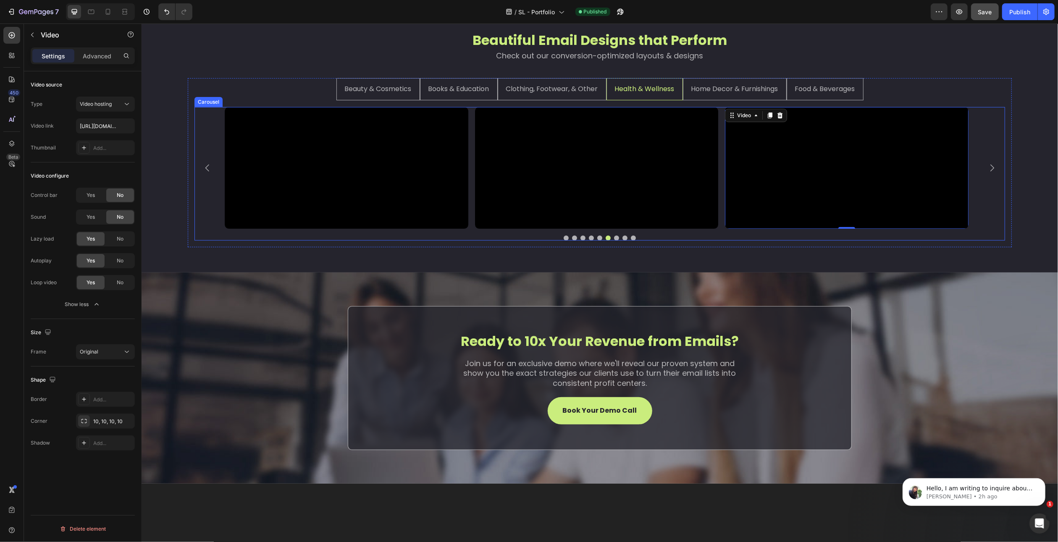
click at [987, 173] on icon "Carousel Next Arrow" at bounding box center [992, 168] width 10 height 10
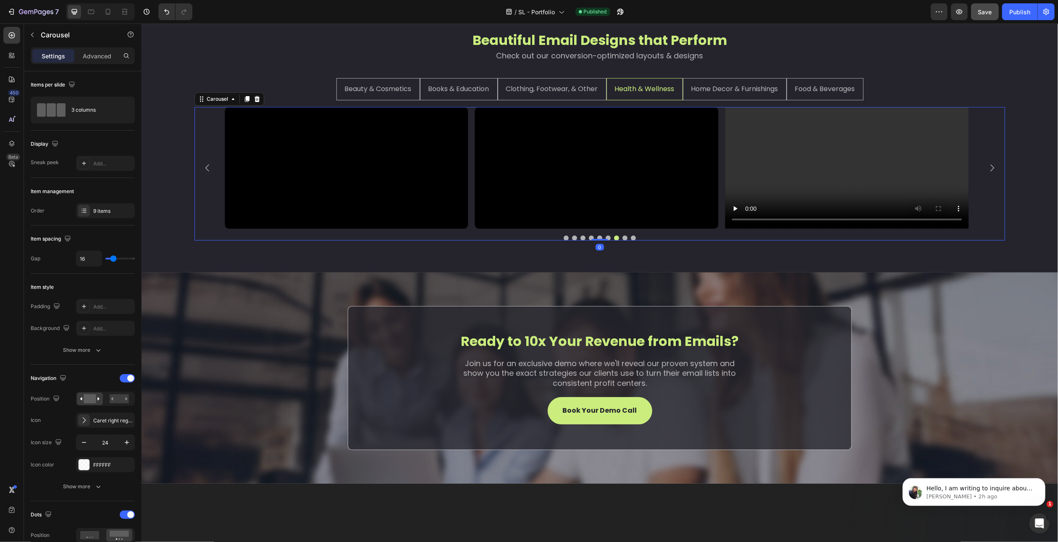
click at [987, 173] on icon "Carousel Next Arrow" at bounding box center [992, 168] width 10 height 10
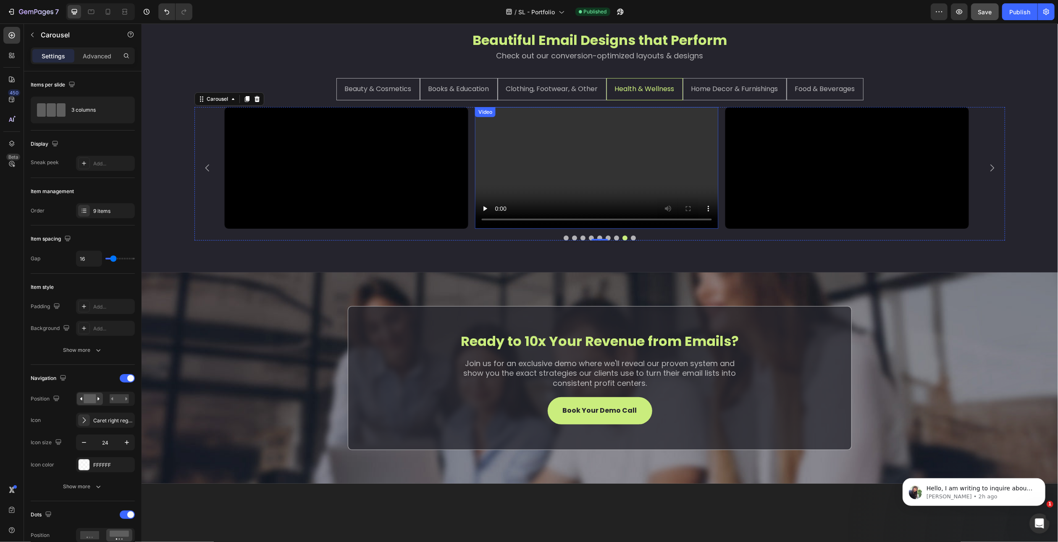
click at [635, 229] on video at bounding box center [597, 168] width 244 height 122
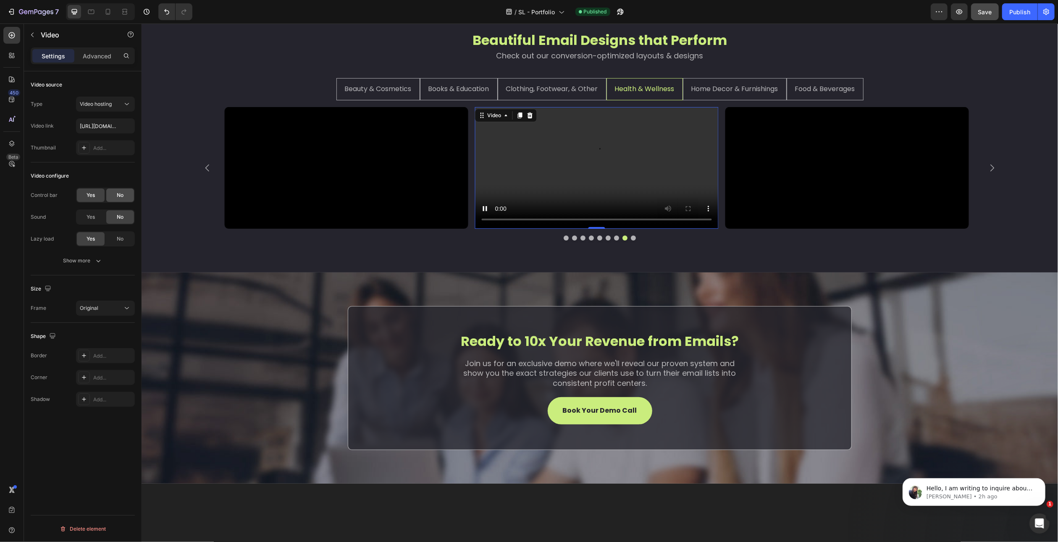
click at [115, 197] on div "No" at bounding box center [120, 195] width 28 height 13
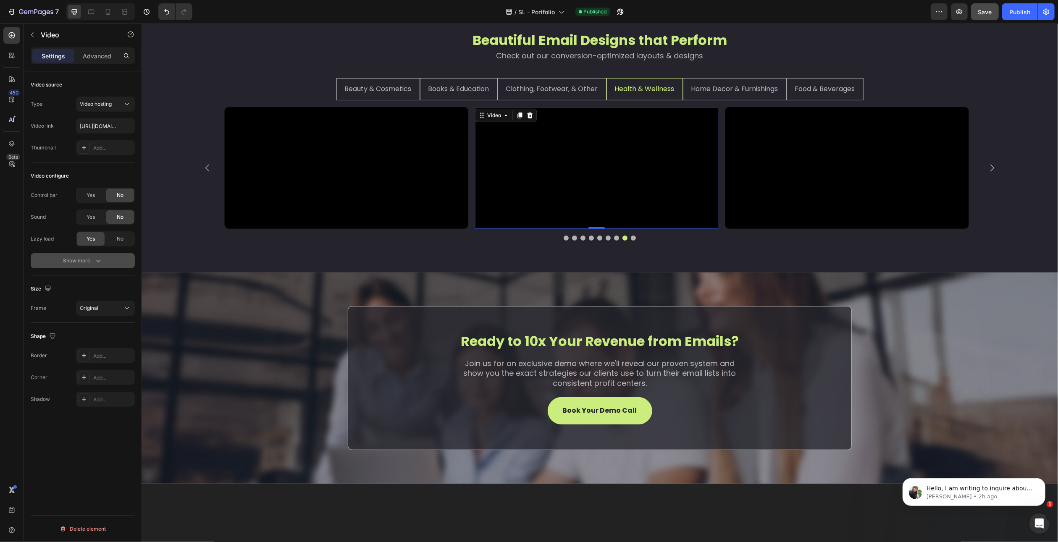
click at [100, 260] on icon "button" at bounding box center [98, 261] width 8 height 8
click at [99, 261] on div "Yes" at bounding box center [91, 260] width 28 height 13
click at [98, 281] on div "Yes" at bounding box center [91, 282] width 28 height 13
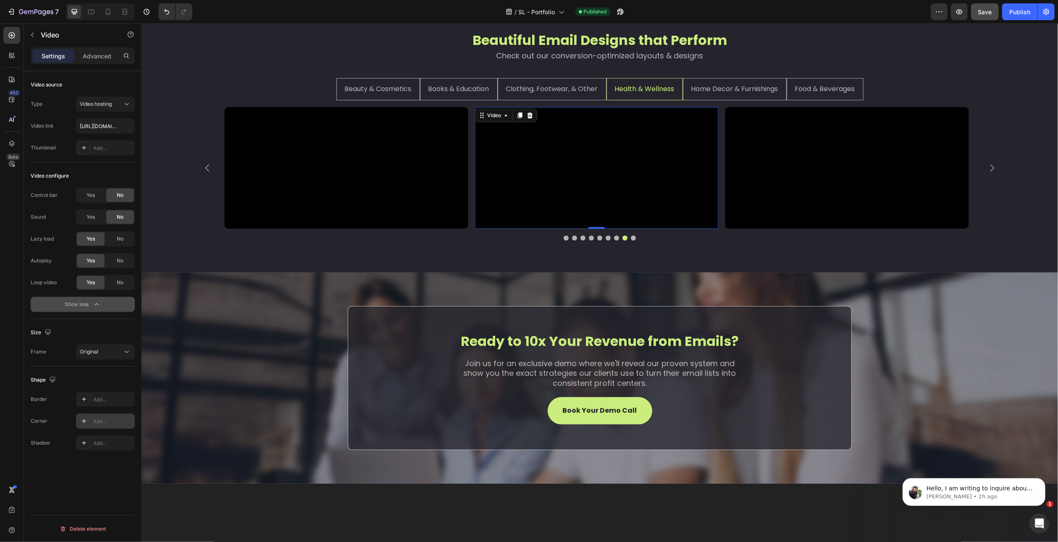
click at [98, 418] on div "Add..." at bounding box center [112, 422] width 39 height 8
type input "10"
click at [114, 474] on div "Video source Type Video hosting Video link https://cdn.shopify.com/videos/c/o/v…" at bounding box center [83, 318] width 118 height 495
click at [696, 98] on li "Home Decor & Furnishings" at bounding box center [735, 89] width 104 height 22
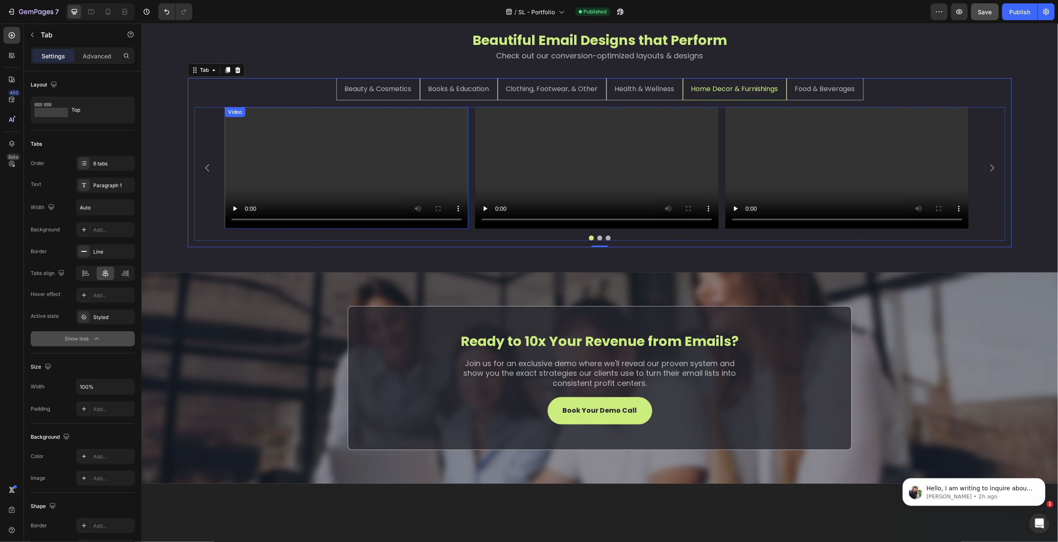
click at [396, 193] on video at bounding box center [346, 168] width 244 height 122
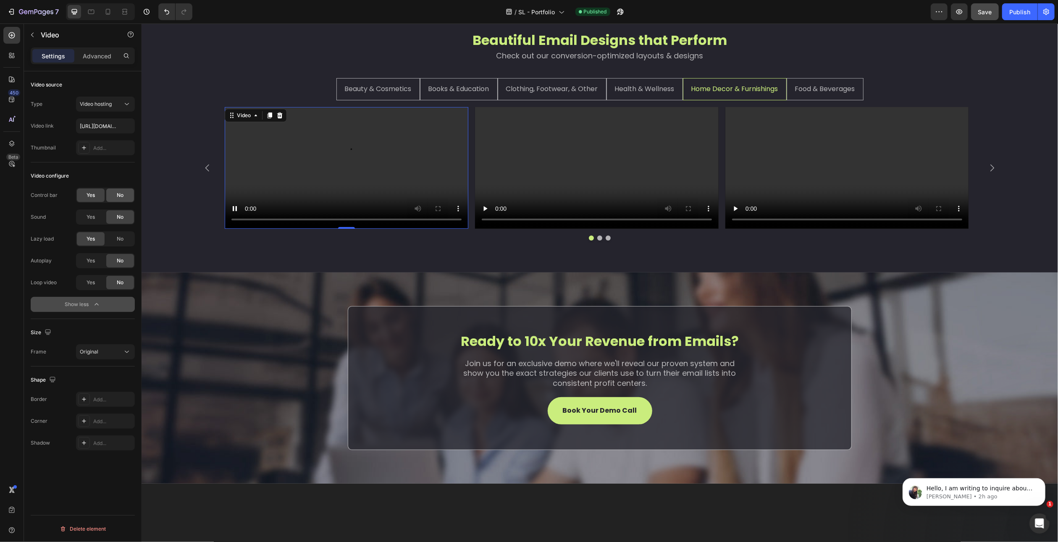
click at [118, 193] on span "No" at bounding box center [120, 196] width 7 height 8
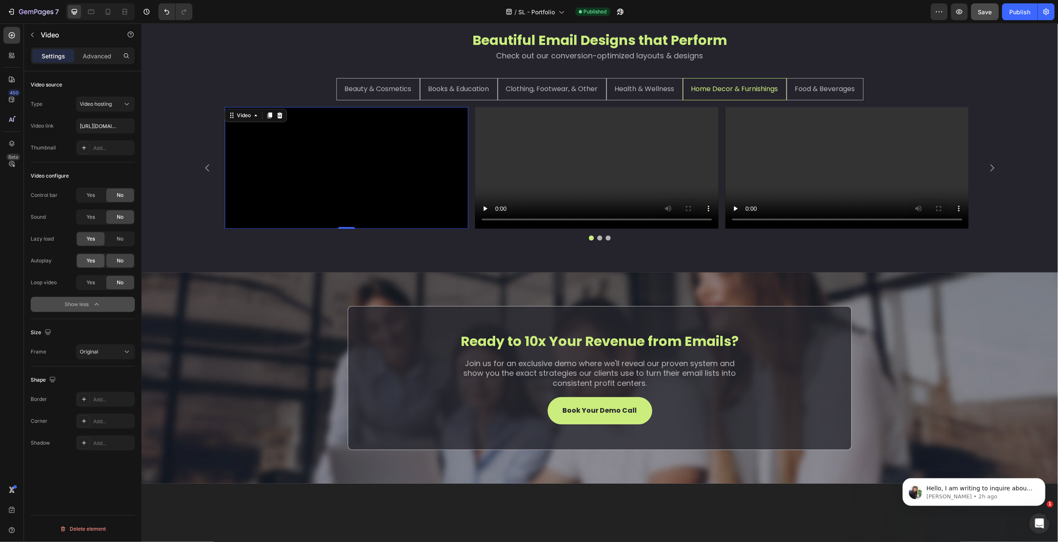
click at [91, 265] on div "Yes" at bounding box center [91, 260] width 28 height 13
click at [87, 284] on span "Yes" at bounding box center [91, 283] width 8 height 8
click at [115, 423] on div "Add..." at bounding box center [112, 422] width 39 height 8
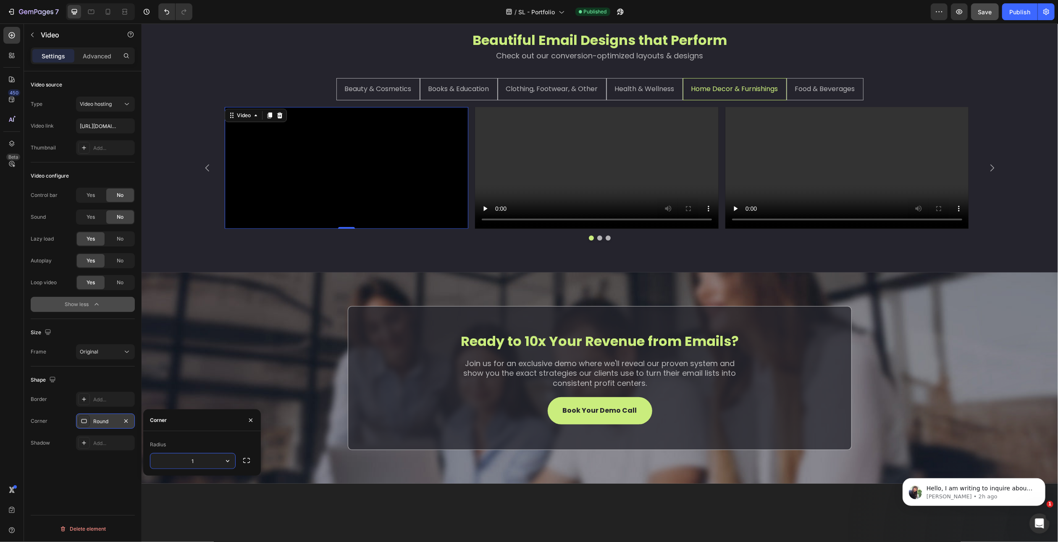
type input "10"
click at [112, 472] on div "Video source Type Video hosting Video link https://cdn.shopify.com/videos/c/o/v…" at bounding box center [83, 318] width 118 height 495
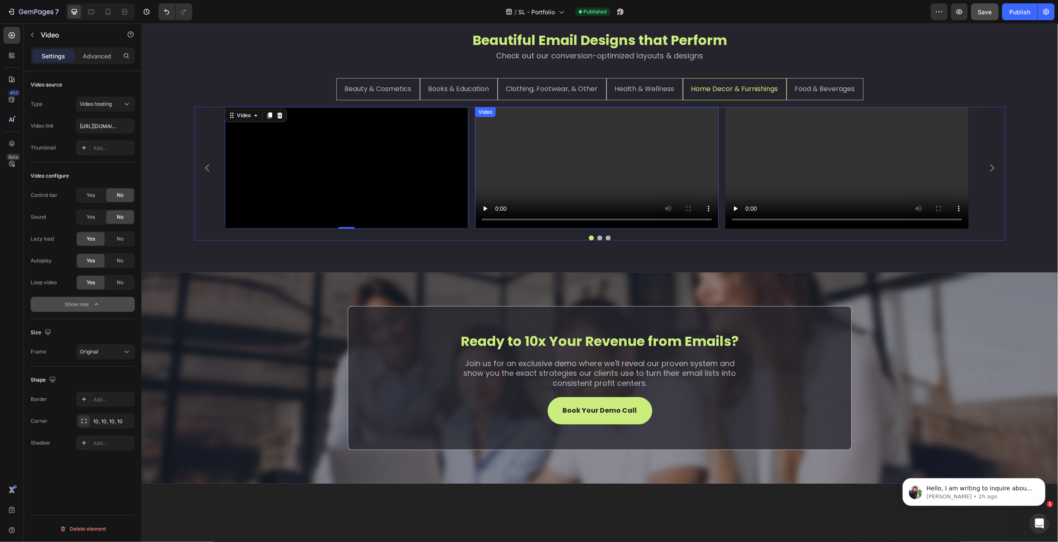
click at [567, 171] on video at bounding box center [597, 168] width 244 height 122
click at [114, 190] on div "No" at bounding box center [120, 195] width 28 height 13
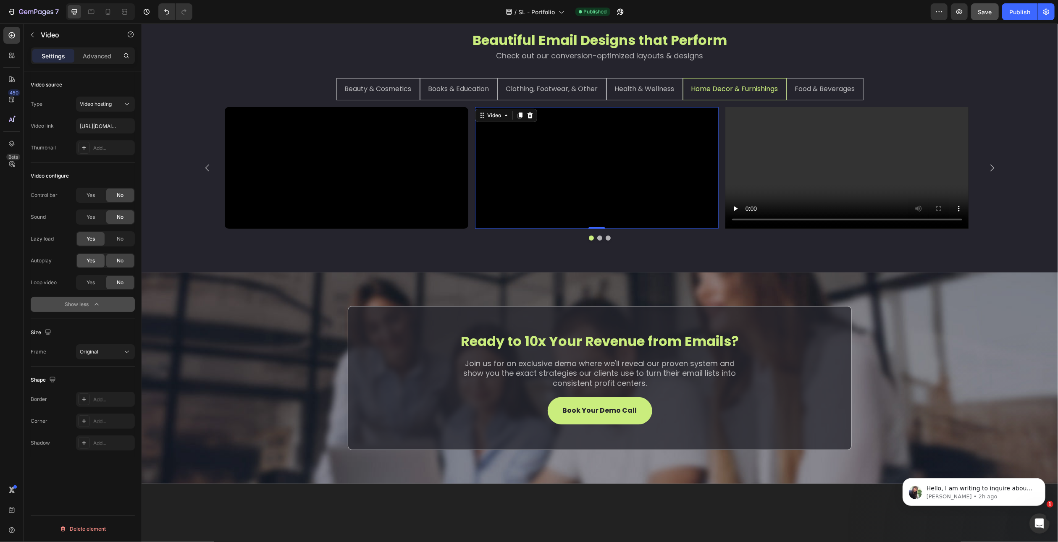
click at [92, 263] on span "Yes" at bounding box center [91, 261] width 8 height 8
click at [95, 286] on div "Yes" at bounding box center [91, 282] width 28 height 13
click at [104, 420] on div "Add..." at bounding box center [112, 422] width 39 height 8
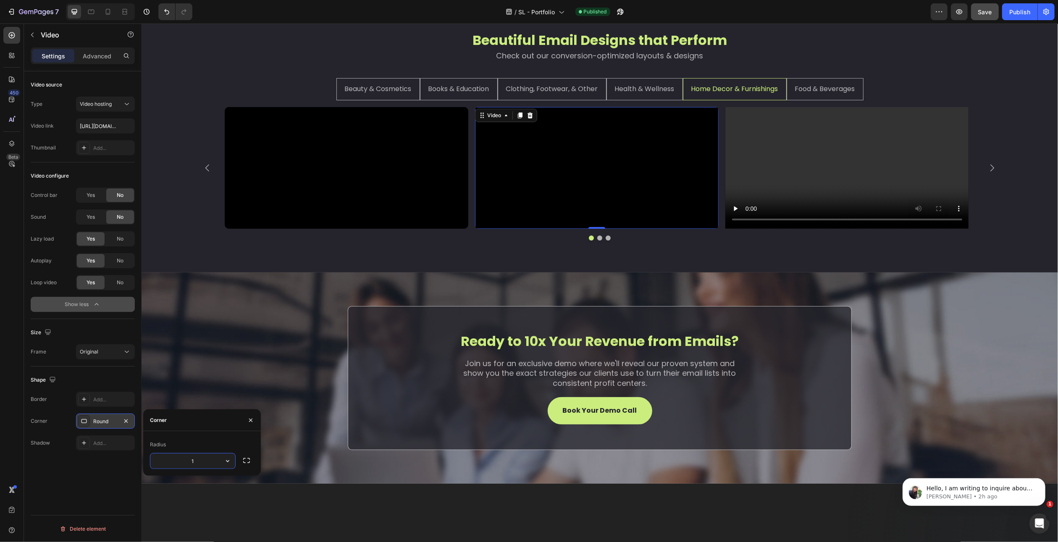
type input "10"
click at [112, 479] on div "Video source Type Video hosting Video link https://cdn.shopify.com/videos/c/o/v…" at bounding box center [83, 318] width 118 height 495
click at [808, 160] on video at bounding box center [847, 168] width 244 height 122
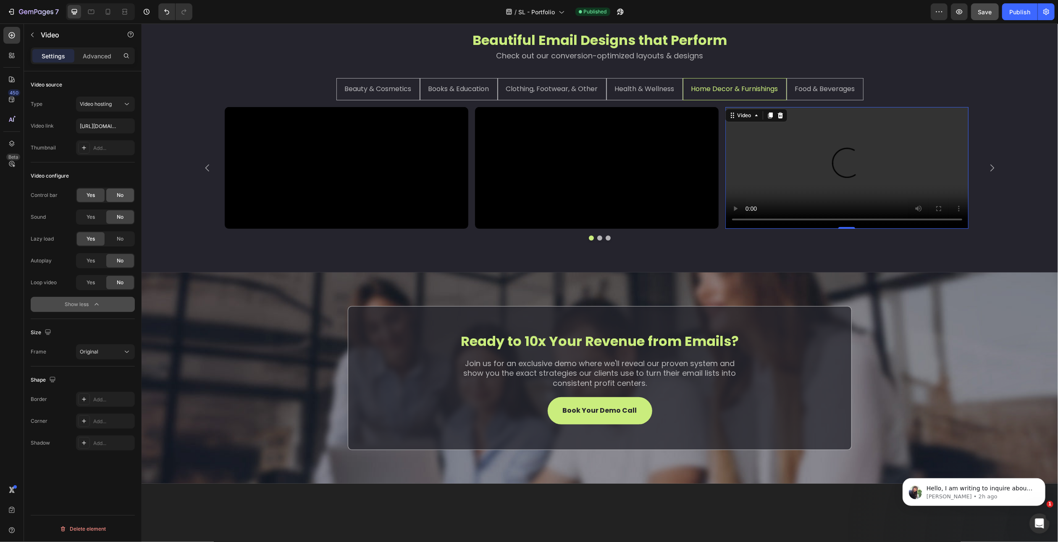
click at [119, 195] on span "No" at bounding box center [120, 196] width 7 height 8
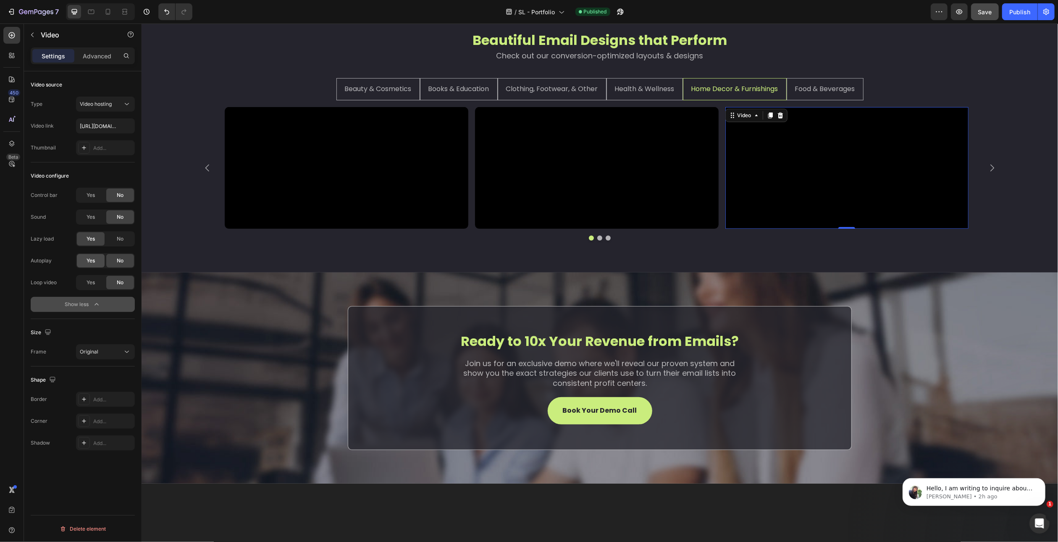
click at [95, 258] on div "Yes" at bounding box center [91, 260] width 28 height 13
click at [98, 287] on div "Yes" at bounding box center [91, 282] width 28 height 13
click at [120, 421] on div "Add..." at bounding box center [112, 422] width 39 height 8
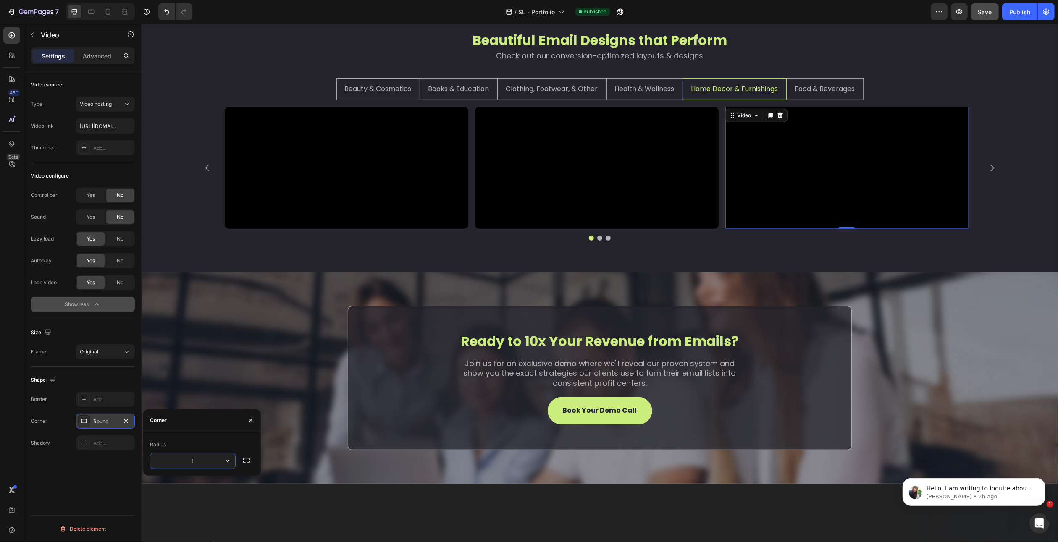
type input "10"
click at [116, 481] on div "Video source Type Video hosting Video link https://cdn.shopify.com/videos/c/o/v…" at bounding box center [83, 318] width 118 height 495
click at [799, 97] on li "Food & Beverages" at bounding box center [824, 89] width 77 height 22
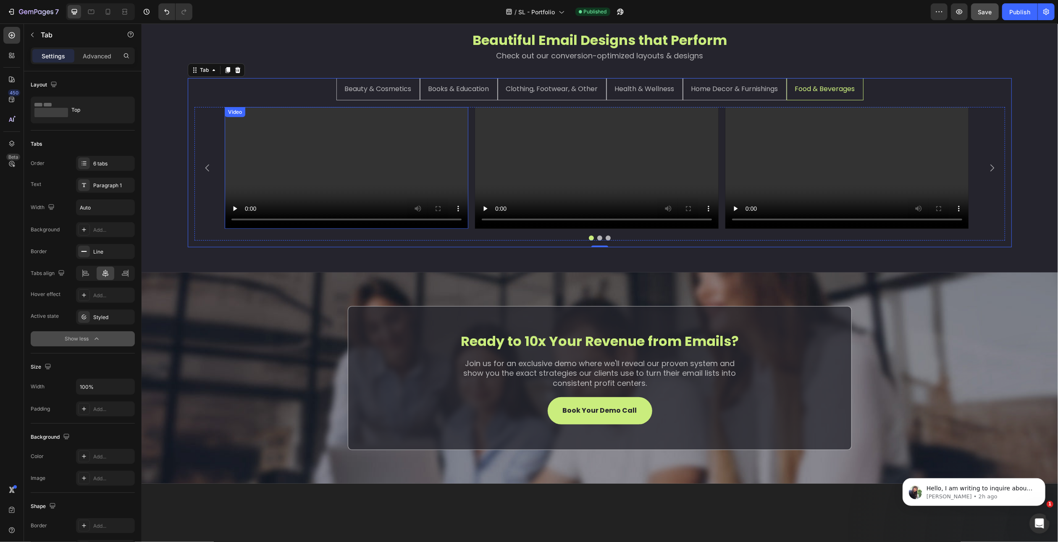
click at [299, 210] on video at bounding box center [346, 168] width 244 height 122
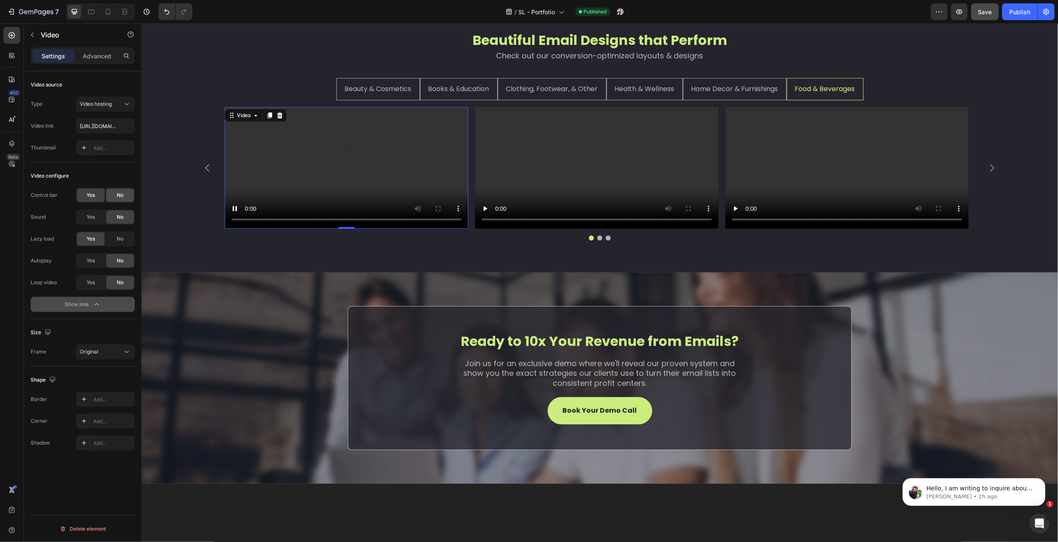
click at [113, 191] on div "No" at bounding box center [120, 195] width 28 height 13
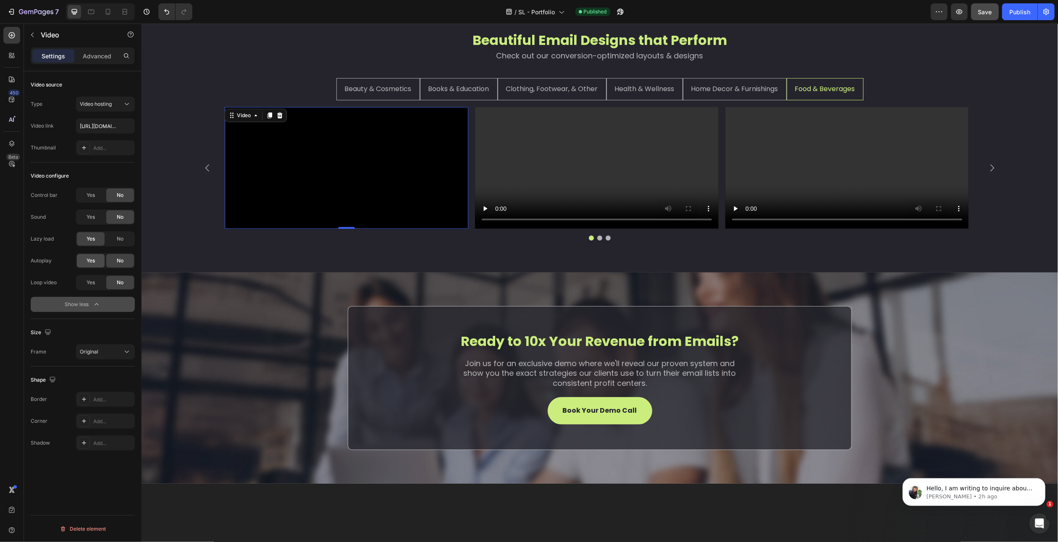
click at [89, 256] on div "Yes" at bounding box center [91, 260] width 28 height 13
click at [89, 273] on div "Autoplay Yes No Loop video Yes No" at bounding box center [83, 271] width 104 height 37
click at [89, 284] on span "Yes" at bounding box center [91, 283] width 8 height 8
click at [111, 425] on div "Add..." at bounding box center [105, 421] width 59 height 15
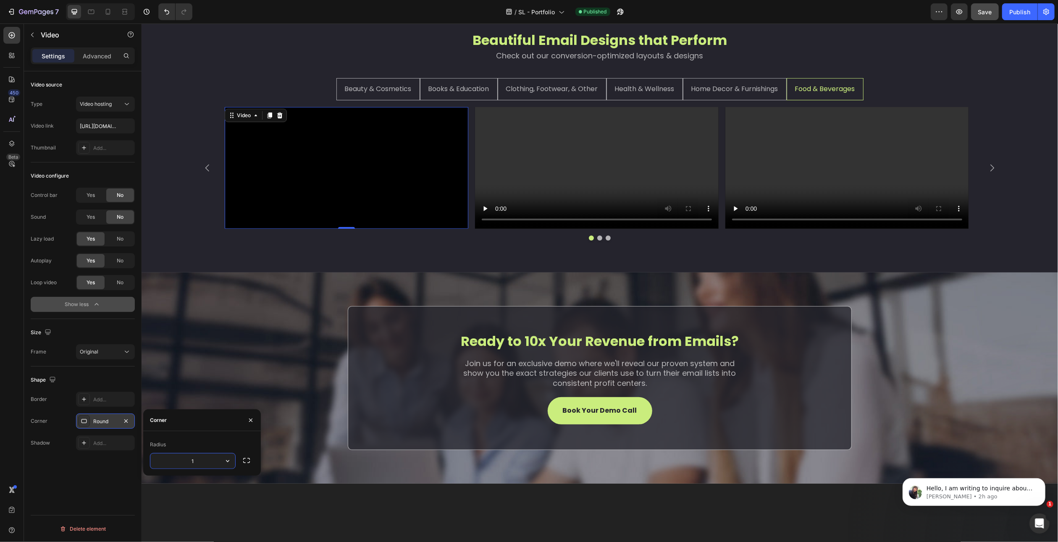
type input "10"
click at [111, 466] on div "Video source Type Video hosting Video link https://cdn.shopify.com/videos/c/o/v…" at bounding box center [83, 318] width 118 height 495
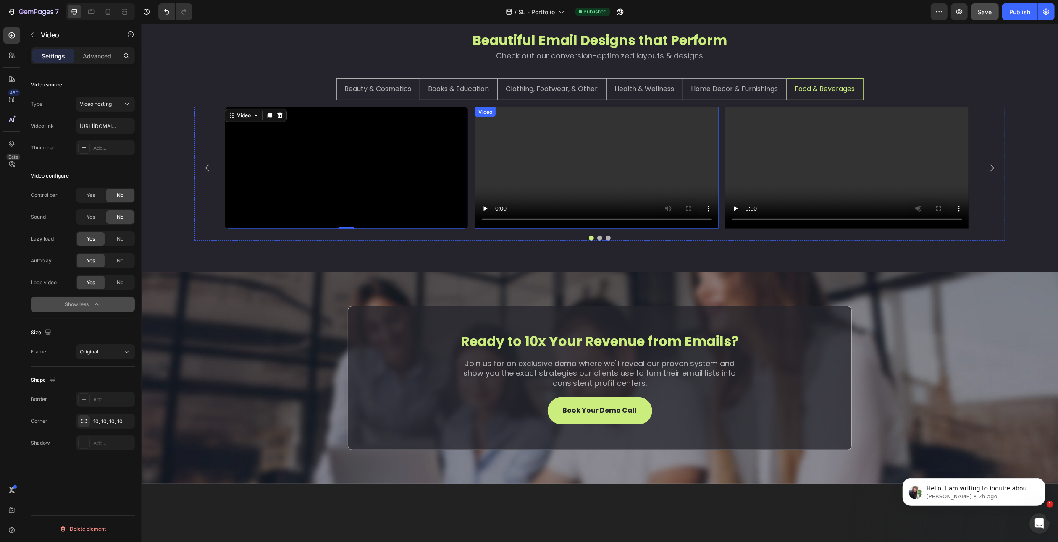
click at [583, 224] on video at bounding box center [597, 168] width 244 height 122
click at [124, 194] on div "No" at bounding box center [120, 195] width 28 height 13
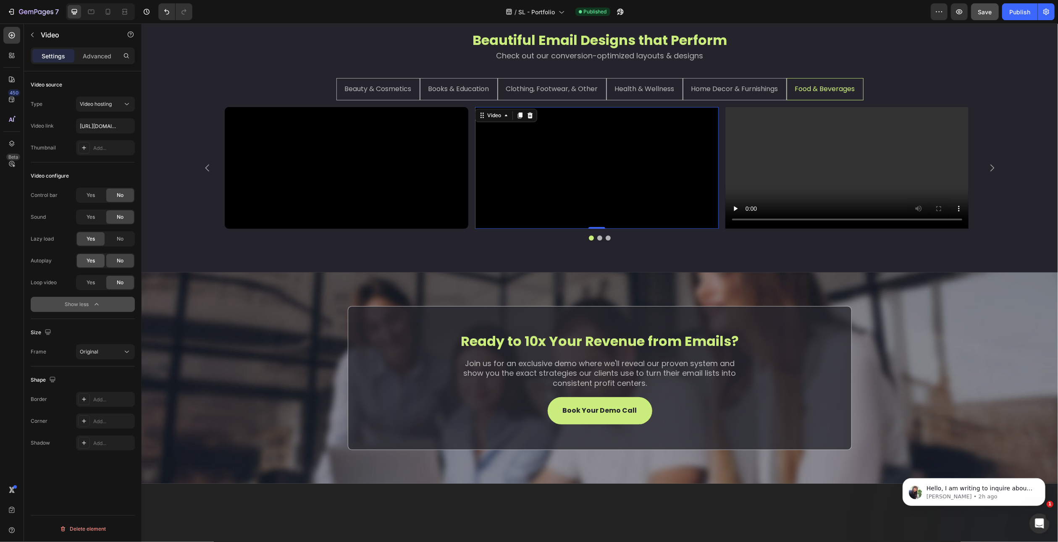
click at [88, 261] on span "Yes" at bounding box center [91, 261] width 8 height 8
click at [87, 288] on div "Yes" at bounding box center [91, 282] width 28 height 13
click at [104, 425] on div "Add..." at bounding box center [105, 421] width 59 height 15
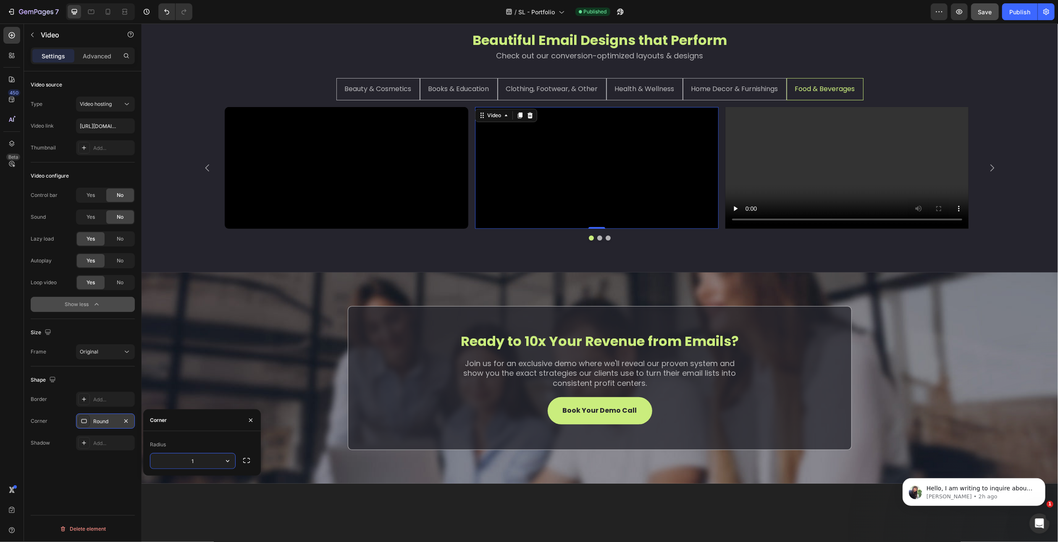
type input "10"
click at [117, 486] on div "Video source Type Video hosting Video link https://cdn.shopify.com/videos/c/o/v…" at bounding box center [83, 318] width 118 height 495
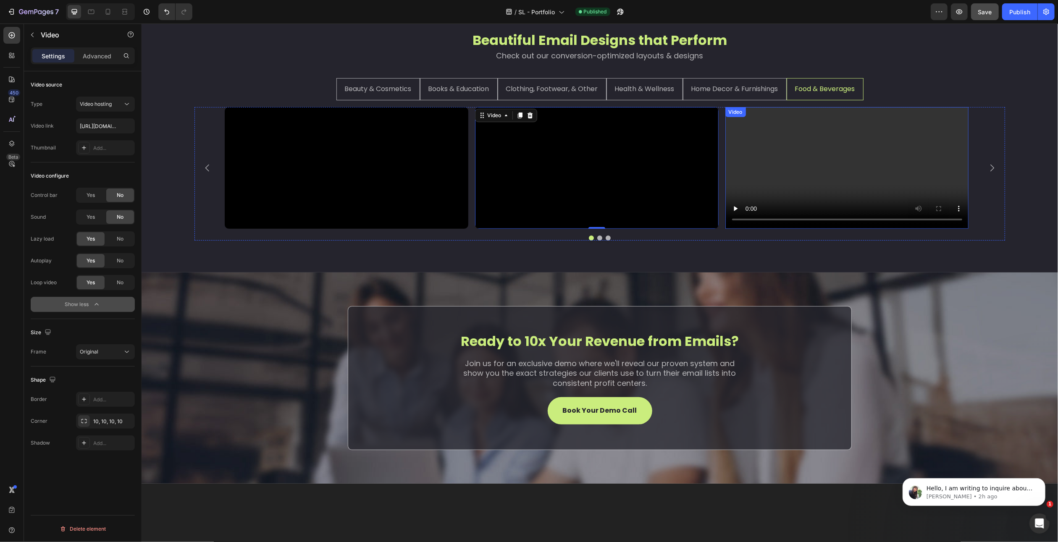
click at [818, 155] on video at bounding box center [847, 168] width 244 height 122
click at [124, 192] on div "No" at bounding box center [120, 195] width 28 height 13
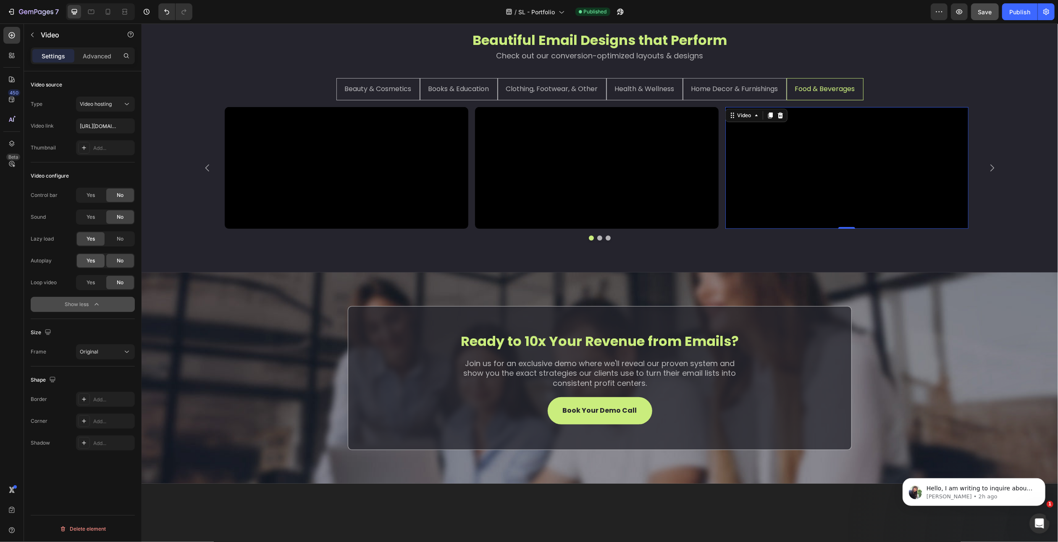
click at [94, 262] on span "Yes" at bounding box center [91, 261] width 8 height 8
click at [93, 281] on span "Yes" at bounding box center [91, 283] width 8 height 8
click at [98, 419] on div "Add..." at bounding box center [112, 422] width 39 height 8
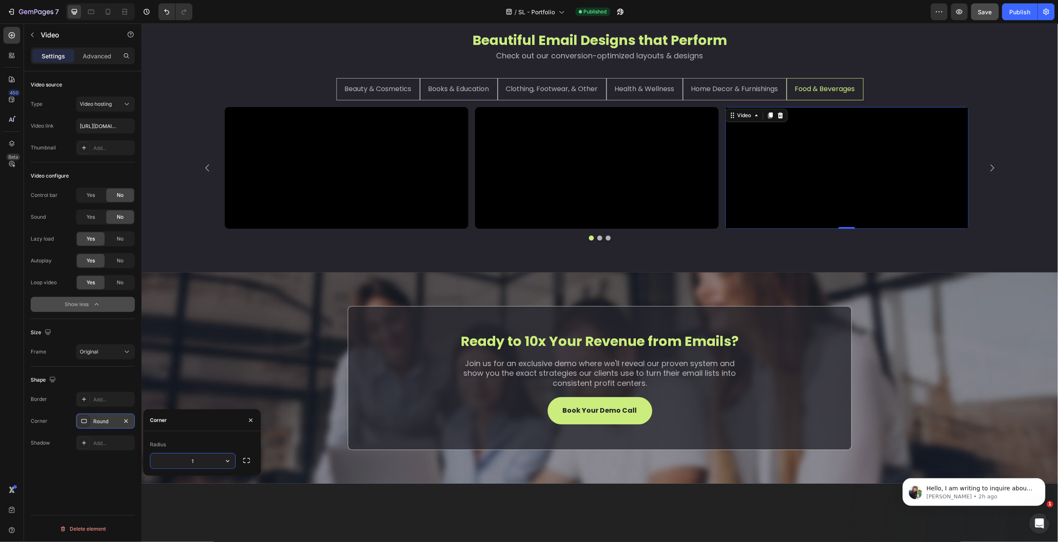
type input "10"
click at [107, 490] on div "Video source Type Video hosting Video link https://cdn.shopify.com/videos/c/o/v…" at bounding box center [83, 318] width 118 height 495
click at [1021, 164] on div "Beautiful Email Designs that Perform Text Block Check out our conversion-optimi…" at bounding box center [599, 138] width 917 height 267
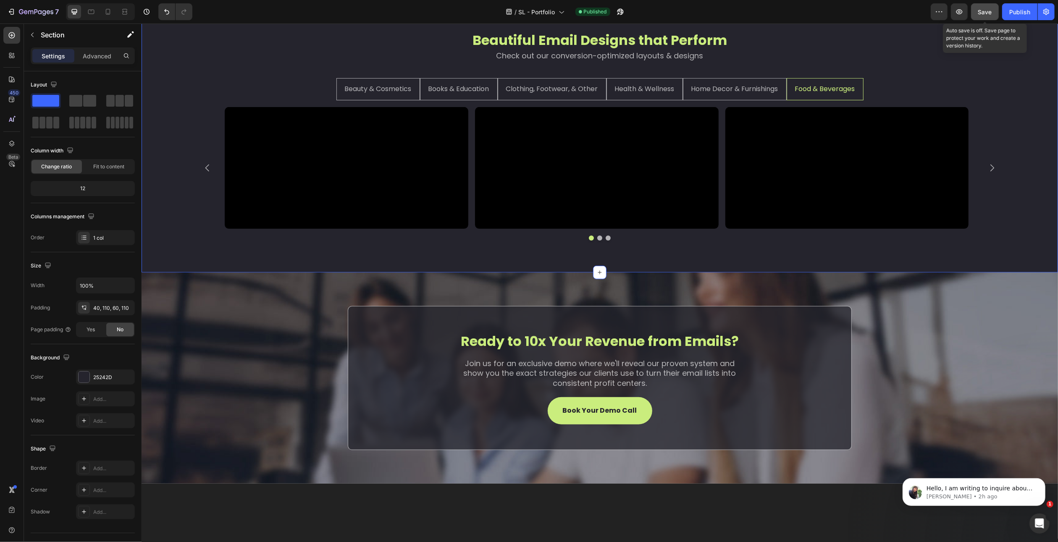
click at [992, 12] on span "Save" at bounding box center [985, 11] width 14 height 7
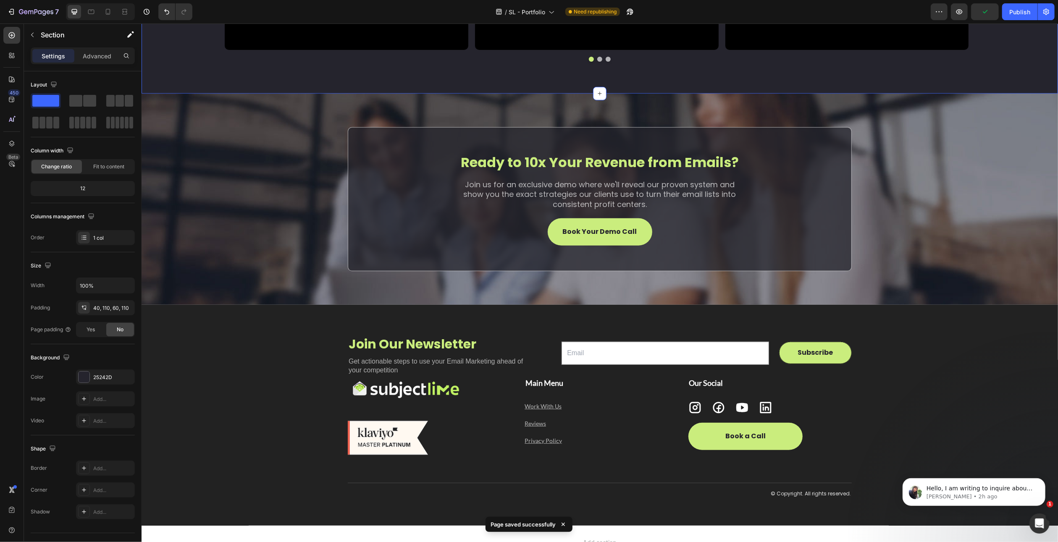
scroll to position [612, 0]
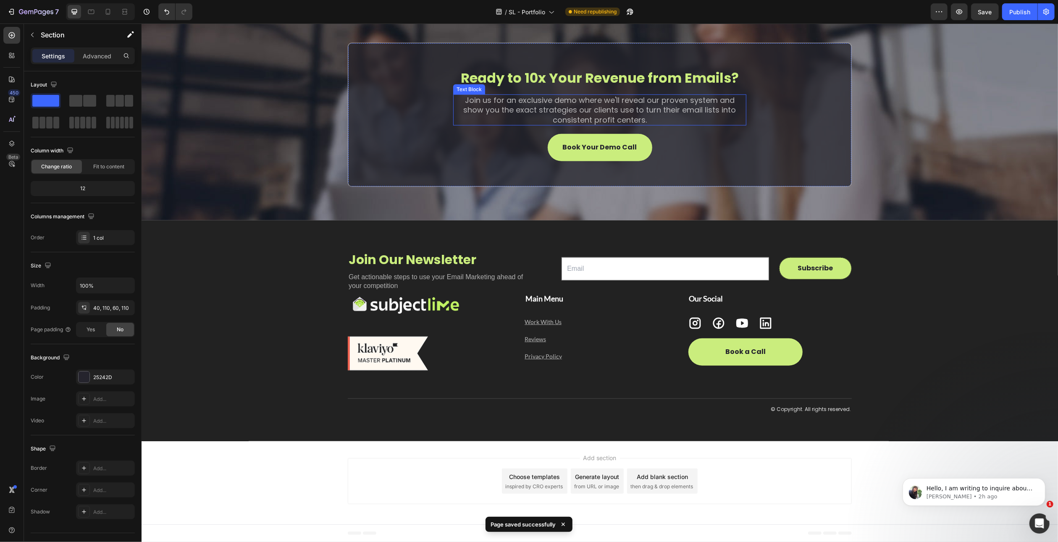
click at [645, 125] on p "Join us for an exclusive demo where we'll reveal our proven system and show you…" at bounding box center [600, 109] width 292 height 29
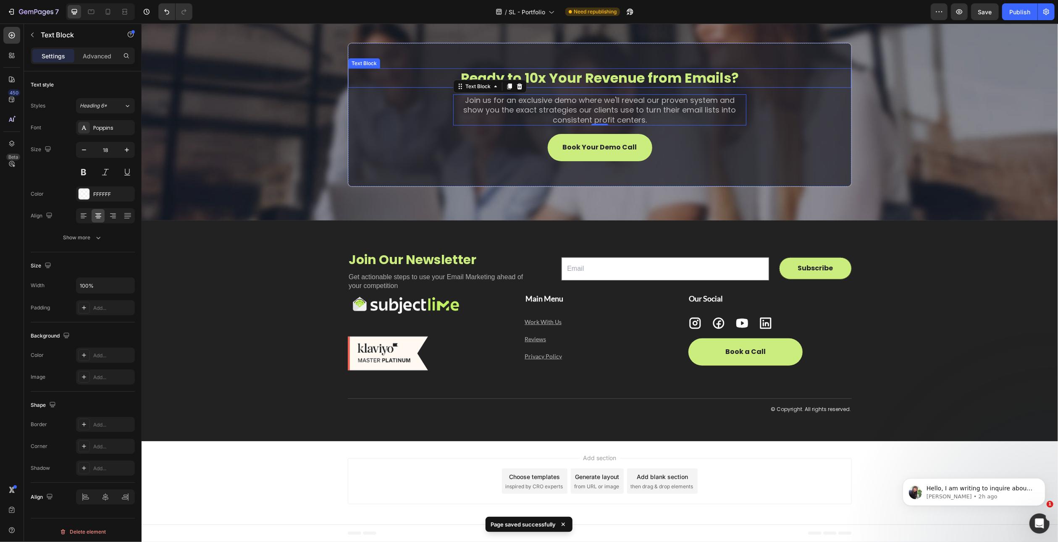
click at [655, 87] on p "Ready to 10x Your Revenue from Emails?" at bounding box center [600, 78] width 502 height 18
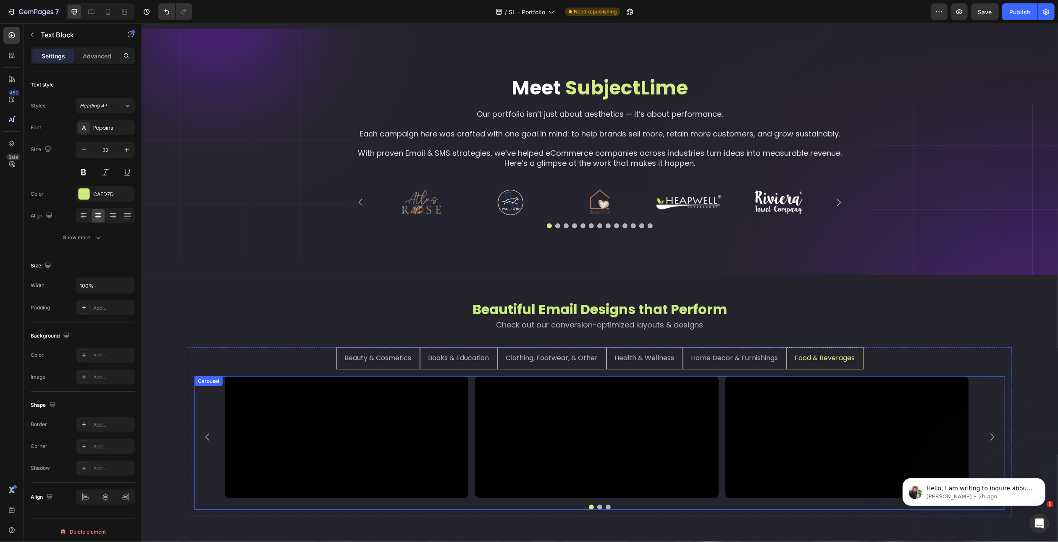
scroll to position [0, 0]
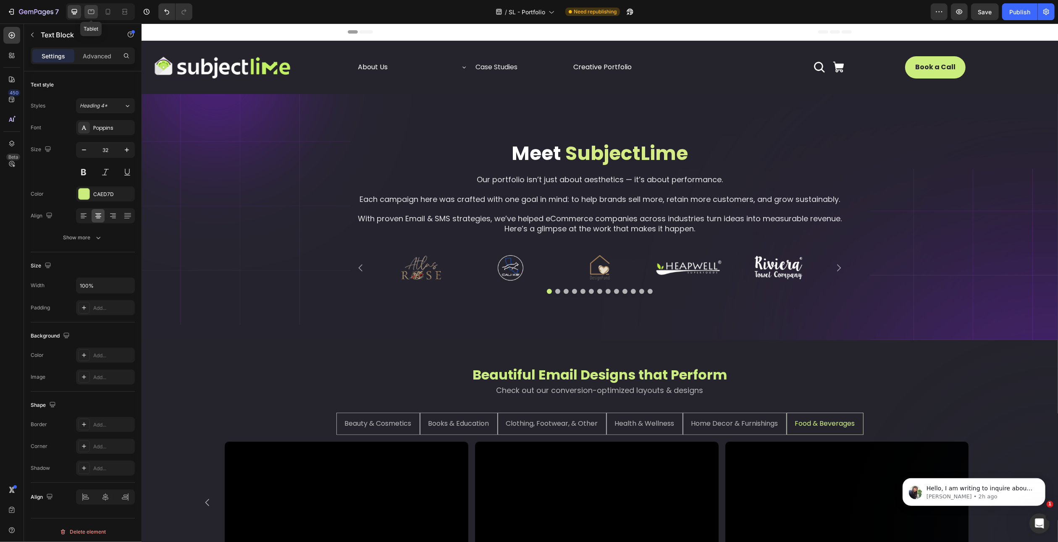
click at [93, 11] on icon at bounding box center [91, 12] width 8 height 8
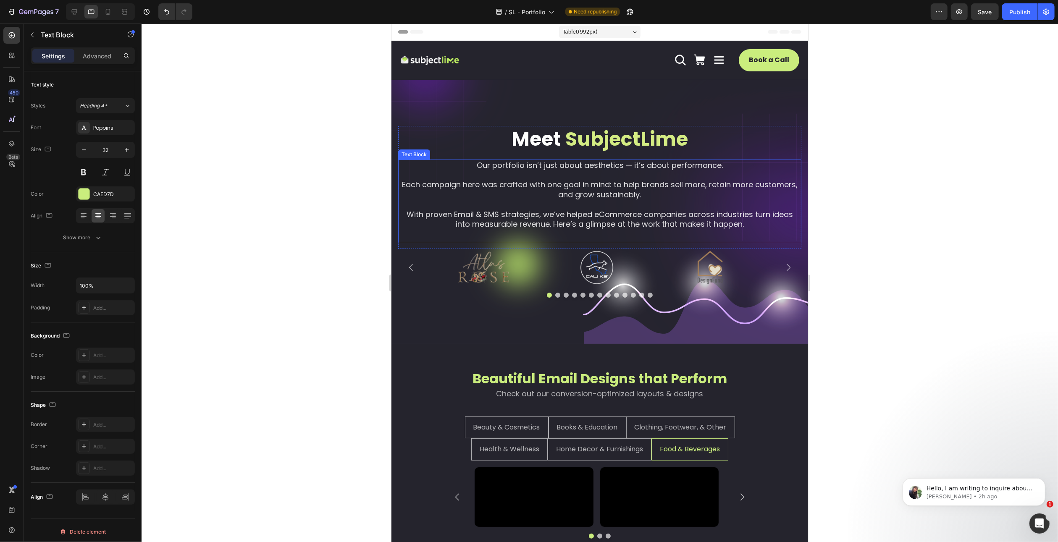
click at [559, 186] on p "Each campaign here was crafted with one goal in mind: to help brands sell more,…" at bounding box center [600, 190] width 402 height 20
click at [531, 138] on span "Meet" at bounding box center [536, 139] width 50 height 27
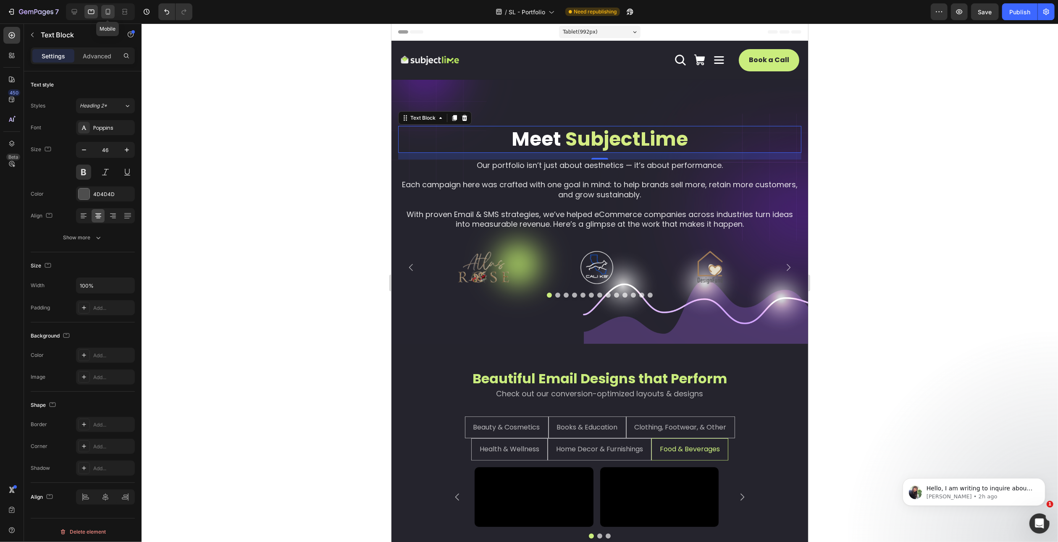
click at [108, 10] on icon at bounding box center [108, 12] width 8 height 8
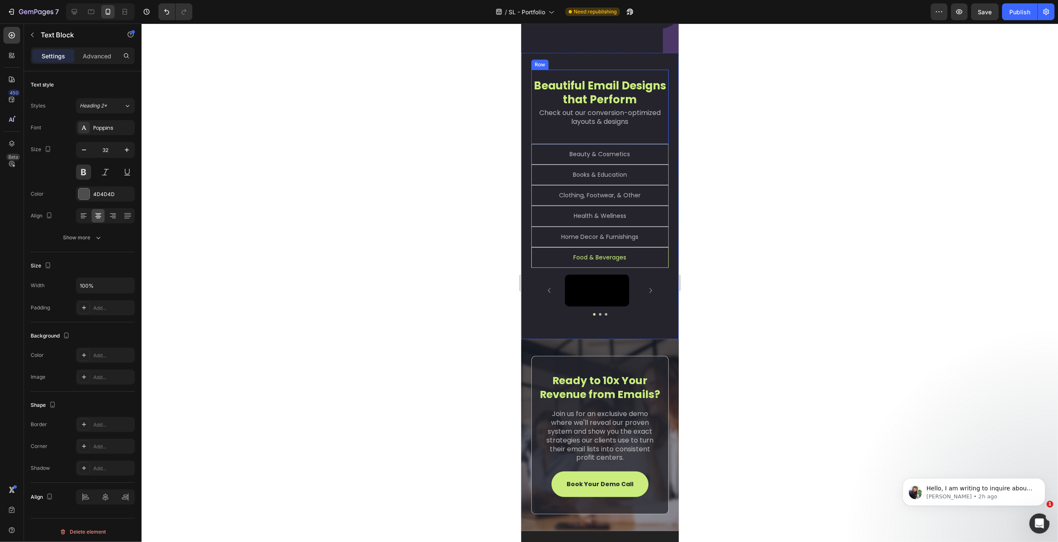
scroll to position [289, 0]
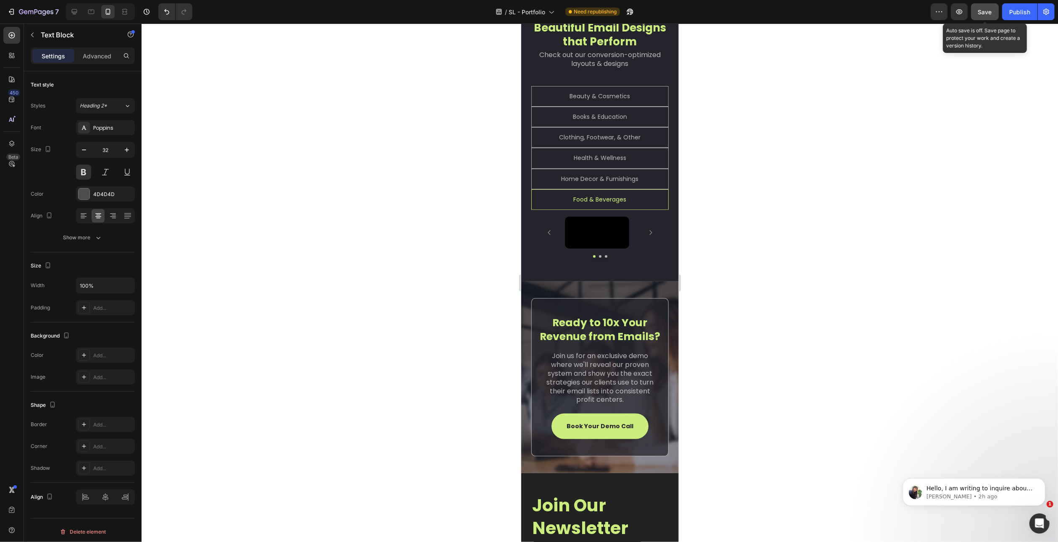
click at [988, 16] on button "Save" at bounding box center [985, 11] width 28 height 17
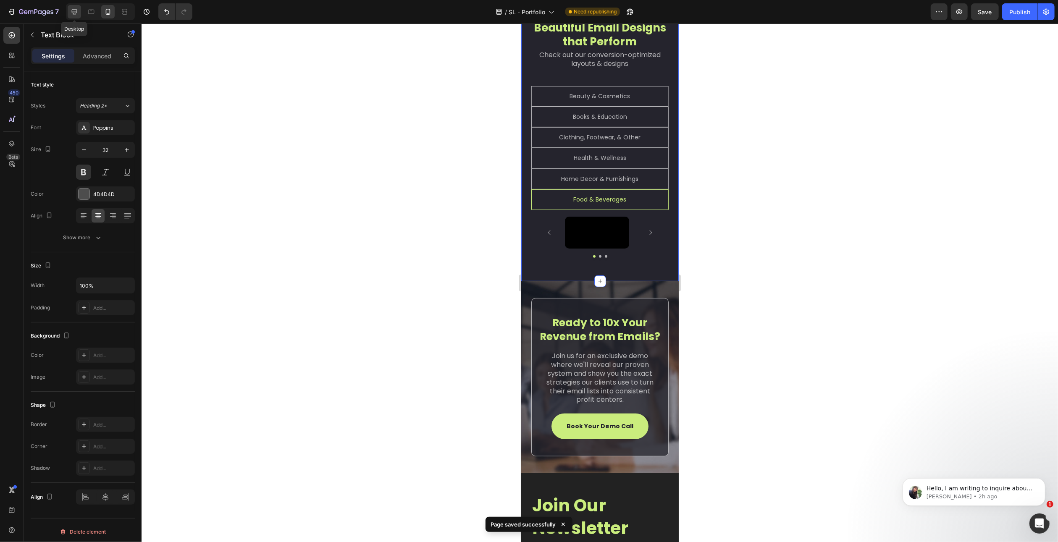
click at [78, 13] on icon at bounding box center [74, 12] width 8 height 8
type input "46"
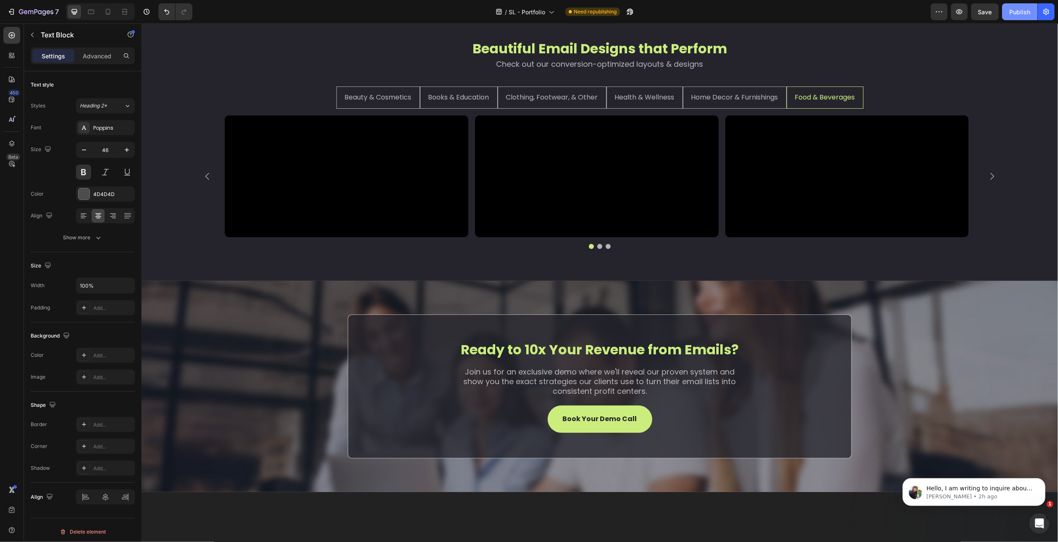
click at [1015, 9] on div "Publish" at bounding box center [1019, 12] width 21 height 9
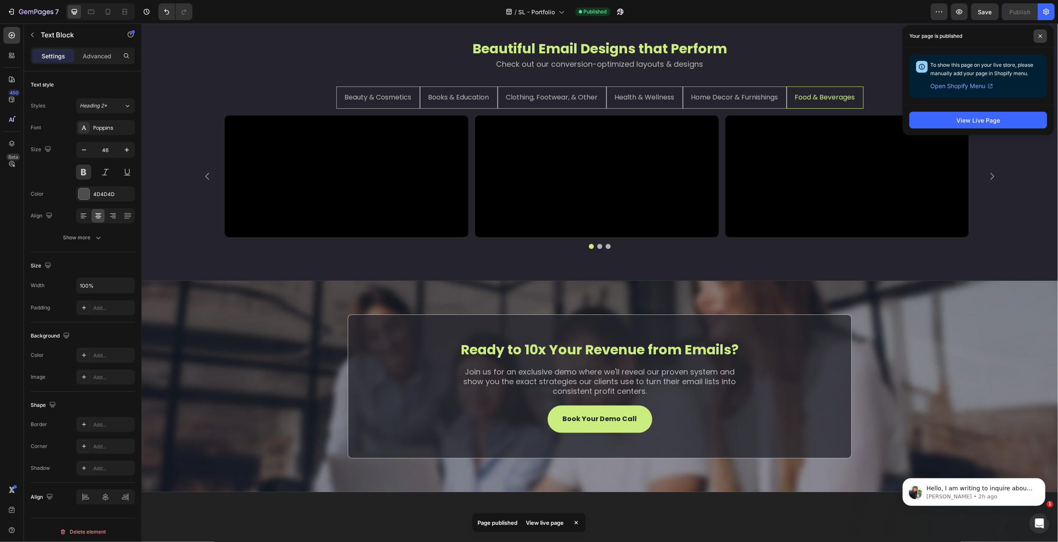
click at [1039, 36] on icon at bounding box center [1040, 36] width 4 height 4
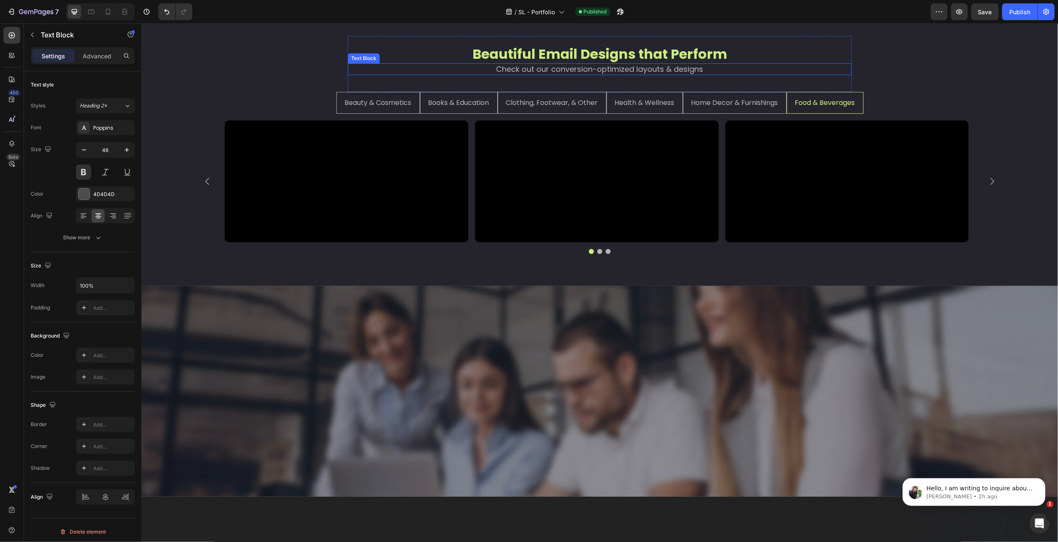
scroll to position [61, 0]
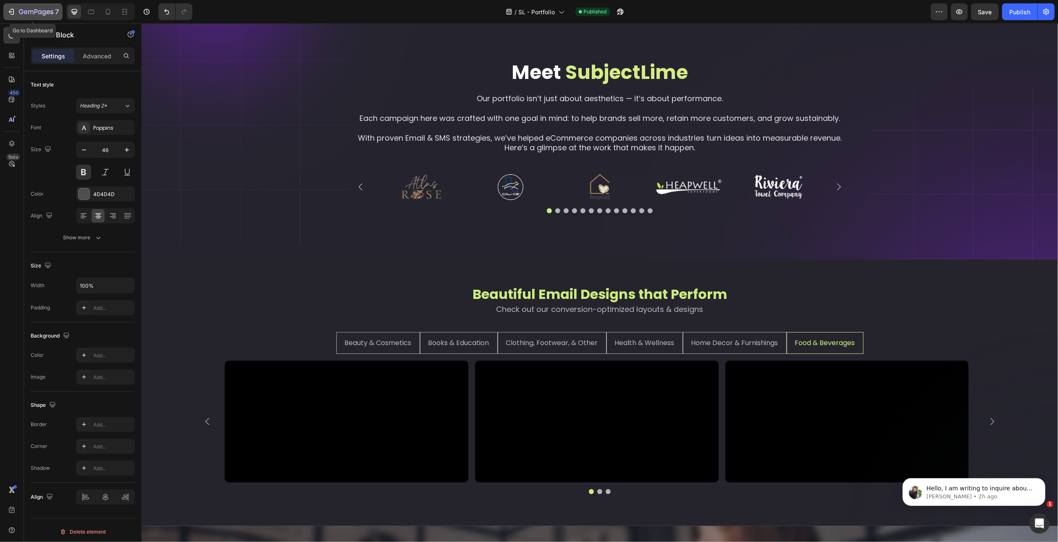
click at [47, 10] on icon "button" at bounding box center [36, 12] width 34 height 7
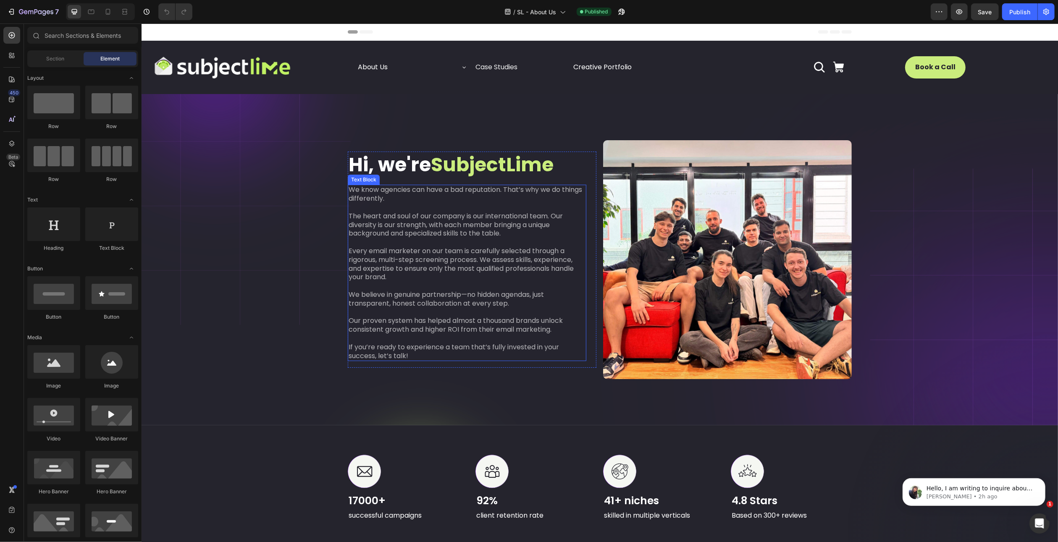
click at [443, 220] on p "The heart and soul of our company is our international team. Our diversity is o…" at bounding box center [466, 225] width 237 height 26
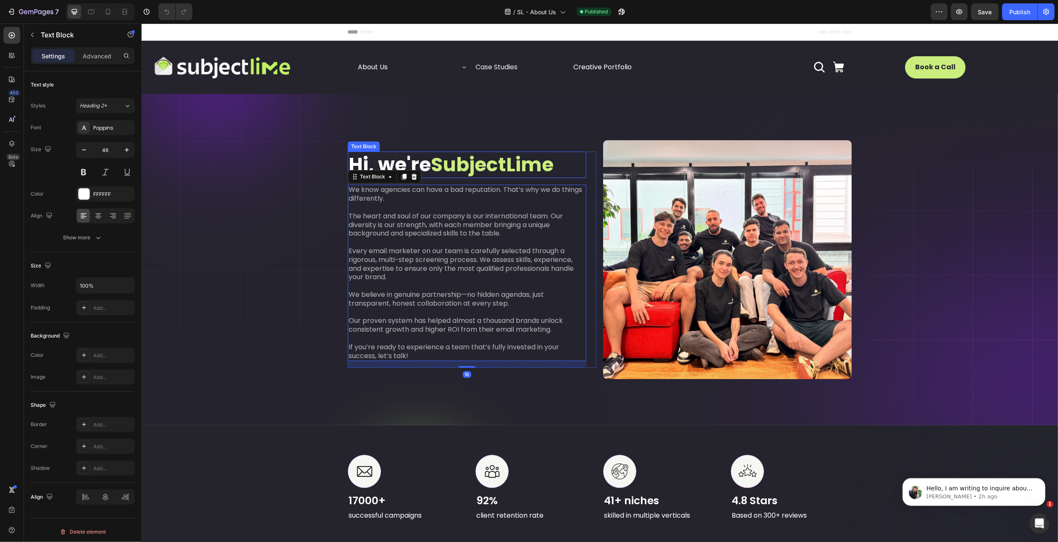
click at [415, 164] on p "Hi, we're SubjectLime" at bounding box center [466, 164] width 237 height 25
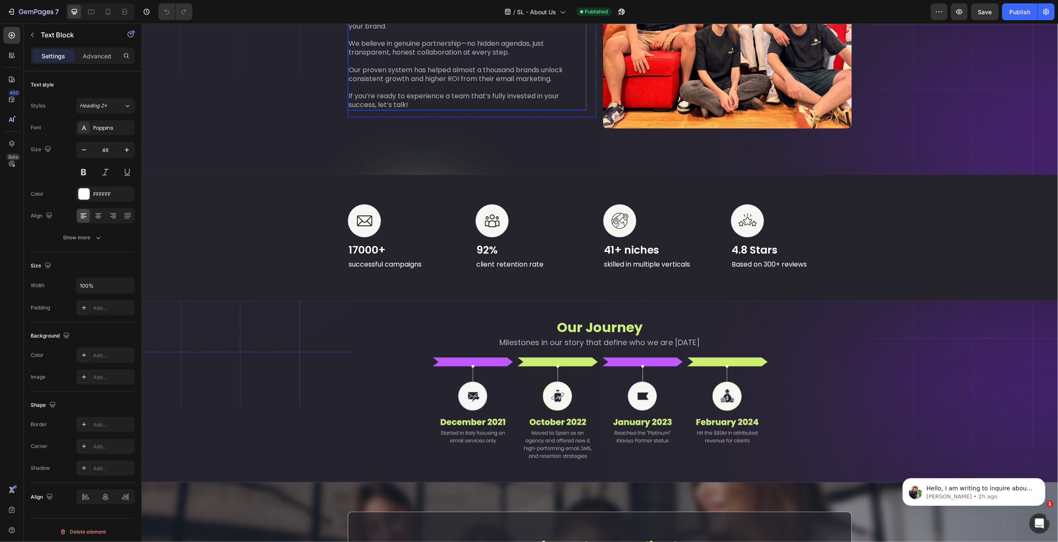
scroll to position [252, 0]
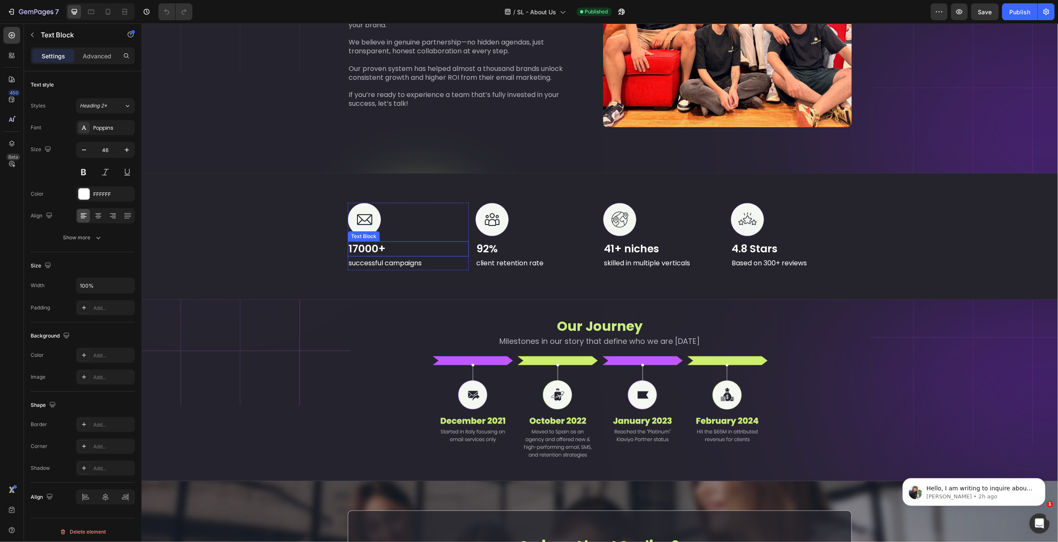
click at [366, 247] on p "17000+" at bounding box center [407, 249] width 119 height 14
click at [374, 262] on p "successful campaigns" at bounding box center [407, 264] width 119 height 12
click at [492, 252] on p "92%" at bounding box center [535, 249] width 119 height 14
click at [491, 264] on p "client retention rate" at bounding box center [535, 264] width 119 height 12
click at [626, 243] on p "41+ niches" at bounding box center [663, 249] width 119 height 14
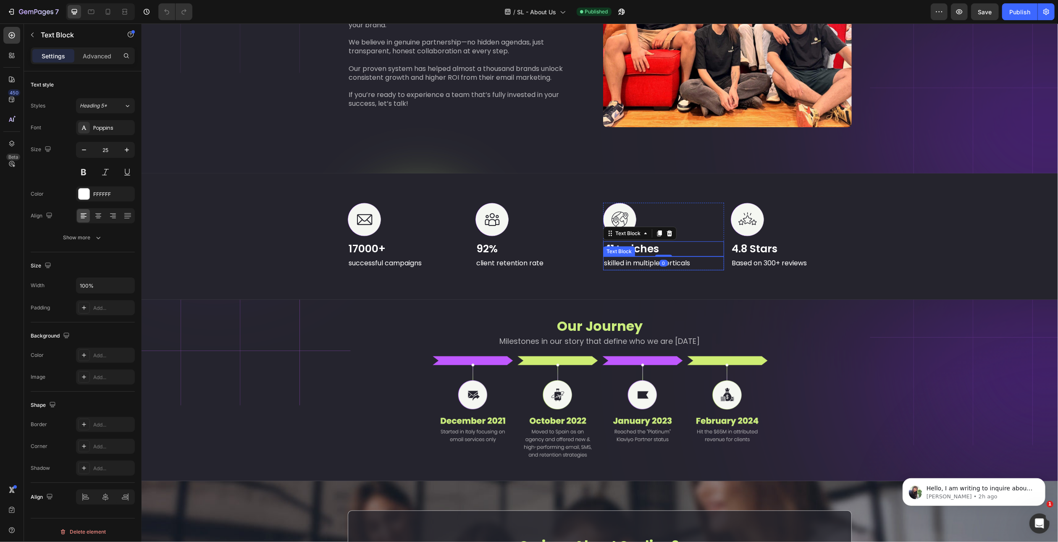
click at [628, 261] on p "skilled in multiple verticals" at bounding box center [663, 264] width 119 height 12
click at [744, 247] on p "4.8 Stars" at bounding box center [790, 249] width 119 height 14
click at [748, 258] on p "Based on 300+ reviews" at bounding box center [790, 264] width 119 height 12
click at [635, 328] on p "Our Journey" at bounding box center [599, 327] width 502 height 18
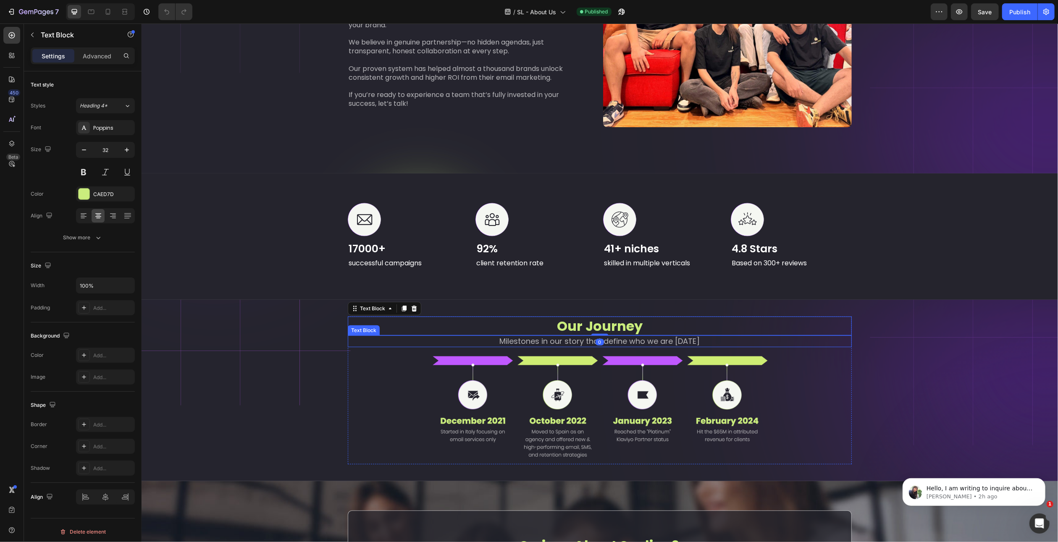
click at [633, 341] on p "Milestones in our story that define who we are [DATE]" at bounding box center [599, 341] width 502 height 10
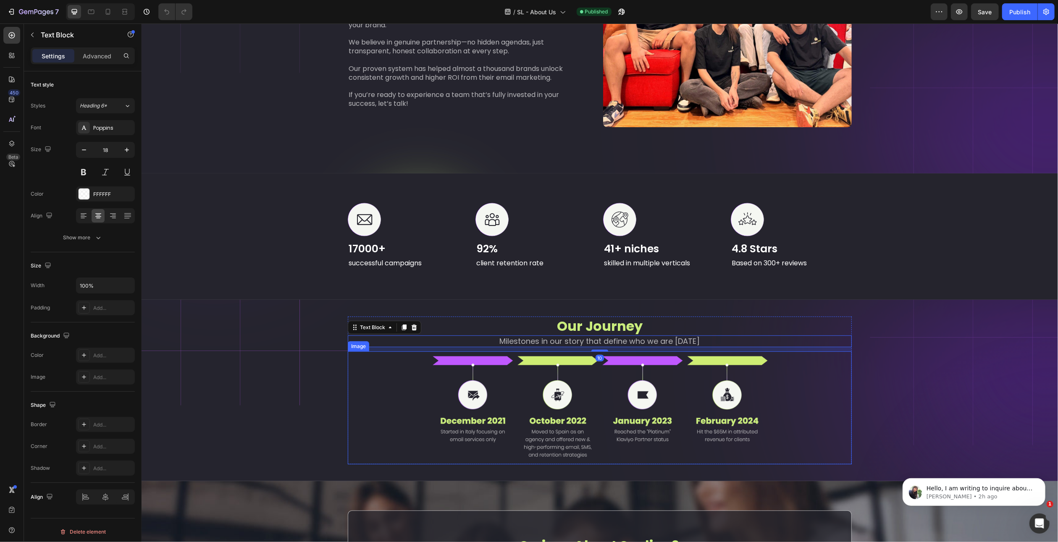
click at [642, 381] on img at bounding box center [599, 408] width 504 height 113
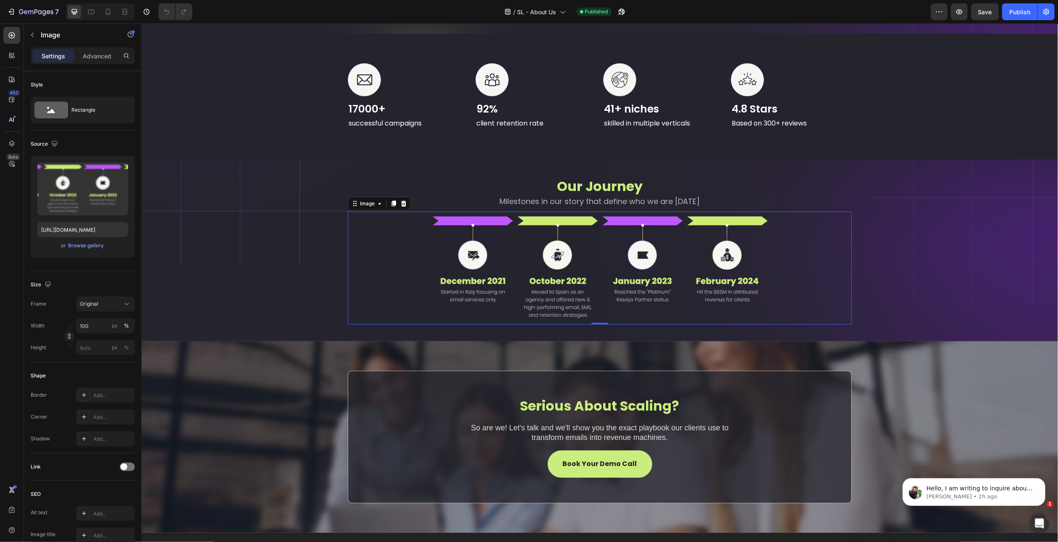
scroll to position [546, 0]
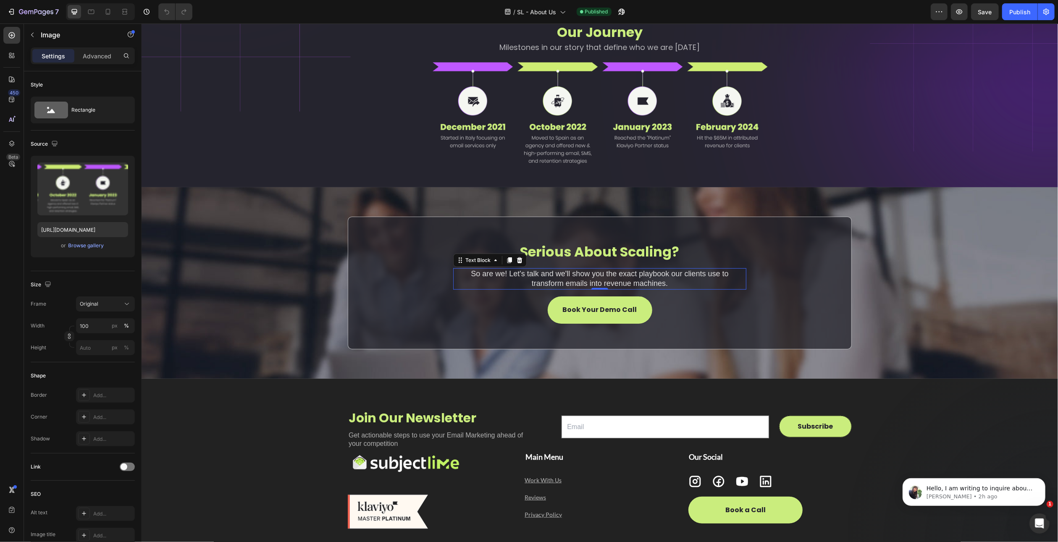
click at [631, 277] on p "So are we! Let's talk and we'll show you the exact playbook our clients use to …" at bounding box center [600, 279] width 292 height 20
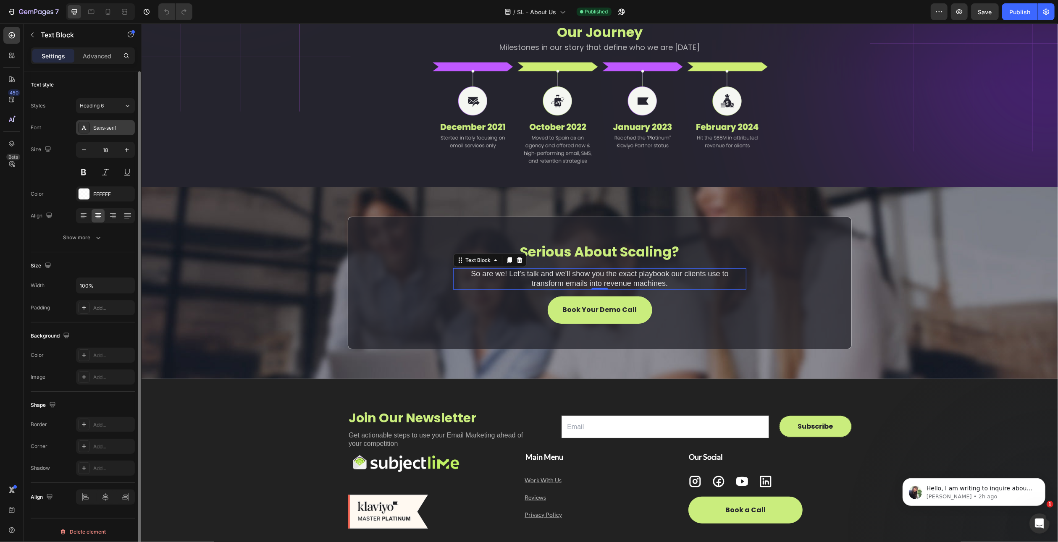
click at [101, 126] on div "Sans-serif" at bounding box center [112, 128] width 39 height 8
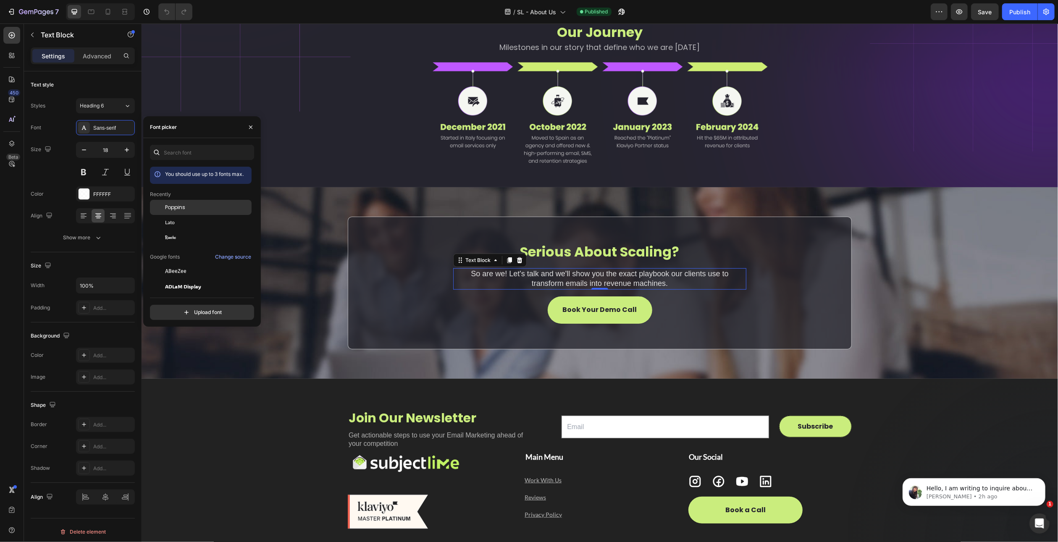
click at [190, 209] on div "Poppins" at bounding box center [207, 208] width 85 height 8
click at [597, 250] on p "Serious About Scaling?" at bounding box center [600, 252] width 502 height 18
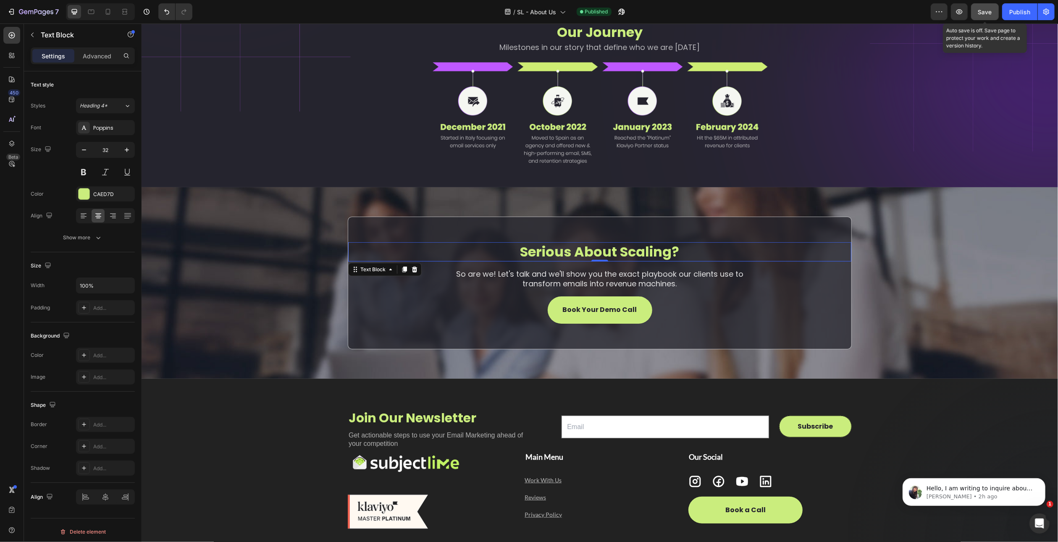
click at [993, 13] on button "Save" at bounding box center [985, 11] width 28 height 17
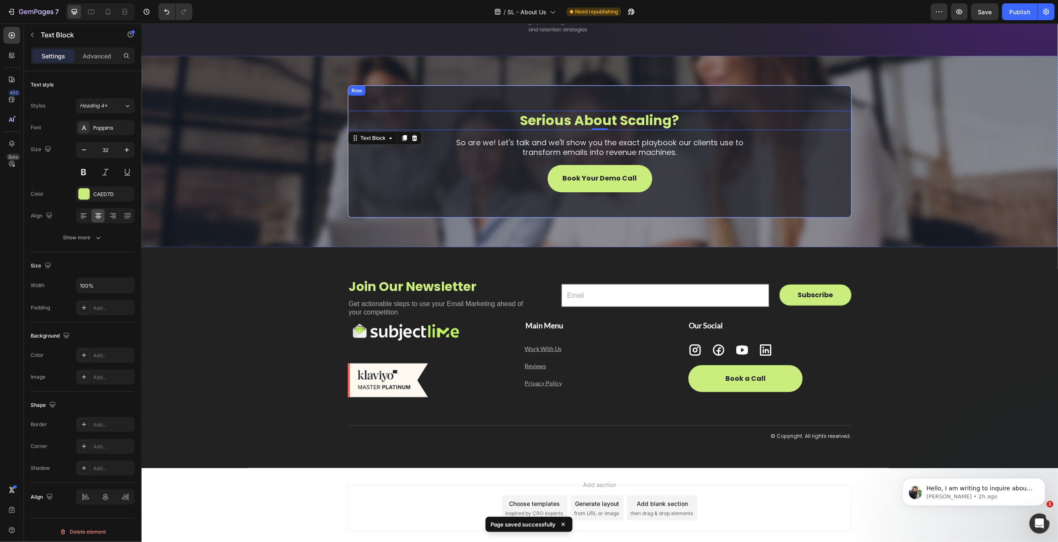
scroll to position [703, 0]
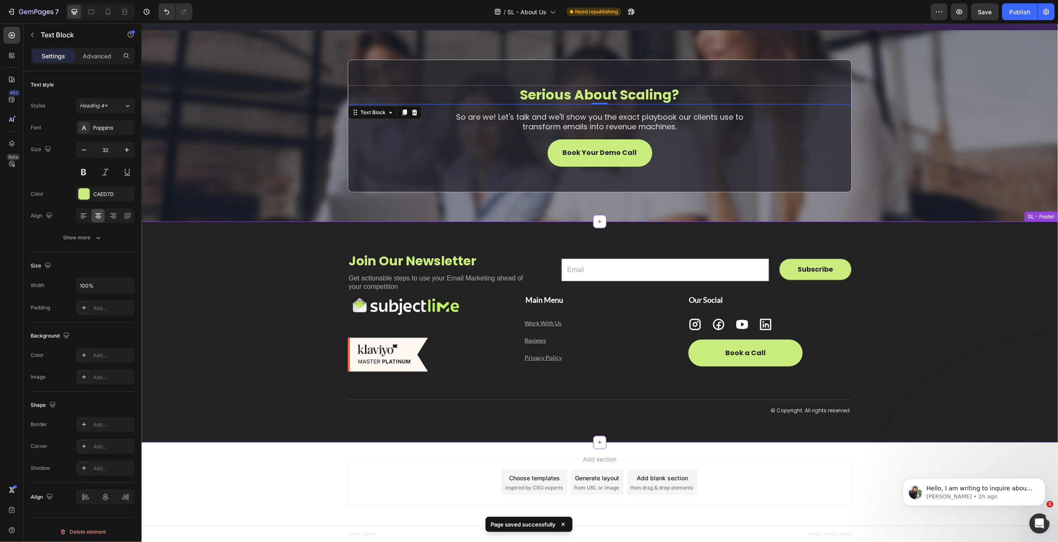
click at [384, 278] on h2 "Get actionable steps to use your Email Marketing ahead of your competition" at bounding box center [440, 282] width 186 height 19
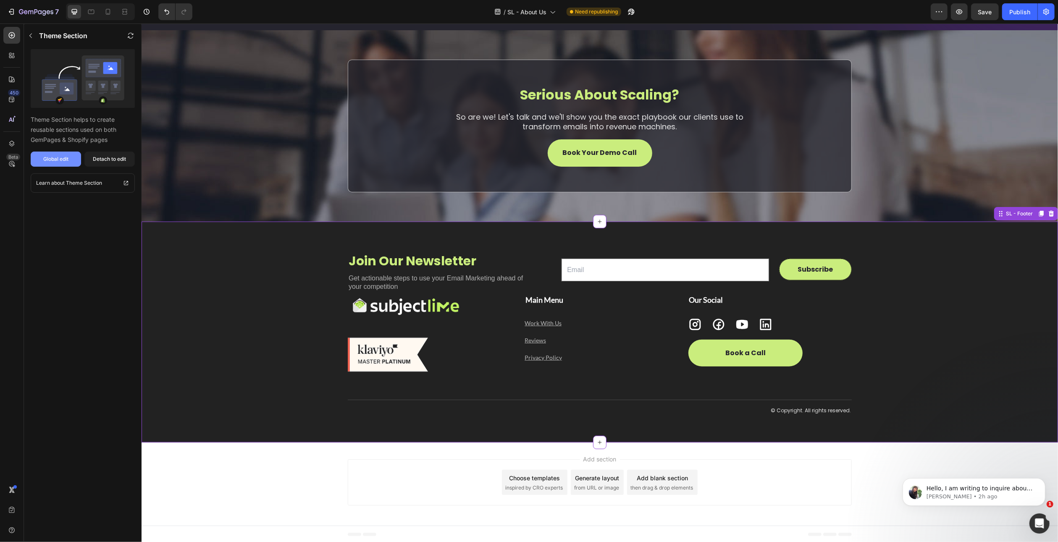
click at [54, 157] on div "Global edit" at bounding box center [55, 159] width 25 height 8
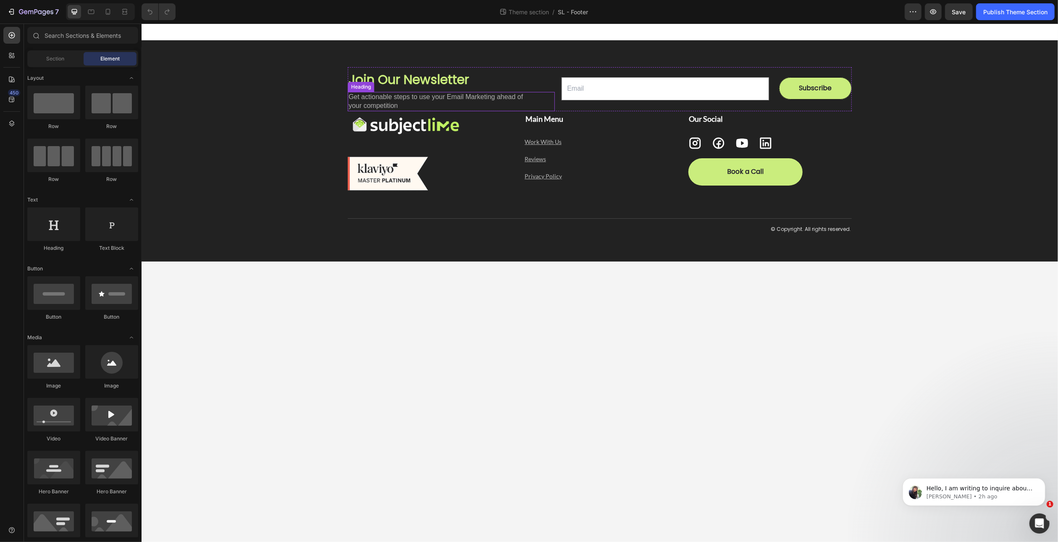
click at [388, 97] on h2 "Get actionable steps to use your Email Marketing ahead of your competition" at bounding box center [440, 101] width 186 height 19
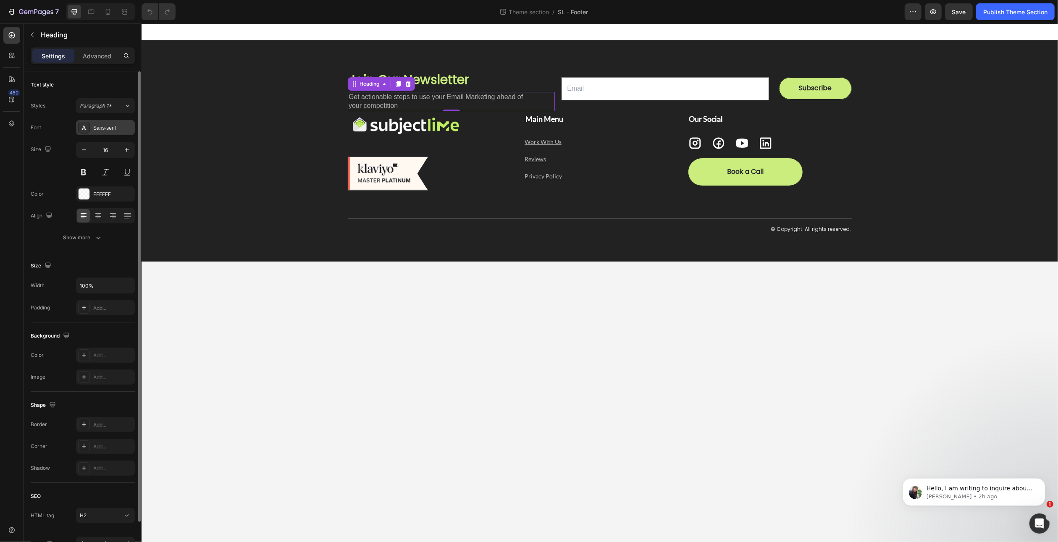
click at [110, 126] on div "Sans-serif" at bounding box center [112, 128] width 39 height 8
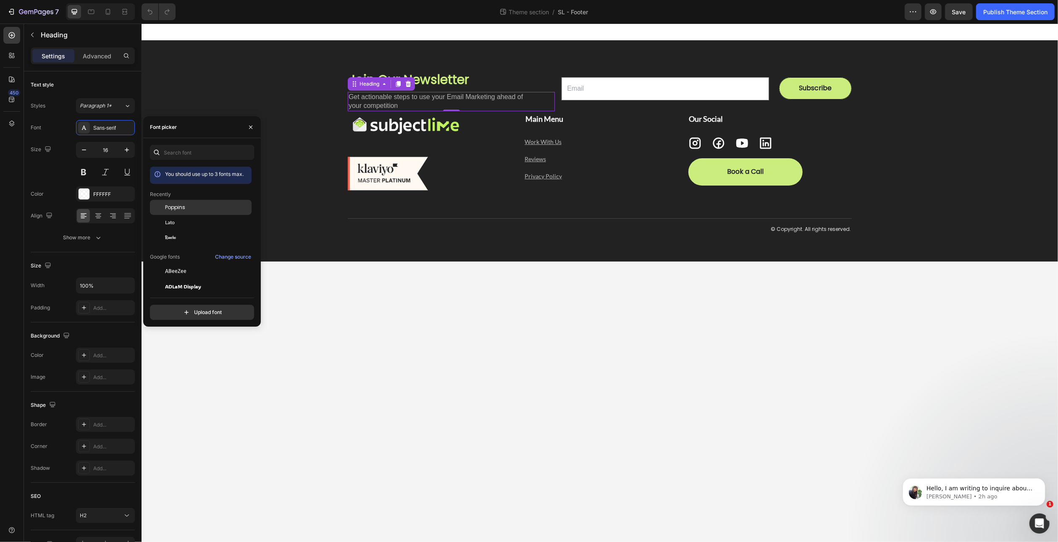
click at [175, 208] on span "Poppins" at bounding box center [175, 208] width 20 height 8
click at [434, 80] on h2 "Join Our Newsletter" at bounding box center [450, 80] width 207 height 18
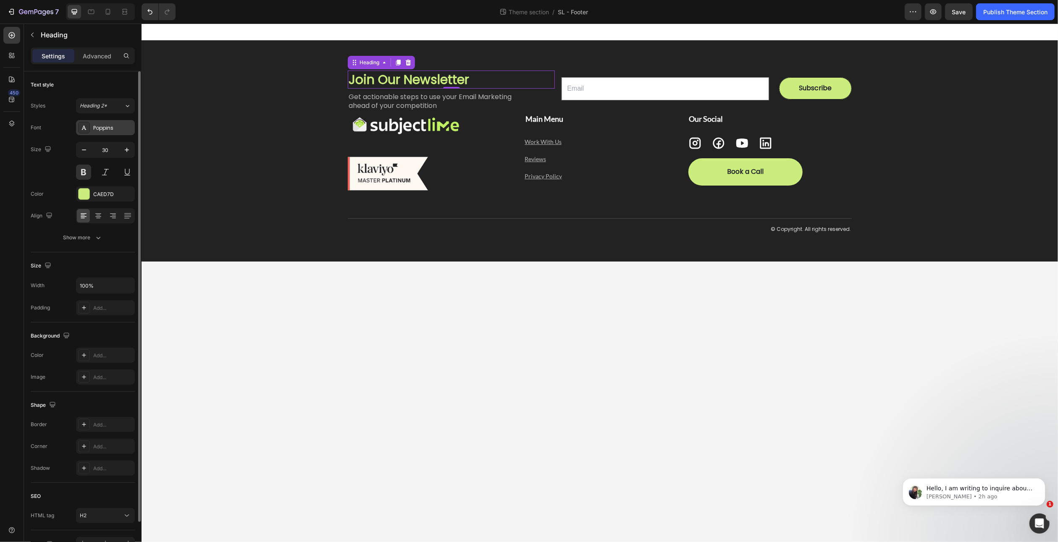
click at [118, 125] on div "Poppins" at bounding box center [112, 128] width 39 height 8
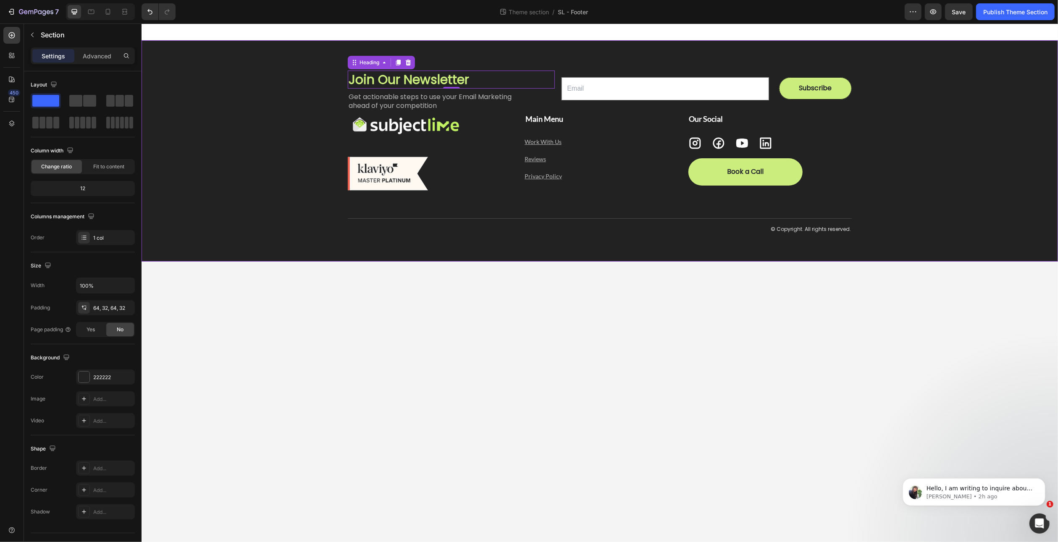
click at [296, 78] on div "Join Our Newsletter Heading 0 Get actionable steps to use your Email Marketing …" at bounding box center [600, 151] width 890 height 168
click at [414, 77] on h2 "Join Our Newsletter" at bounding box center [450, 80] width 207 height 18
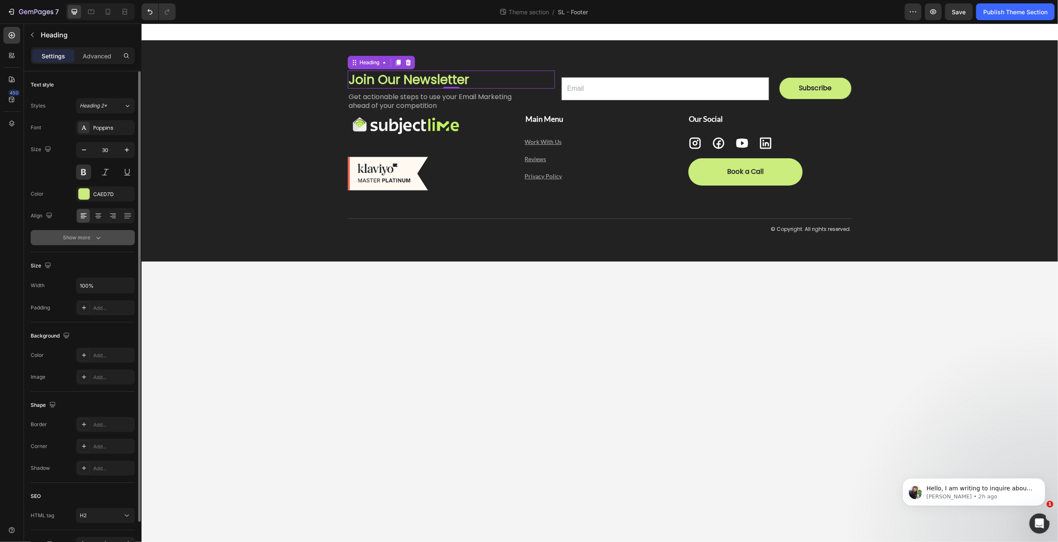
click at [97, 236] on icon "button" at bounding box center [98, 238] width 8 height 8
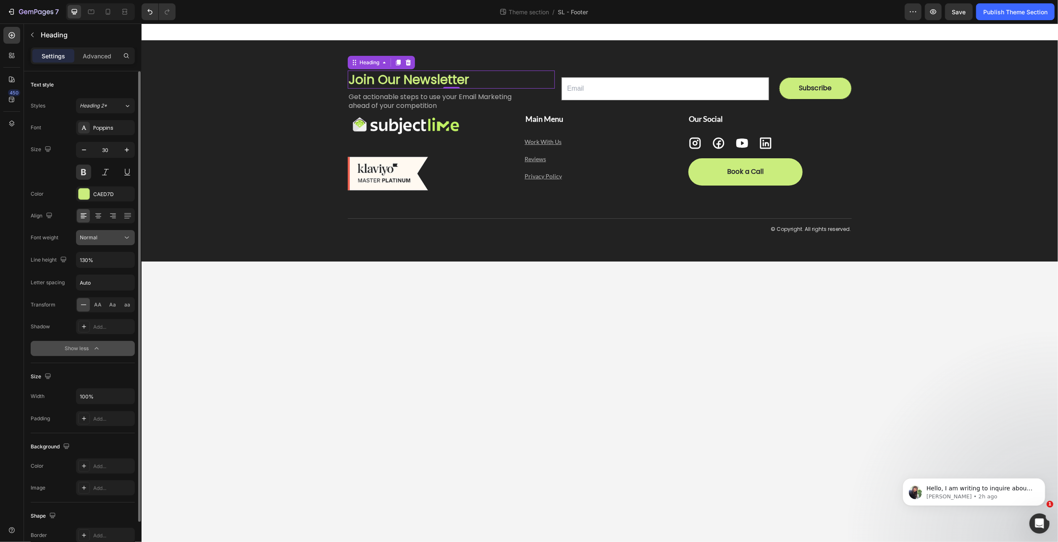
click at [129, 237] on icon at bounding box center [127, 238] width 8 height 8
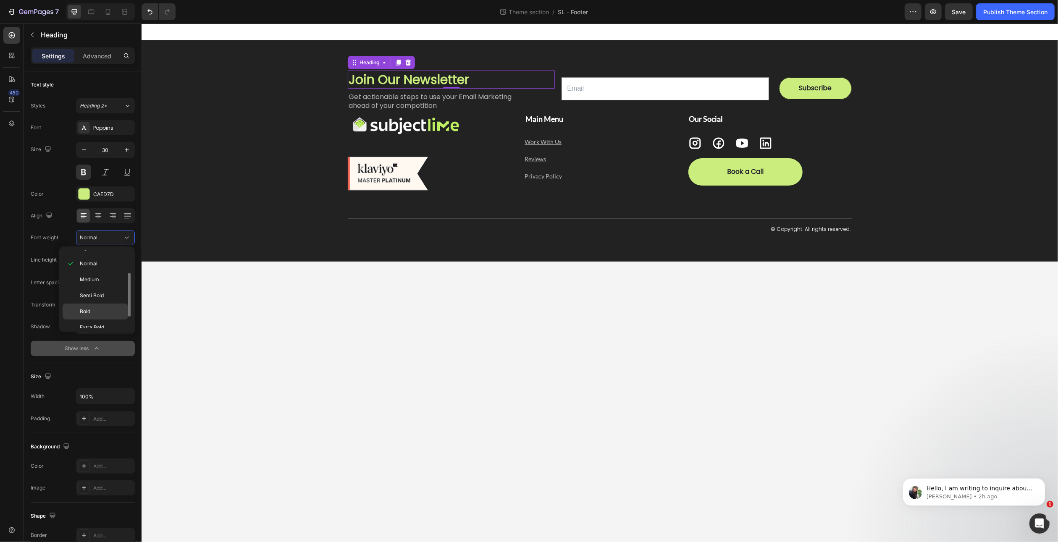
scroll to position [62, 0]
click at [97, 273] on span "Semi Bold" at bounding box center [92, 276] width 24 height 8
click at [127, 234] on icon at bounding box center [127, 238] width 8 height 8
click at [101, 288] on p "Bold" at bounding box center [102, 292] width 45 height 8
click at [959, 5] on button "Save" at bounding box center [959, 11] width 28 height 17
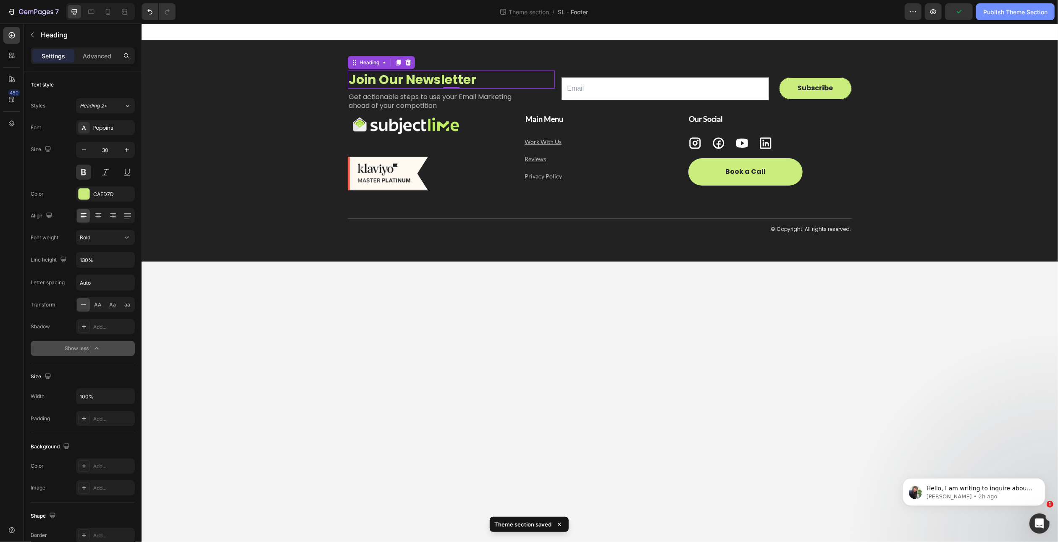
click at [1001, 7] on button "Publish Theme Section" at bounding box center [1015, 11] width 79 height 17
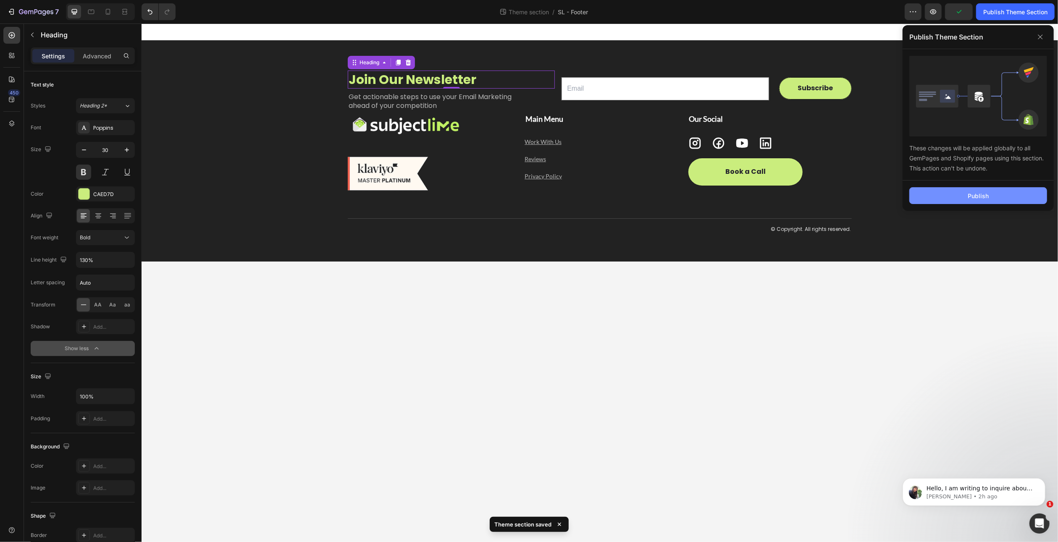
click at [994, 193] on button "Publish" at bounding box center [979, 195] width 138 height 17
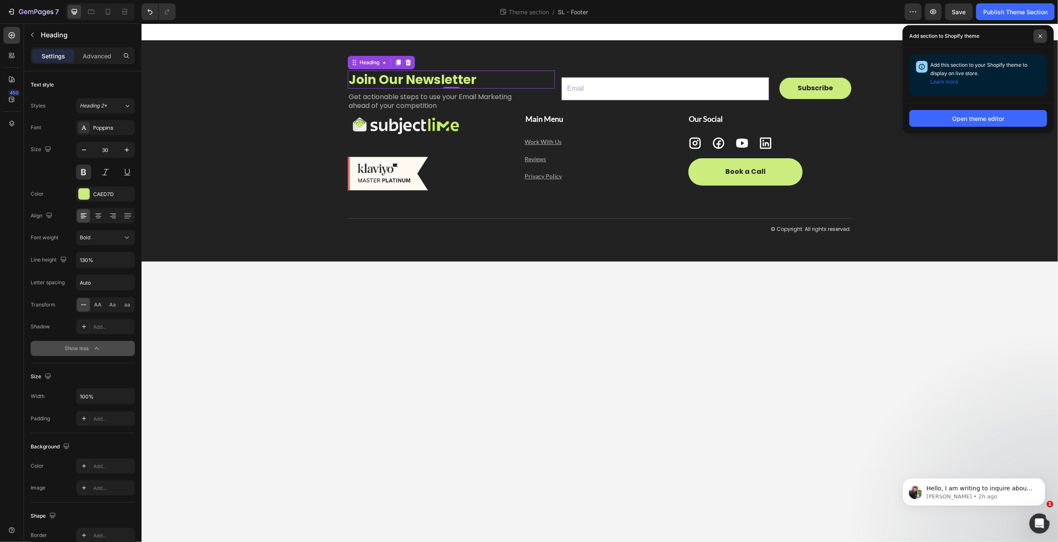
click at [1038, 35] on span at bounding box center [1040, 35] width 13 height 13
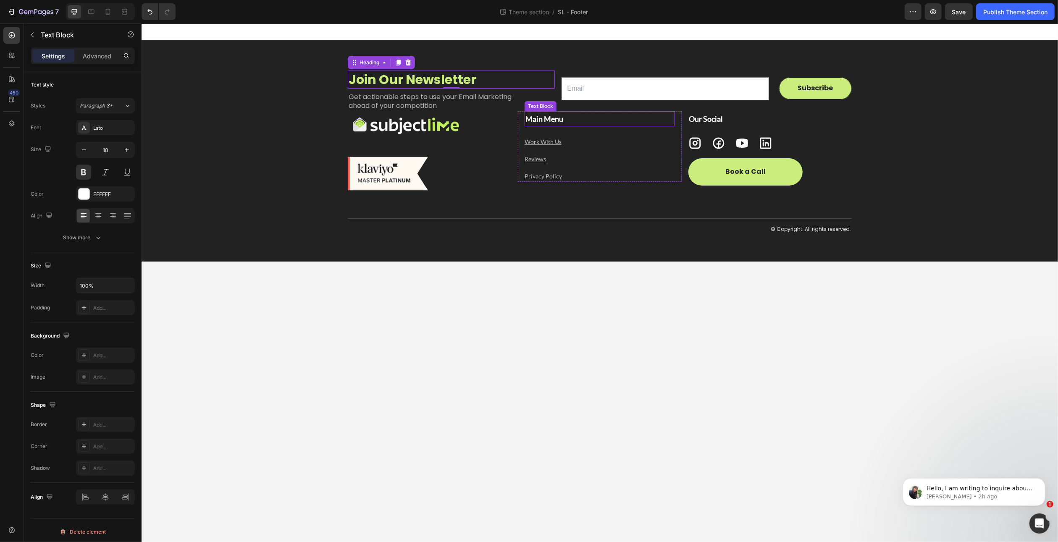
click at [548, 117] on p "Main Menu" at bounding box center [599, 118] width 148 height 13
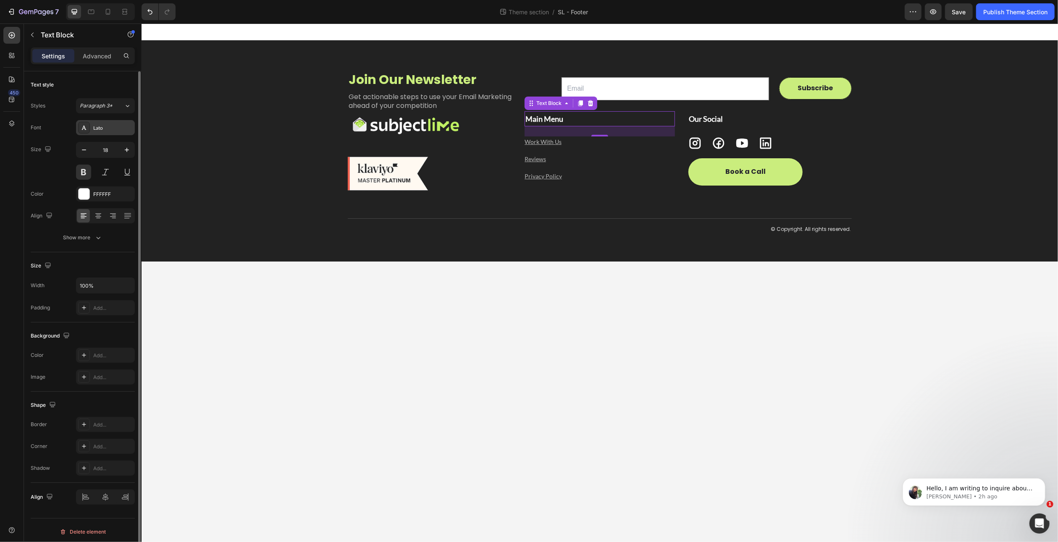
click at [103, 129] on div "Lato" at bounding box center [112, 128] width 39 height 8
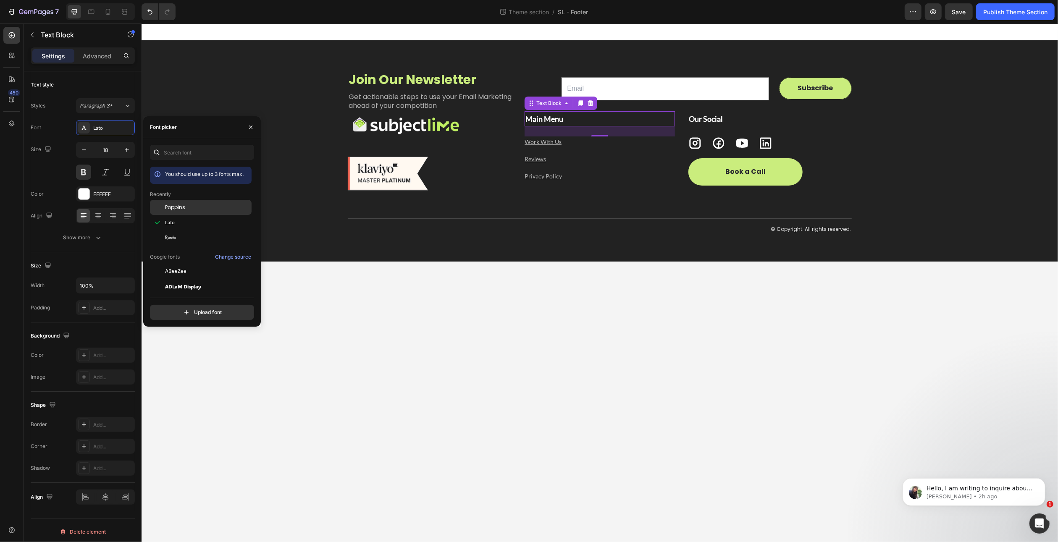
click at [170, 206] on span "Poppins" at bounding box center [175, 208] width 20 height 8
click at [712, 117] on p "Our Social" at bounding box center [770, 118] width 162 height 13
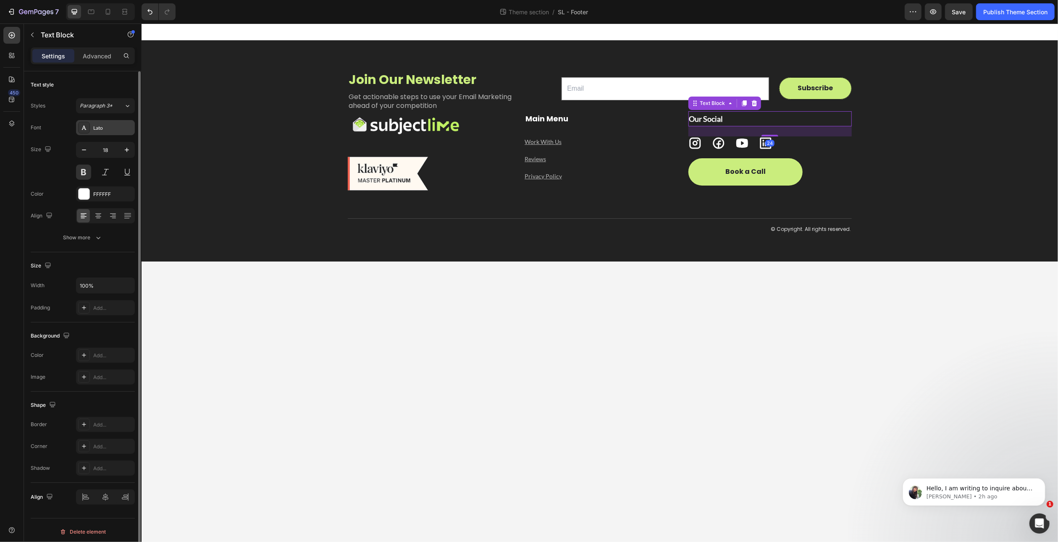
click at [116, 126] on div "Lato" at bounding box center [112, 128] width 39 height 8
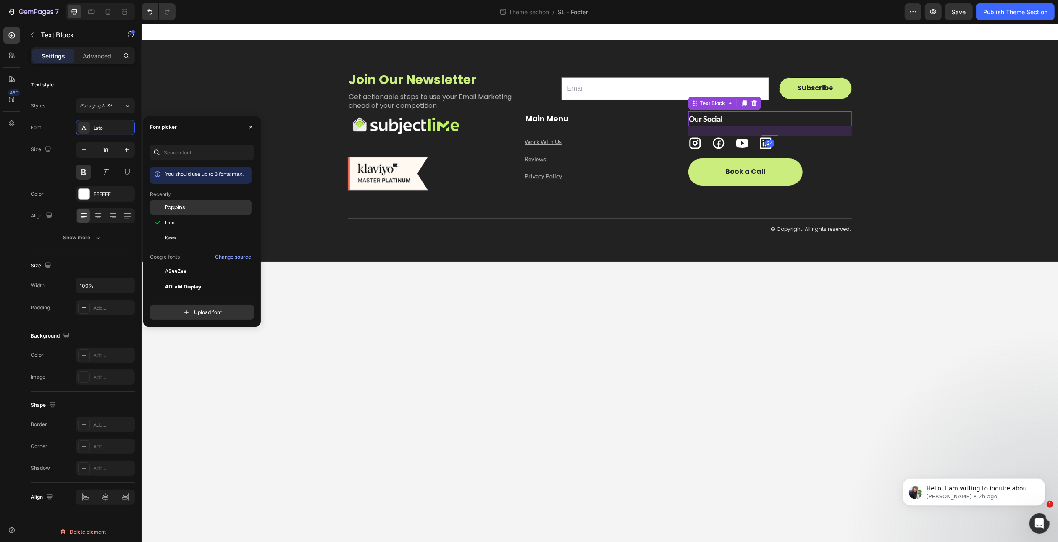
click at [168, 264] on div "Poppins" at bounding box center [201, 271] width 102 height 15
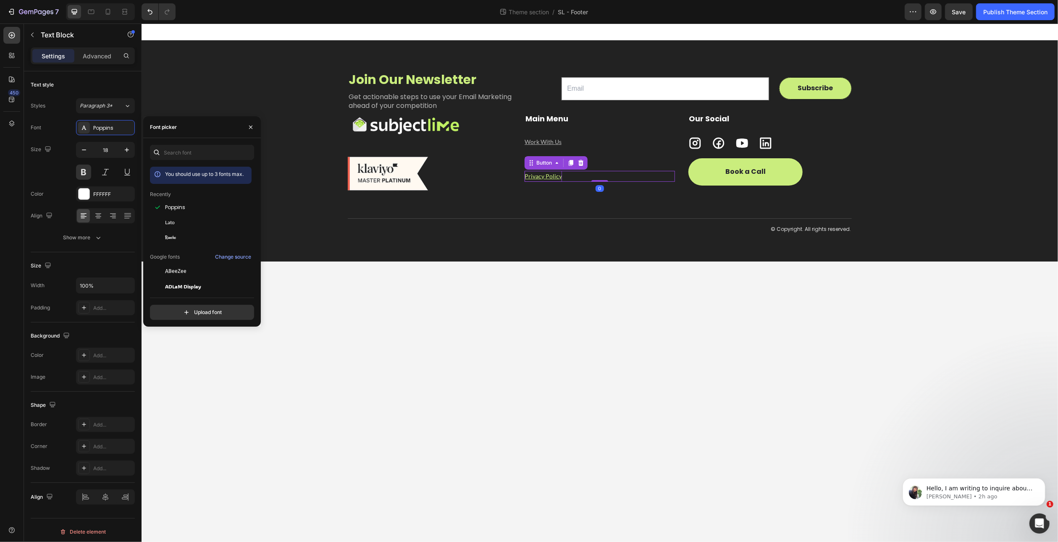
click at [544, 176] on u "Privacy Policy" at bounding box center [542, 176] width 37 height 7
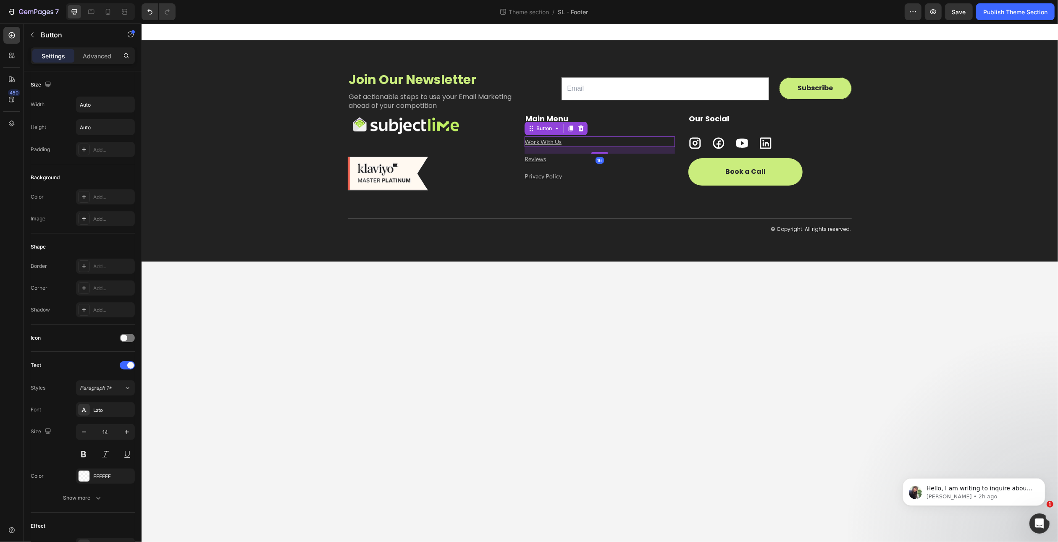
click at [568, 142] on div "Work With Us Button 16" at bounding box center [599, 142] width 150 height 11
click at [564, 158] on div "Reviews Button 16" at bounding box center [599, 159] width 150 height 11
click at [595, 139] on div "Work With Us Button" at bounding box center [599, 142] width 150 height 11
click at [572, 157] on div "Reviews Button" at bounding box center [599, 159] width 150 height 11
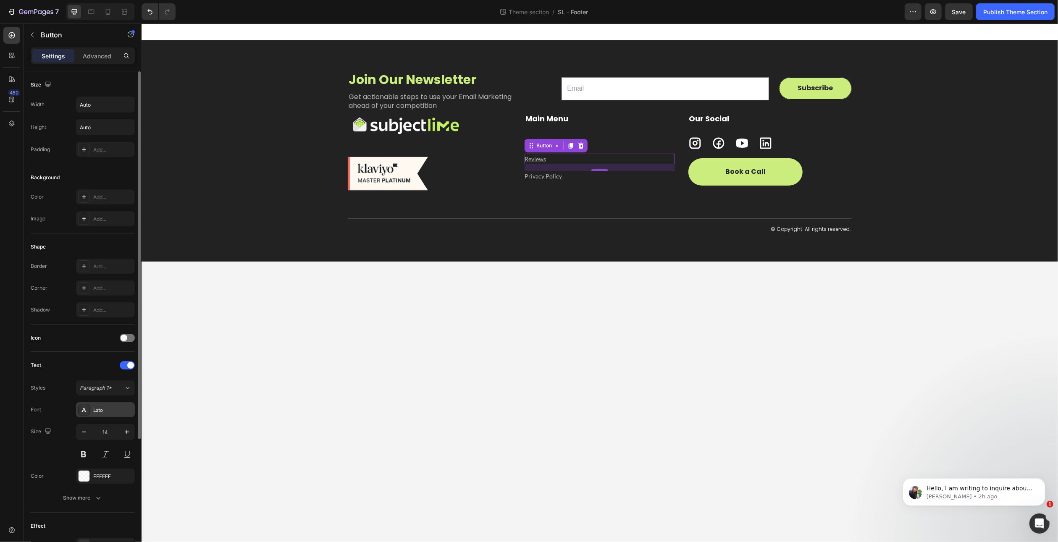
click at [110, 415] on div "Lato" at bounding box center [105, 409] width 59 height 15
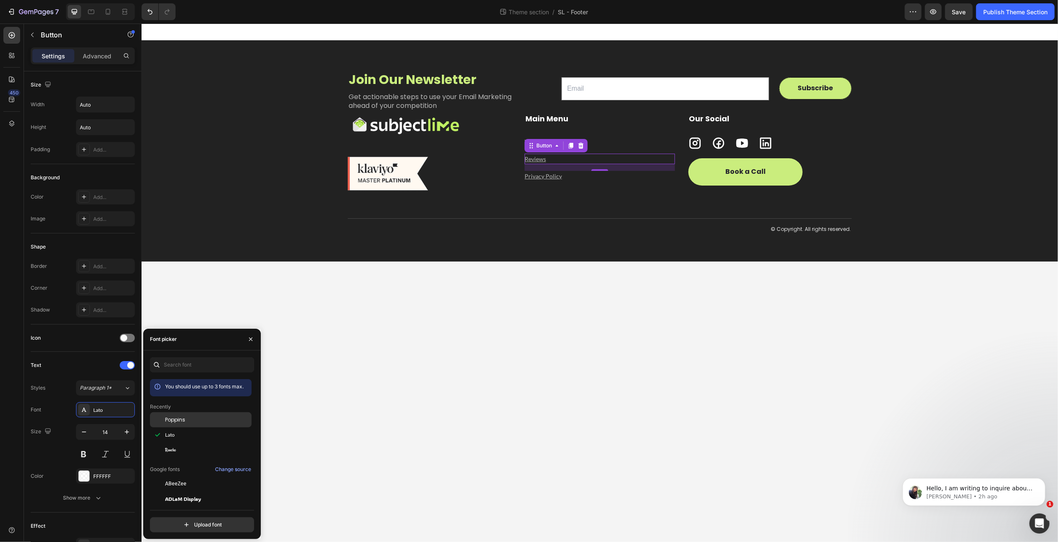
click at [179, 416] on span "Poppins" at bounding box center [175, 420] width 20 height 8
click at [572, 178] on div "Privacy Policy Button 0" at bounding box center [599, 176] width 150 height 11
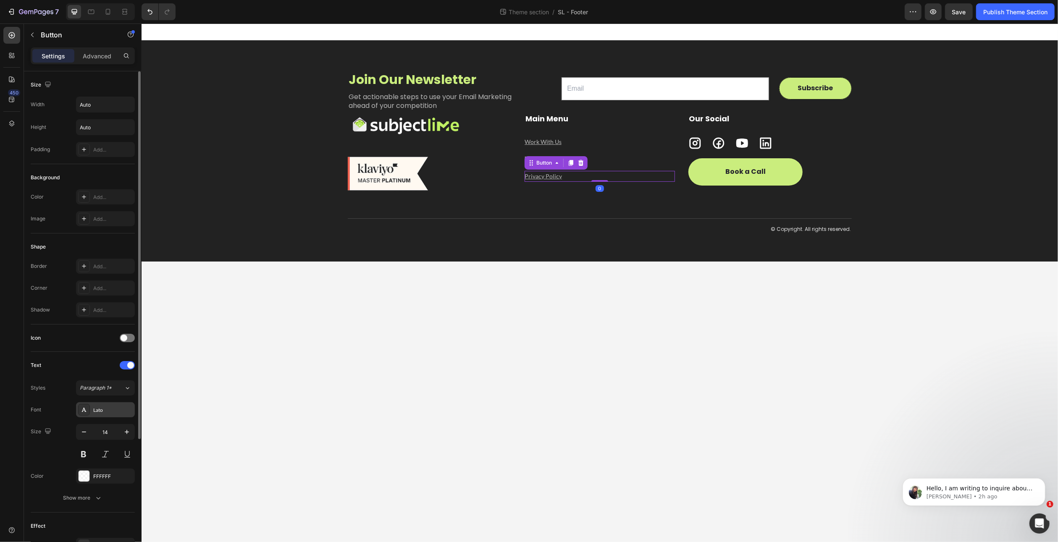
click at [98, 407] on div "Lato" at bounding box center [112, 411] width 39 height 8
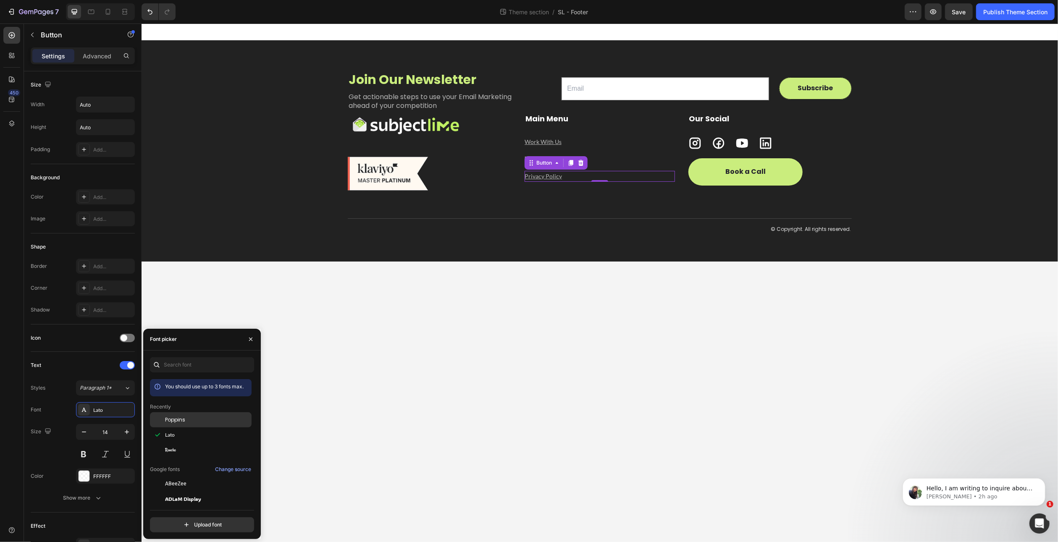
click at [188, 421] on div "Poppins" at bounding box center [207, 420] width 85 height 8
click at [571, 143] on div "Work With Us Button" at bounding box center [599, 142] width 150 height 11
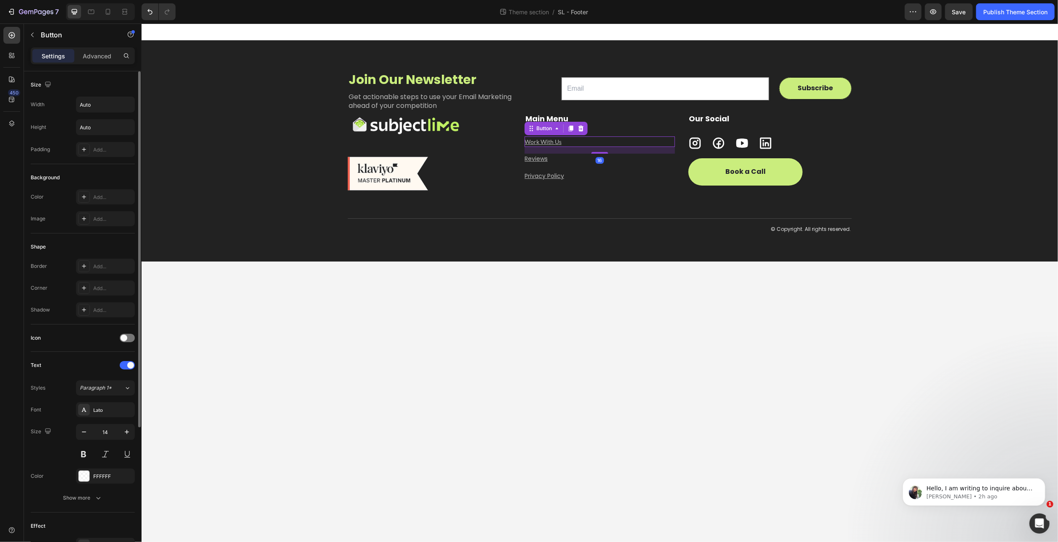
click at [110, 398] on div "Styles Paragraph 1* Font Lato Size 14 Color FFFFFF Show more" at bounding box center [83, 443] width 104 height 125
click at [106, 411] on div "Lato" at bounding box center [112, 411] width 39 height 8
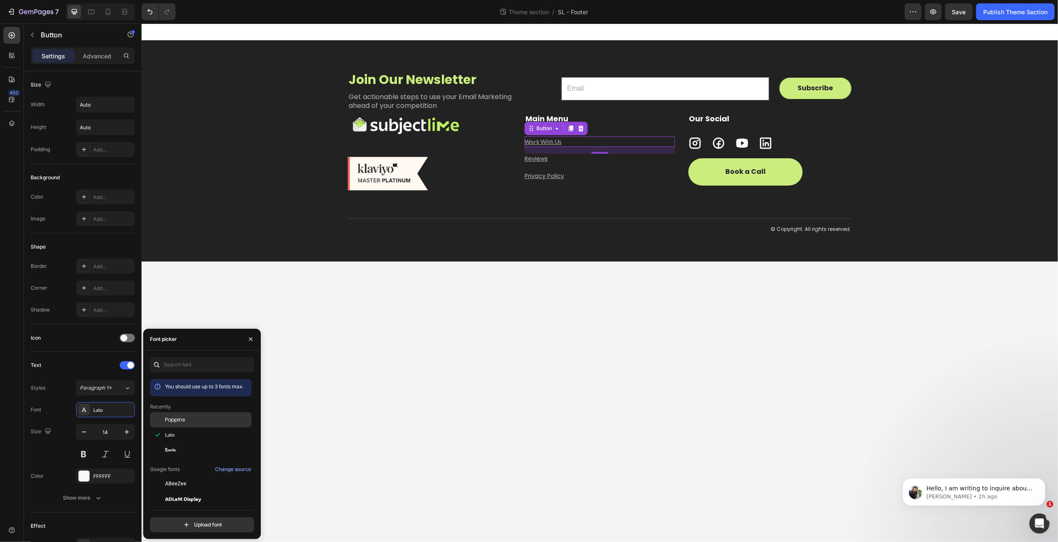
click at [183, 416] on span "Poppins" at bounding box center [175, 420] width 20 height 8
click at [68, 329] on div "Icon" at bounding box center [83, 338] width 104 height 27
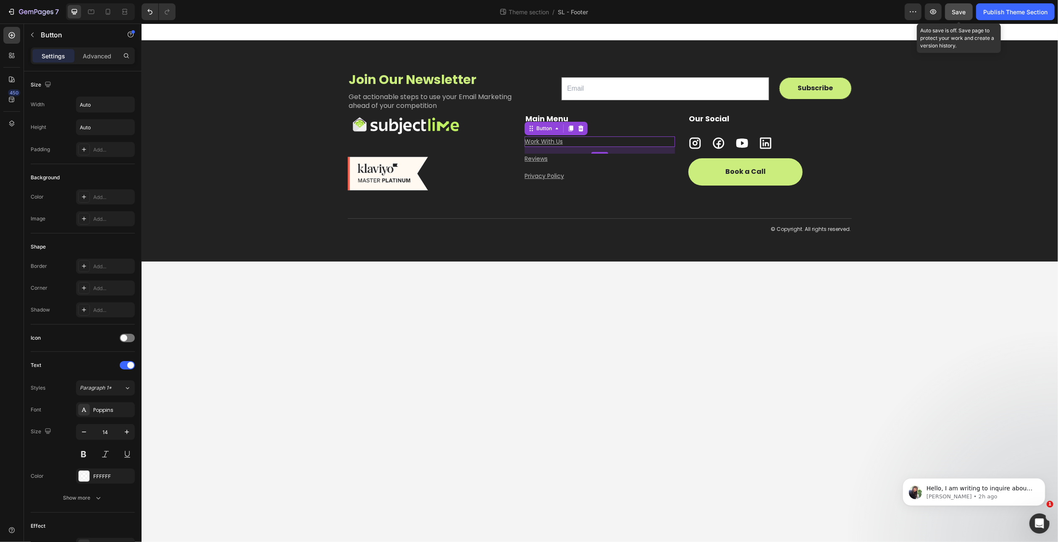
click at [967, 10] on button "Save" at bounding box center [959, 11] width 28 height 17
click at [1025, 9] on div "Publish Theme Section" at bounding box center [1015, 12] width 64 height 9
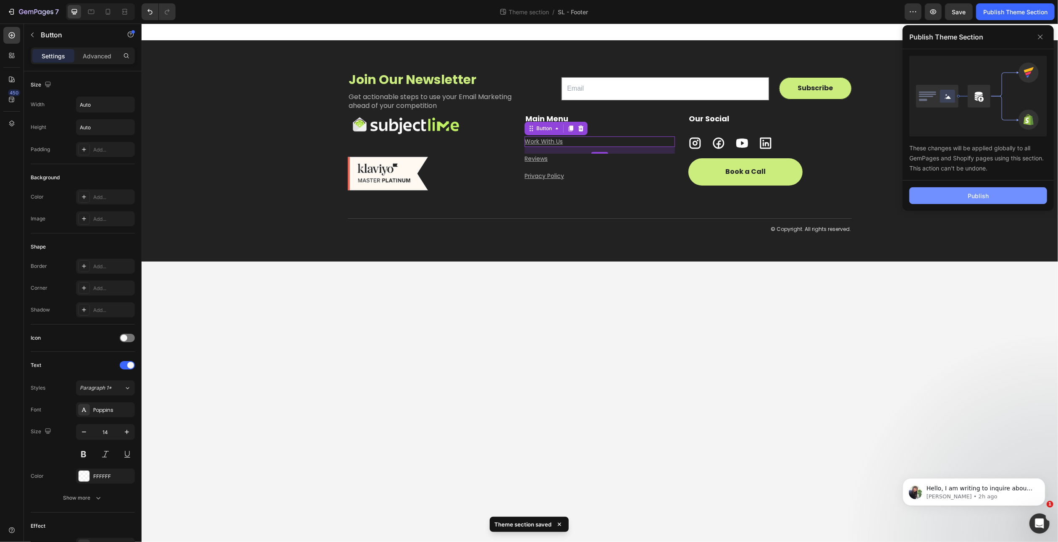
click at [984, 193] on div "Publish" at bounding box center [978, 196] width 21 height 9
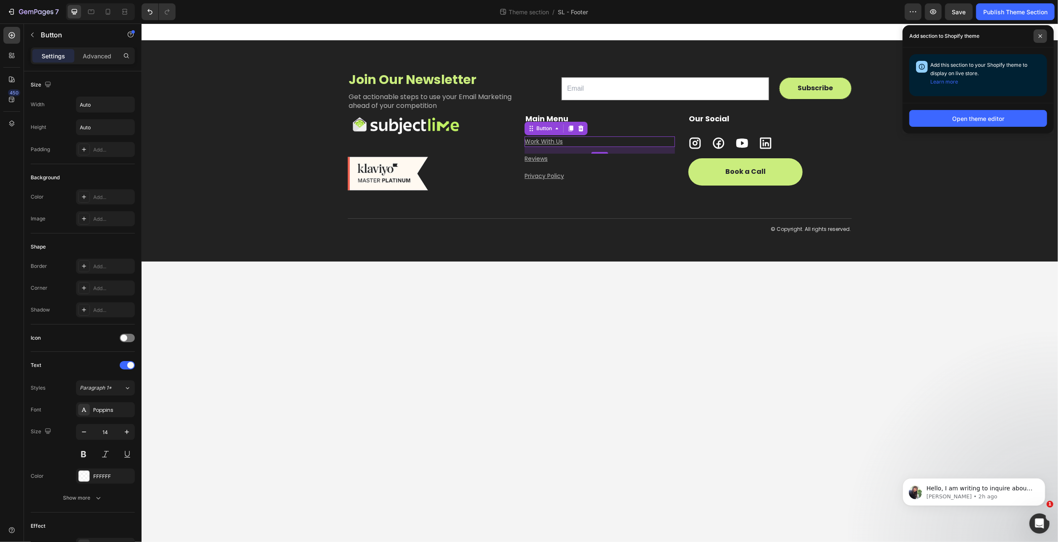
click at [1042, 36] on icon at bounding box center [1040, 36] width 4 height 4
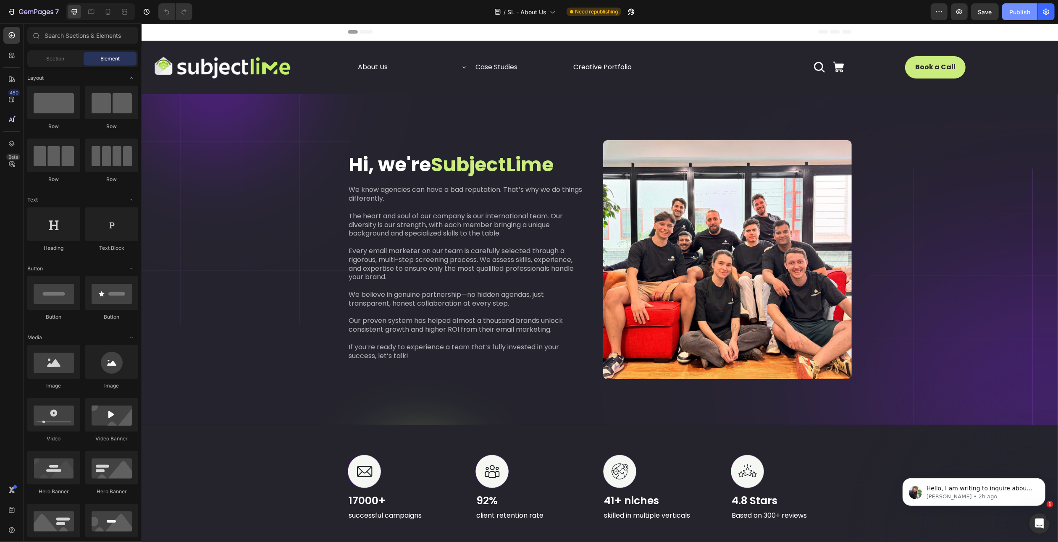
click at [1019, 11] on div "Publish" at bounding box center [1019, 12] width 21 height 9
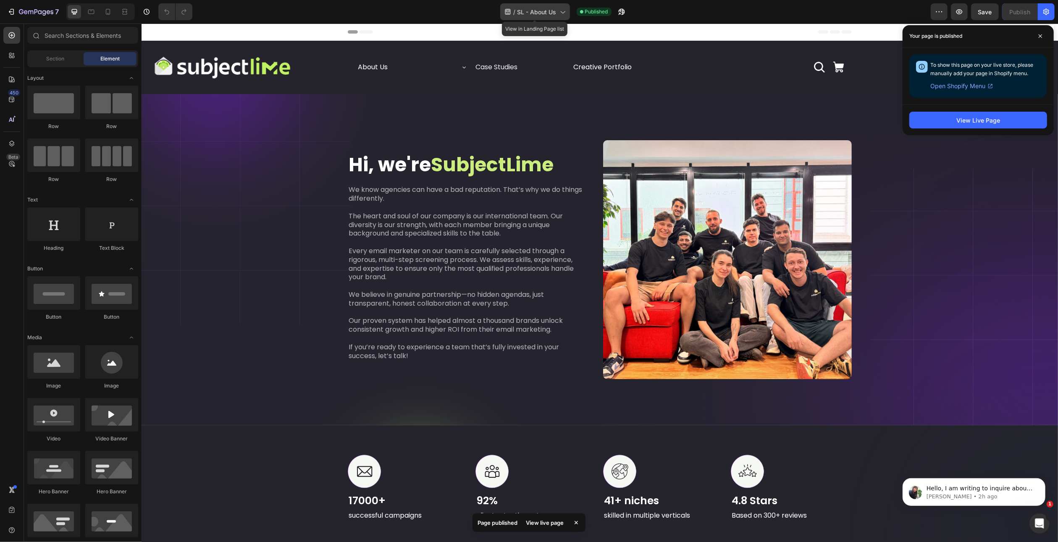
click at [558, 13] on icon at bounding box center [562, 12] width 8 height 8
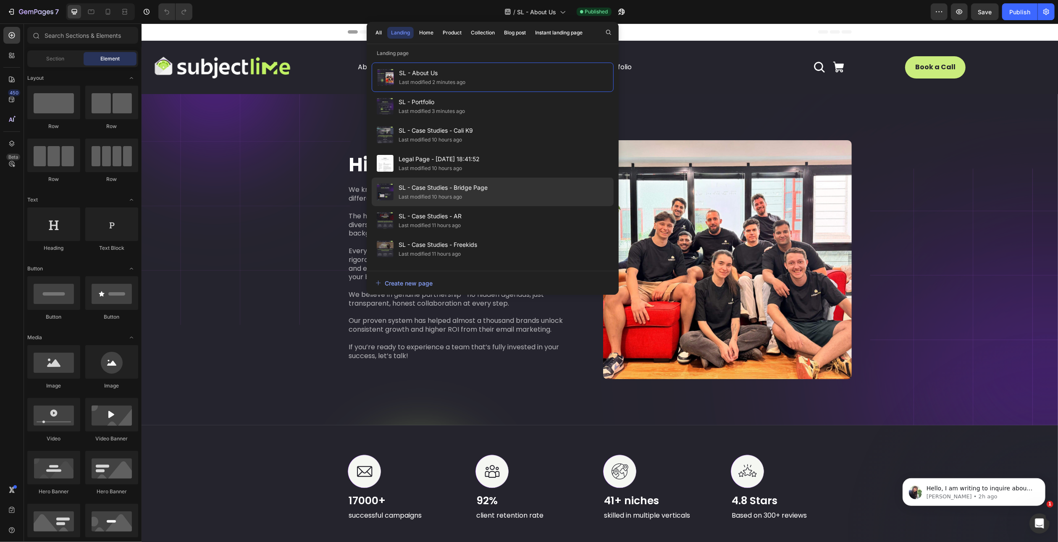
click at [497, 206] on div "SL - Case Studies - Bridge Page Last modified 10 hours ago" at bounding box center [493, 220] width 242 height 29
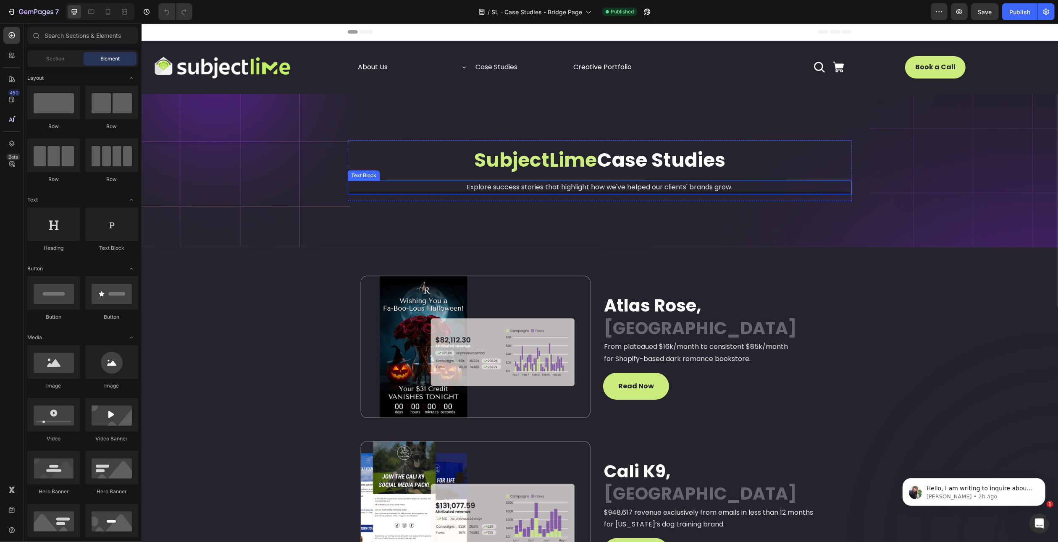
click at [510, 189] on p "Explore success stories that highlight how we've helped our clients' brands gro…" at bounding box center [599, 187] width 502 height 12
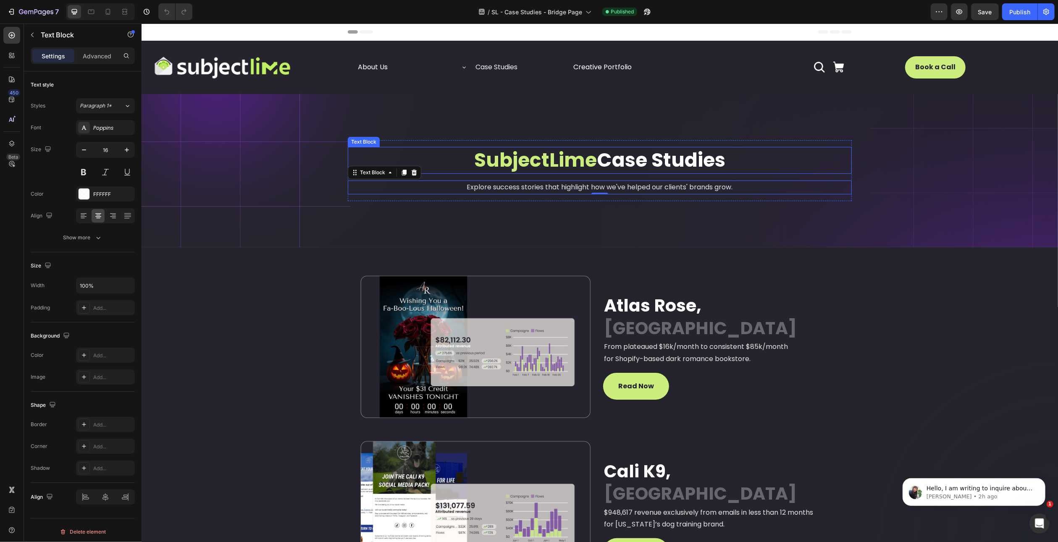
click at [585, 162] on span "SubjectLime" at bounding box center [535, 160] width 123 height 27
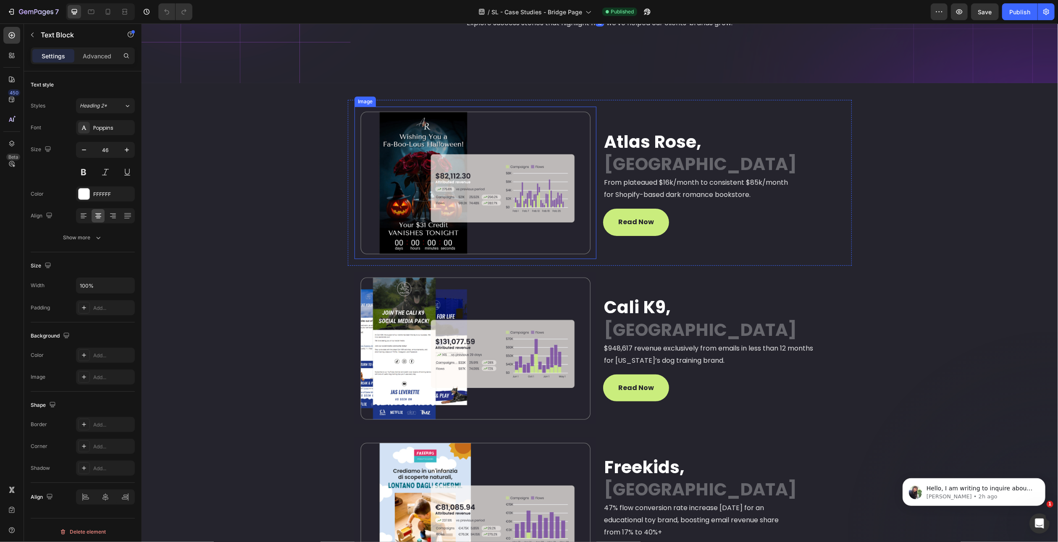
scroll to position [168, 0]
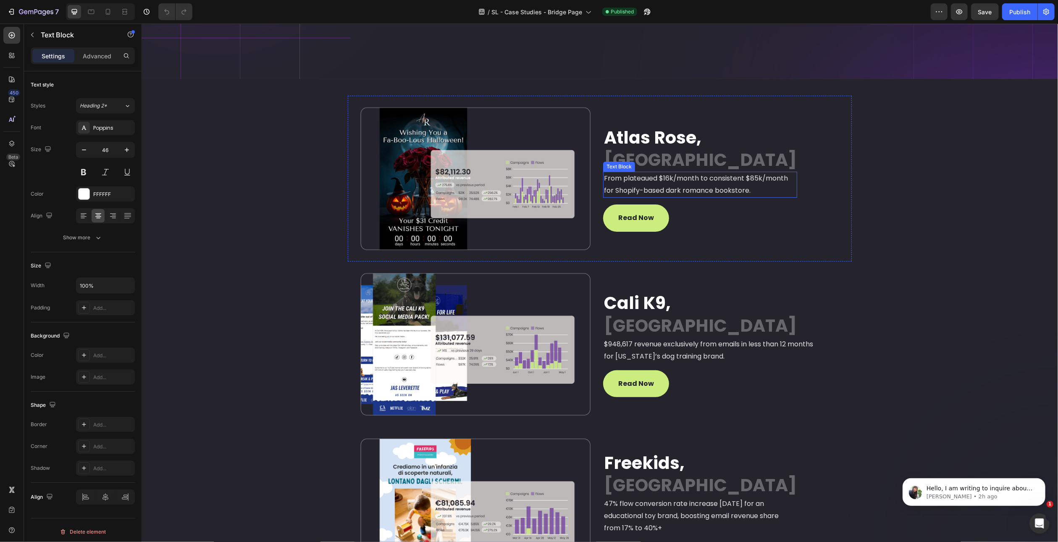
click at [665, 173] on p "From plateaued $16k/month to consistent $85k/month for Shopify-based dark roman…" at bounding box center [700, 185] width 192 height 24
click at [686, 149] on span "Atlas Rose," at bounding box center [652, 138] width 97 height 24
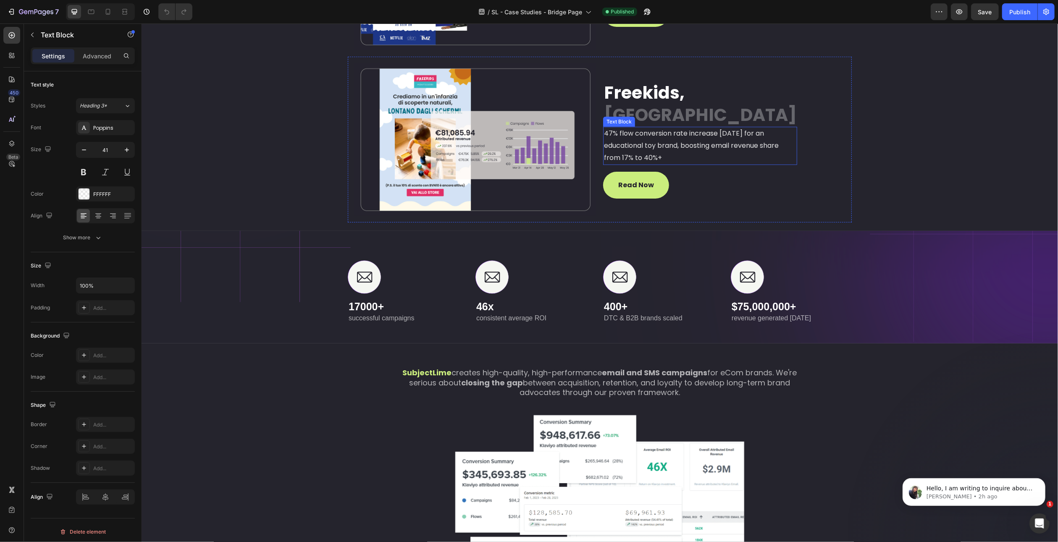
scroll to position [546, 0]
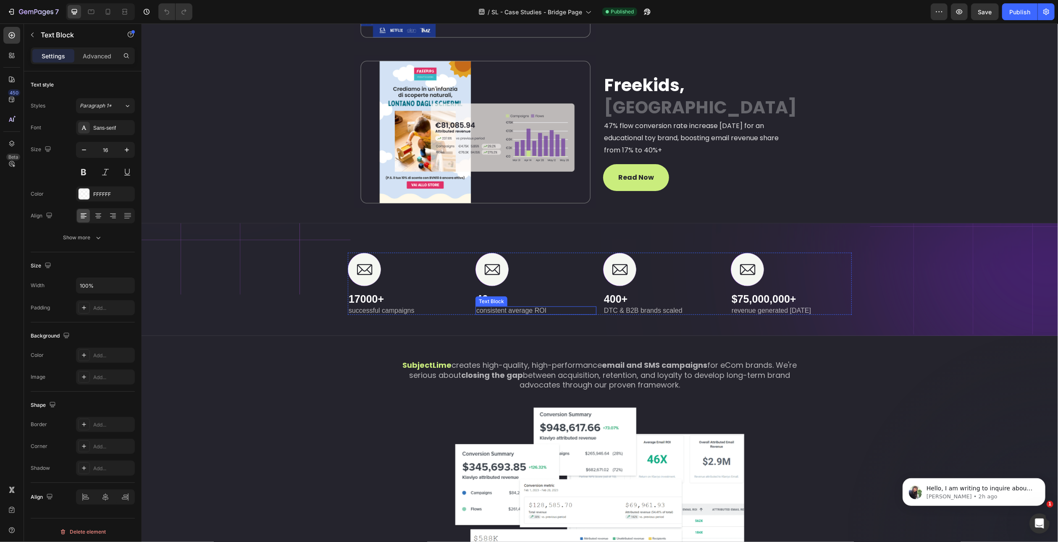
click at [509, 311] on p "consistent average ROI" at bounding box center [535, 311] width 119 height 7
click at [384, 299] on p "17000+" at bounding box center [407, 299] width 119 height 14
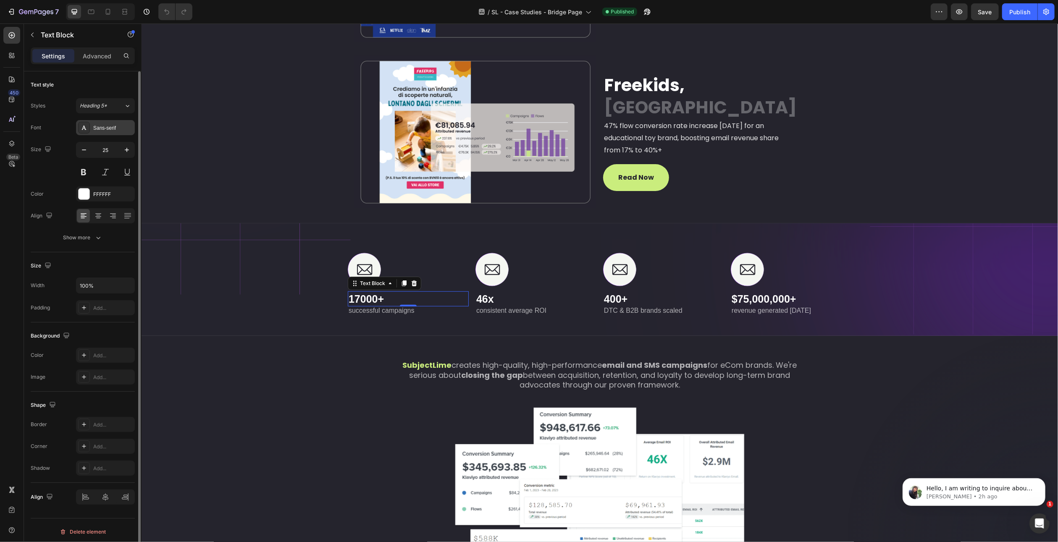
click at [110, 126] on div "Sans-serif" at bounding box center [112, 128] width 39 height 8
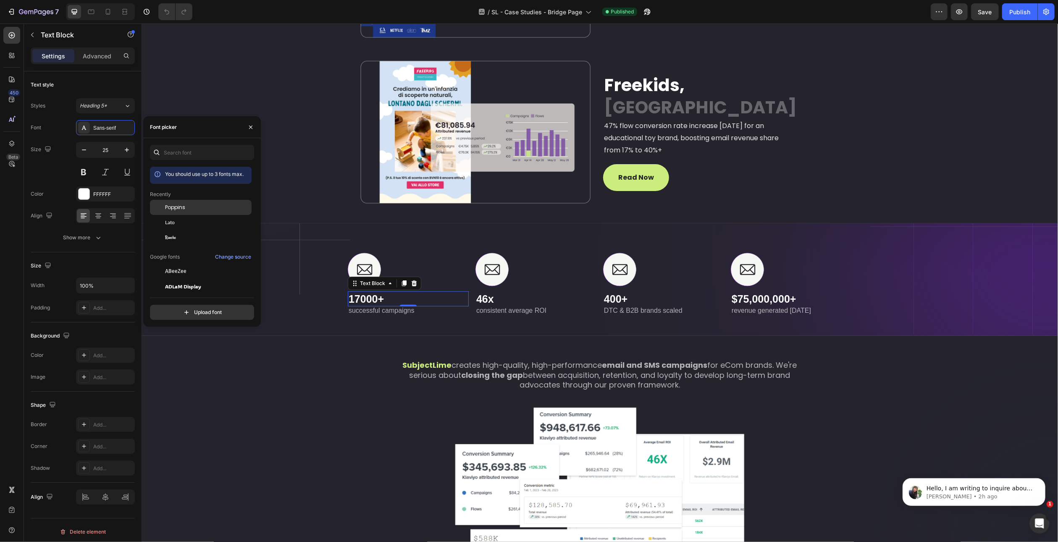
click at [182, 210] on span "Poppins" at bounding box center [175, 208] width 20 height 8
click at [388, 311] on p "successful campaigns" at bounding box center [407, 311] width 119 height 7
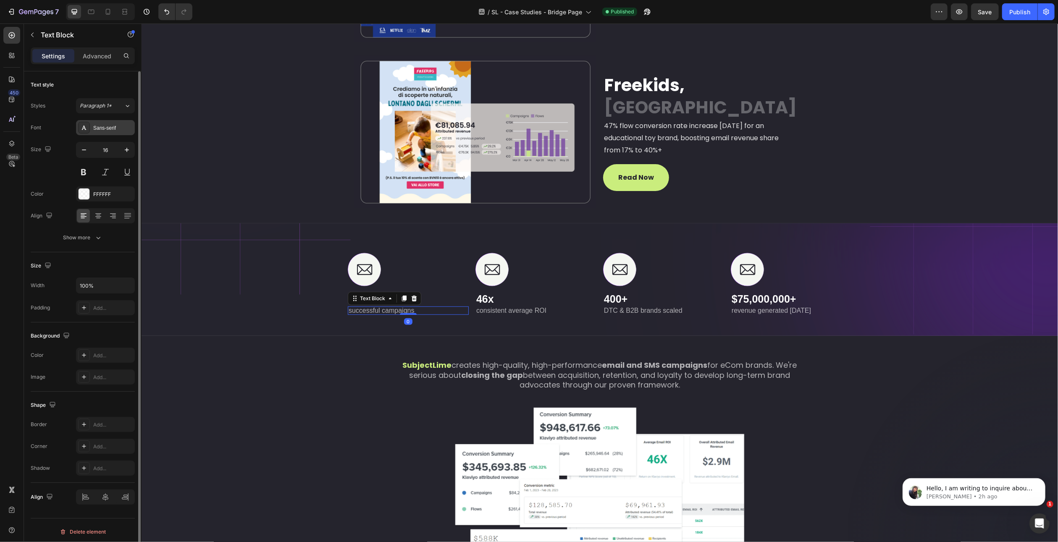
click at [108, 126] on div "Sans-serif" at bounding box center [112, 128] width 39 height 8
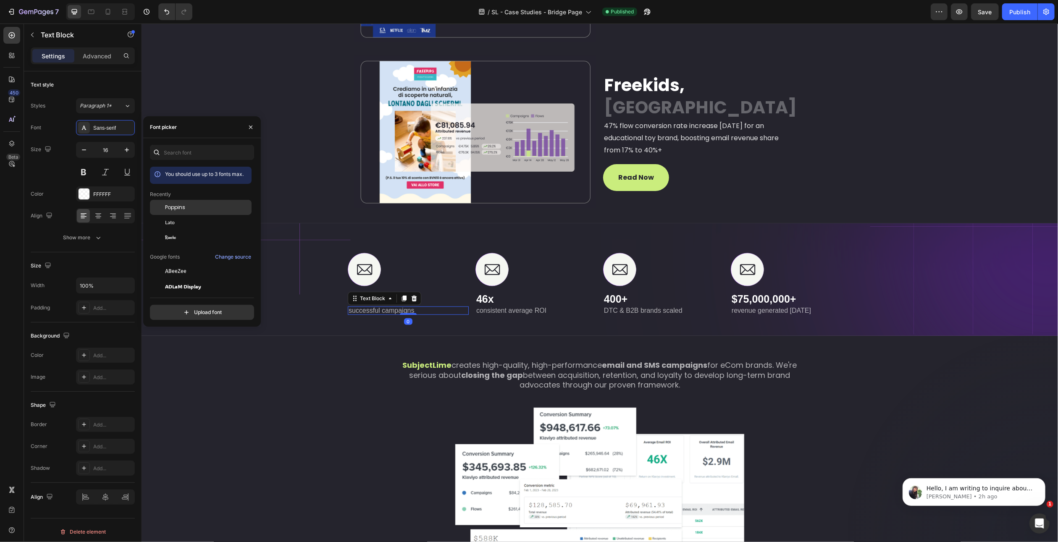
click at [177, 208] on span "Poppins" at bounding box center [175, 208] width 20 height 8
click at [481, 300] on div "Text Block" at bounding box center [491, 302] width 29 height 8
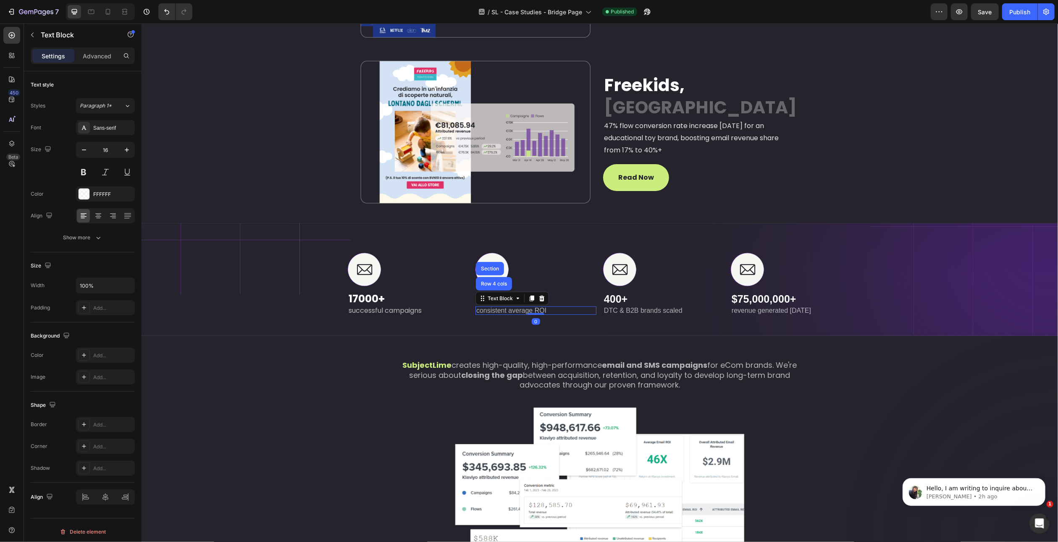
click at [488, 310] on p "consistent average ROI" at bounding box center [535, 311] width 119 height 7
click at [107, 128] on div "Sans-serif" at bounding box center [112, 128] width 39 height 8
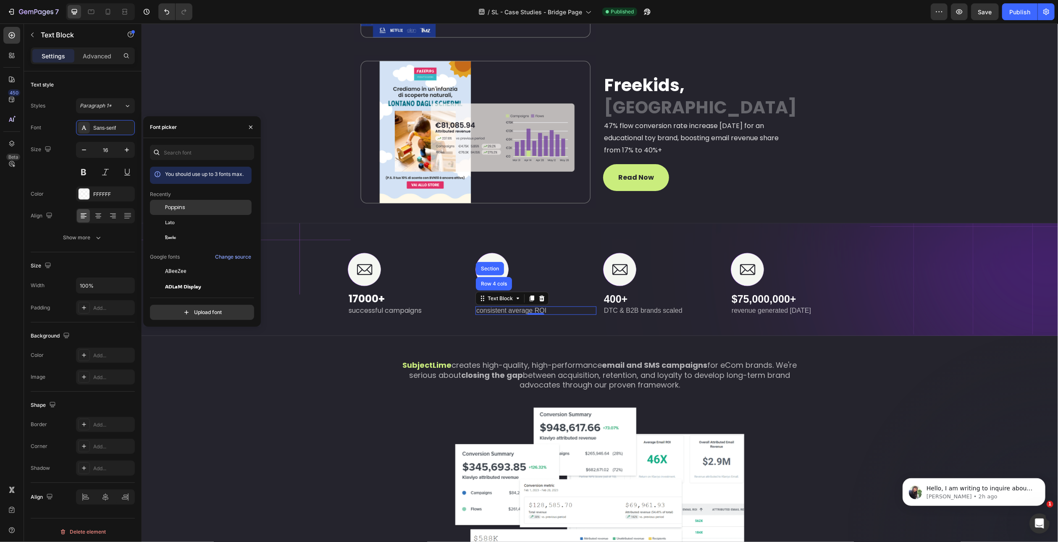
click at [178, 205] on span "Poppins" at bounding box center [175, 208] width 20 height 8
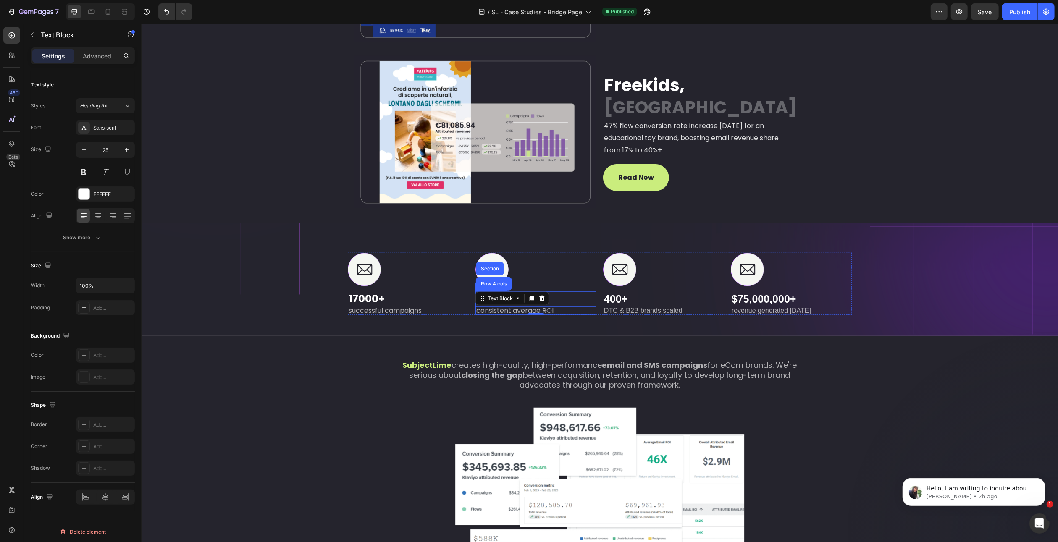
click at [563, 300] on p "46x" at bounding box center [535, 299] width 119 height 14
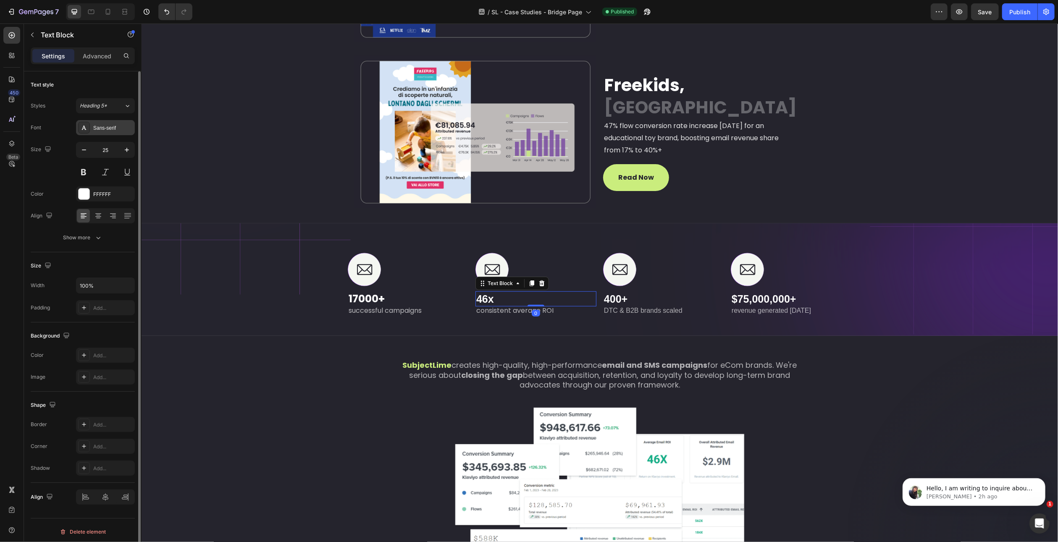
click at [109, 123] on div "Sans-serif" at bounding box center [105, 127] width 59 height 15
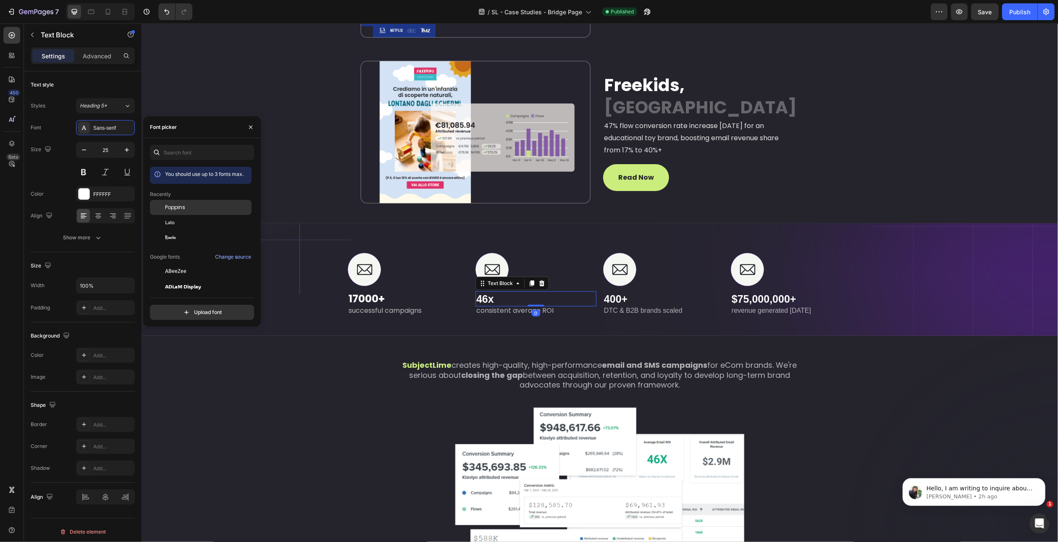
click at [168, 204] on span "Poppins" at bounding box center [175, 208] width 20 height 8
click at [620, 298] on p "400+" at bounding box center [663, 299] width 119 height 14
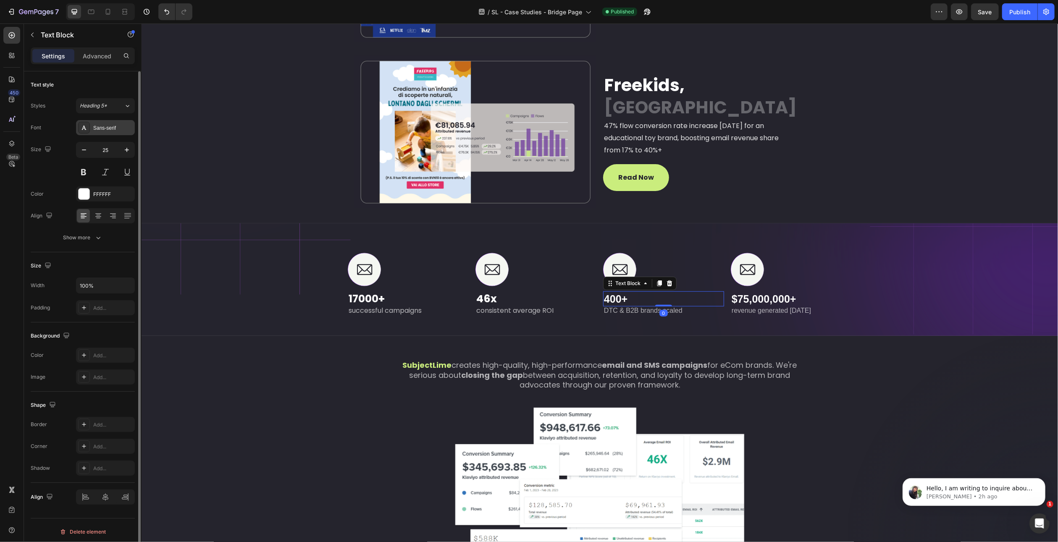
click at [113, 126] on div "Sans-serif" at bounding box center [112, 128] width 39 height 8
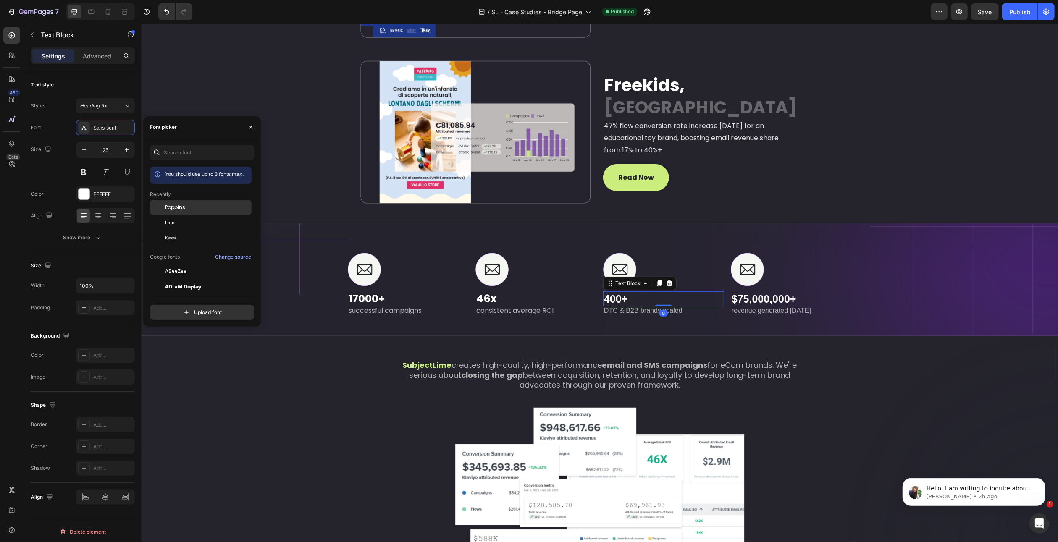
click at [185, 209] on div "Poppins" at bounding box center [207, 208] width 85 height 8
click at [612, 312] on p "DTC & B2B brands scaled" at bounding box center [663, 311] width 119 height 7
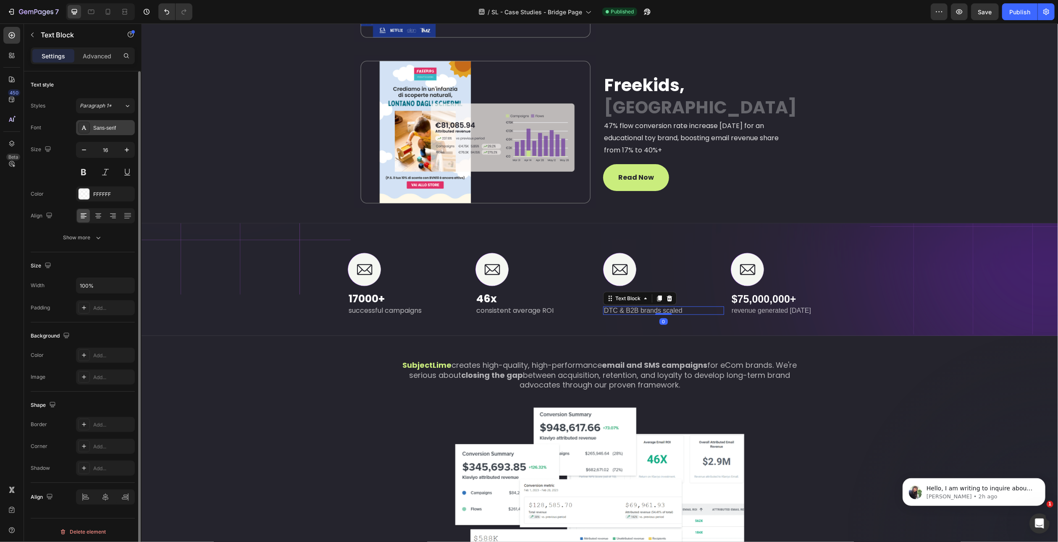
click at [96, 127] on div "Sans-serif" at bounding box center [112, 128] width 39 height 8
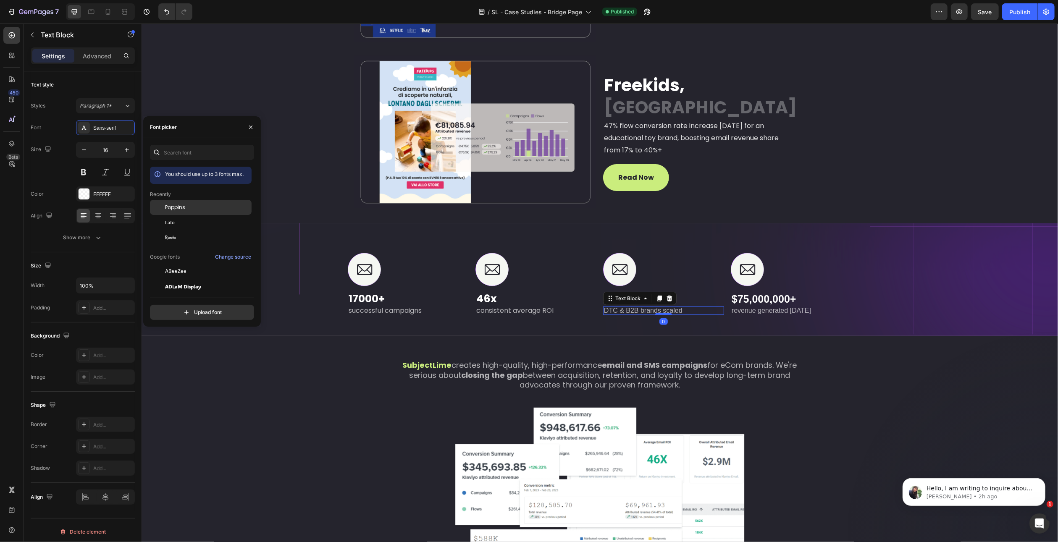
click at [176, 206] on span "Poppins" at bounding box center [175, 208] width 20 height 8
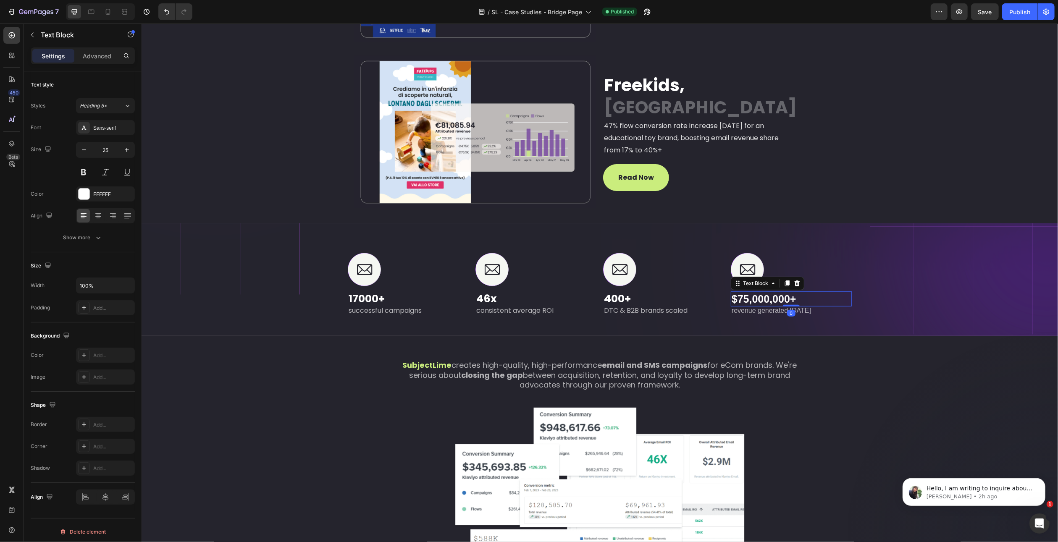
click at [773, 302] on p "$75,000,000+" at bounding box center [790, 299] width 119 height 14
click at [108, 126] on div "Sans-serif" at bounding box center [112, 128] width 39 height 8
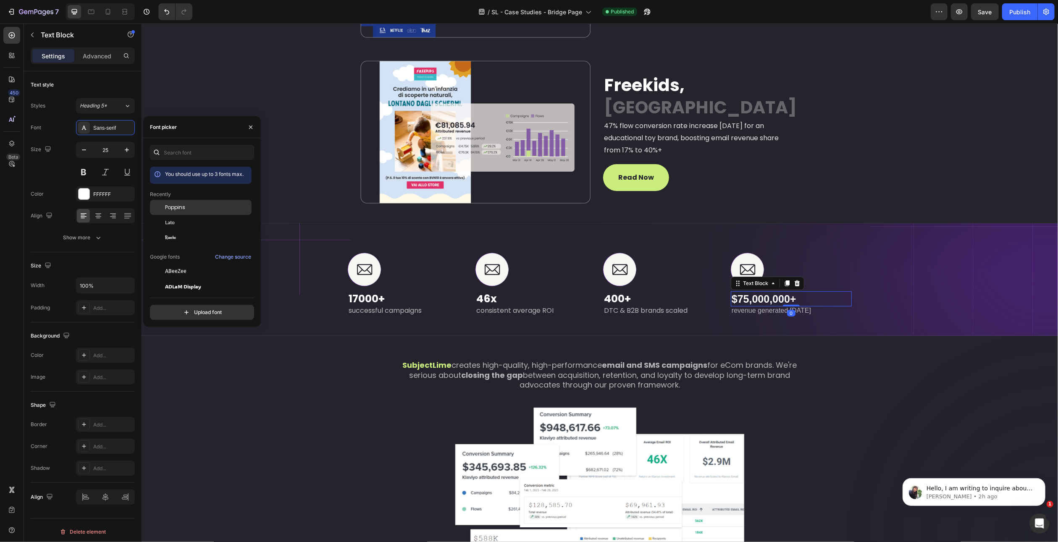
click at [172, 208] on span "Poppins" at bounding box center [175, 208] width 20 height 8
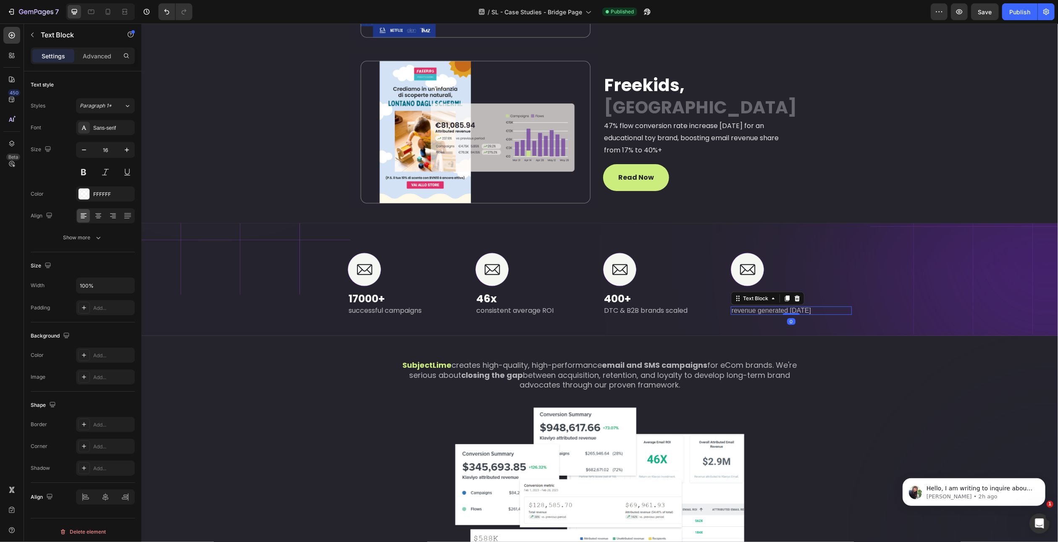
click at [739, 311] on p "revenue generated [DATE]" at bounding box center [790, 311] width 119 height 7
click at [96, 130] on div "Sans-serif" at bounding box center [112, 128] width 39 height 8
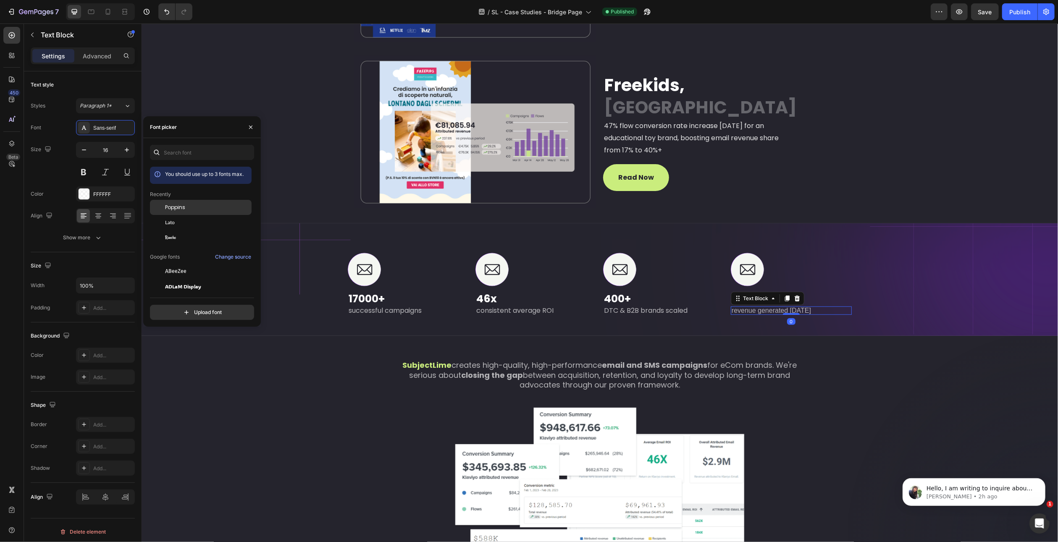
click at [171, 206] on span "Poppins" at bounding box center [175, 208] width 20 height 8
click at [607, 370] on p "SubjectLime creates high-quality, high-performance email and SMS campaigns for …" at bounding box center [600, 374] width 422 height 29
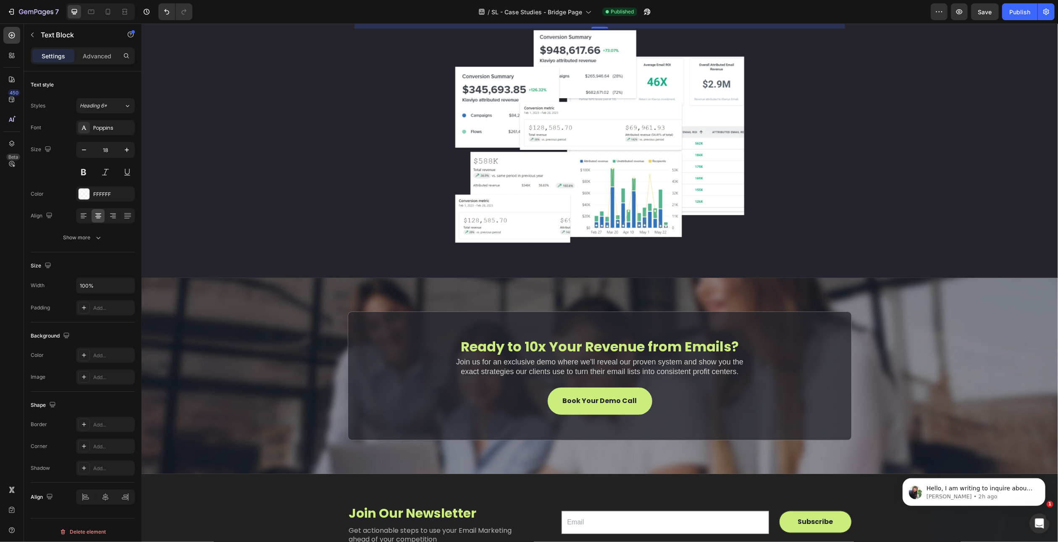
scroll to position [924, 0]
click at [623, 363] on p "Join us for an exclusive demo where we'll reveal our proven system and show you…" at bounding box center [600, 367] width 292 height 20
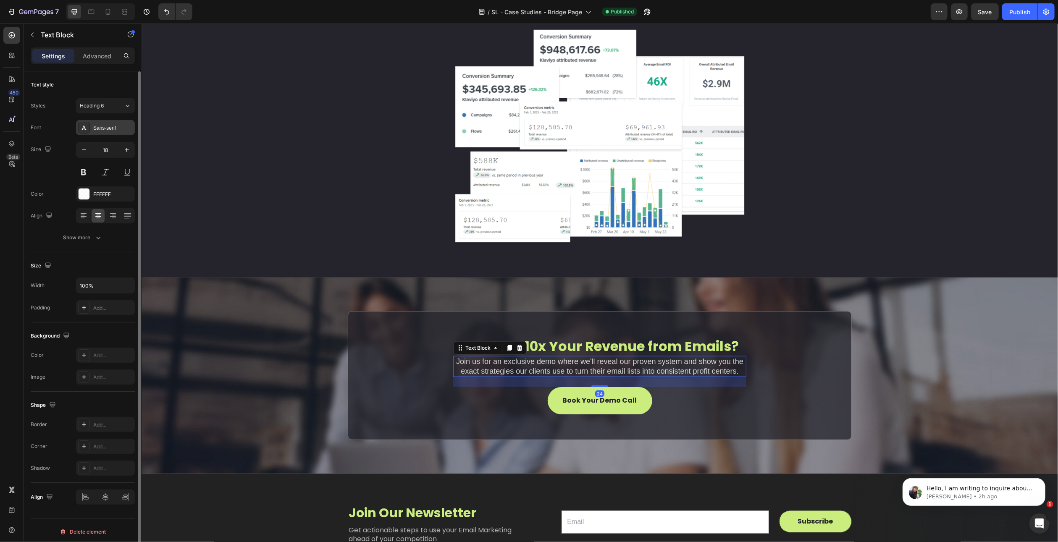
click at [101, 129] on div "Sans-serif" at bounding box center [112, 128] width 39 height 8
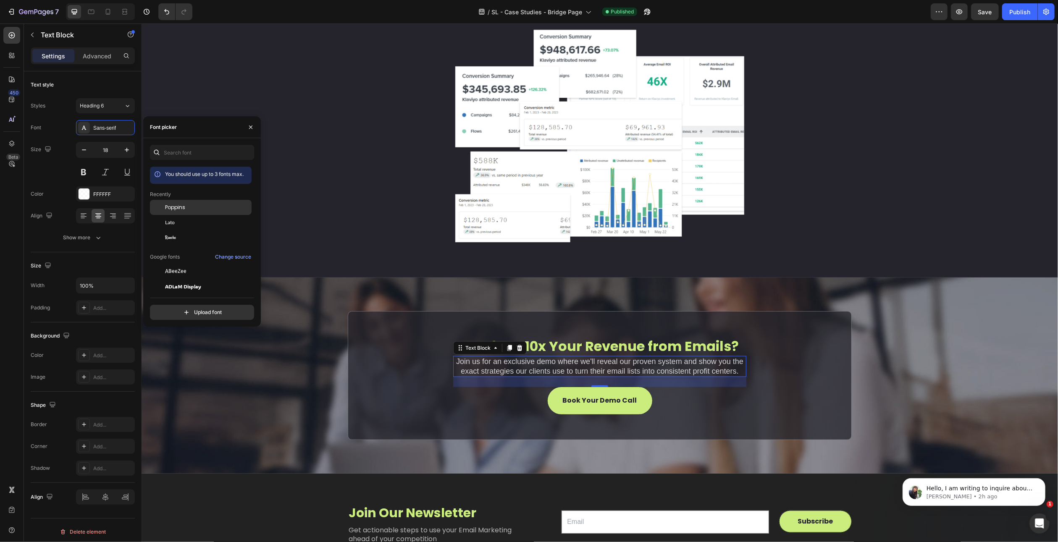
click at [188, 208] on div "Poppins" at bounding box center [207, 208] width 85 height 8
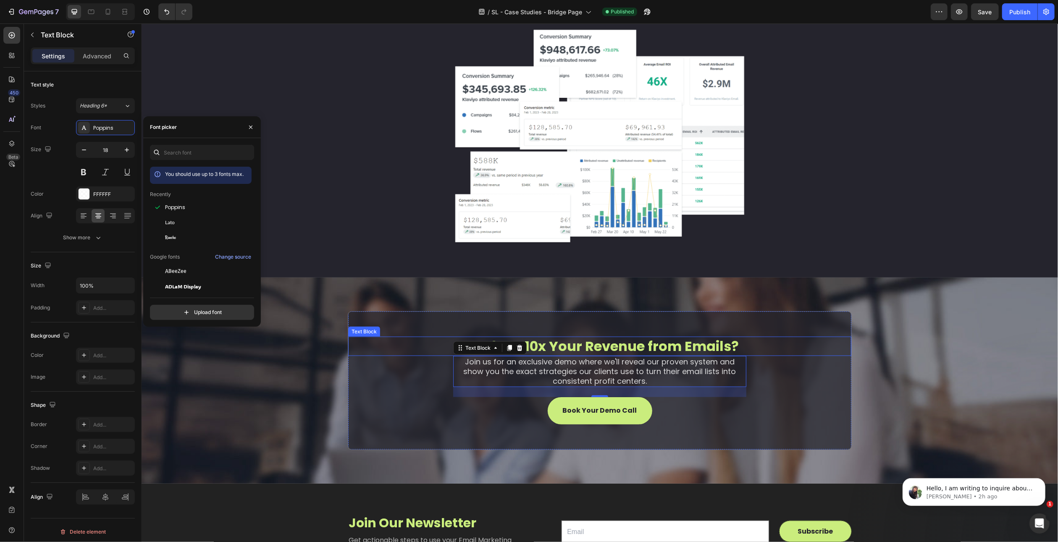
click at [582, 349] on p "Ready to 10x Your Revenue from Emails?" at bounding box center [600, 347] width 502 height 18
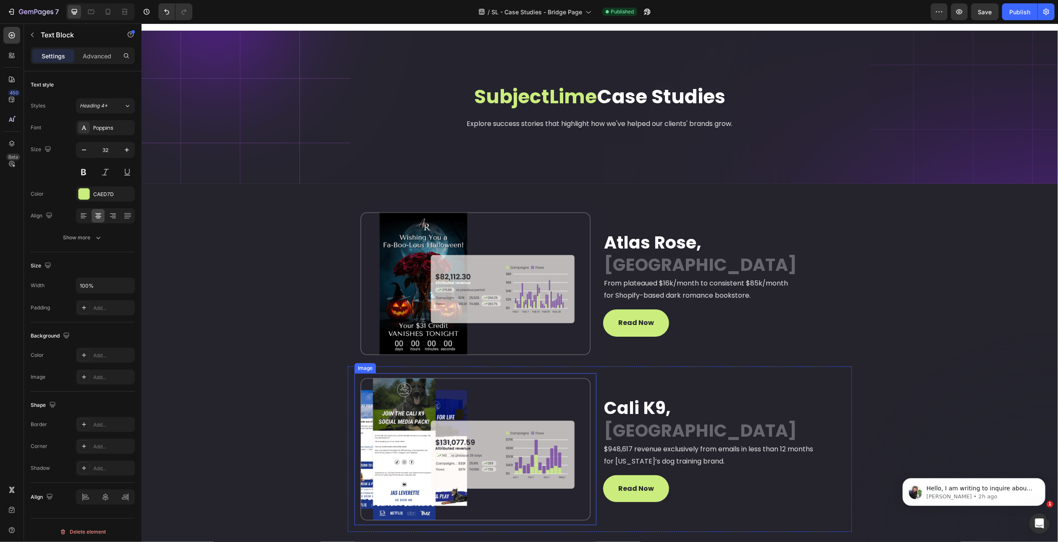
scroll to position [0, 0]
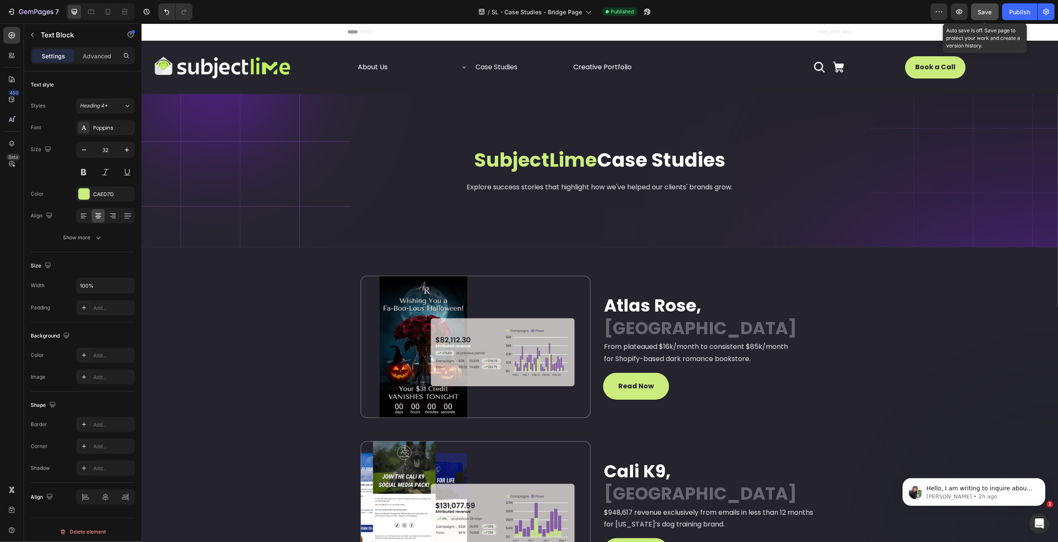
click at [988, 16] on div "Save" at bounding box center [985, 12] width 14 height 9
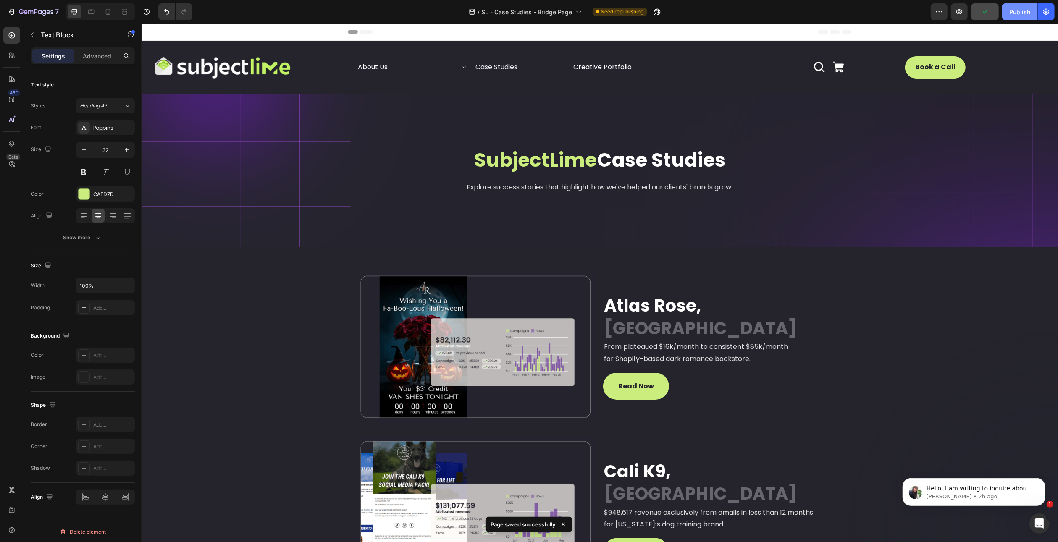
click at [1016, 9] on div "Publish" at bounding box center [1019, 12] width 21 height 9
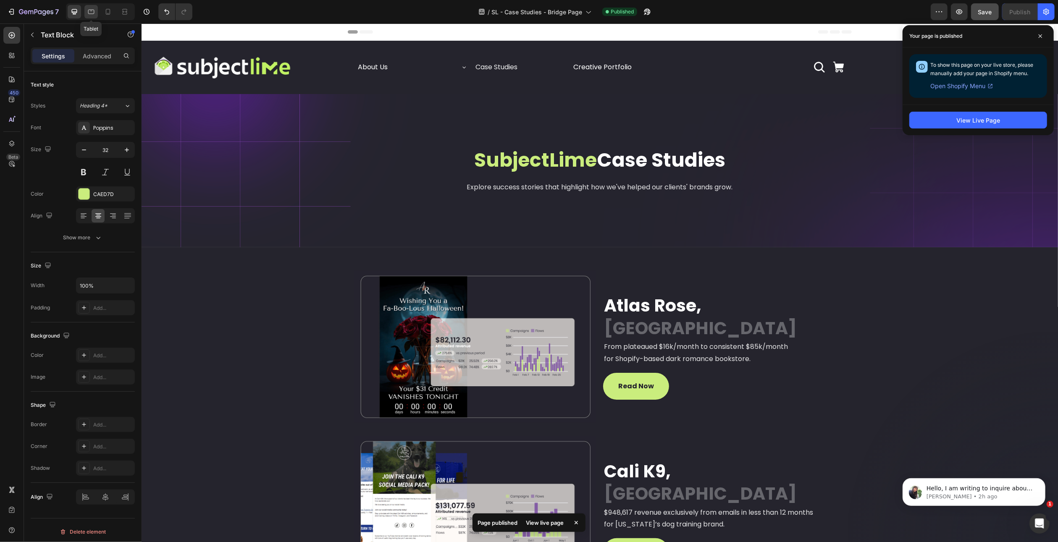
click at [89, 13] on icon at bounding box center [91, 12] width 6 height 5
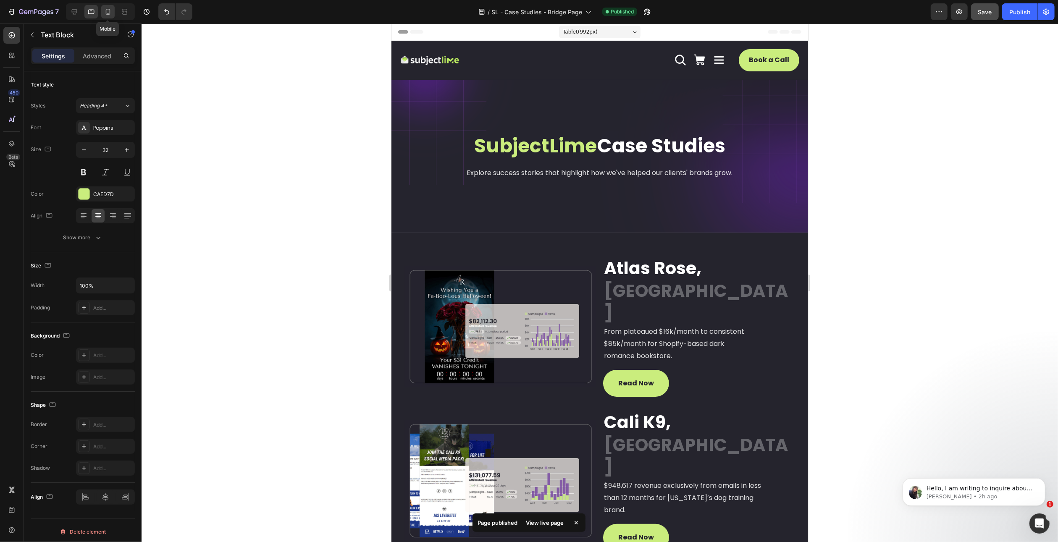
click at [103, 13] on div at bounding box center [107, 11] width 13 height 13
type input "25"
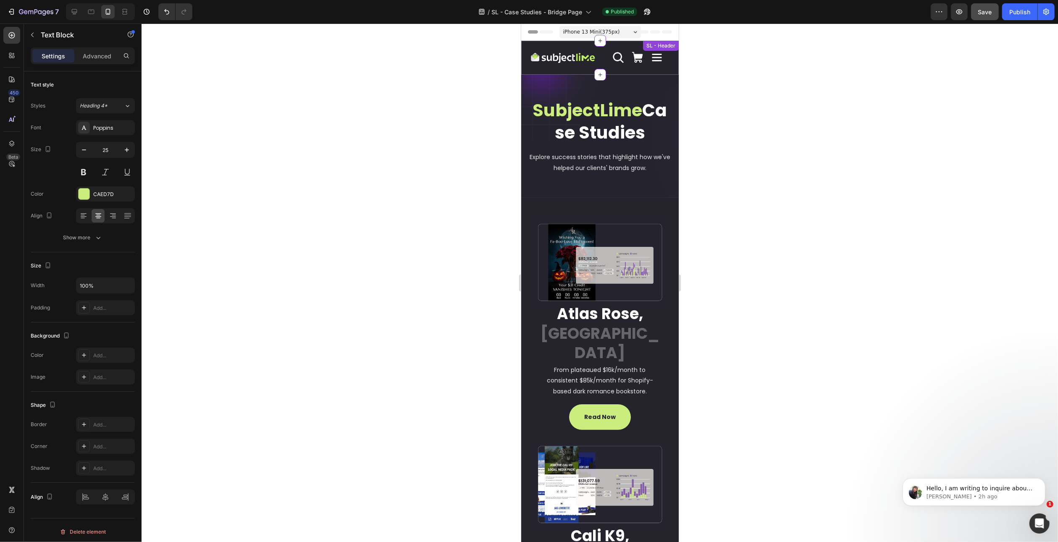
click at [610, 55] on div "Image About Us Button Case Studies Accordion Creative Portfolio Button Row Icon…" at bounding box center [600, 58] width 158 height 34
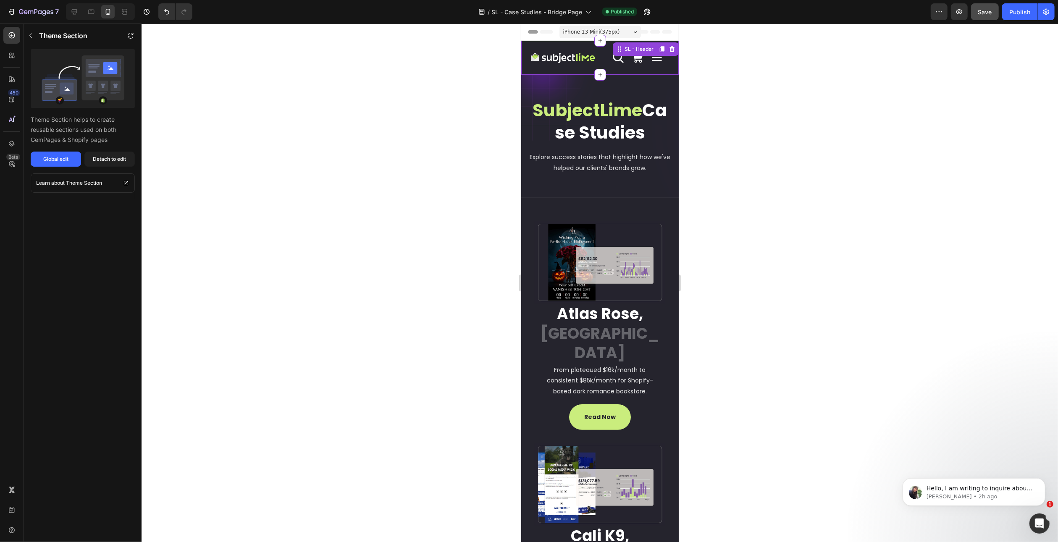
click at [650, 58] on icon at bounding box center [656, 57] width 13 height 13
click at [631, 59] on icon at bounding box center [637, 57] width 13 height 13
click at [33, 37] on icon "button" at bounding box center [30, 35] width 7 height 7
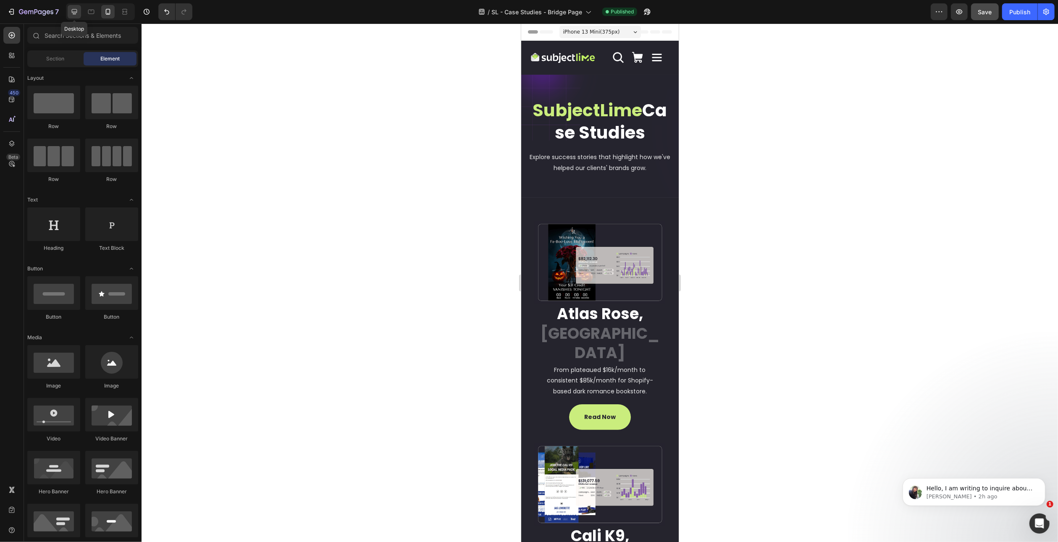
click at [77, 17] on div at bounding box center [74, 11] width 13 height 13
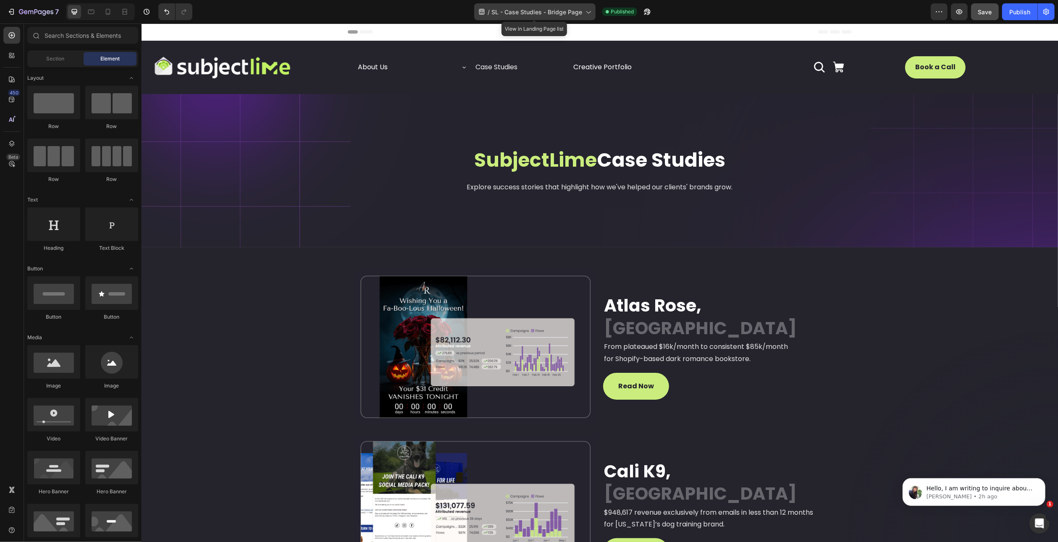
click at [564, 11] on span "SL - Case Studies - Bridge Page" at bounding box center [537, 12] width 91 height 9
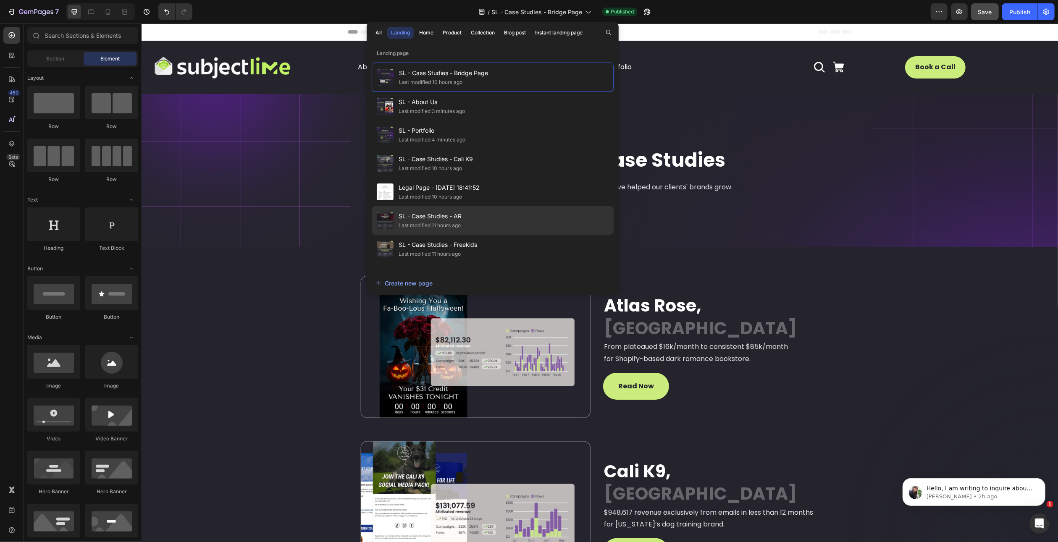
click at [487, 235] on div "SL - Case Studies - AR Last modified 11 hours ago" at bounding box center [493, 249] width 242 height 29
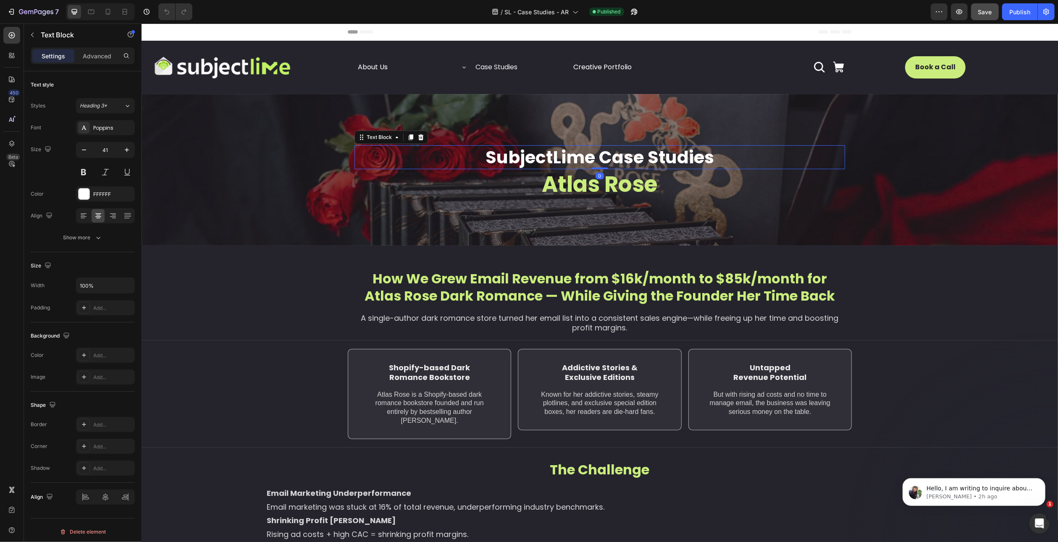
click at [595, 158] on p "SubjectLime Case Studies" at bounding box center [599, 157] width 489 height 22
click at [593, 185] on p "Atlas Rose" at bounding box center [599, 184] width 489 height 29
click at [584, 286] on p "How We Grew Email Revenue from $16k/month to $85k/month for Atlas Rose Dark Rom…" at bounding box center [599, 287] width 489 height 35
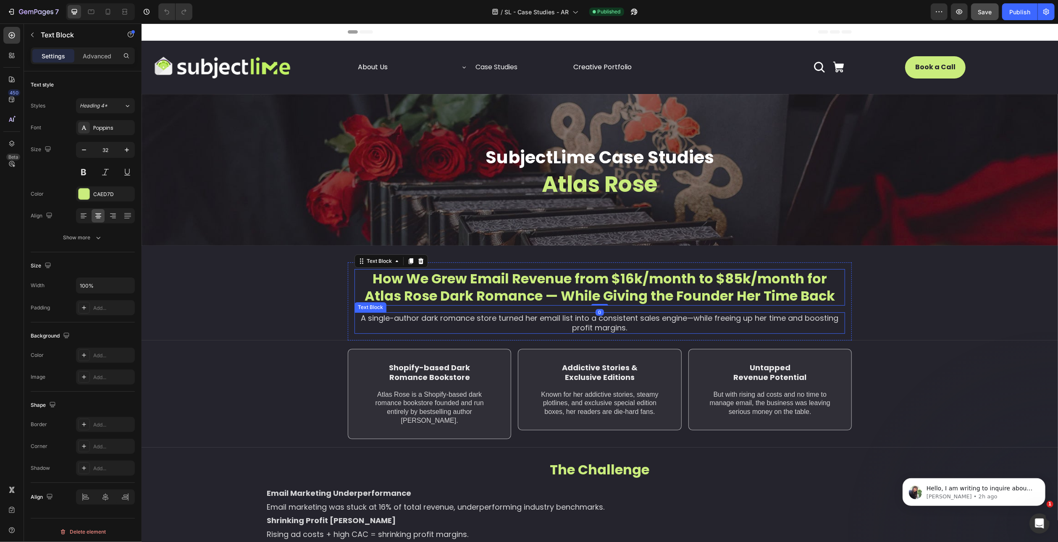
click at [596, 327] on p "A single-author dark romance store turned her email list into a consistent sale…" at bounding box center [599, 323] width 489 height 20
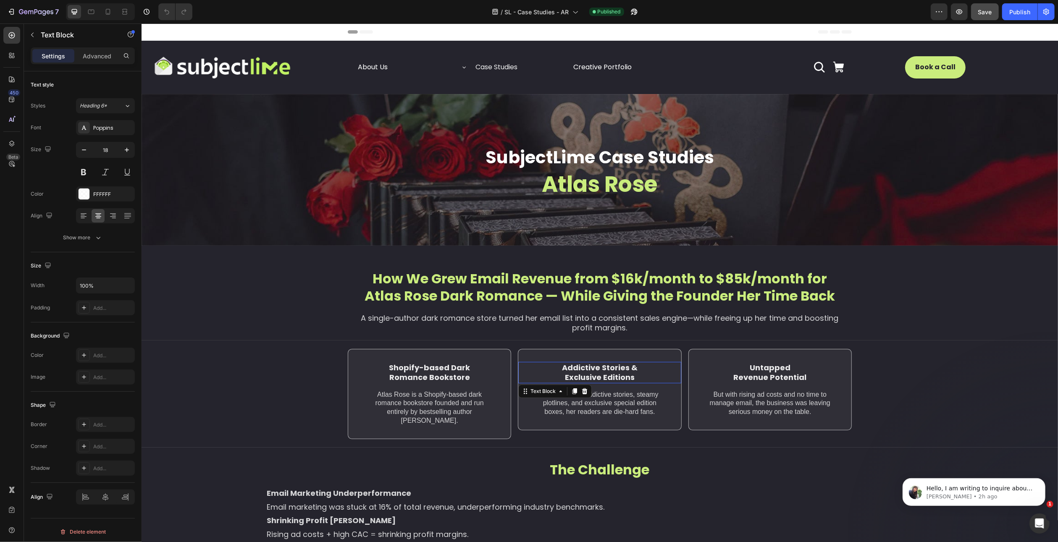
click at [606, 368] on p "Addictive Stories & Exclusive Editions" at bounding box center [599, 373] width 110 height 20
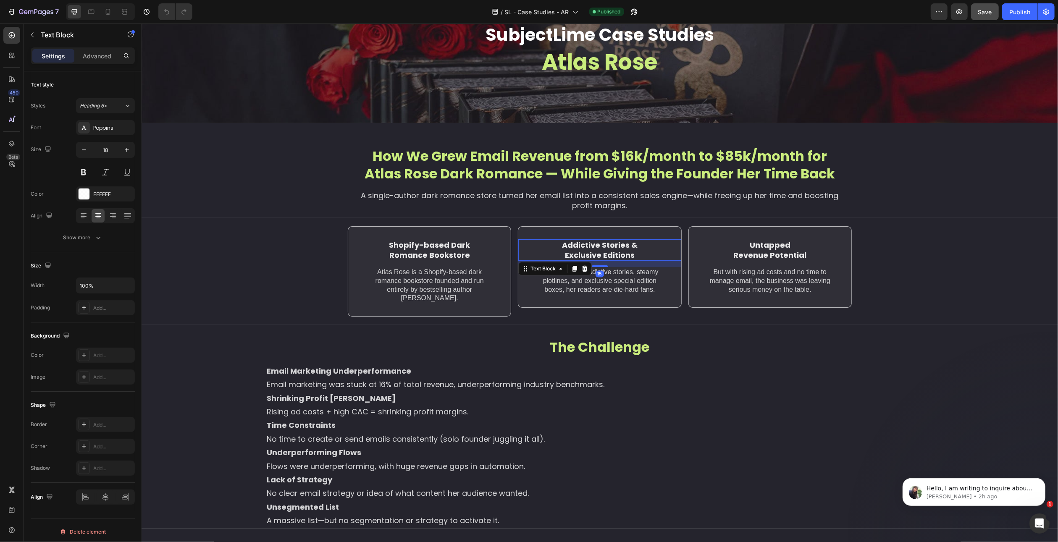
scroll to position [126, 0]
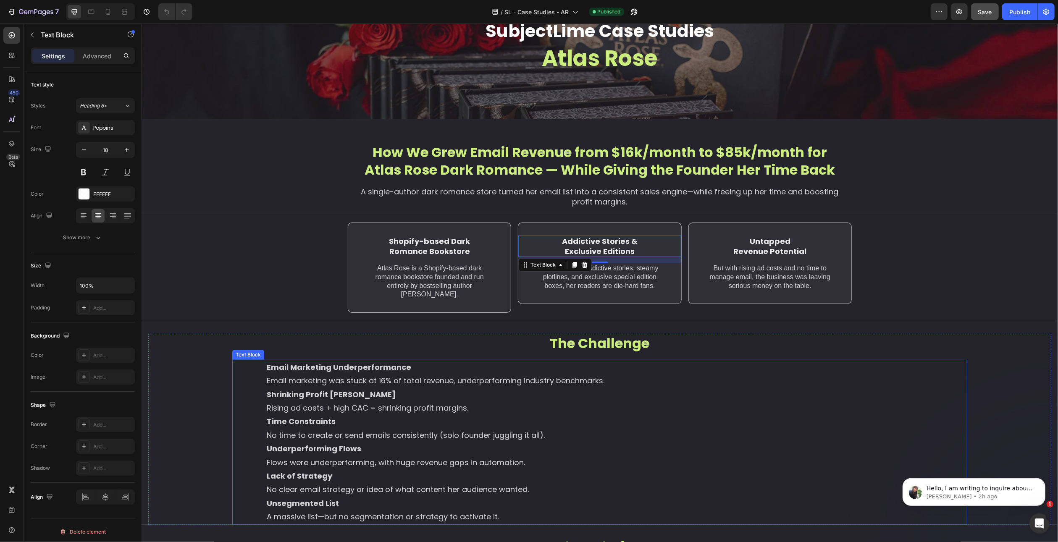
click at [397, 374] on p "Email marketing was stuck at 16% of total revenue, underperforming industry ben…" at bounding box center [599, 380] width 666 height 13
click at [619, 336] on p "The Challenge" at bounding box center [599, 344] width 733 height 18
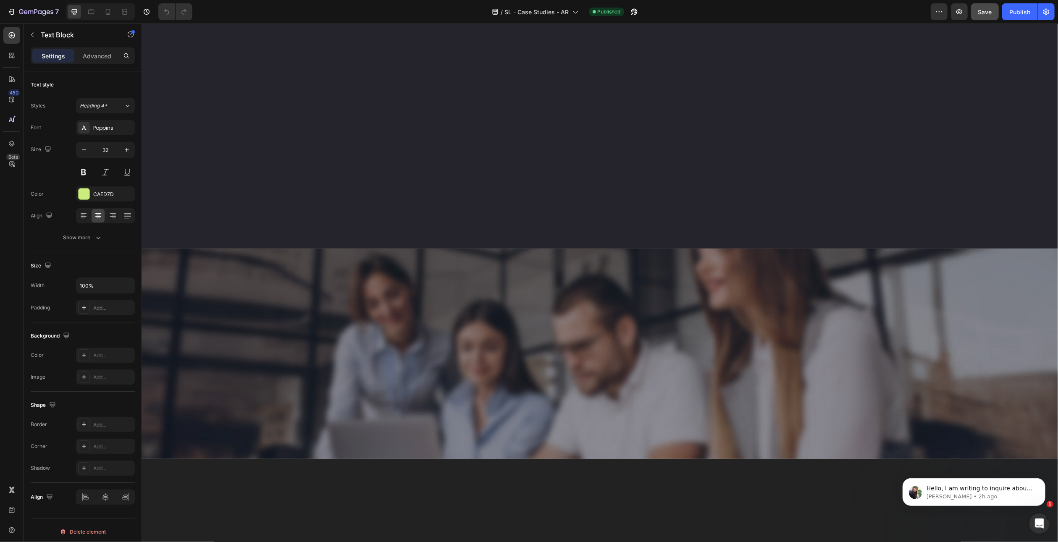
scroll to position [1848, 0]
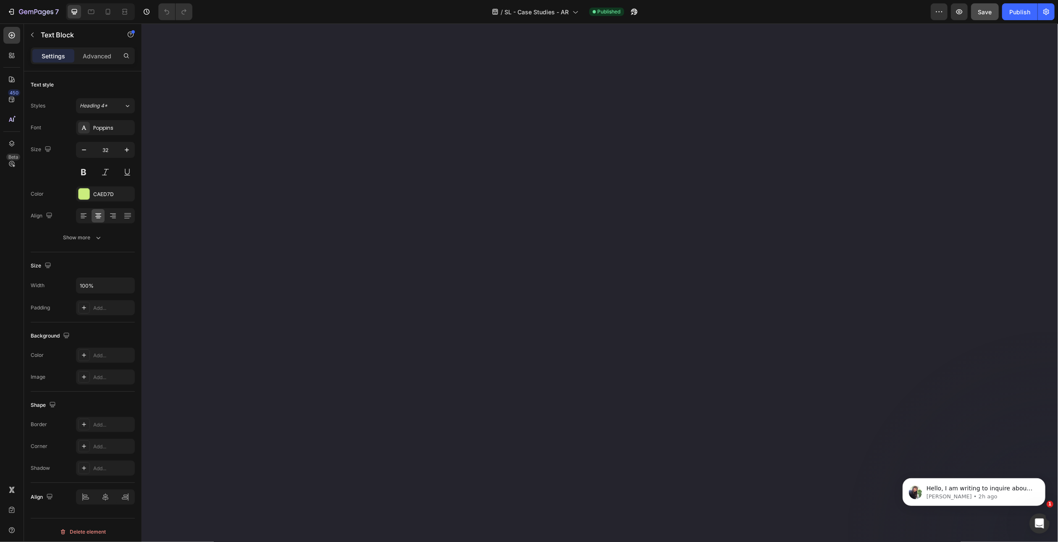
scroll to position [1806, 0]
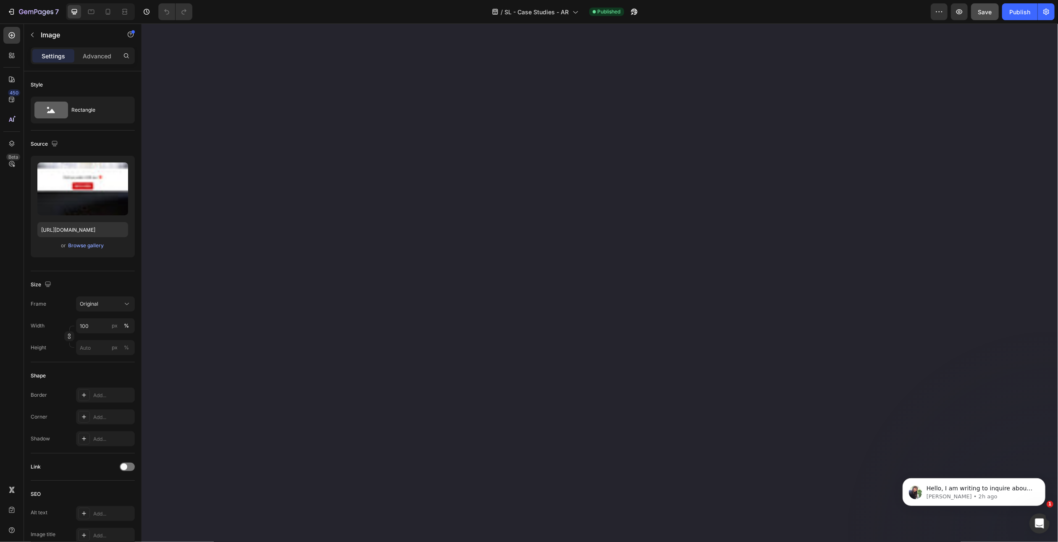
click at [109, 417] on div "Add..." at bounding box center [112, 418] width 39 height 8
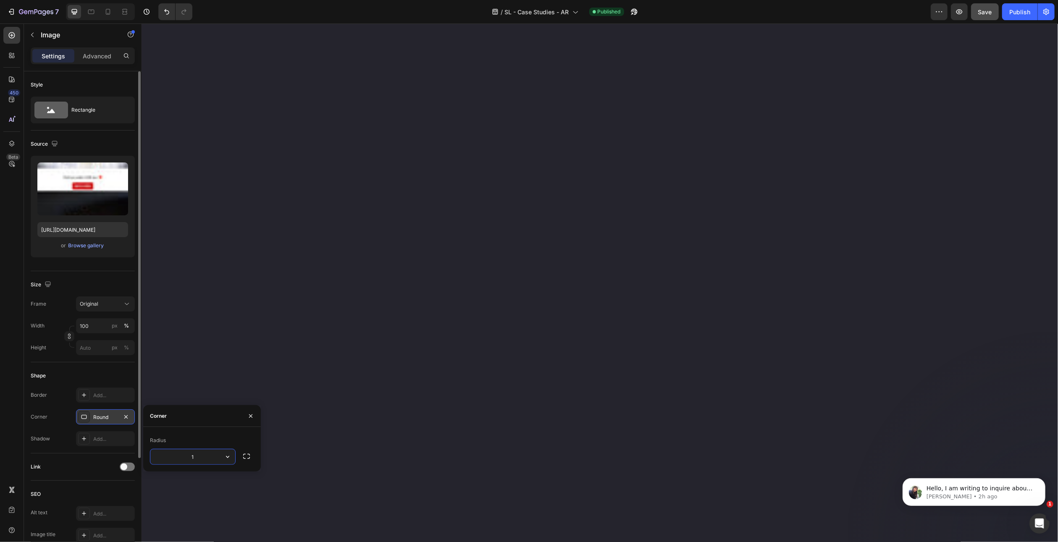
type input "10"
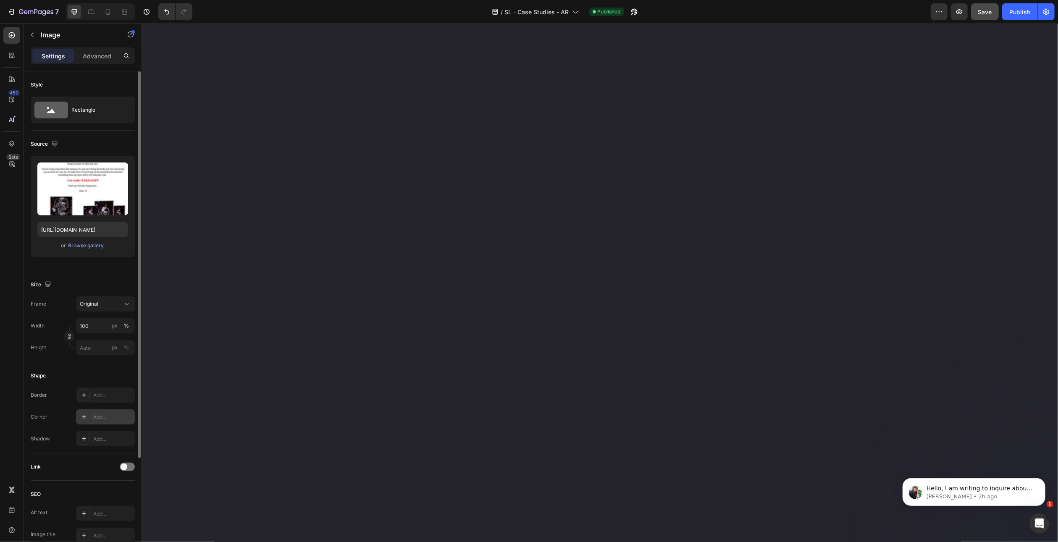
click at [105, 421] on div "Add..." at bounding box center [105, 417] width 59 height 15
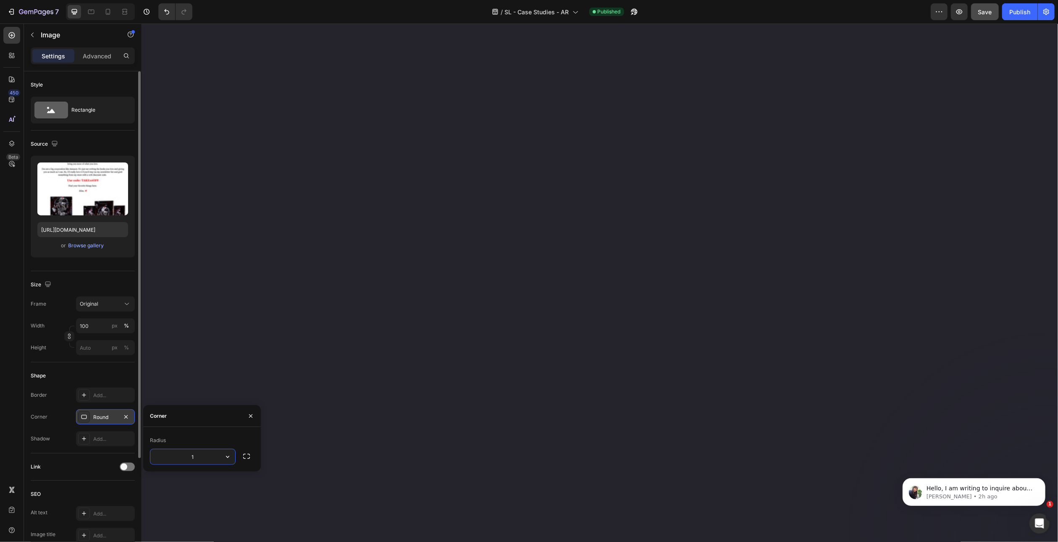
type input "10"
click at [95, 373] on div "Shape" at bounding box center [83, 375] width 104 height 13
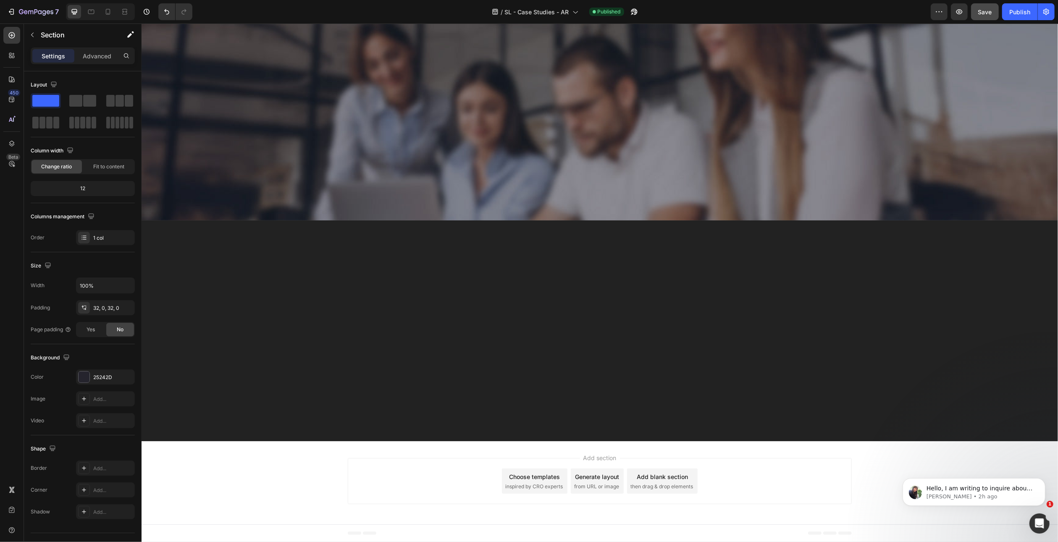
scroll to position [3865, 0]
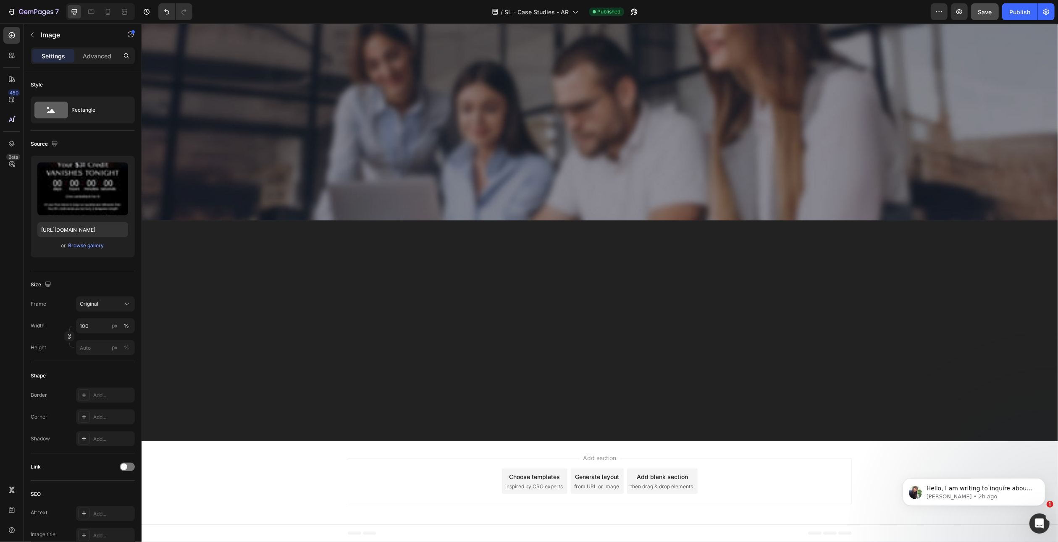
click at [108, 414] on div "Add..." at bounding box center [112, 418] width 39 height 8
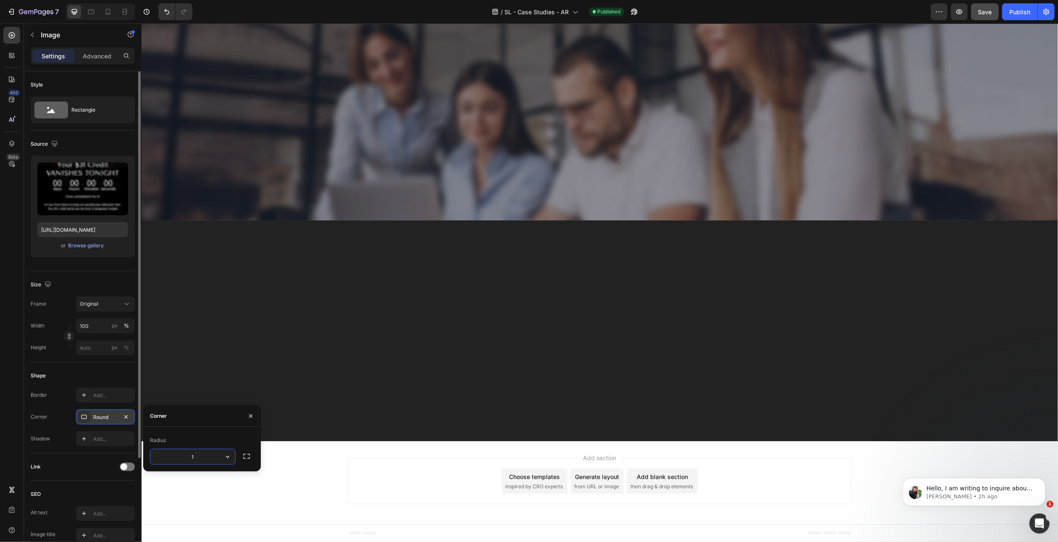
type input "10"
click at [101, 470] on div "Link" at bounding box center [83, 466] width 104 height 13
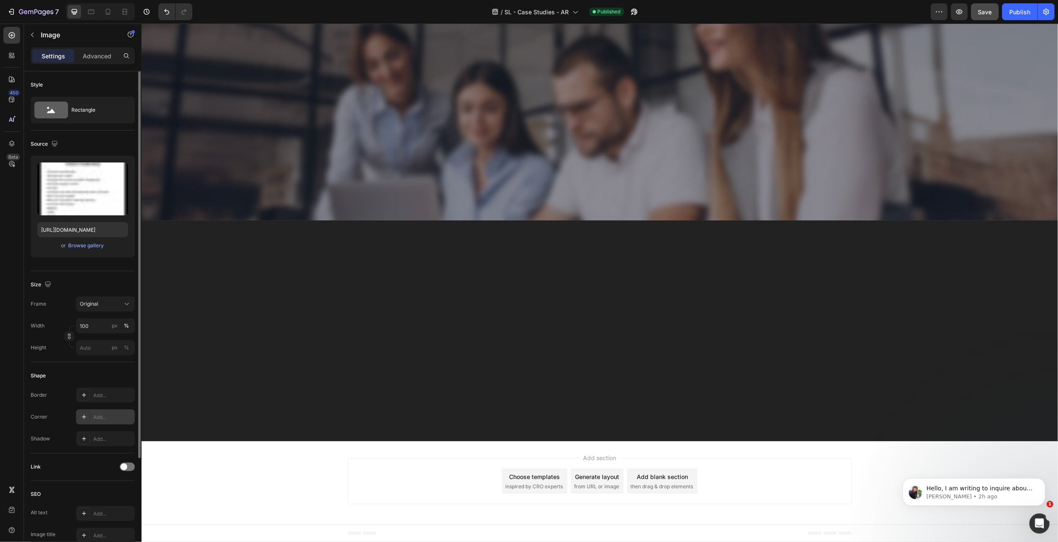
click at [103, 416] on div "Add..." at bounding box center [112, 418] width 39 height 8
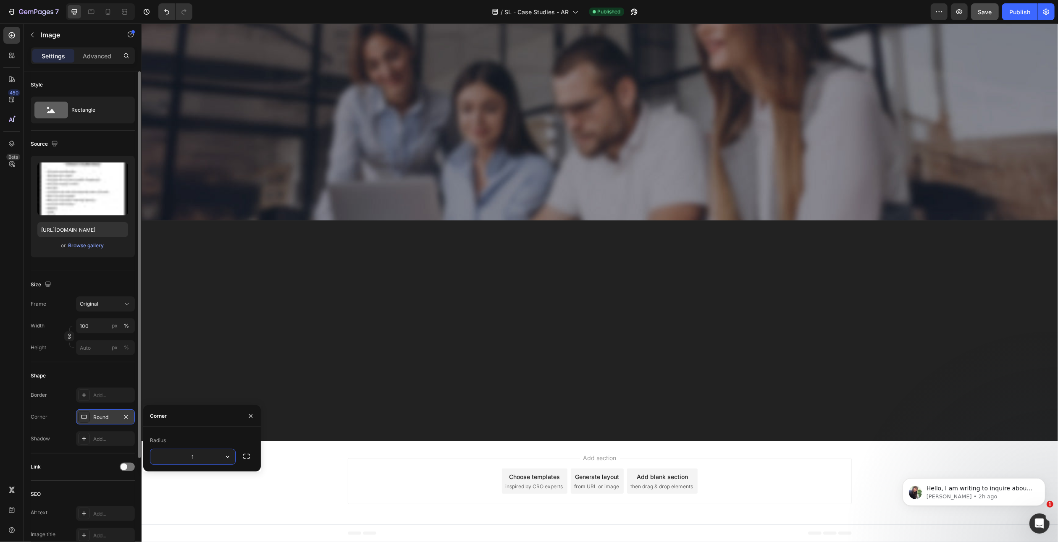
type input "10"
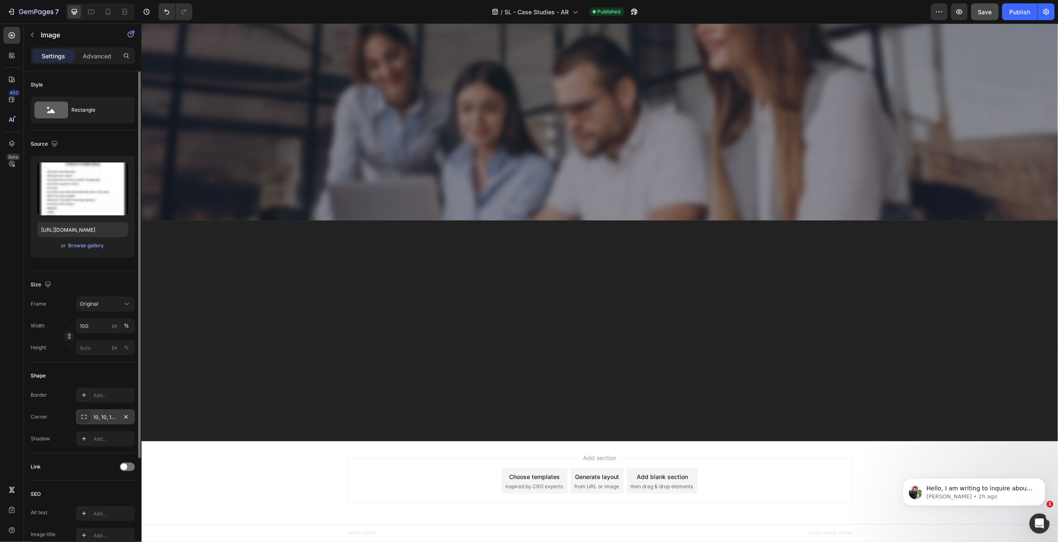
click at [100, 477] on div "Link" at bounding box center [83, 467] width 104 height 27
click at [101, 415] on div "Add..." at bounding box center [112, 418] width 39 height 8
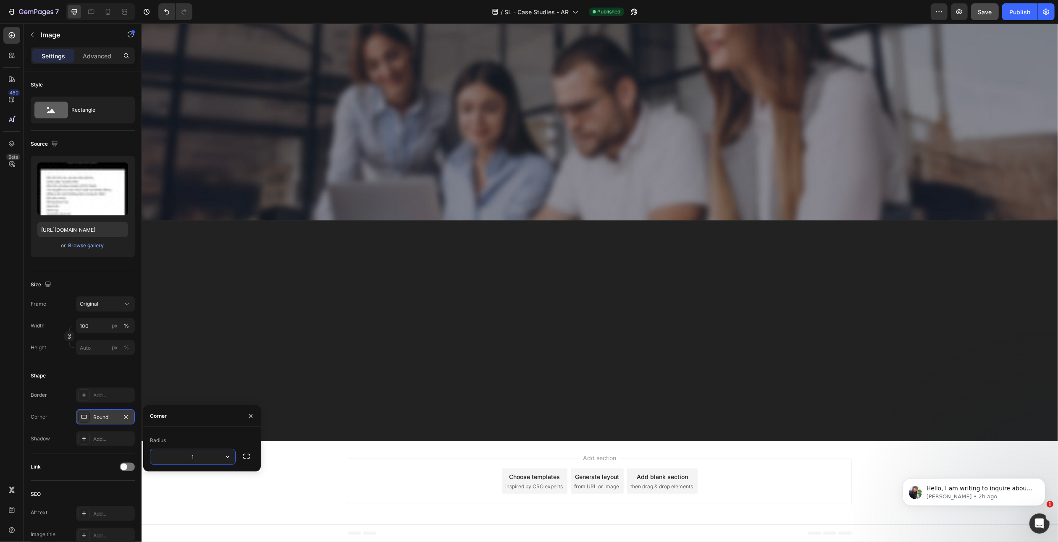
type input "10"
click at [93, 465] on div "Link" at bounding box center [83, 466] width 104 height 13
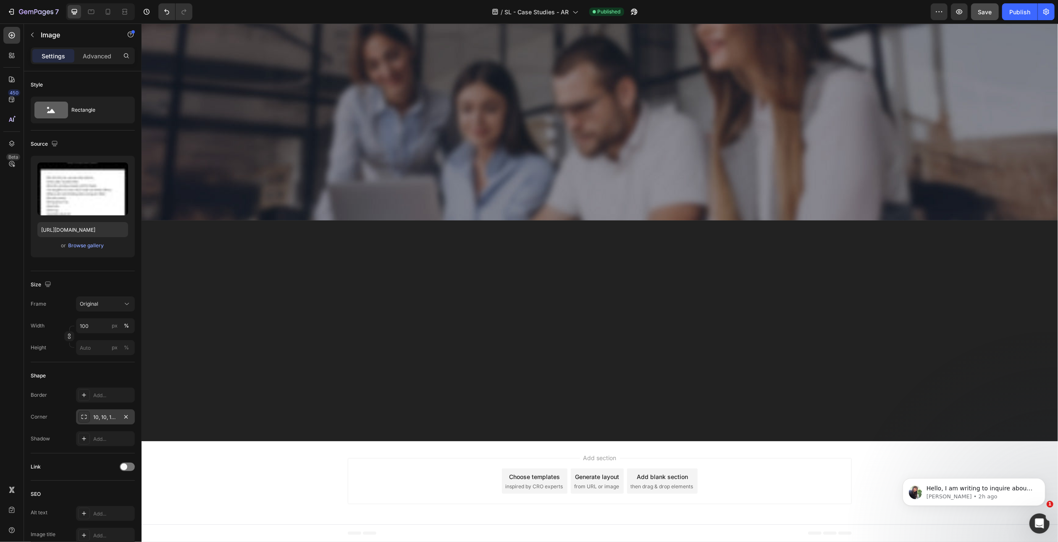
scroll to position [4369, 0]
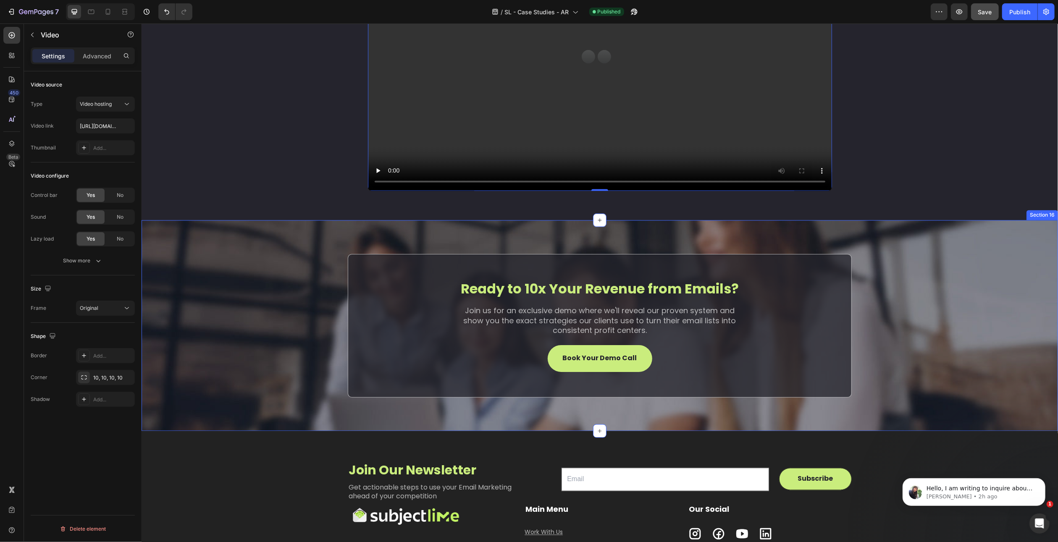
scroll to position [4705, 0]
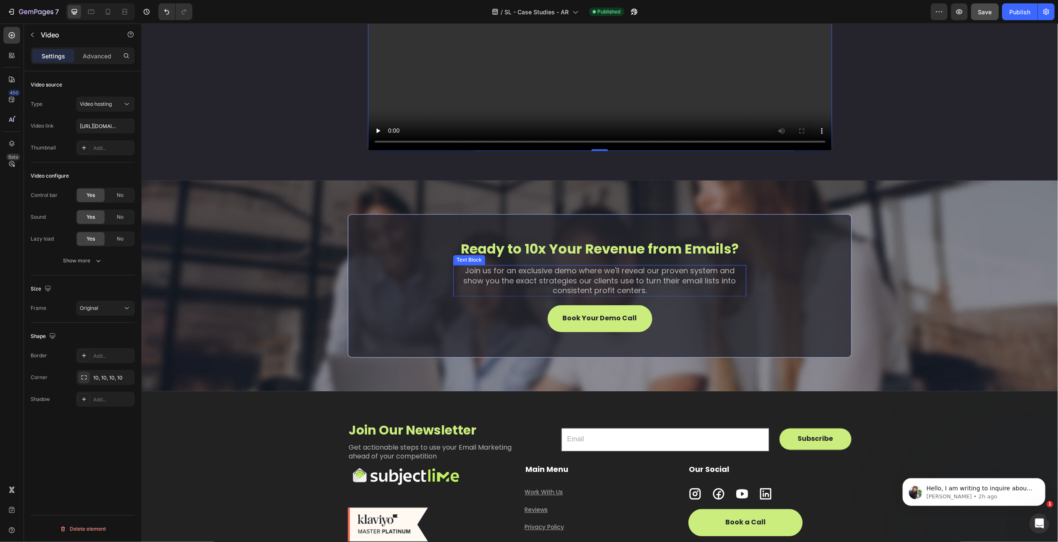
click at [556, 296] on p "Join us for an exclusive demo where we'll reveal our proven system and show you…" at bounding box center [600, 280] width 292 height 29
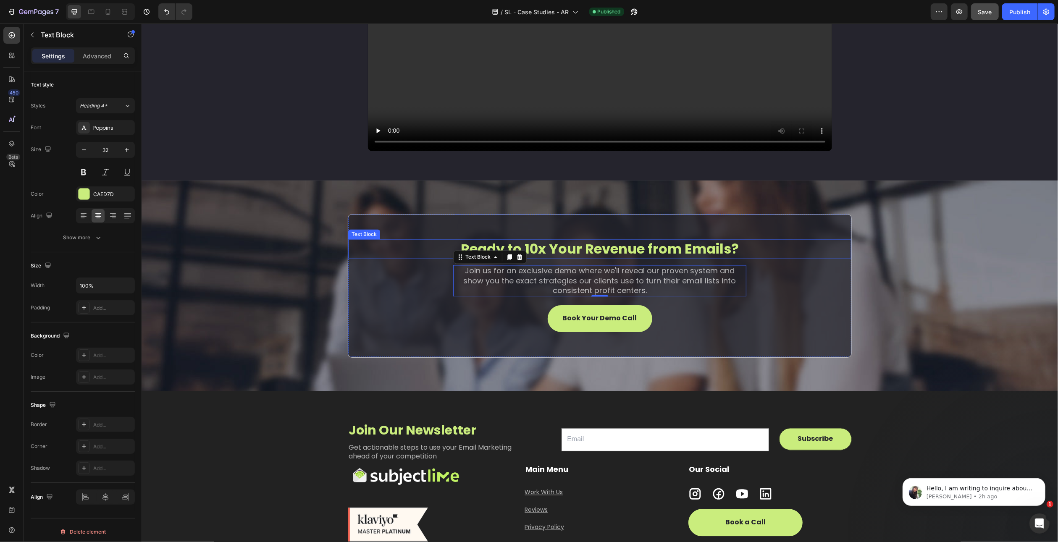
click at [604, 258] on p "Ready to 10x Your Revenue from Emails?" at bounding box center [600, 250] width 502 height 18
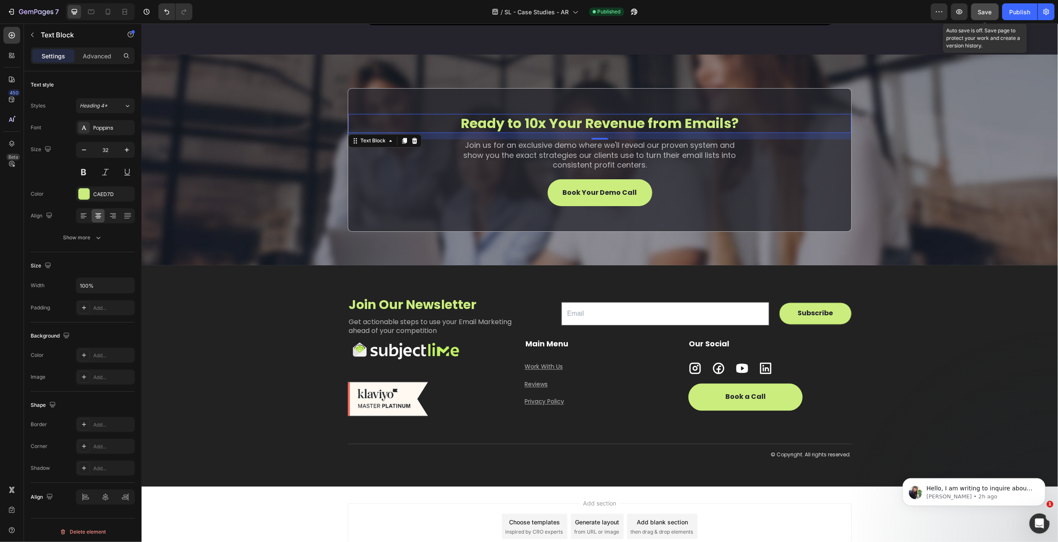
click at [991, 11] on span "Save" at bounding box center [985, 11] width 14 height 7
click at [1022, 10] on div "Publish" at bounding box center [1019, 12] width 21 height 9
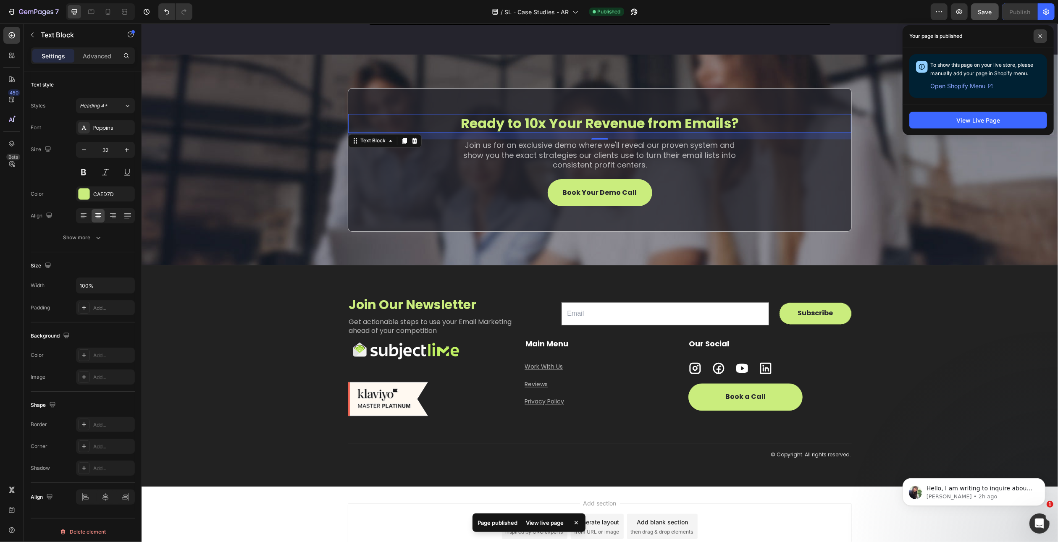
click at [1044, 34] on span at bounding box center [1040, 35] width 13 height 13
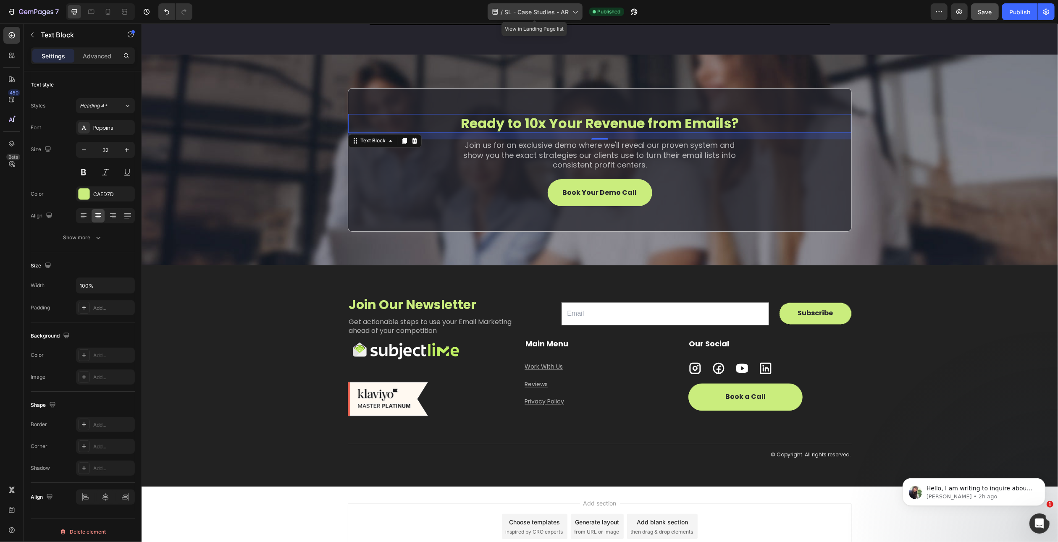
click at [564, 7] on div "/ SL - Case Studies - AR" at bounding box center [535, 11] width 95 height 17
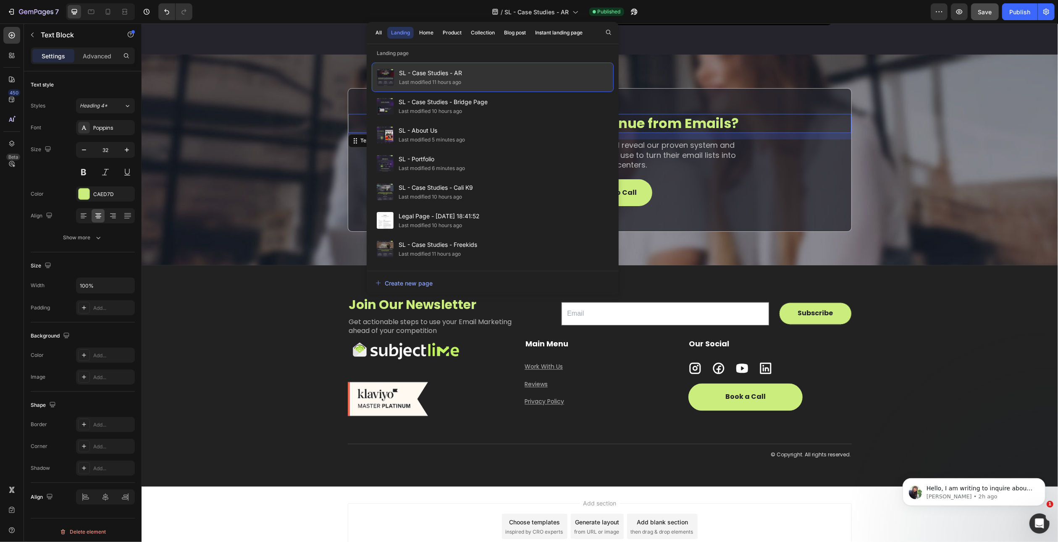
click at [466, 72] on div "SL - Case Studies - AR Last modified 11 hours ago" at bounding box center [493, 77] width 242 height 29
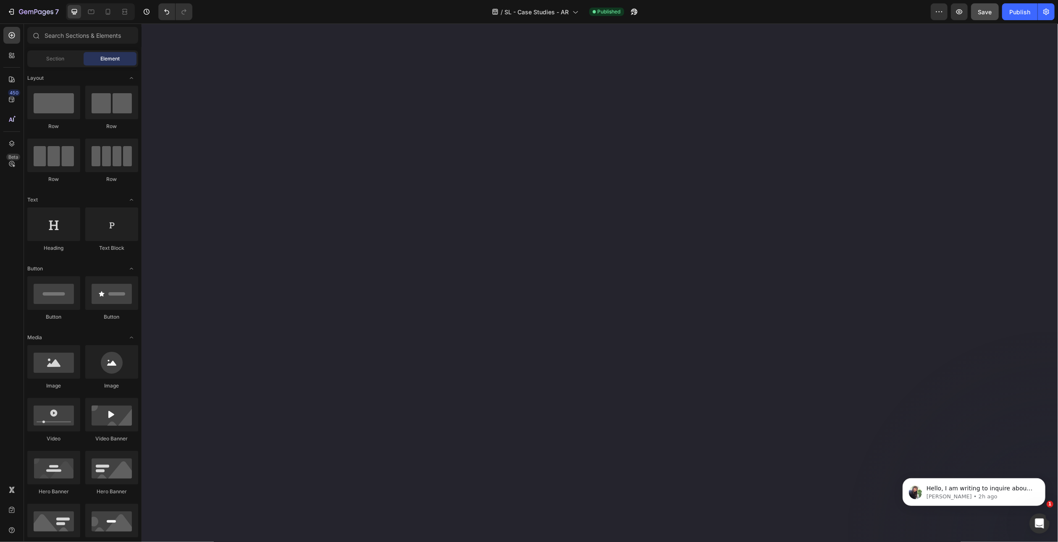
scroll to position [1288, 0]
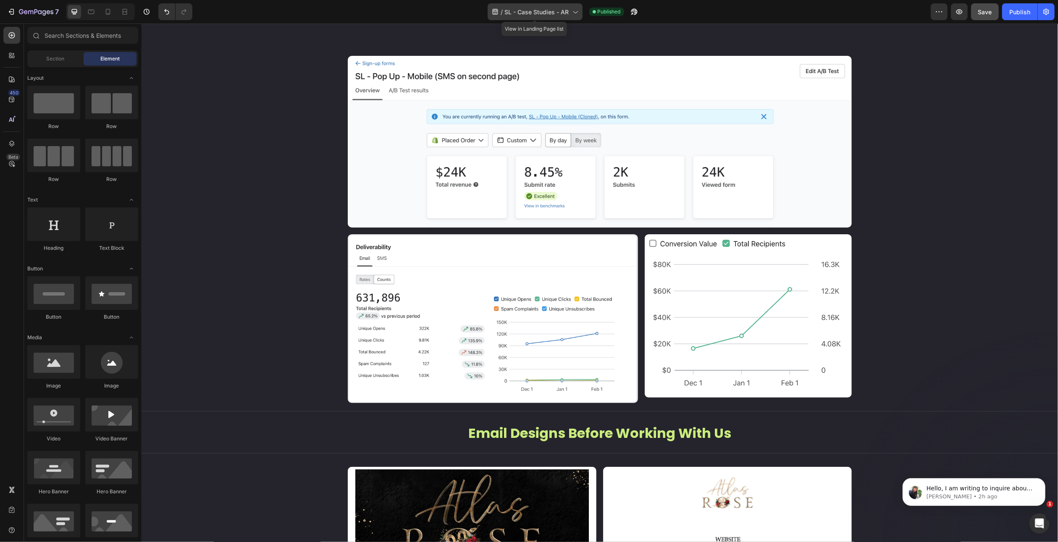
click at [530, 13] on span "SL - Case Studies - AR" at bounding box center [537, 12] width 64 height 9
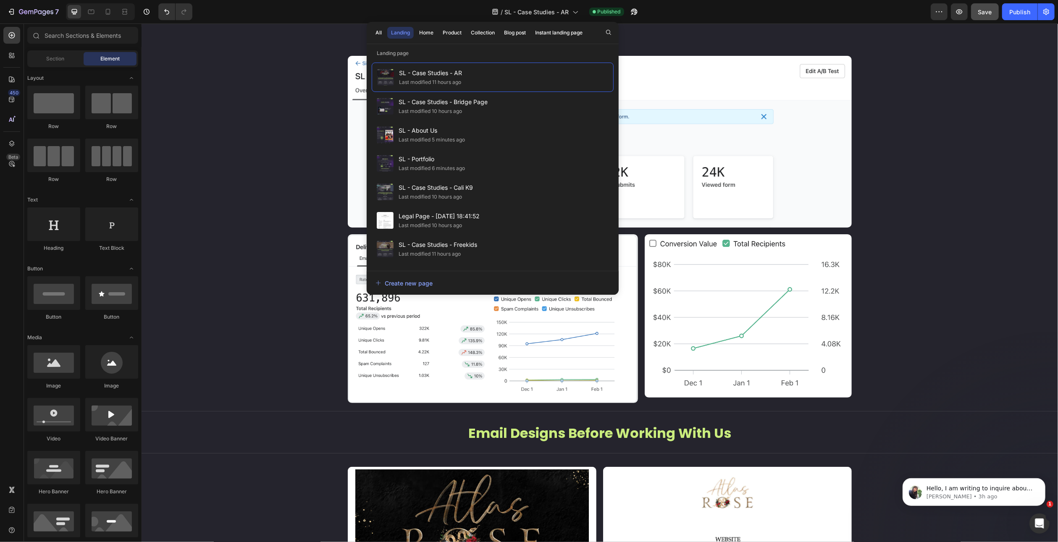
click at [502, 52] on p "Landing page" at bounding box center [493, 53] width 252 height 8
click at [487, 206] on div "SL - Case Studies - Cali K9 Last modified 10 hours ago" at bounding box center [493, 220] width 242 height 29
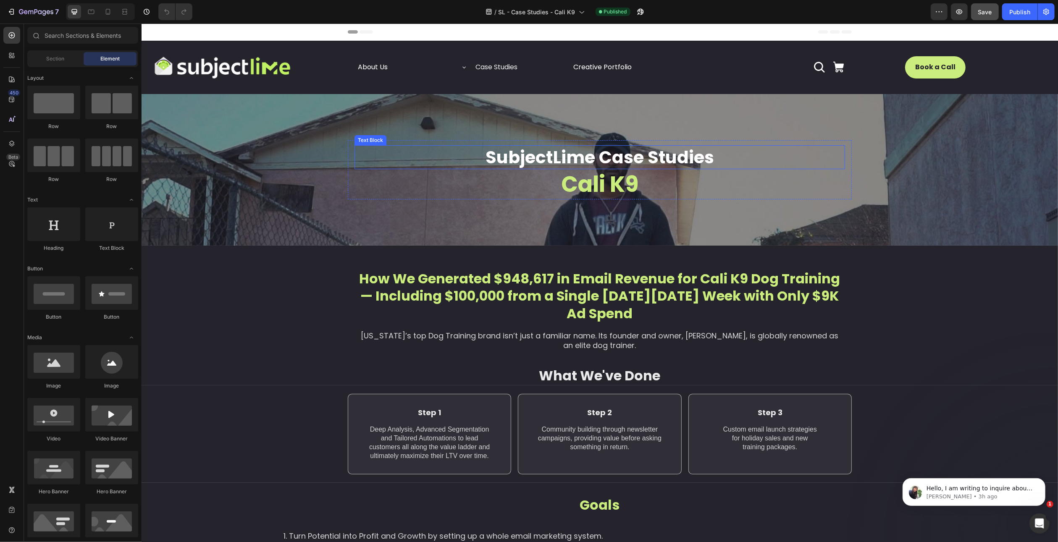
click at [629, 162] on p "SubjectLime Case Studies" at bounding box center [599, 157] width 489 height 22
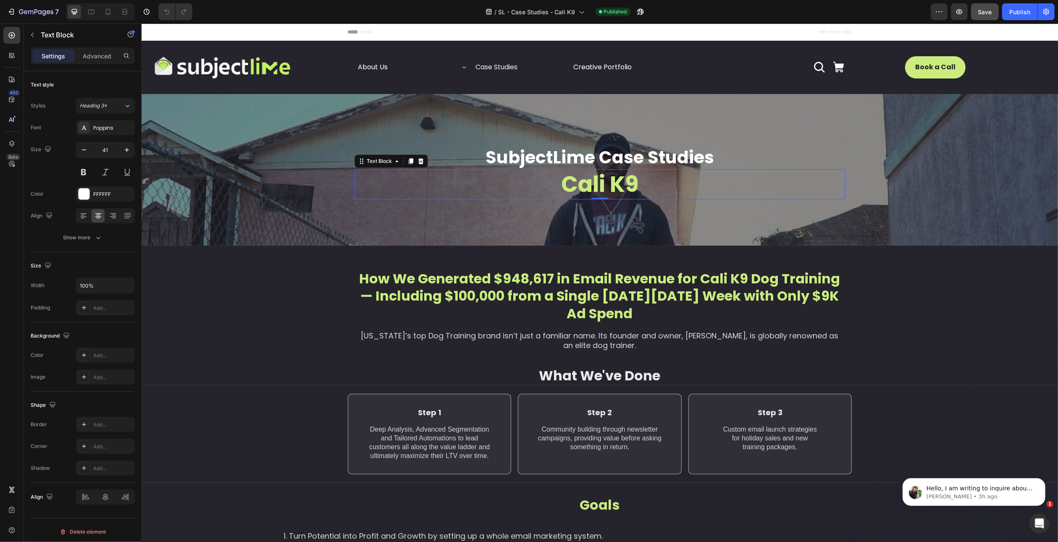
click at [616, 184] on p "Cali K9" at bounding box center [599, 184] width 489 height 29
click at [618, 279] on p "How We Generated $948,617 in Email Revenue for Cali K9 Dog Training — Including…" at bounding box center [599, 296] width 489 height 53
click at [628, 341] on p "[US_STATE]’s top Dog Training brand isn’t just a familiar name. Its founder and…" at bounding box center [599, 341] width 489 height 20
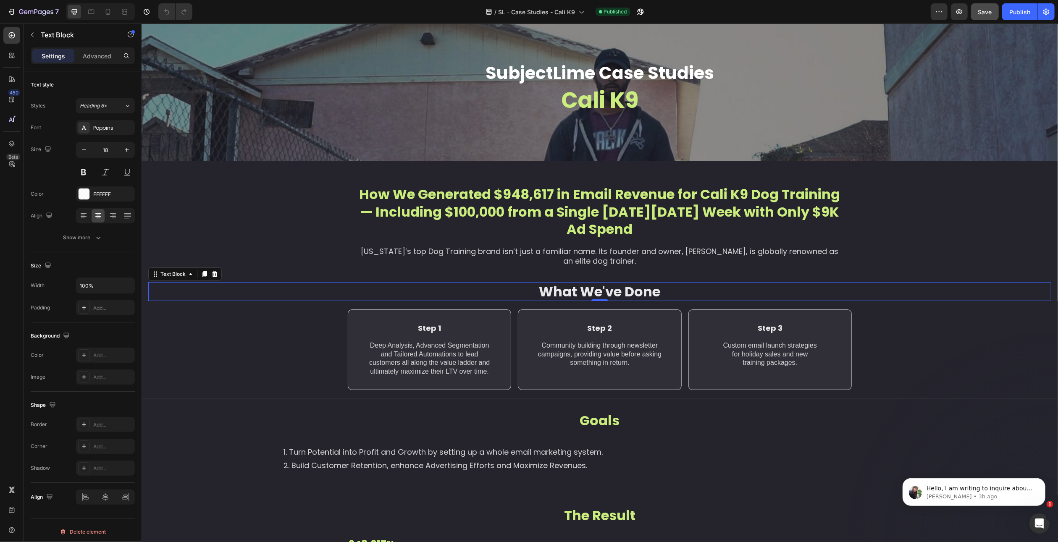
click at [625, 294] on p "What We've Done" at bounding box center [600, 292] width 902 height 18
click at [606, 329] on p "Step 2" at bounding box center [599, 328] width 110 height 10
click at [440, 329] on p "Step 1" at bounding box center [429, 328] width 110 height 10
click at [446, 350] on p "Deep Analysis, Advanced Segmentation and Tailored Automations to lead customers…" at bounding box center [428, 359] width 127 height 35
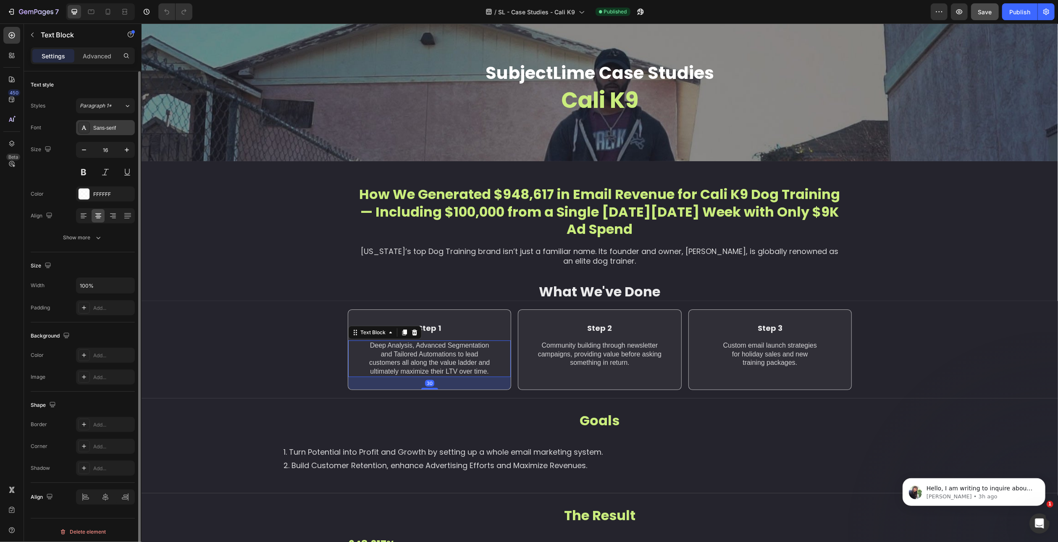
click at [107, 128] on div "Sans-serif" at bounding box center [112, 128] width 39 height 8
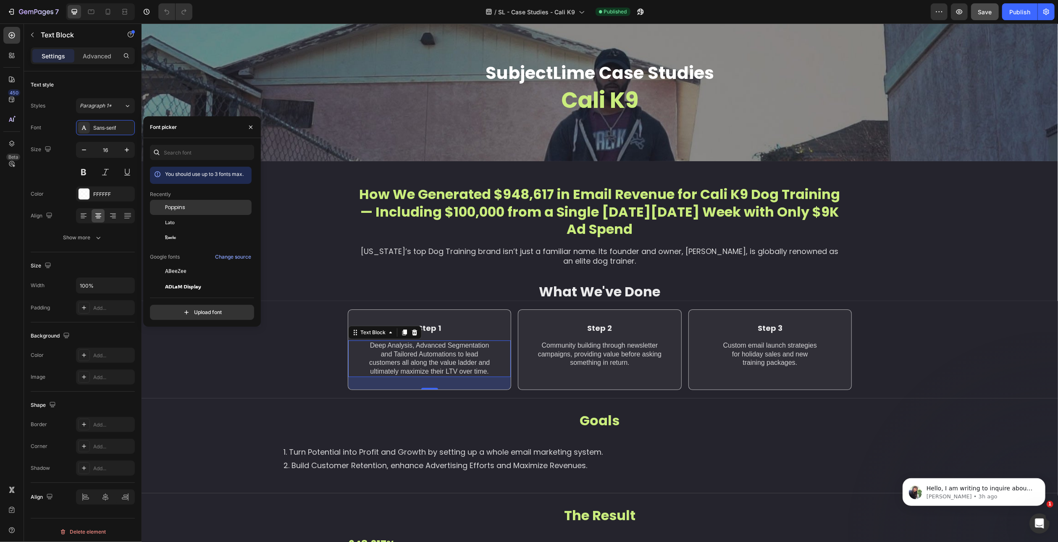
click at [174, 205] on span "Poppins" at bounding box center [175, 208] width 20 height 8
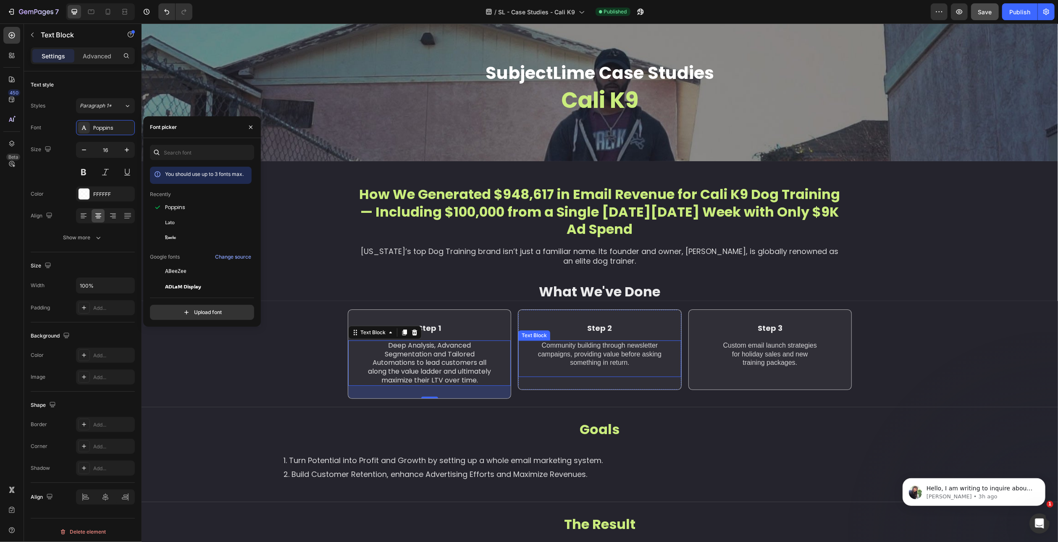
click at [577, 348] on p "Community building through newsletter campaigns, providing value before asking …" at bounding box center [599, 355] width 127 height 26
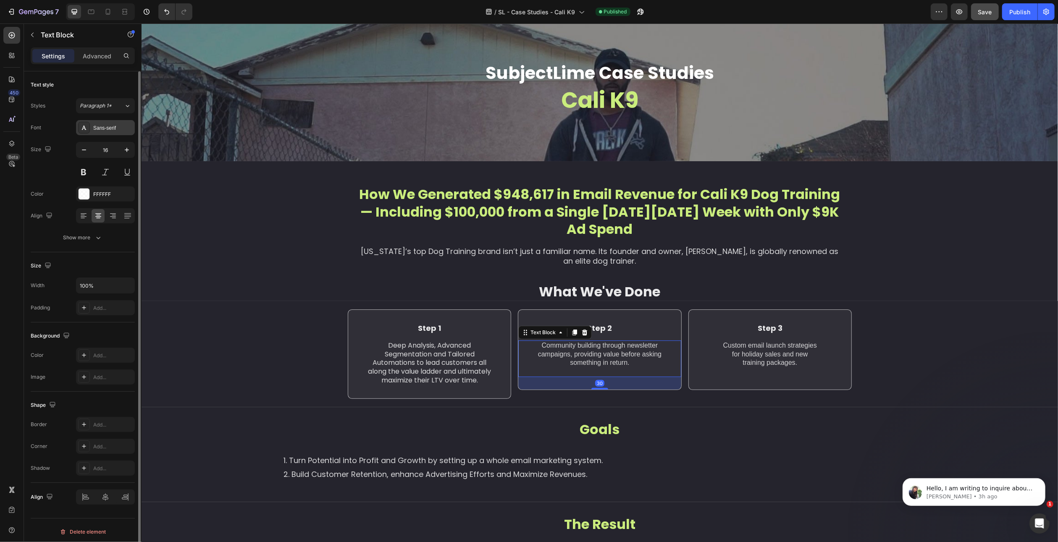
click at [107, 126] on div "Sans-serif" at bounding box center [112, 128] width 39 height 8
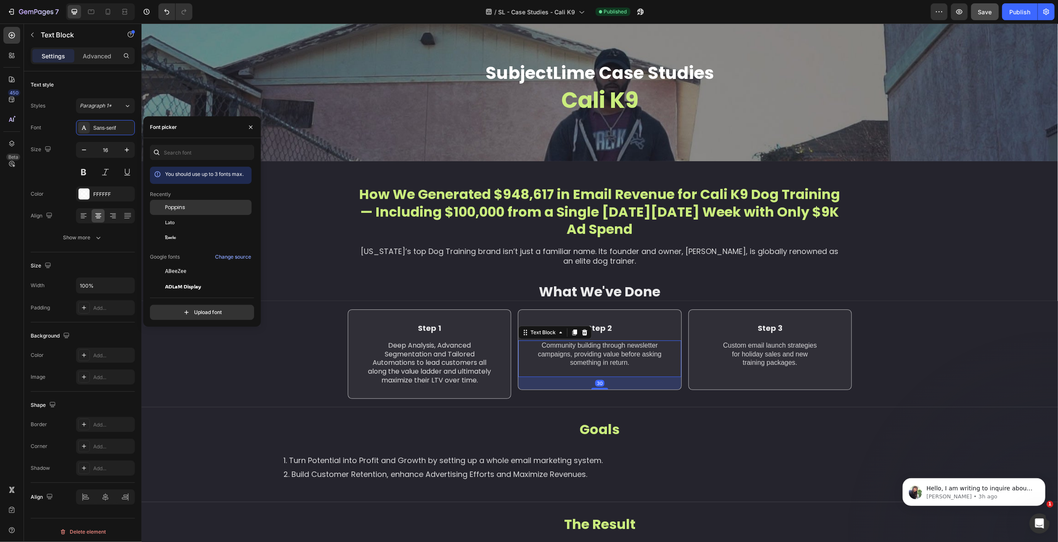
click at [168, 209] on span "Poppins" at bounding box center [175, 208] width 20 height 8
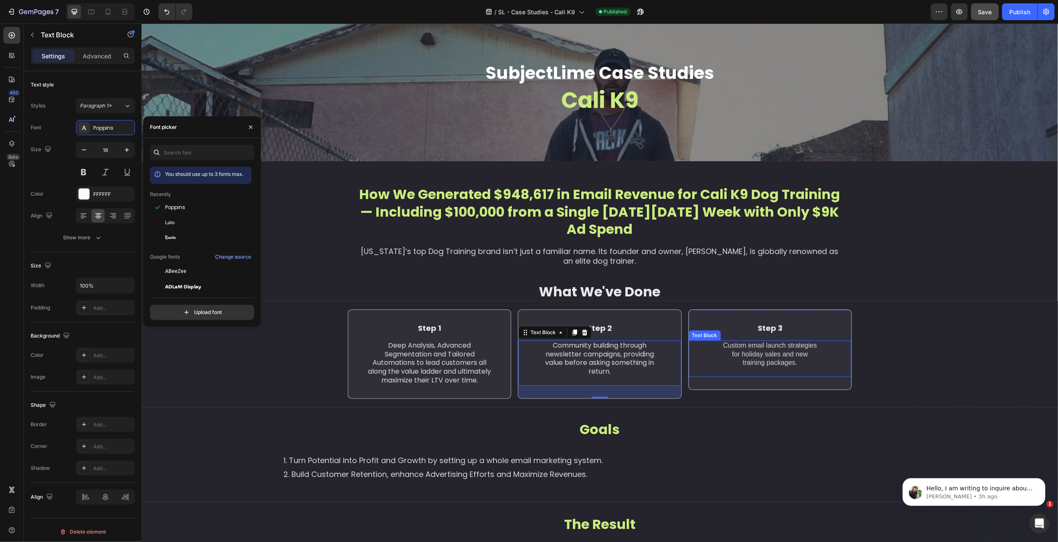
click at [732, 350] on p "for holiday sales and new" at bounding box center [769, 354] width 127 height 9
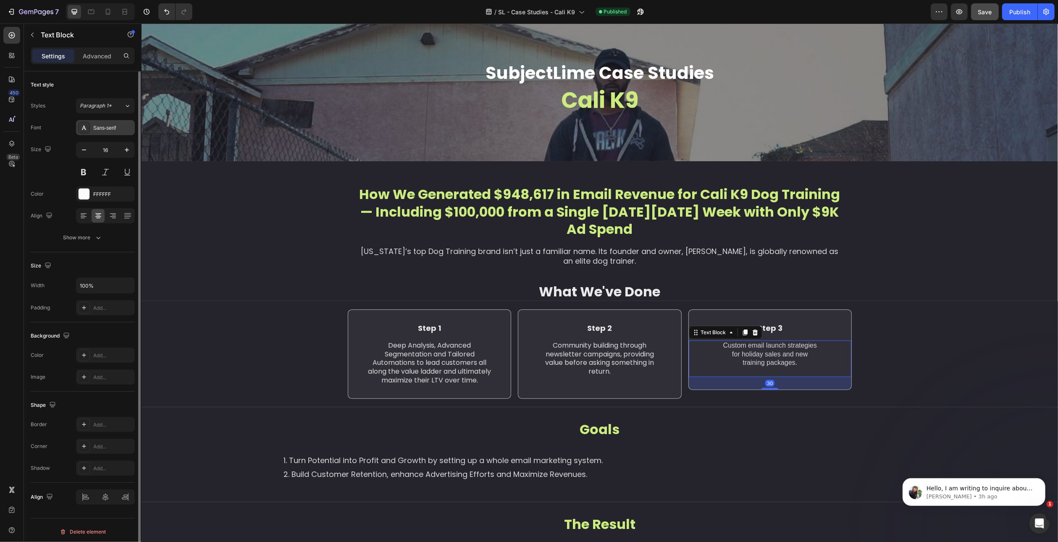
click at [105, 132] on div "Sans-serif" at bounding box center [105, 127] width 59 height 15
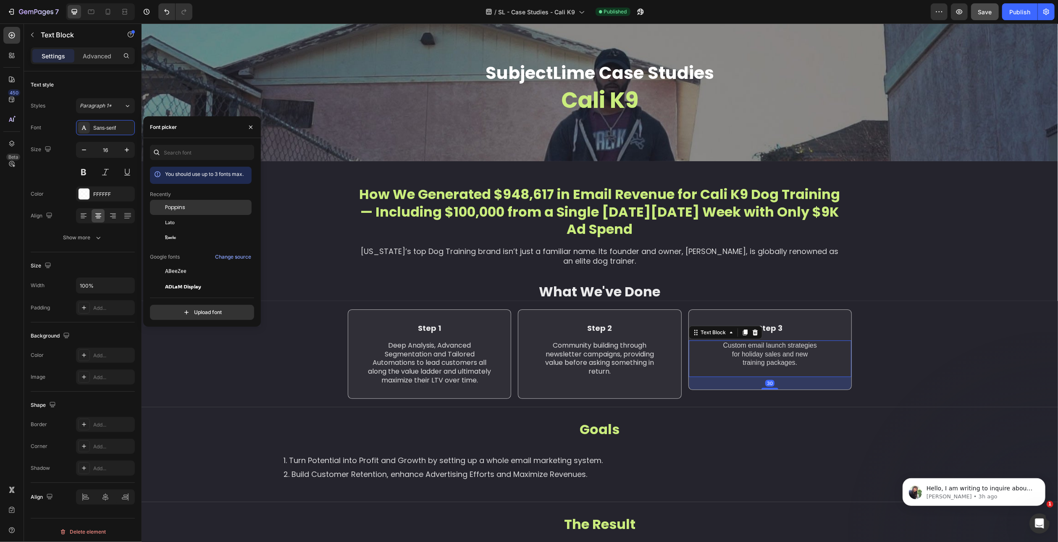
click at [180, 206] on span "Poppins" at bounding box center [175, 208] width 20 height 8
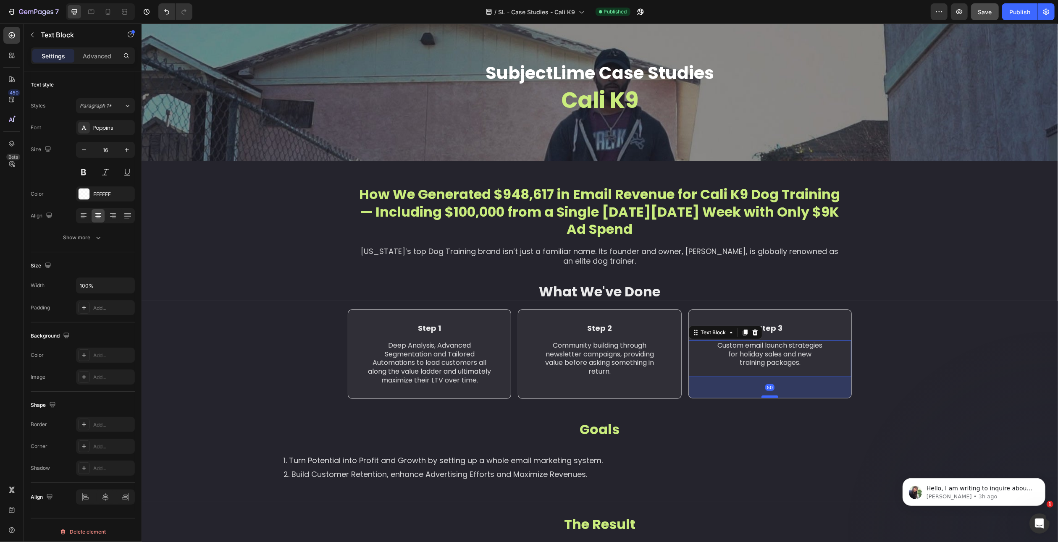
drag, startPoint x: 766, startPoint y: 389, endPoint x: 768, endPoint y: 397, distance: 8.5
click at [768, 397] on div at bounding box center [769, 397] width 17 height 3
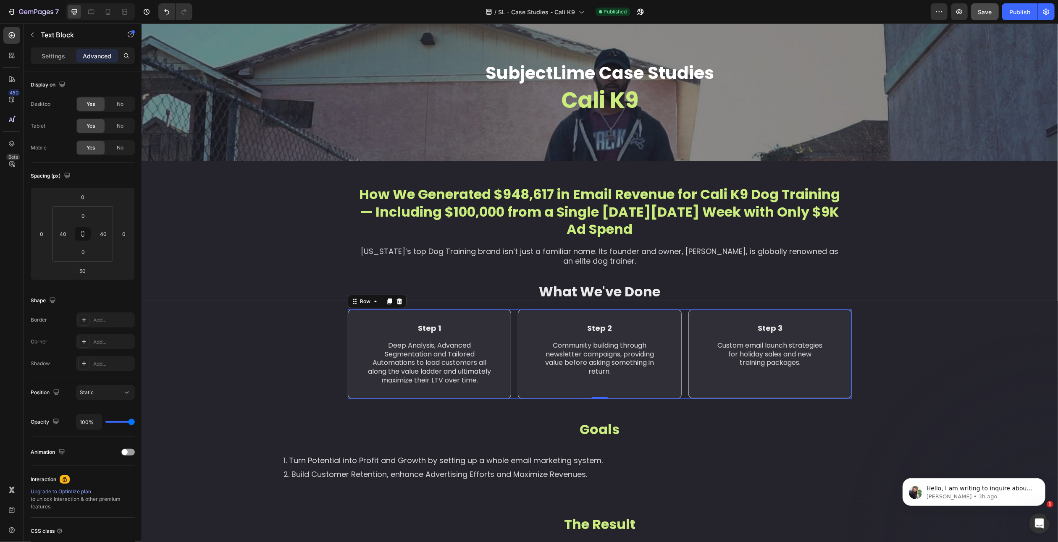
click at [682, 379] on div "Step 1 Text Block Deep Analysis, Advanced Segmentation and Tailored Automations…" at bounding box center [599, 354] width 504 height 89
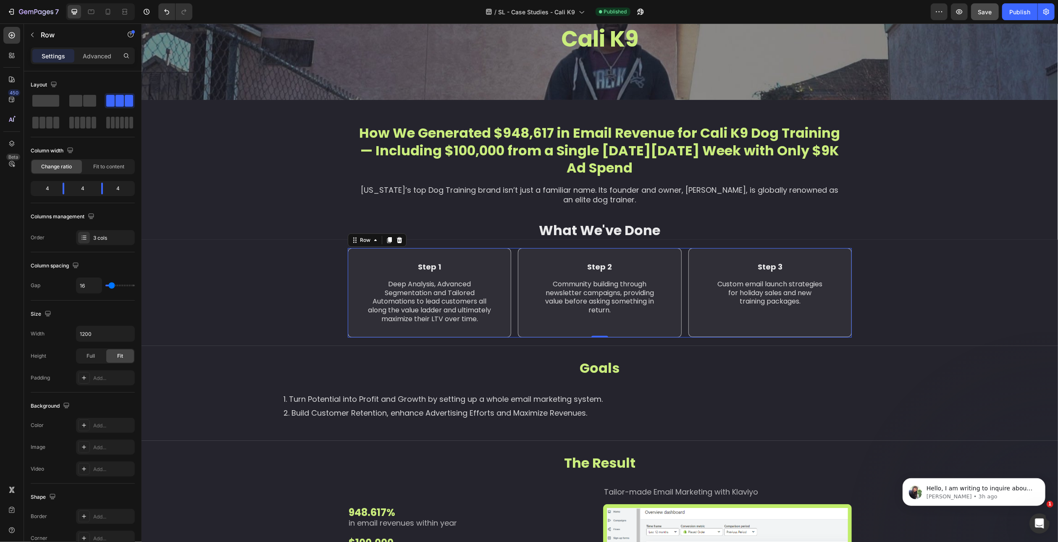
scroll to position [168, 0]
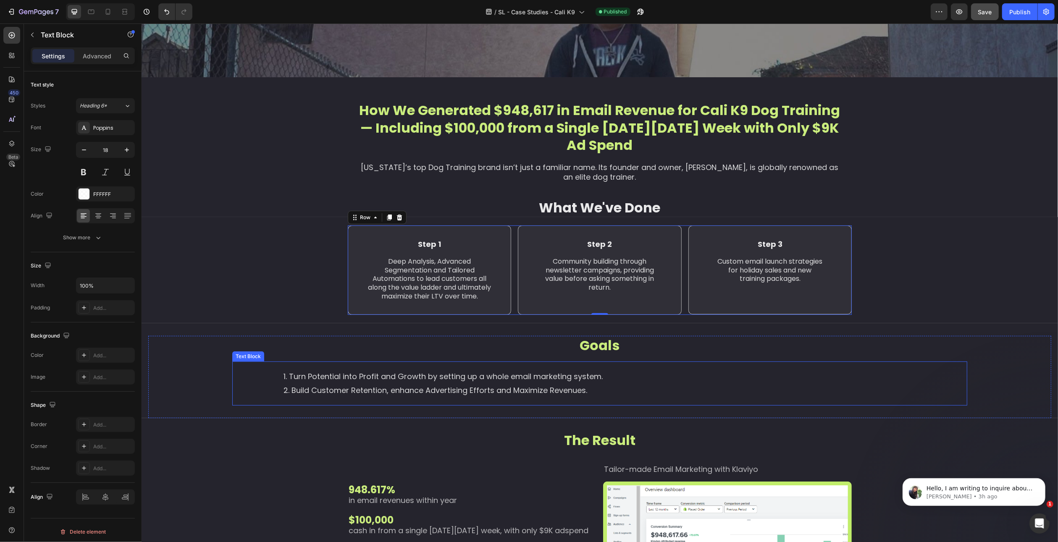
click at [616, 373] on li "Turn Potential into Profit and Growth by setting up a whole email marketing sys…" at bounding box center [607, 376] width 649 height 13
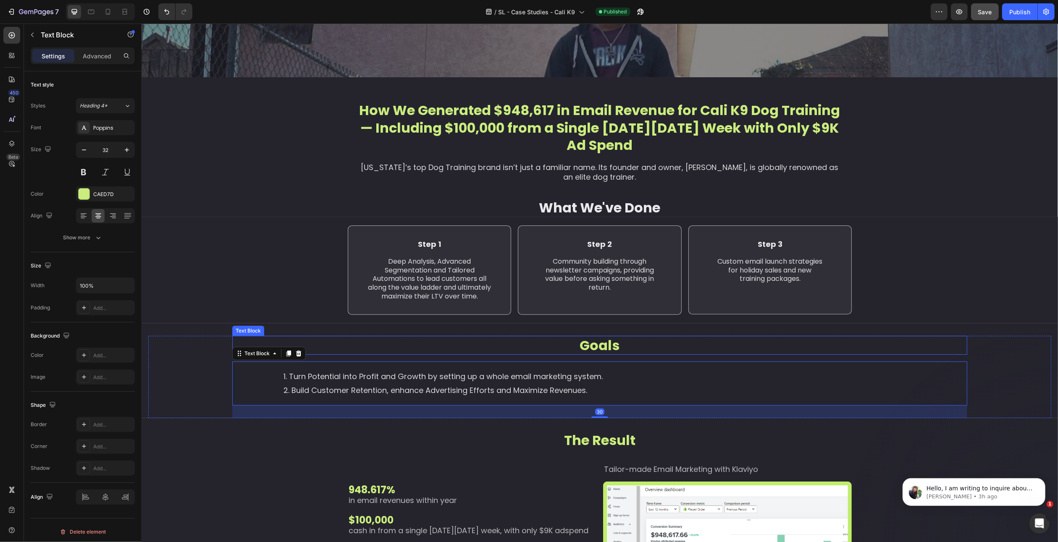
click at [594, 345] on p "Goals" at bounding box center [599, 346] width 733 height 18
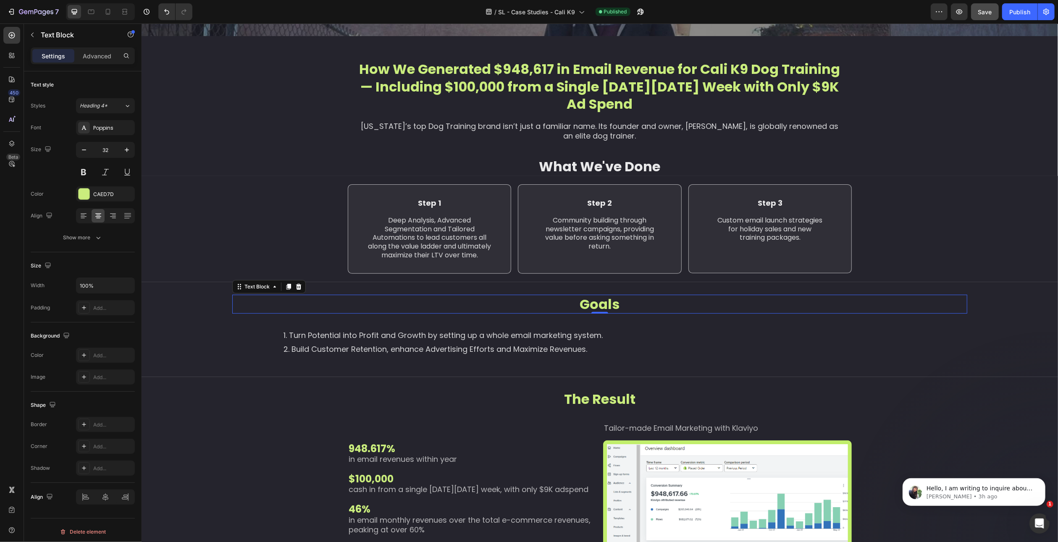
scroll to position [336, 0]
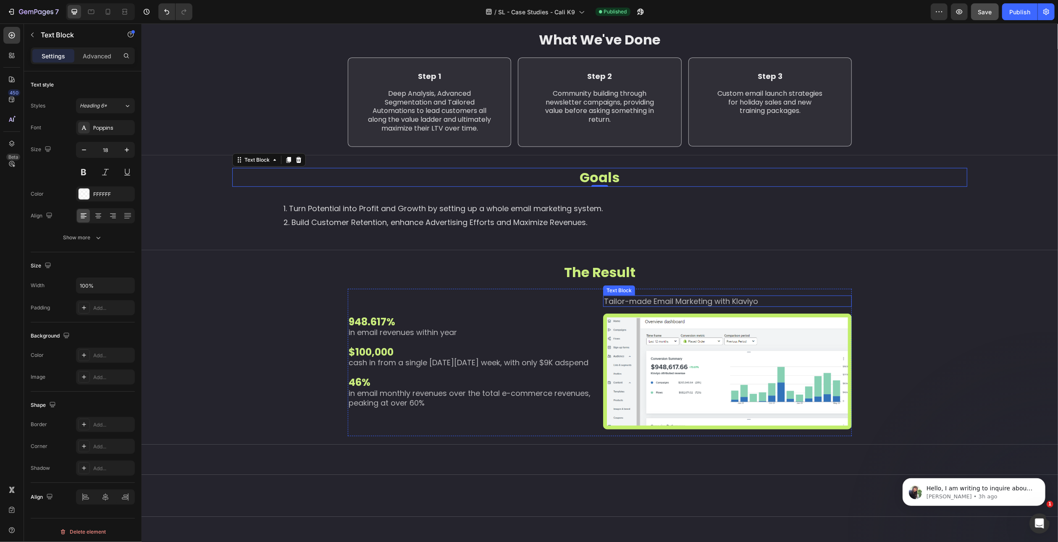
click at [631, 297] on p "Tailor-made Email Marketing with Klaviyo" at bounding box center [727, 302] width 247 height 10
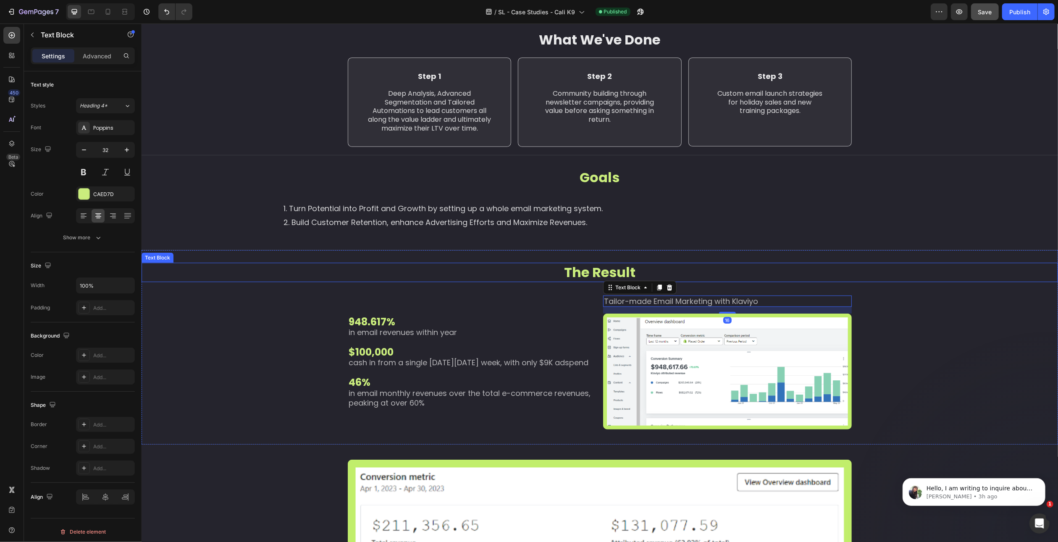
click at [582, 273] on p "The Result" at bounding box center [599, 273] width 915 height 18
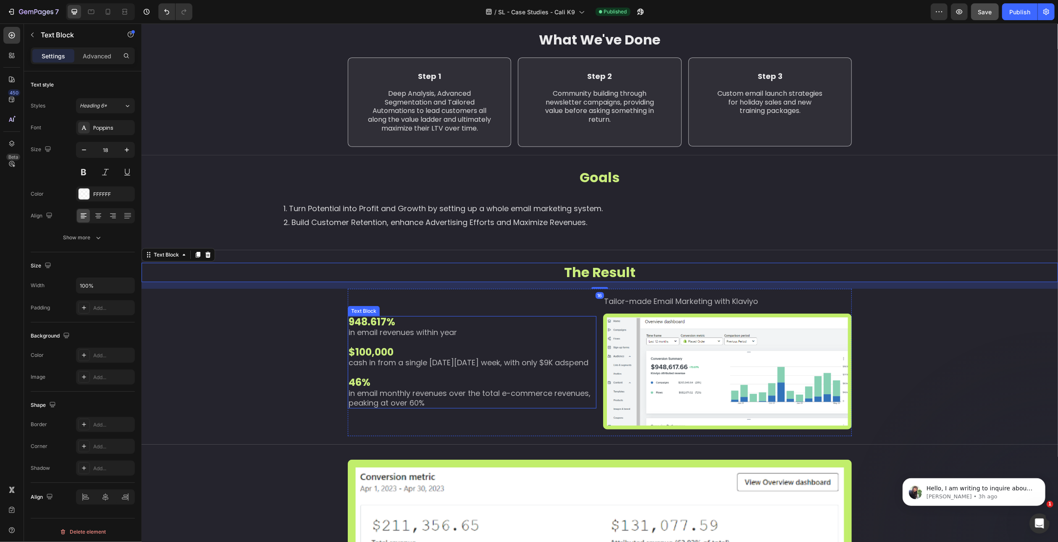
click at [473, 342] on p at bounding box center [471, 343] width 247 height 10
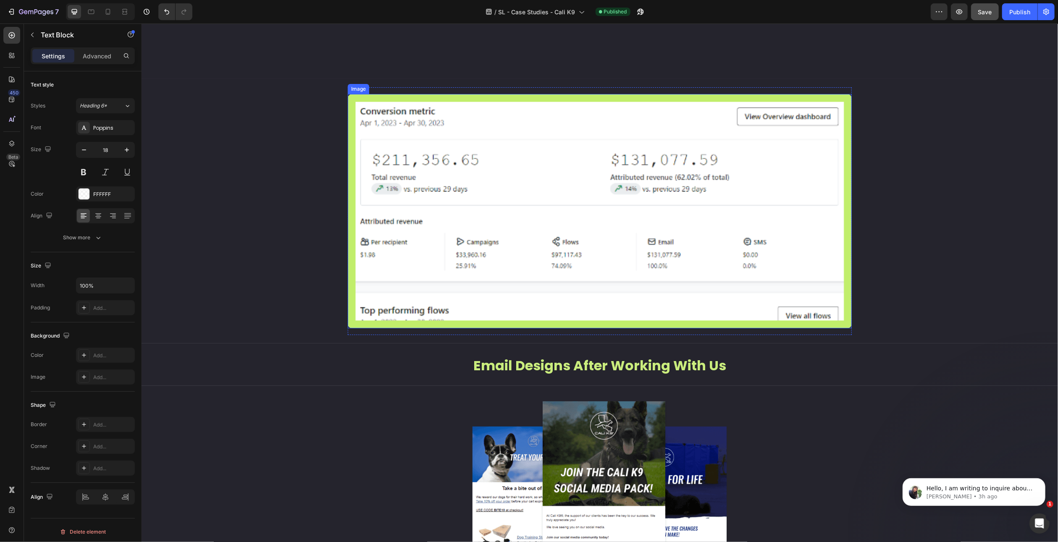
scroll to position [798, 0]
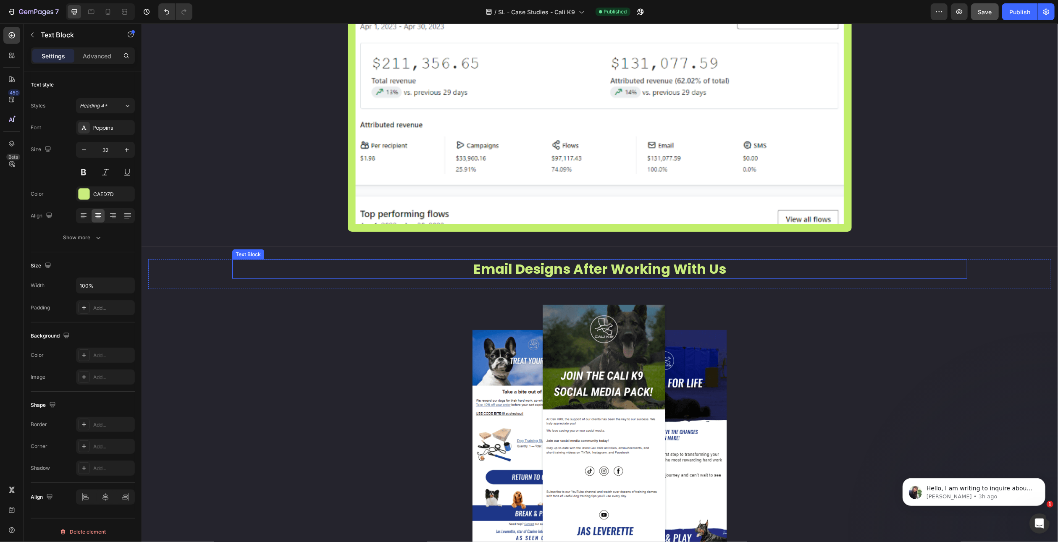
click at [597, 276] on p "Email Designs After Working With Us" at bounding box center [599, 269] width 733 height 18
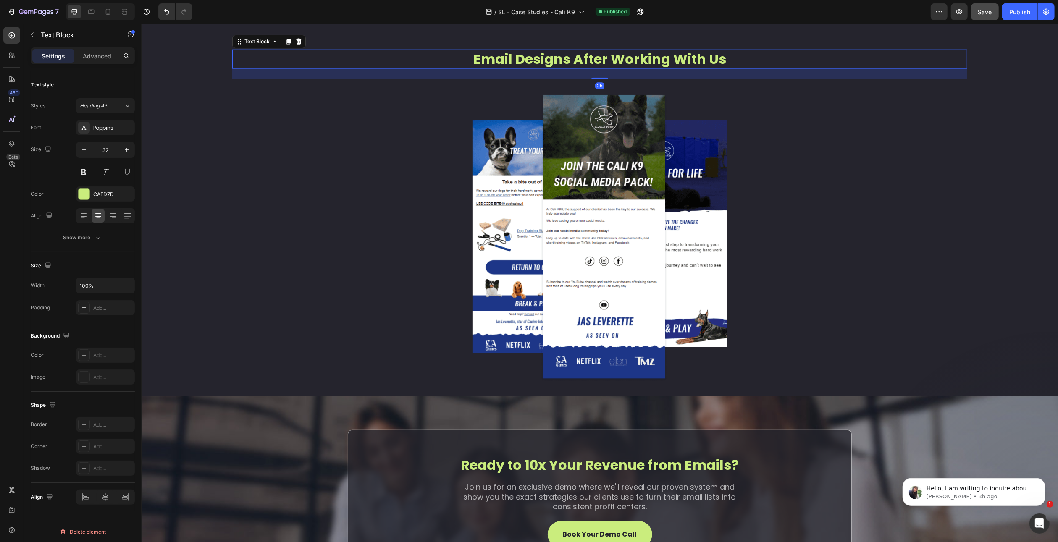
scroll to position [1134, 0]
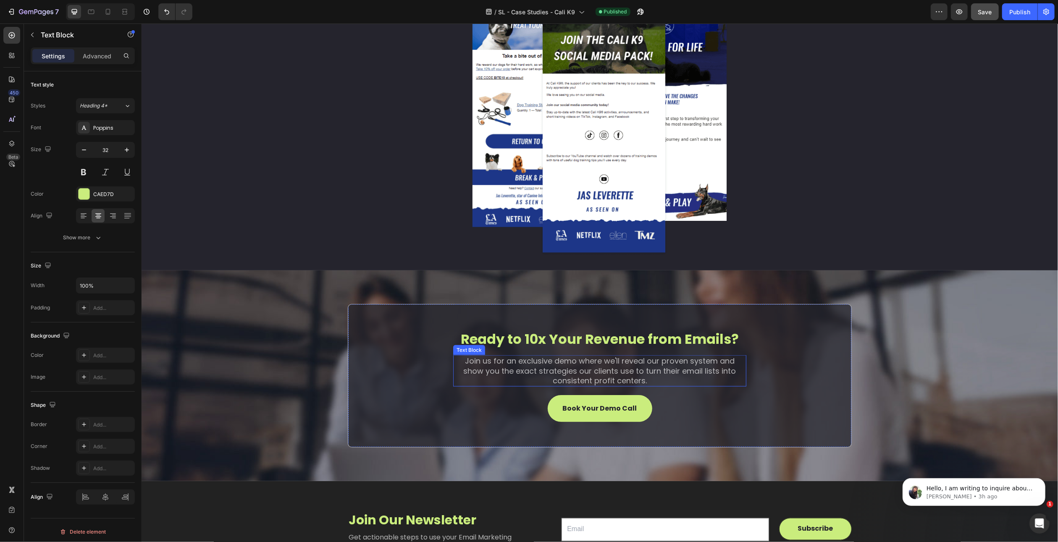
click at [616, 360] on p "Join us for an exclusive demo where we'll reveal our proven system and show you…" at bounding box center [600, 370] width 292 height 29
click at [619, 336] on p "Ready to 10x Your Revenue from Emails?" at bounding box center [600, 340] width 502 height 18
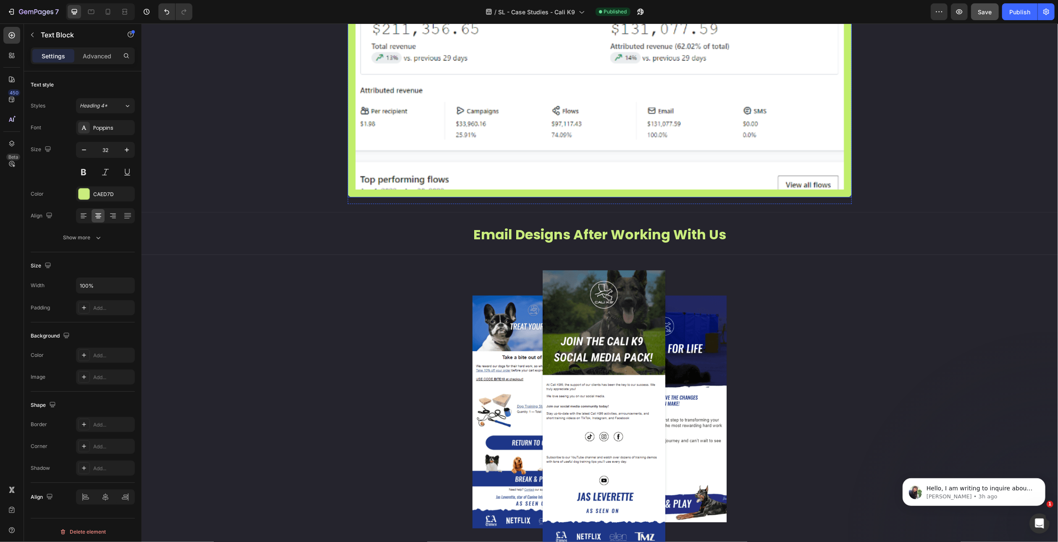
scroll to position [924, 0]
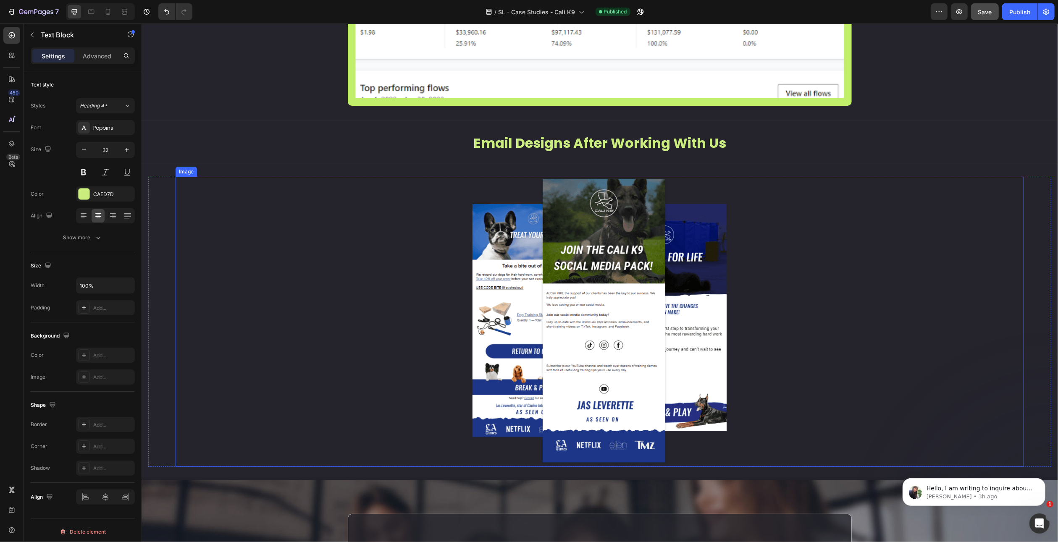
click at [599, 257] on img at bounding box center [599, 322] width 255 height 290
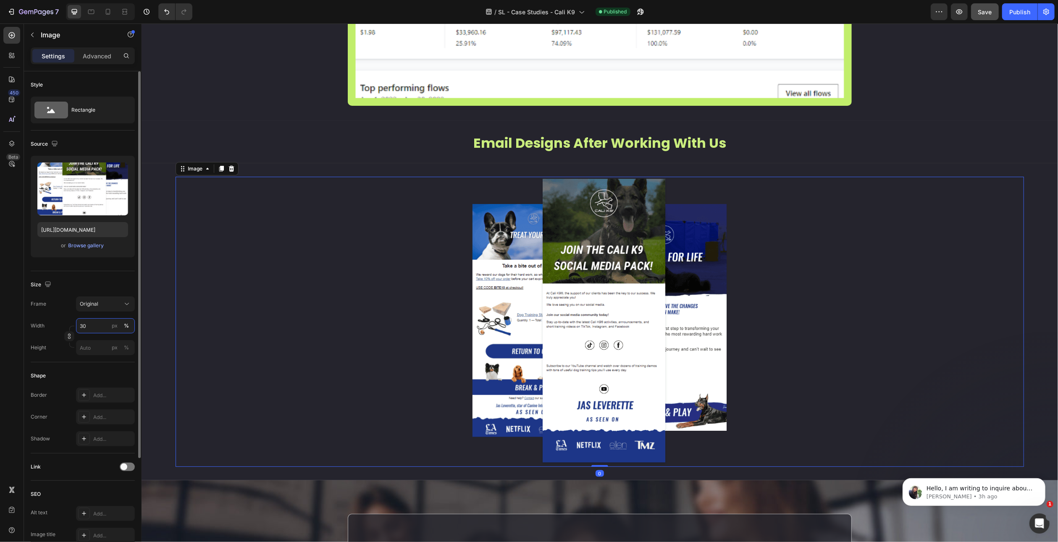
click at [86, 324] on input "30" at bounding box center [105, 325] width 59 height 15
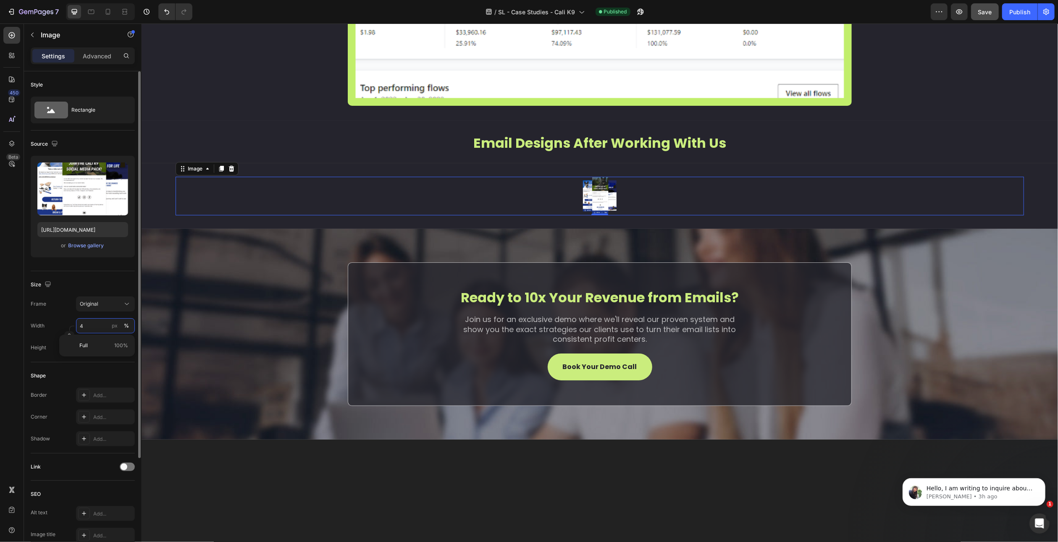
type input "45"
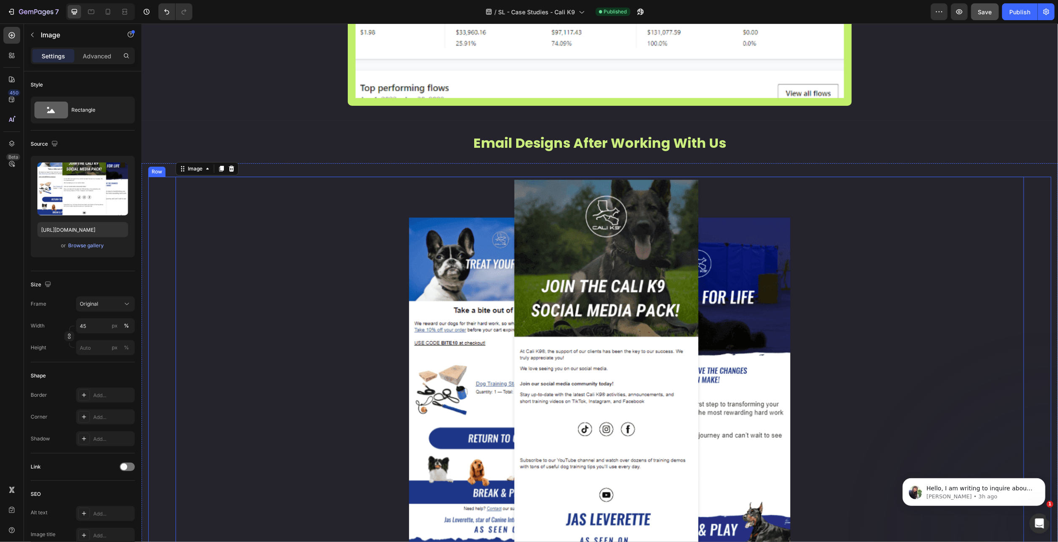
click at [154, 234] on div "Image 0 Row" at bounding box center [599, 395] width 903 height 436
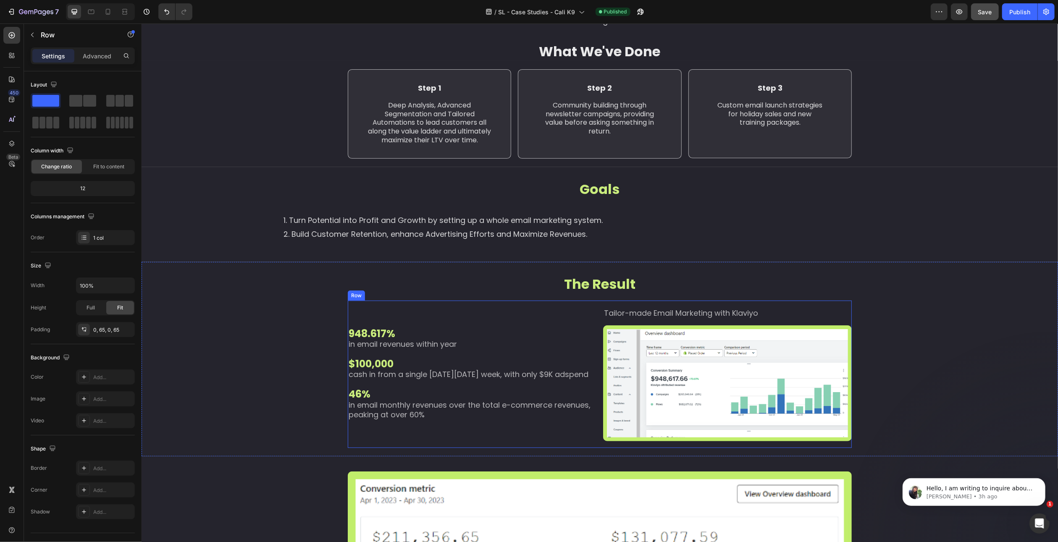
scroll to position [420, 0]
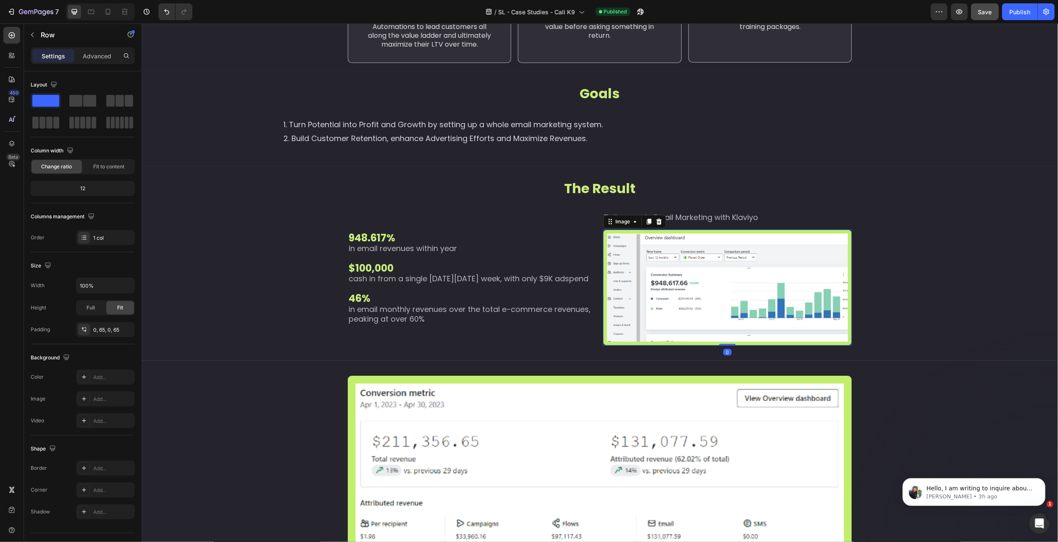
click at [702, 270] on img at bounding box center [727, 288] width 249 height 116
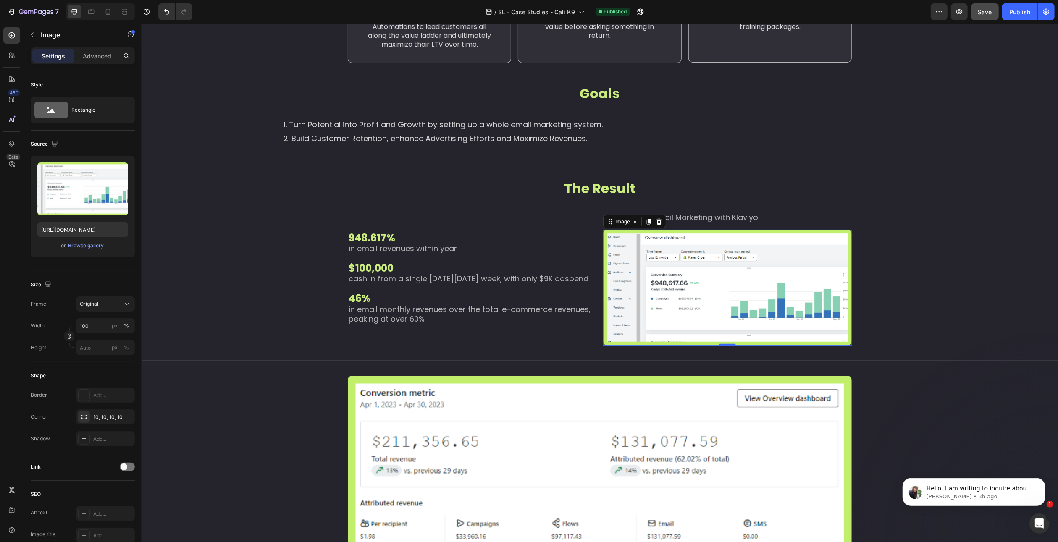
click at [680, 275] on img at bounding box center [727, 288] width 249 height 116
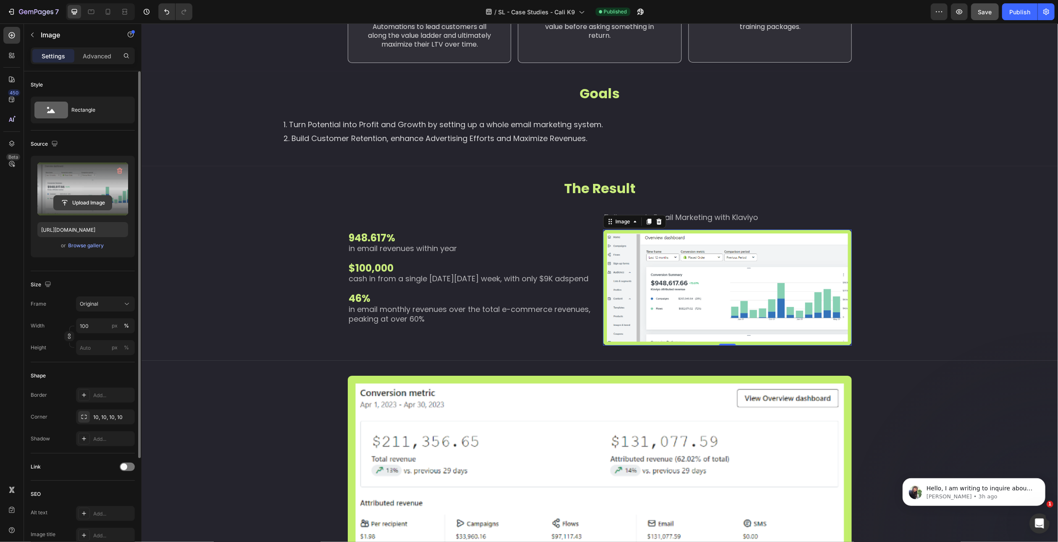
click at [79, 198] on input "file" at bounding box center [83, 203] width 58 height 14
type input "[URL][DOMAIN_NAME]"
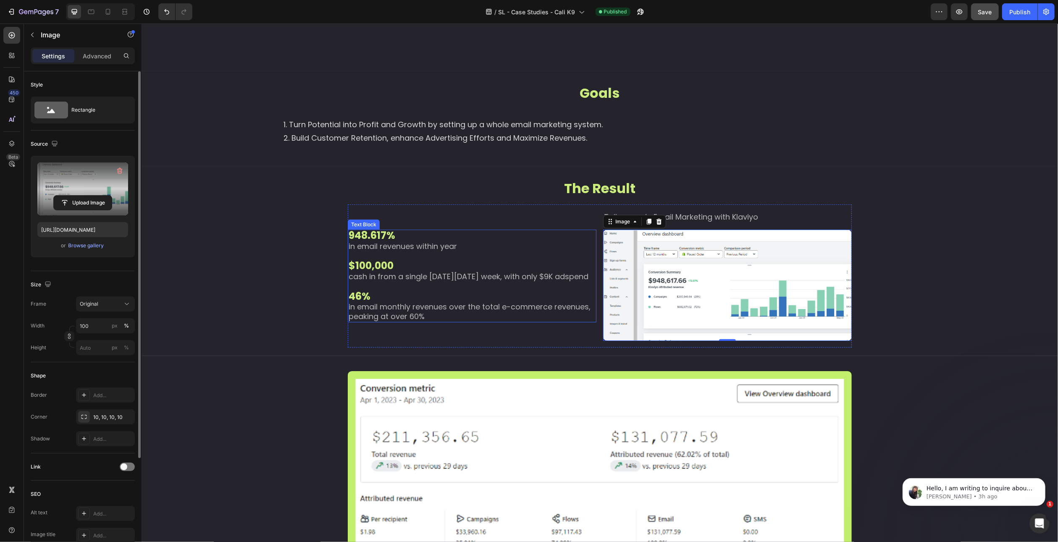
scroll to position [588, 0]
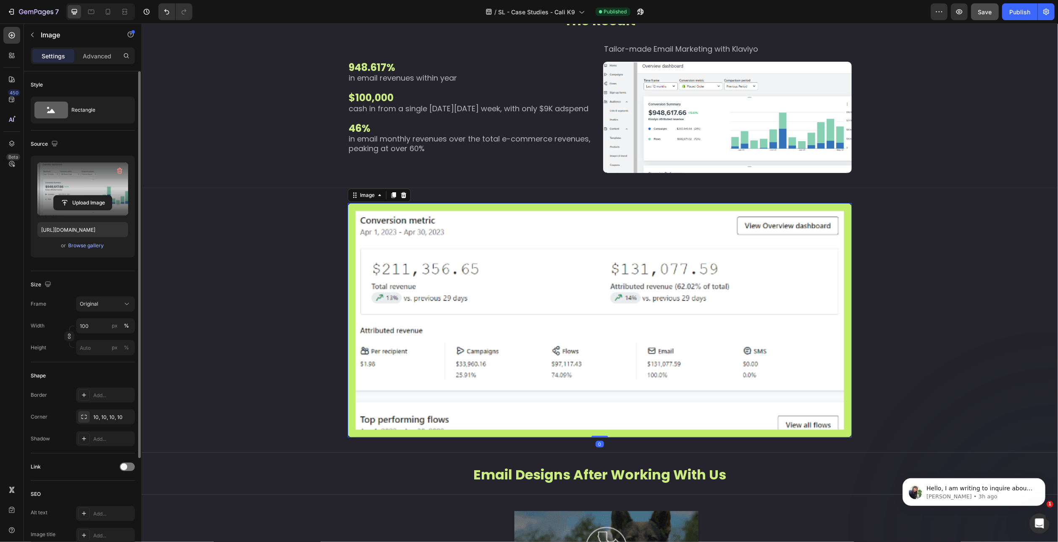
click at [520, 272] on img at bounding box center [599, 320] width 504 height 234
click at [92, 202] on input "file" at bounding box center [83, 203] width 58 height 14
type input "[URL][DOMAIN_NAME]"
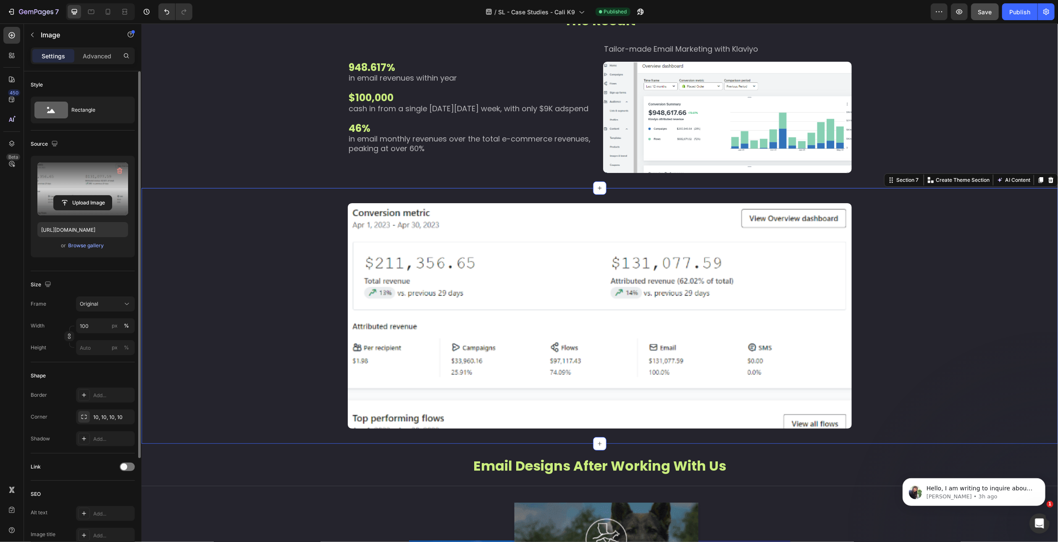
click at [276, 238] on div "Image Row" at bounding box center [599, 316] width 917 height 239
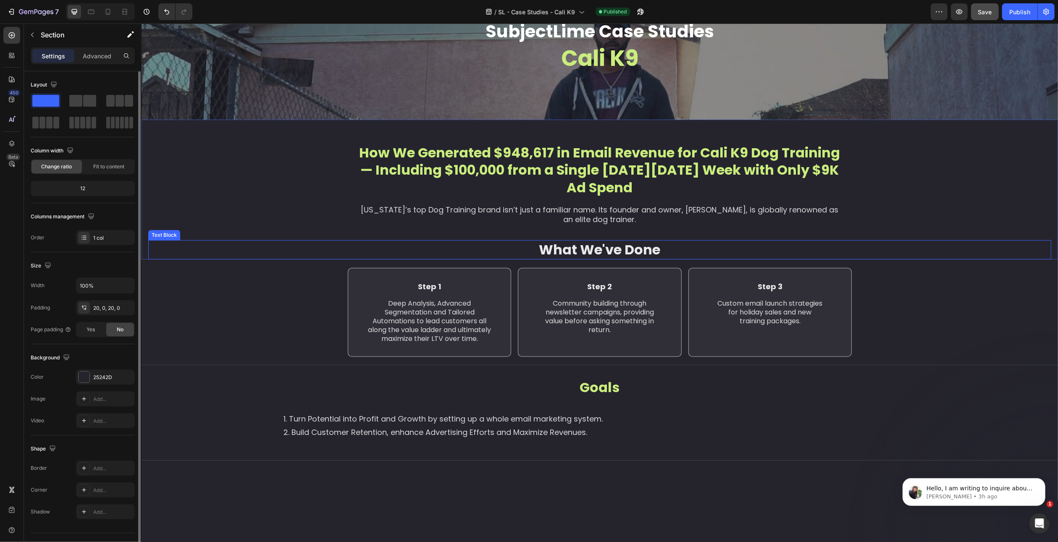
scroll to position [0, 0]
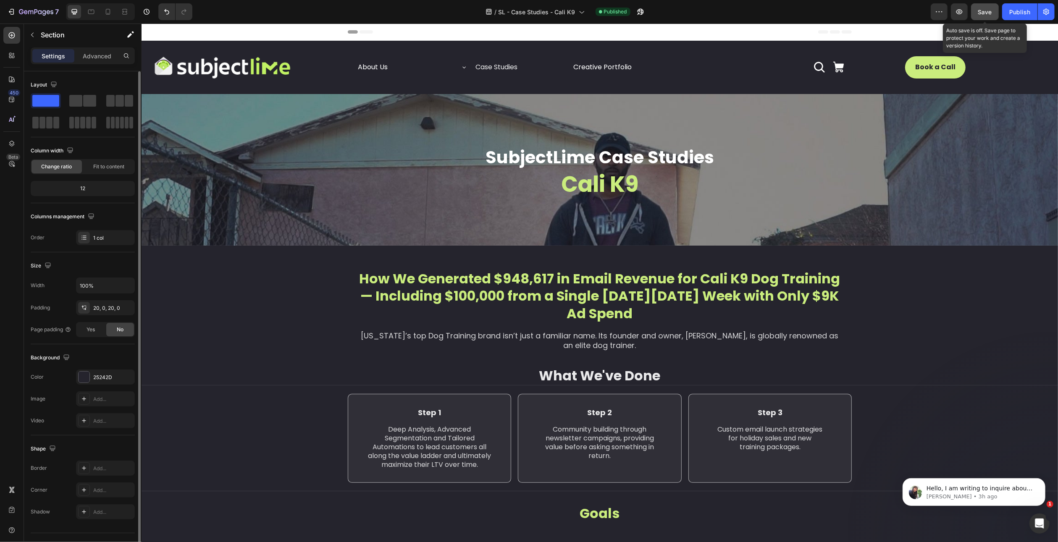
click at [990, 16] on button "Save" at bounding box center [985, 11] width 28 height 17
click at [1018, 13] on div "Publish" at bounding box center [1019, 12] width 21 height 9
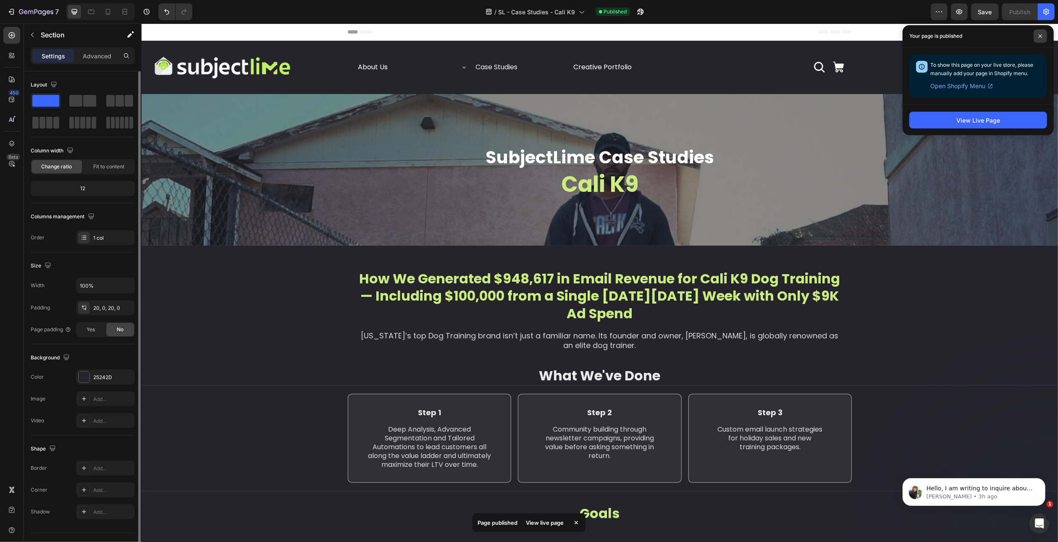
click at [1040, 34] on icon at bounding box center [1040, 36] width 4 height 4
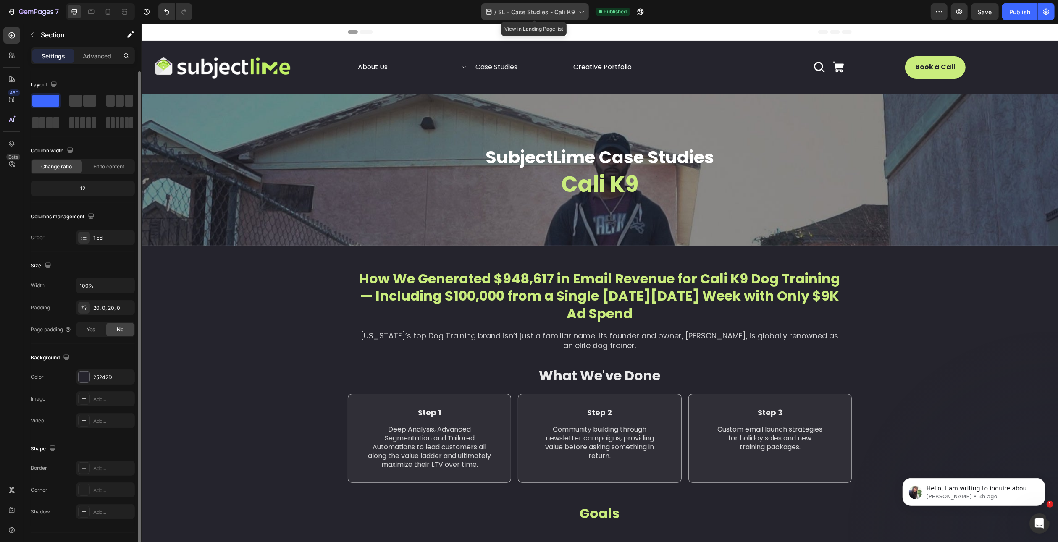
click at [575, 14] on div "/ SL - Case Studies - Cali K9" at bounding box center [535, 11] width 108 height 17
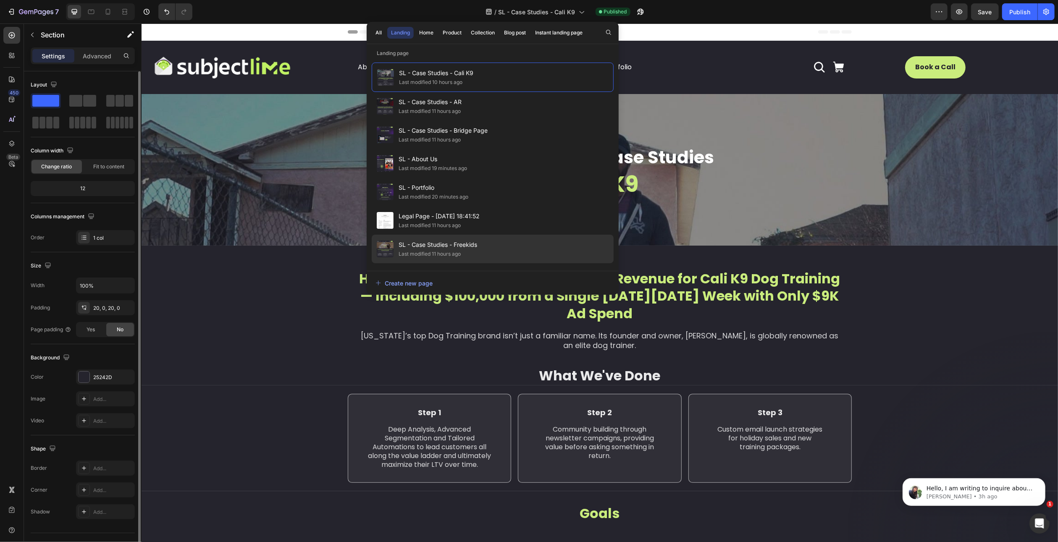
click at [0, 0] on div "SL - Case Studies - Freekids Last modified 11 hours ago" at bounding box center [0, 0] width 0 height 0
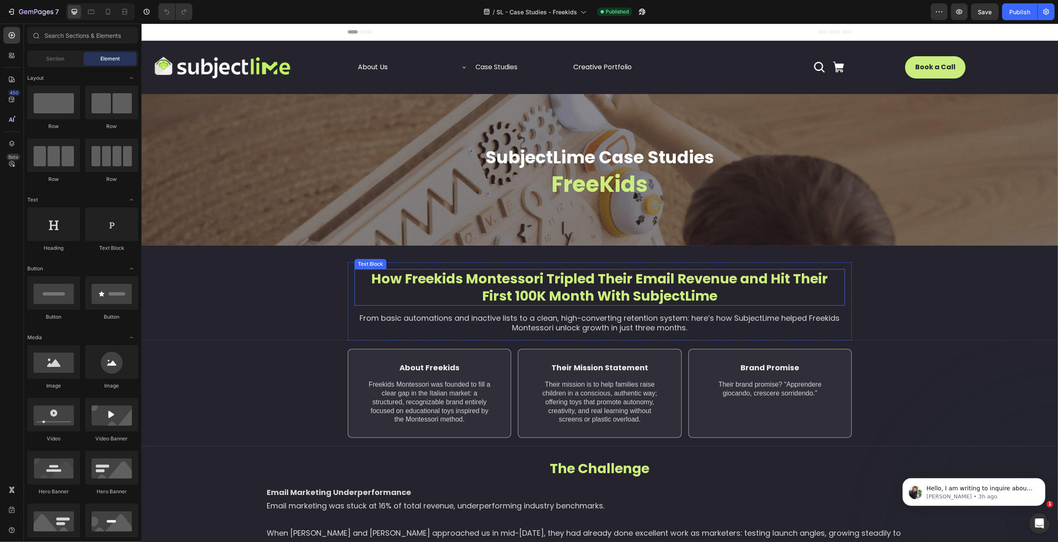
click at [536, 286] on p "How Freekids Montessori Tripled Their Email Revenue and Hit Their First 100K Mo…" at bounding box center [599, 287] width 489 height 35
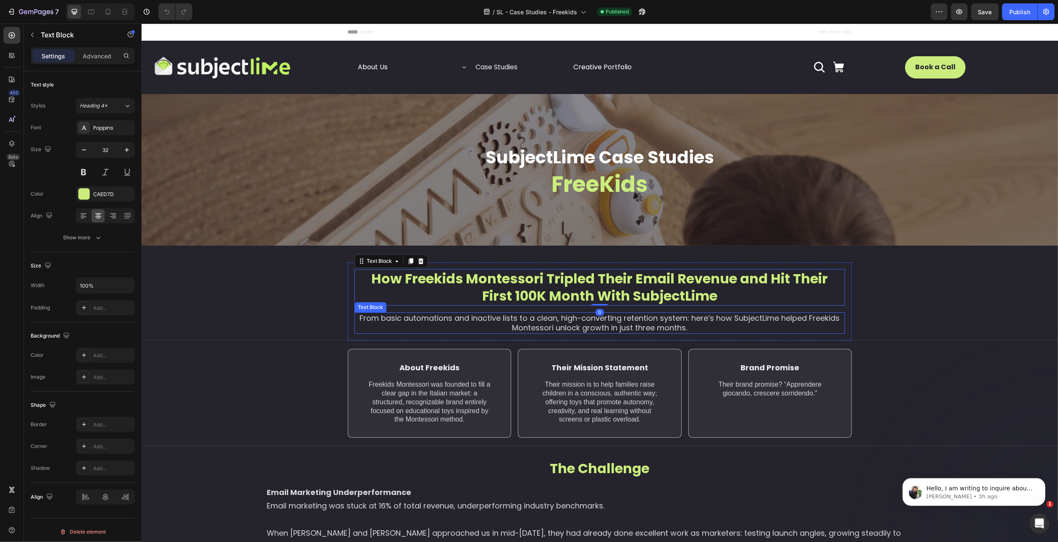
click at [542, 326] on p "From basic automations and inactive lists to a clean, high-converting retention…" at bounding box center [599, 323] width 489 height 20
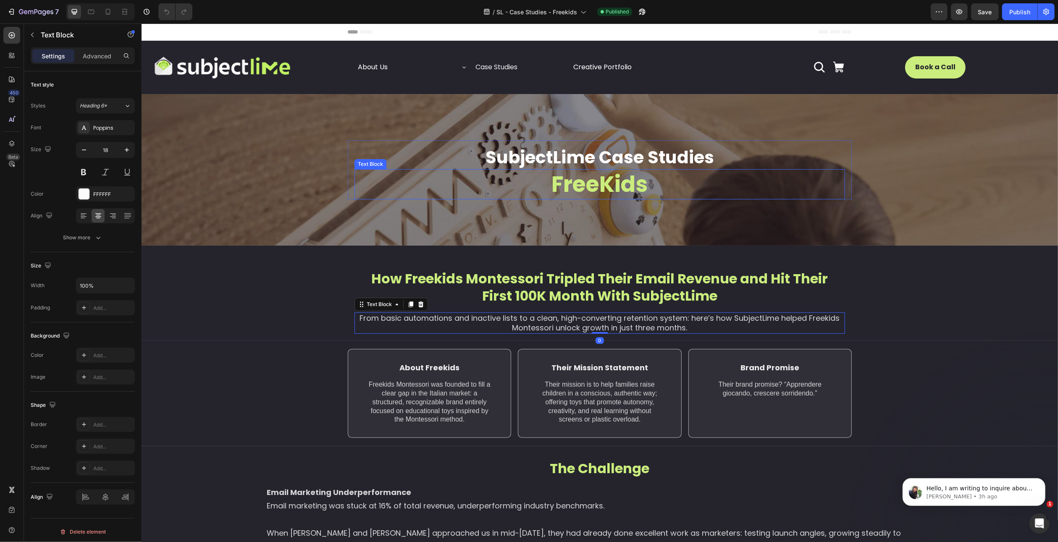
click at [594, 177] on p "FreeKids" at bounding box center [599, 184] width 489 height 29
click at [608, 160] on p "SubjectLime Case Studies" at bounding box center [599, 157] width 489 height 22
click at [577, 393] on p "Their mission is to help families raise children in a conscious, authentic way;…" at bounding box center [599, 403] width 127 height 44
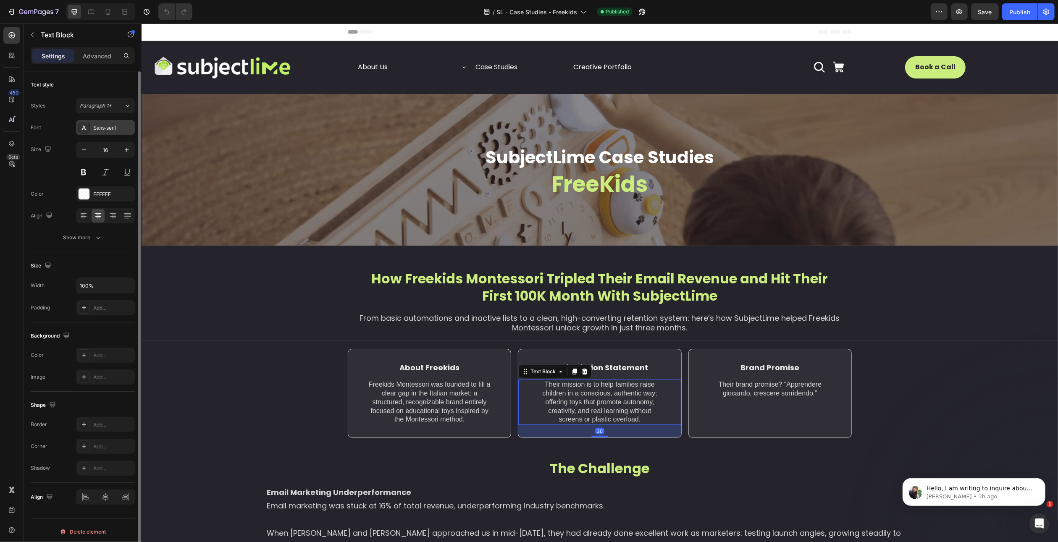
click at [101, 129] on div "Sans-serif" at bounding box center [112, 128] width 39 height 8
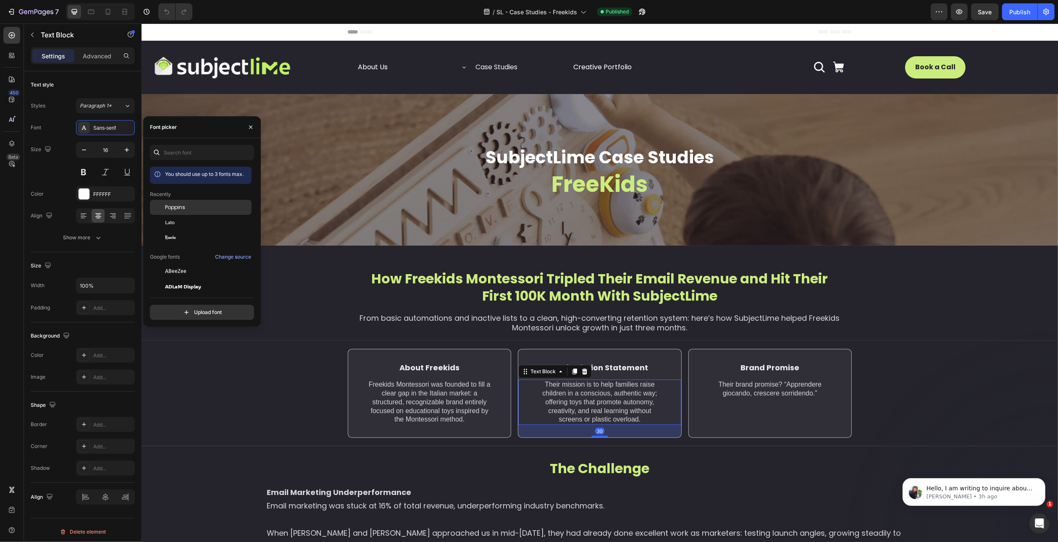
click at [182, 208] on span "Poppins" at bounding box center [175, 208] width 20 height 8
click at [414, 392] on p "Freekids Montessori was founded to fill a clear gap in the Italian market: a st…" at bounding box center [428, 403] width 127 height 44
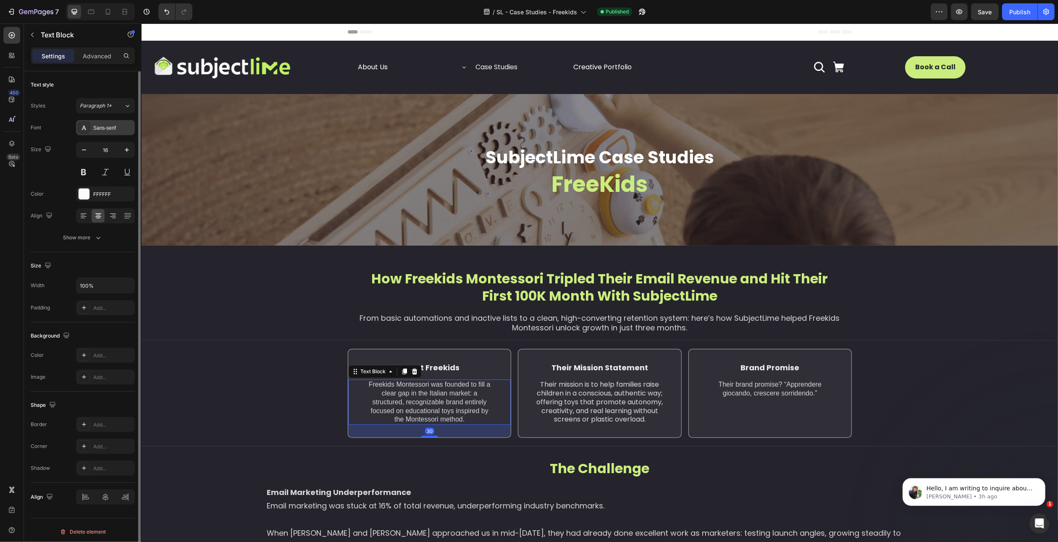
click at [101, 128] on div "Sans-serif" at bounding box center [112, 128] width 39 height 8
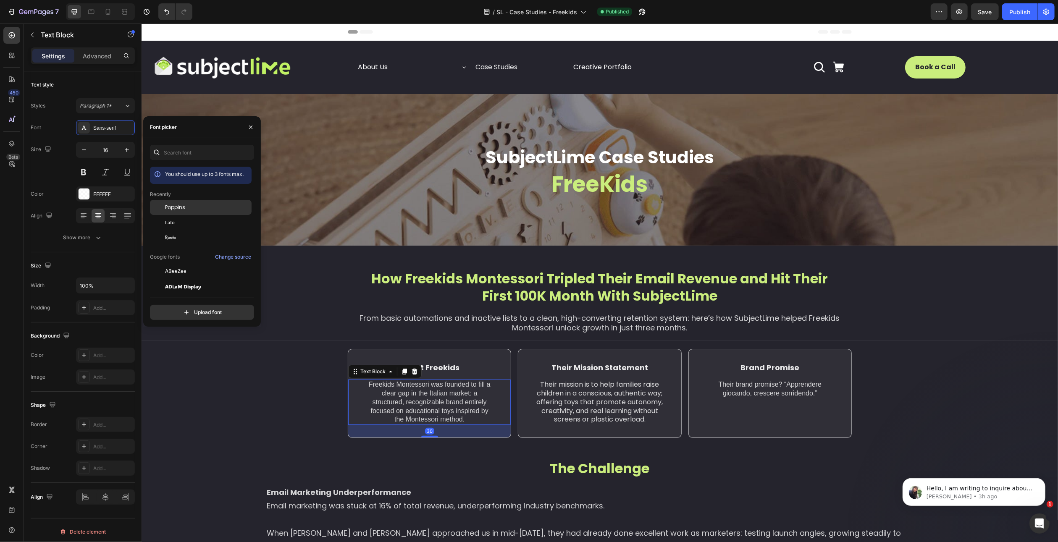
click at [171, 211] on span "Poppins" at bounding box center [175, 208] width 20 height 8
click at [560, 410] on p "Their mission is to help families raise children in a conscious, authentic way;…" at bounding box center [599, 403] width 127 height 44
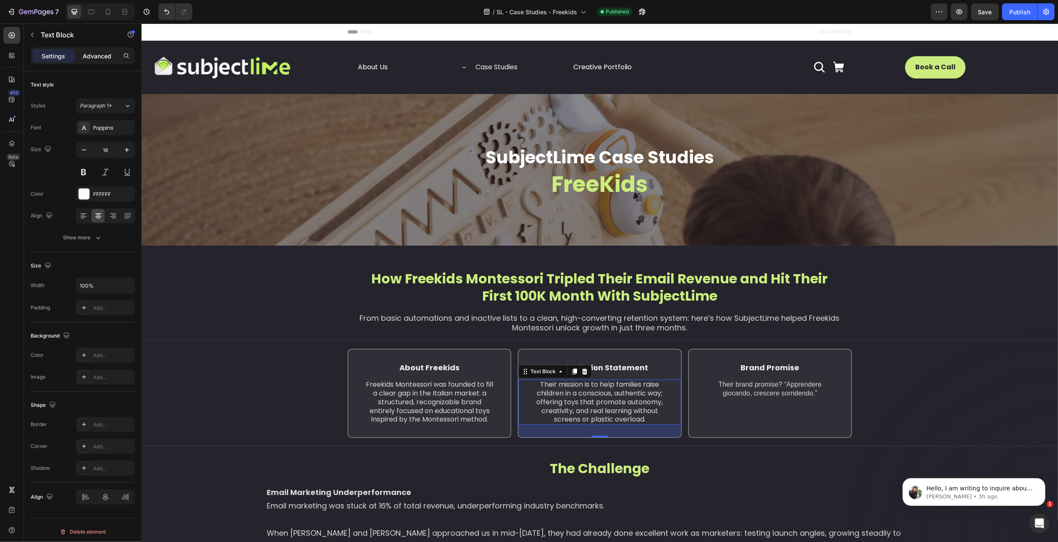
click at [89, 56] on p "Advanced" at bounding box center [97, 56] width 29 height 9
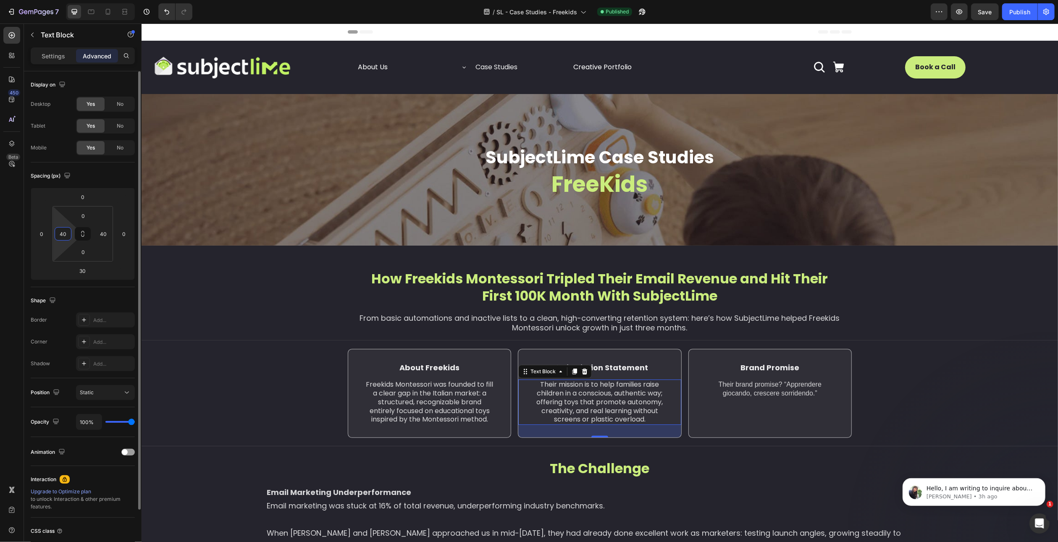
click at [66, 236] on input "40" at bounding box center [63, 234] width 13 height 13
type input "36"
click at [103, 236] on input "40" at bounding box center [103, 234] width 13 height 13
type input "36"
click at [739, 389] on p "Their brand promise? “Apprendere giocando, crescere sorridendo.”" at bounding box center [769, 390] width 127 height 18
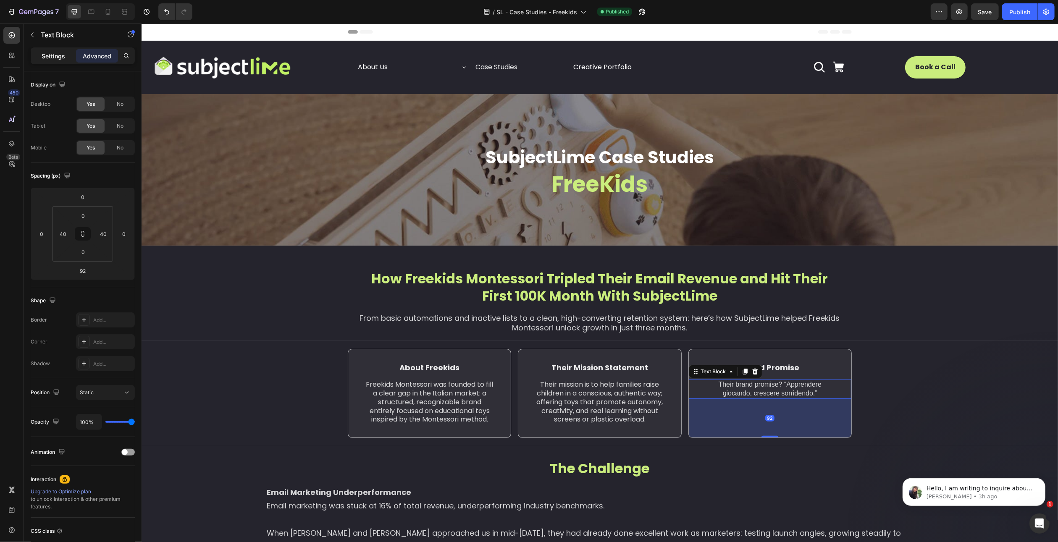
click at [56, 58] on p "Settings" at bounding box center [54, 56] width 24 height 9
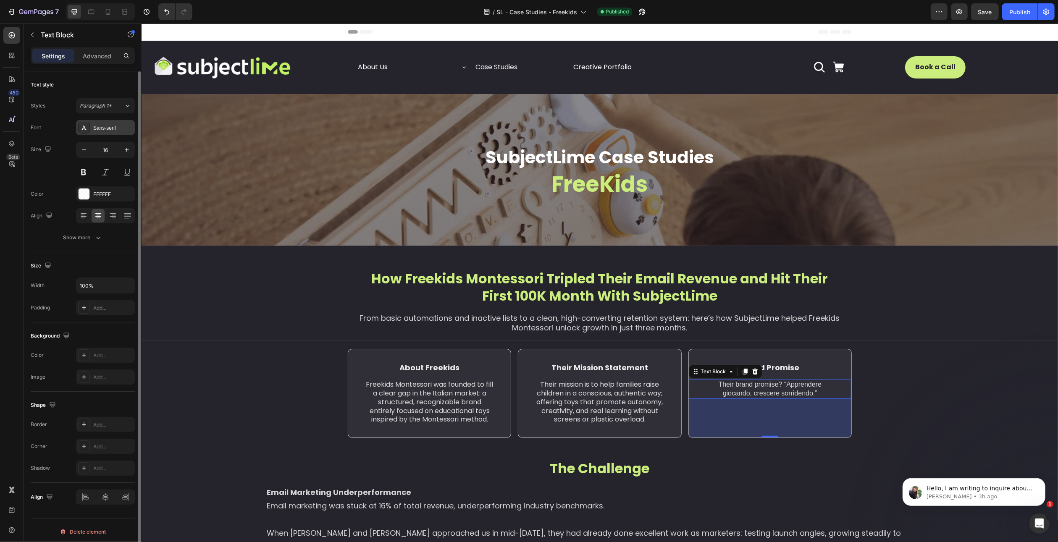
click at [97, 131] on div "Sans-serif" at bounding box center [112, 128] width 39 height 8
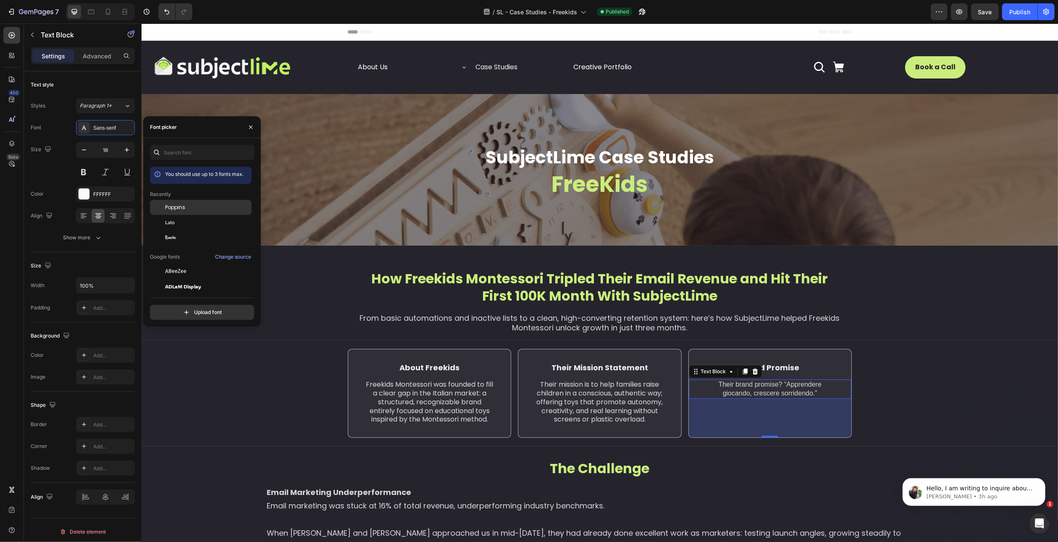
click at [184, 205] on span "Poppins" at bounding box center [175, 208] width 20 height 8
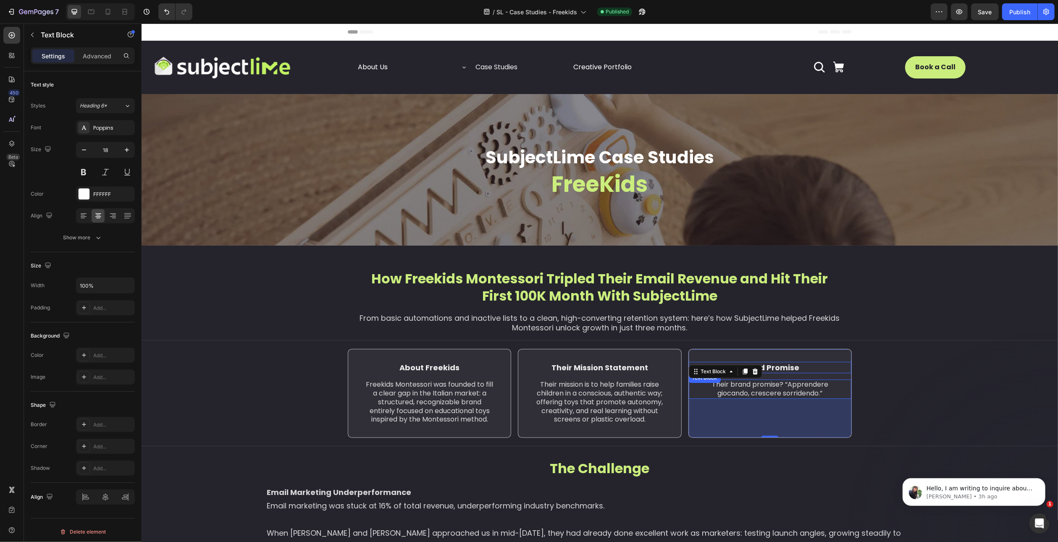
click at [779, 368] on p "Brand Promise" at bounding box center [770, 368] width 110 height 10
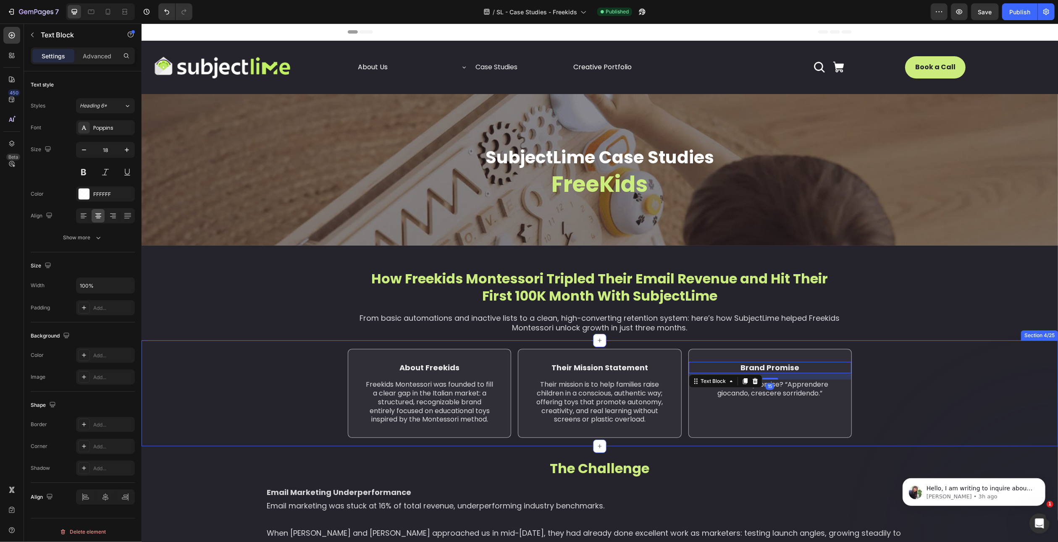
click at [702, 443] on div "About Freekids Text Block Freekids Montessori was founded to fill a clear gap i…" at bounding box center [599, 394] width 917 height 106
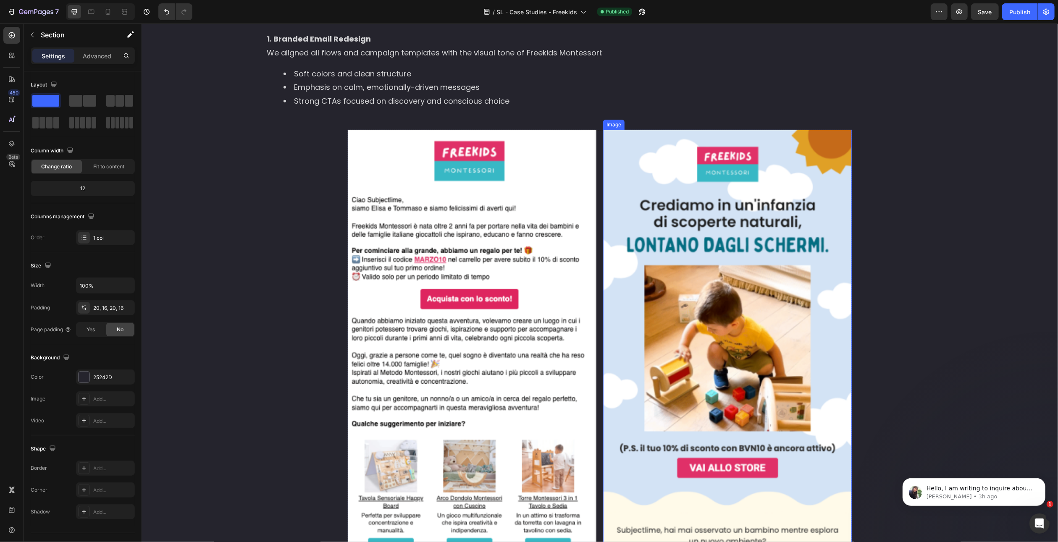
scroll to position [672, 0]
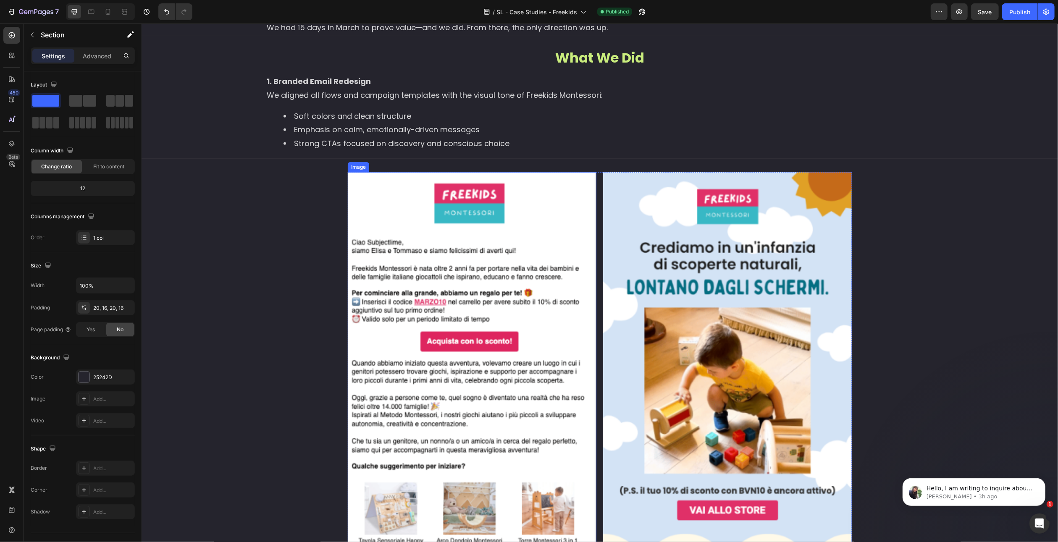
click at [490, 288] on img at bounding box center [471, 436] width 249 height 529
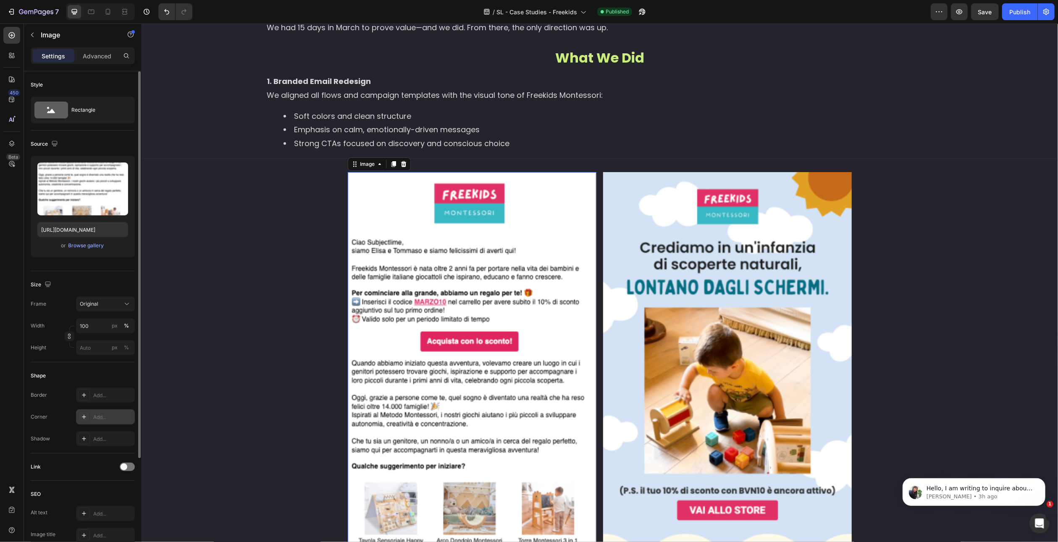
click at [107, 417] on div "Add..." at bounding box center [112, 418] width 39 height 8
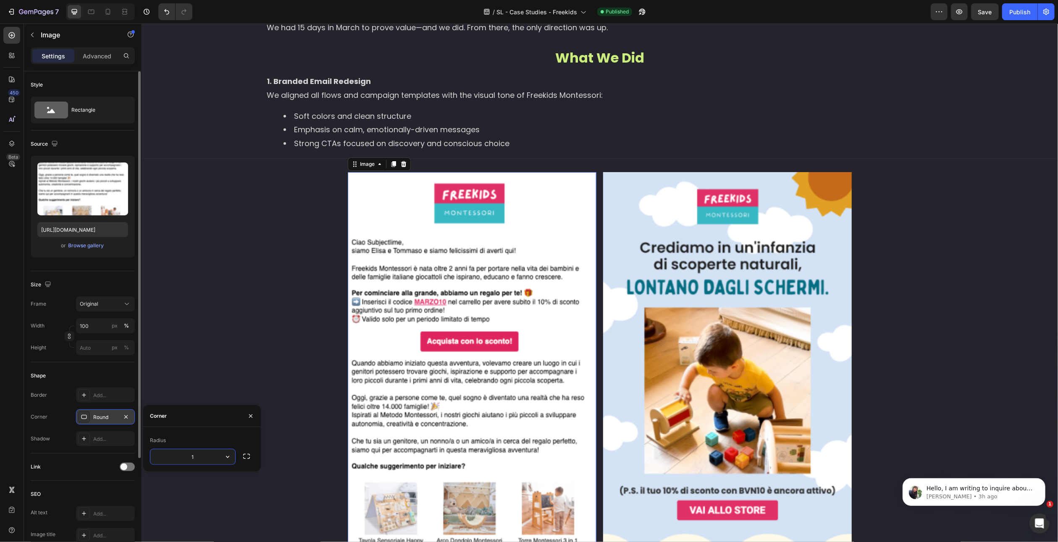
type input "10"
click at [73, 462] on div "Link" at bounding box center [83, 466] width 104 height 13
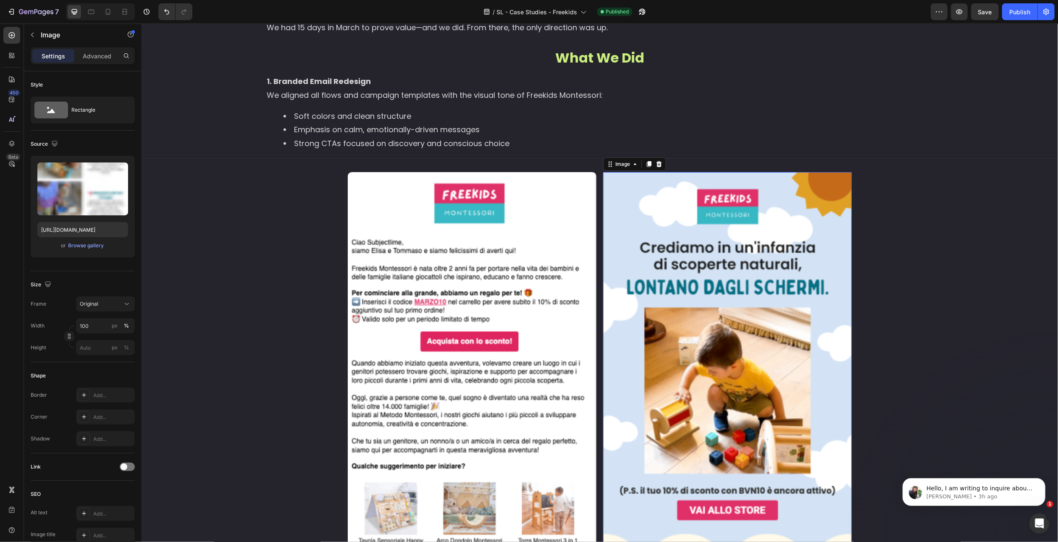
click at [102, 418] on div "Add..." at bounding box center [112, 418] width 39 height 8
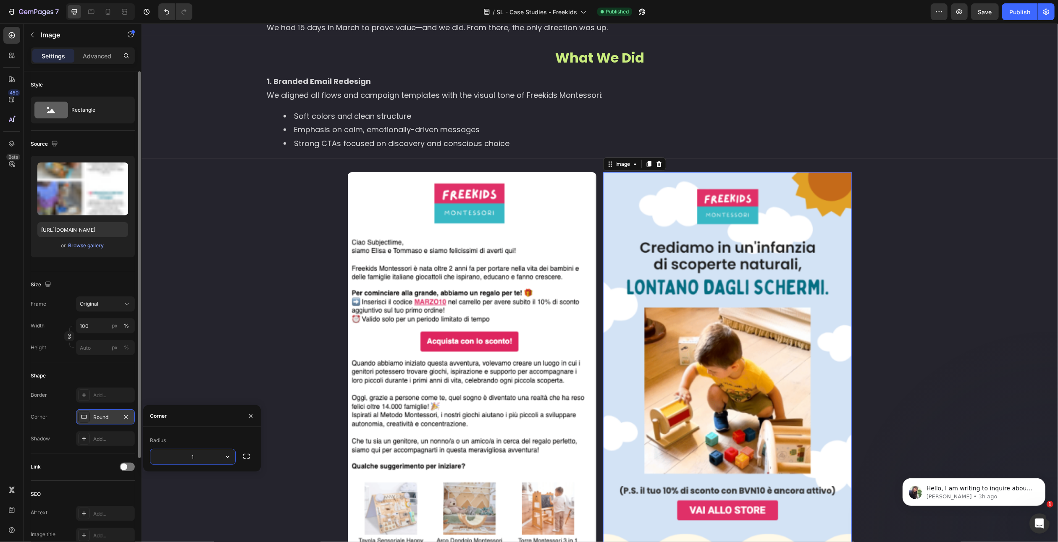
type input "10"
click at [96, 468] on div "Link" at bounding box center [83, 466] width 104 height 13
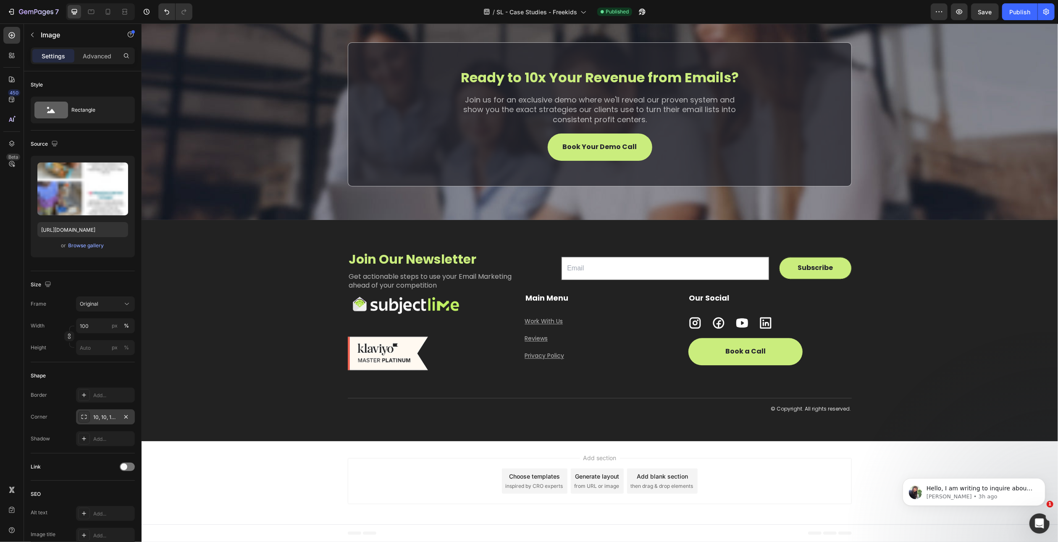
scroll to position [5377, 0]
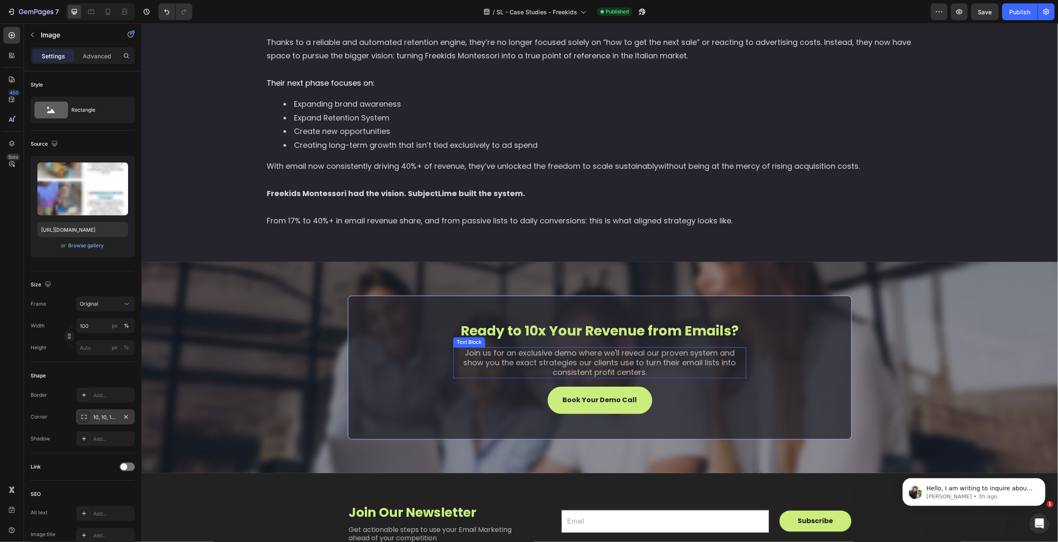
click at [494, 364] on p "Join us for an exclusive demo where we'll reveal our proven system and show you…" at bounding box center [600, 362] width 292 height 29
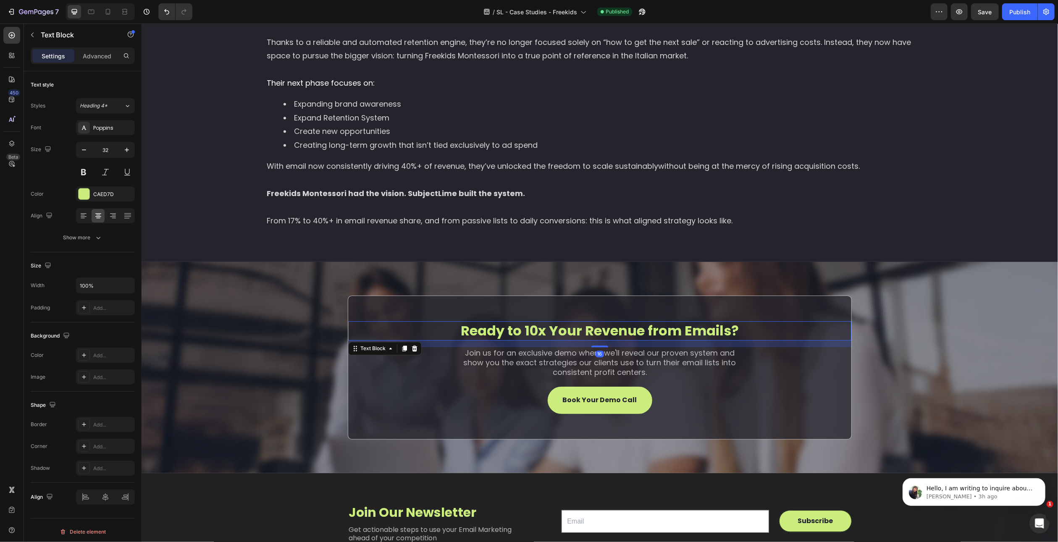
click at [551, 326] on p "Ready to 10x Your Revenue from Emails?" at bounding box center [600, 331] width 502 height 18
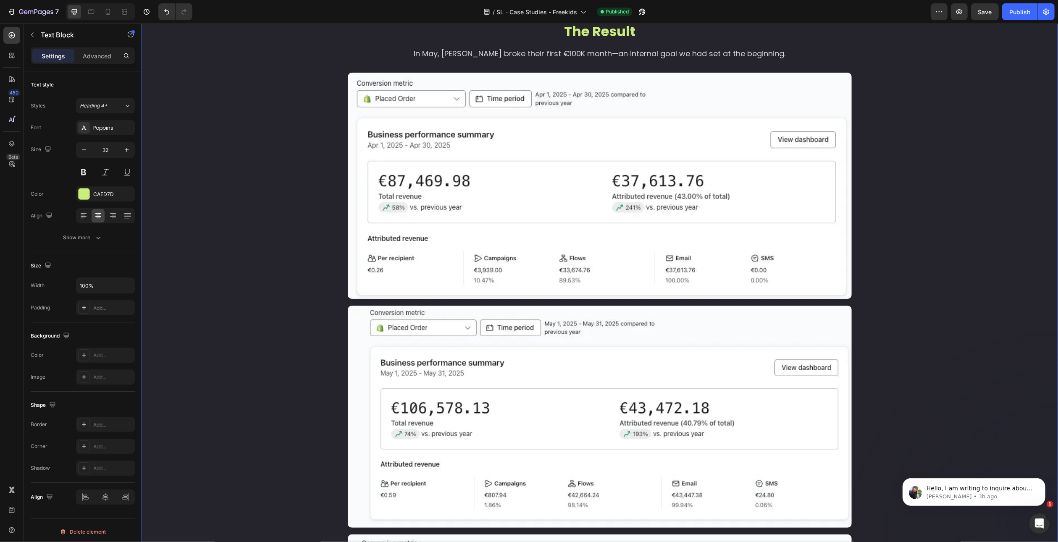
scroll to position [4201, 0]
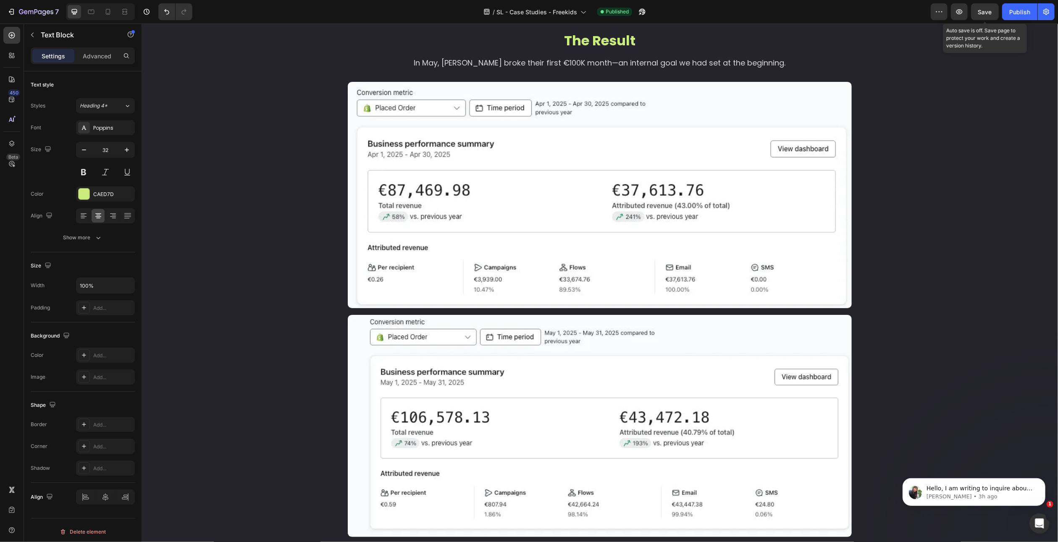
click at [984, 13] on span "Save" at bounding box center [985, 11] width 14 height 7
click at [1015, 12] on div "Publish" at bounding box center [1019, 12] width 21 height 9
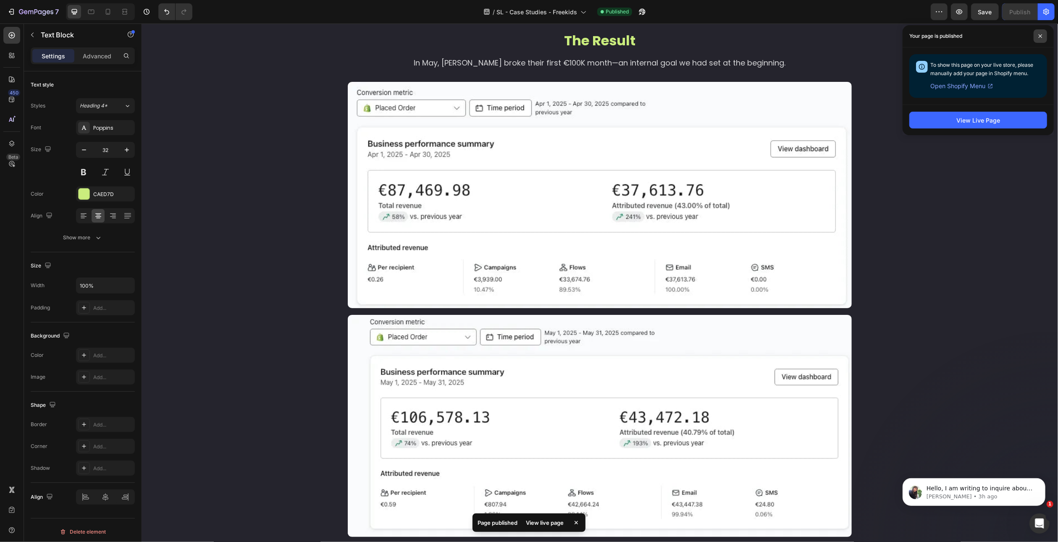
click at [1040, 31] on span at bounding box center [1040, 35] width 13 height 13
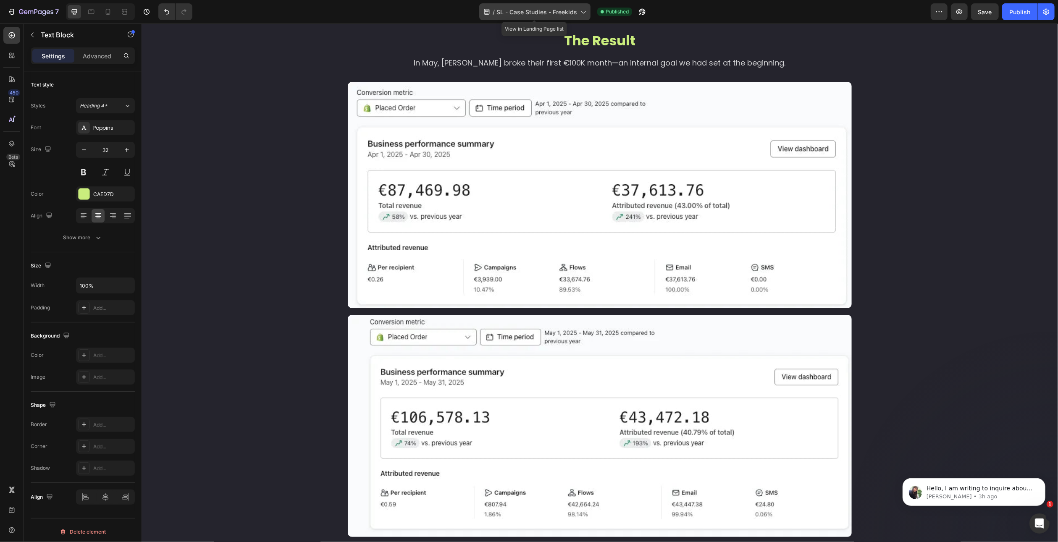
click at [567, 11] on span "SL - Case Studies - Freekids" at bounding box center [537, 12] width 81 height 9
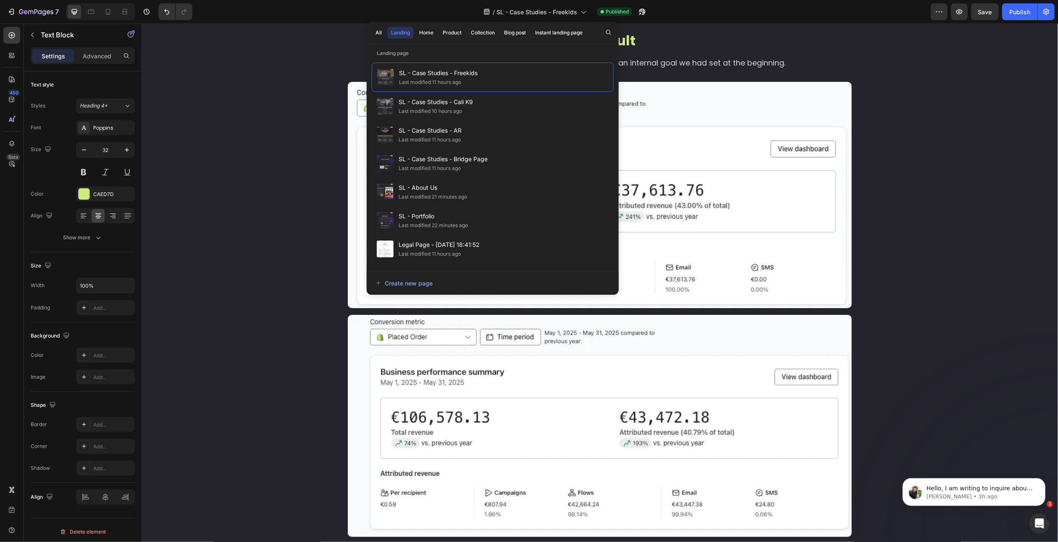
click at [709, 10] on div "/ SL - Case Studies - Freekids Published" at bounding box center [565, 11] width 732 height 17
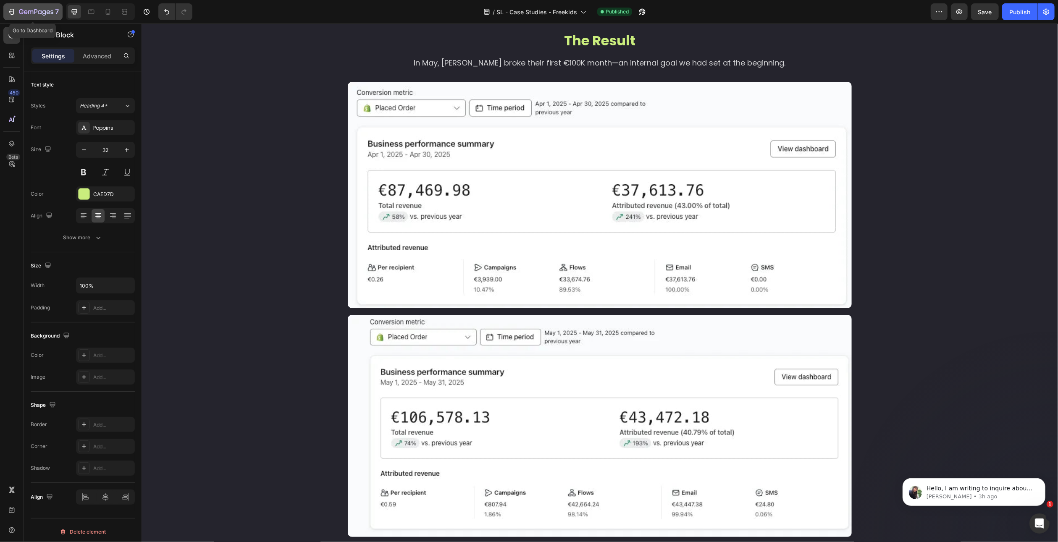
click at [45, 7] on div "7" at bounding box center [39, 12] width 40 height 10
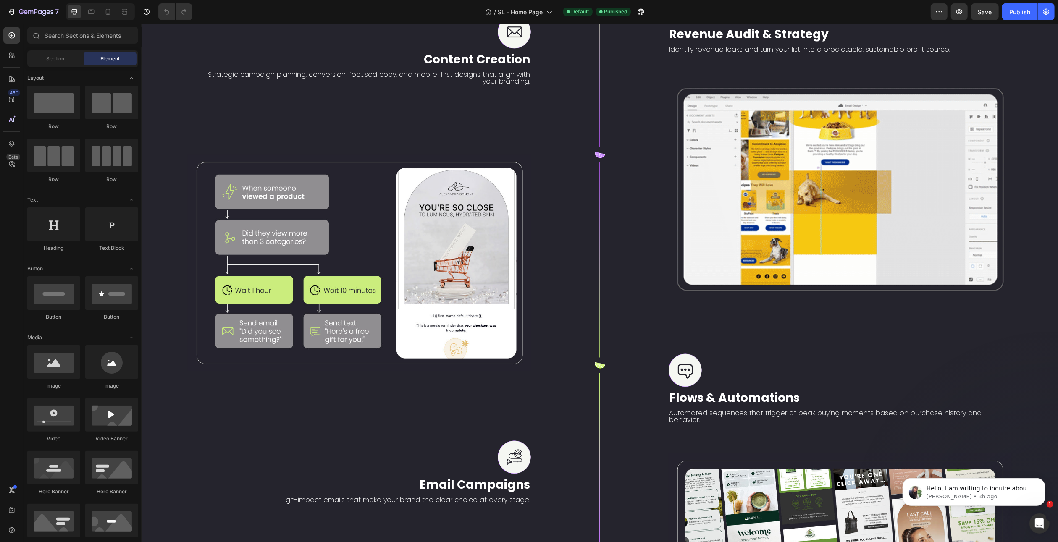
scroll to position [1680, 0]
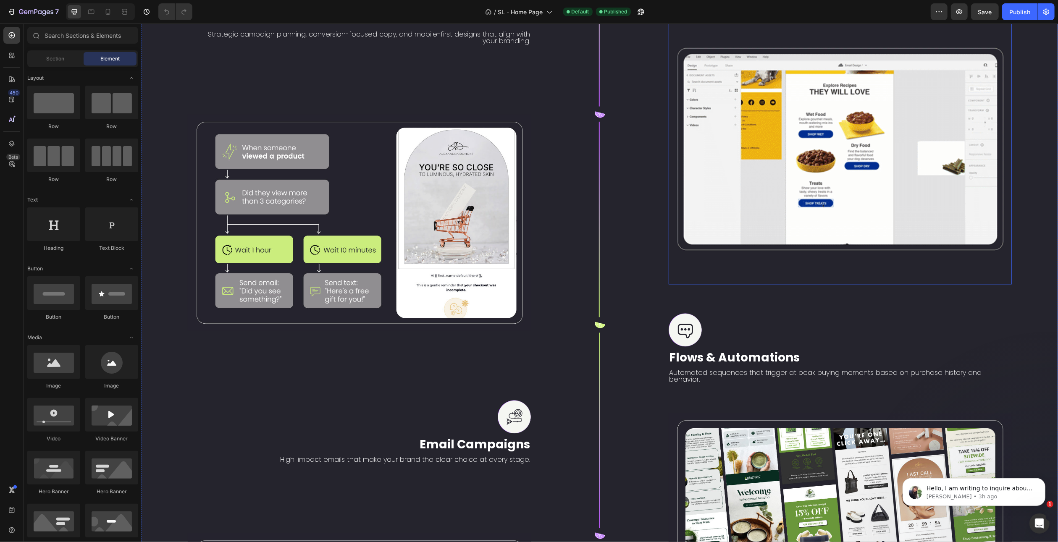
click at [744, 276] on div "Image Revenue Audit & Strategy Text Block Identify revenue leaks and turn your …" at bounding box center [840, 92] width 344 height 383
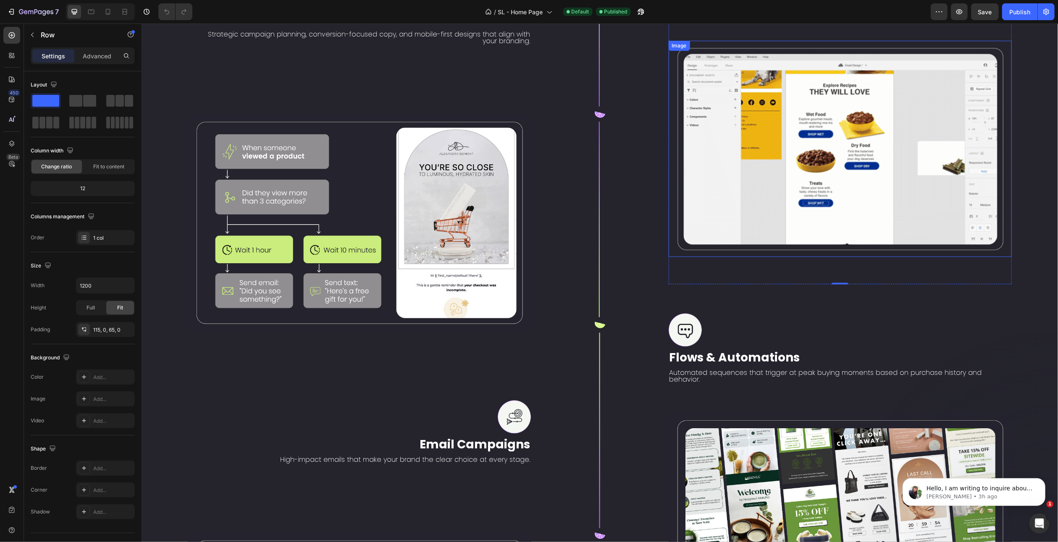
click at [747, 231] on img at bounding box center [840, 149] width 344 height 216
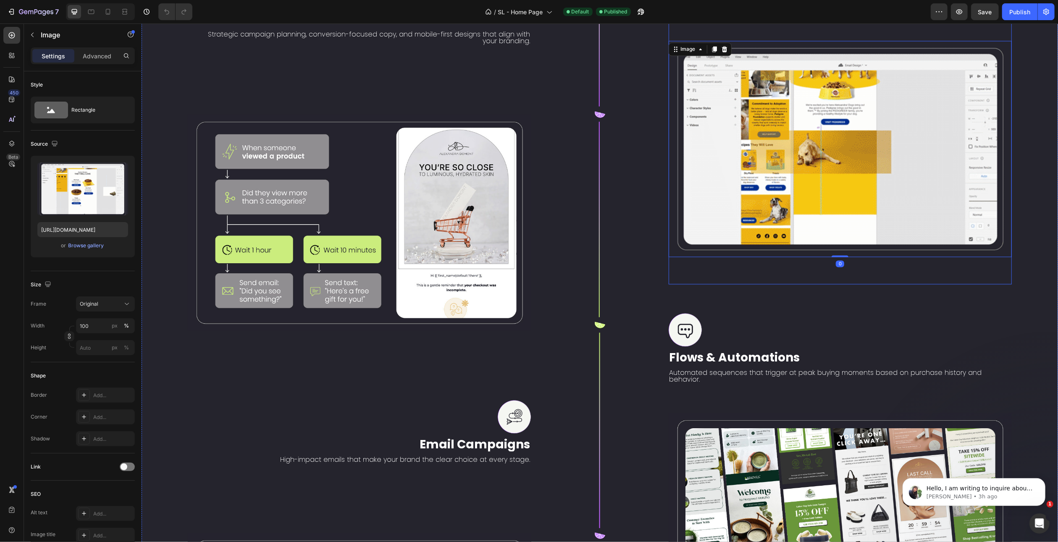
click at [744, 273] on div "Image Revenue Audit & Strategy Text Block Identify revenue leaks and turn your …" at bounding box center [840, 92] width 344 height 383
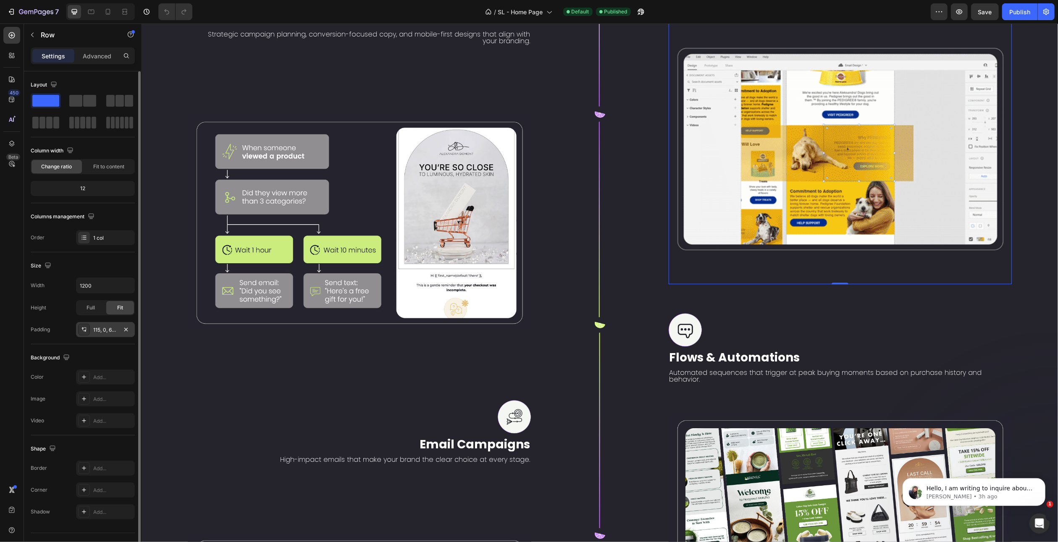
click at [105, 331] on div "115, 0, 65, 0" at bounding box center [105, 330] width 24 height 8
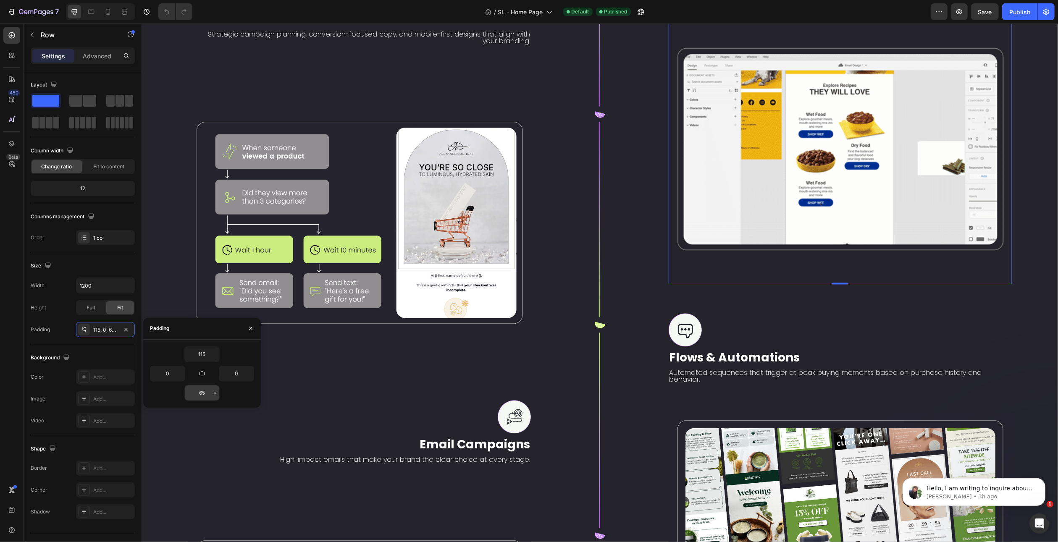
click at [202, 392] on input "65" at bounding box center [202, 393] width 34 height 15
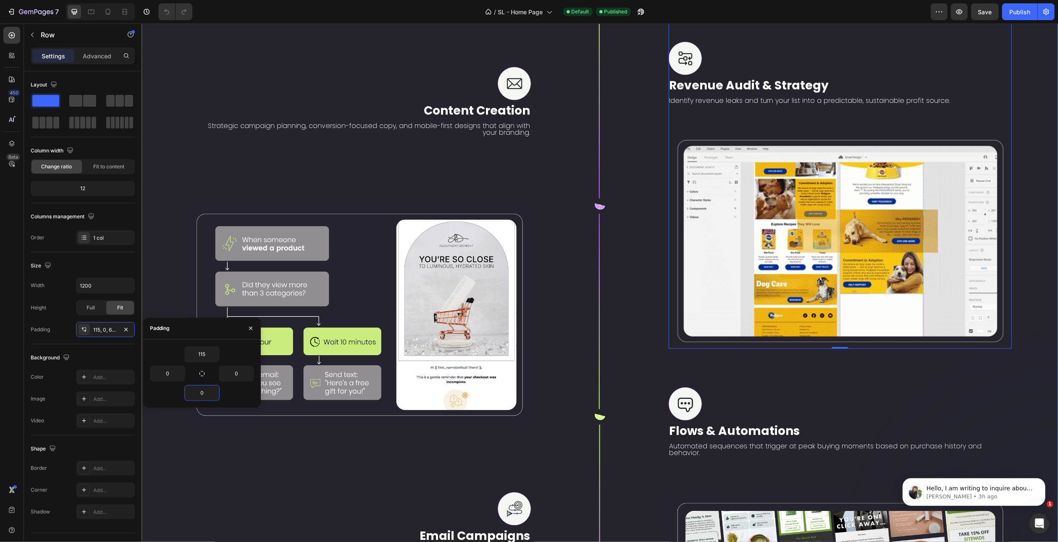
scroll to position [1470, 0]
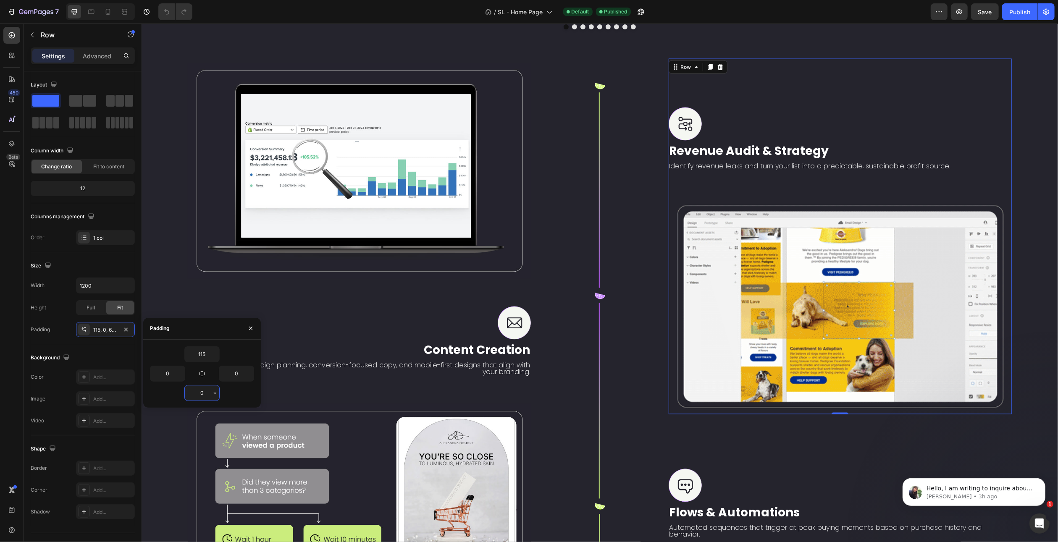
click at [205, 392] on input "0" at bounding box center [202, 393] width 34 height 15
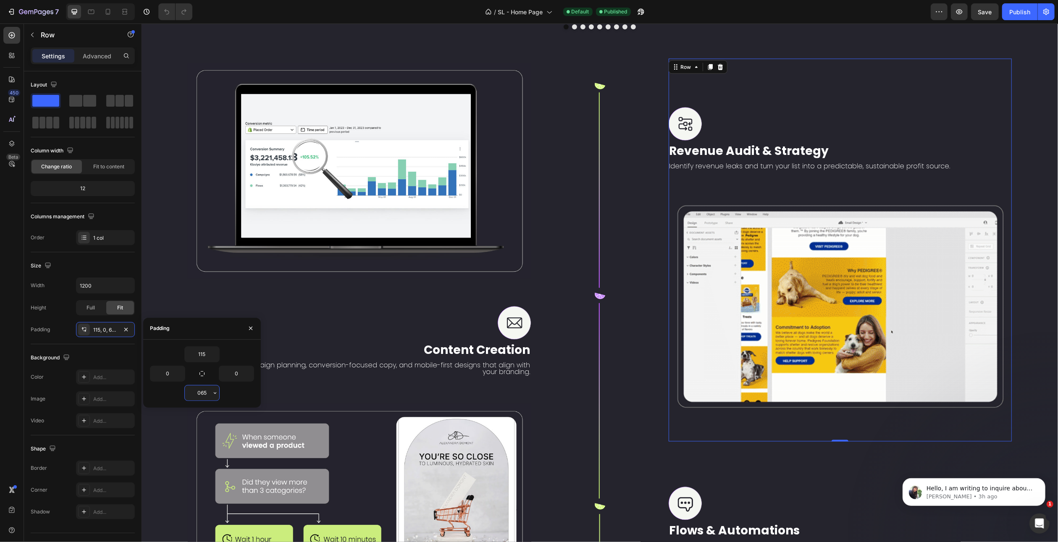
click at [201, 392] on input "065" at bounding box center [202, 393] width 34 height 15
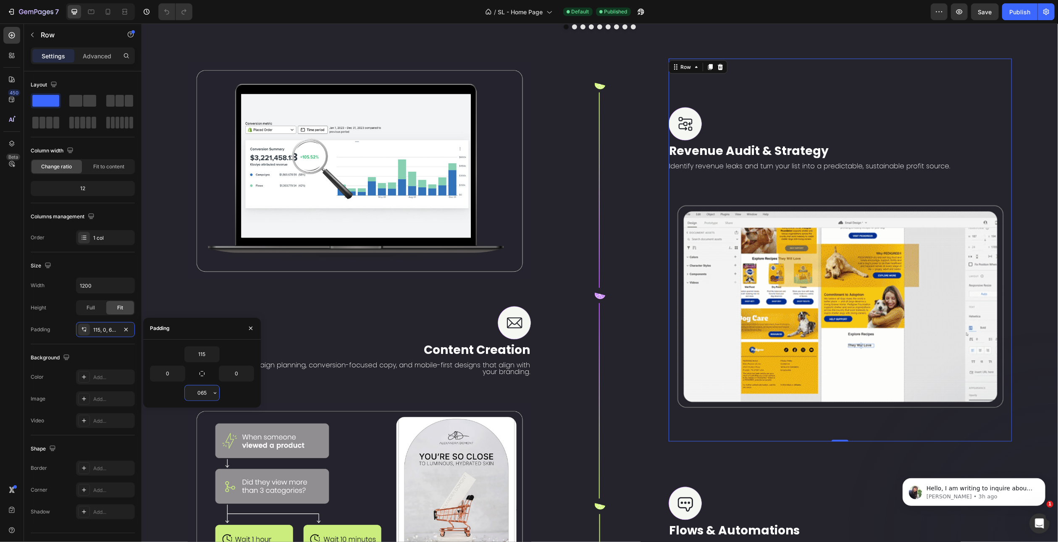
click at [201, 392] on input "065" at bounding box center [202, 393] width 34 height 15
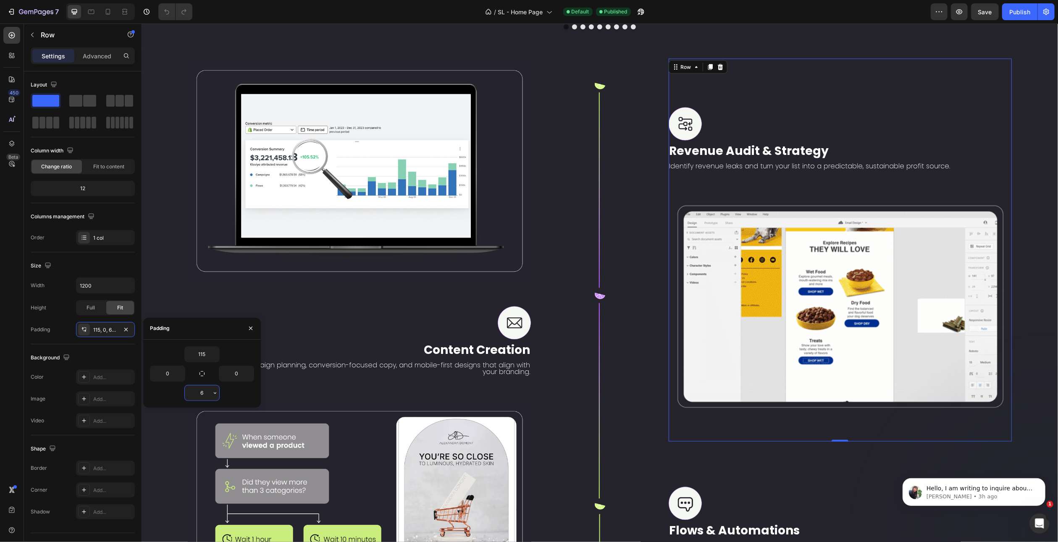
type input "65"
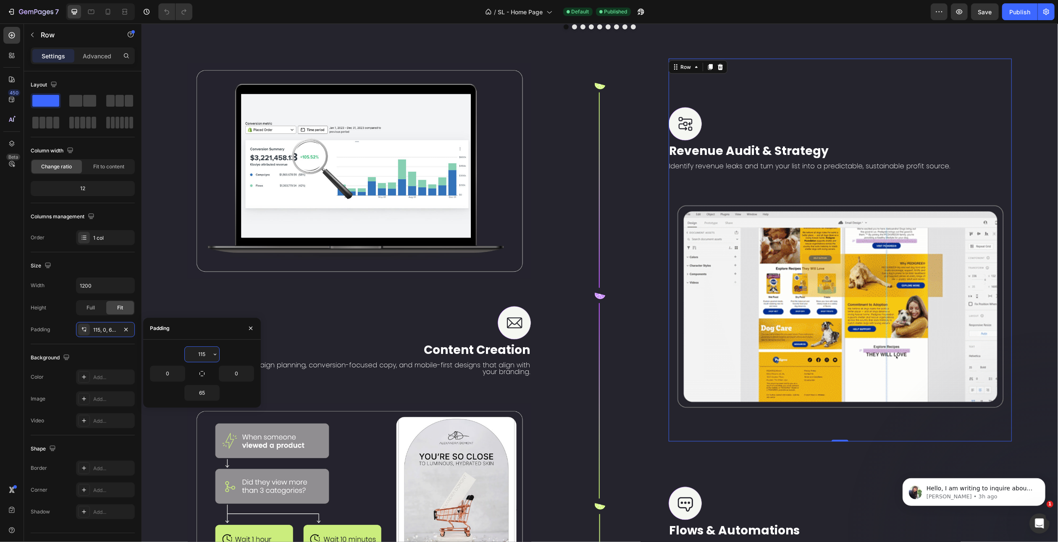
click at [201, 353] on input "115" at bounding box center [202, 354] width 34 height 15
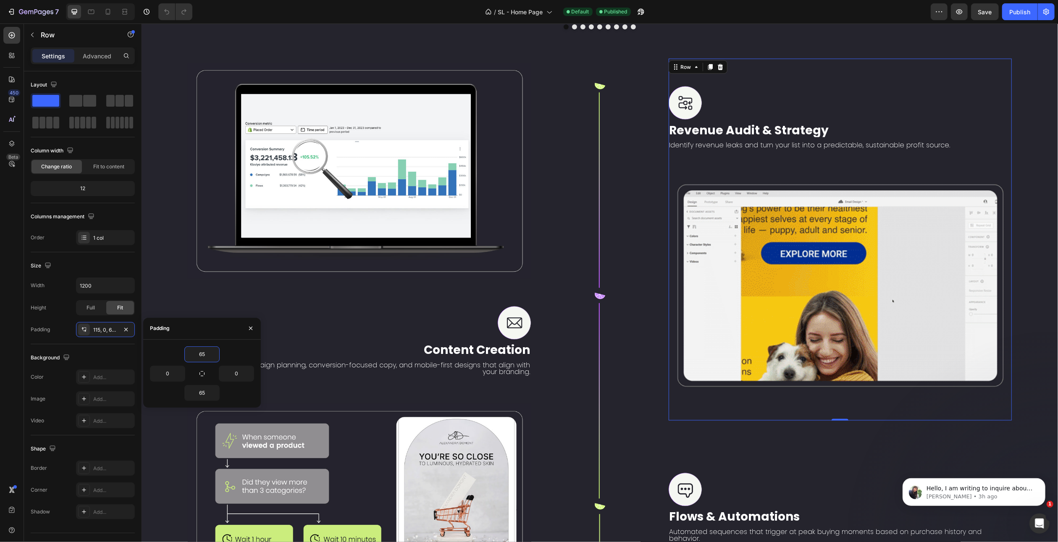
type input "65"
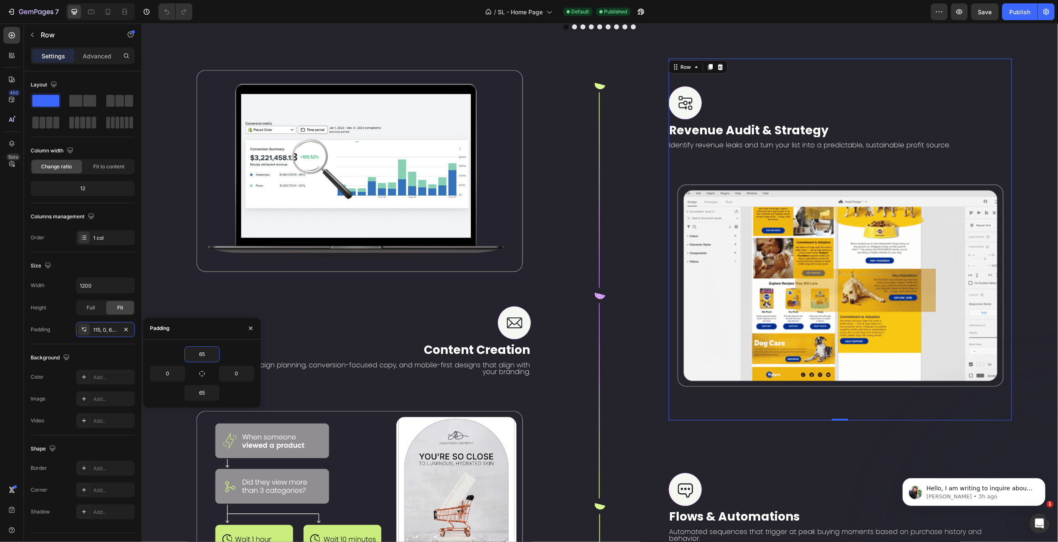
click at [756, 220] on div "Image Revenue Audit & Strategy Text Block Identify revenue leaks and turn your …" at bounding box center [840, 240] width 344 height 308
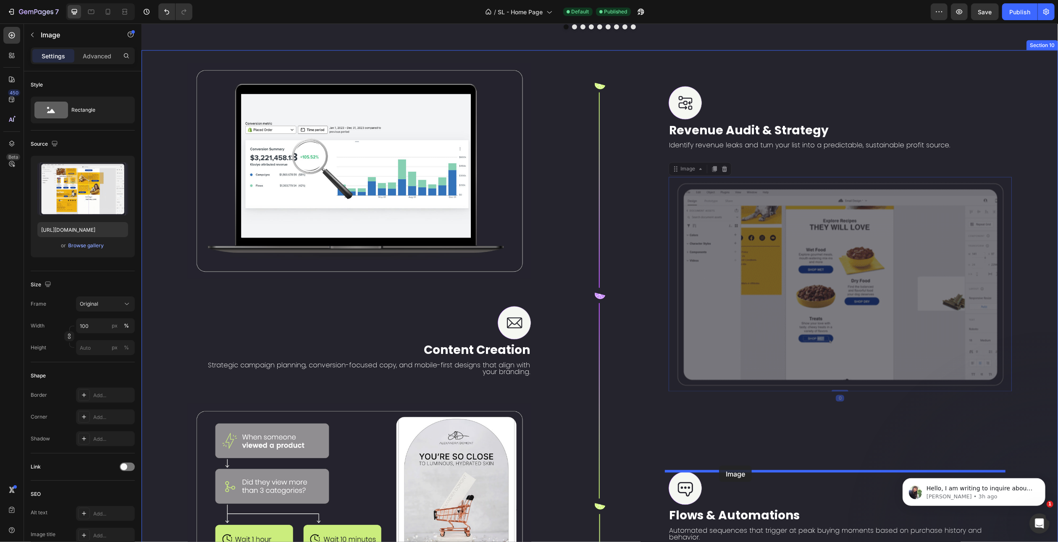
drag, startPoint x: 678, startPoint y: 225, endPoint x: 719, endPoint y: 466, distance: 244.5
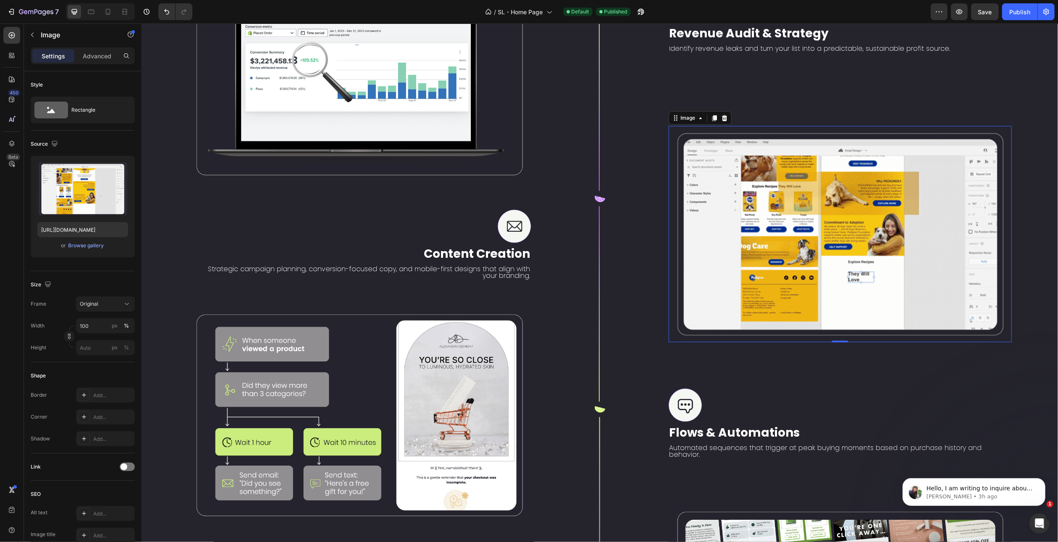
scroll to position [1680, 0]
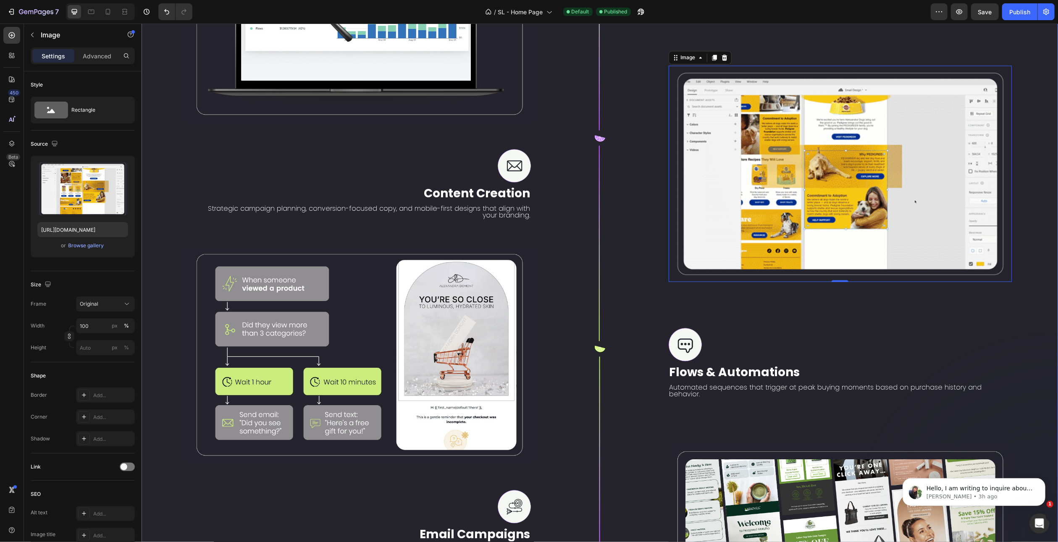
click at [757, 290] on div "Image Revenue Audit & Strategy Text Block Identify revenue leaks and turn your …" at bounding box center [840, 349] width 344 height 896
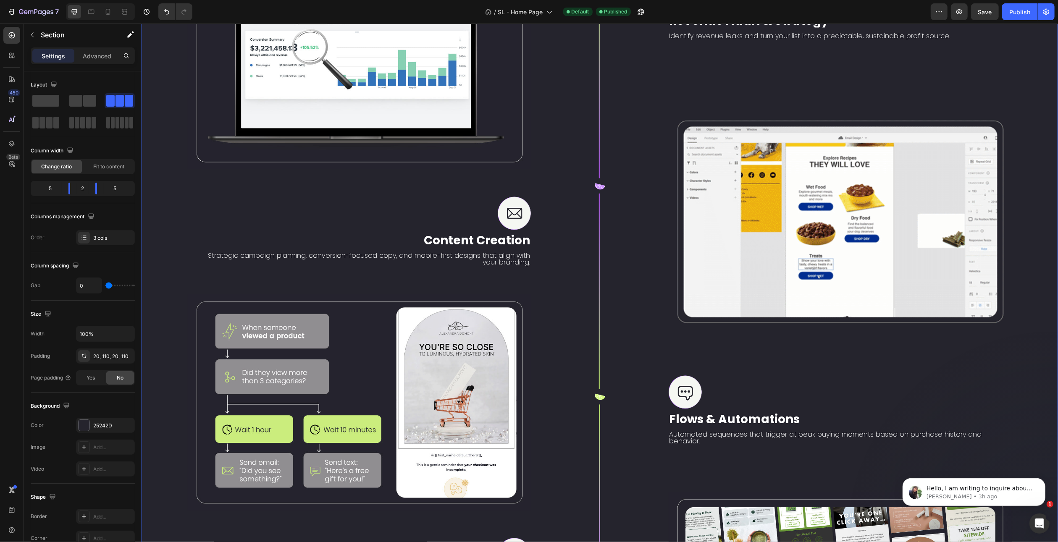
scroll to position [1470, 0]
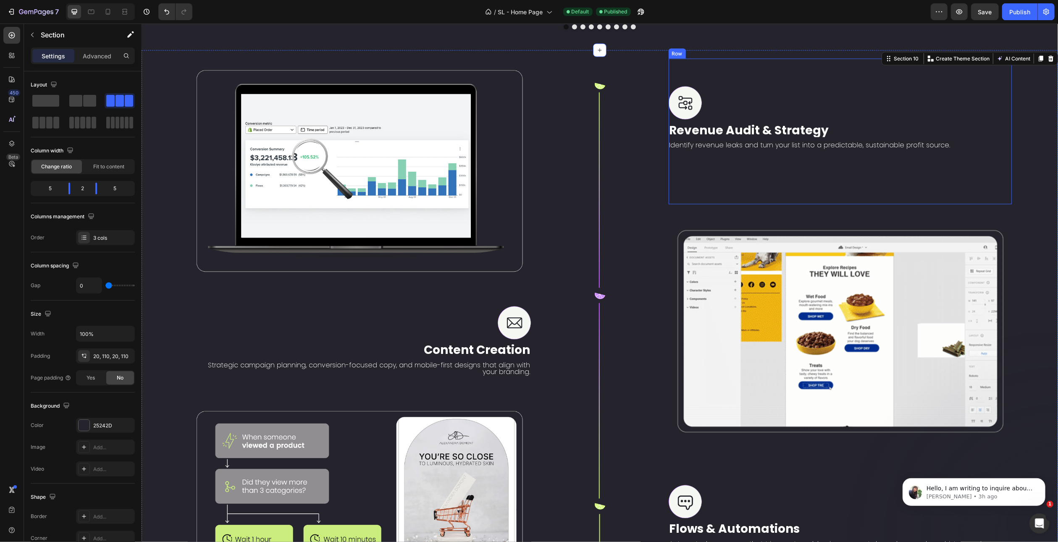
click at [737, 205] on div "Image Revenue Audit & Strategy Text Block Identify revenue leaks and turn your …" at bounding box center [840, 132] width 344 height 146
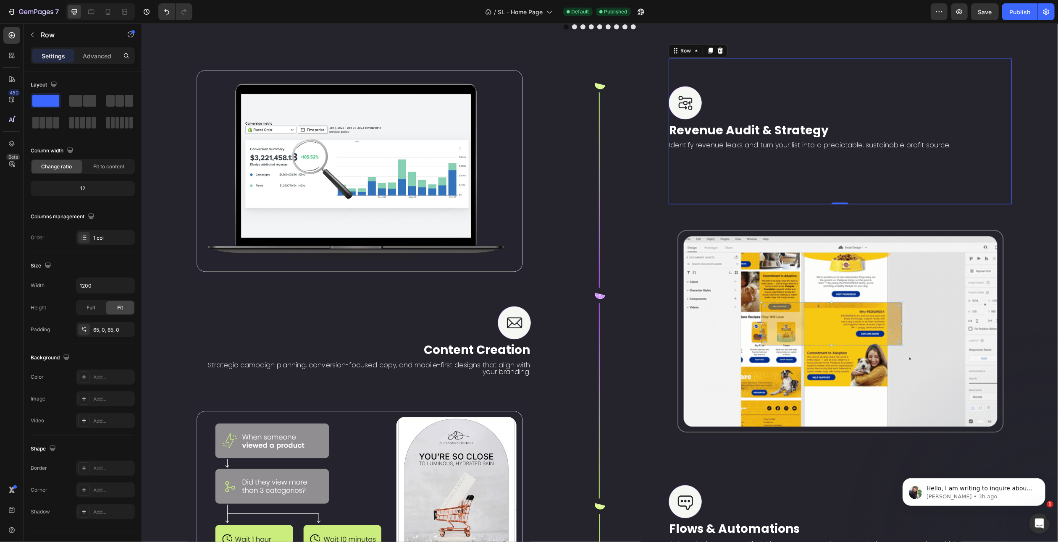
scroll to position [1512, 0]
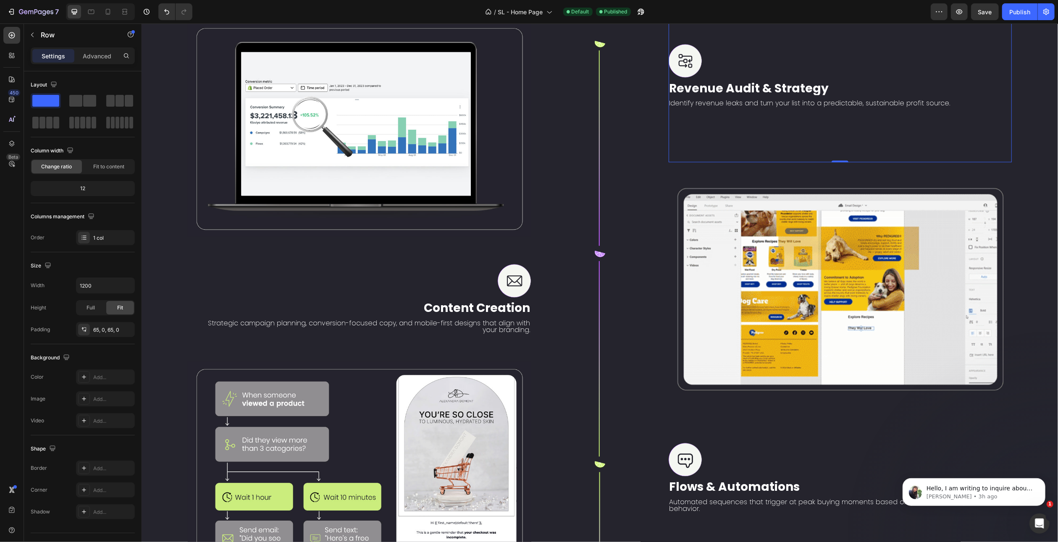
click at [773, 163] on div "Image Revenue Audit & Strategy Text Block Identify revenue leaks and turn your …" at bounding box center [840, 90] width 344 height 146
click at [744, 107] on p "Identify revenue leaks and turn your list into a predictable, sustainable profi…" at bounding box center [840, 103] width 342 height 7
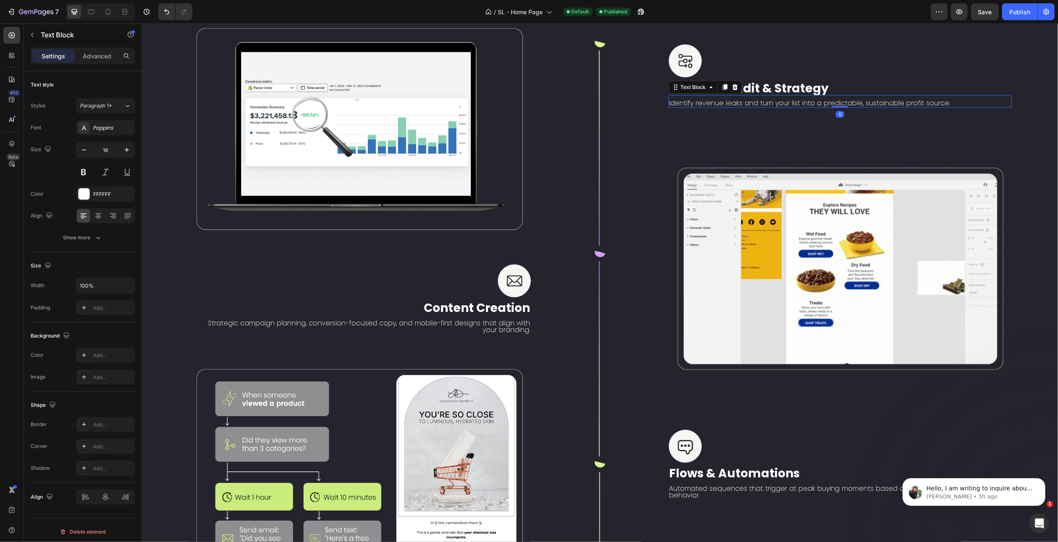
drag, startPoint x: 836, startPoint y: 186, endPoint x: 836, endPoint y: 138, distance: 47.9
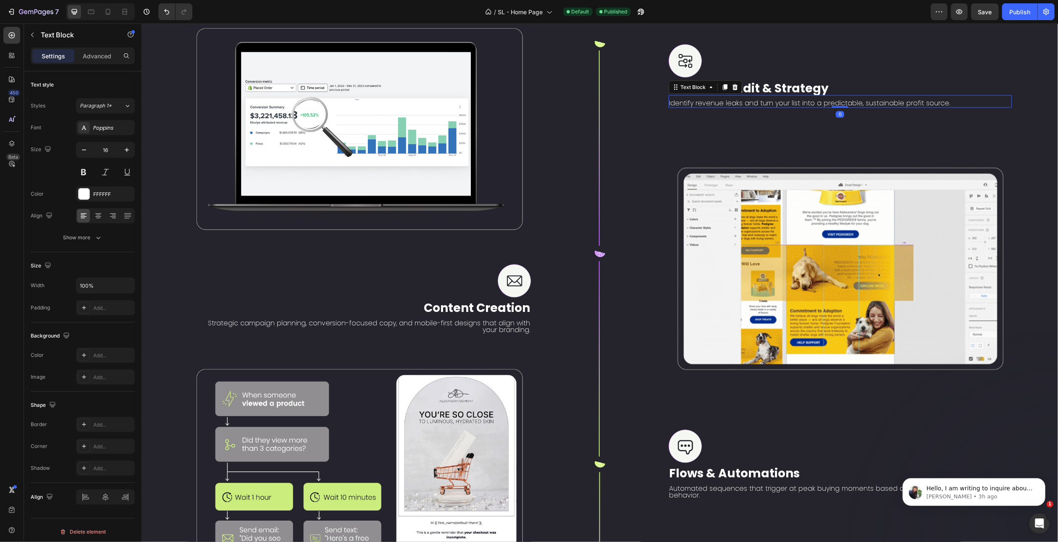
click at [835, 108] on div "Image Revenue Audit & Strategy Text Block Identify revenue leaks and turn your …" at bounding box center [840, 76] width 344 height 64
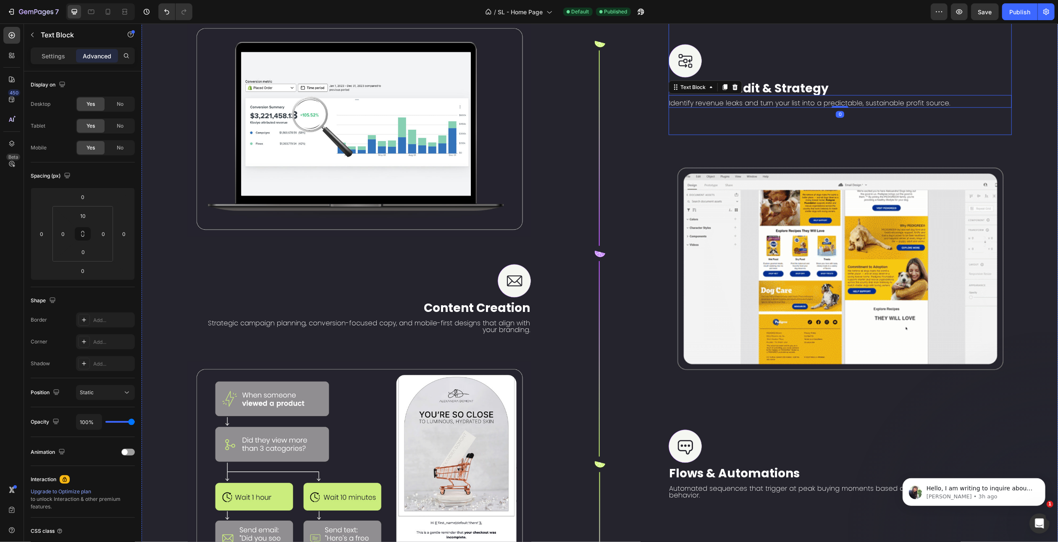
click at [760, 135] on div "Image Revenue Audit & Strategy Text Block Identify revenue leaks and turn your …" at bounding box center [840, 76] width 344 height 118
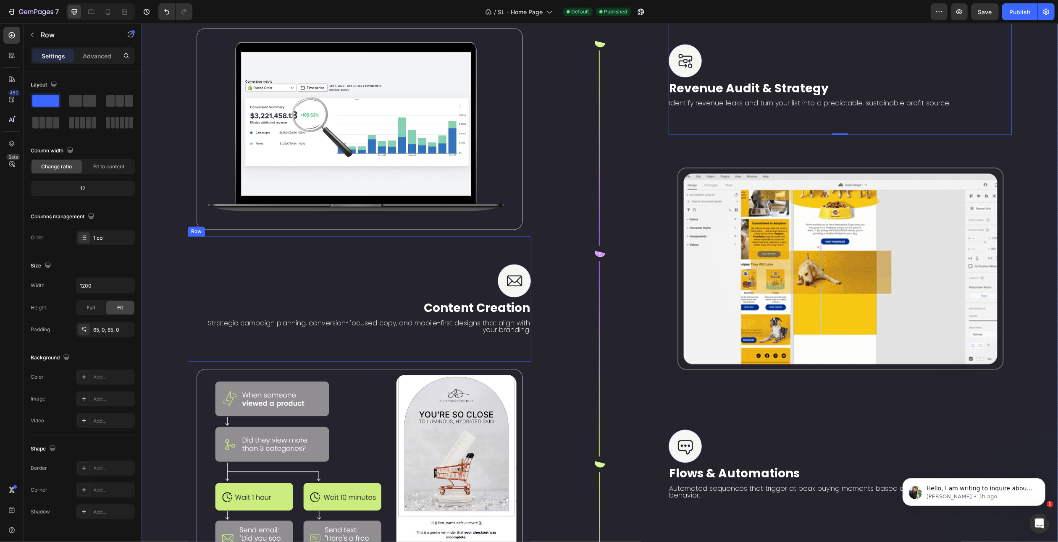
click at [482, 362] on div "Image Content Creation Text Block Strategic campaign planning, conversion-focus…" at bounding box center [359, 299] width 344 height 125
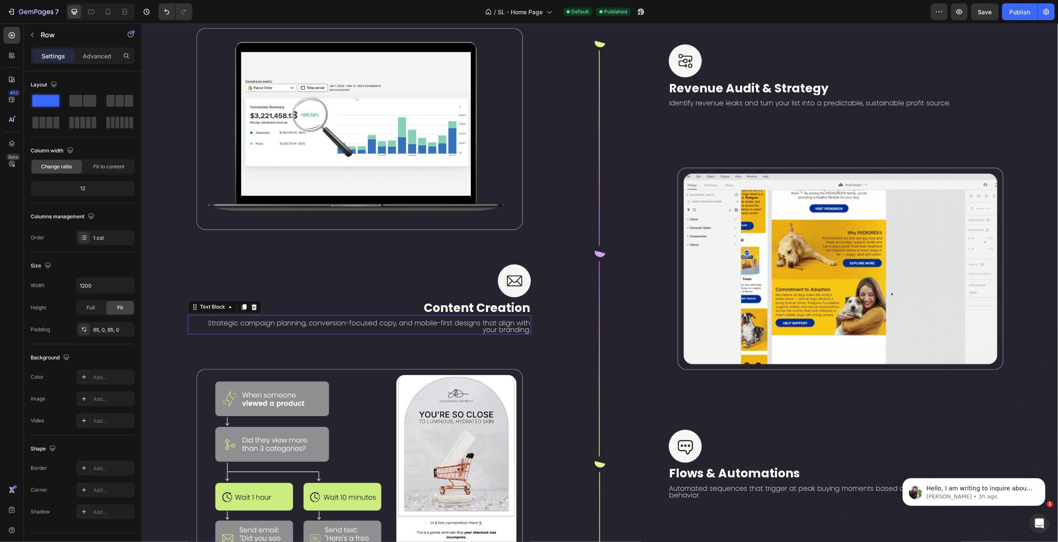
click at [499, 334] on p "Strategic campaign planning, conversion-focused copy, and mobile-first designs …" at bounding box center [361, 327] width 337 height 13
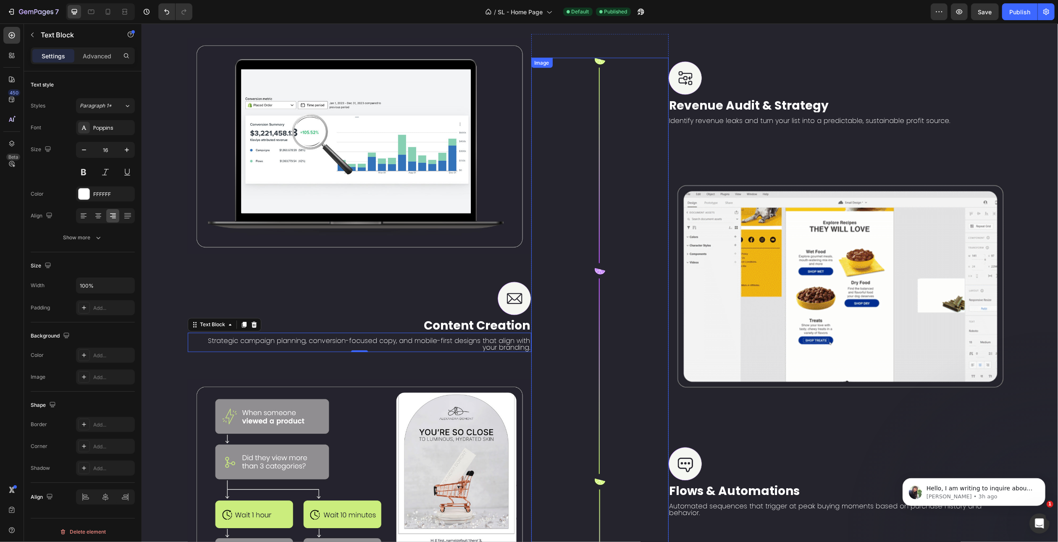
scroll to position [1362, 0]
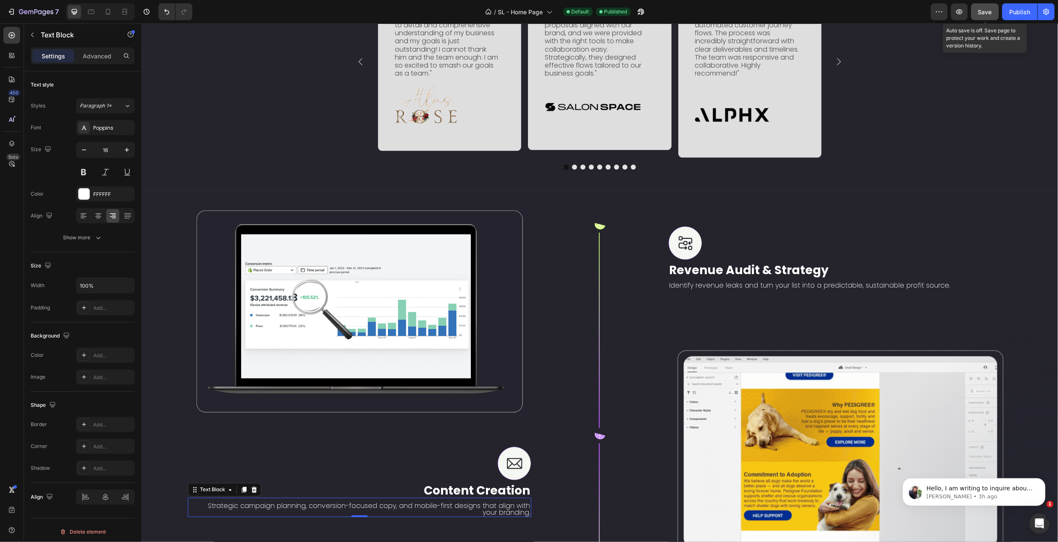
click at [991, 6] on button "Save" at bounding box center [985, 11] width 28 height 17
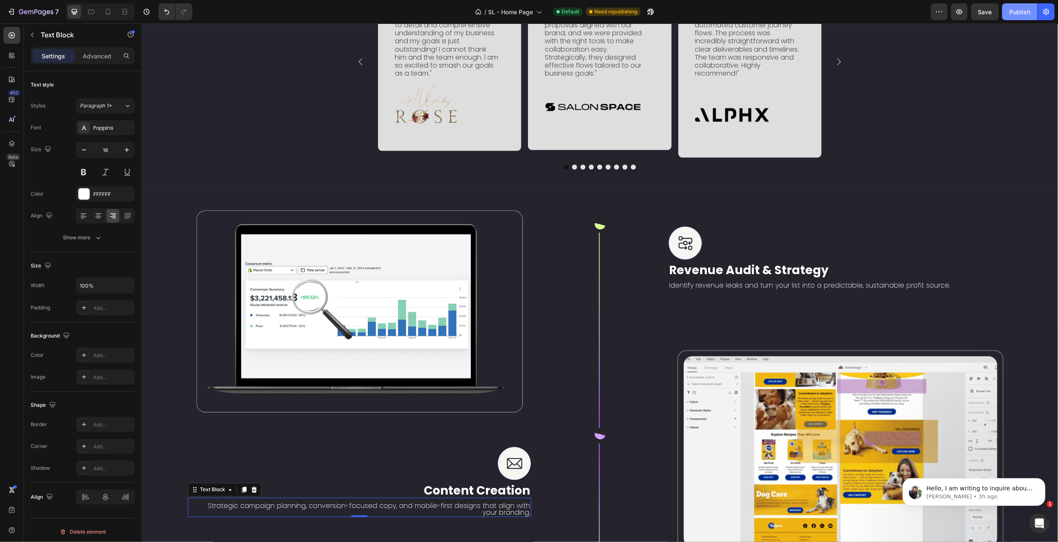
click at [1009, 11] on button "Publish" at bounding box center [1019, 11] width 35 height 17
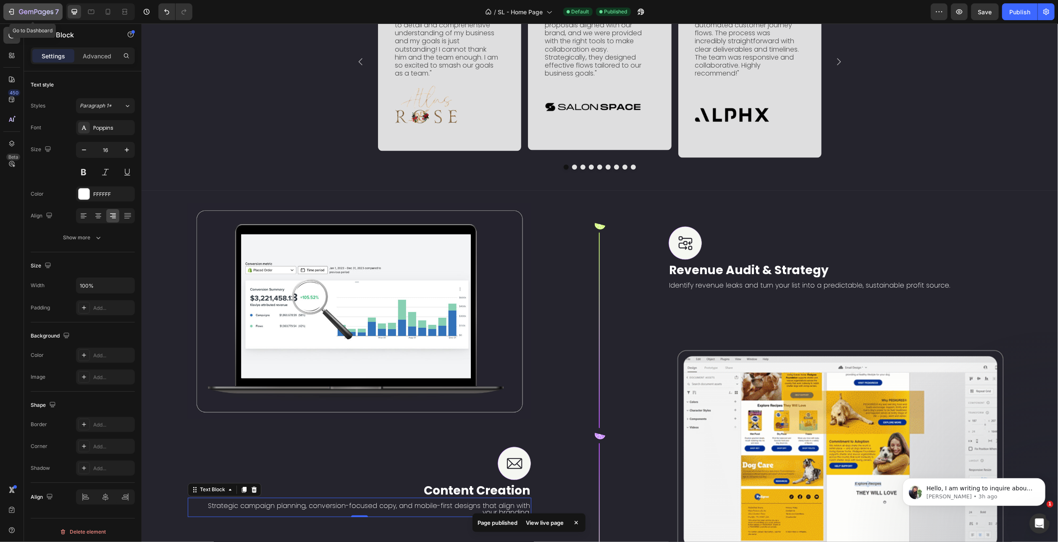
click at [37, 11] on icon "button" at bounding box center [36, 12] width 34 height 7
